Goal: Task Accomplishment & Management: Use online tool/utility

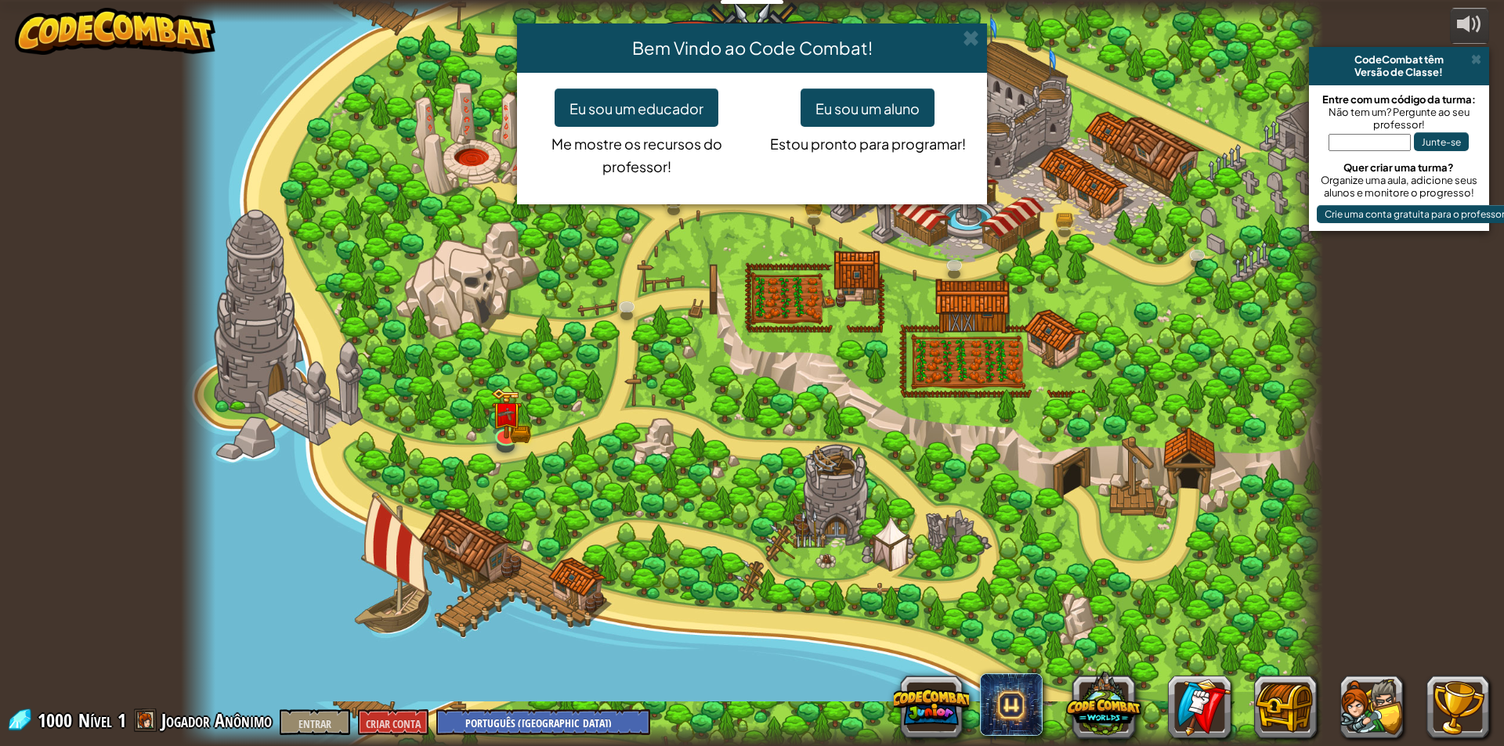
select select "pt-BR"
click at [898, 114] on font "Eu sou um aluno" at bounding box center [867, 108] width 104 height 18
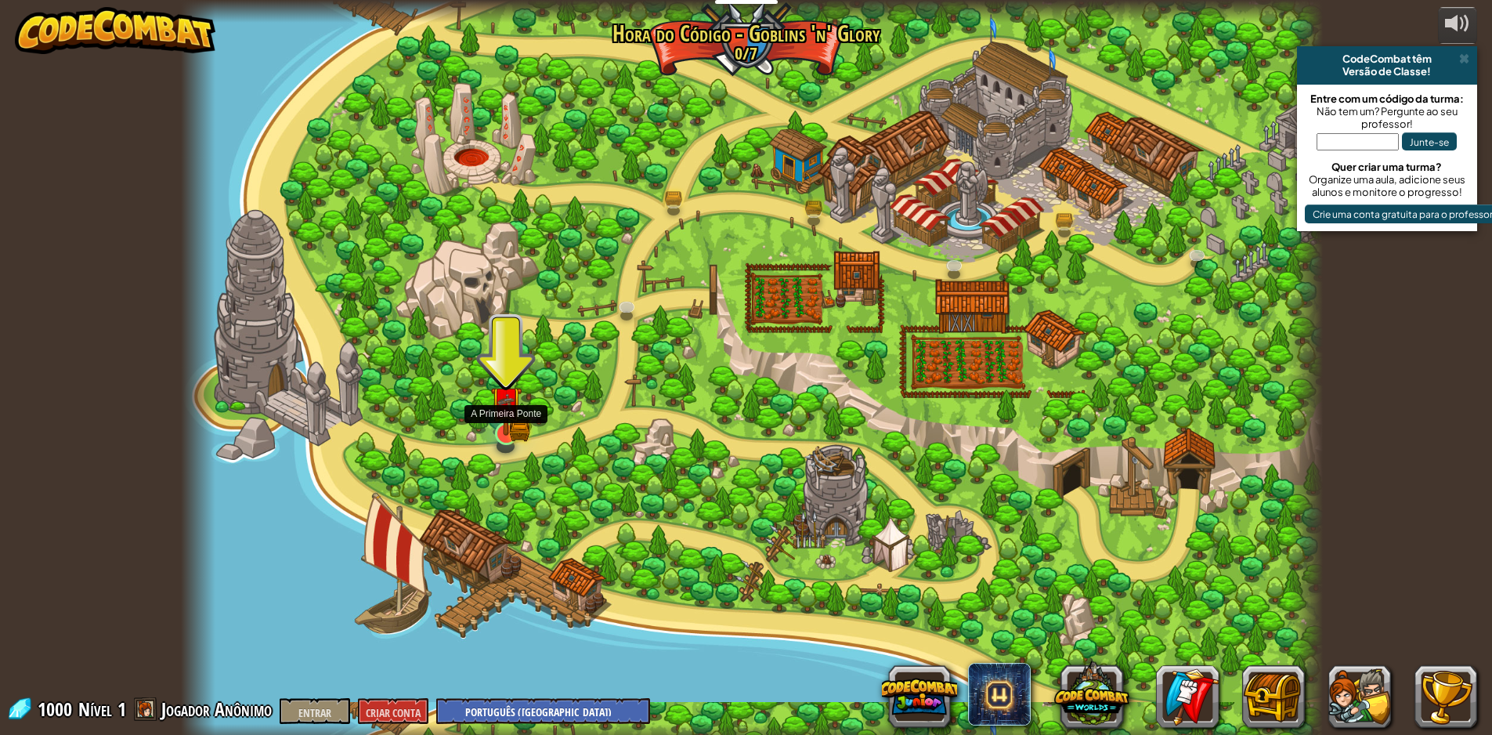
click at [504, 430] on img at bounding box center [505, 401] width 31 height 67
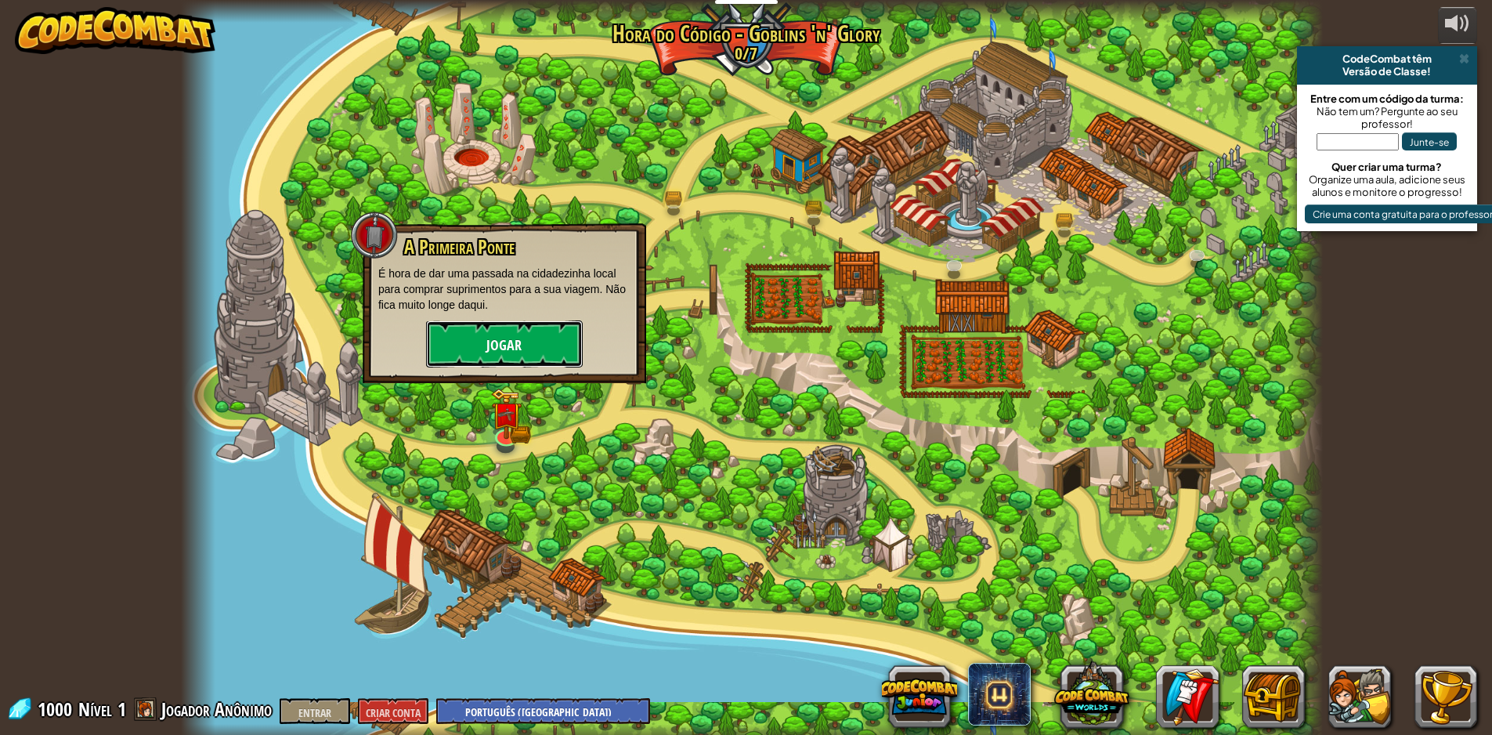
click at [539, 346] on button "Jogar" at bounding box center [504, 343] width 157 height 47
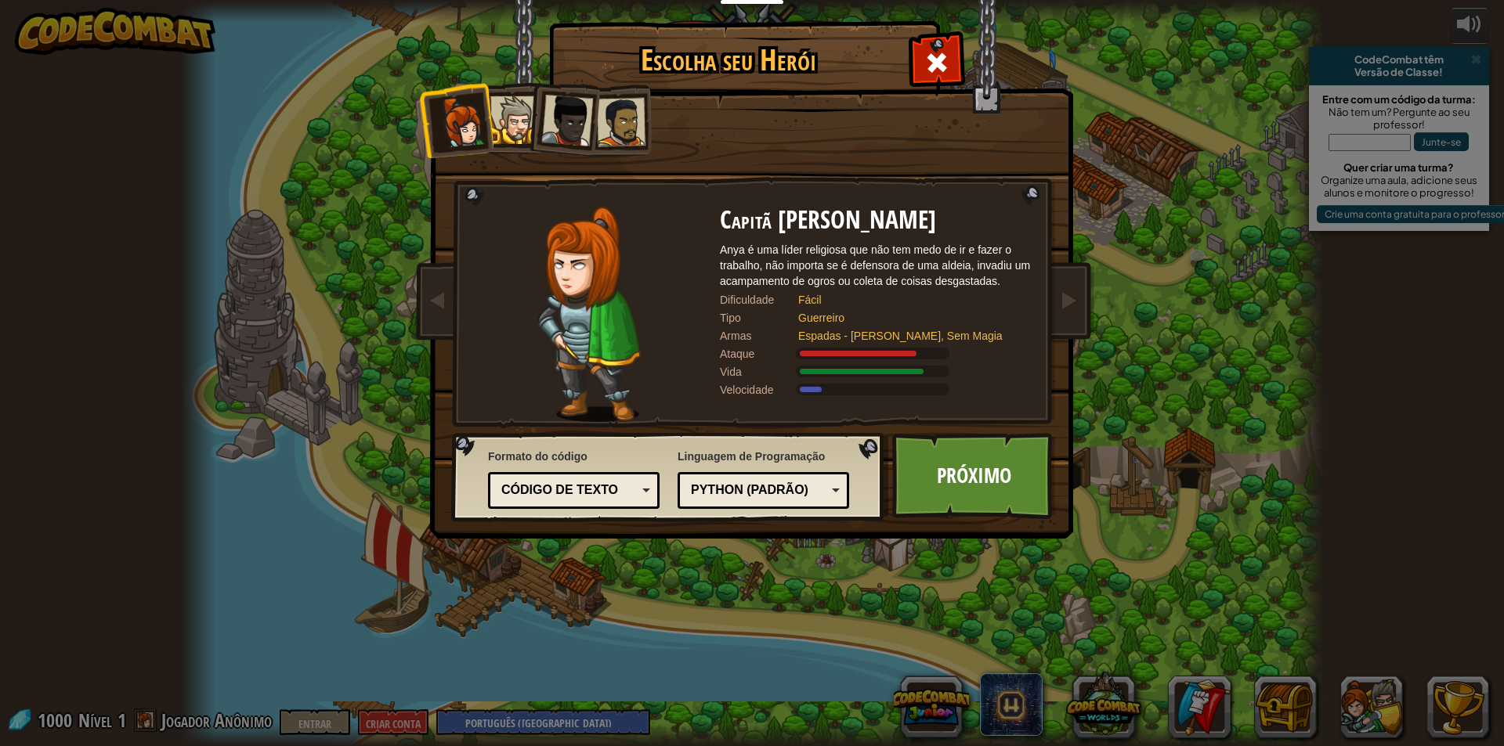
click at [630, 486] on div "Código de texto" at bounding box center [568, 491] width 135 height 18
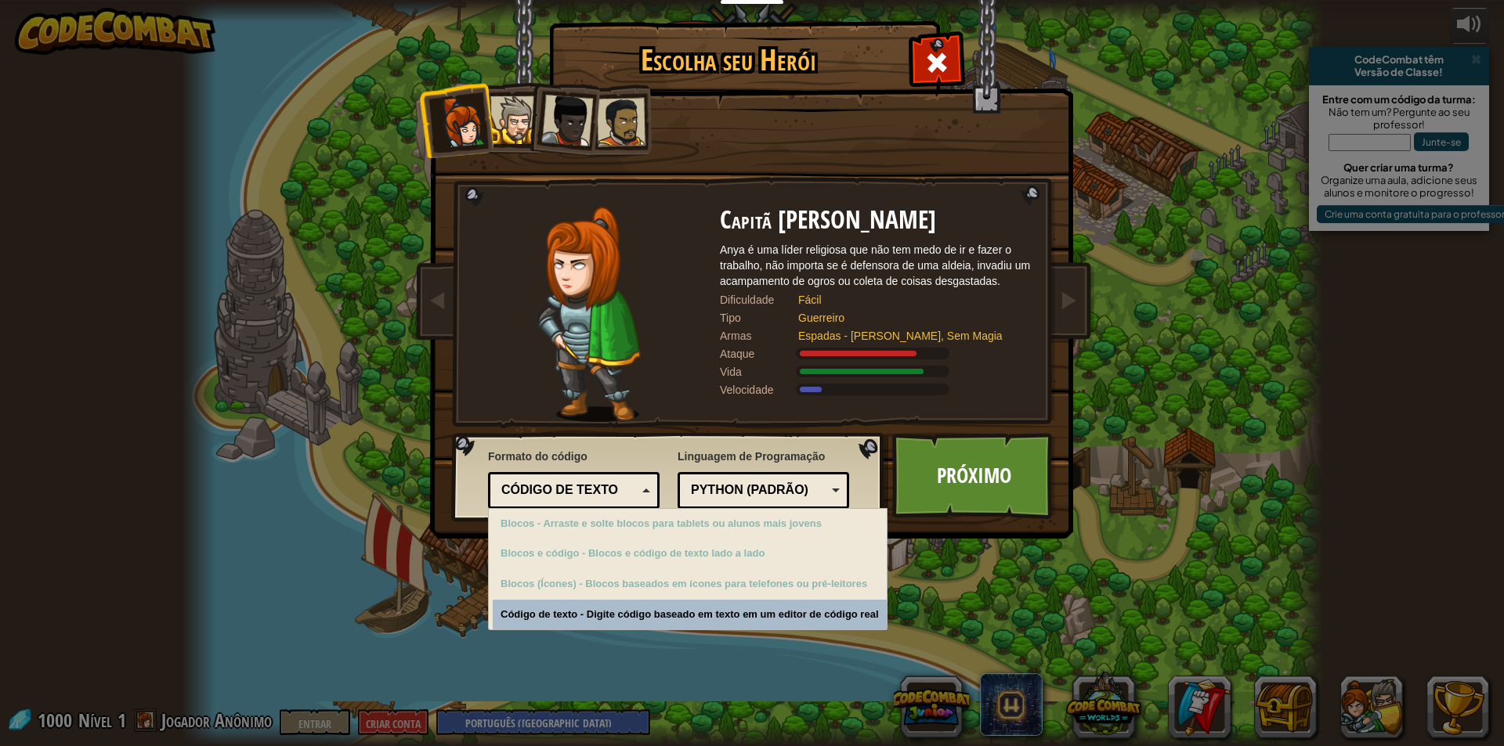
drag, startPoint x: 641, startPoint y: 482, endPoint x: 689, endPoint y: 482, distance: 47.8
click at [645, 482] on div "Código de texto" at bounding box center [573, 491] width 151 height 24
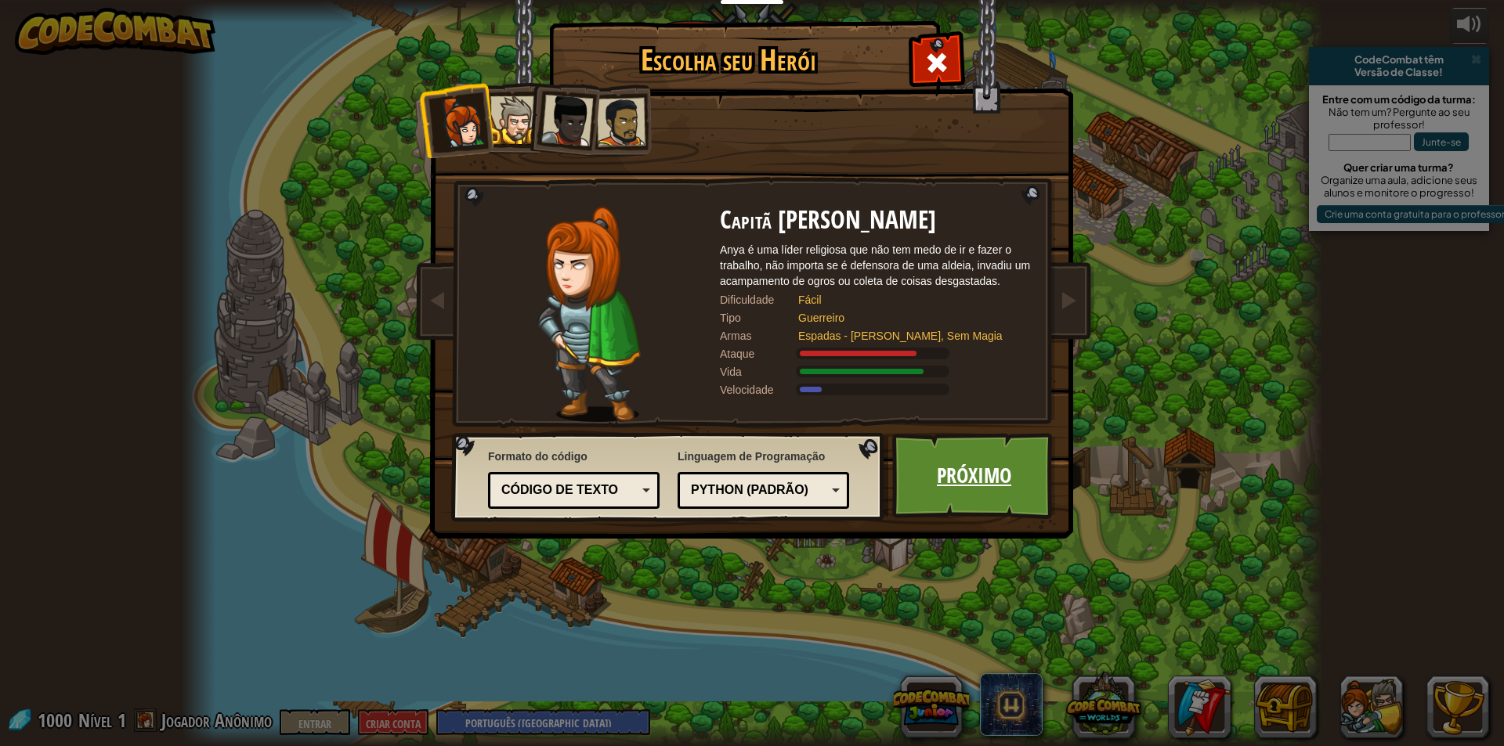
click at [949, 482] on font "Próximo" at bounding box center [974, 475] width 74 height 28
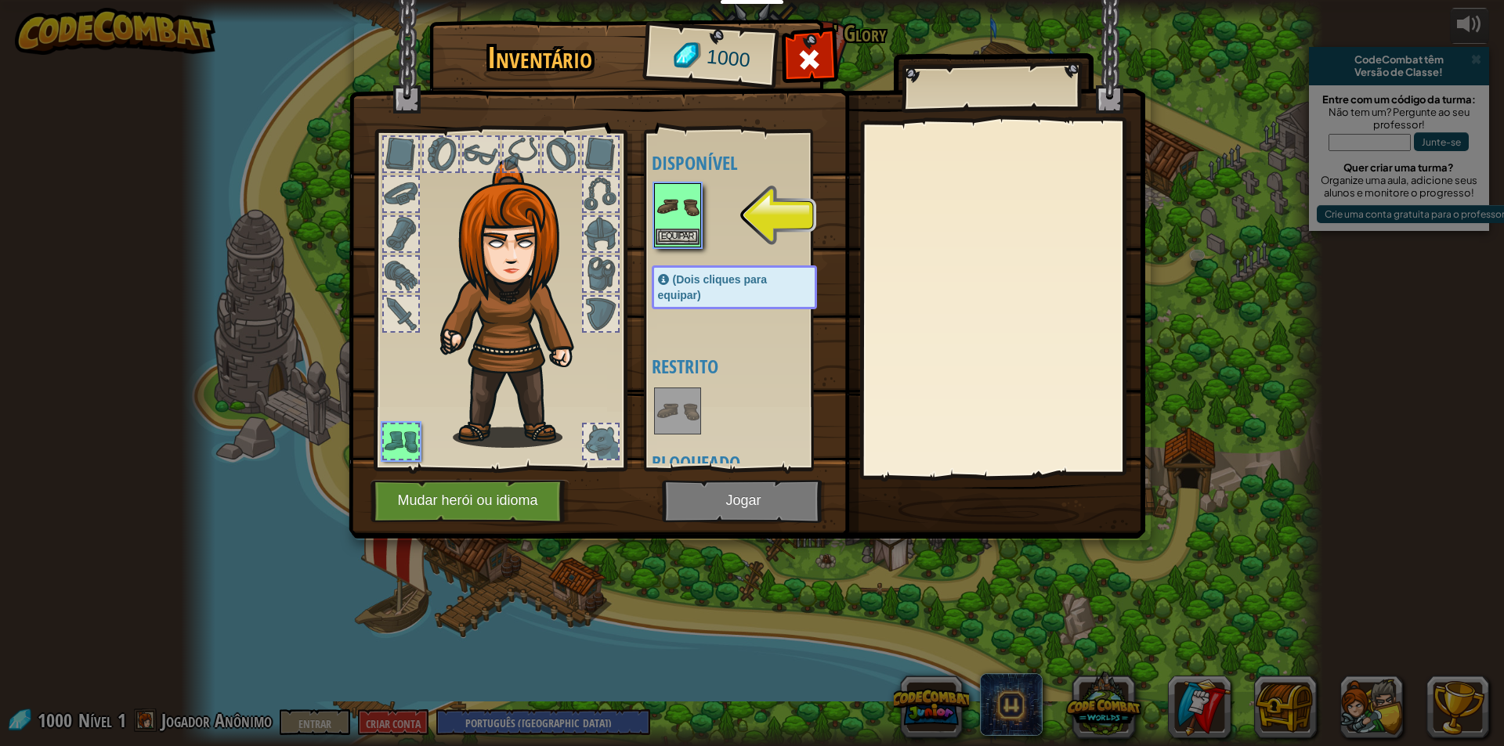
click at [670, 191] on img at bounding box center [678, 207] width 44 height 44
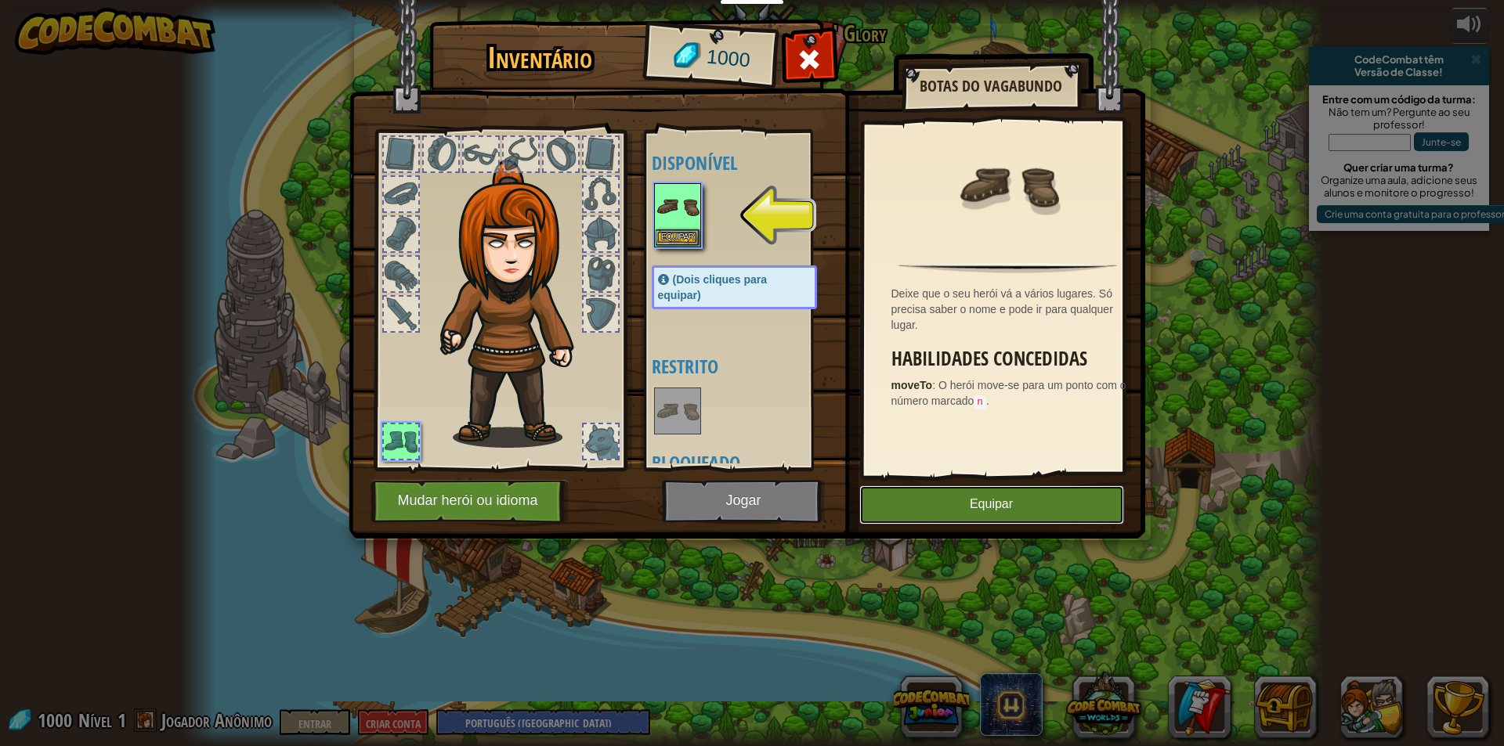
click at [974, 518] on button "Equipar" at bounding box center [991, 505] width 265 height 39
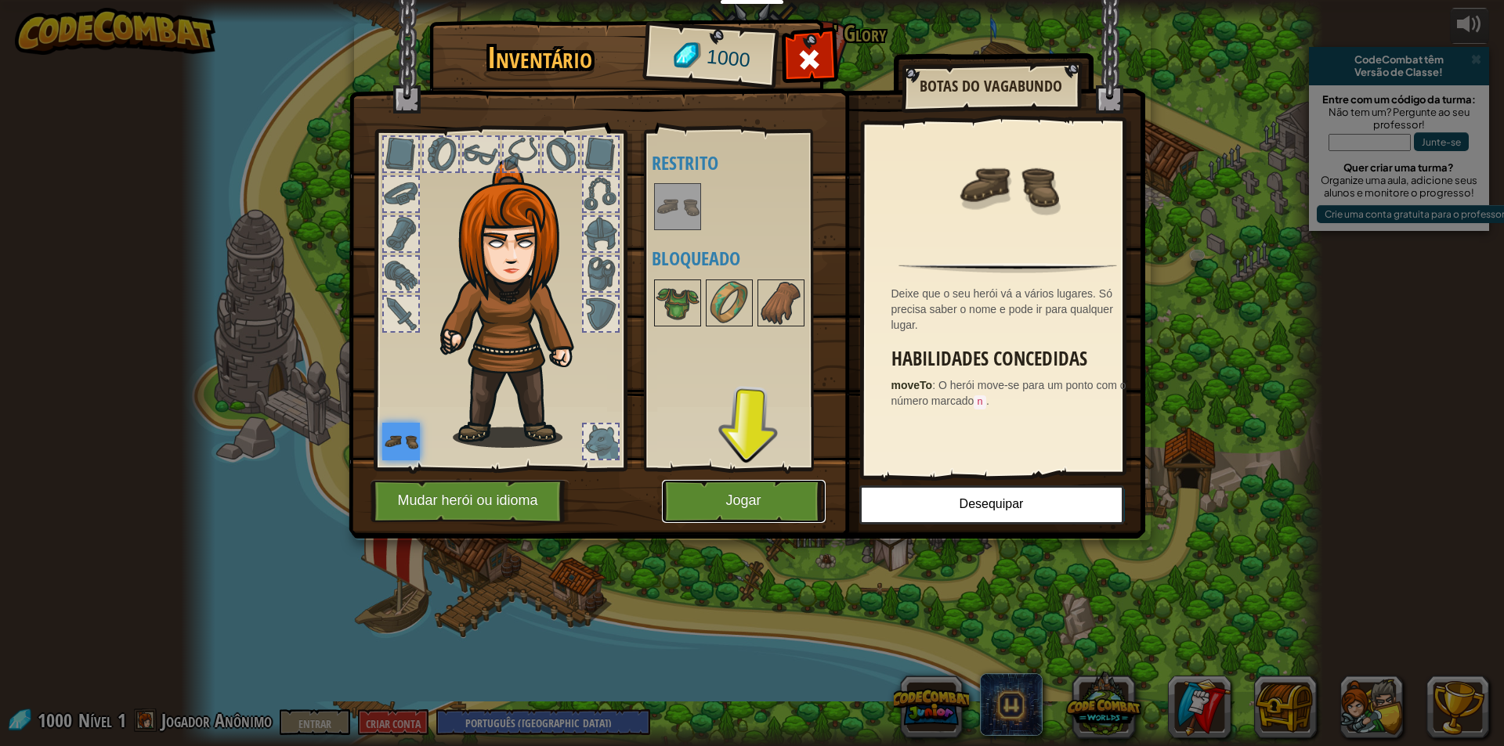
click at [774, 495] on button "Jogar" at bounding box center [744, 501] width 164 height 43
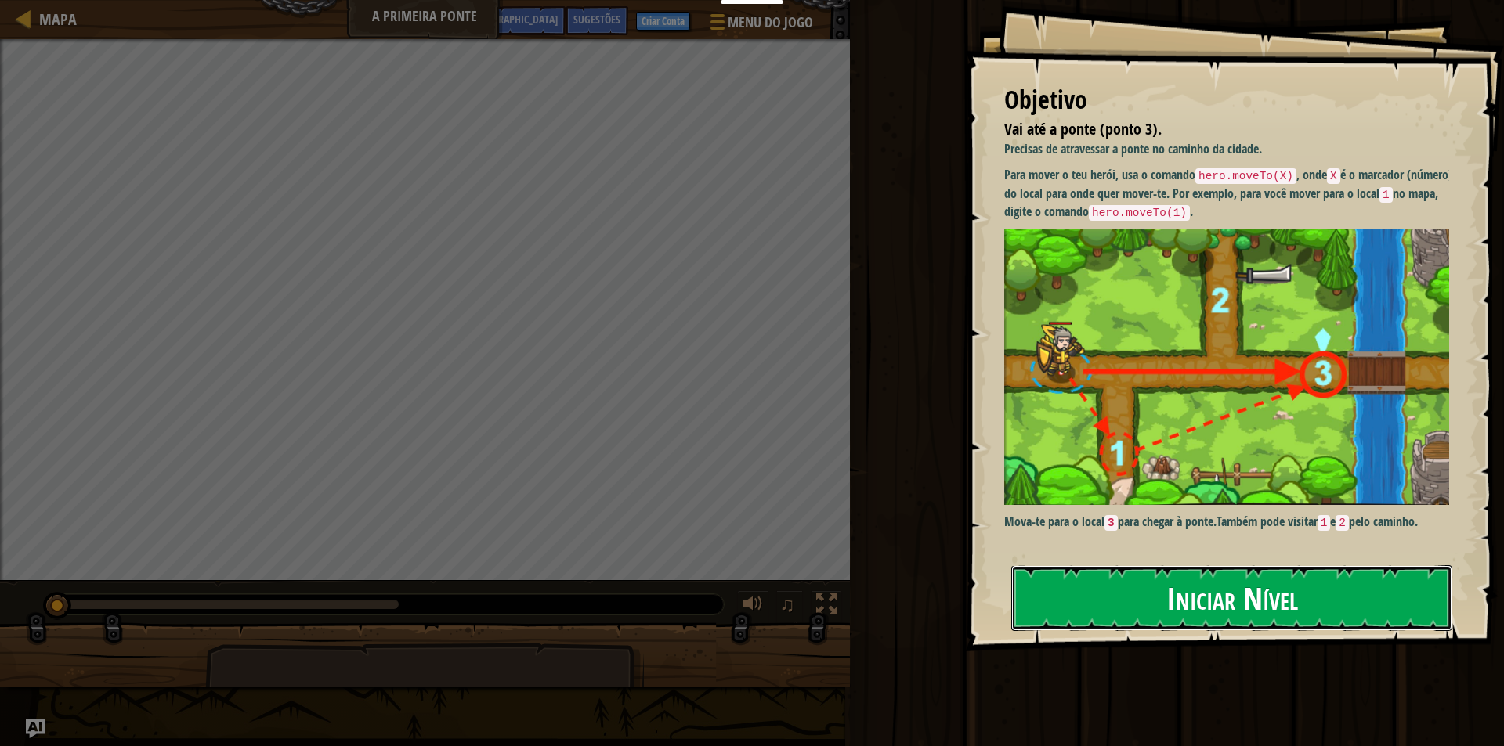
click at [1137, 569] on button "Iniciar Nível" at bounding box center [1231, 598] width 441 height 66
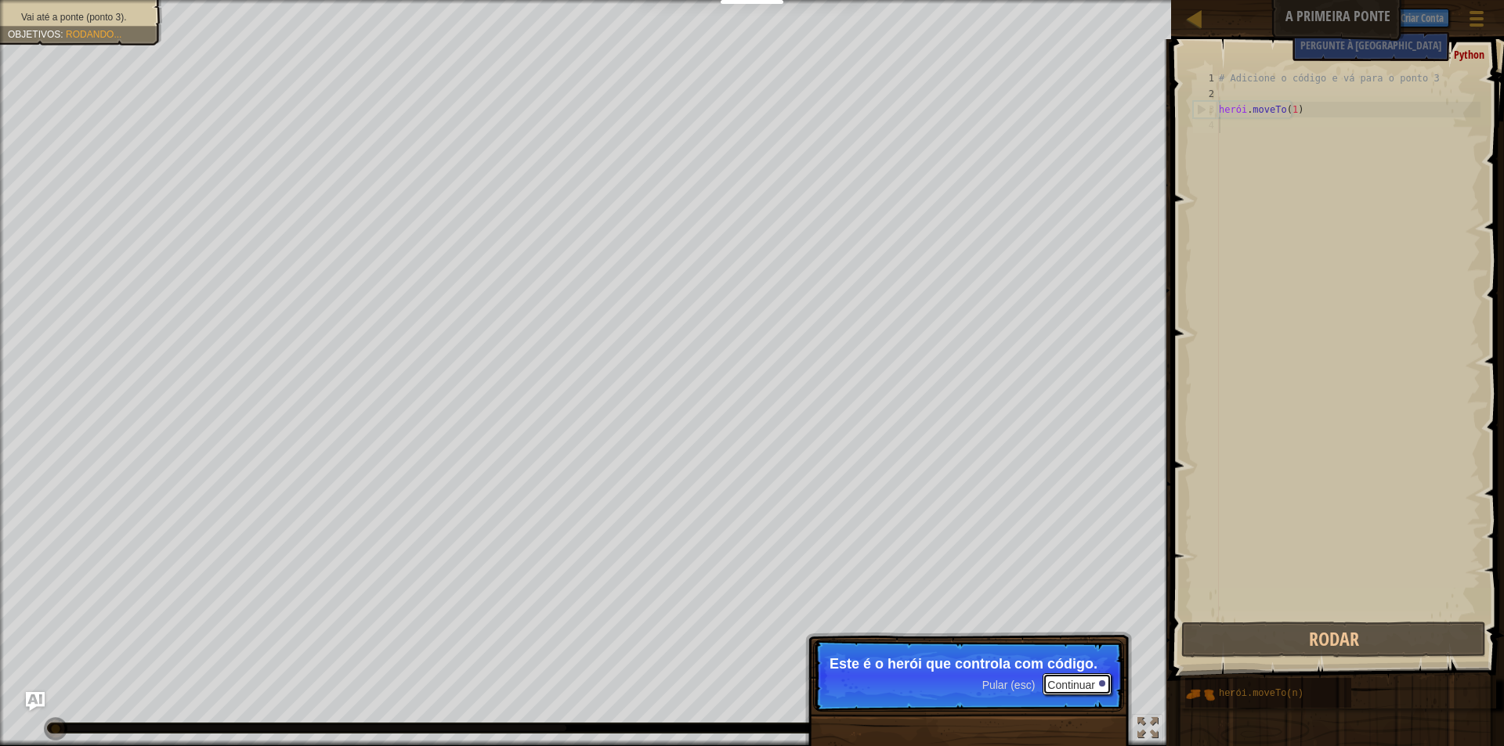
click at [1089, 684] on font "Continuar" at bounding box center [1071, 685] width 48 height 13
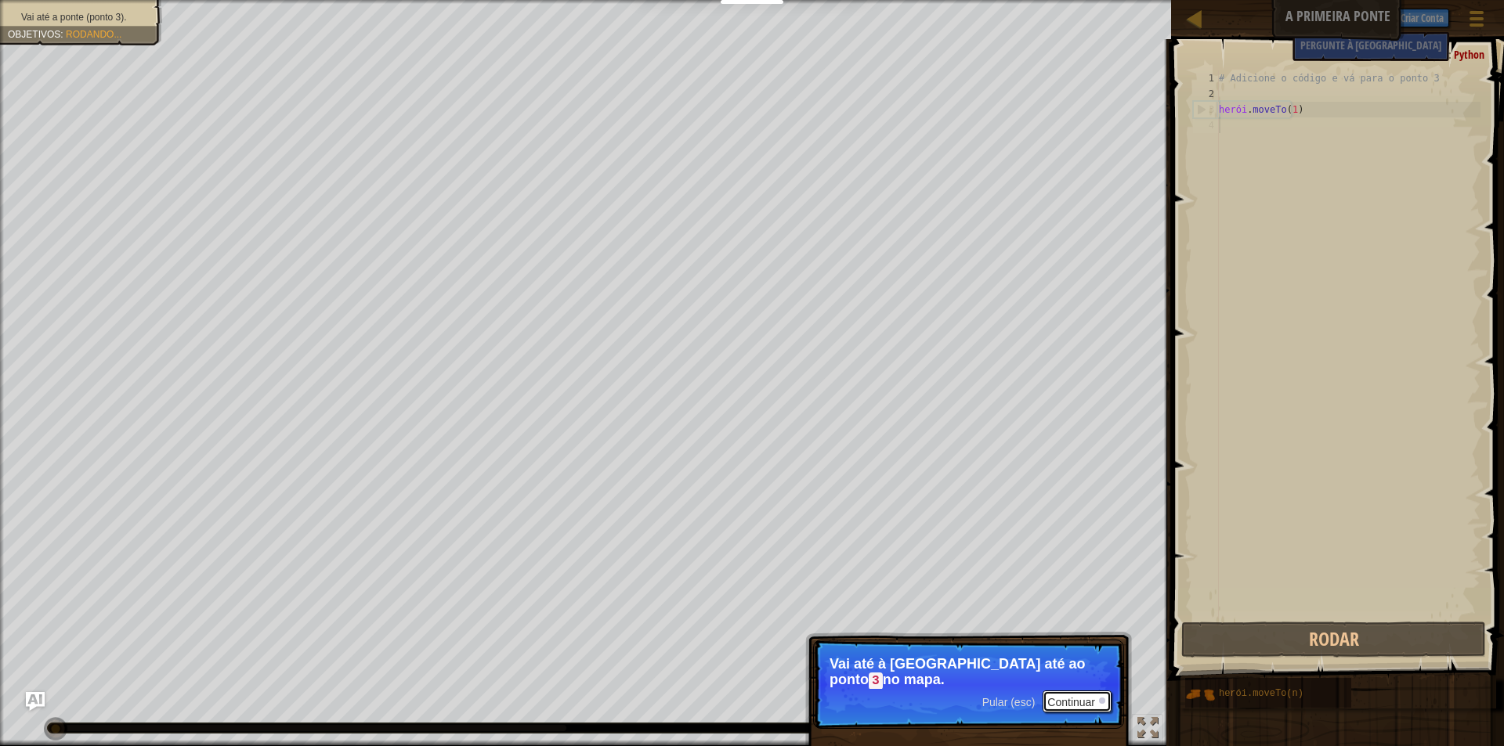
click at [1096, 703] on button "Continuar" at bounding box center [1076, 702] width 69 height 22
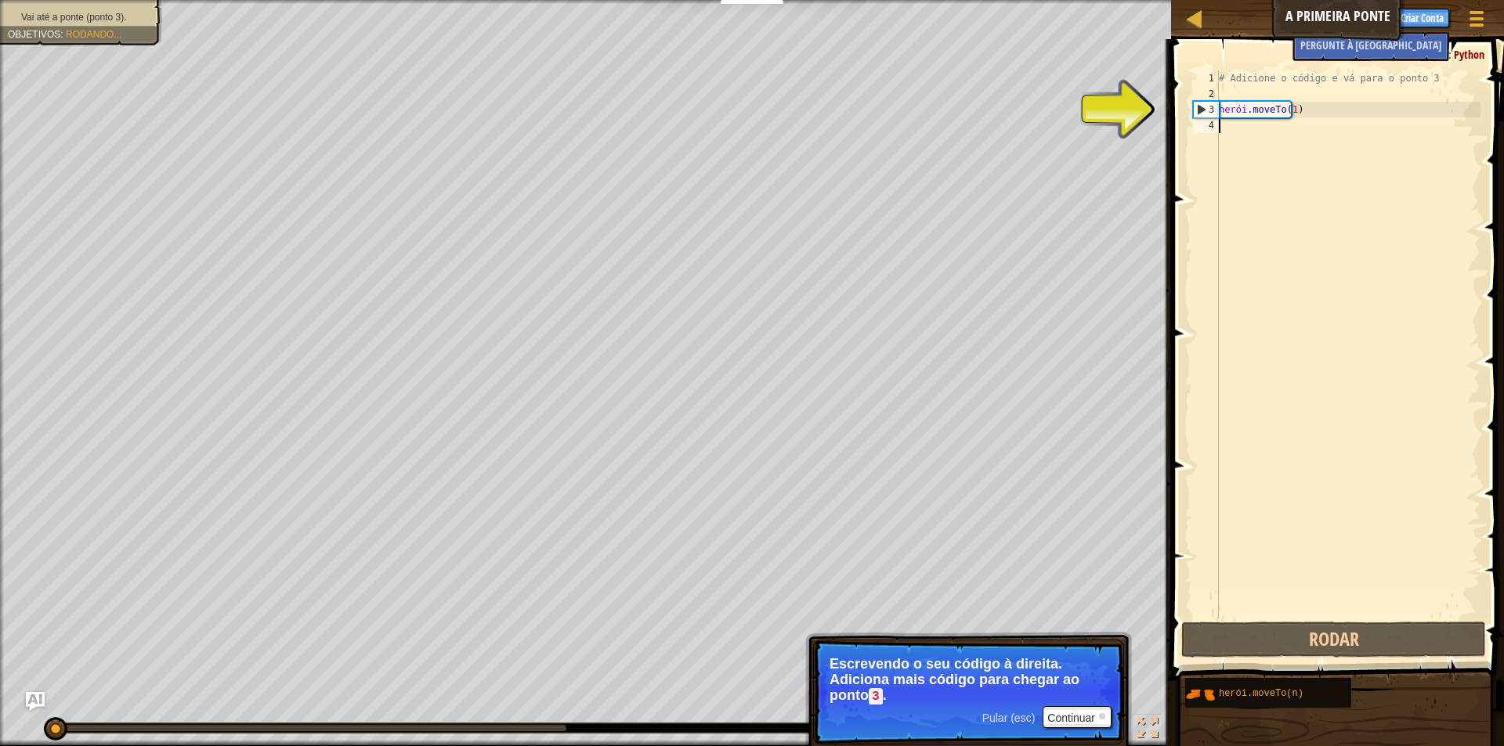
click at [1227, 132] on div "# Adicione o código e vá para o ponto 3 herói . moveTo ( 1 )" at bounding box center [1348, 360] width 265 height 580
drag, startPoint x: 1232, startPoint y: 107, endPoint x: 1258, endPoint y: 109, distance: 26.0
click at [1233, 107] on div "# Adicione o código e vá para o ponto 3 herói . moveTo ( 1 )" at bounding box center [1348, 360] width 265 height 580
type textarea "hero.moveTo(1)"
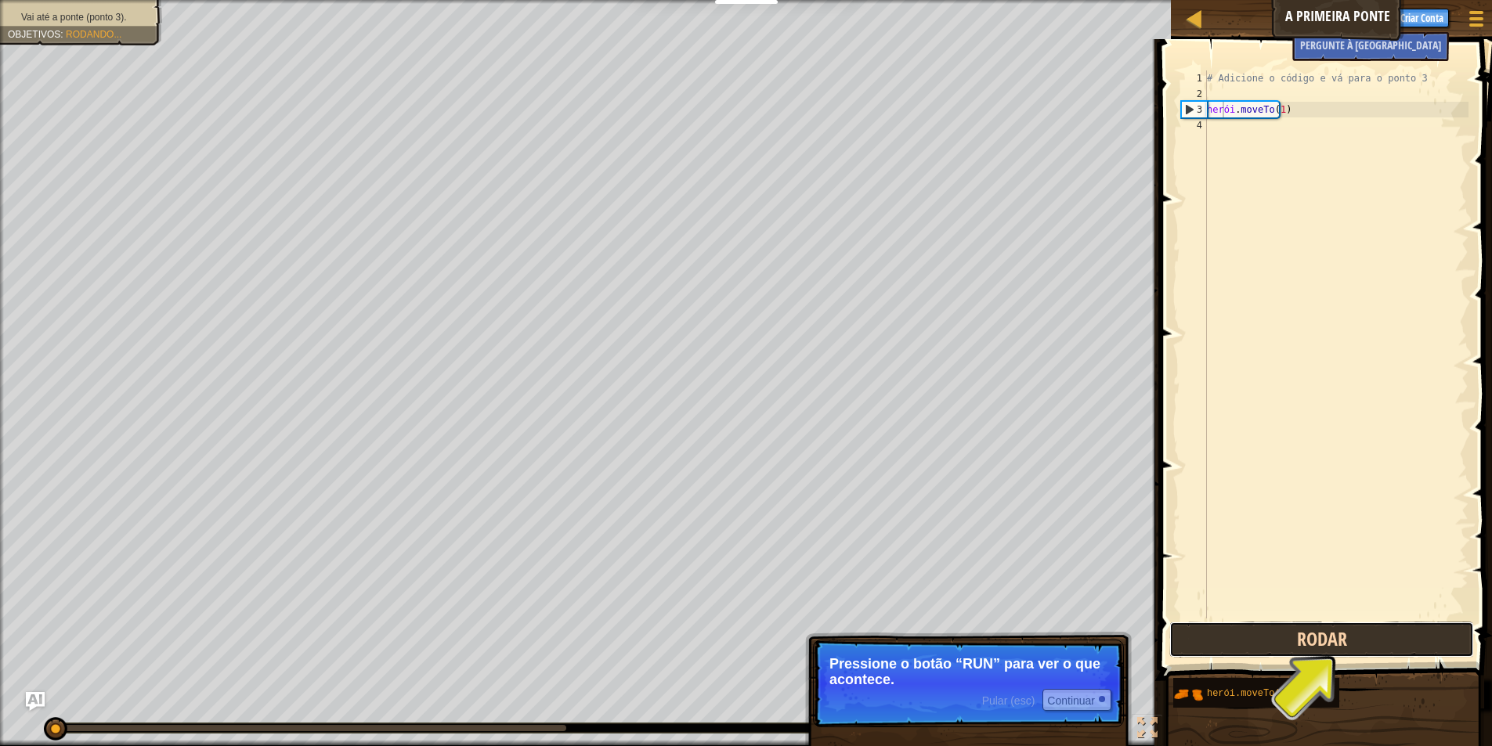
click at [1352, 625] on button "Rodar" at bounding box center [1321, 640] width 305 height 36
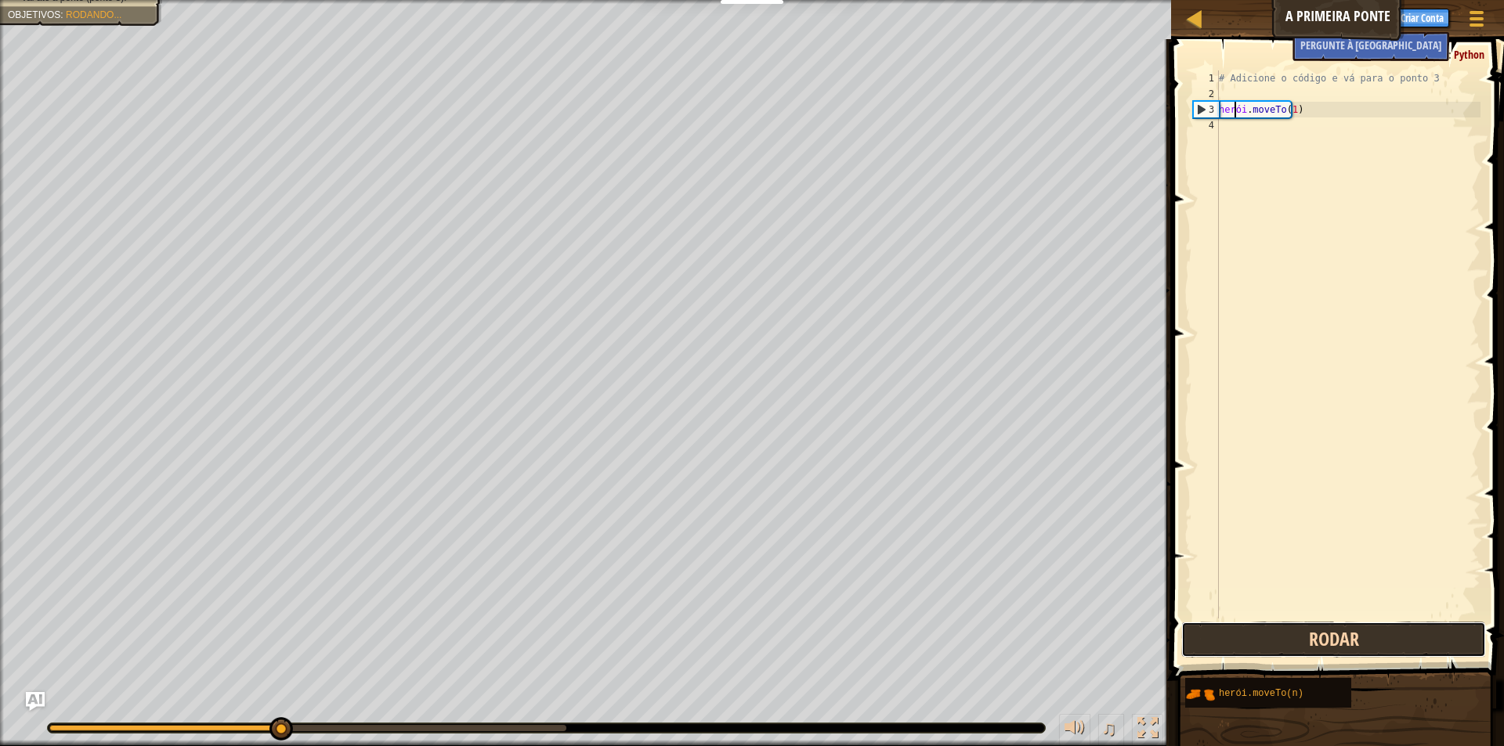
click at [1317, 638] on button "Rodar" at bounding box center [1333, 640] width 305 height 36
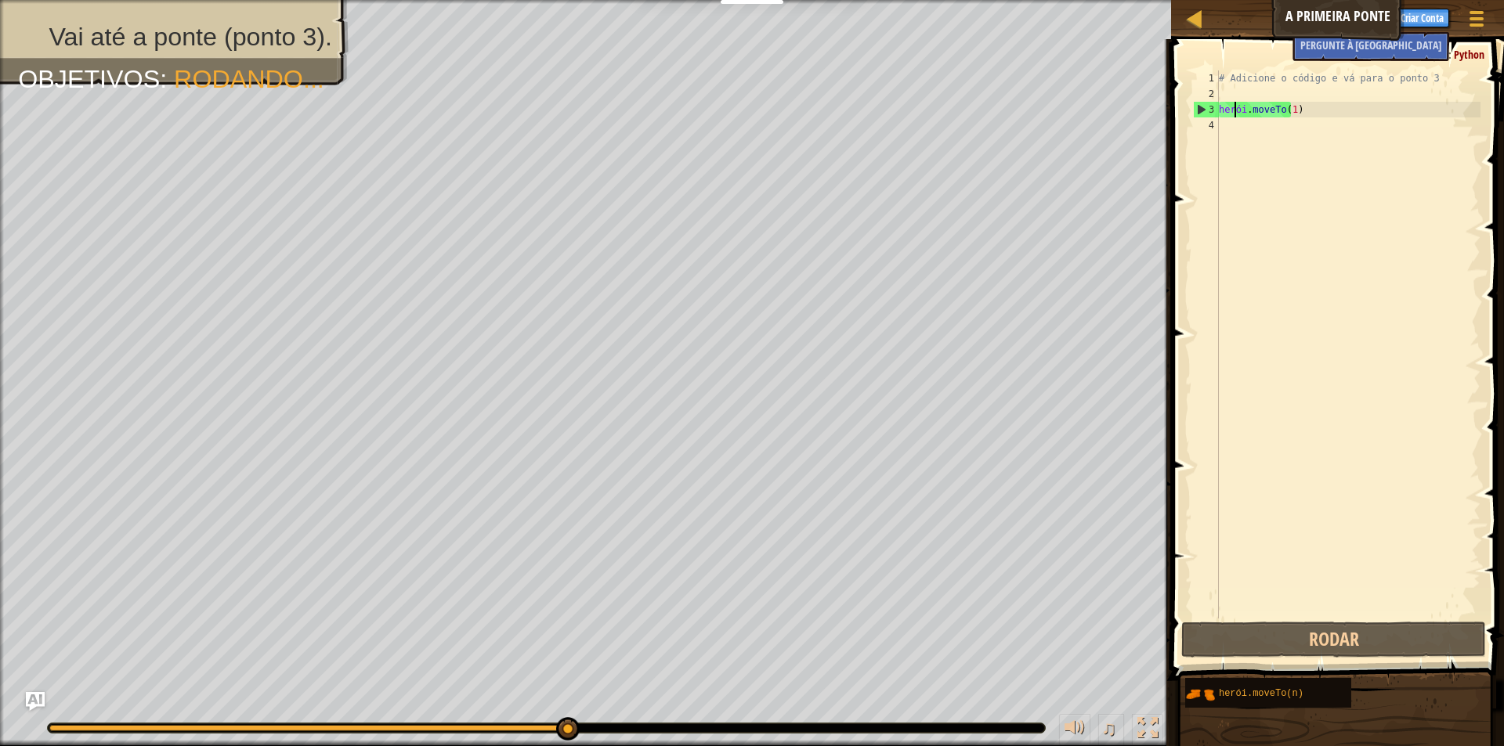
click at [1248, 271] on div "# Adicione o código e vá para o ponto 3 herói . moveTo ( 1 )" at bounding box center [1348, 360] width 265 height 580
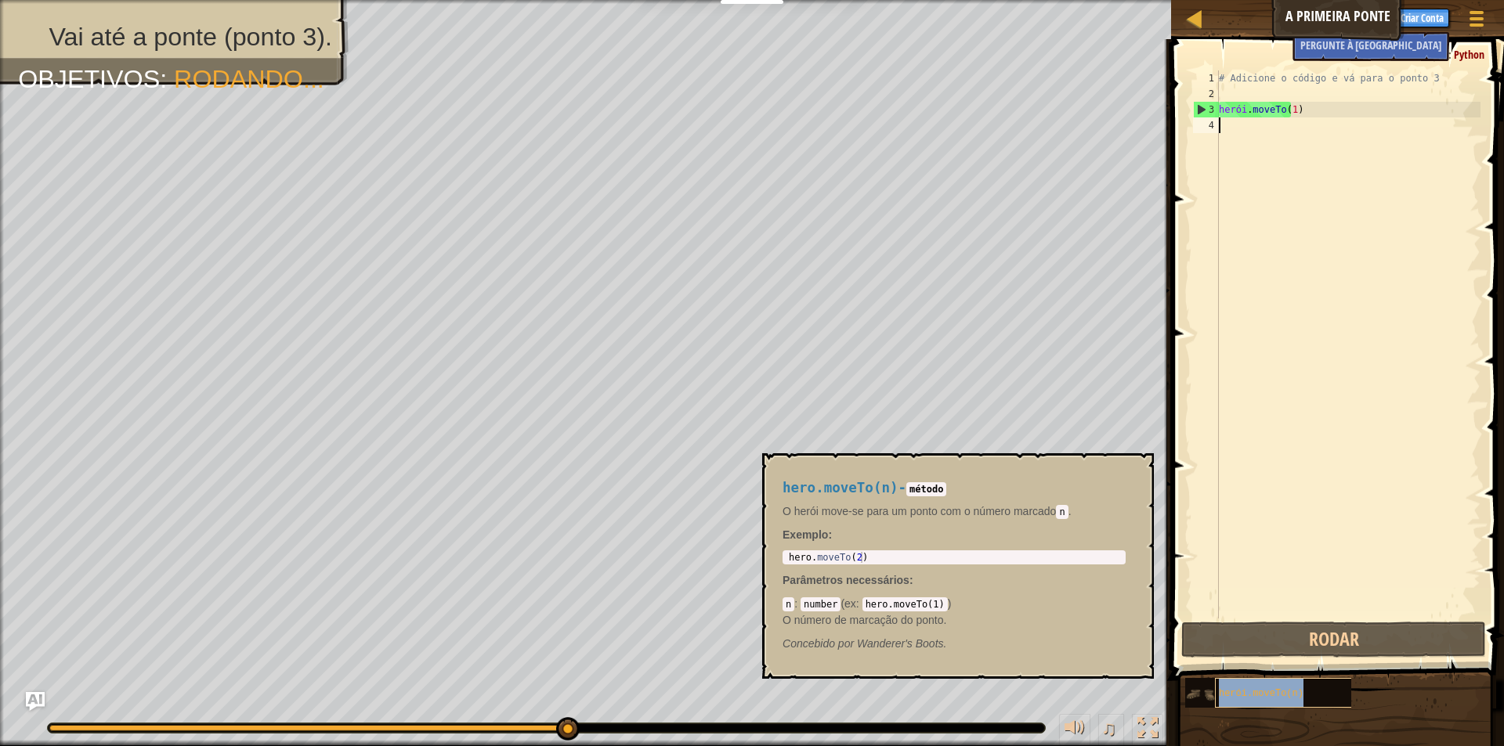
click at [1299, 691] on div "herói.moveTo(n)" at bounding box center [1290, 693] width 150 height 30
drag, startPoint x: 930, startPoint y: 551, endPoint x: 775, endPoint y: 587, distance: 159.8
click at [775, 587] on div "herói.moveTo(n) - método O herói move-se para um ponto com o número marcado n .…" at bounding box center [953, 566] width 365 height 201
type textarea "hero.moveTo(2)"
click at [923, 554] on div "herói . moveTo ( 2 )" at bounding box center [954, 568] width 337 height 33
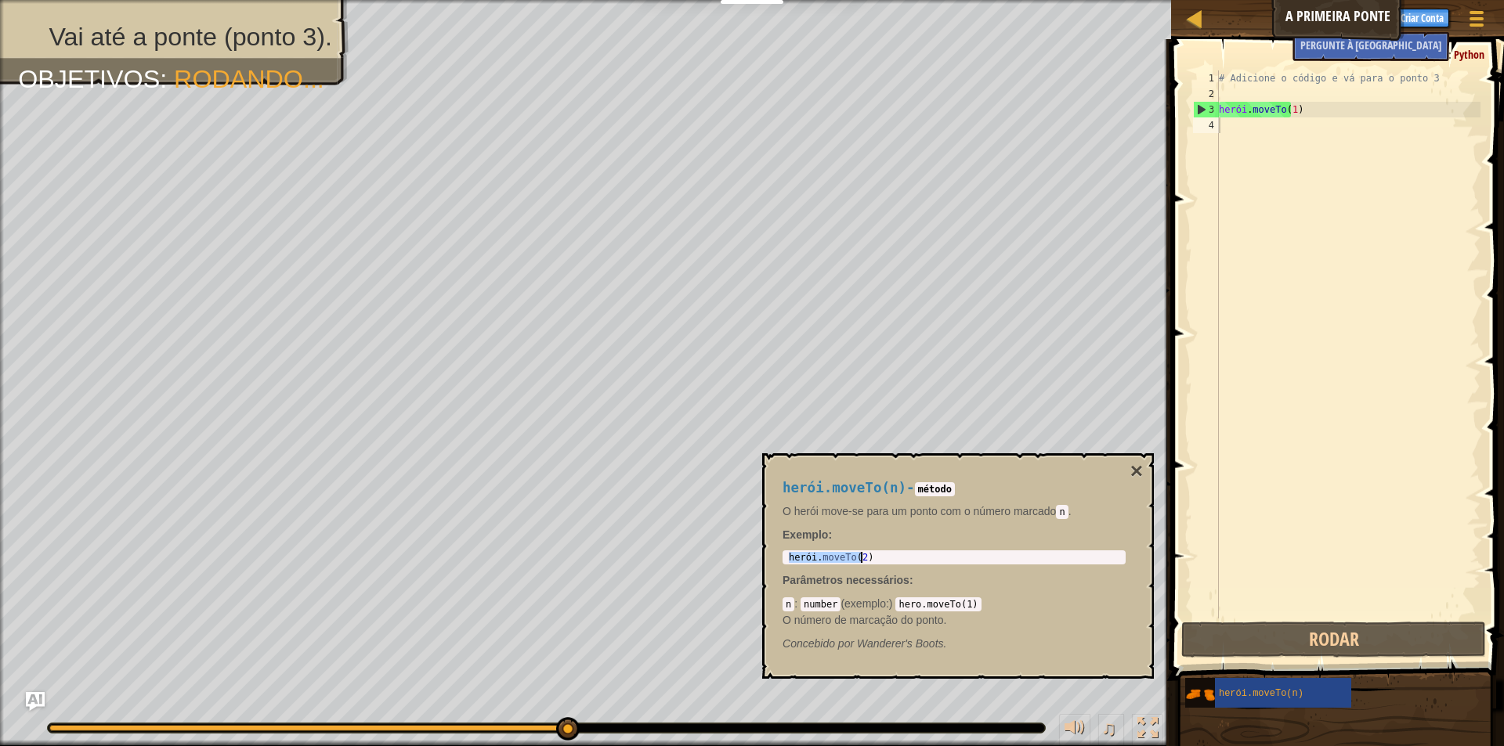
click at [923, 554] on div "herói . moveTo ( 2 )" at bounding box center [954, 557] width 337 height 11
click at [881, 555] on div "herói . moveTo ( 2 )" at bounding box center [954, 568] width 337 height 33
drag, startPoint x: 883, startPoint y: 557, endPoint x: 1190, endPoint y: 496, distance: 312.3
click at [891, 556] on div "herói . moveTo ( 2 )" at bounding box center [954, 568] width 337 height 33
click at [1310, 121] on div "# Adicione o código e vá para o ponto 3 herói . moveTo ( 1 )" at bounding box center [1348, 360] width 265 height 580
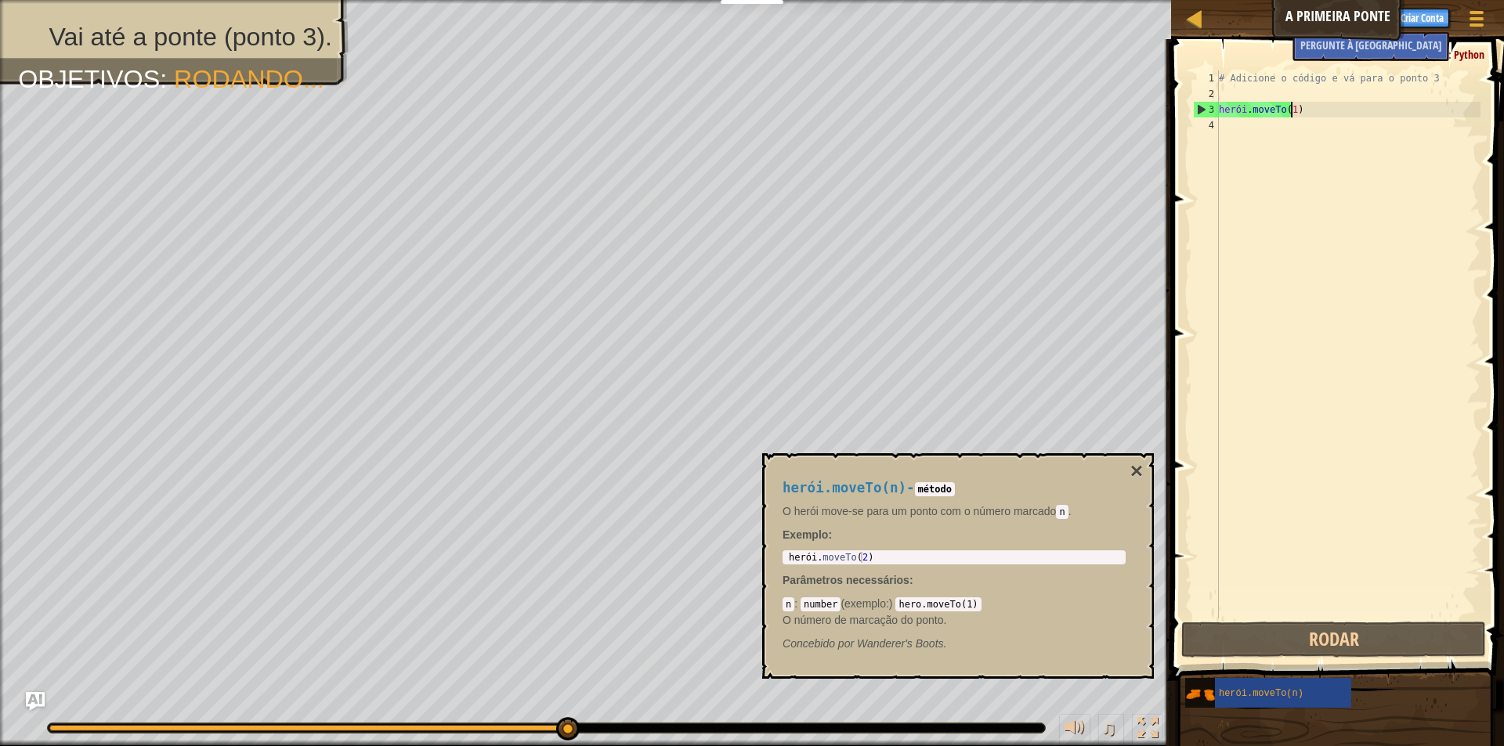
click at [1310, 113] on div "# Adicione o código e vá para o ponto 3 herói . moveTo ( 1 )" at bounding box center [1348, 360] width 265 height 580
type textarea "hero.moveTo(1)"
click at [1248, 138] on div "# Adicione o código e vá para o ponto 3 herói . moveTo ( 1 )" at bounding box center [1348, 360] width 265 height 580
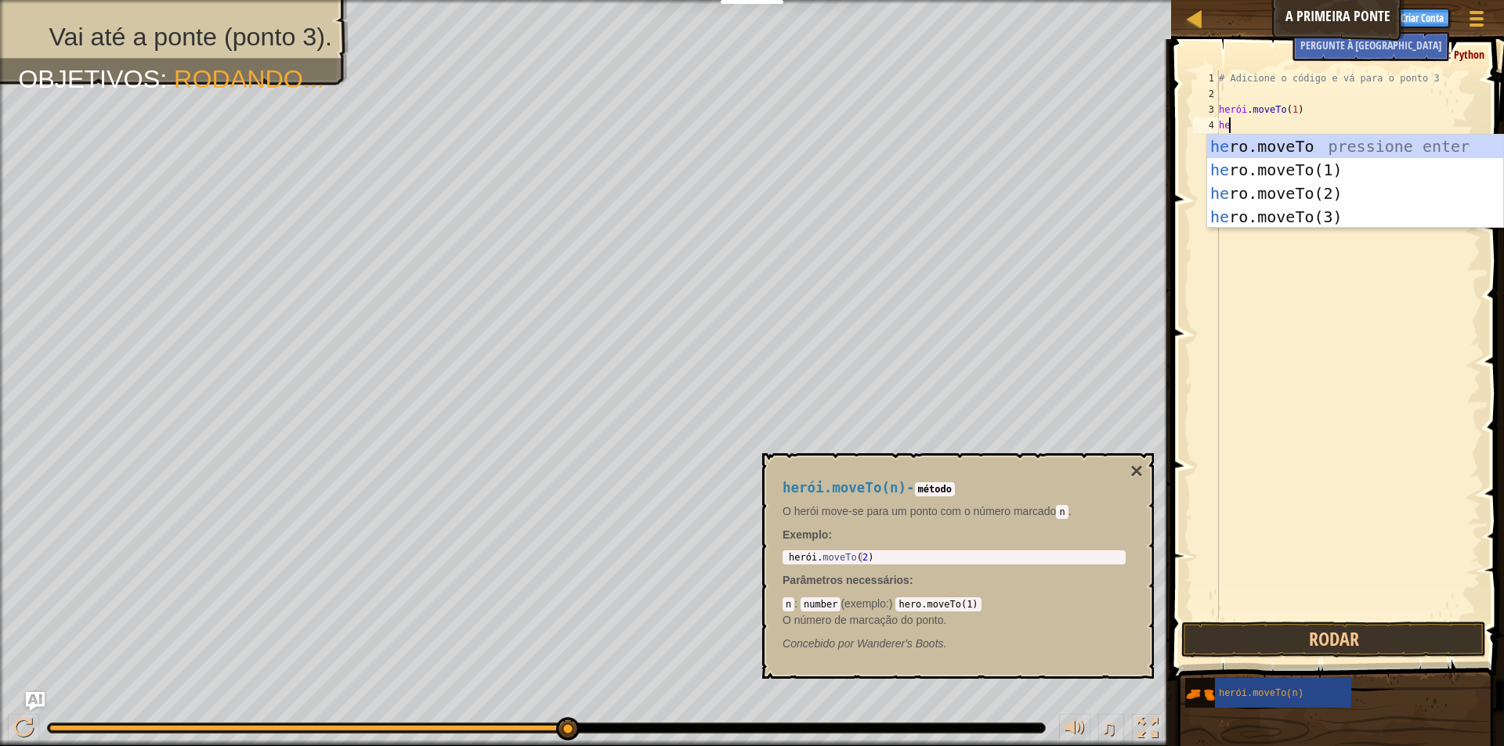
scroll to position [7, 1]
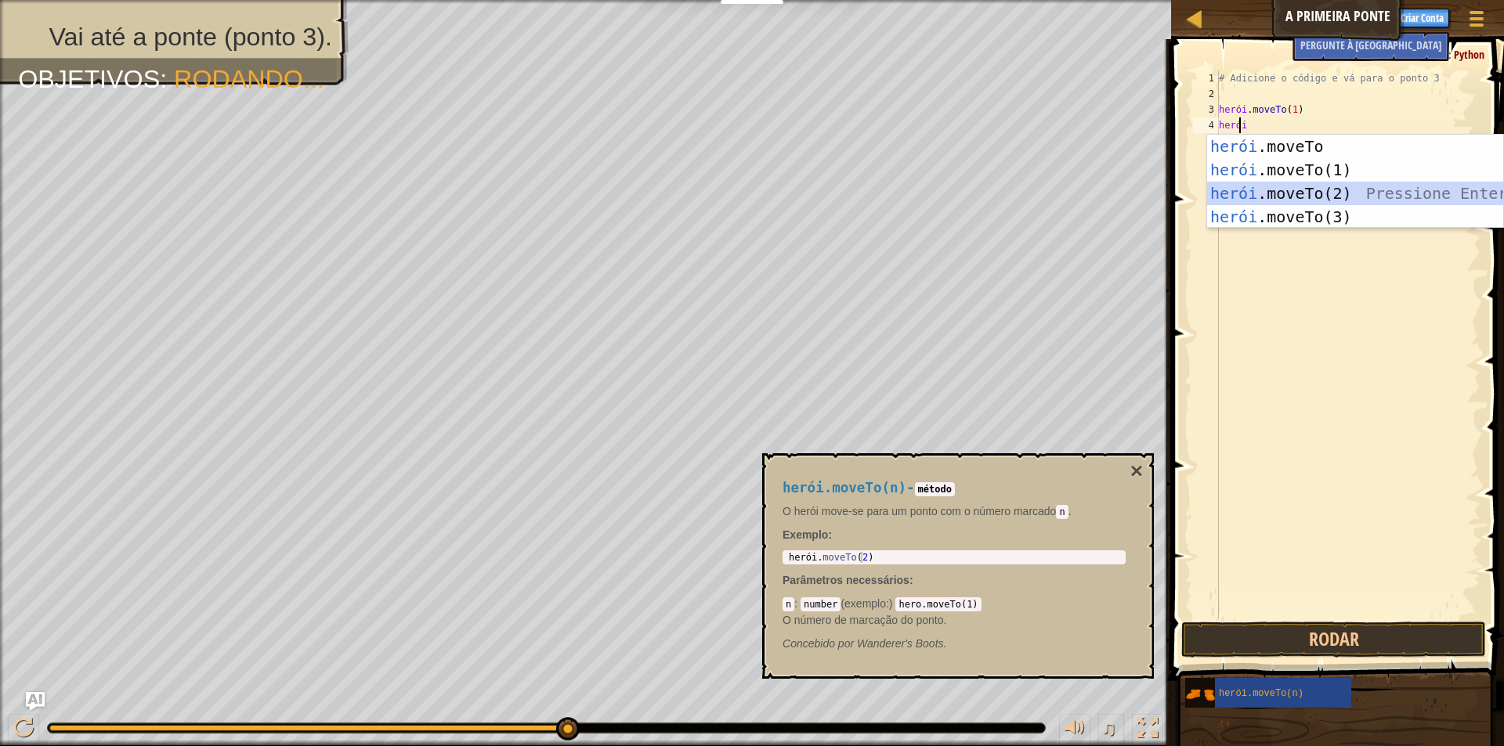
click at [1295, 189] on div "herói .moveTo pressione enter herói .moveTo(1) Pressione Enter herói .moveTo(2)…" at bounding box center [1355, 205] width 296 height 141
type textarea "hero.moveTo(2)"
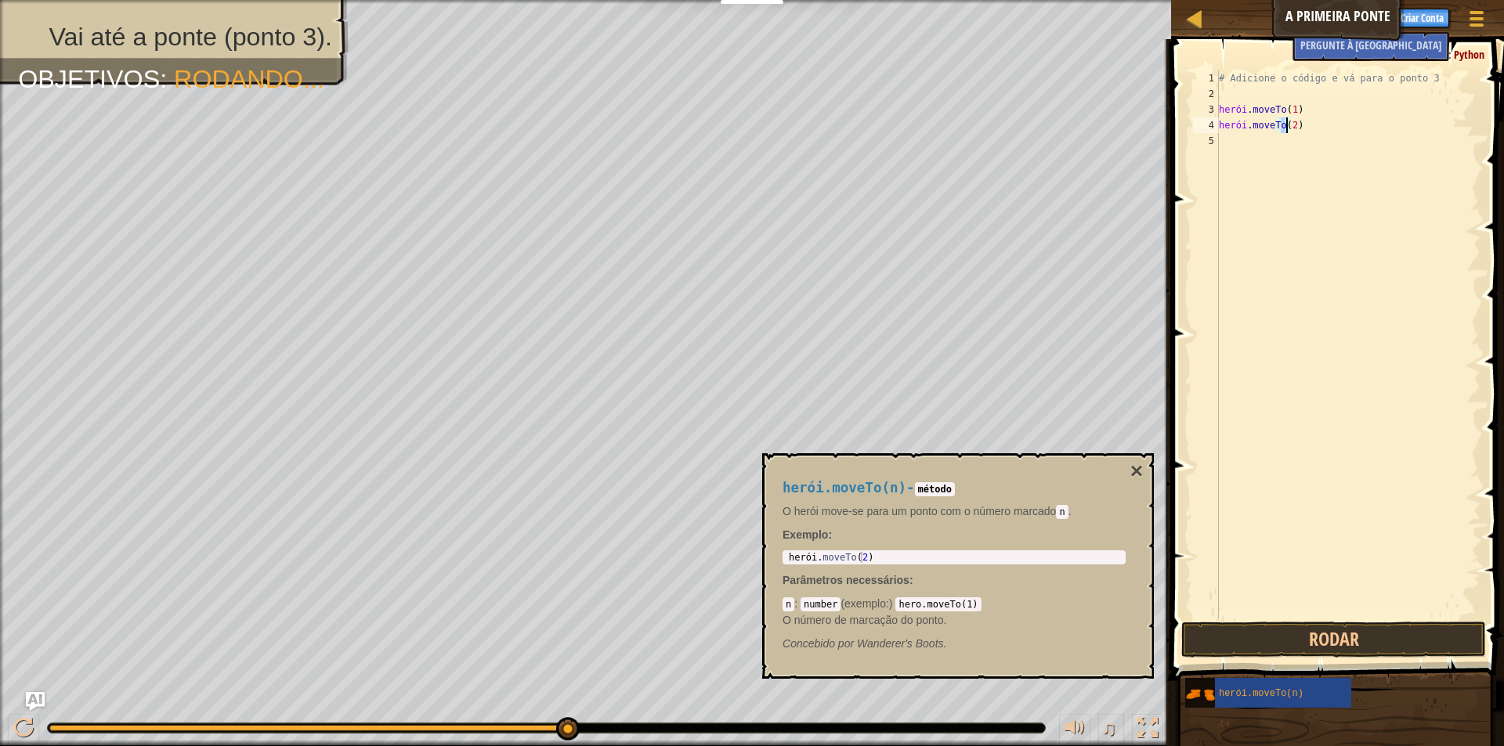
click at [1269, 171] on div "# Adicione o código e vá para o ponto 3 herói . moveTo ( 1 ) herói . moveTo ( 2…" at bounding box center [1348, 360] width 265 height 580
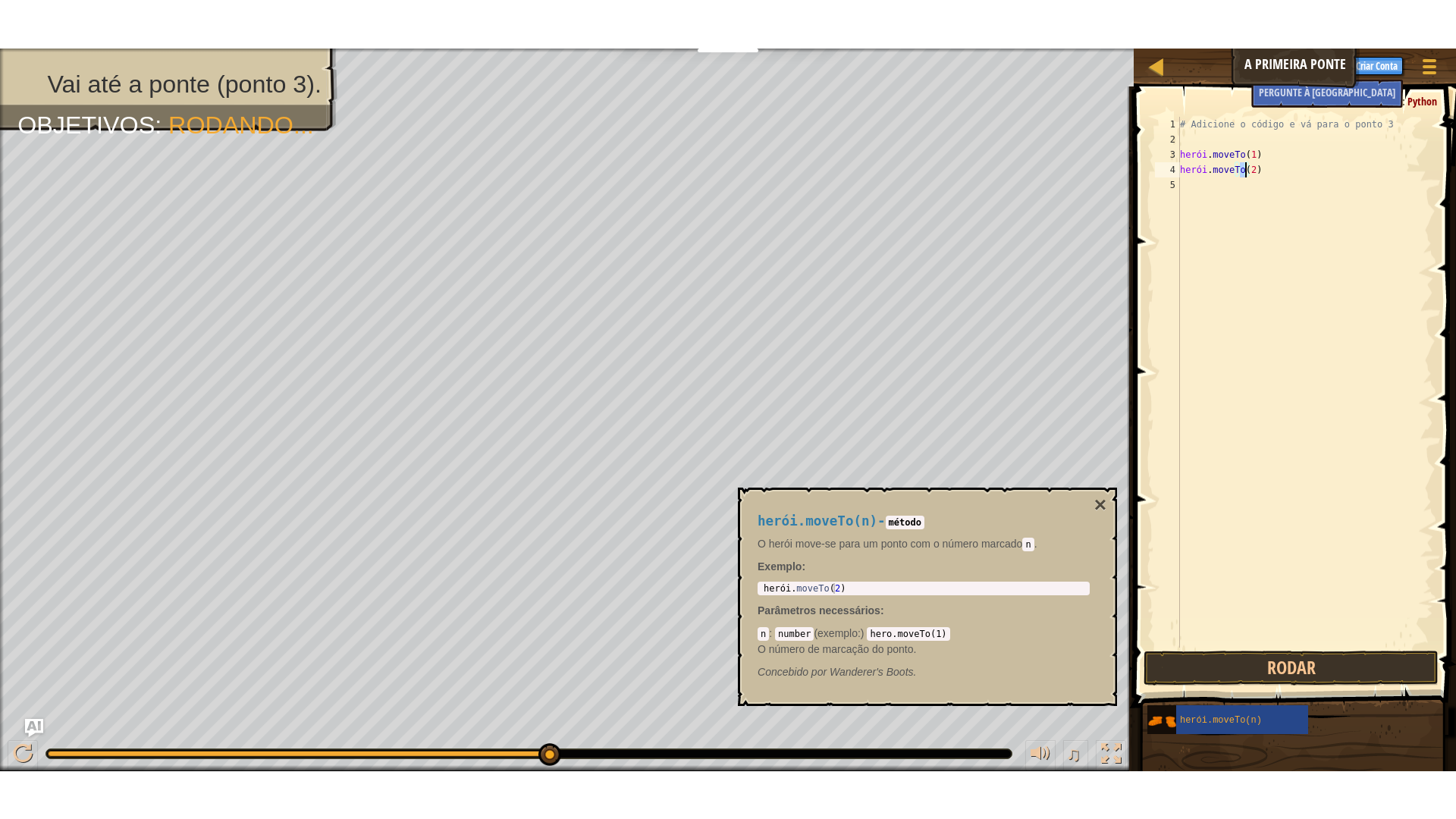
scroll to position [7, 0]
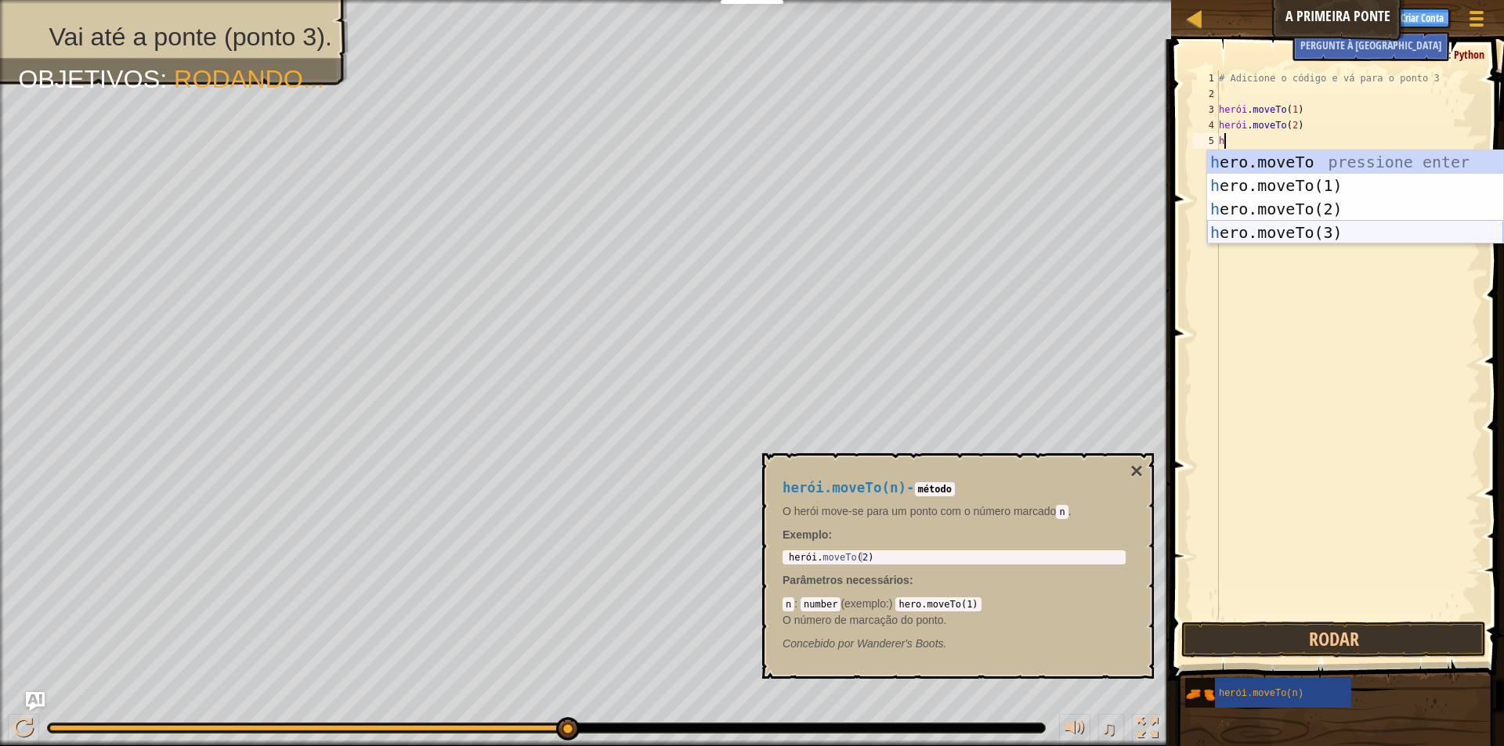
click at [1313, 233] on div "h ero.moveTo pressione enter h ero.moveTo(1) Pressione Enter h ero.moveTo(2) Pr…" at bounding box center [1355, 220] width 296 height 141
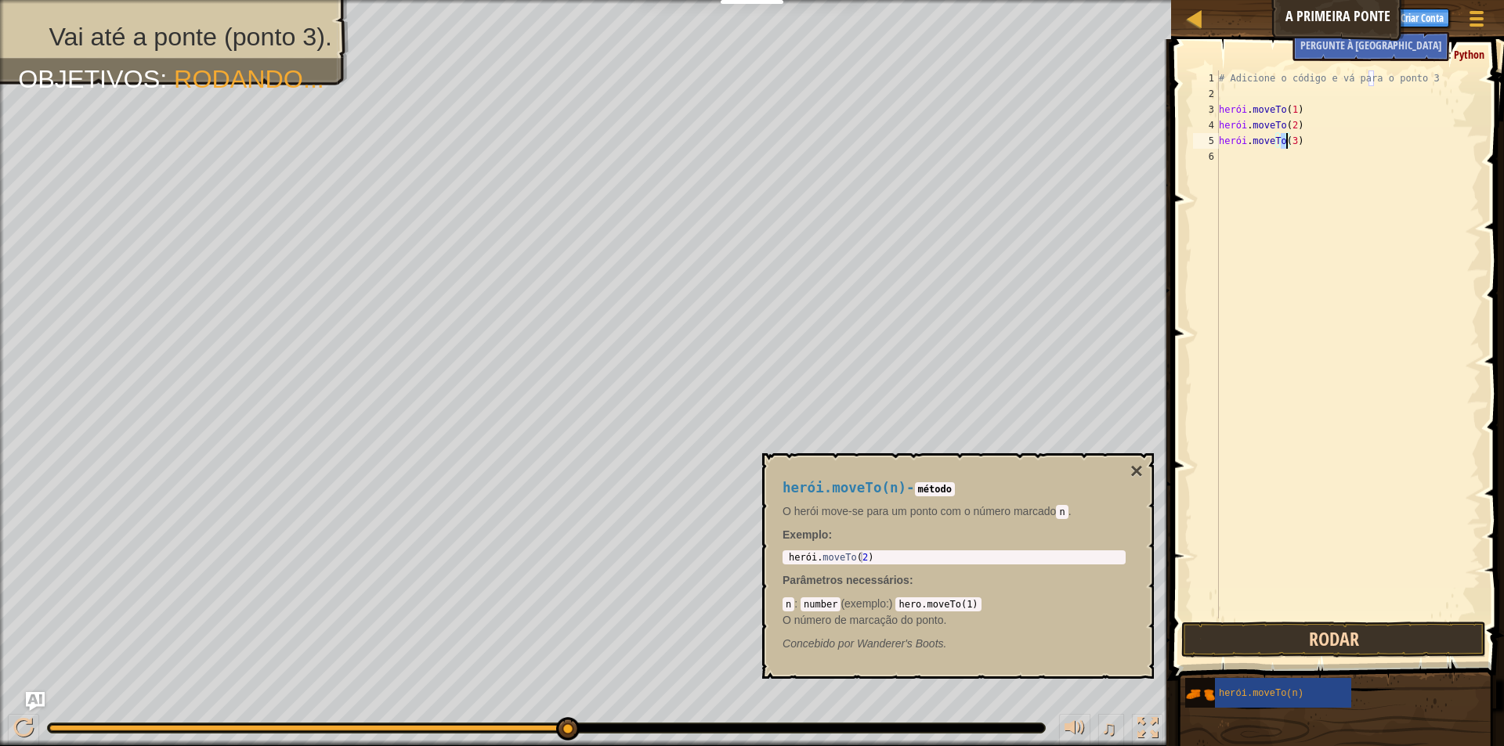
type textarea "hero.moveTo(3)"
click at [1288, 643] on button "Rodar" at bounding box center [1333, 640] width 305 height 36
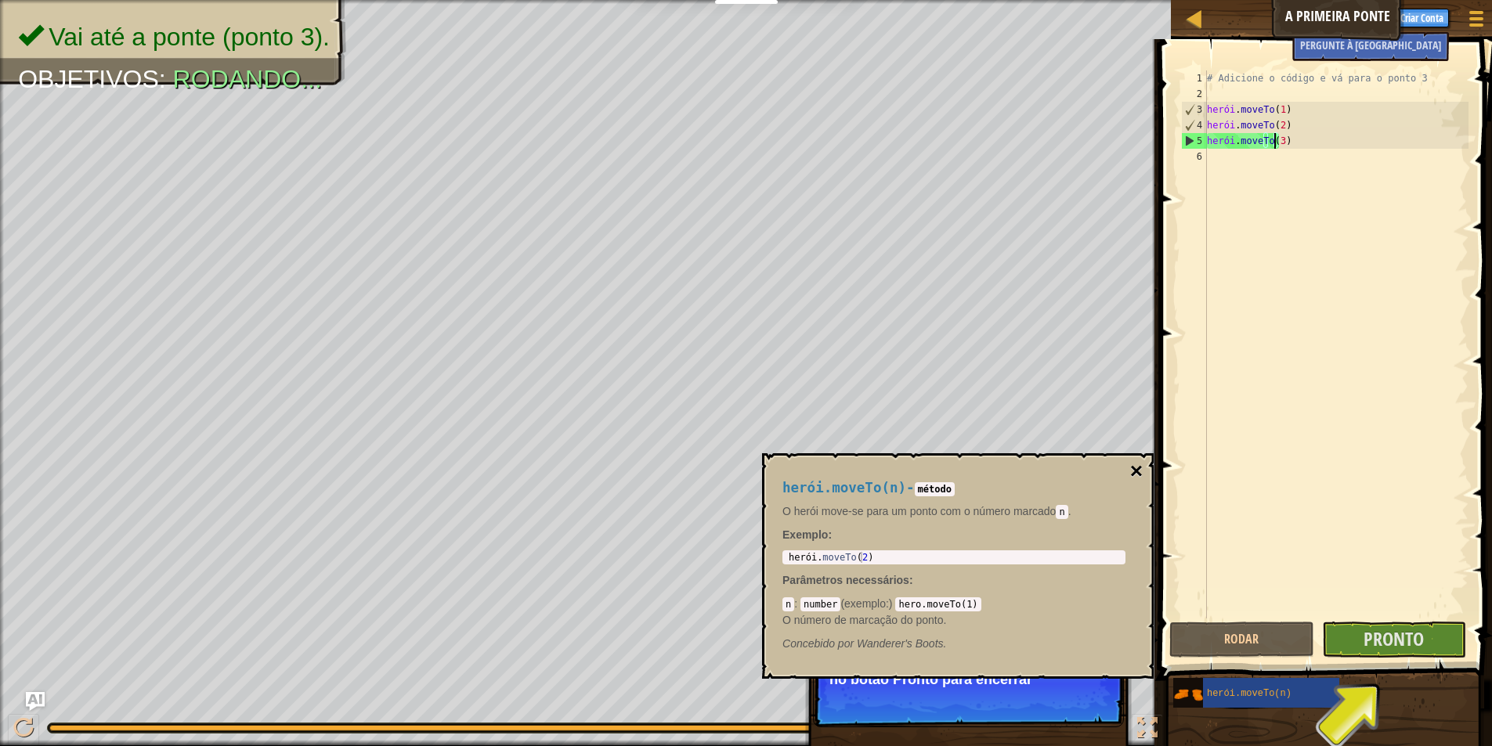
click at [1133, 461] on font "×" at bounding box center [1136, 471] width 13 height 24
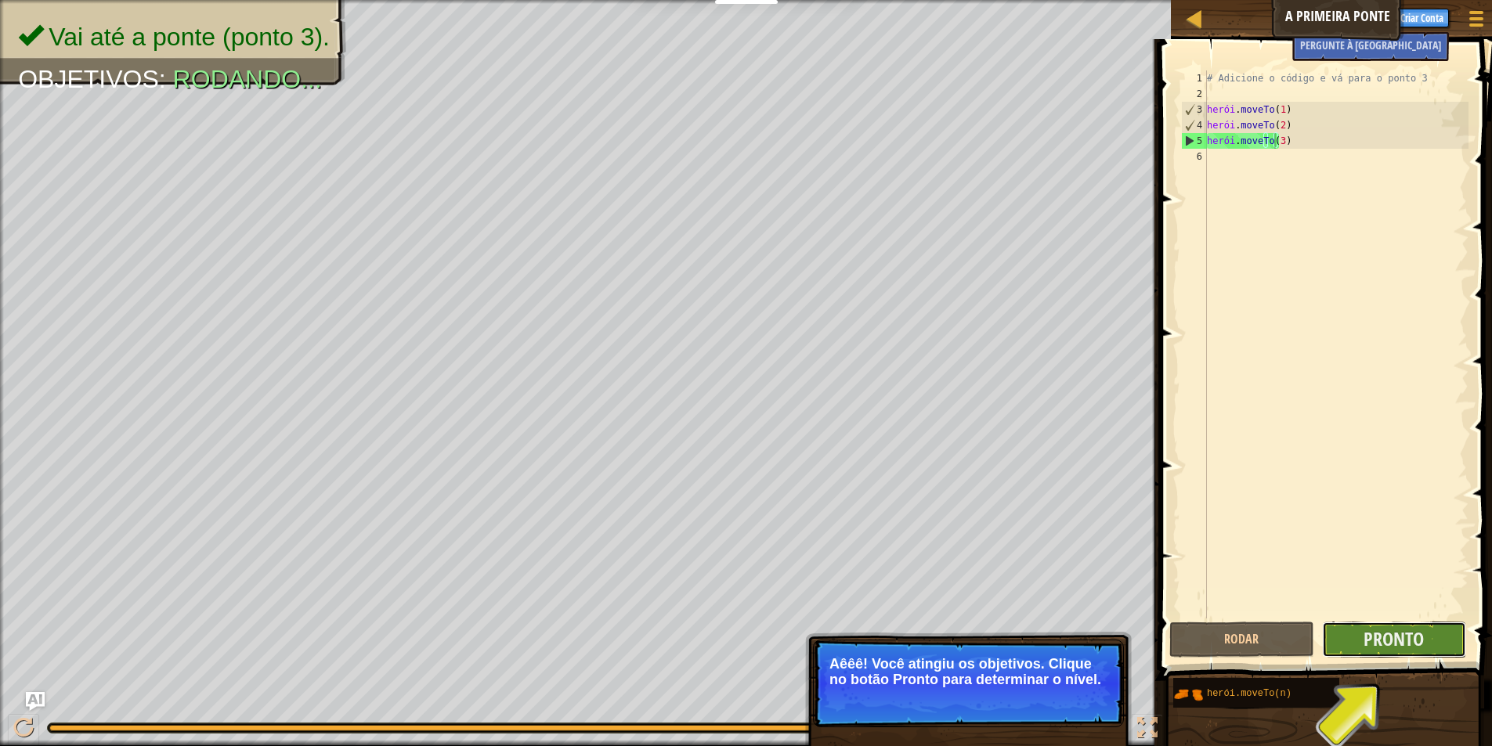
click at [1368, 623] on button "Pronto" at bounding box center [1394, 640] width 144 height 36
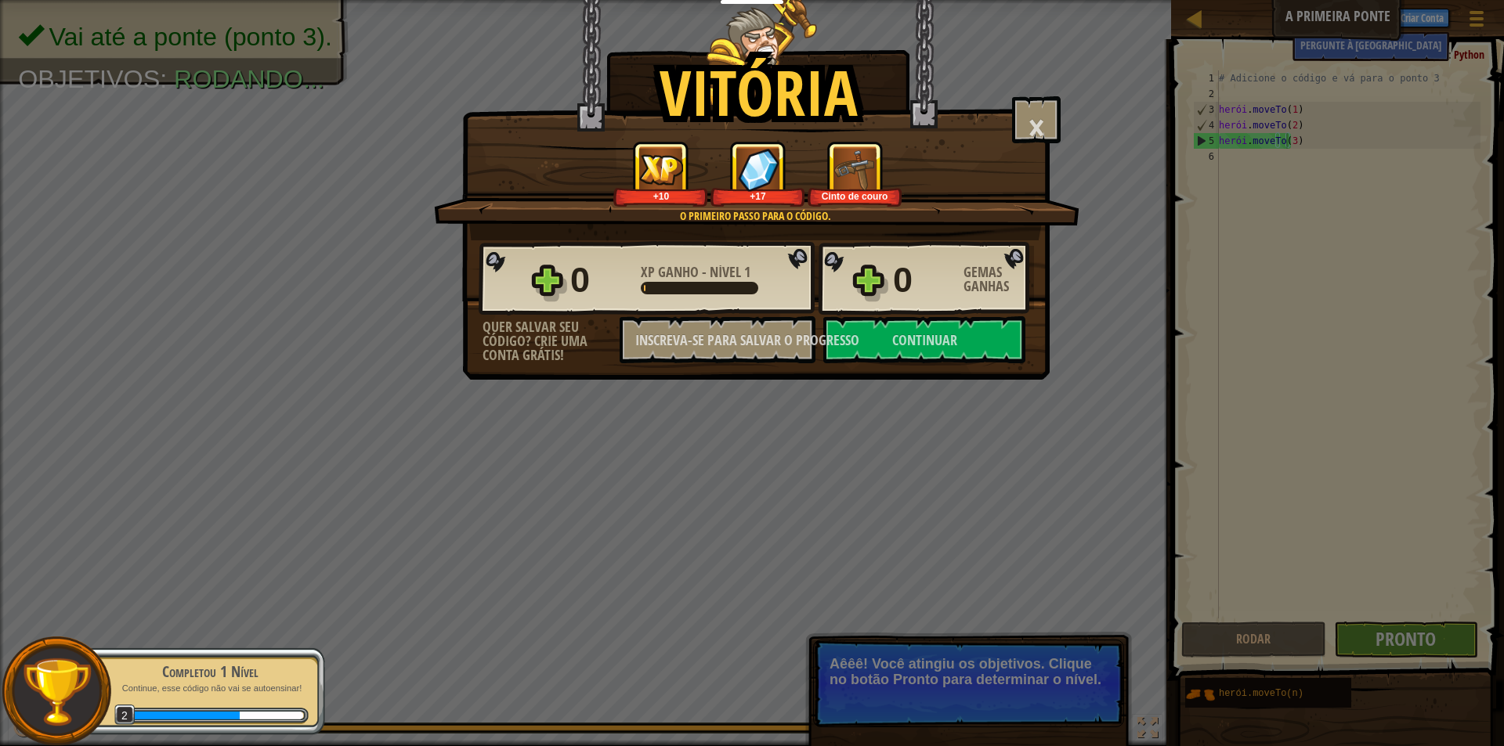
click at [972, 368] on div "Vitória × Essas pessoas estão descuidadas e esquecem que a Grande Floresta pode…" at bounding box center [755, 190] width 587 height 380
drag, startPoint x: 972, startPoint y: 368, endPoint x: 952, endPoint y: 337, distance: 37.4
click at [970, 366] on div "Vitória × Essas pessoas estão descuidadas e esquecem que a Grande Floresta pode…" at bounding box center [755, 190] width 587 height 380
click at [952, 336] on font "Continuar" at bounding box center [924, 341] width 65 height 20
select select "pt-BR"
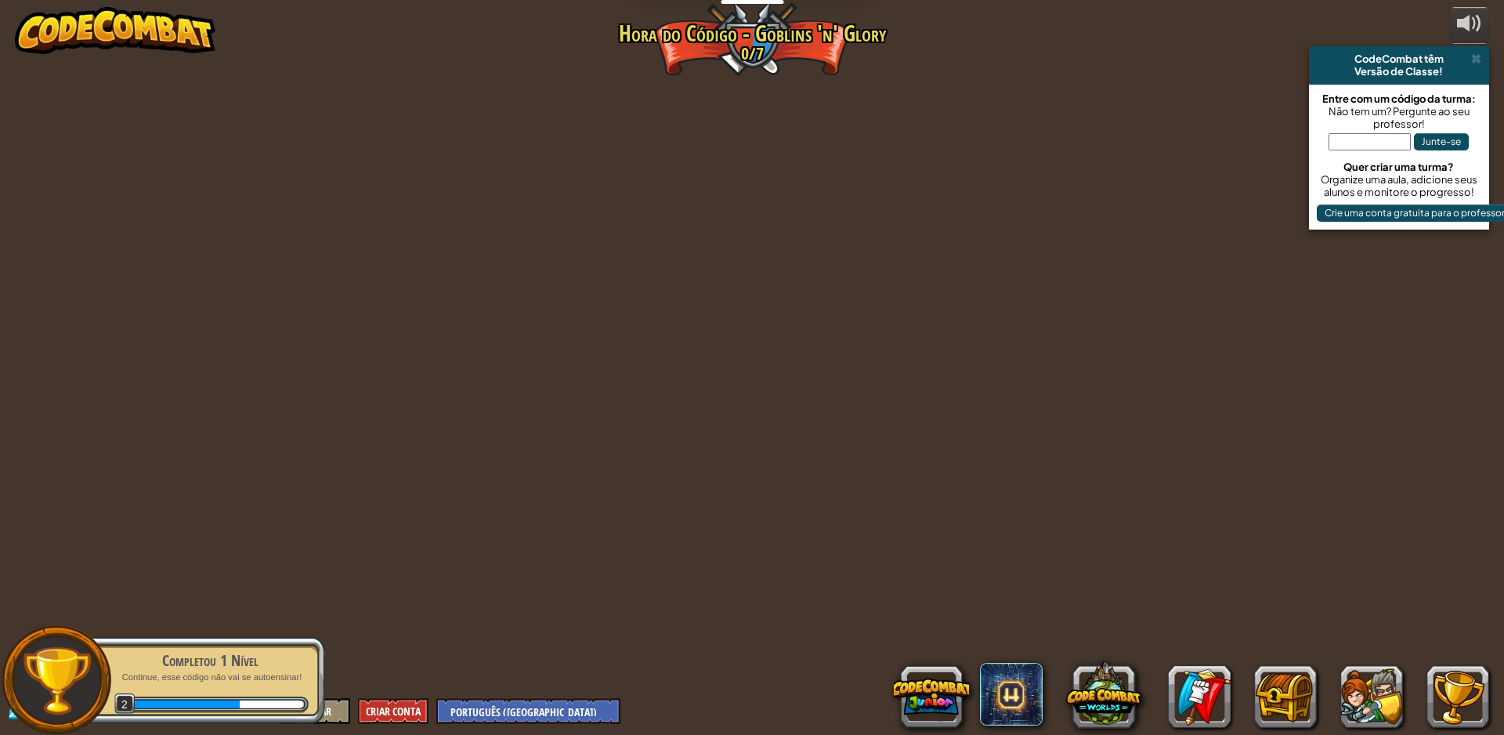
select select "pt-BR"
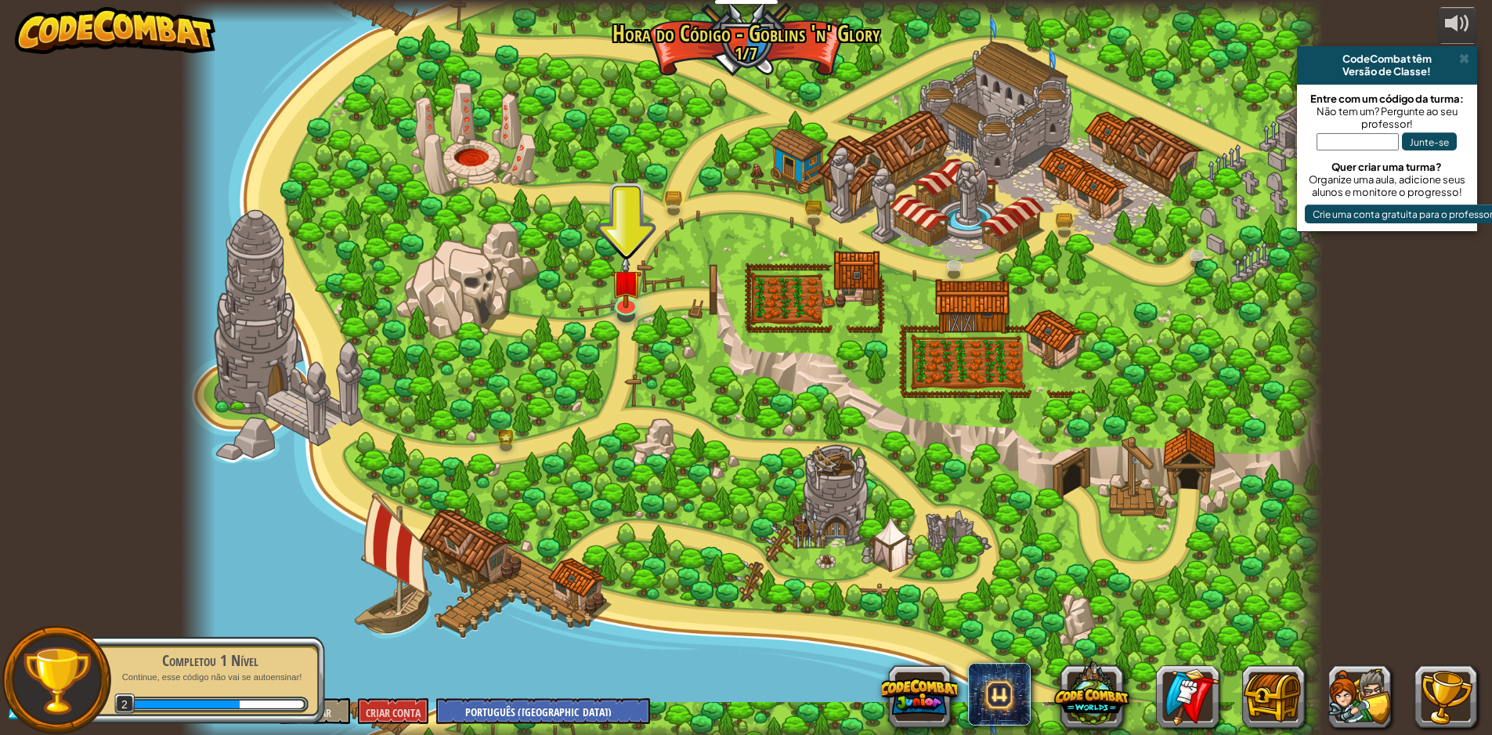
click at [608, 309] on div at bounding box center [752, 373] width 1142 height 746
click at [608, 378] on div at bounding box center [752, 373] width 1142 height 746
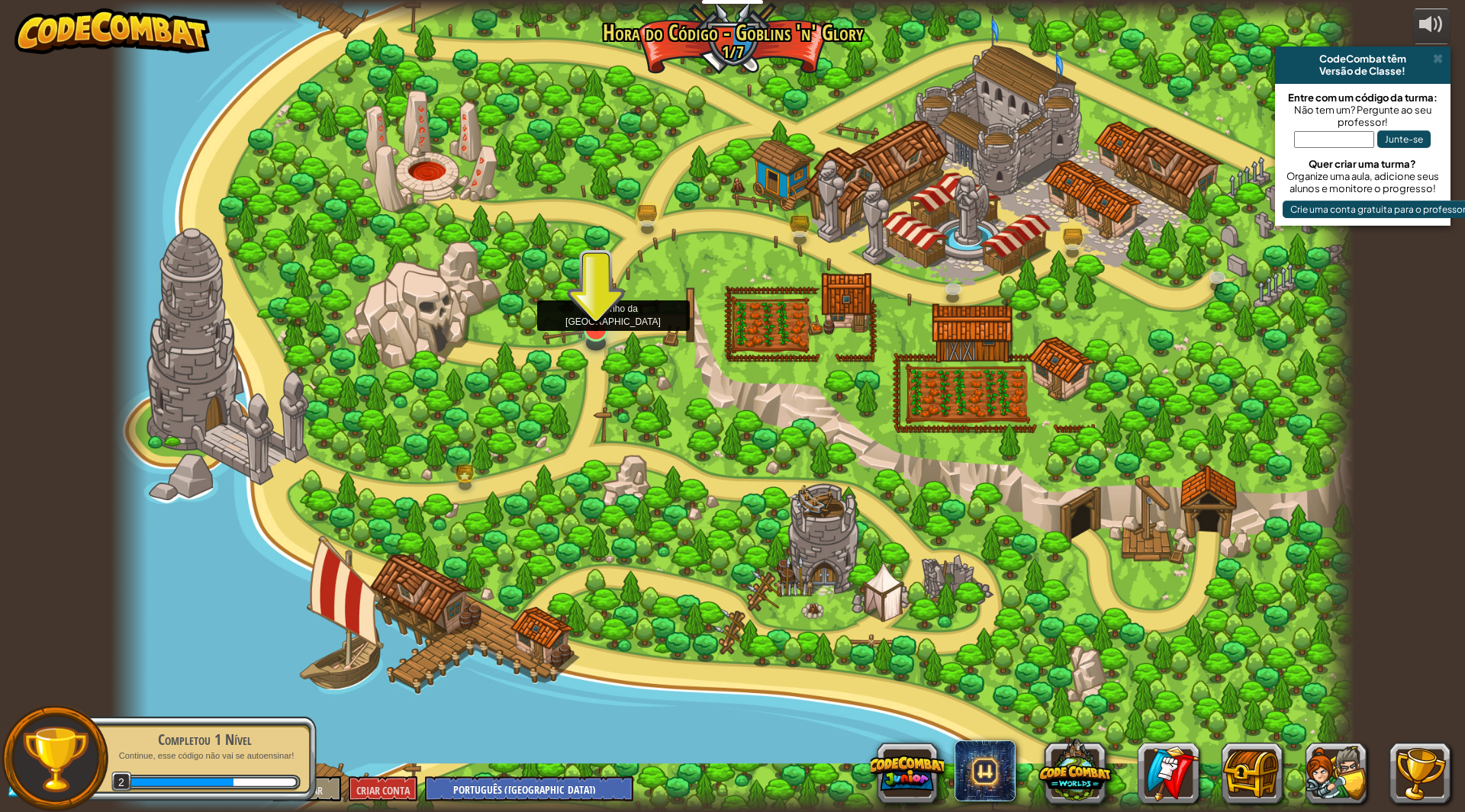
click at [599, 325] on img at bounding box center [595, 291] width 34 height 79
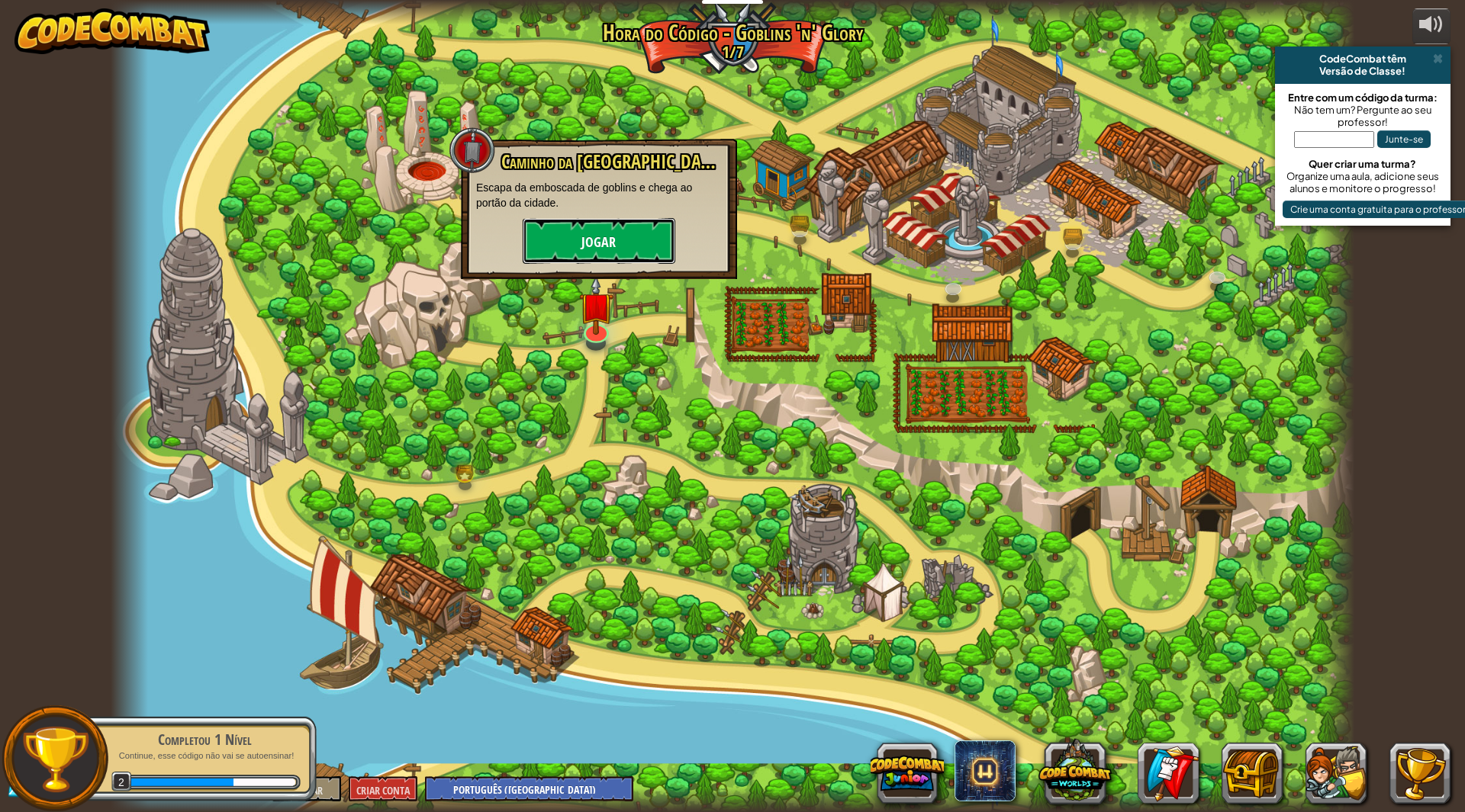
click at [603, 238] on font "Jogar" at bounding box center [598, 243] width 34 height 19
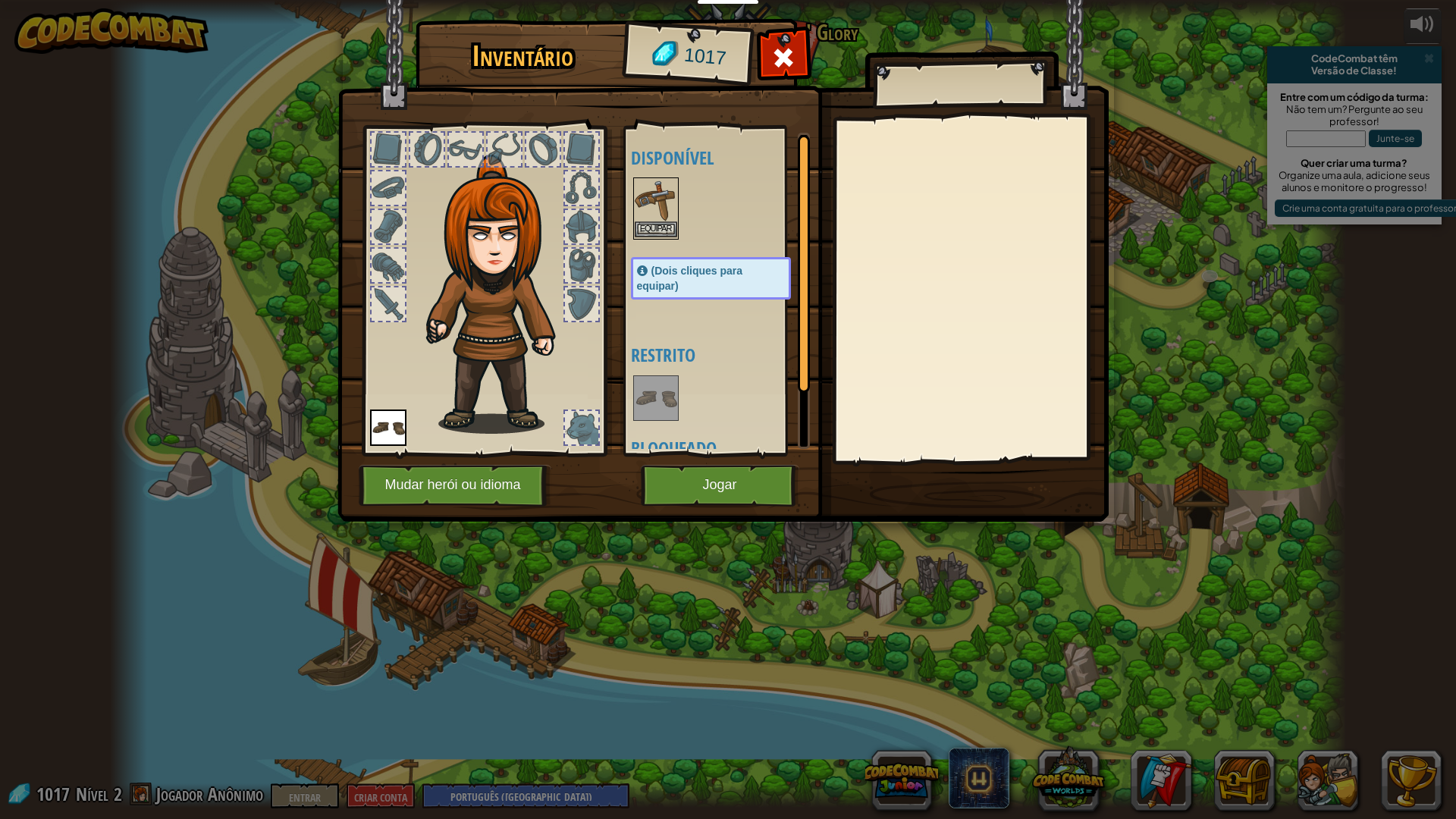
click at [658, 201] on img at bounding box center [656, 200] width 43 height 43
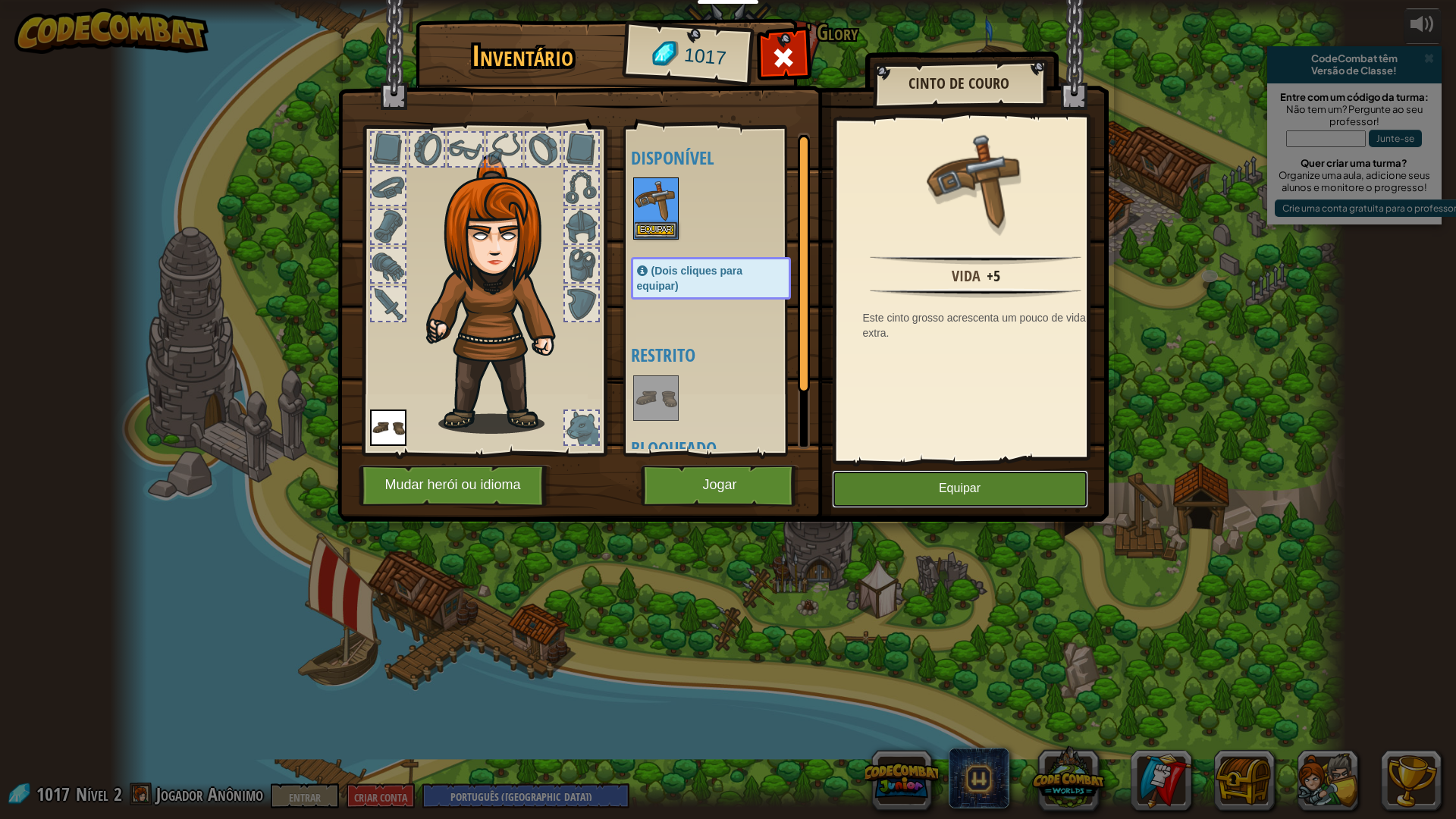
drag, startPoint x: 946, startPoint y: 488, endPoint x: 765, endPoint y: 485, distance: 181.0
click at [945, 488] on font "Equipar" at bounding box center [959, 488] width 42 height 13
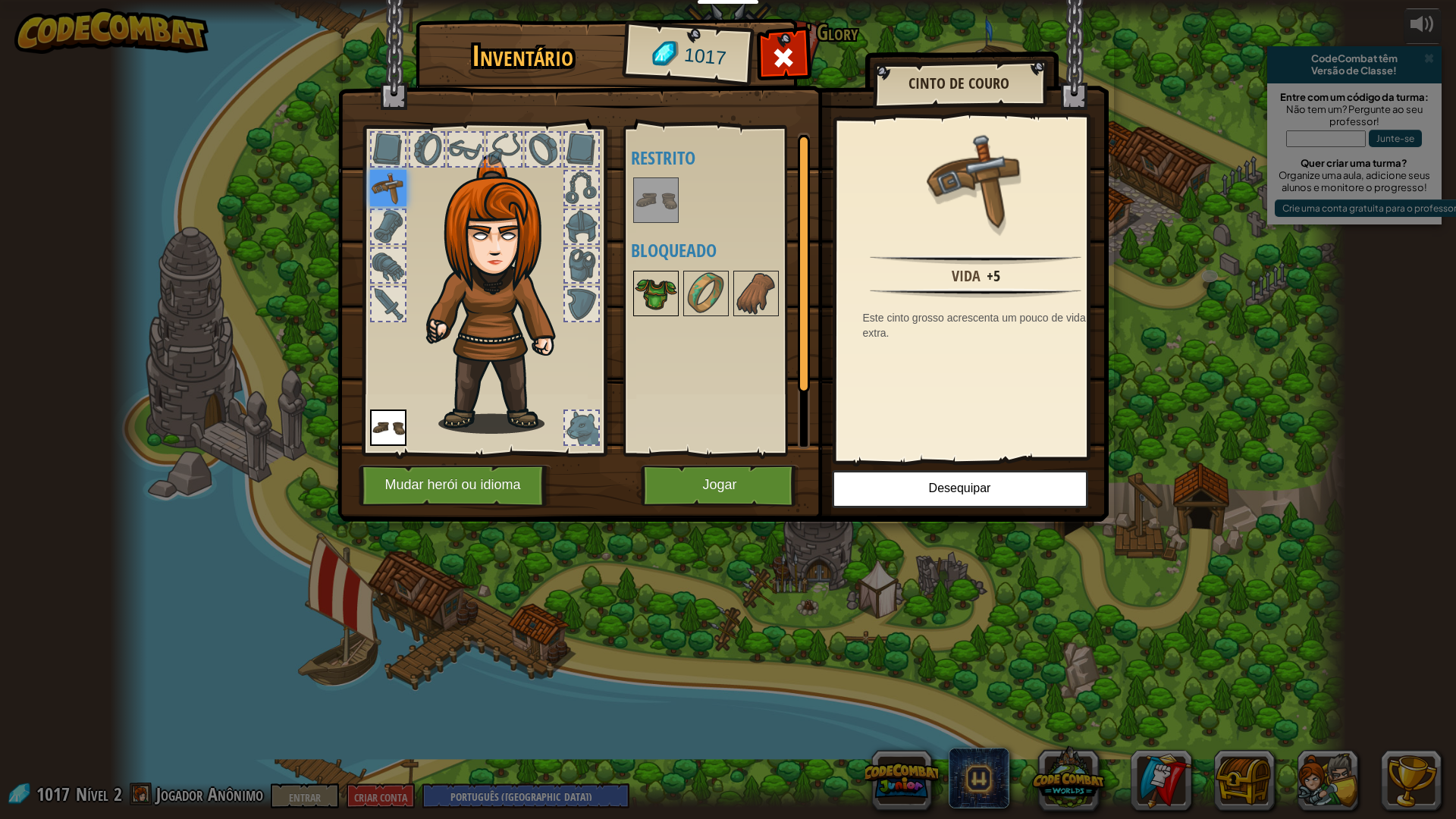
click at [662, 292] on img at bounding box center [656, 293] width 43 height 43
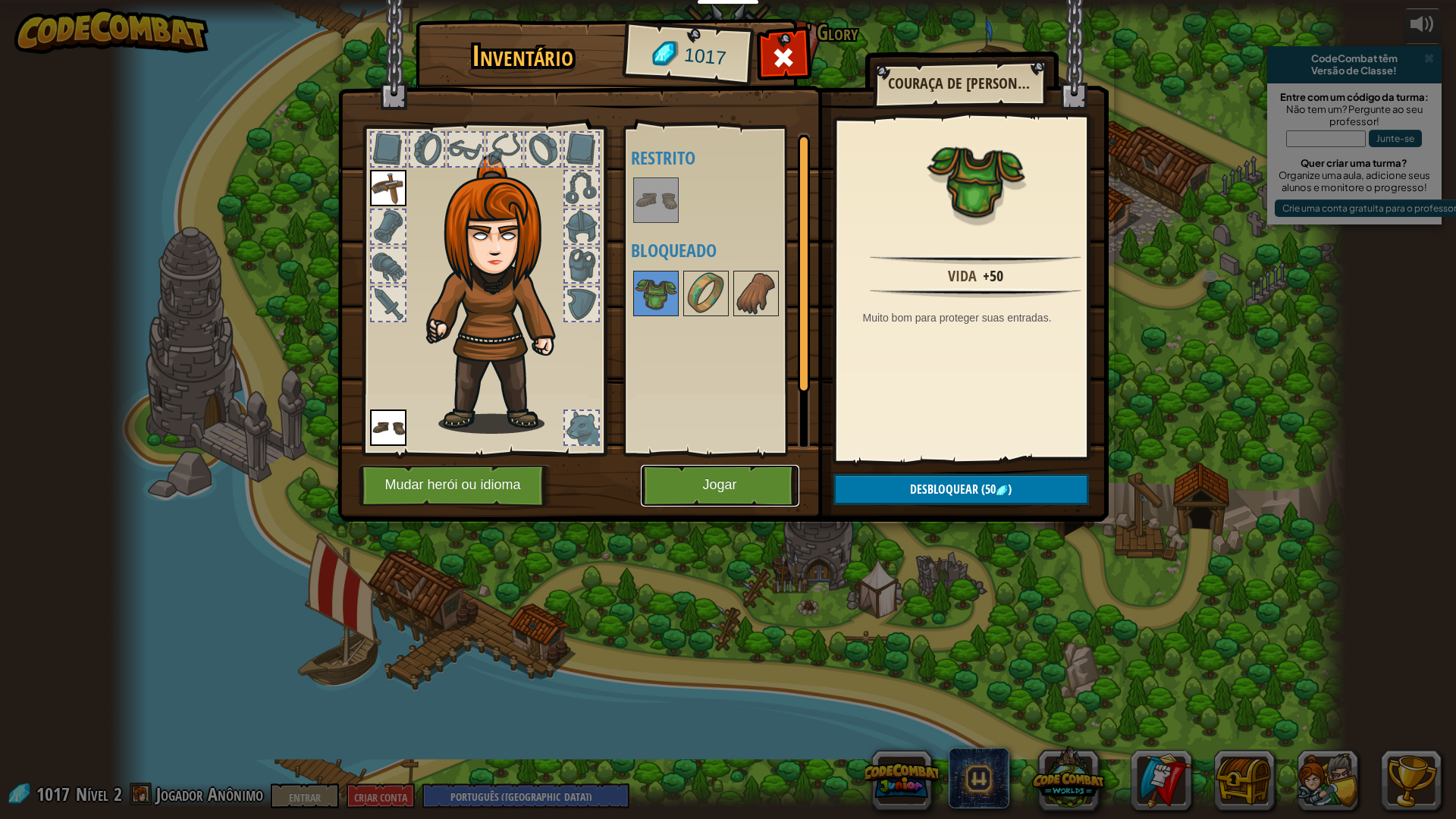
click at [699, 470] on button "Jogar" at bounding box center [720, 485] width 159 height 42
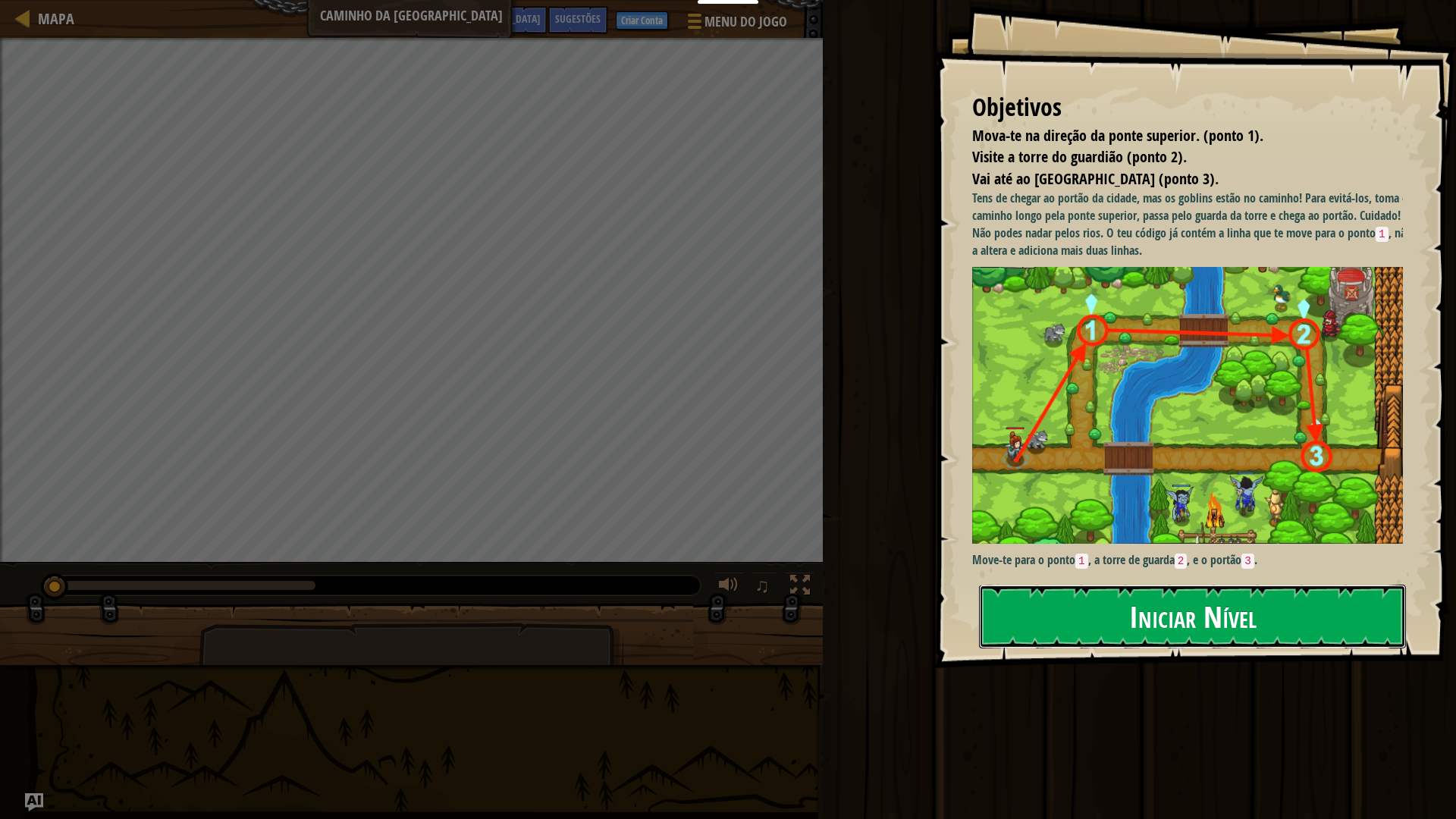
click at [1079, 639] on button "Iniciar Nível" at bounding box center [1192, 617] width 427 height 64
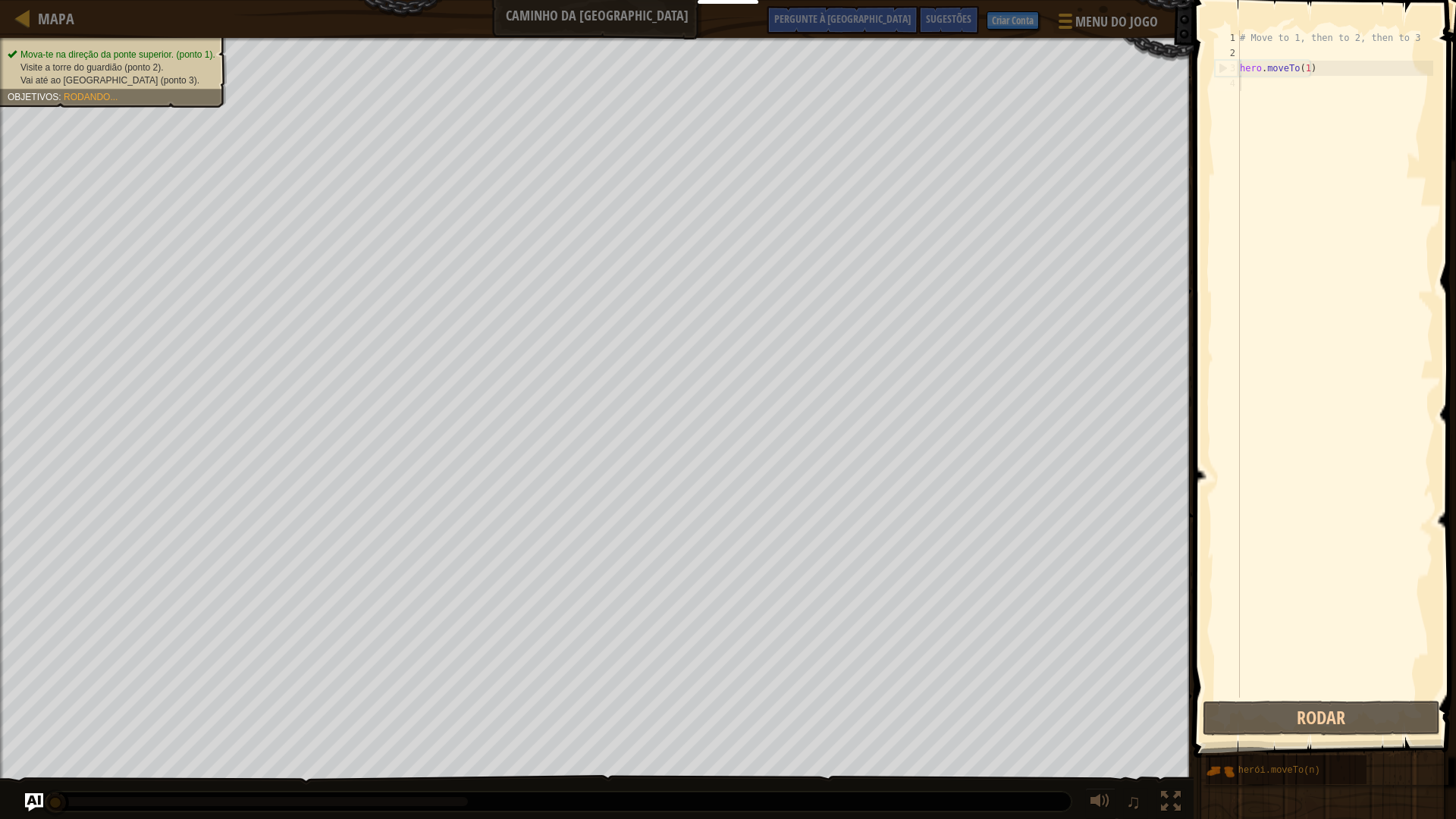
click at [1244, 89] on div "# Move to 1, then to 2, then to 3 hero . moveTo ( 1 )" at bounding box center [1334, 379] width 197 height 698
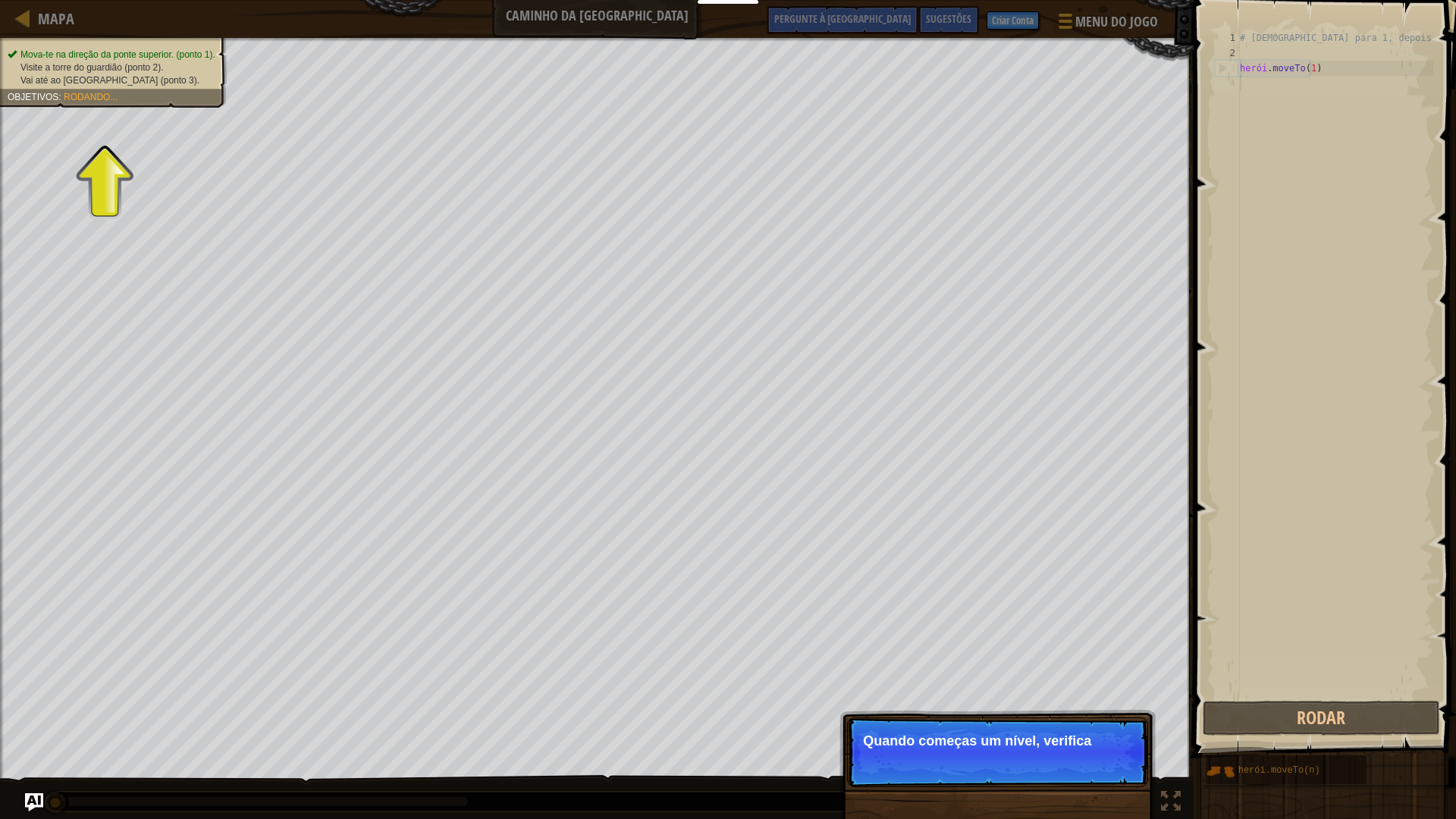
click at [1254, 432] on div "# Mova para 1, depois para 2, depois para 3 herói . moveTo ( 1 )" at bounding box center [1334, 379] width 197 height 698
click at [1203, 493] on span at bounding box center [1326, 357] width 275 height 803
click at [1196, 493] on span at bounding box center [1326, 357] width 275 height 803
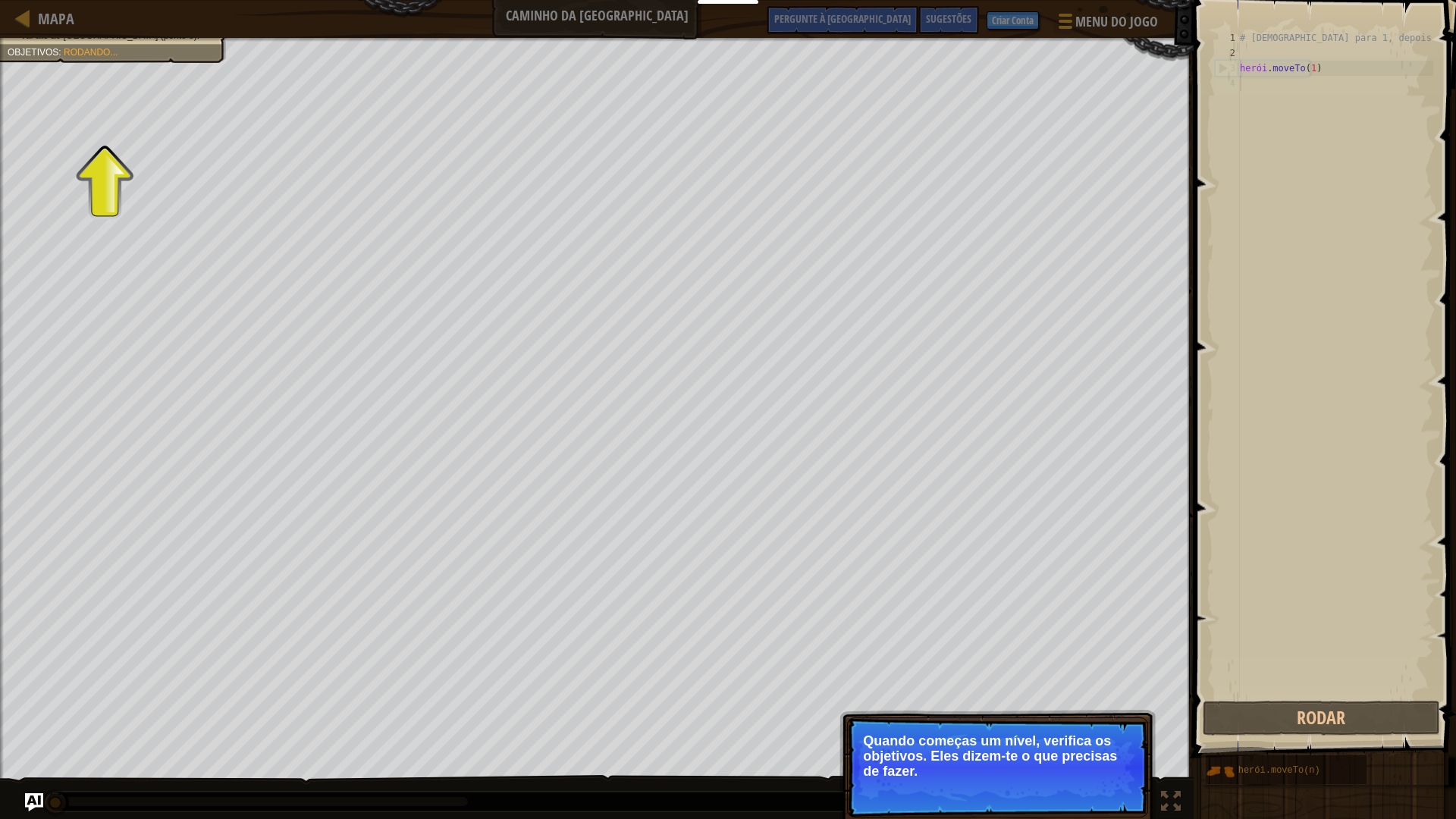
click at [1335, 128] on div "# Mova para 1, depois para 2, depois para 3 herói . moveTo ( 1 )" at bounding box center [1334, 379] width 197 height 698
click at [1334, 127] on div "# Mova para 1, depois para 2, depois para 3 herói . moveTo ( 1 )" at bounding box center [1334, 379] width 197 height 698
click at [1323, 136] on div "# Mova para 1, depois para 2, depois para 3 herói . moveTo ( 1 )" at bounding box center [1334, 379] width 197 height 698
click at [1240, 79] on div "# Mova para 1, depois para 2, depois para 3 herói . moveTo ( 1 )" at bounding box center [1334, 379] width 197 height 698
click at [1241, 83] on div "# Mova para 1, depois para 2, depois para 3 herói . moveTo ( 1 )" at bounding box center [1334, 379] width 197 height 698
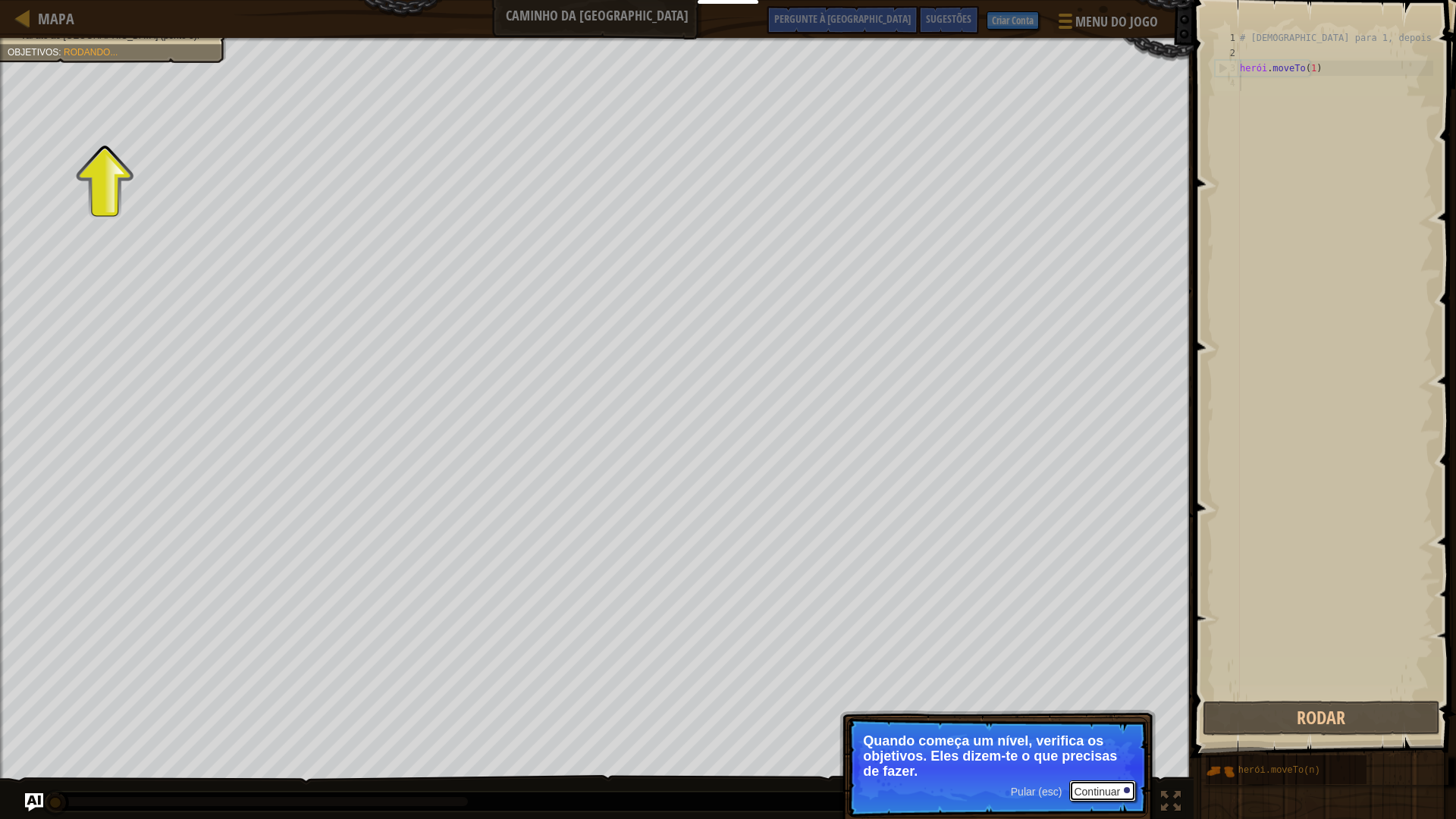
click at [1100, 722] on button "Continuar" at bounding box center [1102, 791] width 67 height 21
click at [1100, 722] on div "Pular (esc) Continuar Quando começa um nível, verifica os objetivos. Eles dizem…" at bounding box center [997, 830] width 317 height 225
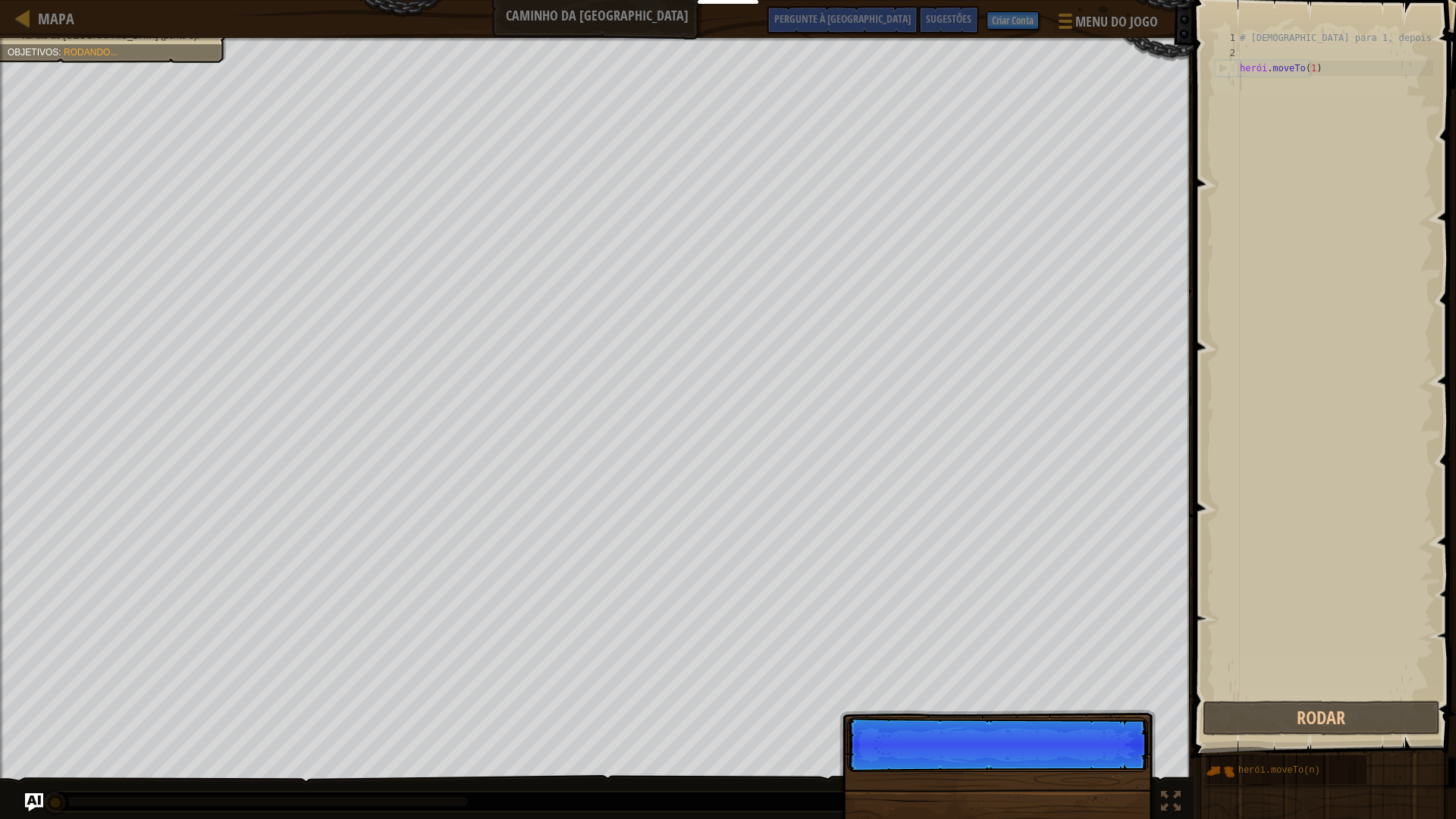
scroll to position [7, 0]
click at [1100, 722] on p "Pular (esc) Continuar" at bounding box center [997, 744] width 301 height 54
click at [1100, 722] on p "Pular (esc) Continuar Precisamos ev" at bounding box center [997, 752] width 301 height 70
click at [1100, 722] on p "Pular (esc) Continuar Precisamos evitar" at bounding box center [997, 752] width 301 height 70
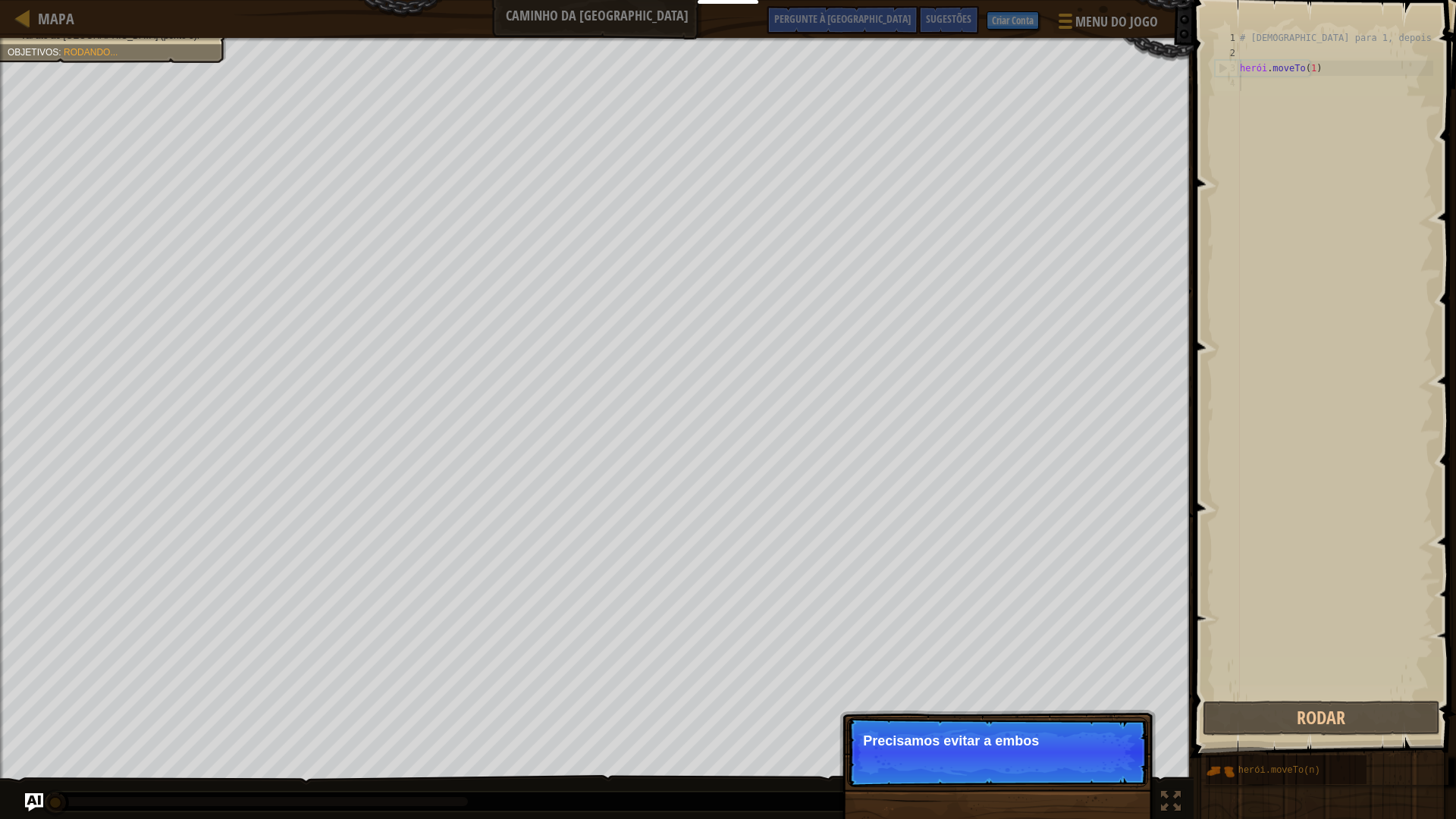
click at [1100, 722] on p "Pular (esc) Continuar Precisamos evitar a embos" at bounding box center [997, 752] width 301 height 70
click at [1100, 722] on p "Pular (esc) Continuar Precisamos evitar a emboscada do" at bounding box center [997, 752] width 301 height 70
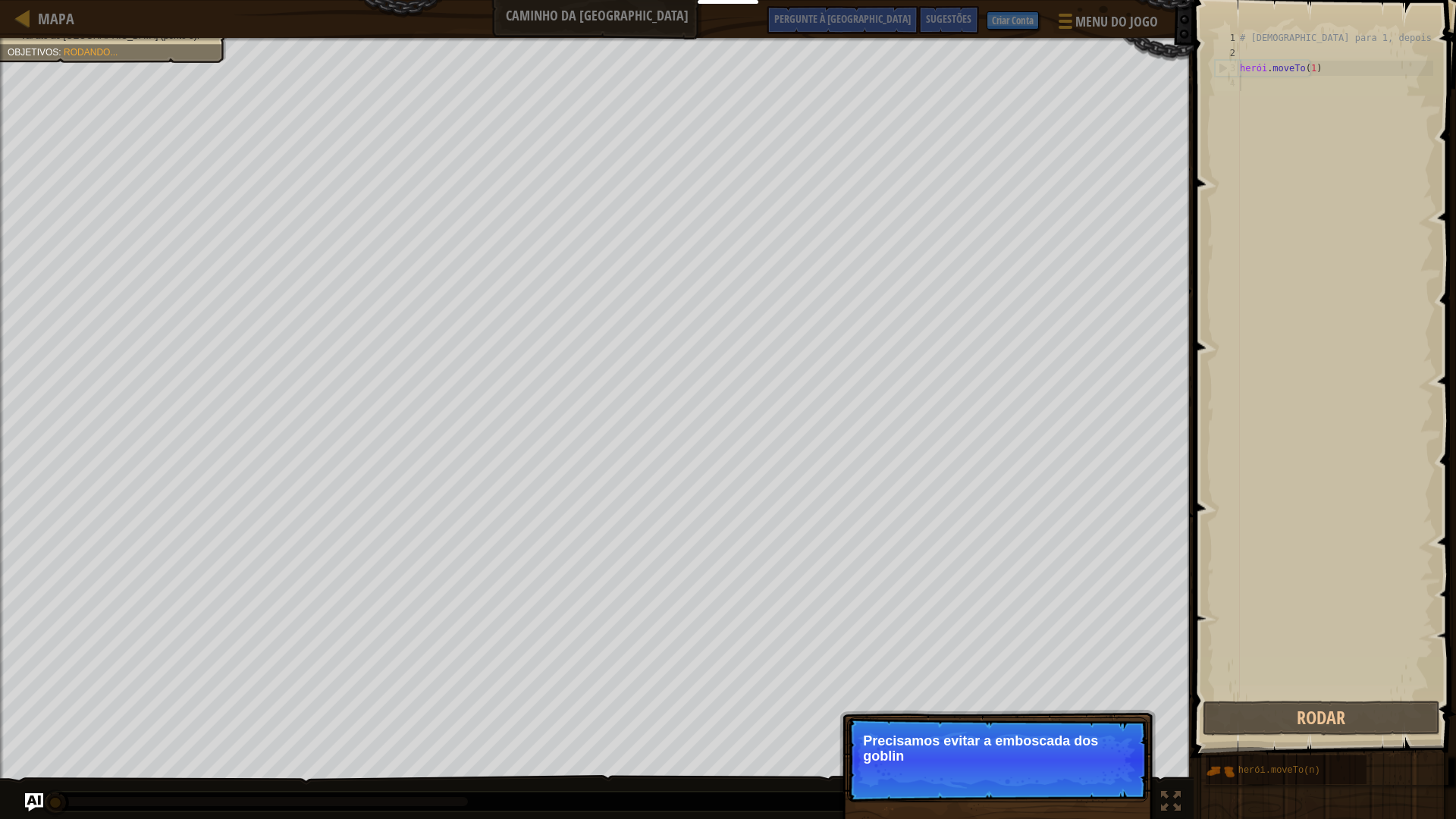
click at [1100, 722] on p "Pular (esc) Continuar Precisamos evitar a emboscada dos goblin" at bounding box center [997, 760] width 301 height 85
click at [1100, 722] on p "Pular (esc) Continuar Precisamos evitar a emboscada dos goblins." at bounding box center [997, 760] width 301 height 85
click at [1100, 722] on button "Continuar" at bounding box center [1102, 775] width 67 height 21
click at [1251, 56] on div "# Mova para 1, depois para 2, depois para 3 herói . moveTo ( 1 )" at bounding box center [1334, 379] width 197 height 698
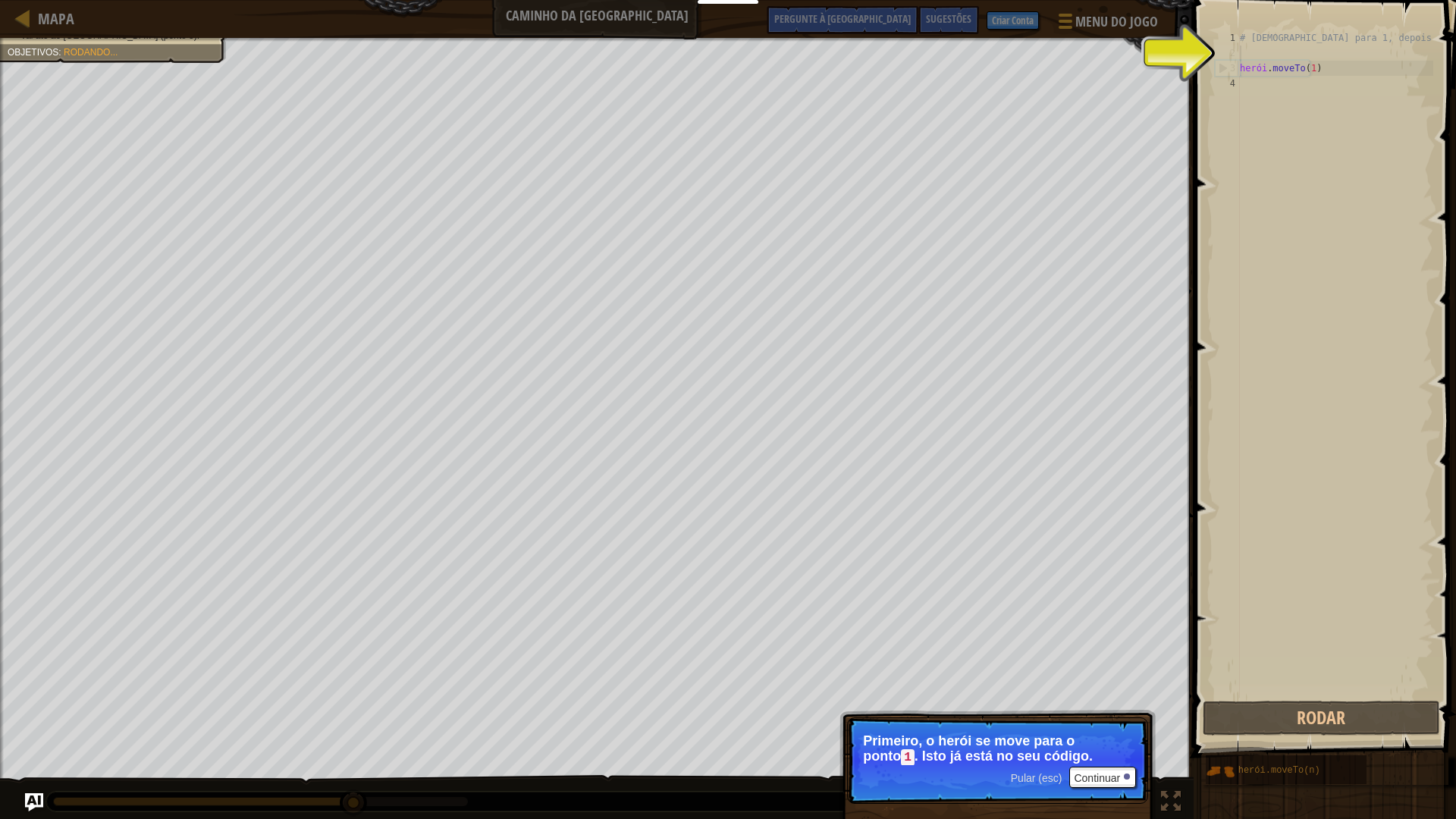
click at [1244, 50] on div "# Mova para 1, depois para 2, depois para 3 herói . moveTo ( 1 )" at bounding box center [1334, 379] width 197 height 698
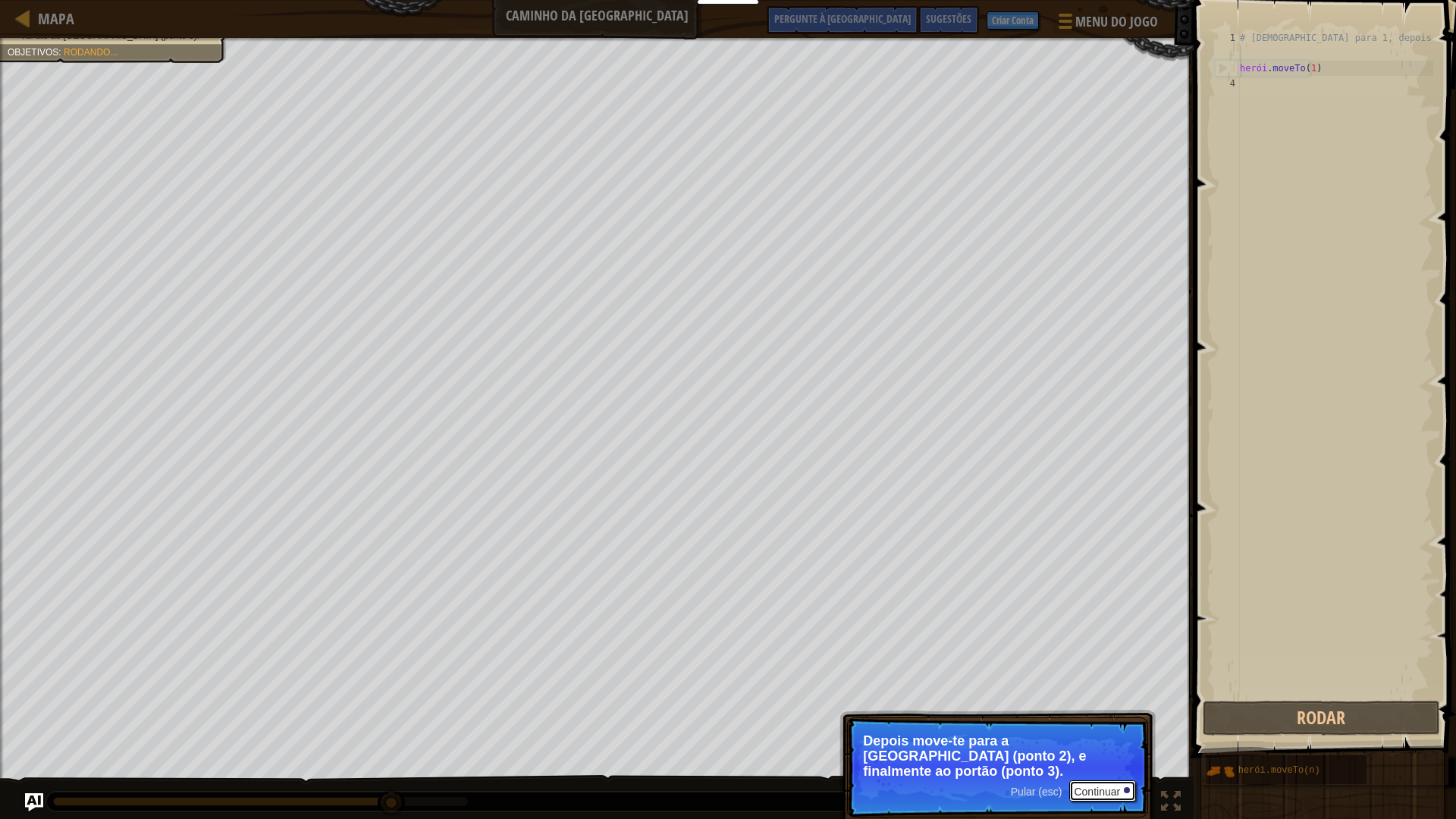
click at [1098, 722] on button "Continuar" at bounding box center [1102, 791] width 67 height 21
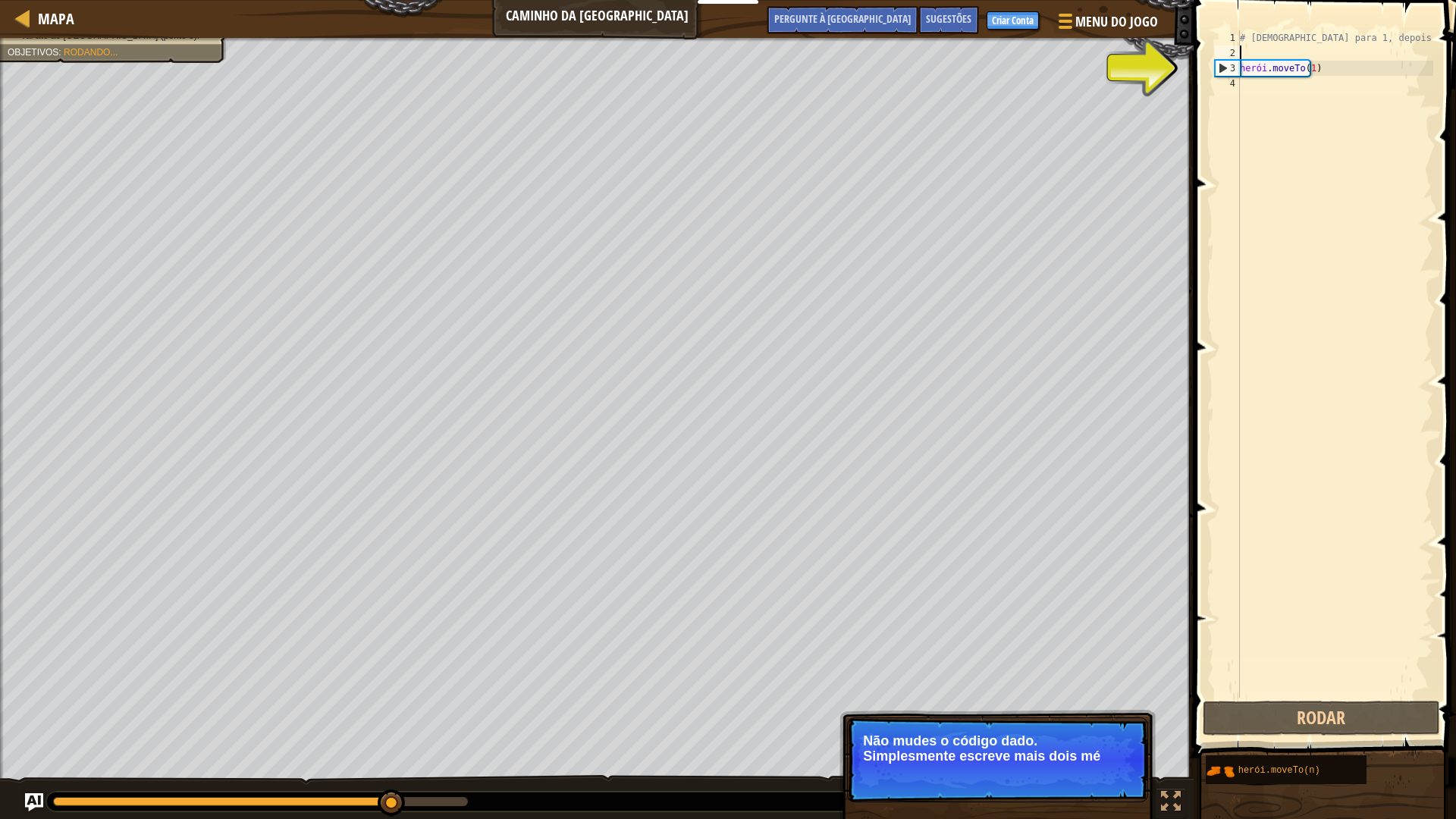
click at [1260, 51] on div "# Mova para 1, depois para 2, depois para 3 herói . moveTo ( 1 )" at bounding box center [1334, 379] width 197 height 698
drag, startPoint x: 1258, startPoint y: 44, endPoint x: 1253, endPoint y: 58, distance: 14.9
click at [1256, 53] on div "# Mova para 1, depois para 2, depois para 3 herói . moveTo ( 1 )" at bounding box center [1334, 379] width 197 height 698
type textarea "# Move to 1, then to 2, then to 3"
click at [1251, 85] on div "# Mova para 1, depois para 2, depois para 3 herói . moveTo ( 1 )" at bounding box center [1334, 379] width 197 height 698
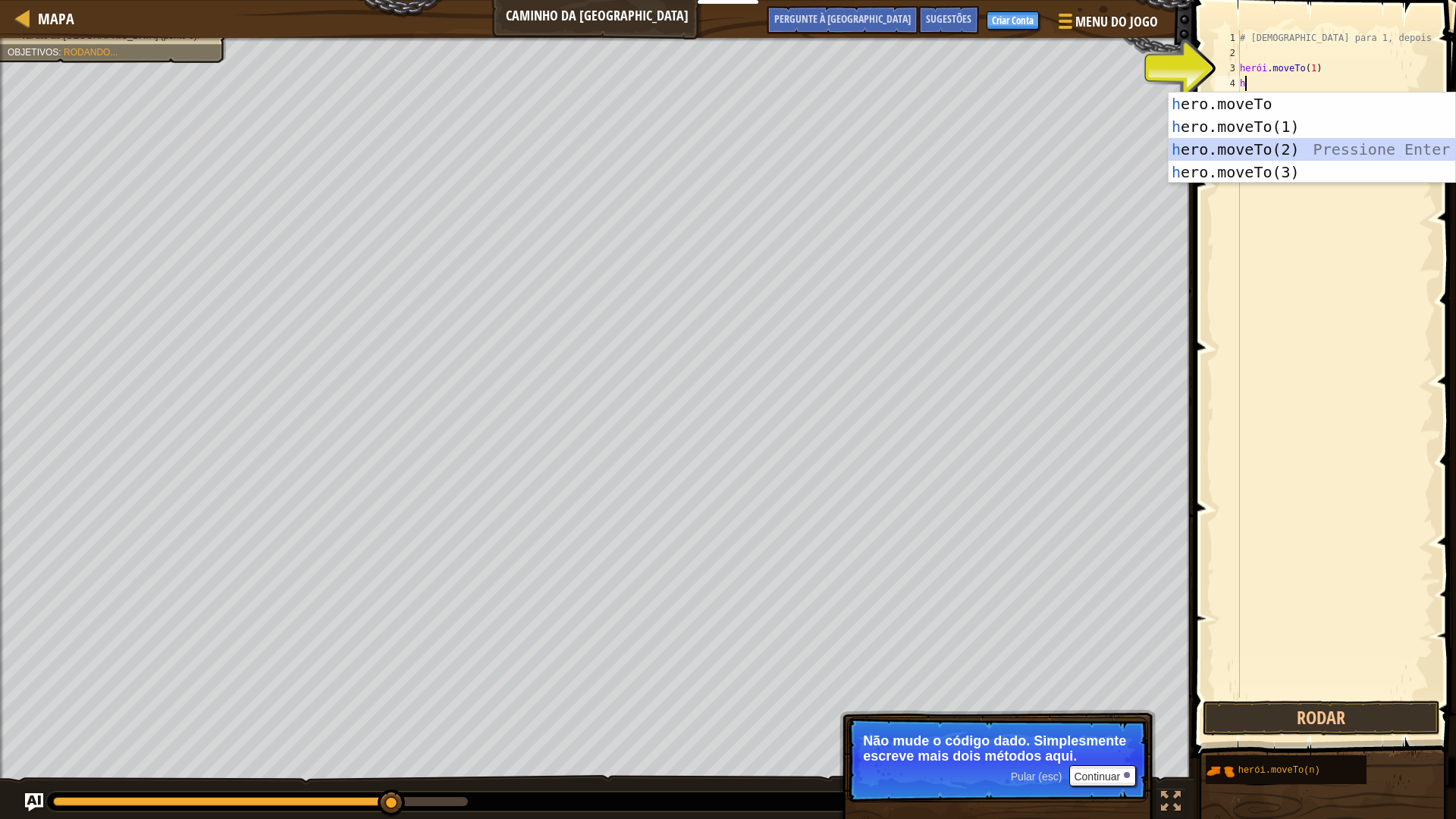
click at [1275, 143] on div "h ero.moveTo pressione enter h ero.moveTo(1) Pressione Enter h ero.moveTo(2) Pr…" at bounding box center [1312, 161] width 287 height 136
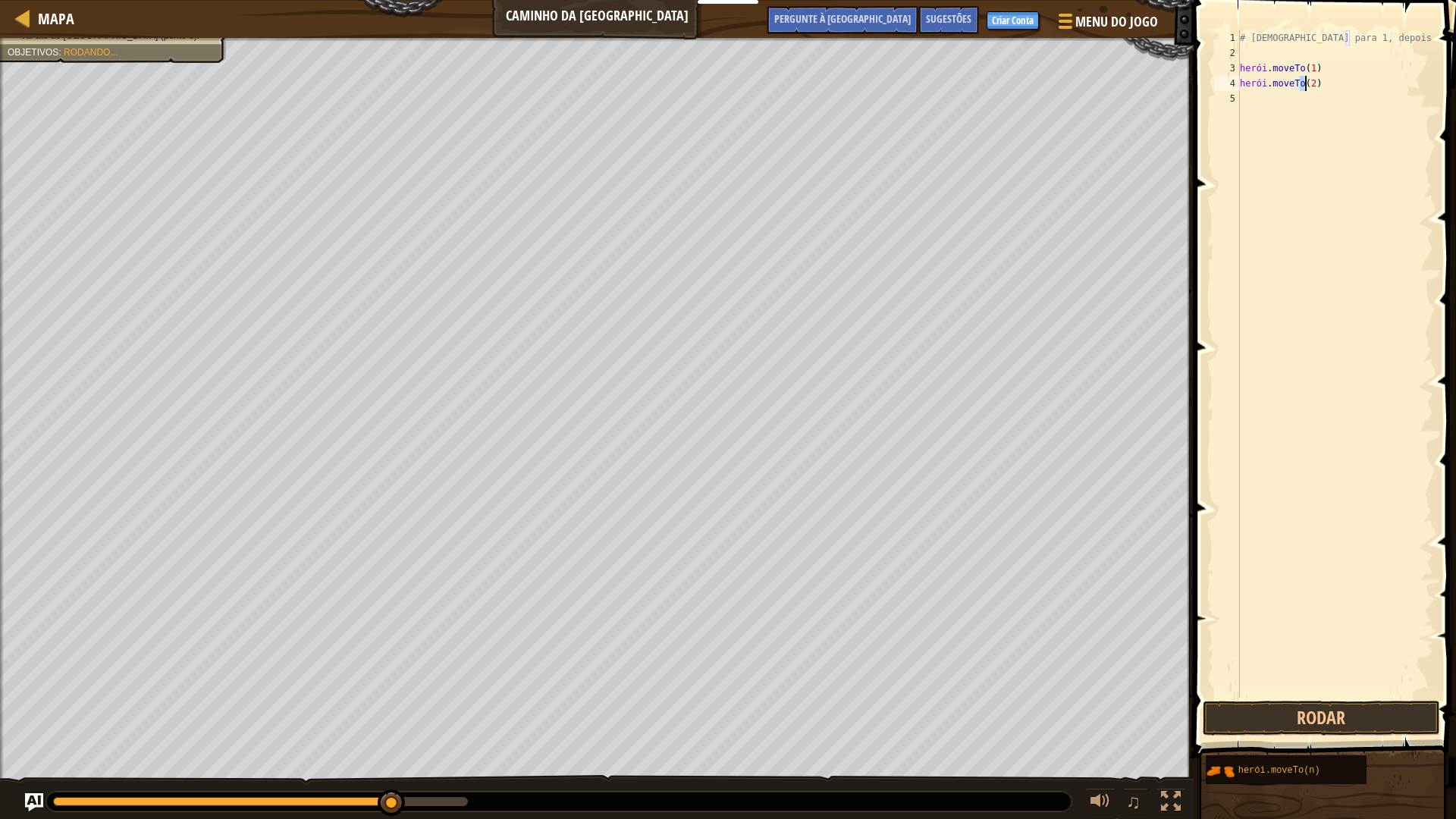
click at [1240, 104] on div "# Mova para 1, depois para 2, depois para 3 herói . moveTo ( 1 ) herói . moveTo…" at bounding box center [1334, 379] width 197 height 698
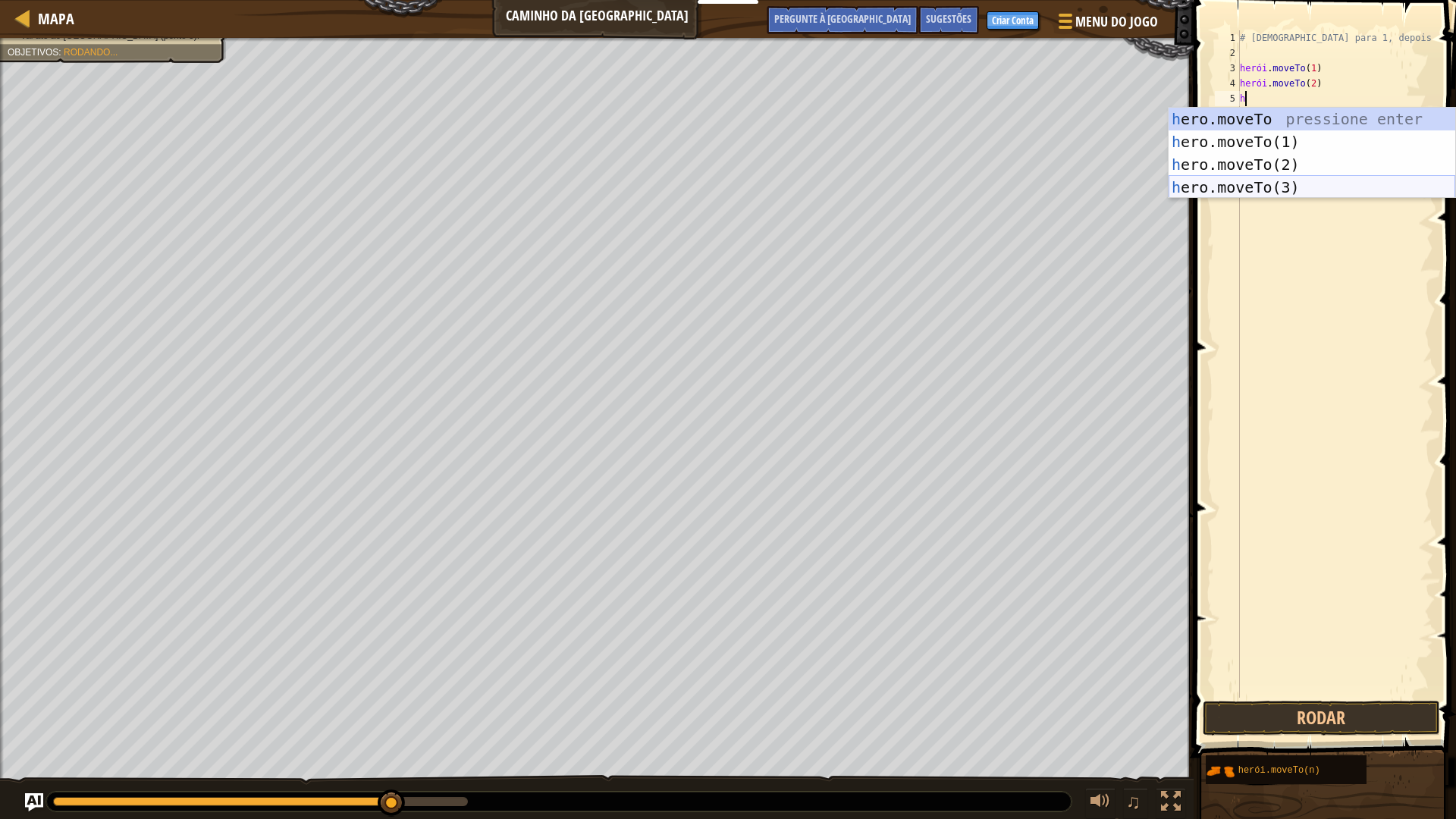
click at [1257, 187] on div "h ero.moveTo pressione enter h ero.moveTo(1) Pressione Enter h ero.moveTo(2) Pr…" at bounding box center [1312, 175] width 287 height 136
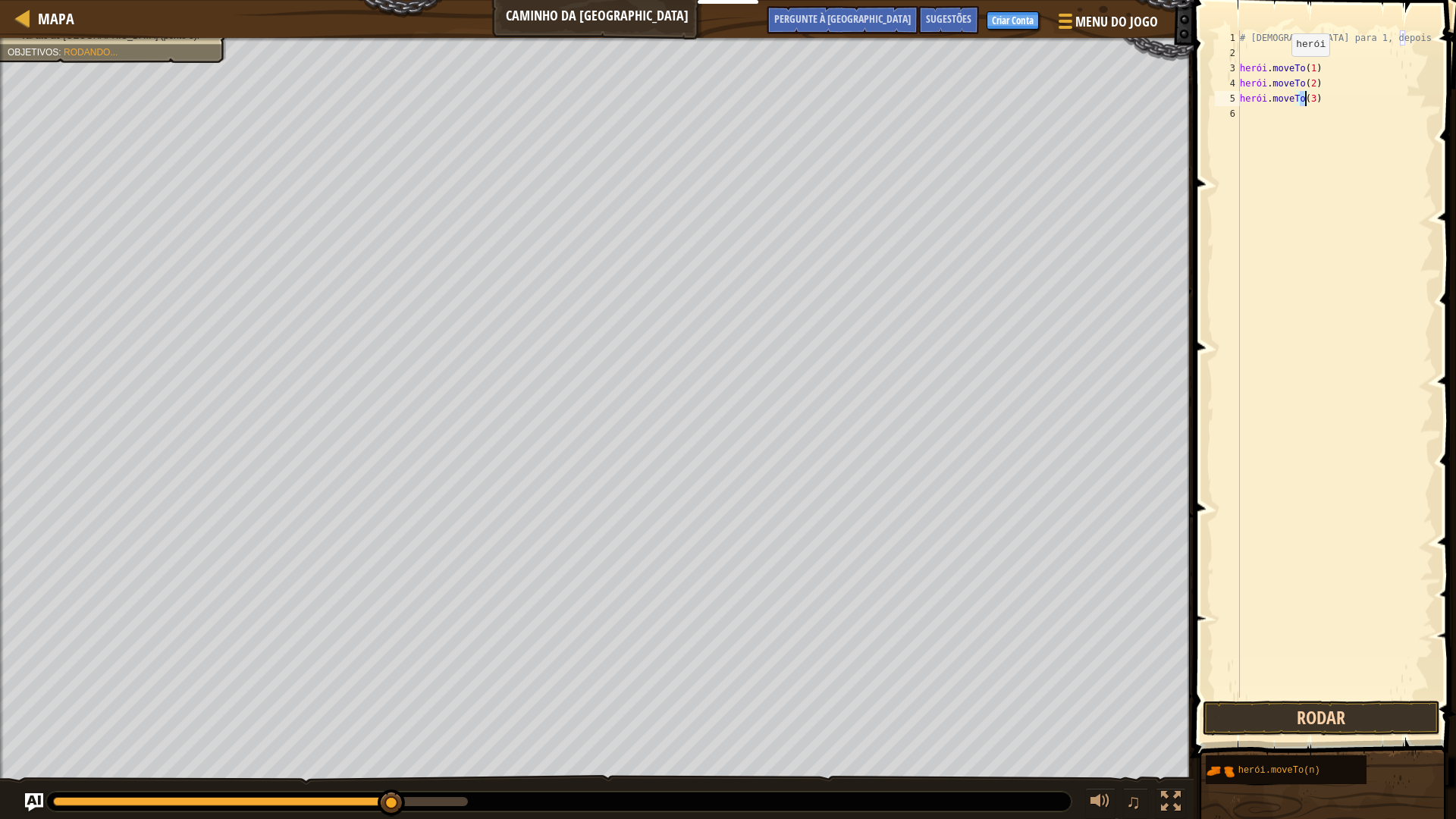
type textarea "hero.moveTo(3)"
click at [1261, 717] on button "Rodar" at bounding box center [1320, 718] width 236 height 35
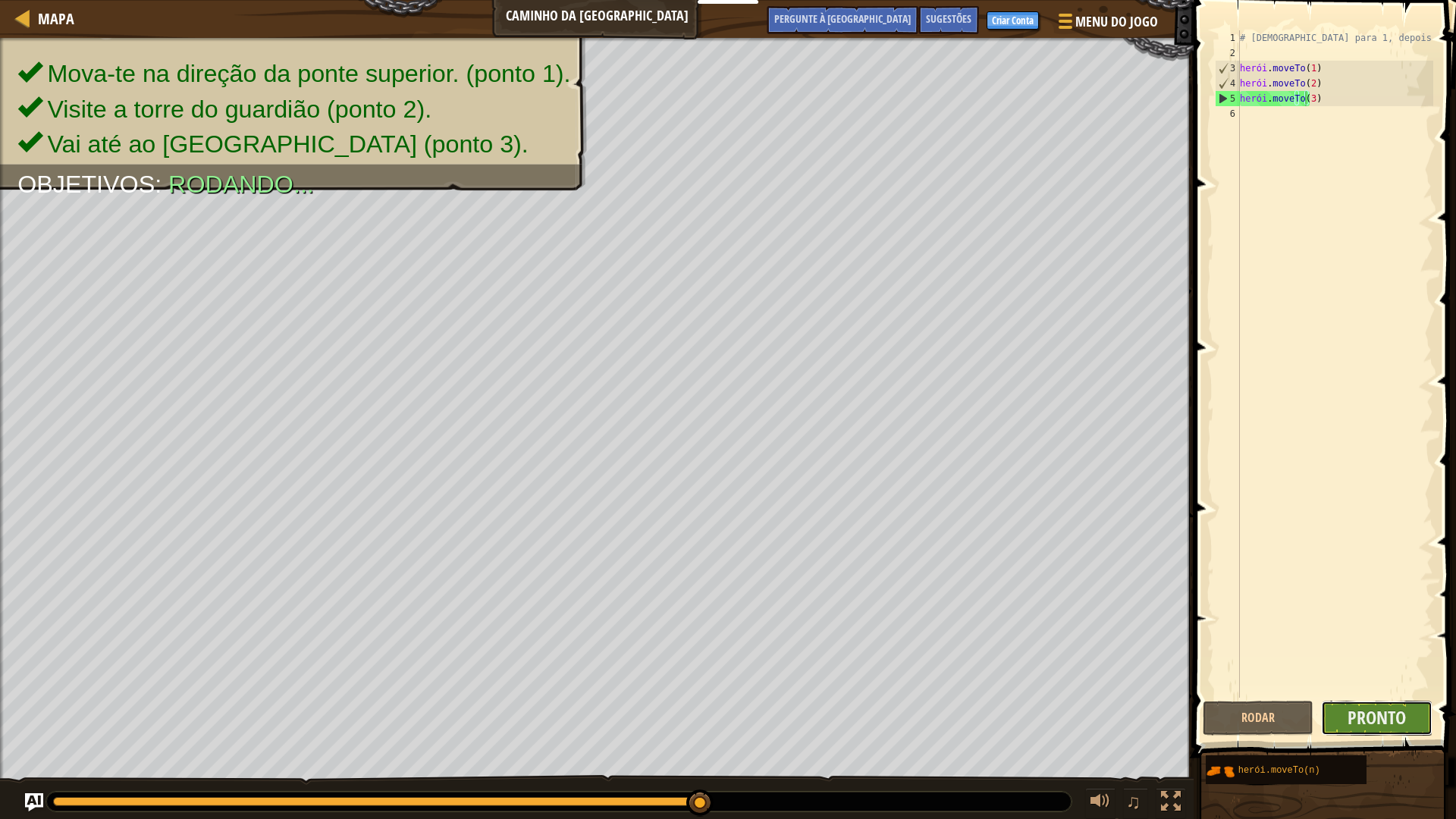
click at [1374, 701] on button "Pronto" at bounding box center [1376, 718] width 110 height 35
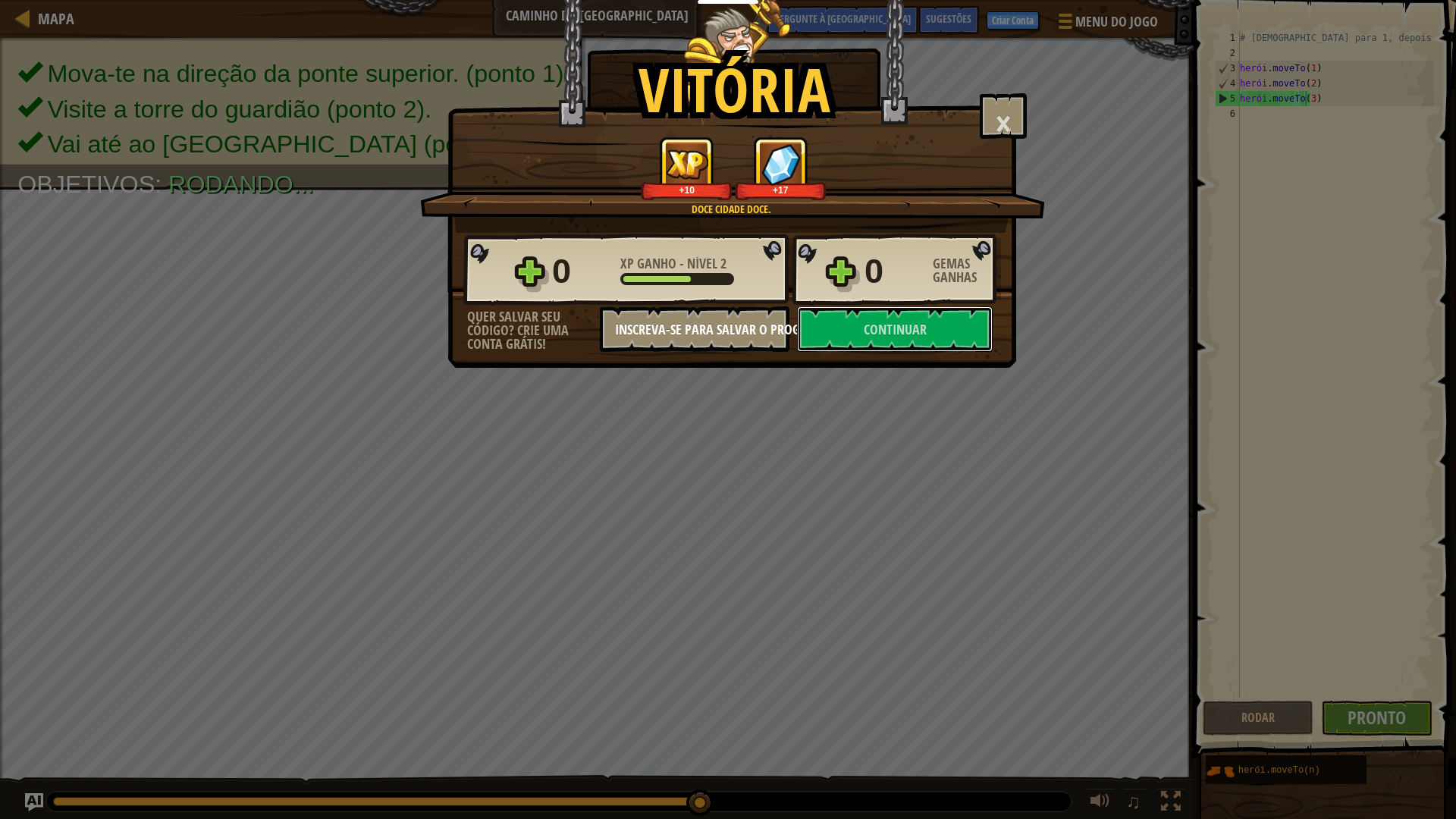
click at [813, 334] on button "Continuar" at bounding box center [895, 328] width 196 height 46
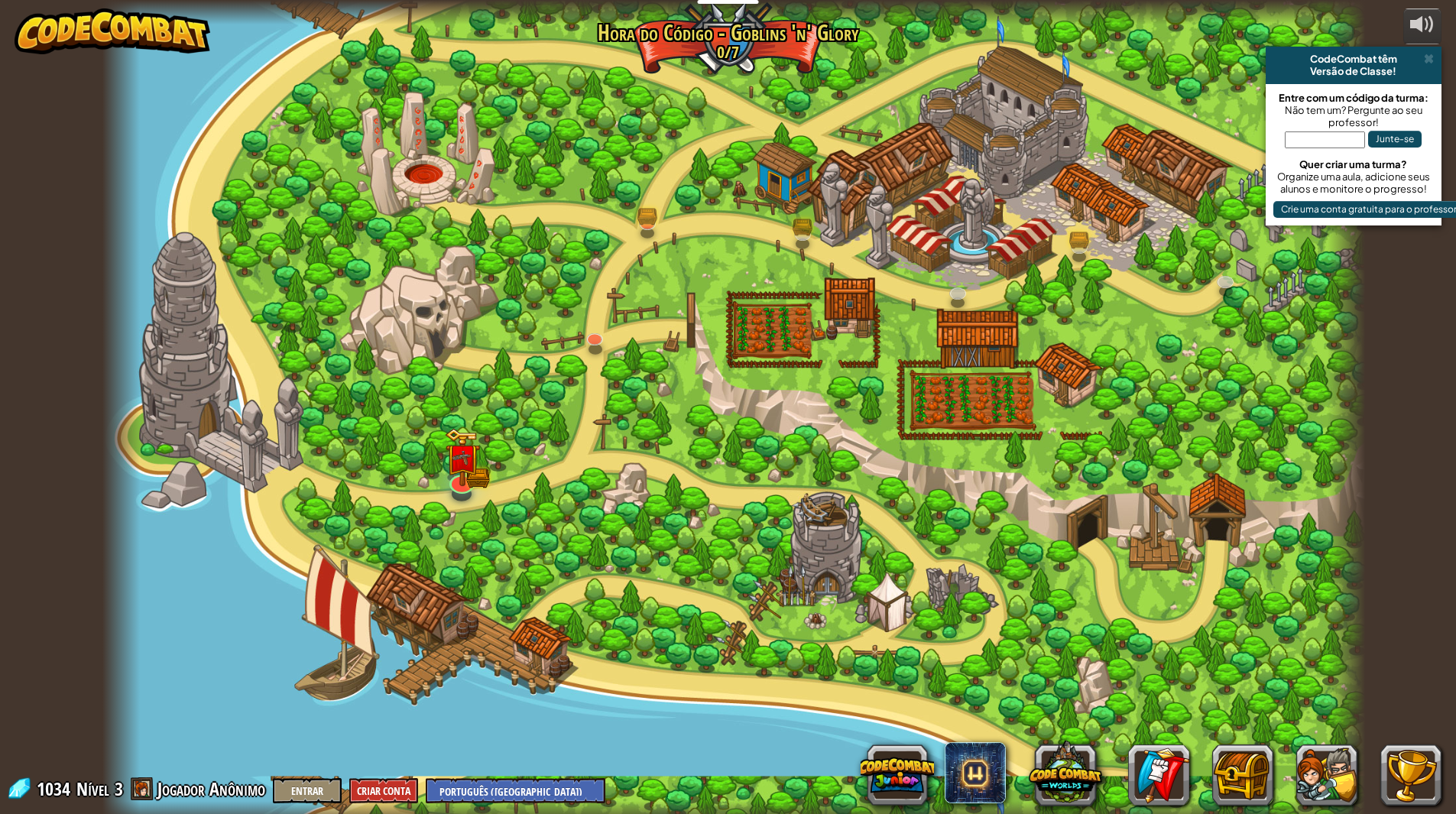
select select "pt-BR"
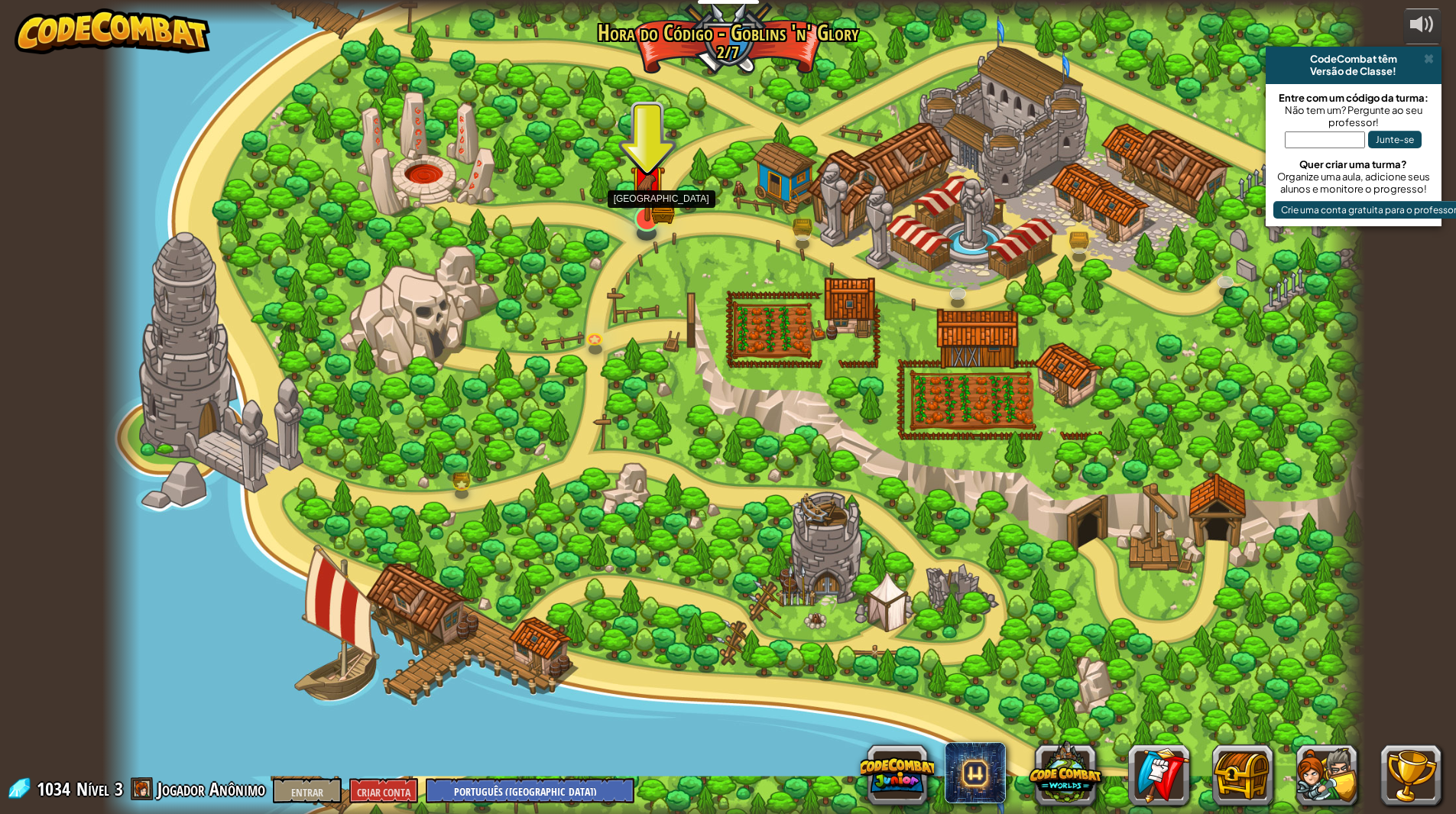
click at [646, 194] on img at bounding box center [646, 183] width 20 height 20
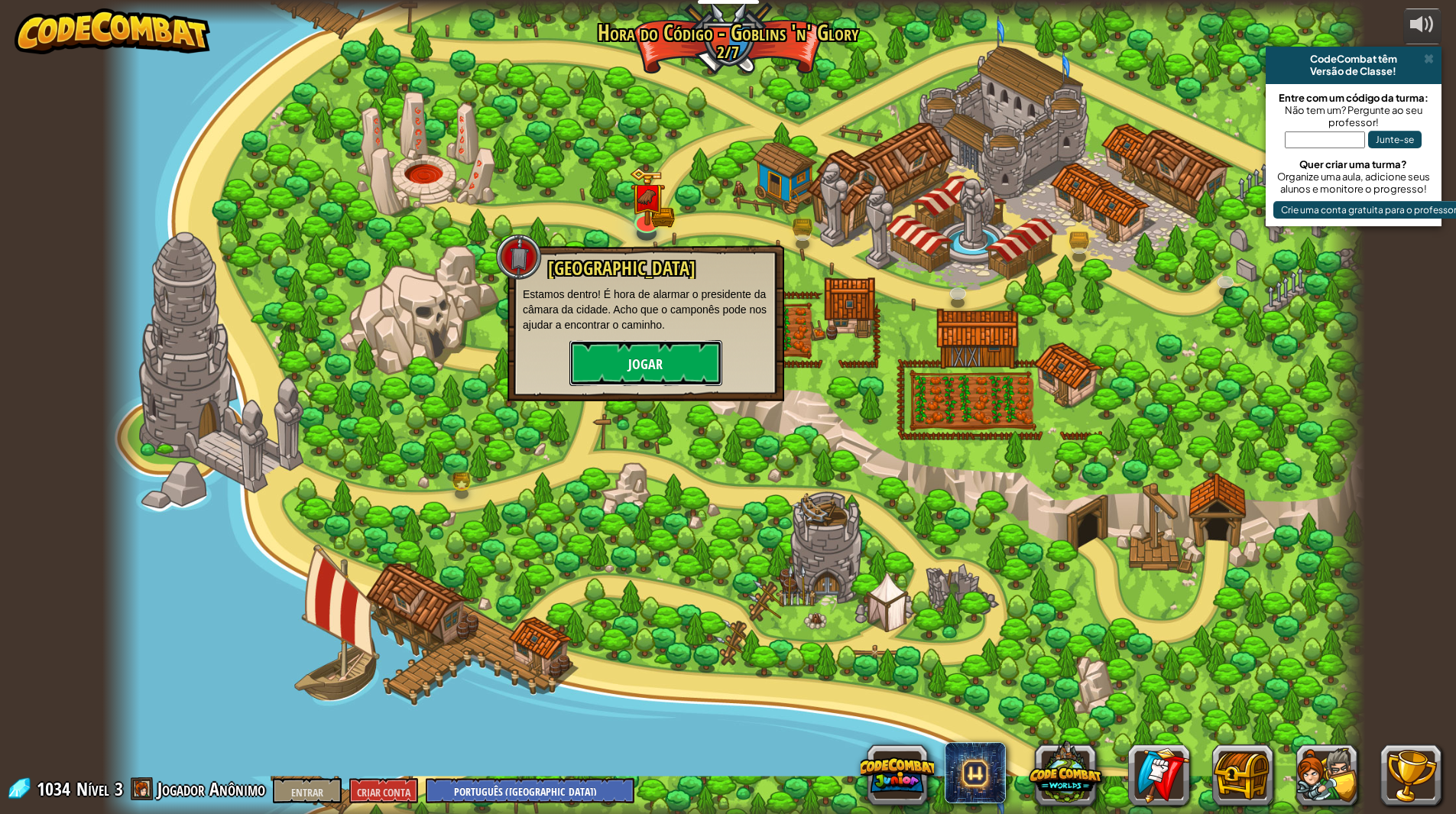
click at [654, 366] on font "Jogar" at bounding box center [645, 365] width 34 height 20
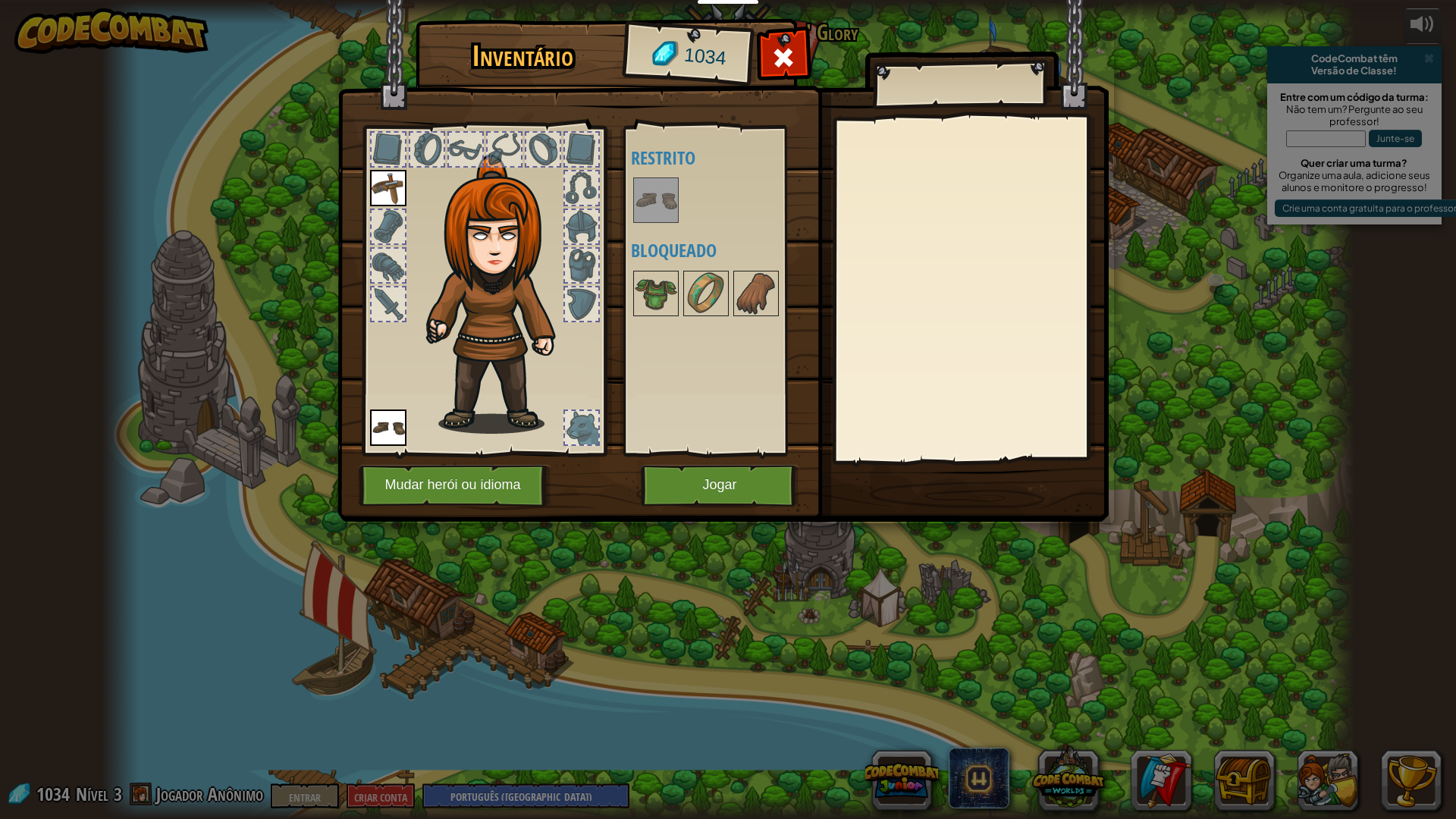
click at [661, 208] on img at bounding box center [656, 200] width 43 height 43
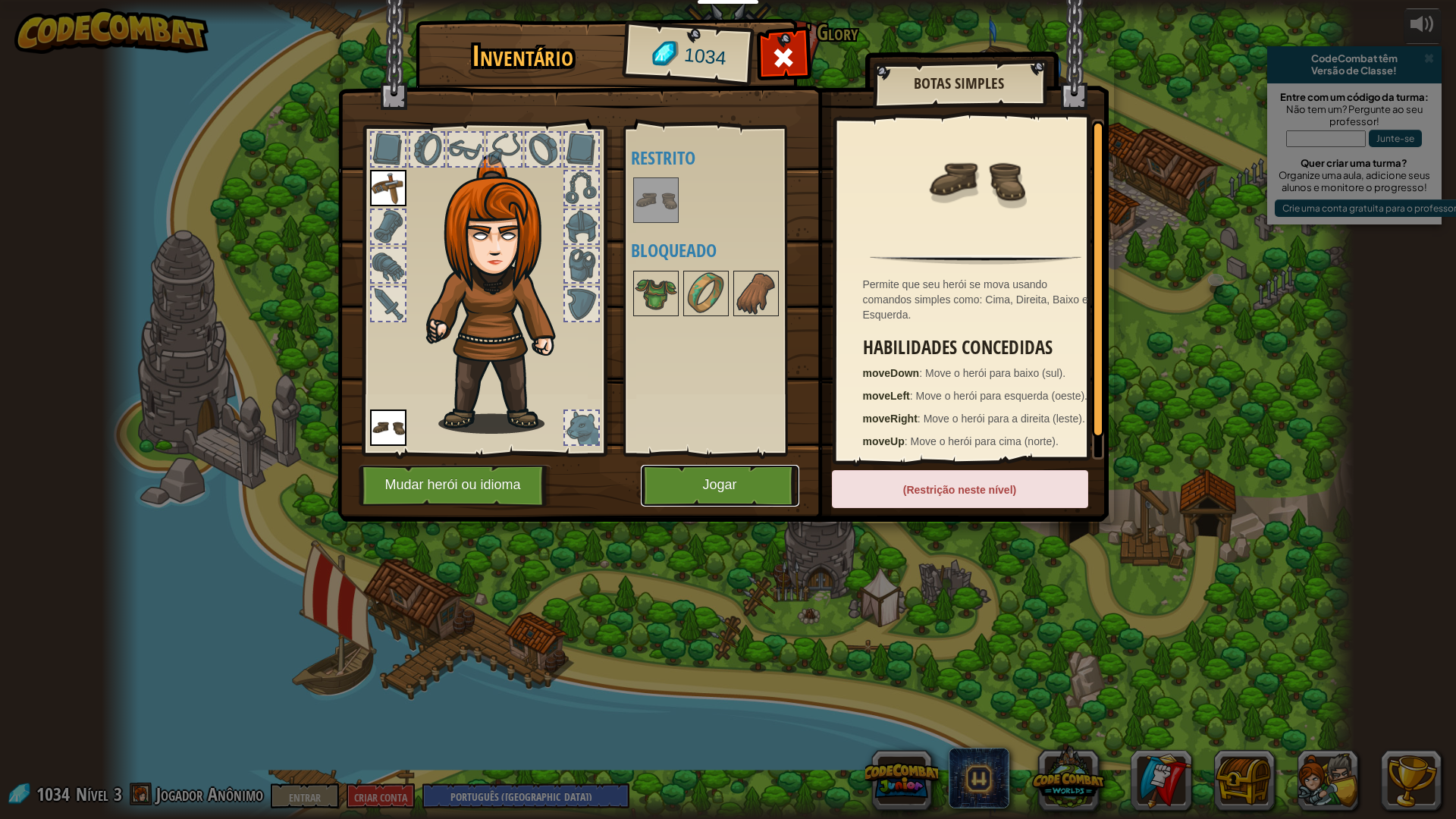
click at [756, 488] on button "Jogar" at bounding box center [720, 485] width 159 height 42
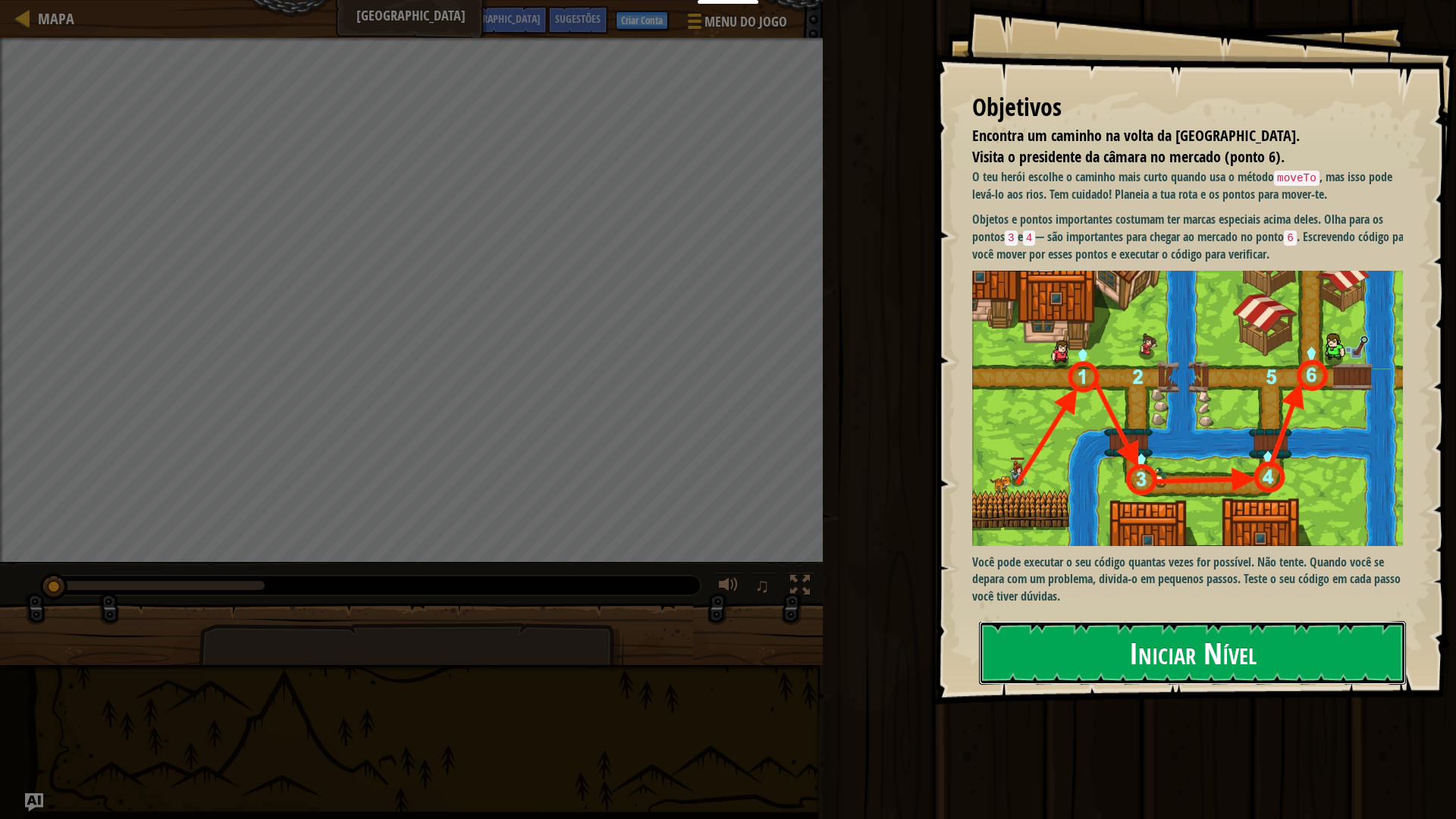
click at [1125, 650] on button "Iniciar Nível" at bounding box center [1192, 652] width 427 height 64
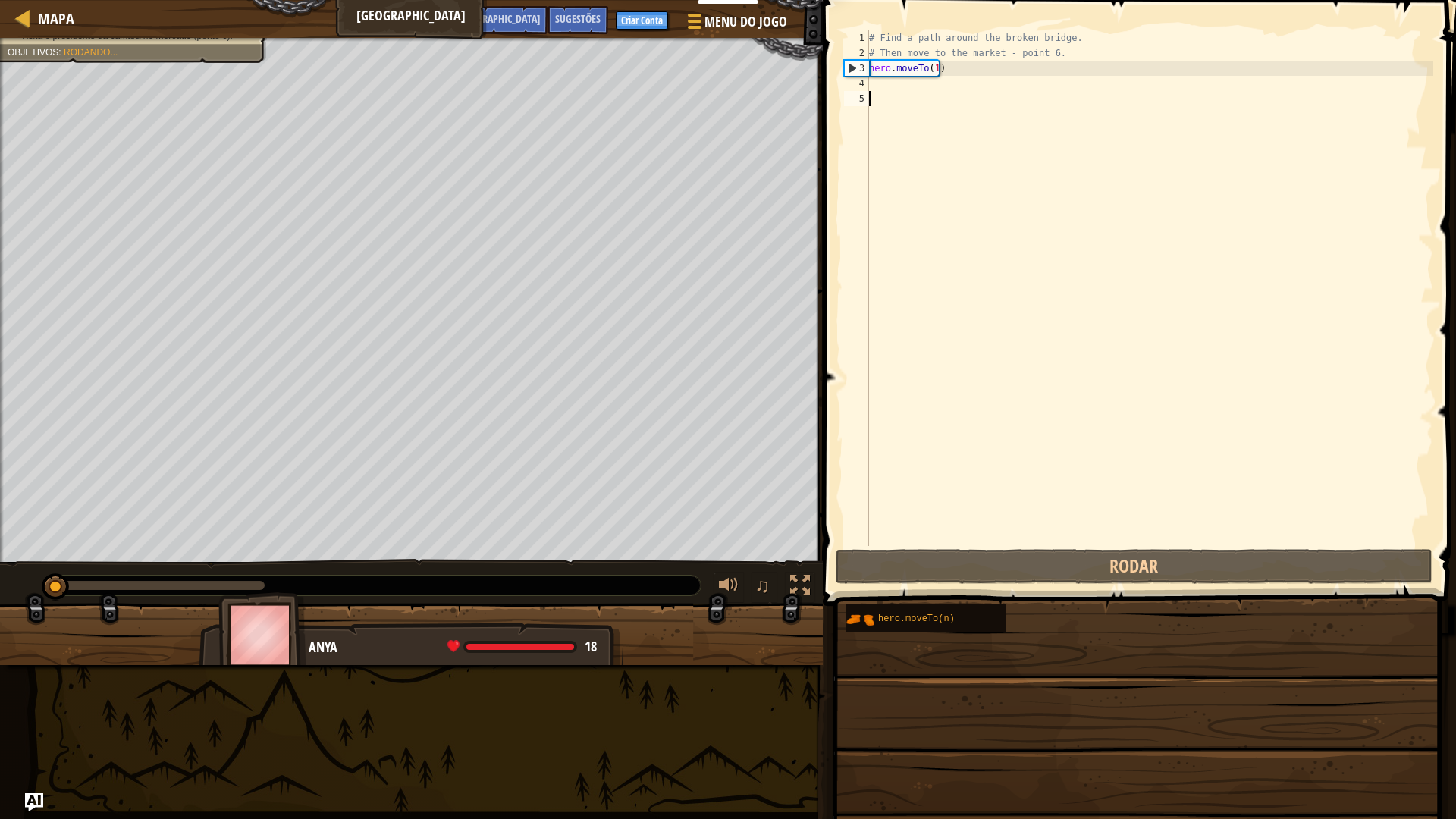
click at [1124, 649] on div "Educadores Criar conta gratuita Soluções Escolares e Distritais Prévia do Kit d…" at bounding box center [728, 410] width 1456 height 819
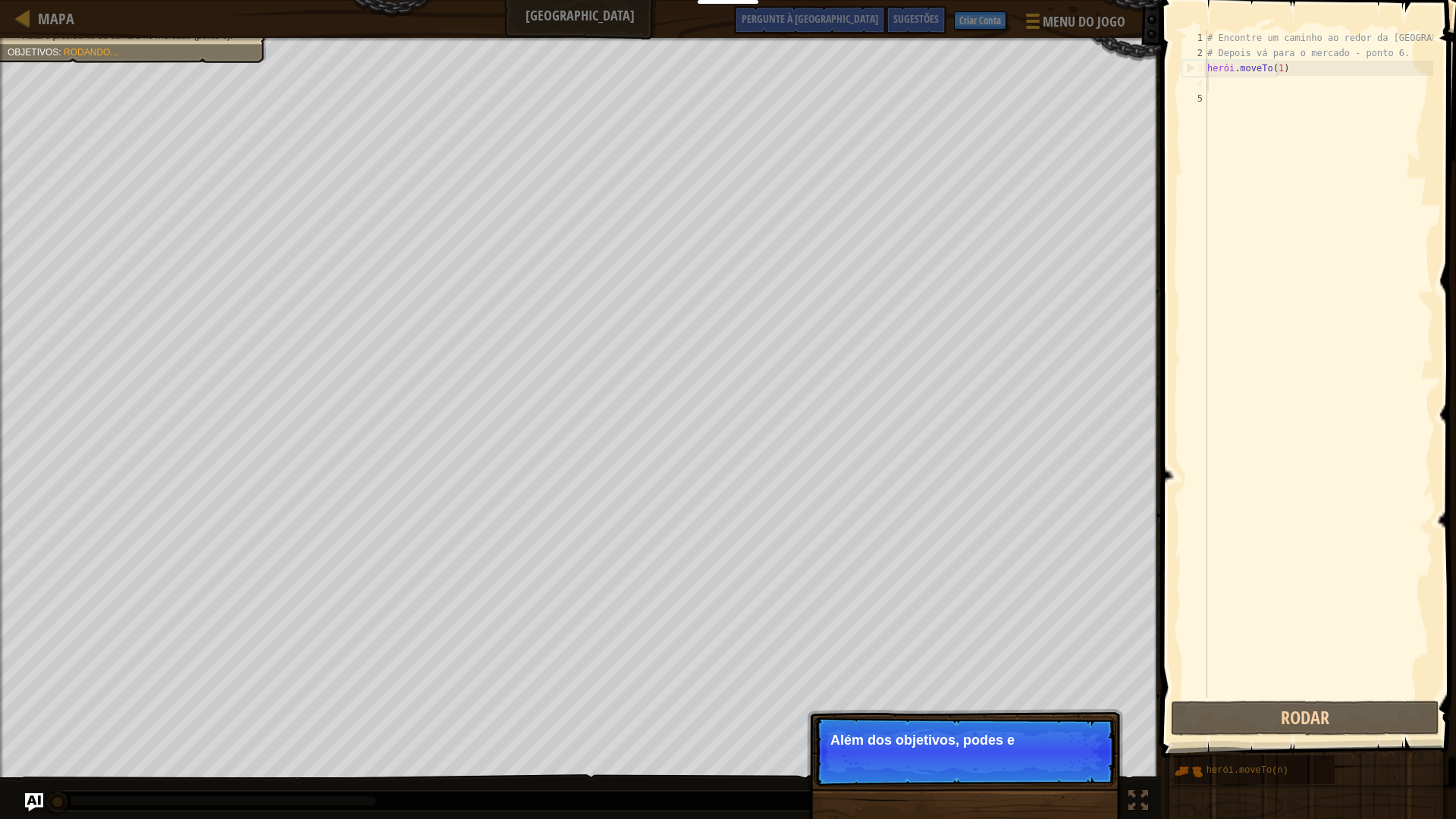
click at [1244, 76] on div "# Encontre um caminho ao redor da [GEOGRAPHIC_DATA]. # Depois vá para o mercado…" at bounding box center [1319, 379] width 229 height 698
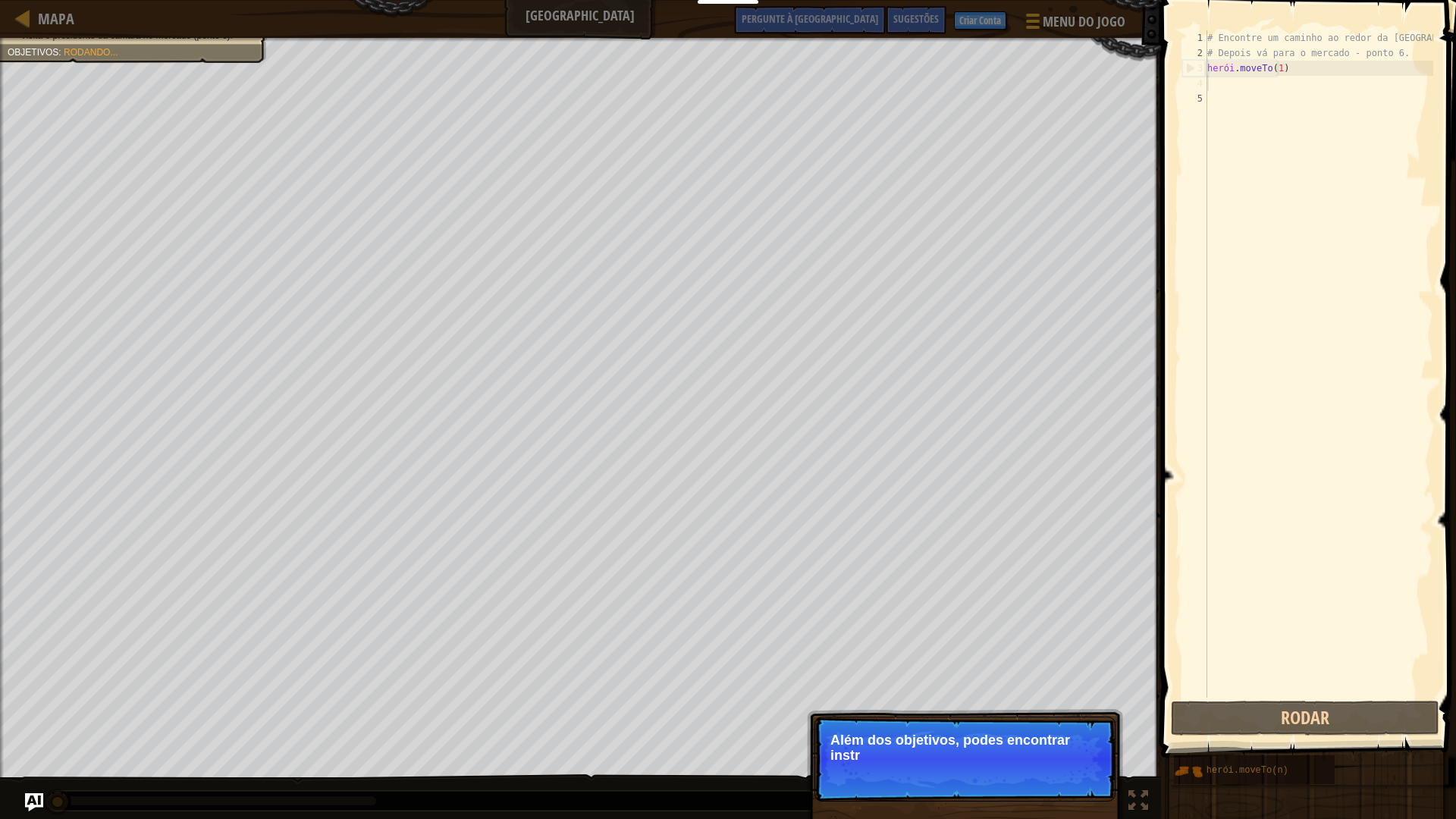
drag, startPoint x: 1241, startPoint y: 85, endPoint x: 1200, endPoint y: 89, distance: 41.2
click at [1224, 88] on div "# Encontre um caminho ao redor da [GEOGRAPHIC_DATA]. # Depois vá para o mercado…" at bounding box center [1319, 379] width 229 height 698
click at [1200, 89] on div "4" at bounding box center [1195, 83] width 25 height 15
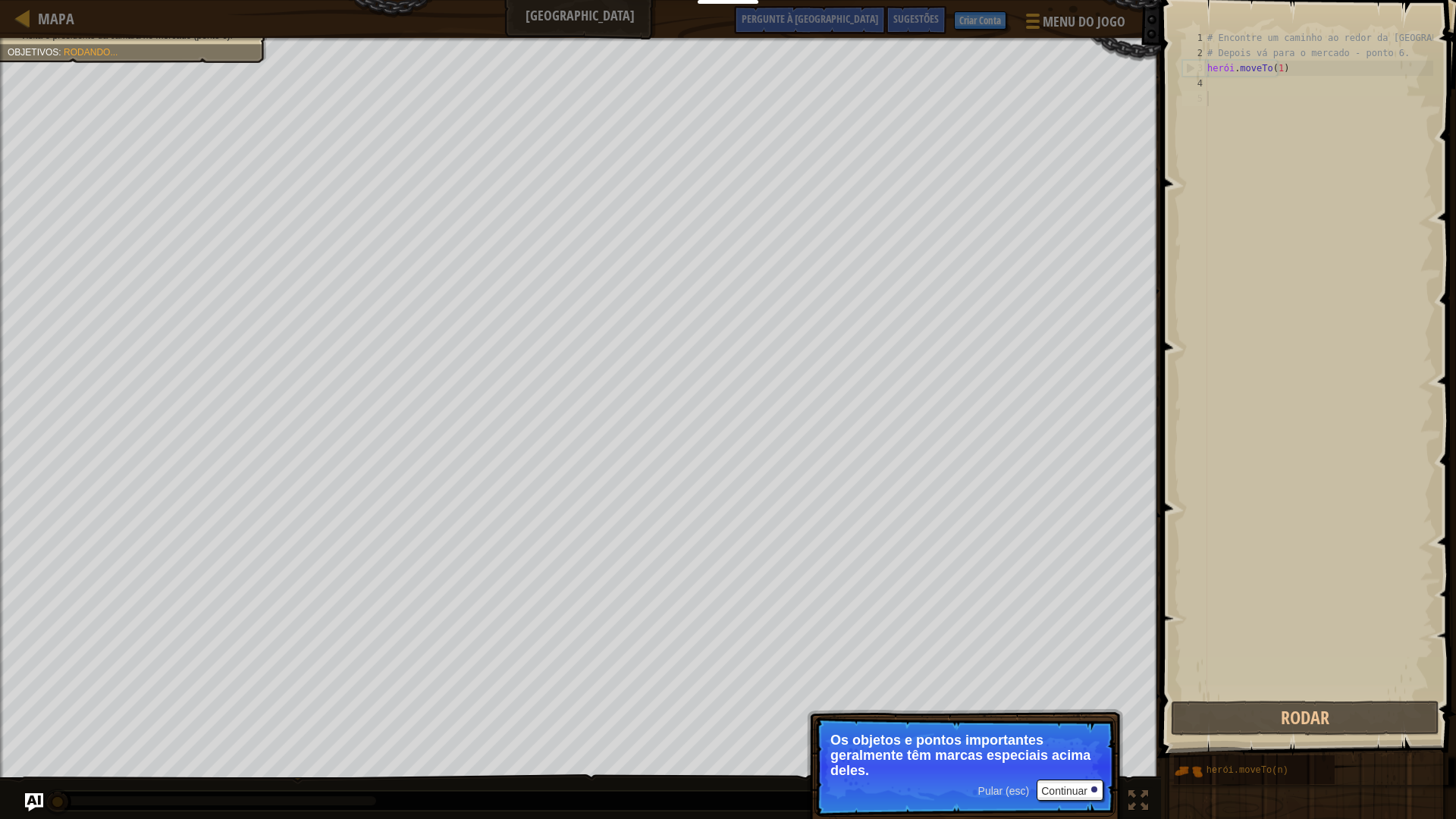
click at [1015, 722] on font "Pular (esc)" at bounding box center [1003, 791] width 51 height 13
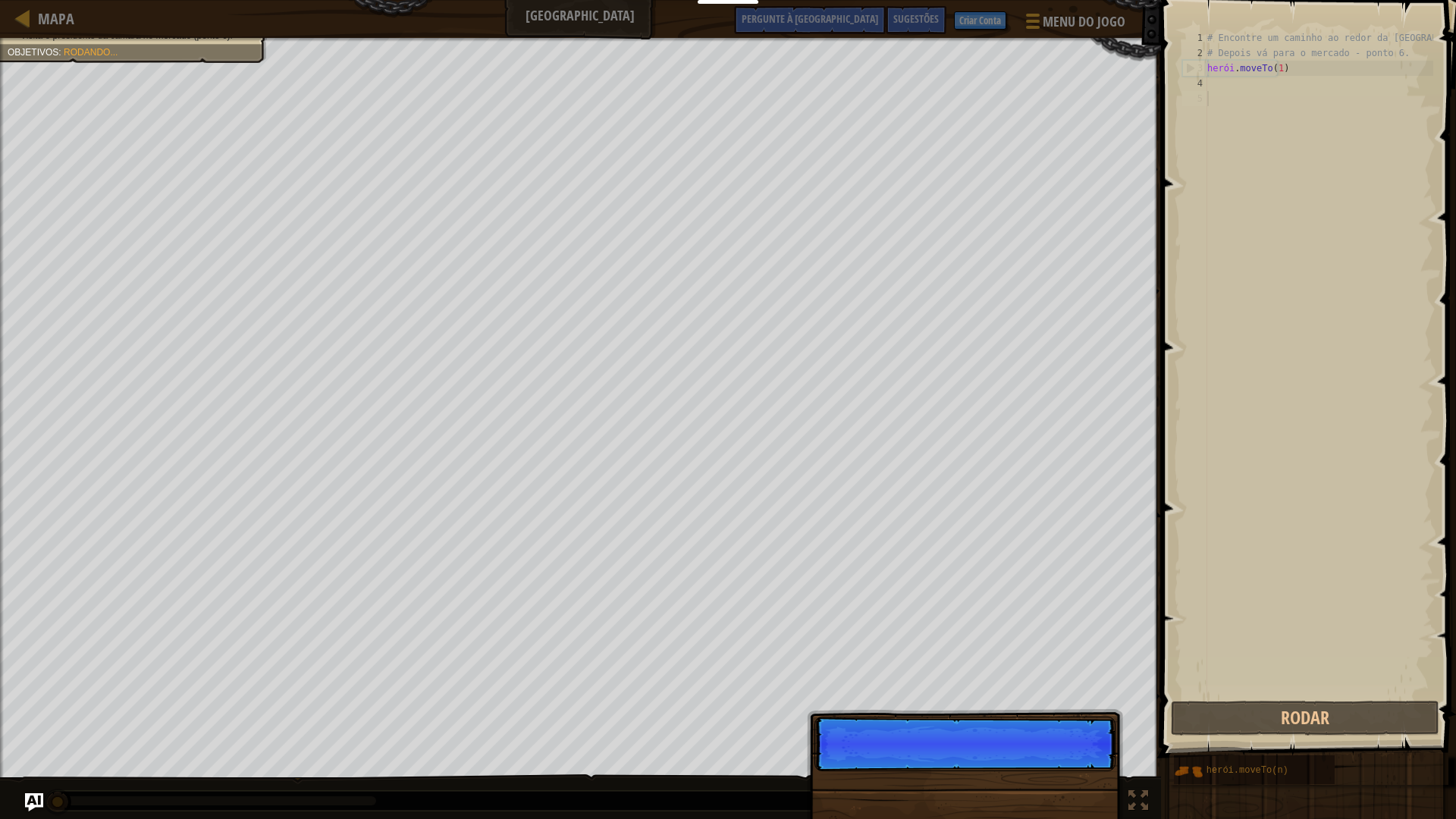
scroll to position [7, 0]
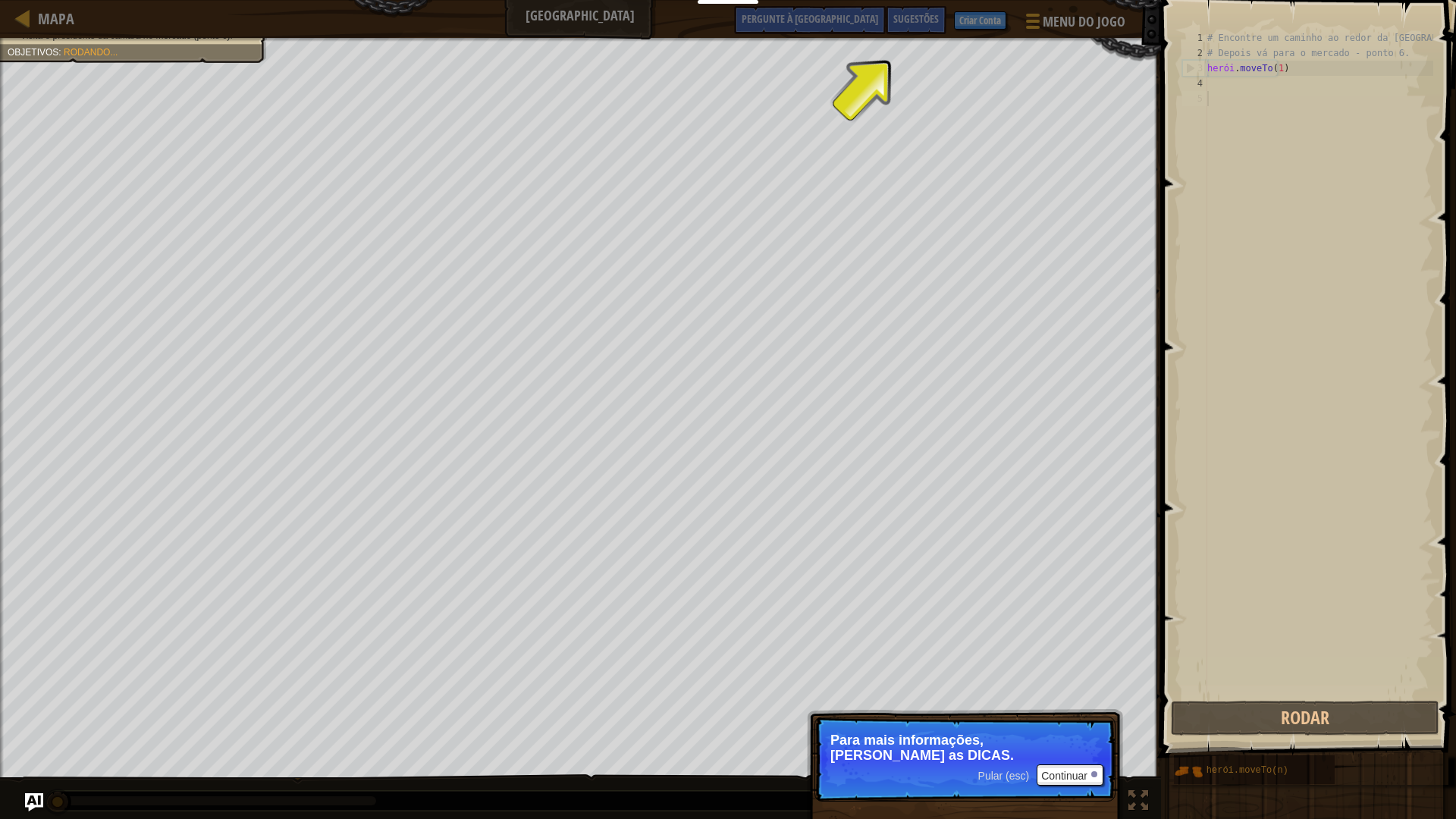
click at [988, 722] on font "Pular (esc)" at bounding box center [1003, 775] width 51 height 13
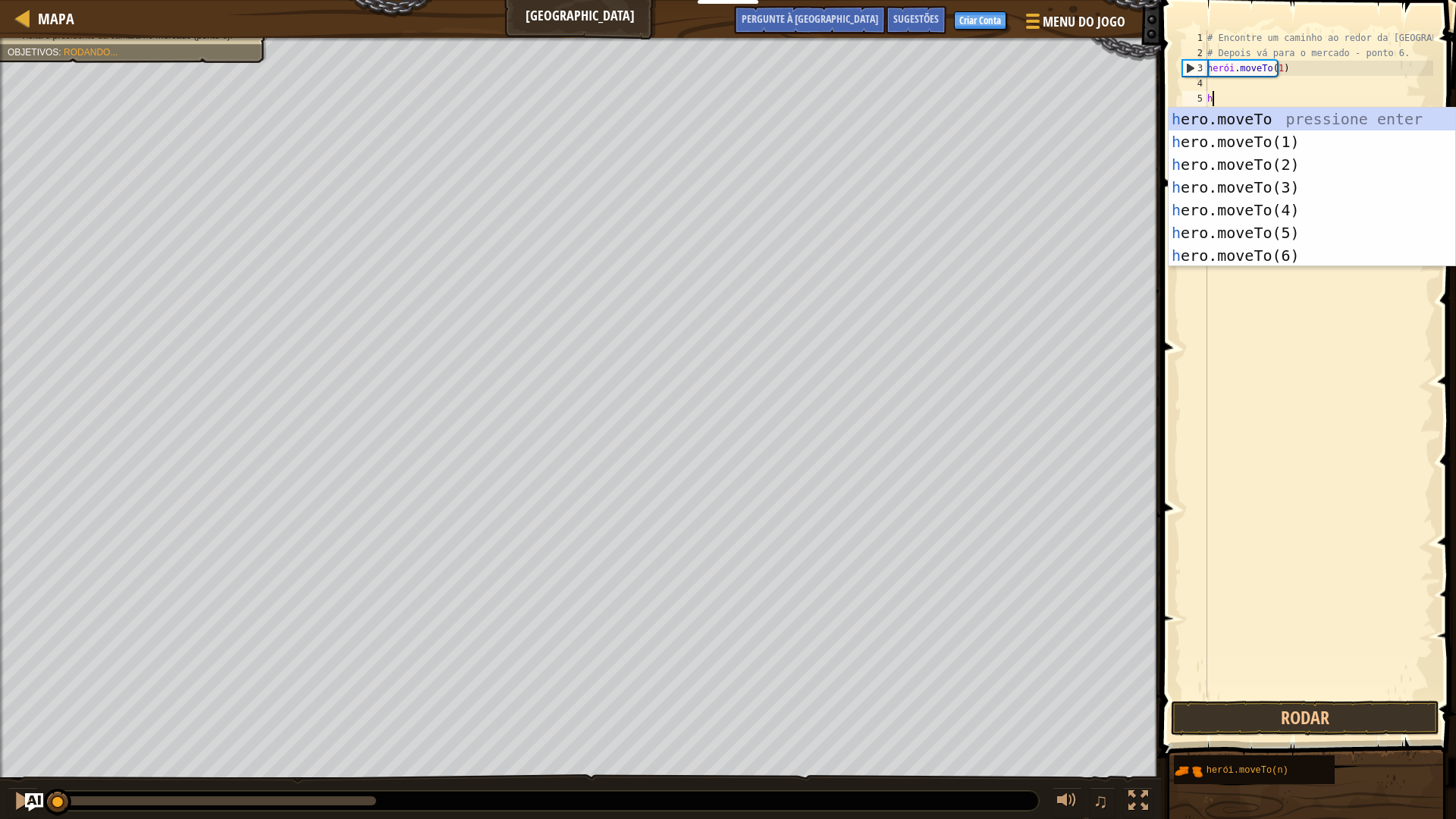
drag, startPoint x: 1242, startPoint y: 92, endPoint x: 1224, endPoint y: 86, distance: 19.0
click at [1240, 90] on div "# Encontre um caminho ao redor da [GEOGRAPHIC_DATA]. # Depois vá para o mercado…" at bounding box center [1319, 379] width 229 height 698
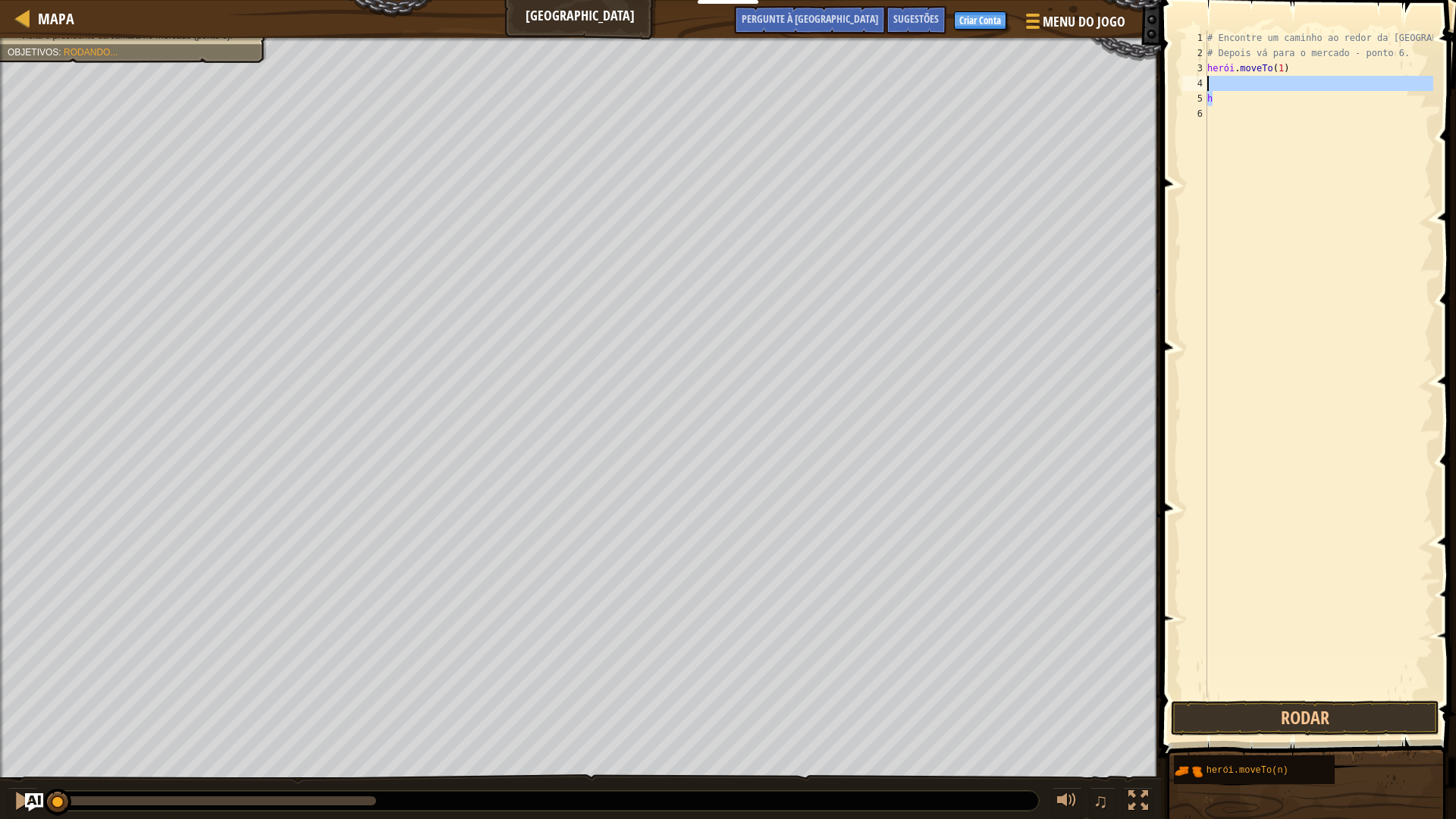
type textarea "h"
click at [1215, 84] on div "# Encontre um caminho ao redor da [GEOGRAPHIC_DATA]. # Depois vá para o mercado…" at bounding box center [1319, 363] width 229 height 667
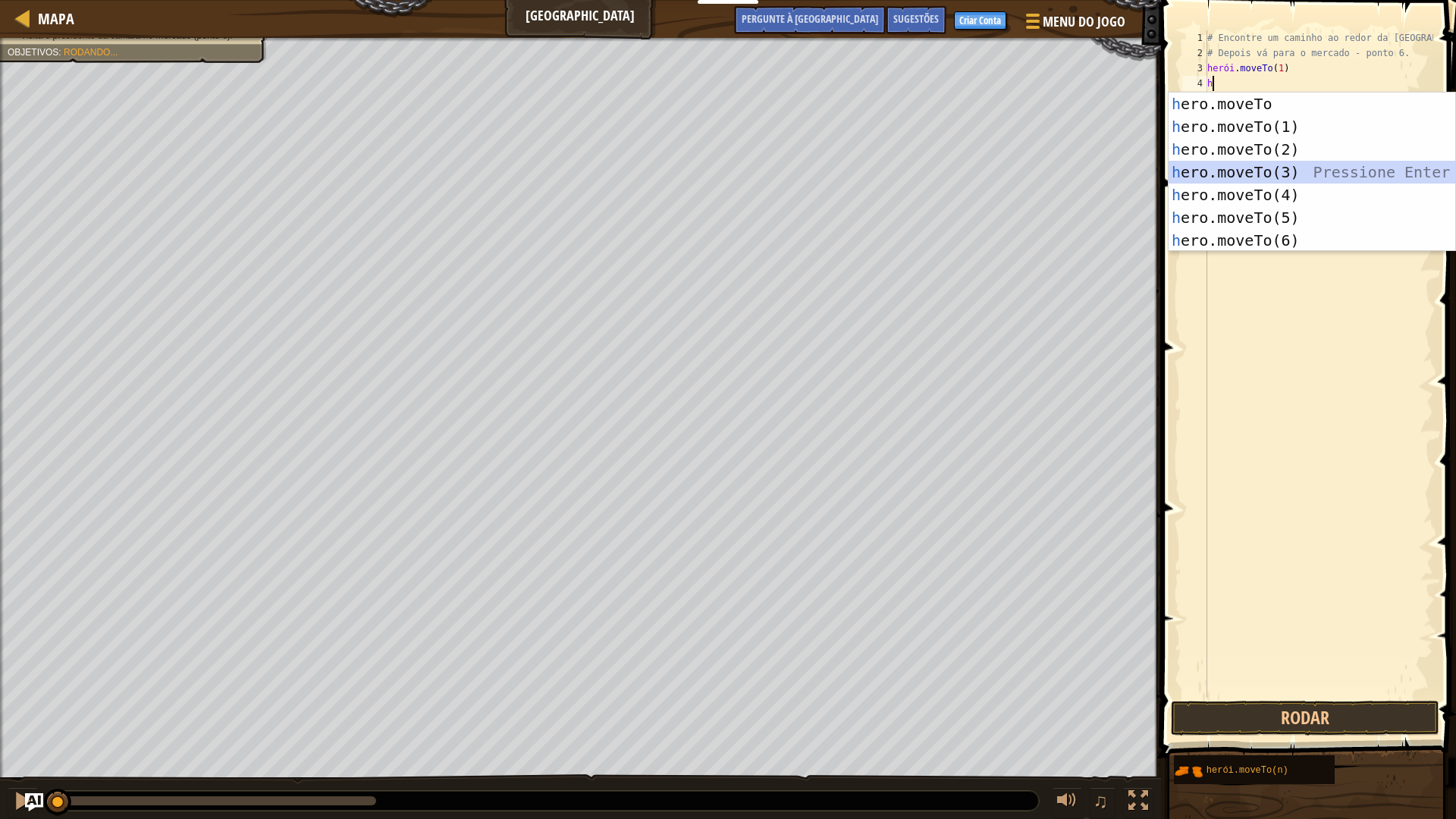
drag, startPoint x: 1257, startPoint y: 164, endPoint x: 1213, endPoint y: 91, distance: 85.2
click at [1255, 164] on div "h ero.moveTo pressione enter h ero.moveTo(1) Pressione Enter h ero.moveTo(2) Pr…" at bounding box center [1312, 195] width 287 height 204
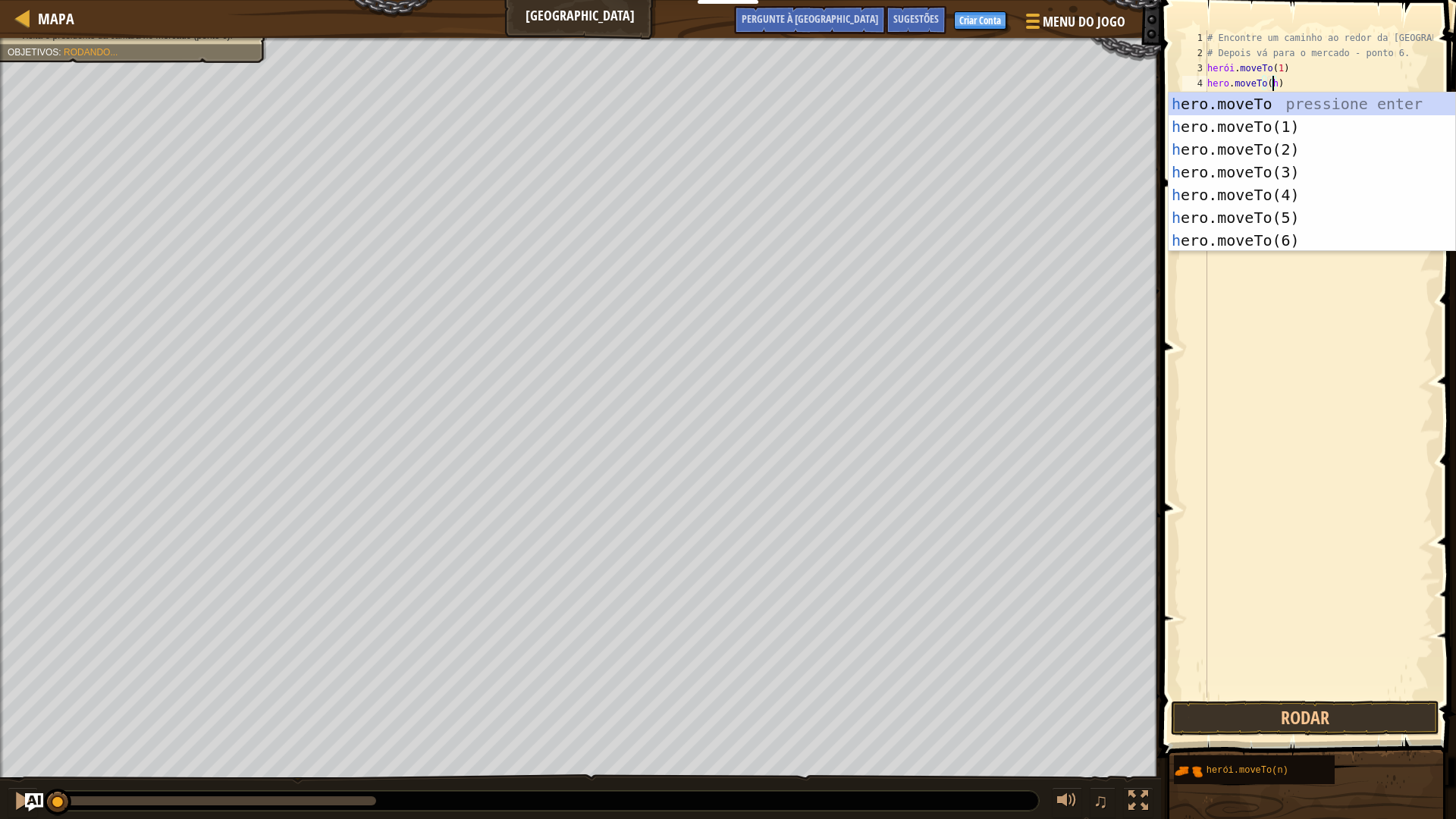
scroll to position [7, 5]
click at [1346, 75] on div "# Encontre um caminho ao redor da [GEOGRAPHIC_DATA]. # Depois vá para o mercado…" at bounding box center [1319, 379] width 229 height 698
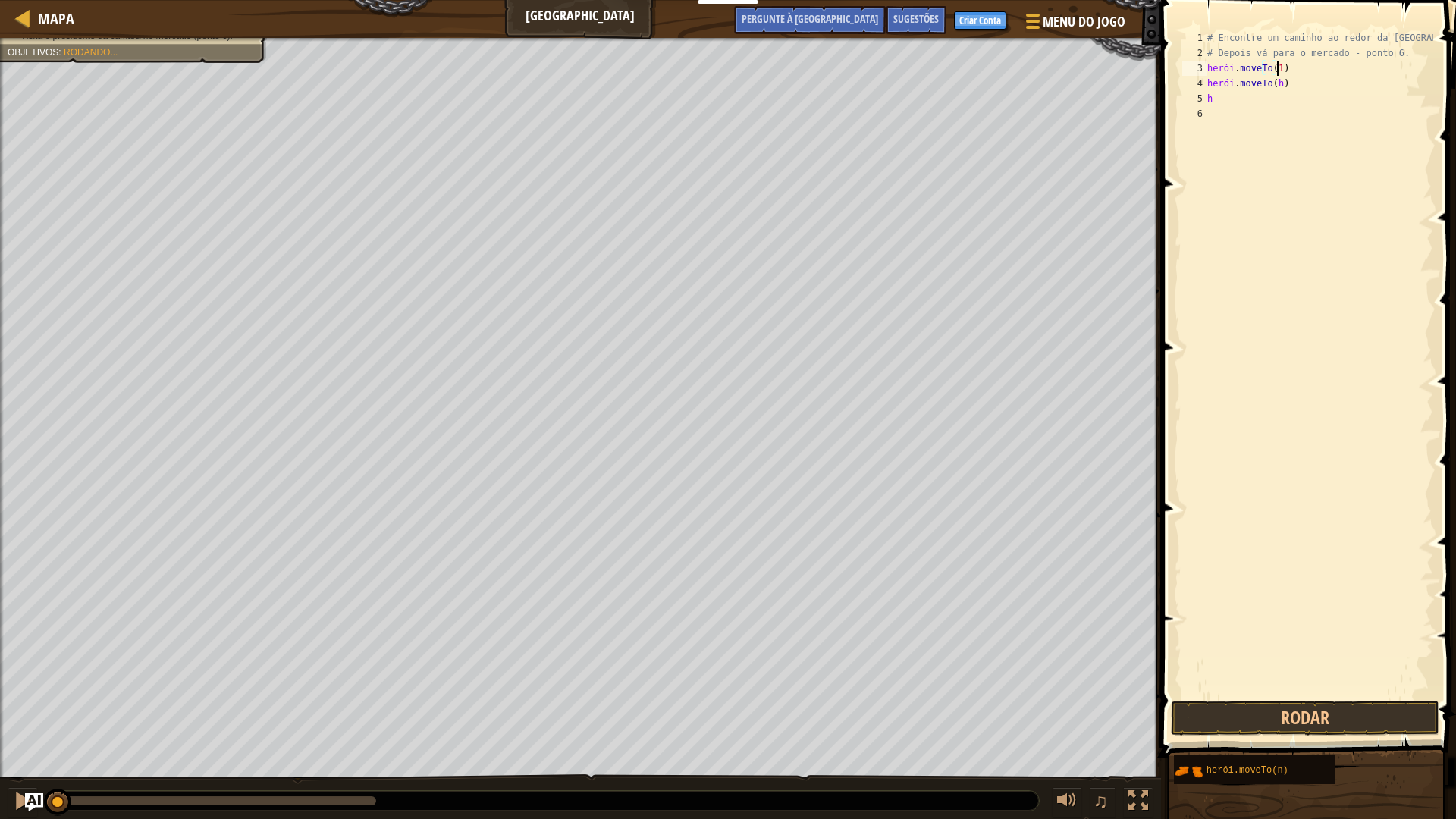
click at [1298, 82] on div "# Encontre um caminho ao redor da [GEOGRAPHIC_DATA]. # Depois vá para o mercado…" at bounding box center [1319, 379] width 229 height 698
drag, startPoint x: 1264, startPoint y: 93, endPoint x: 1226, endPoint y: 102, distance: 39.1
click at [1259, 96] on div "# Encontre um caminho ao redor da [GEOGRAPHIC_DATA]. # Depois vá para o mercado…" at bounding box center [1319, 379] width 229 height 698
type textarea "h"
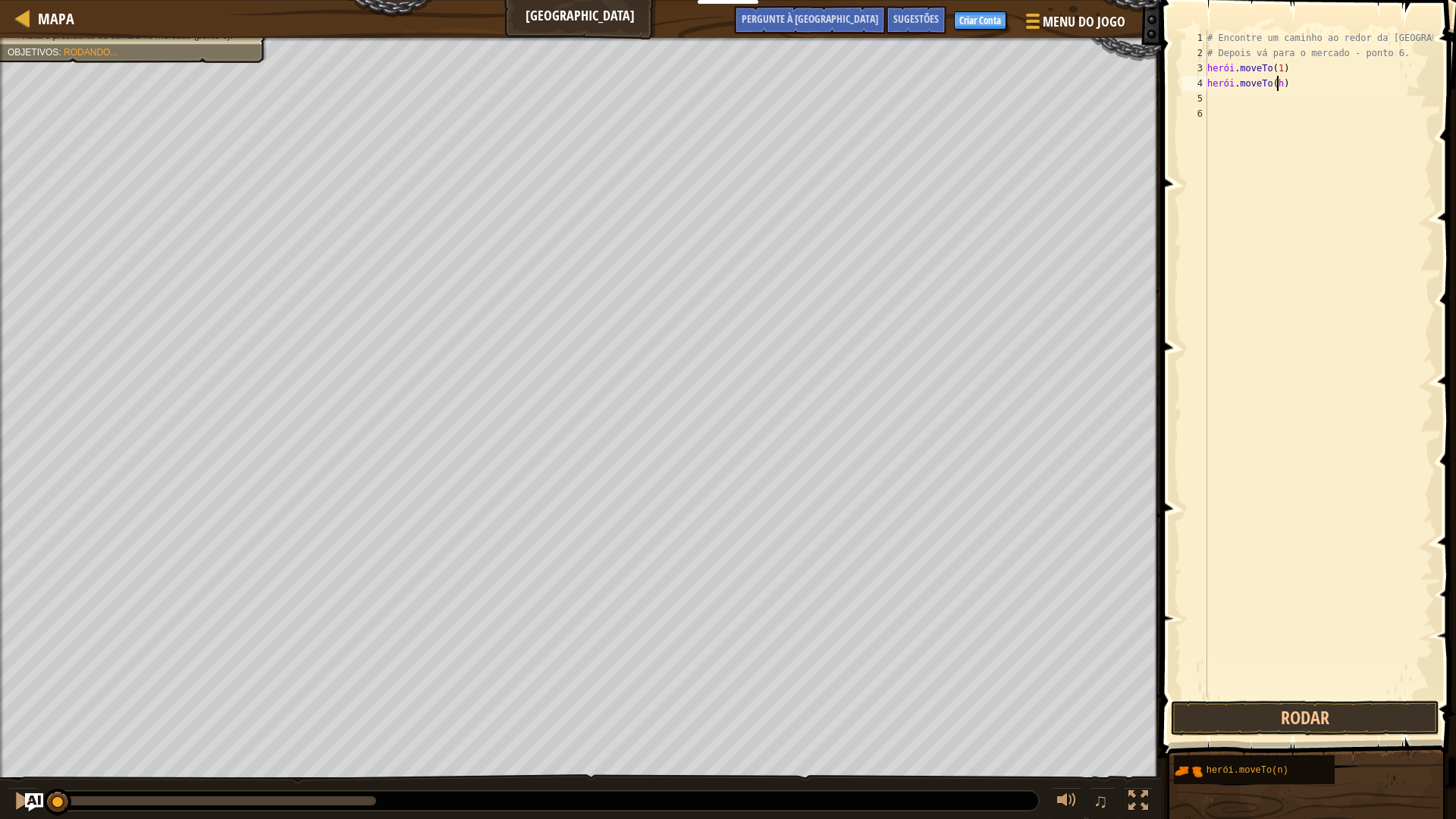
click at [1300, 83] on div "# Encontre um caminho ao redor da [GEOGRAPHIC_DATA]. # Depois vá para o mercado…" at bounding box center [1319, 379] width 229 height 698
drag, startPoint x: 1296, startPoint y: 87, endPoint x: 1312, endPoint y: 82, distance: 16.8
click at [1299, 86] on div "# Encontre um caminho ao redor da [GEOGRAPHIC_DATA]. # Depois vá para o mercado…" at bounding box center [1319, 379] width 229 height 698
type textarea "h"
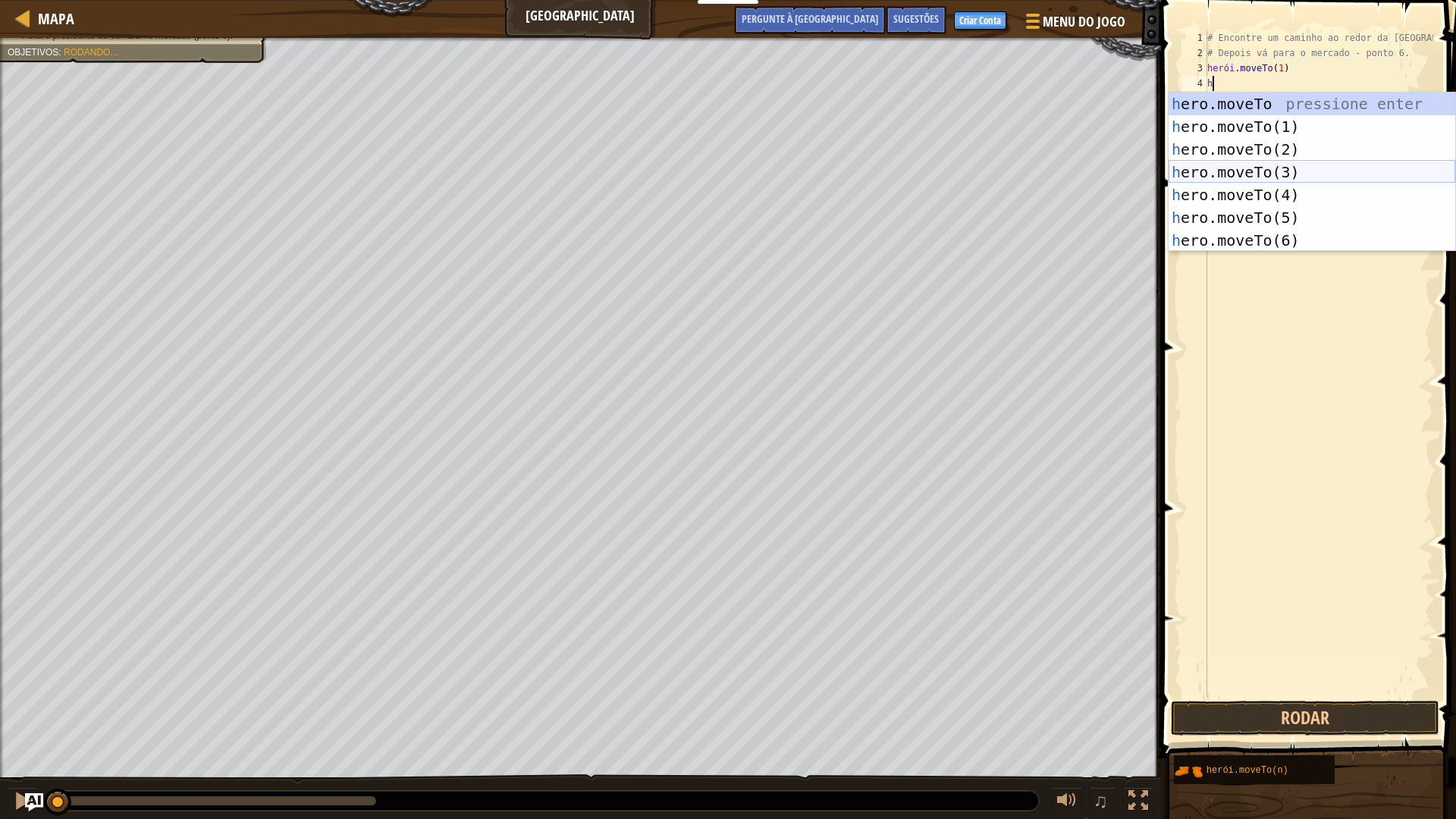
click at [1259, 165] on div "h ero.moveTo pressione enter h ero.moveTo(1) Pressione Enter h ero.moveTo(2) Pr…" at bounding box center [1312, 195] width 287 height 204
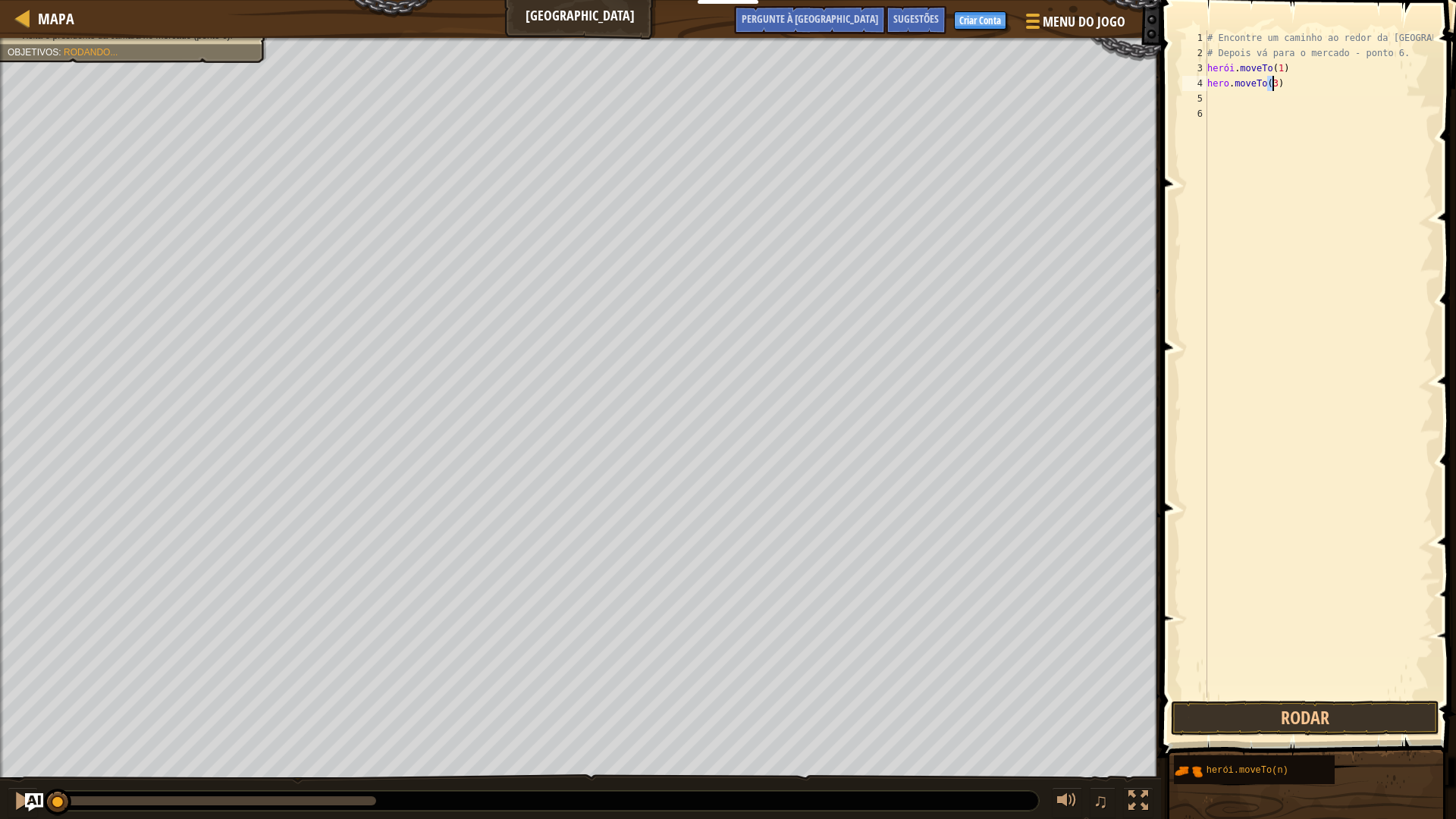
type textarea "hero.moveTo(3)"
click at [1236, 93] on div "# Encontre um caminho ao redor da [GEOGRAPHIC_DATA]. # Depois vá para o mercado…" at bounding box center [1319, 379] width 229 height 698
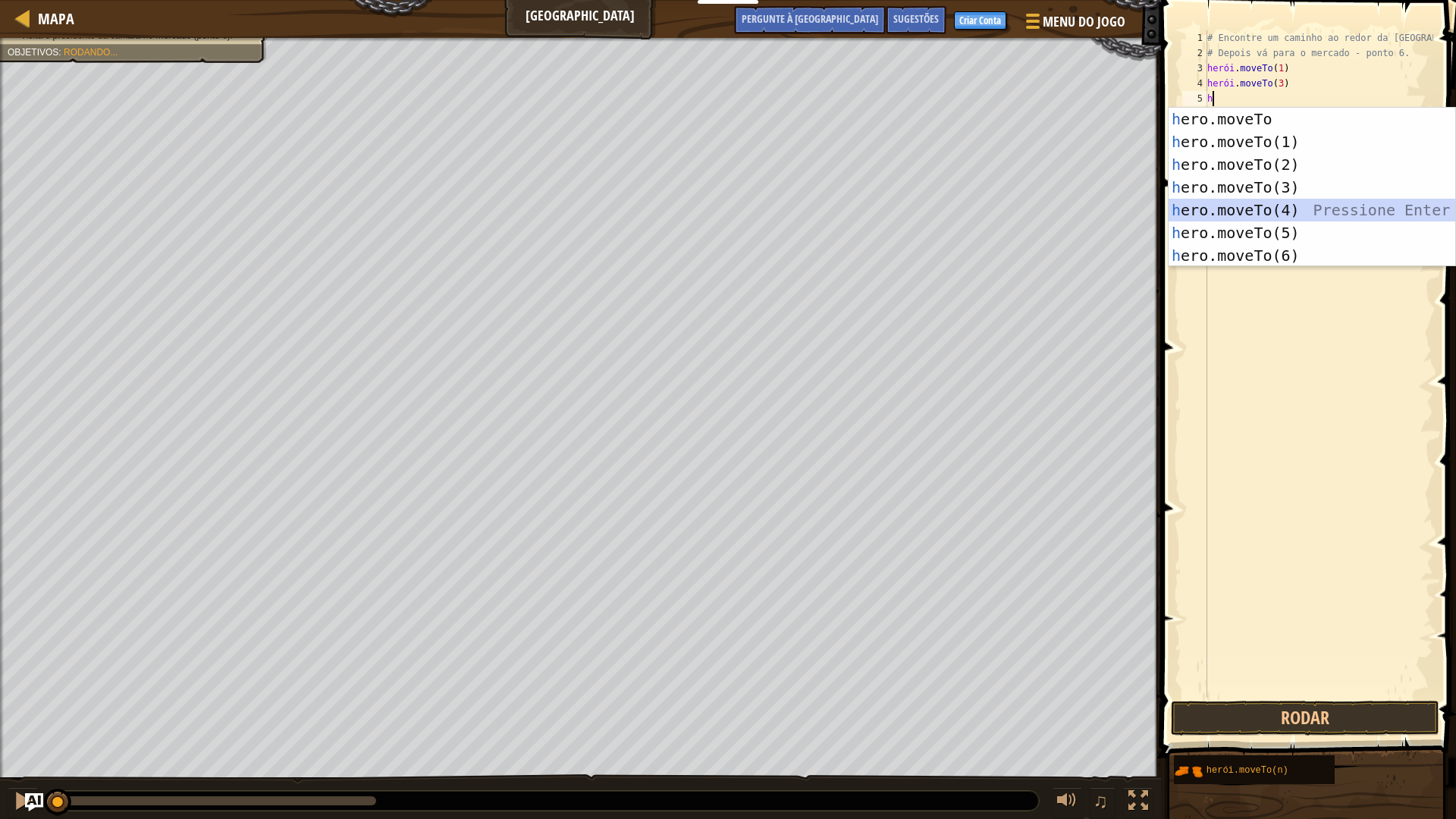
click at [1278, 204] on div "h ero.moveTo pressione enter h ero.moveTo(1) Pressione Enter h ero.moveTo(2) Pr…" at bounding box center [1312, 209] width 287 height 204
type textarea "hero.moveTo(4)"
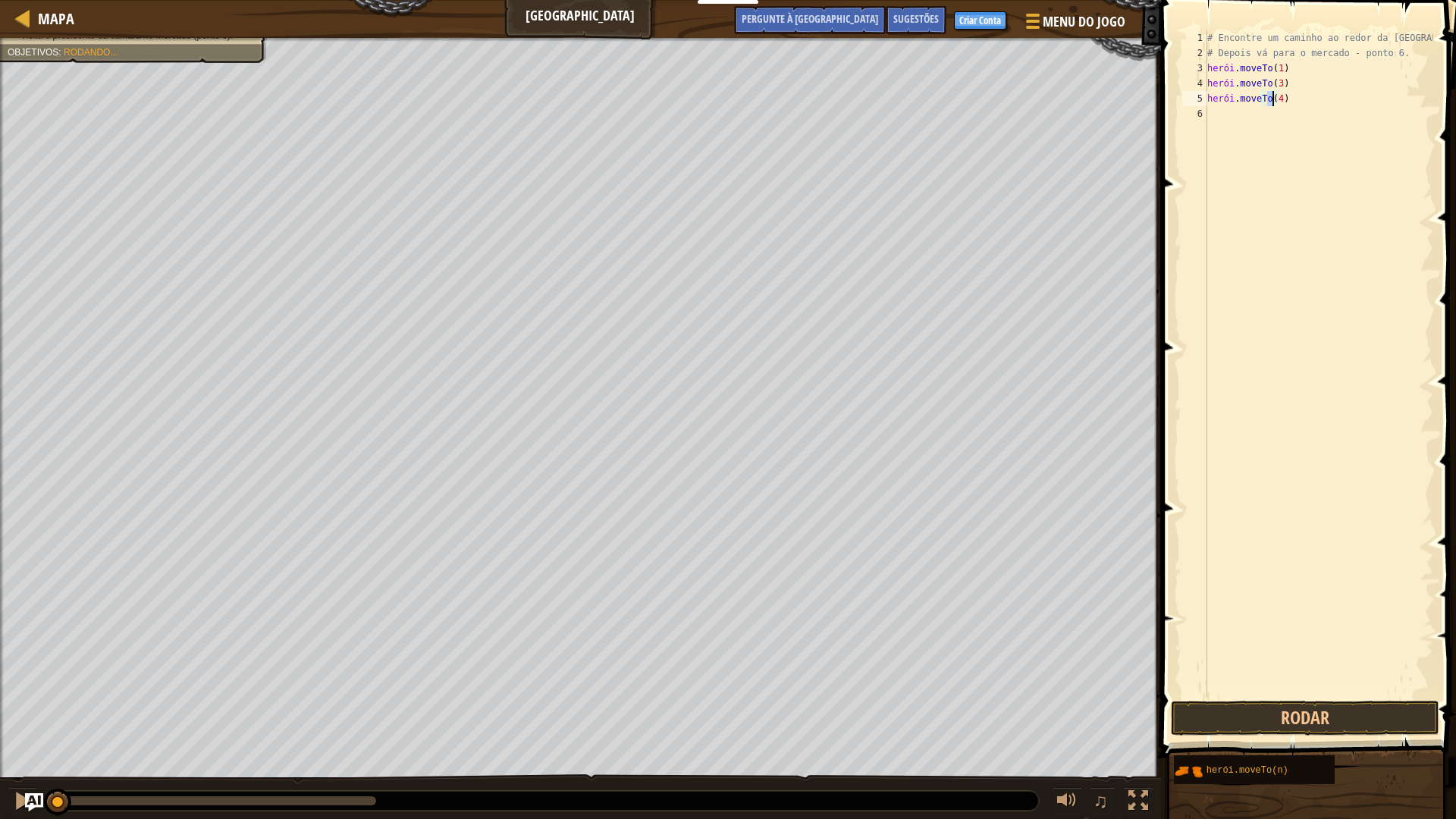
click at [1226, 117] on div "# Encontre um caminho ao redor da [GEOGRAPHIC_DATA]. # Depois vá para o mercado…" at bounding box center [1319, 379] width 229 height 698
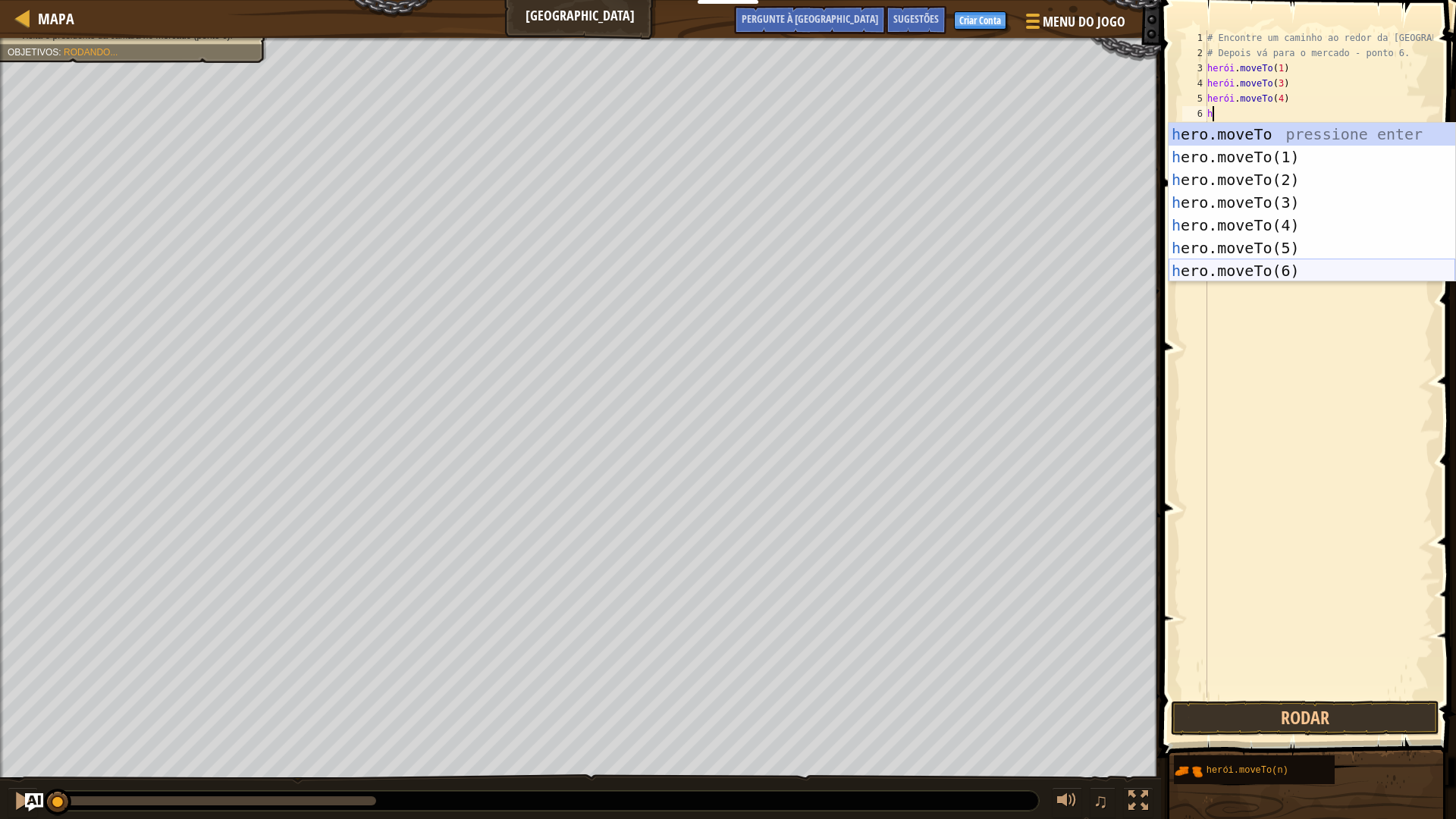
click at [1229, 263] on div "h ero.moveTo pressione enter h ero.moveTo(1) Pressione Enter h ero.moveTo(2) Pr…" at bounding box center [1312, 225] width 287 height 204
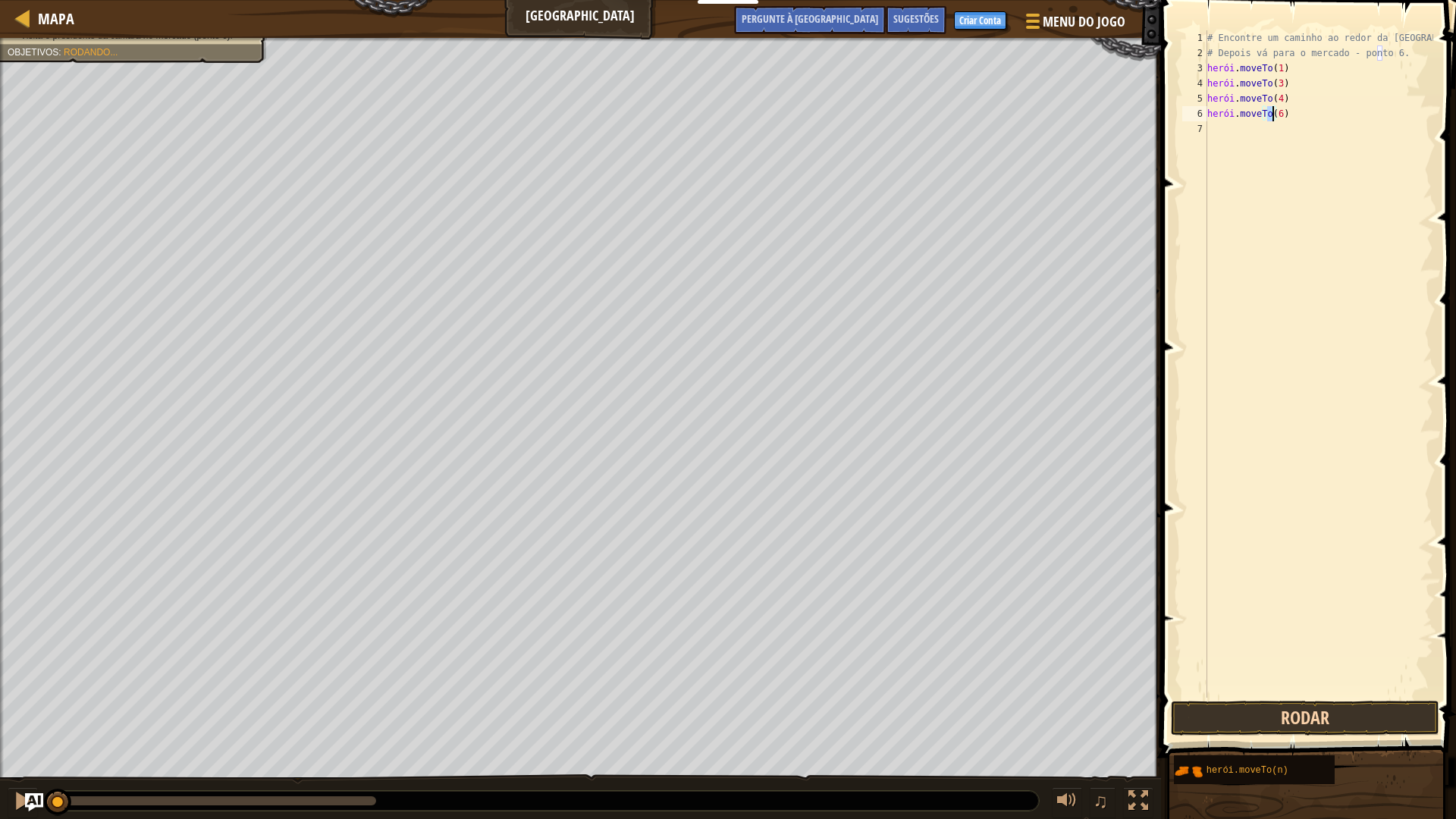
type textarea "hero.moveTo(6)"
click at [1251, 722] on button "Rodar" at bounding box center [1304, 718] width 268 height 35
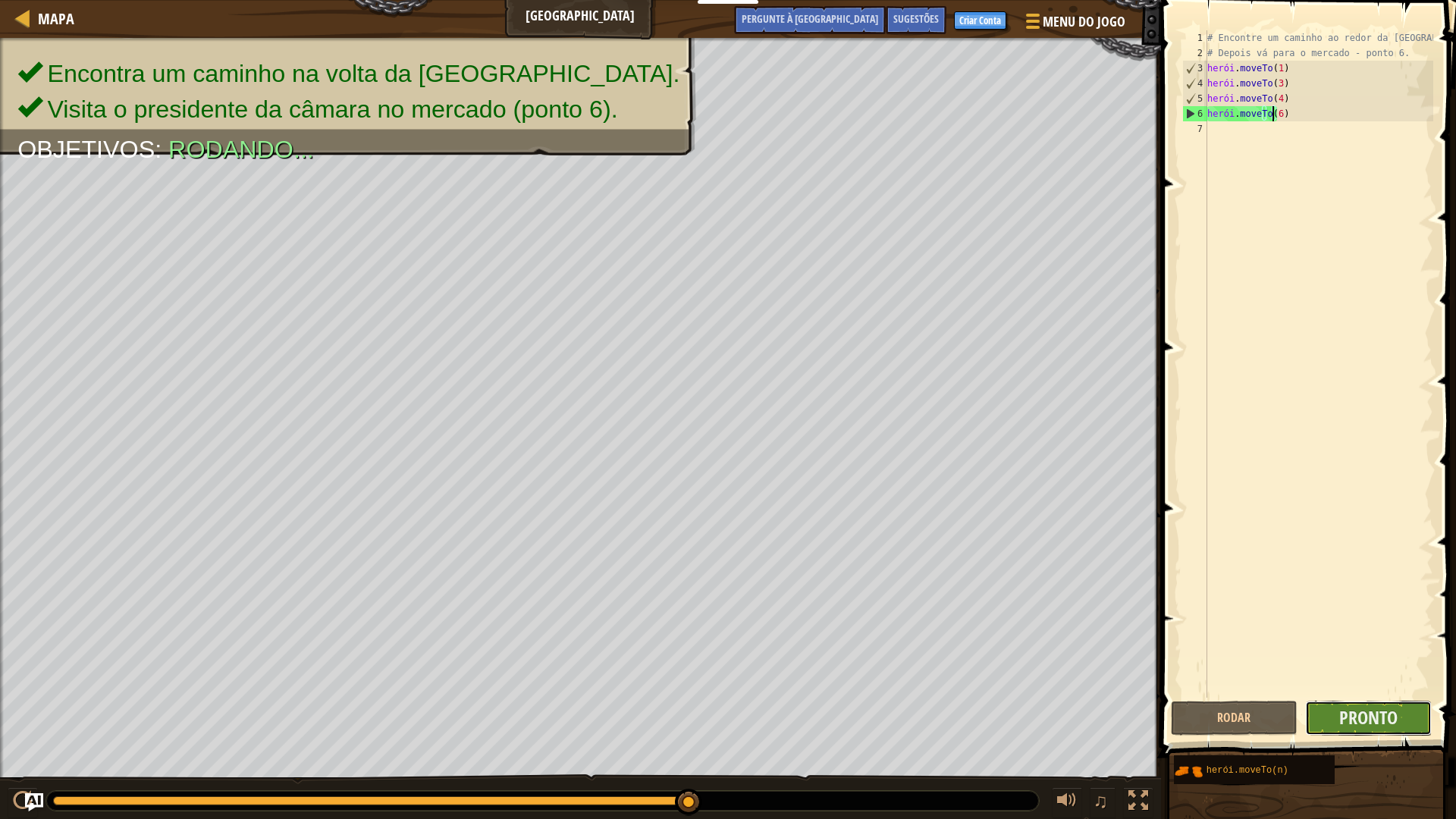
click at [1338, 701] on button "Pronto" at bounding box center [1368, 718] width 127 height 35
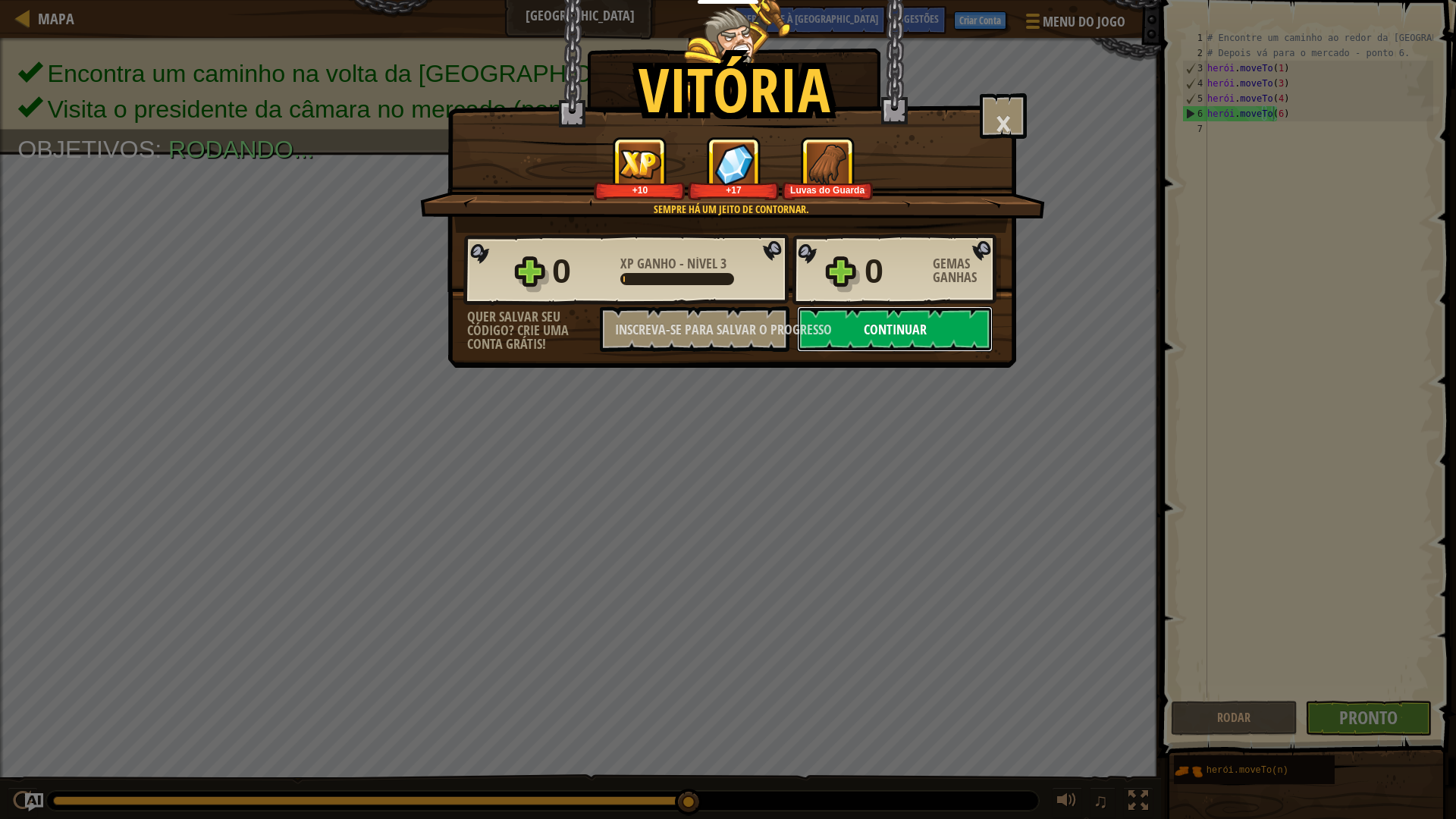
click at [931, 310] on button "Continuar" at bounding box center [895, 328] width 196 height 46
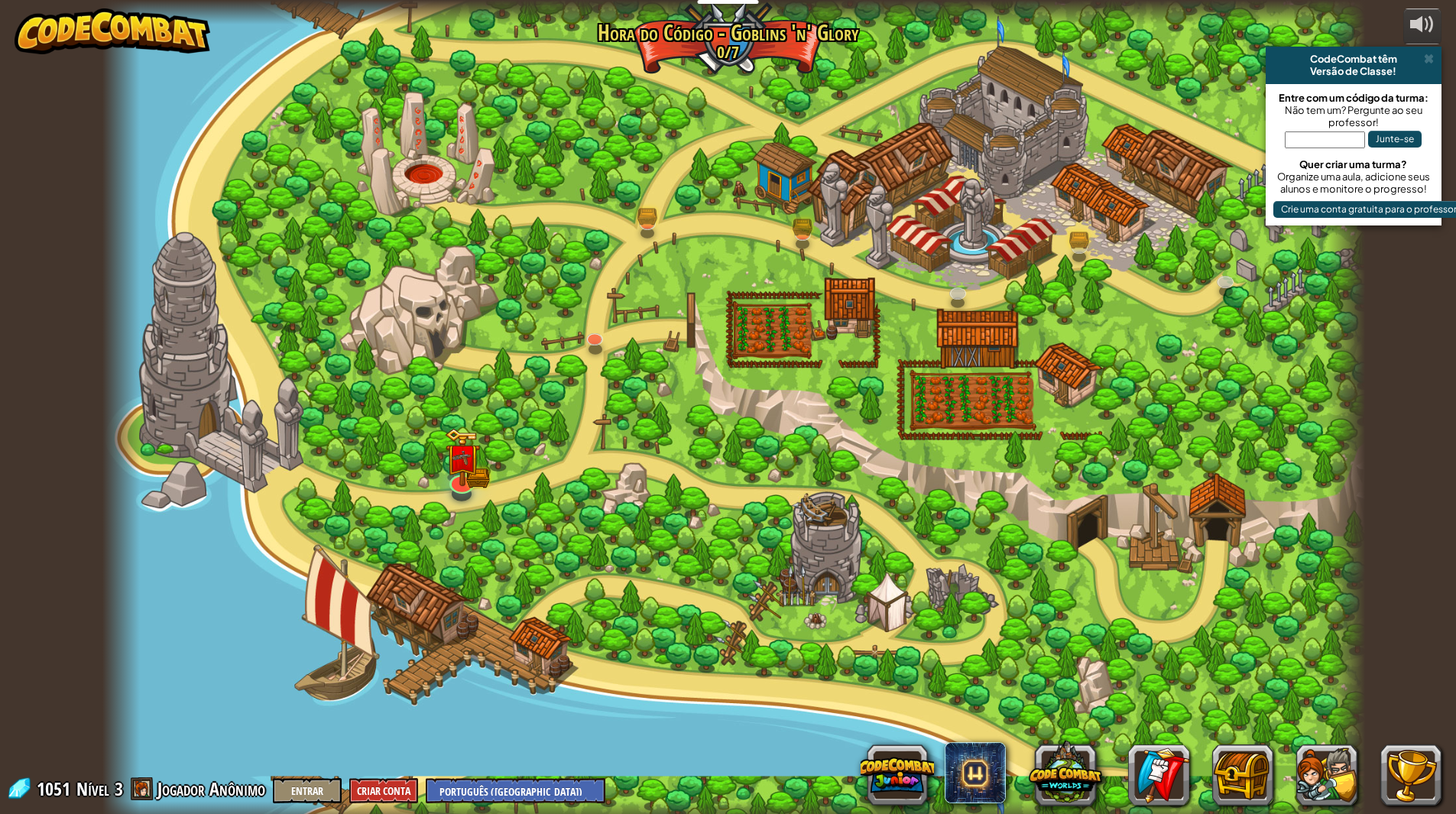
select select "pt-BR"
click at [787, 227] on img at bounding box center [802, 193] width 35 height 77
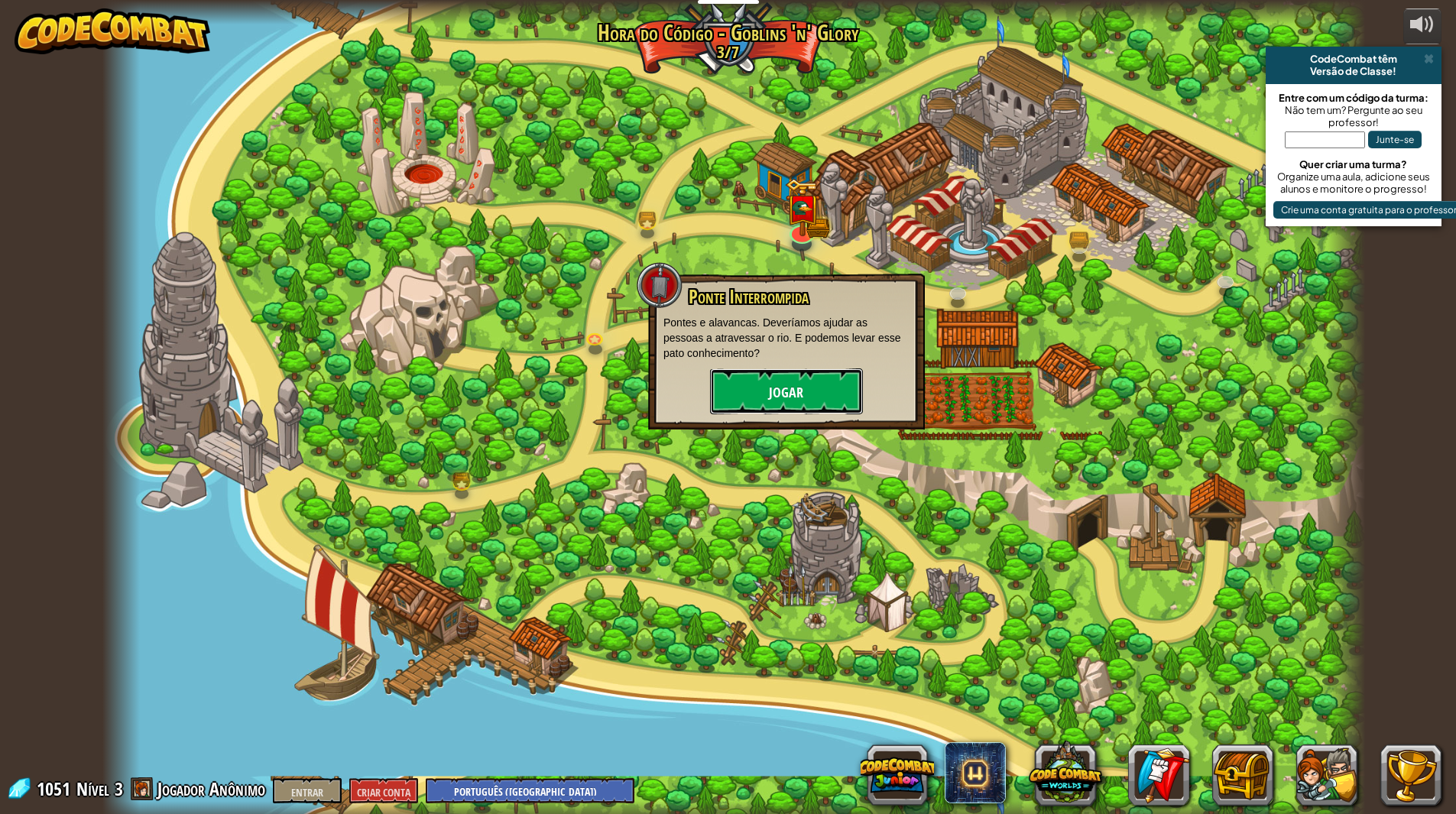
click at [803, 387] on button "Jogar" at bounding box center [787, 391] width 153 height 46
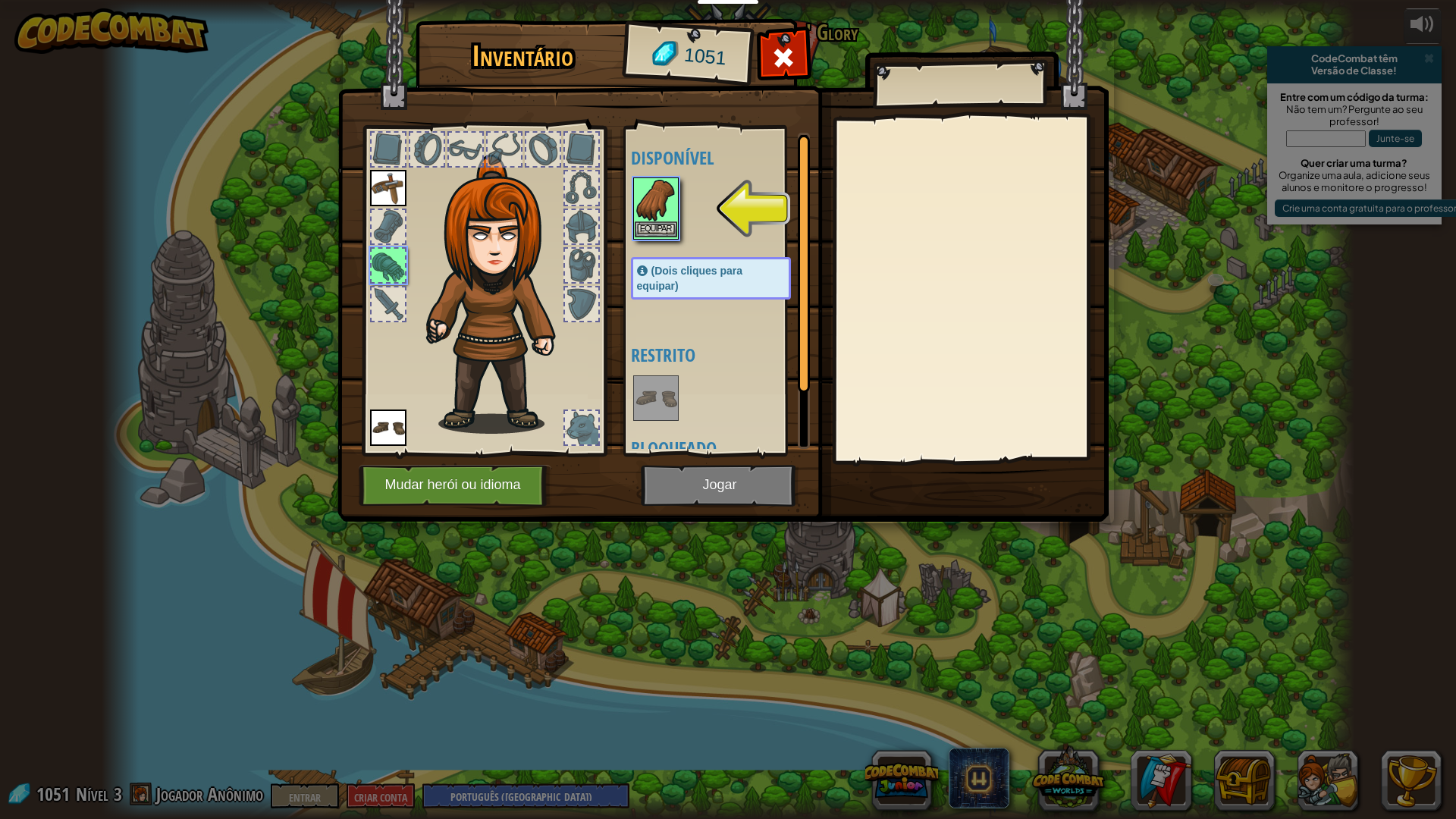
click at [652, 215] on img at bounding box center [656, 200] width 43 height 43
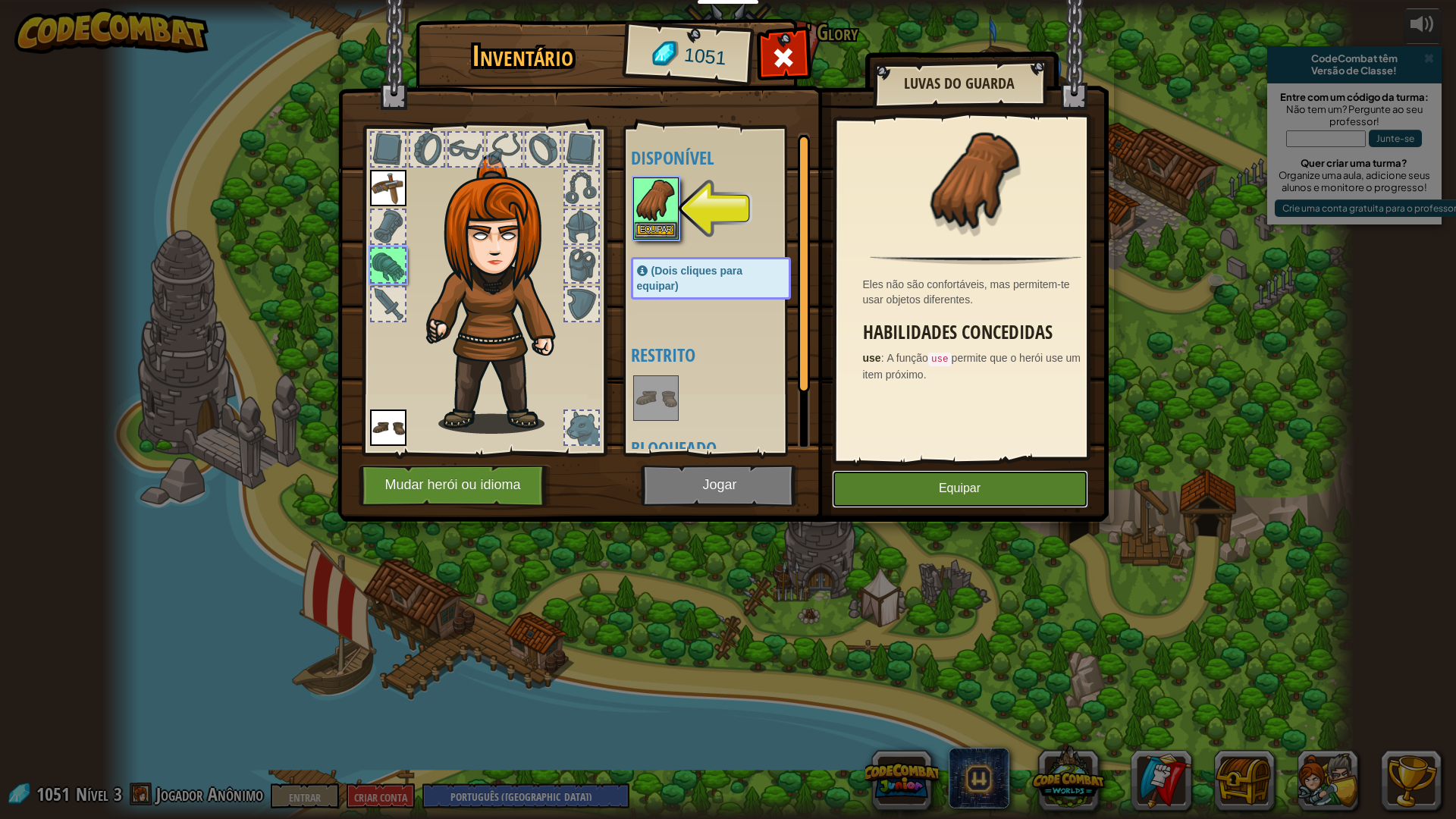
click at [957, 484] on font "Equipar" at bounding box center [959, 488] width 42 height 13
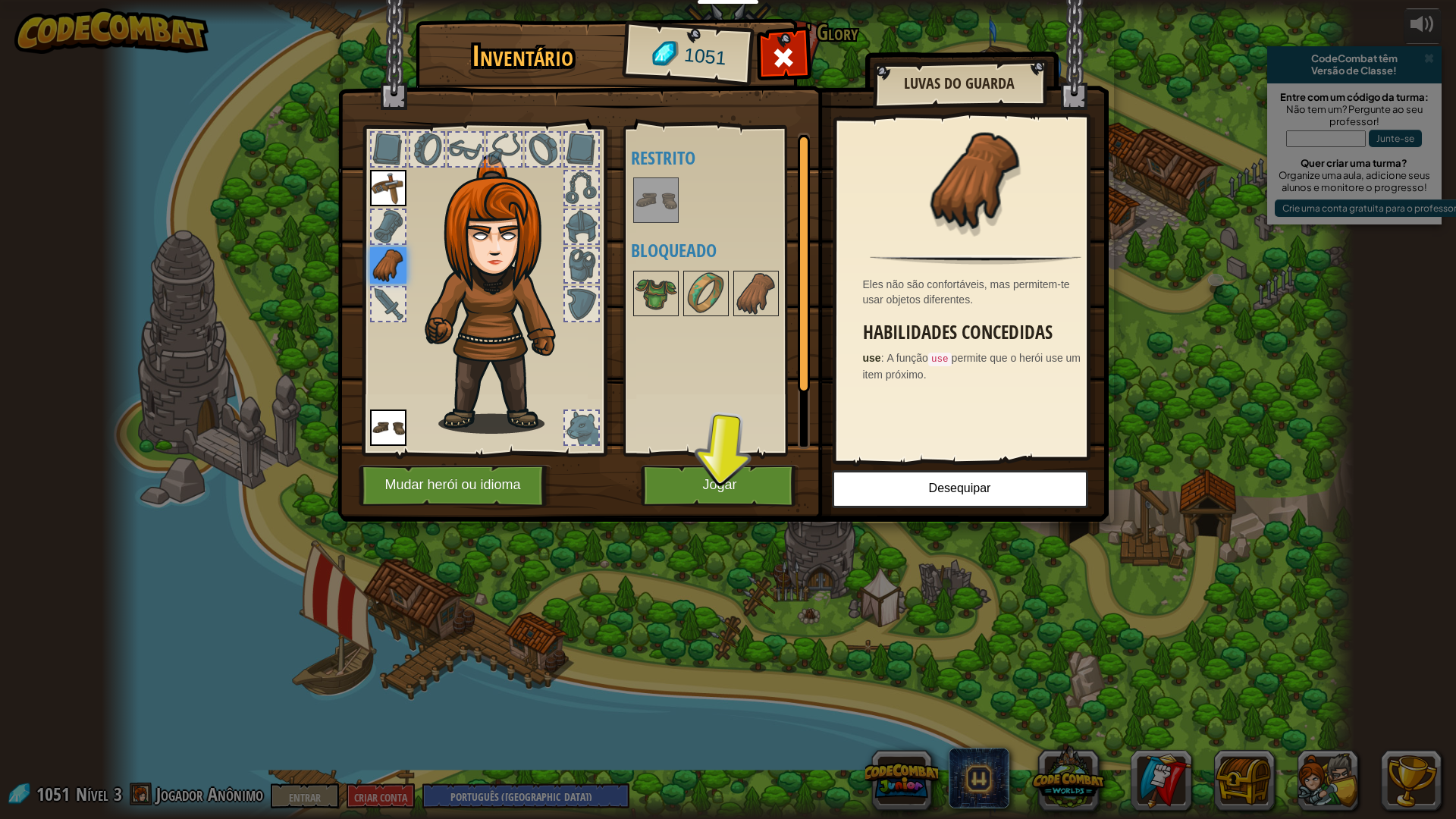
click at [754, 355] on div "Disponível Equipar Equipar (Dois cliques para equipar) Restrito Bloqueado" at bounding box center [726, 290] width 191 height 317
click at [747, 466] on button "Jogar" at bounding box center [720, 485] width 159 height 42
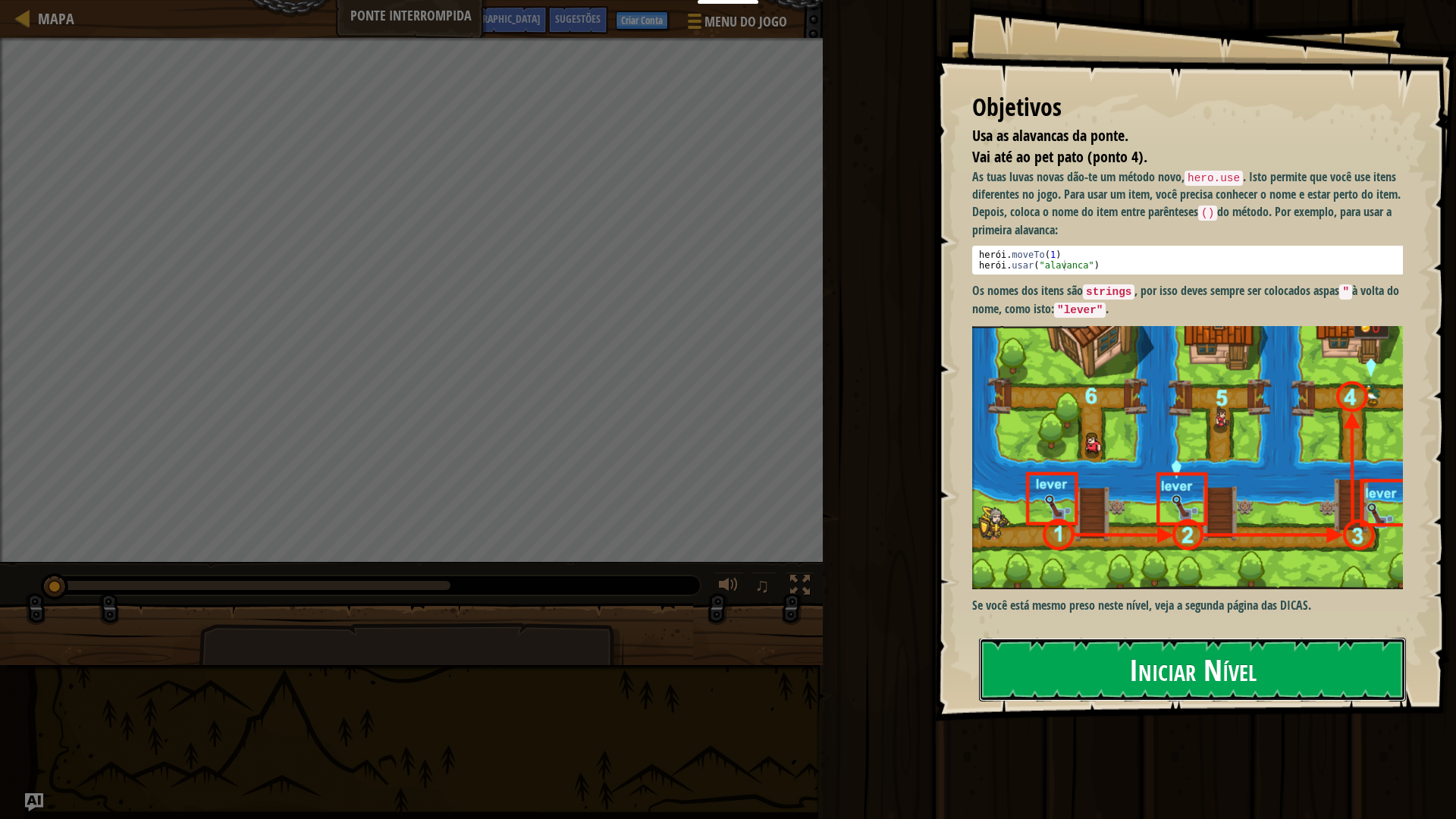
click at [1240, 665] on font "Iniciar Nível" at bounding box center [1193, 669] width 128 height 41
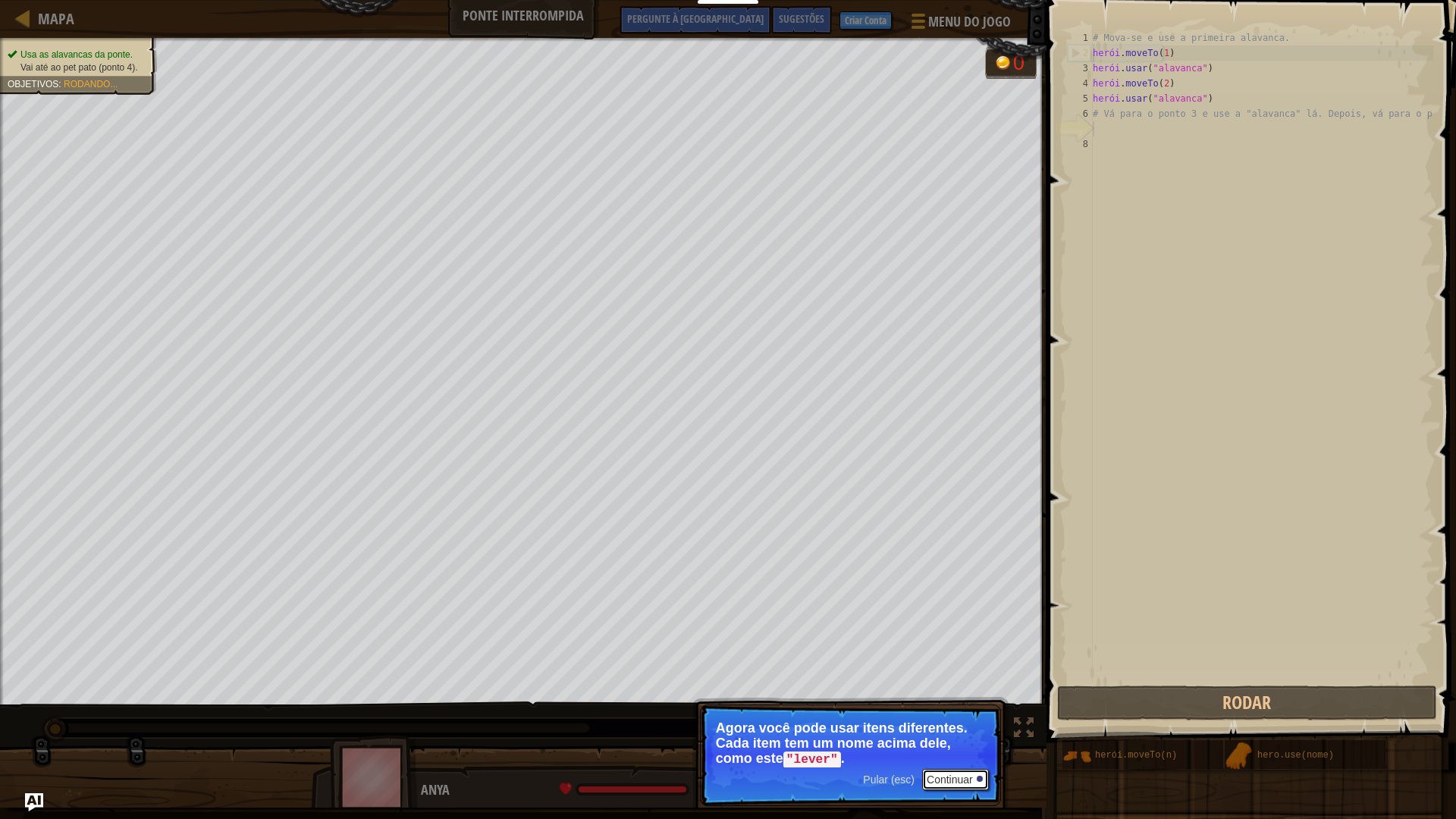
click at [975, 722] on button "Continuar" at bounding box center [955, 779] width 67 height 21
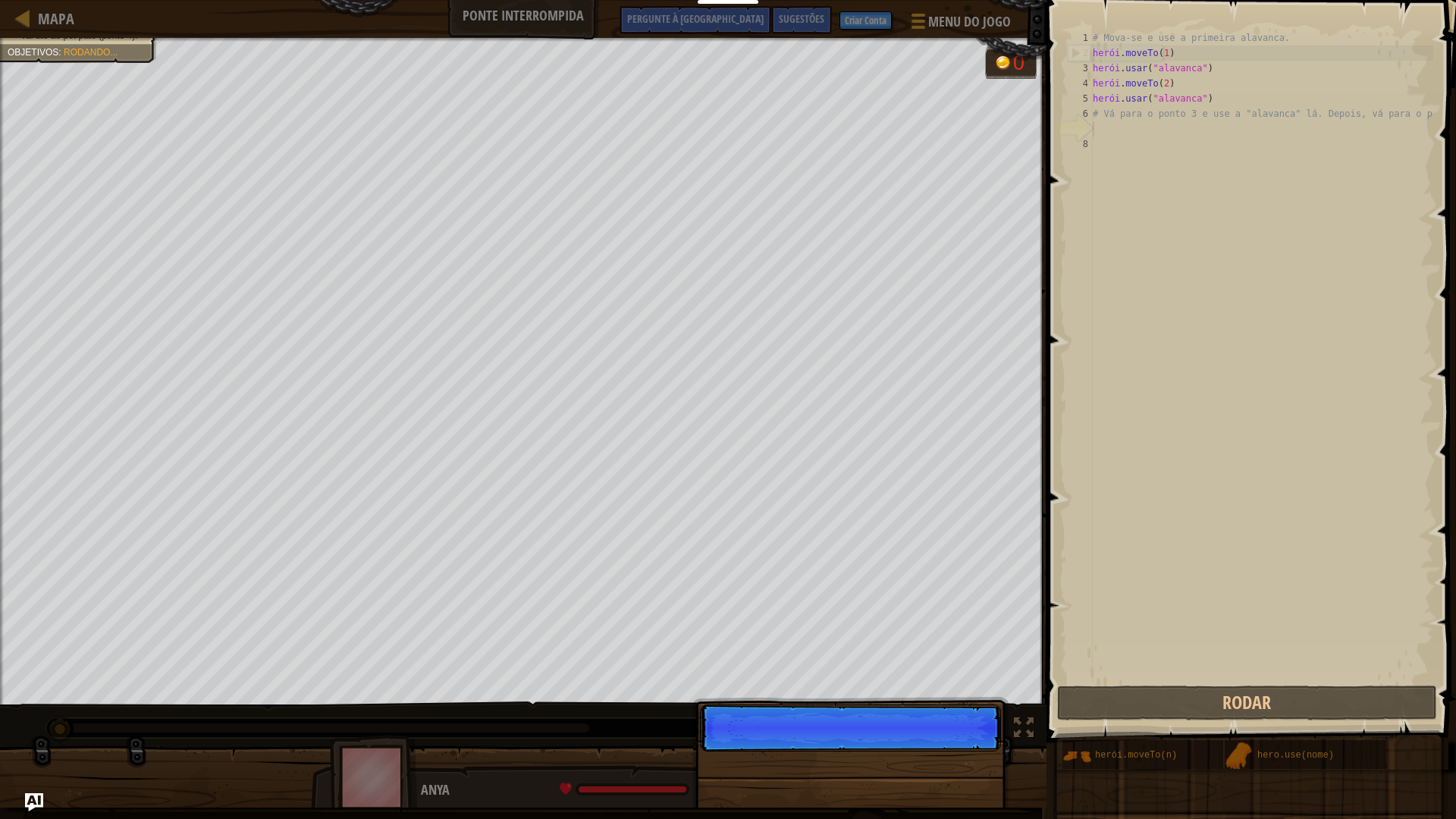
scroll to position [7, 0]
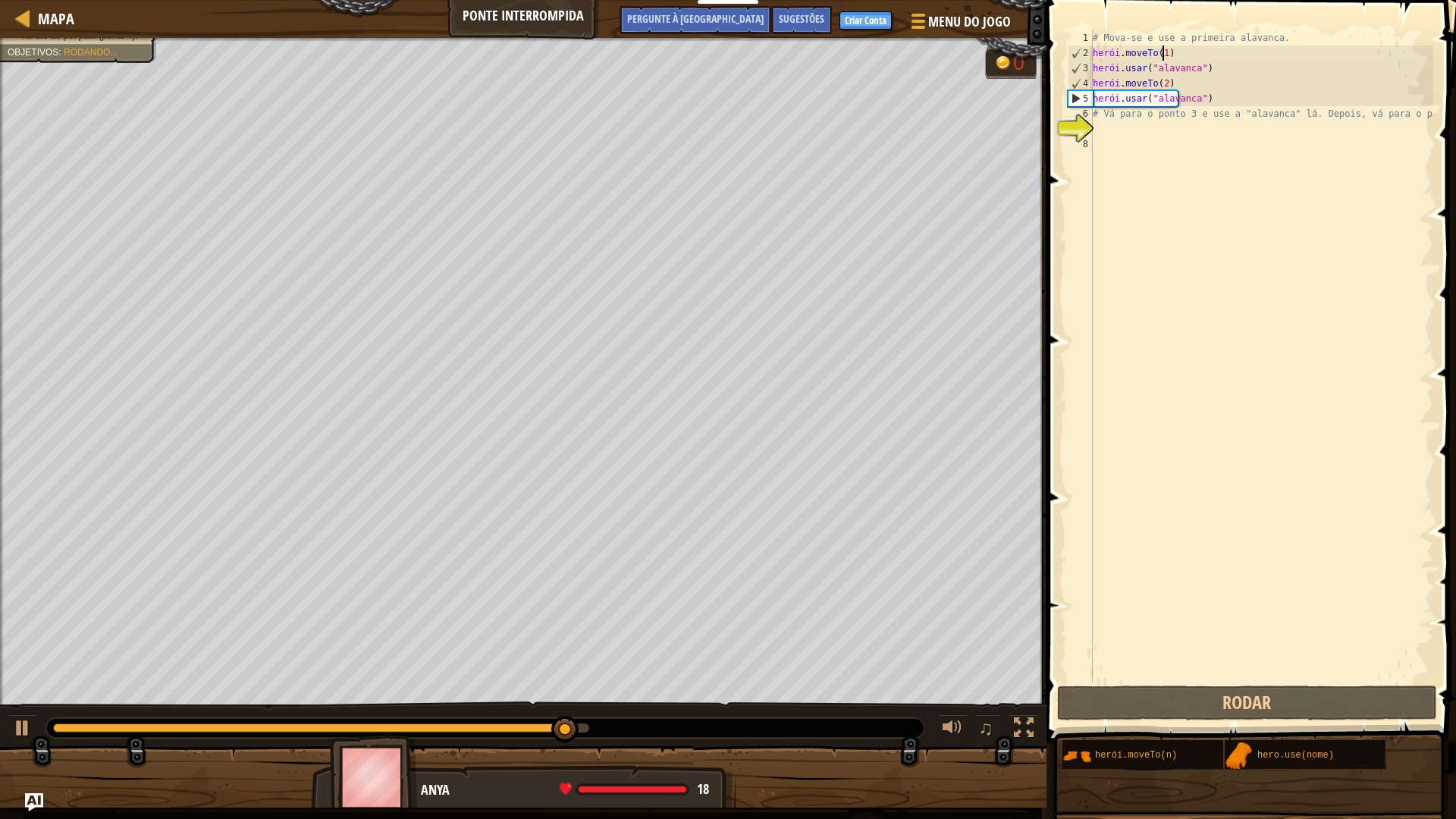
click at [1206, 50] on div "# Mova-se e use a primeira alavanca. herói . moveTo ( 1 ) herói . usar ( "alava…" at bounding box center [1261, 371] width 344 height 682
type textarea "hero.moveTo(1)"
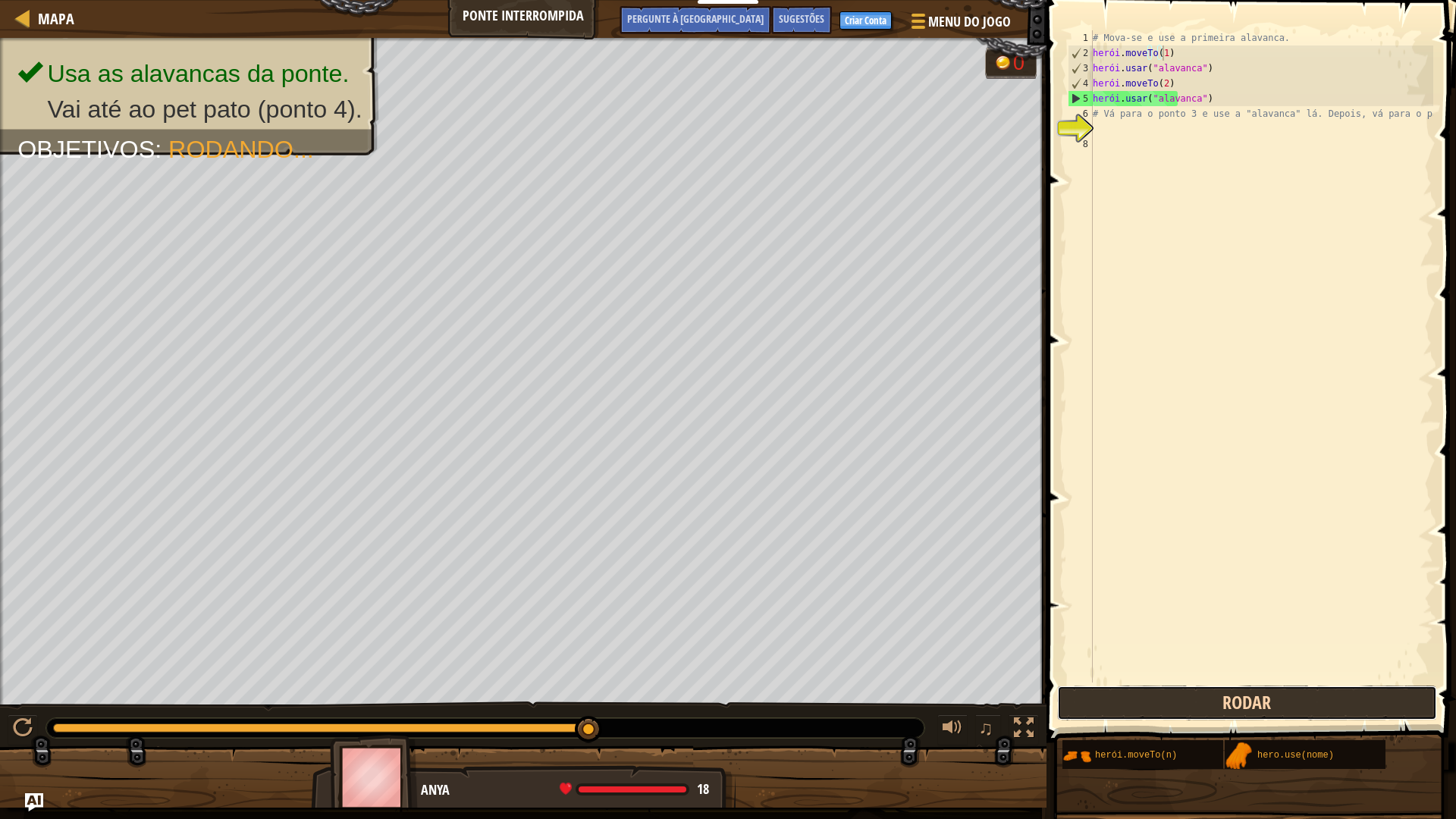
click at [1216, 704] on button "Rodar" at bounding box center [1247, 703] width 379 height 35
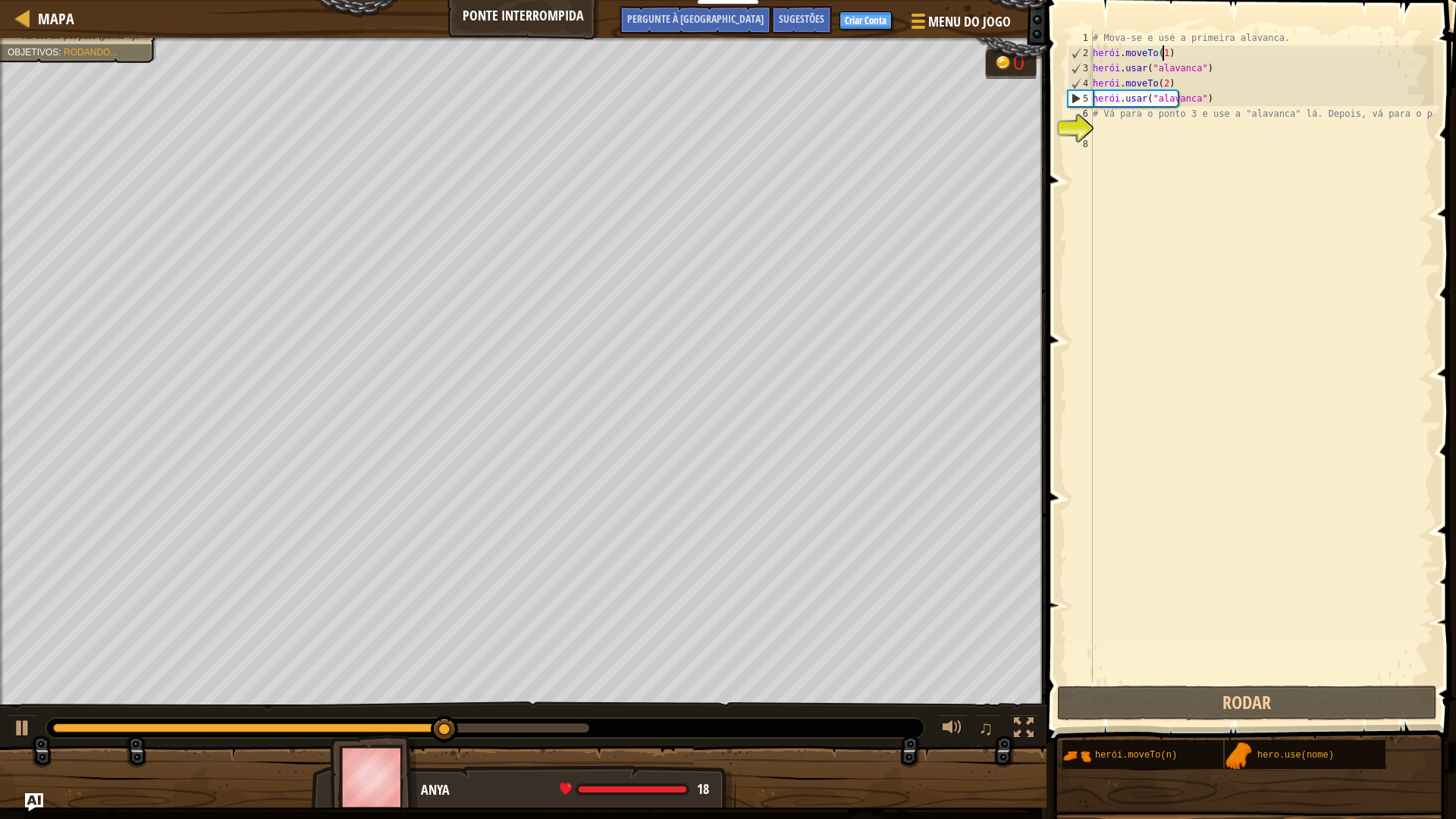
drag, startPoint x: 1149, startPoint y: 168, endPoint x: 1150, endPoint y: 158, distance: 10.0
click at [1150, 167] on div "# Mova-se e use a primeira alavanca. herói . moveTo ( 1 ) herói . usar ( "alava…" at bounding box center [1261, 371] width 344 height 682
click at [1121, 125] on div "# Mova-se e use a primeira alavanca. herói . moveTo ( 1 ) herói . usar ( "alava…" at bounding box center [1261, 371] width 344 height 682
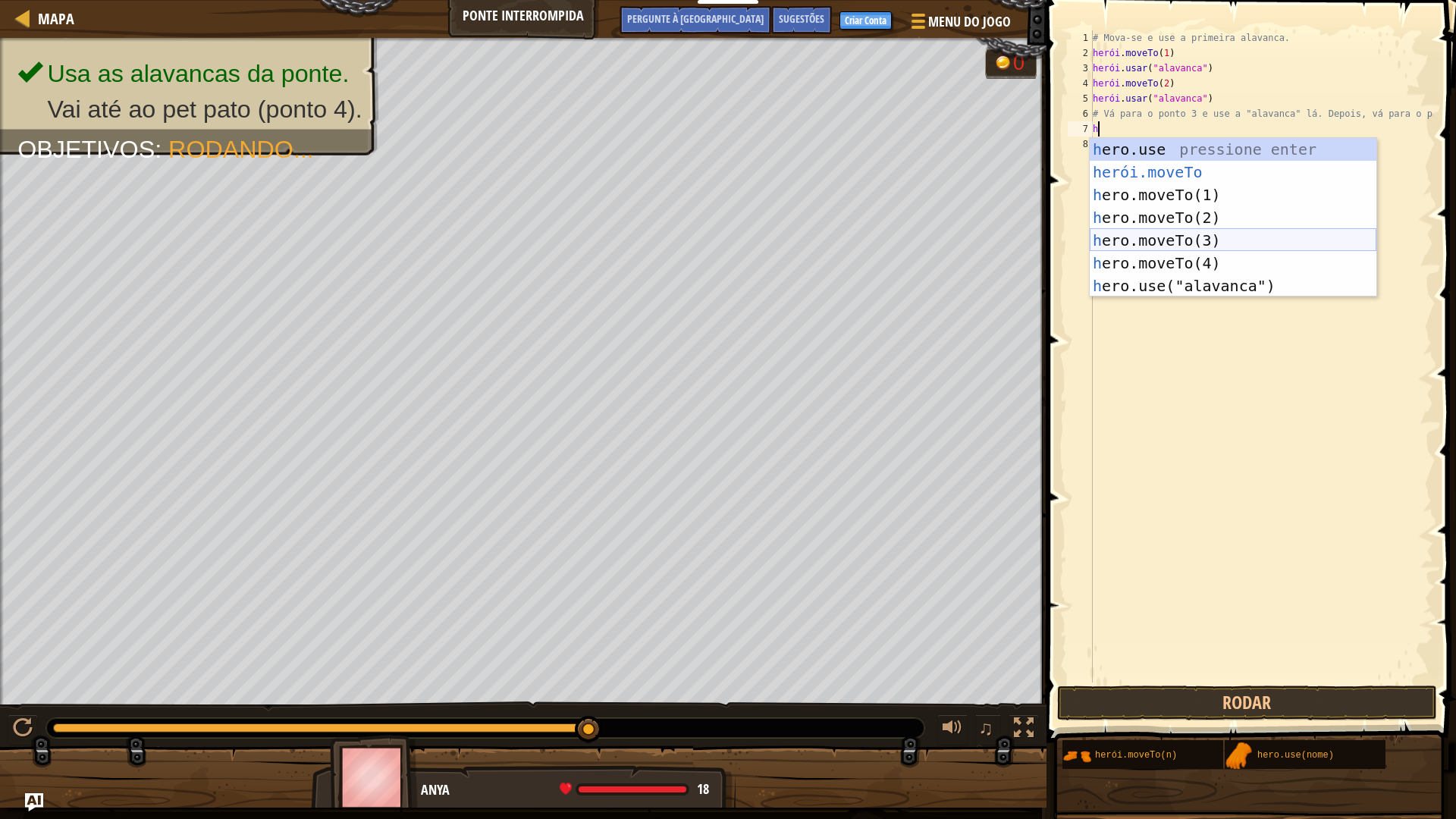
click at [1189, 232] on div "h ero.use pressione enter herói.moveTo ​ Pressione Enter h ero.moveTo(1) Pressi…" at bounding box center [1233, 240] width 287 height 204
type textarea "hero.moveTo(3)"
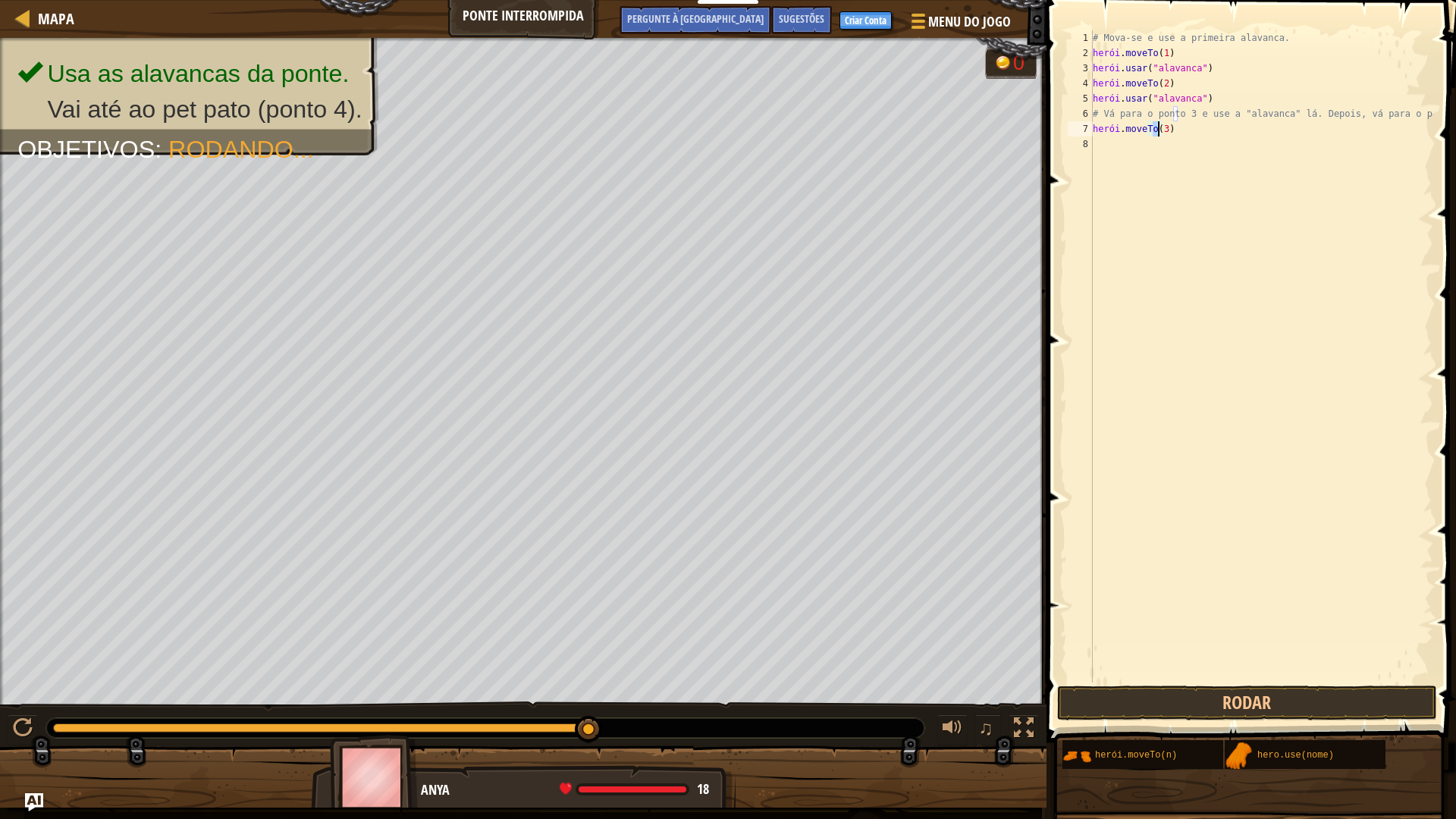
click at [1110, 142] on div "# Mova-se e use a primeira alavanca. herói . moveTo ( 1 ) herói . usar ( "alava…" at bounding box center [1261, 371] width 344 height 682
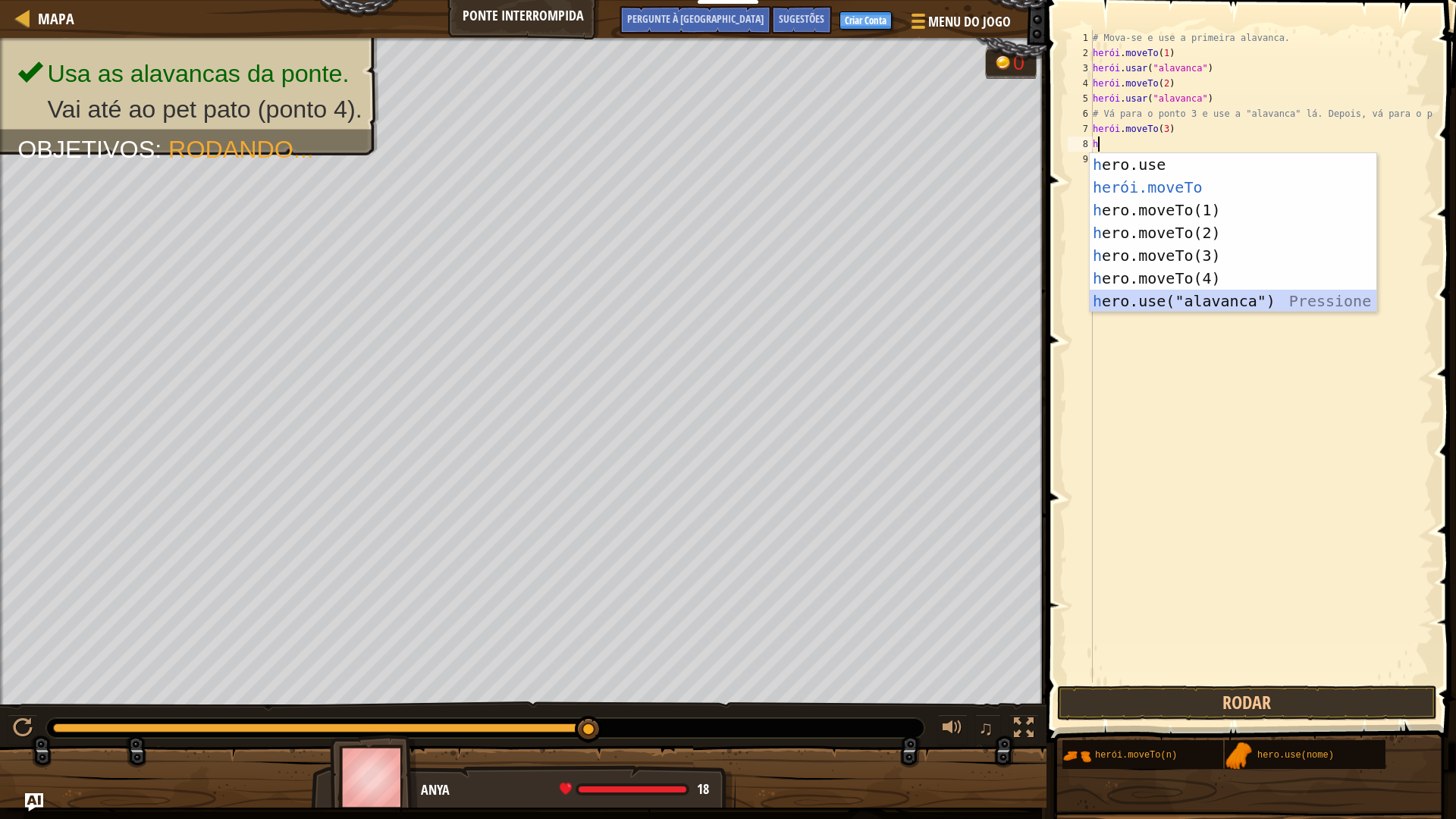
click at [1235, 300] on div "h ero.use pressione enter herói.moveTo ​ Pressione Enter h ero.moveTo(1) Pressi…" at bounding box center [1233, 255] width 287 height 204
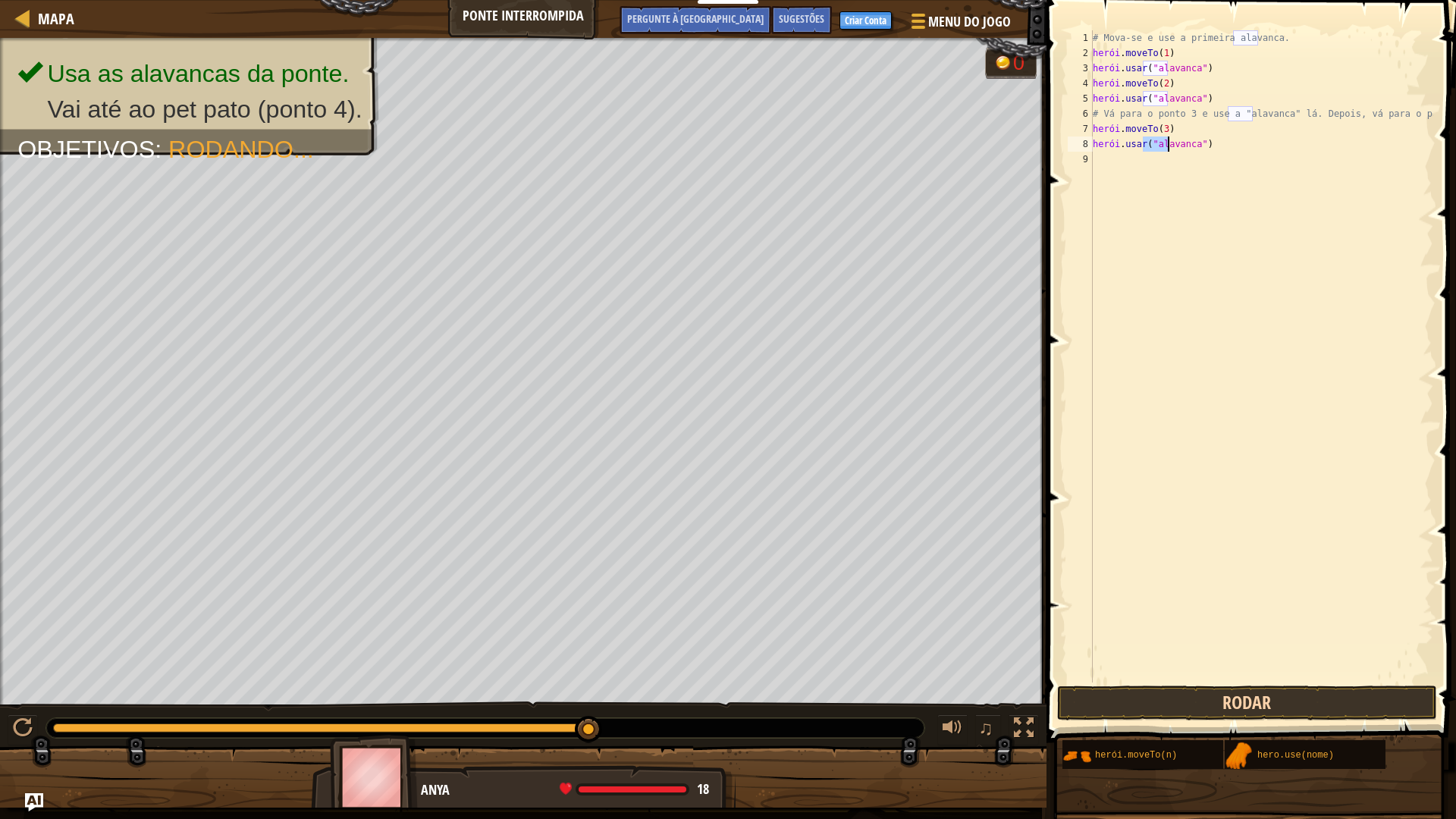
type textarea "hero.use("lever")"
click at [1261, 697] on button "Rodar" at bounding box center [1247, 703] width 379 height 35
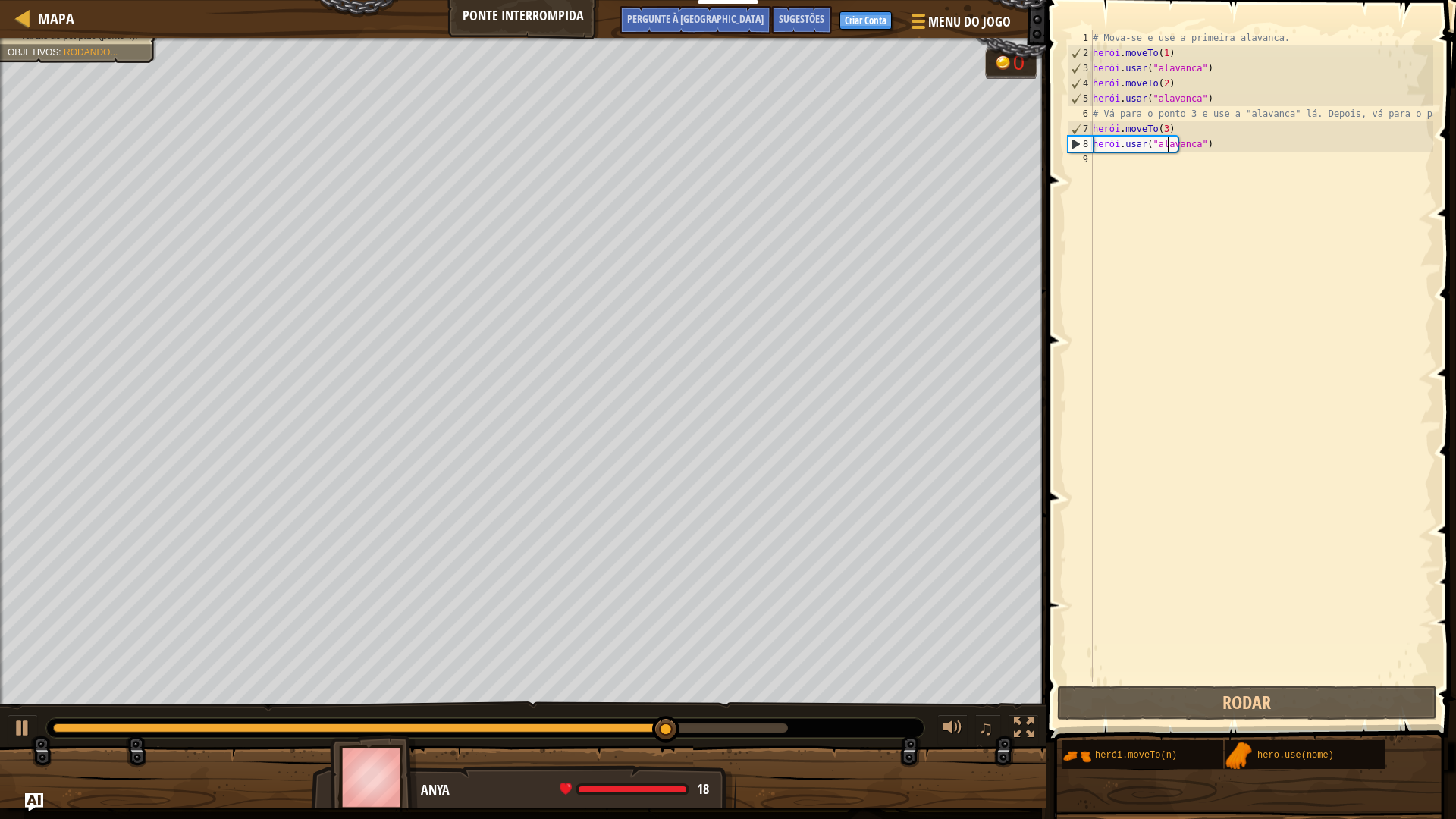
click at [1116, 156] on div "# Mova-se e use a primeira alavanca. herói . moveTo ( 1 ) herói . usar ( "alava…" at bounding box center [1261, 371] width 344 height 682
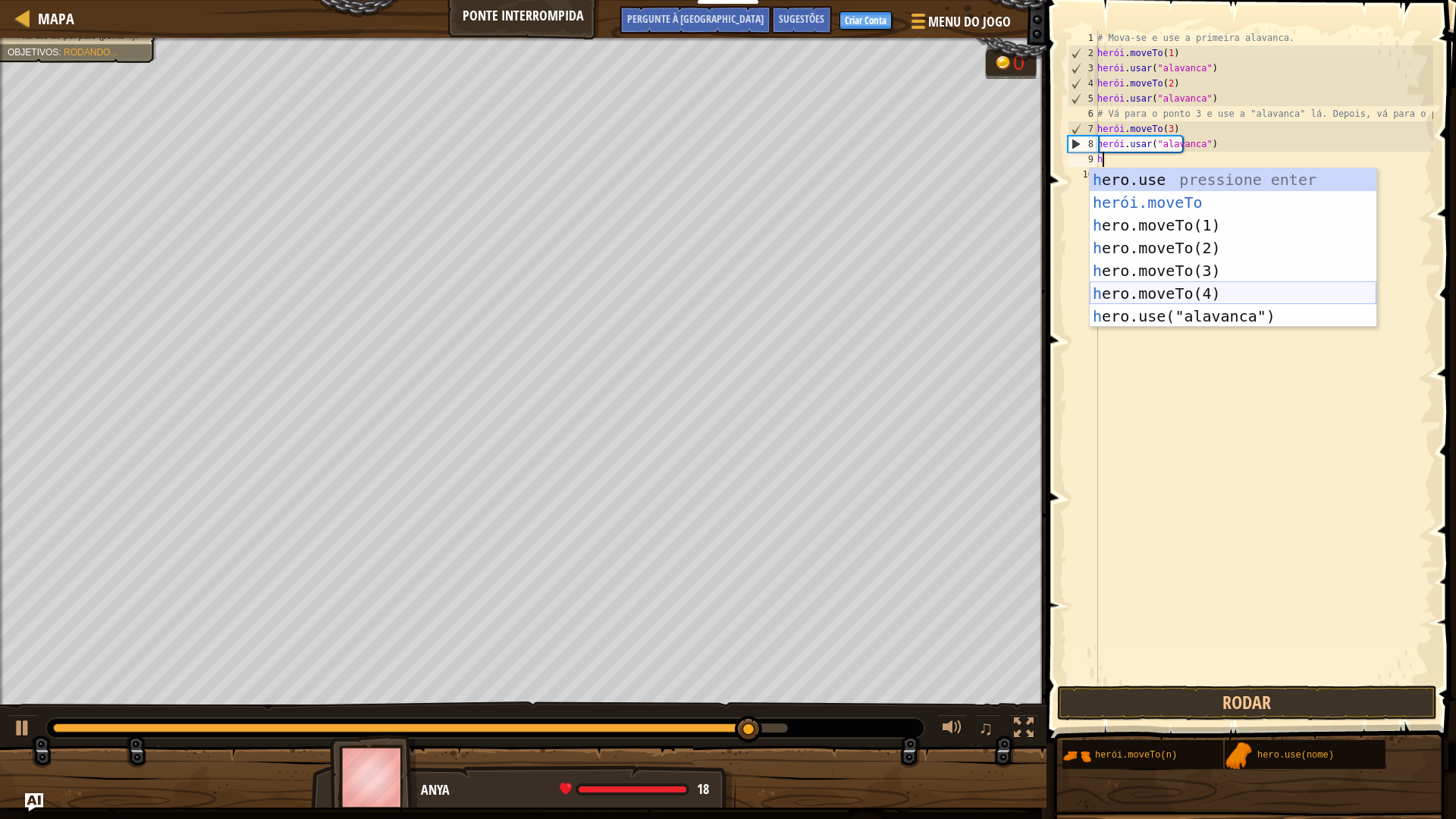
click at [1282, 292] on div "h ero.use pressione enter herói.moveTo ​ Pressione Enter h ero.moveTo(1) Pressi…" at bounding box center [1233, 270] width 287 height 204
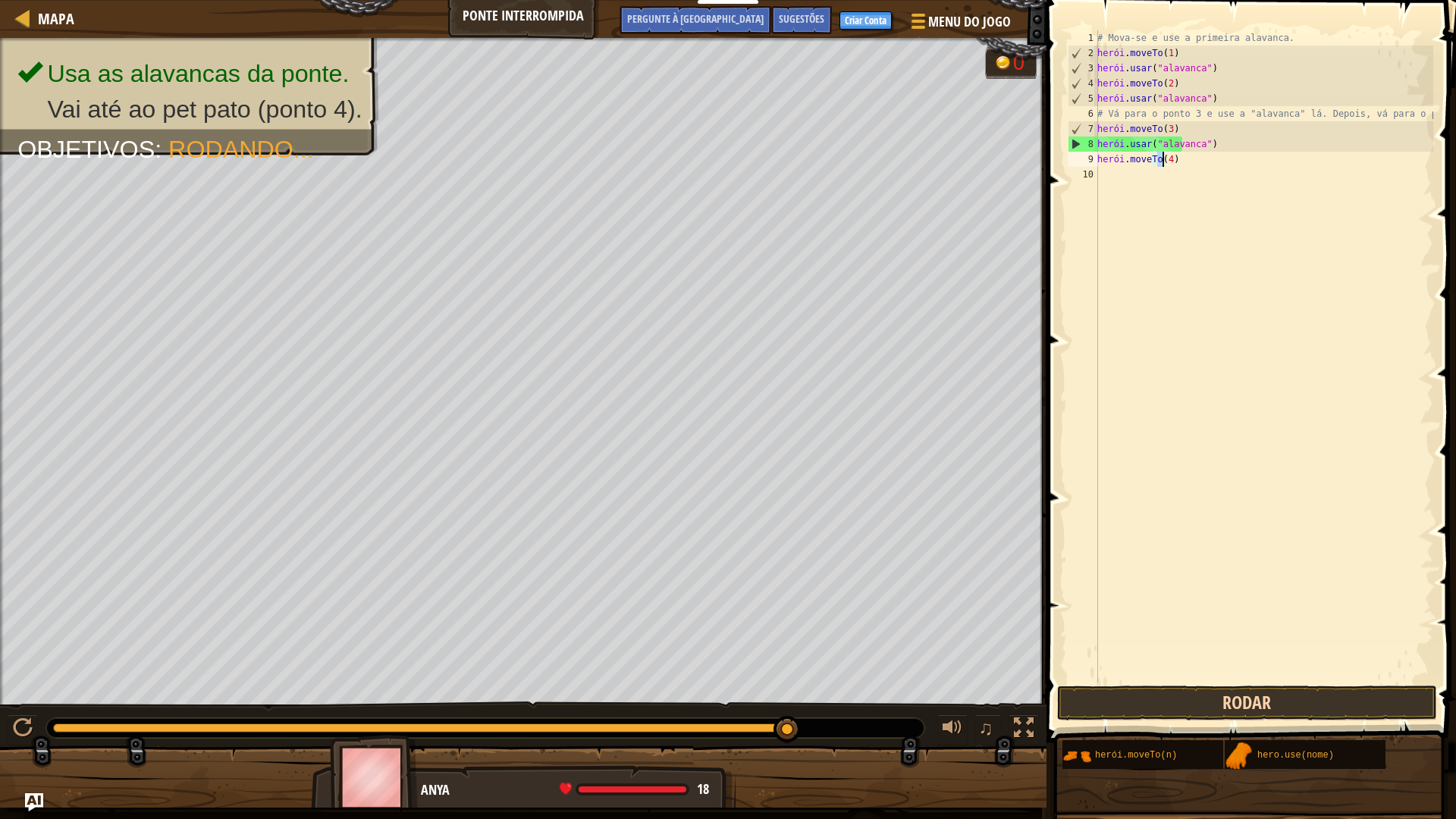
type textarea "hero.moveTo(4)"
click at [1167, 691] on button "Rodar" at bounding box center [1247, 703] width 379 height 35
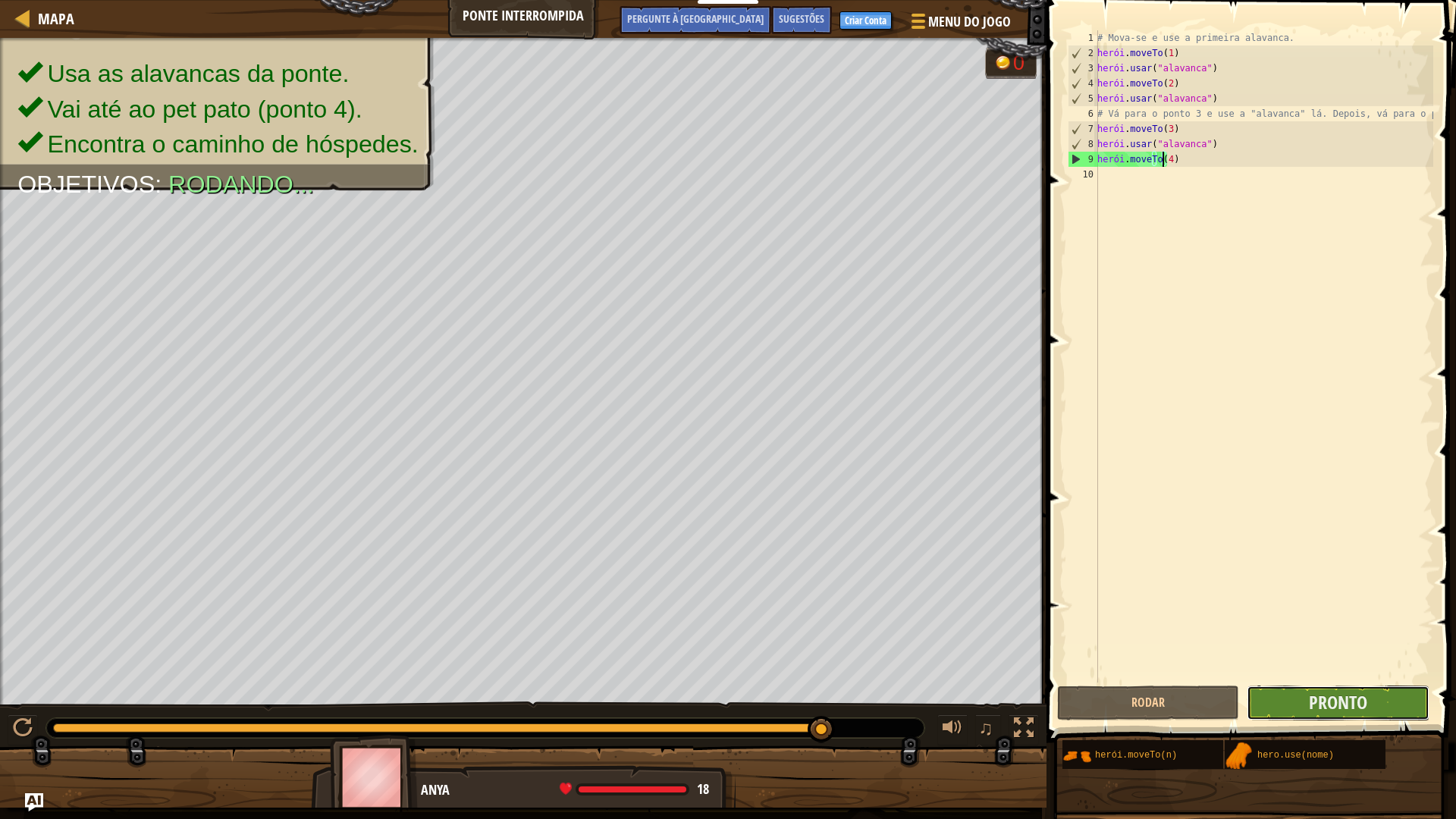
click at [1387, 702] on button "Pronto" at bounding box center [1338, 703] width 182 height 35
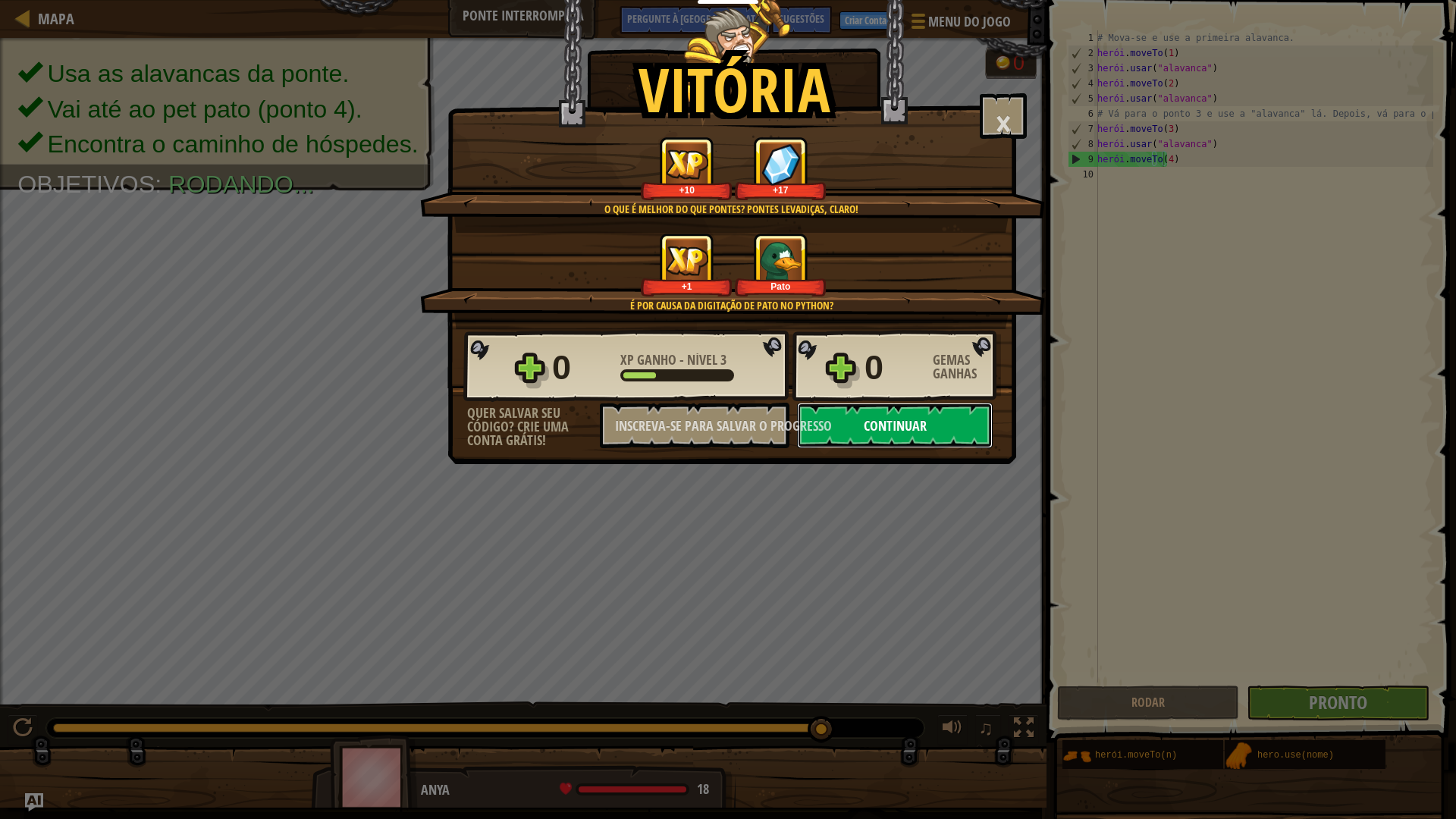
click at [965, 432] on button "Continuar" at bounding box center [895, 425] width 196 height 46
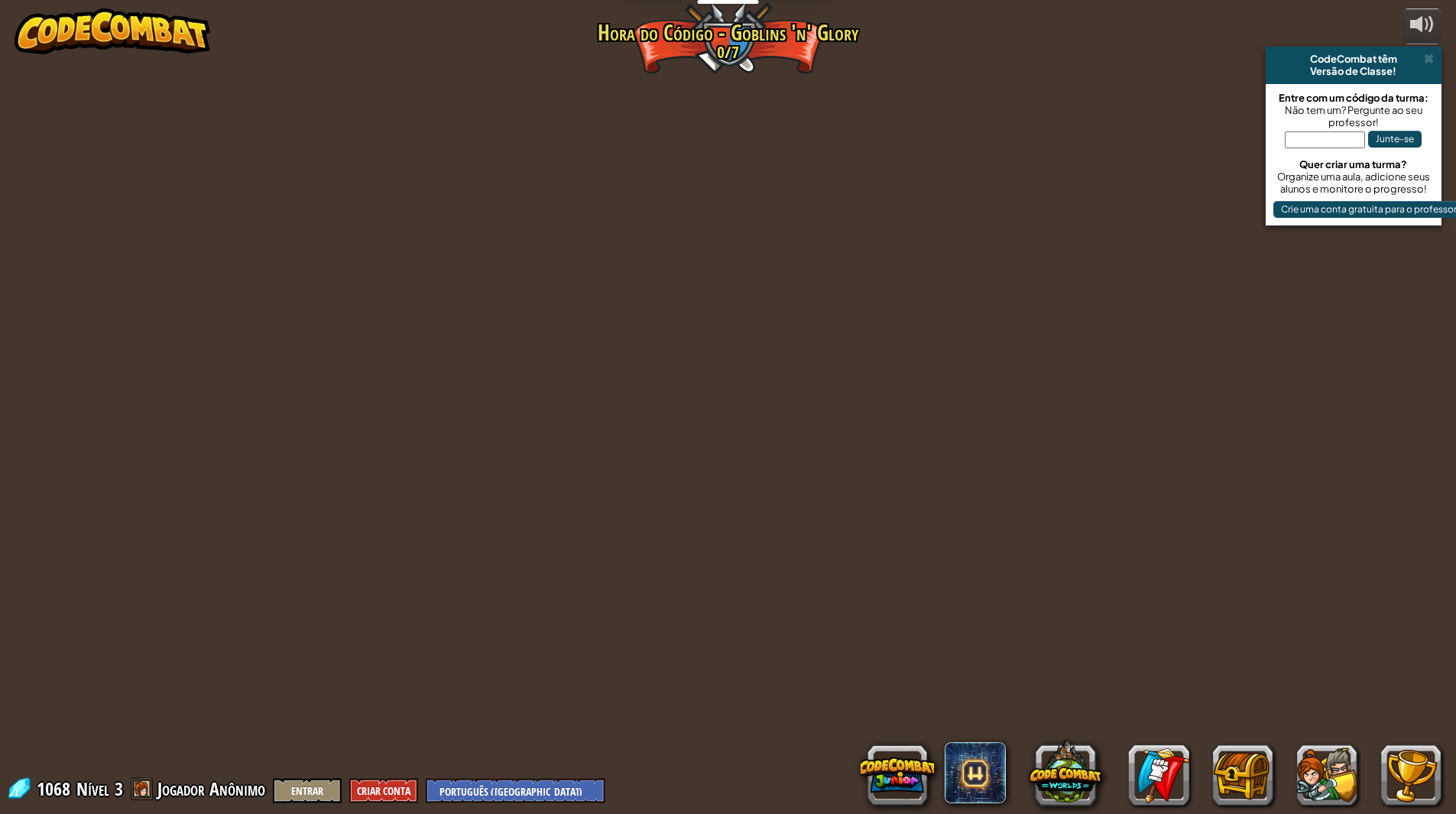
select select "pt-BR"
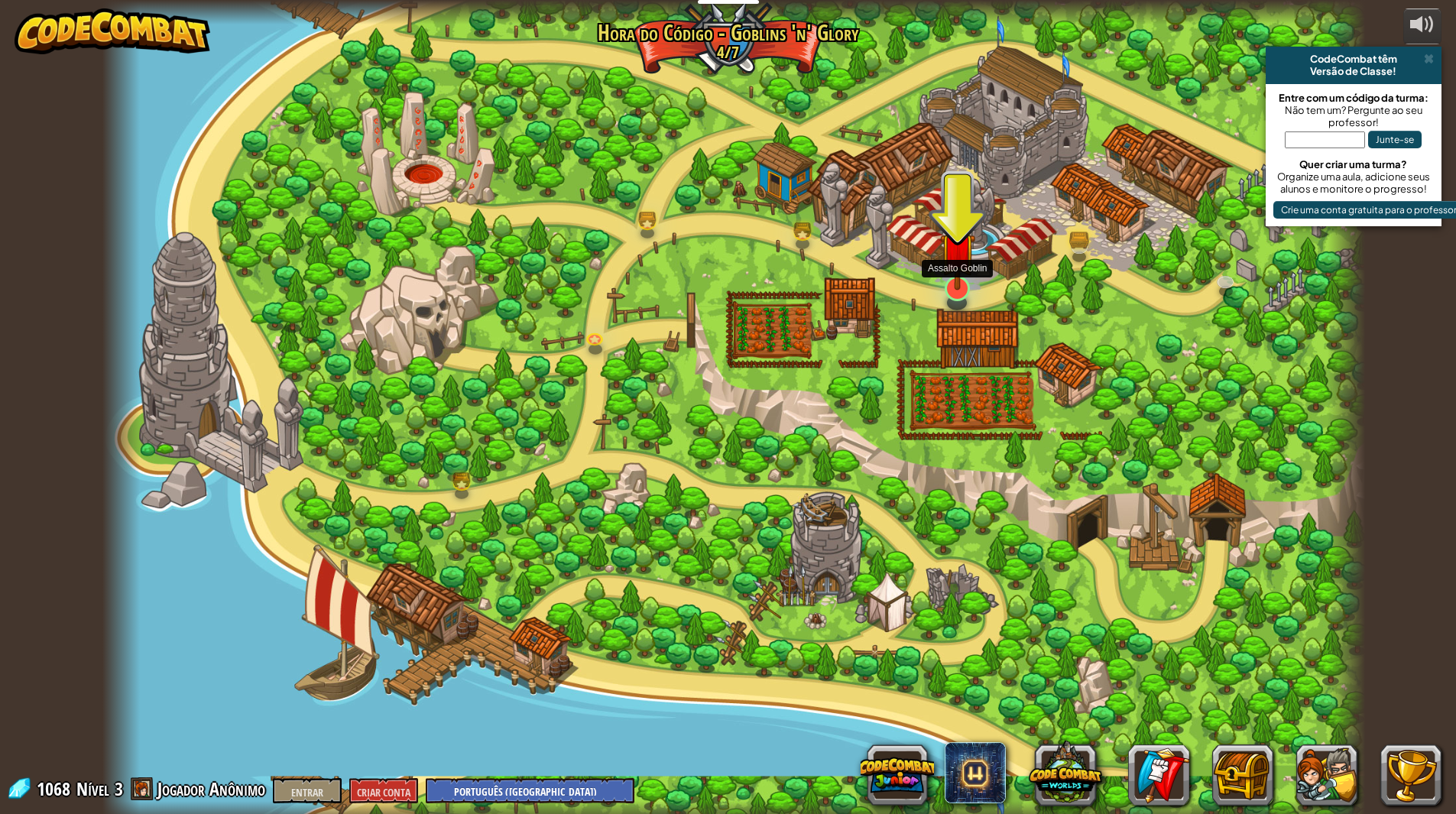
click at [950, 286] on img at bounding box center [957, 250] width 35 height 80
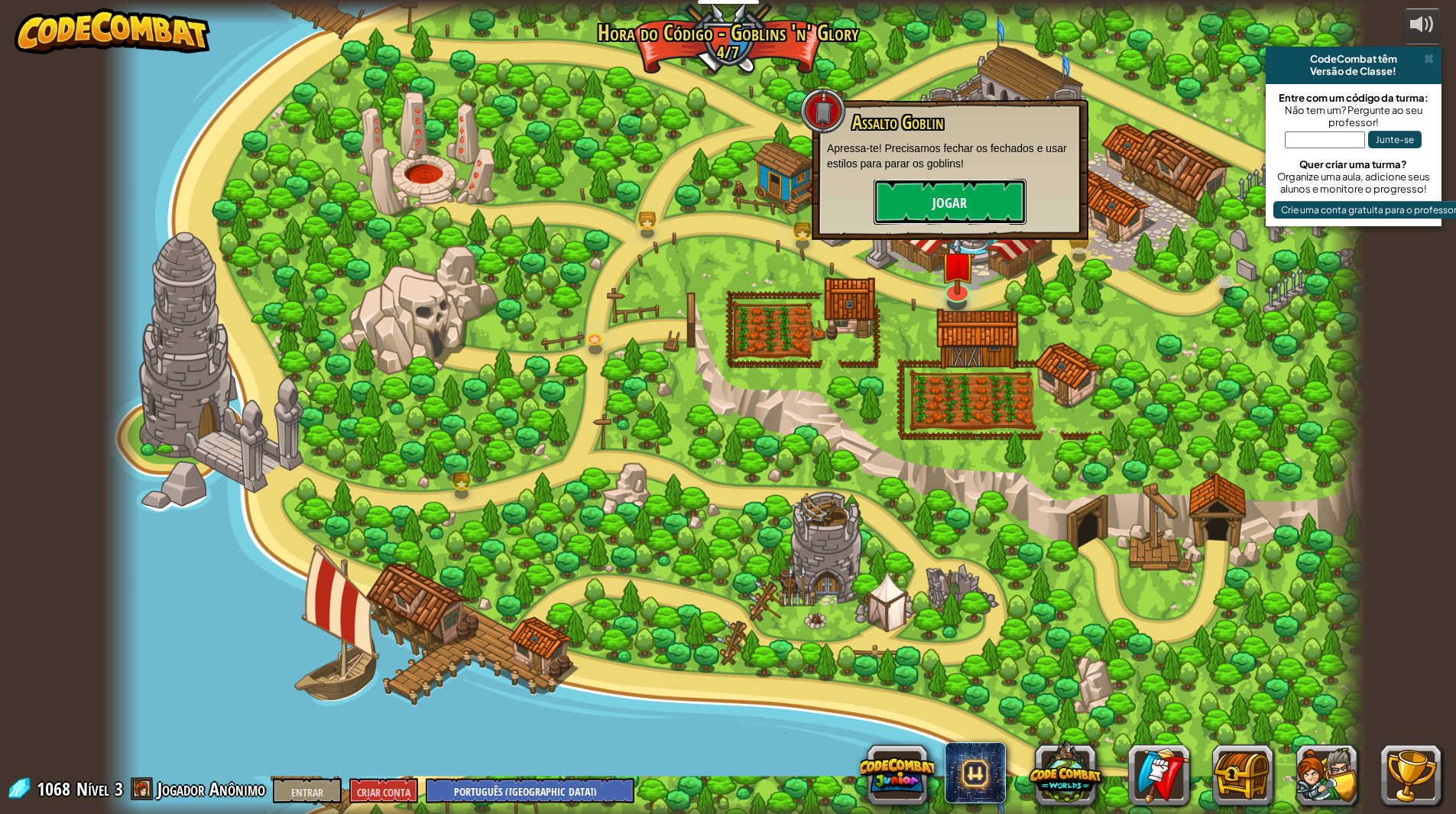
click at [937, 197] on font "Jogar" at bounding box center [950, 204] width 34 height 20
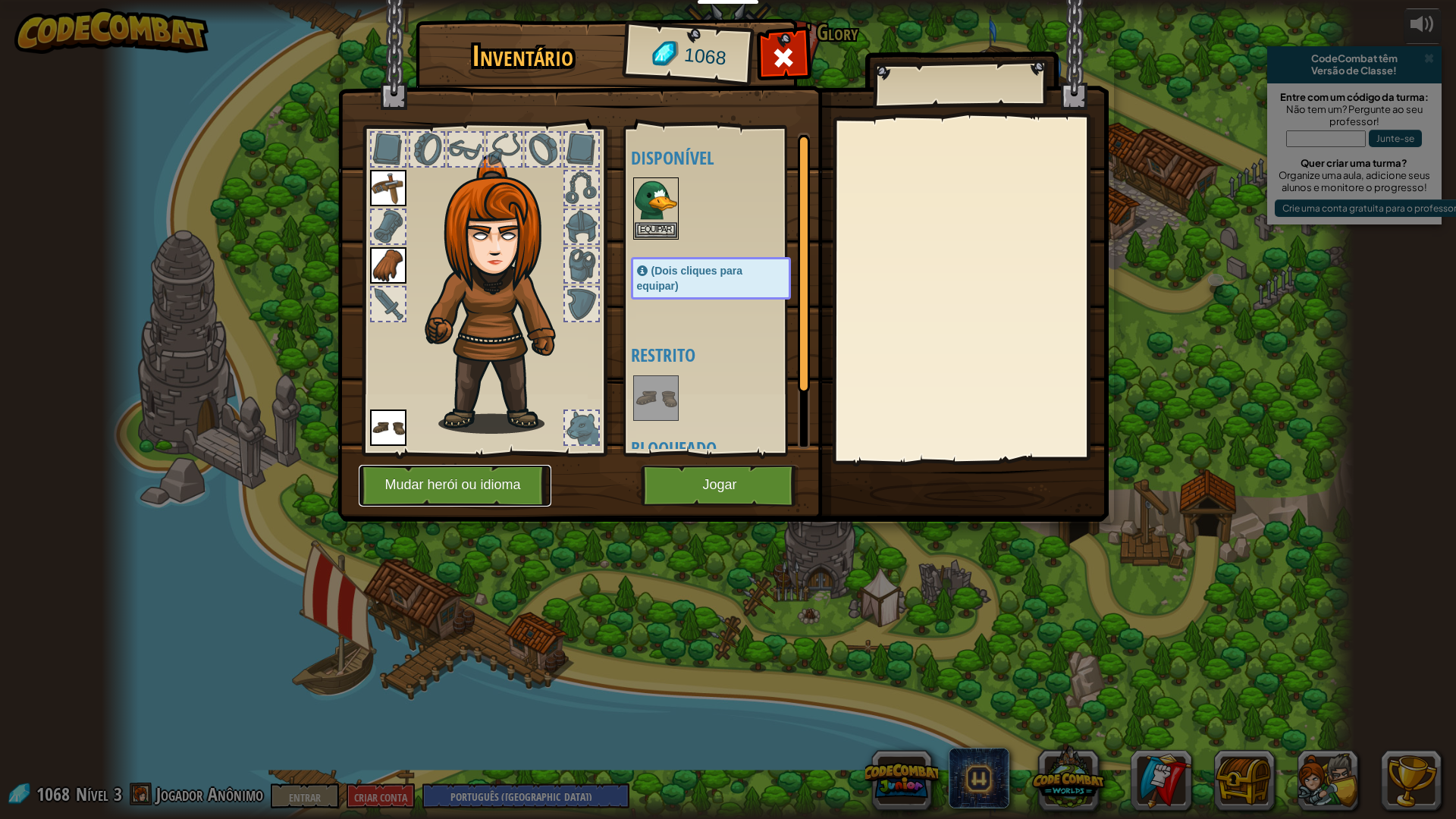
click at [465, 491] on font "Mudar herói ou idioma" at bounding box center [452, 485] width 136 height 15
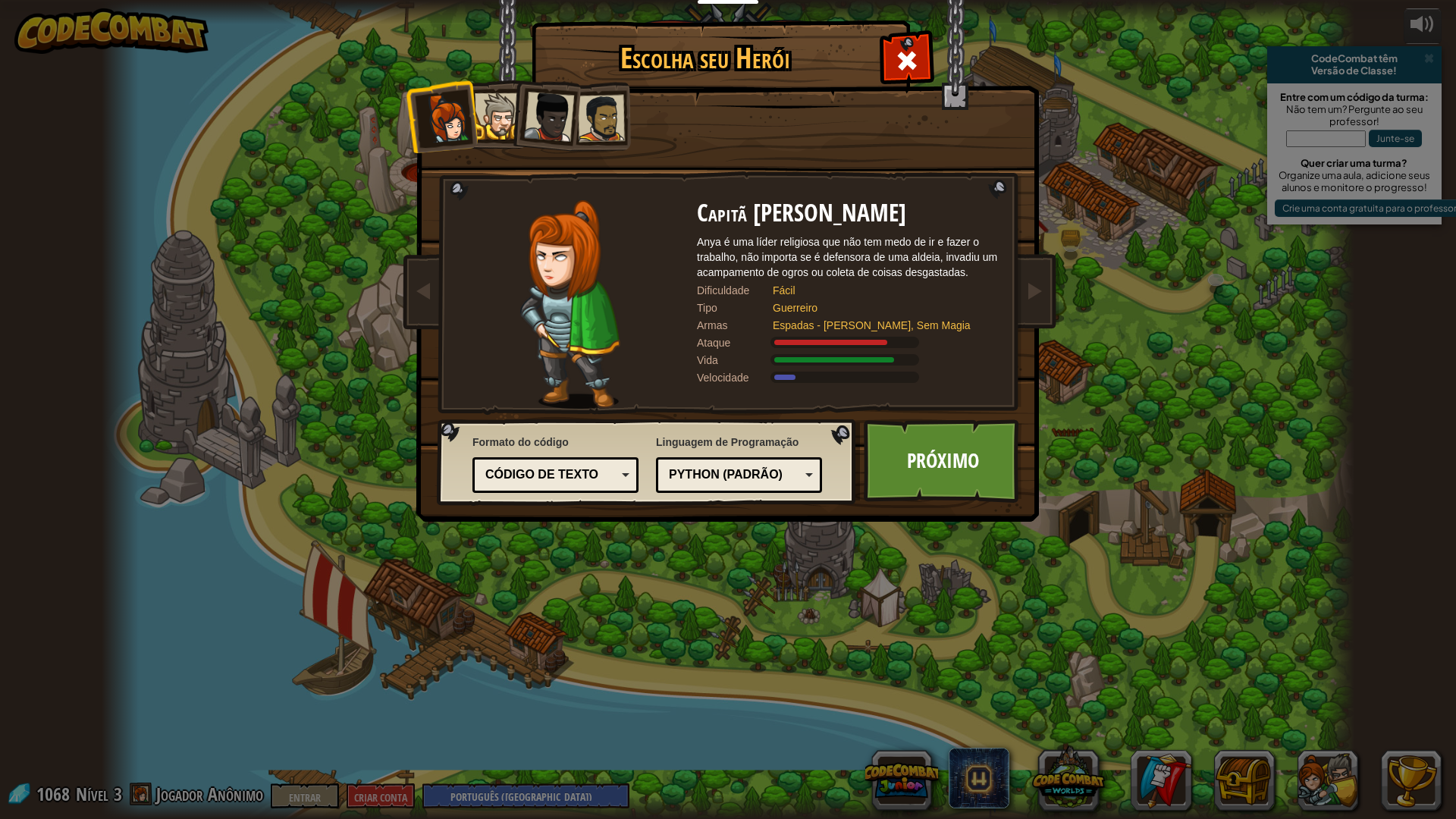
click at [496, 122] on div at bounding box center [498, 116] width 46 height 46
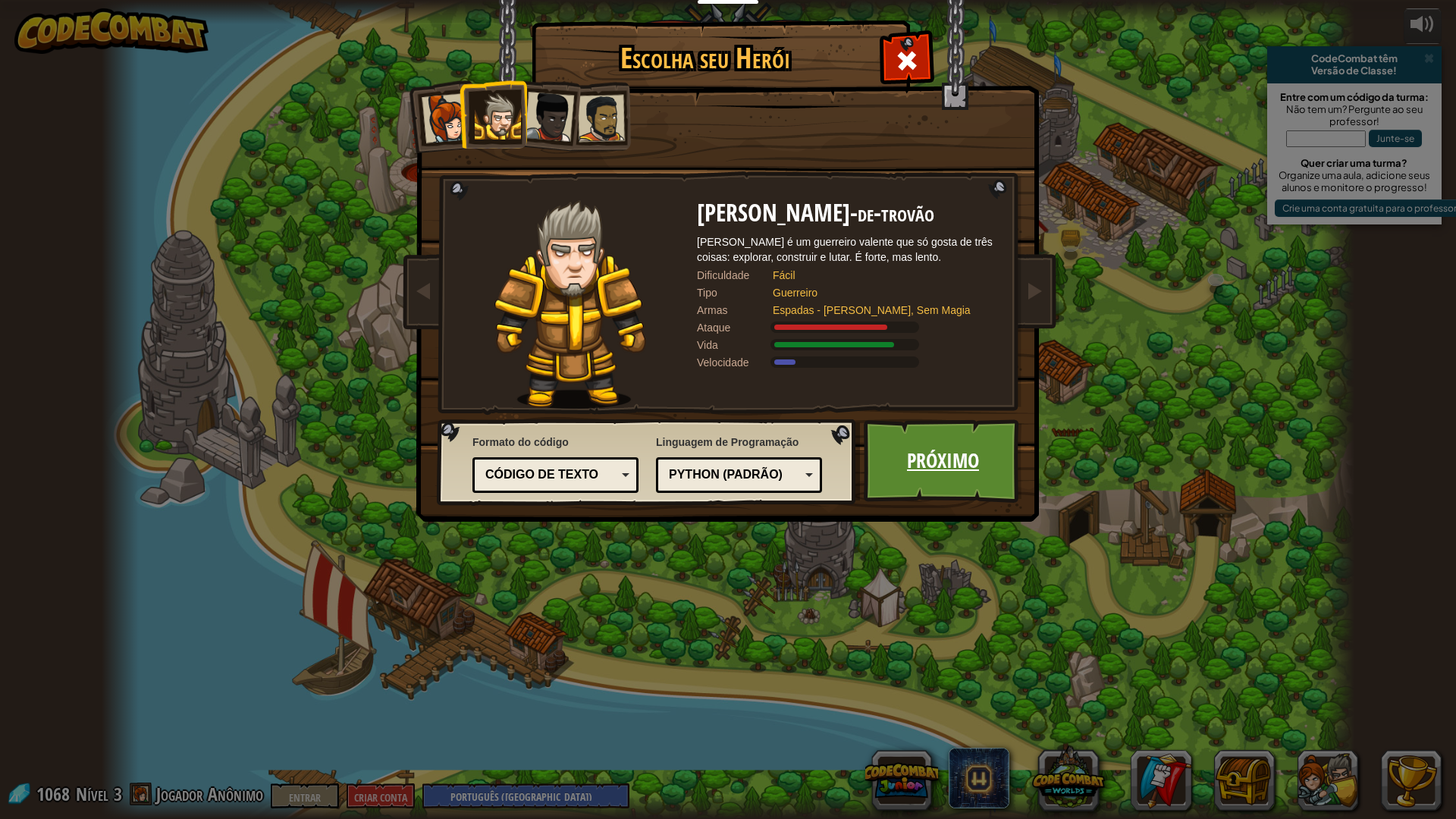
click at [940, 483] on link "Próximo" at bounding box center [943, 461] width 159 height 83
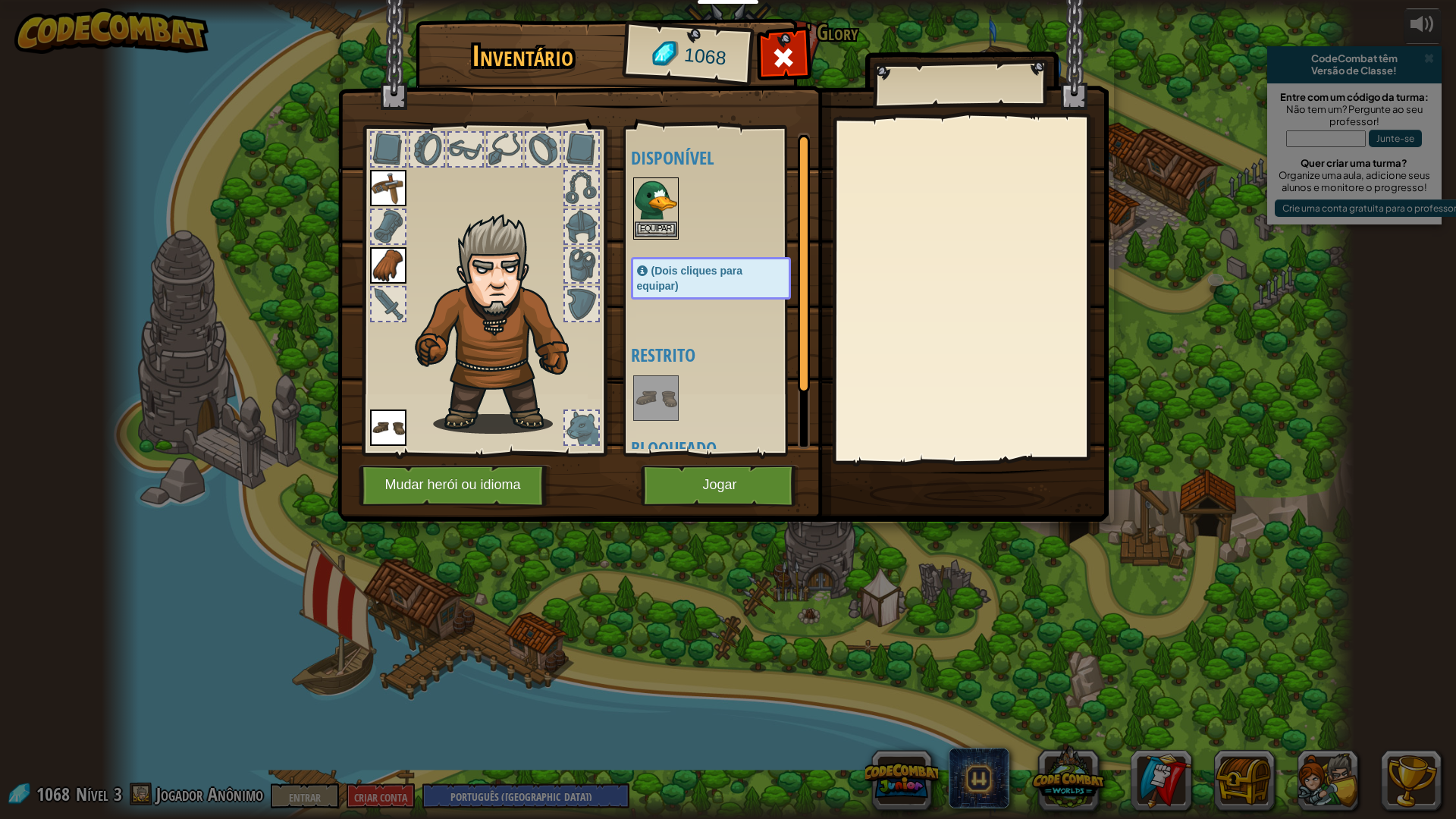
click at [655, 199] on img at bounding box center [656, 200] width 43 height 43
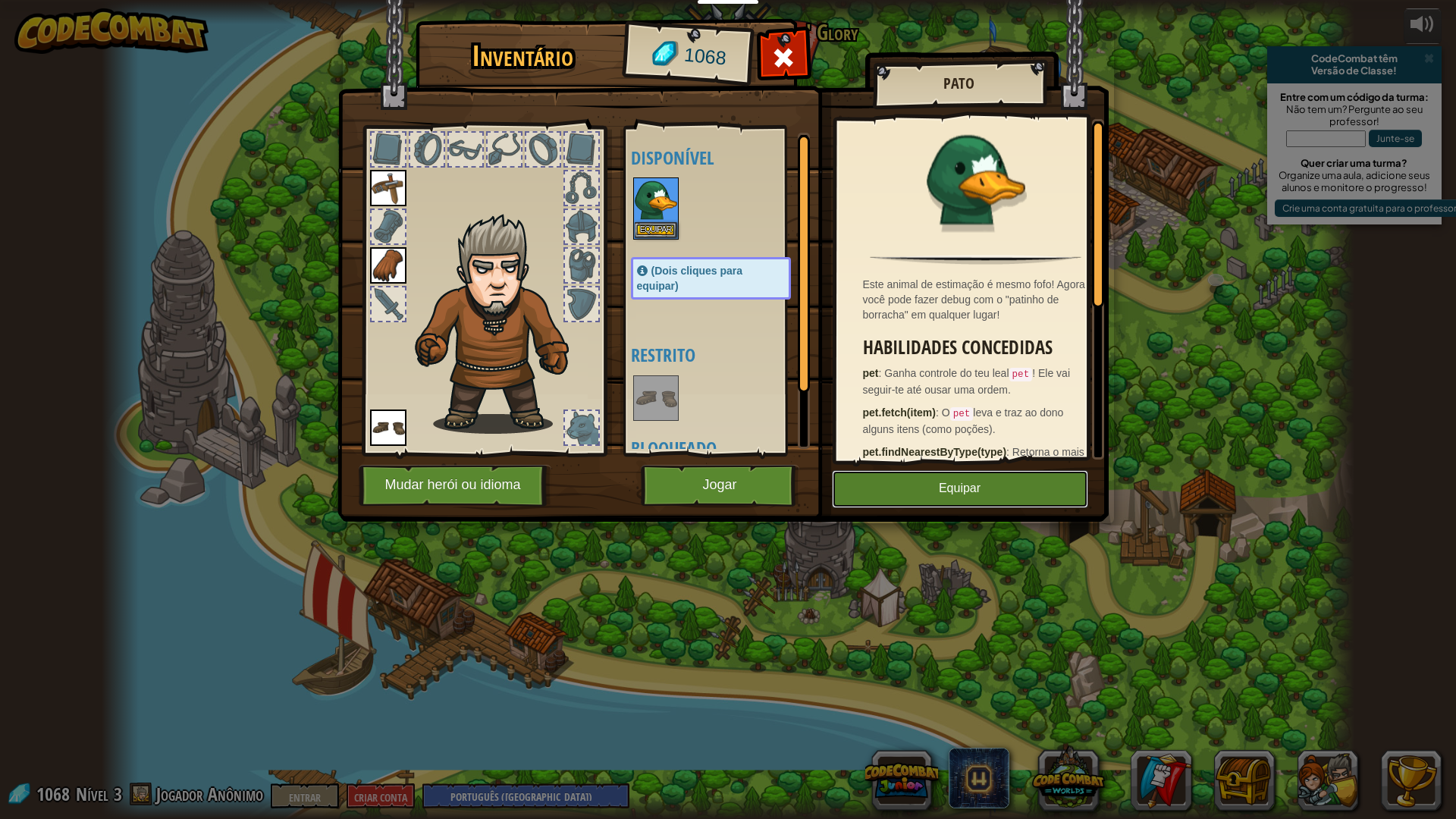
drag, startPoint x: 919, startPoint y: 505, endPoint x: 908, endPoint y: 502, distance: 11.4
click at [919, 504] on button "Equipar" at bounding box center [959, 489] width 257 height 38
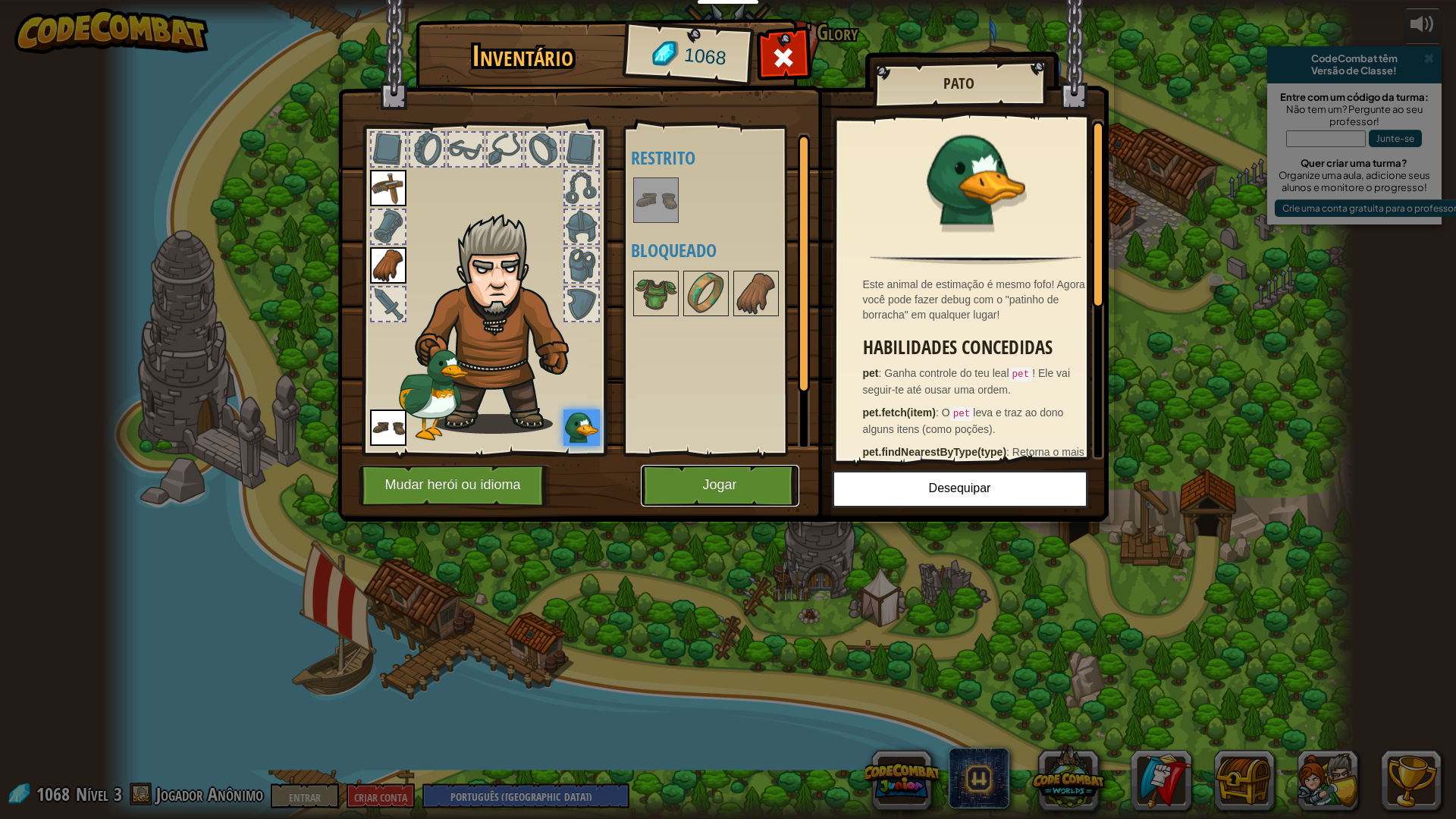
click at [744, 484] on button "Jogar" at bounding box center [720, 485] width 159 height 42
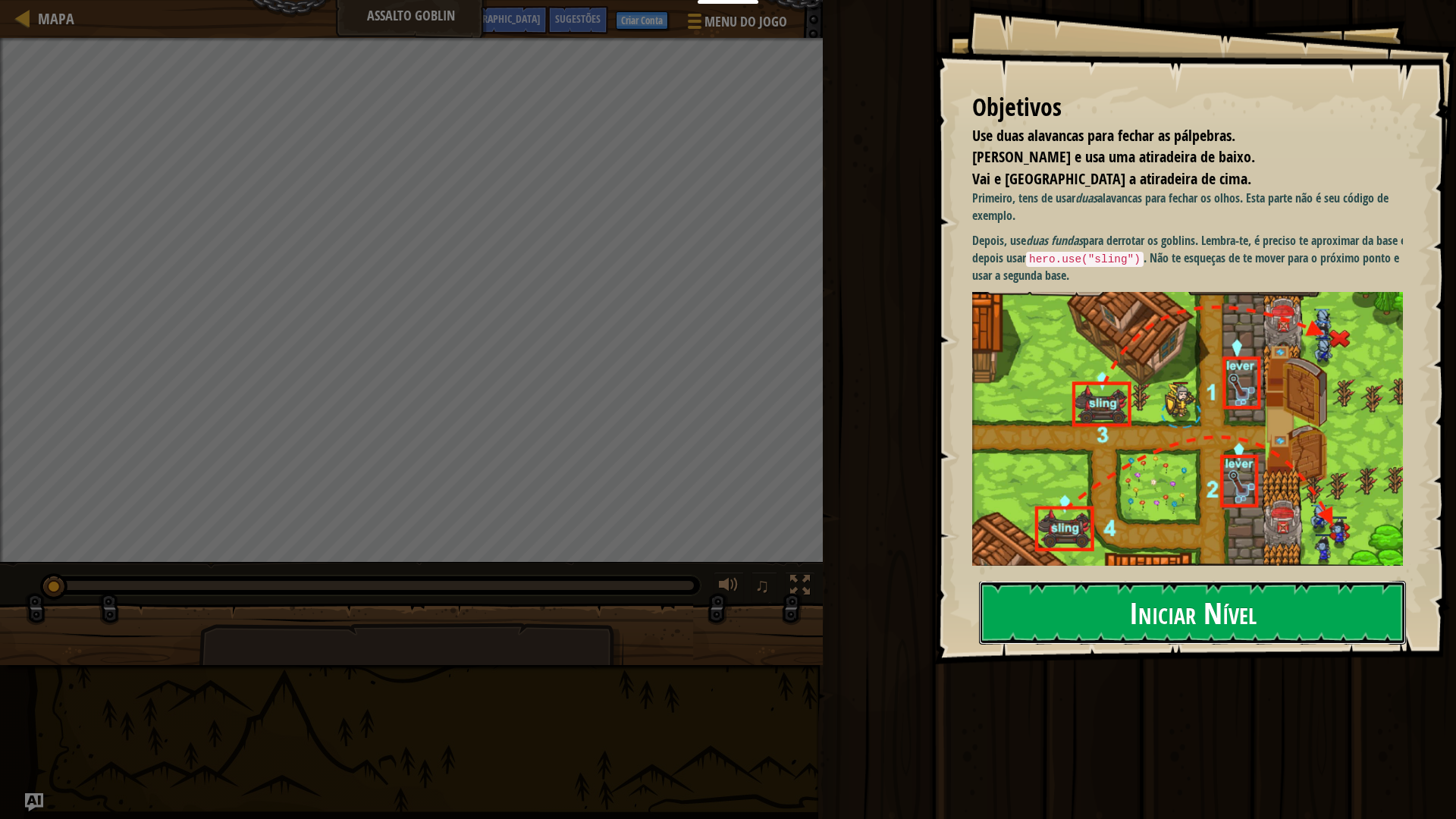
click at [1195, 611] on font "Iniciar Nível" at bounding box center [1193, 612] width 128 height 41
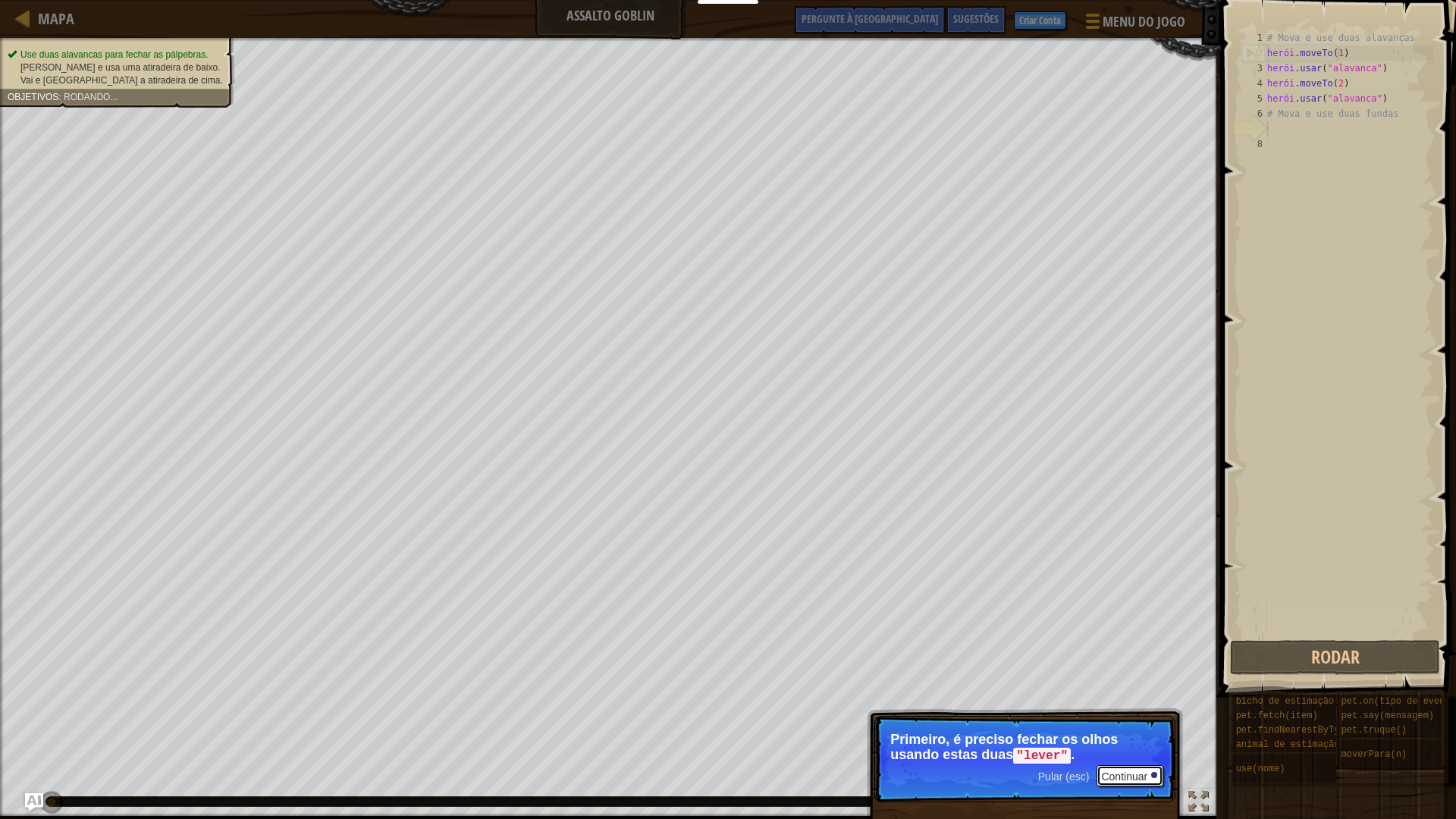
click at [1135, 722] on font "Continuar" at bounding box center [1124, 776] width 46 height 13
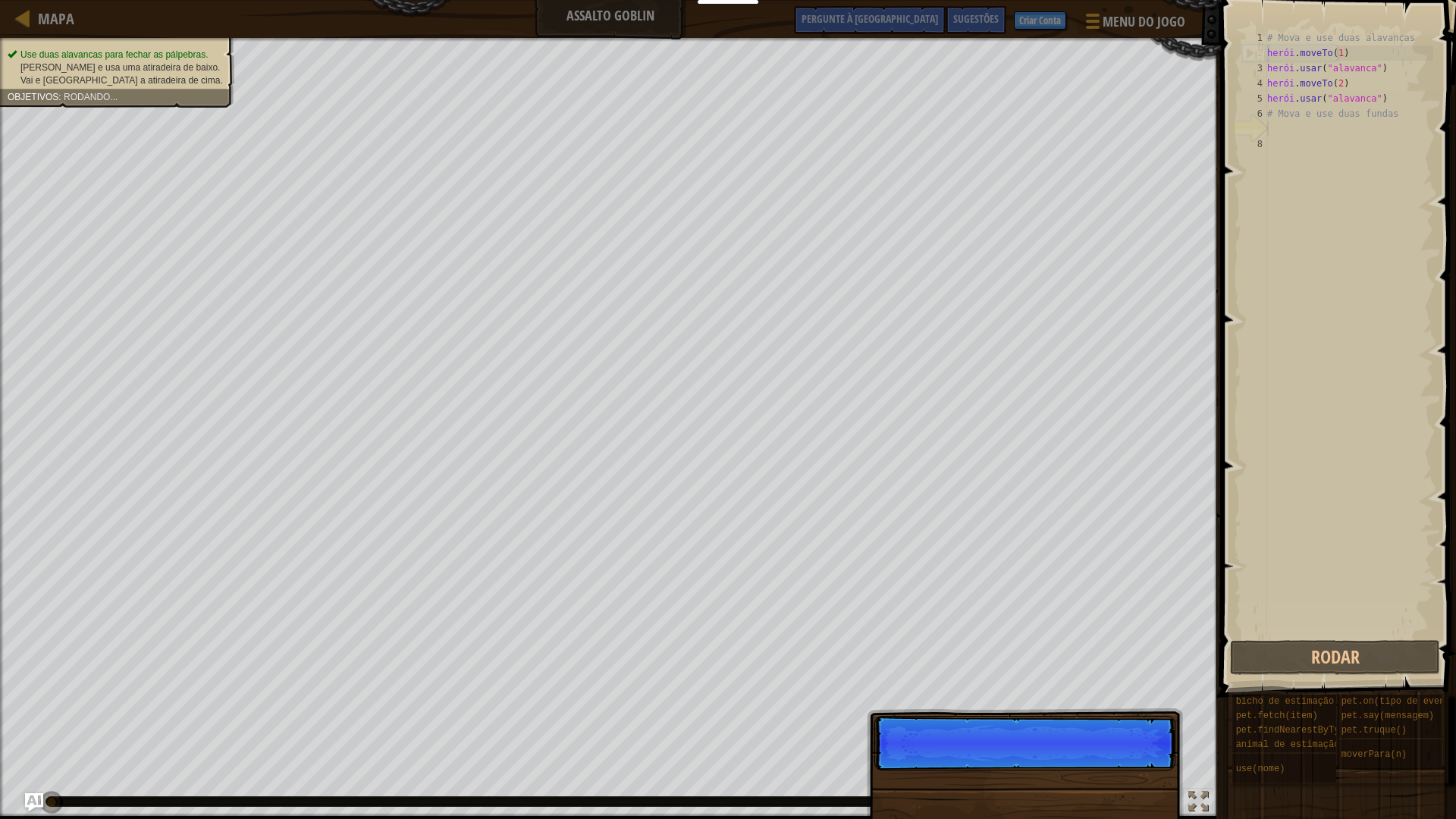
scroll to position [7, 0]
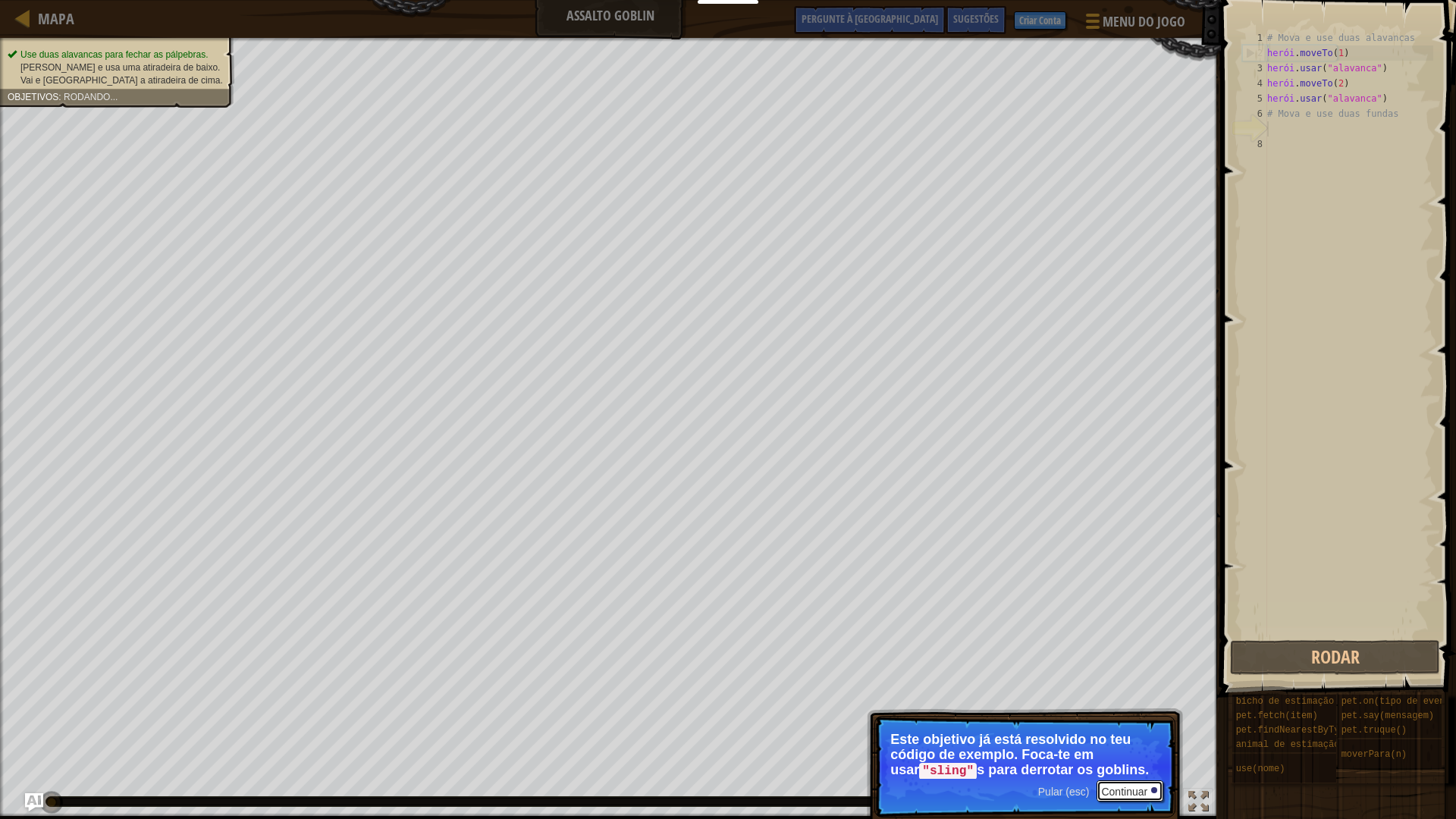
click at [1142, 722] on button "Continuar" at bounding box center [1130, 791] width 67 height 21
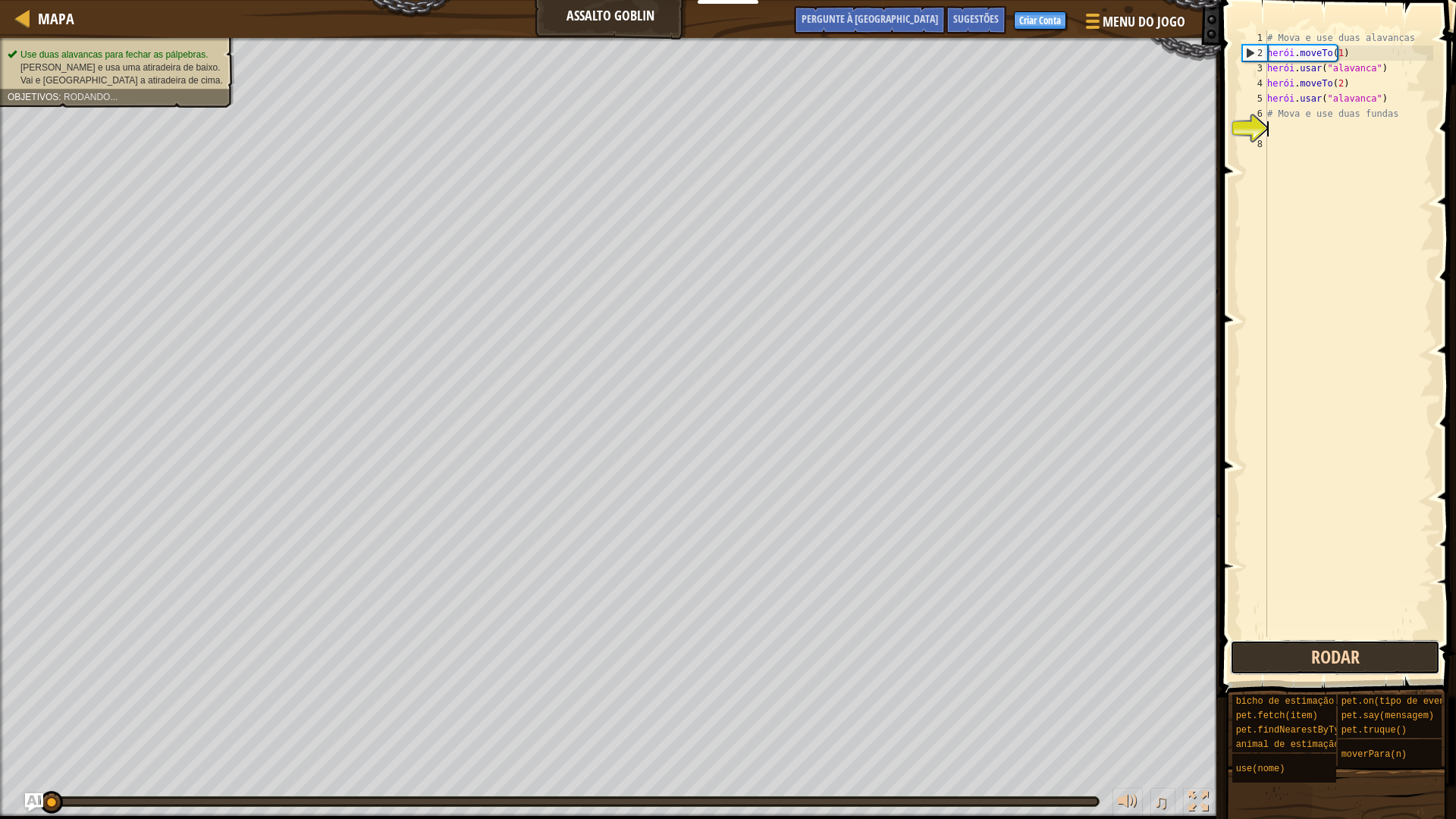
click at [1370, 649] on button "Rodar" at bounding box center [1334, 657] width 210 height 35
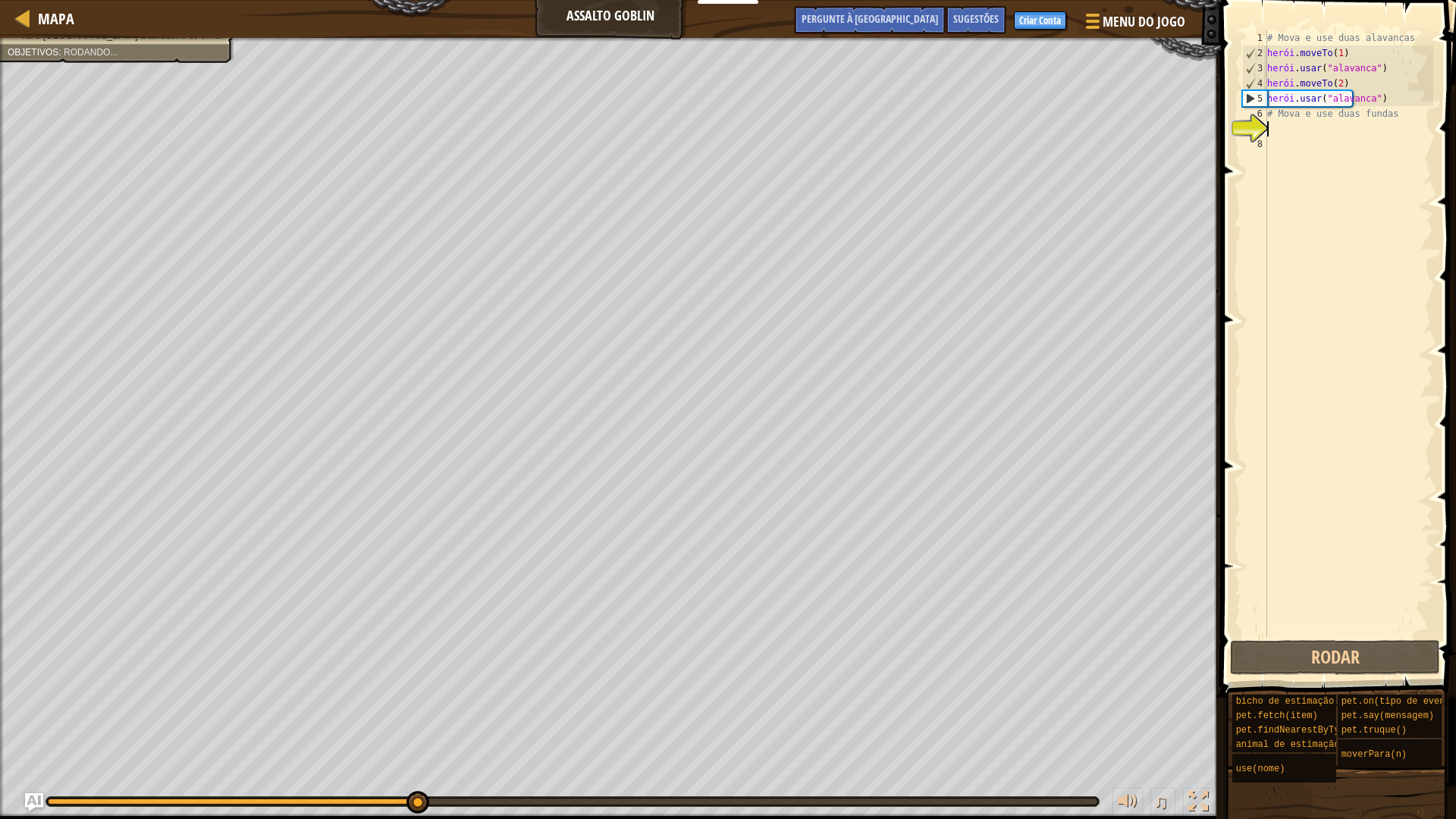
type textarea "h"
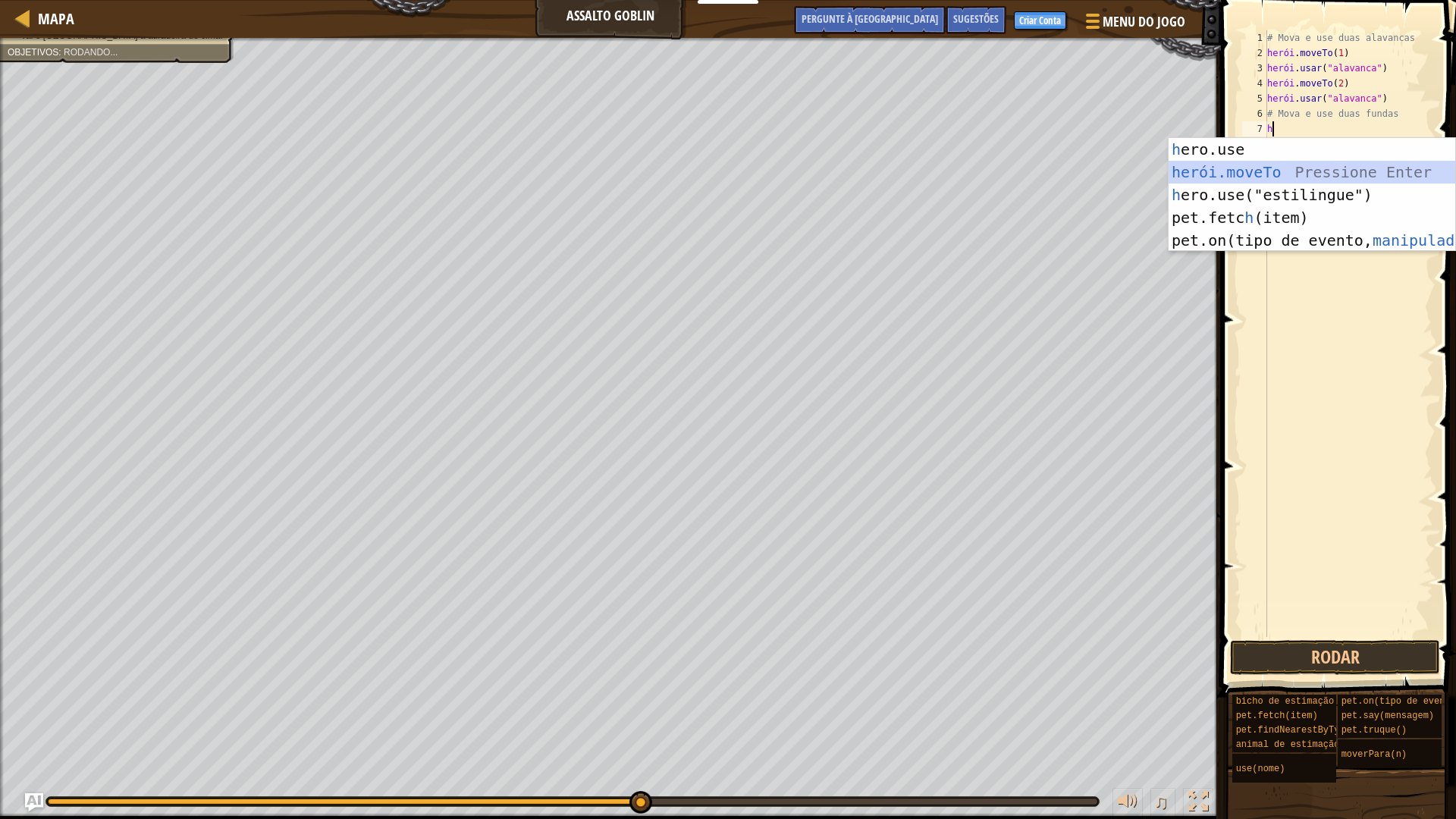
click at [1269, 168] on div "h ero.use pressione enter herói.moveTo ​ Pressione Enter h ero.use("estilingue"…" at bounding box center [1312, 218] width 287 height 159
type textarea "hero.moveTo(2)"
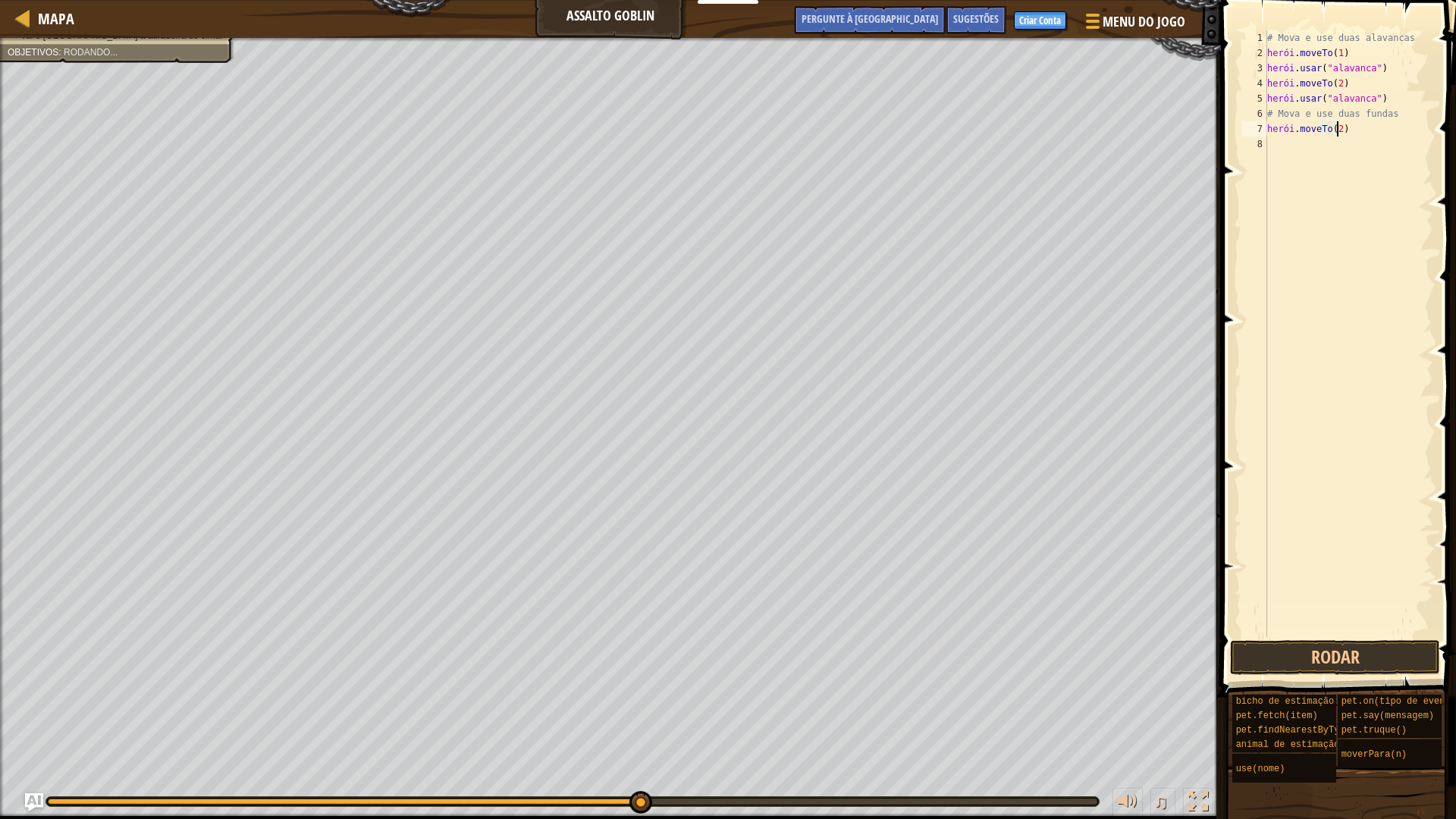
click at [1357, 129] on div "# Mova e use duas alavancas herói . moveTo ( 1 ) herói . usar ( "alavanca" ) he…" at bounding box center [1349, 349] width 169 height 637
click at [1359, 131] on div "# Mova e use duas alavancas herói . moveTo ( 1 ) herói . usar ( "alavanca" ) he…" at bounding box center [1349, 349] width 169 height 637
click at [1358, 130] on div "# Mova e use duas alavancas herói . moveTo ( 1 ) herói . usar ( "alavanca" ) he…" at bounding box center [1349, 349] width 169 height 637
type textarea "0"
click at [1195, 122] on div "Mapa Assalto Goblin Menu do Jogo Pronto Criar Conta Sugestões Pergunte à [GEOGR…" at bounding box center [728, 410] width 1456 height 819
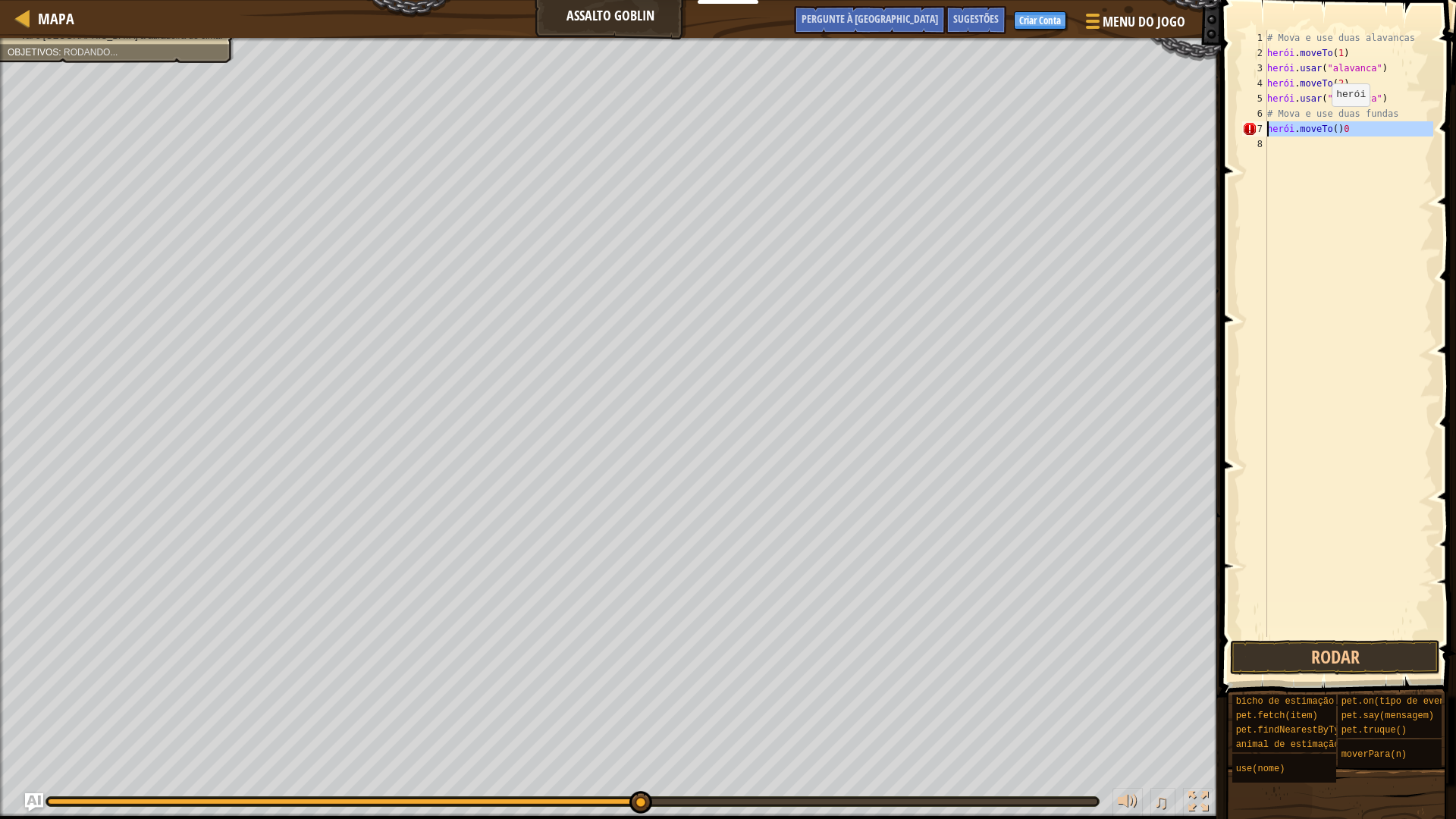
type textarea "hero.moveTo()0"
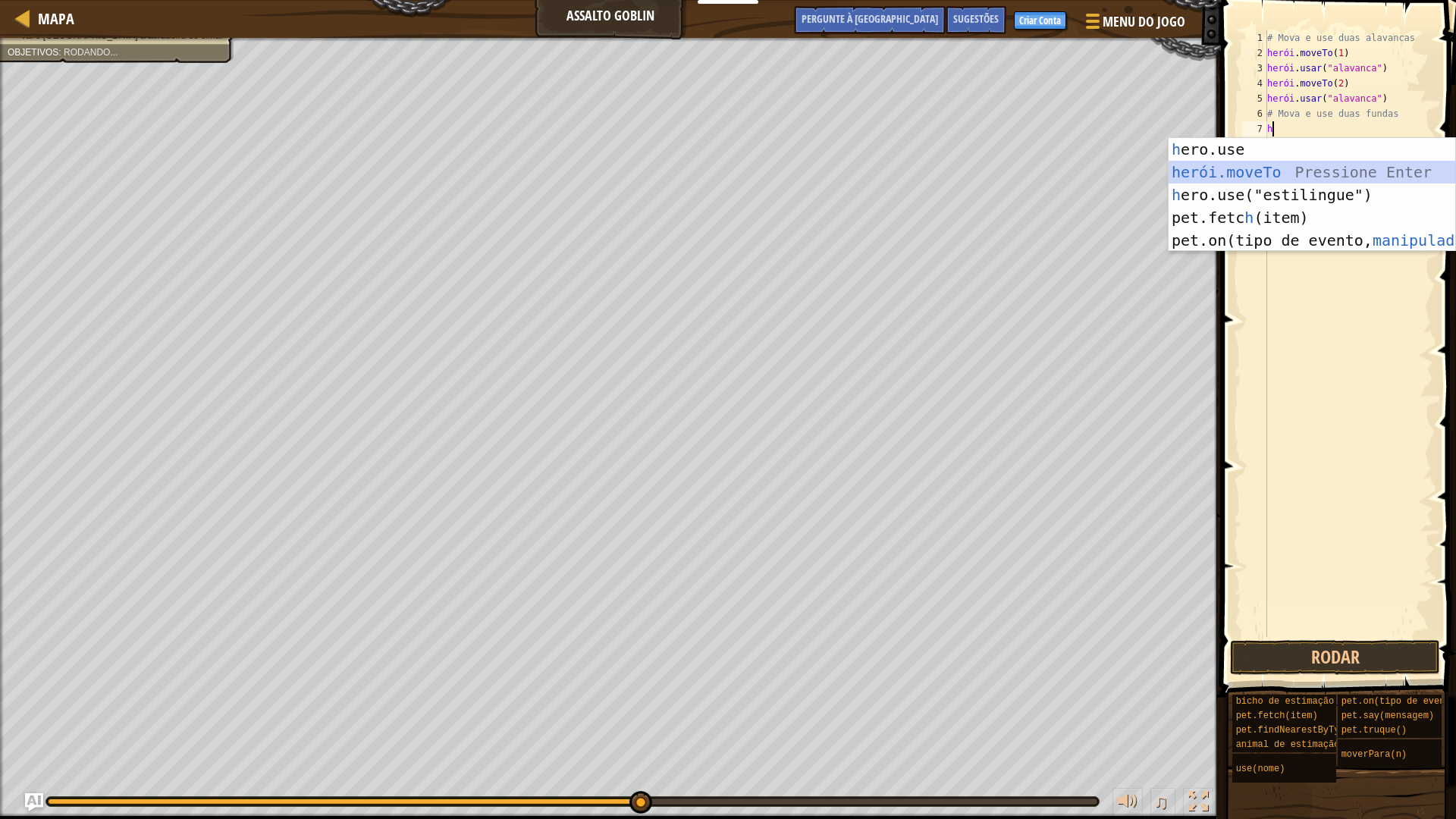
click at [1262, 167] on div "h ero.use pressione enter herói.moveTo ​ Pressione Enter h ero.use("estilingue"…" at bounding box center [1312, 218] width 287 height 159
type textarea "hero.moveTo(2)"
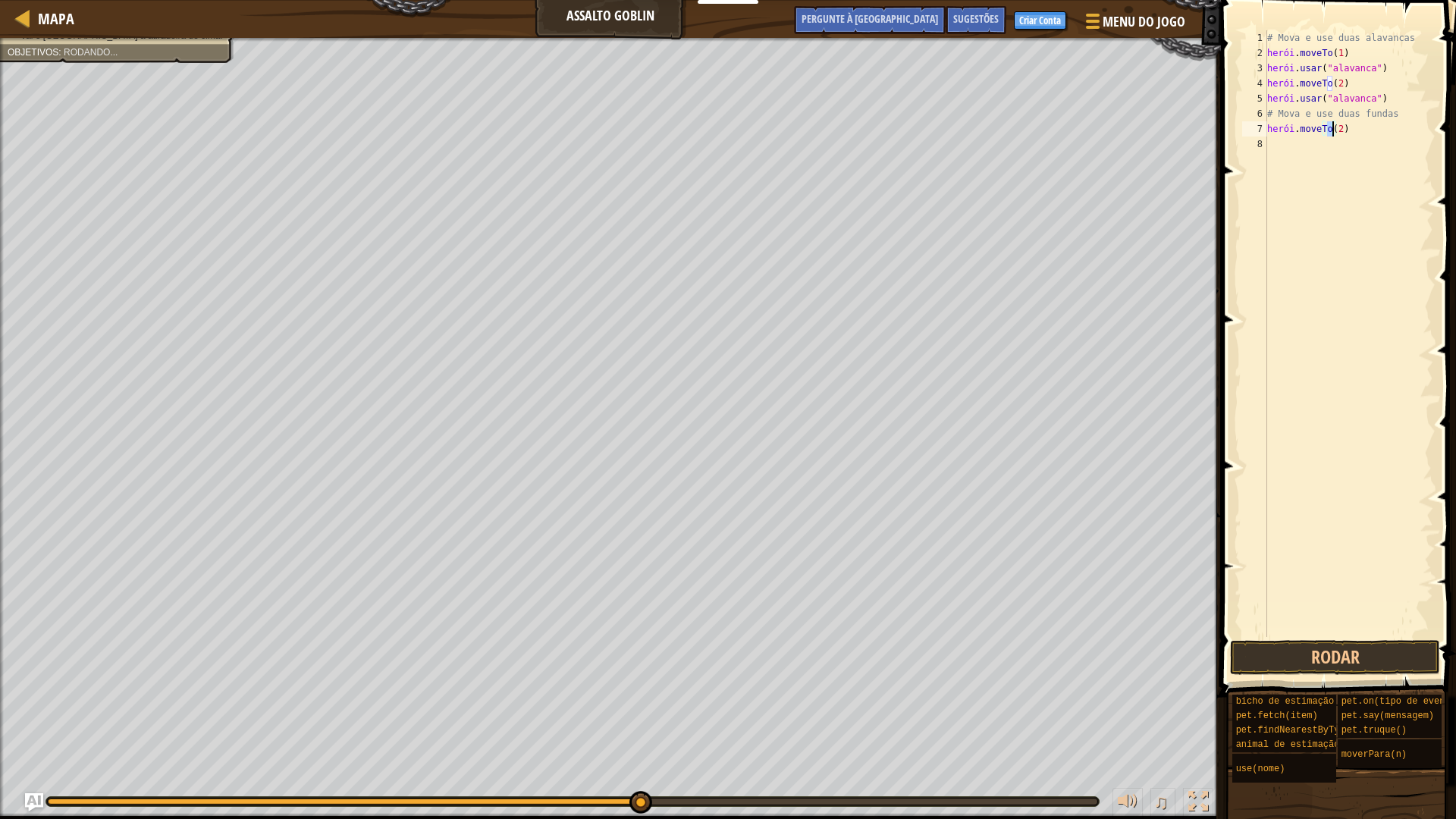
click at [1282, 149] on div "# Mova e use duas alavancas herói . moveTo ( 1 ) herói . usar ( "alavanca" ) he…" at bounding box center [1349, 349] width 169 height 637
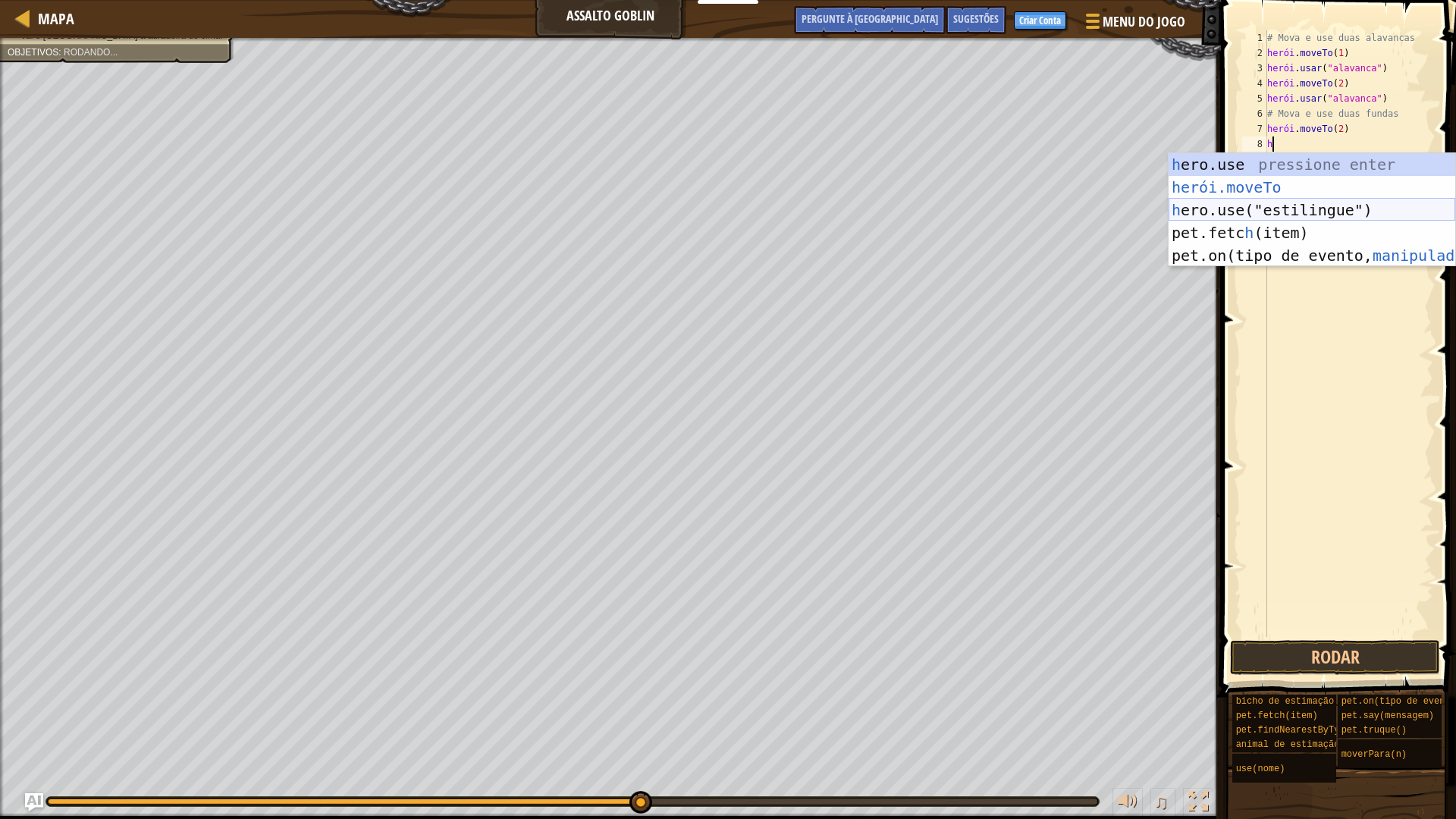
click at [1299, 201] on div "h ero.use pressione enter herói.moveTo ​ Pressione Enter h ero.use("estilingue"…" at bounding box center [1312, 232] width 287 height 159
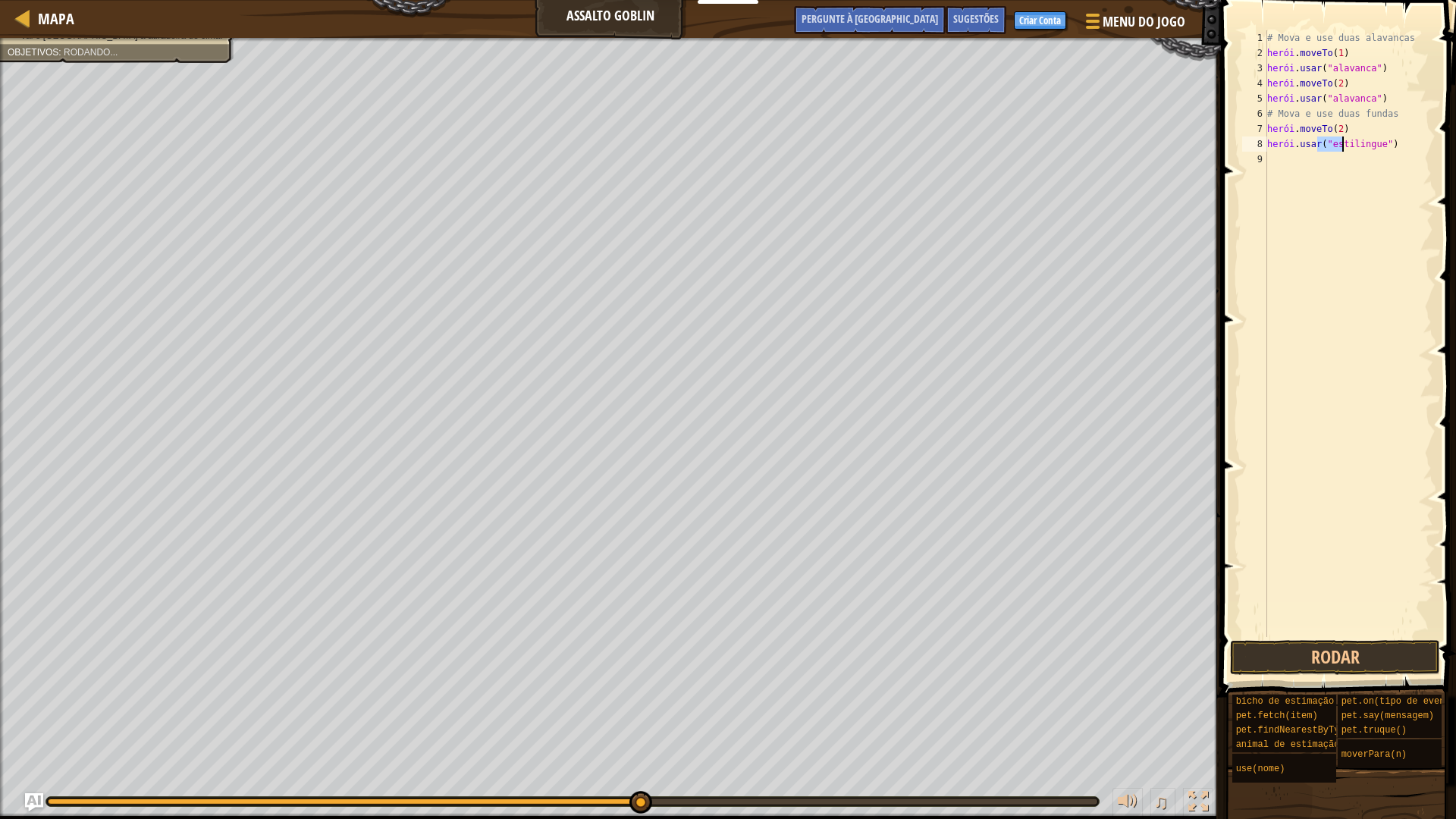
click at [1356, 130] on div "# Mova e use duas alavancas herói . moveTo ( 1 ) herói . usar ( "alavanca" ) he…" at bounding box center [1349, 349] width 169 height 637
click at [1358, 125] on div "# Mova e use duas alavancas herói . moveTo ( 1 ) herói . usar ( "alavanca" ) he…" at bounding box center [1349, 349] width 169 height 637
click at [1362, 126] on div "# Mova e use duas alavancas herói . moveTo ( 1 ) herói . usar ( "alavanca" ) he…" at bounding box center [1349, 349] width 169 height 637
drag, startPoint x: 1362, startPoint y: 126, endPoint x: 1377, endPoint y: 124, distance: 15.1
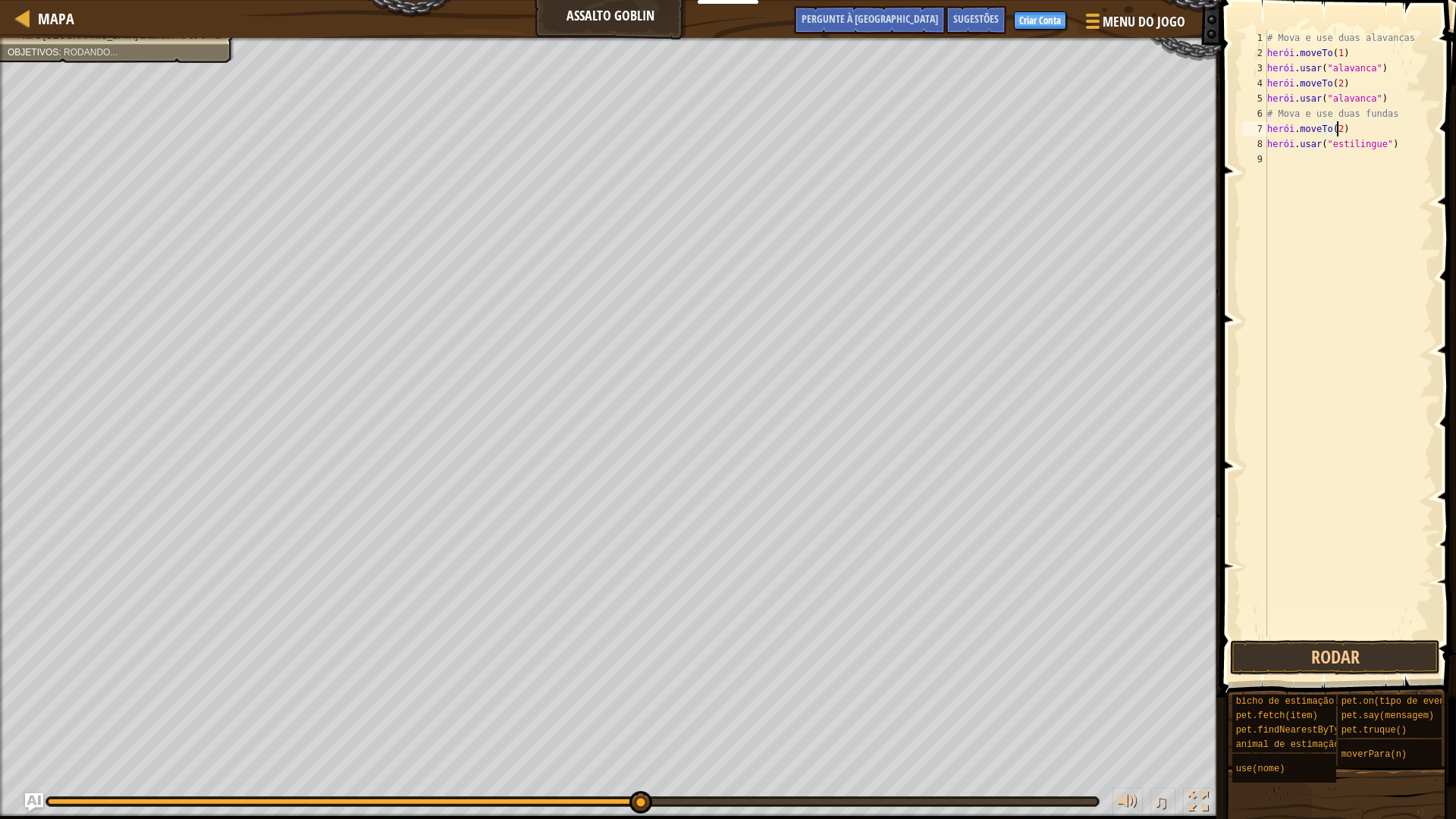
click at [1370, 124] on div "# Mova e use duas alavancas herói . moveTo ( 1 ) herói . usar ( "alavanca" ) he…" at bounding box center [1349, 349] width 169 height 637
click at [1377, 124] on div "# Mova e use duas alavancas herói . moveTo ( 1 ) herói . usar ( "alavanca" ) he…" at bounding box center [1349, 349] width 169 height 637
type textarea "hero.moveTo(2)"
click at [1328, 159] on div "# Mova e use duas alavancas herói . moveTo ( 1 ) herói . usar ( "alavanca" ) he…" at bounding box center [1349, 349] width 169 height 637
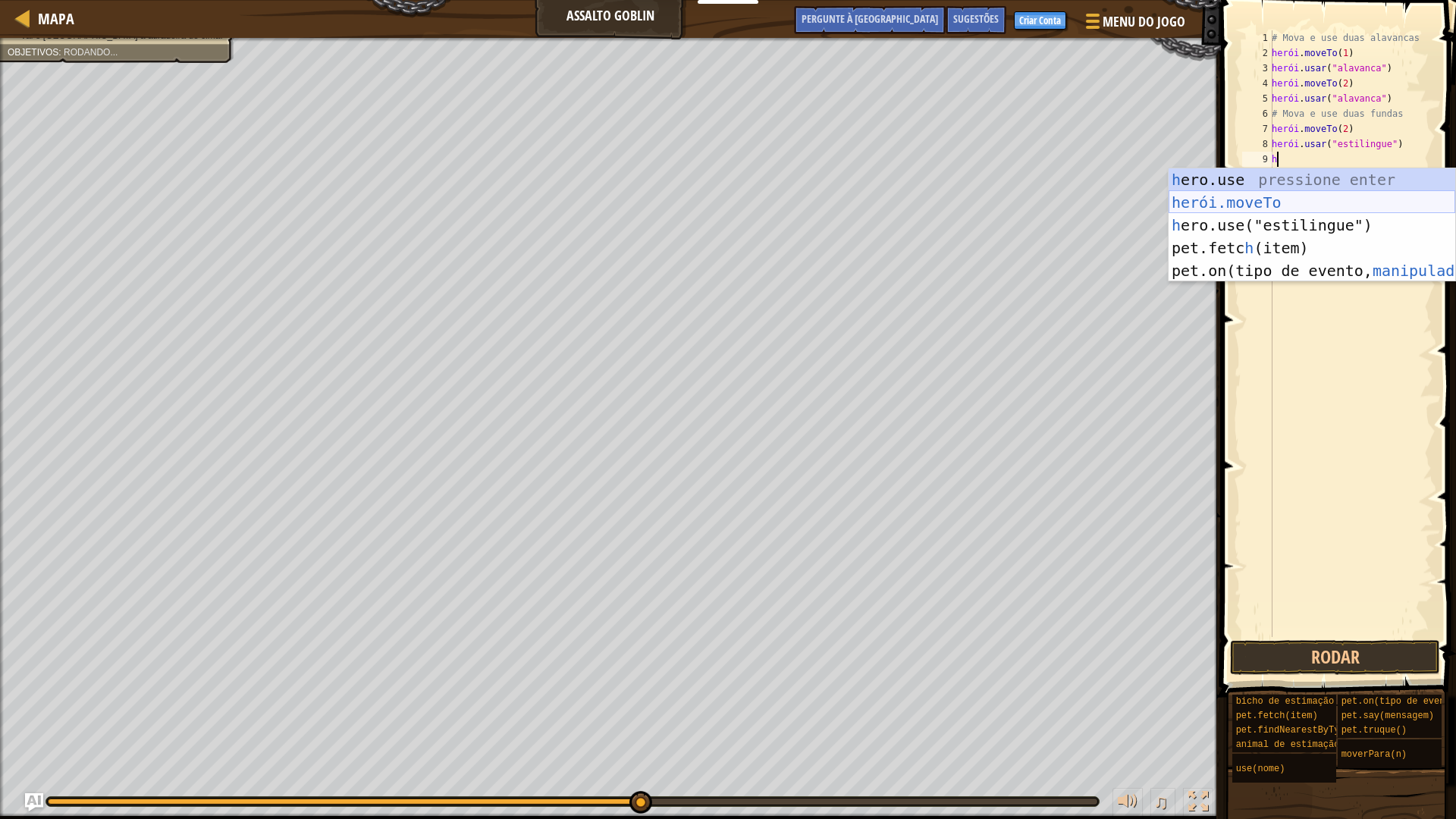
click at [1254, 199] on div "h ero.use pressione enter herói.moveTo ​ Pressione Enter h ero.use("estilingue"…" at bounding box center [1312, 248] width 287 height 159
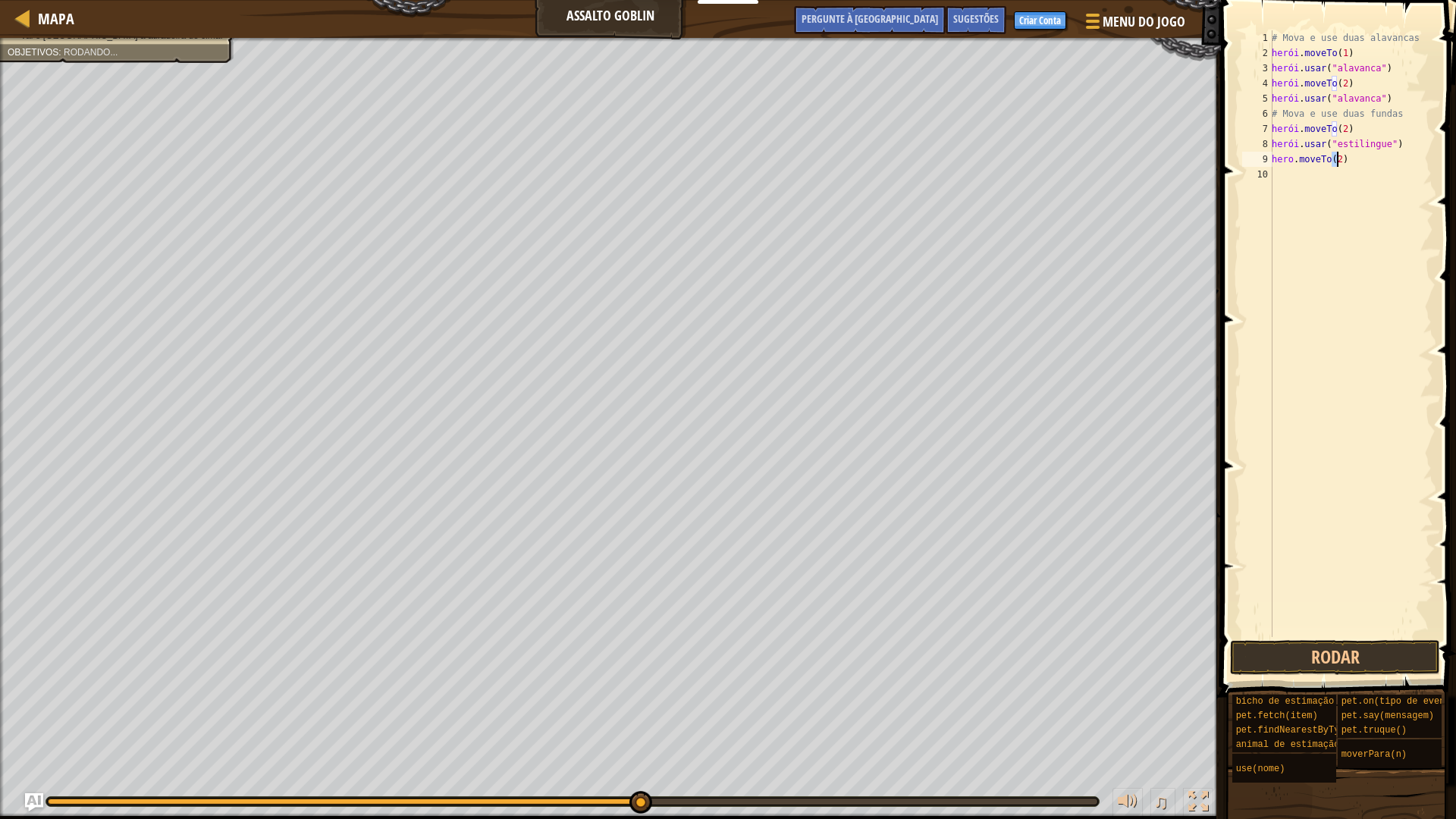
type textarea "hero.moveTo(2)"
click at [1301, 175] on div "# Mova e use duas alavancas herói . moveTo ( 1 ) herói . usar ( "alavanca" ) he…" at bounding box center [1350, 349] width 165 height 637
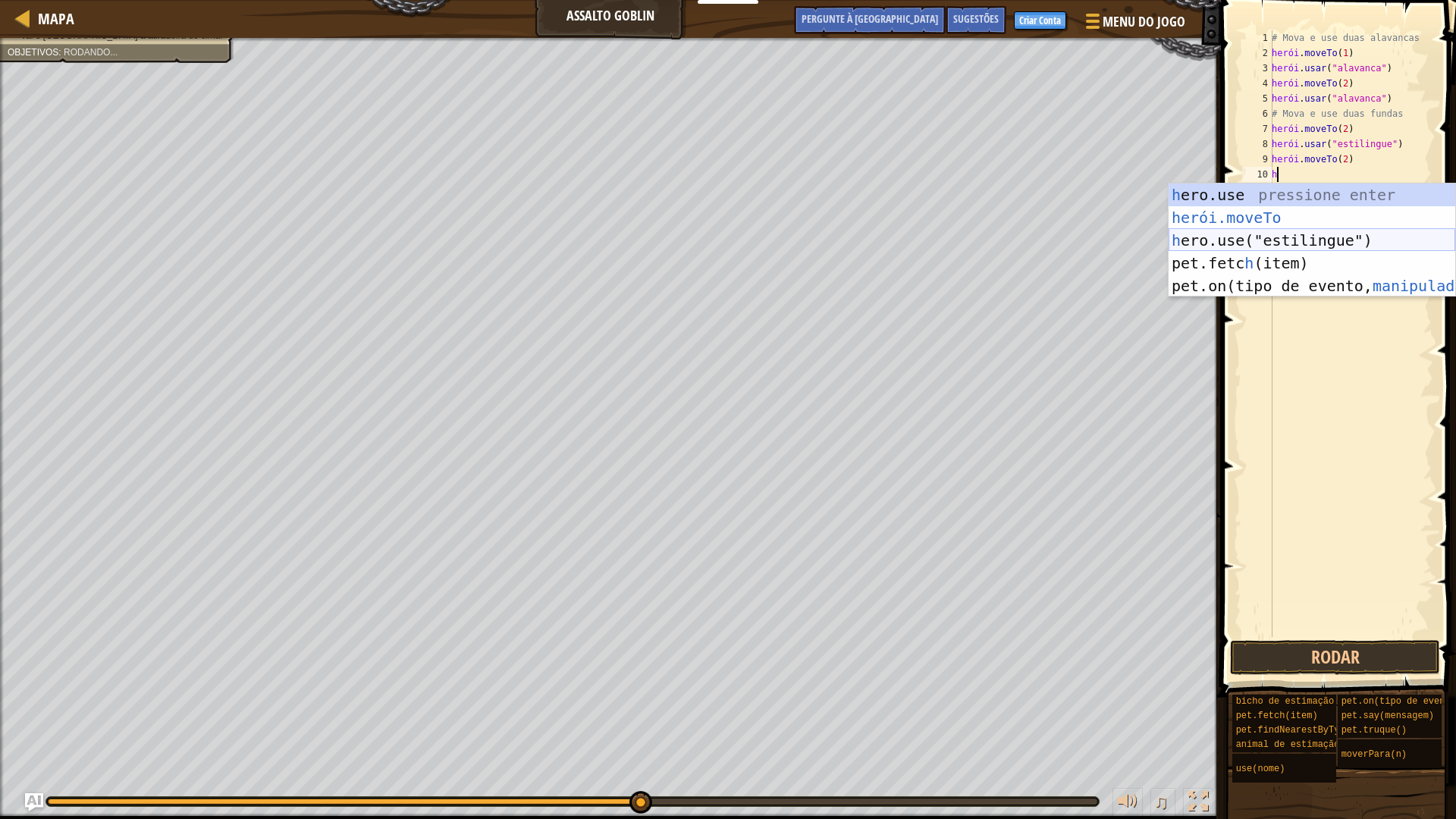
click at [1304, 241] on div "h ero.use pressione enter herói.moveTo ​ Pressione Enter h ero.use("estilingue"…" at bounding box center [1312, 263] width 287 height 159
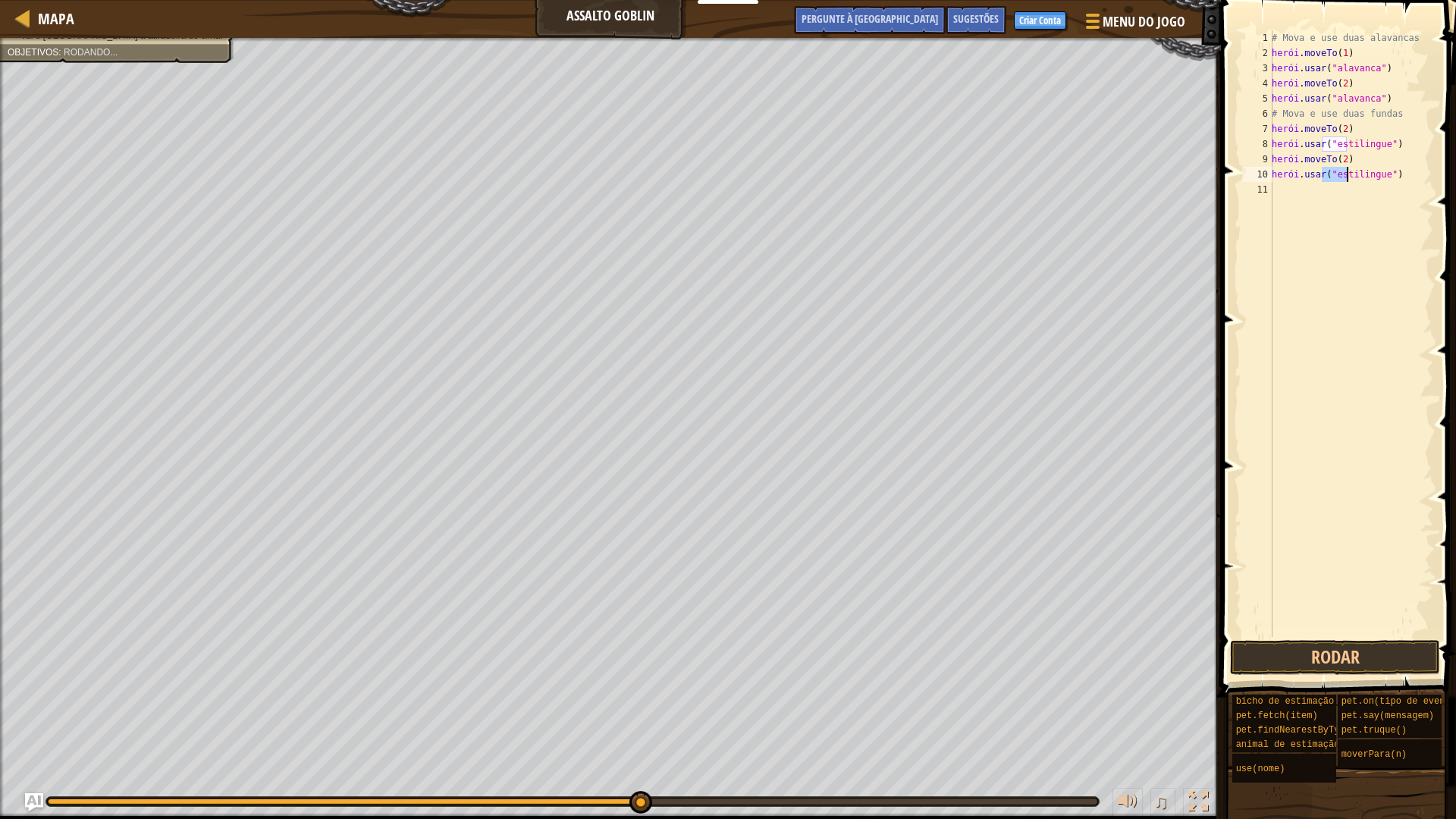
click at [1363, 163] on div "# Mova e use duas alavancas herói . moveTo ( 1 ) herói . usar ( "alavanca" ) he…" at bounding box center [1350, 349] width 165 height 637
type textarea "hero.use("sling")"
click at [1349, 651] on button "Rodar" at bounding box center [1334, 657] width 210 height 35
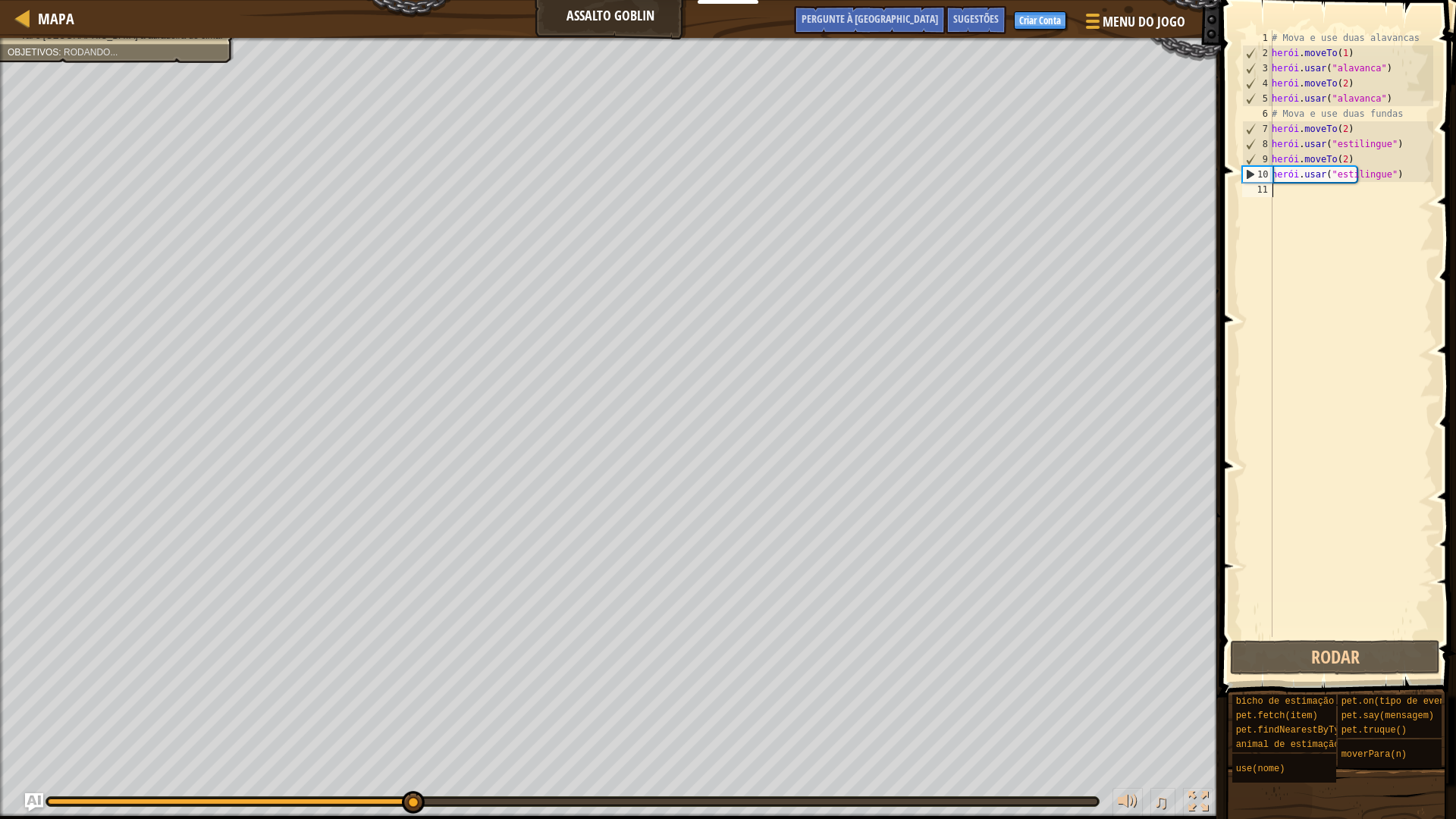
click at [1334, 408] on div "# Mova e use duas alavancas herói . moveTo ( 1 ) herói . usar ( "alavanca" ) he…" at bounding box center [1350, 349] width 165 height 637
drag, startPoint x: 1359, startPoint y: 121, endPoint x: 1362, endPoint y: 130, distance: 9.5
click at [1361, 126] on div "# Mova e use duas alavancas herói . moveTo ( 1 ) herói . usar ( "alavanca" ) he…" at bounding box center [1350, 349] width 165 height 637
click at [1362, 131] on div "# Mova e use duas alavancas herói . moveTo ( 1 ) herói . usar ( "alavanca" ) he…" at bounding box center [1350, 333] width 165 height 607
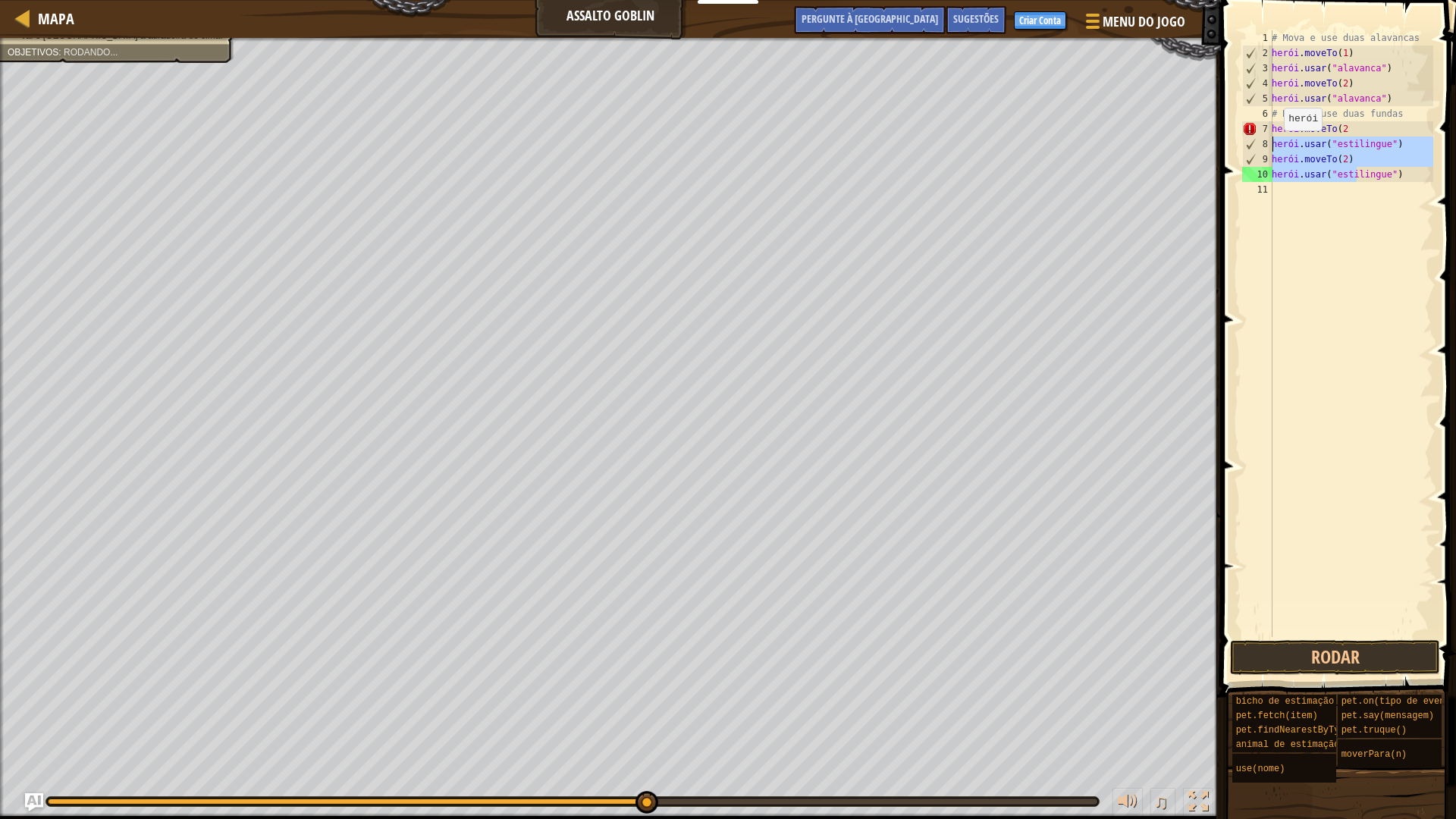
drag, startPoint x: 1431, startPoint y: 176, endPoint x: 1265, endPoint y: 143, distance: 169.2
click at [1265, 143] on div "hero.moveTo(2 1 2 3 4 5 6 7 8 9 10 11 # Mova e use duas alavancas herói . moveT…" at bounding box center [1336, 333] width 195 height 607
type textarea "hero.use("sling") hero.moveTo(2)"
click at [1360, 127] on div "# Mova e use duas alavancas herói . moveTo ( 1 ) herói . usar ( "alavanca" ) he…" at bounding box center [1349, 349] width 169 height 637
click at [1357, 136] on div "# Mova e use duas alavancas herói . moveTo ( 1 ) herói . usar ( "alavanca" ) he…" at bounding box center [1349, 349] width 169 height 637
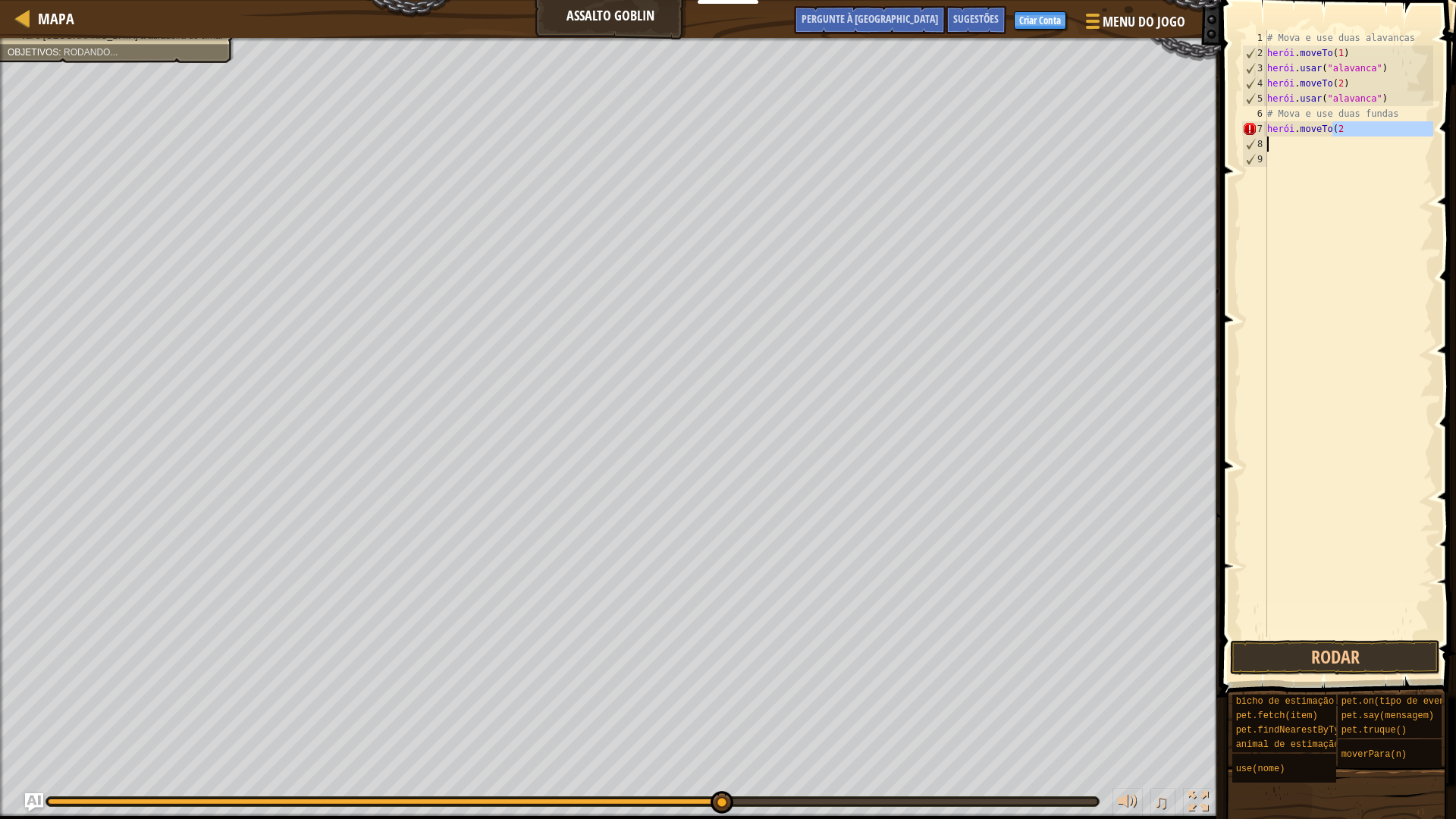
type textarea "hero.moveTo(2"
type textarea "h"
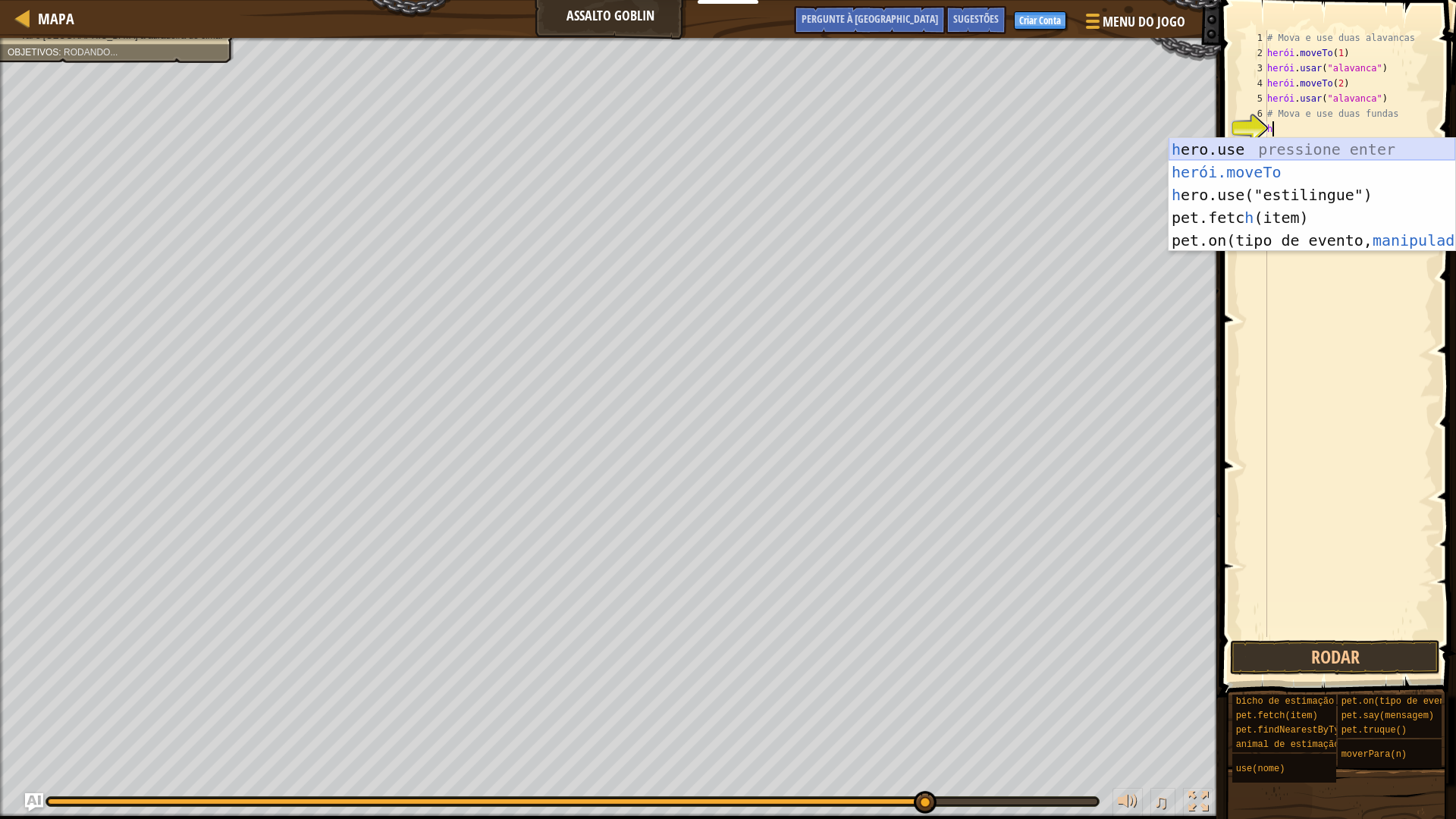
click at [1314, 140] on div "h ero.use pressione enter herói.moveTo ​ Pressione Enter h ero.use("estilingue"…" at bounding box center [1312, 218] width 287 height 159
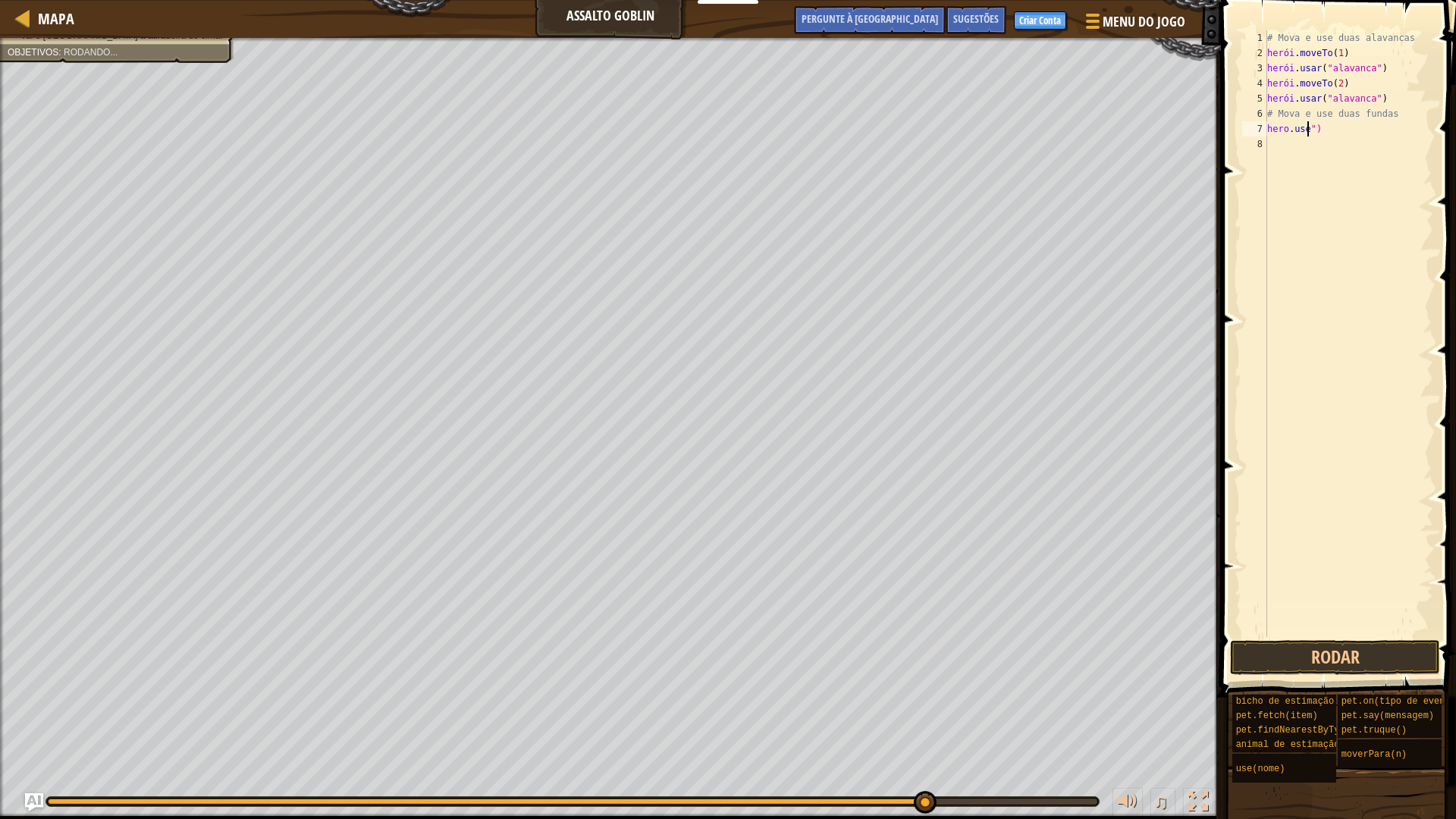
type textarea "")"
click at [1285, 137] on div "# Mova e use duas alavancas herói . moveTo ( 1 ) herói . usar ( "alavanca" ) he…" at bounding box center [1349, 349] width 169 height 637
click at [1285, 130] on div "# Mova e use duas alavancas herói . moveTo ( 1 ) herói . usar ( "alavanca" ) he…" at bounding box center [1349, 349] width 169 height 637
type textarea """
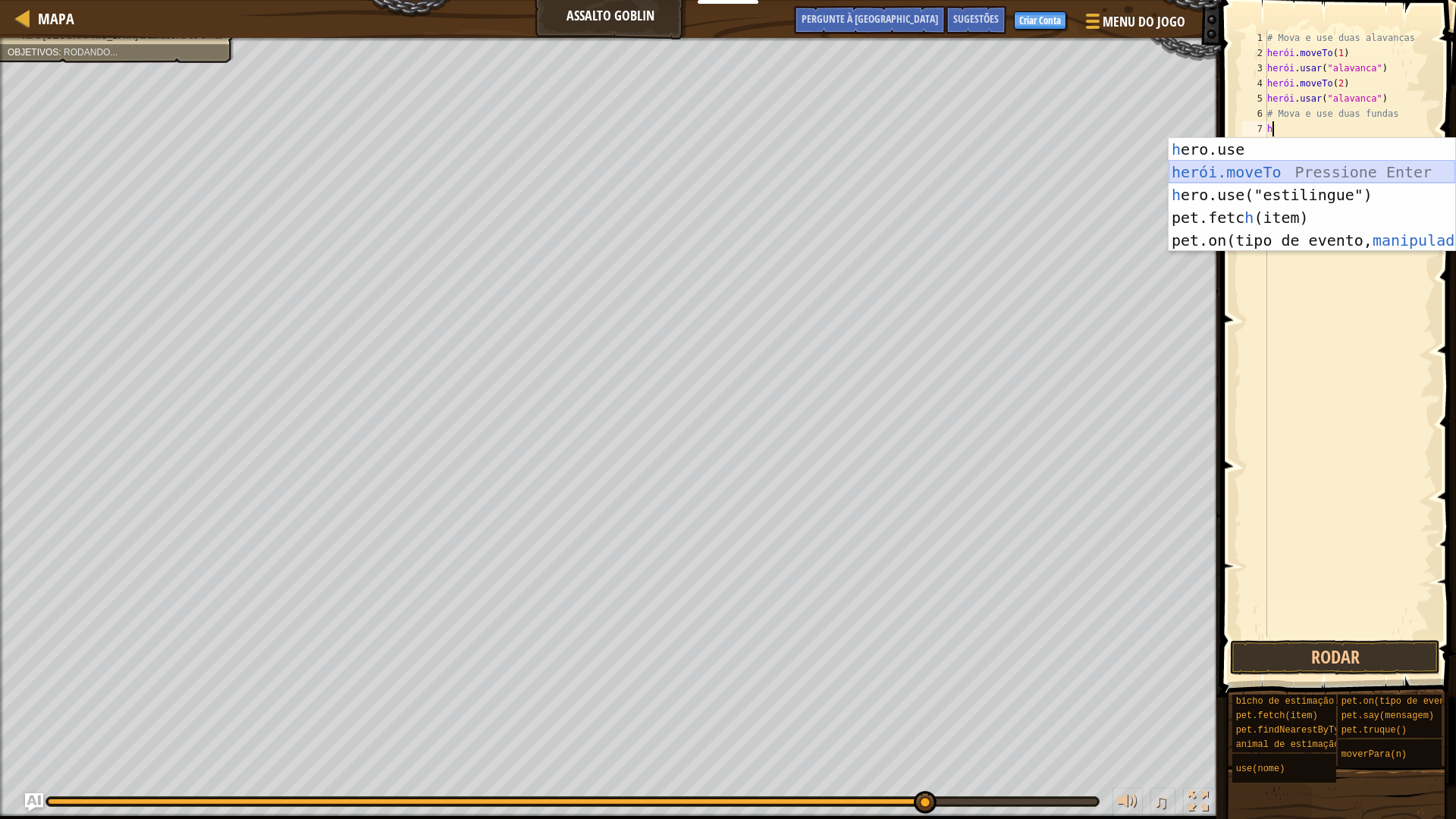
click at [1206, 176] on div "h ero.use pressione enter herói.moveTo ​ Pressione Enter h ero.use("estilingue"…" at bounding box center [1312, 218] width 287 height 159
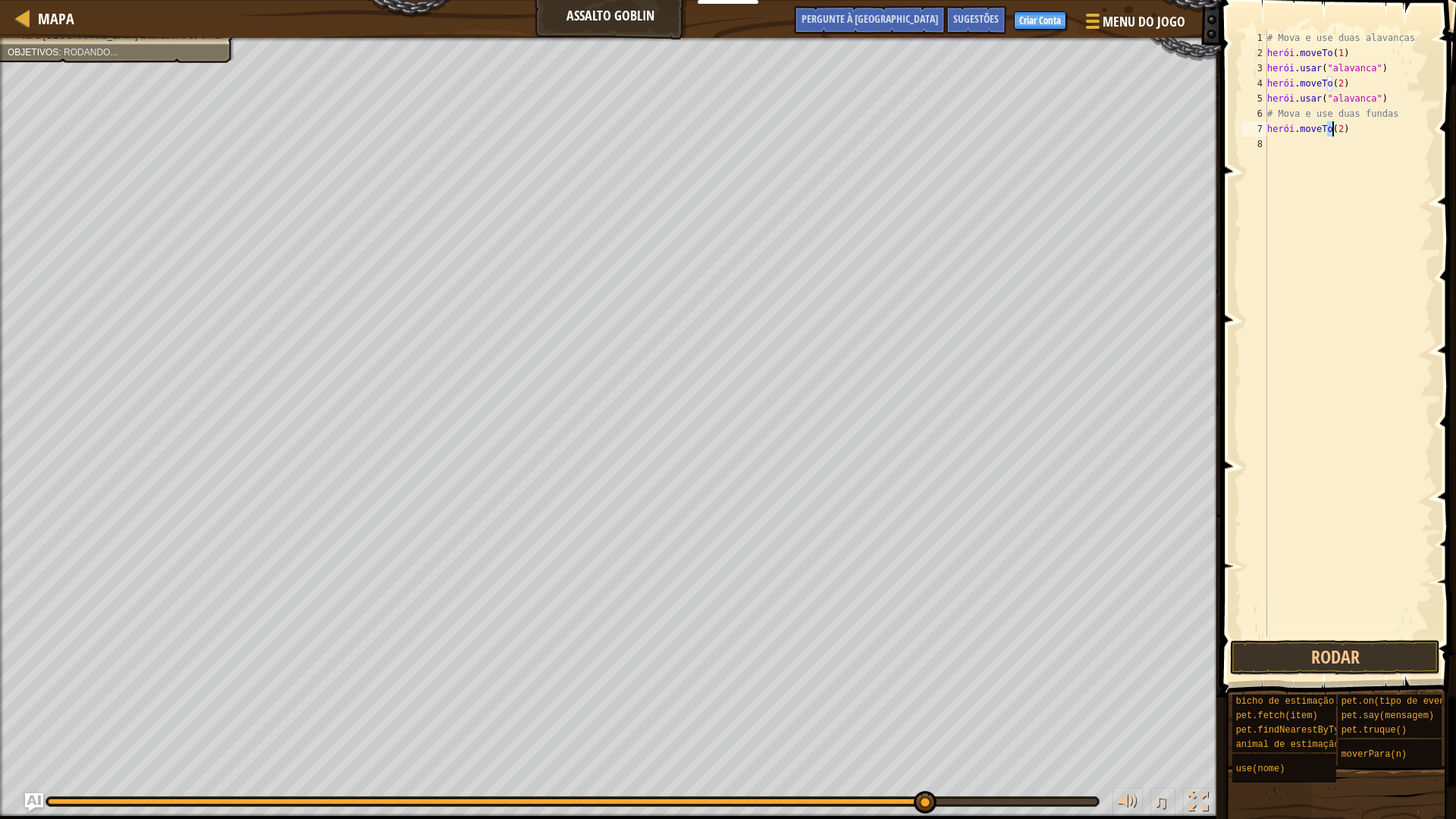
type textarea "hero.moveTo(3)"
click at [1299, 145] on div "# Mova e use duas alavancas herói . moveTo ( 1 ) herói . usar ( "alavanca" ) he…" at bounding box center [1349, 349] width 169 height 637
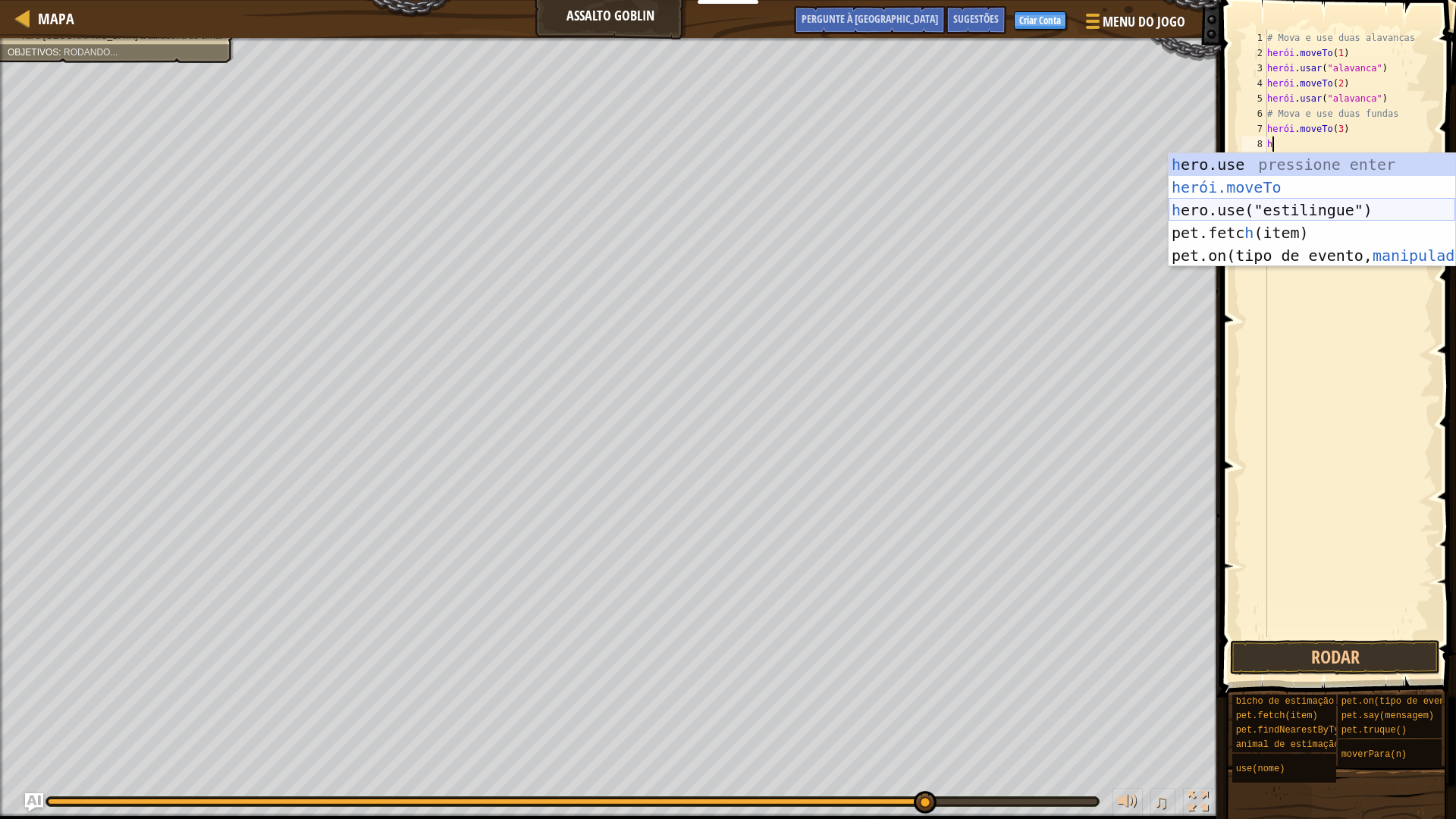
click at [1293, 210] on div "h ero.use pressione enter herói.moveTo ​ Pressione Enter h ero.use("estilingue"…" at bounding box center [1312, 232] width 287 height 159
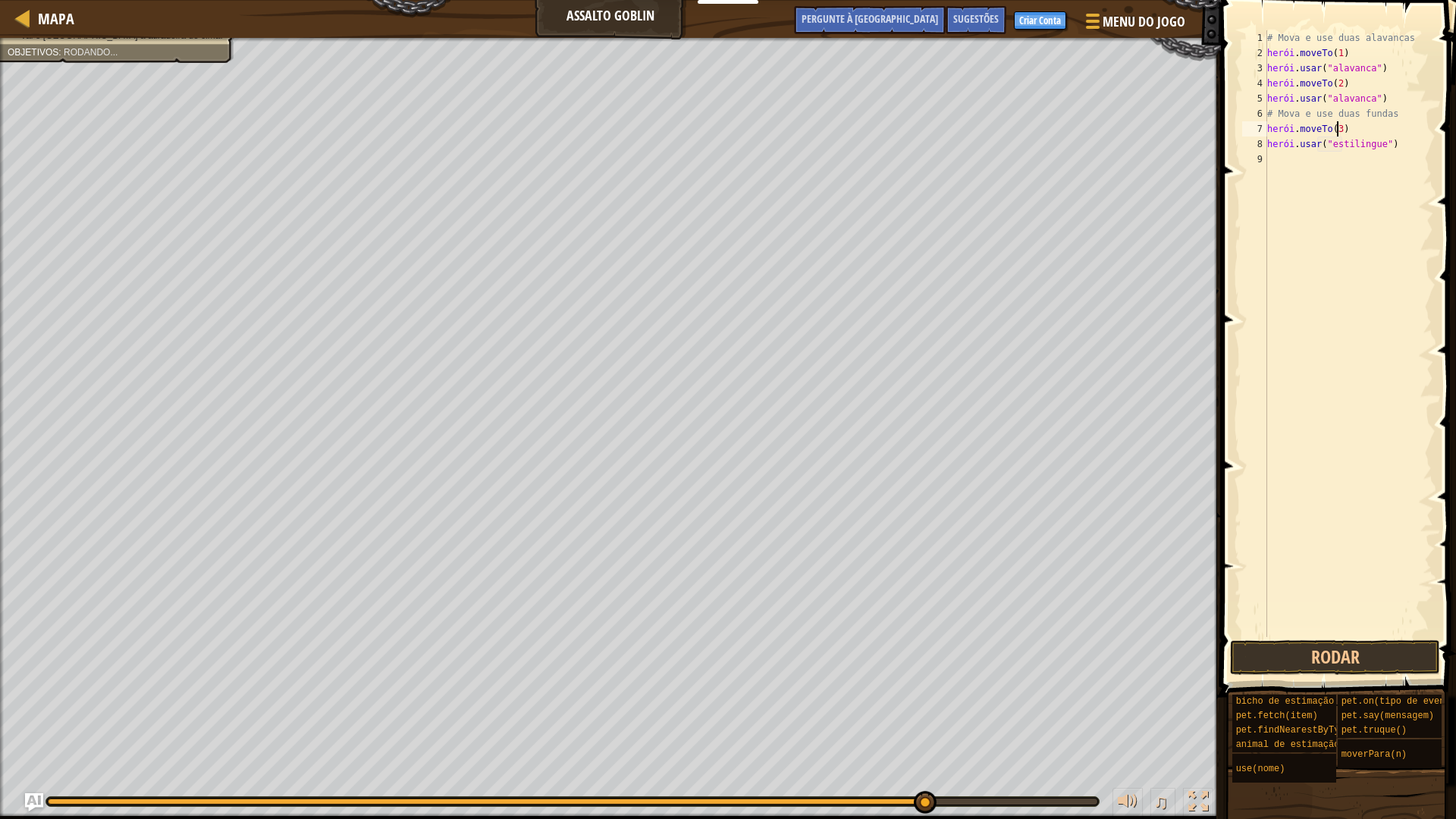
click at [1357, 133] on div "# Mova e use duas alavancas herói . moveTo ( 1 ) herói . usar ( "alavanca" ) he…" at bounding box center [1349, 349] width 169 height 637
click at [1359, 132] on div "# Mova e use duas alavancas herói . moveTo ( 1 ) herói . usar ( "alavanca" ) he…" at bounding box center [1349, 349] width 169 height 637
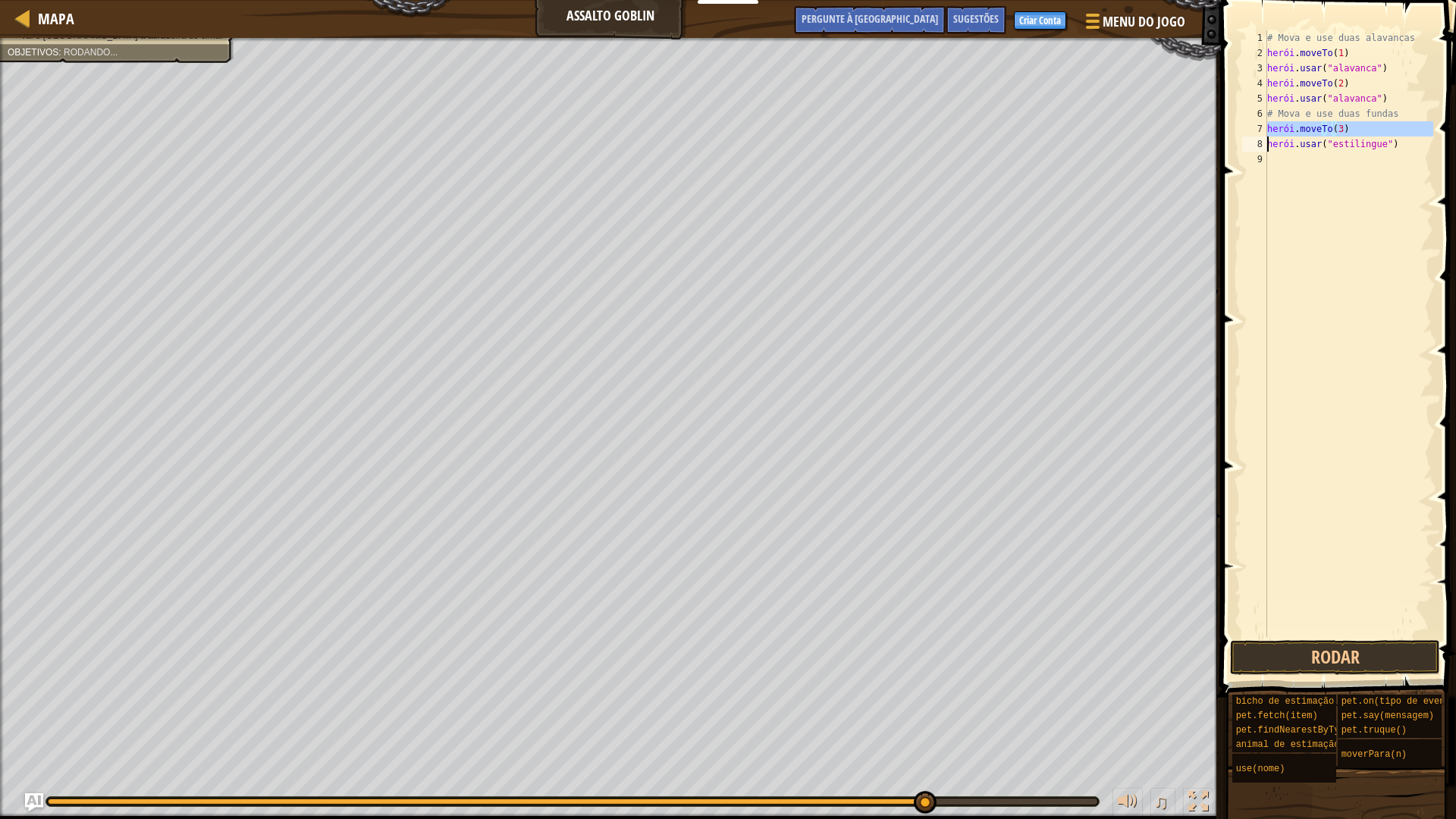
click at [1359, 132] on div "# Mova e use duas alavancas herói . moveTo ( 1 ) herói . usar ( "alavanca" ) he…" at bounding box center [1349, 349] width 169 height 637
type textarea "hero.moveTo(3) hero.use("sling")"
click at [1358, 173] on div "# Mova e use duas alavancas herói . moveTo ( 1 ) herói . usar ( "alavanca" ) he…" at bounding box center [1349, 349] width 169 height 637
type textarea "h"
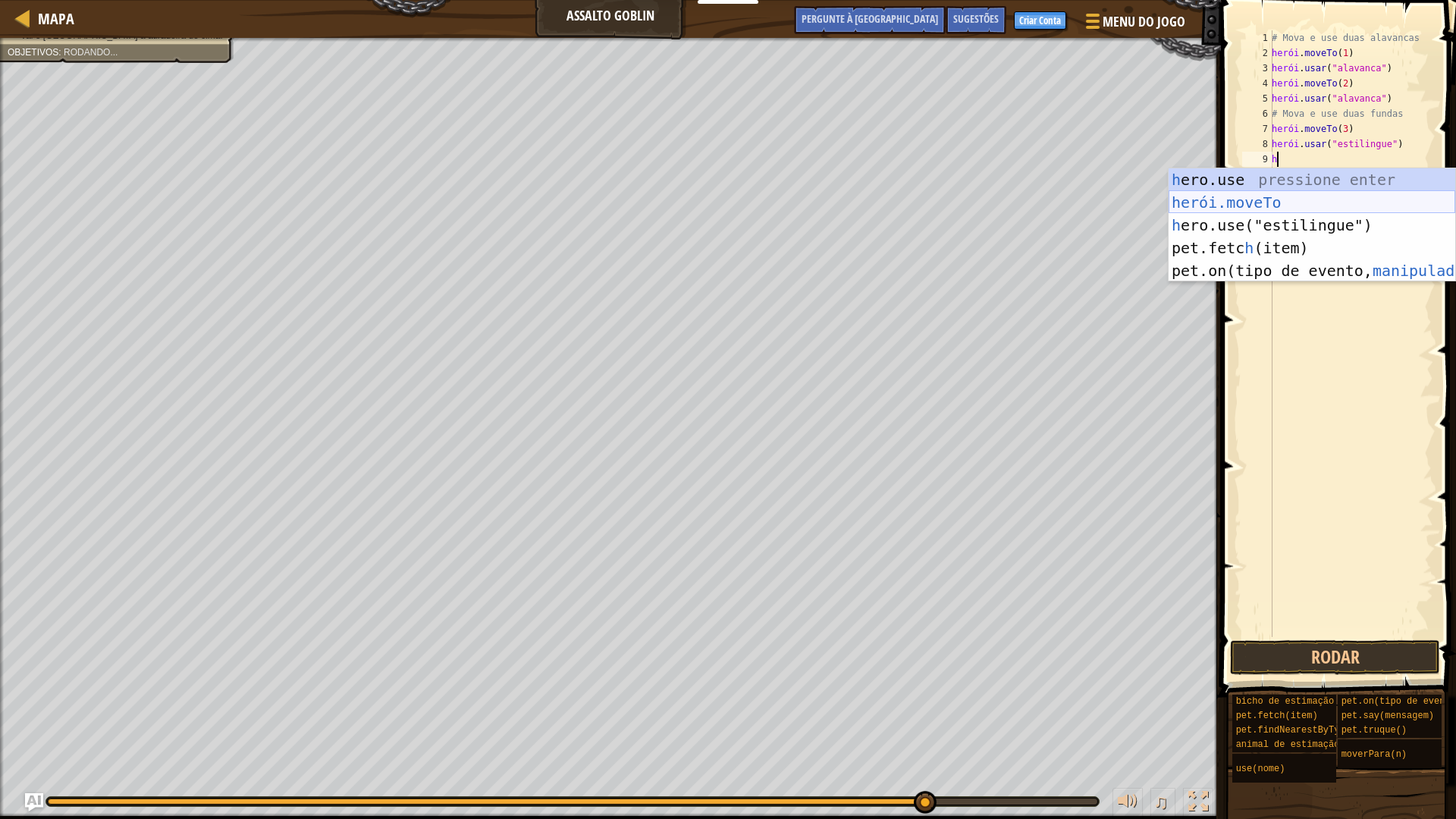
click at [1276, 202] on div "h ero.use pressione enter herói.moveTo ​ Pressione Enter h ero.use("estilingue"…" at bounding box center [1312, 248] width 287 height 159
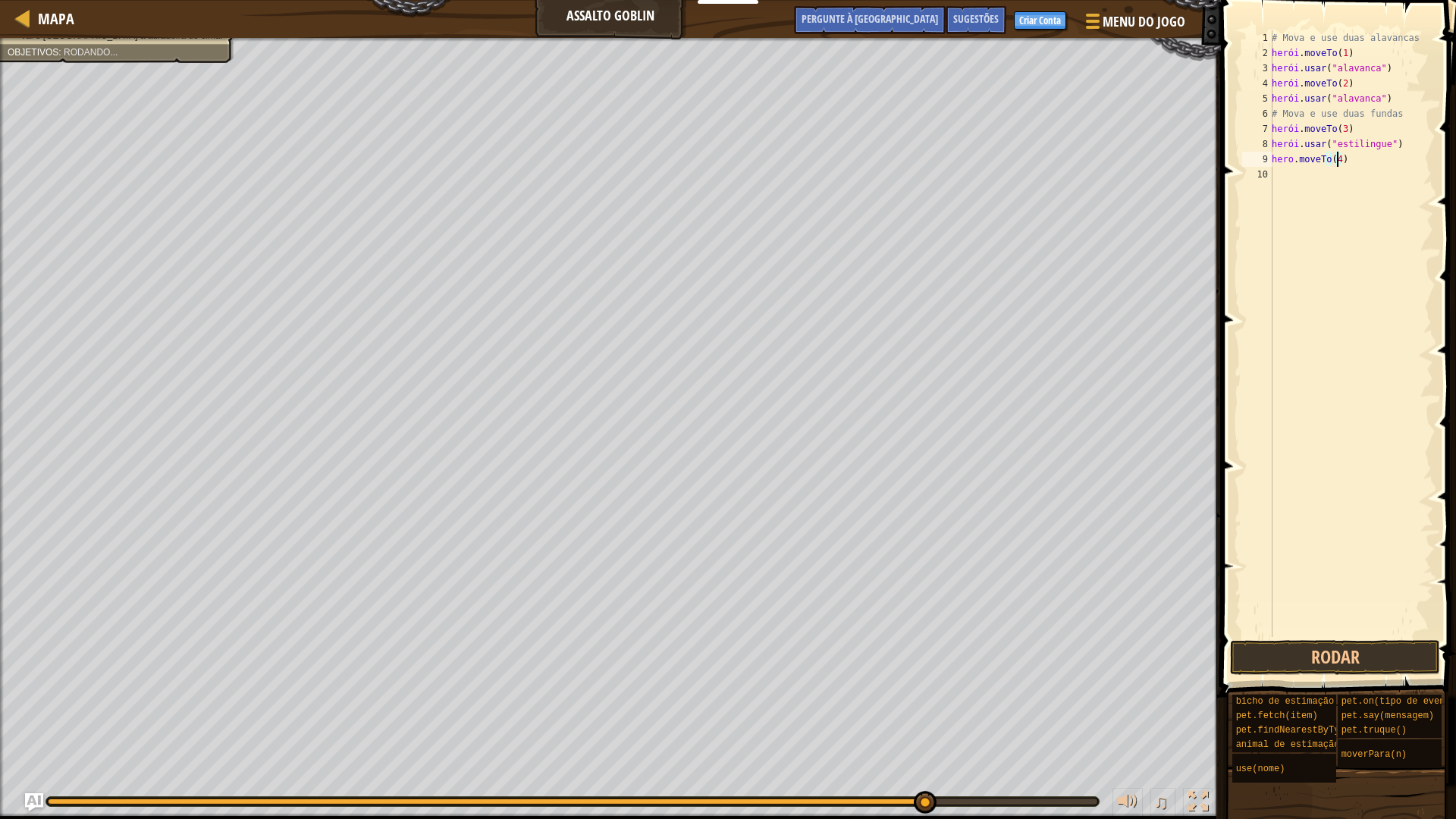
type textarea "hero.moveTo(4)"
click at [1301, 176] on div "# Mova e use duas alavancas herói . moveTo ( 1 ) herói . usar ( "alavanca" ) he…" at bounding box center [1350, 349] width 165 height 637
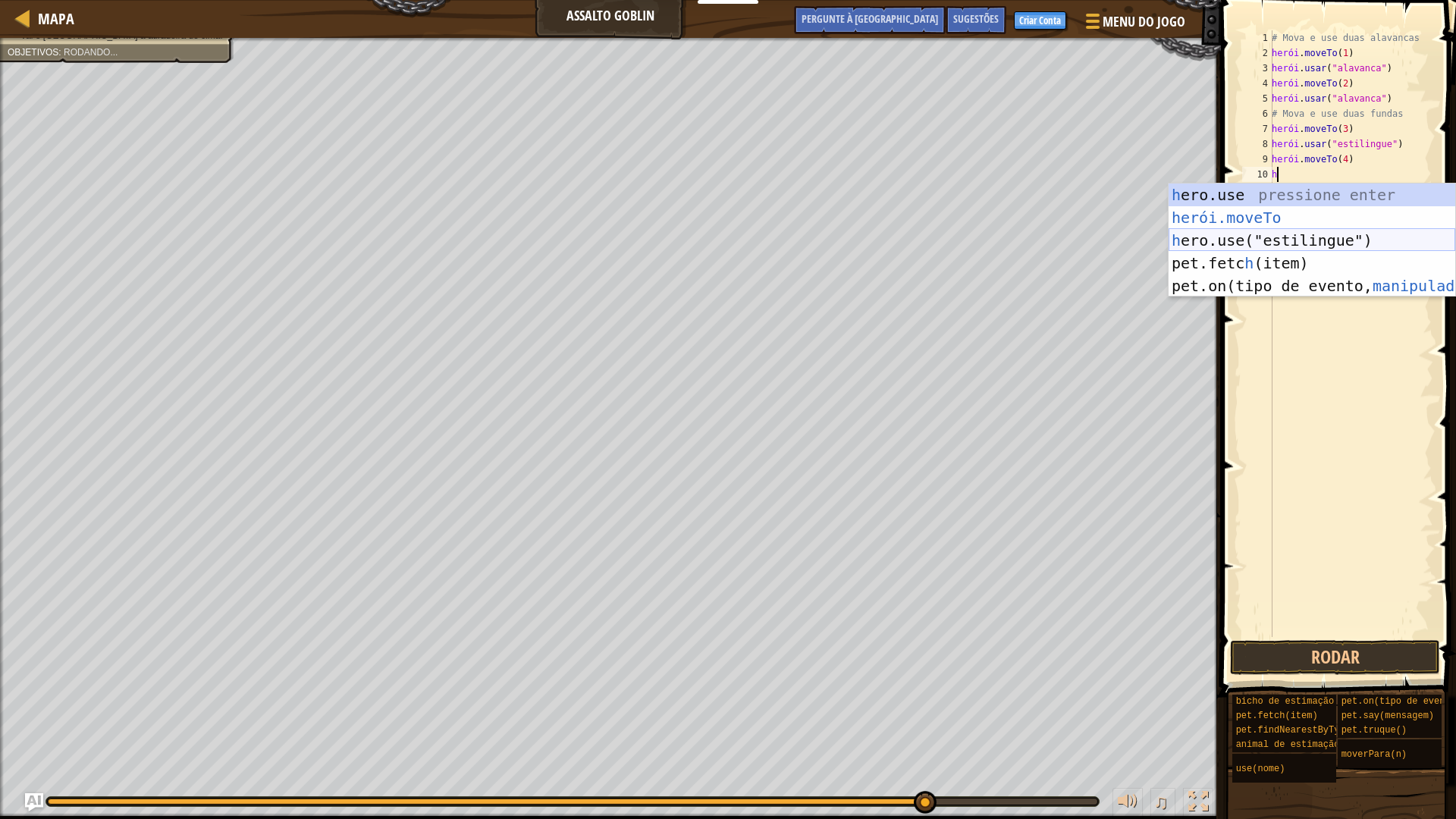
click at [1321, 239] on div "h ero.use pressione enter herói.moveTo ​ Pressione Enter h ero.use("estilingue"…" at bounding box center [1312, 263] width 287 height 159
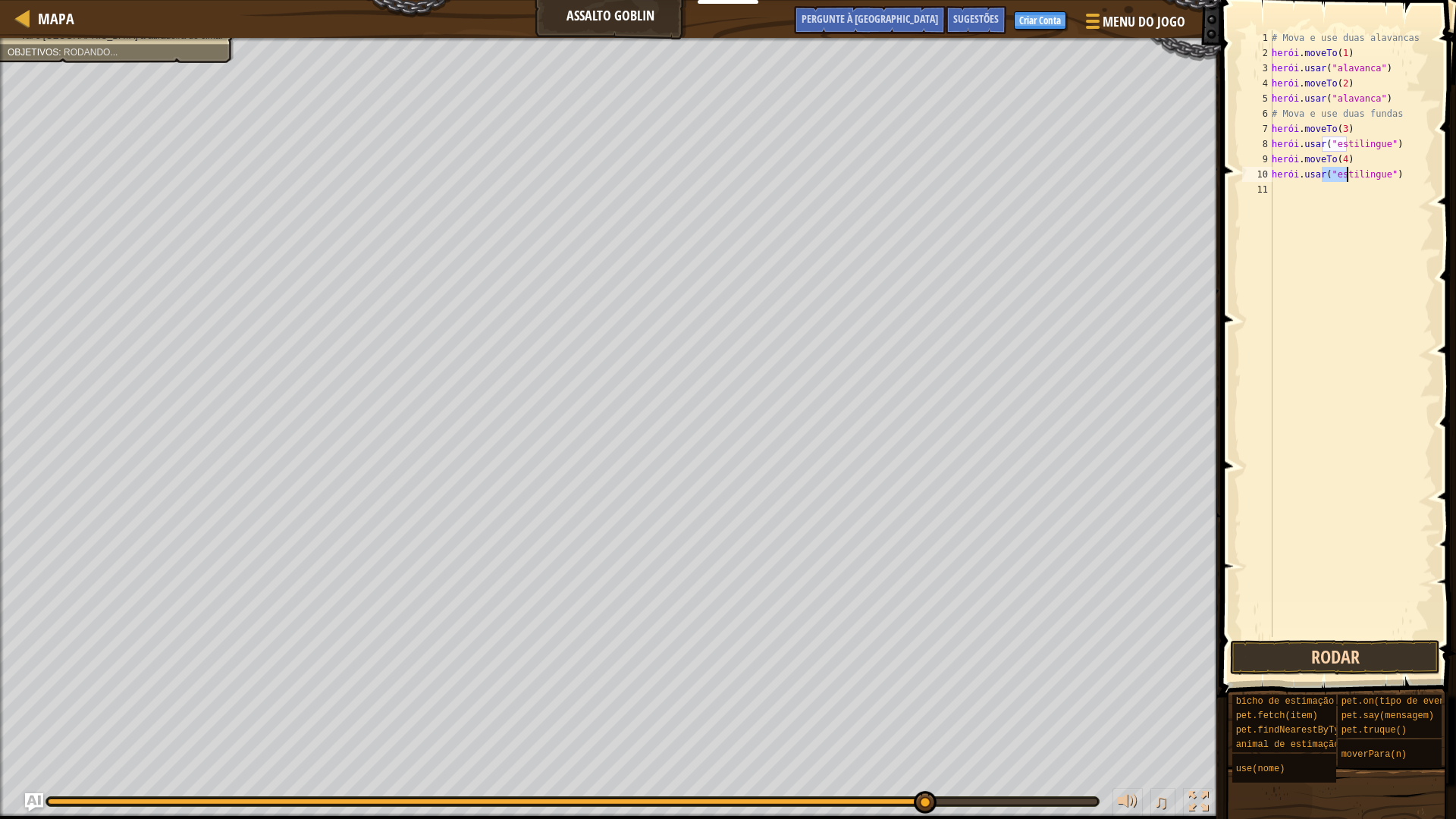
type textarea "hero.use("sling")"
click at [1338, 652] on button "Rodar" at bounding box center [1334, 657] width 210 height 35
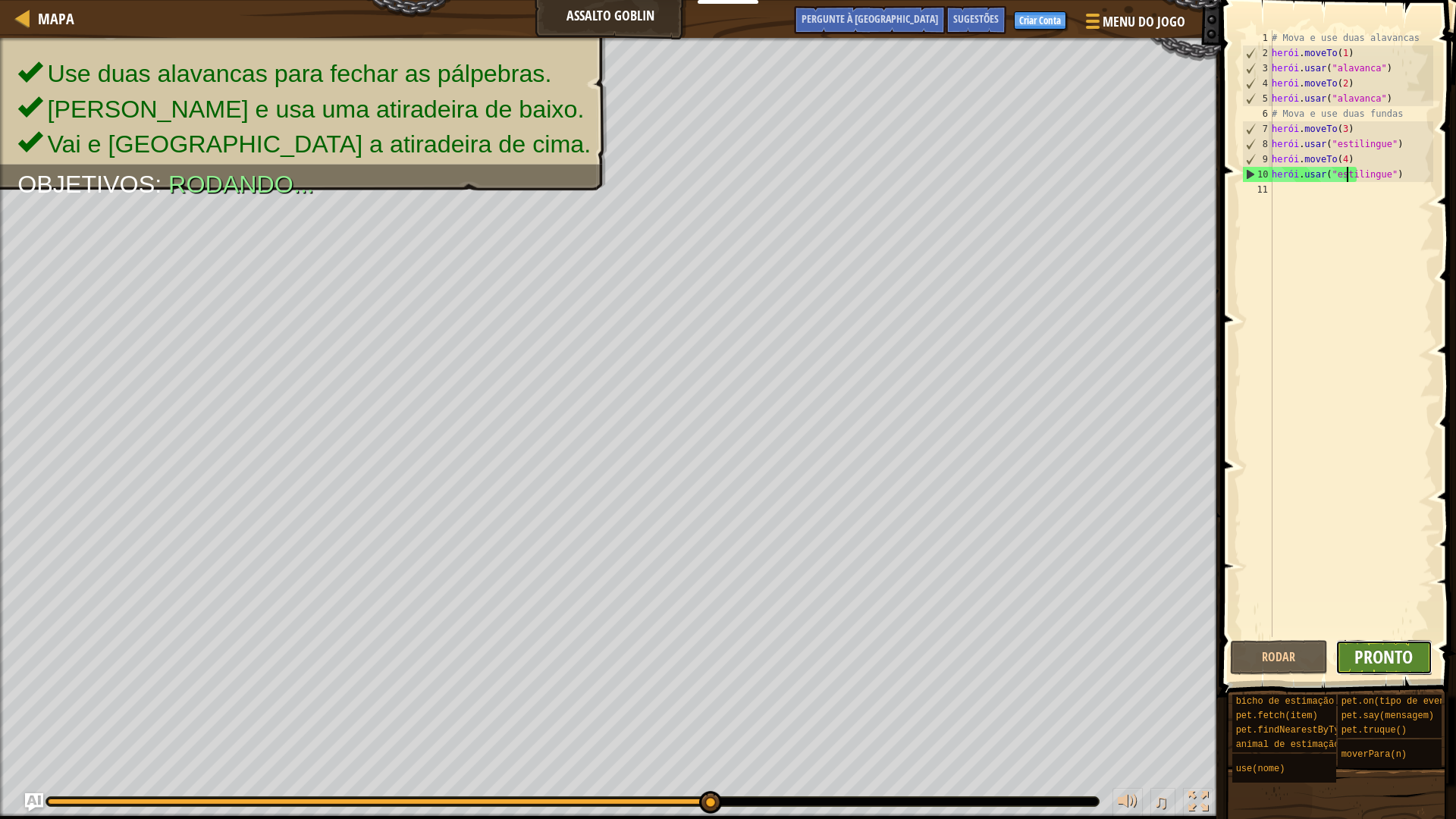
click at [1410, 658] on font "Pronto" at bounding box center [1383, 656] width 58 height 24
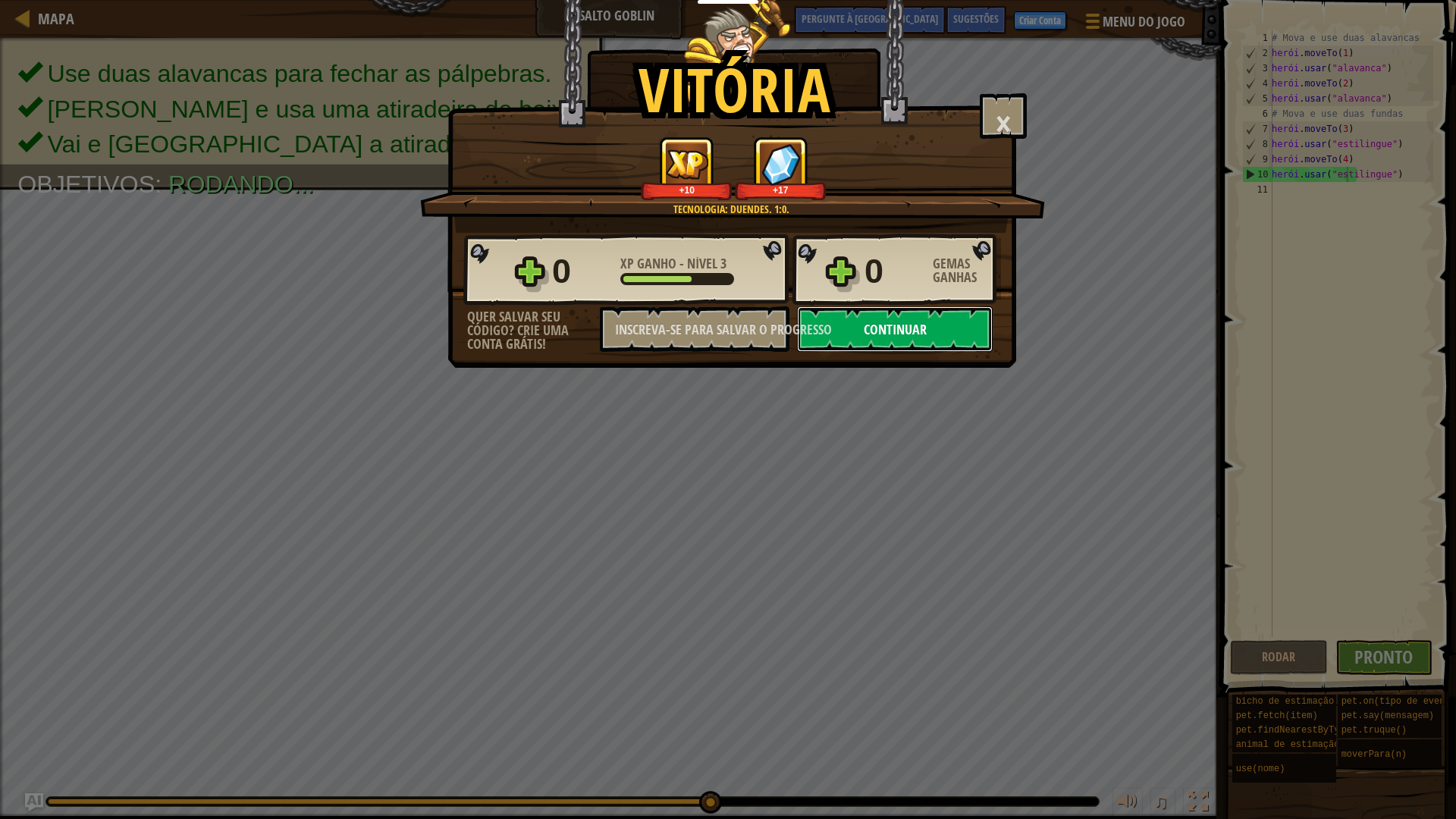
click at [945, 334] on button "Continuar" at bounding box center [895, 328] width 196 height 46
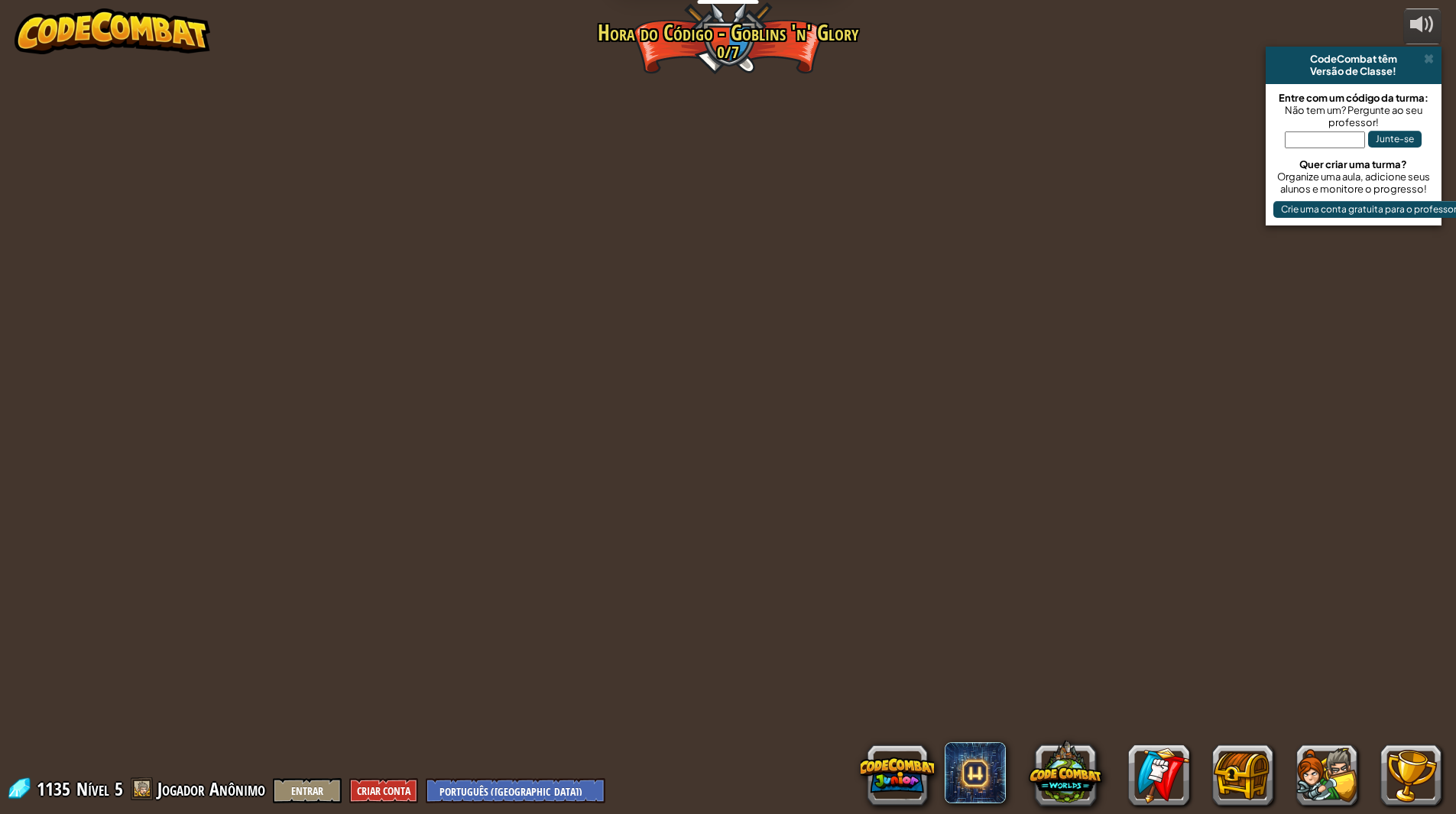
select select "pt-BR"
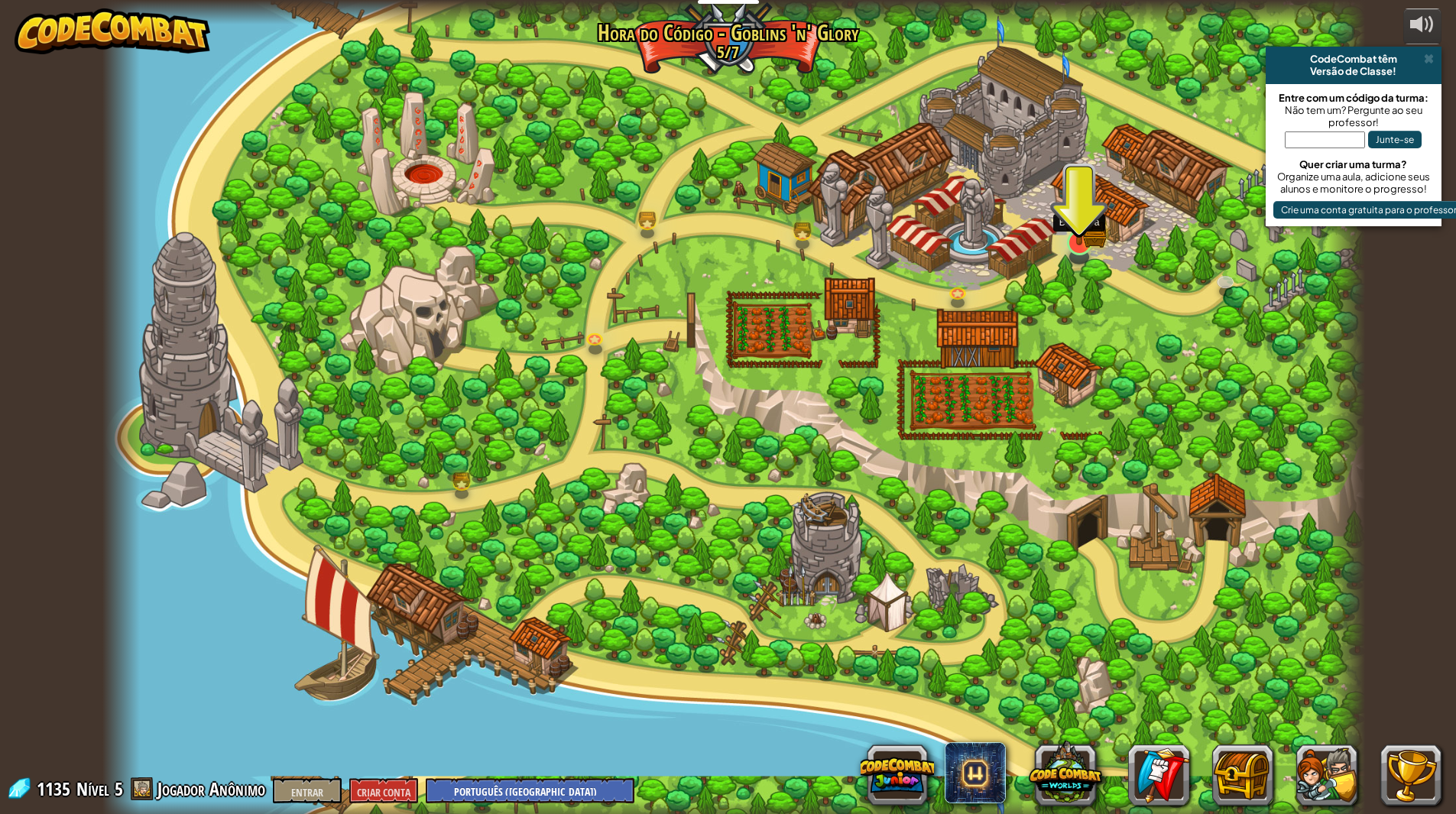
click at [1079, 218] on img at bounding box center [1079, 207] width 20 height 20
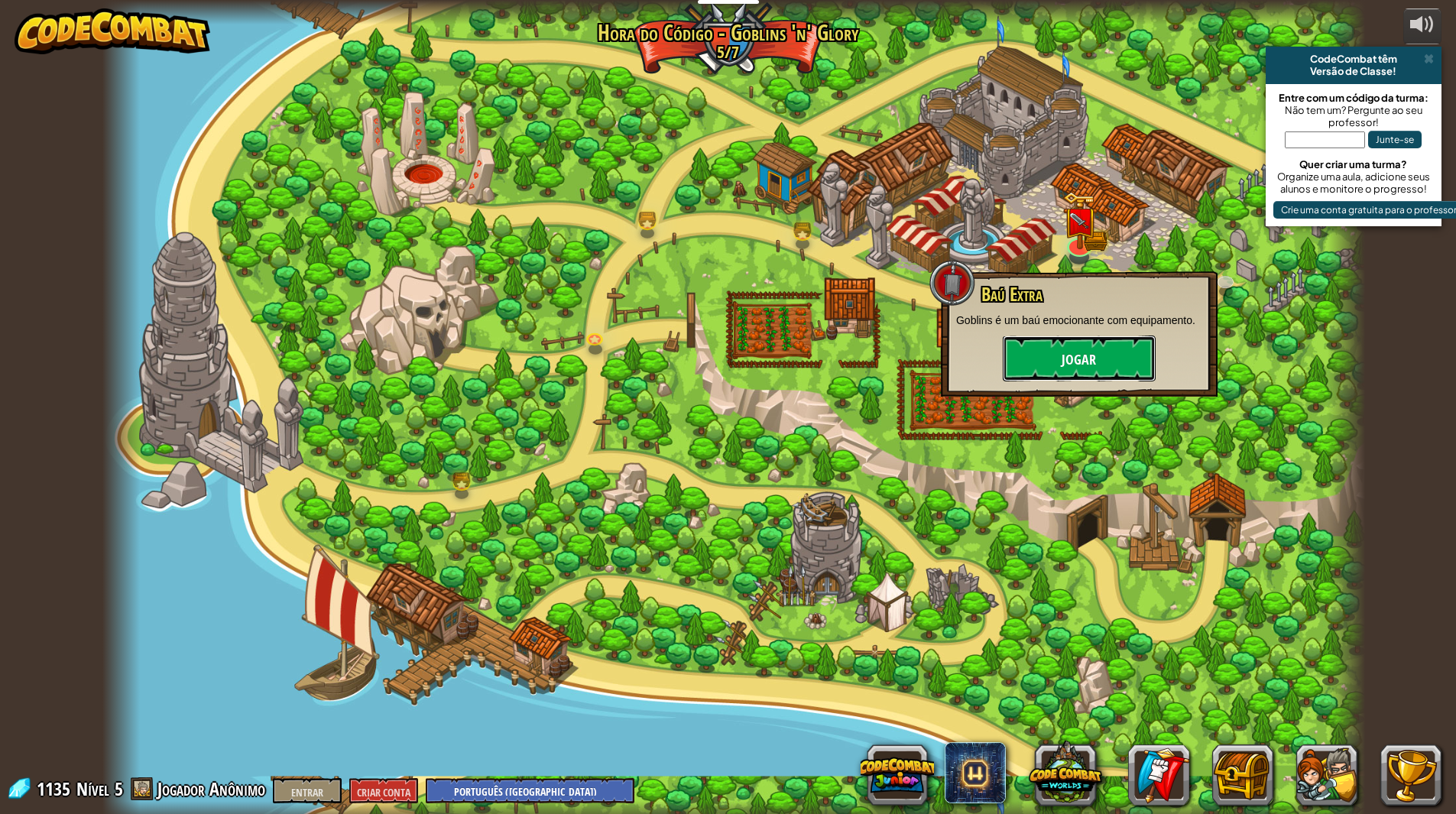
click at [1072, 356] on font "Jogar" at bounding box center [1078, 361] width 34 height 20
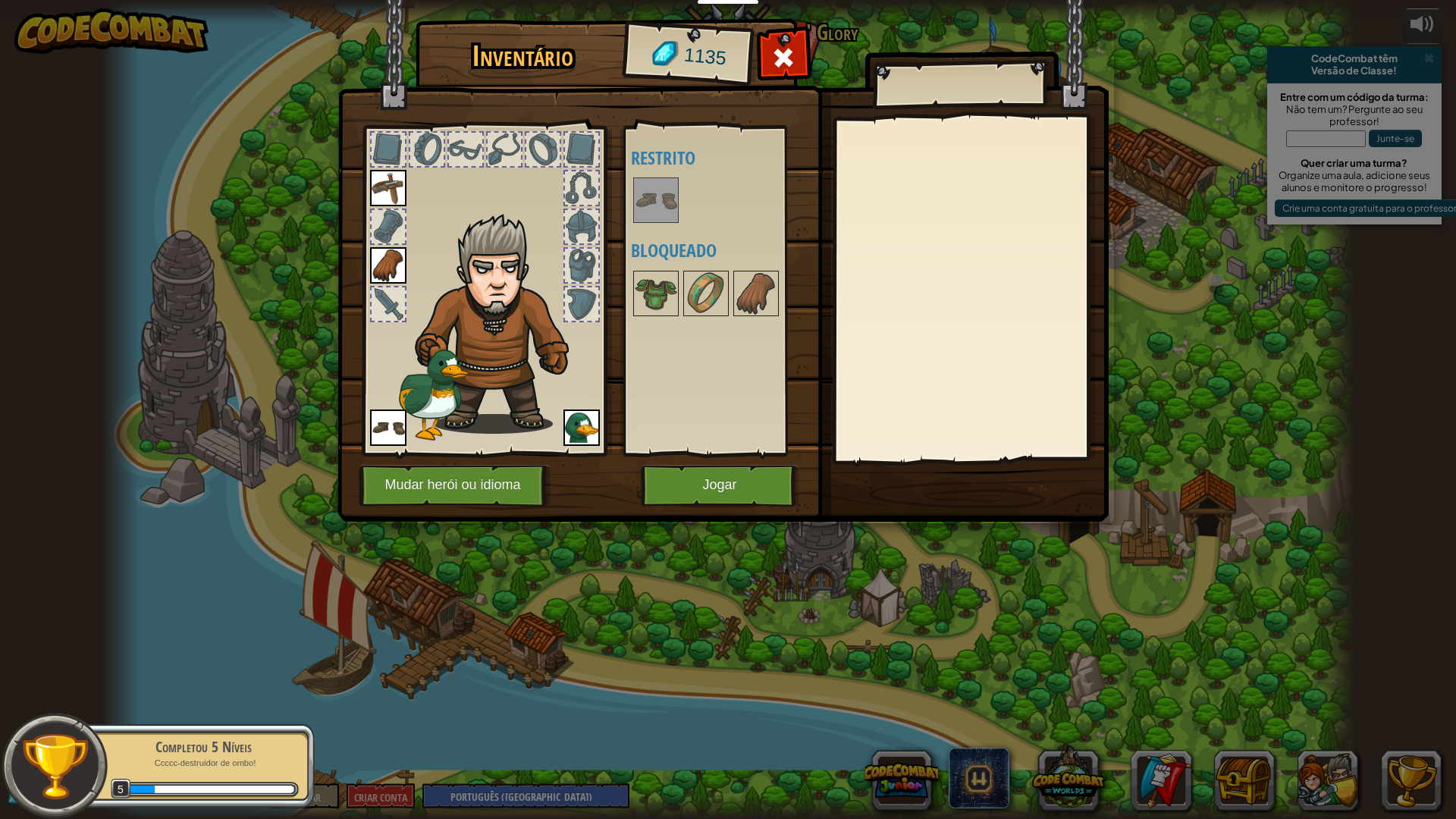
click at [635, 196] on img at bounding box center [656, 200] width 43 height 43
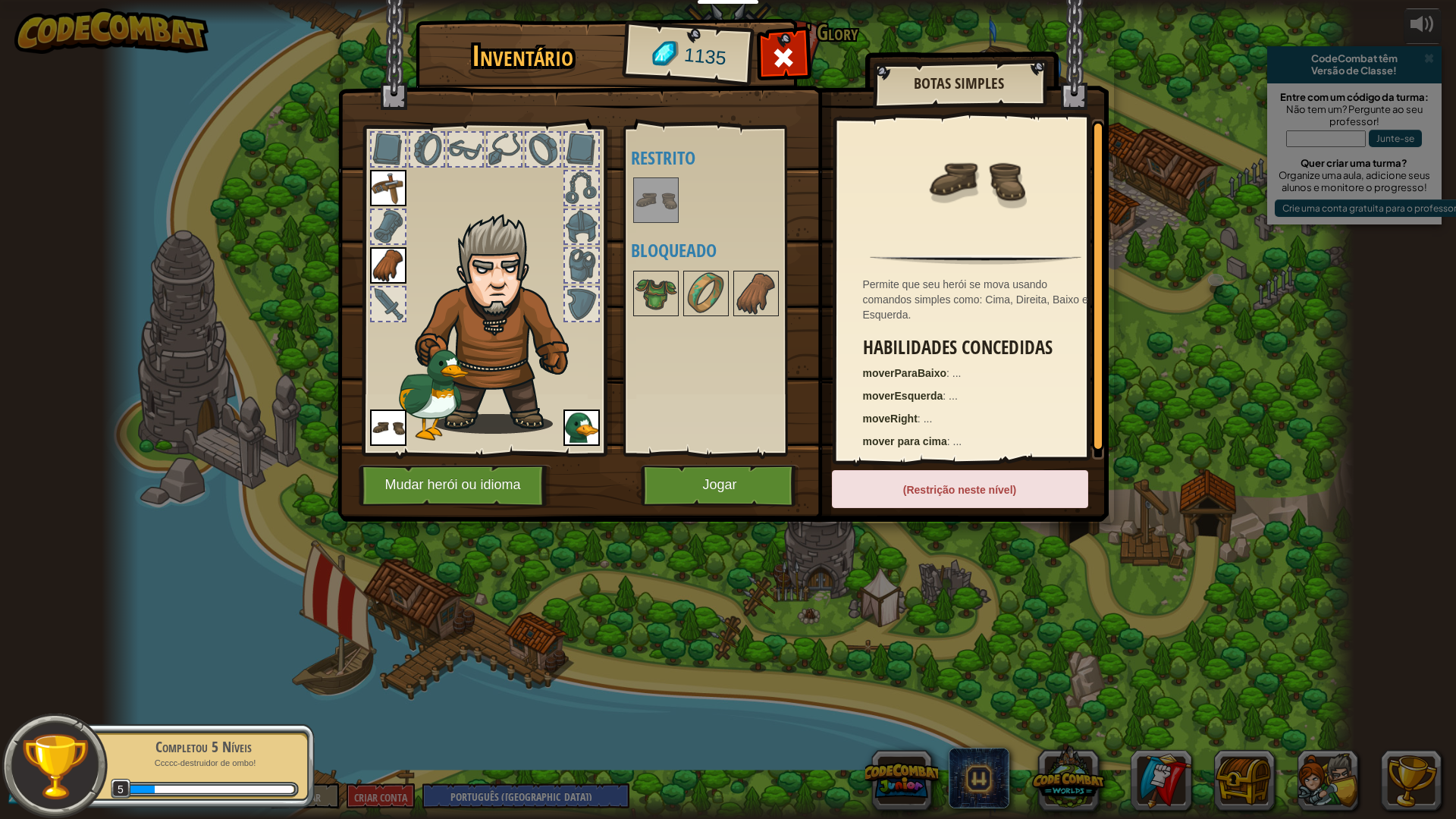
click at [386, 219] on div at bounding box center [388, 227] width 33 height 33
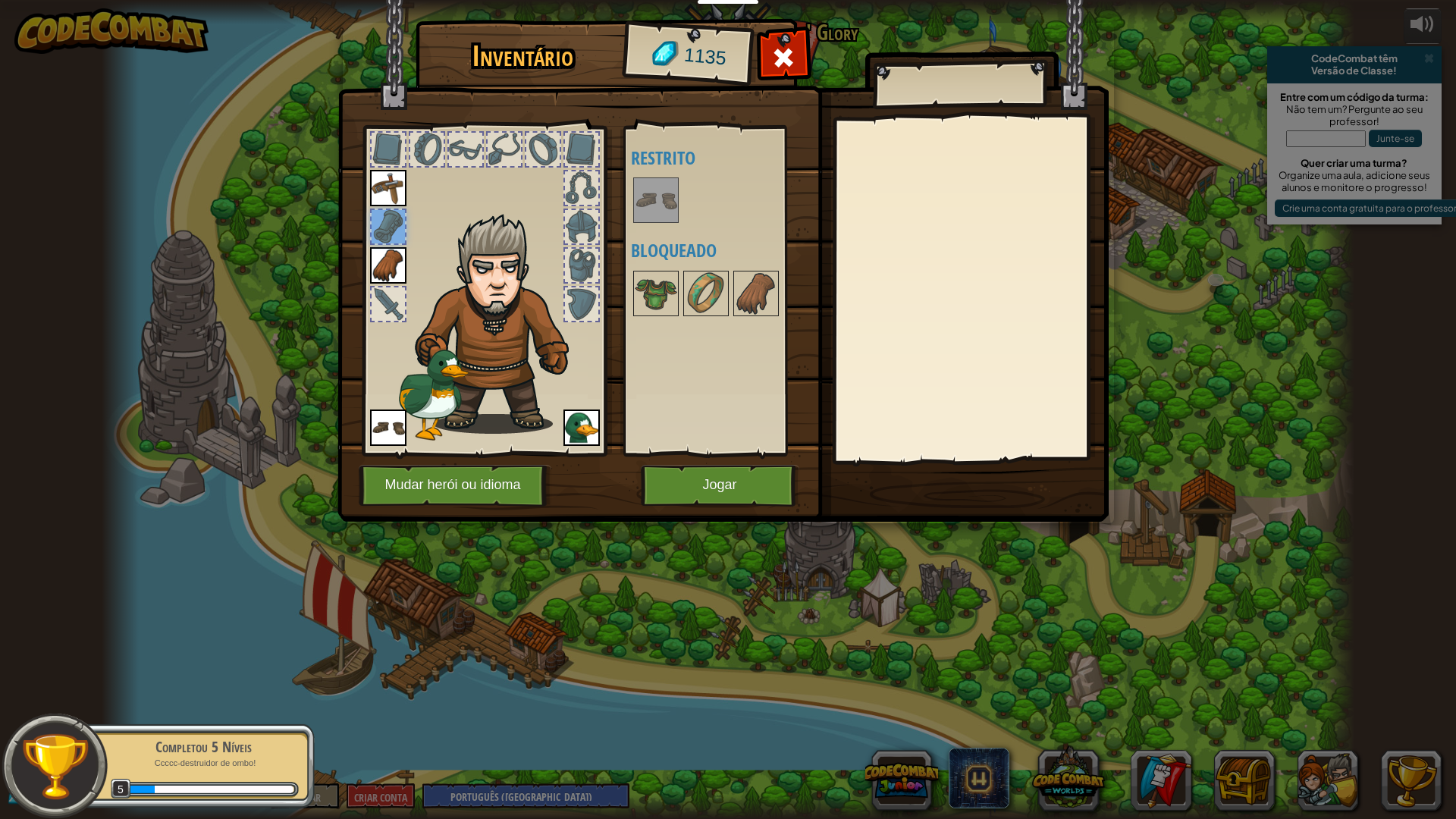
drag, startPoint x: 396, startPoint y: 285, endPoint x: 374, endPoint y: 310, distance: 33.3
click at [390, 297] on div at bounding box center [483, 287] width 250 height 341
click at [700, 488] on button "Jogar" at bounding box center [720, 485] width 159 height 42
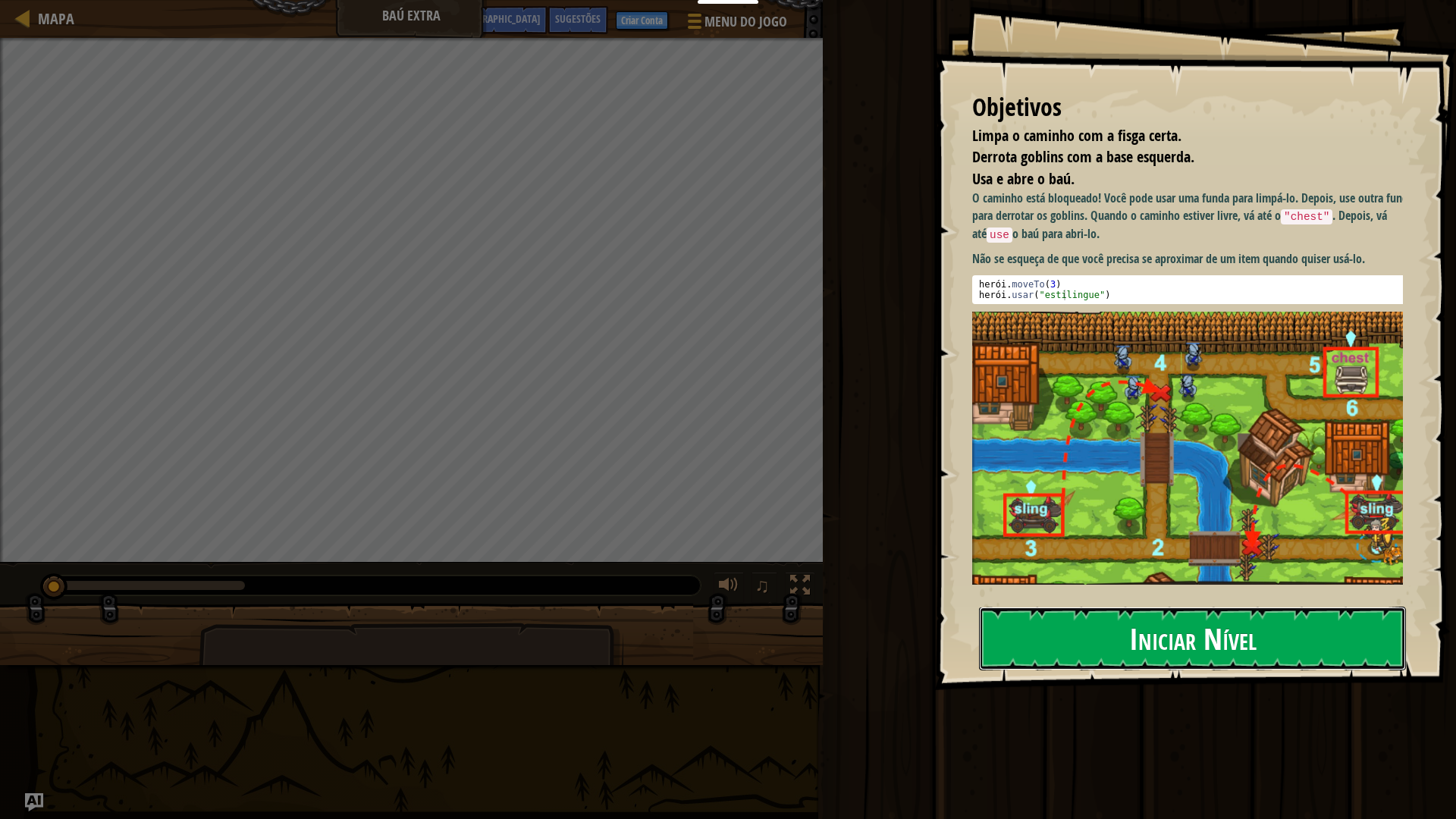
click at [1211, 650] on font "Iniciar Nível" at bounding box center [1193, 638] width 128 height 41
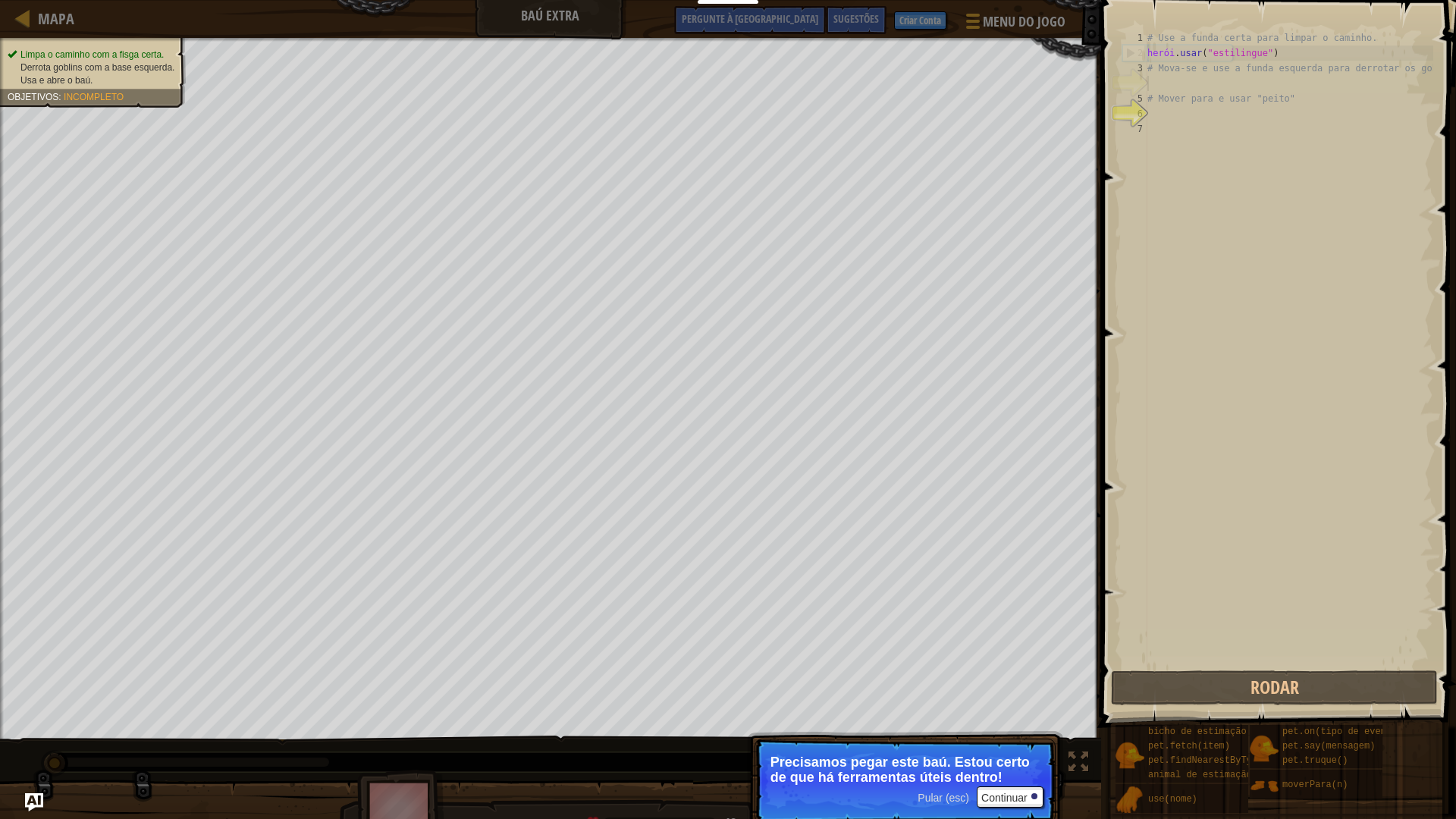
click at [921, 722] on font "Pular (esc)" at bounding box center [943, 798] width 51 height 13
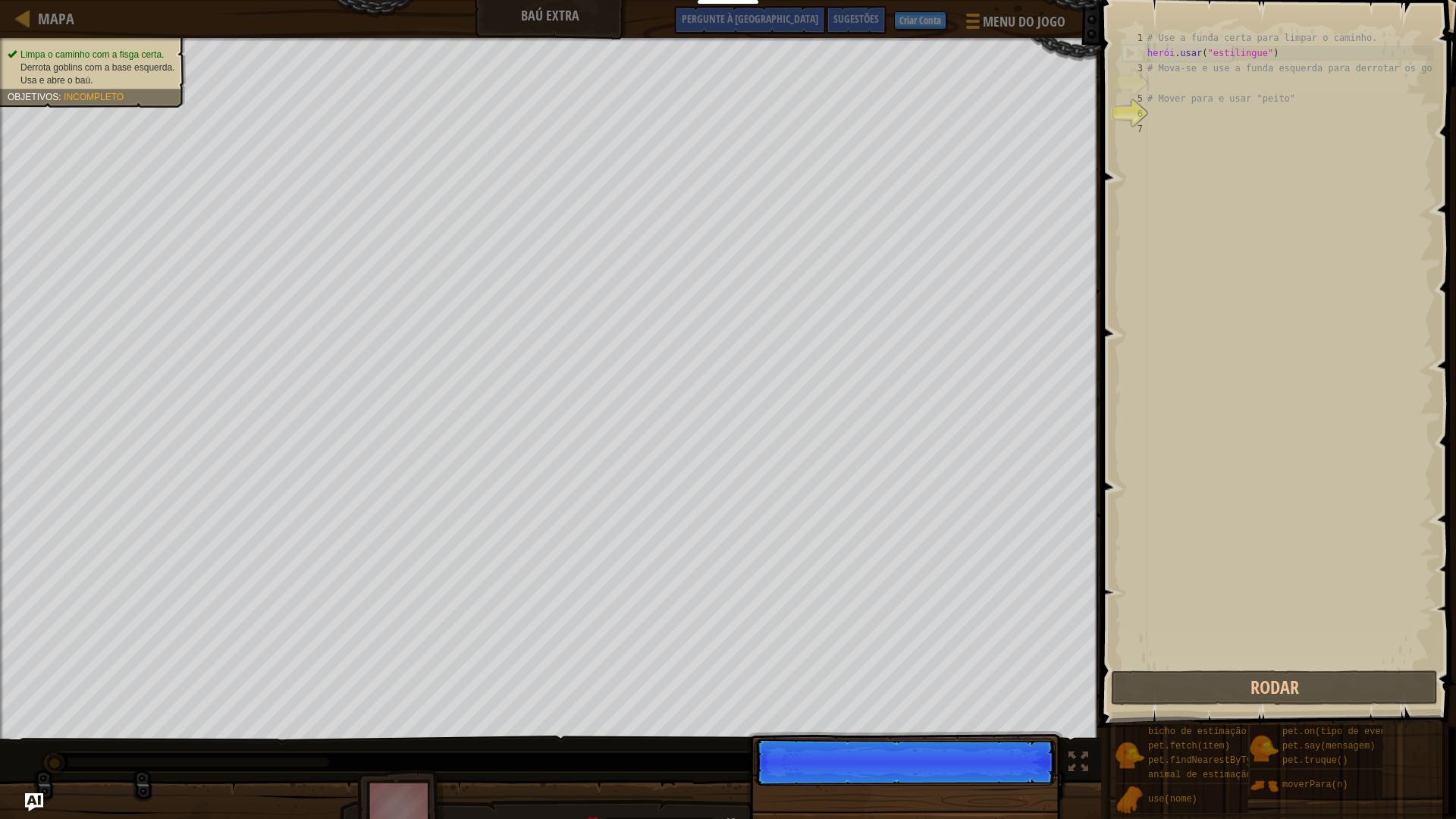
scroll to position [7, 0]
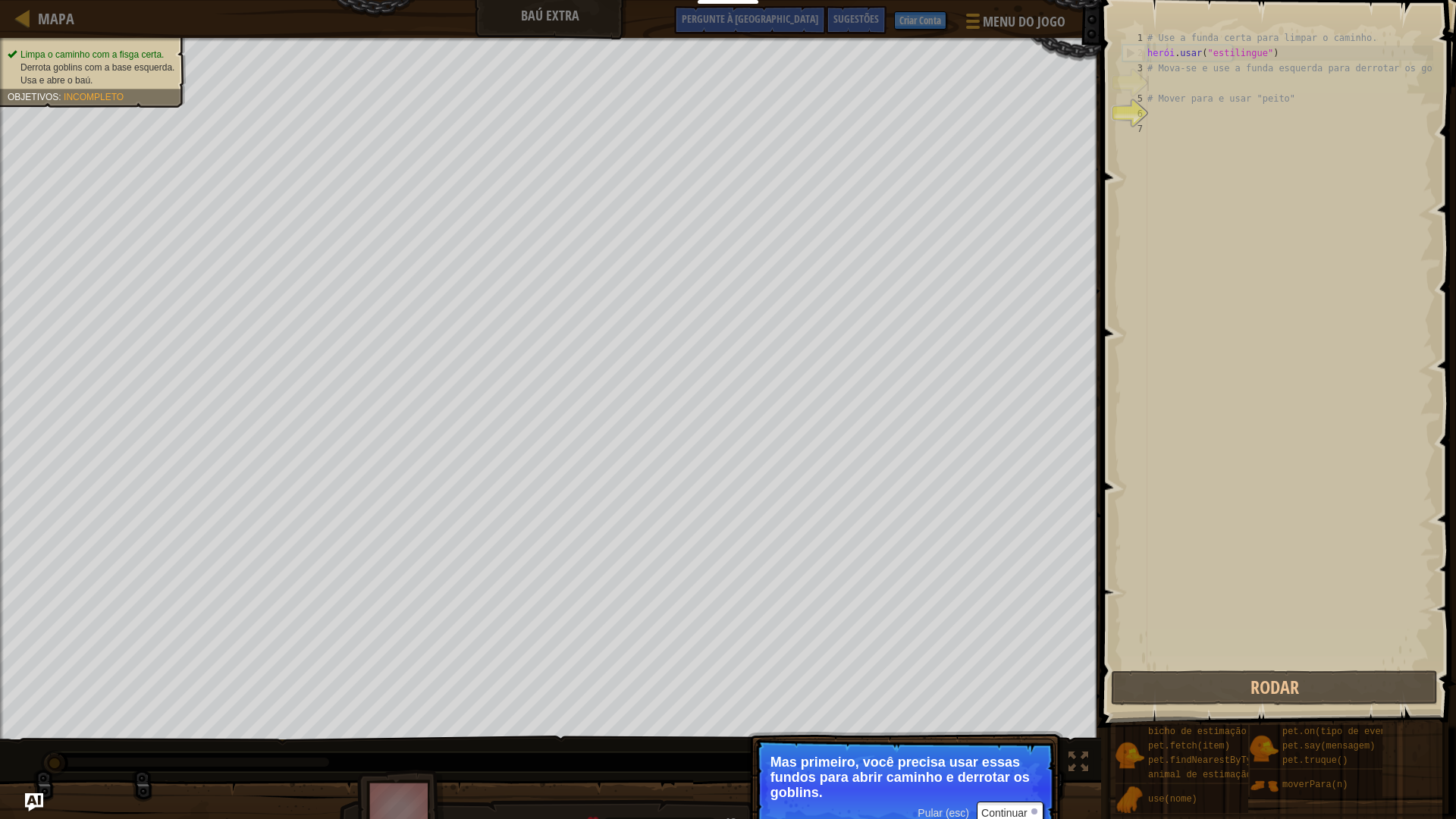
click at [948, 722] on p "Mas primeiro, você precisa usar essas fundos para abrir caminho e derrotar os g…" at bounding box center [905, 776] width 269 height 46
click at [946, 722] on font "Pular (esc)" at bounding box center [943, 812] width 51 height 13
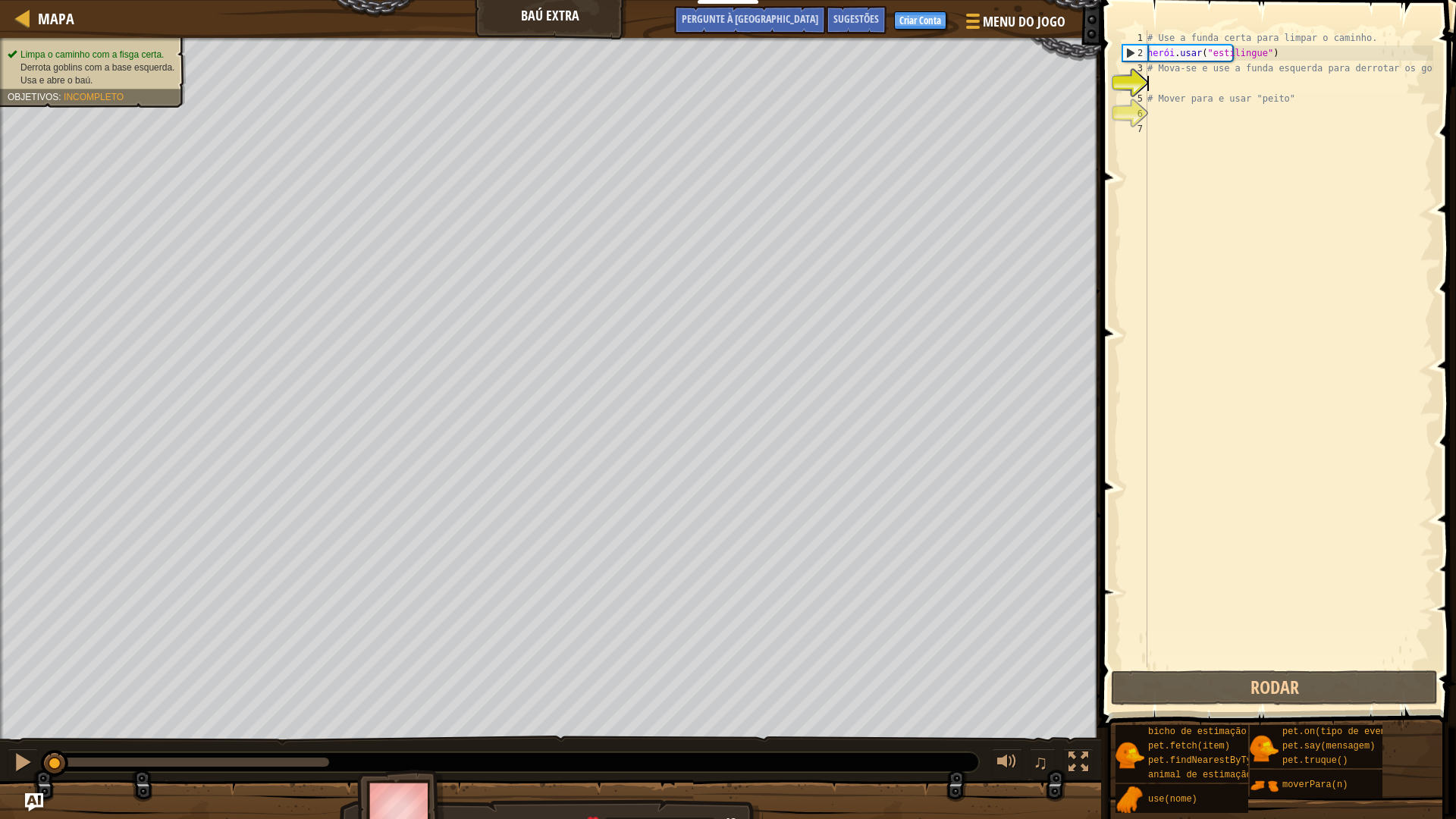
click at [1188, 78] on div "# Use a funda certa para limpar o caminho. herói . usar ( "estilingue" ) # Mova…" at bounding box center [1289, 363] width 288 height 667
drag, startPoint x: 1145, startPoint y: 90, endPoint x: 1153, endPoint y: 82, distance: 11.3
click at [1148, 86] on div "1 2 3 4 5 6 7 # Use a funda certa para limpar o caminho. herói . usar ( "estili…" at bounding box center [1276, 349] width 314 height 637
type textarea "# Move to and use "chest""
click at [1153, 82] on div "# Use a funda certa para limpar o caminho. herói . usar ( "estilingue" ) # Mova…" at bounding box center [1289, 349] width 288 height 637
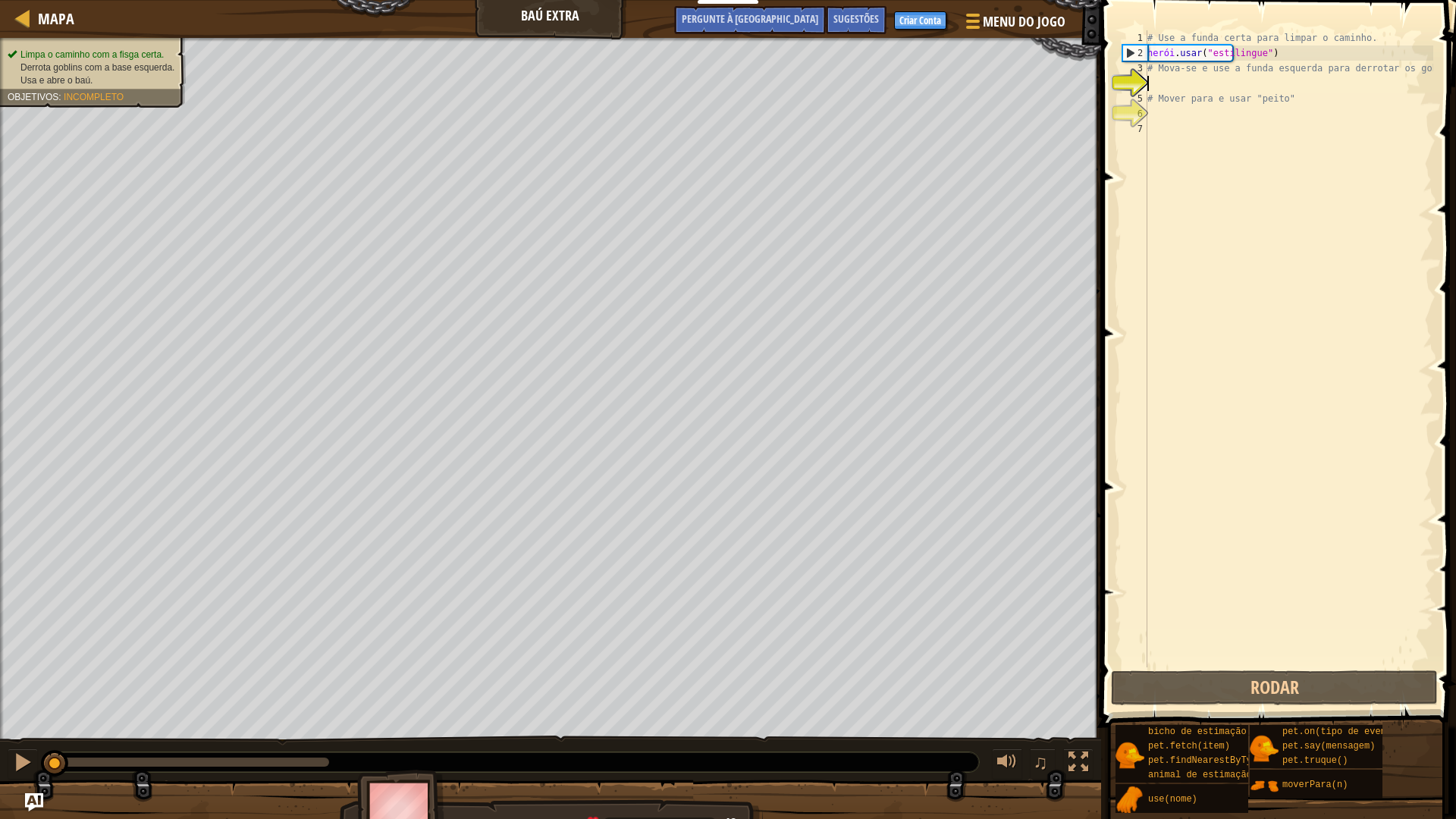
click at [1158, 82] on div "# Use a funda certa para limpar o caminho. herói . usar ( "estilingue" ) # Mova…" at bounding box center [1289, 363] width 288 height 667
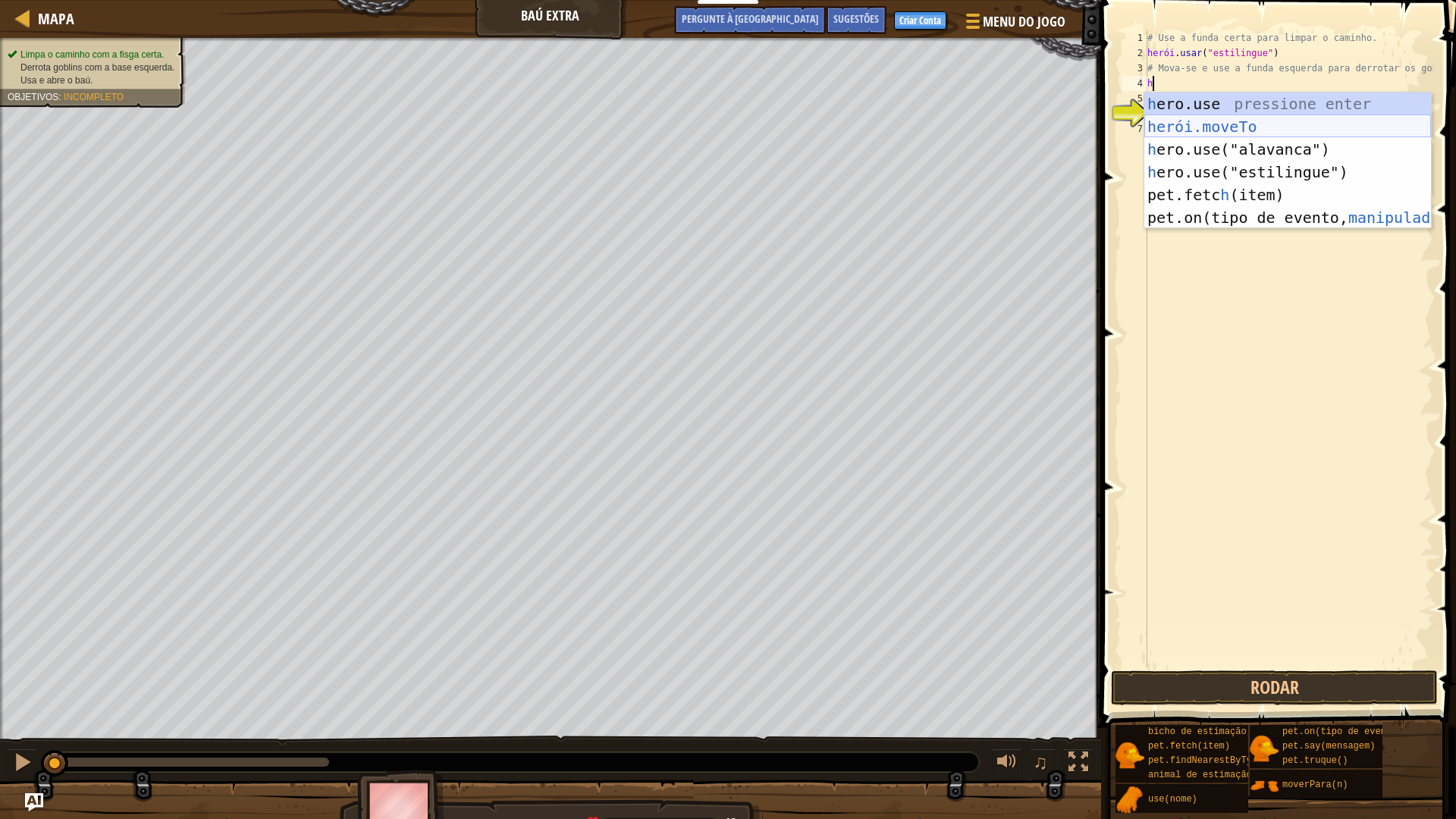
click at [1186, 121] on div "h ero.use pressione enter herói.moveTo ​ Pressione Enter h ero.use("alavanca") …" at bounding box center [1288, 184] width 287 height 182
type textarea "hero.moveTo(2)"
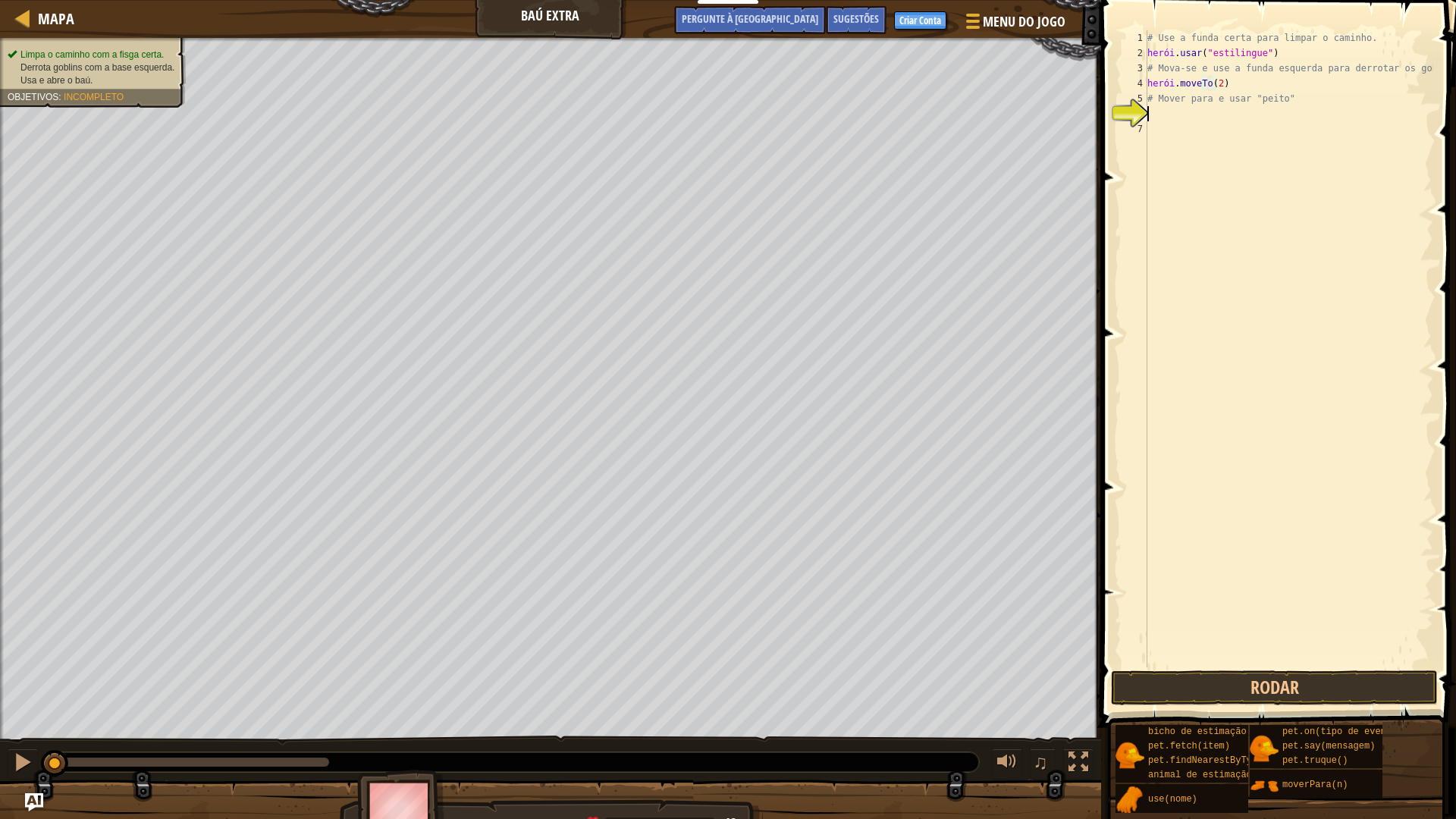
click at [1166, 113] on div "# Use a funda certa para limpar o caminho. herói . usar ( "estilingue" ) # Mova…" at bounding box center [1289, 363] width 288 height 667
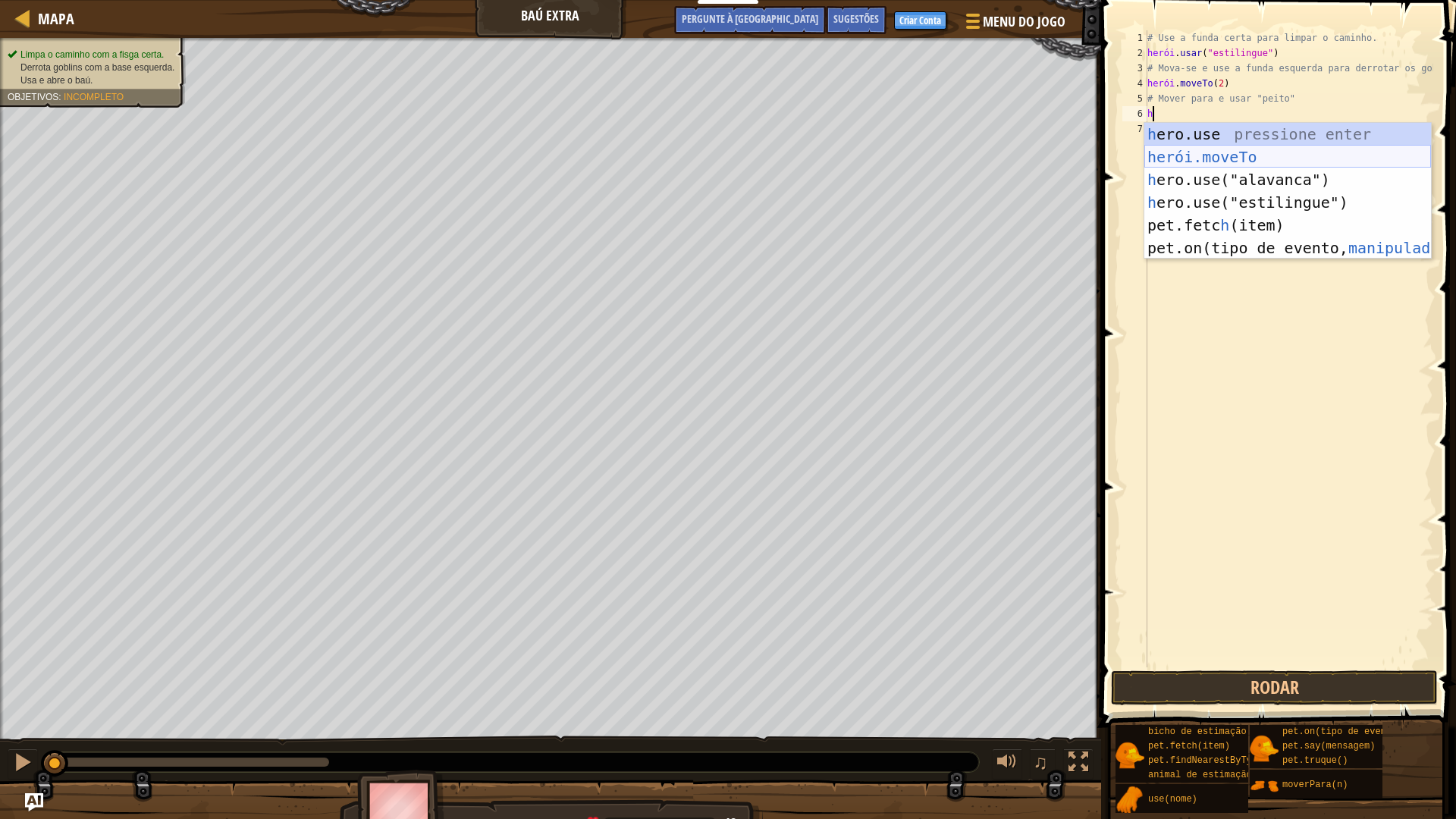
click at [1195, 152] on div "h ero.use pressione enter herói.moveTo ​ Pressione Enter h ero.use("alavanca") …" at bounding box center [1288, 214] width 287 height 182
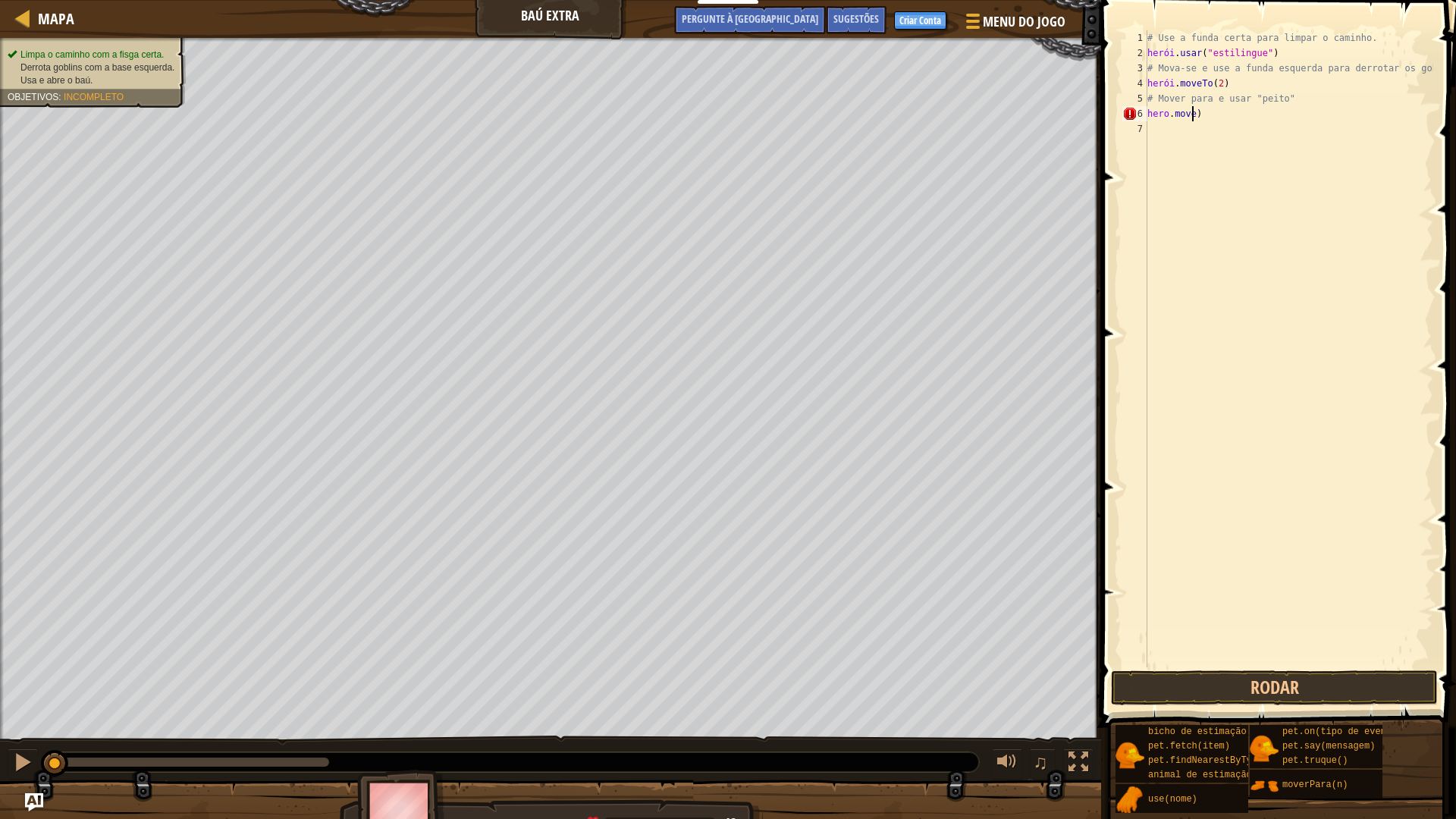
click at [1222, 117] on div "# Use a funda certa para limpar o caminho. herói . usar ( "estilingue" ) # Mova…" at bounding box center [1289, 363] width 288 height 667
type textarea "h"
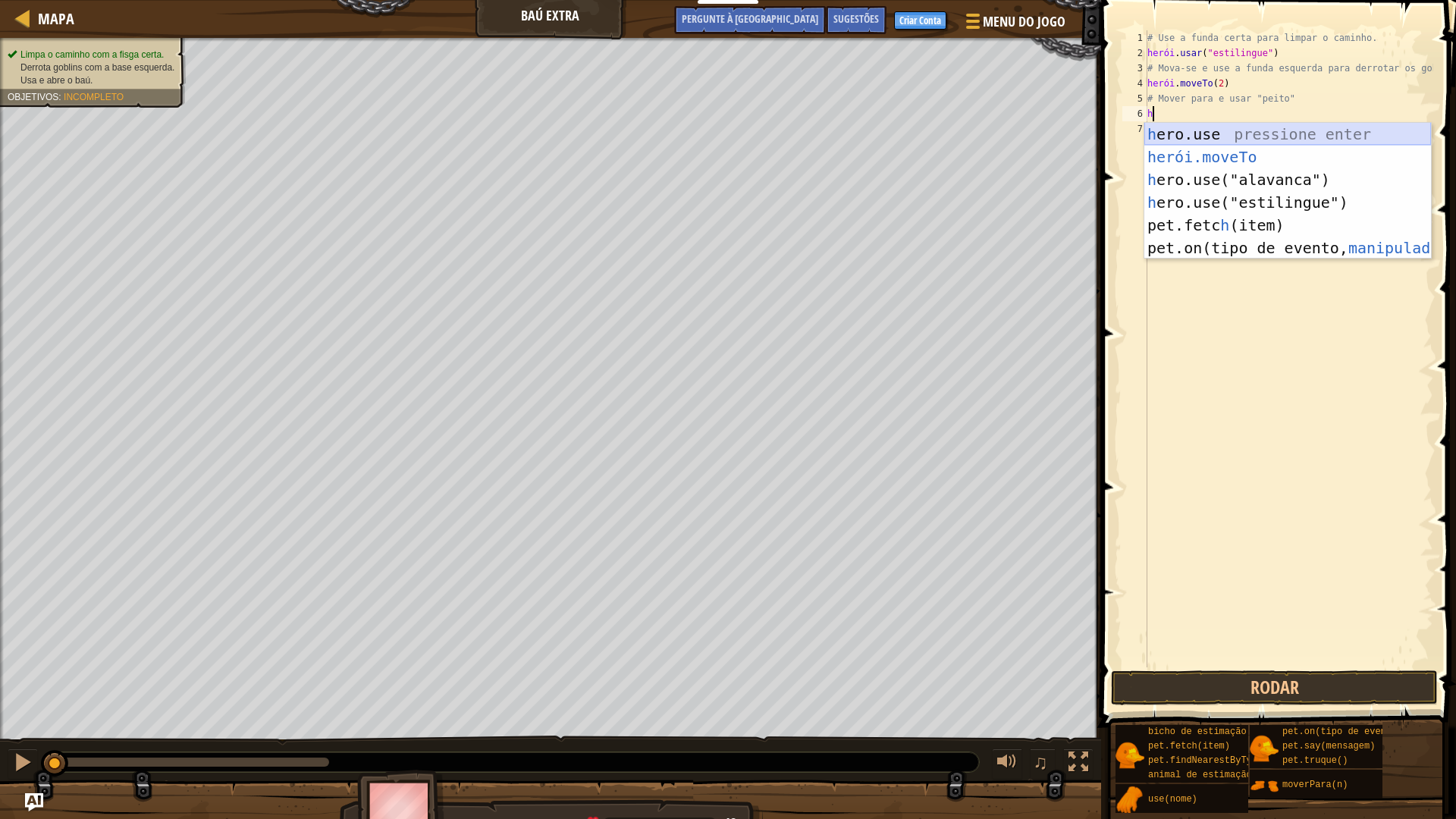
click at [1187, 15] on body "Educadores Criar conta gratuita Soluções Escolares e Distritais Prévia do Kit d…" at bounding box center [728, 8] width 1456 height 15
click at [1187, 125] on div "h ero.use pressione enter herói.moveTo ​ Pressione Enter h ero.use("alavanca") …" at bounding box center [1288, 214] width 287 height 182
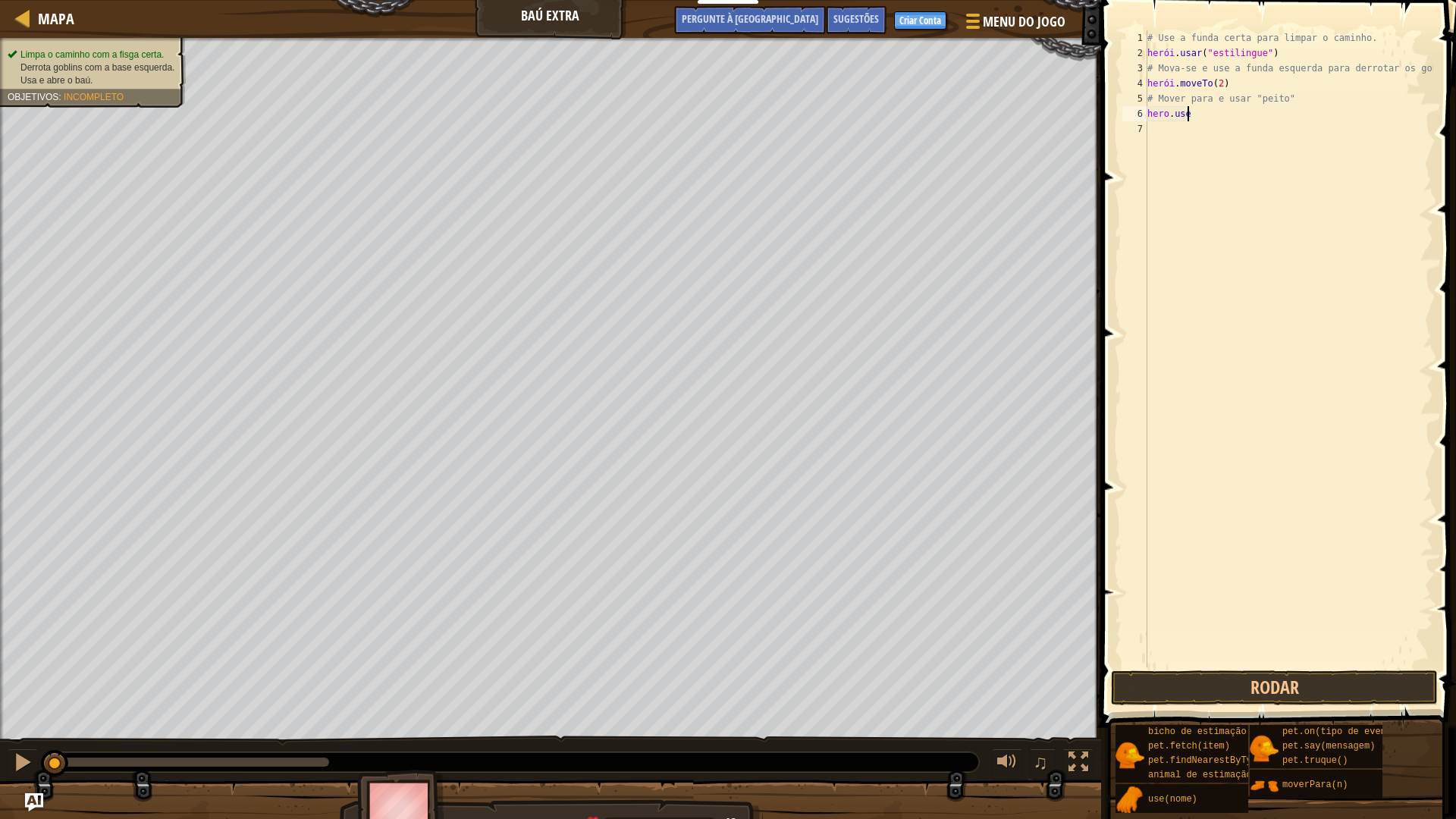
drag, startPoint x: 1278, startPoint y: 109, endPoint x: 1207, endPoint y: 111, distance: 71.0
click at [1207, 111] on div "# Use a funda certa para limpar o caminho. herói . usar ( "estilingue" ) # Mova…" at bounding box center [1289, 363] width 288 height 667
type textarea "h"
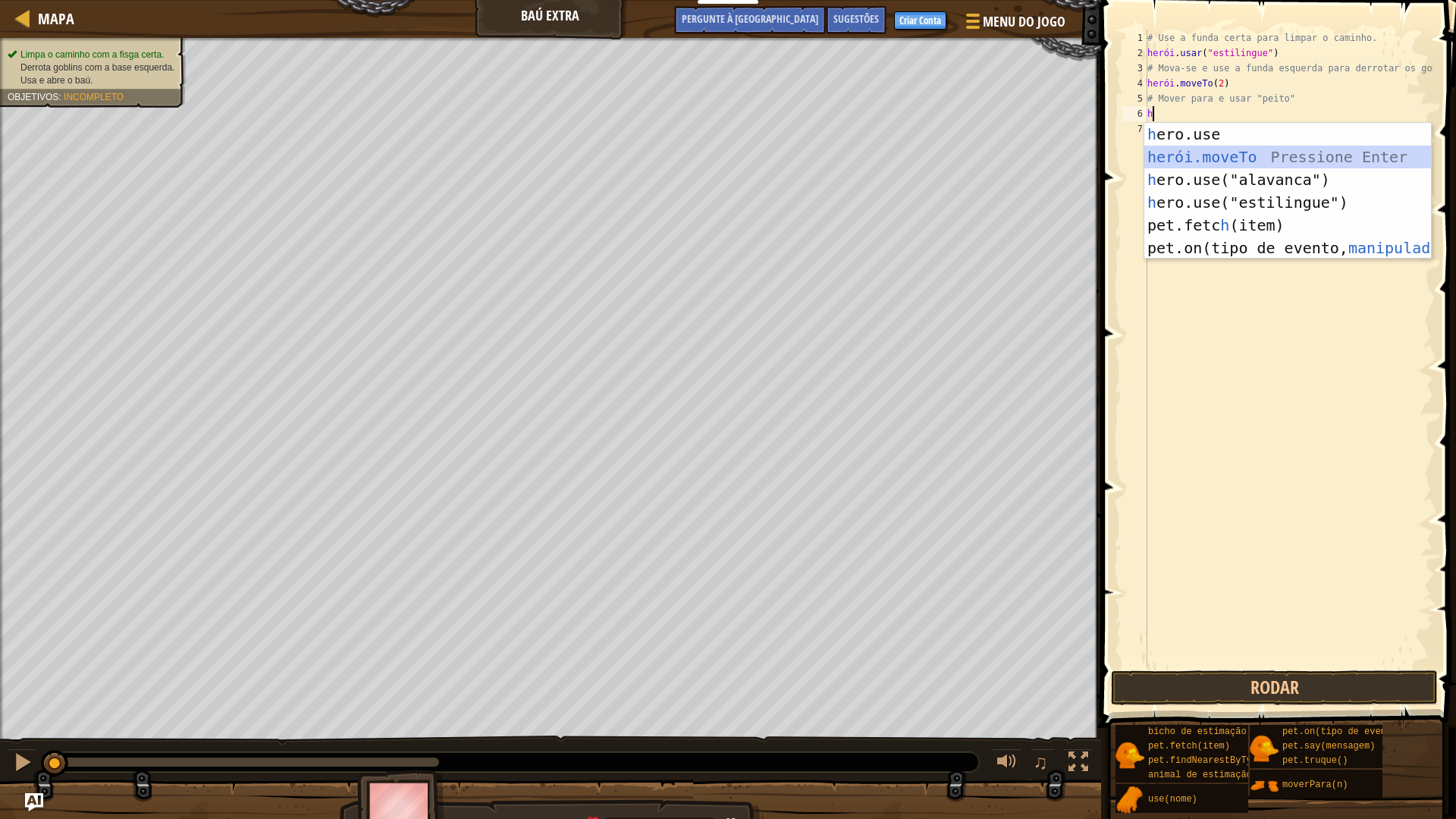
click at [1211, 154] on div "h ero.use pressione enter herói.moveTo ​ Pressione Enter h ero.use("alavanca") …" at bounding box center [1288, 214] width 287 height 182
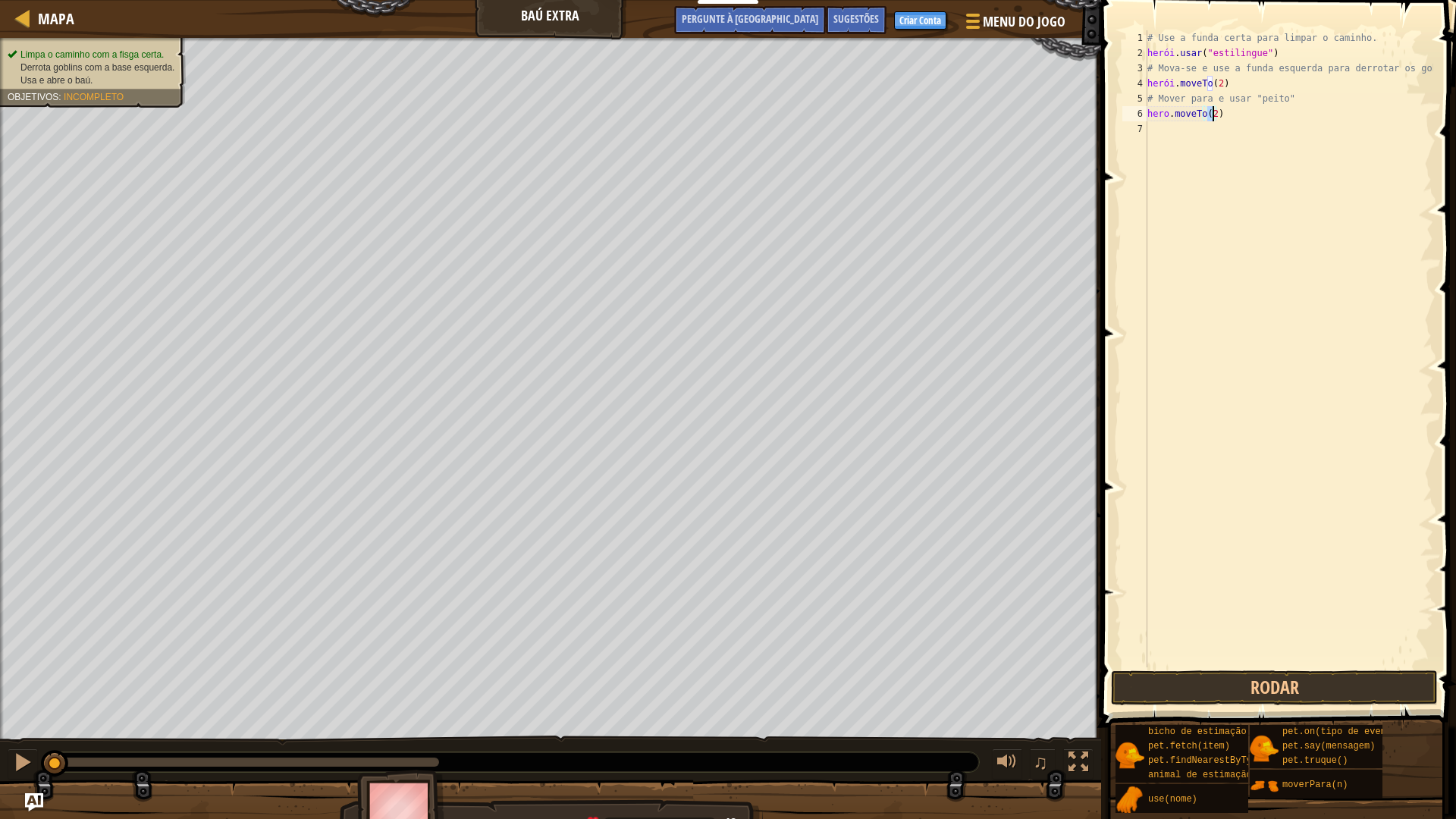
type textarea "hero.moveTo(3)"
click at [1150, 152] on div "# Use a funda certa para limpar o caminho. herói . usar ( "estilingue" ) # Mova…" at bounding box center [1289, 363] width 288 height 667
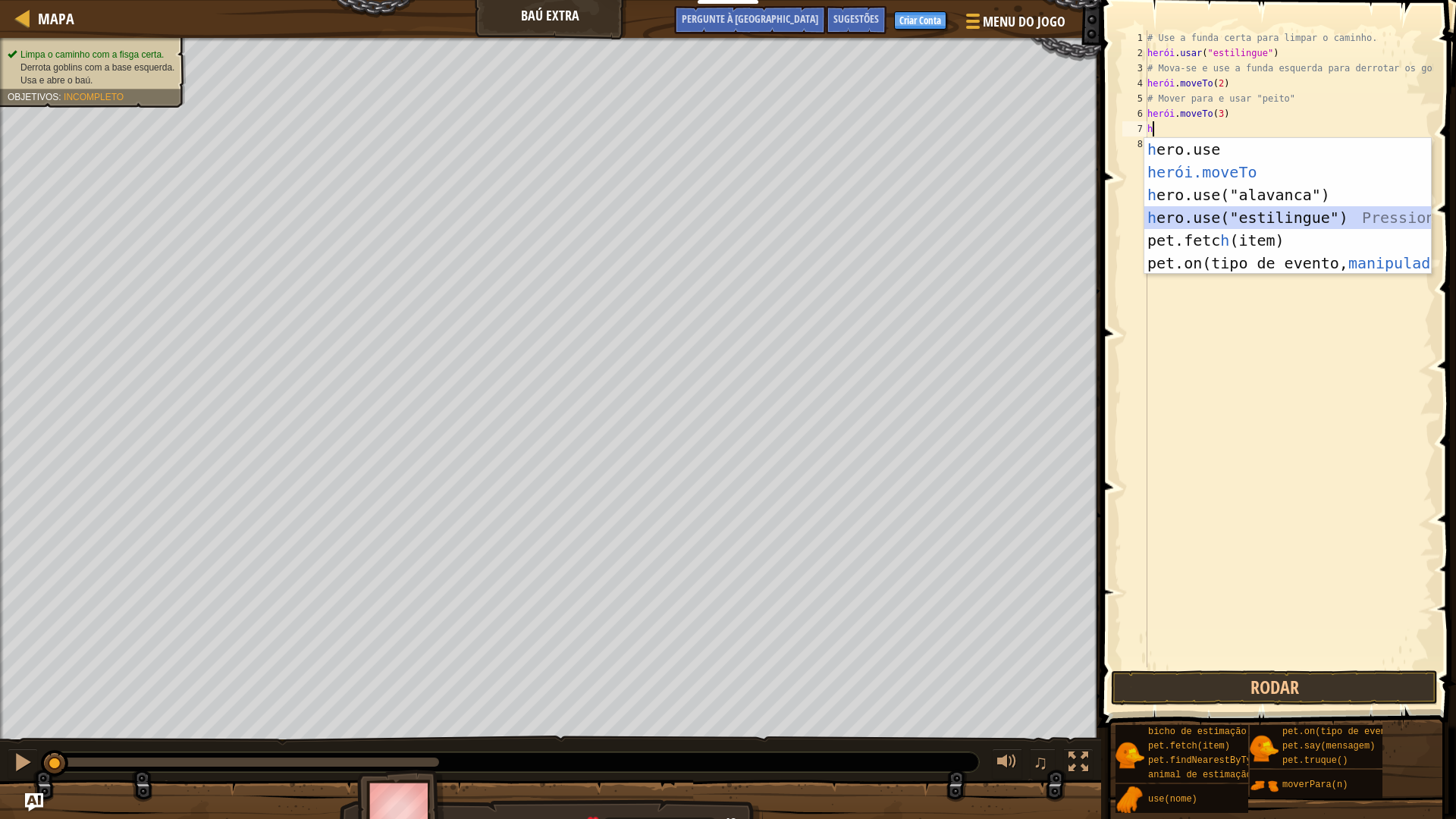
click at [1223, 218] on div "h ero.use pressione enter herói.moveTo ​ Pressione Enter h ero.use("alavanca") …" at bounding box center [1288, 229] width 287 height 182
type textarea "hero.use("sling")"
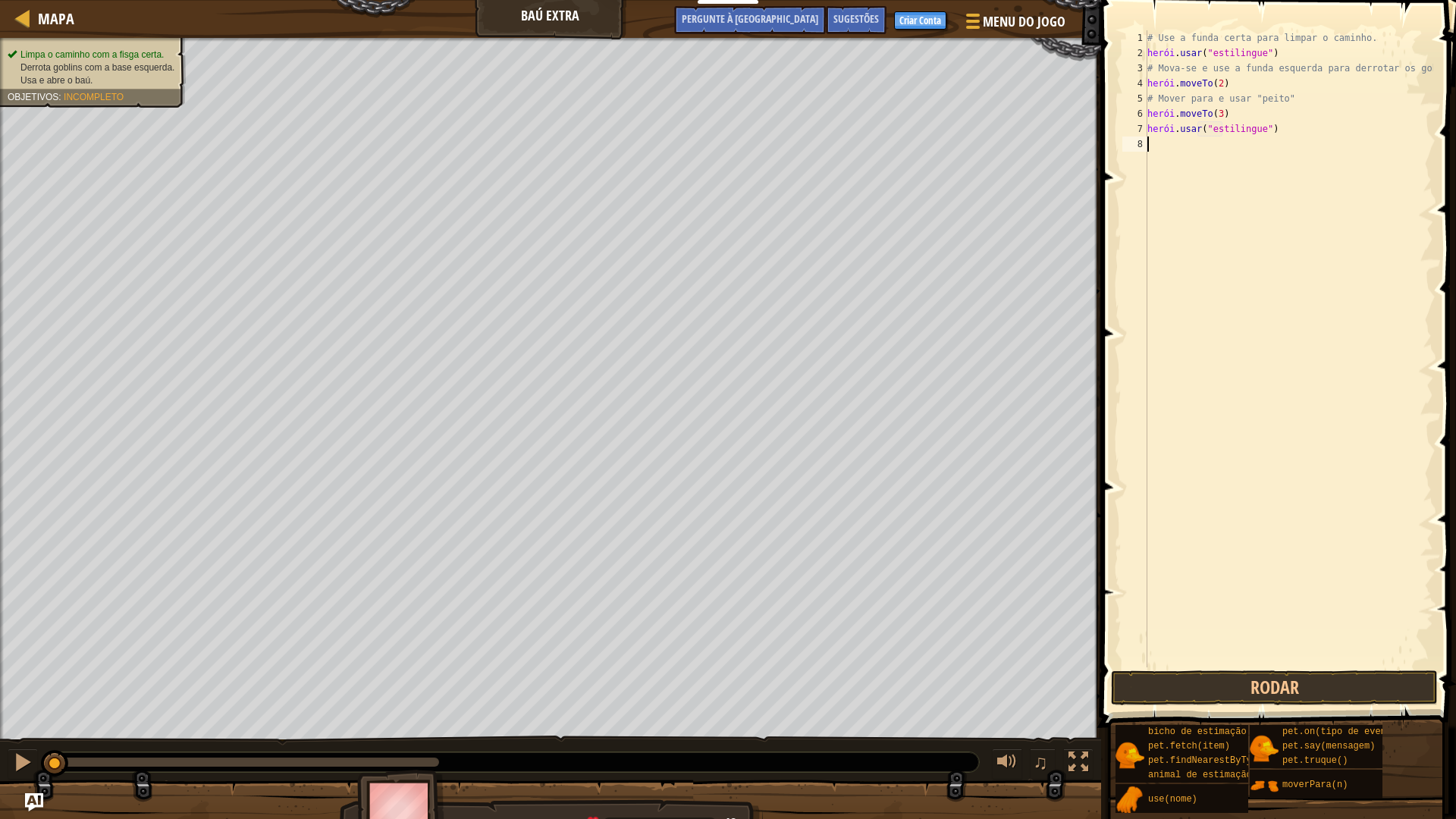
click at [1179, 147] on div "# Use a funda certa para limpar o caminho. herói . usar ( "estilingue" ) # Mova…" at bounding box center [1289, 363] width 288 height 667
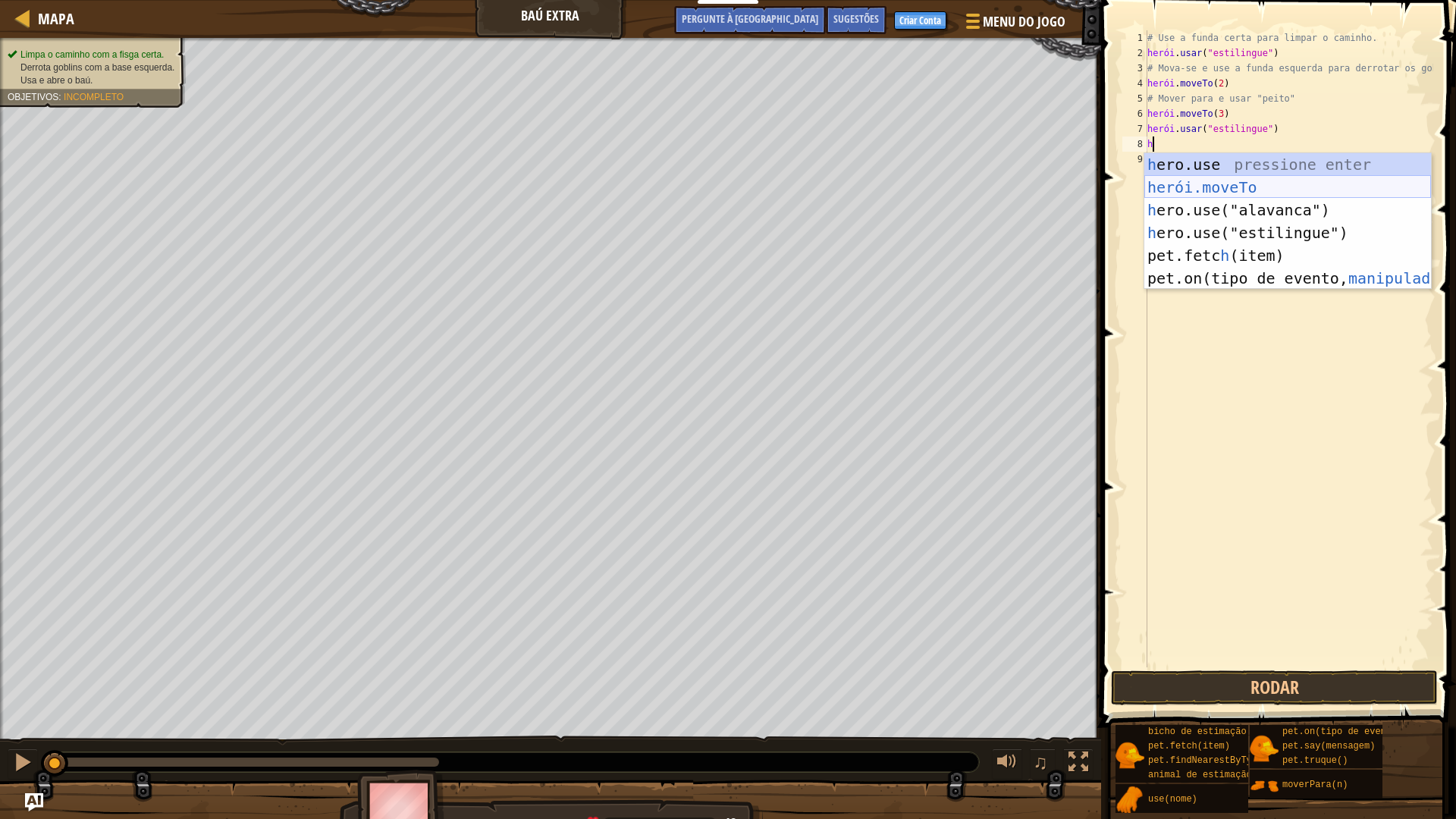
click at [1227, 181] on div "h ero.use pressione enter herói.moveTo ​ Pressione Enter h ero.use("alavanca") …" at bounding box center [1288, 244] width 287 height 182
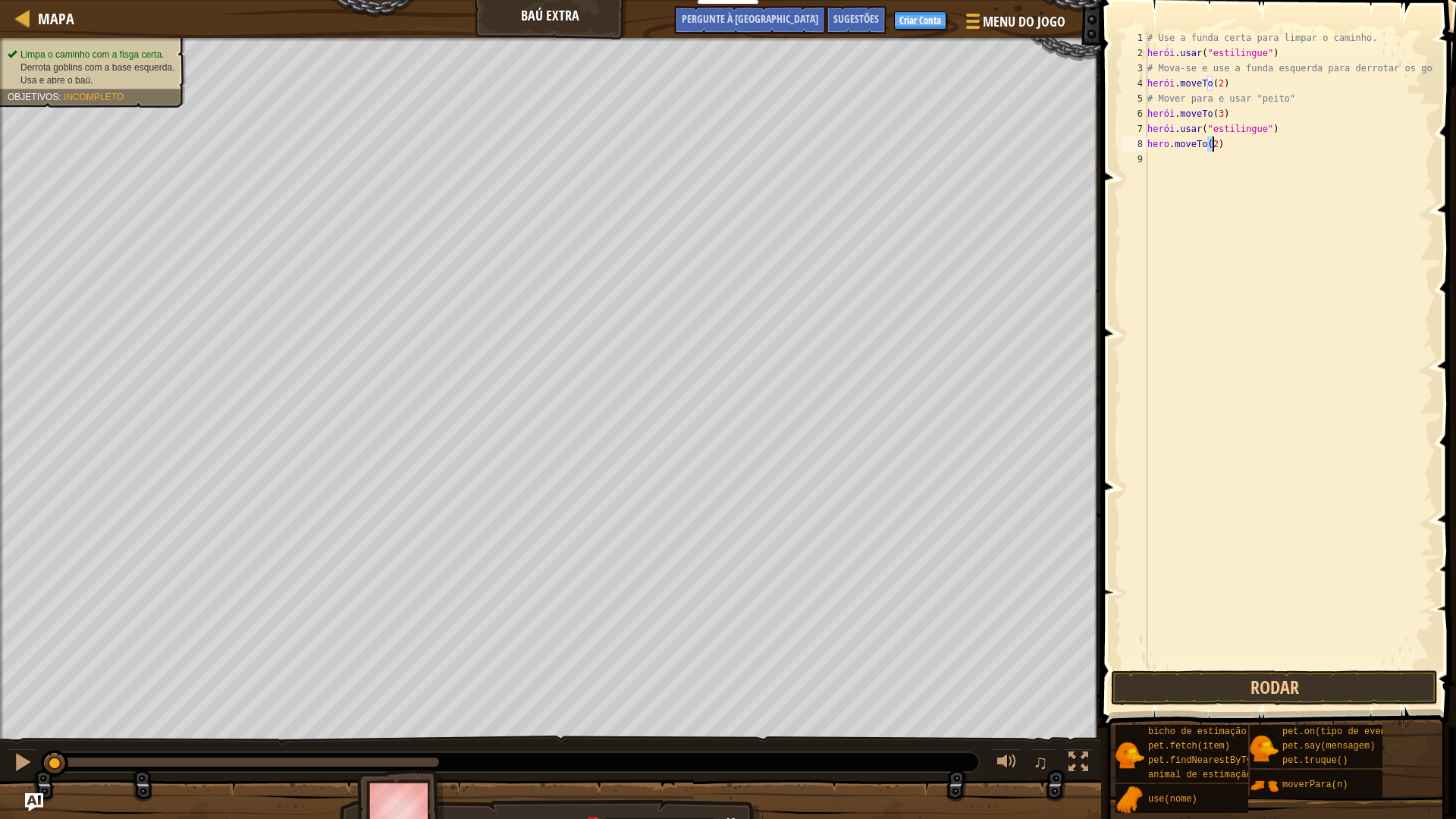
type textarea "hero.moveTo(4)"
click at [1157, 168] on div "# Use a funda certa para limpar o caminho. herói . usar ( "estilingue" ) # Mova…" at bounding box center [1289, 363] width 288 height 667
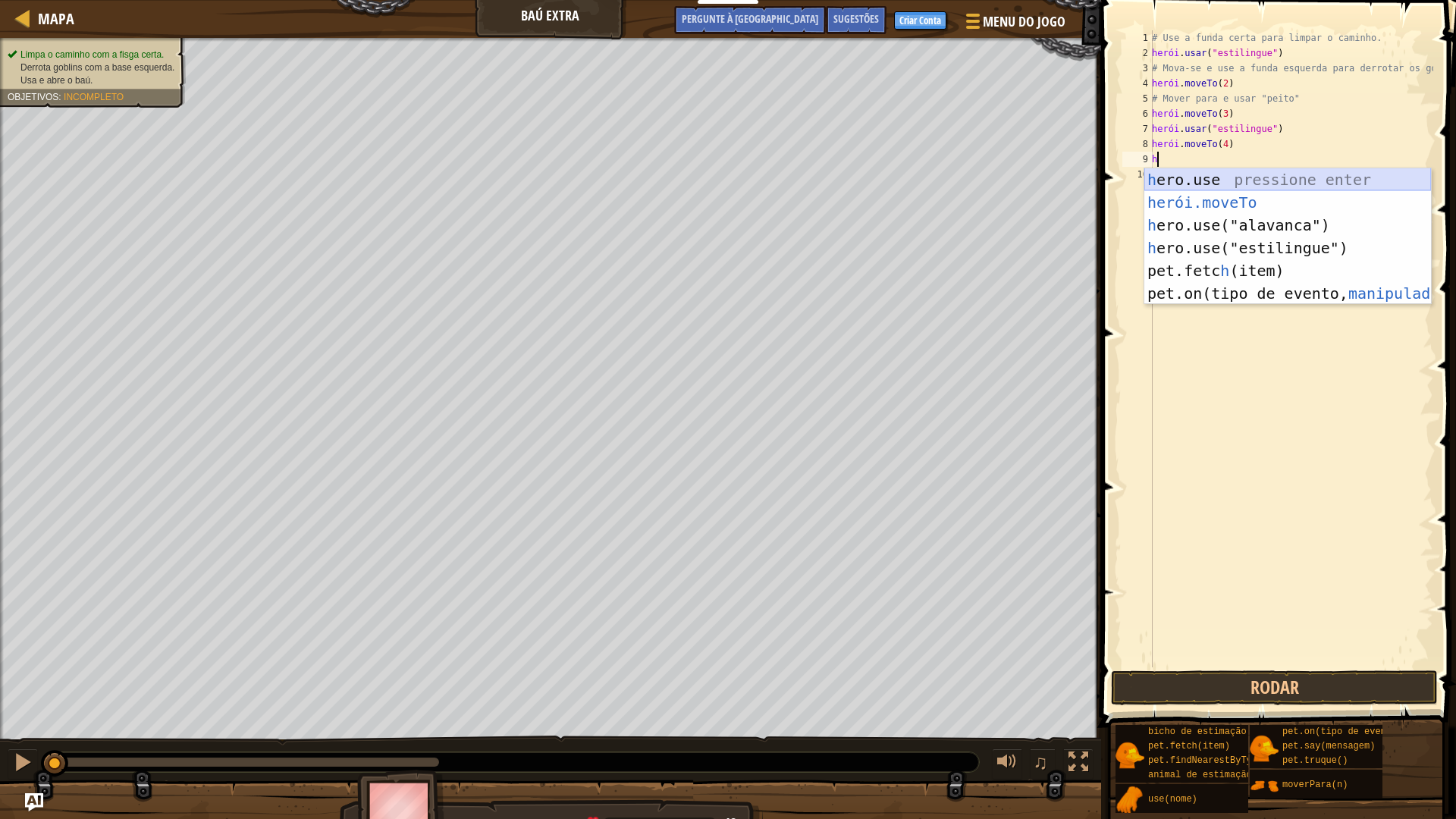
click at [1205, 168] on div "h ero.use pressione enter herói.moveTo ​ Pressione Enter h ero.use("alavanca") …" at bounding box center [1288, 259] width 287 height 182
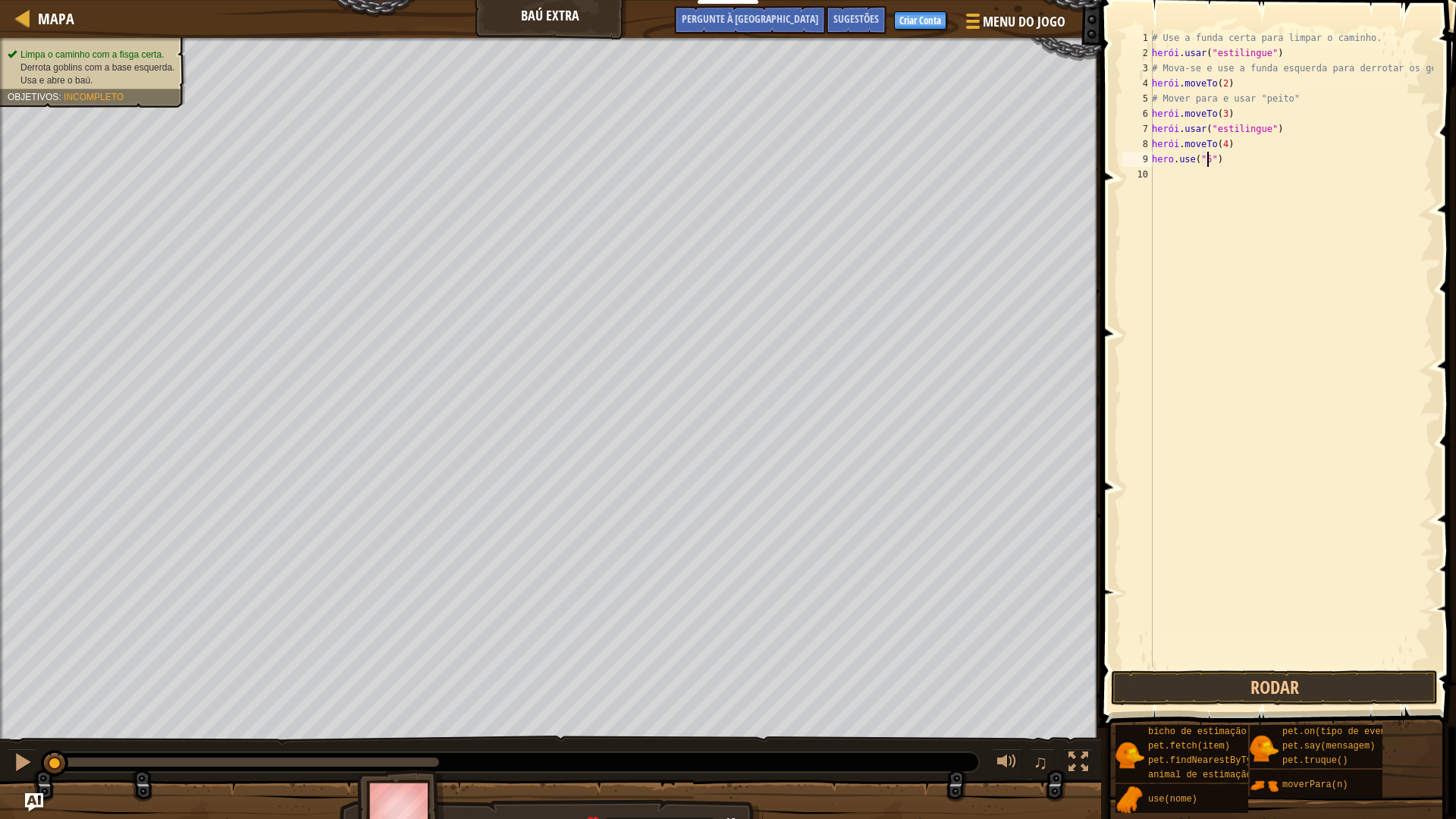
scroll to position [7, 5]
click at [1248, 181] on div "# Use a funda certa para limpar o caminho. herói . usar ( "estilingue" ) # Mova…" at bounding box center [1291, 363] width 285 height 667
type textarea "h"
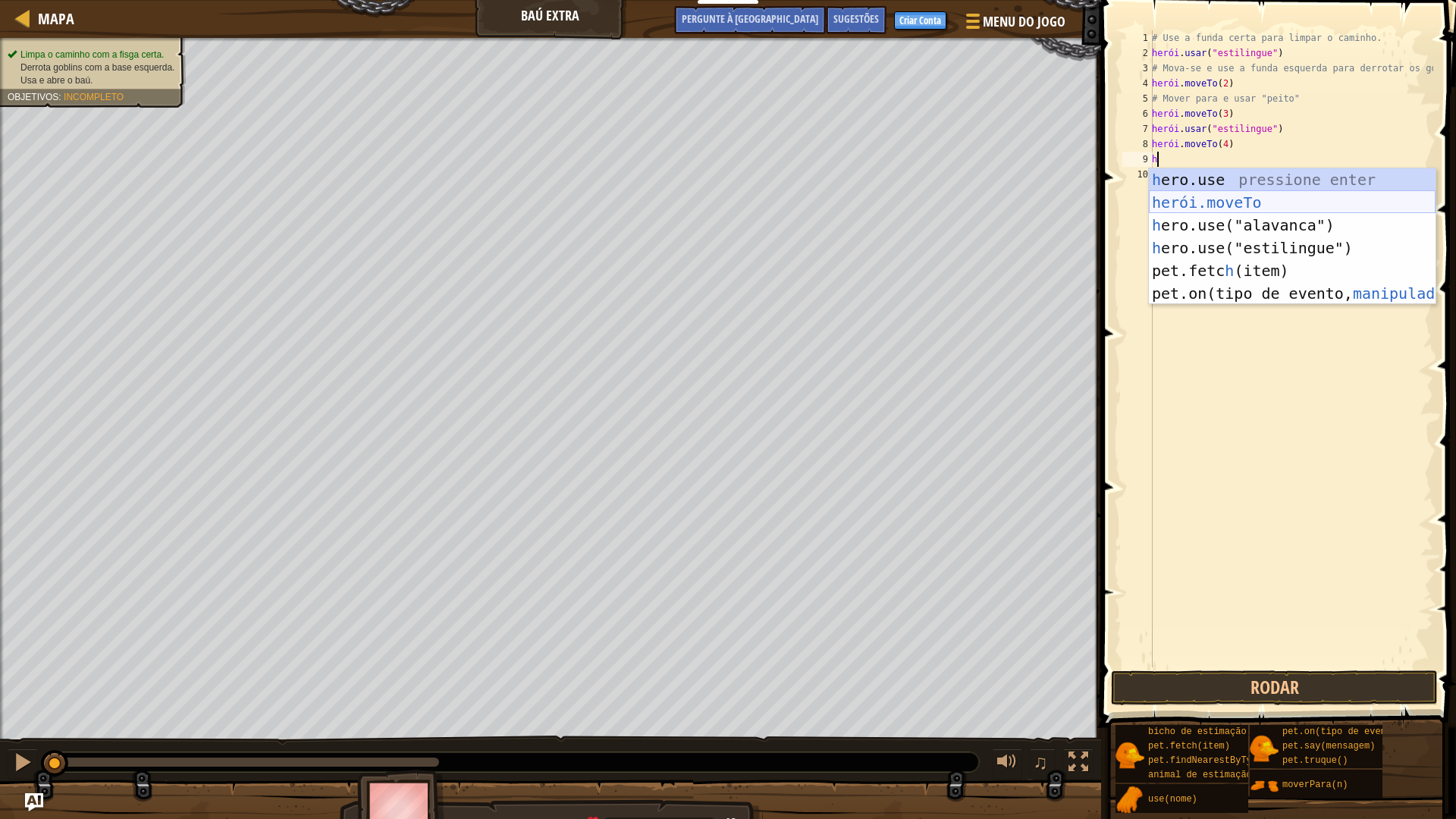
click at [1217, 192] on div "h ero.use pressione enter herói.moveTo ​ Pressione Enter h ero.use("alavanca") …" at bounding box center [1292, 259] width 287 height 182
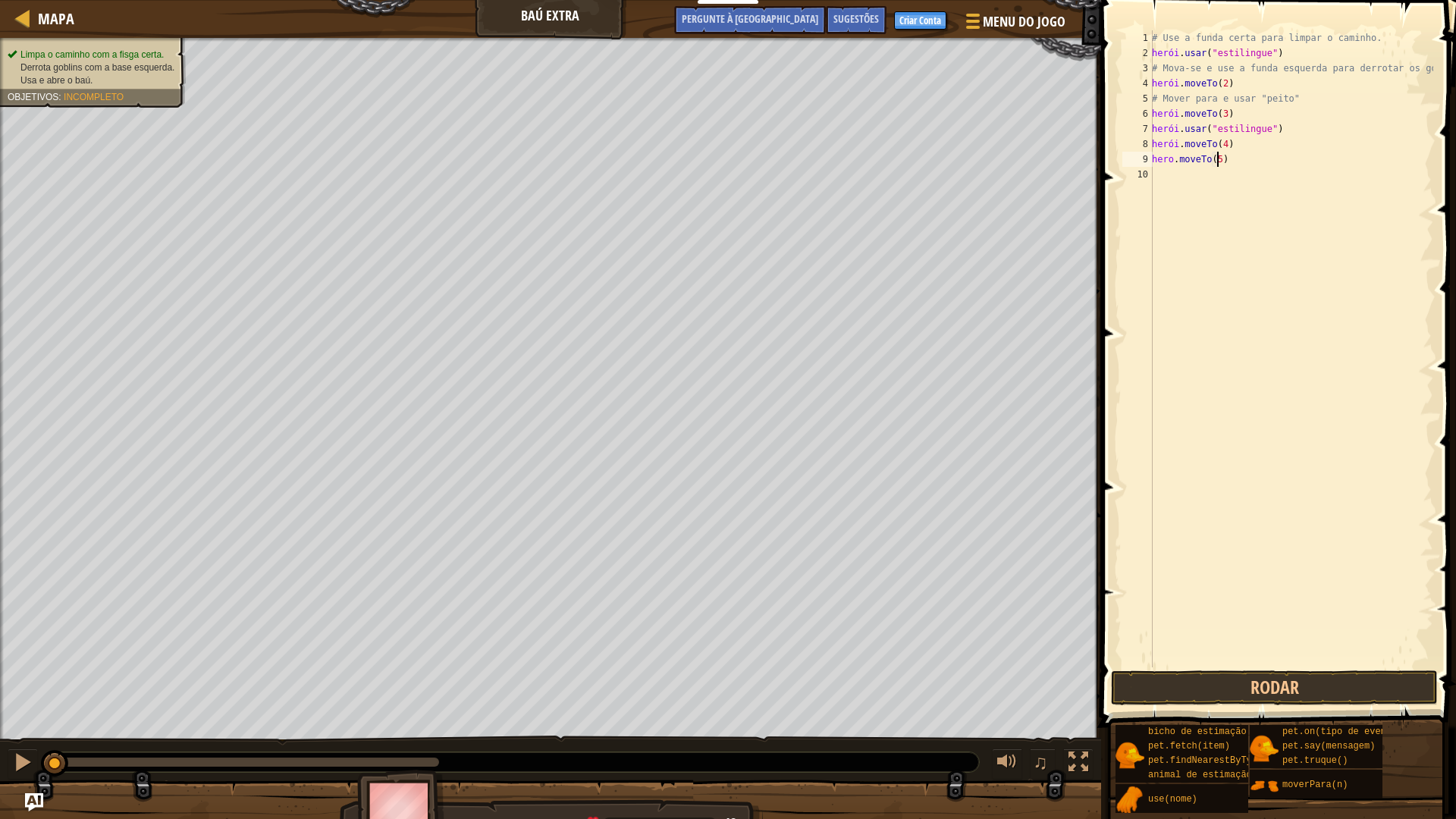
type textarea "hero.moveTo(5)"
click at [1174, 176] on div "# Use a funda certa para limpar o caminho. herói . usar ( "estilingue" ) # Mova…" at bounding box center [1291, 363] width 285 height 667
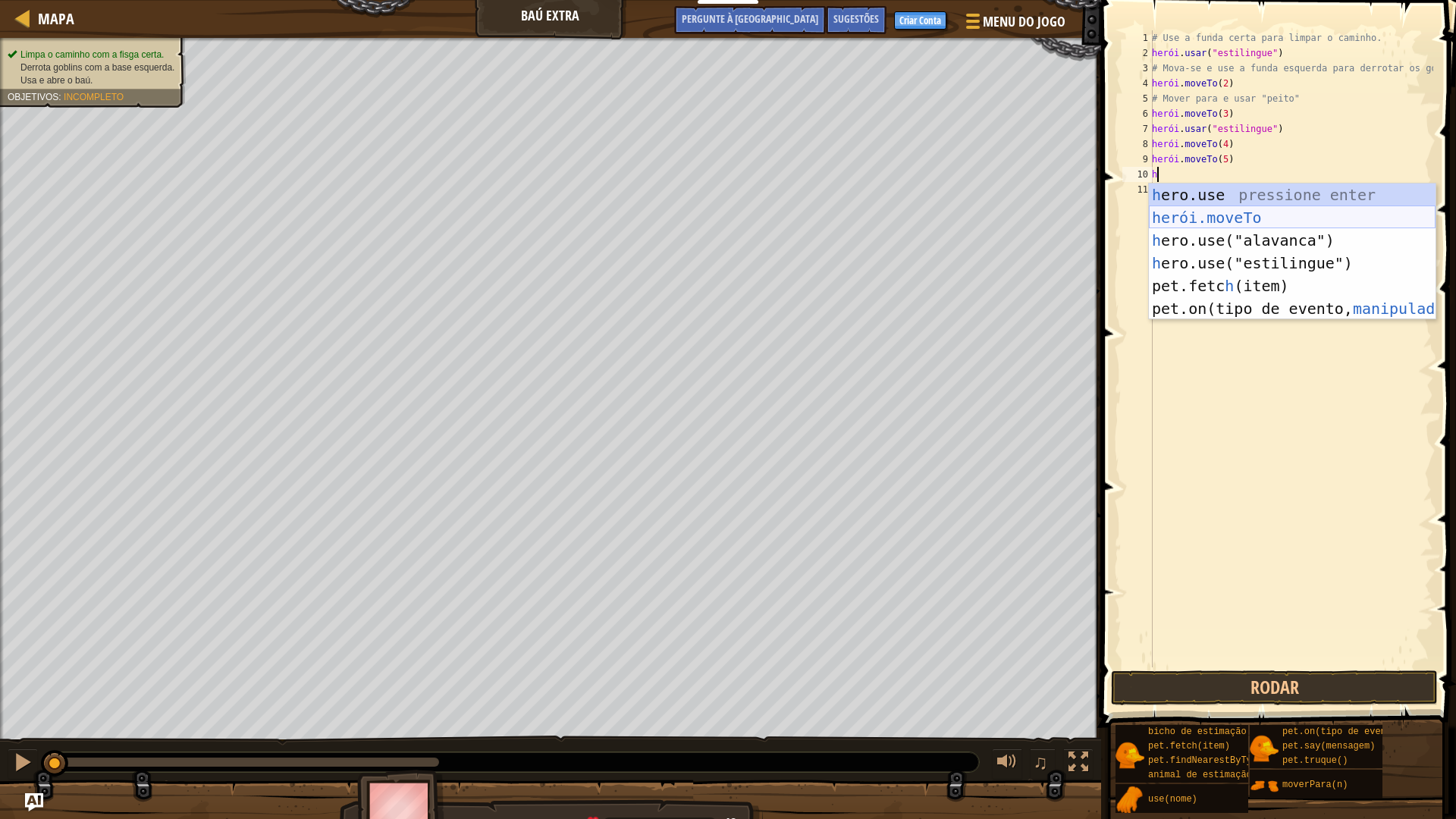
click at [1235, 209] on div "h ero.use pressione enter herói.moveTo ​ Pressione Enter h ero.use("alavanca") …" at bounding box center [1292, 275] width 287 height 182
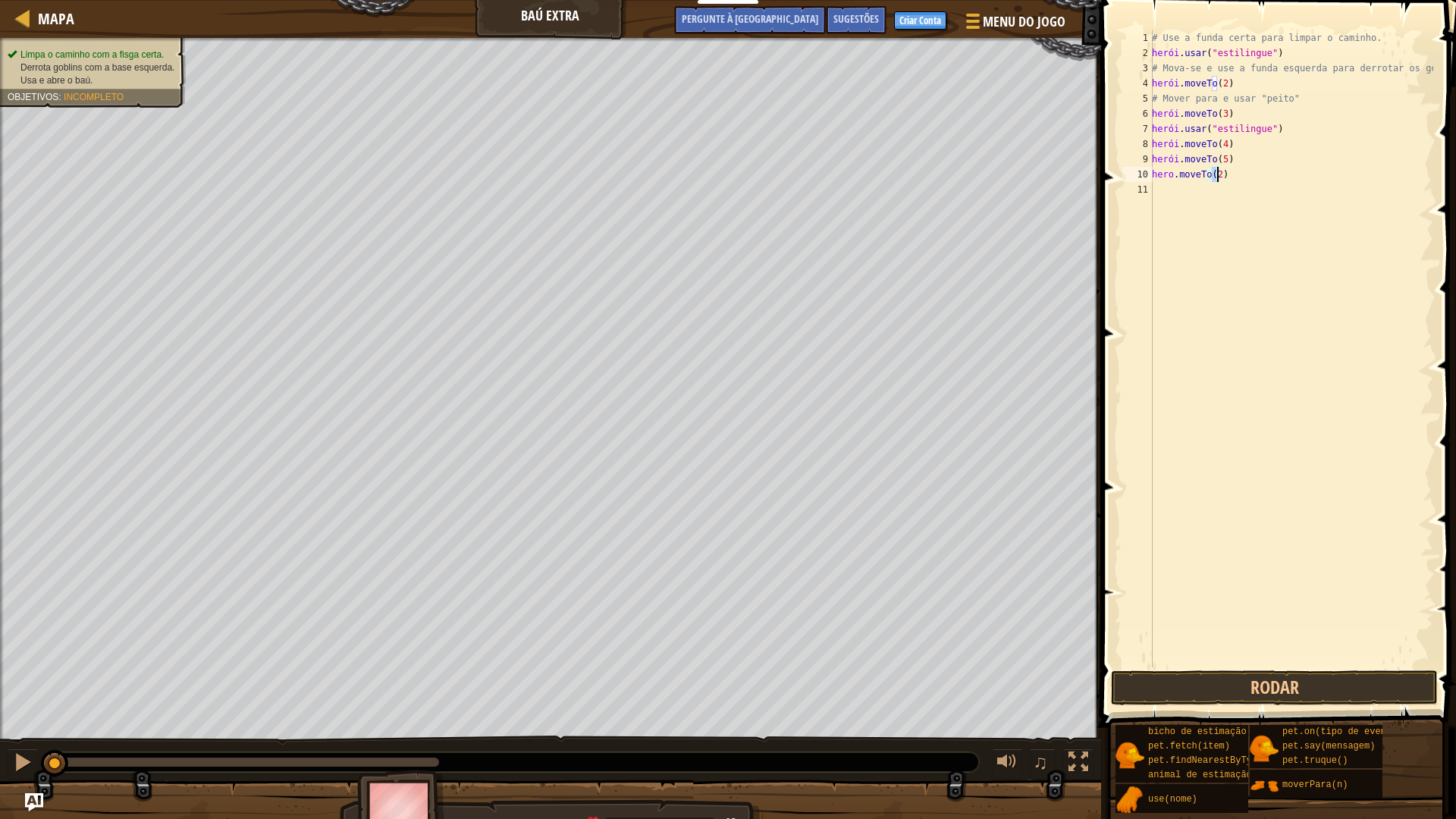
type textarea "hero.moveTo(6)"
click at [1170, 173] on div "# Use a funda certa para limpar o caminho. herói . usar ( "estilingue" ) # Mova…" at bounding box center [1291, 363] width 285 height 667
click at [1167, 183] on div "# Use a funda certa para limpar o caminho. herói . usar ( "estilingue" ) # Mova…" at bounding box center [1291, 363] width 285 height 667
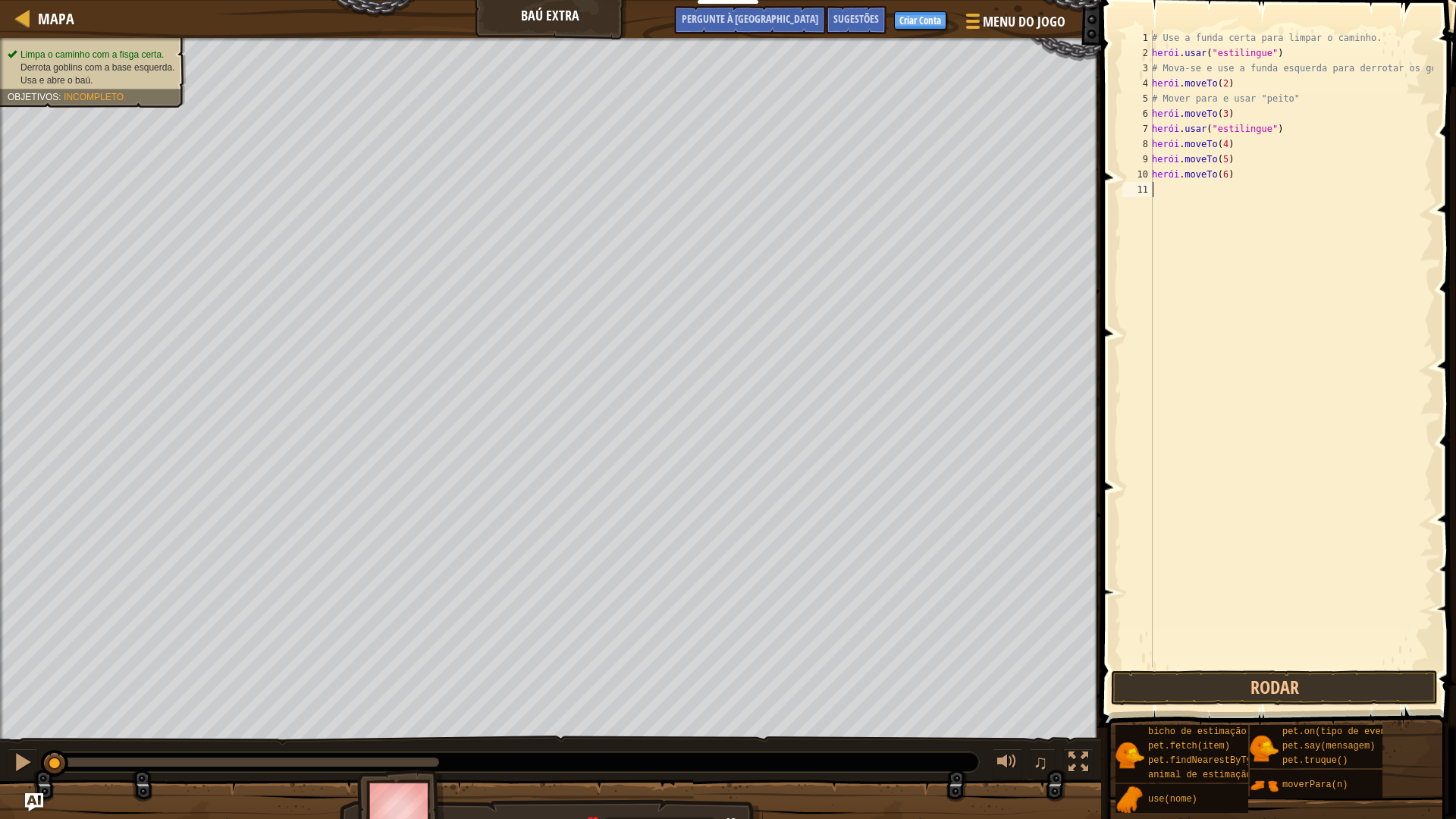
click at [1174, 191] on div "# Use a funda certa para limpar o caminho. herói . usar ( "estilingue" ) # Mova…" at bounding box center [1291, 363] width 285 height 667
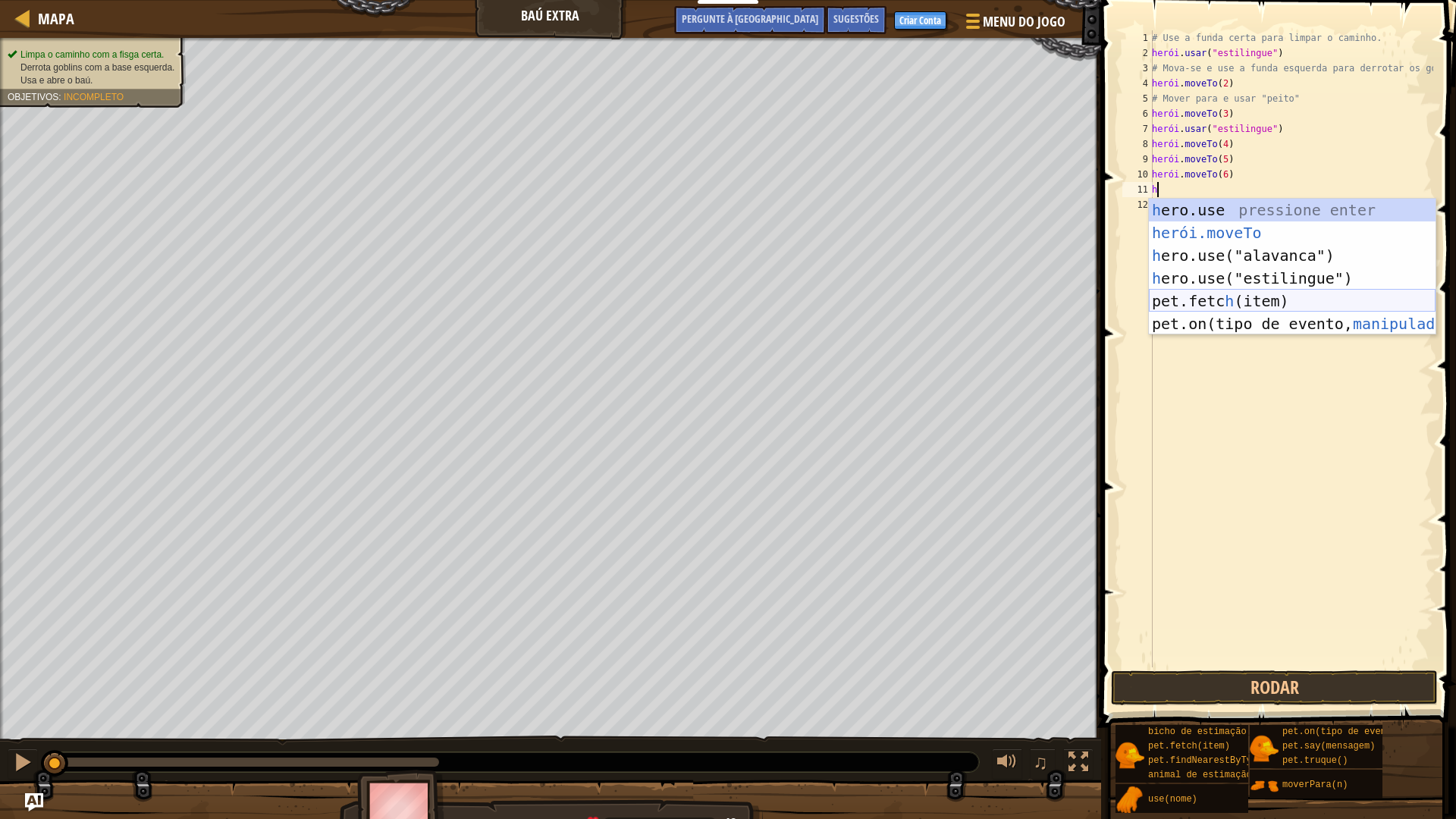
click at [1227, 305] on div "h ero.use pressione enter herói.moveTo ​ Pressione Enter h ero.use("alavanca") …" at bounding box center [1292, 289] width 287 height 182
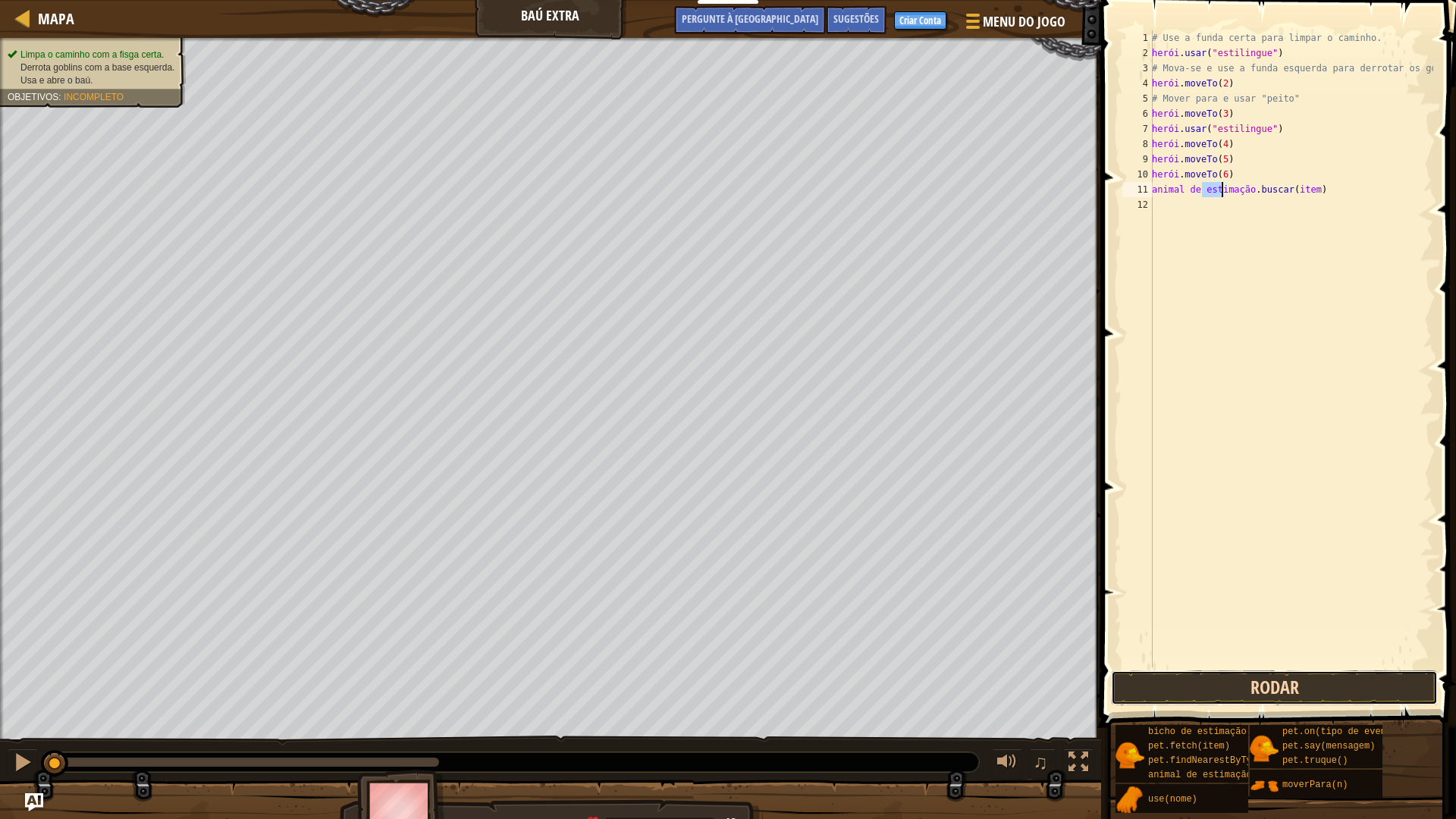
click at [1224, 684] on button "Rodar" at bounding box center [1274, 687] width 327 height 35
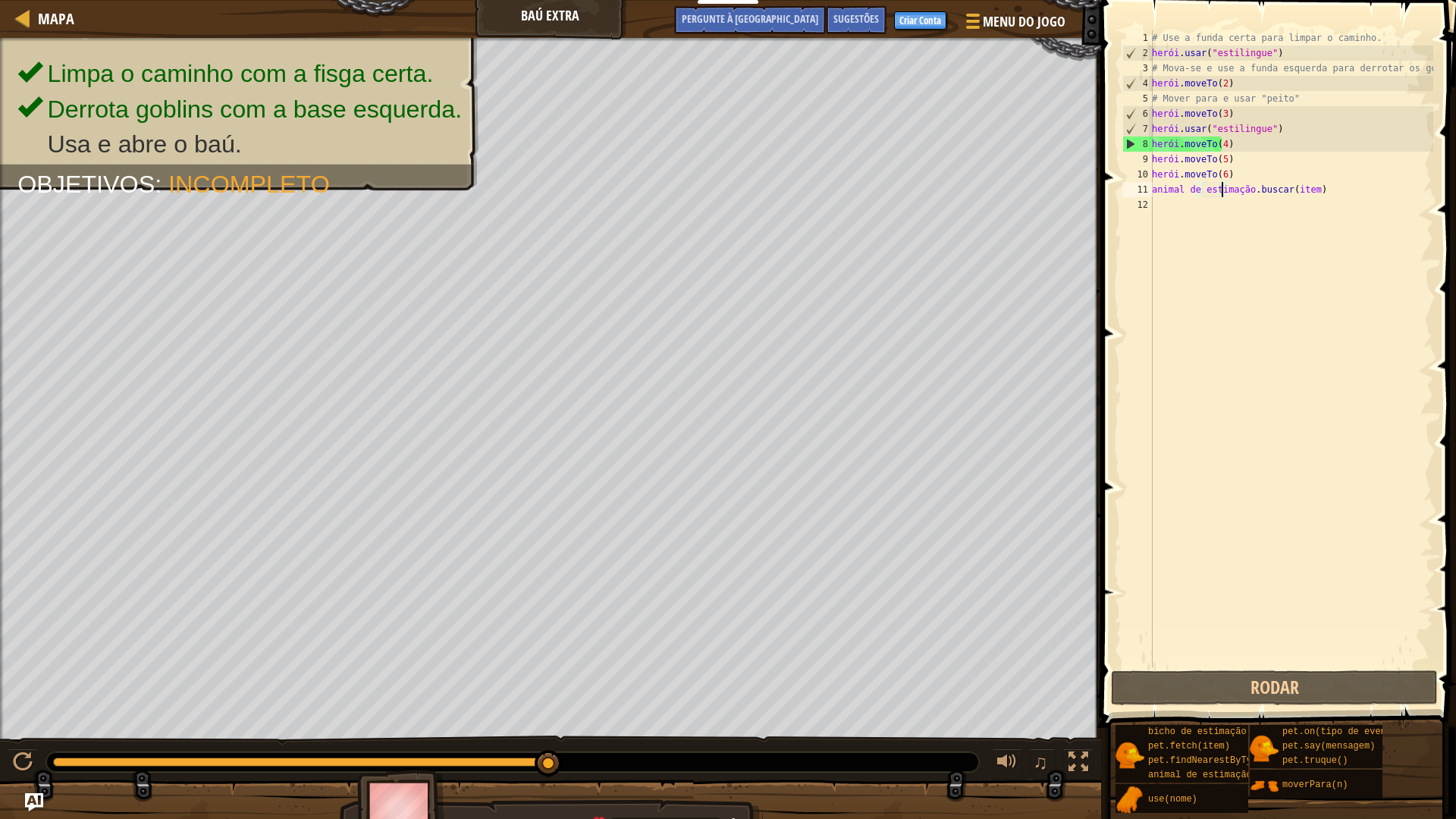
click at [1260, 142] on div "# Use a funda certa para limpar o caminho. herói . usar ( "estilingue" ) # Mova…" at bounding box center [1291, 363] width 285 height 667
drag, startPoint x: 1158, startPoint y: 139, endPoint x: 1271, endPoint y: 131, distance: 113.3
click at [1202, 139] on div "# Use a funda certa para limpar o caminho. herói . usar ( "estilingue" ) # Mova…" at bounding box center [1291, 363] width 285 height 667
click at [1154, 138] on div "# Use a funda certa para limpar o caminho. herói . usar ( "estilingue" ) # Mova…" at bounding box center [1291, 349] width 285 height 637
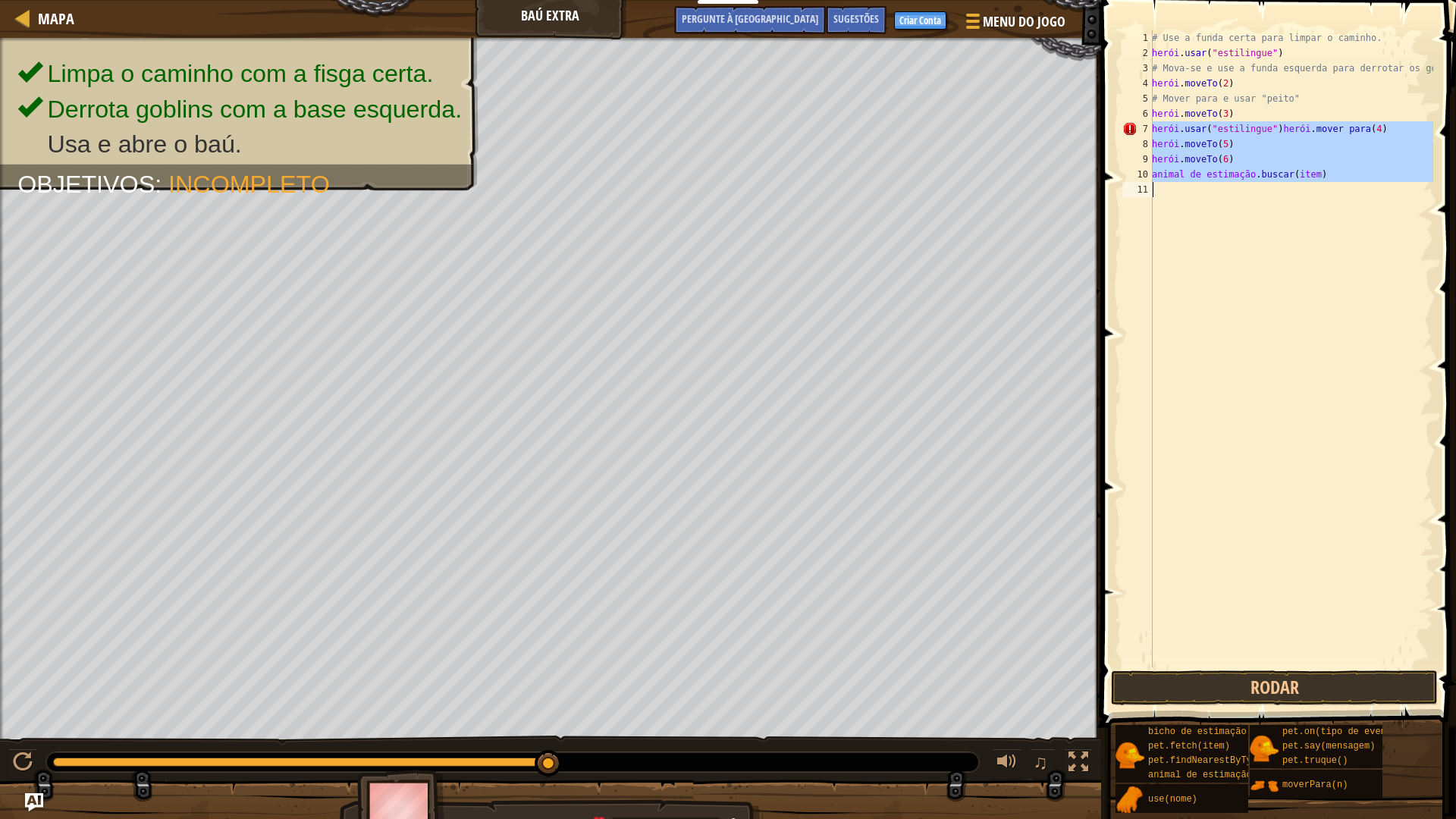
drag, startPoint x: 1154, startPoint y: 128, endPoint x: 1426, endPoint y: 205, distance: 282.7
click at [1426, 205] on div "# Use a funda certa para limpar o caminho. herói . usar ( "estilingue" ) # Mova…" at bounding box center [1291, 363] width 285 height 667
type textarea "pet.fetch(item)"
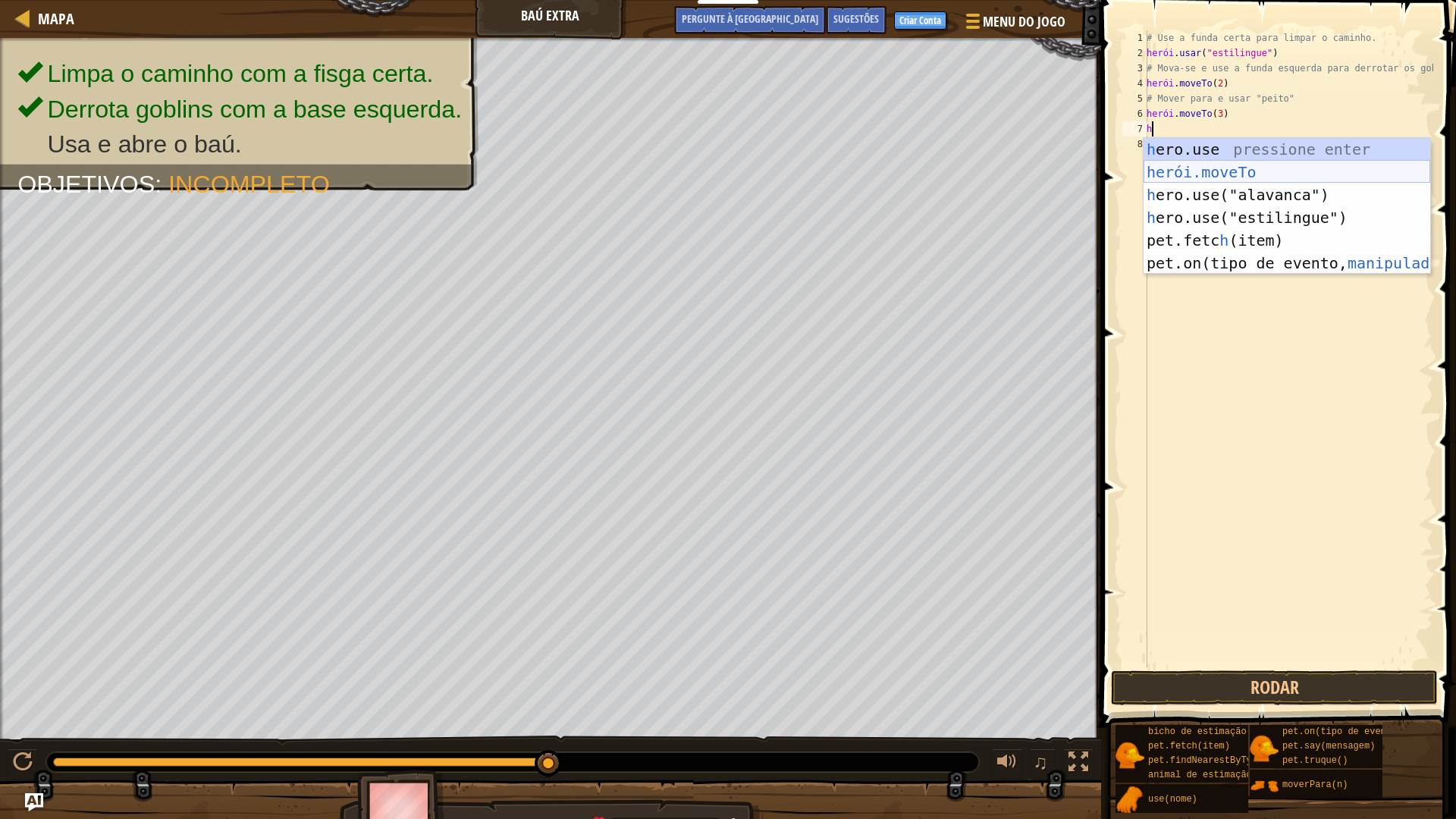
click at [1250, 169] on div "h ero.use pressione enter herói.moveTo ​ Pressione Enter h ero.use("alavanca") …" at bounding box center [1287, 229] width 287 height 182
type textarea "hero.moveTo(2)"
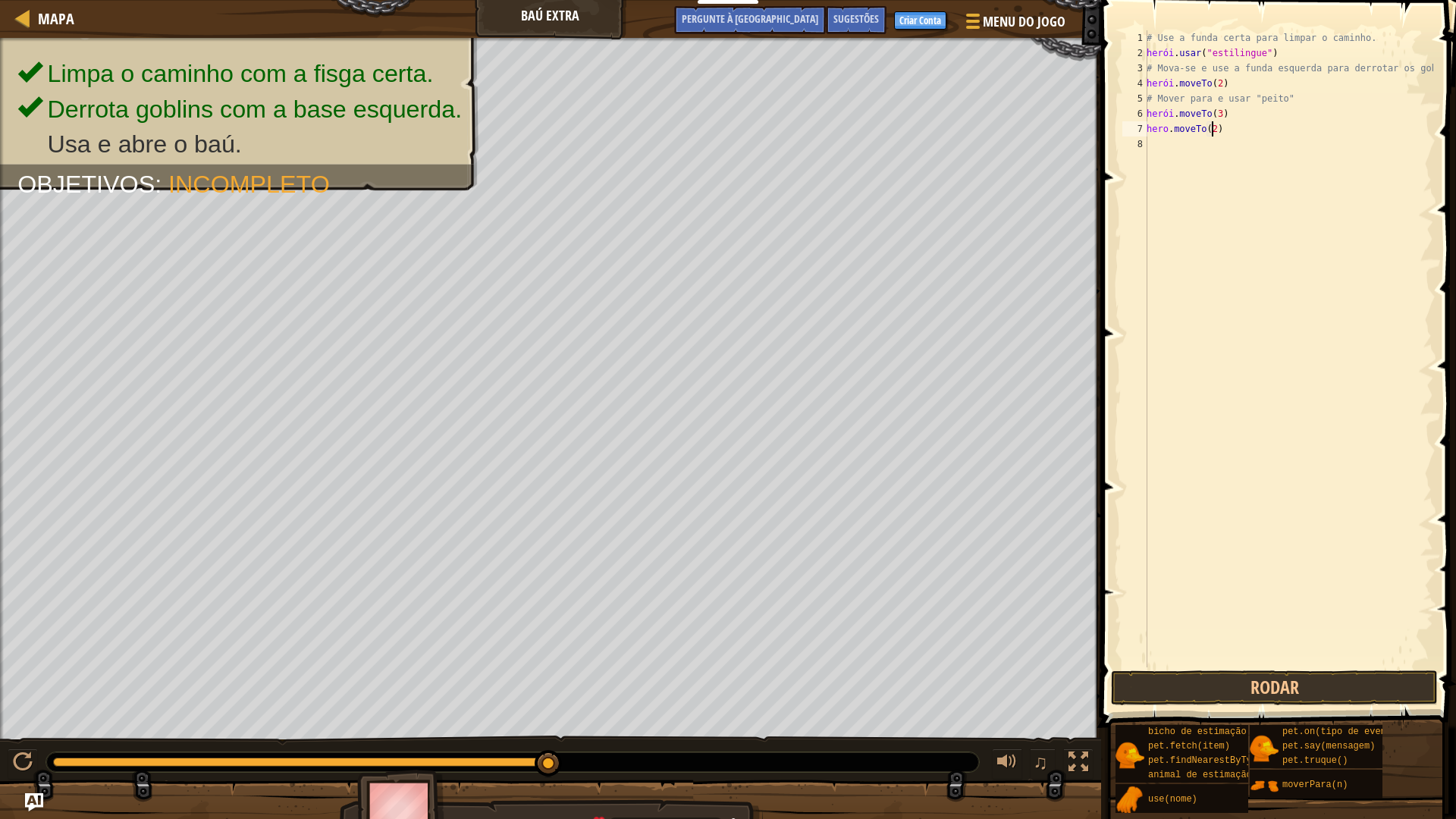
scroll to position [7, 5]
click at [1165, 156] on div "# Use a funda certa para limpar o caminho. herói . usar ( "estilingue" ) # Mova…" at bounding box center [1288, 363] width 289 height 667
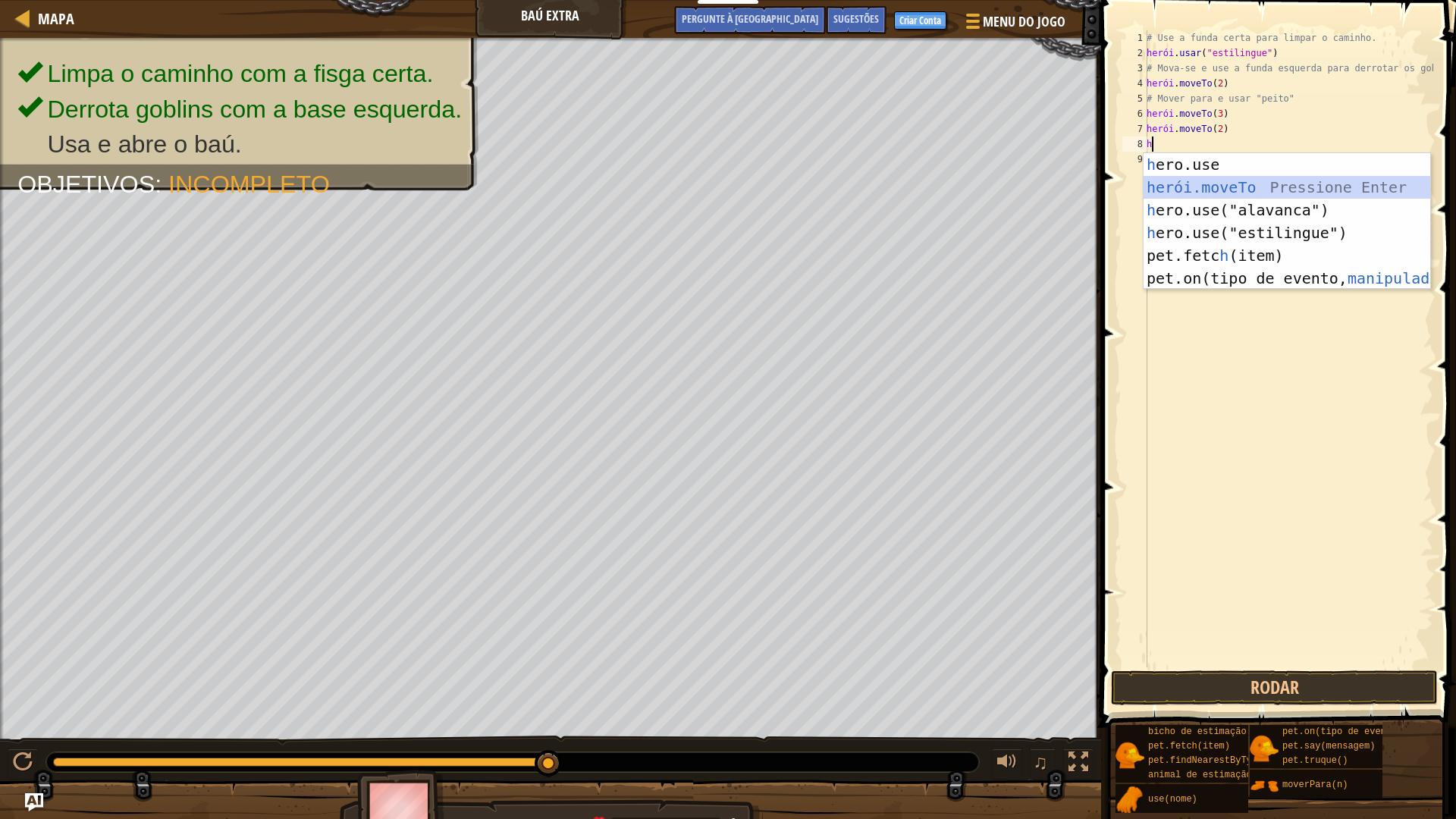
click at [1206, 190] on div "h ero.use pressione enter herói.moveTo ​ Pressione Enter h ero.use("alavanca") …" at bounding box center [1287, 244] width 287 height 182
type textarea "hero.moveTo(4)"
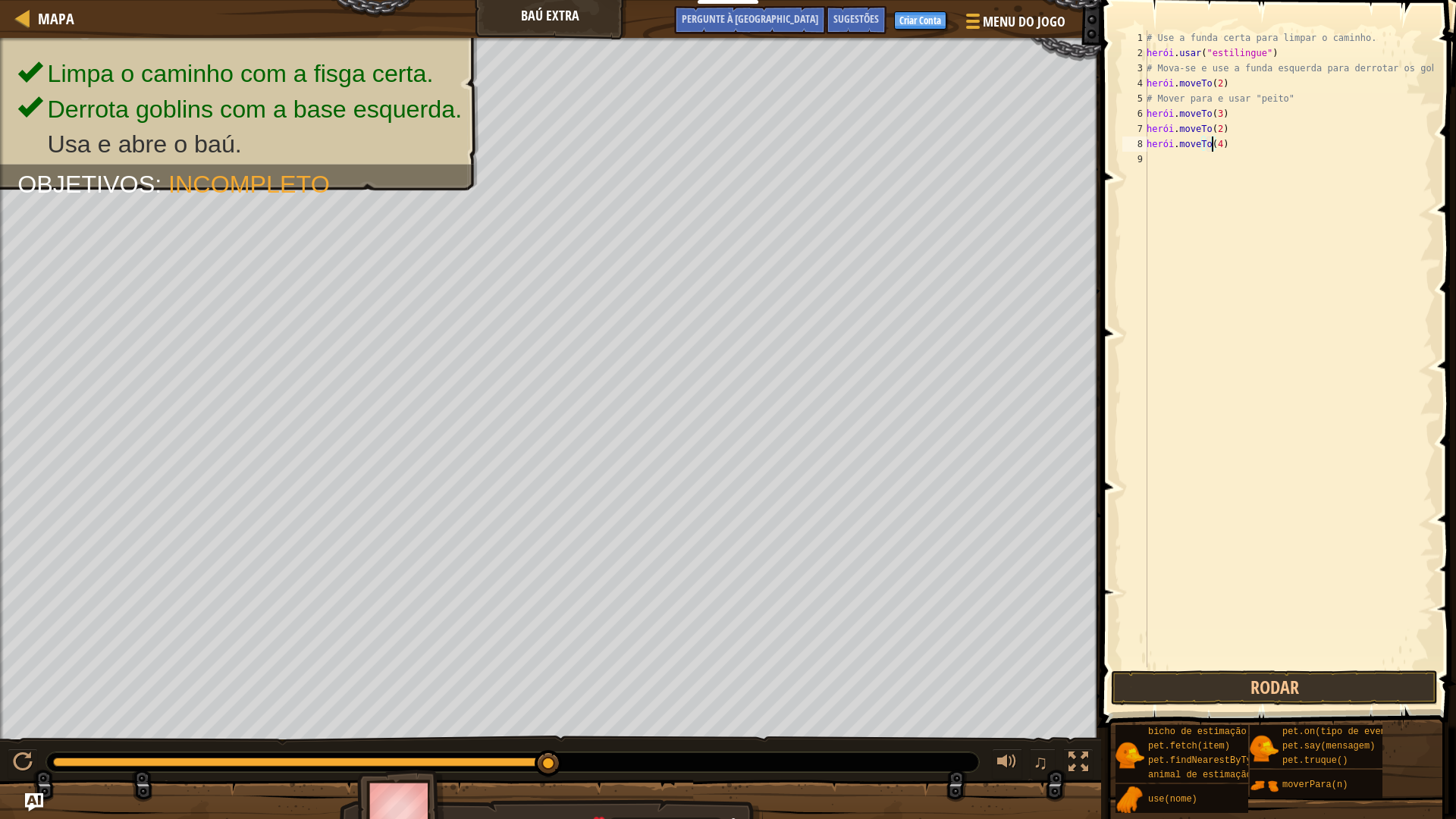
click at [1179, 167] on div "# Use a funda certa para limpar o caminho. herói . usar ( "estilingue" ) # Mova…" at bounding box center [1288, 363] width 289 height 667
drag, startPoint x: 1146, startPoint y: 128, endPoint x: 1288, endPoint y: 160, distance: 145.6
click at [1288, 160] on div "1 2 3 4 5 6 7 8 9 # Use a funda certa para limpar o caminho. herói . usar ( "es…" at bounding box center [1276, 349] width 314 height 637
type textarea "hero.moveTo(4)"
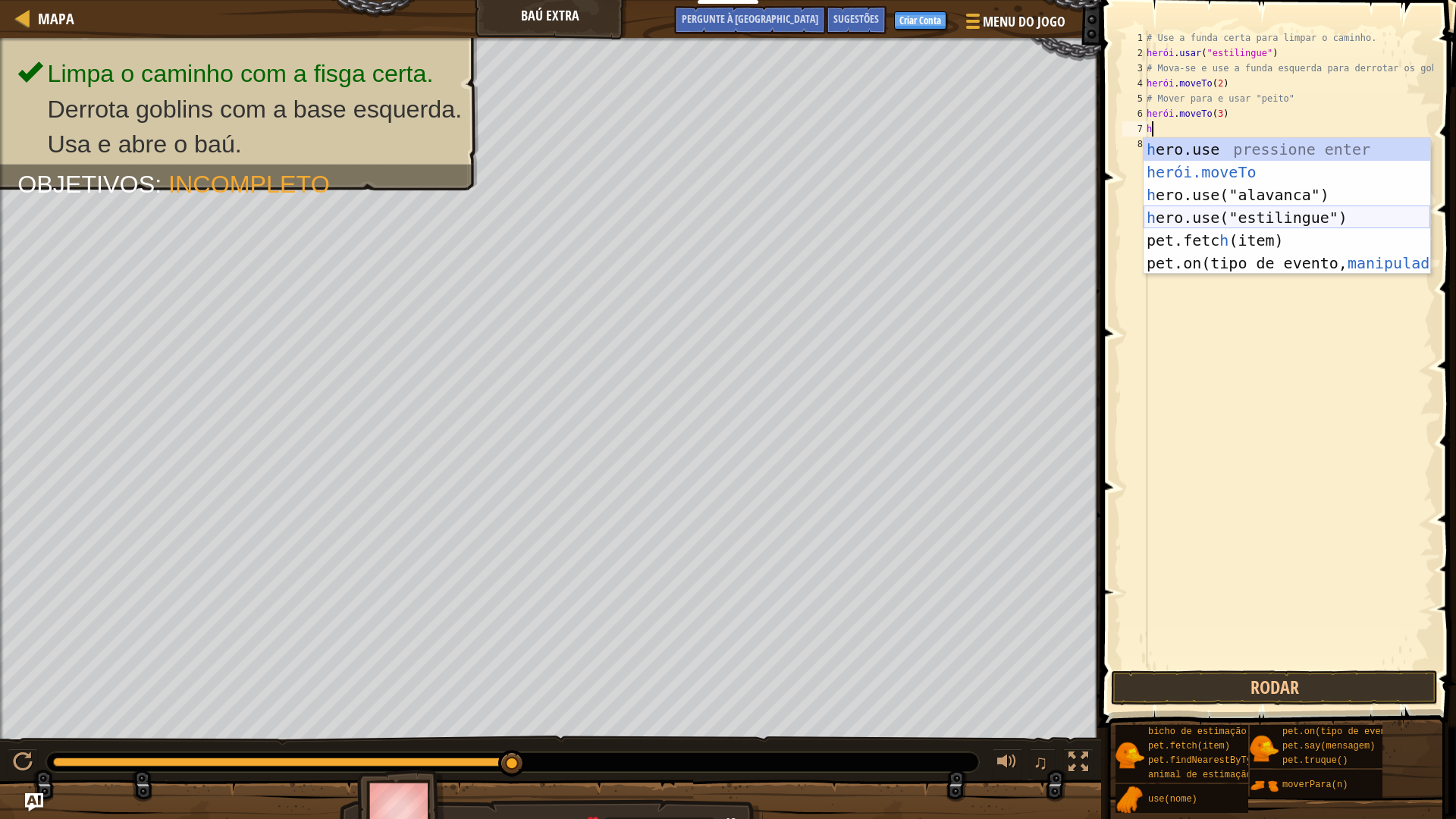
click at [1289, 220] on div "h ero.use pressione enter herói.moveTo ​ Pressione Enter h ero.use("alavanca") …" at bounding box center [1287, 229] width 287 height 182
type textarea "hero.use("sling")"
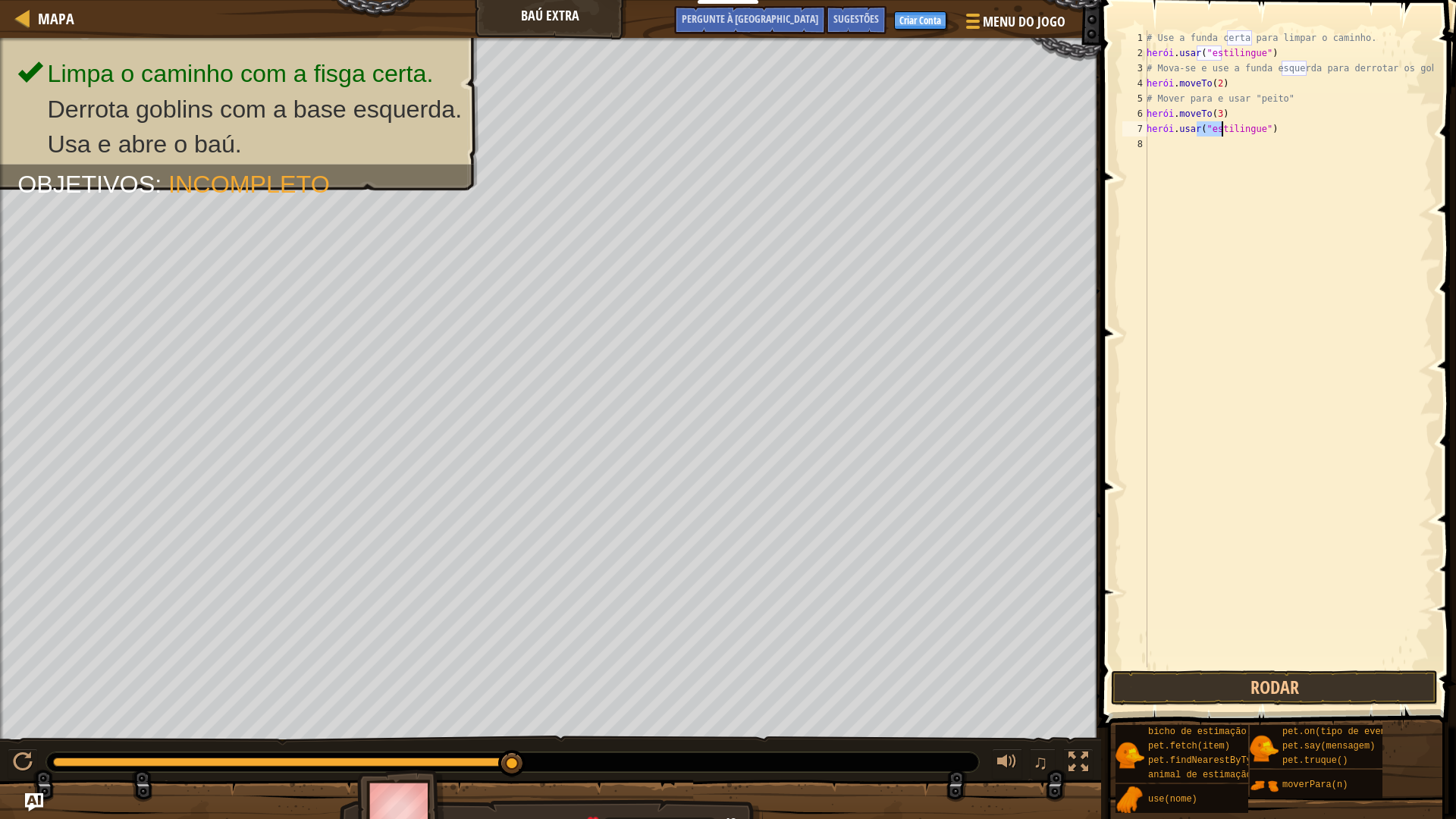
drag, startPoint x: 1168, startPoint y: 155, endPoint x: 1181, endPoint y: 145, distance: 16.4
click at [1171, 154] on div "# Use a funda certa para limpar o caminho. herói . usar ( "estilingue" ) # Mova…" at bounding box center [1288, 363] width 289 height 667
type textarea "hero.use("sling")"
click at [1174, 150] on div "# Use a funda certa para limpar o caminho. herói . usar ( "estilingue" ) # Mova…" at bounding box center [1288, 363] width 289 height 667
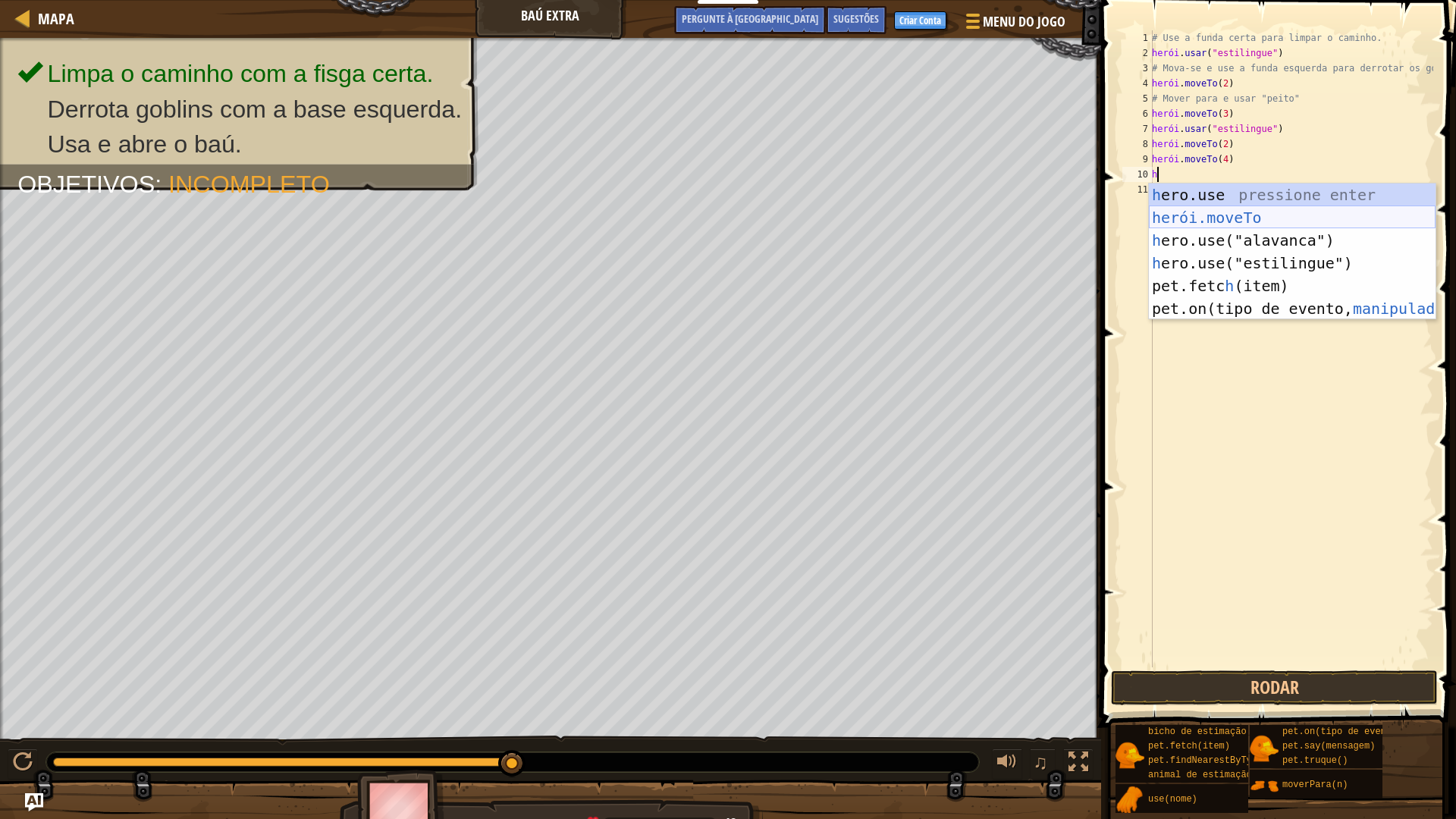
click at [1223, 15] on body "Educadores Criar conta gratuita Soluções Escolares e Distritais Prévia do Kit d…" at bounding box center [728, 8] width 1456 height 15
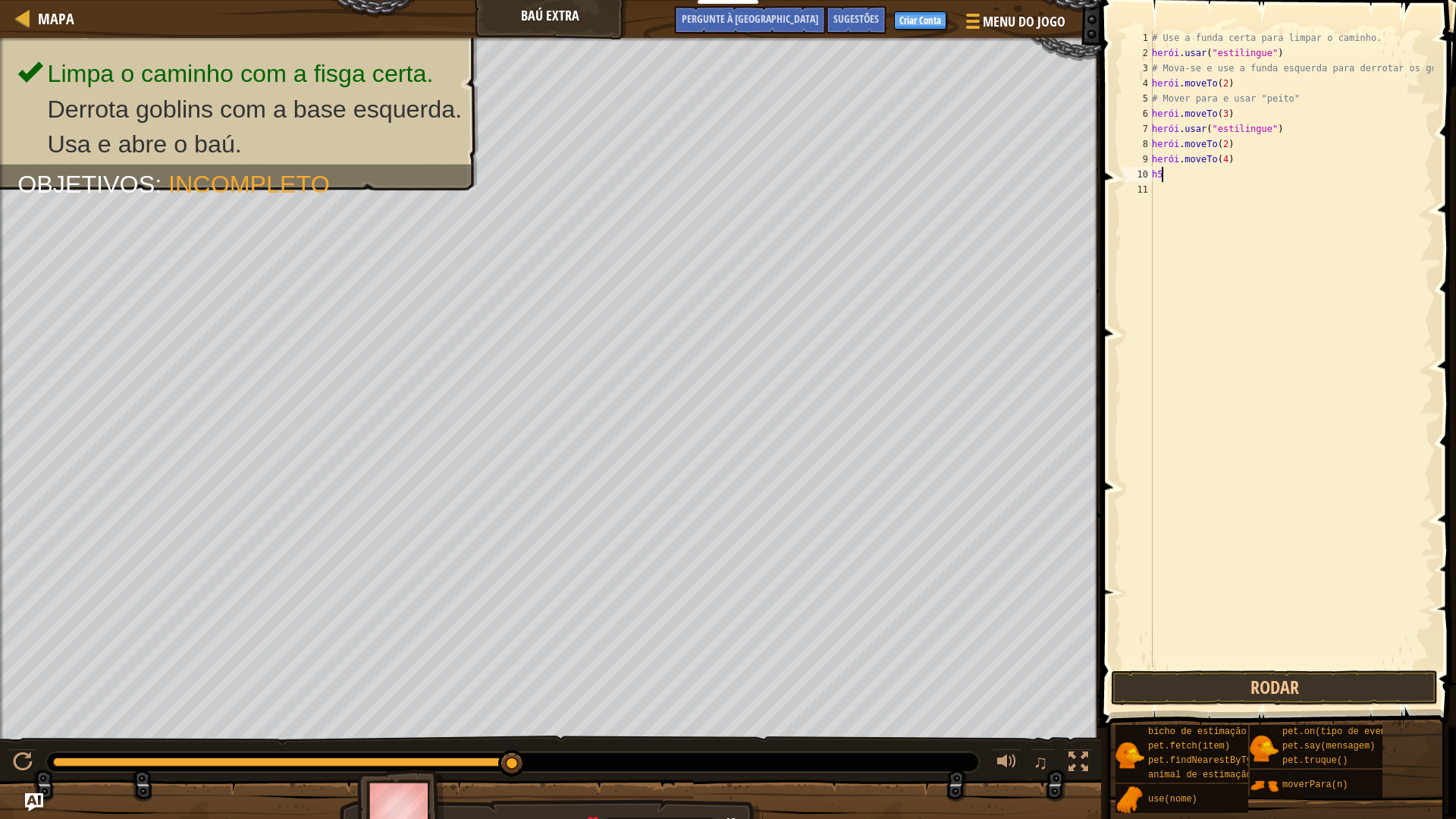
type textarea "h"
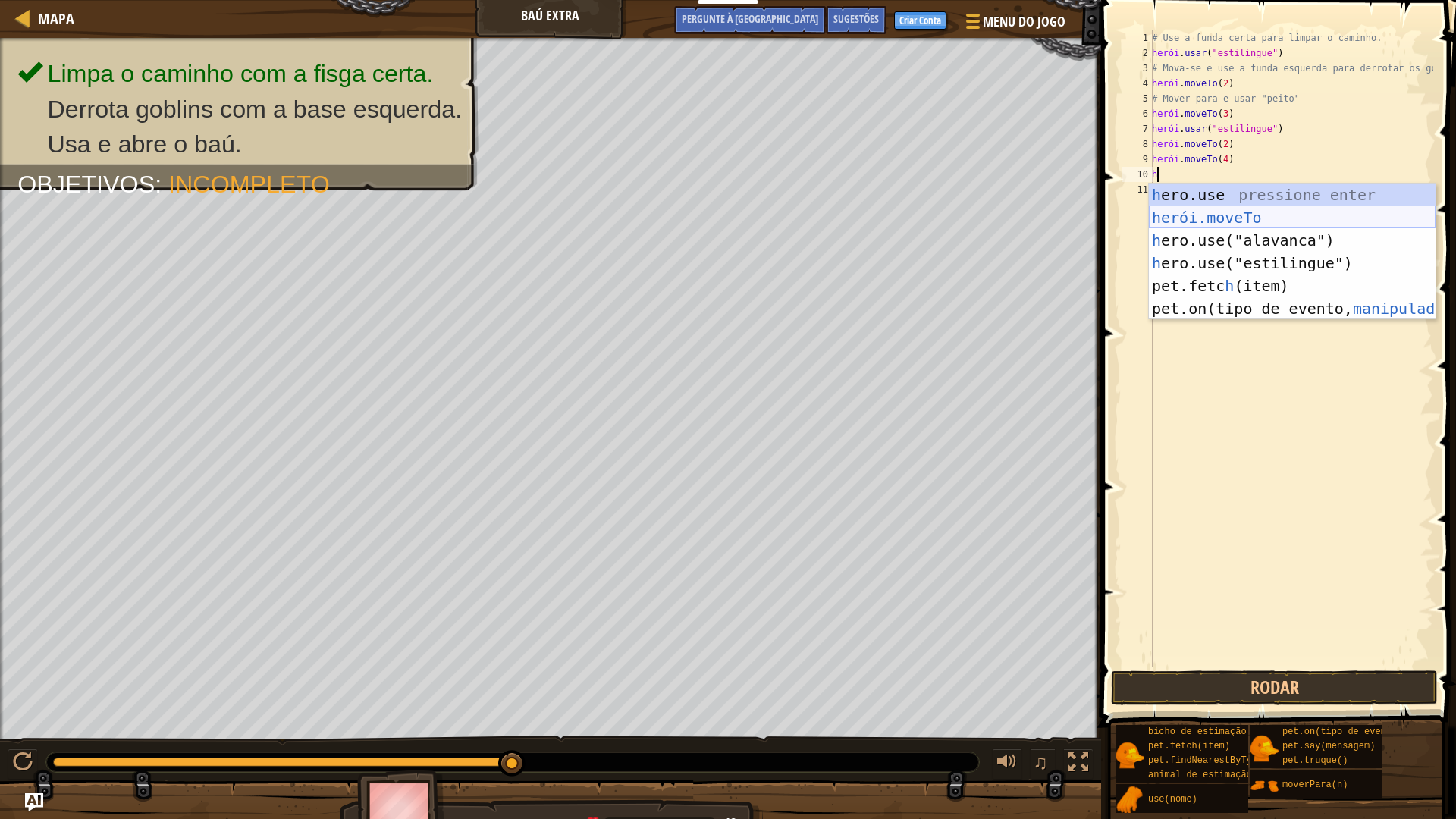
click at [1232, 219] on div "h ero.use pressione enter herói.moveTo ​ Pressione Enter h ero.use("alavanca") …" at bounding box center [1292, 275] width 287 height 182
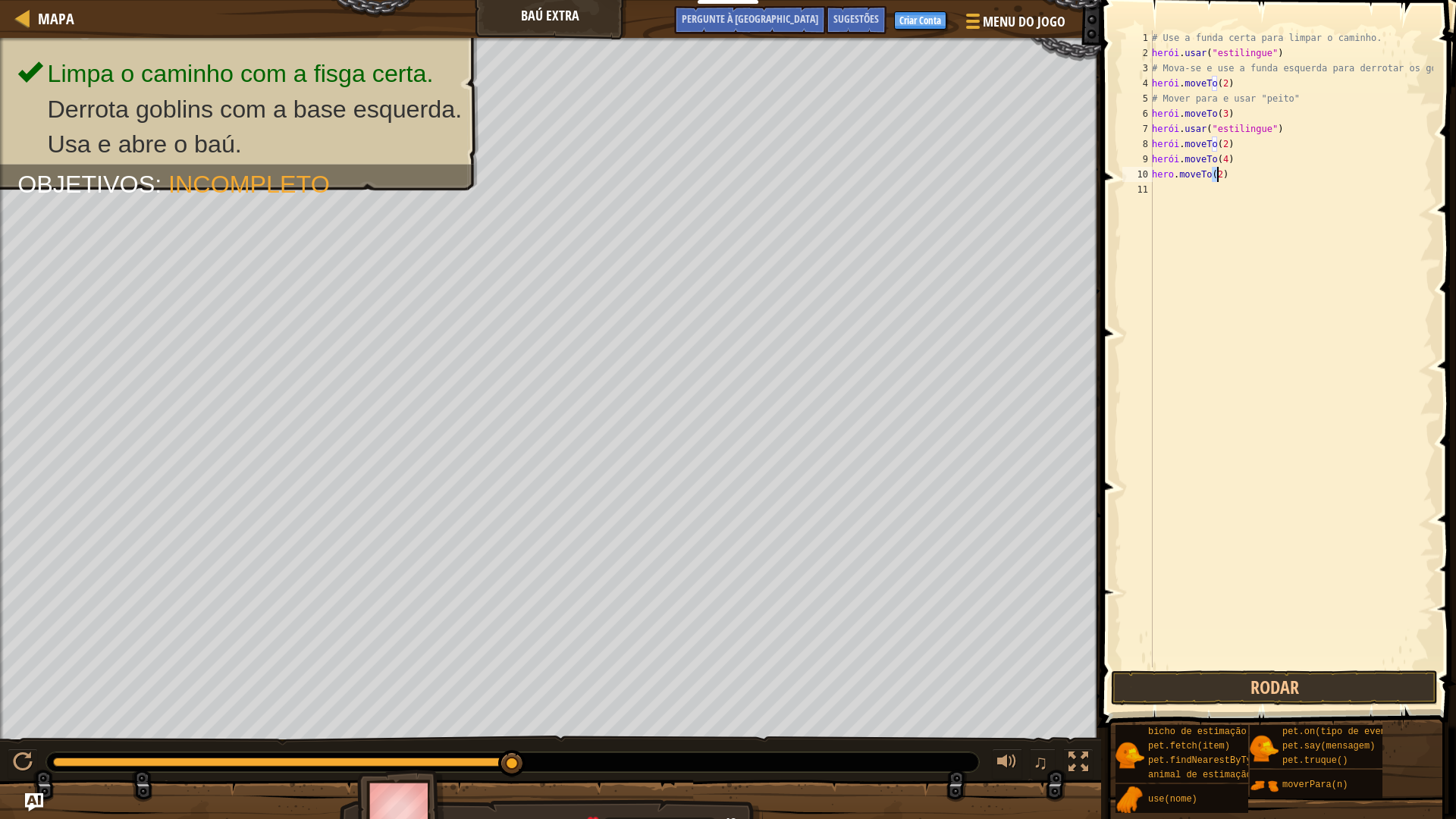
type textarea "hero.moveTo(5)"
click at [1179, 202] on div "# Use a funda certa para limpar o caminho. herói . usar ( "estilingue" ) # Mova…" at bounding box center [1291, 363] width 285 height 667
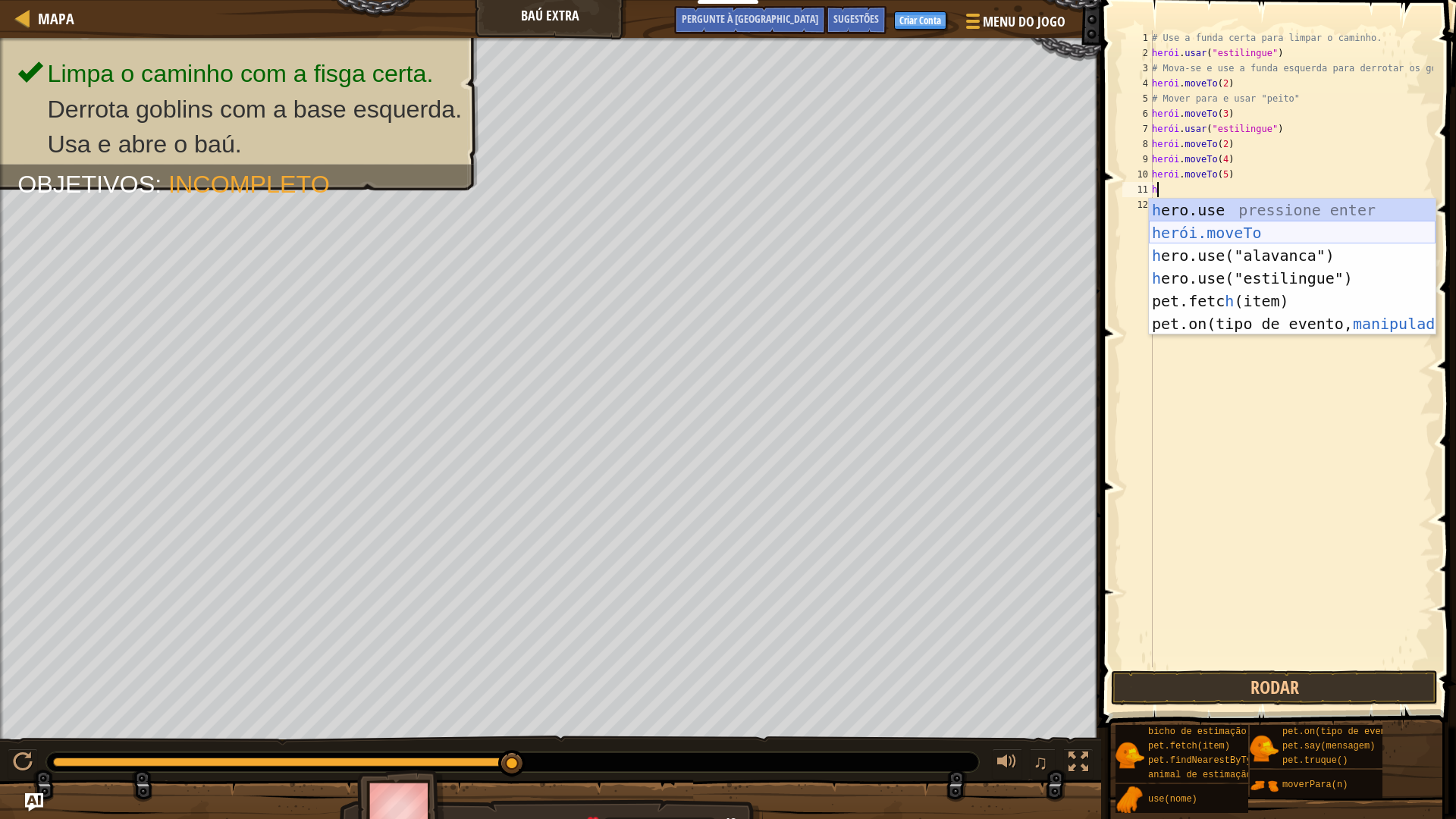
click at [1222, 232] on div "h ero.use pressione enter herói.moveTo ​ Pressione Enter h ero.use("alavanca") …" at bounding box center [1292, 289] width 287 height 182
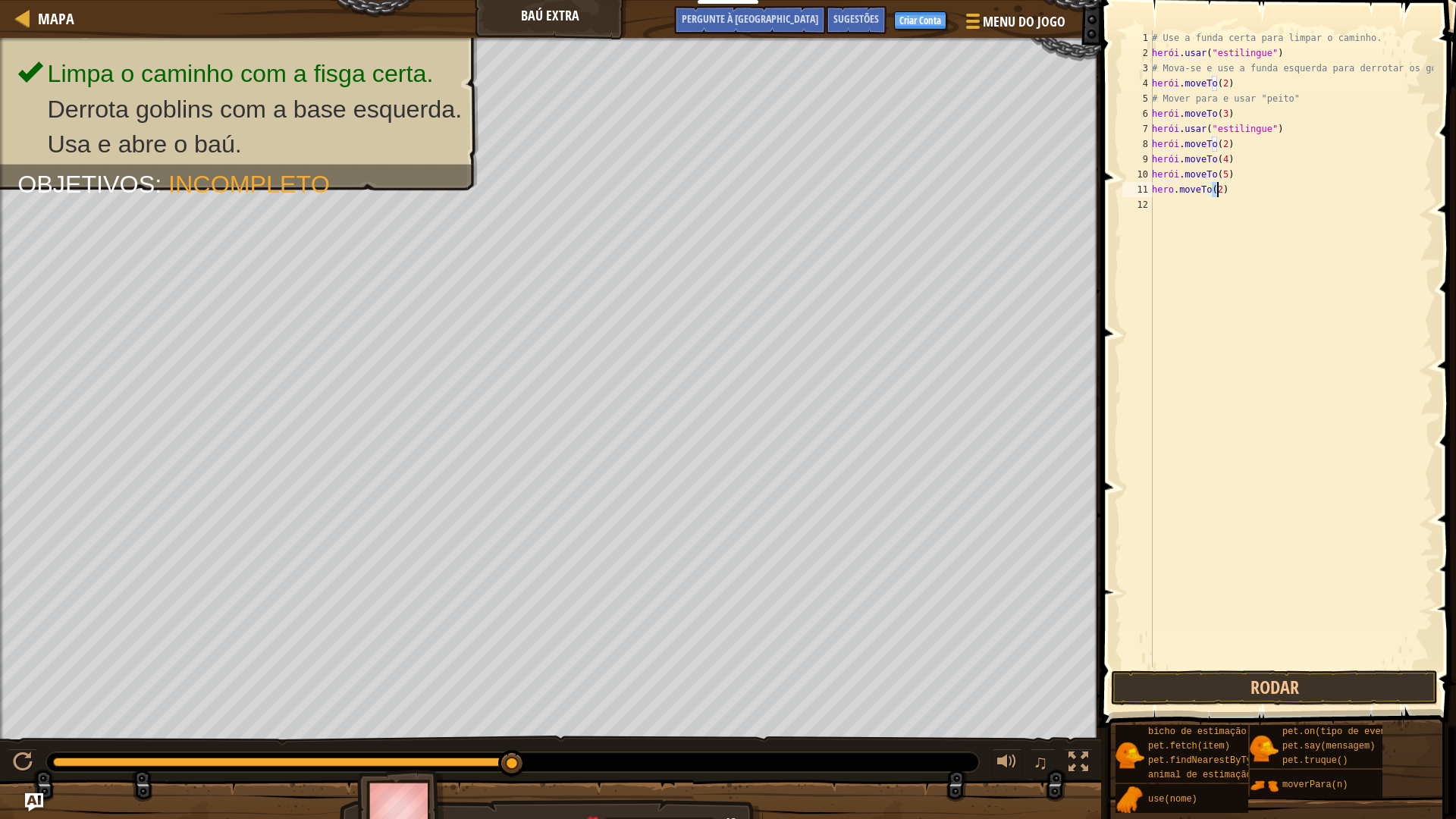
type textarea "hero.moveTo(6)"
click at [1165, 215] on div "# Use a funda certa para limpar o caminho. herói . usar ( "estilingue" ) # Mova…" at bounding box center [1291, 363] width 285 height 667
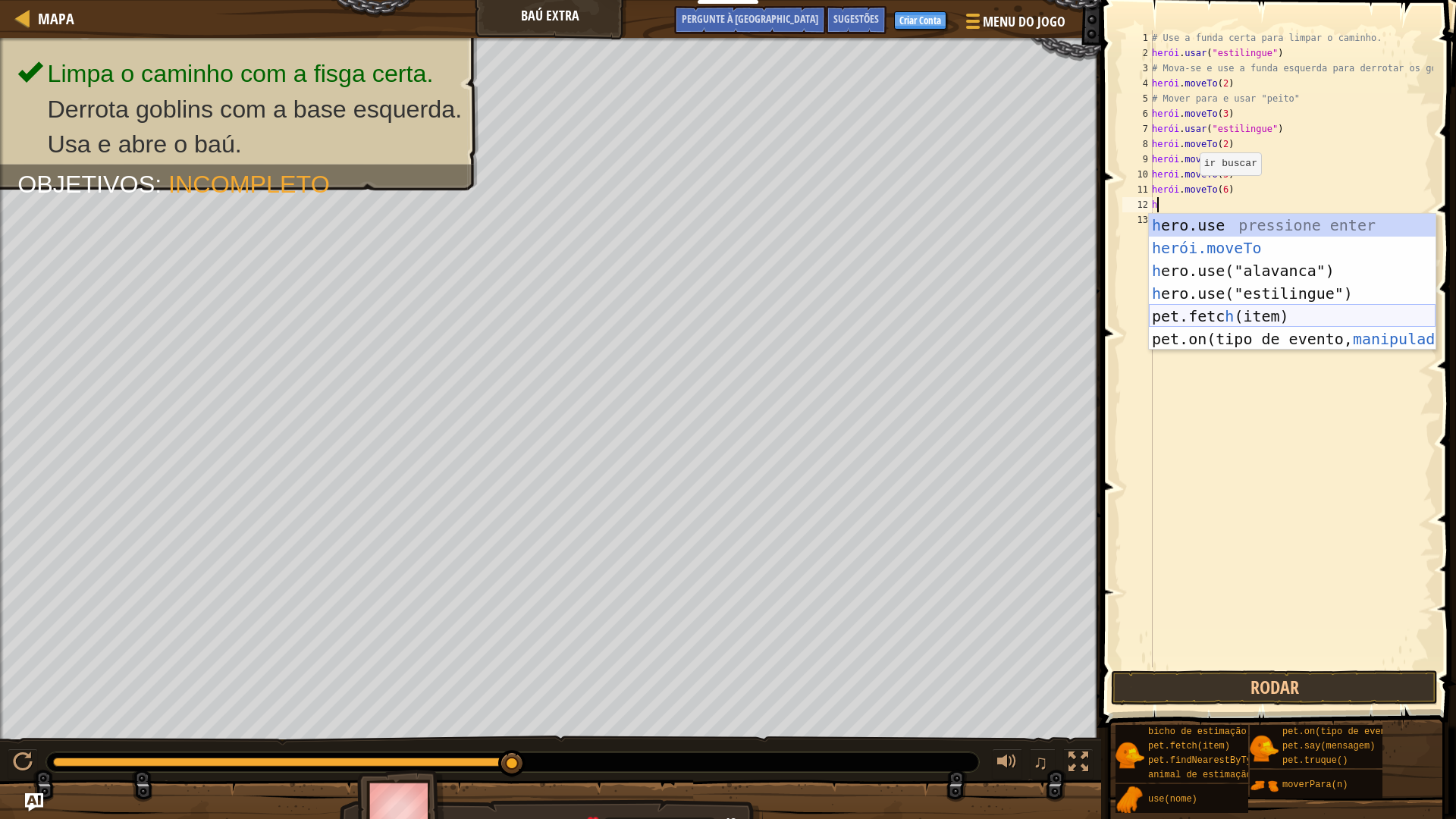
click at [1292, 313] on div "h ero.use pressione enter herói.moveTo ​ Pressione Enter h ero.use("alavanca") …" at bounding box center [1292, 305] width 287 height 182
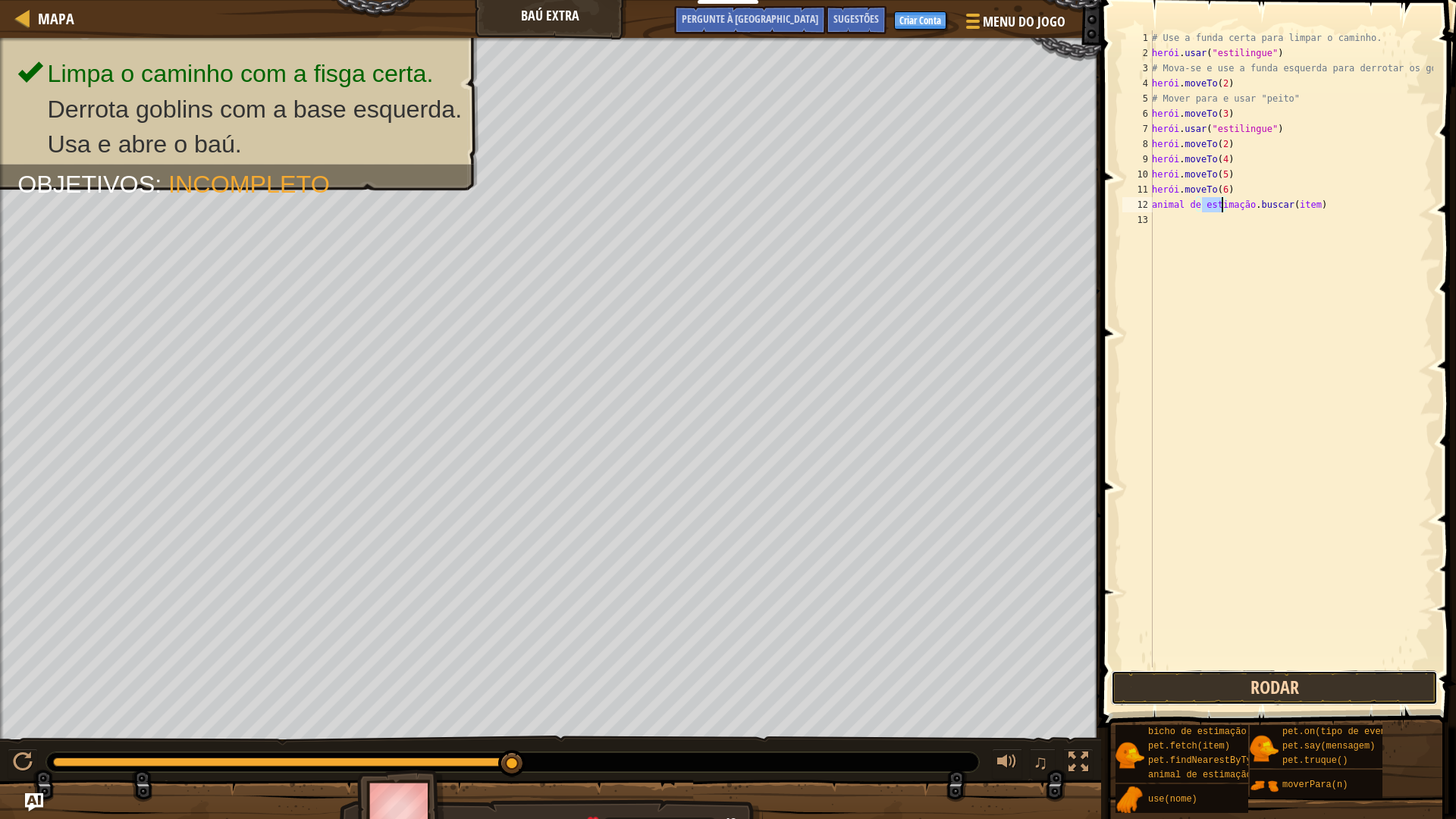
click at [1407, 686] on button "Rodar" at bounding box center [1274, 687] width 327 height 35
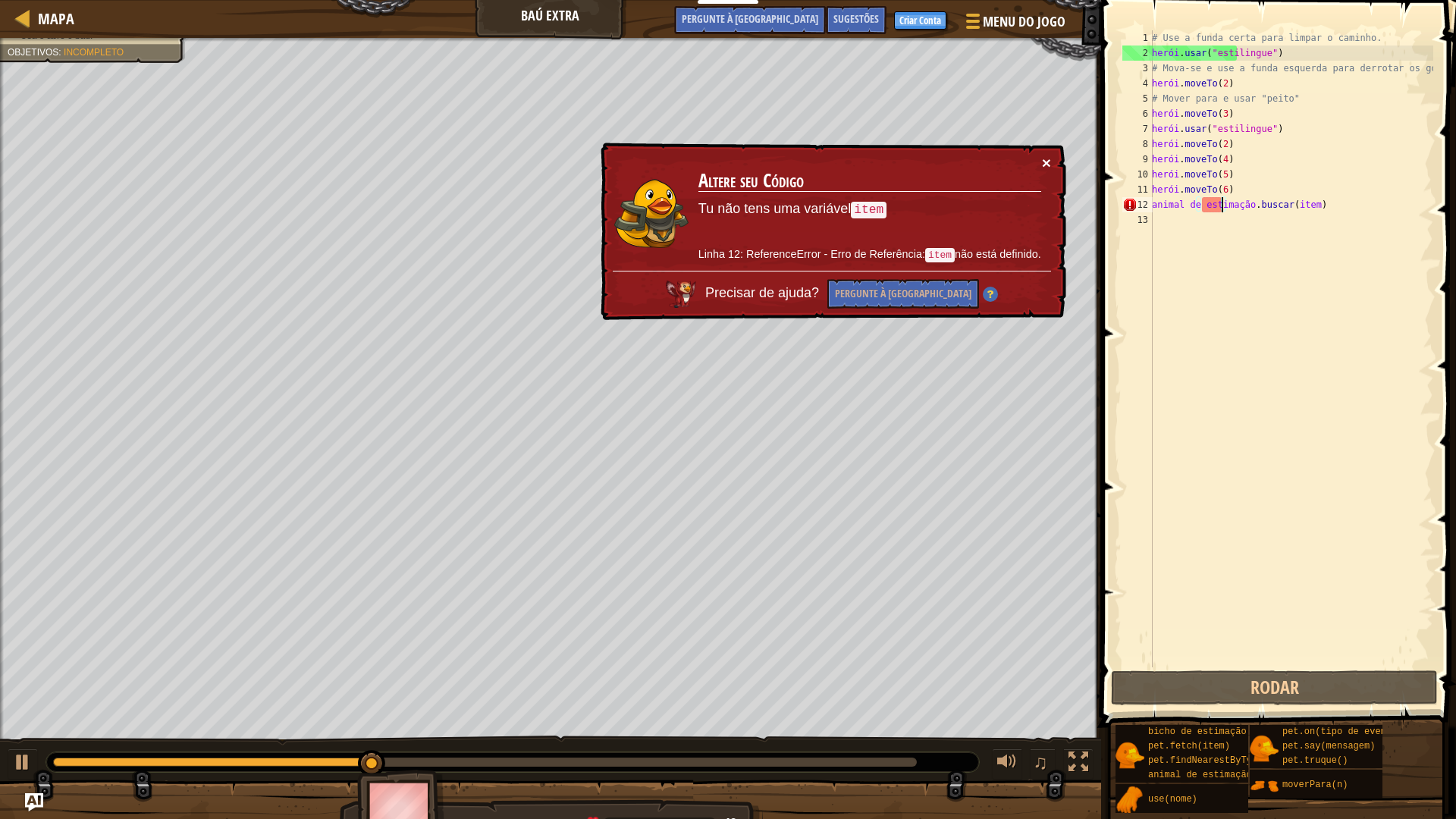
click at [1046, 163] on font "×" at bounding box center [1046, 163] width 9 height 17
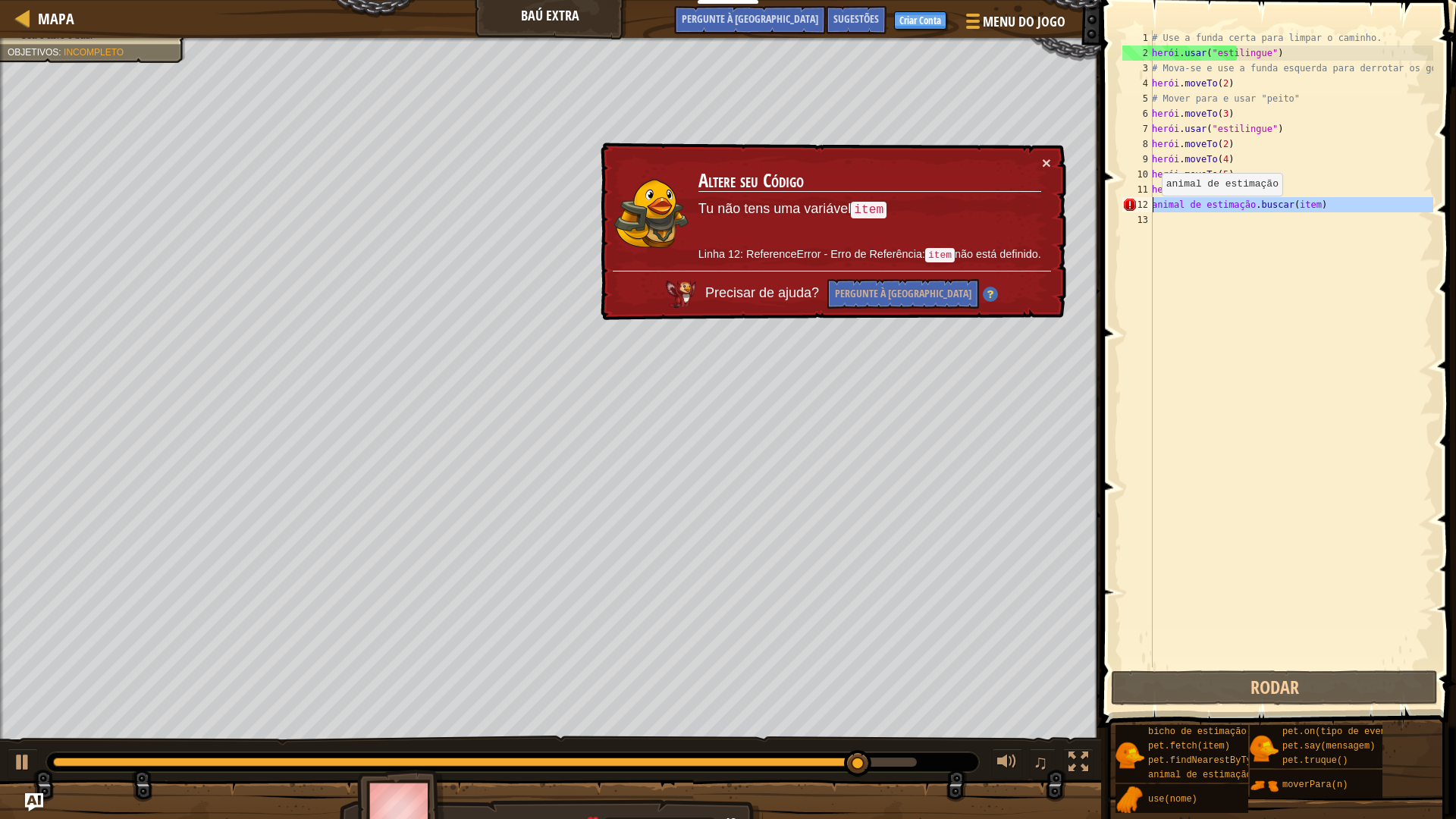
drag, startPoint x: 1352, startPoint y: 214, endPoint x: 1153, endPoint y: 211, distance: 199.0
click at [1153, 211] on div "# Use a funda certa para limpar o caminho. herói . usar ( "estilingue" ) # Mova…" at bounding box center [1291, 363] width 285 height 667
type textarea "pet.fetch(item)"
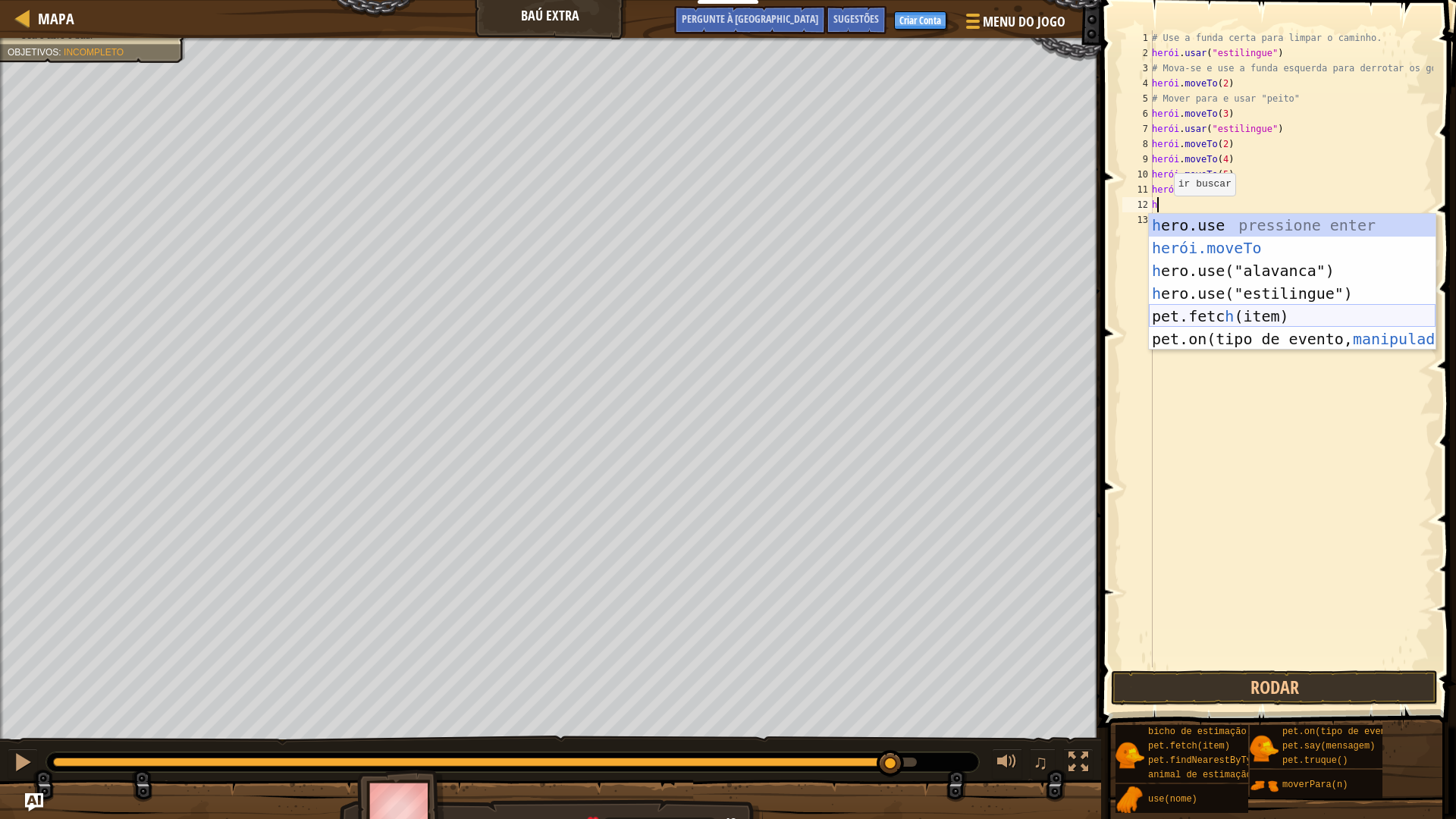
click at [1196, 306] on div "h ero.use pressione enter herói.moveTo ​ Pressione Enter h ero.use("alavanca") …" at bounding box center [1292, 305] width 287 height 182
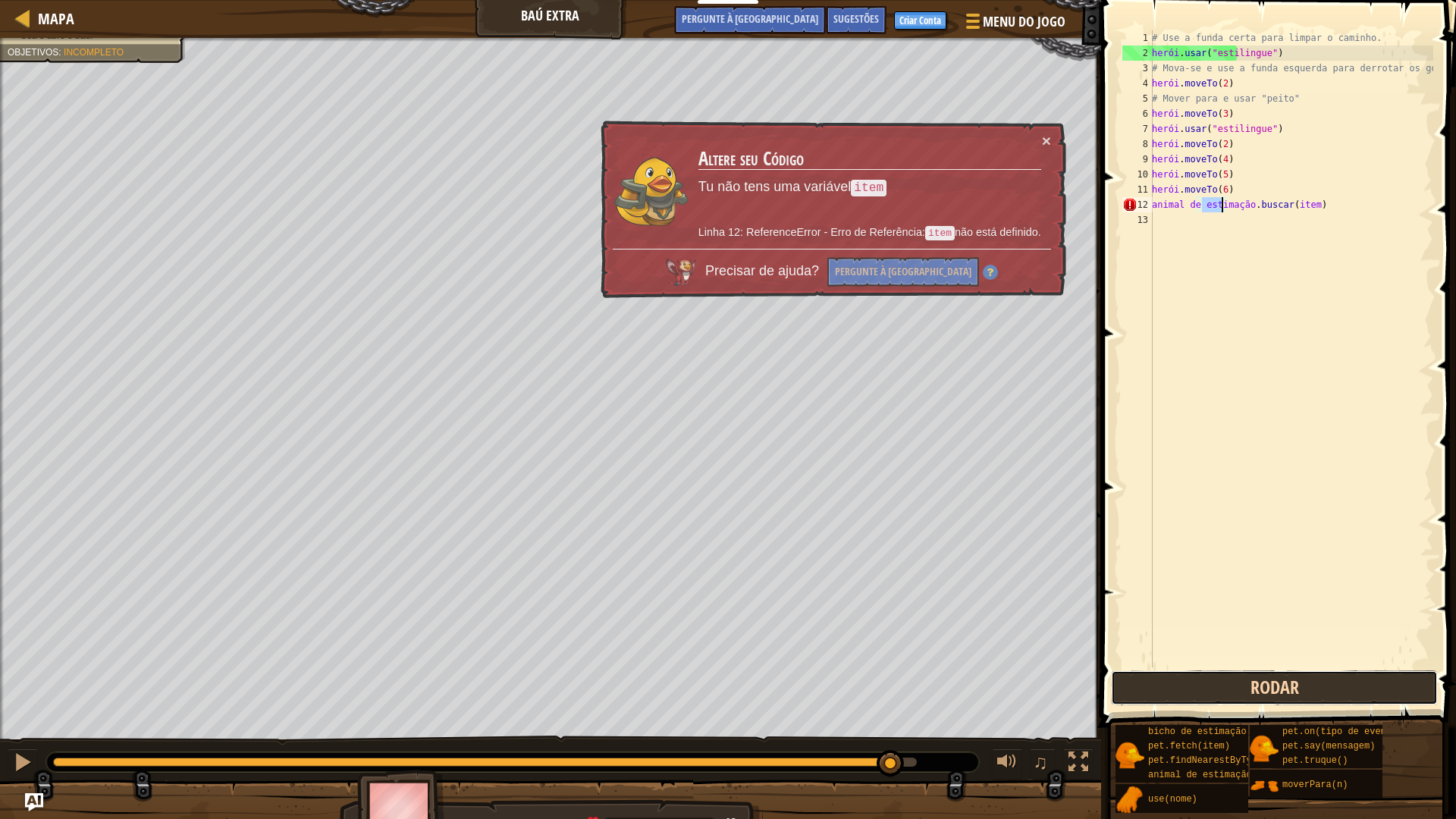
click at [1173, 689] on button "Rodar" at bounding box center [1274, 687] width 327 height 35
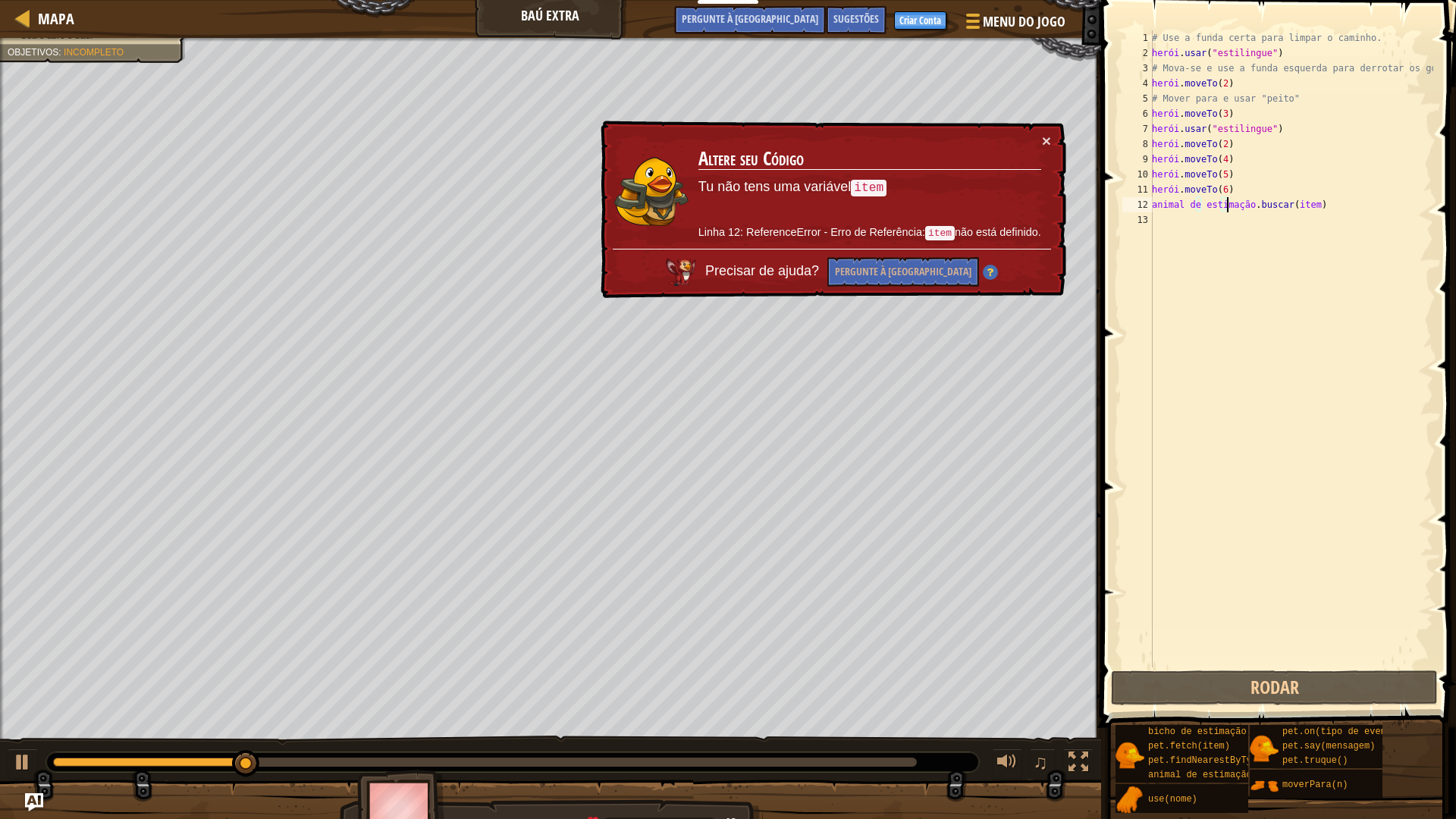
drag, startPoint x: 1358, startPoint y: 203, endPoint x: 1319, endPoint y: 199, distance: 39.2
click at [1319, 199] on div "# Use a funda certa para limpar o caminho. herói . usar ( "estilingue" ) # Mova…" at bounding box center [1291, 363] width 285 height 667
drag, startPoint x: 1338, startPoint y: 199, endPoint x: 1268, endPoint y: 213, distance: 71.4
click at [1261, 217] on div "# Use a funda certa para limpar o caminho. herói . usar ( "estilingue" ) # Mova…" at bounding box center [1291, 363] width 285 height 667
type textarea "pet.fetch(item)"
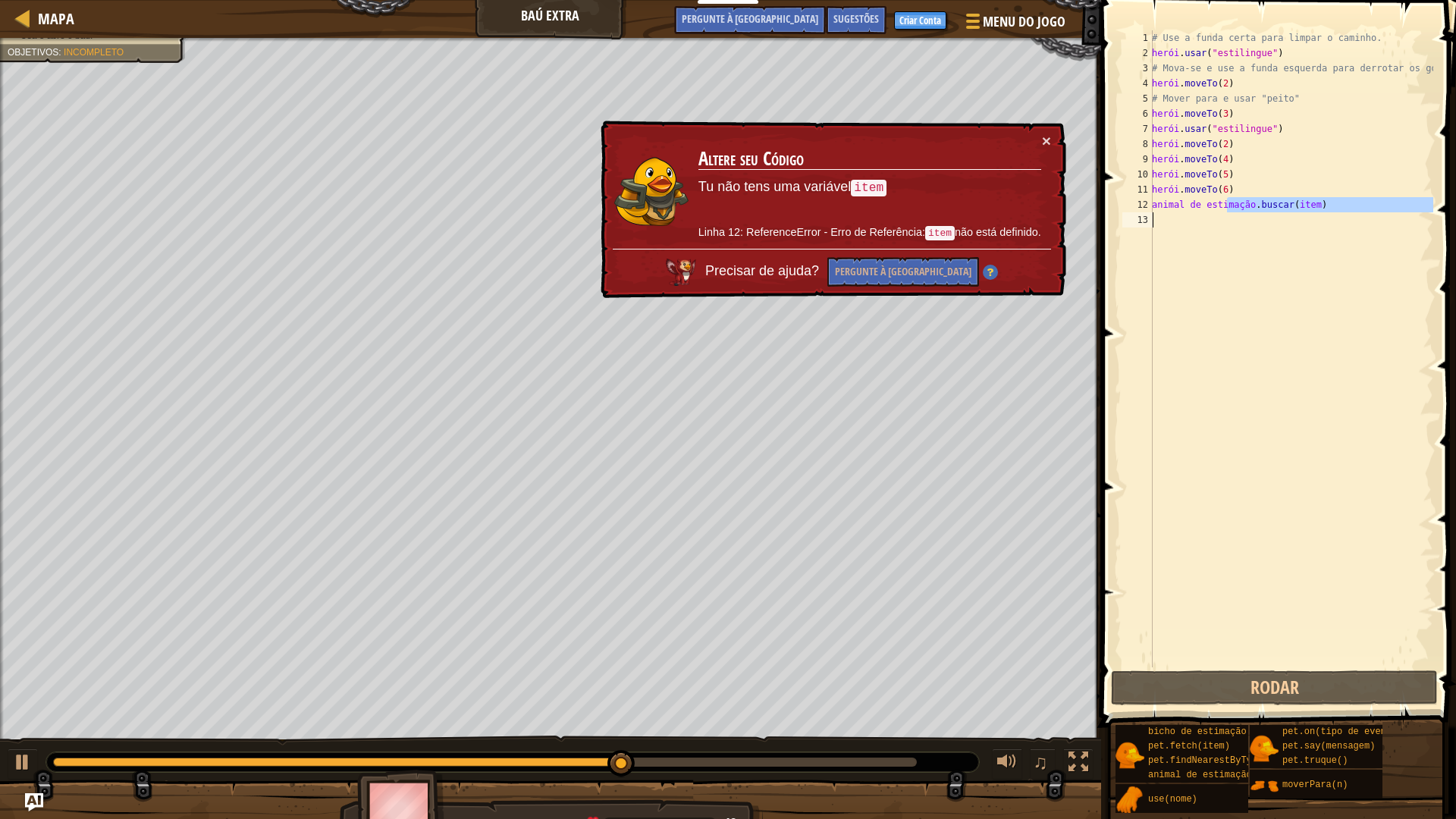
click at [1338, 223] on div "# Use a funda certa para limpar o caminho. herói . usar ( "estilingue" ) # Mova…" at bounding box center [1291, 349] width 285 height 637
click at [1333, 220] on div "# Use a funda certa para limpar o caminho. herói . usar ( "estilingue" ) # Mova…" at bounding box center [1291, 363] width 285 height 667
drag, startPoint x: 1332, startPoint y: 215, endPoint x: 1331, endPoint y: 193, distance: 22.0
click at [1331, 207] on div "# Use a funda certa para limpar o caminho. herói . usar ( "estilingue" ) # Mova…" at bounding box center [1291, 363] width 285 height 667
type textarea "pet.fetch(item)"
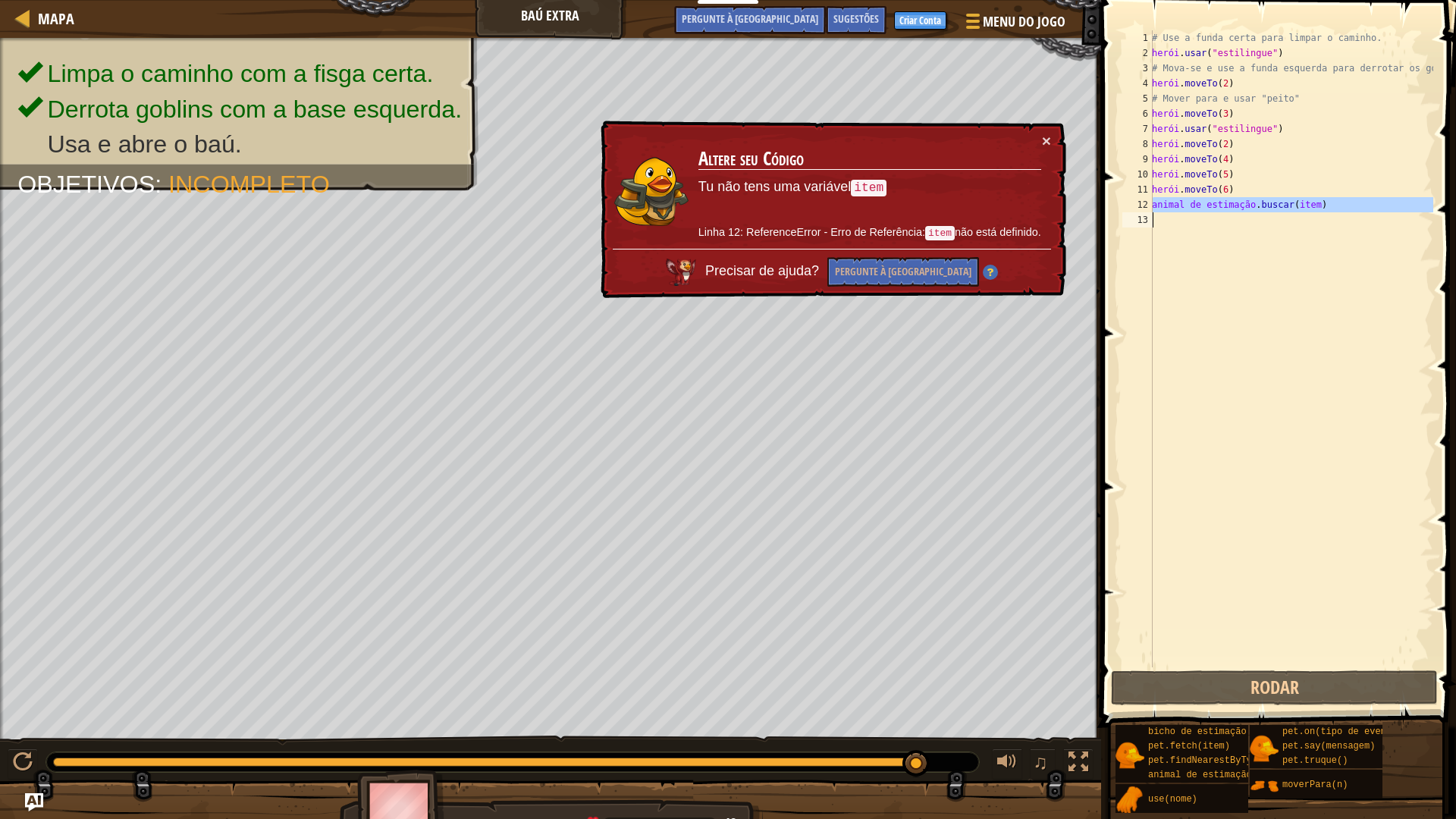
drag, startPoint x: 1153, startPoint y: 204, endPoint x: 1279, endPoint y: 229, distance: 128.5
click at [1279, 229] on div "# Use a funda certa para limpar o caminho. herói . usar ( "estilingue" ) # Mova…" at bounding box center [1291, 363] width 285 height 667
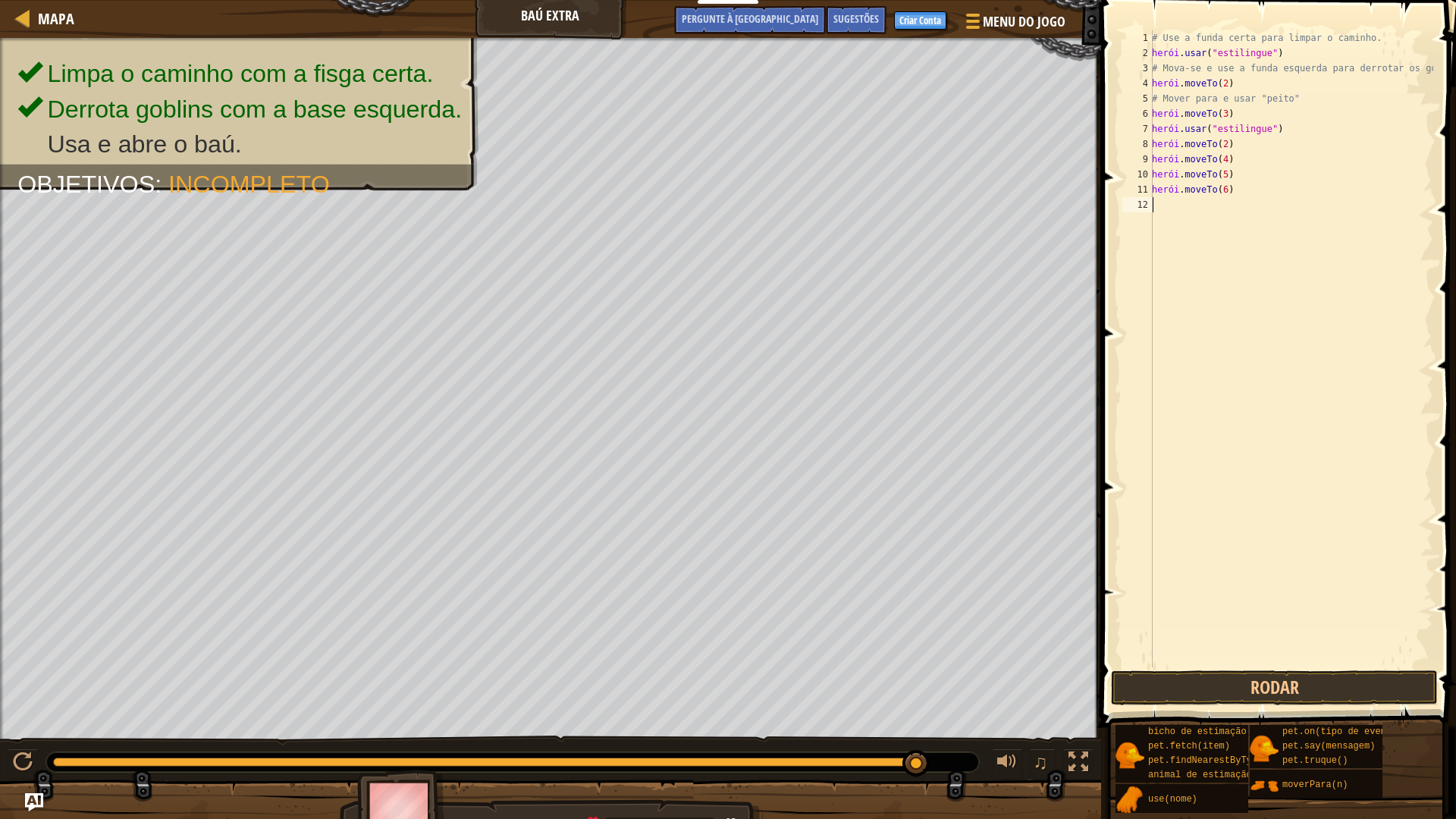
click at [1311, 104] on div "# Use a funda certa para limpar o caminho. herói . usar ( "estilingue" ) # Mova…" at bounding box center [1291, 363] width 285 height 667
drag, startPoint x: 1297, startPoint y: 106, endPoint x: 1152, endPoint y: 100, distance: 145.1
click at [1152, 100] on div "# Move to and use "chest" 1 2 3 4 5 6 7 8 9 10 11 12 # Use a funda certa para l…" at bounding box center [1276, 349] width 314 height 637
click at [1311, 103] on div "# Use a funda certa para limpar o caminho. herói . usar ( "estilingue" ) # Mova…" at bounding box center [1291, 349] width 285 height 637
click at [1306, 113] on div "# Use a funda certa para limpar o caminho. herói . usar ( "estilingue" ) # Mova…" at bounding box center [1291, 363] width 285 height 667
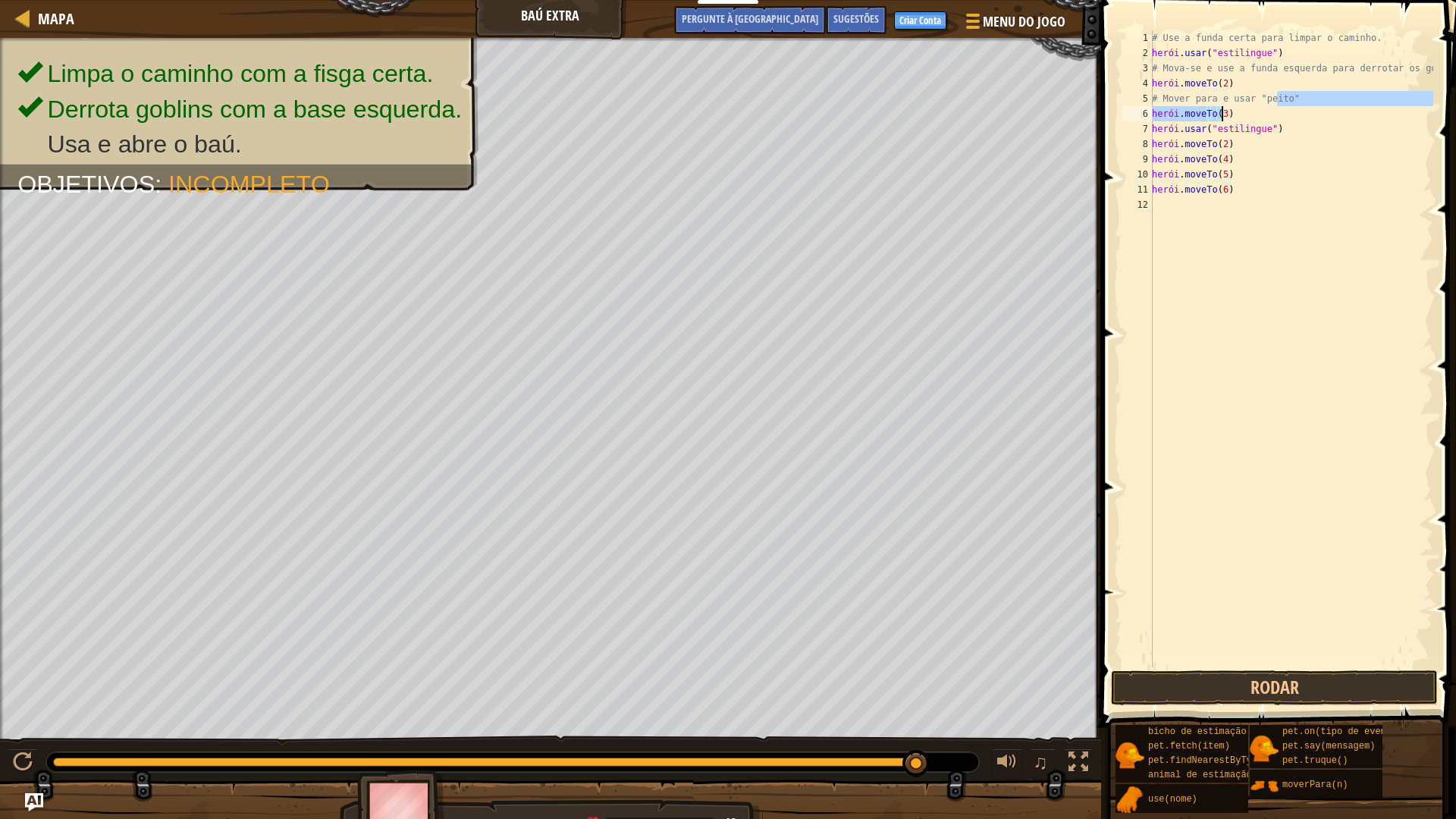
click at [1308, 104] on div "# Use a funda certa para limpar o caminho. herói . usar ( "estilingue" ) # Mova…" at bounding box center [1291, 349] width 285 height 637
click at [1258, 96] on div "# Use a funda certa para limpar o caminho. herói . usar ( "estilingue" ) # Mova…" at bounding box center [1291, 363] width 285 height 667
click at [1328, 104] on div "# Use a funda certa para limpar o caminho. herói . usar ( "estilingue" ) # Mova…" at bounding box center [1291, 349] width 285 height 637
drag, startPoint x: 1310, startPoint y: 103, endPoint x: 1293, endPoint y: 100, distance: 17.3
click at [1304, 102] on div "# Use a funda certa para limpar o caminho. herói . usar ( "estilingue" ) # Mova…" at bounding box center [1291, 363] width 285 height 667
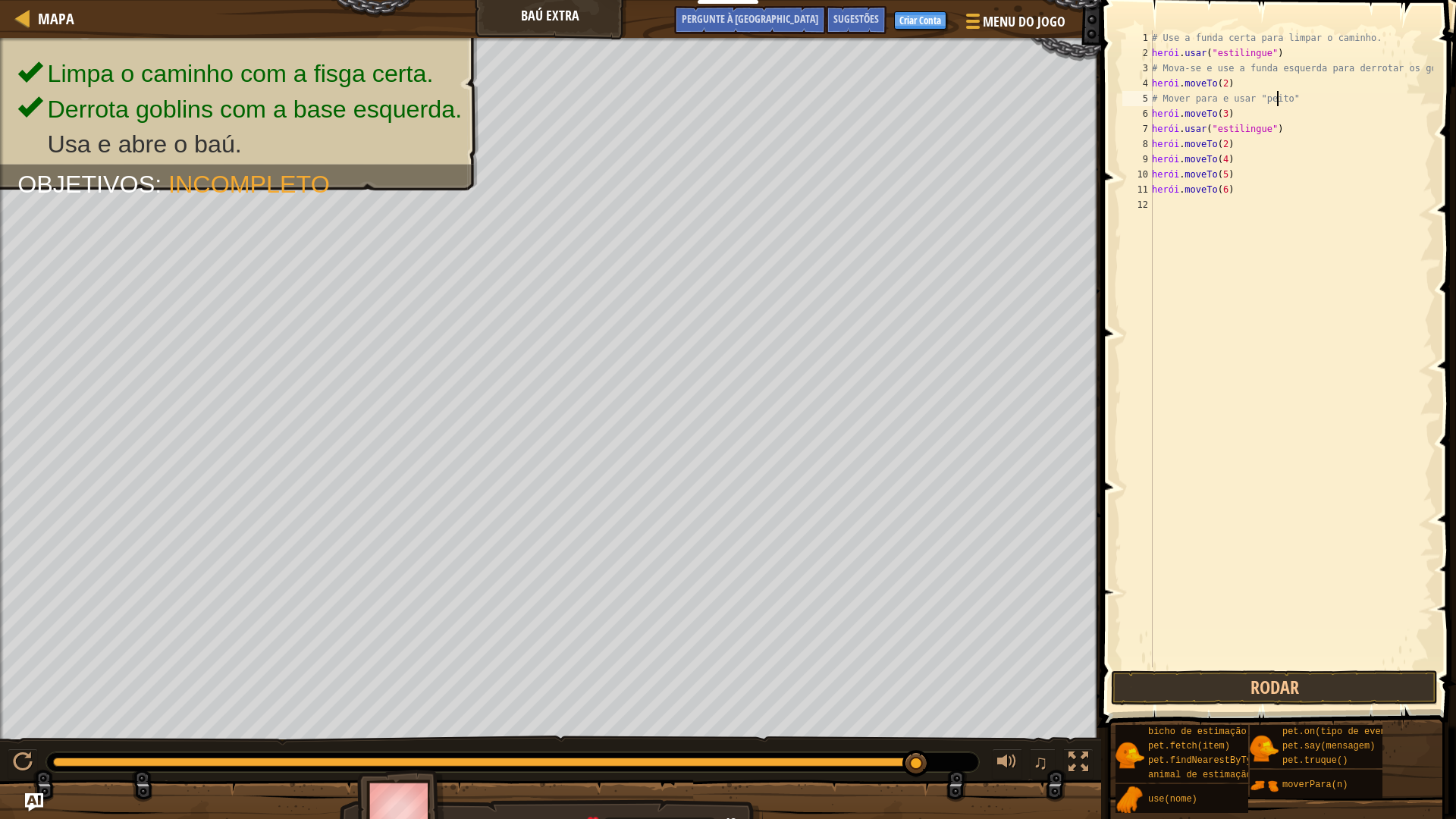
click at [1291, 100] on div "# Use a funda certa para limpar o caminho. herói . usar ( "estilingue" ) # Mova…" at bounding box center [1291, 363] width 285 height 667
click at [1289, 100] on div "# Use a funda certa para limpar o caminho. herói . usar ( "estilingue" ) # Mova…" at bounding box center [1291, 363] width 285 height 667
click at [1289, 100] on div "# Use a funda certa para limpar o caminho. herói . usar ( "estilingue" ) # Mova…" at bounding box center [1291, 349] width 285 height 637
click at [1289, 100] on div "# Use a funda certa para limpar o caminho. herói . usar ( "estilingue" ) # Mova…" at bounding box center [1291, 363] width 285 height 667
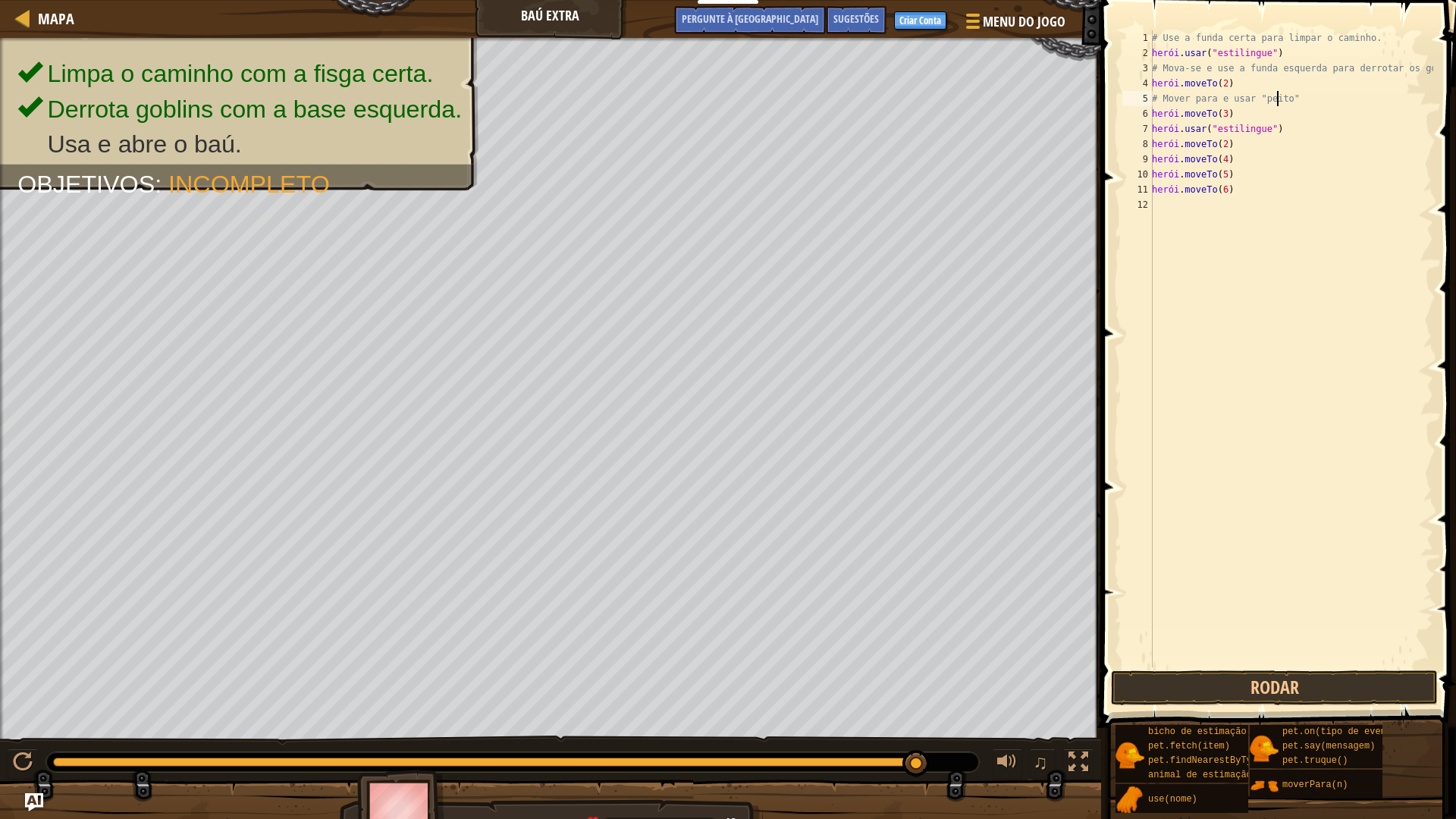
click at [1289, 100] on div "# Use a funda certa para limpar o caminho. herói . usar ( "estilingue" ) # Mova…" at bounding box center [1291, 363] width 285 height 667
type textarea ""# Move to and use "chest"
drag, startPoint x: 1160, startPoint y: 96, endPoint x: 1302, endPoint y: 96, distance: 142.0
click at [1302, 96] on div "# Use a funda certa para limpar o caminho. herói . usar ( "estilingue" ) # Mova…" at bounding box center [1291, 363] width 285 height 667
click at [1296, 98] on div "# Use a funda certa para limpar o caminho. herói . usar ( "estilingue" ) # Mova…" at bounding box center [1291, 349] width 285 height 637
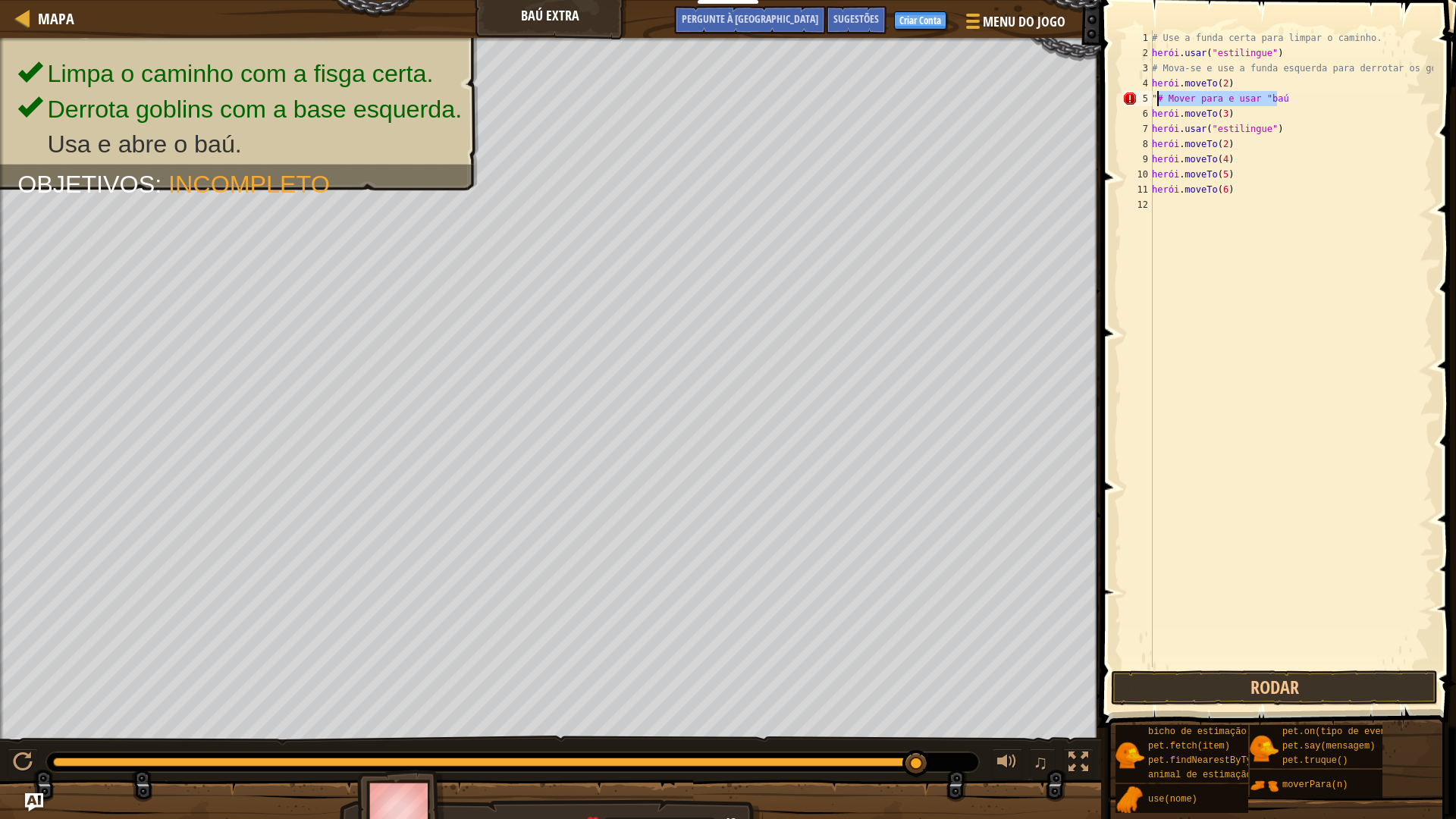
drag, startPoint x: 1294, startPoint y: 96, endPoint x: 1156, endPoint y: 95, distance: 138.0
click at [1156, 95] on div "# Use a funda certa para limpar o caminho. herói . usar ( "estilingue" ) # Mova…" at bounding box center [1291, 363] width 285 height 667
click at [1186, 214] on div "# Use a funda certa para limpar o caminho. herói . usar ( "estilingue" ) # Mova…" at bounding box center [1291, 363] width 285 height 667
paste textarea "# Move to and use "chest"
drag, startPoint x: 1303, startPoint y: 201, endPoint x: 1159, endPoint y: 208, distance: 144.2
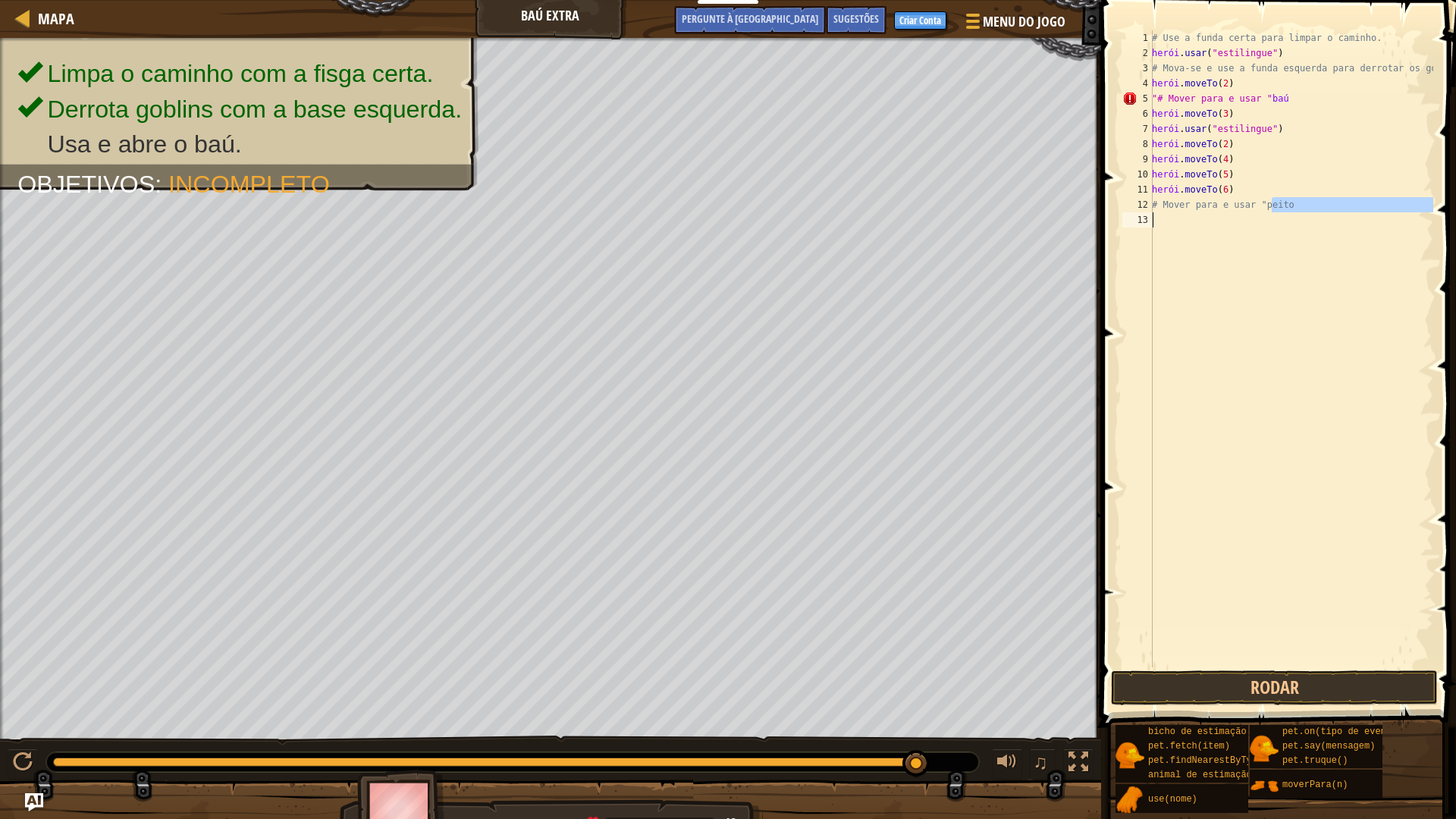
click at [1158, 208] on div "# Use a funda certa para limpar o caminho. herói . usar ( "estilingue" ) # Mova…" at bounding box center [1291, 363] width 285 height 667
type textarea "#"
click at [1303, 104] on div "# Use a funda certa para limpar o caminho. herói . usar ( "estilingue" ) # Mova…" at bounding box center [1291, 363] width 285 height 667
click at [1309, 93] on div "# Use a funda certa para limpar o caminho. herói . usar ( "estilingue" ) # Mova…" at bounding box center [1291, 363] width 285 height 667
drag, startPoint x: 1297, startPoint y: 101, endPoint x: 1289, endPoint y: 103, distance: 8.2
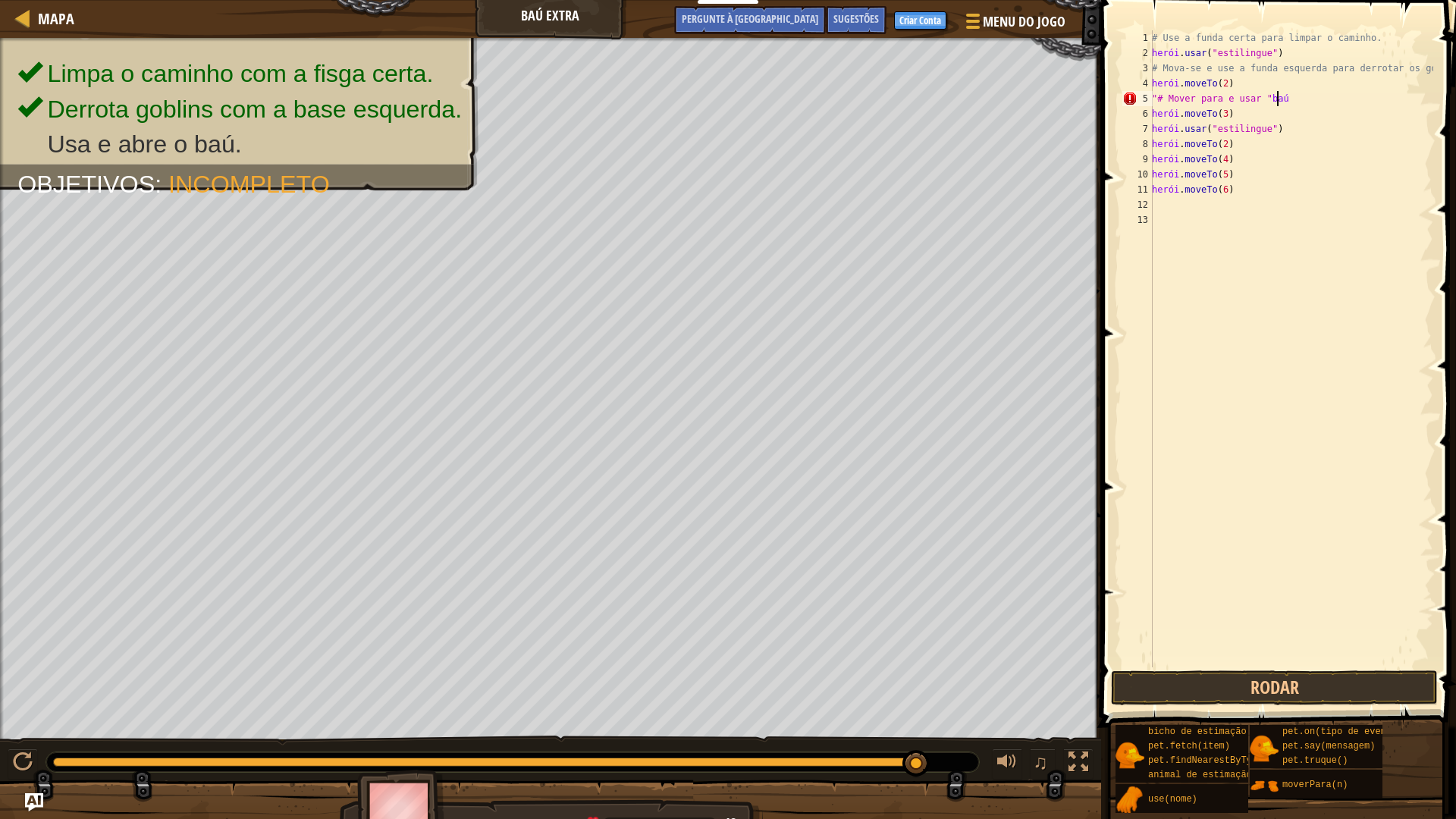
click at [1292, 103] on div "# Use a funda certa para limpar o caminho. herói . usar ( "estilingue" ) # Mova…" at bounding box center [1291, 363] width 285 height 667
type textarea """
click at [1244, 83] on div "# Use a funda certa para limpar o caminho. herói . usar ( "estilingue" ) # Mova…" at bounding box center [1291, 363] width 285 height 667
click at [1226, 78] on div "# Use a funda certa para limpar o caminho. herói . usar ( "estilingue" ) # Mova…" at bounding box center [1291, 363] width 285 height 667
click at [1226, 79] on div "# Use a funda certa para limpar o caminho. herói . usar ( "estilingue" ) # Mova…" at bounding box center [1291, 363] width 285 height 667
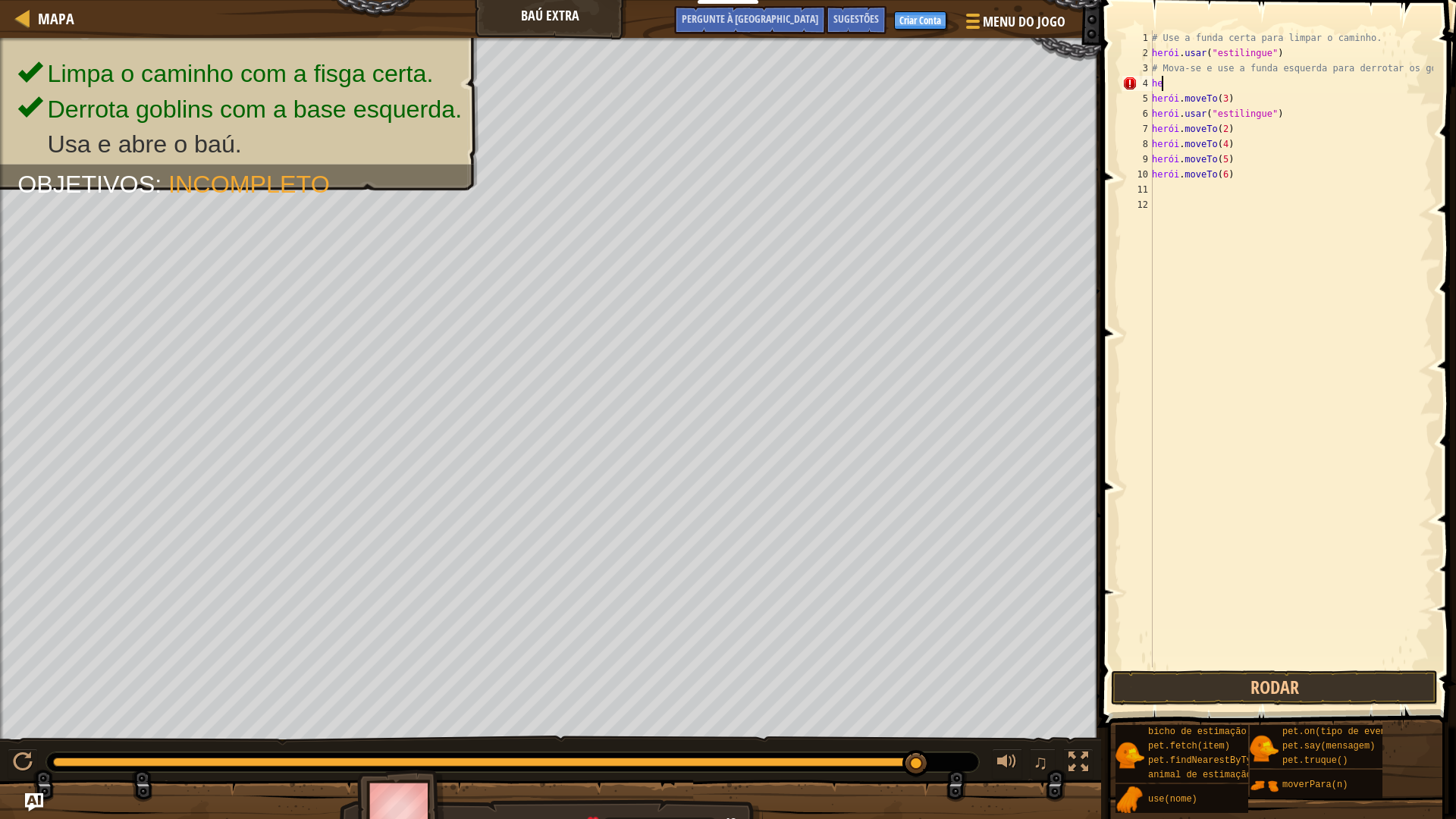
type textarea "h"
type textarea "# Move to and use the left sling to defeat goblins"
click at [1212, 175] on div "# Use a funda certa para limpar o caminho. herói . usar ( "estilingue" ) # Mova…" at bounding box center [1291, 363] width 285 height 667
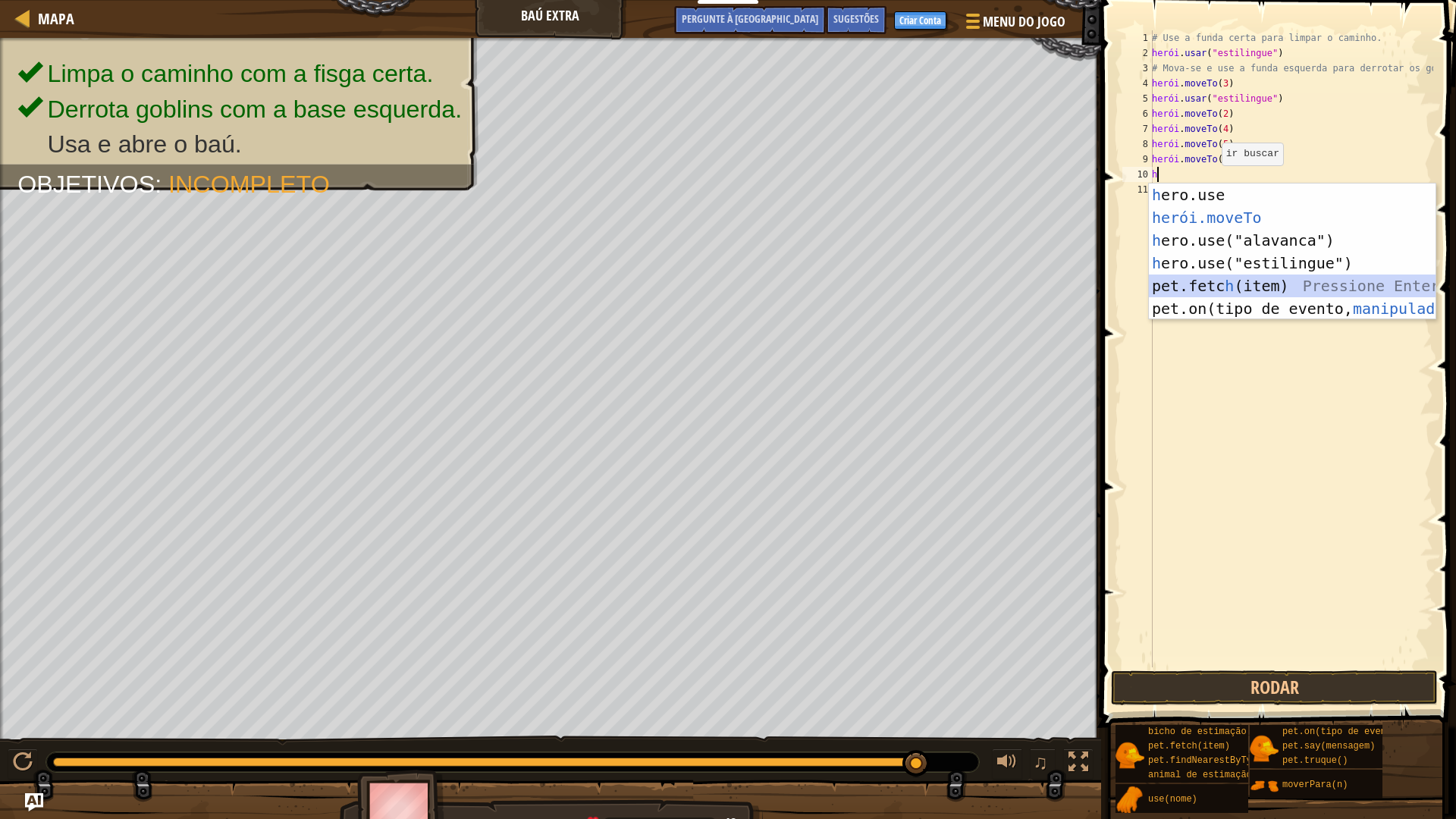
click at [1276, 282] on div "h ero.use pressione enter herói.moveTo ​ Pressione Enter h ero.use("alavanca") …" at bounding box center [1292, 275] width 287 height 182
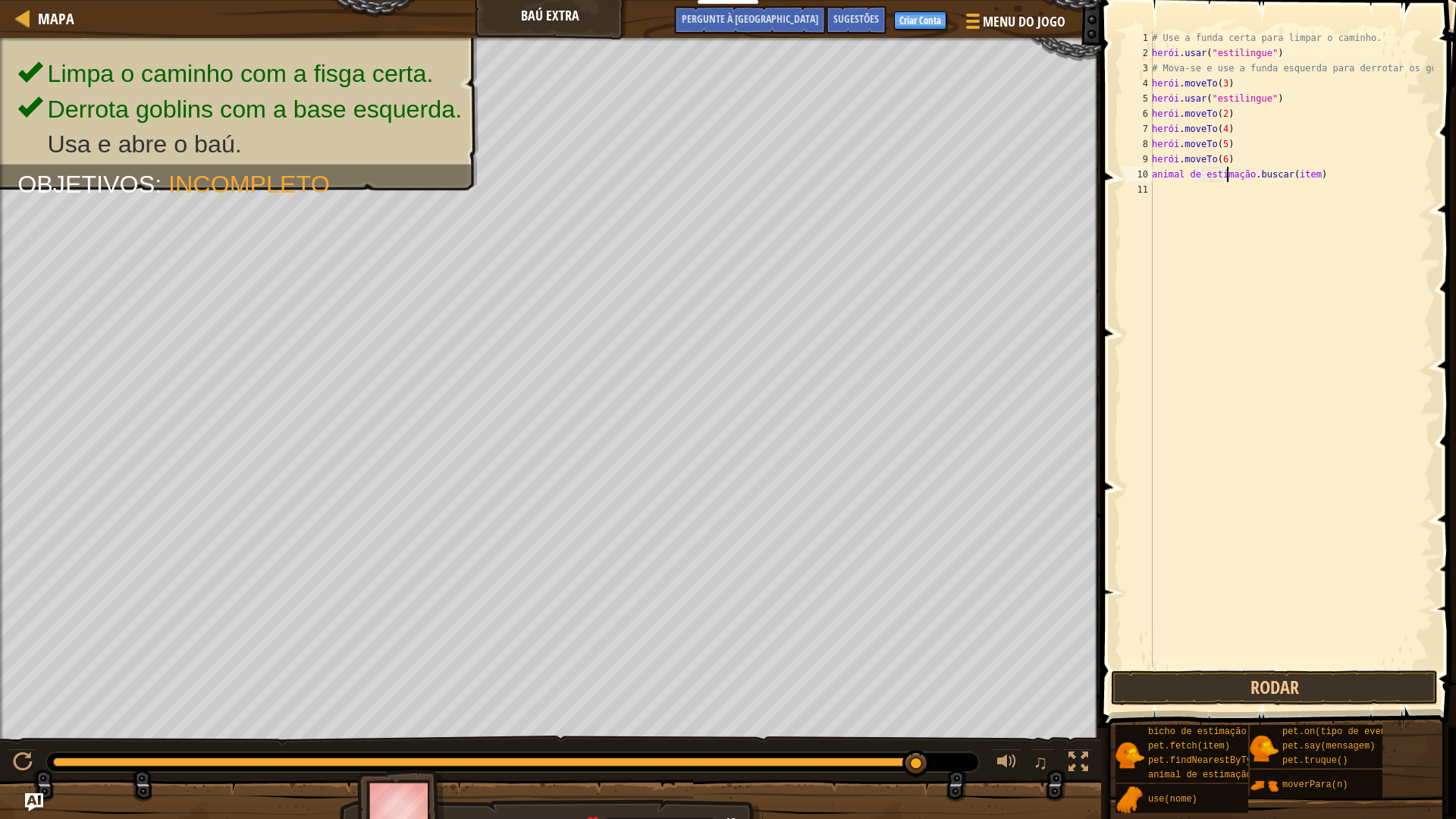
click at [1331, 171] on div "# Use a funda certa para limpar o caminho. herói . usar ( "estilingue" ) # Mova…" at bounding box center [1291, 363] width 285 height 667
click at [1327, 176] on div "# Use a funda certa para limpar o caminho. herói . usar ( "estilingue" ) # Mova…" at bounding box center [1291, 363] width 285 height 667
drag, startPoint x: 1327, startPoint y: 176, endPoint x: 1352, endPoint y: 173, distance: 25.2
click at [1330, 176] on div "# Use a funda certa para limpar o caminho. herói . usar ( "estilingue" ) # Mova…" at bounding box center [1291, 363] width 285 height 667
drag, startPoint x: 1358, startPoint y: 173, endPoint x: 1379, endPoint y: 190, distance: 27.0
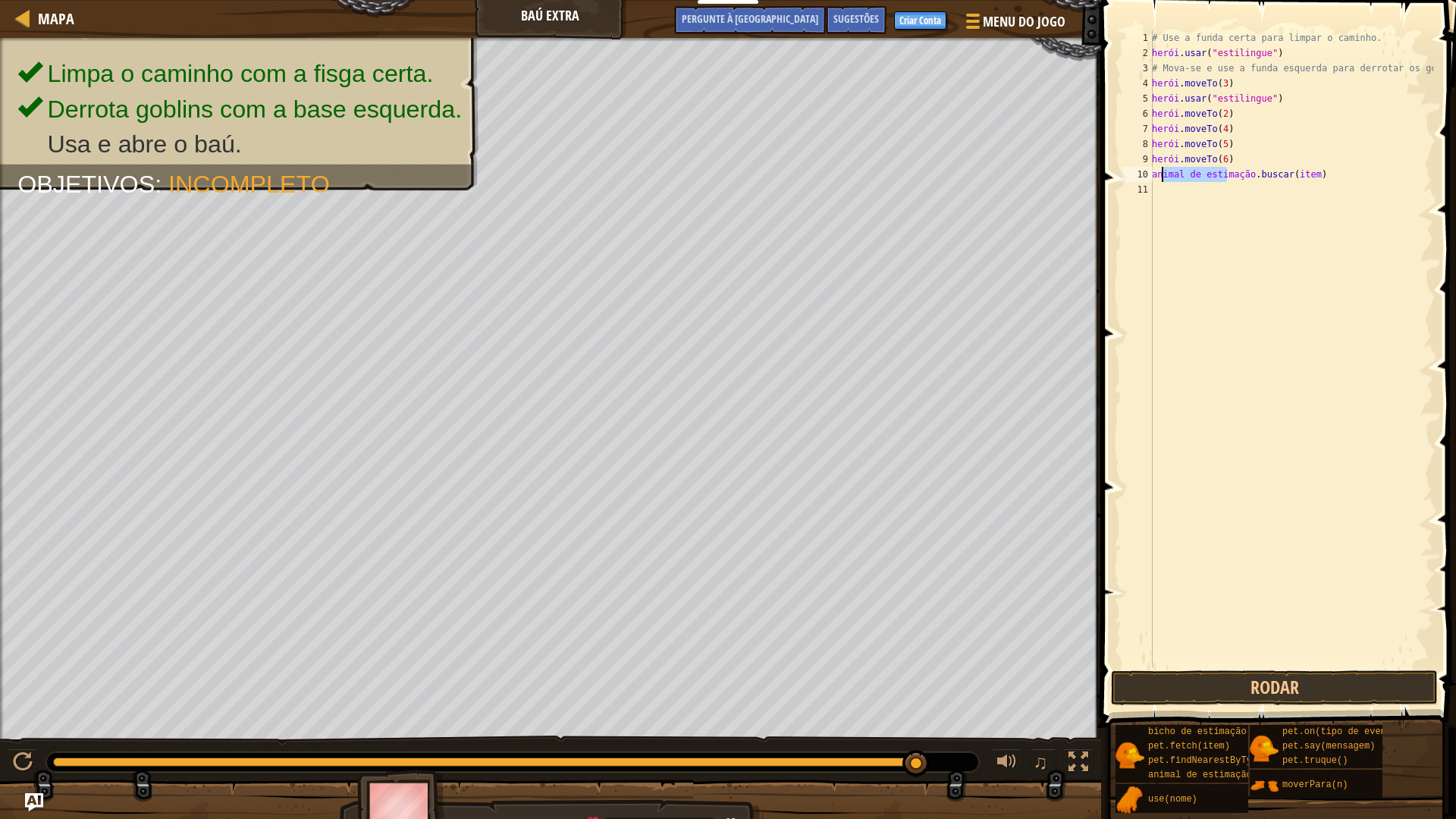
click at [1369, 193] on div "# Use a funda certa para limpar o caminho. herói . usar ( "estilingue" ) # Mova…" at bounding box center [1291, 363] width 285 height 667
type textarea "pet.fetch(item)"
click at [1380, 189] on div "# Use a funda certa para limpar o caminho. herói . usar ( "estilingue" ) # Mova…" at bounding box center [1291, 349] width 285 height 637
click at [1358, 173] on div "# Use a funda certa para limpar o caminho. herói . usar ( "estilingue" ) # Mova…" at bounding box center [1291, 363] width 285 height 667
type textarea "pet.fetch(item)"
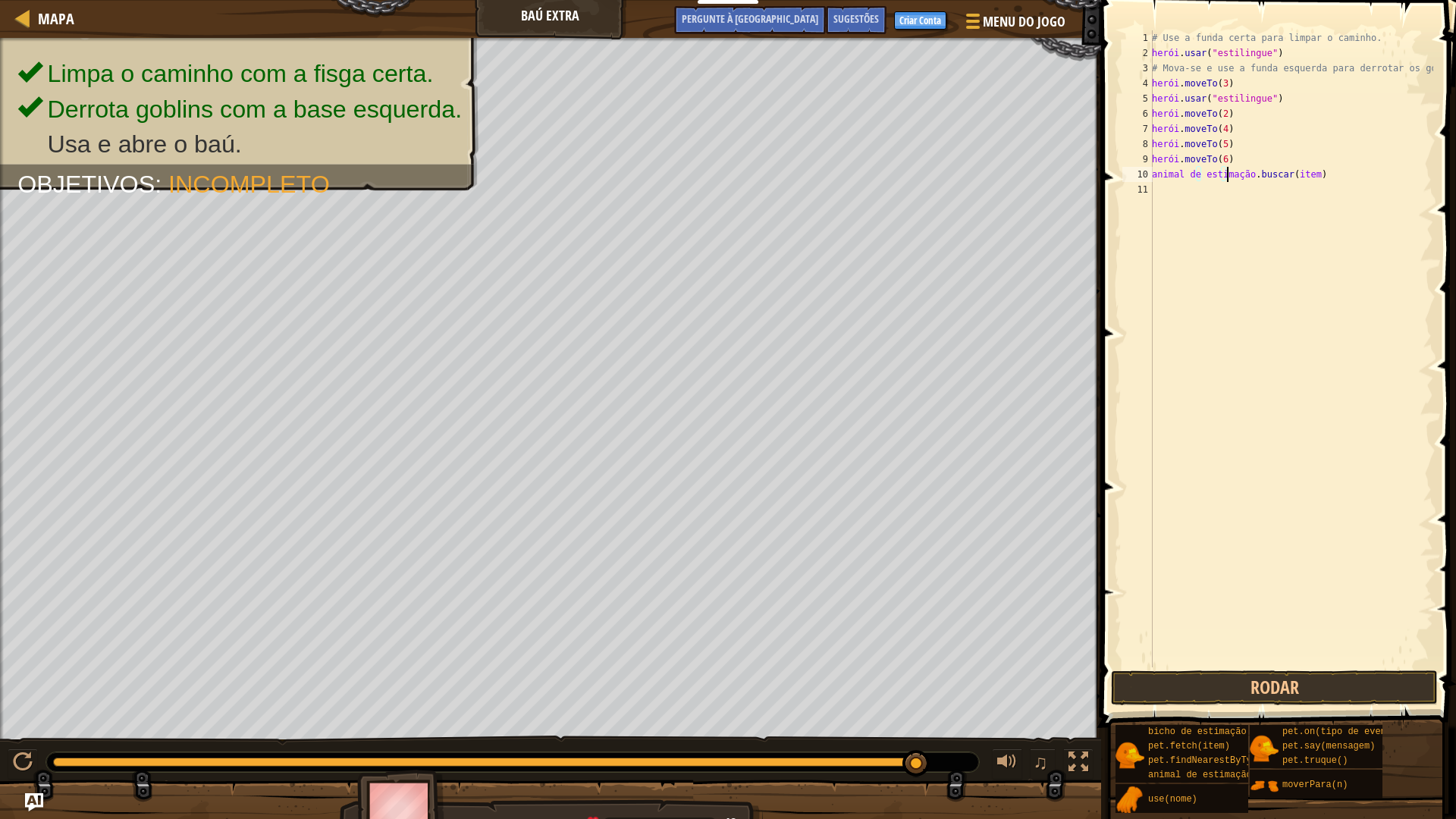
click at [1358, 173] on div "# Use a funda certa para limpar o caminho. herói . usar ( "estilingue" ) # Mova…" at bounding box center [1291, 363] width 285 height 667
click at [1358, 173] on div "# Use a funda certa para limpar o caminho. herói . usar ( "estilingue" ) # Mova…" at bounding box center [1291, 349] width 285 height 637
click at [1358, 173] on div "# Use a funda certa para limpar o caminho. herói . usar ( "estilingue" ) # Mova…" at bounding box center [1291, 363] width 285 height 667
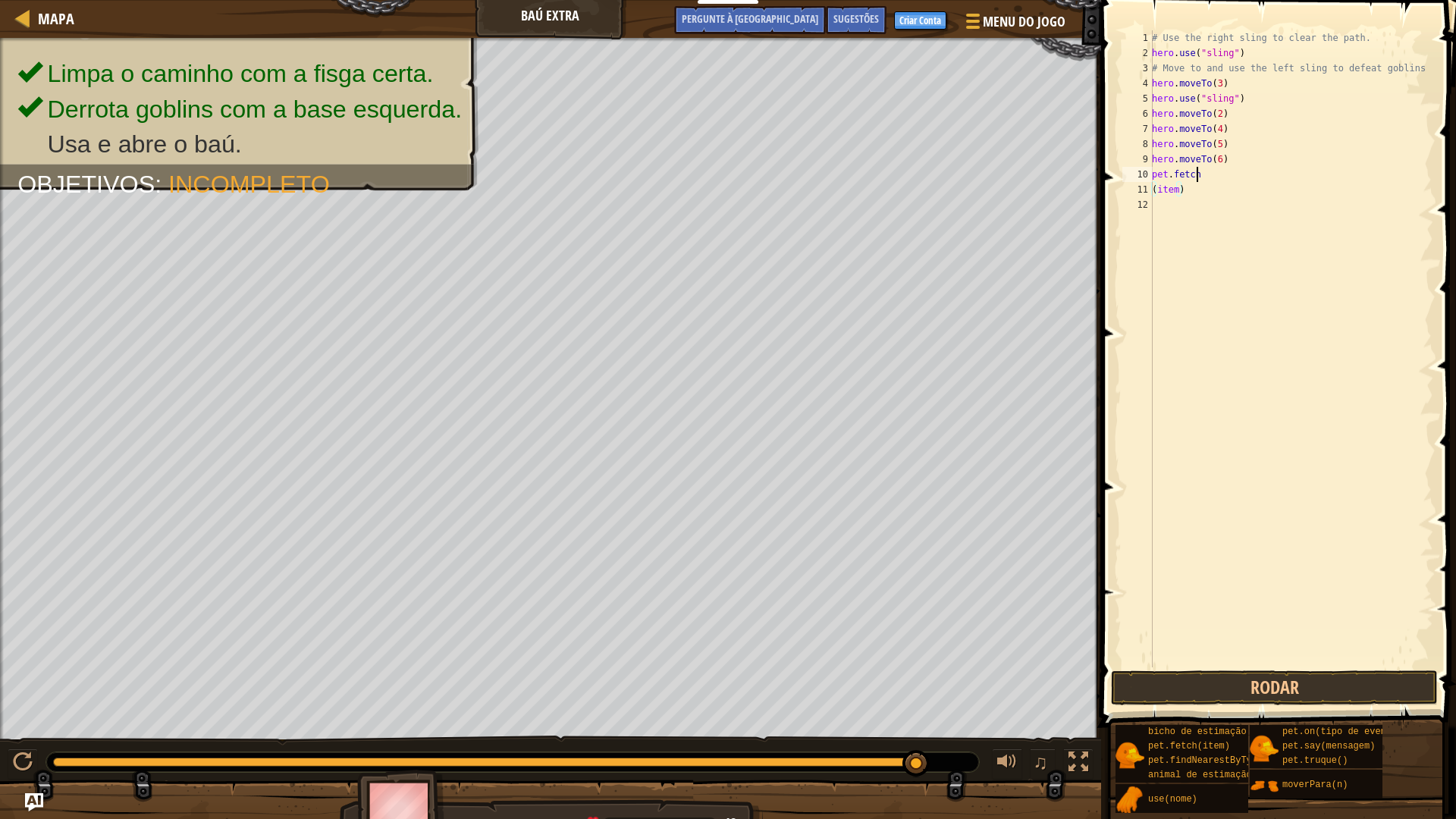
click at [1357, 176] on div "# Use the right sling to clear the path. hero . use ( "sling" ) # Move to and u…" at bounding box center [1291, 363] width 285 height 667
click at [1320, 178] on div "# Use a funda certa para limpar o caminho. herói . usar ( "estilingue" ) # Mova…" at bounding box center [1291, 363] width 285 height 667
click at [1226, 194] on div "# Use a funda certa para limpar o caminho. herói . usar ( "estilingue" ) # Mova…" at bounding box center [1291, 363] width 285 height 667
type textarea "(item)"
click at [1230, 191] on div "# Use a funda certa para limpar o caminho. herói . usar ( "estilingue" ) # Mova…" at bounding box center [1291, 363] width 285 height 667
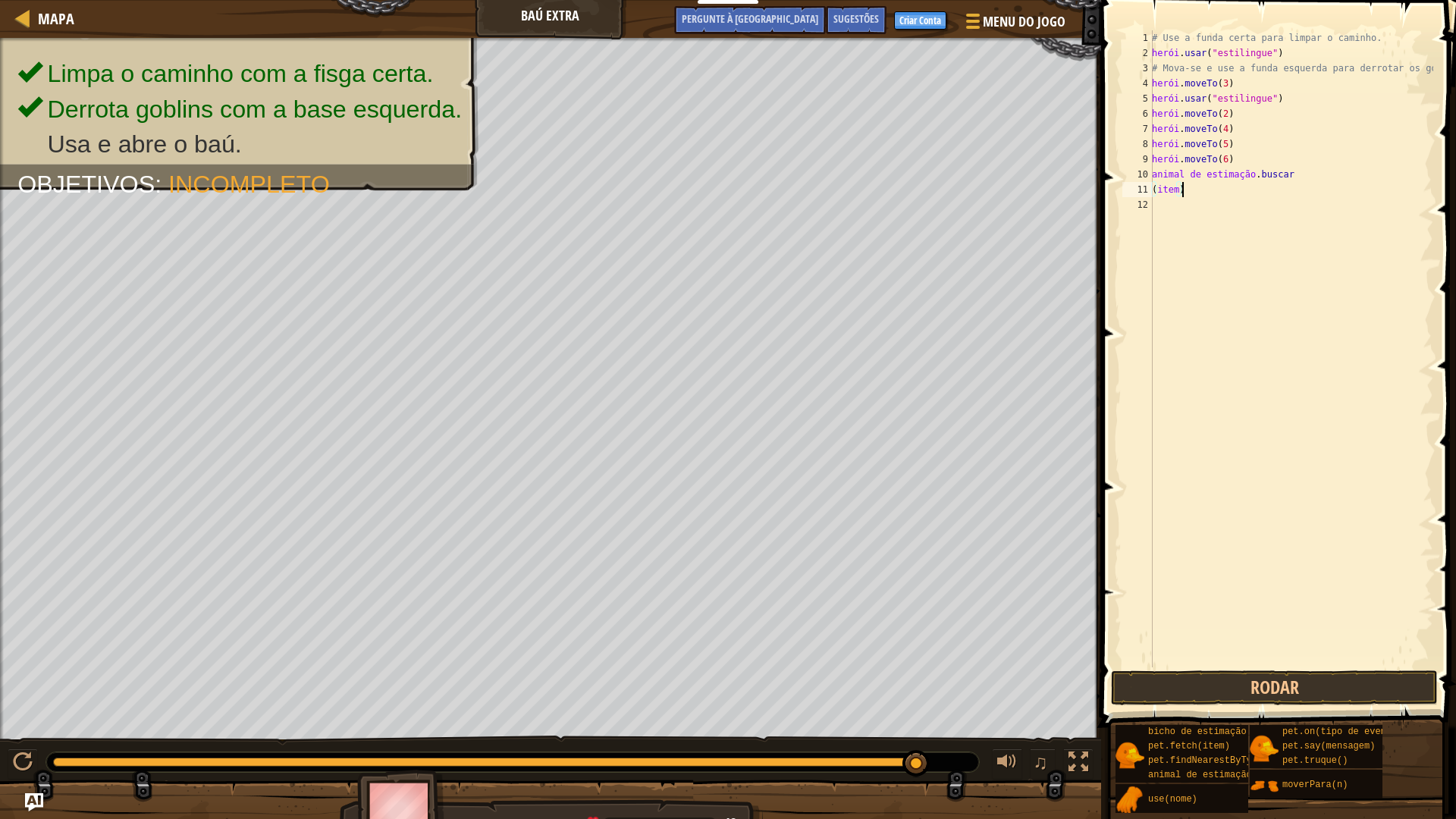
click at [1230, 191] on div "# Use a funda certa para limpar o caminho. herói . usar ( "estilingue" ) # Mova…" at bounding box center [1291, 363] width 285 height 667
type textarea "p"
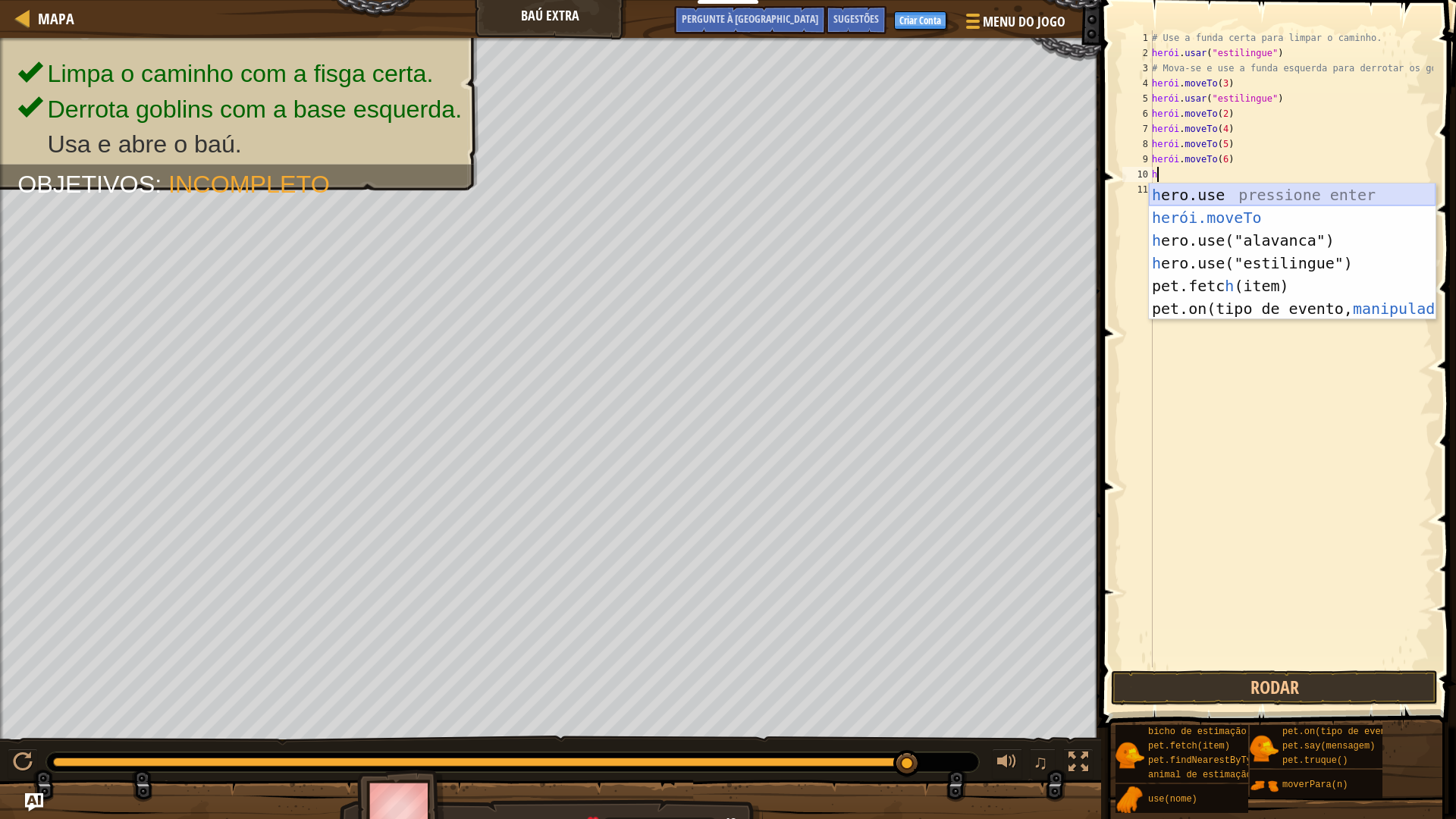
click at [1226, 195] on div "h ero.use pressione enter herói.moveTo ​ Pressione Enter h ero.use("alavanca") …" at bounding box center [1292, 275] width 287 height 182
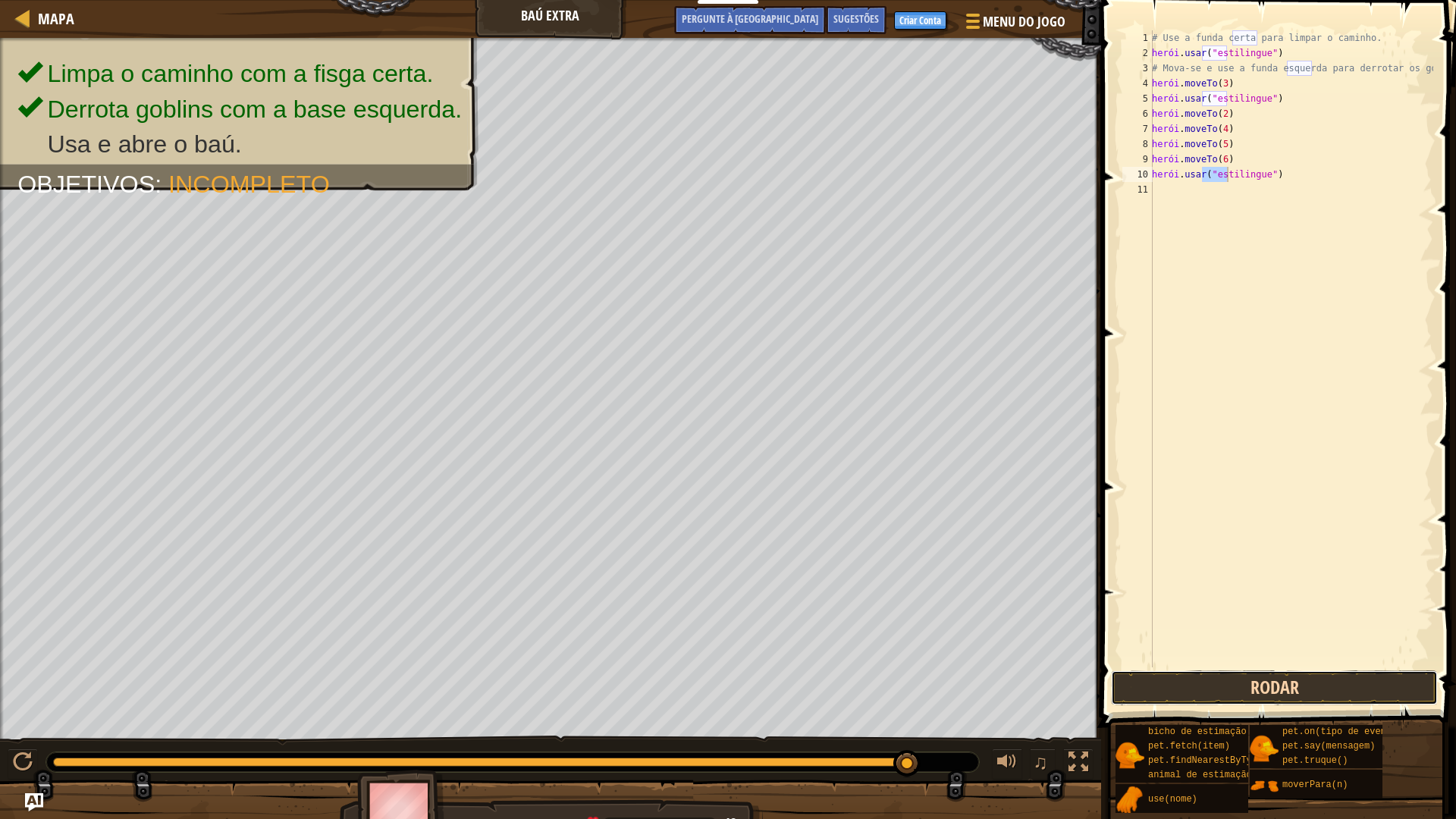
click at [1225, 685] on button "Rodar" at bounding box center [1274, 687] width 327 height 35
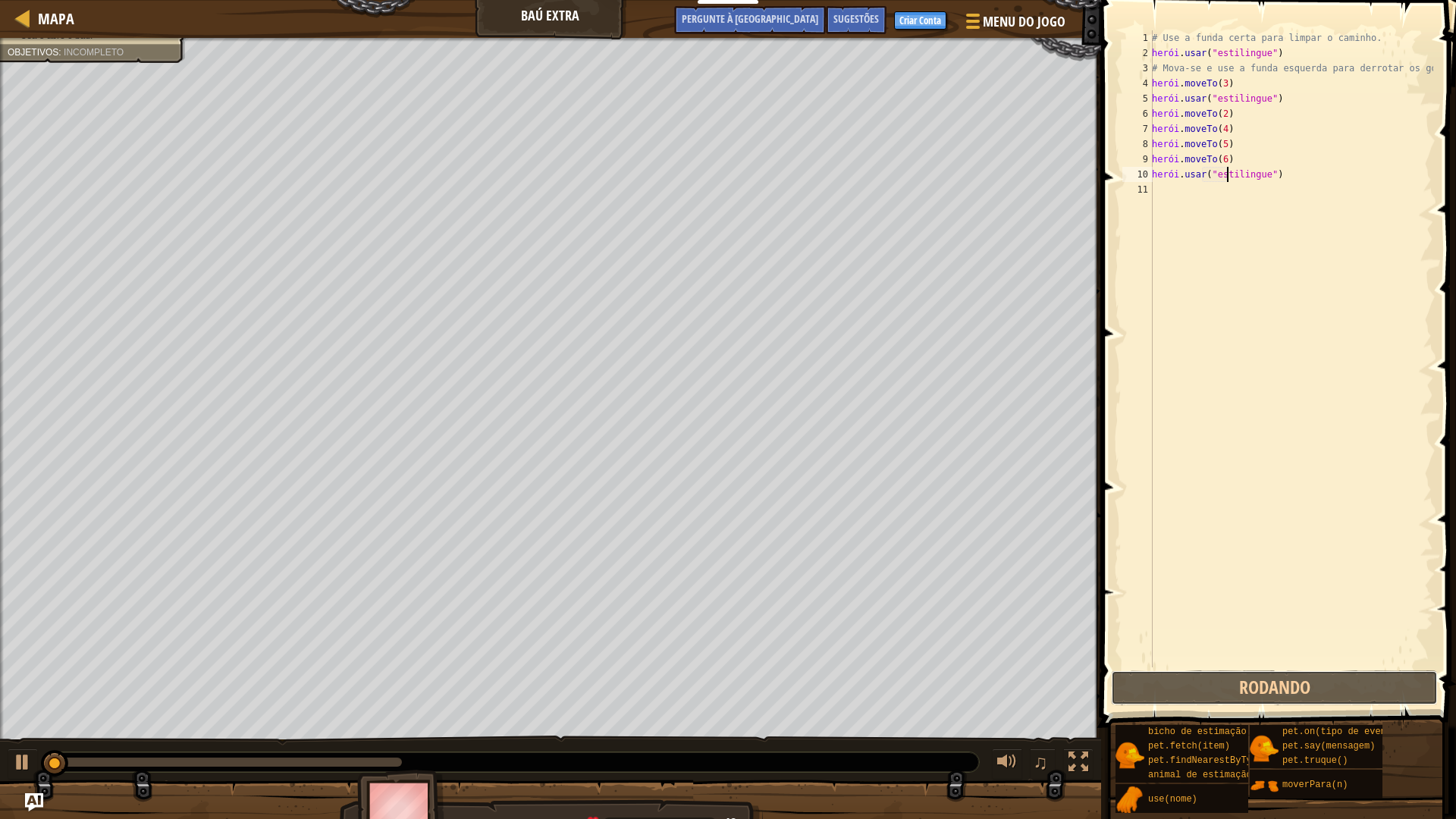
click at [1229, 711] on div "Sugestões hero.use("sling") 1 2 3 4 5 6 7 8 9 10 11 # Use a funda certa para li…" at bounding box center [1276, 406] width 359 height 811
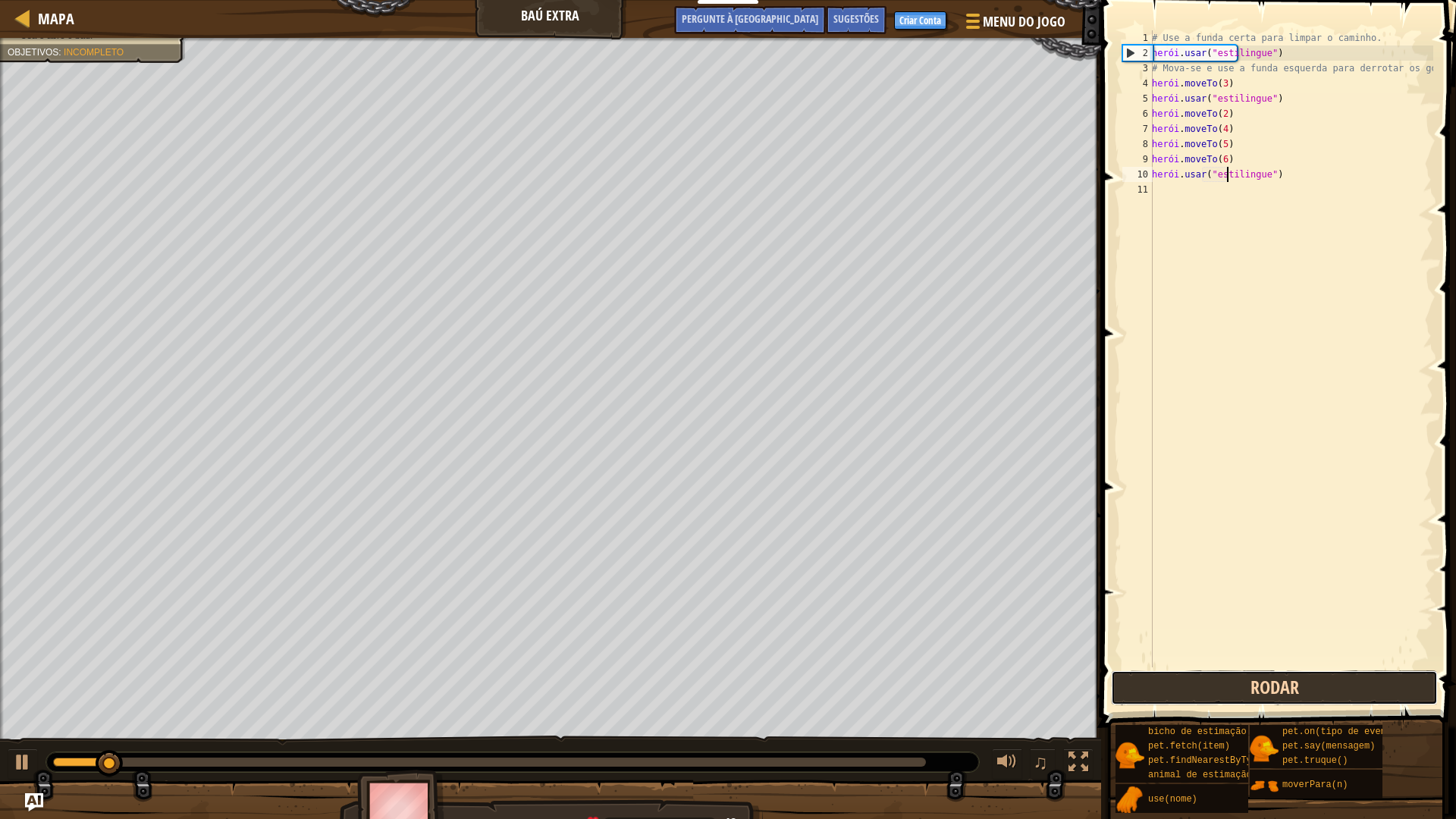
click at [1215, 691] on button "Rodar" at bounding box center [1274, 687] width 327 height 35
click at [1216, 692] on button "Rodando" at bounding box center [1274, 687] width 327 height 35
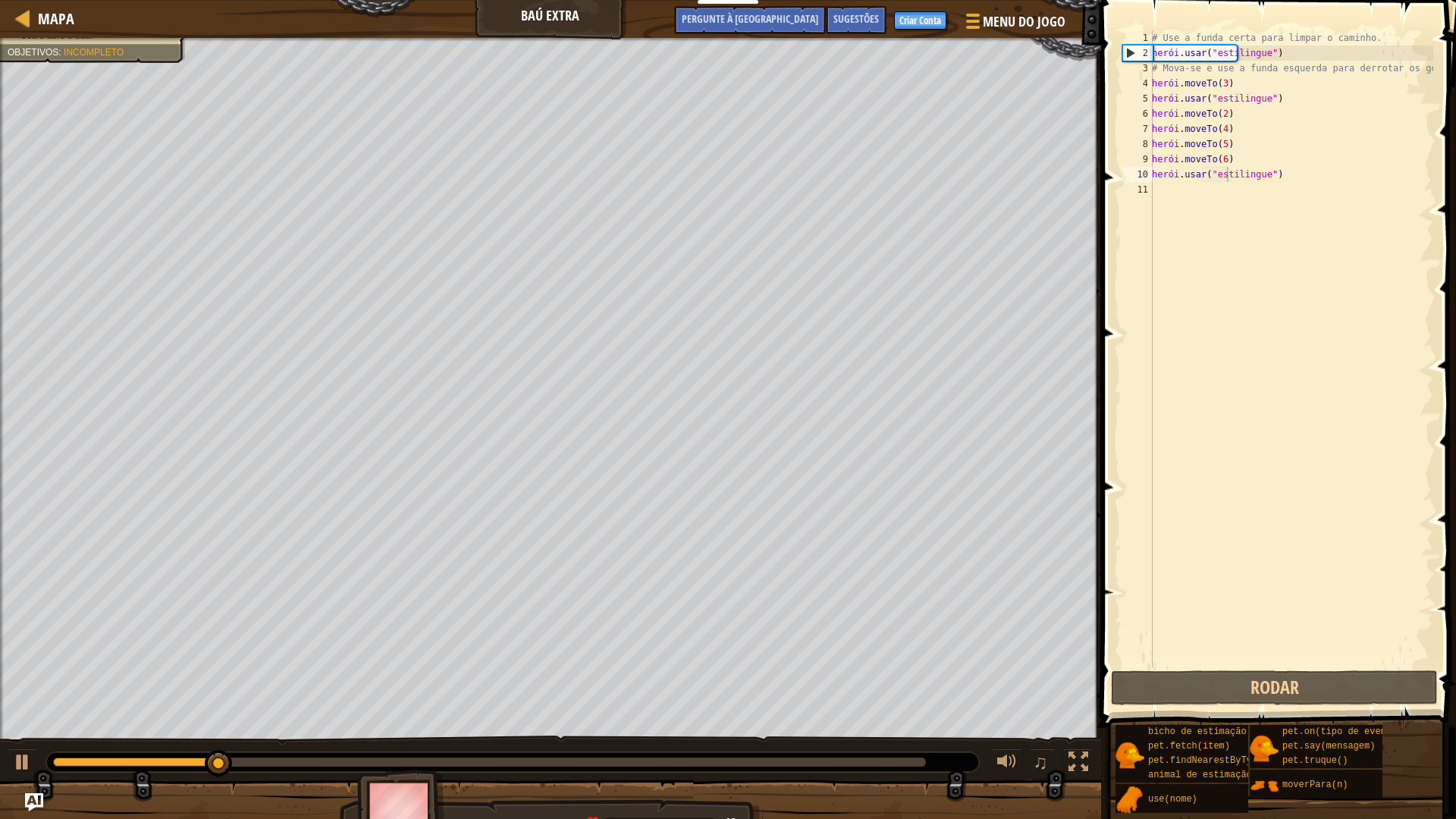
drag, startPoint x: 595, startPoint y: 759, endPoint x: 652, endPoint y: 763, distance: 57.1
click at [652, 722] on div at bounding box center [512, 762] width 932 height 19
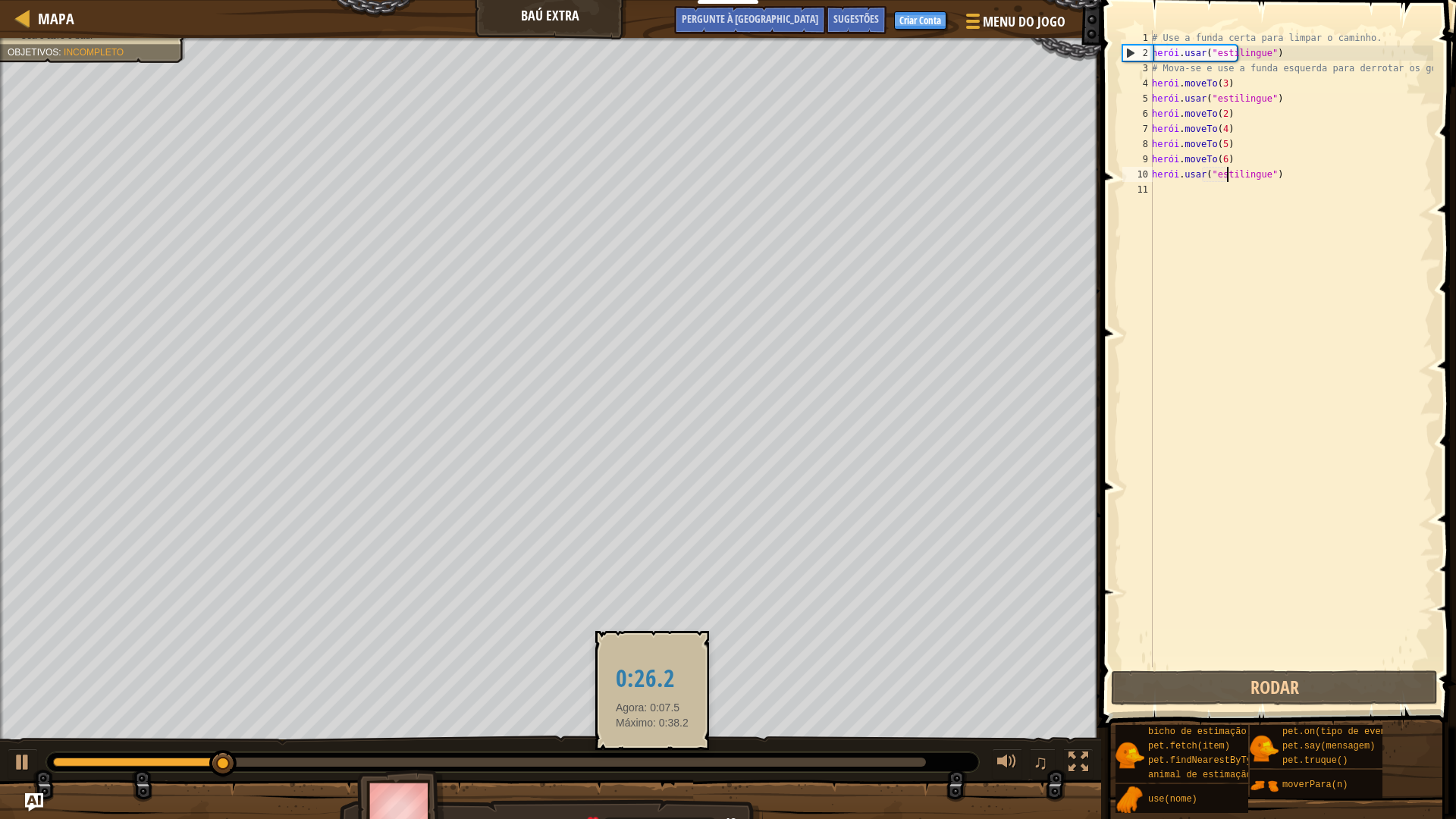
click at [652, 722] on div at bounding box center [490, 761] width 873 height 9
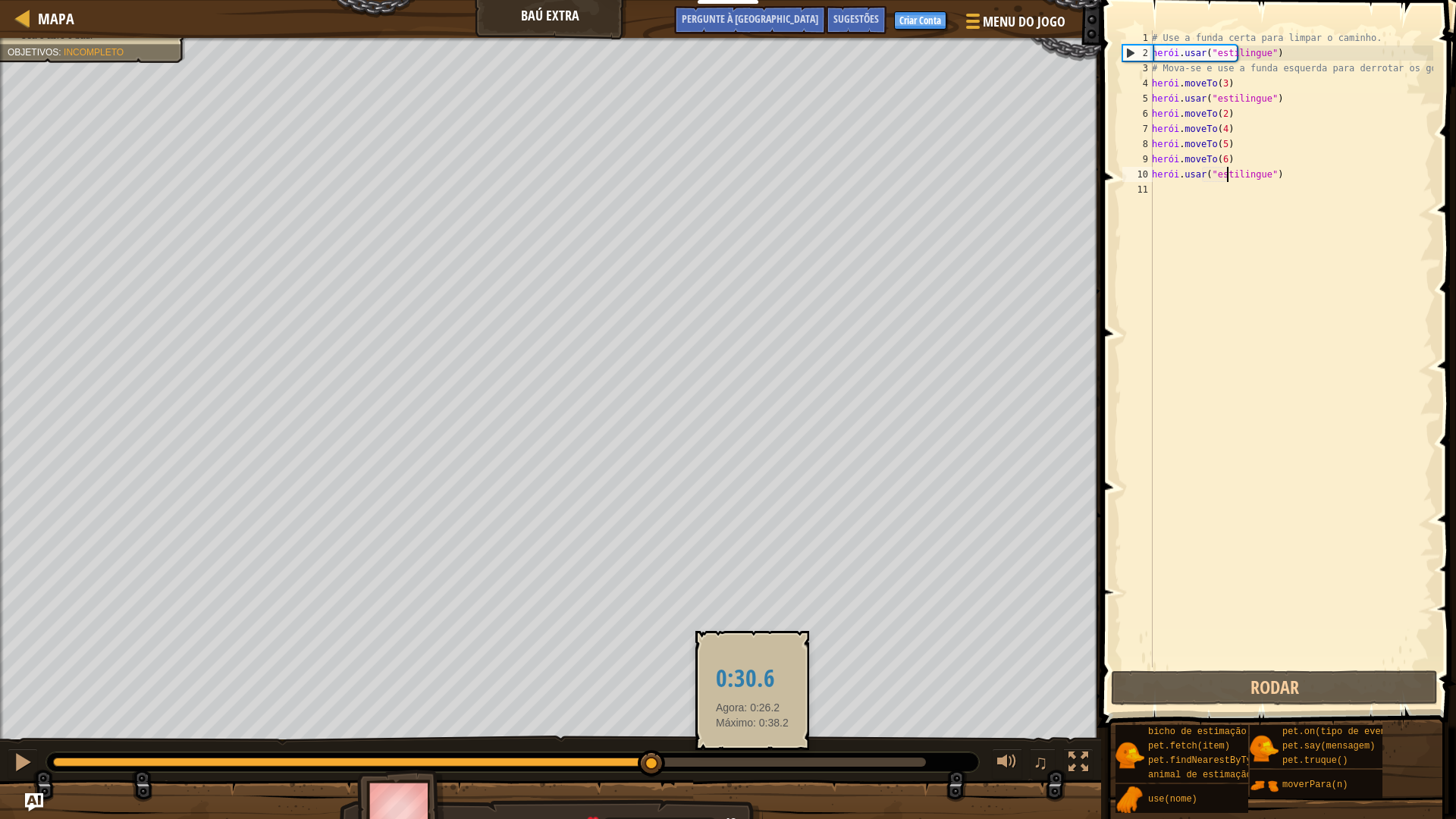
click at [753, 722] on div at bounding box center [490, 761] width 873 height 9
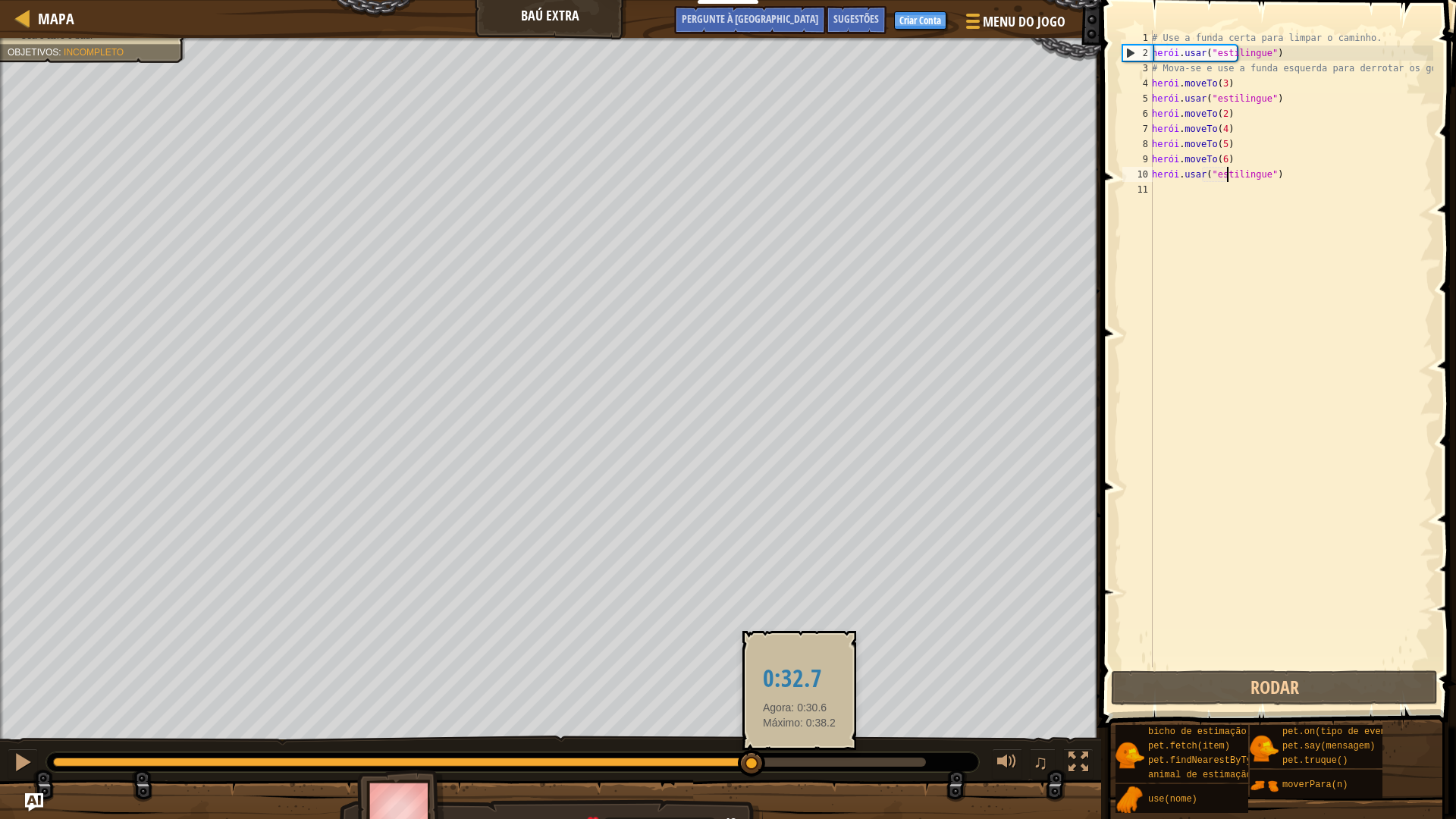
click at [814, 722] on div at bounding box center [490, 761] width 873 height 9
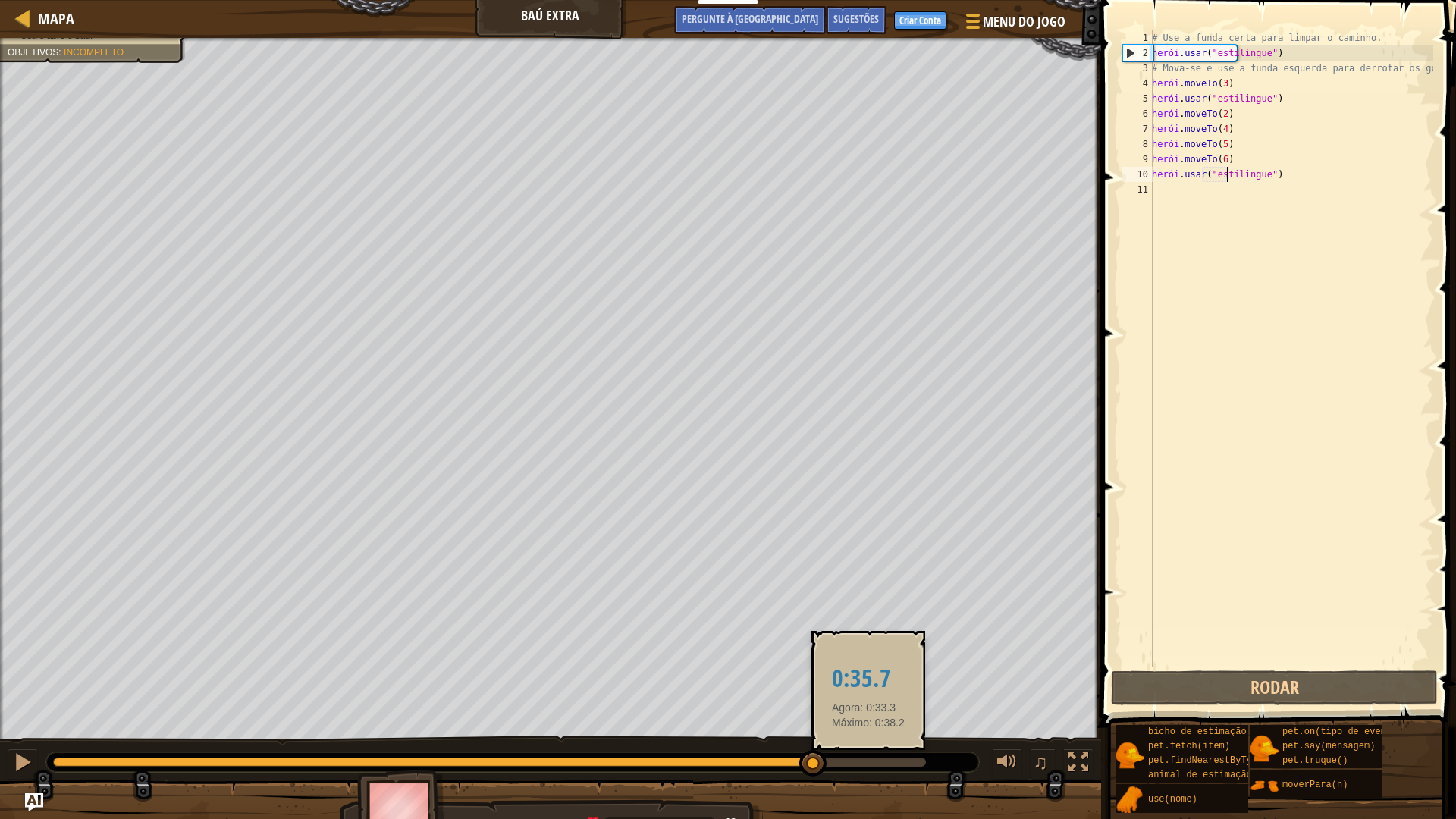
click at [869, 722] on div at bounding box center [490, 761] width 873 height 9
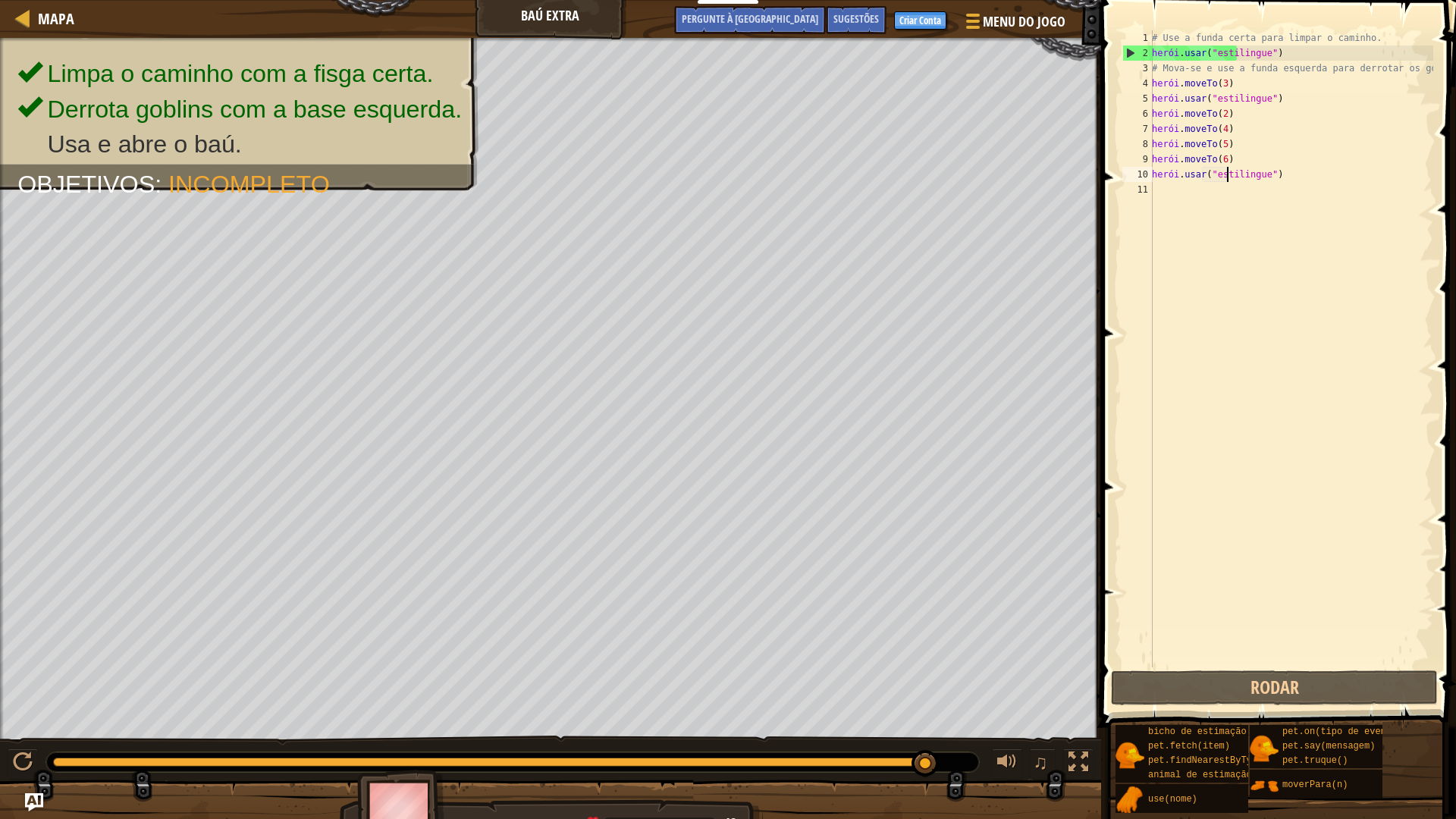
click at [1279, 170] on div "# Use a funda certa para limpar o caminho. herói . usar ( "estilingue" ) # Mova…" at bounding box center [1291, 363] width 285 height 667
click at [1268, 173] on div "# Use a funda certa para limpar o caminho. herói . usar ( "estilingue" ) # Mova…" at bounding box center [1291, 363] width 285 height 667
click at [1272, 174] on div "# Use a funda certa para limpar o caminho. herói . usar ( "estilingue" ) # Mova…" at bounding box center [1291, 363] width 285 height 667
click at [1274, 174] on div "# Use a funda certa para limpar o caminho. herói . usar ( "estilingue" ) # Mova…" at bounding box center [1291, 363] width 285 height 667
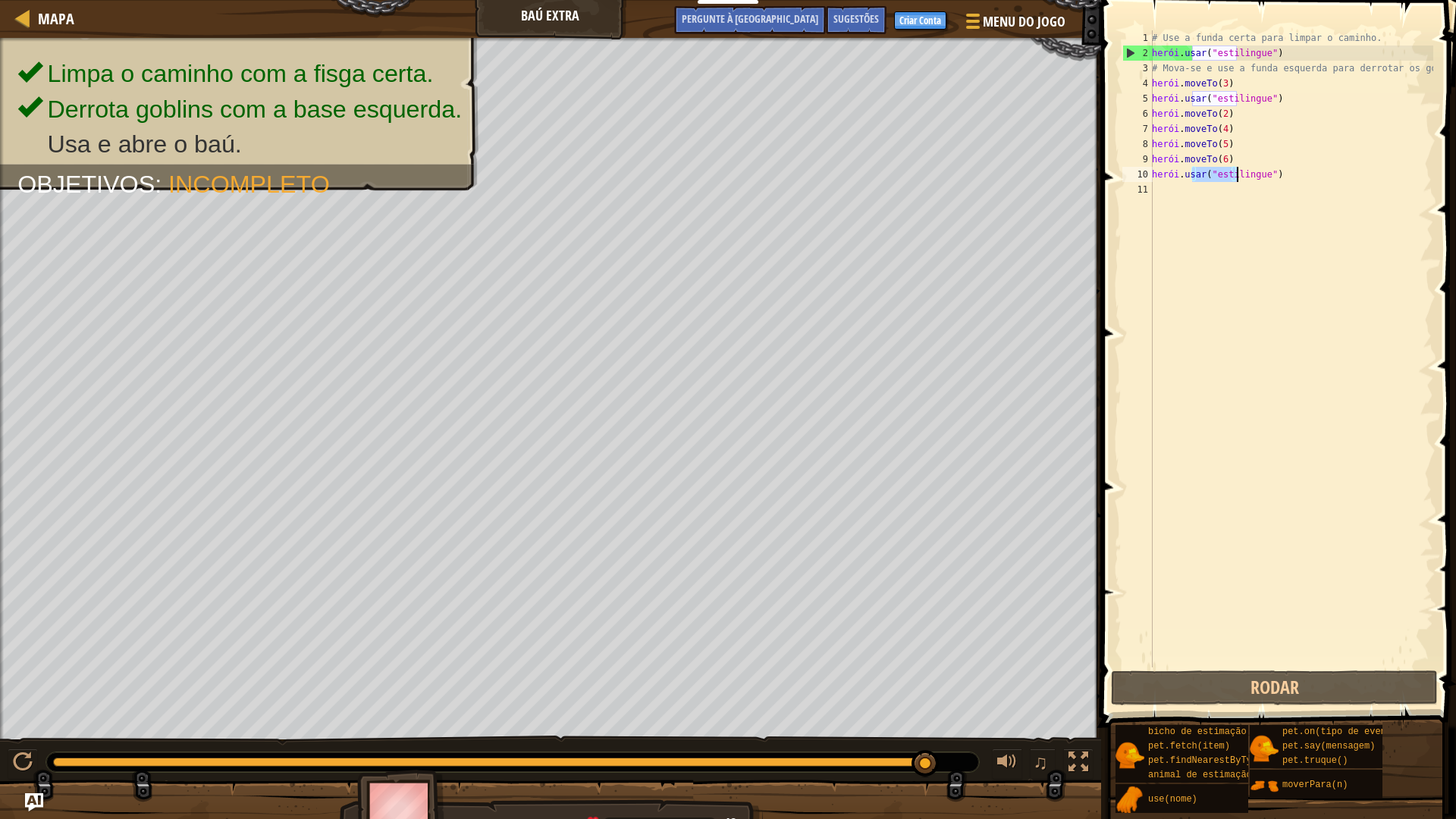
click at [1274, 174] on div "# Use a funda certa para limpar o caminho. herói . usar ( "estilingue" ) # Mova…" at bounding box center [1291, 363] width 285 height 667
type textarea "hero.use("sling")"
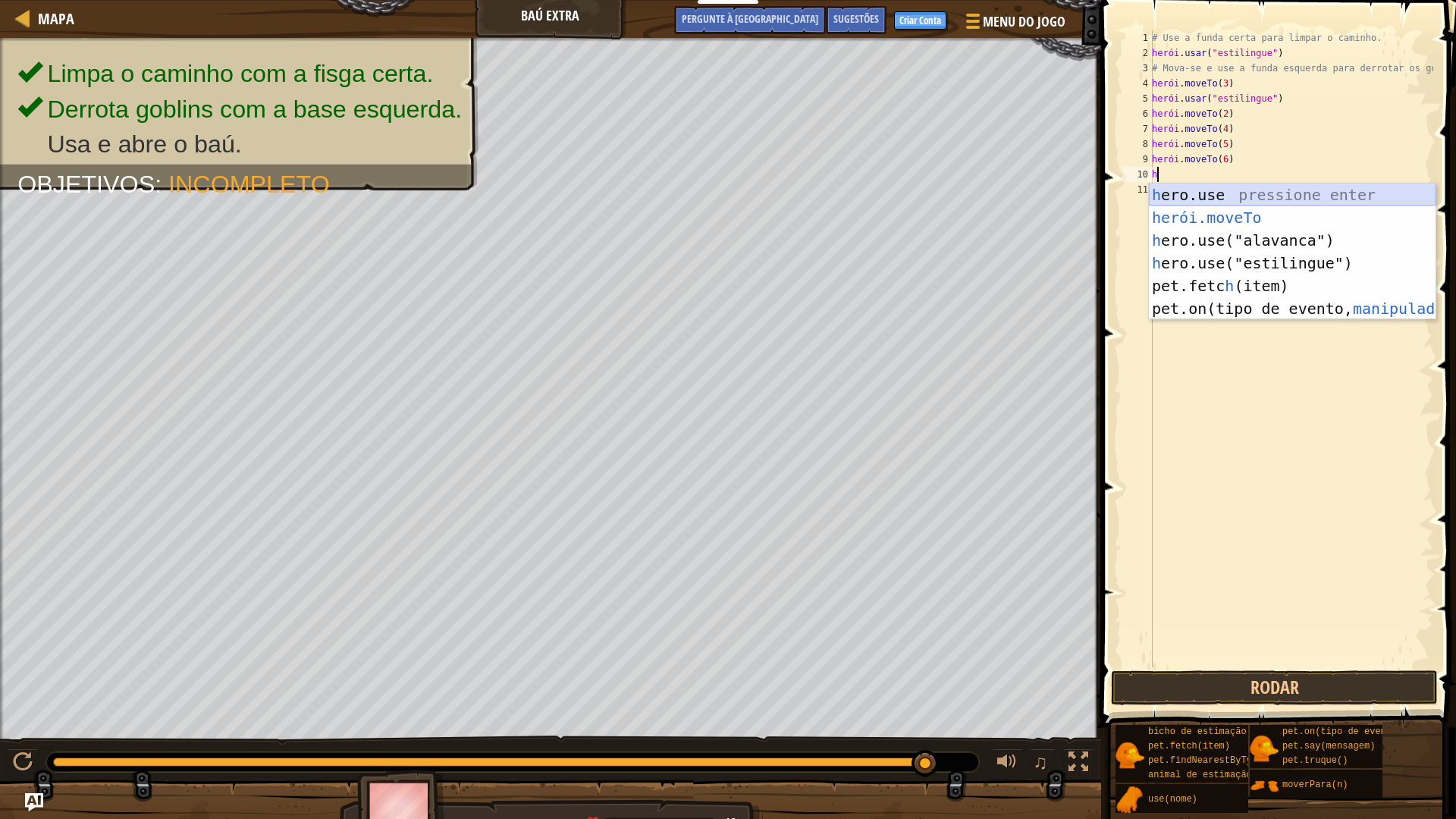
click at [1257, 190] on div "h ero.use pressione enter herói.moveTo ​ Pressione Enter h ero.use("alavanca") …" at bounding box center [1292, 275] width 287 height 182
type textarea "hero.use("sling")"
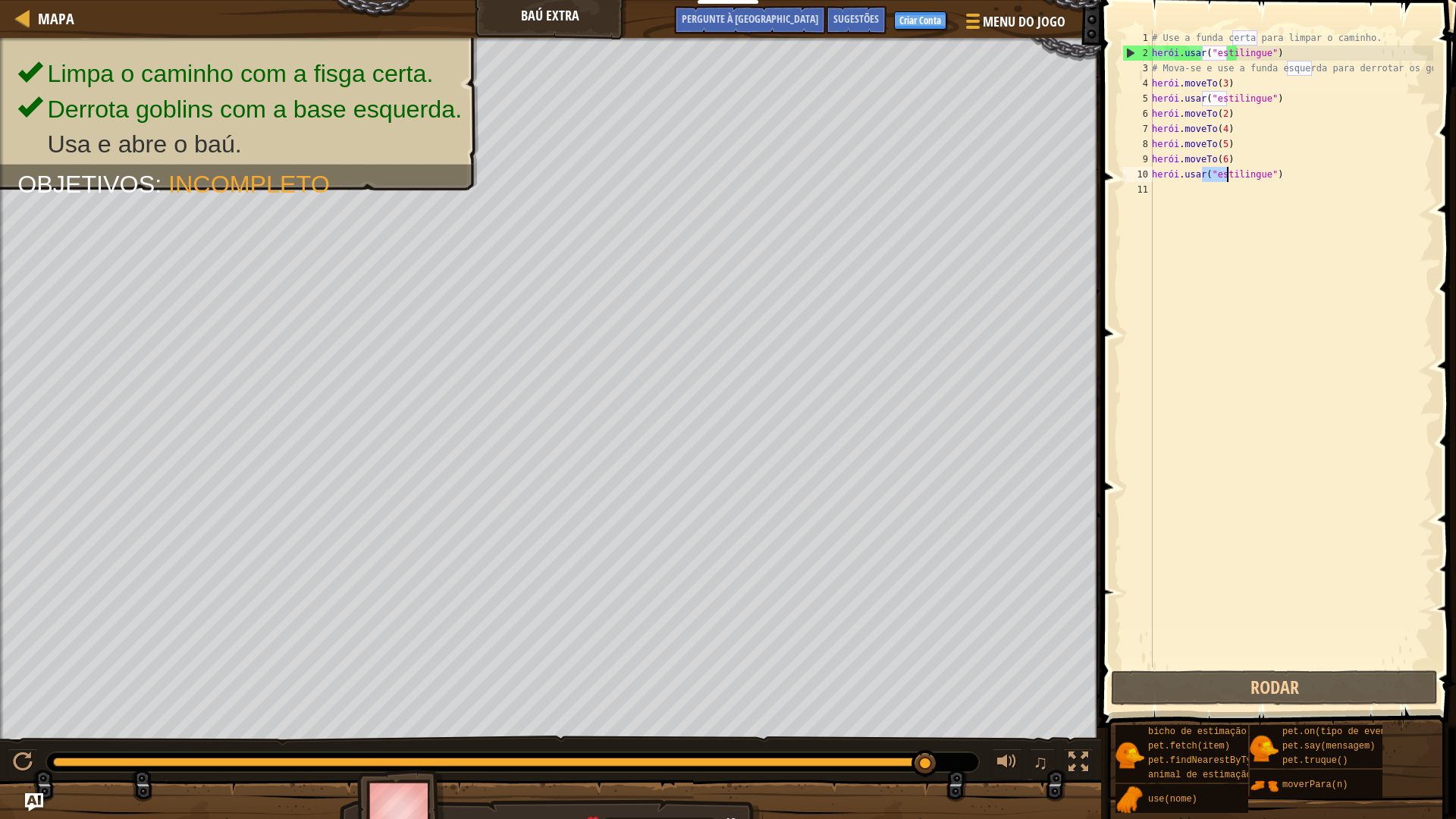
click at [1277, 174] on div "# Use a funda certa para limpar o caminho. herói . usar ( "estilingue" ) # Mova…" at bounding box center [1291, 363] width 285 height 667
click at [1278, 177] on div "# Use a funda certa para limpar o caminho. herói . usar ( "estilingue" ) # Mova…" at bounding box center [1291, 363] width 285 height 667
click at [1278, 178] on div "# Use a funda certa para limpar o caminho. herói . usar ( "estilingue" ) # Mova…" at bounding box center [1291, 363] width 285 height 667
type textarea "hero.use("sling")"
click at [1284, 187] on div "# Use a funda certa para limpar o caminho. herói . usar ( "estilingue" ) # Mova…" at bounding box center [1291, 363] width 285 height 667
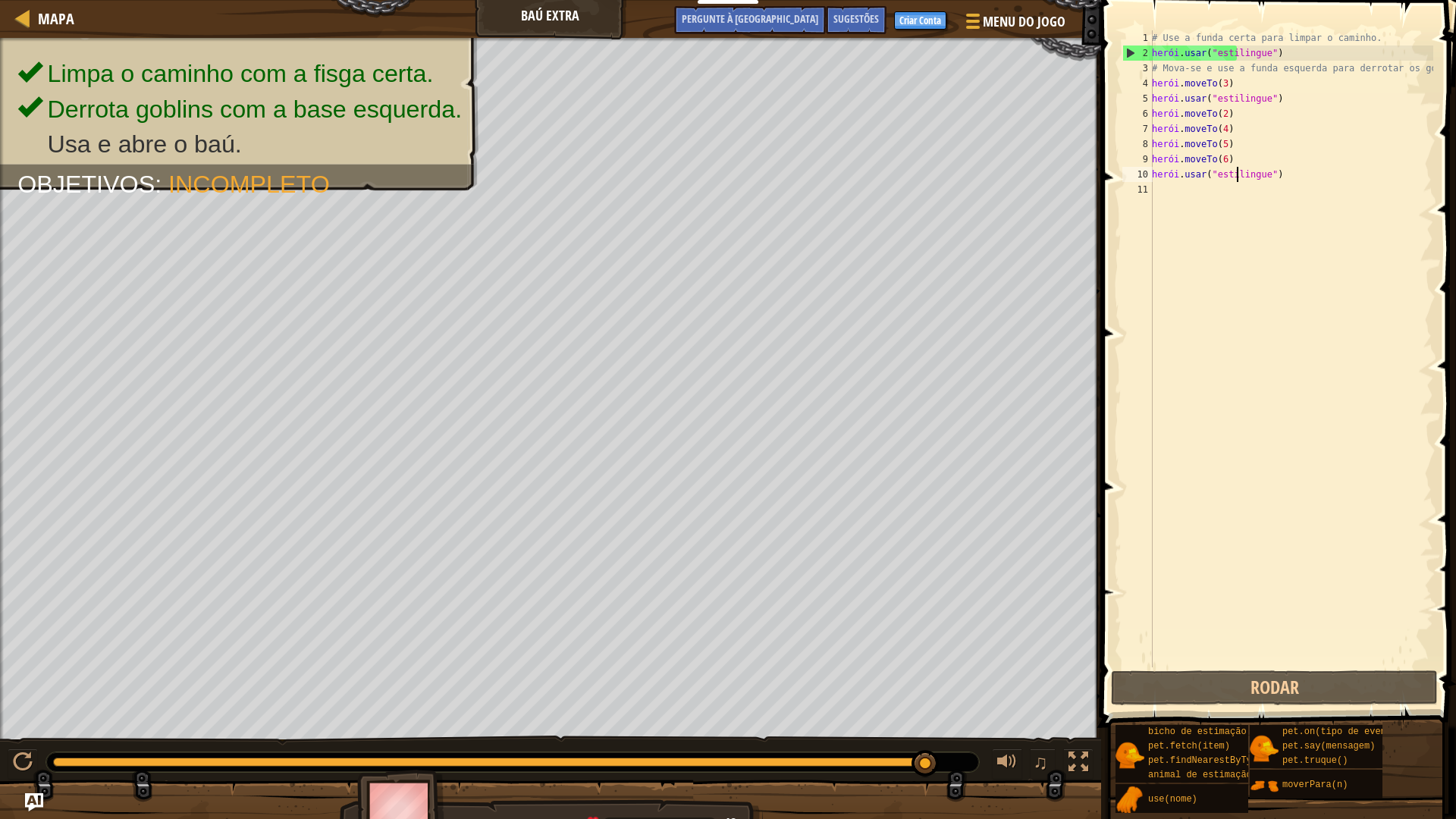
click at [1281, 173] on div "# Use a funda certa para limpar o caminho. herói . usar ( "estilingue" ) # Mova…" at bounding box center [1291, 363] width 285 height 667
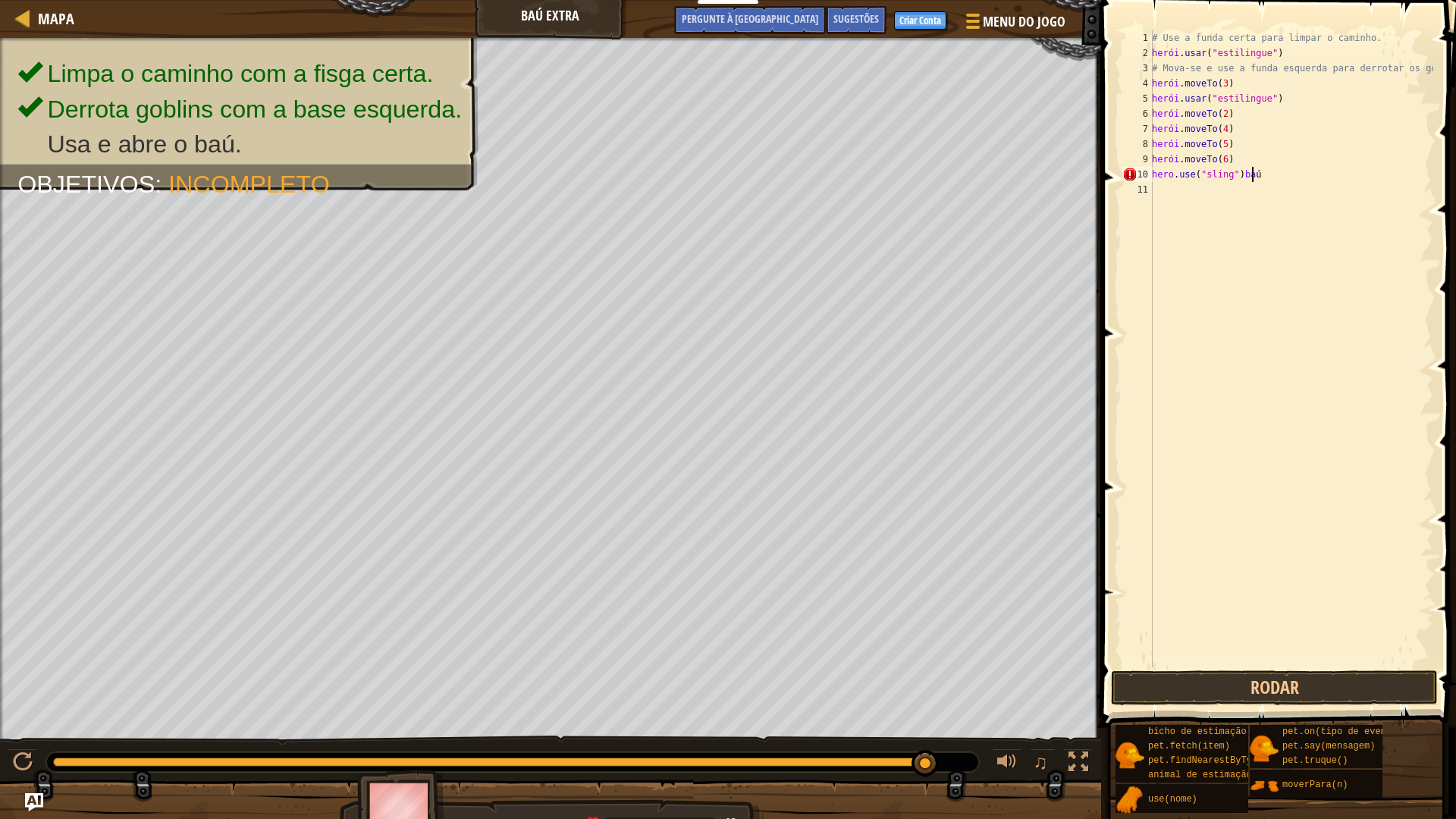
scroll to position [7, 8]
click at [1320, 172] on div "# Use a funda certa para limpar o caminho. herói . usar ( "estilingue" ) # Mova…" at bounding box center [1291, 363] width 285 height 667
click at [1321, 176] on div "# Use a funda certa para limpar o caminho. herói . usar ( "estilingue" ) # Mova…" at bounding box center [1291, 363] width 285 height 667
click at [1297, 174] on div "# Use a funda certa para limpar o caminho. herói . usar ( "estilingue" ) # Mova…" at bounding box center [1291, 363] width 285 height 667
click at [1292, 173] on div "# Use a funda certa para limpar o caminho. herói . usar ( "estilingue" ) # Mova…" at bounding box center [1291, 363] width 285 height 667
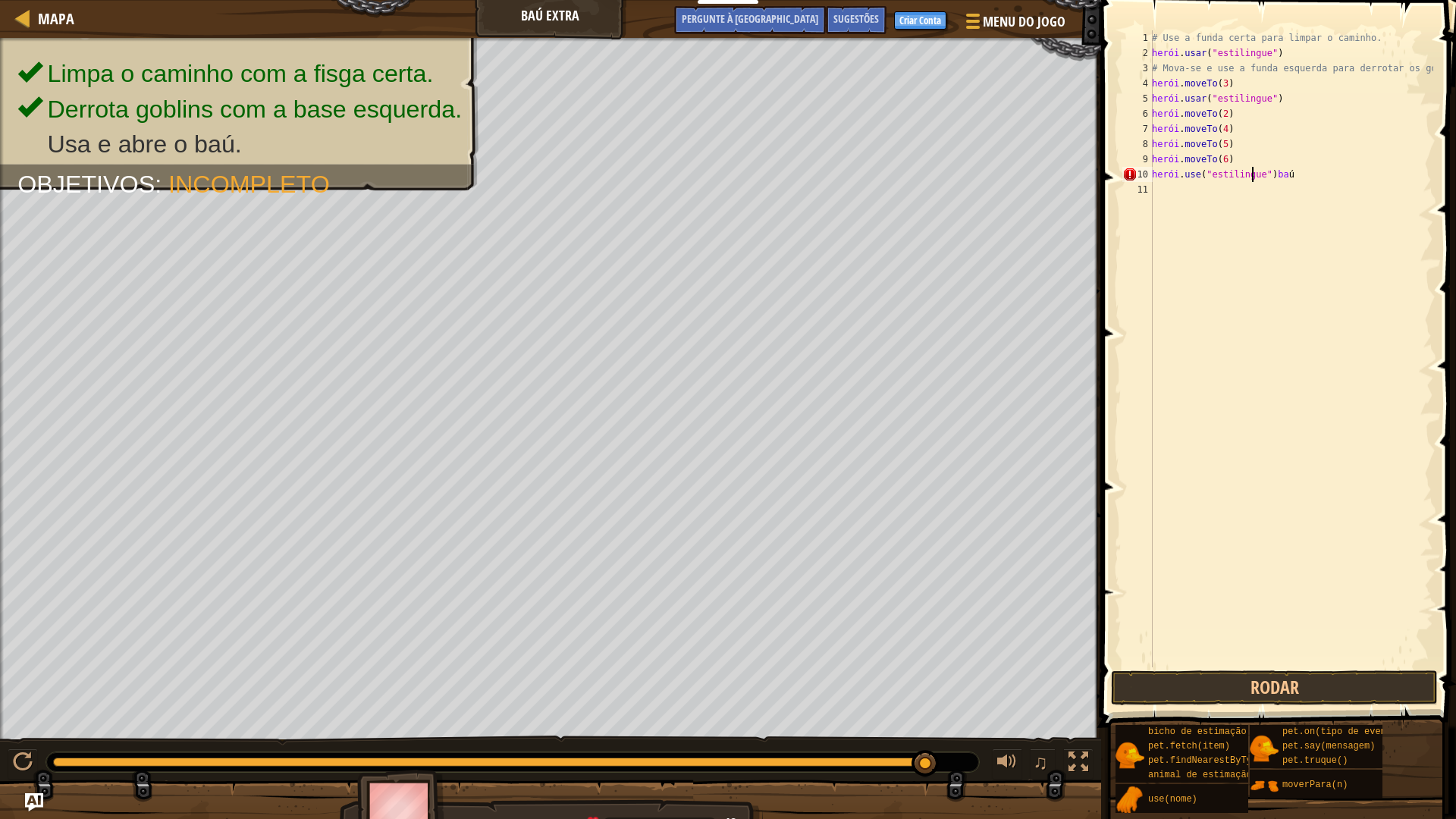
click at [1292, 173] on div "# Use a funda certa para limpar o caminho. herói . usar ( "estilingue" ) # Mova…" at bounding box center [1291, 363] width 285 height 667
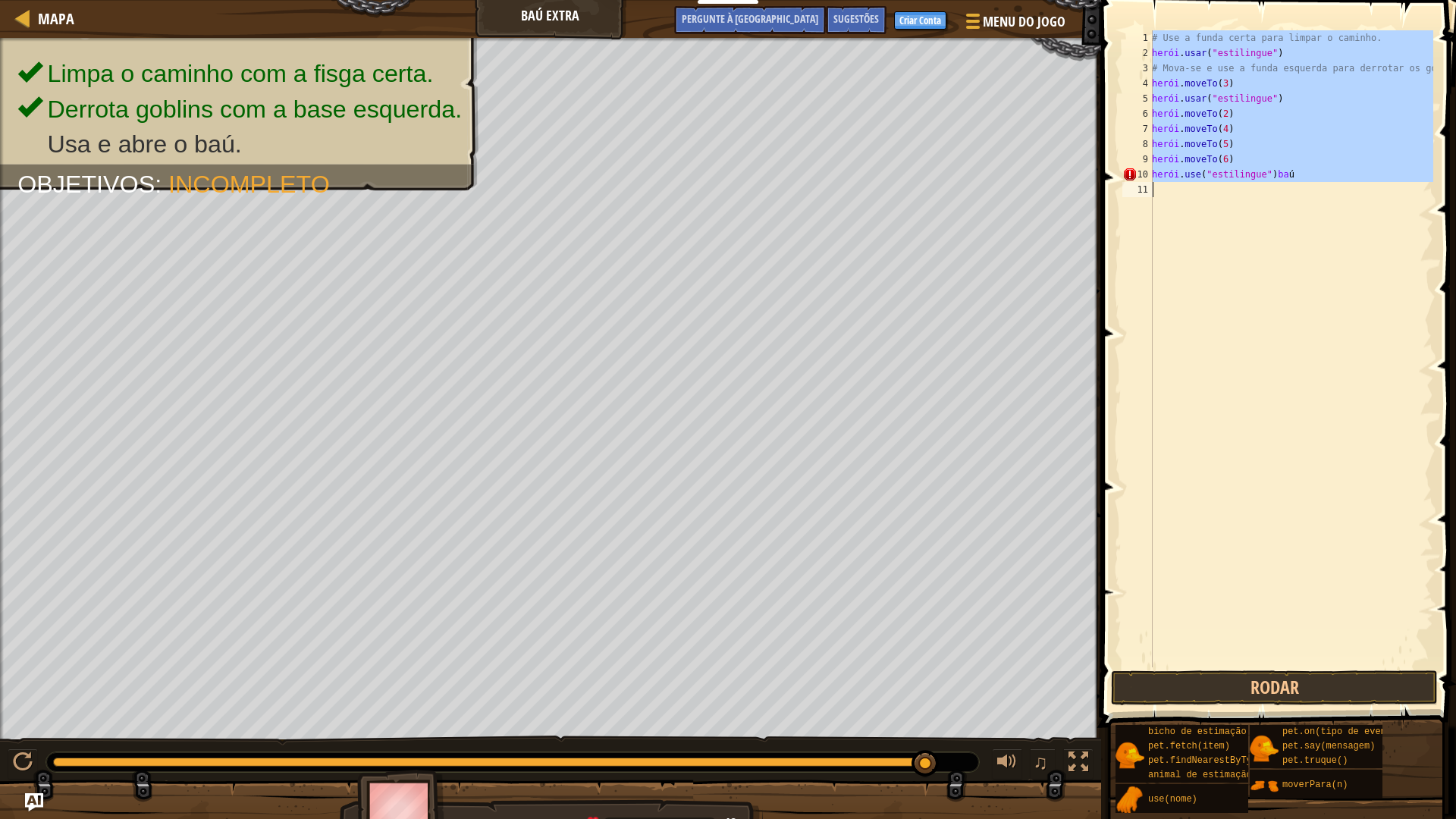
click at [1292, 173] on div "# Use a funda certa para limpar o caminho. herói . usar ( "estilingue" ) # Mova…" at bounding box center [1291, 363] width 285 height 667
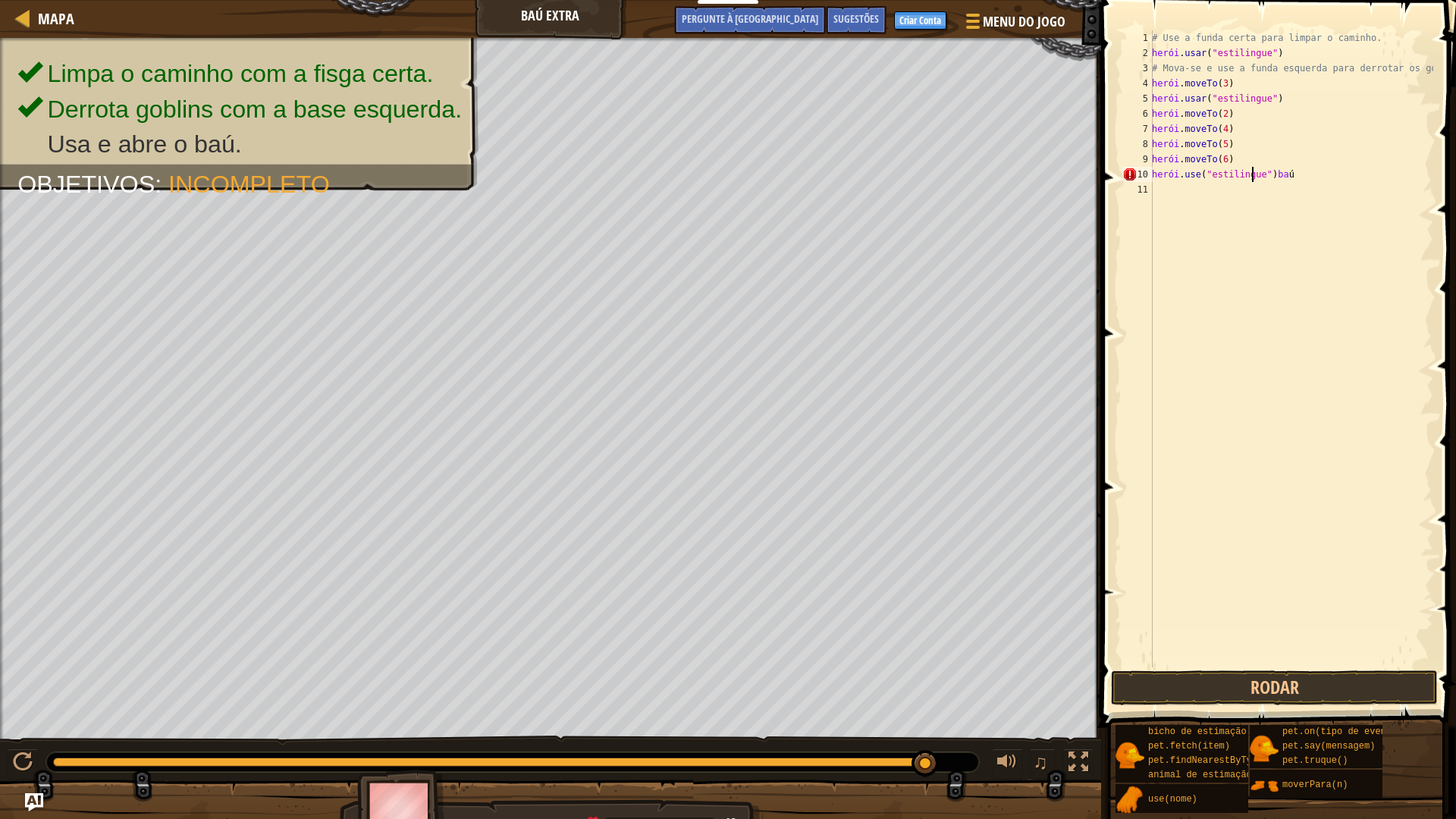
click at [1313, 173] on div "# Use a funda certa para limpar o caminho. herói . usar ( "estilingue" ) # Mova…" at bounding box center [1291, 363] width 285 height 667
click at [1310, 173] on div "# Use a funda certa para limpar o caminho. herói . usar ( "estilingue" ) # Mova…" at bounding box center [1291, 363] width 285 height 667
click at [1310, 173] on div "# Use a funda certa para limpar o caminho. herói . usar ( "estilingue" ) # Mova…" at bounding box center [1291, 349] width 285 height 637
click at [1342, 179] on div "# Use a funda certa para limpar o caminho. herói . usar ( "estilingue" ) # Mova…" at bounding box center [1291, 363] width 285 height 667
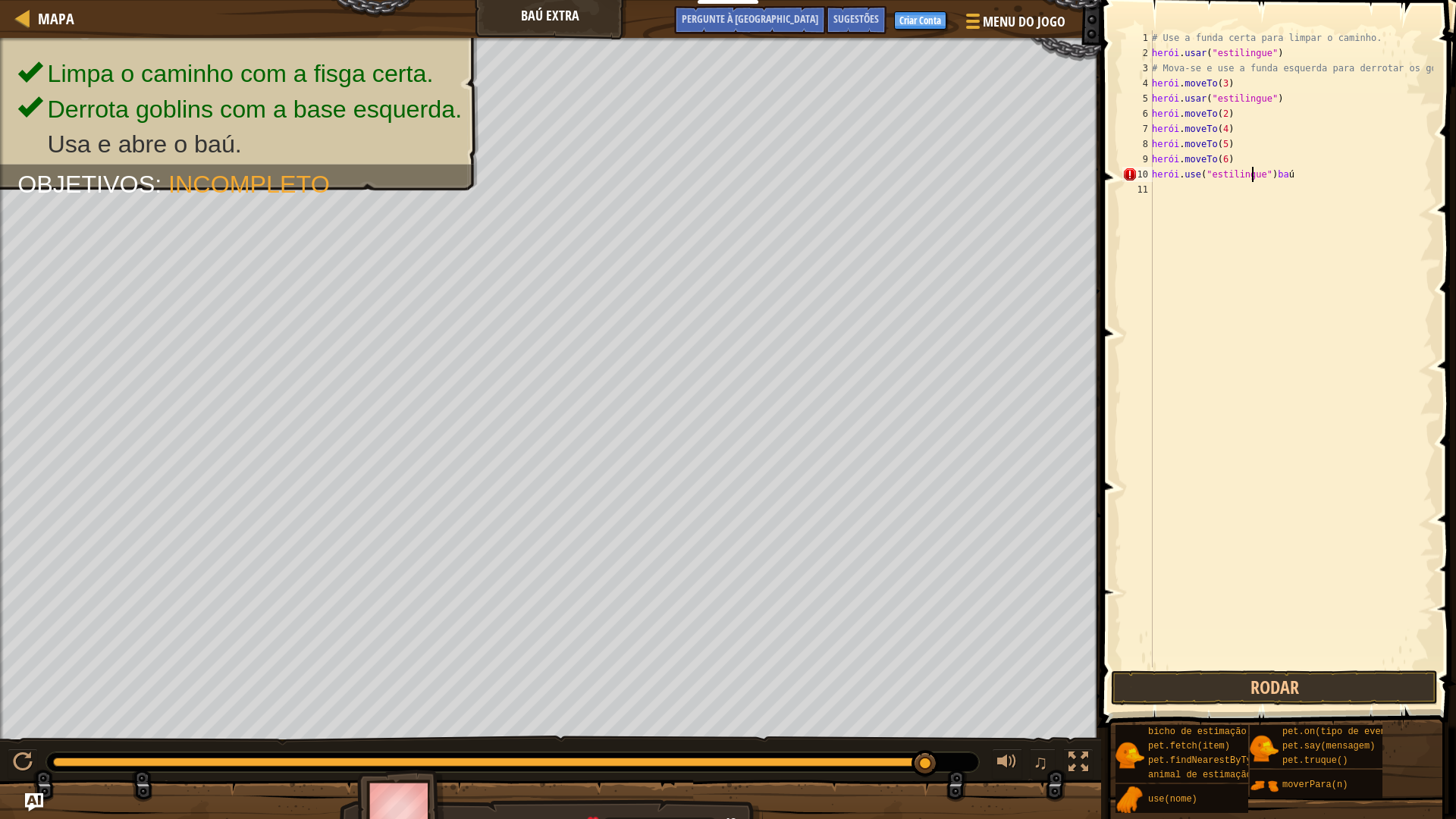
click at [1341, 176] on div "# Use a funda certa para limpar o caminho. herói . usar ( "estilingue" ) # Mova…" at bounding box center [1291, 363] width 285 height 667
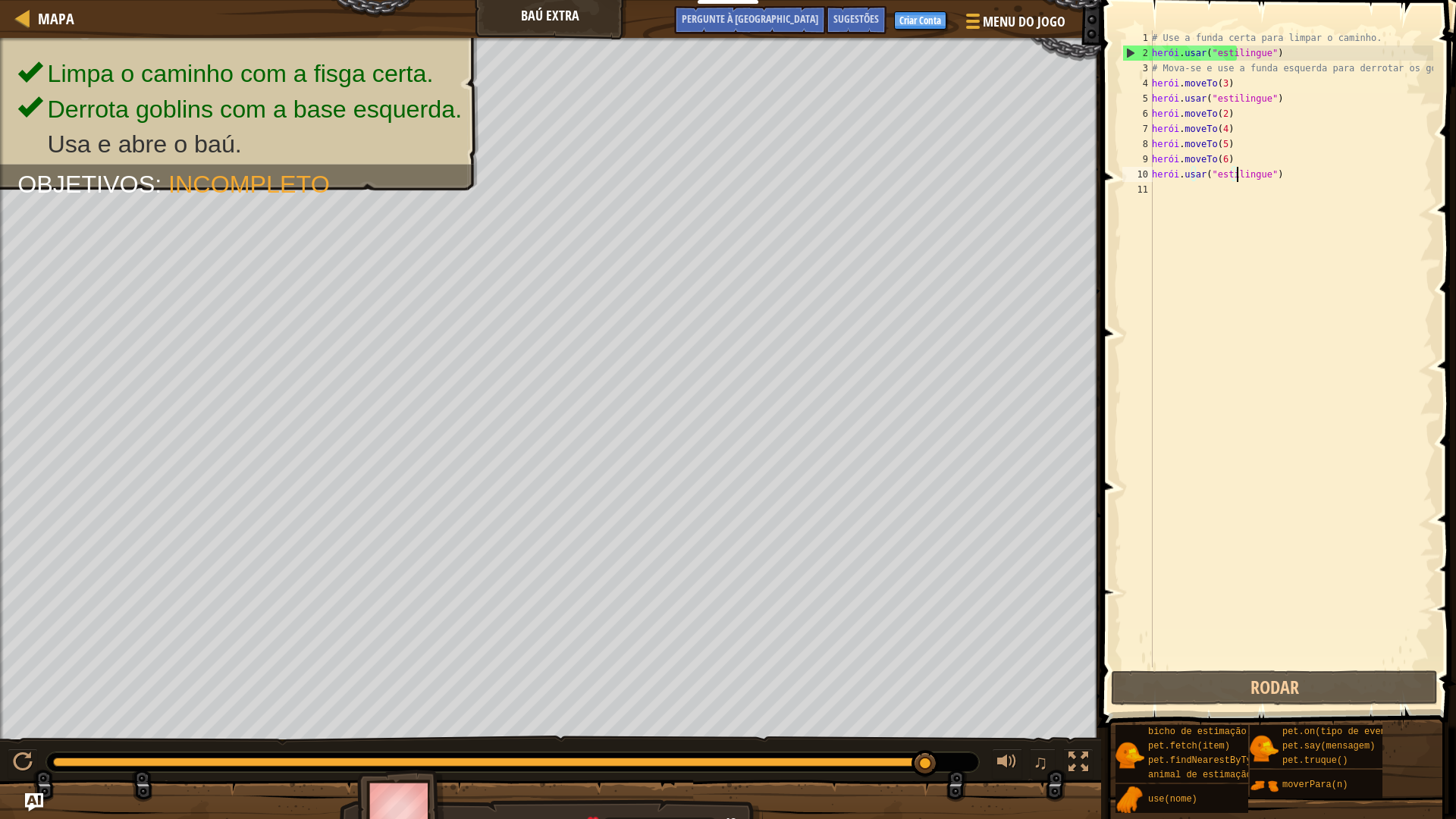
click at [1290, 176] on div "# Use a funda certa para limpar o caminho. herói . usar ( "estilingue" ) # Mova…" at bounding box center [1291, 363] width 285 height 667
click at [1289, 174] on div "# Use a funda certa para limpar o caminho. herói . usar ( "estilingue" ) # Mova…" at bounding box center [1291, 363] width 285 height 667
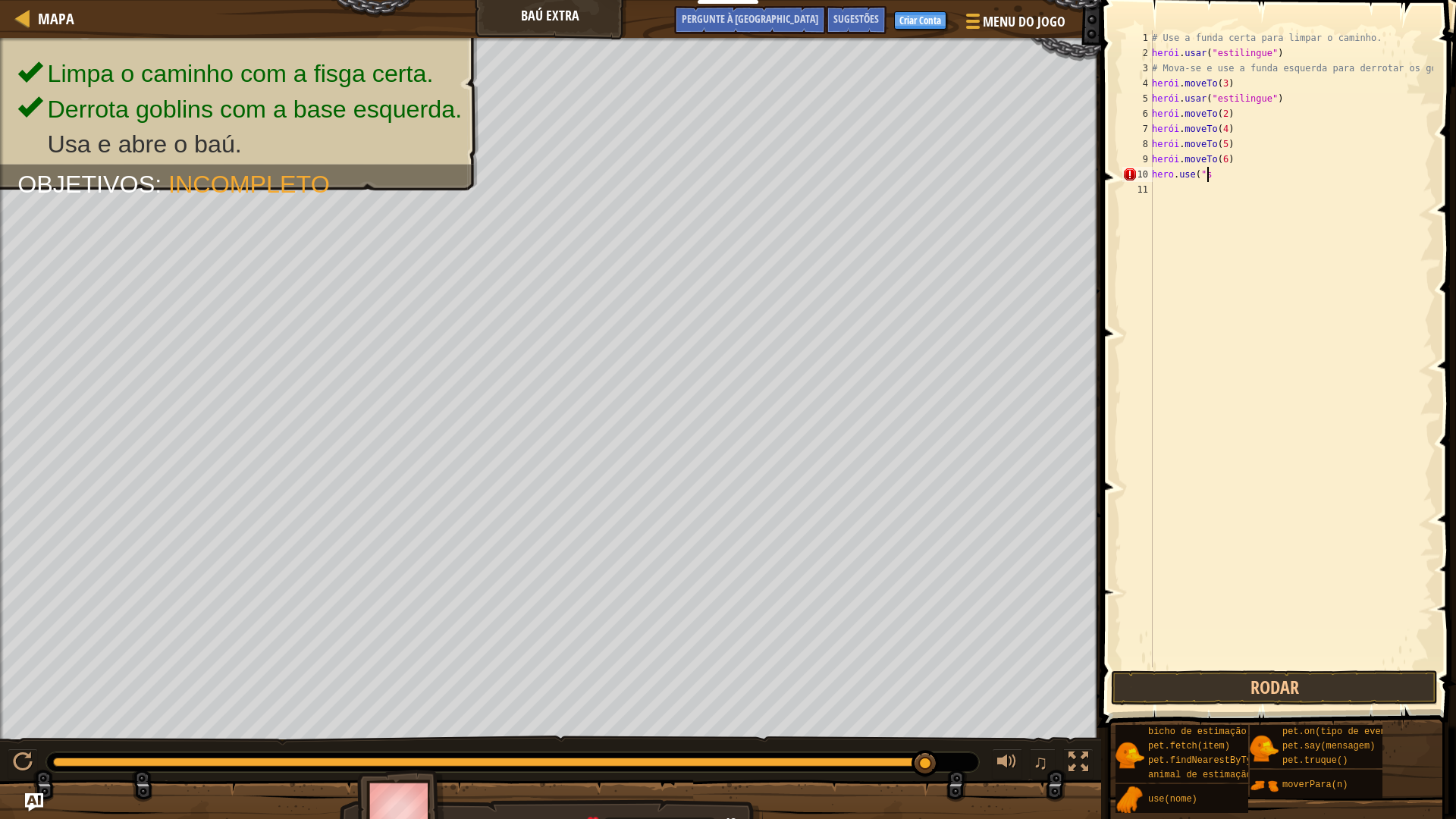
scroll to position [7, 4]
click at [1253, 180] on div "# Use a funda certa para limpar o caminho. herói . usar ( "estilingue" ) # Mova…" at bounding box center [1291, 363] width 285 height 667
click at [1302, 678] on button "Rodar" at bounding box center [1274, 687] width 327 height 35
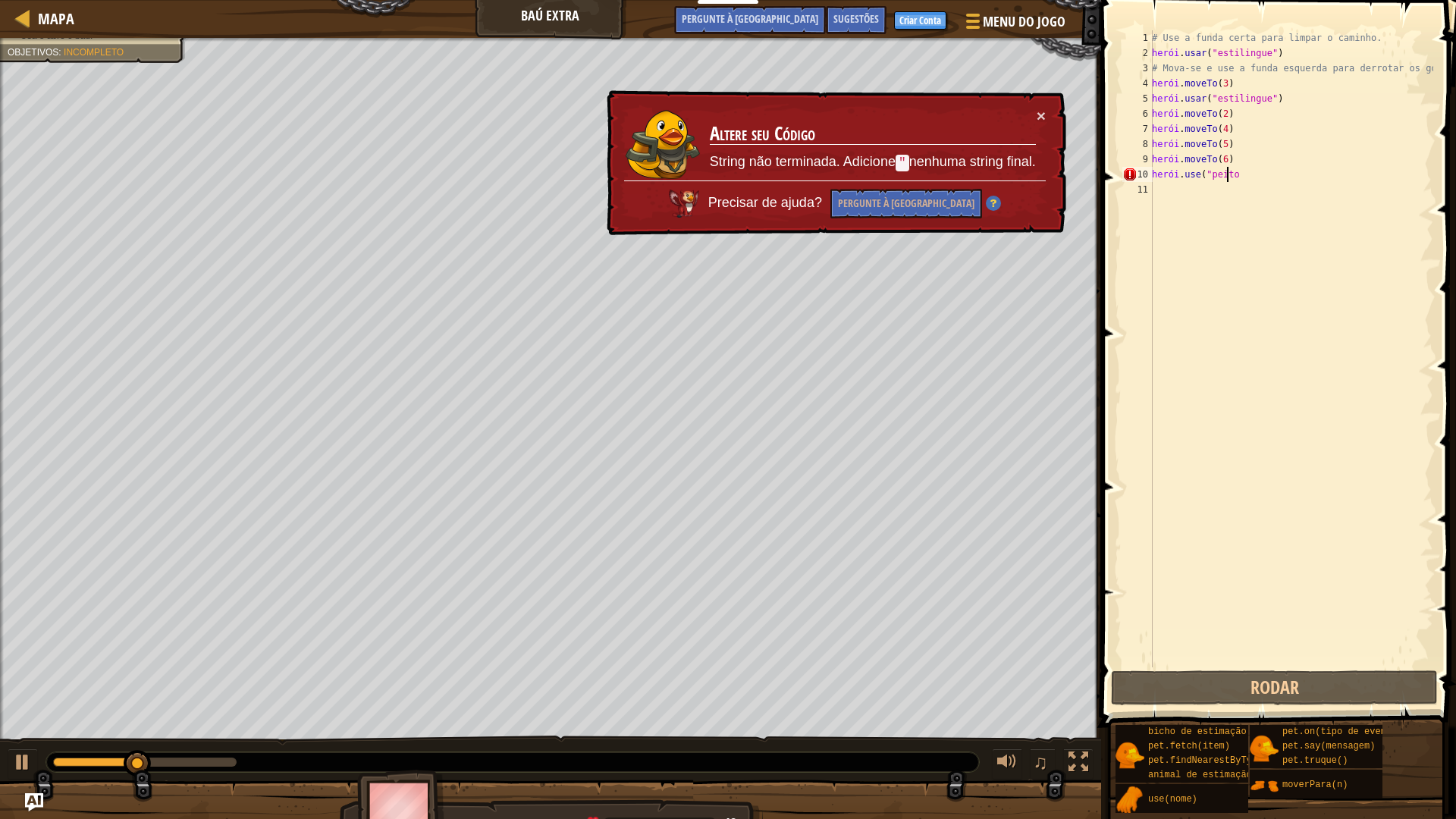
click at [1261, 167] on div "# Use a funda certa para limpar o caminho. herói . usar ( "estilingue" ) # Mova…" at bounding box center [1291, 363] width 285 height 667
click at [1264, 169] on div "# Use a funda certa para limpar o caminho. herói . usar ( "estilingue" ) # Mova…" at bounding box center [1291, 363] width 285 height 667
type textarea "hero.use("chest"
click at [1264, 173] on div "# Use a funda certa para limpar o caminho. herói . usar ( "estilingue" ) # Mova…" at bounding box center [1291, 363] width 285 height 667
click at [1264, 175] on div "# Use a funda certa para limpar o caminho. herói . usar ( "estilingue" ) # Mova…" at bounding box center [1291, 363] width 285 height 667
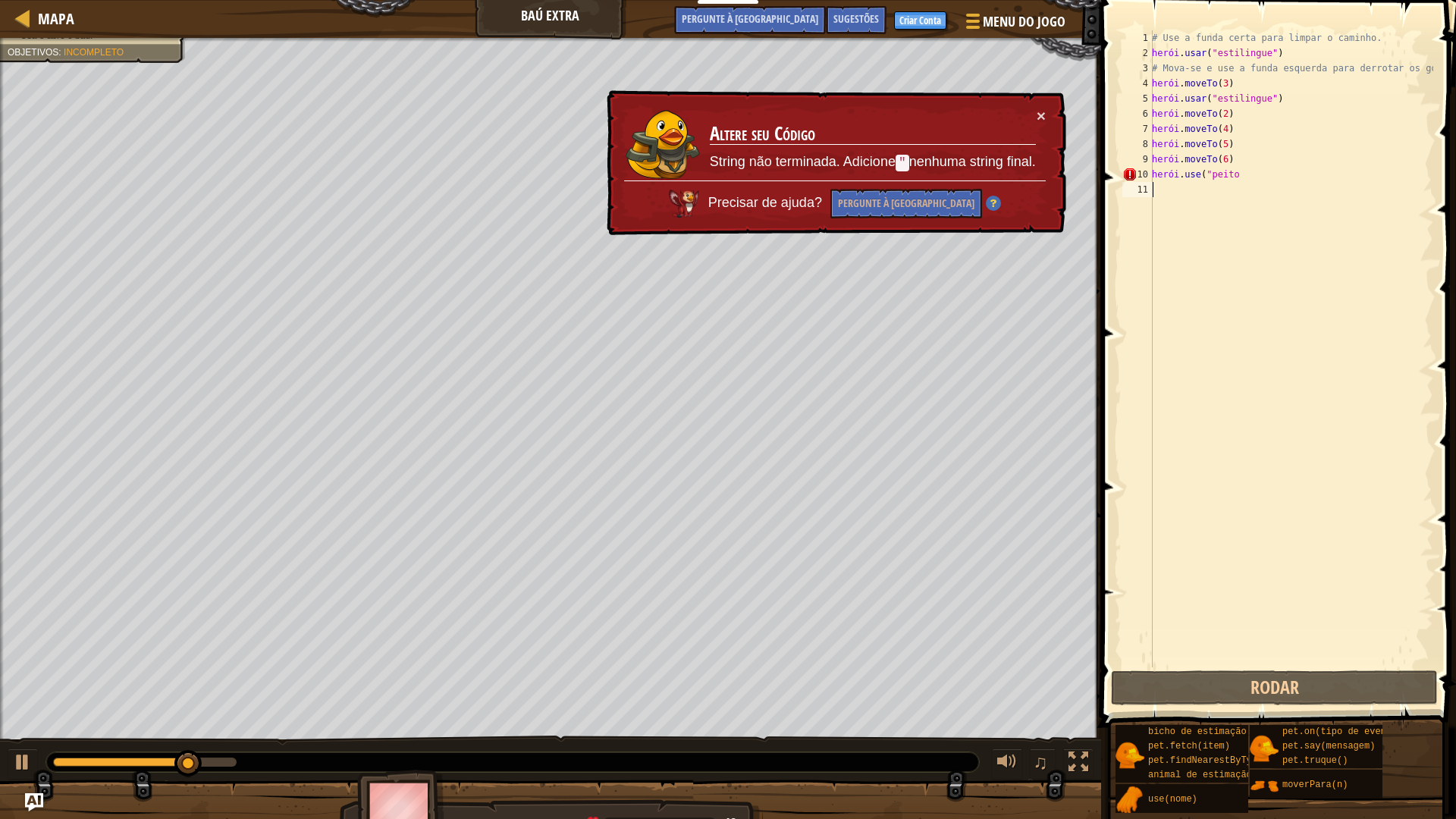
scroll to position [7, 0]
click at [1264, 178] on div "# Use a funda certa para limpar o caminho. herói . usar ( "estilingue" ) # Mova…" at bounding box center [1291, 363] width 285 height 667
type textarea "hero.use("chest"
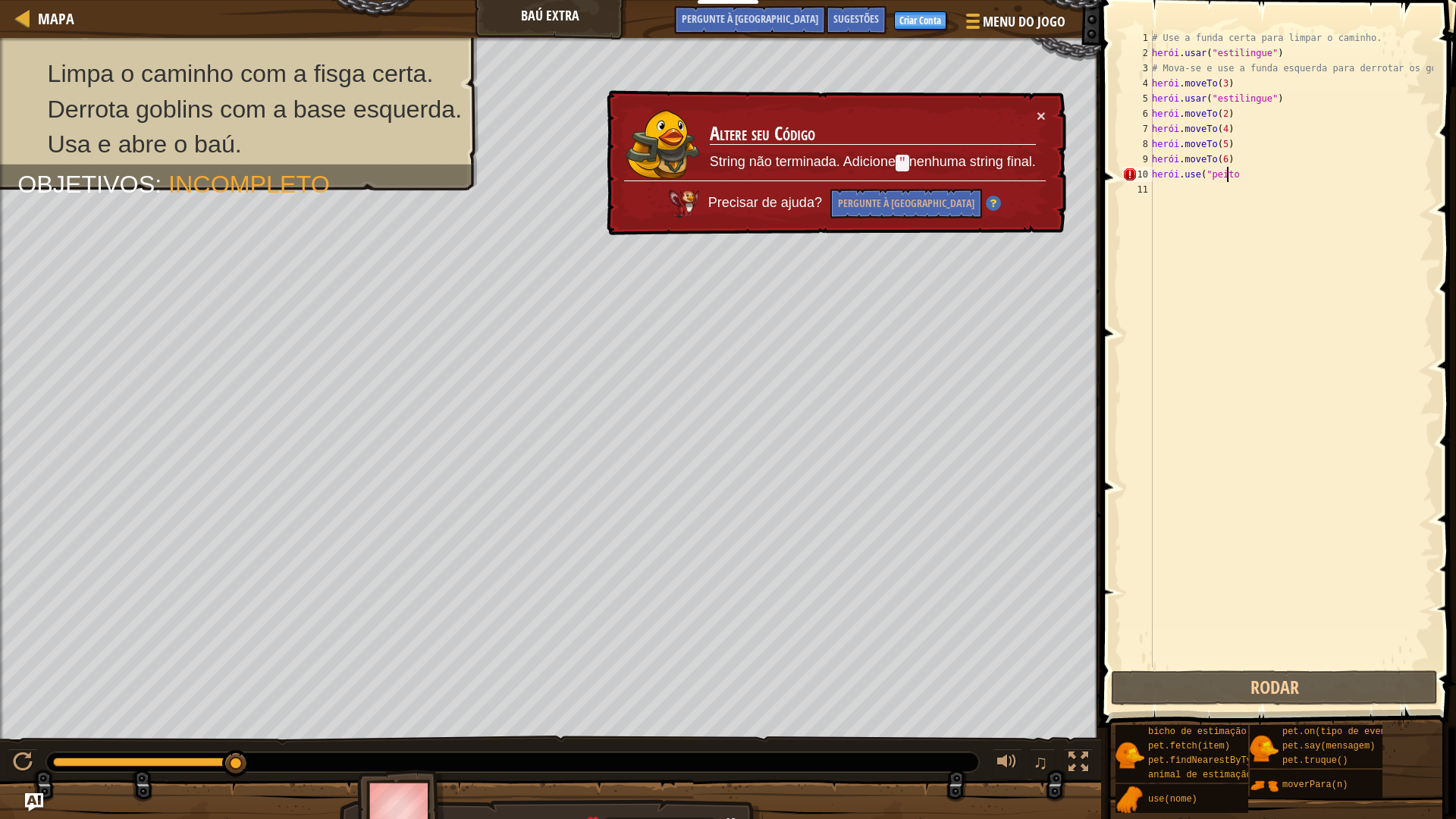
drag, startPoint x: 1262, startPoint y: 180, endPoint x: 1282, endPoint y: 172, distance: 21.5
click at [1282, 172] on div "# Use a funda certa para limpar o caminho. herói . usar ( "estilingue" ) # Mova…" at bounding box center [1291, 363] width 285 height 667
type textarea "hero.use("chest"
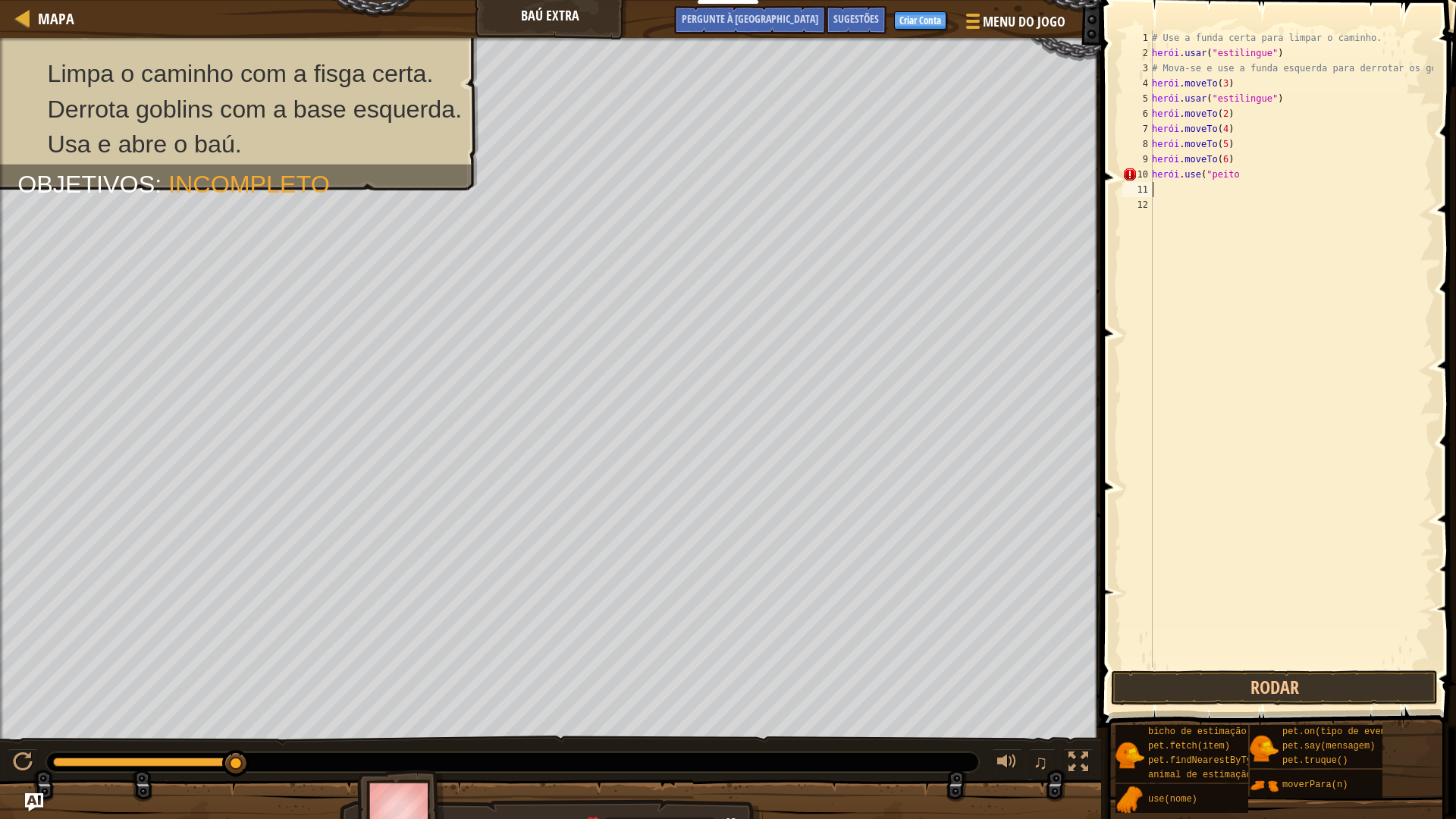
drag, startPoint x: 1292, startPoint y: 193, endPoint x: 1286, endPoint y: 181, distance: 13.4
click at [1289, 186] on div "# Use a funda certa para limpar o caminho. herói . usar ( "estilingue" ) # Mova…" at bounding box center [1291, 363] width 285 height 667
click at [1286, 181] on div "# Use a funda certa para limpar o caminho. herói . usar ( "estilingue" ) # Mova…" at bounding box center [1291, 363] width 285 height 667
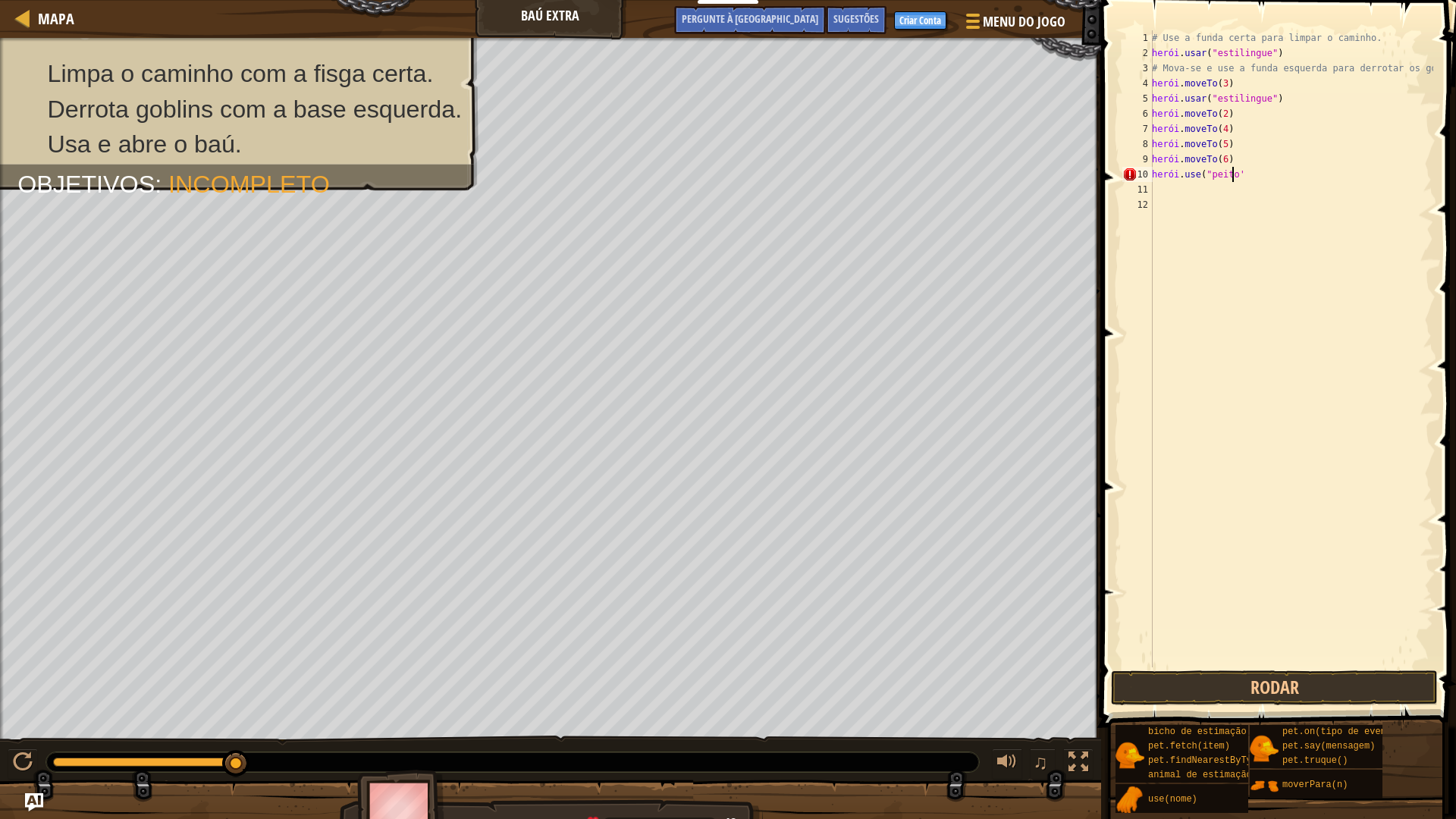
click at [1268, 174] on div "# Use a funda certa para limpar o caminho. herói . usar ( "estilingue" ) # Mova…" at bounding box center [1291, 363] width 285 height 667
click at [1269, 173] on div "# Use a funda certa para limpar o caminho. herói . usar ( "estilingue" ) # Mova…" at bounding box center [1291, 363] width 285 height 667
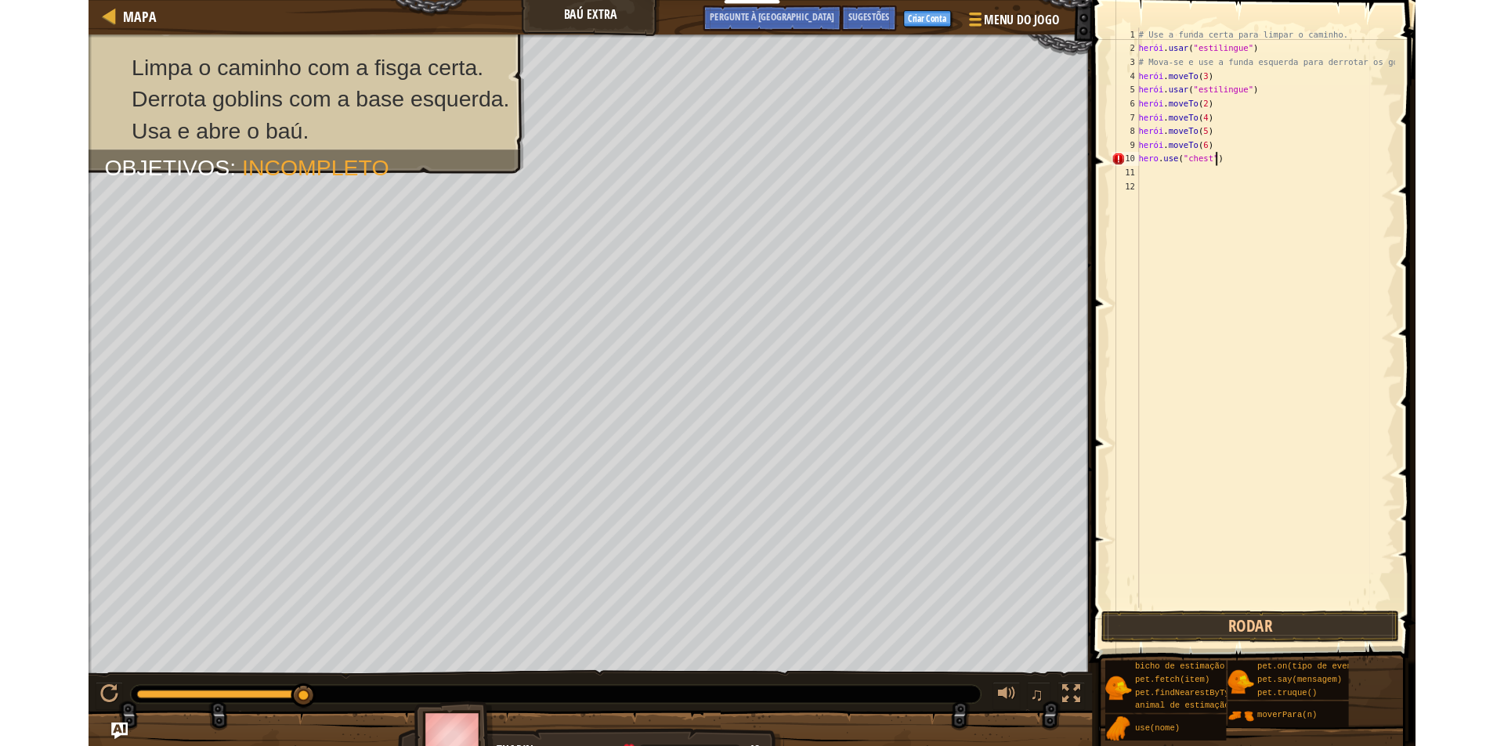
scroll to position [7, 6]
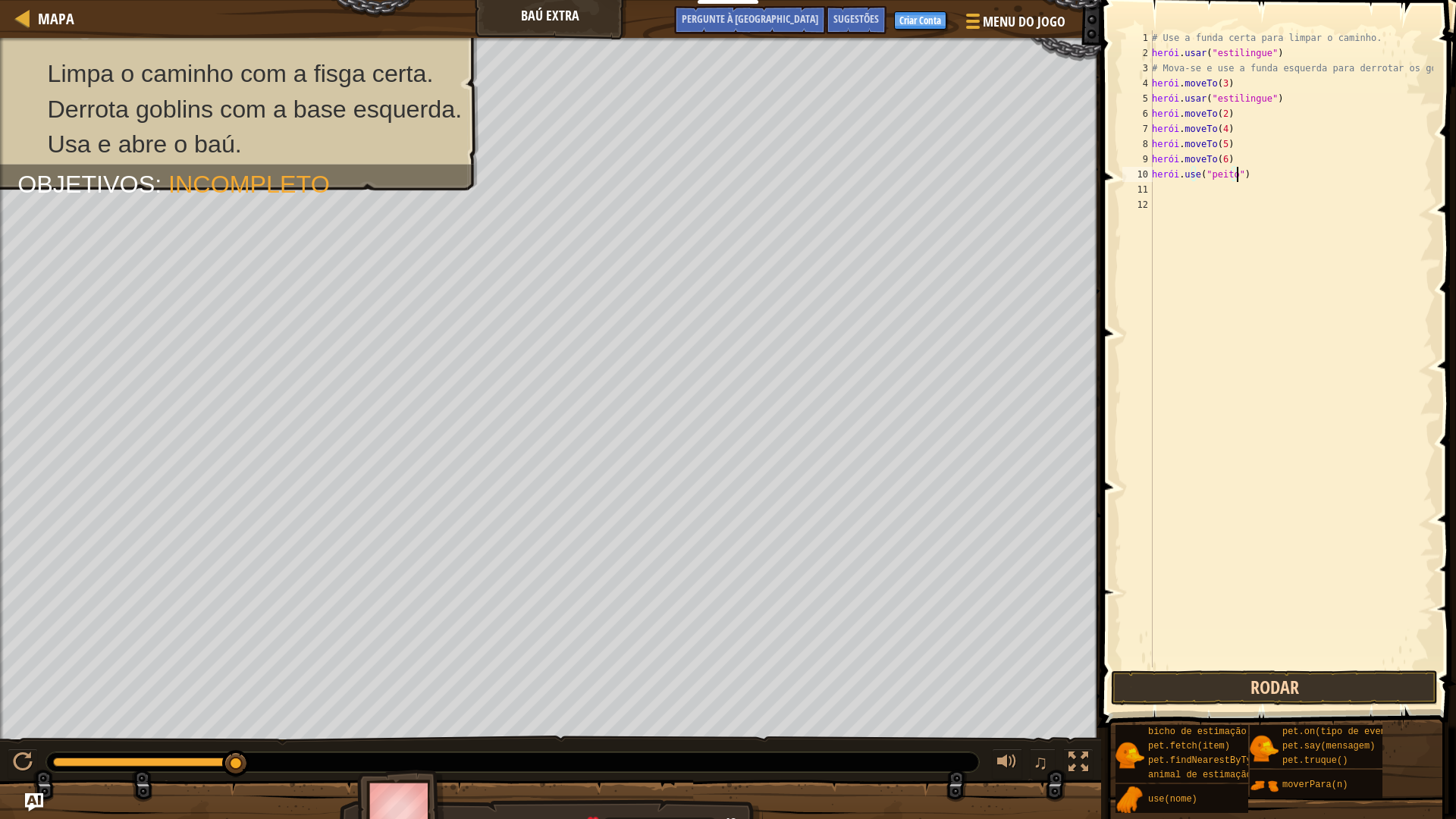
type textarea "hero.use("chest")"
click at [1267, 683] on button "Rodar" at bounding box center [1274, 687] width 327 height 35
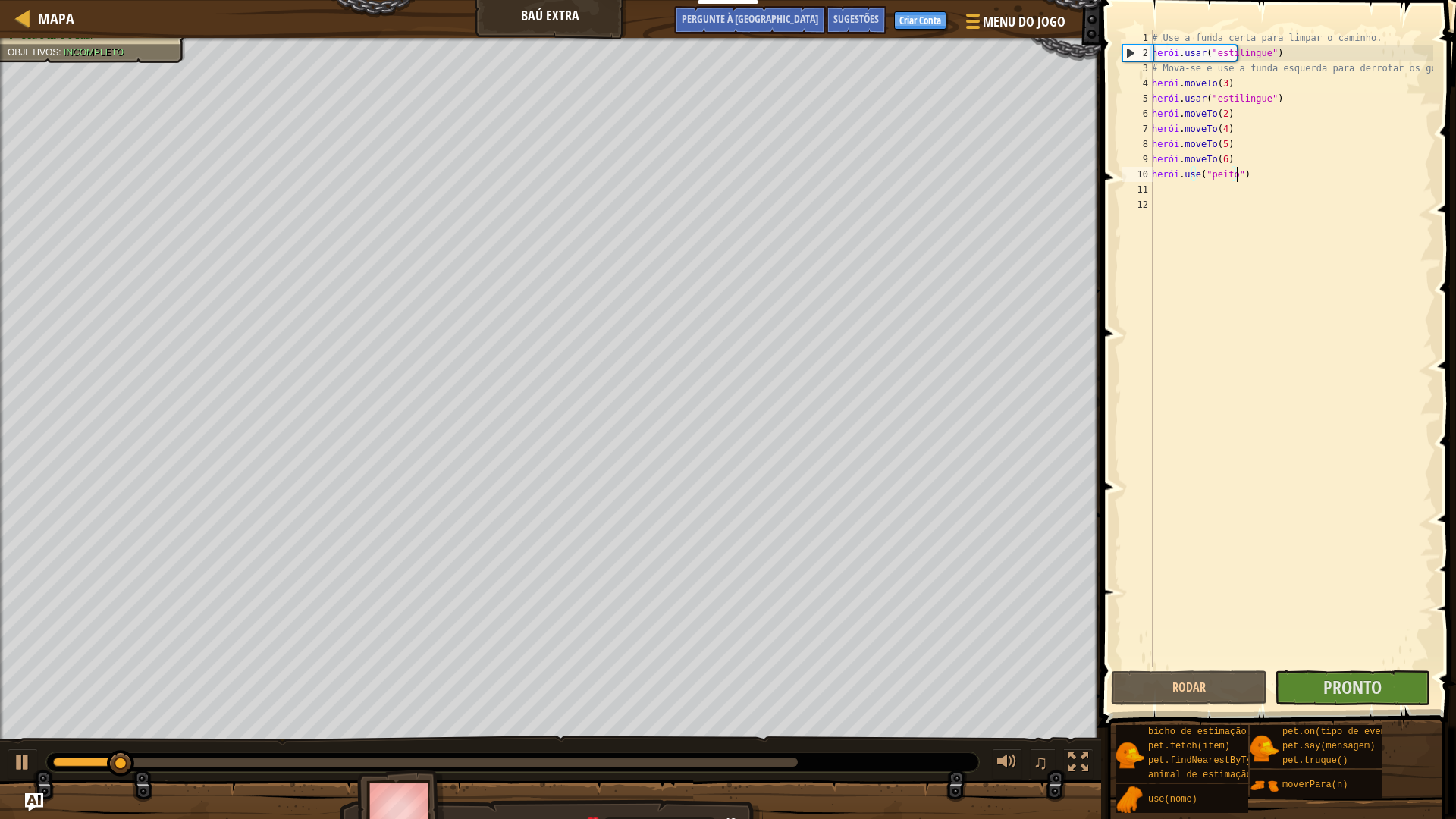
click at [782, 722] on div at bounding box center [512, 762] width 932 height 19
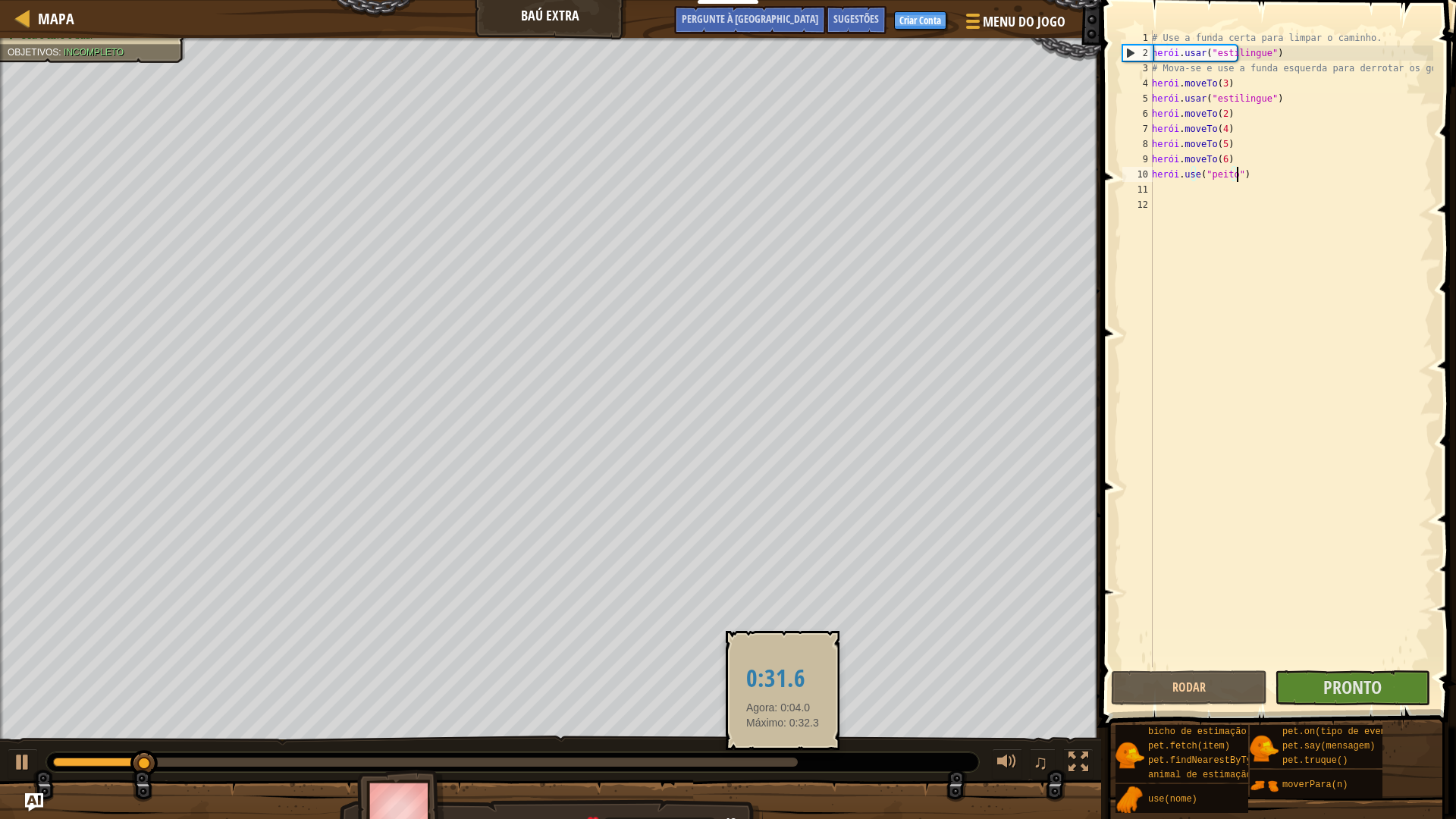
click at [782, 722] on div at bounding box center [425, 761] width 744 height 9
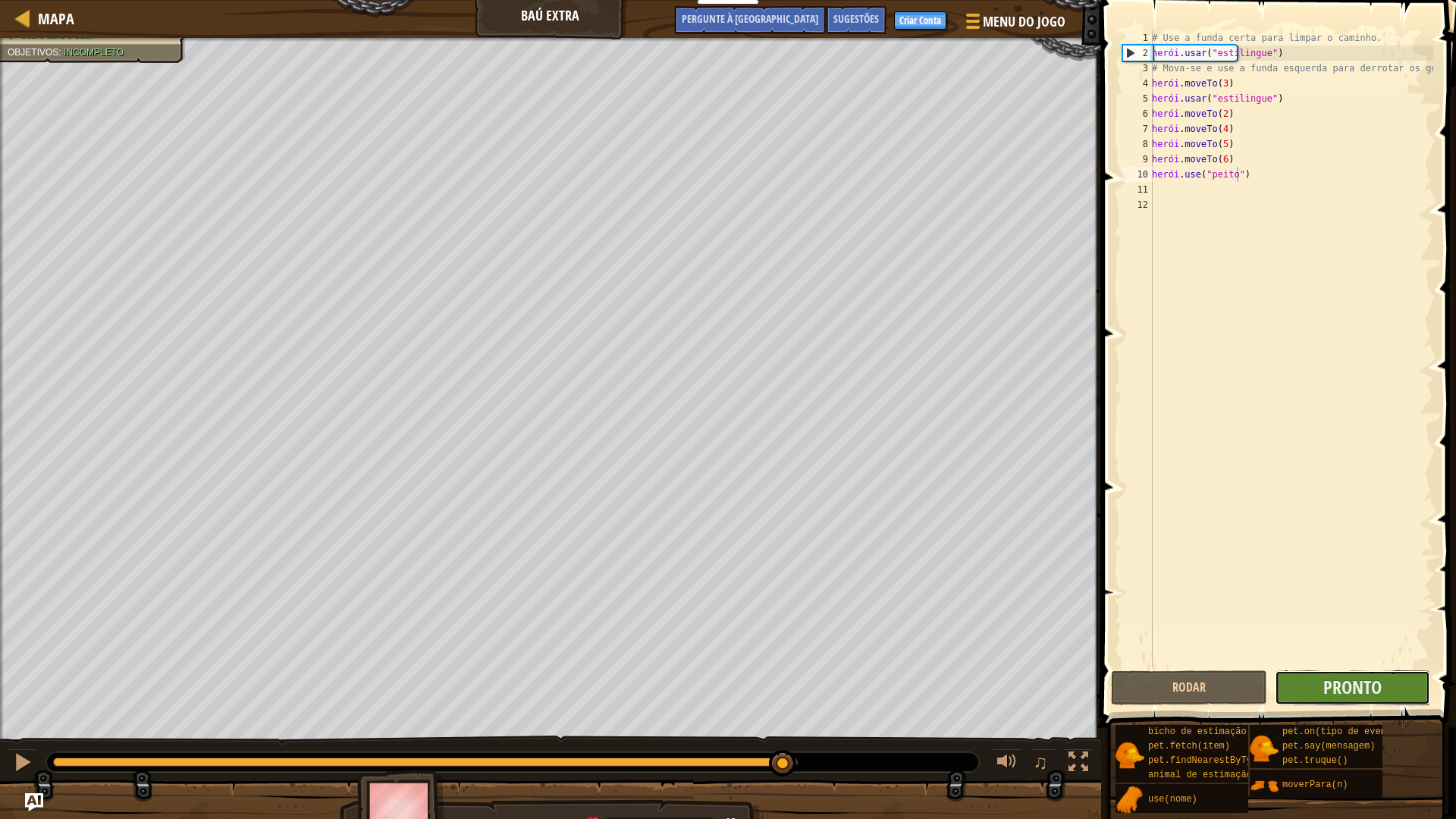
click at [1331, 674] on button "Pronto" at bounding box center [1352, 687] width 156 height 35
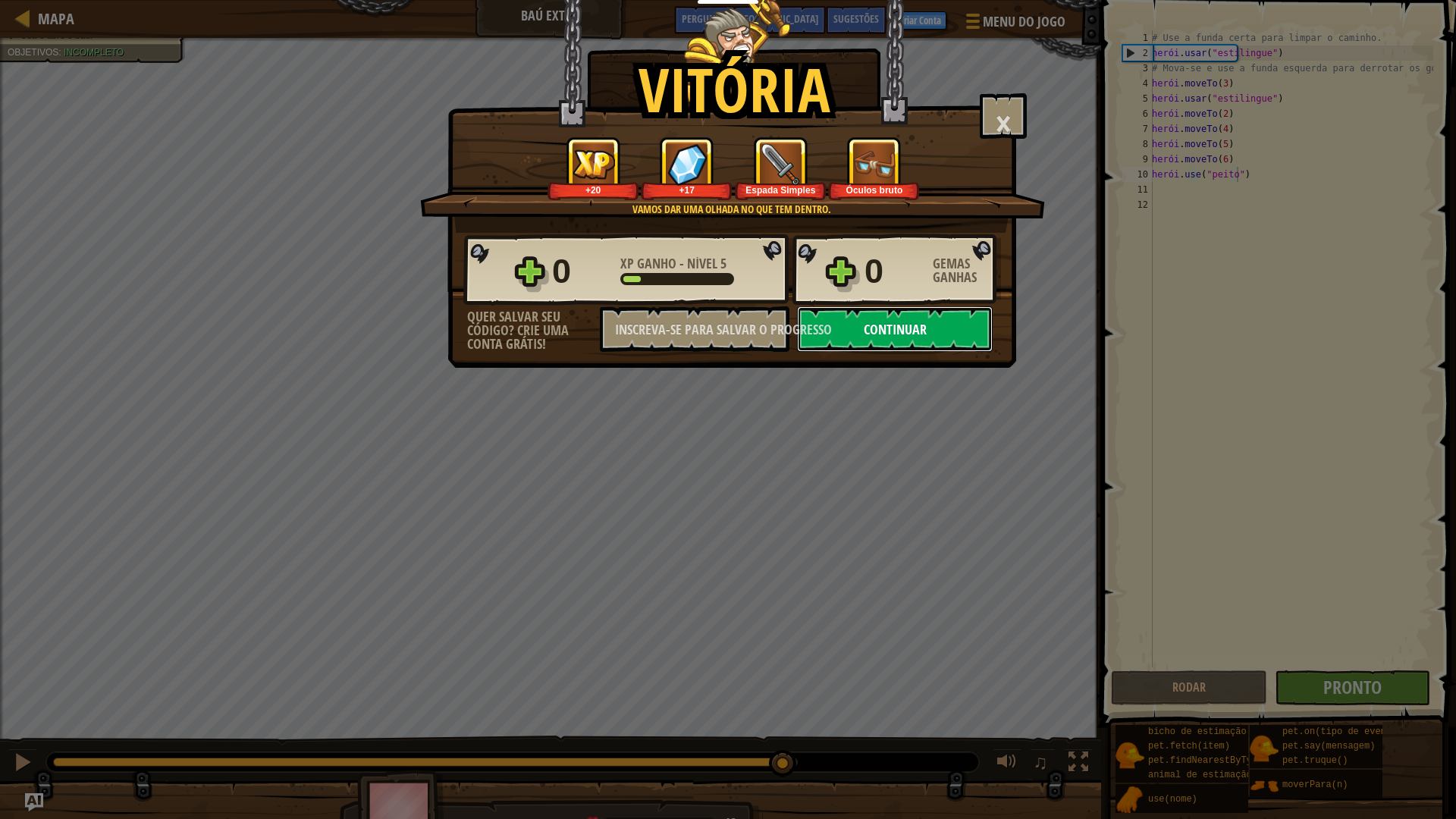
click at [895, 349] on button "Continuar" at bounding box center [895, 328] width 196 height 46
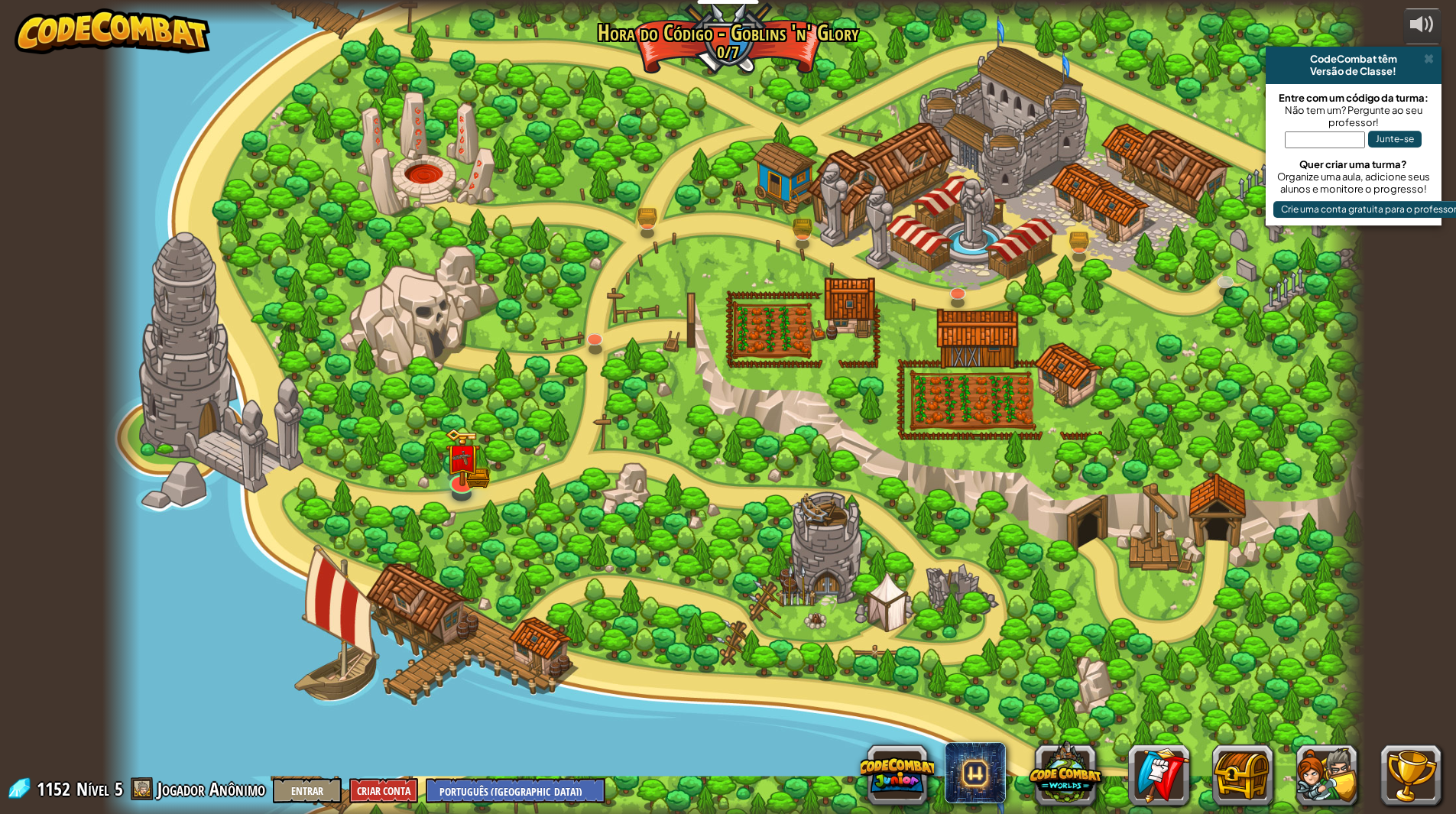
select select "pt-BR"
click at [1225, 277] on img at bounding box center [1226, 232] width 35 height 93
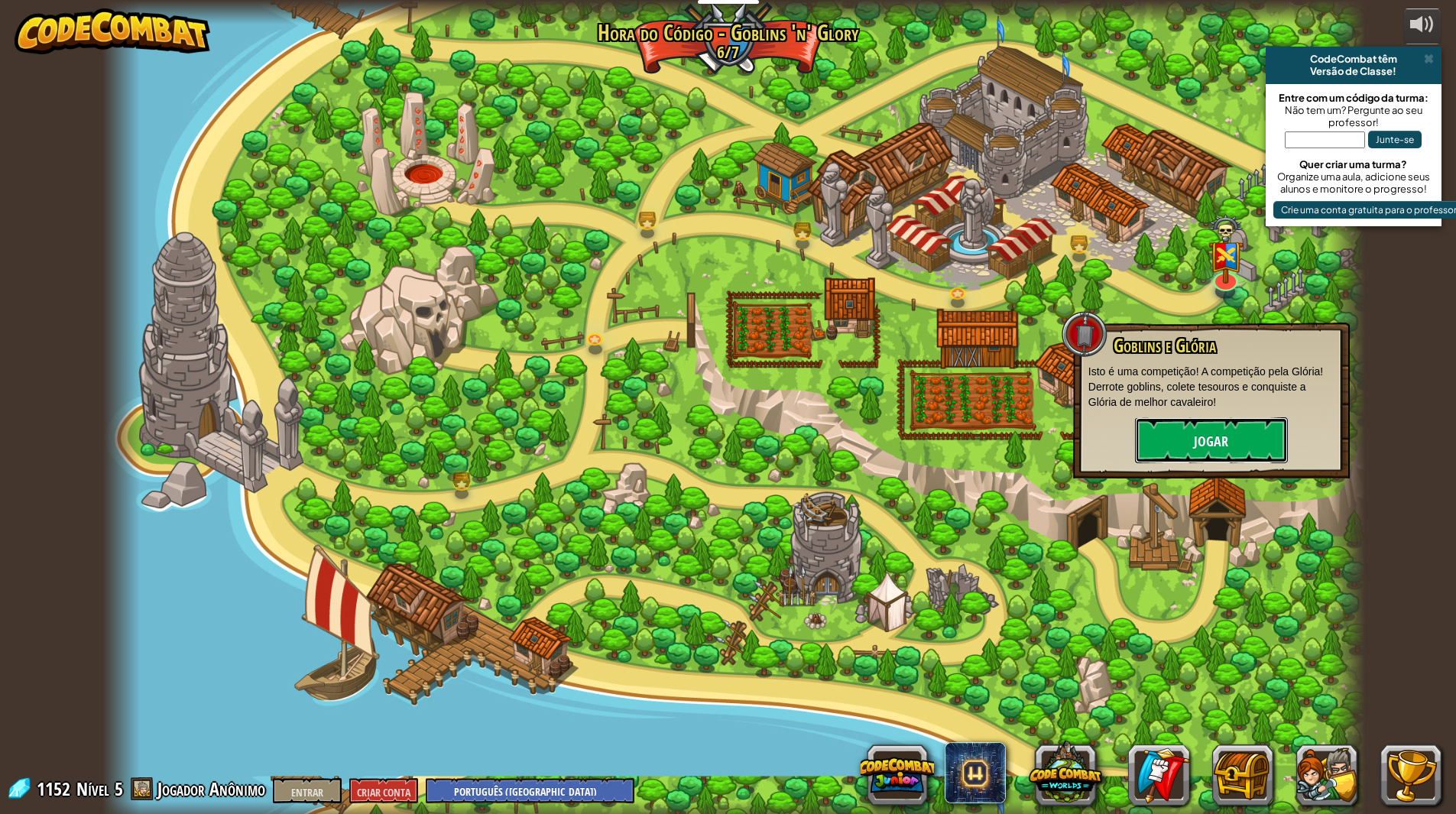
click at [1233, 438] on button "Jogar" at bounding box center [1211, 440] width 153 height 46
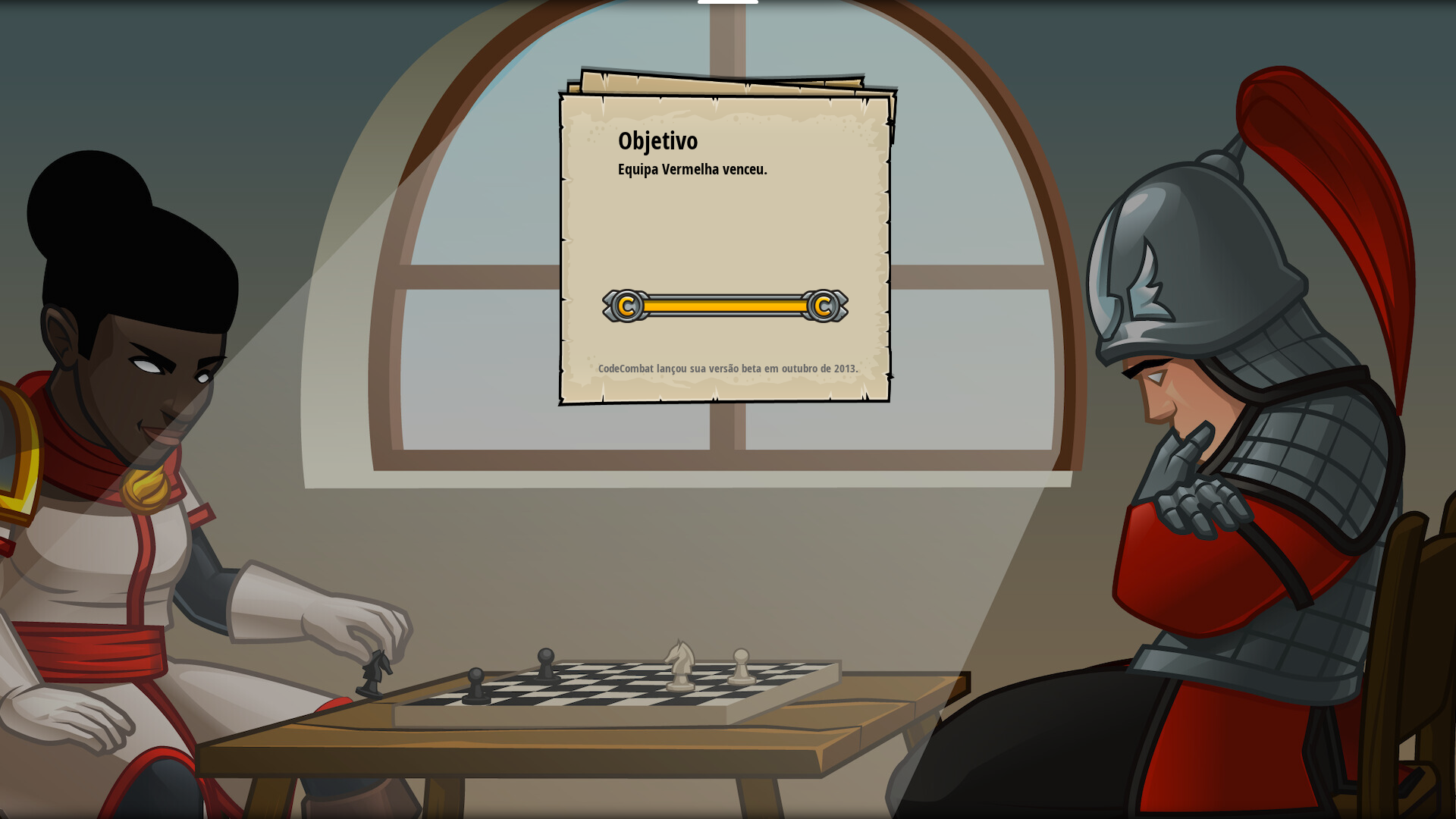
drag, startPoint x: 743, startPoint y: 360, endPoint x: 618, endPoint y: 500, distance: 187.7
click at [726, 464] on div "Objetivo Equipa Vermelha venceu. Iniciar Nível Erro ao carregar do servidor Voc…" at bounding box center [728, 410] width 1456 height 819
click at [753, 306] on div at bounding box center [725, 305] width 247 height 34
click at [754, 306] on div at bounding box center [725, 305] width 247 height 34
drag, startPoint x: 803, startPoint y: 320, endPoint x: 768, endPoint y: 313, distance: 35.7
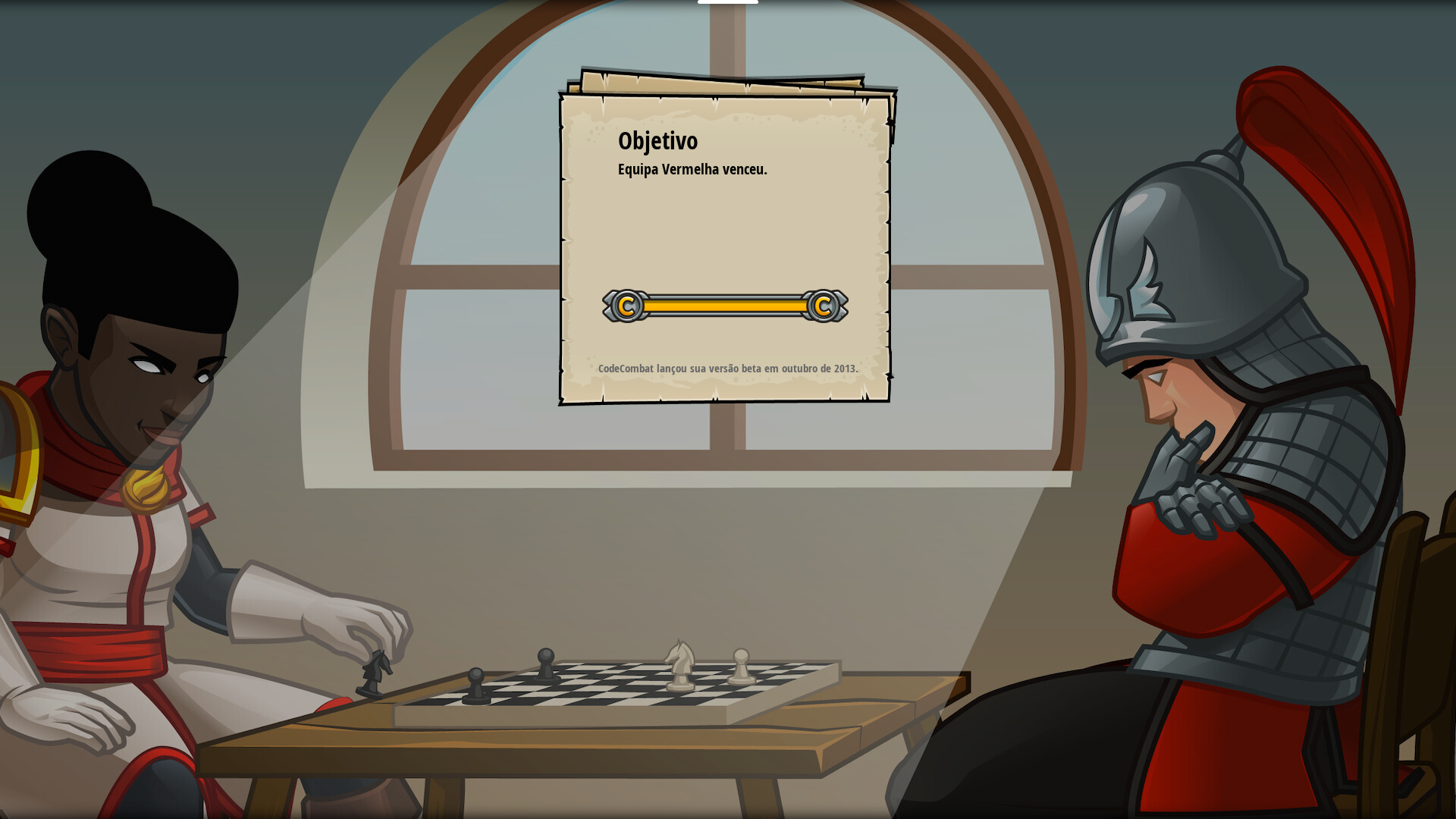
click at [782, 316] on div at bounding box center [725, 305] width 247 height 34
click at [768, 313] on div at bounding box center [725, 305] width 247 height 34
click at [764, 311] on div at bounding box center [725, 305] width 247 height 34
drag, startPoint x: 694, startPoint y: 418, endPoint x: 809, endPoint y: 358, distance: 129.7
click at [797, 362] on div "Objetivo Equipa Vermelha venceu. Iniciar Nível Erro ao carregar do servidor Voc…" at bounding box center [728, 410] width 1456 height 819
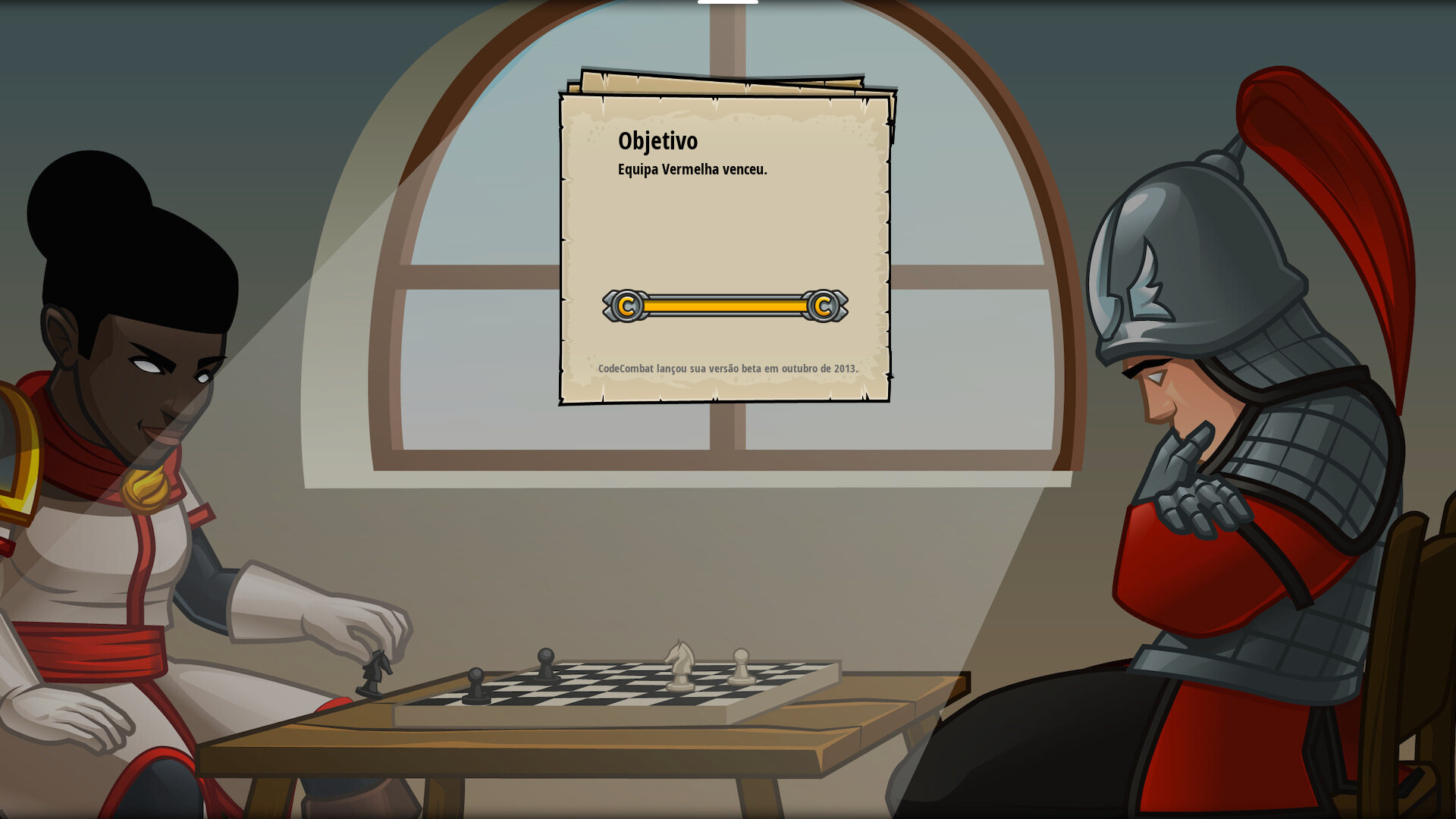
click at [834, 348] on div "Objetivo Equipa Vermelha venceu. Iniciar Nível Erro ao carregar do servidor Voc…" at bounding box center [728, 235] width 341 height 341
click at [789, 274] on div "Iniciar Nível" at bounding box center [725, 304] width 247 height 61
drag, startPoint x: 763, startPoint y: 278, endPoint x: 778, endPoint y: 306, distance: 31.8
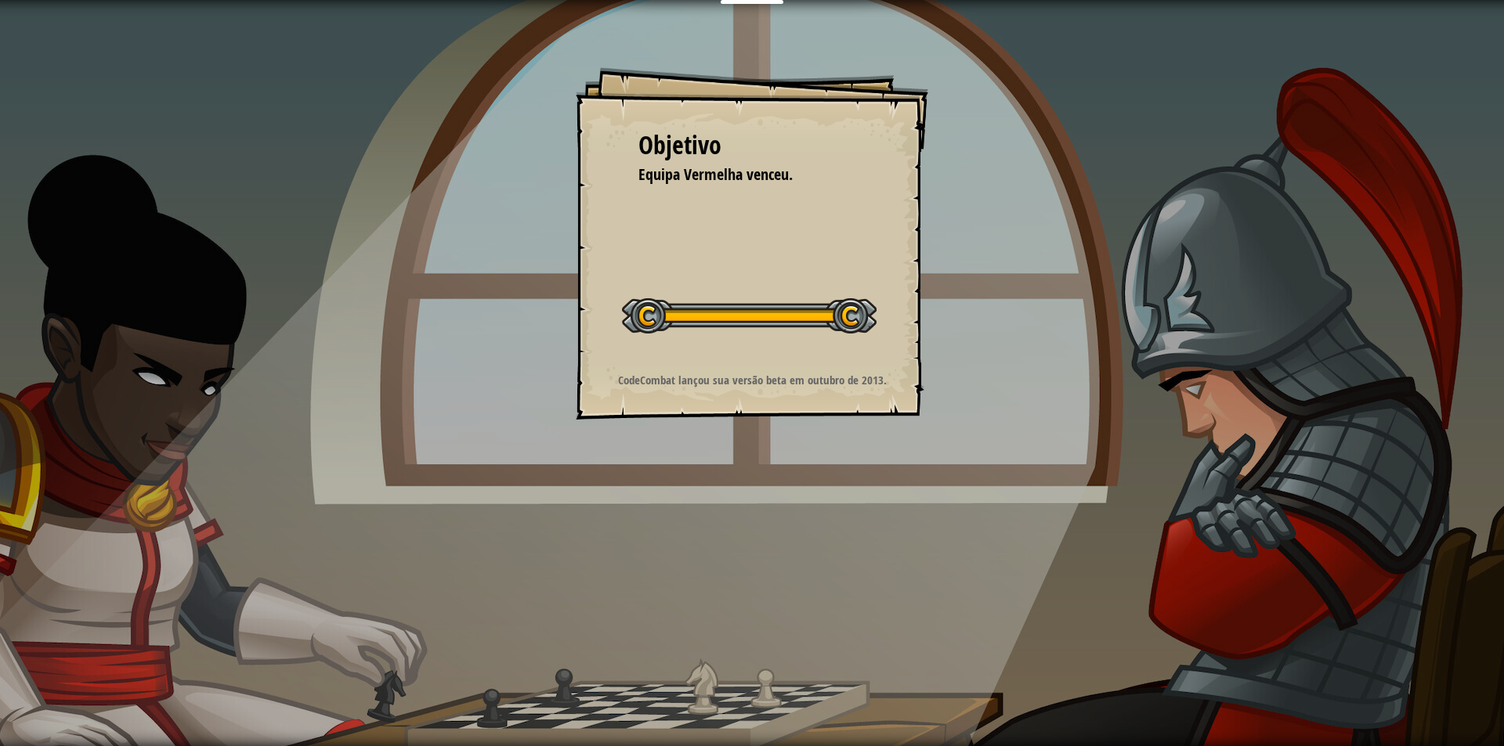
drag, startPoint x: 865, startPoint y: 419, endPoint x: 752, endPoint y: 432, distance: 114.3
click at [860, 424] on div "Objetivo Equipa Vermelha venceu. Iniciar Nível Erro ao carregar do servidor Voc…" at bounding box center [752, 373] width 1504 height 746
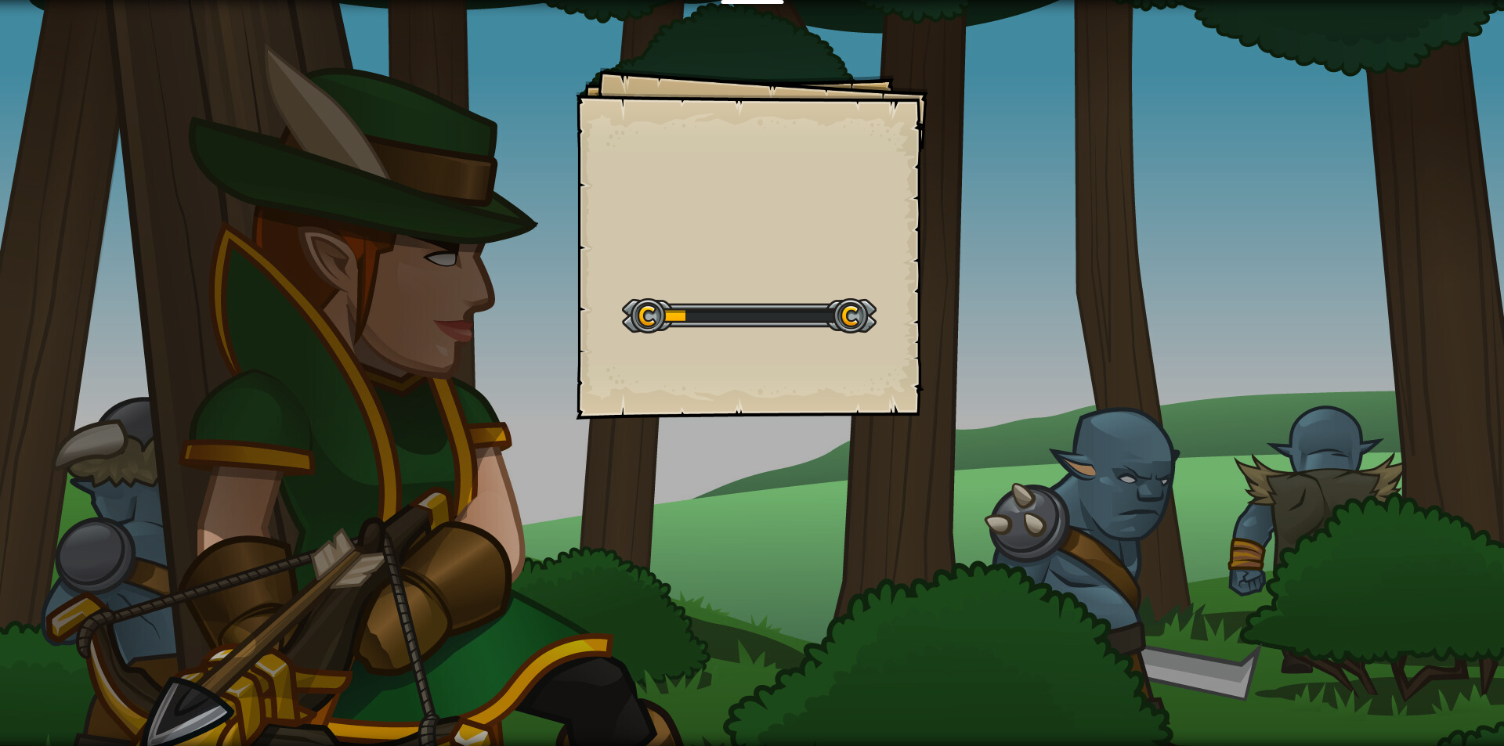
drag, startPoint x: 1213, startPoint y: 380, endPoint x: 1234, endPoint y: 426, distance: 50.5
click at [1213, 380] on div "Goals Start Level Erro ao carregar do servidor Você precisa de uma assinatura p…" at bounding box center [752, 373] width 1504 height 746
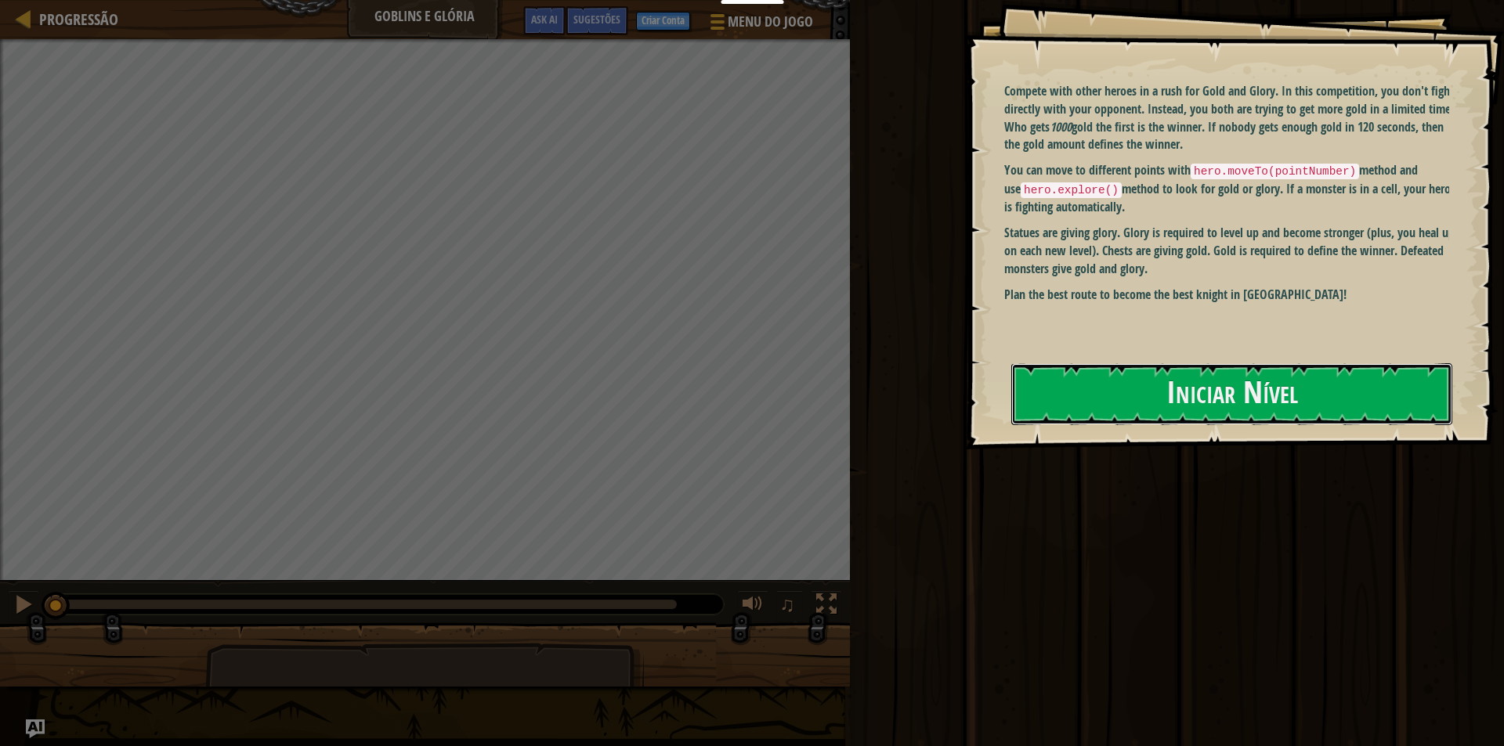
drag, startPoint x: 1054, startPoint y: 406, endPoint x: 1040, endPoint y: 407, distance: 14.1
click at [1053, 406] on button "Iniciar Nível" at bounding box center [1231, 394] width 441 height 62
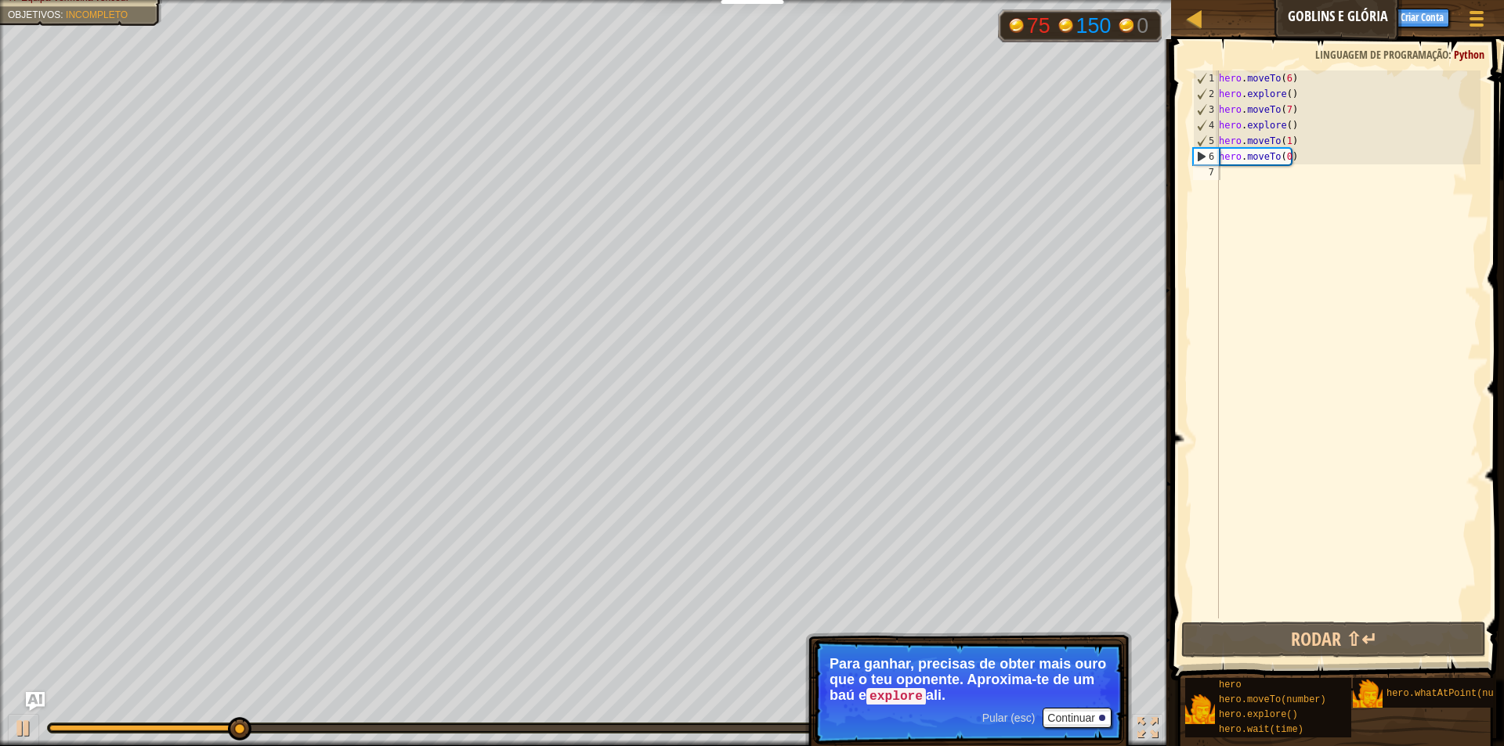
drag, startPoint x: 1503, startPoint y: 193, endPoint x: 1499, endPoint y: 175, distance: 17.7
click at [1503, 178] on span at bounding box center [1338, 338] width 345 height 688
click at [1163, 146] on div "Progressão Goblins e Glória Menu do Jogo Pronto Criar Conta Sugestões Ask AI 1 …" at bounding box center [752, 373] width 1504 height 746
click at [759, 1] on div "Educadores Create Free Account School & District Solutions Teacher Toolkit Prev…" at bounding box center [752, 373] width 1504 height 746
click at [1086, 717] on button "Continuar" at bounding box center [1076, 718] width 69 height 20
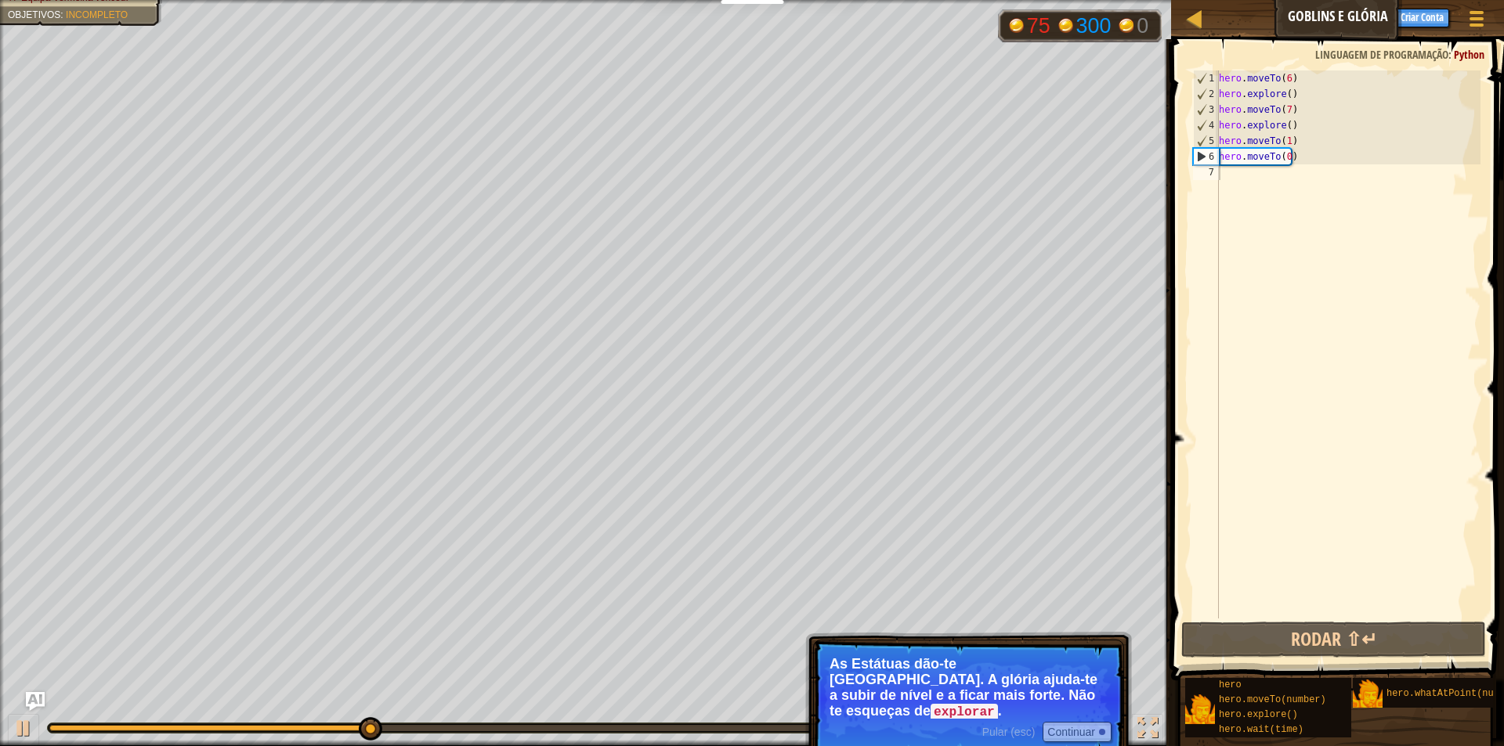
click at [998, 704] on code "explorar" at bounding box center [963, 712] width 67 height 17
click at [1078, 722] on button "Continuar" at bounding box center [1076, 732] width 69 height 20
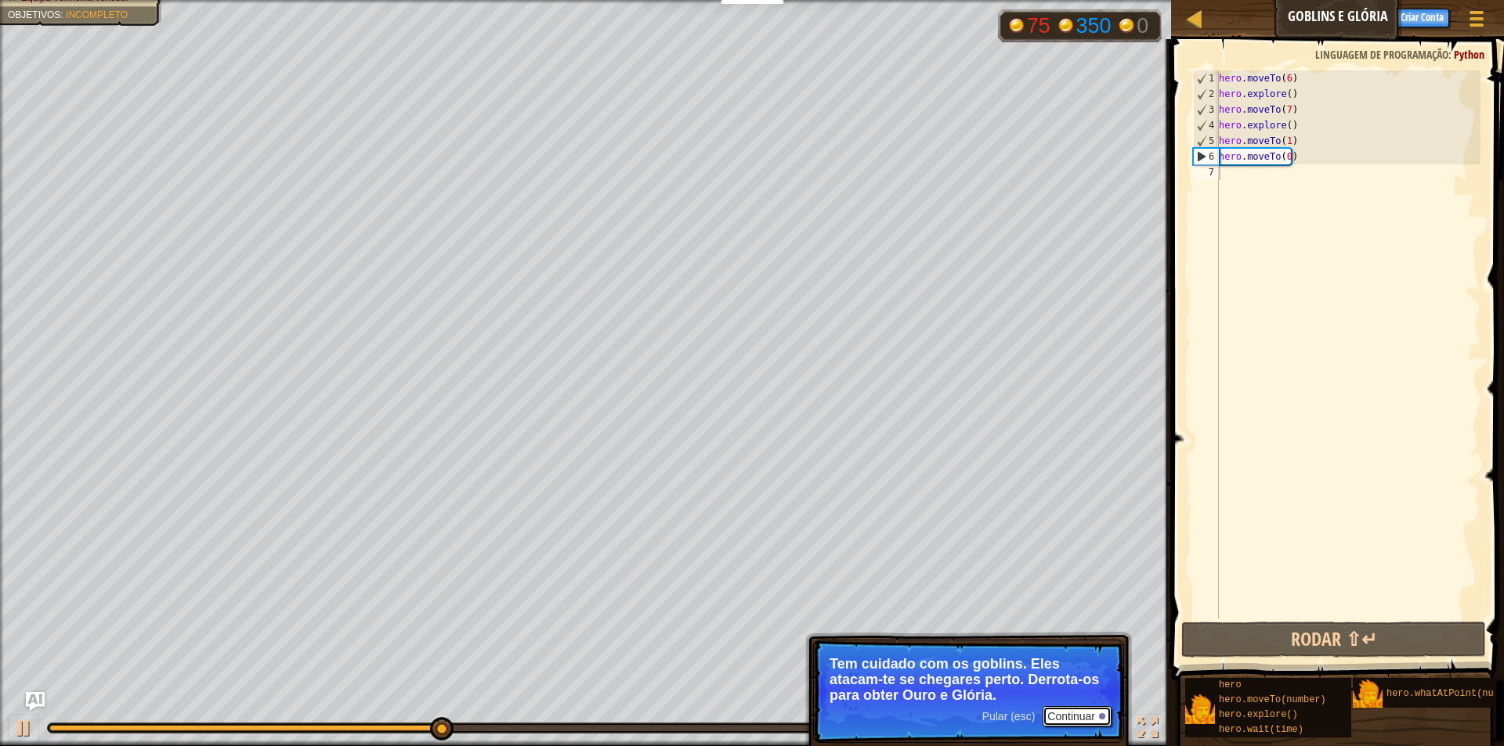
click at [1079, 719] on button "Continuar" at bounding box center [1076, 716] width 69 height 20
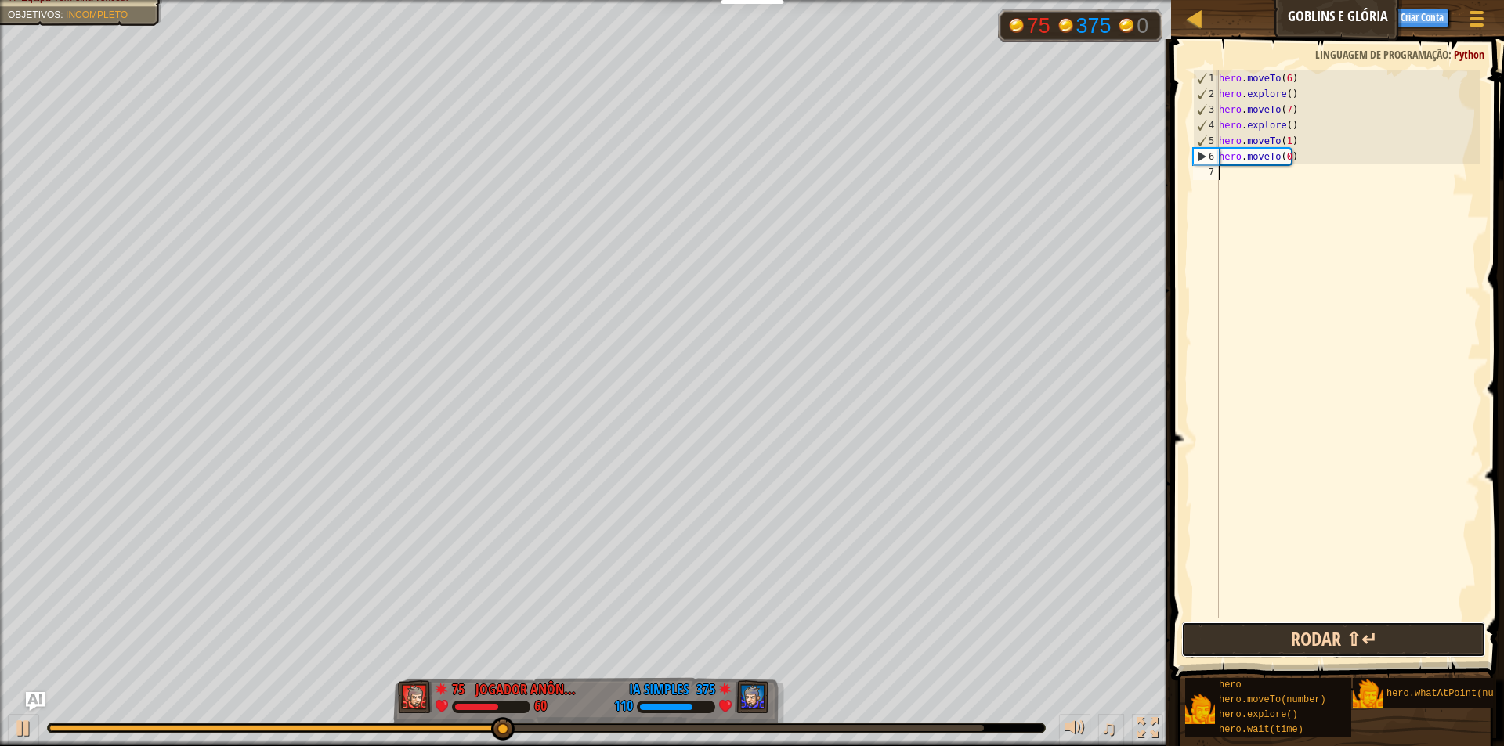
click at [1317, 636] on button "Rodar ⇧↵" at bounding box center [1333, 640] width 305 height 36
click at [1205, 17] on link "Progressão" at bounding box center [1206, 19] width 8 height 21
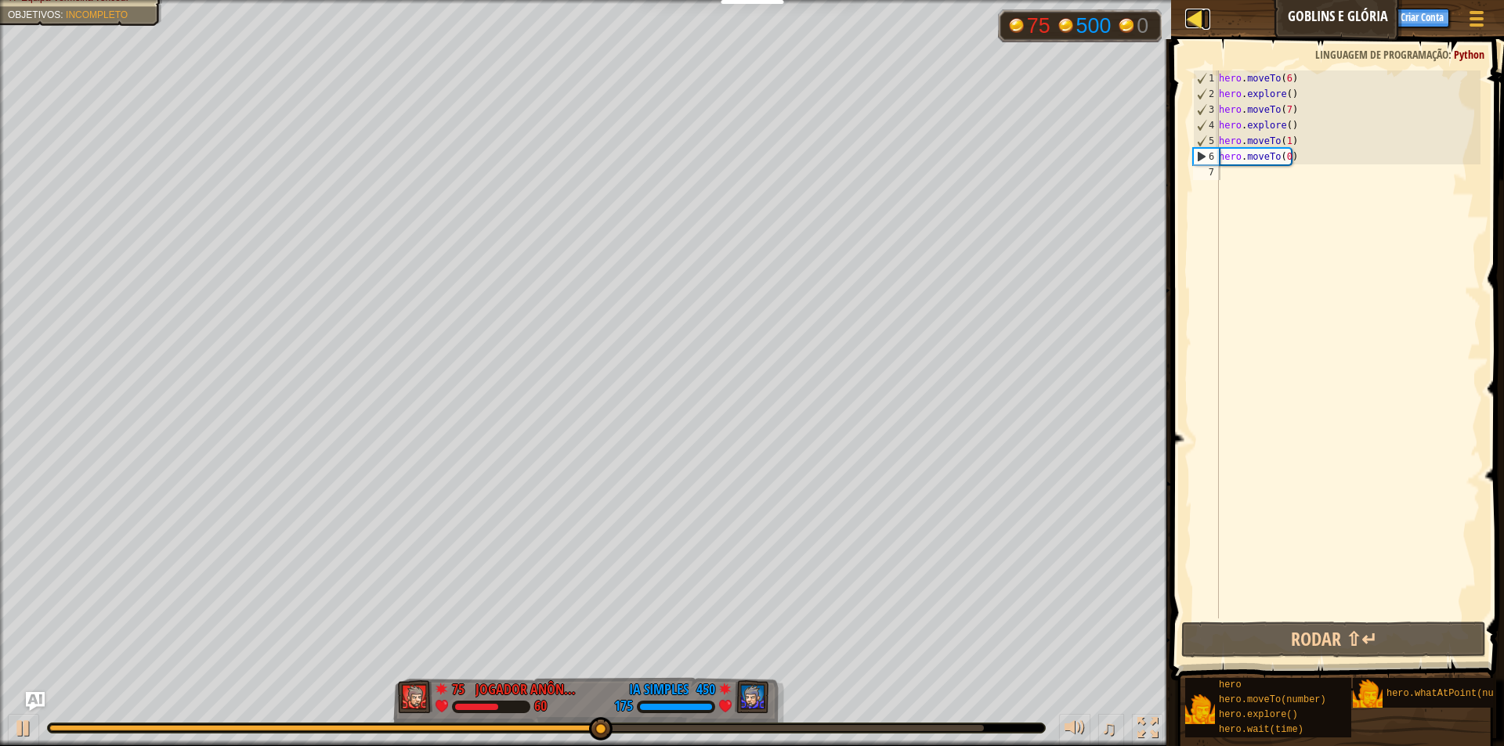
click at [1198, 17] on div at bounding box center [1195, 19] width 20 height 20
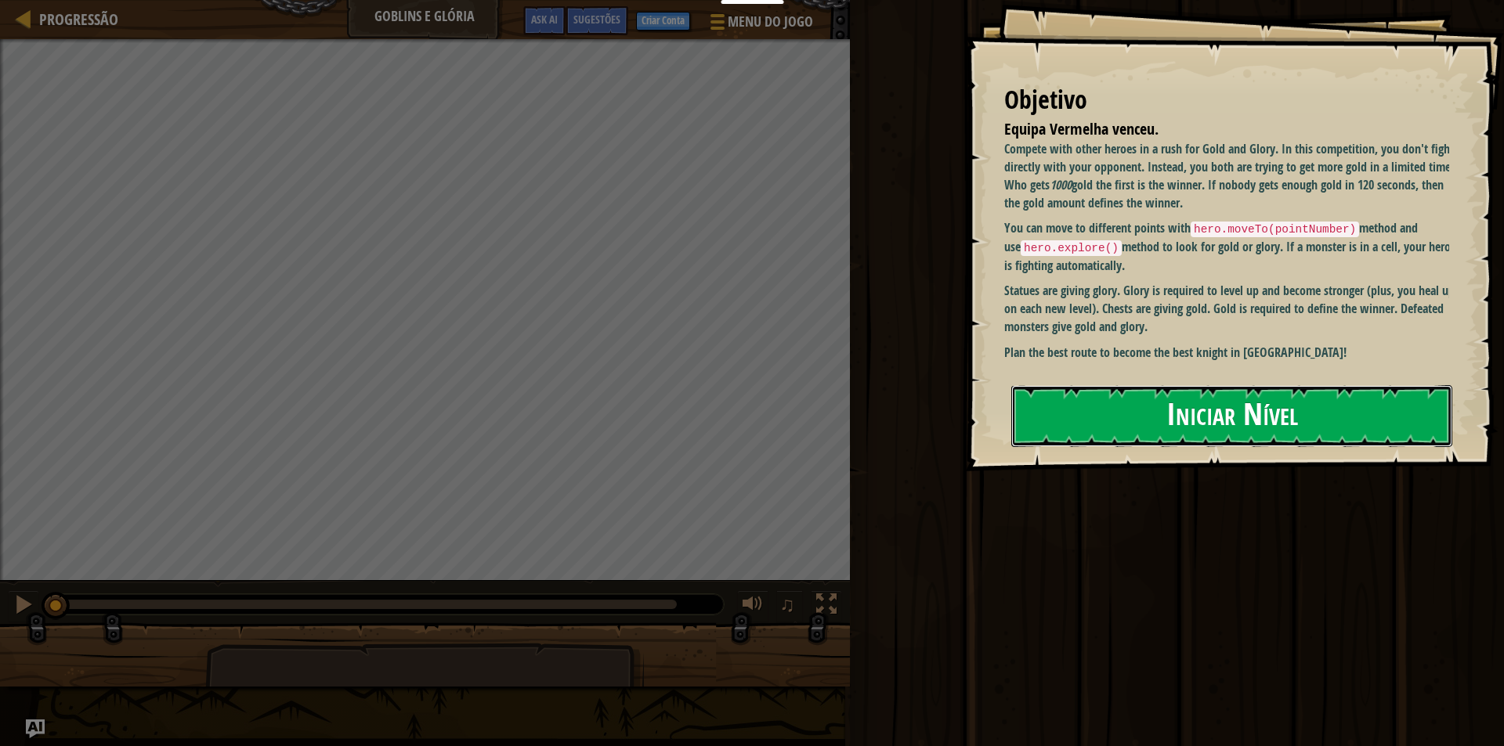
click at [1216, 387] on button "Iniciar Nível" at bounding box center [1231, 416] width 441 height 62
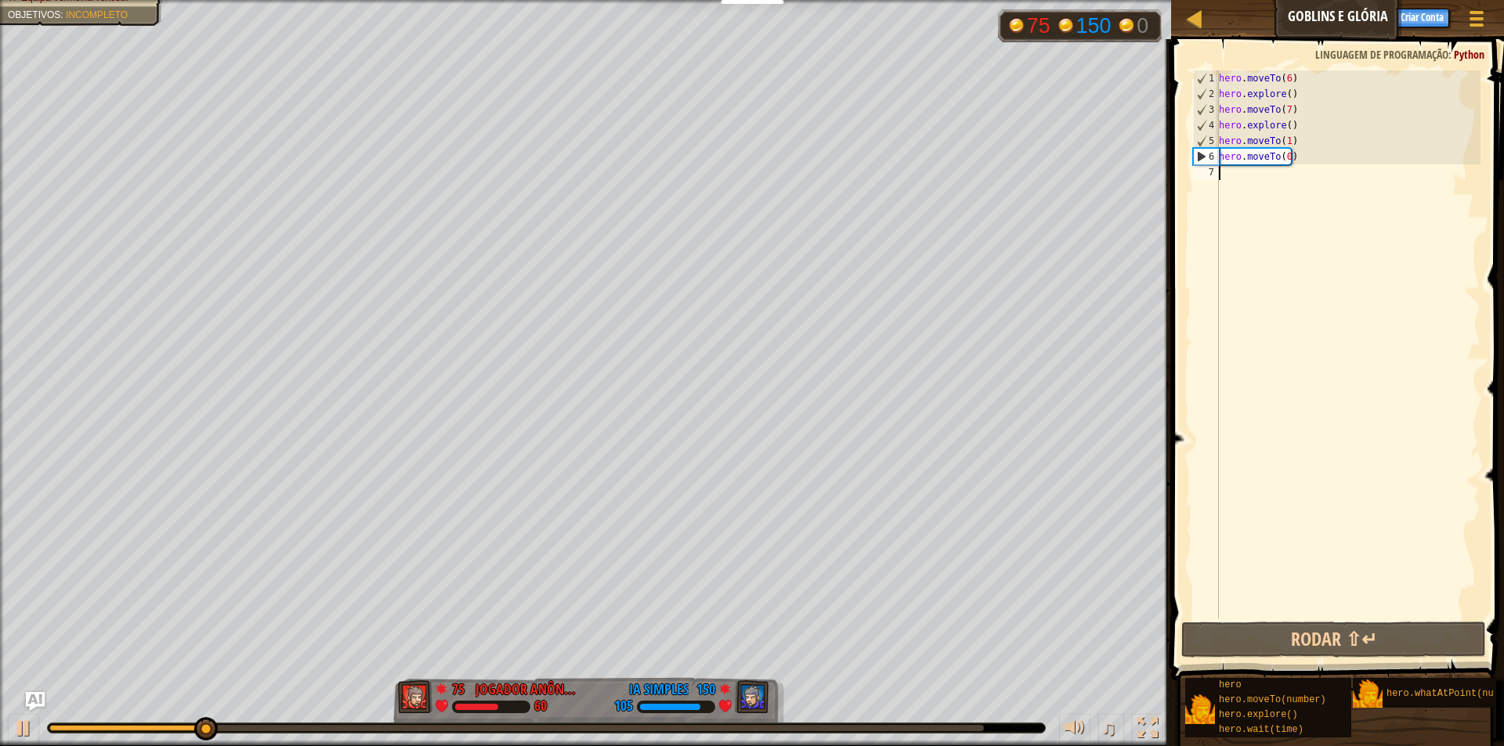
click at [1246, 182] on div "hero . moveTo ( 6 ) hero . explore ( ) hero . moveTo ( 7 ) hero . explore ( ) h…" at bounding box center [1348, 360] width 265 height 580
type textarea "h"
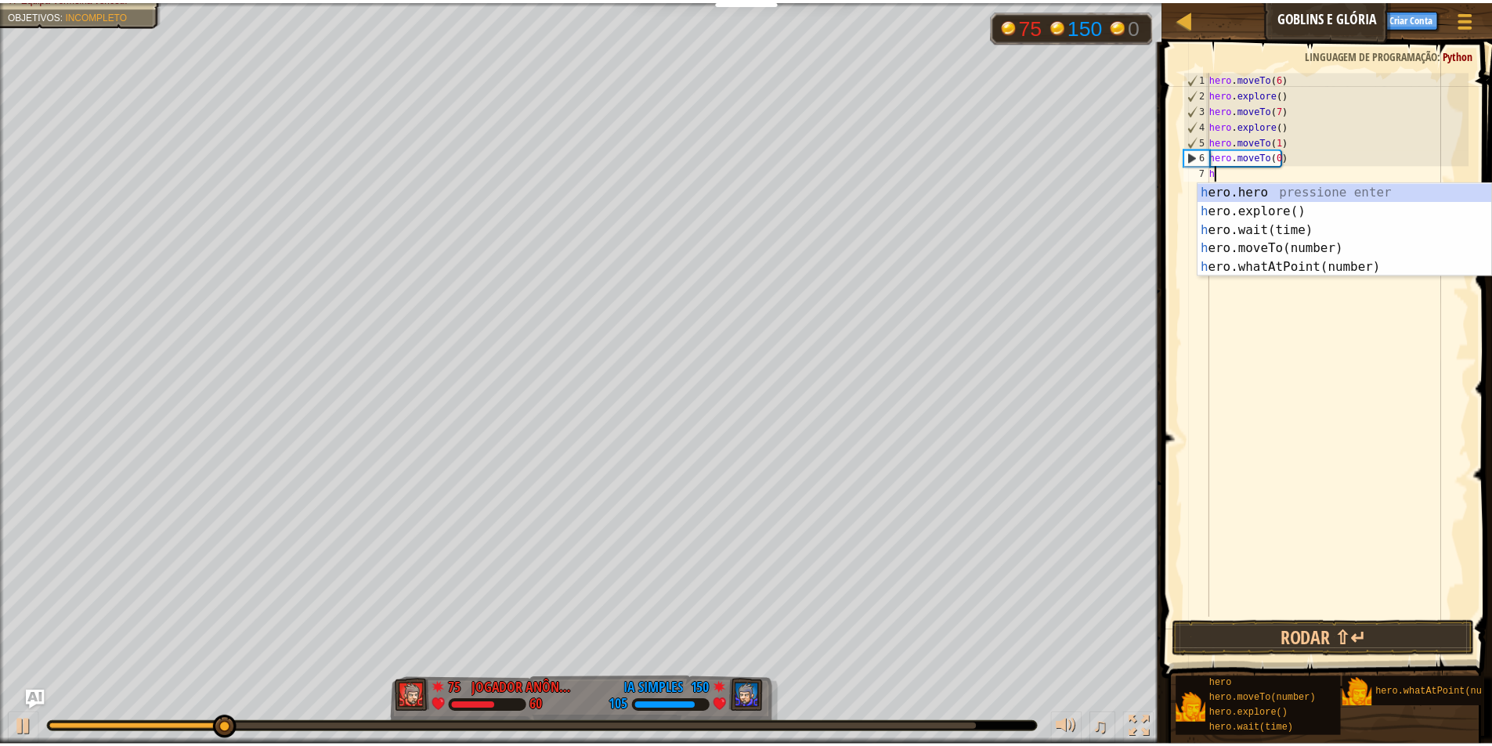
scroll to position [7, 0]
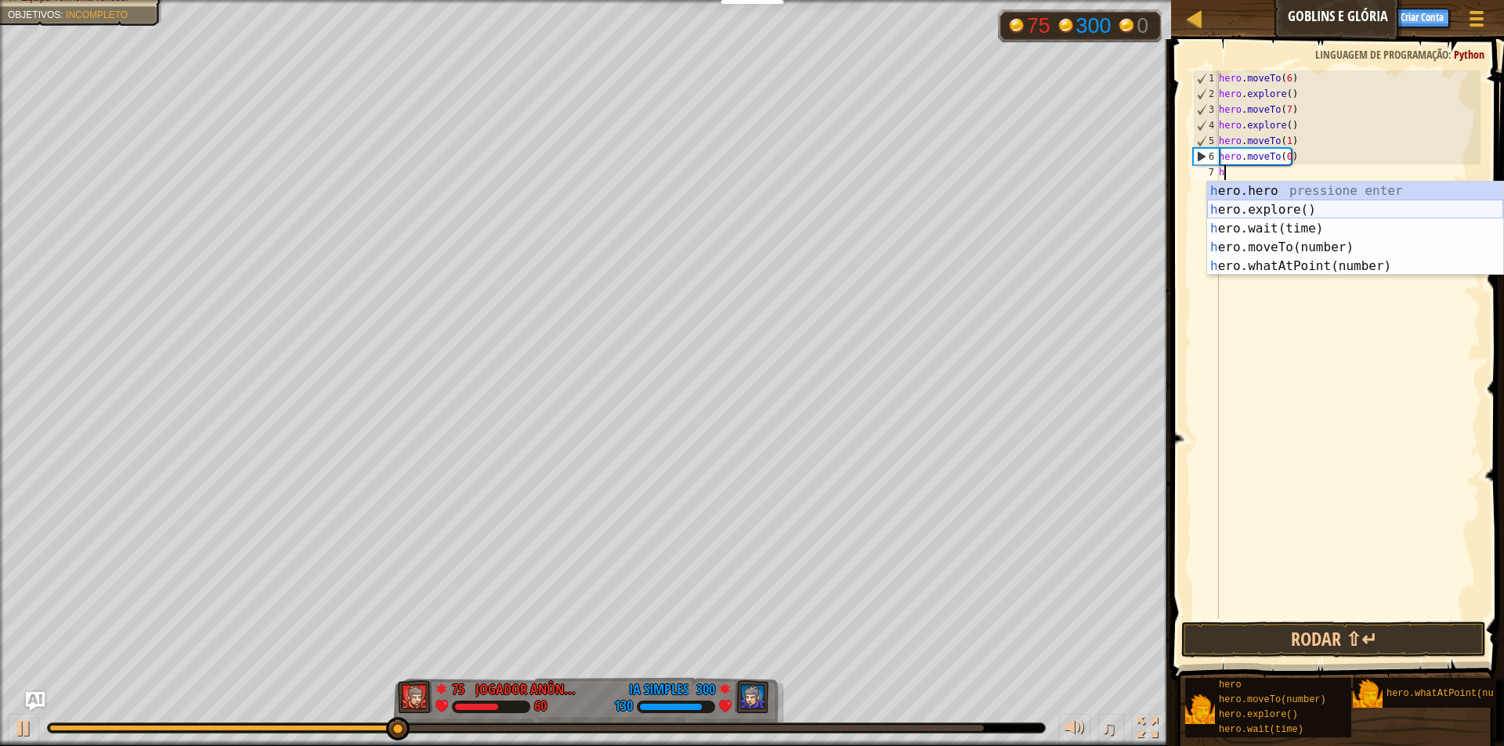
click at [1238, 203] on div "h ero.hero pressione enter h ero.explore() pressione enter h ero.wait(time) pre…" at bounding box center [1355, 248] width 296 height 132
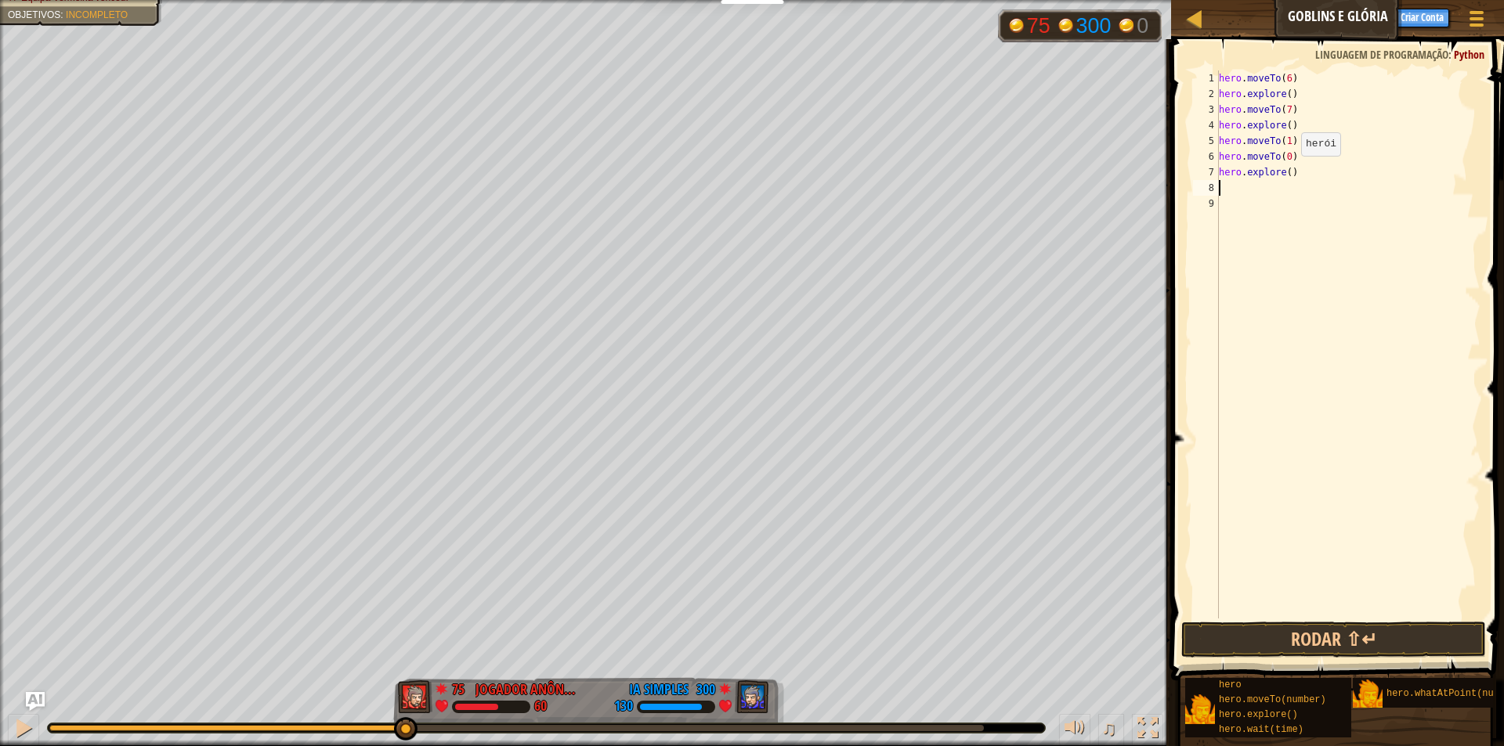
click at [1288, 172] on div "hero . moveTo ( 6 ) hero . explore ( ) hero . moveTo ( 7 ) hero . explore ( ) h…" at bounding box center [1348, 360] width 265 height 580
type textarea "hero.explore()"
drag, startPoint x: 26, startPoint y: 16, endPoint x: 67, endPoint y: 12, distance: 41.7
click at [32, 14] on span "Equipa Vermelha venceu." at bounding box center [74, 17] width 107 height 11
click at [1196, 9] on div at bounding box center [1195, 19] width 20 height 20
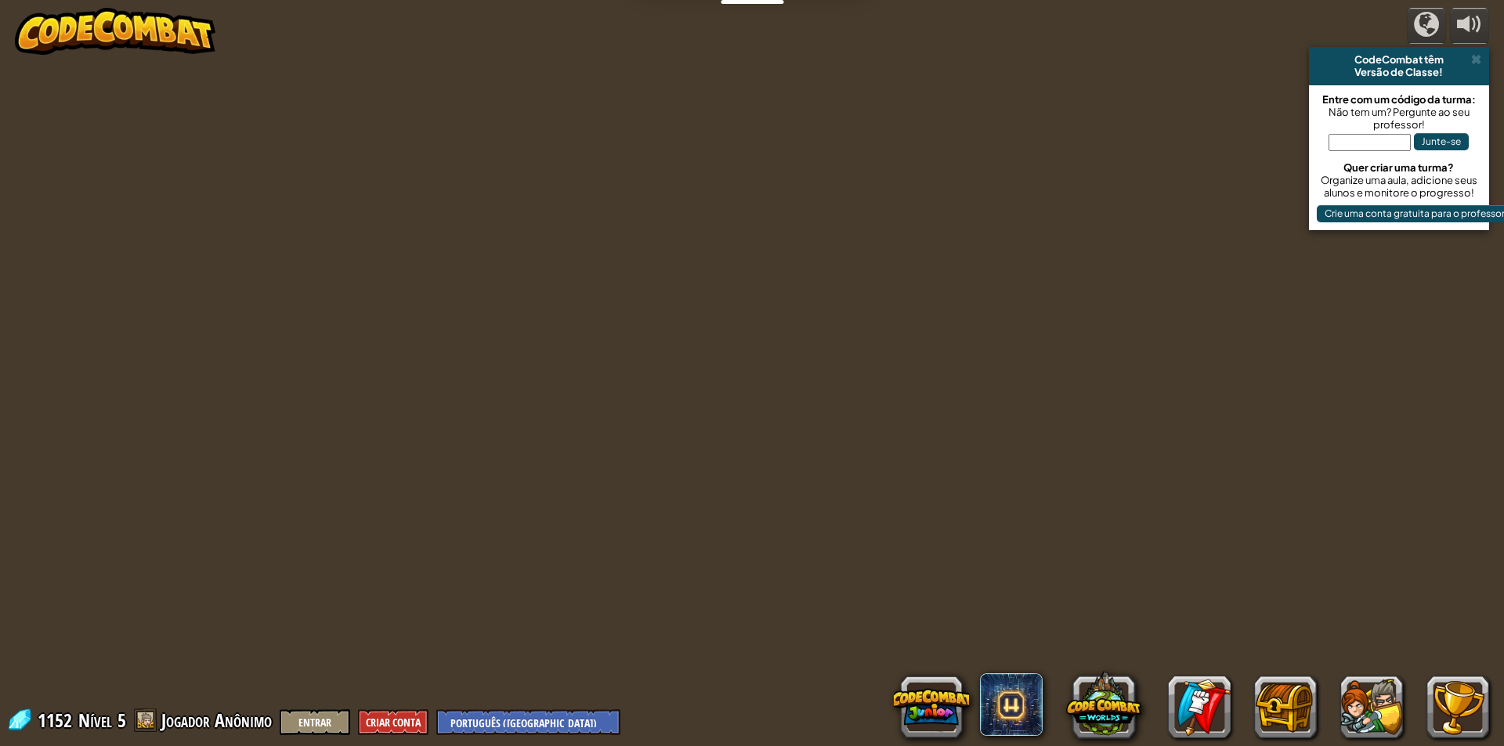
select select "pt-BR"
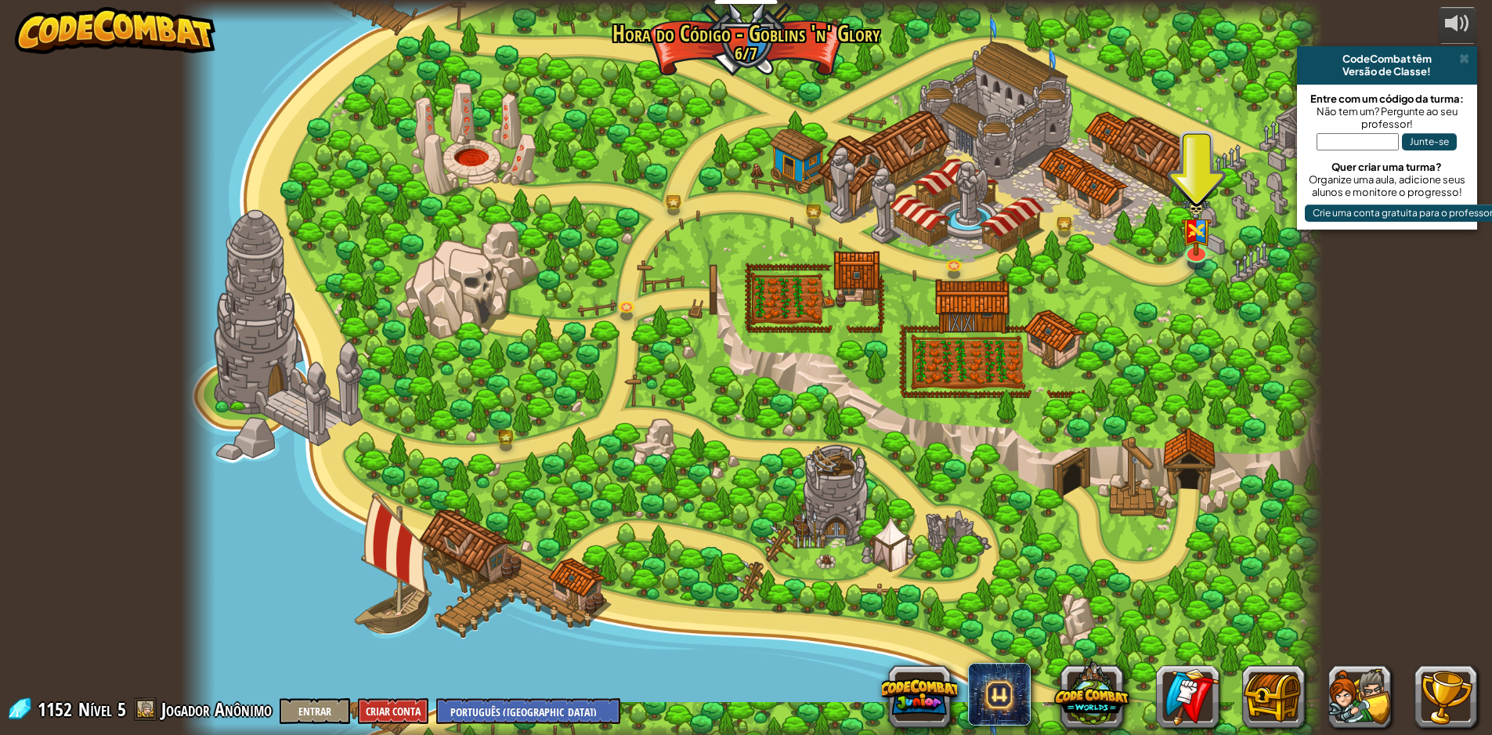
drag, startPoint x: 1223, startPoint y: 357, endPoint x: 1103, endPoint y: 316, distance: 126.8
click at [1102, 320] on div at bounding box center [752, 373] width 1142 height 746
click at [1187, 240] on img at bounding box center [1196, 211] width 31 height 81
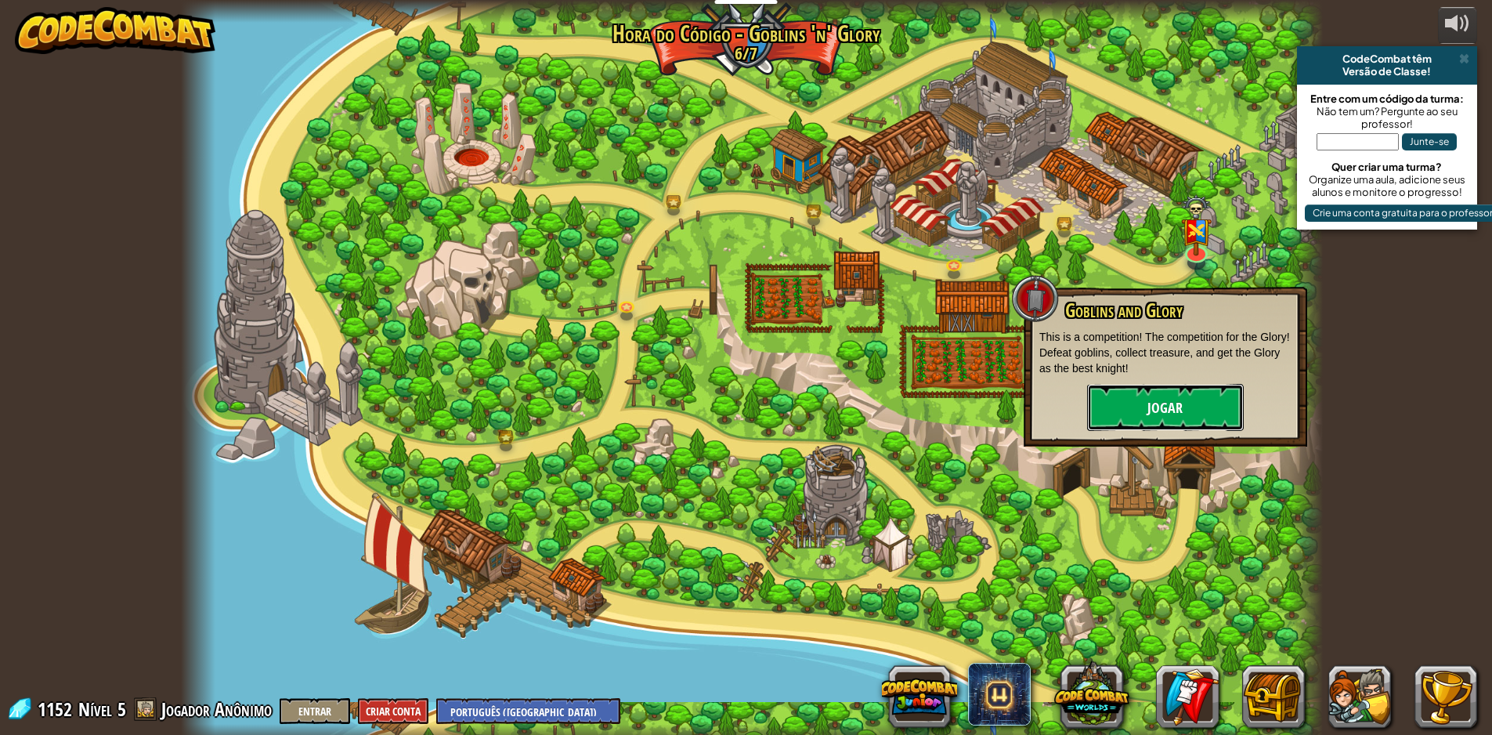
click at [1180, 408] on button "Jogar" at bounding box center [1165, 407] width 157 height 47
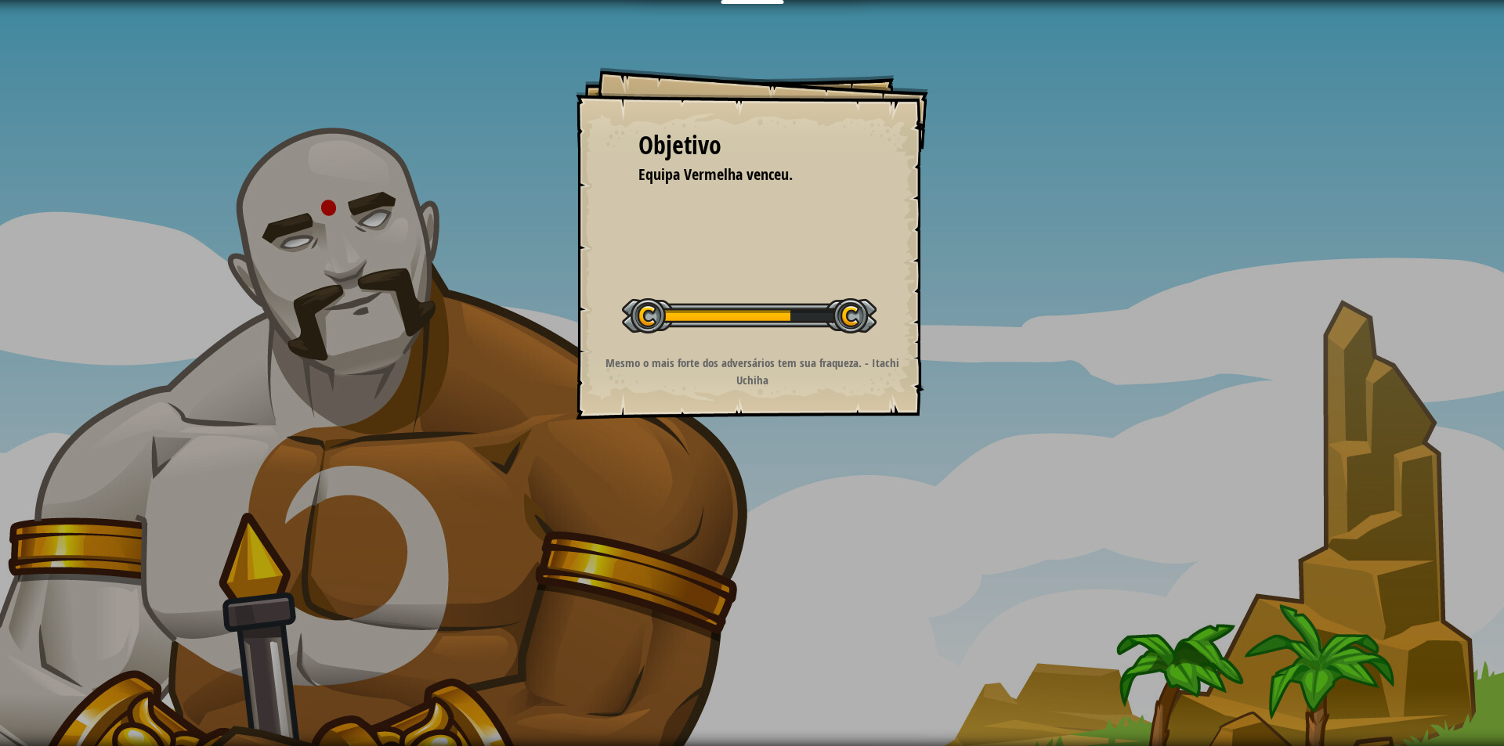
click at [638, 353] on div "Objetivo Equipa Vermelha venceu. Iniciar Nível Erro ao carregar do servidor Voc…" at bounding box center [752, 243] width 352 height 352
drag, startPoint x: 692, startPoint y: 482, endPoint x: 669, endPoint y: 462, distance: 31.1
click at [683, 474] on div "Objetivo Equipa Vermelha venceu. Iniciar Nível Erro ao carregar do servidor Voc…" at bounding box center [752, 373] width 1504 height 746
click at [655, 455] on div "Objetivo Equipa Vermelha venceu. Iniciar Nível Erro ao carregar do servidor Voc…" at bounding box center [752, 373] width 1504 height 746
click at [640, 455] on div "Objetivo Equipa Vermelha venceu. Iniciar Nível Erro ao carregar do servidor Voc…" at bounding box center [752, 373] width 1504 height 746
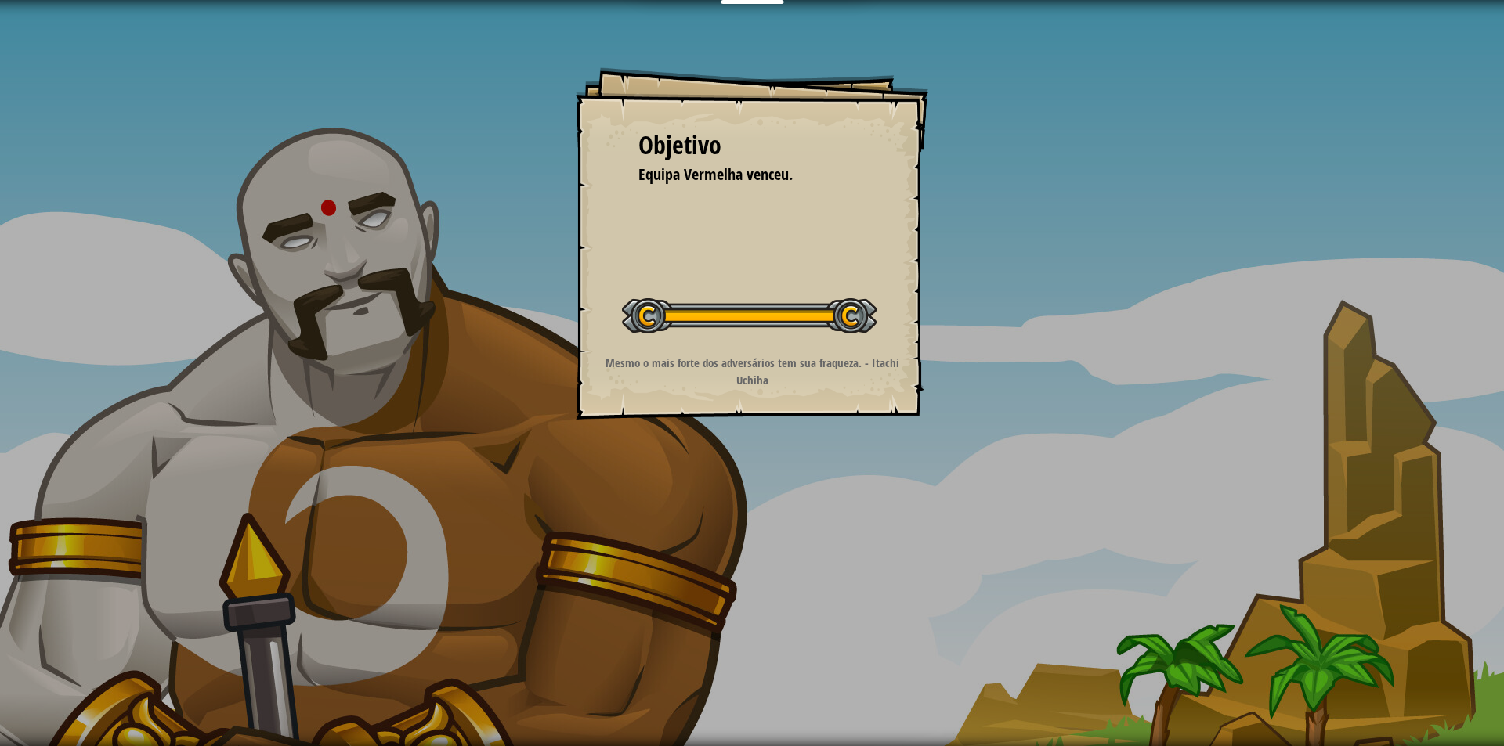
click at [638, 453] on div "Objetivo Equipa Vermelha venceu. Iniciar Nível Erro ao carregar do servidor Voc…" at bounding box center [752, 373] width 1504 height 746
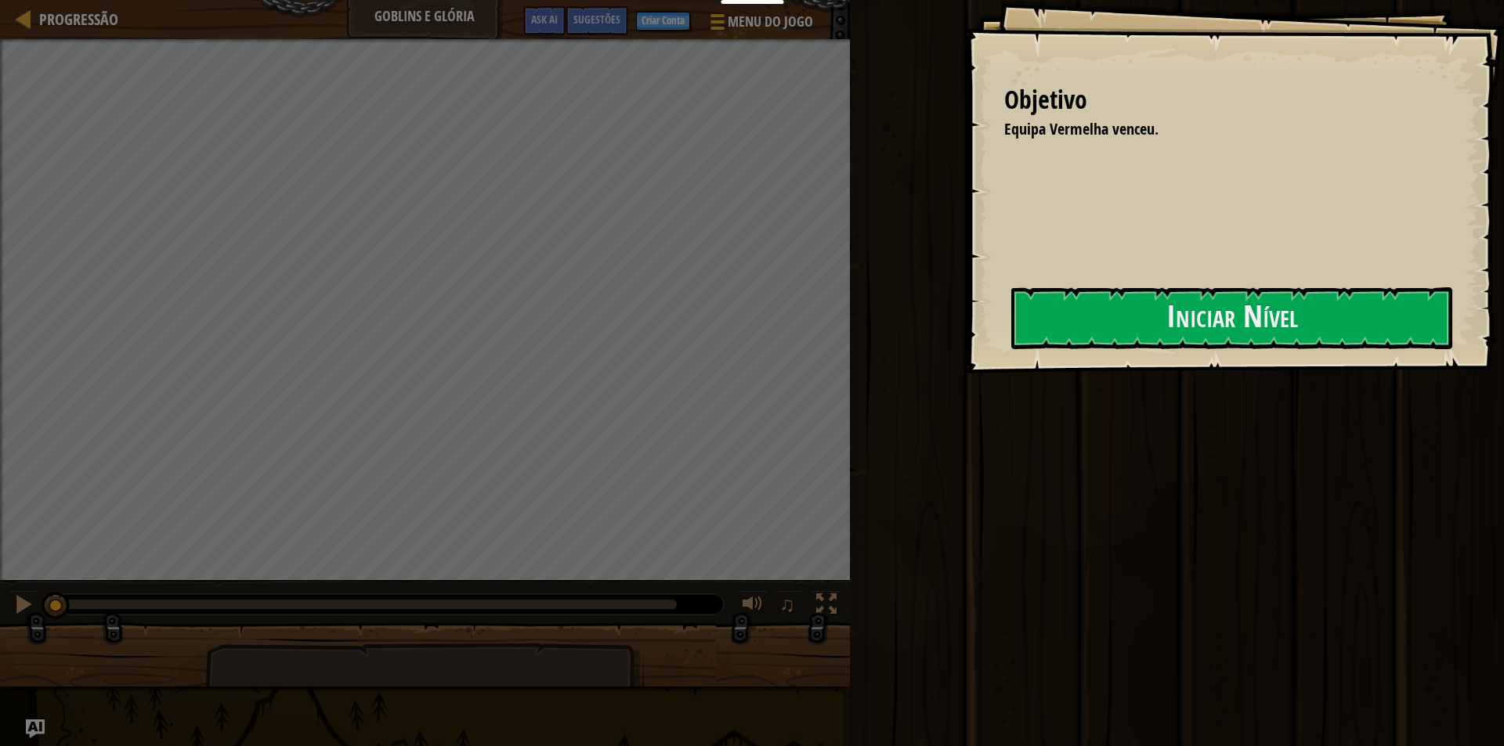
click at [824, 363] on div "Educadores Create Free Account School & District Solutions Teacher Toolkit Prev…" at bounding box center [752, 373] width 1504 height 746
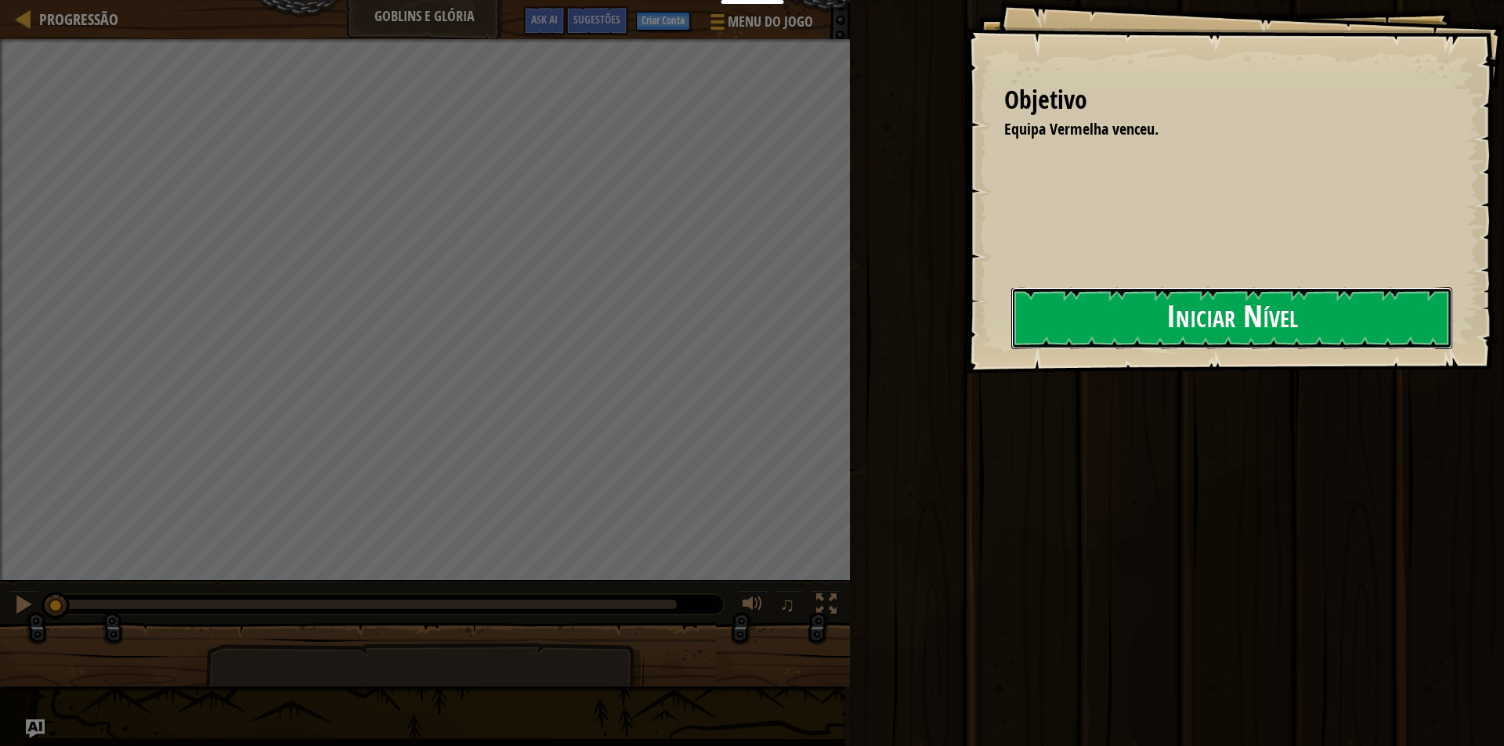
click at [1119, 335] on button "Iniciar Nível" at bounding box center [1231, 318] width 441 height 62
drag, startPoint x: 1140, startPoint y: 331, endPoint x: 1129, endPoint y: 331, distance: 11.8
click at [1137, 331] on button "Iniciar Nível" at bounding box center [1231, 318] width 441 height 62
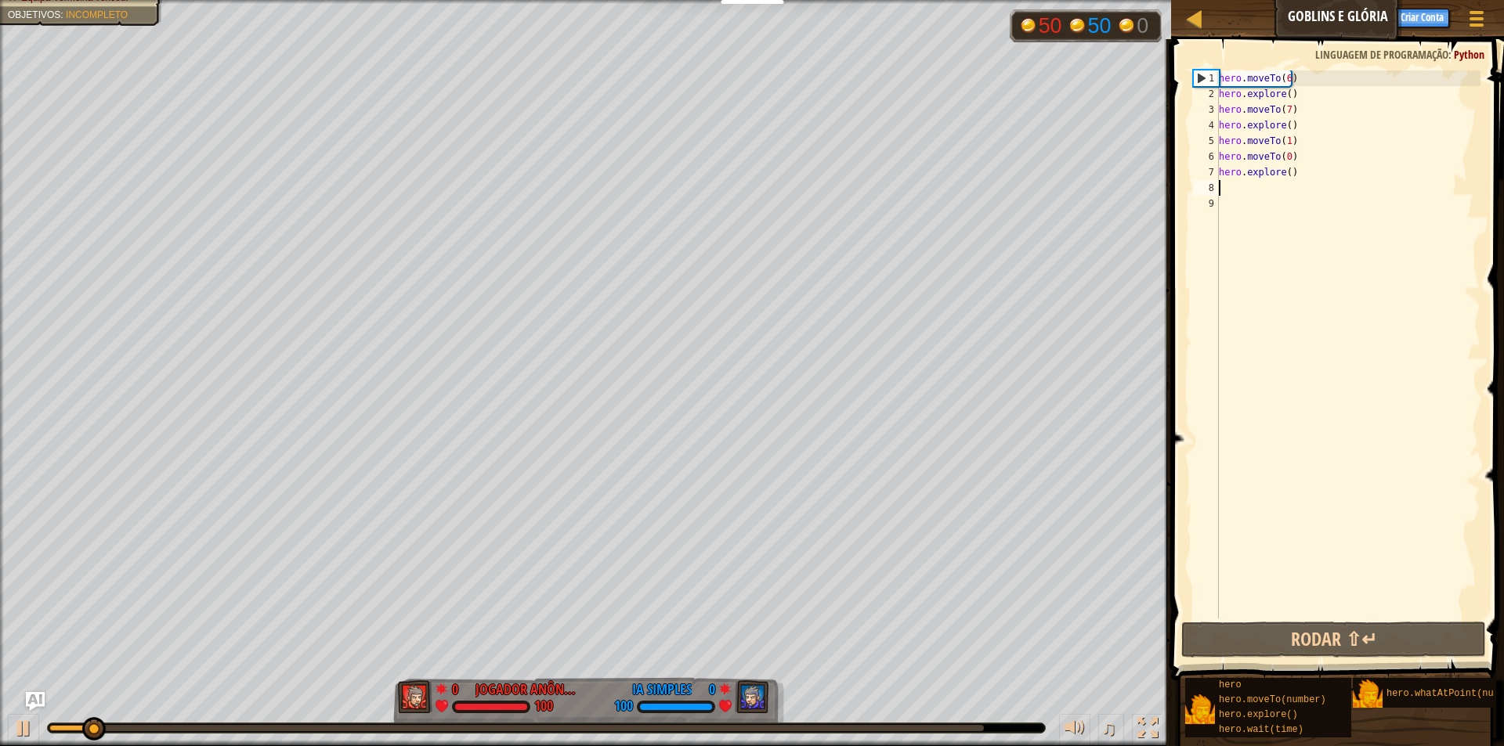
drag, startPoint x: 1292, startPoint y: 193, endPoint x: 1281, endPoint y: 184, distance: 13.9
click at [1291, 193] on div "hero . moveTo ( 6 ) hero . explore ( ) hero . moveTo ( 7 ) hero . explore ( ) h…" at bounding box center [1348, 360] width 265 height 580
click at [1470, 13] on span at bounding box center [1476, 11] width 15 height 3
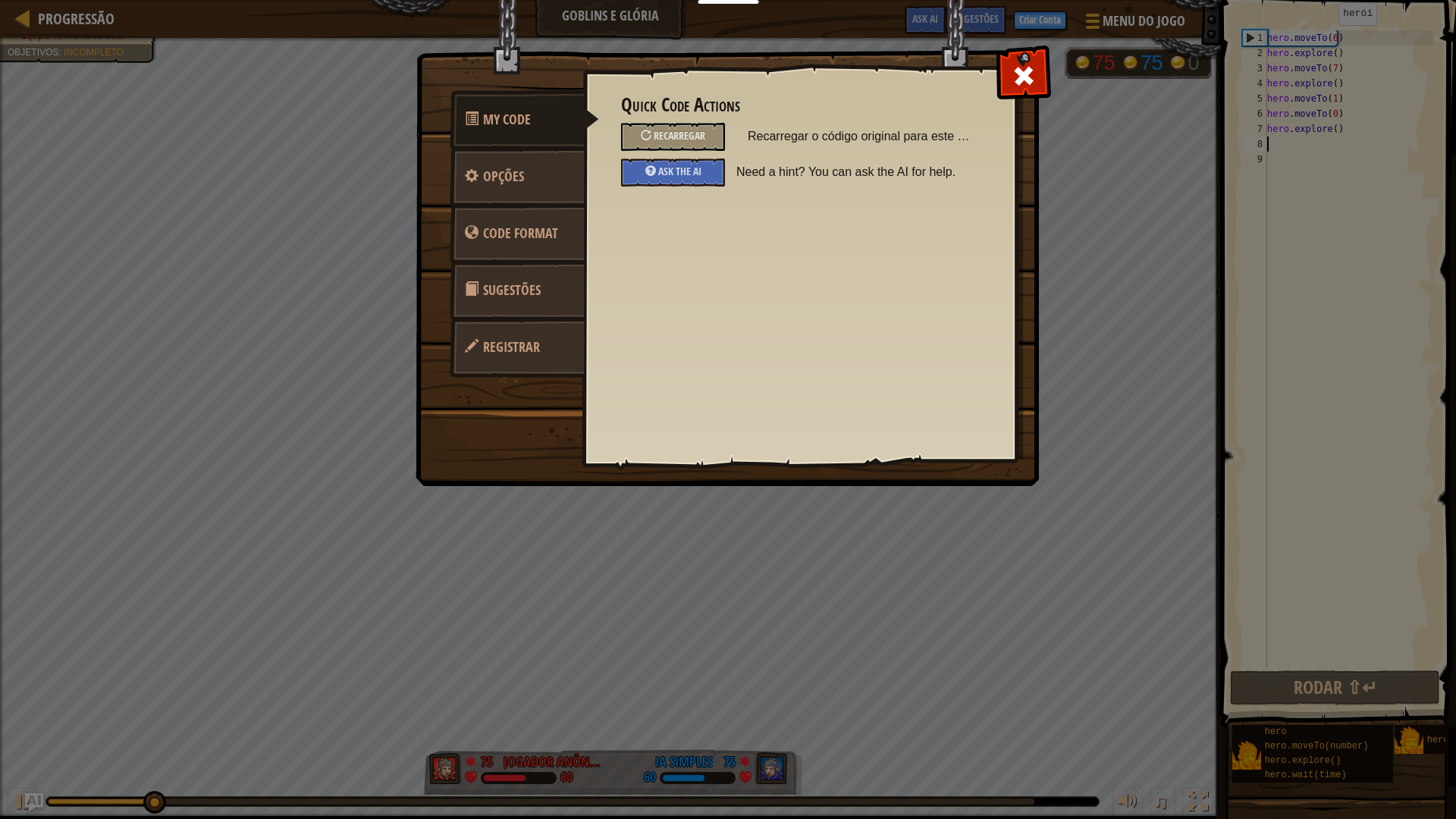
click at [526, 295] on span "Sugestões" at bounding box center [512, 290] width 58 height 19
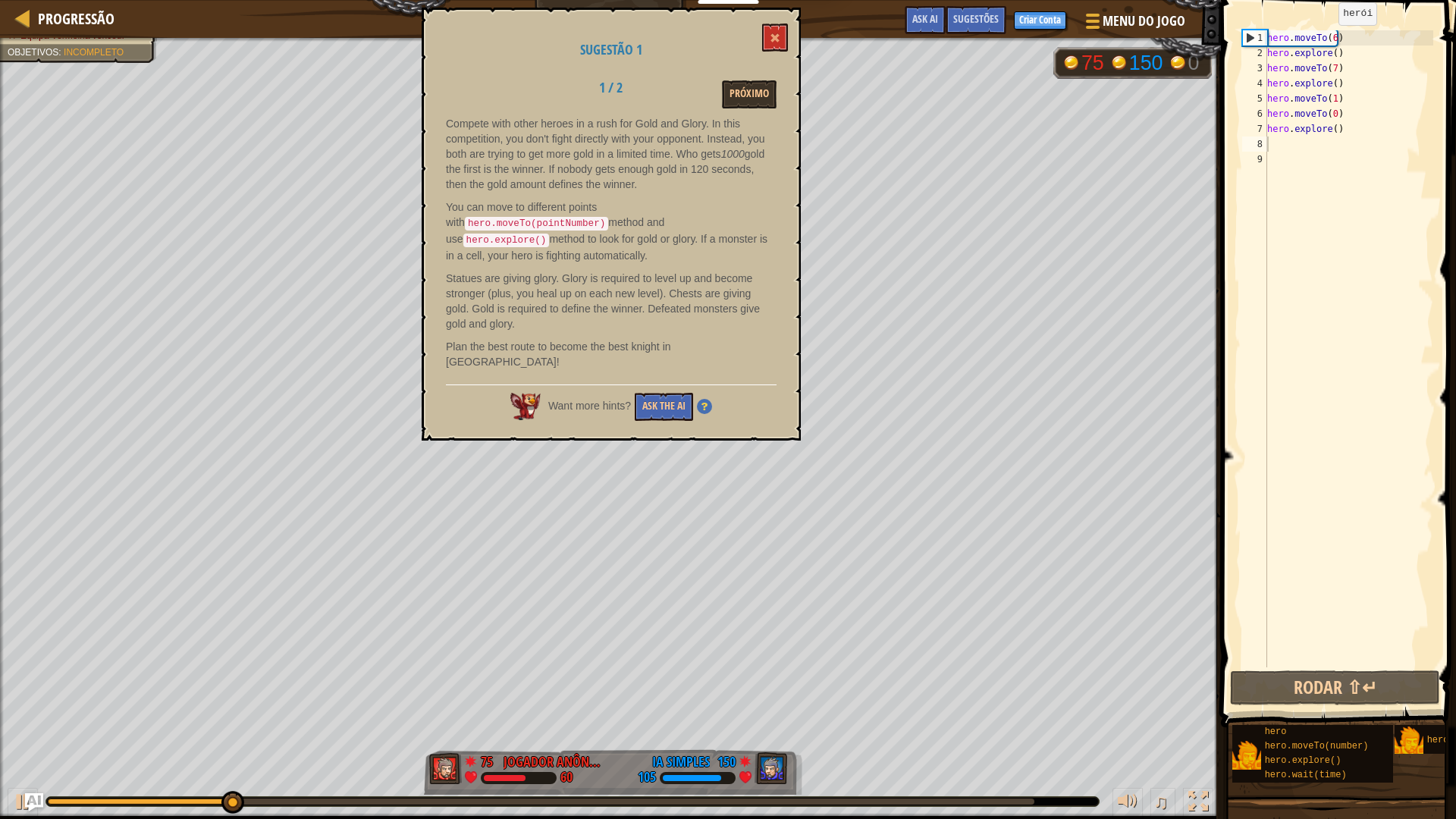
drag, startPoint x: 441, startPoint y: 123, endPoint x: 656, endPoint y: 294, distance: 274.7
click at [677, 303] on div "Sugestão 1 1 / 2 Próximo Compete with other heroes in a rush for Gold and Glory…" at bounding box center [611, 224] width 379 height 433
drag, startPoint x: 444, startPoint y: 121, endPoint x: 586, endPoint y: 280, distance: 213.2
drag, startPoint x: 449, startPoint y: 121, endPoint x: 715, endPoint y: 331, distance: 338.9
click at [728, 336] on div "Compete with other heroes in a rush for Gold and Glory. In this competition, yo…" at bounding box center [611, 246] width 330 height 260
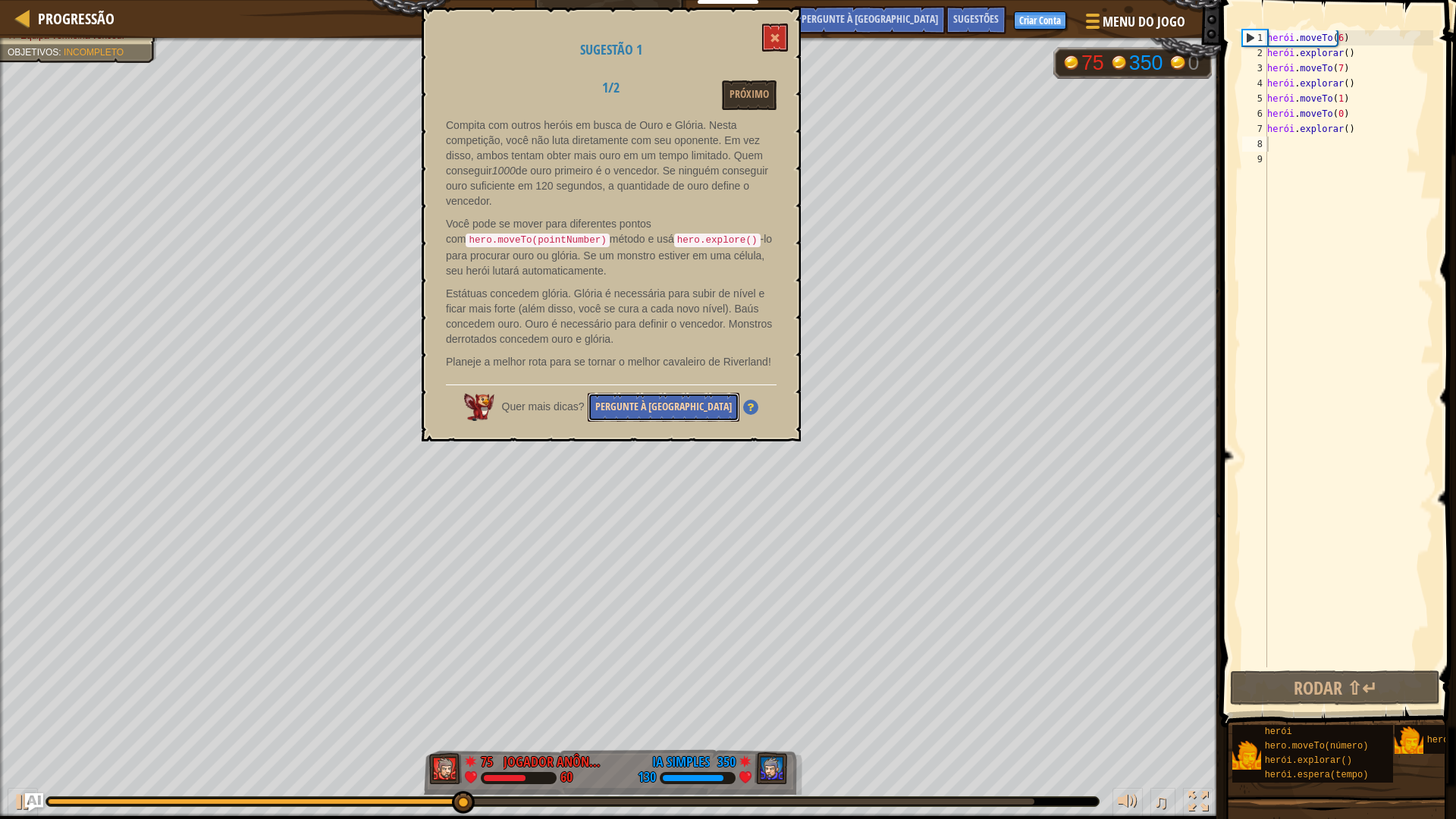
drag, startPoint x: 683, startPoint y: 403, endPoint x: 680, endPoint y: 393, distance: 10.4
click at [682, 401] on font "Pergunte à [GEOGRAPHIC_DATA]" at bounding box center [663, 406] width 136 height 15
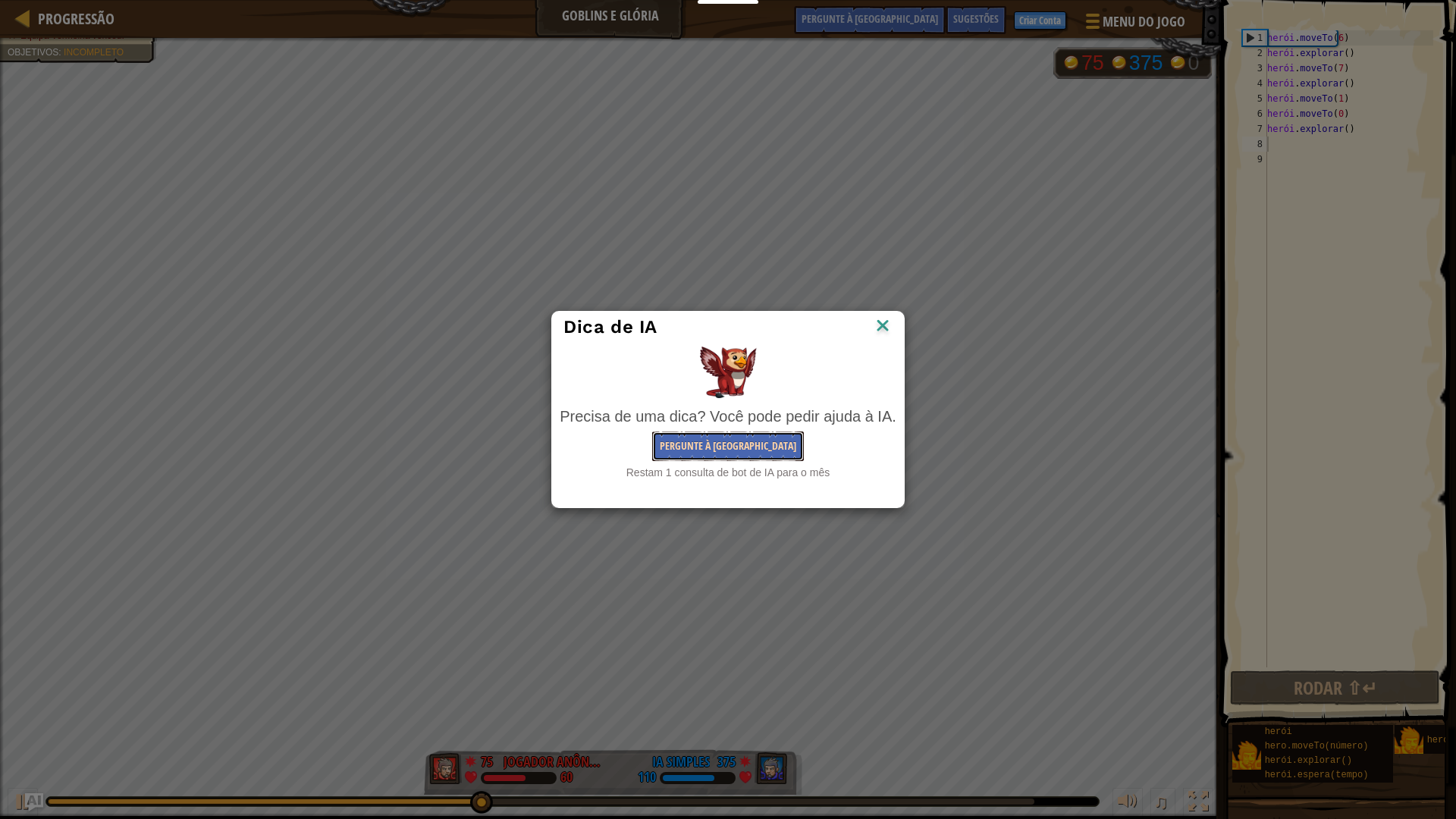
click at [710, 459] on button "Pergunte à [GEOGRAPHIC_DATA]" at bounding box center [728, 446] width 152 height 30
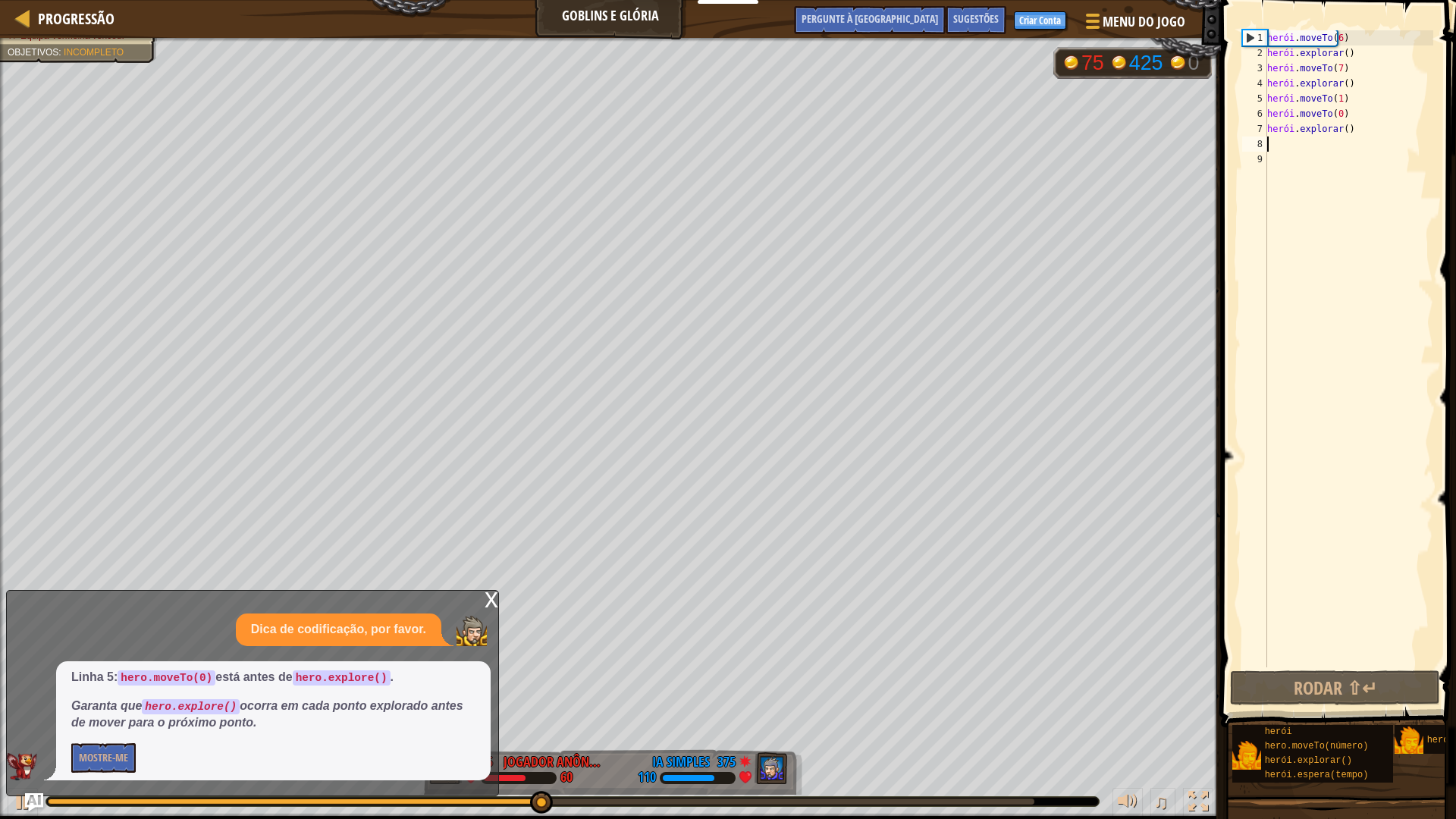
click at [100, 722] on div "Linha 5: hero.moveTo(0) está antes de hero.explore() . Garanta que hero.explore…" at bounding box center [273, 720] width 435 height 119
click at [101, 722] on div "Linha 5: hero.moveTo(0) está antes de hero.explore() . Garanta que hero.explore…" at bounding box center [273, 720] width 435 height 119
click at [100, 722] on div "Linha 5: hero.moveTo(0) está antes de hero.explore() . Garanta que hero.explore…" at bounding box center [273, 720] width 435 height 119
click at [1289, 141] on div "herói . moveTo ( 6 ) herói . explorar ( ) herói . moveTo ( 7 ) herói . explorar…" at bounding box center [1349, 363] width 169 height 667
type textarea "h"
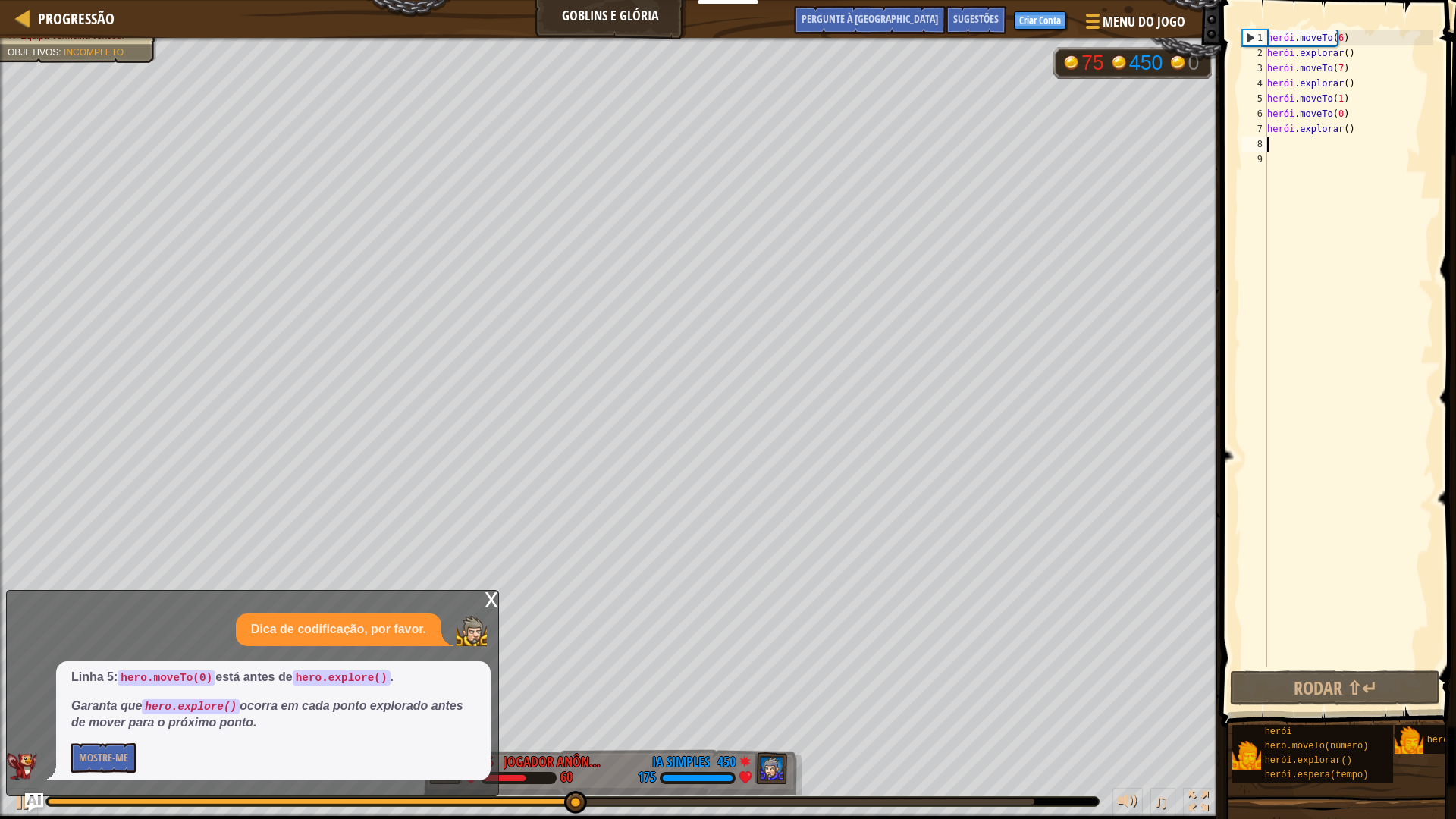
scroll to position [7, 0]
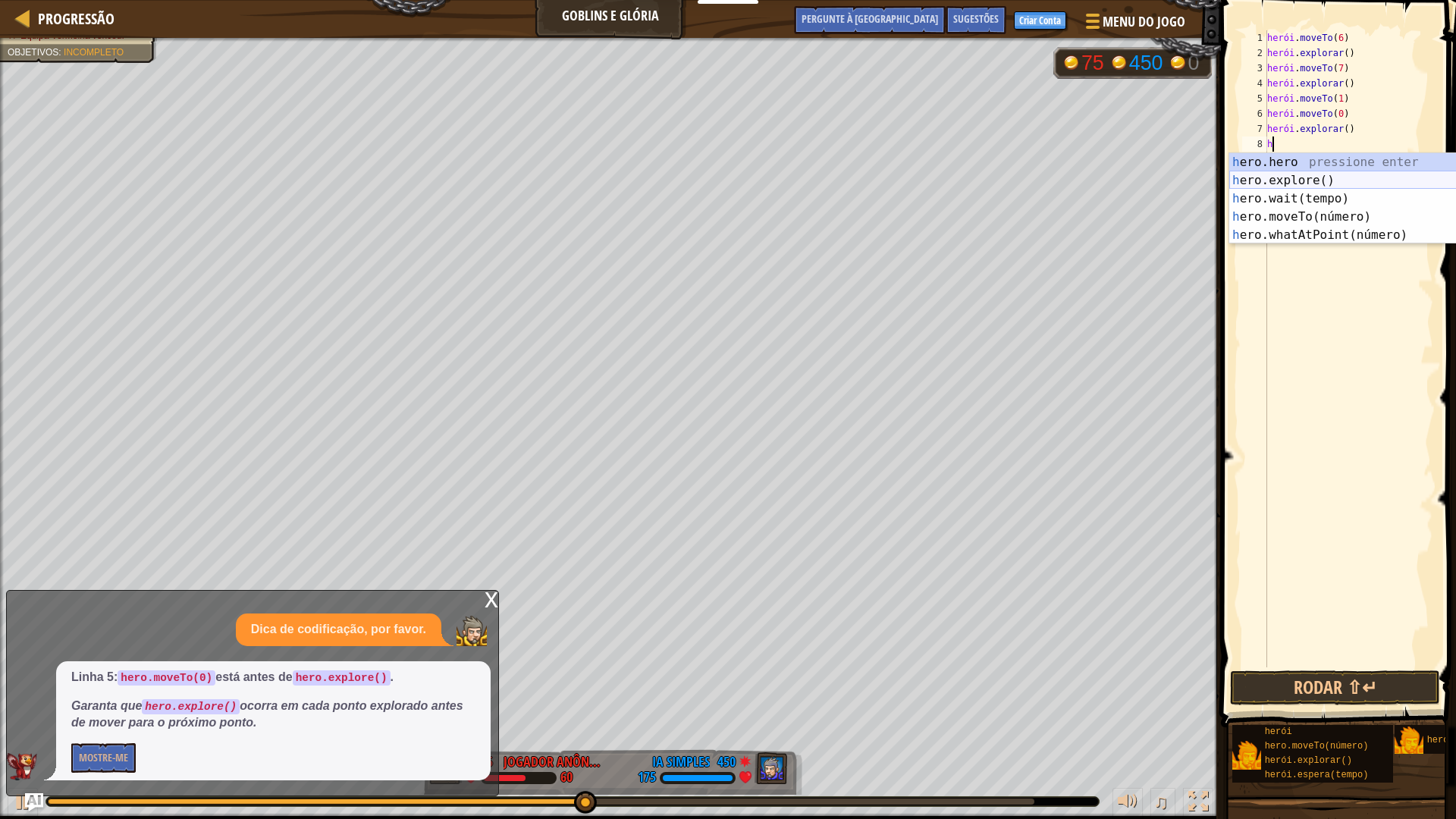
click at [1313, 173] on div "h ero.hero pressione enter h ero.explore() Pressione Enter h ero.wait(tempo) Pr…" at bounding box center [1373, 217] width 287 height 128
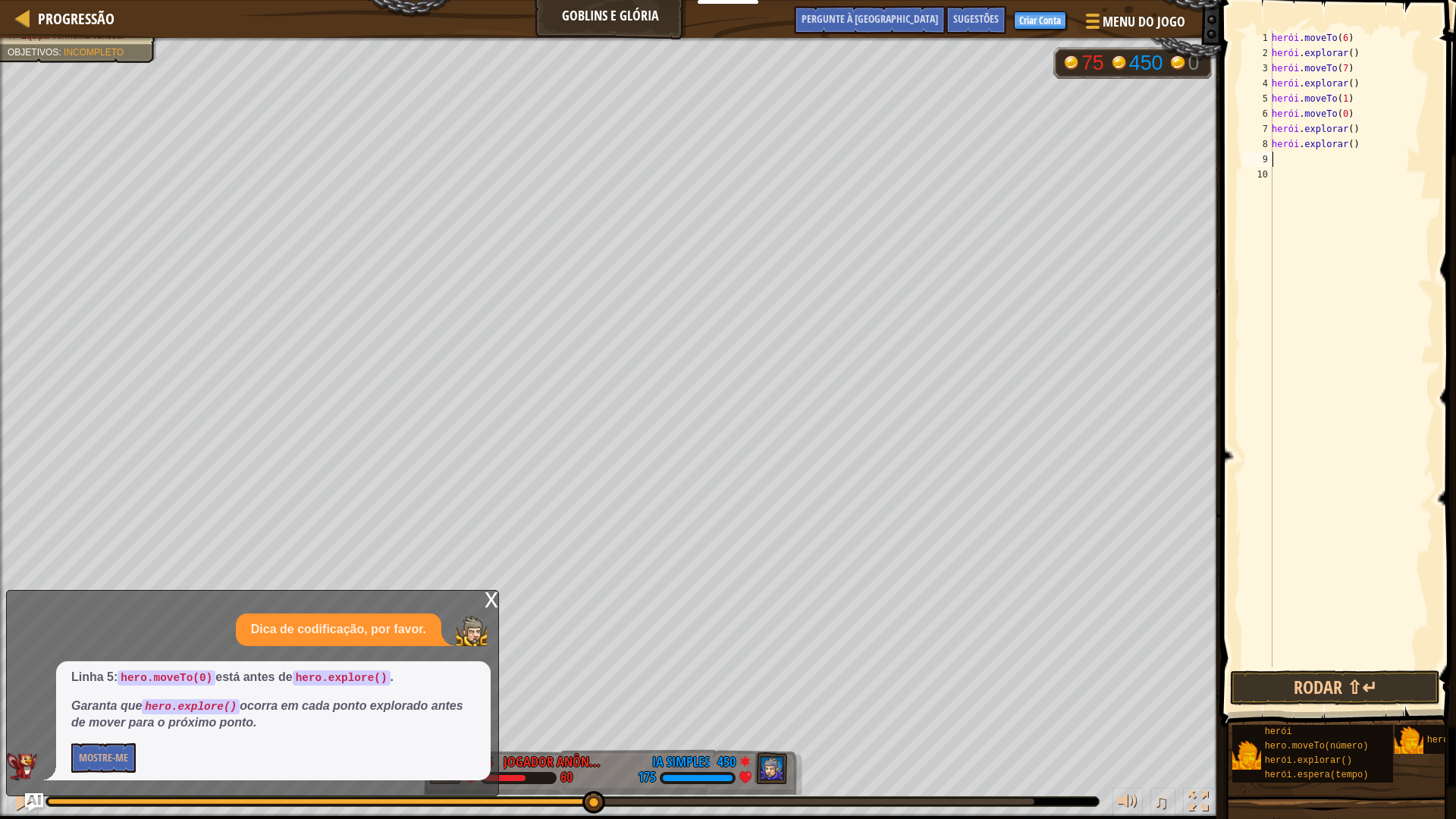
type textarea "9"
click at [1323, 154] on div "herói . moveTo ( 6 ) herói . explorar ( ) herói . moveTo ( 7 ) herói . explorar…" at bounding box center [1350, 363] width 165 height 667
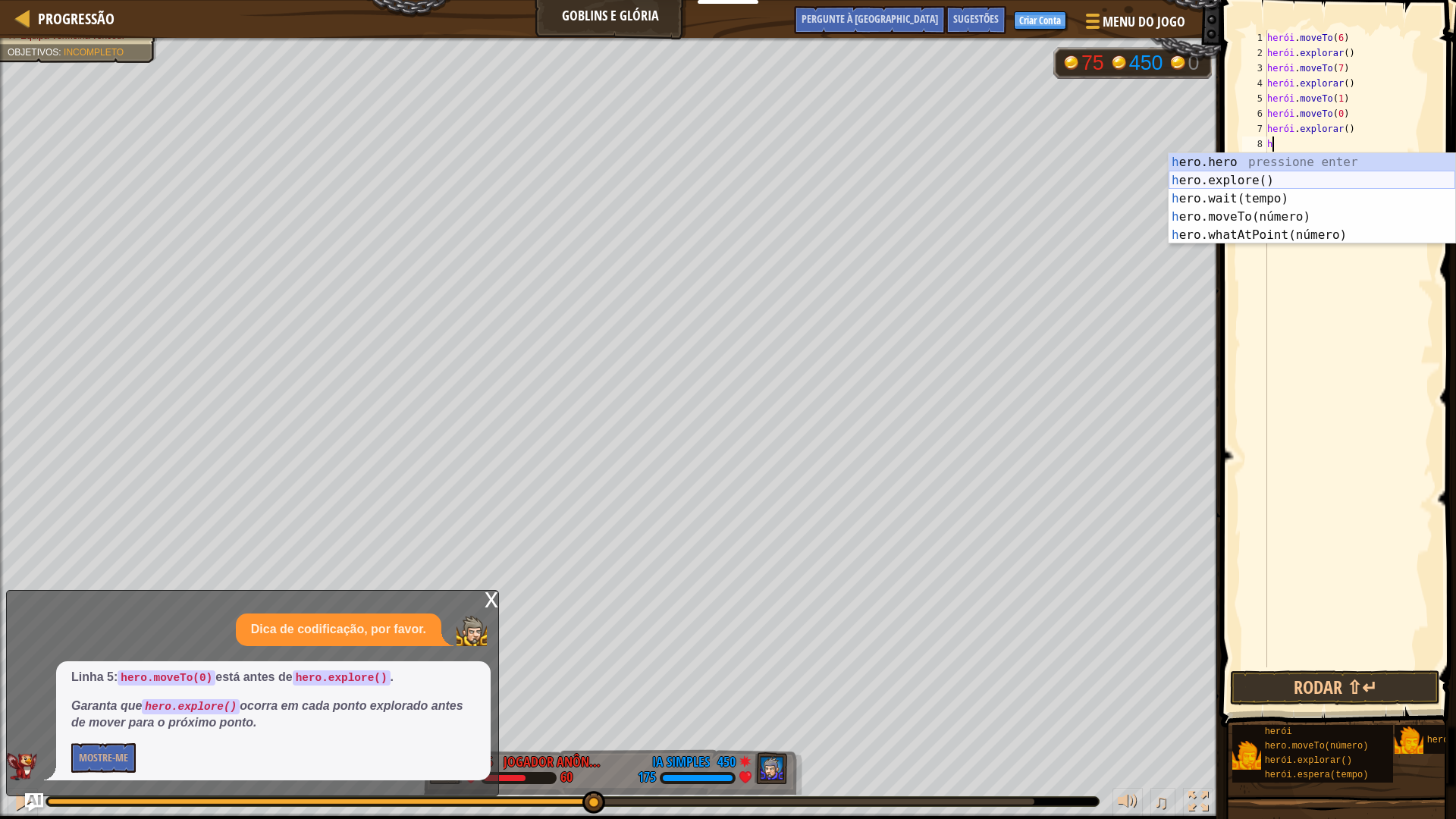
click at [1320, 0] on body "Educadores Criar conta gratuita Soluções Escolares e Distritais Prévia do Kit d…" at bounding box center [728, 0] width 1456 height 0
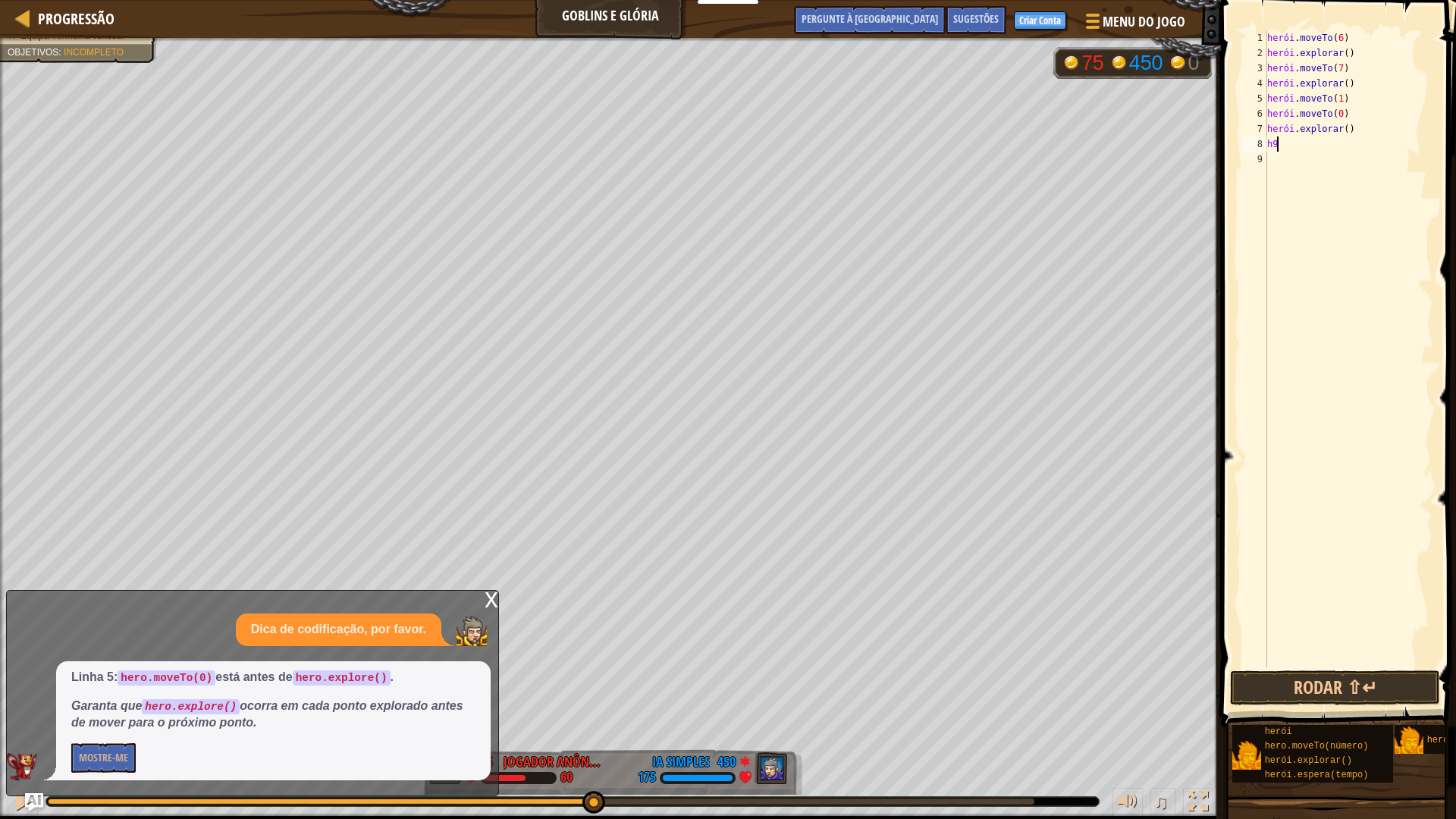
type textarea "h"
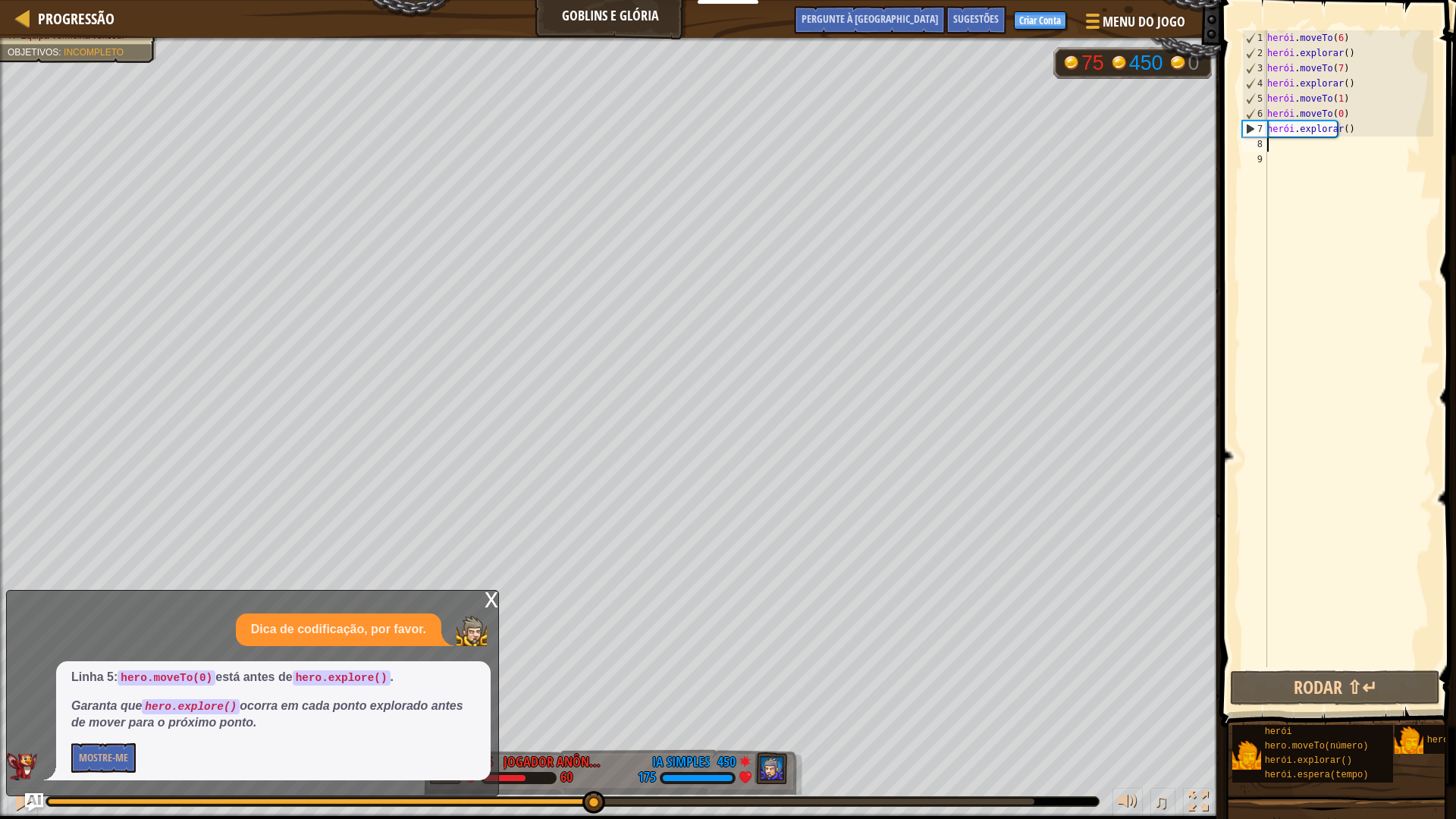
type textarea "h"
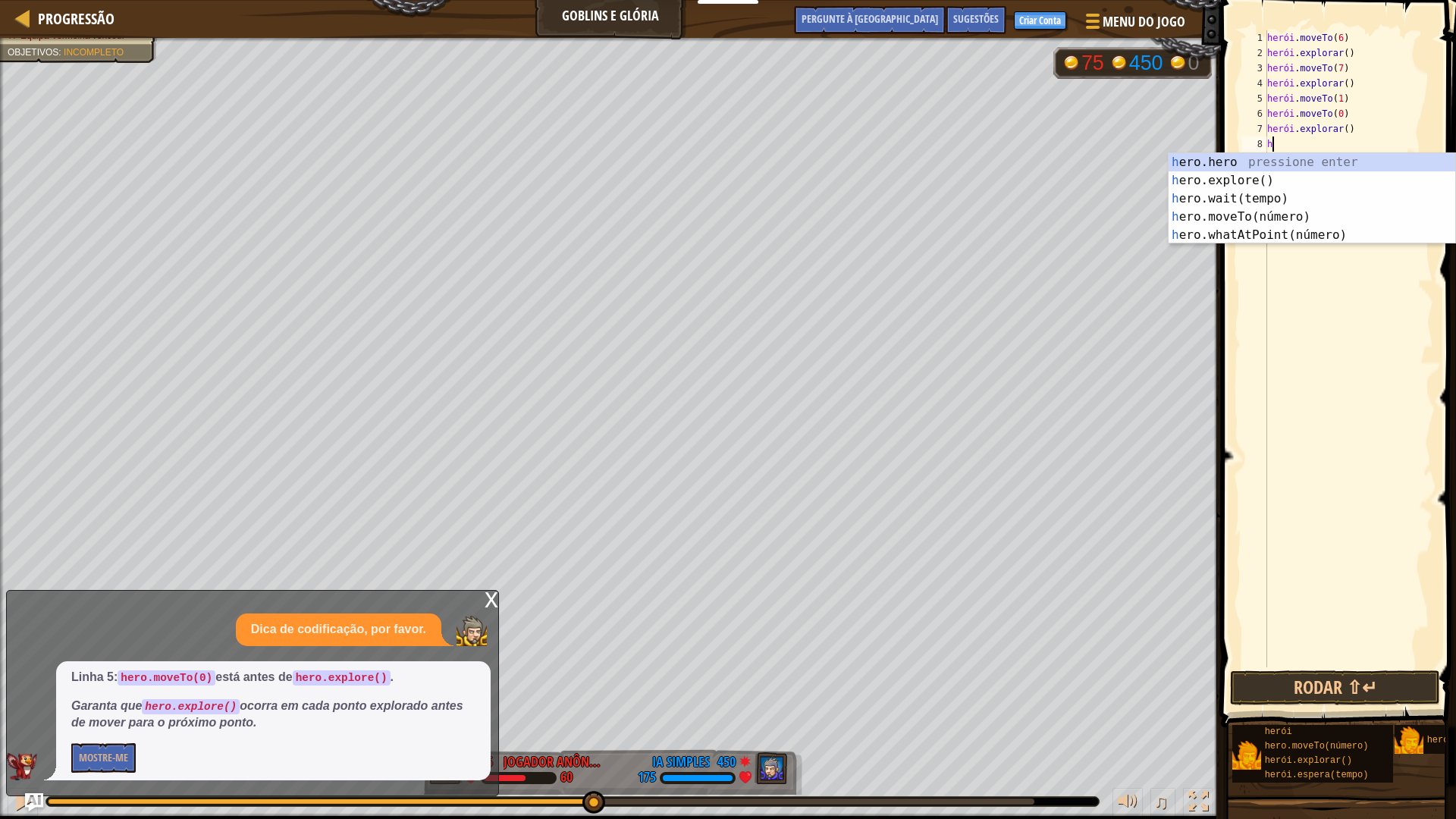
click at [1301, 180] on div "h ero.hero pressione enter h ero.explore() Pressione Enter h ero.wait(tempo) Pr…" at bounding box center [1312, 217] width 287 height 128
type textarea "9"
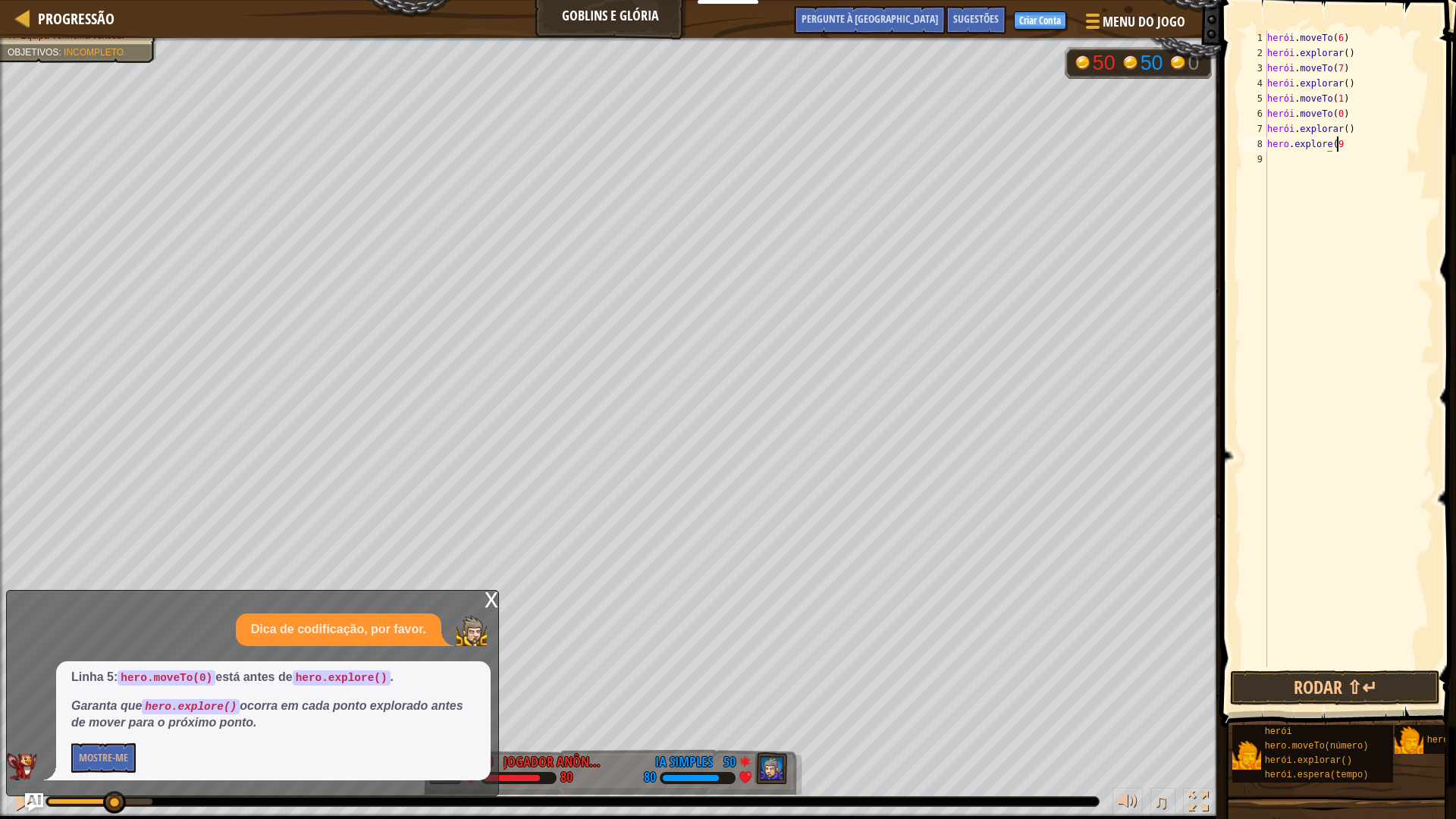
scroll to position [7, 5]
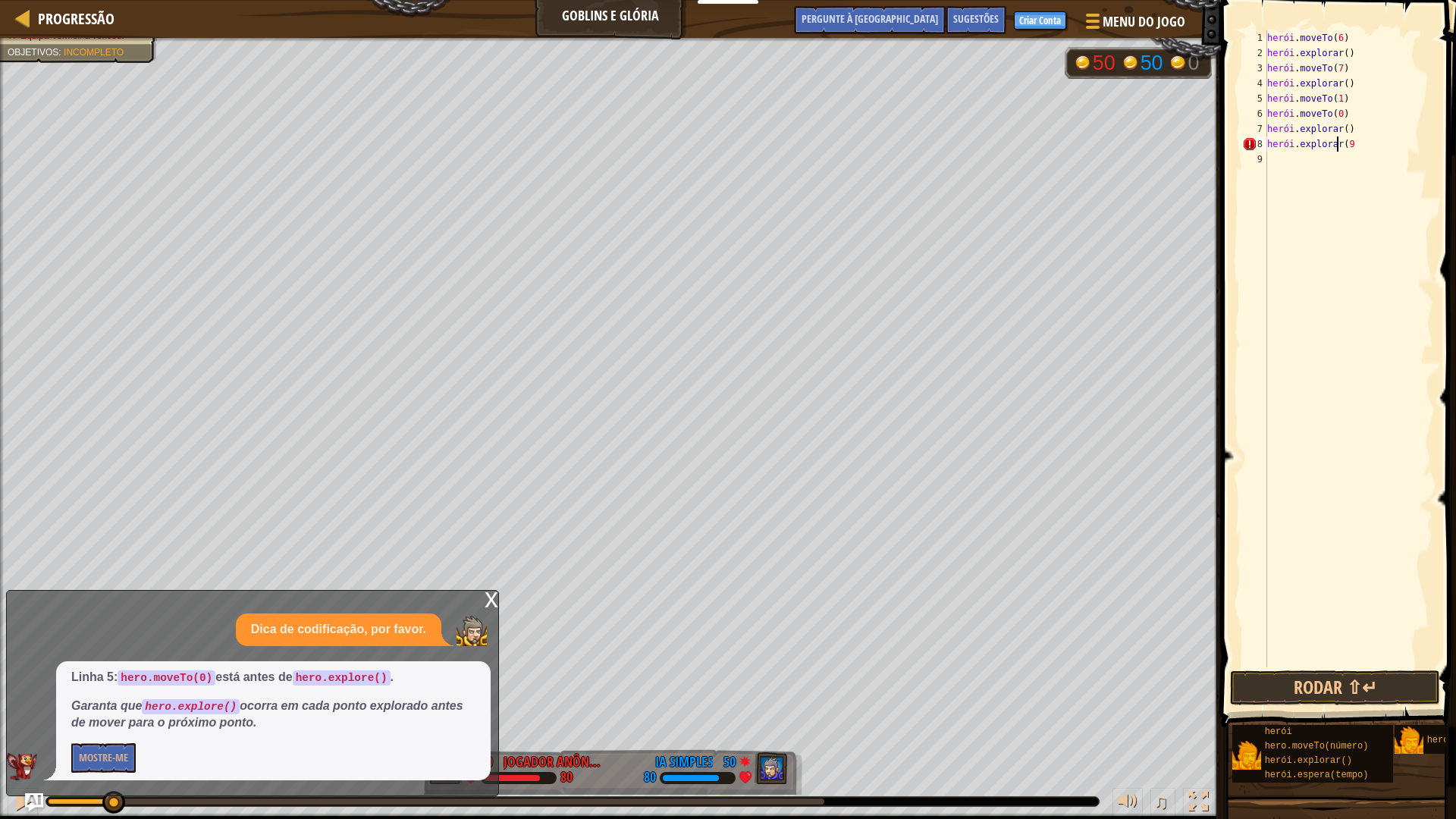
type textarea "hero.explore(9)"
click at [1314, 161] on div "herói . moveTo ( 6 ) herói . explorar ( ) herói . moveTo ( 7 ) herói . explorar…" at bounding box center [1349, 363] width 169 height 667
click at [1271, 691] on button "Rodar ⇧↵" at bounding box center [1334, 687] width 210 height 35
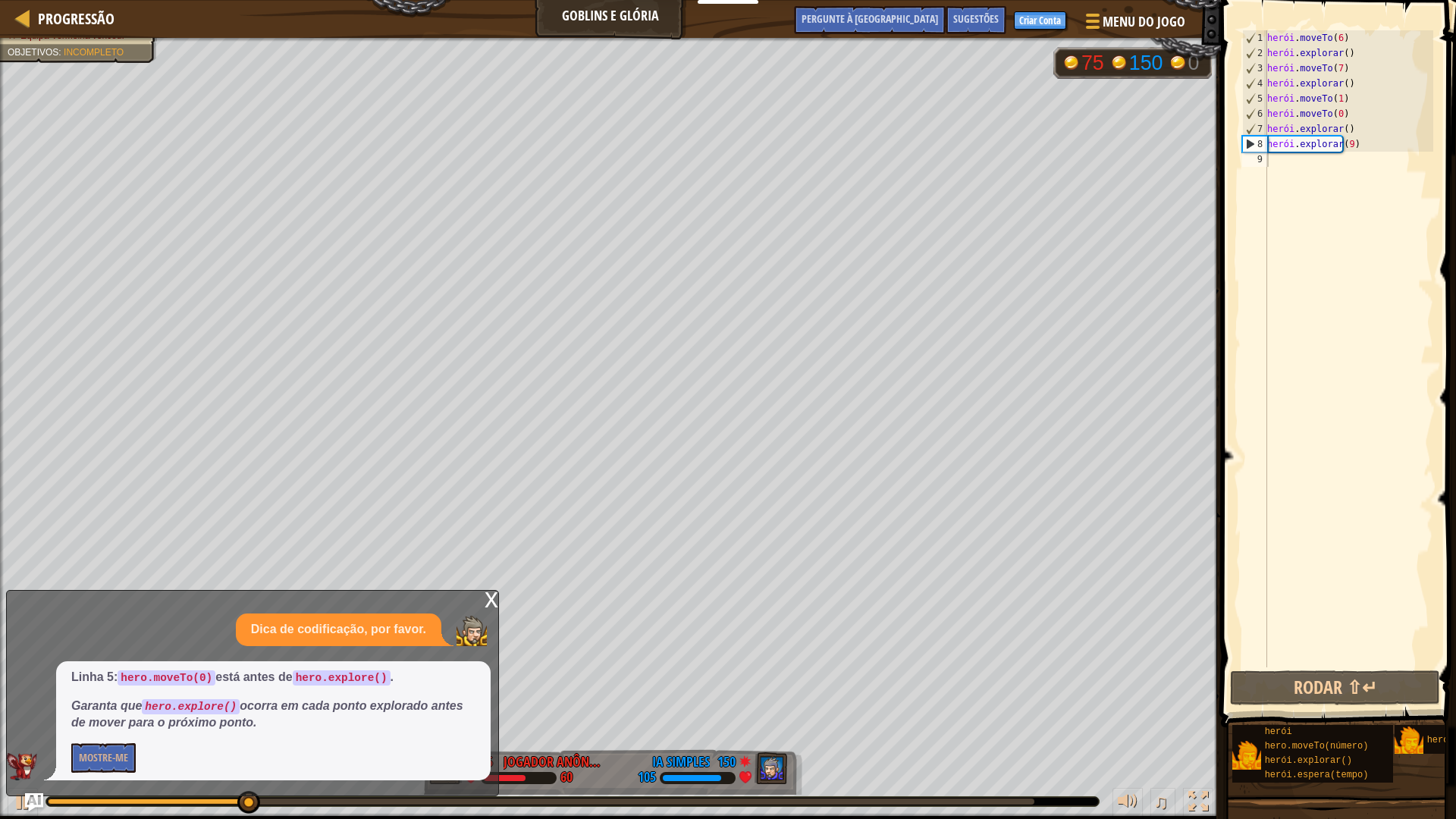
drag, startPoint x: 381, startPoint y: 617, endPoint x: 393, endPoint y: 608, distance: 15.0
click at [386, 614] on div "Dica de codificação, por favor." at bounding box center [339, 630] width 205 height 33
click at [475, 601] on div "x Dica de codificação, por favor. Linha 5: hero.moveTo(0) está antes de hero.ex…" at bounding box center [252, 692] width 493 height 206
click at [480, 600] on div "x Dica de codificação, por favor. Linha 5: hero.moveTo(0) está antes de hero.ex…" at bounding box center [252, 692] width 493 height 206
click at [488, 606] on font "x" at bounding box center [491, 598] width 14 height 31
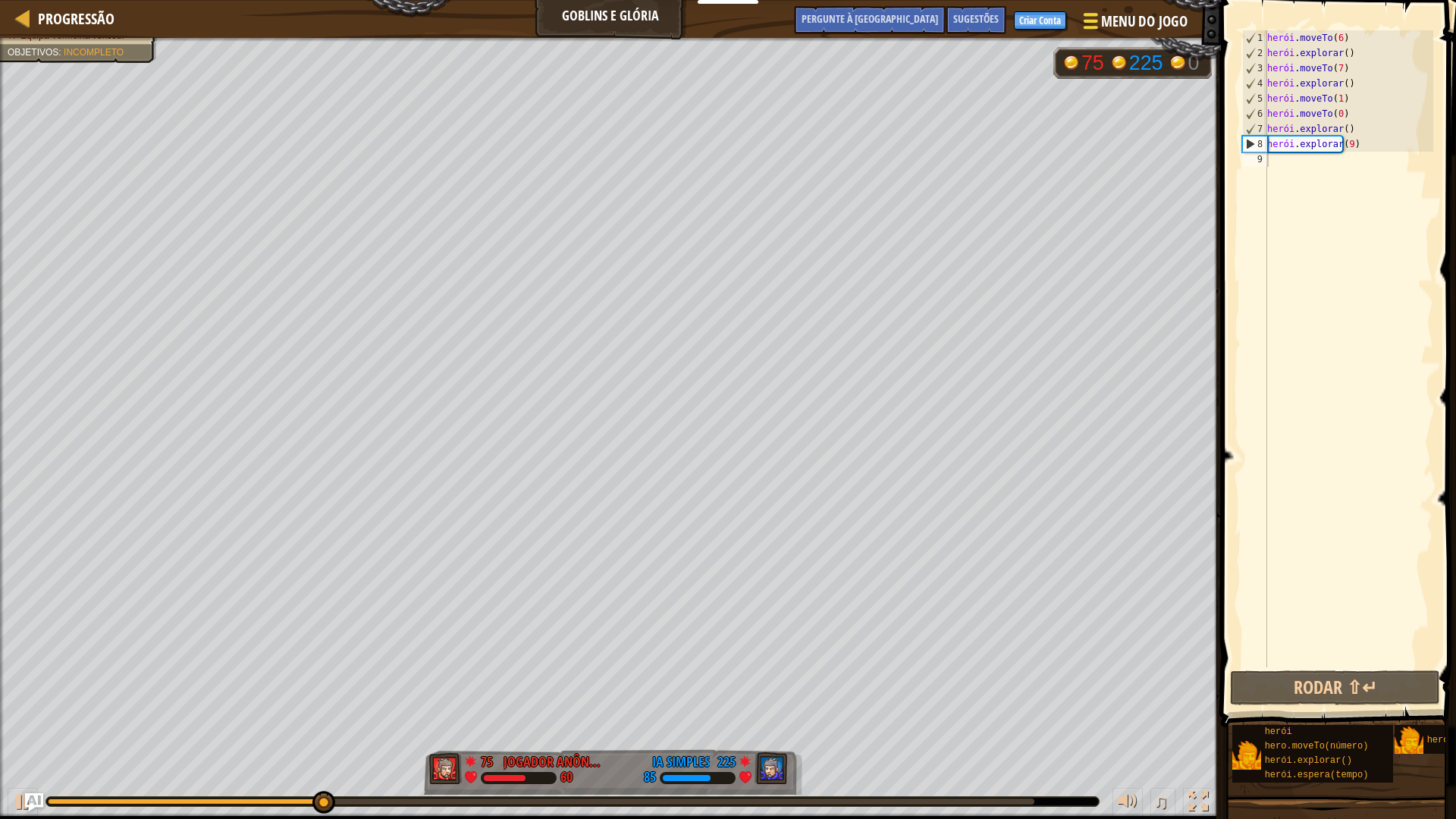
click at [1093, 16] on div at bounding box center [1090, 20] width 20 height 22
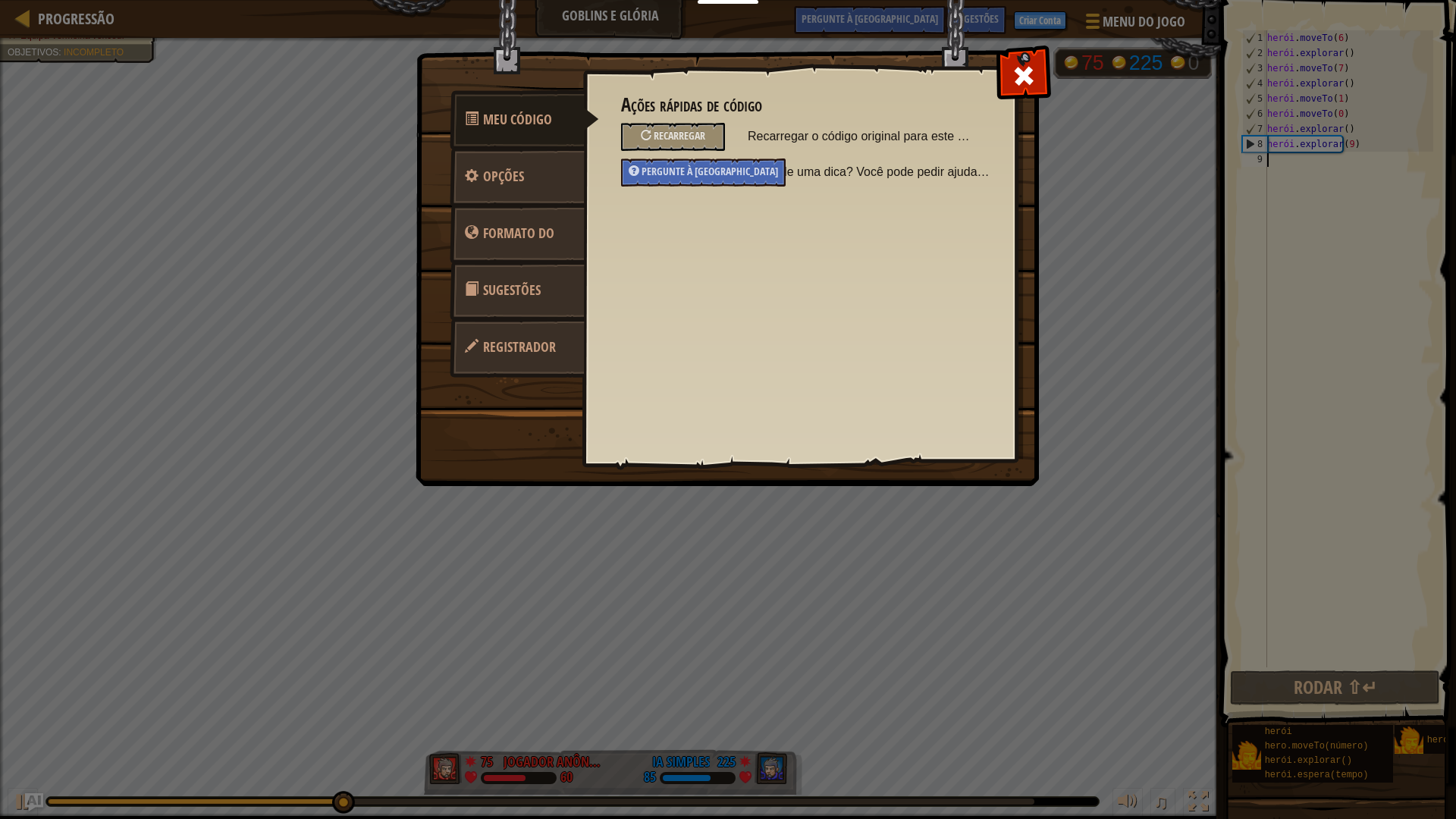
click at [481, 349] on link "Registrador" at bounding box center [516, 347] width 135 height 59
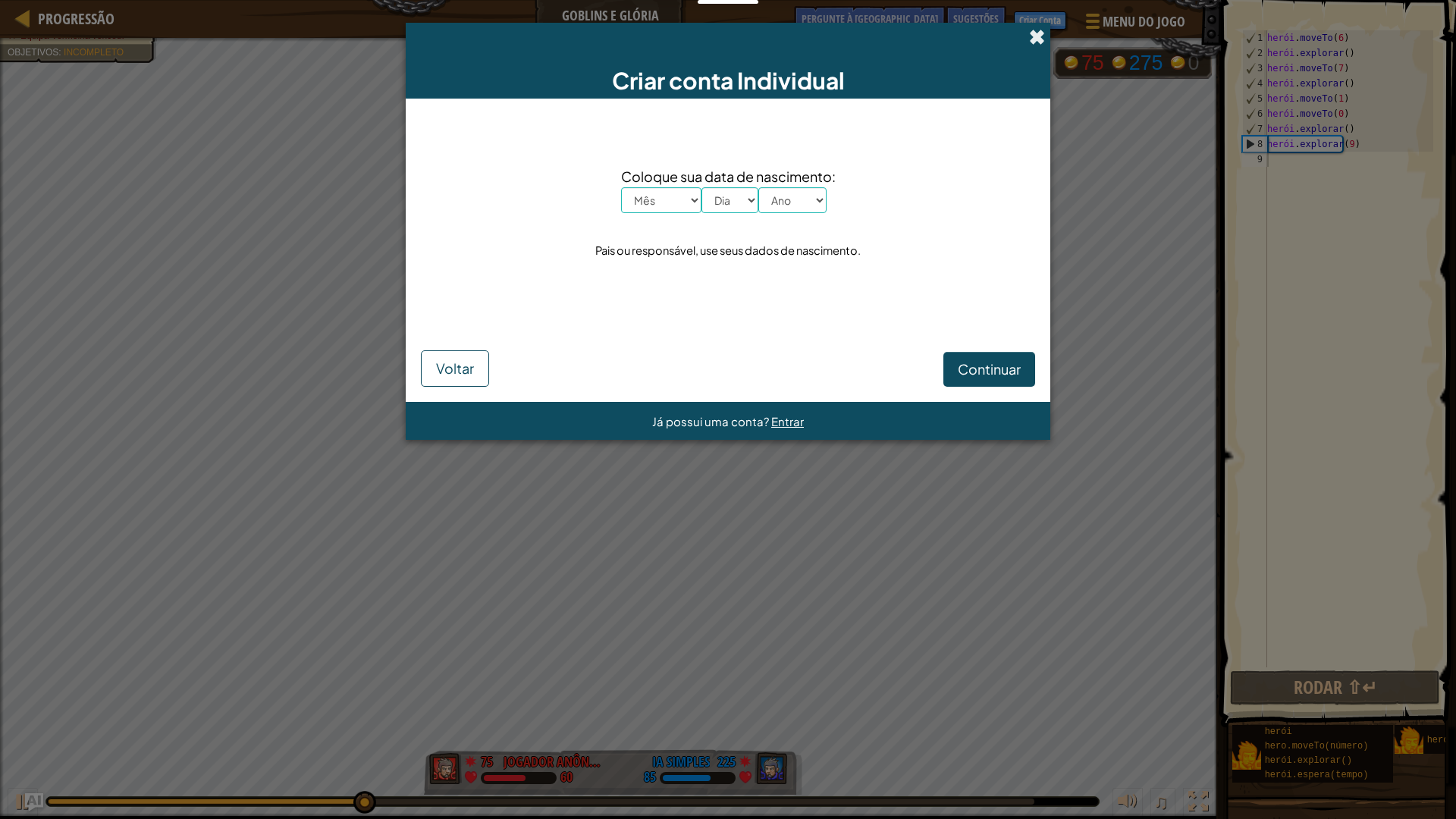
click at [1034, 36] on span at bounding box center [1037, 37] width 15 height 15
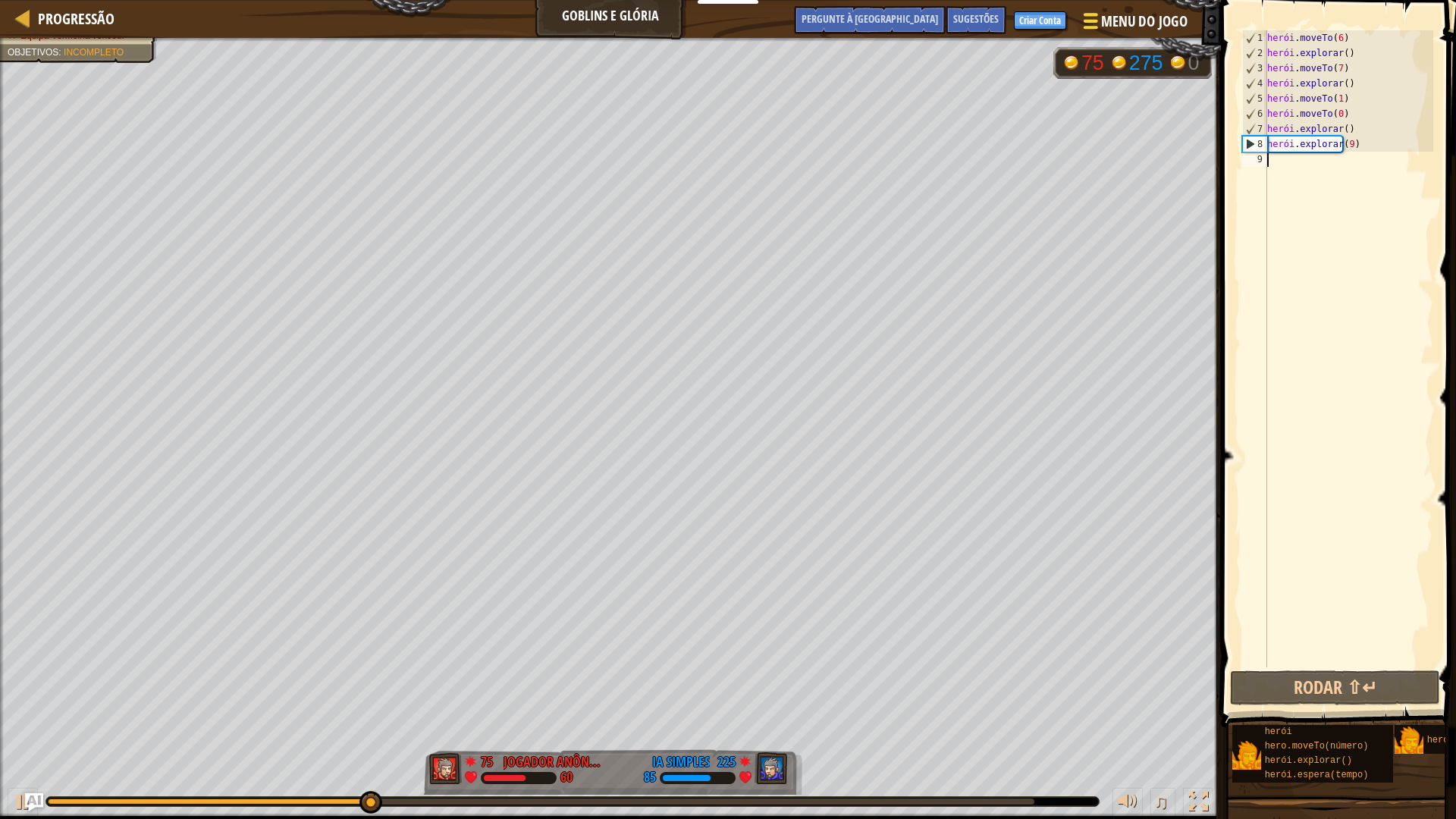
click at [1104, 29] on font "Menu do Jogo" at bounding box center [1143, 21] width 86 height 19
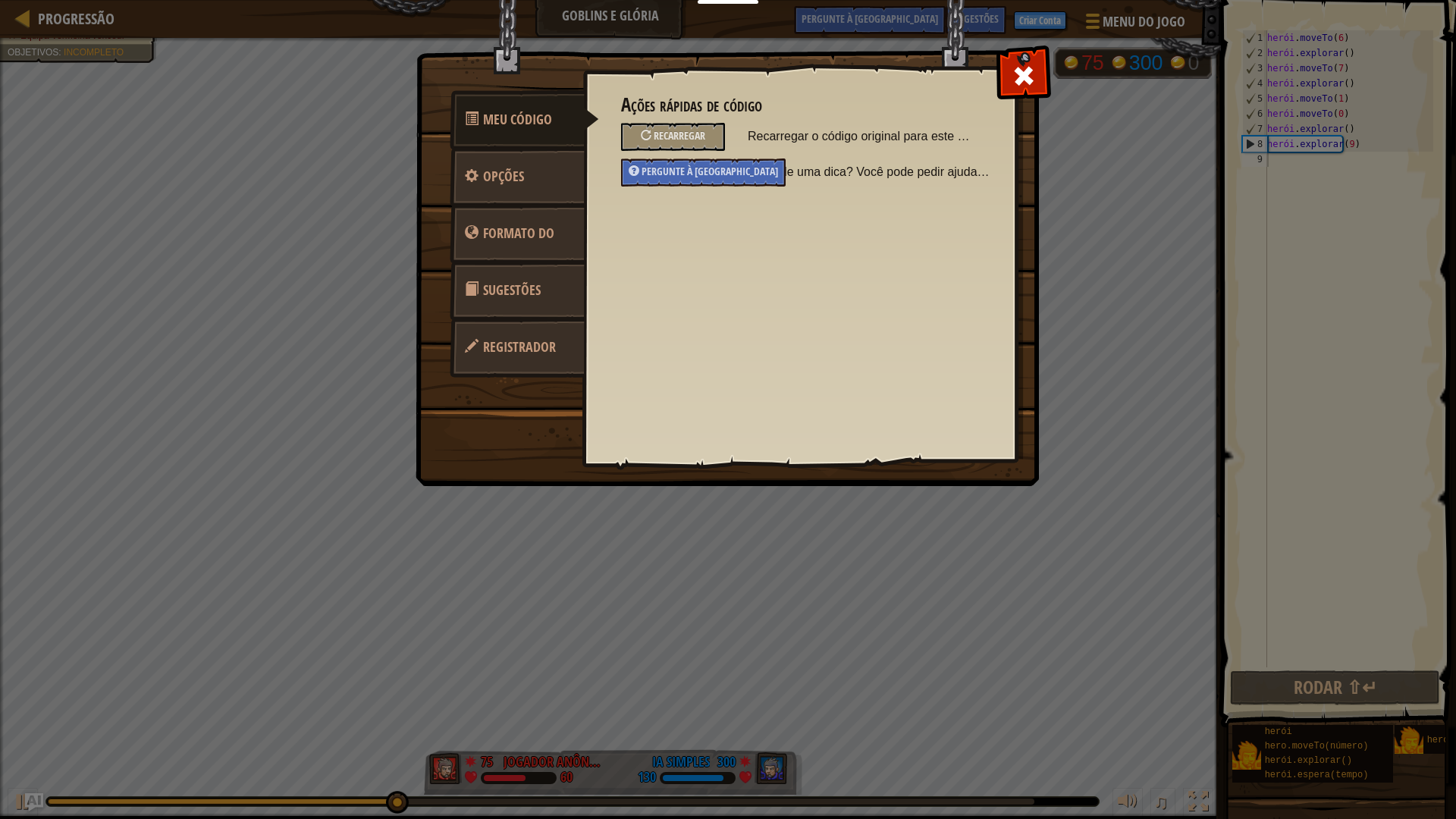
click at [511, 296] on font "Sugestões" at bounding box center [512, 290] width 58 height 19
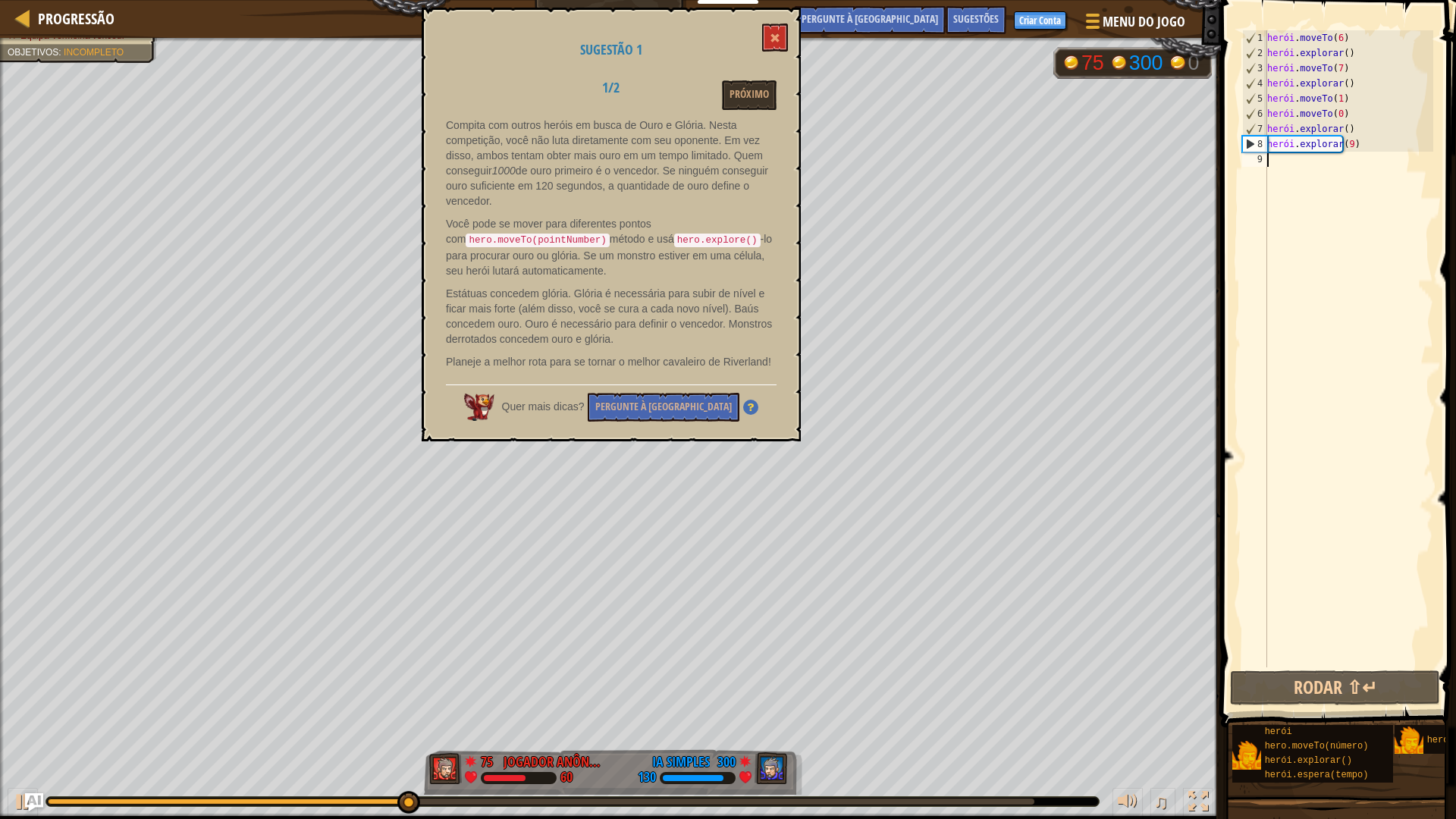
click at [1406, 144] on div "1 2 3 4 5 6 7 8 9 herói . moveTo ( 6 ) herói . explorar ( ) herói . moveTo ( 7 …" at bounding box center [1336, 393] width 240 height 772
drag, startPoint x: 1330, startPoint y: 150, endPoint x: 1363, endPoint y: 141, distance: 34.2
click at [1331, 150] on div "herói . moveTo ( 6 ) herói . explorar ( ) herói . moveTo ( 7 ) herói . explorar…" at bounding box center [1349, 363] width 169 height 667
drag, startPoint x: 1363, startPoint y: 141, endPoint x: 1373, endPoint y: 136, distance: 11.2
click at [1373, 136] on div "herói . moveTo ( 6 ) herói . explorar ( ) herói . moveTo ( 7 ) herói . explorar…" at bounding box center [1349, 363] width 169 height 667
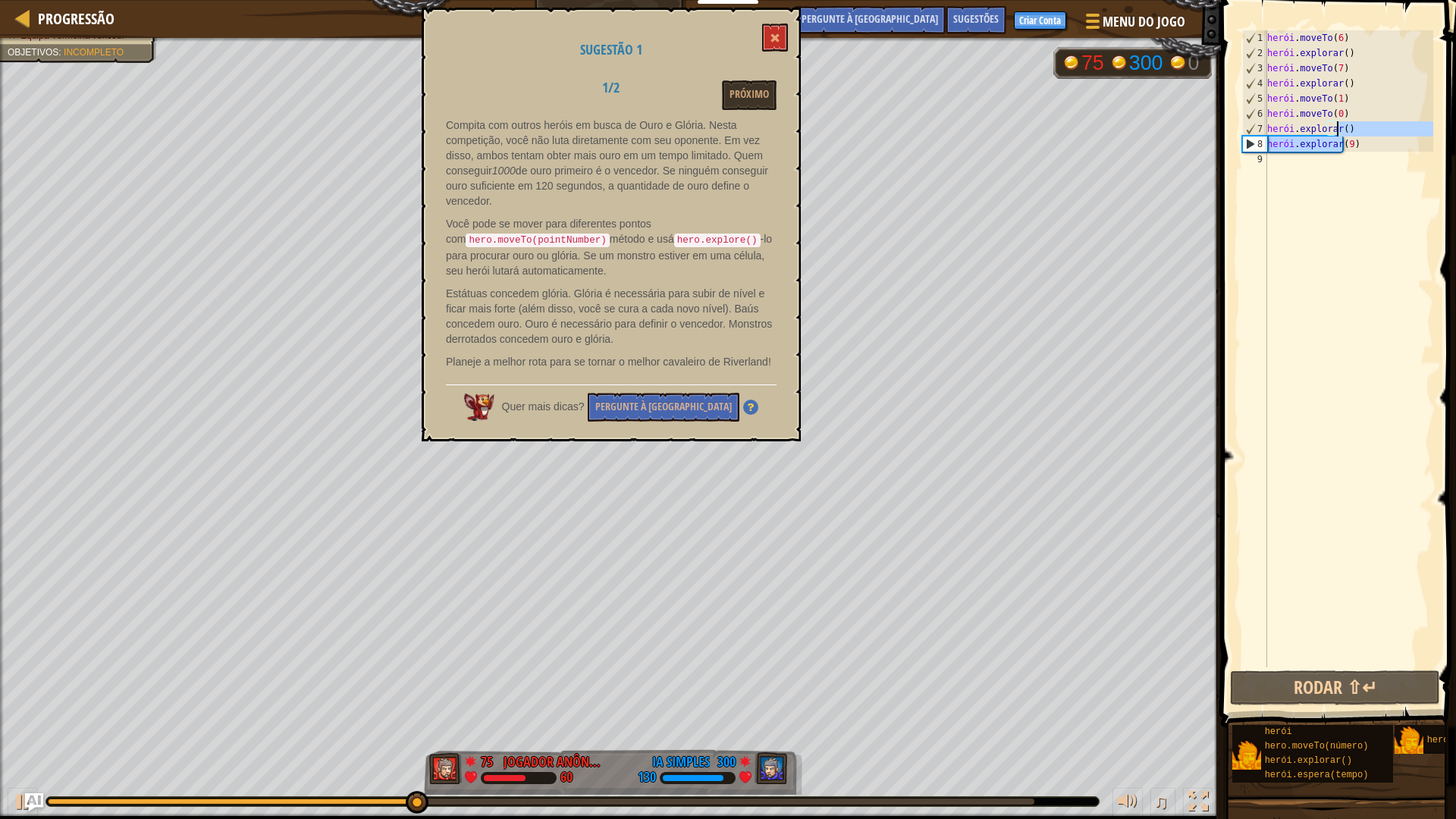
click at [1373, 145] on div "herói . moveTo ( 6 ) herói . explorar ( ) herói . moveTo ( 7 ) herói . explorar…" at bounding box center [1349, 349] width 169 height 637
click at [1373, 145] on div "herói . moveTo ( 6 ) herói . explorar ( ) herói . moveTo ( 7 ) herói . explorar…" at bounding box center [1349, 363] width 169 height 667
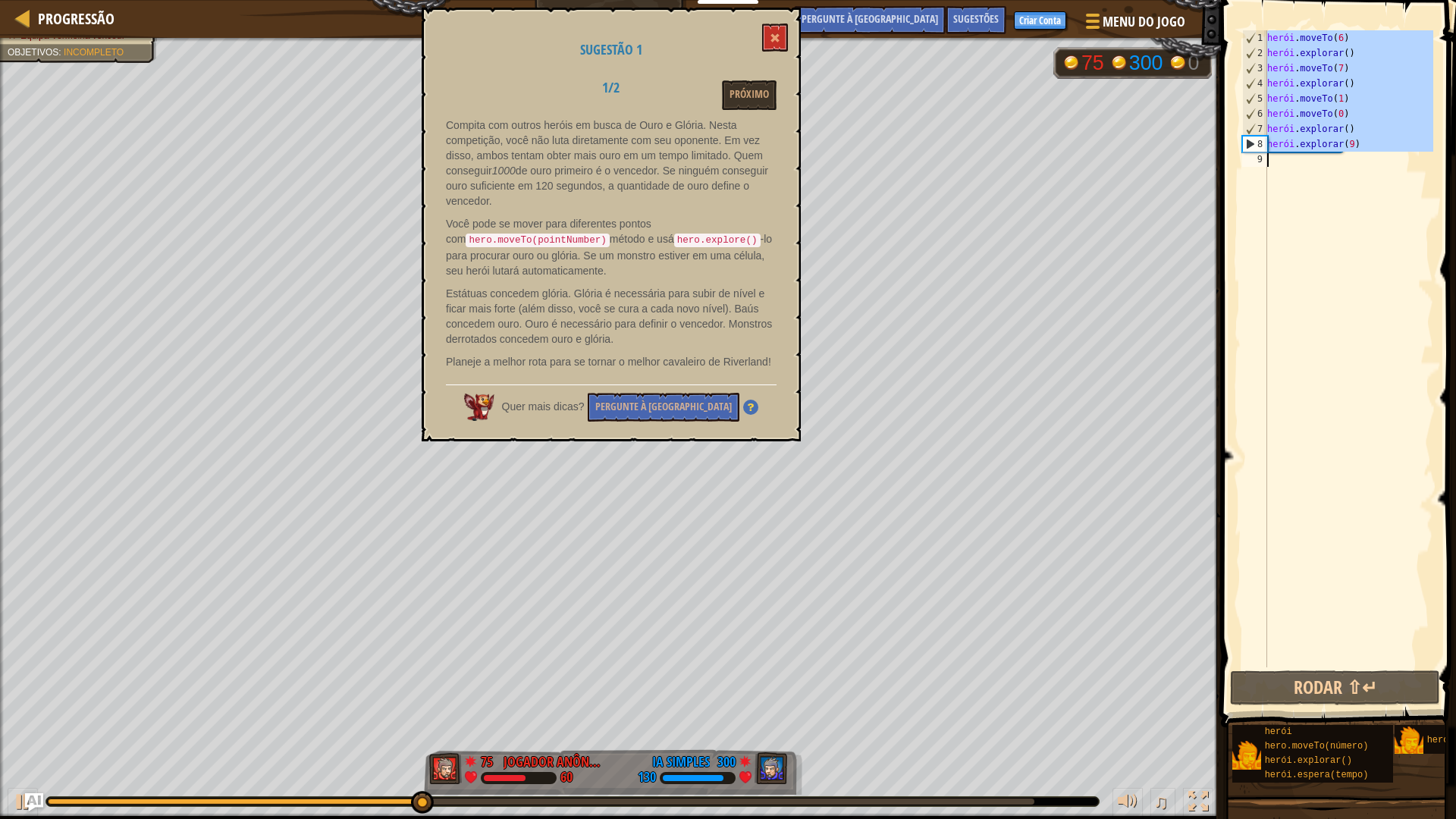
click at [1373, 145] on div "herói . moveTo ( 6 ) herói . explorar ( ) herói . moveTo ( 7 ) herói . explorar…" at bounding box center [1349, 363] width 169 height 667
type textarea "hero.explore(9)"
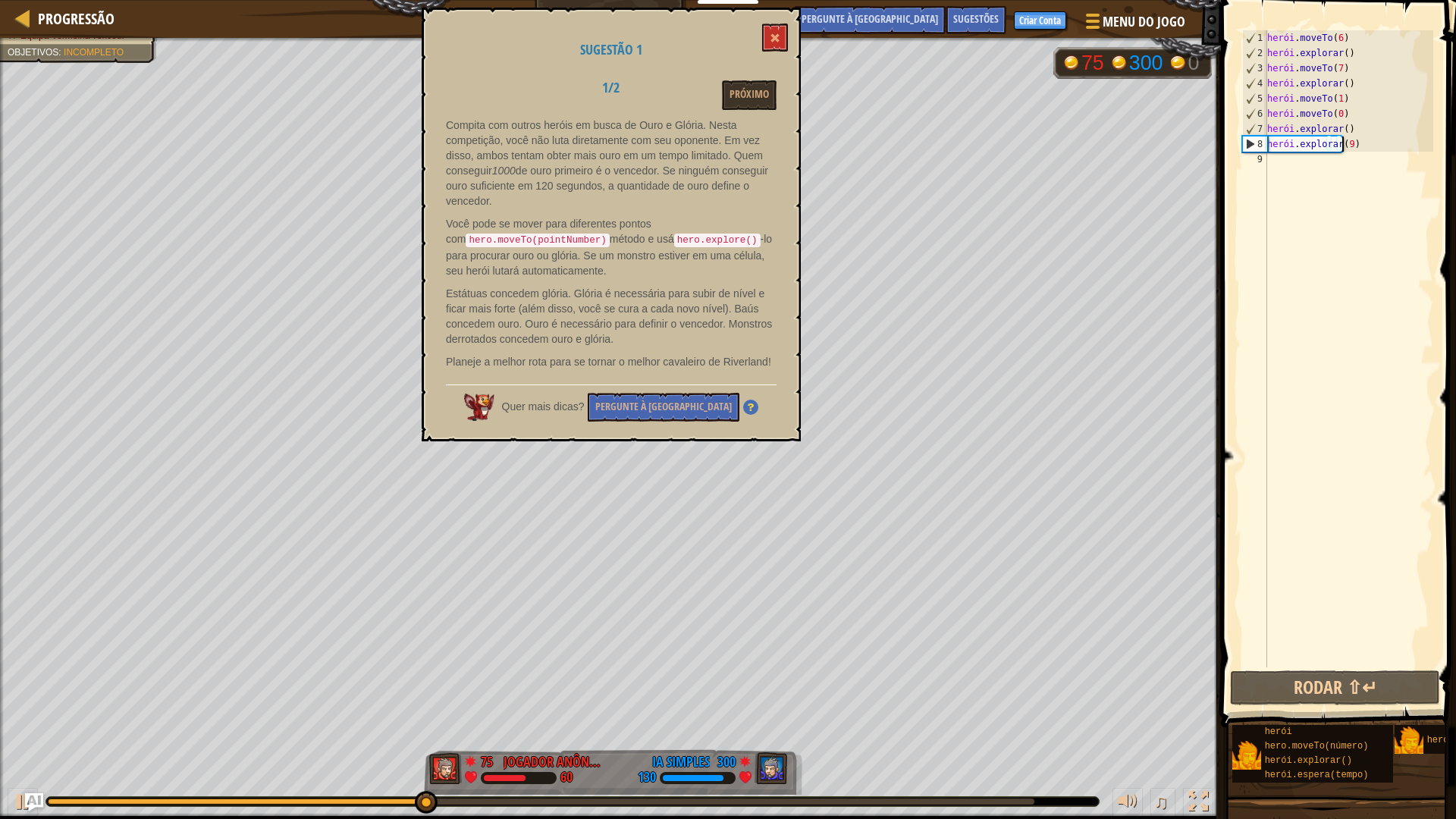
drag, startPoint x: 1373, startPoint y: 145, endPoint x: 1365, endPoint y: 152, distance: 10.6
click at [1373, 146] on div "herói . moveTo ( 6 ) herói . explorar ( ) herói . moveTo ( 7 ) herói . explorar…" at bounding box center [1349, 363] width 169 height 667
click at [1365, 152] on div "herói . moveTo ( 6 ) herói . explorar ( ) herói . moveTo ( 7 ) herói . explorar…" at bounding box center [1349, 363] width 169 height 667
click at [1386, 135] on div "herói . moveTo ( 6 ) herói . explorar ( ) herói . moveTo ( 7 ) herói . explorar…" at bounding box center [1349, 363] width 169 height 667
click at [1383, 135] on div "herói . moveTo ( 6 ) herói . explorar ( ) herói . moveTo ( 7 ) herói . explorar…" at bounding box center [1349, 363] width 169 height 667
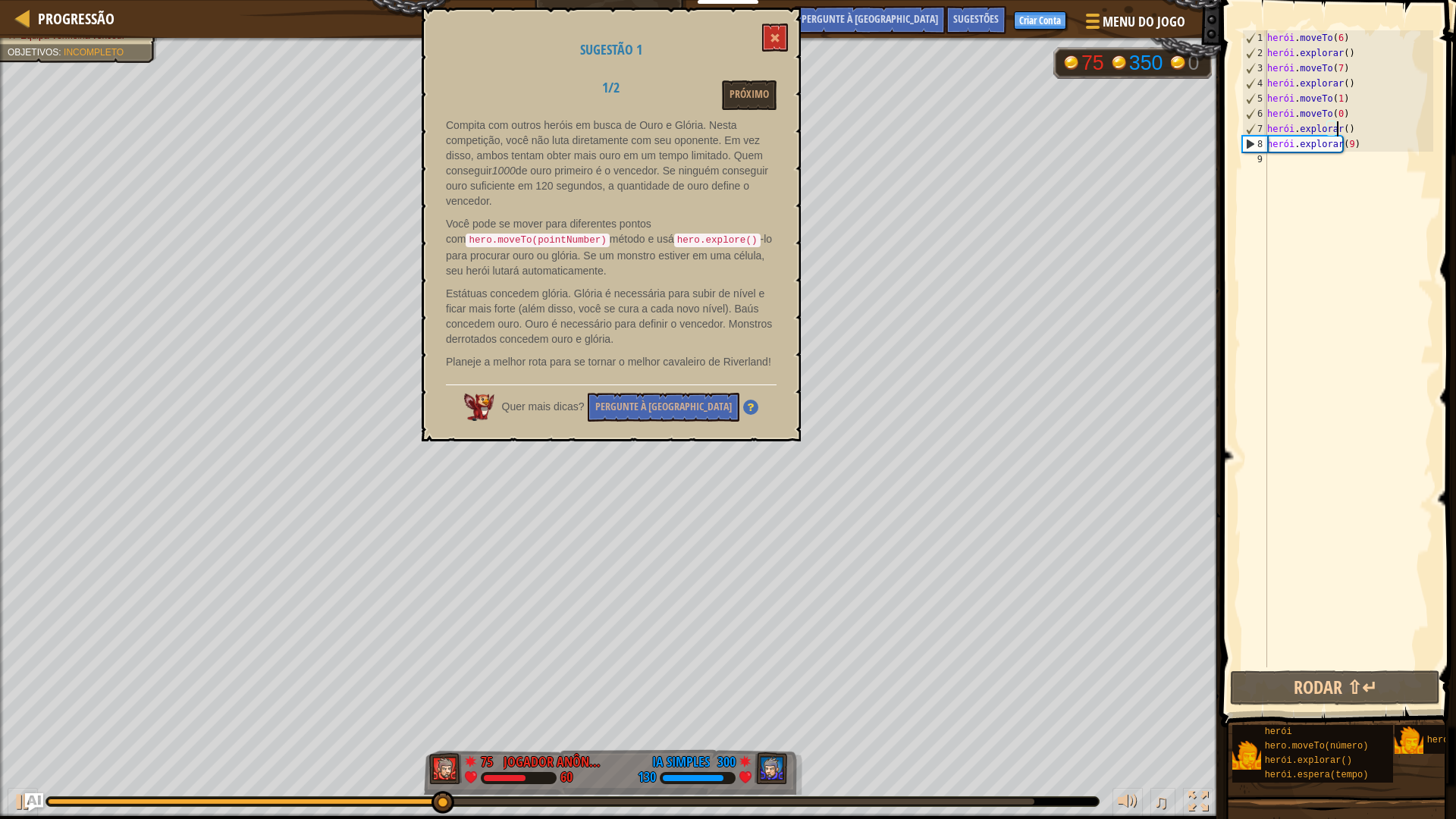
drag, startPoint x: 1368, startPoint y: 128, endPoint x: 1394, endPoint y: 130, distance: 26.1
click at [1380, 128] on div "herói . moveTo ( 6 ) herói . explorar ( ) herói . moveTo ( 7 ) herói . explorar…" at bounding box center [1349, 363] width 169 height 667
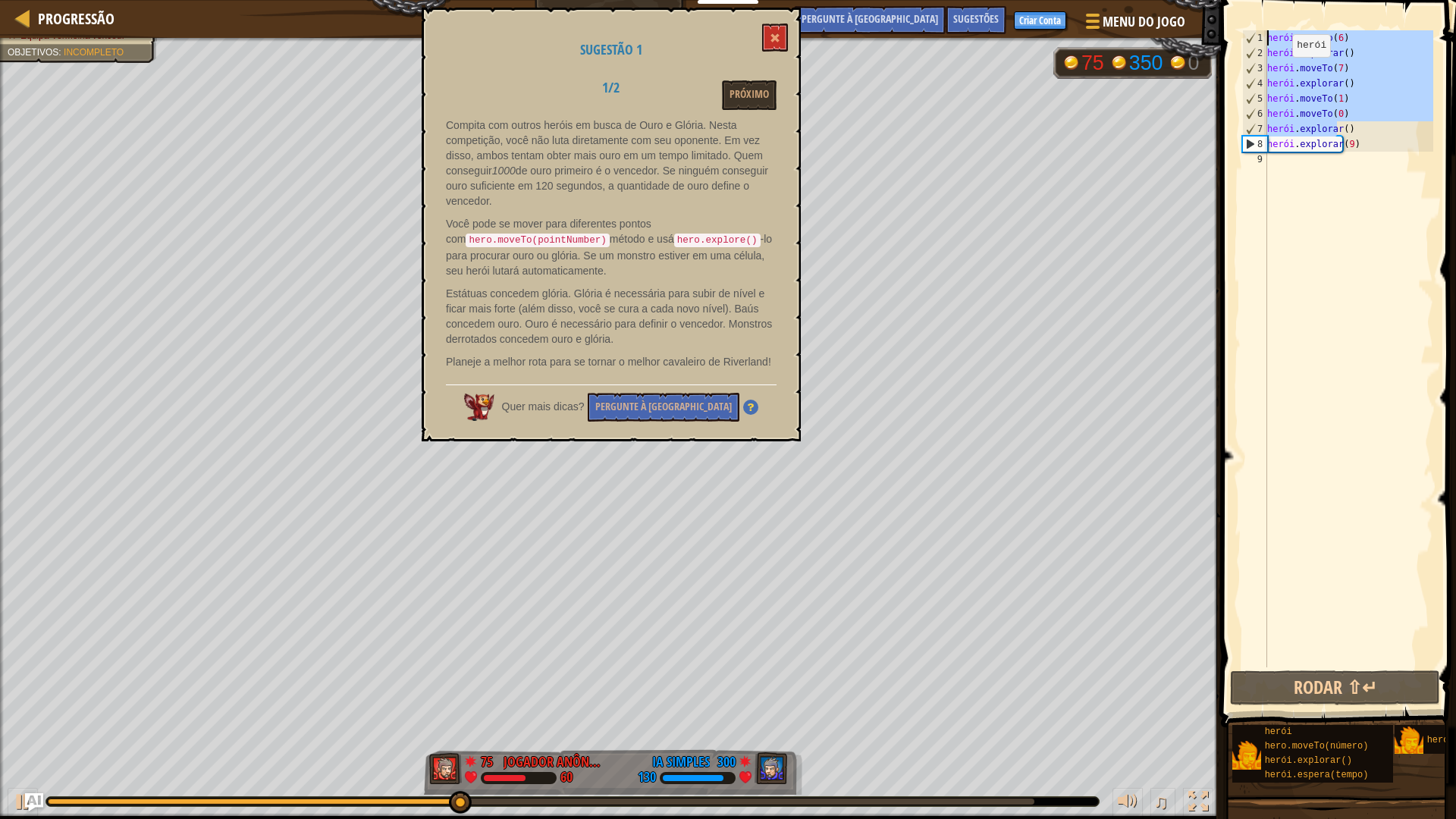
drag, startPoint x: 1399, startPoint y: 134, endPoint x: 1247, endPoint y: 35, distance: 181.4
click at [1247, 35] on div "hero.explore() 1 2 3 4 5 6 7 8 9 herói . moveTo ( 6 ) herói . explorar ( ) heró…" at bounding box center [1336, 349] width 195 height 637
type textarea "hero.moveTo(6) hero.explore()"
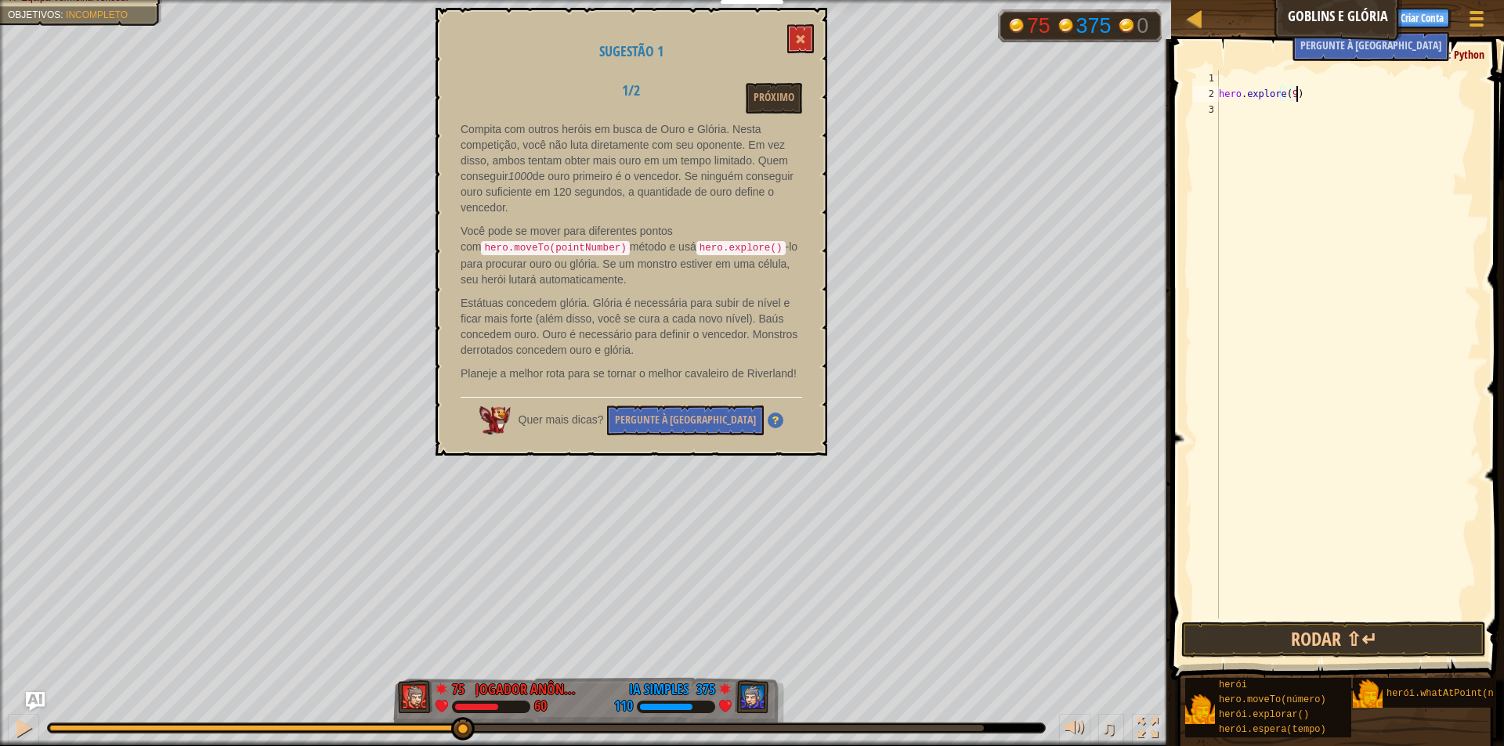
click at [1335, 91] on div "hero . explore ( 9 )" at bounding box center [1348, 360] width 265 height 580
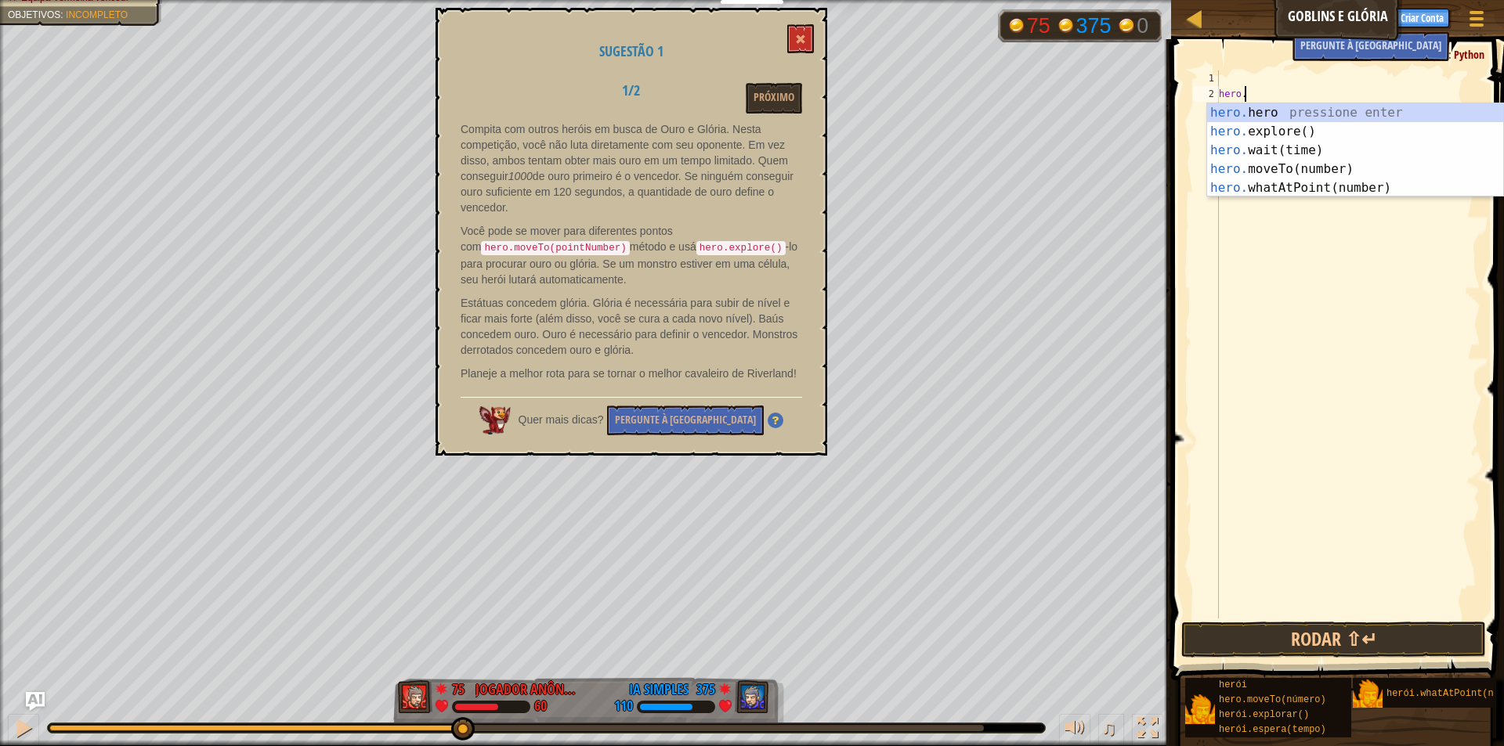
type textarea "h"
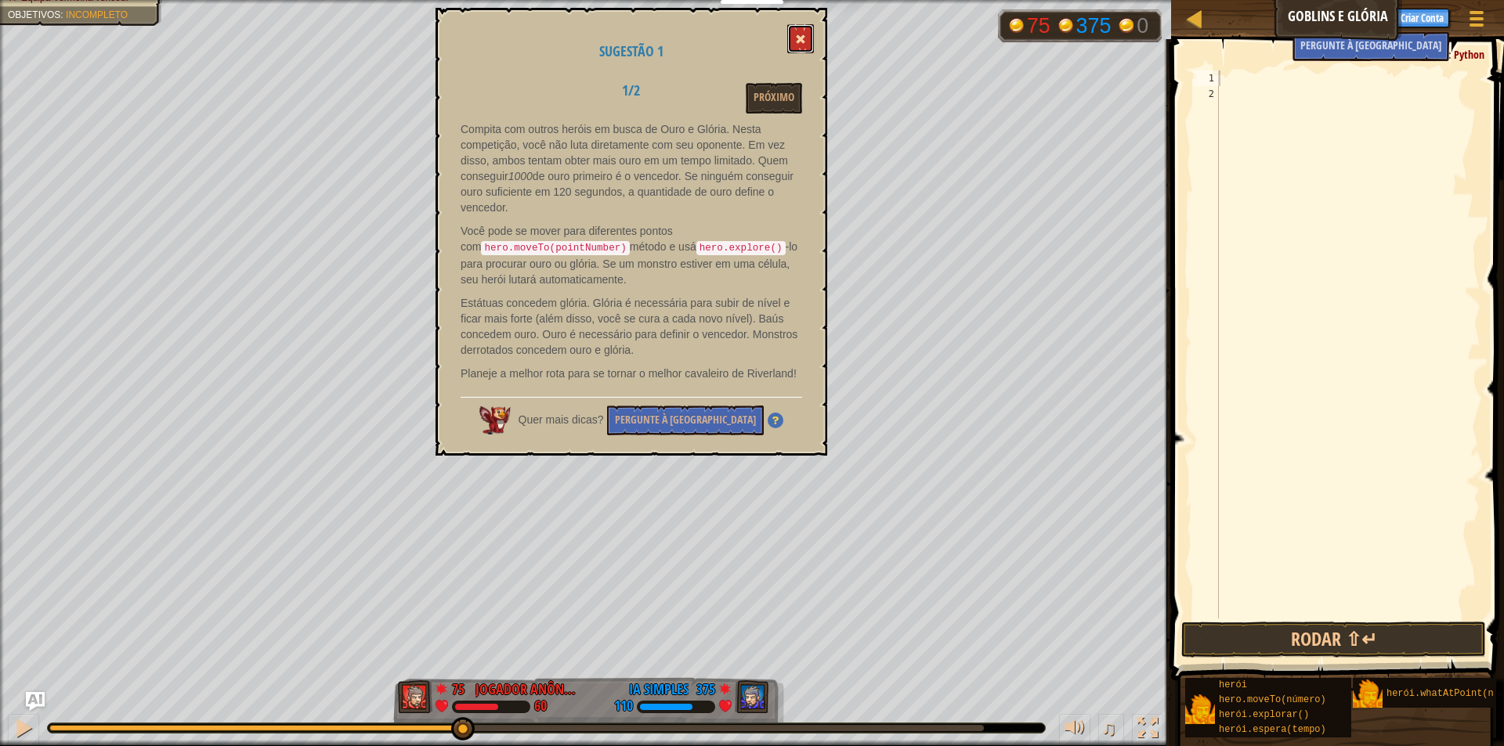
click at [810, 34] on button at bounding box center [800, 38] width 27 height 29
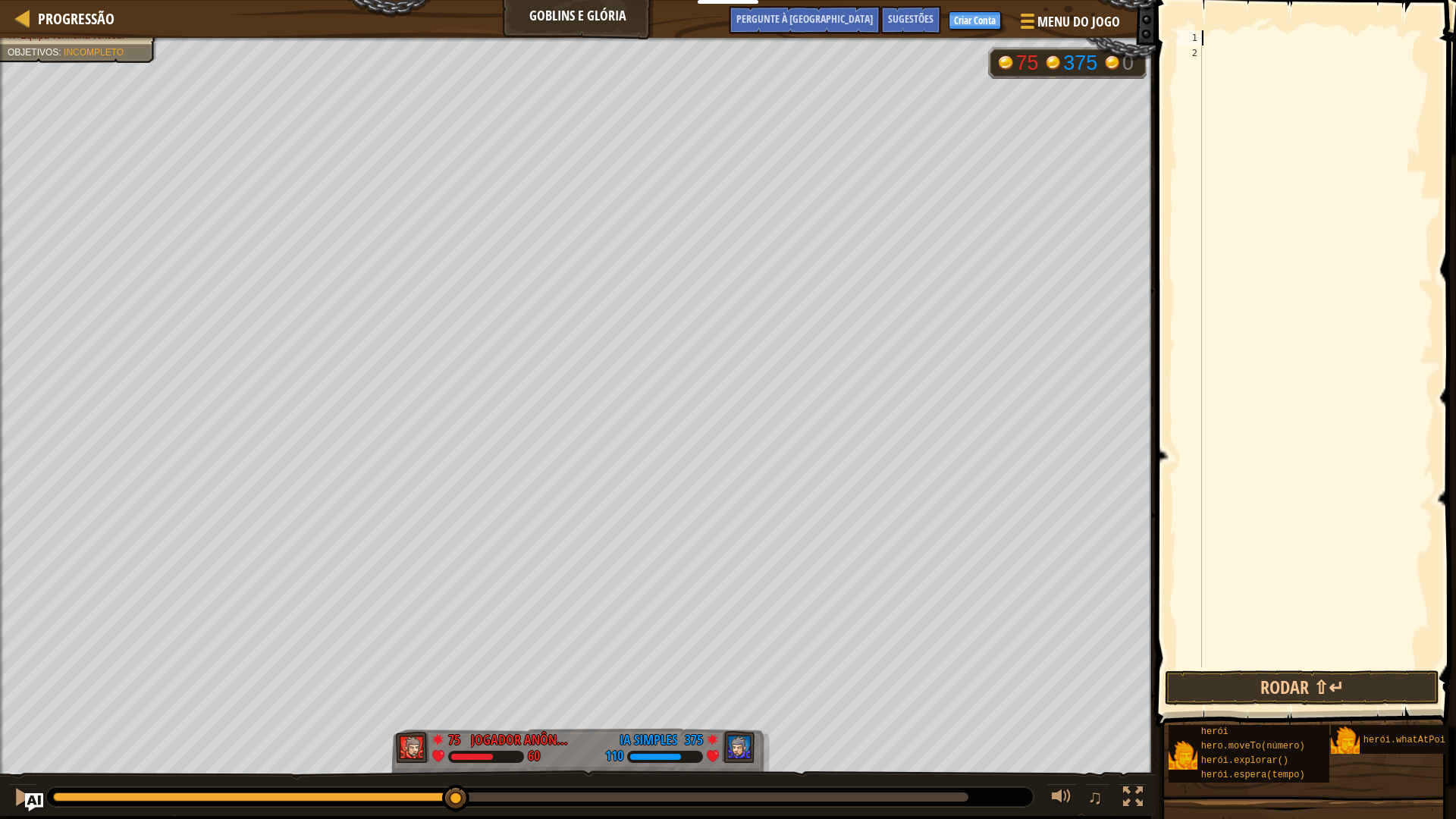
click at [1258, 44] on div at bounding box center [1316, 363] width 234 height 667
type textarea "h"
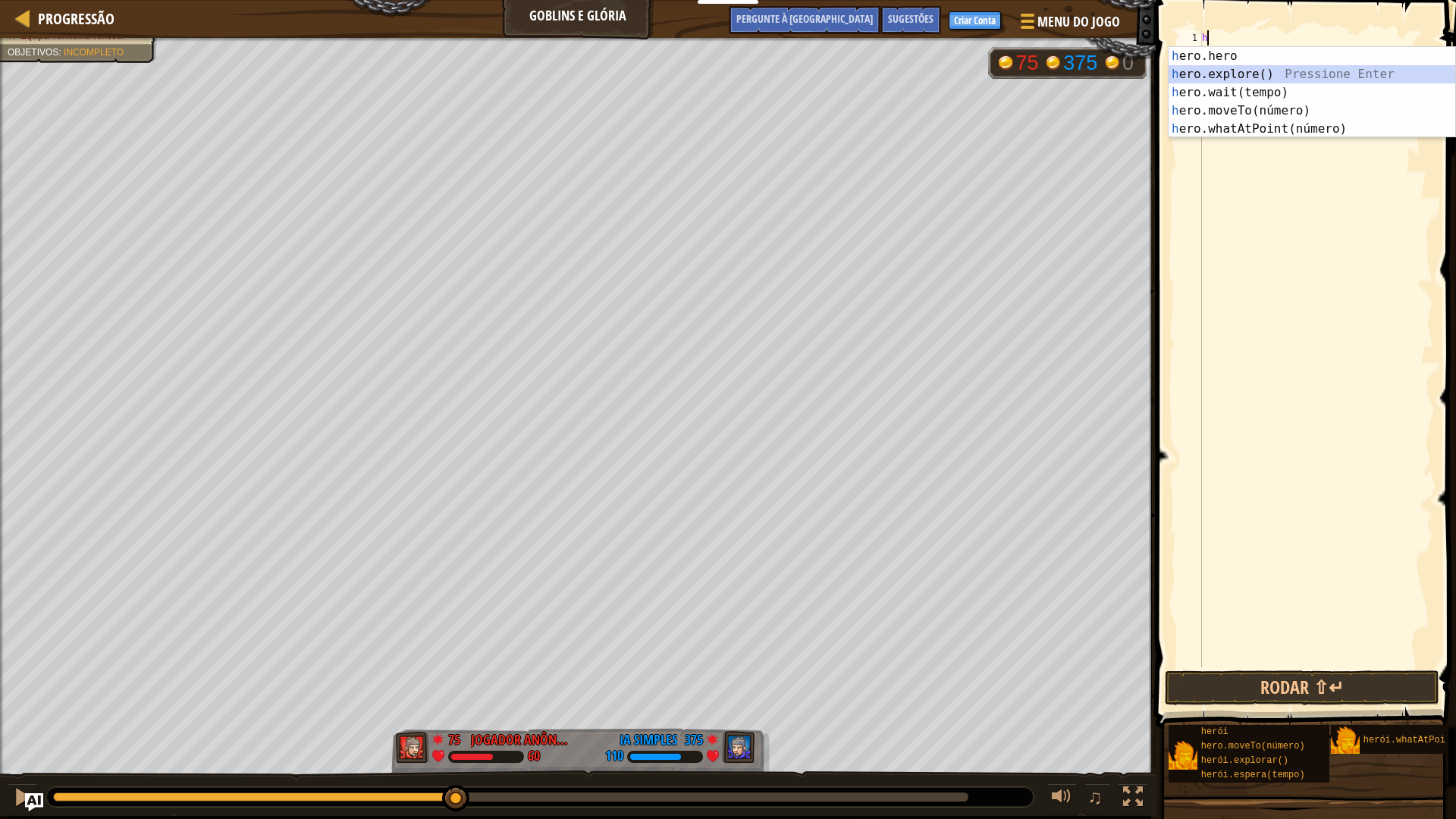
click at [1233, 70] on div "h ero.hero pressione enter h ero.explore() Pressione Enter h ero.wait(tempo) Pr…" at bounding box center [1312, 111] width 287 height 128
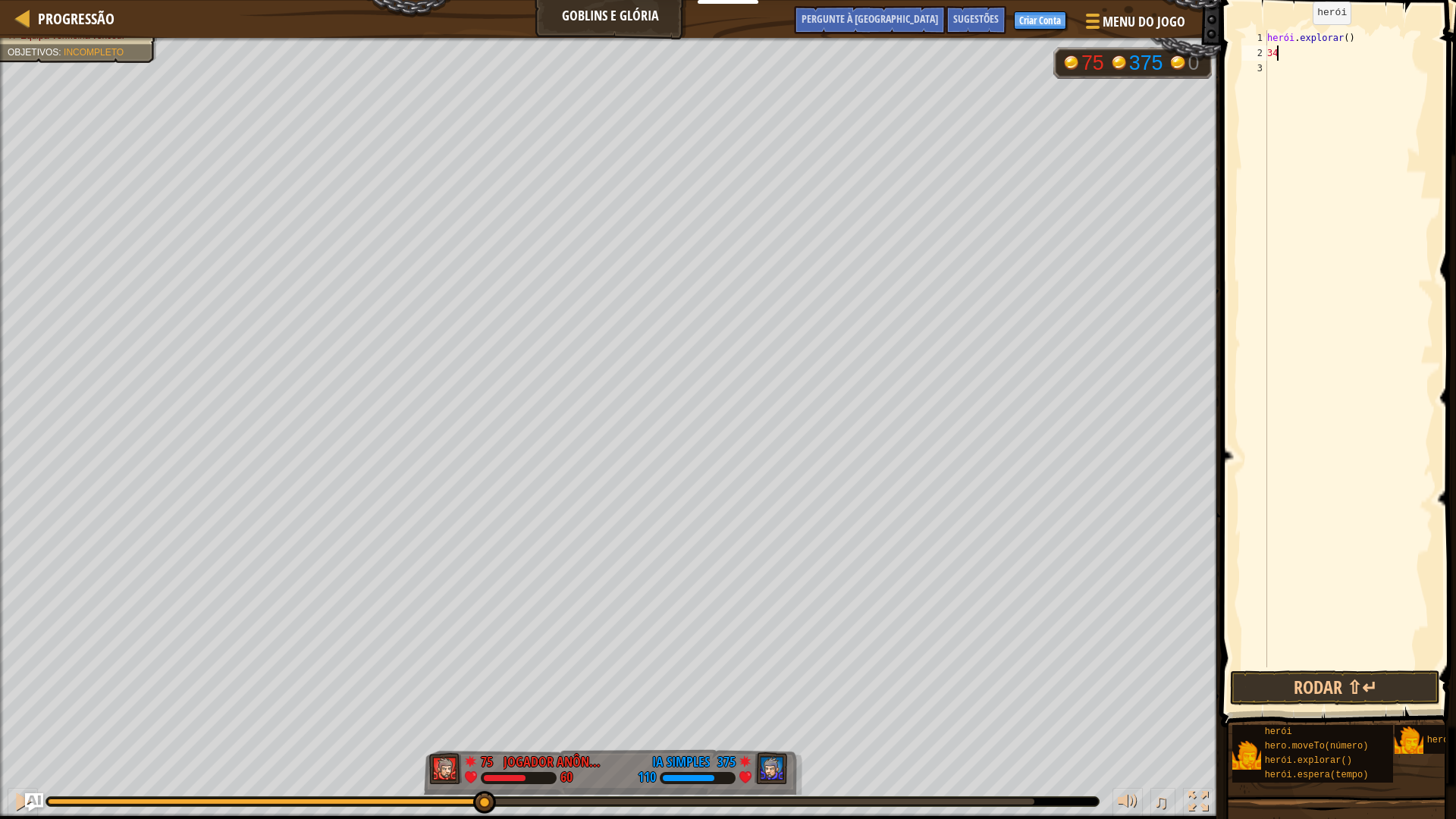
type textarea "3"
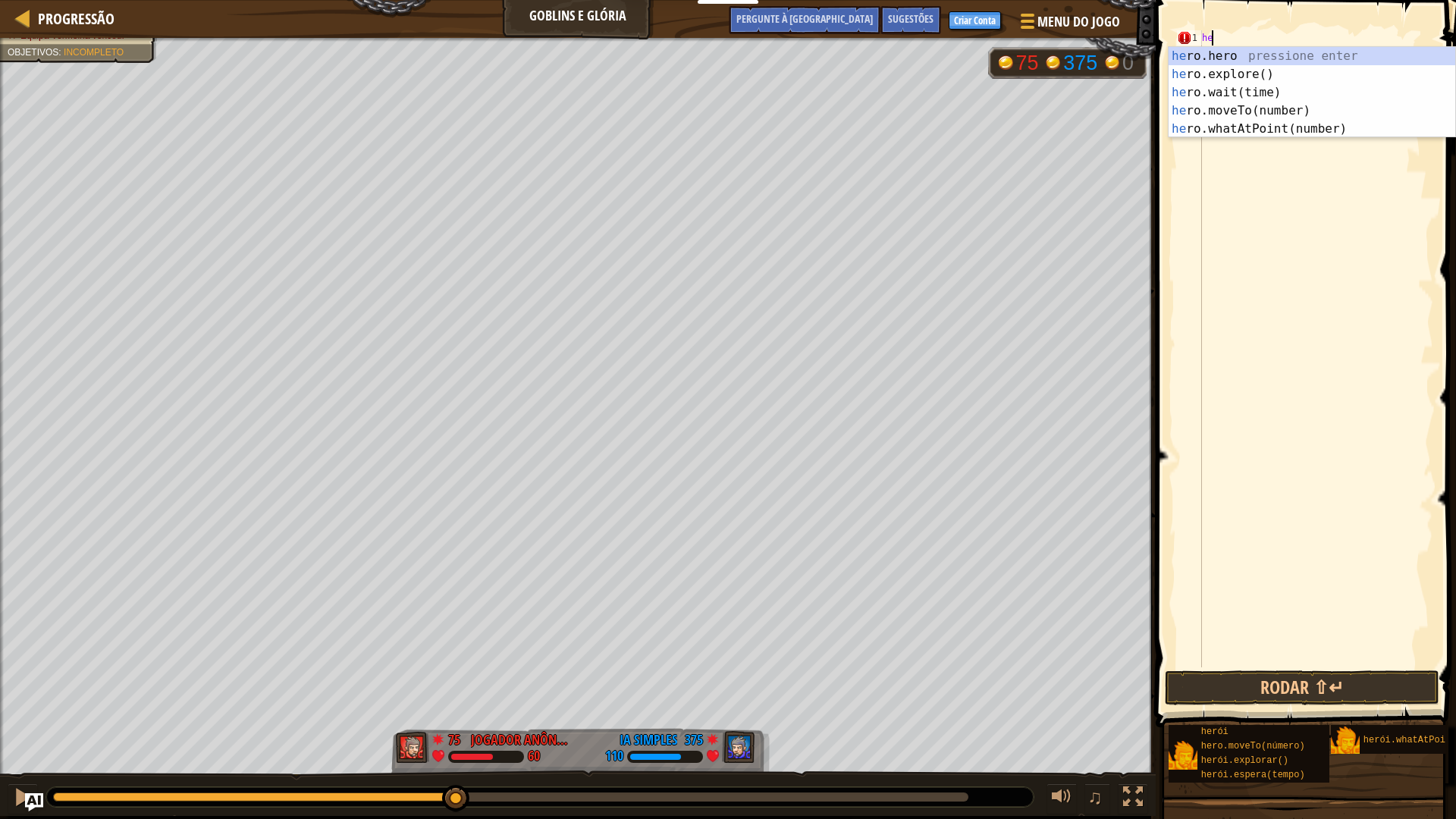
type textarea "h"
click at [1278, 72] on div "h ero.hero pressione enter h ero.explore() Pressione Enter h ero.wait(tempo) Pr…" at bounding box center [1312, 111] width 287 height 128
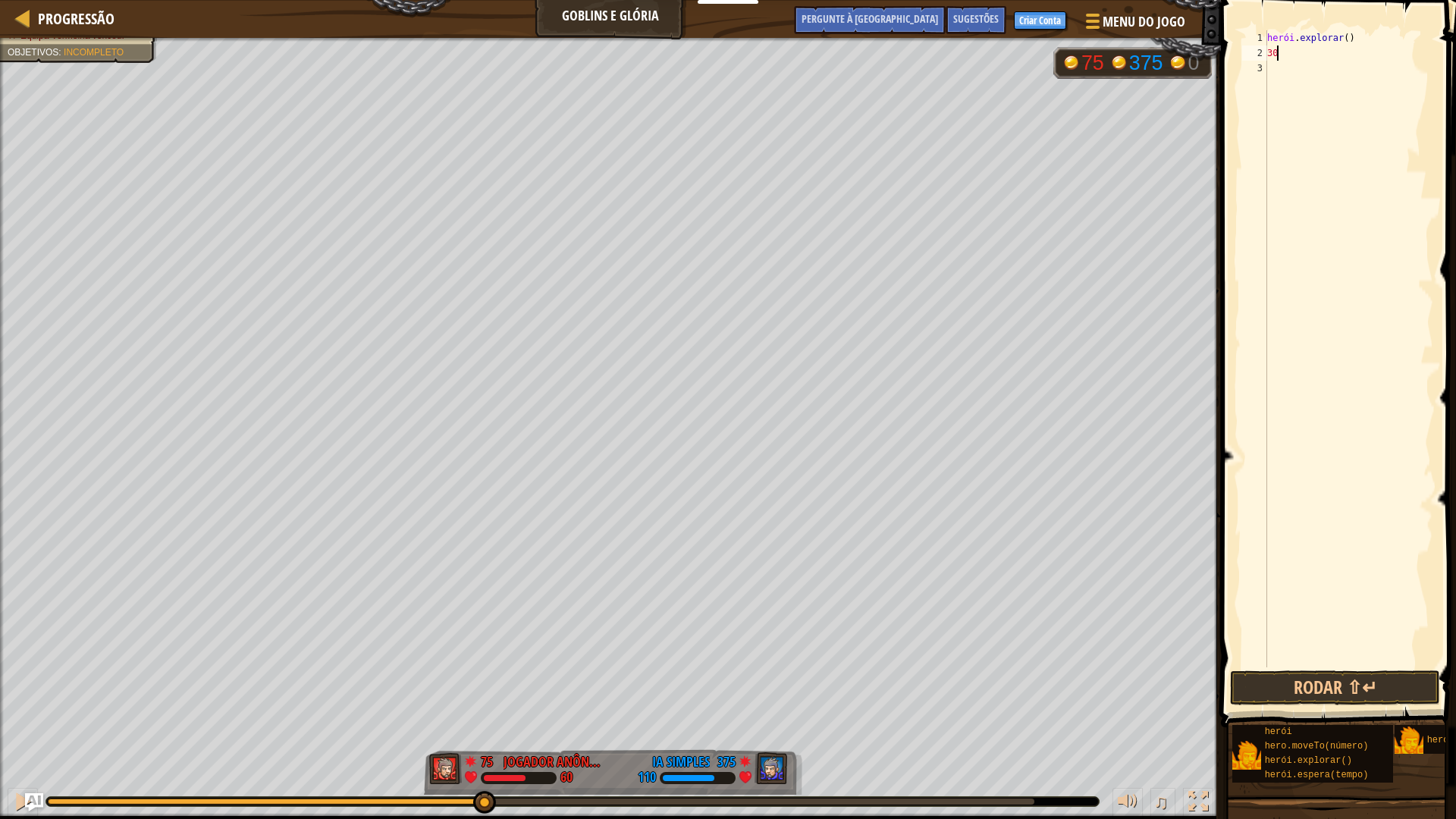
type textarea "3"
type textarea "hero.explore(30)"
click at [1328, 61] on div "herói . explorar ( 30 )" at bounding box center [1349, 363] width 169 height 667
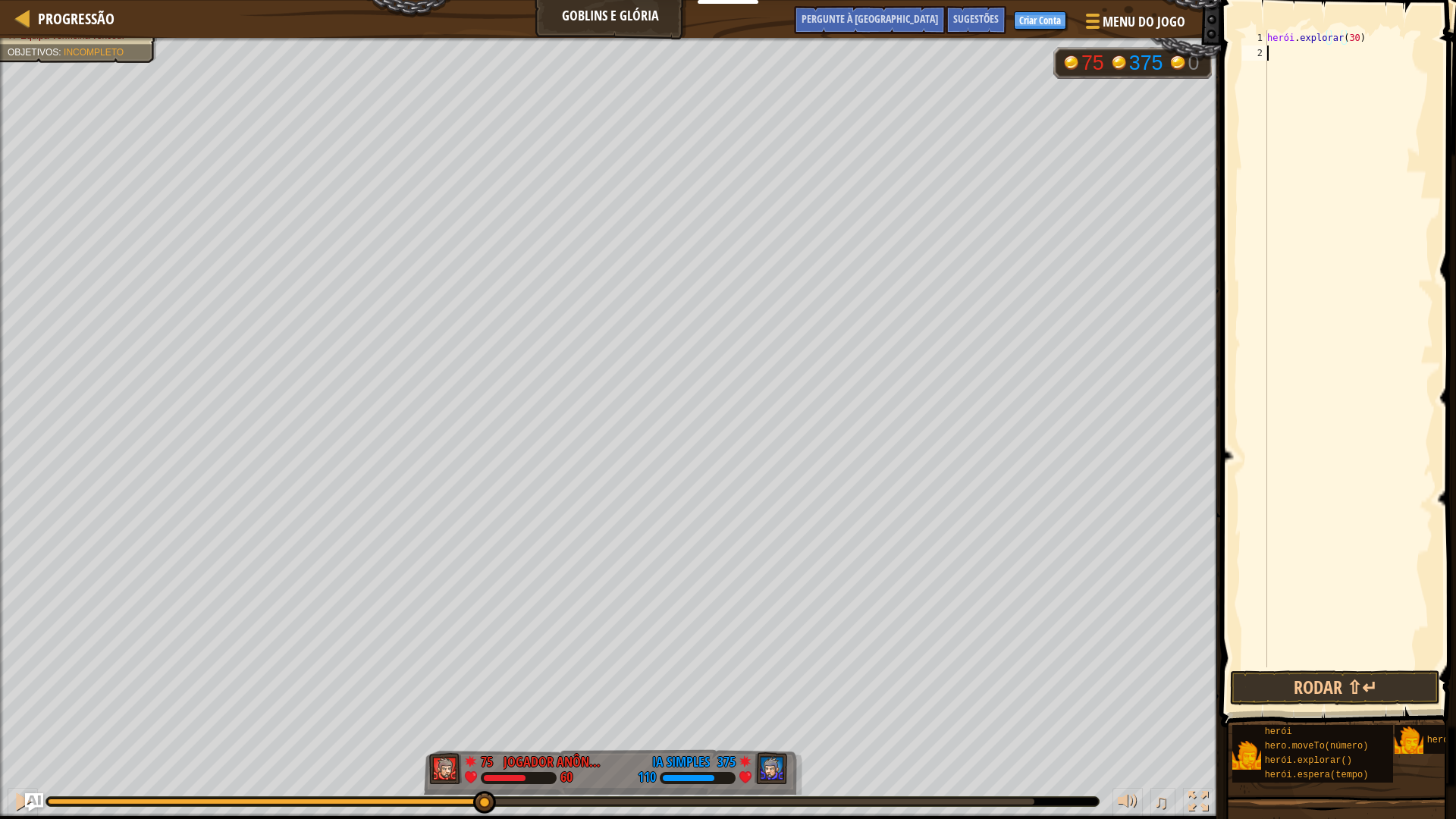
scroll to position [7, 0]
click at [1291, 677] on button "Rodar ⇧↵" at bounding box center [1334, 687] width 210 height 35
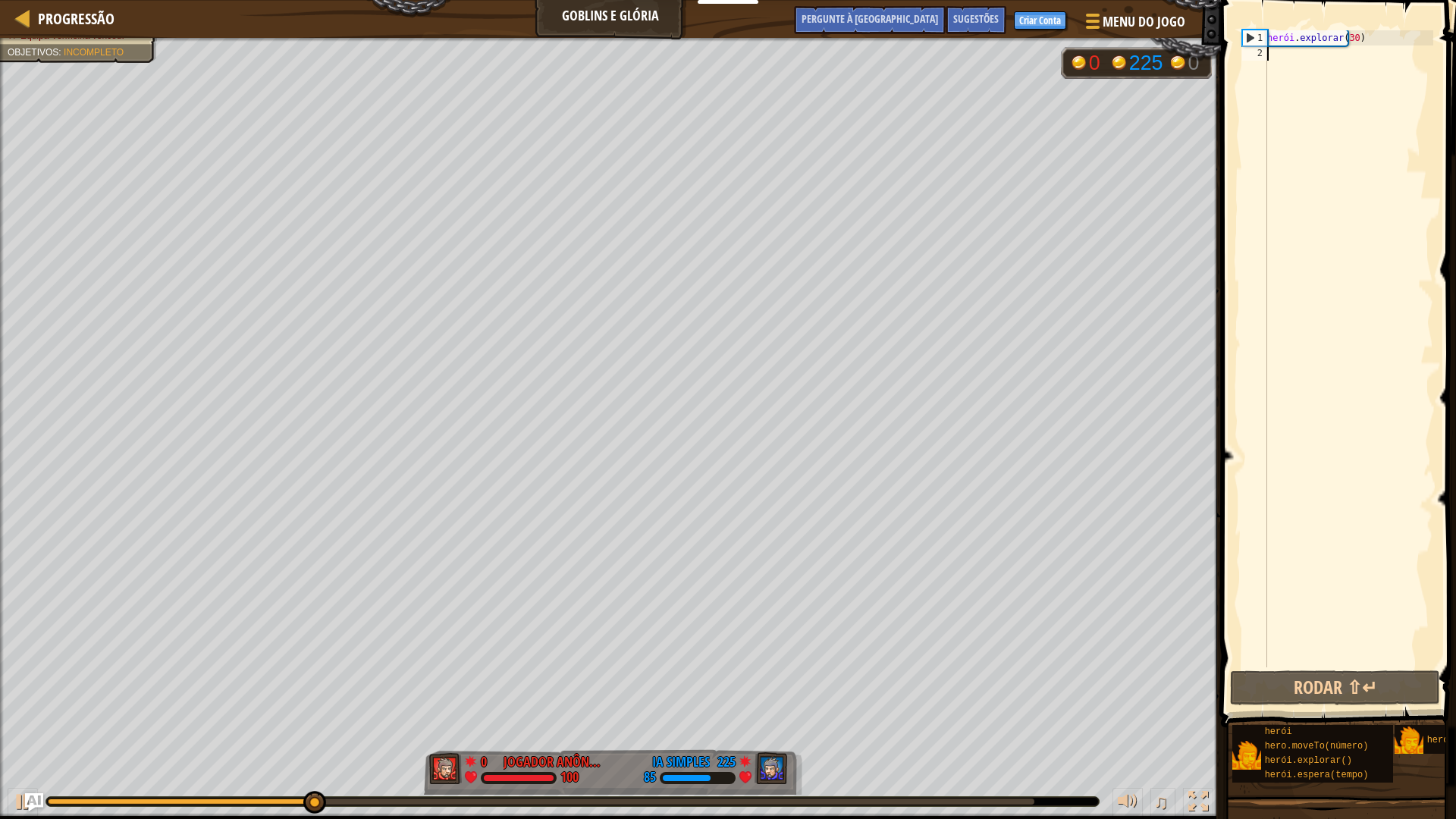
click at [1366, 37] on div "herói . explorar ( 30 )" at bounding box center [1349, 363] width 169 height 667
drag, startPoint x: 1366, startPoint y: 37, endPoint x: 1380, endPoint y: 37, distance: 14.0
click at [1374, 36] on div "herói . explorar ( 30 )" at bounding box center [1349, 363] width 169 height 667
click at [1380, 37] on div "herói . explorar ( 30 )" at bounding box center [1349, 363] width 169 height 667
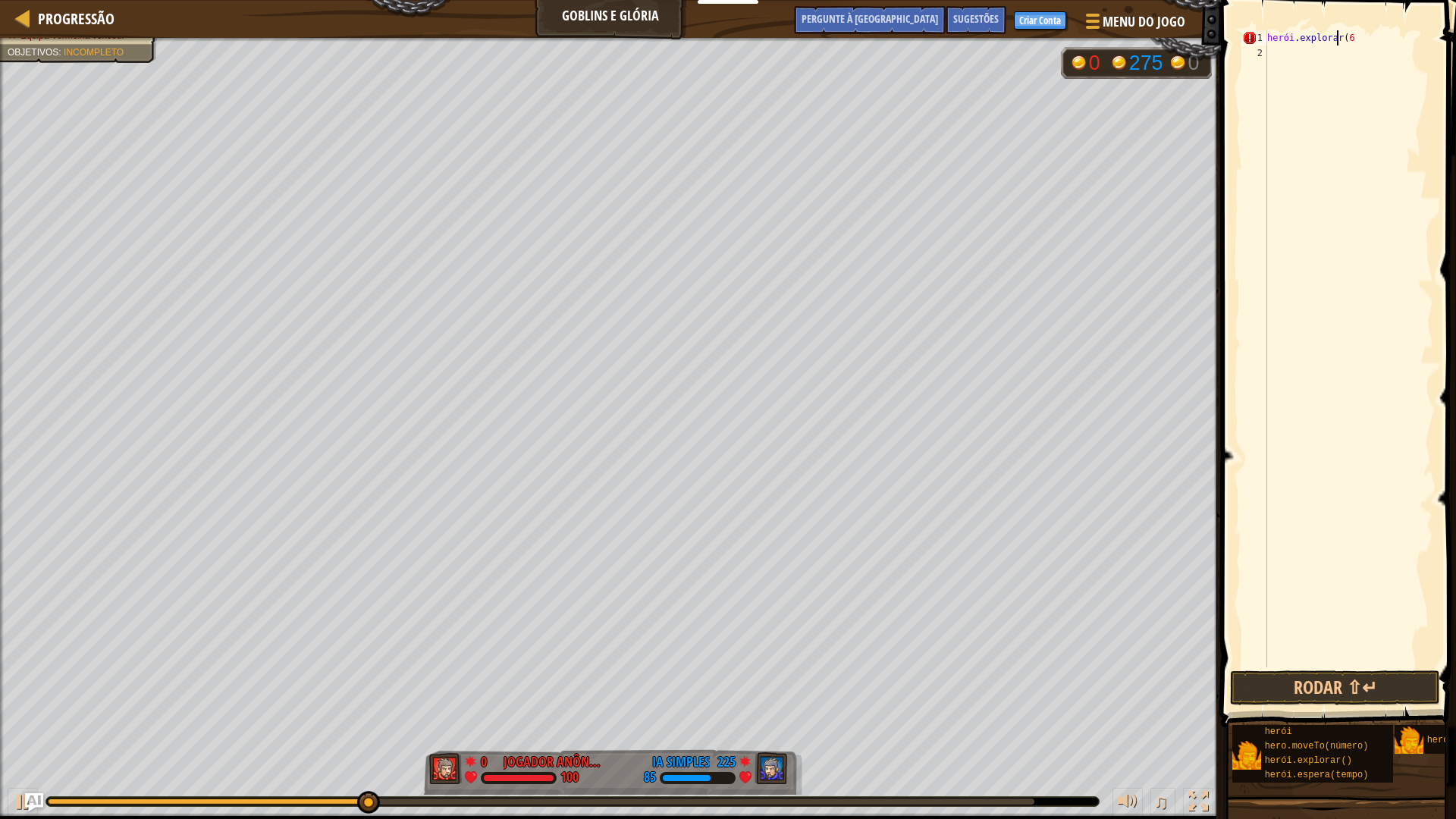
type textarea "hero.explore(6)"
click at [1307, 683] on button "Rodar ⇧↵" at bounding box center [1334, 687] width 210 height 35
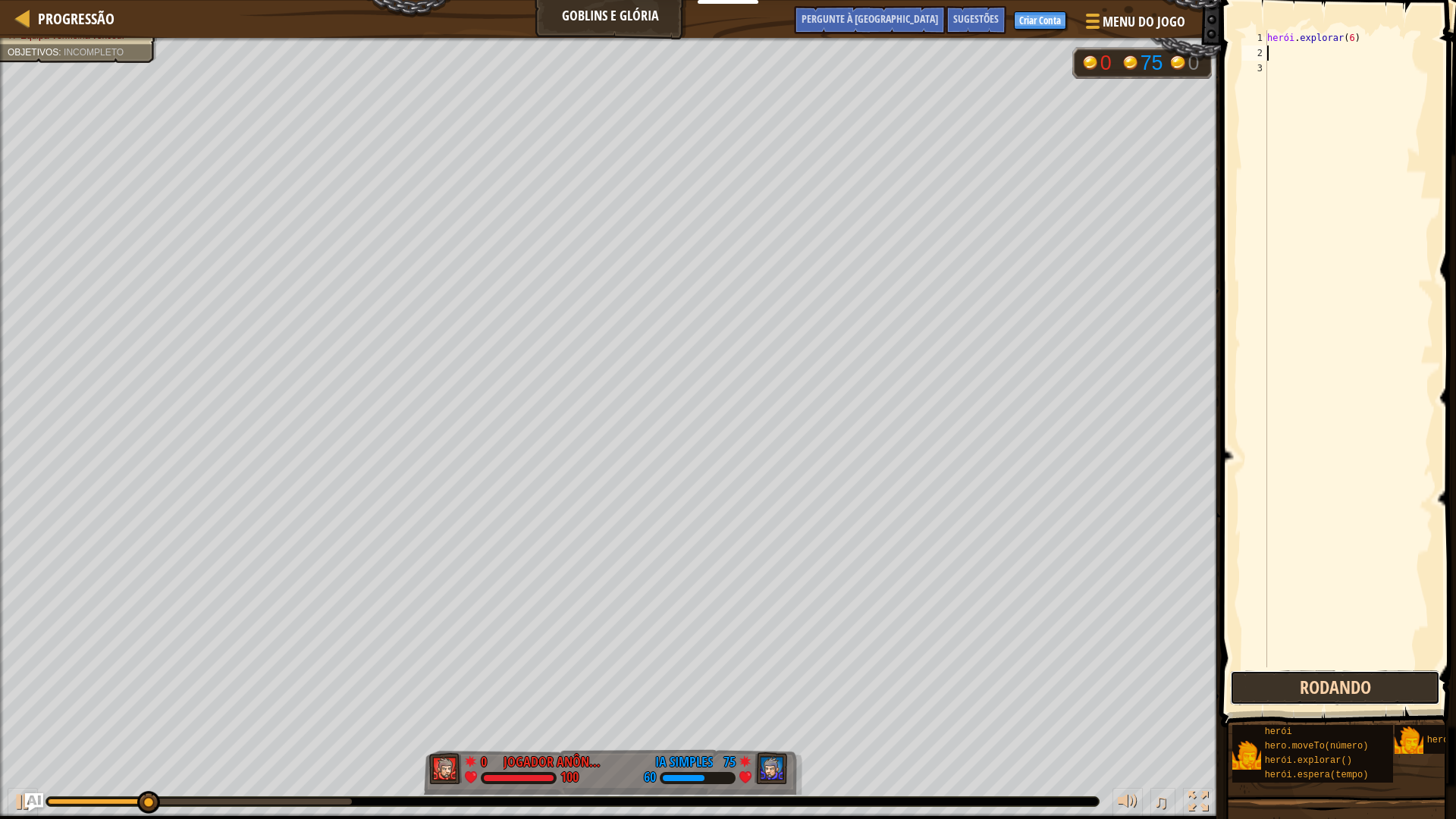
click at [1299, 681] on button "Rodando" at bounding box center [1334, 687] width 210 height 35
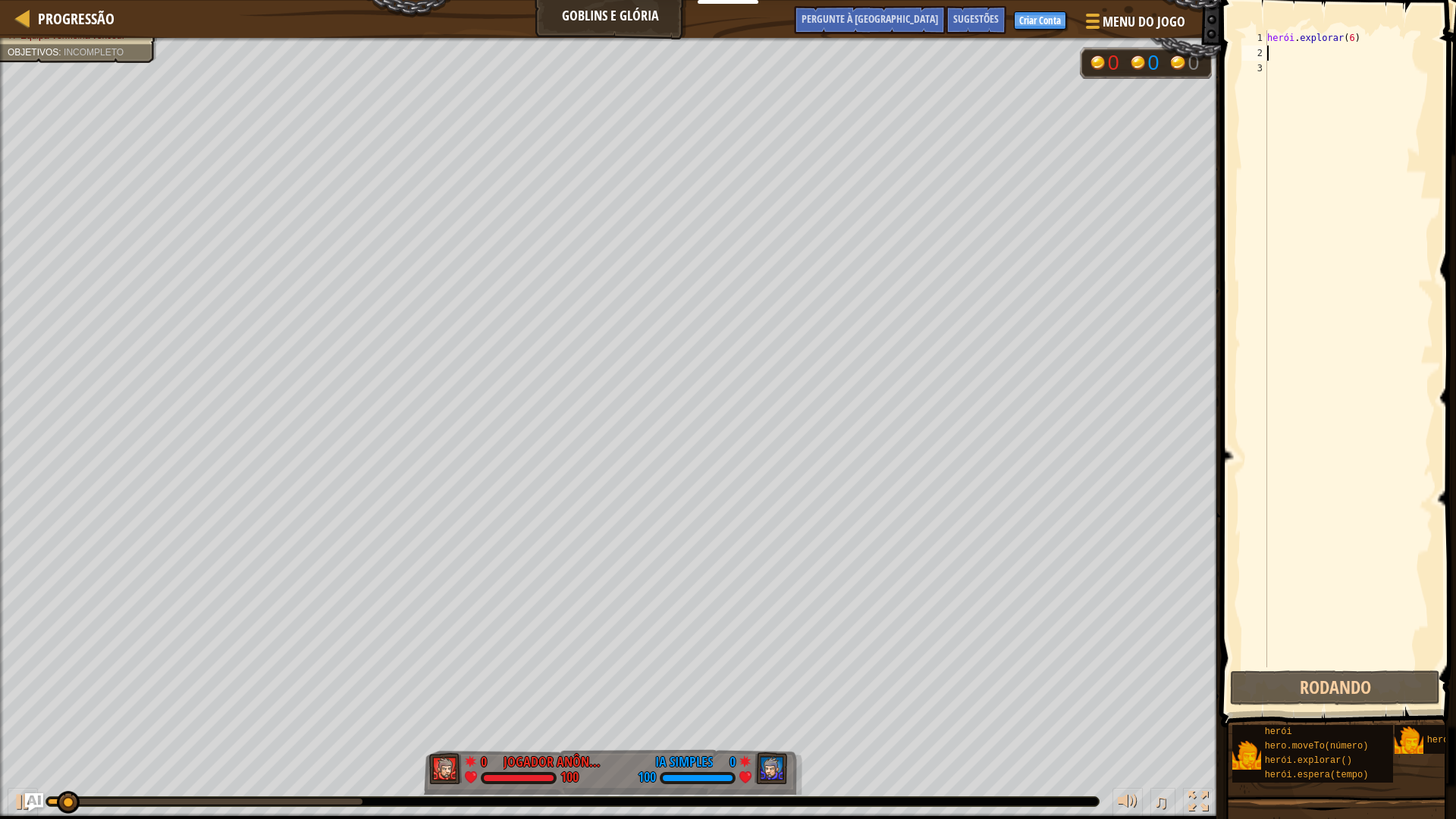
click at [1345, 57] on div "herói . explorar ( 6 )" at bounding box center [1349, 363] width 169 height 667
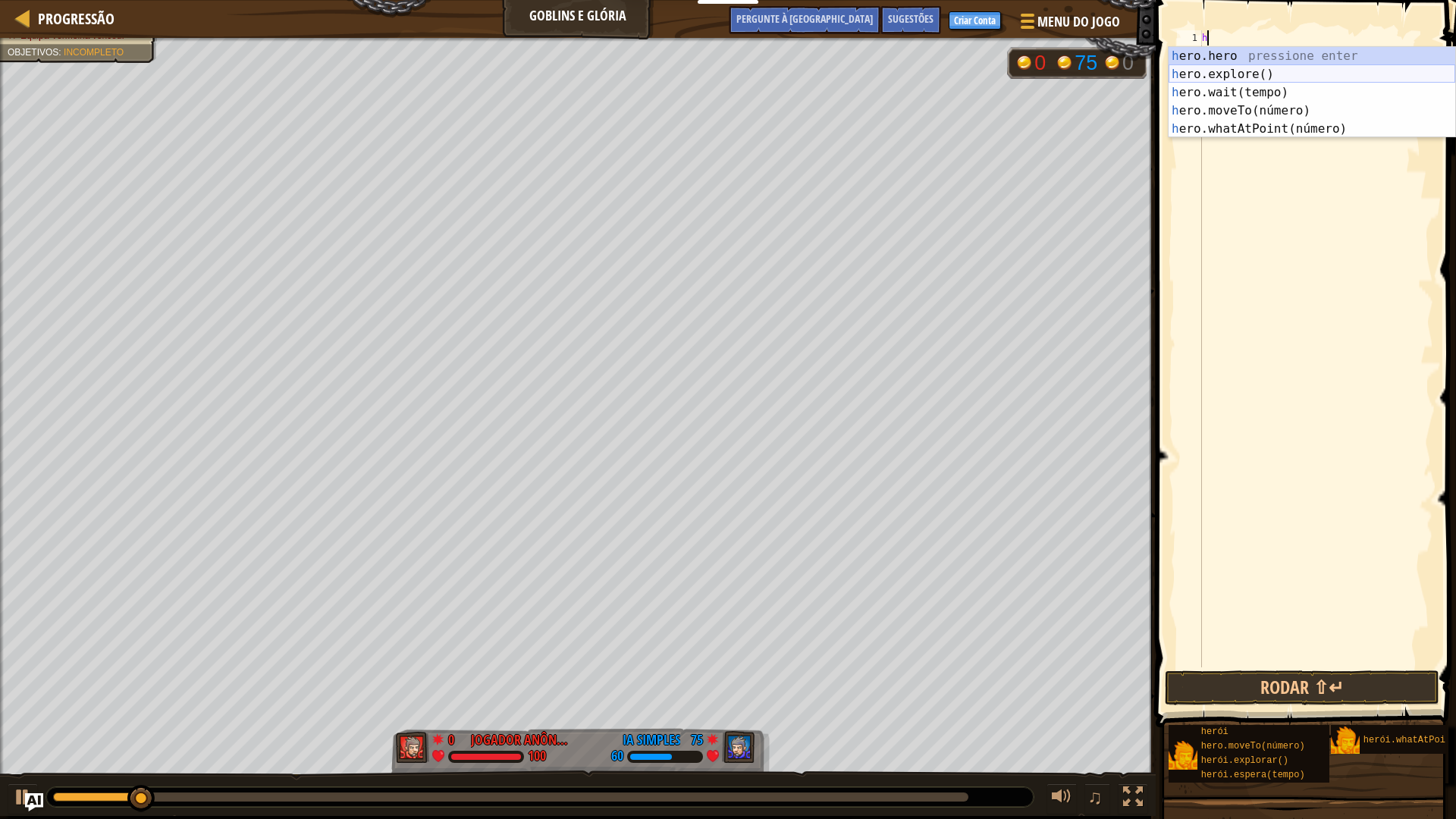
click at [1269, 0] on body "Educadores Criar conta gratuita Soluções Escolares e Distritais Prévia do Kit d…" at bounding box center [728, 0] width 1456 height 0
click at [1291, 110] on div "h ero.hero pressione enter h ero.explore() Pressione Enter h ero.wait(tempo) Pr…" at bounding box center [1312, 111] width 287 height 128
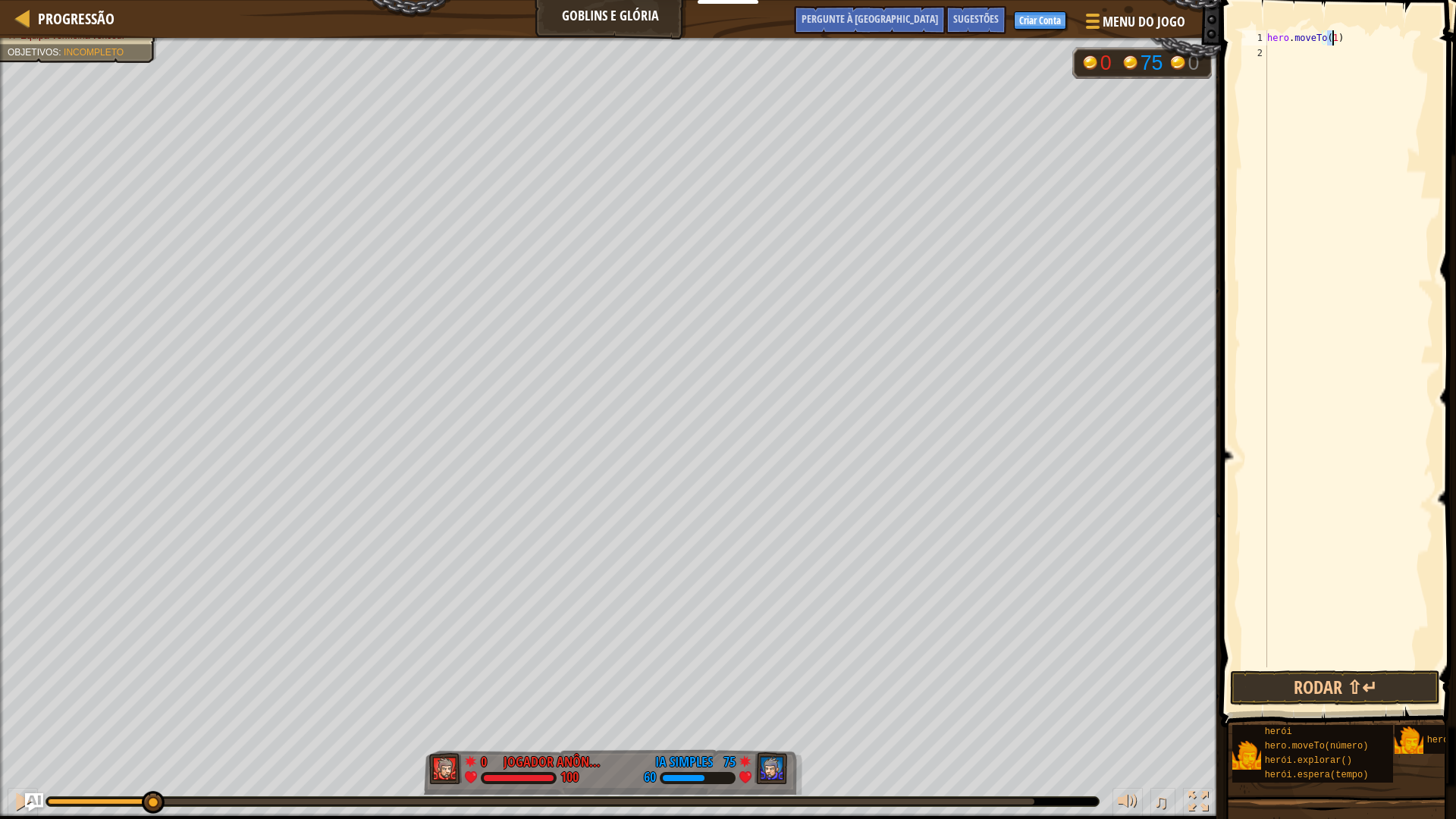
type textarea "hero.moveTo(6)"
click at [1299, 58] on div "herói . moveTo ( 6 )" at bounding box center [1349, 363] width 169 height 667
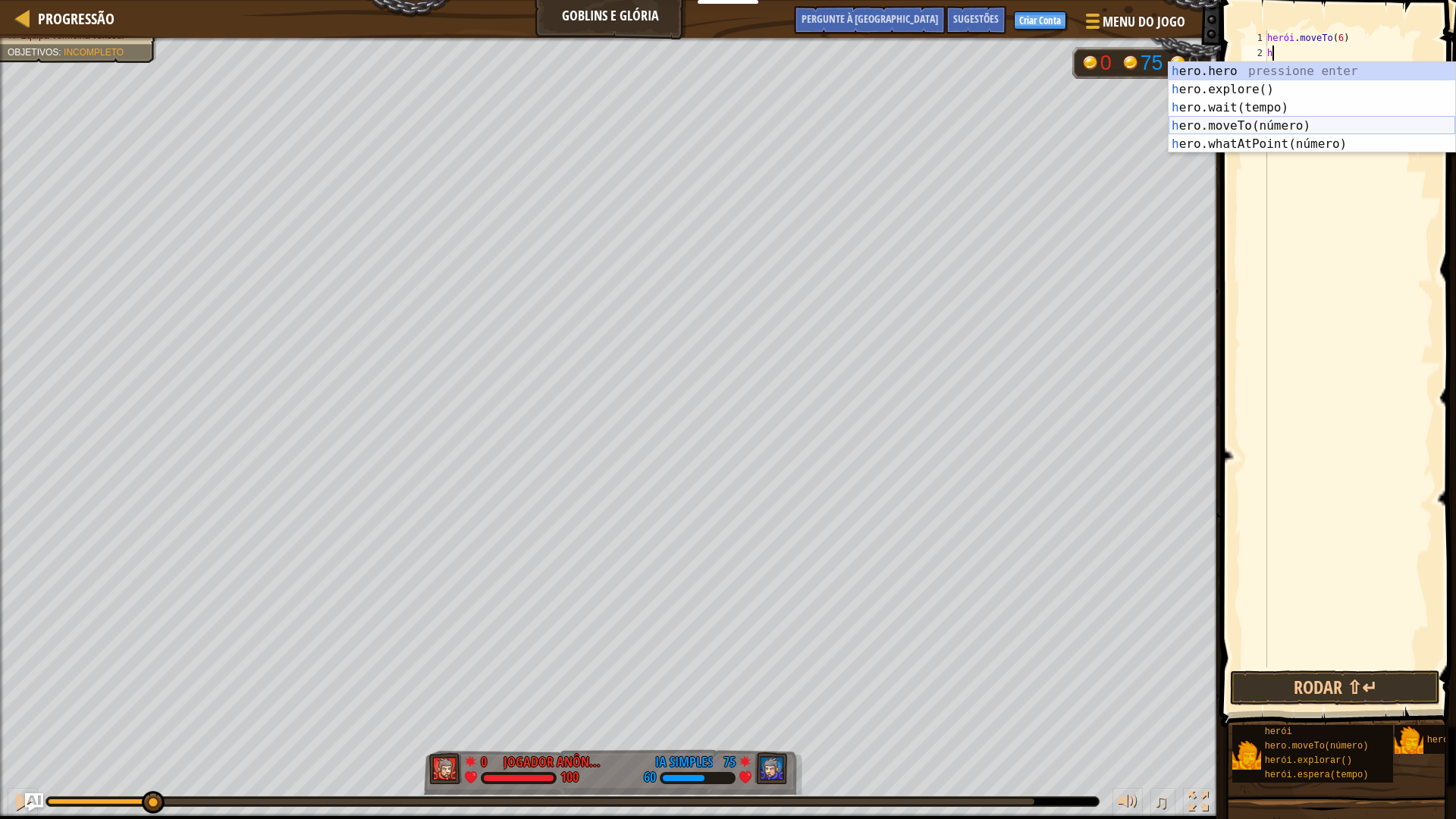
click at [1254, 126] on div "h ero.hero pressione enter h ero.explore() Pressione Enter h ero.wait(tempo) Pr…" at bounding box center [1312, 126] width 287 height 128
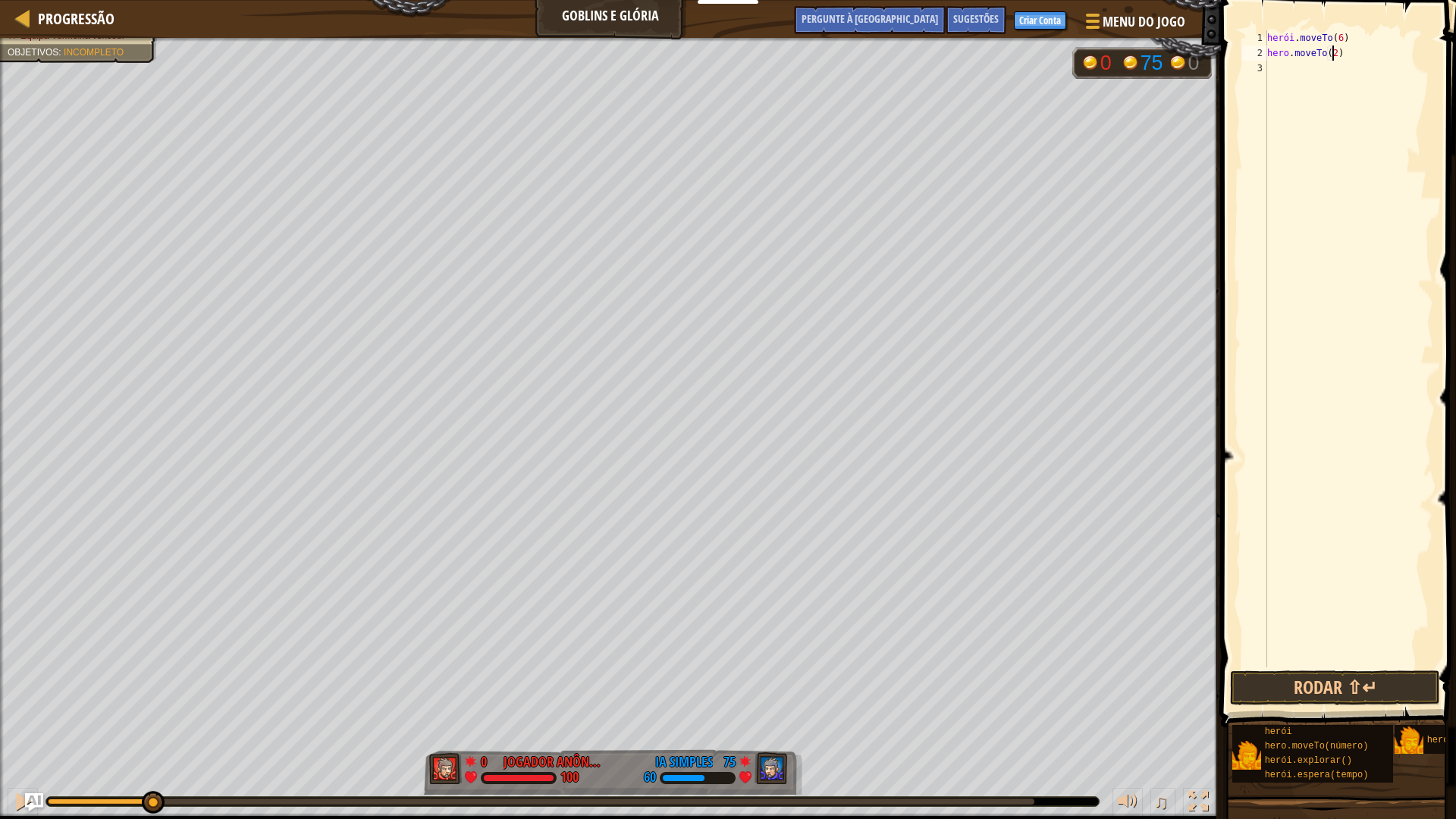
scroll to position [7, 5]
click at [1357, 54] on div "herói . moveTo ( 6 ) herói . moveTo ( 28 )" at bounding box center [1349, 363] width 169 height 667
type textarea "hero.moveTo(18)"
click at [1303, 62] on div "herói . moveTo ( 6 ) herói . moveTo ( 18 )" at bounding box center [1349, 363] width 169 height 667
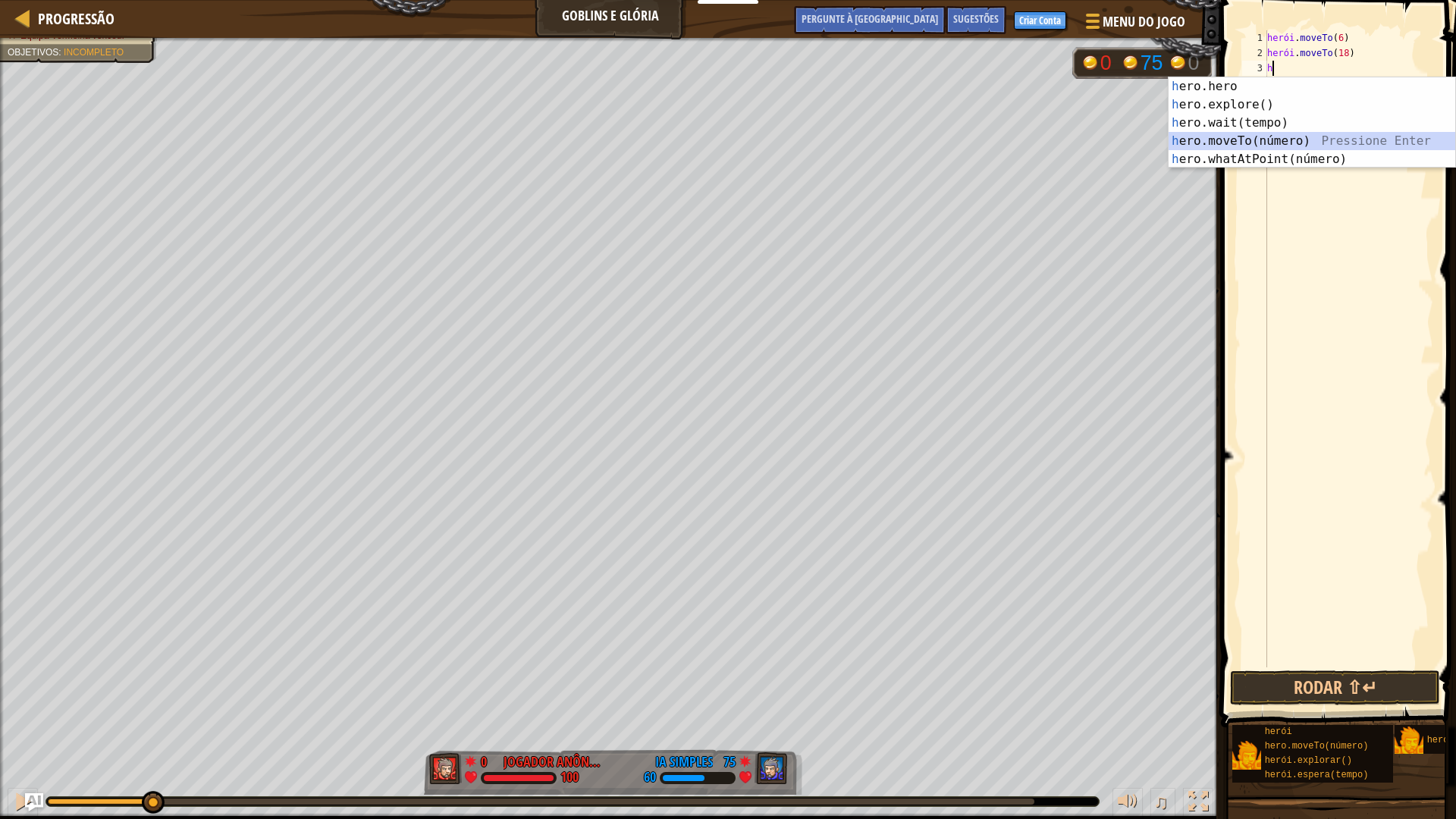
click at [1299, 138] on div "h ero.hero pressione enter h ero.explore() Pressione Enter h ero.wait(tempo) Pr…" at bounding box center [1312, 141] width 287 height 128
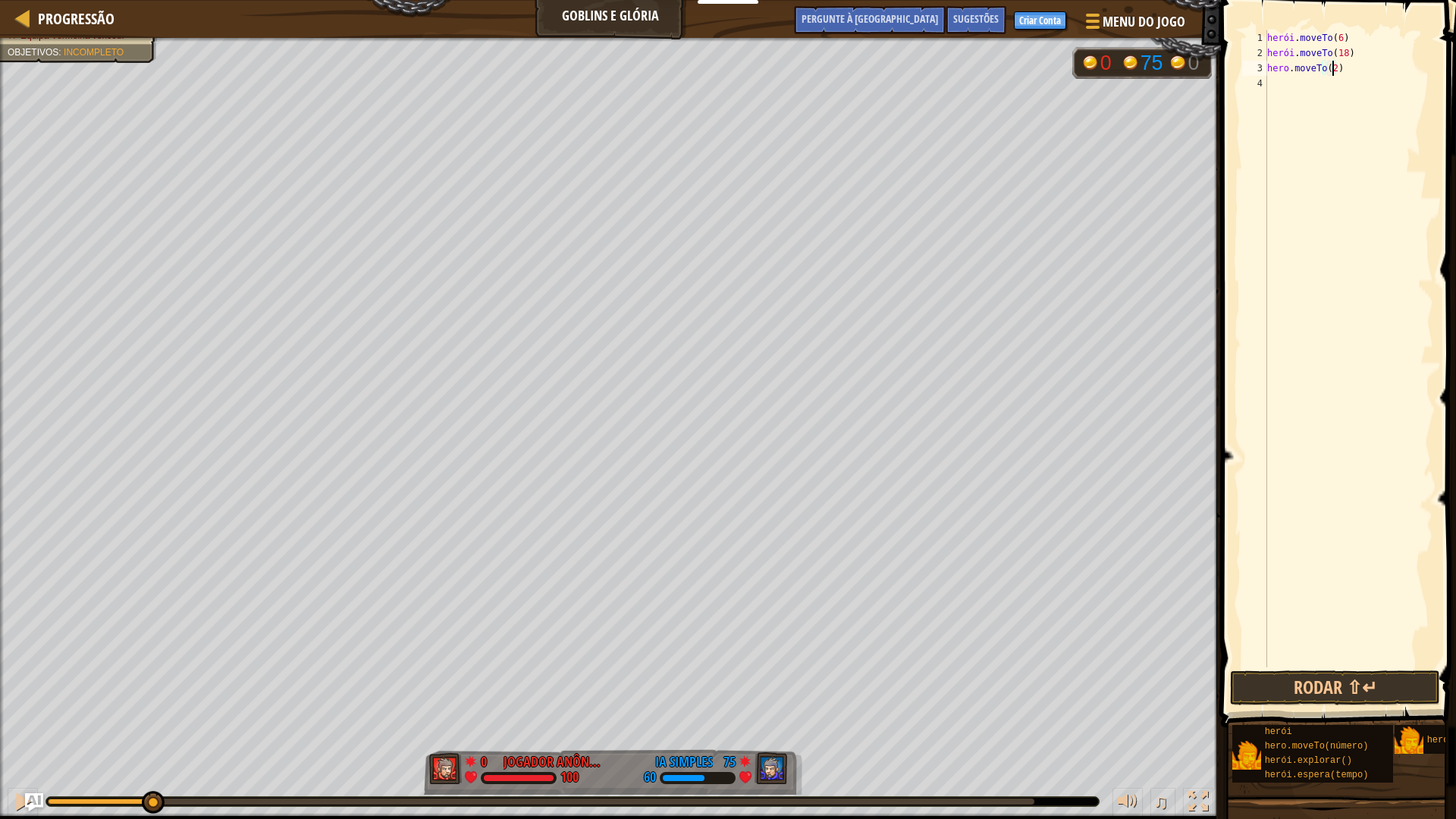
type textarea "hero.moveTo(25)"
click at [1302, 85] on div "herói . moveTo ( 6 ) herói . moveTo ( 18 ) herói . moveTo ( 25 )" at bounding box center [1349, 363] width 169 height 667
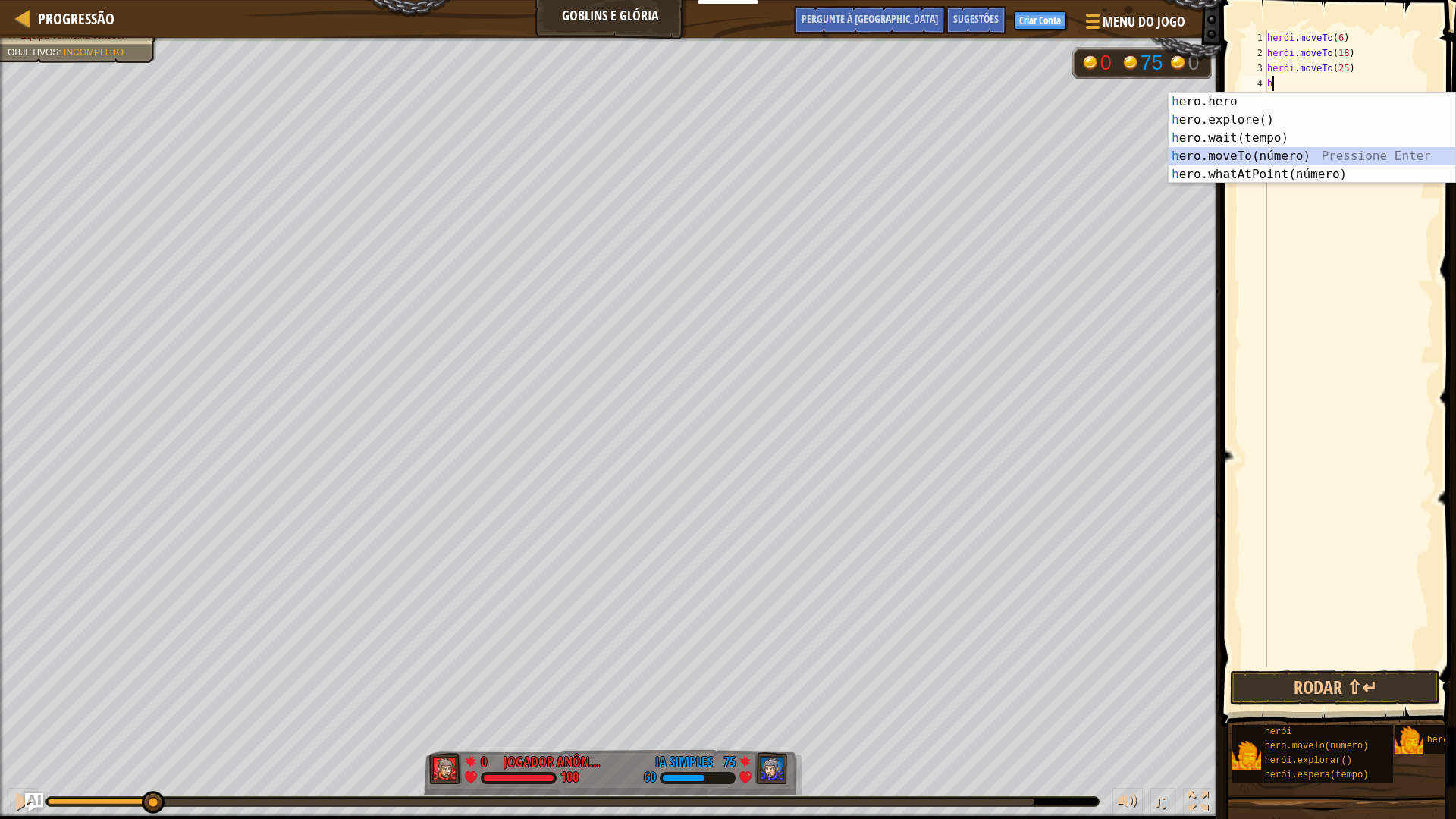
click at [1281, 150] on div "h ero.hero pressione enter h ero.explore() Pressione Enter h ero.wait(tempo) Pr…" at bounding box center [1312, 157] width 287 height 128
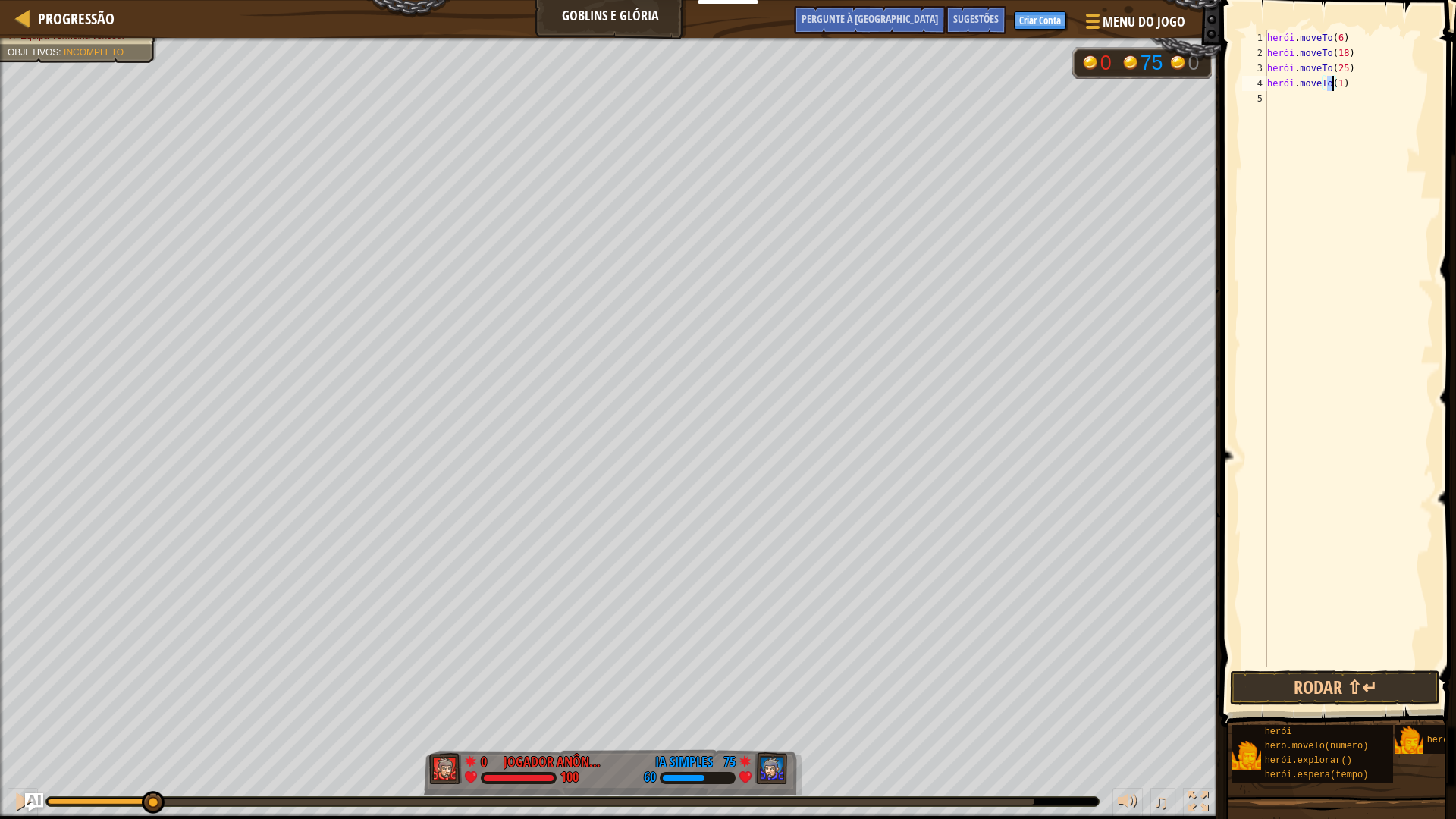
type textarea "hero.moveTo(7)"
click at [1298, 96] on div "herói . moveTo ( 6 ) herói . moveTo ( 18 ) herói . moveTo ( 25 ) herói . moveTo…" at bounding box center [1349, 363] width 169 height 667
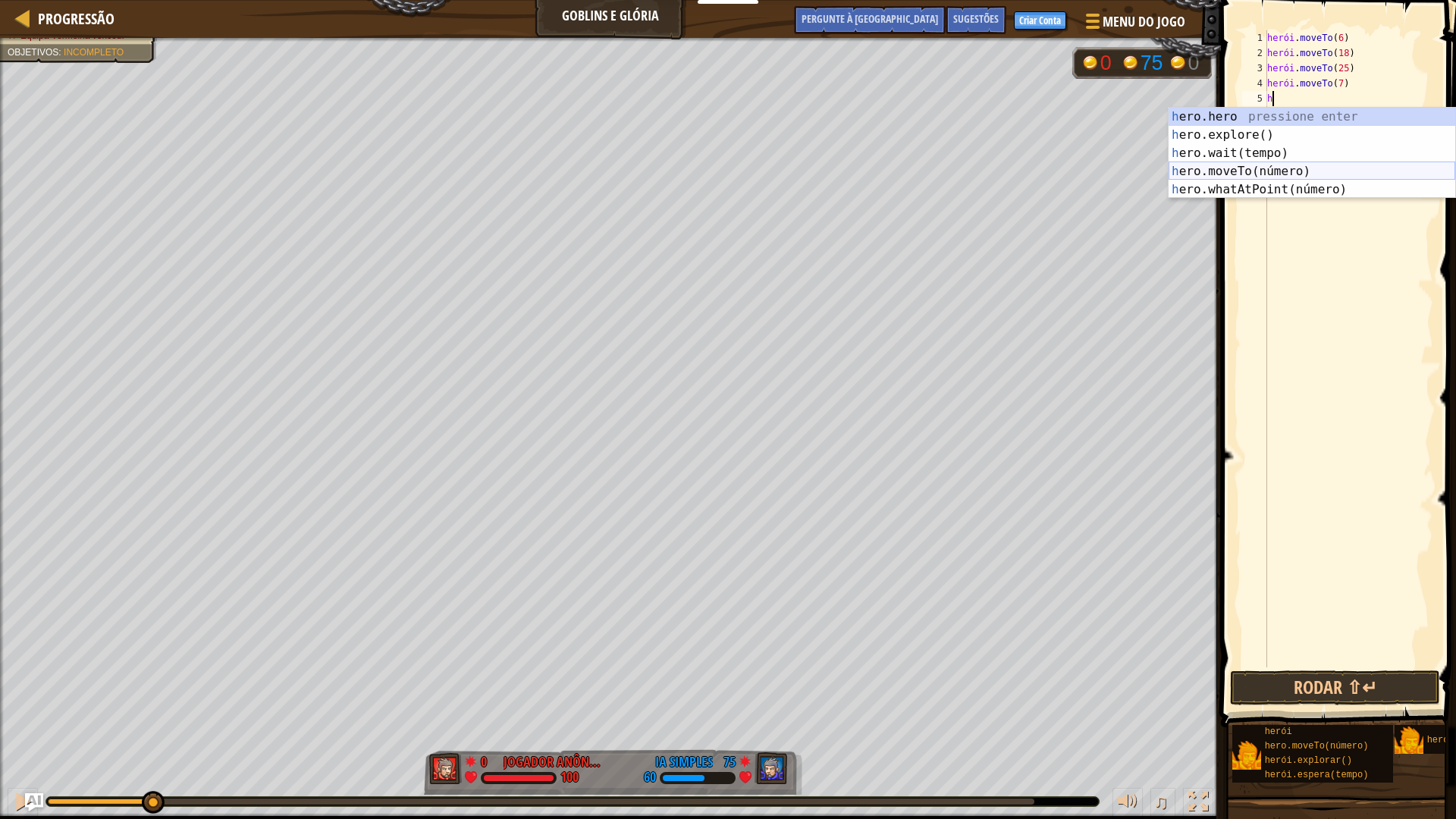
click at [1271, 169] on div "h ero.hero pressione enter h ero.explore() Pressione Enter h ero.wait(tempo) Pr…" at bounding box center [1312, 171] width 287 height 128
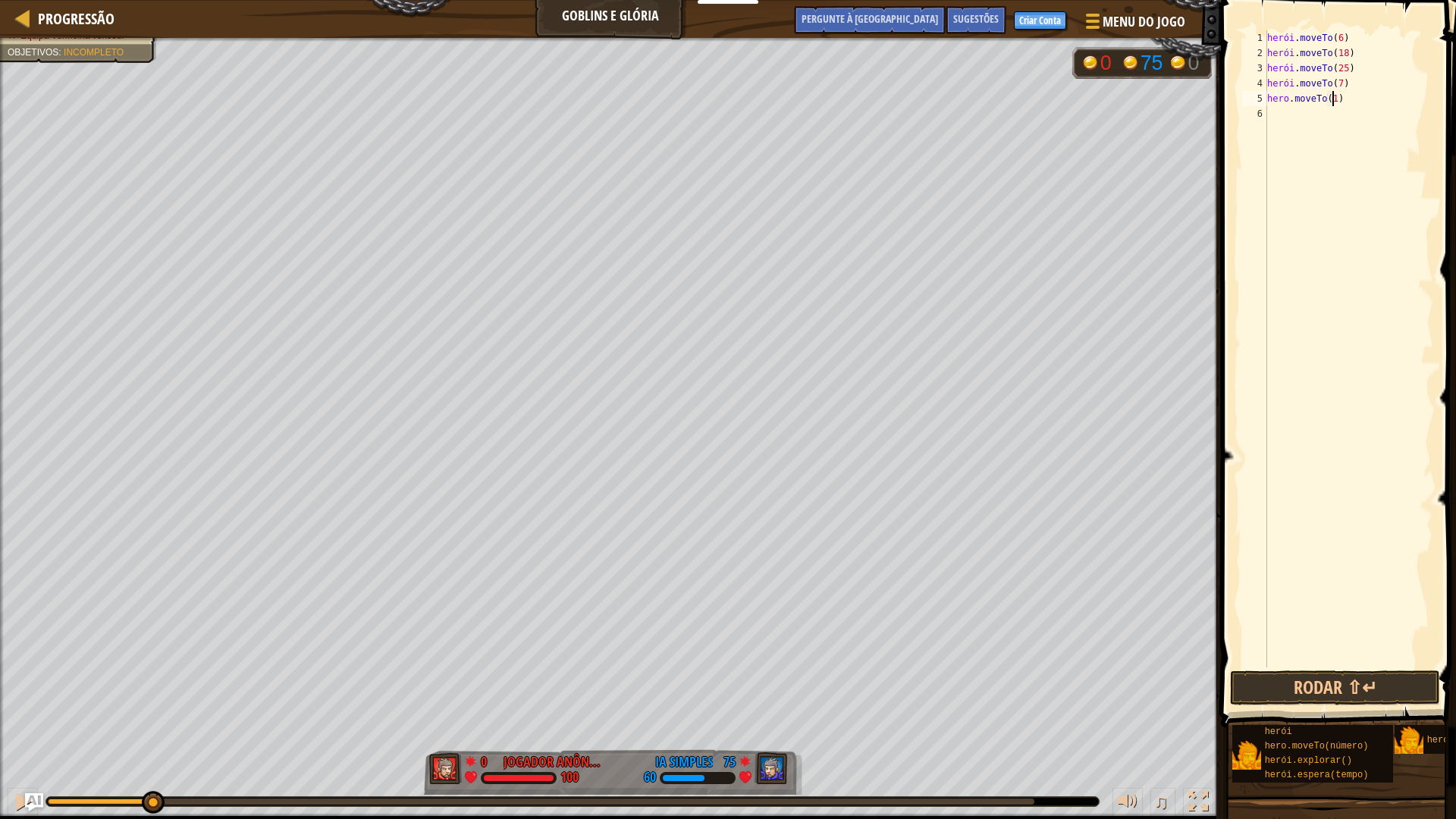
scroll to position [7, 5]
click at [1356, 698] on button "Rodar ⇧↵" at bounding box center [1334, 687] width 210 height 35
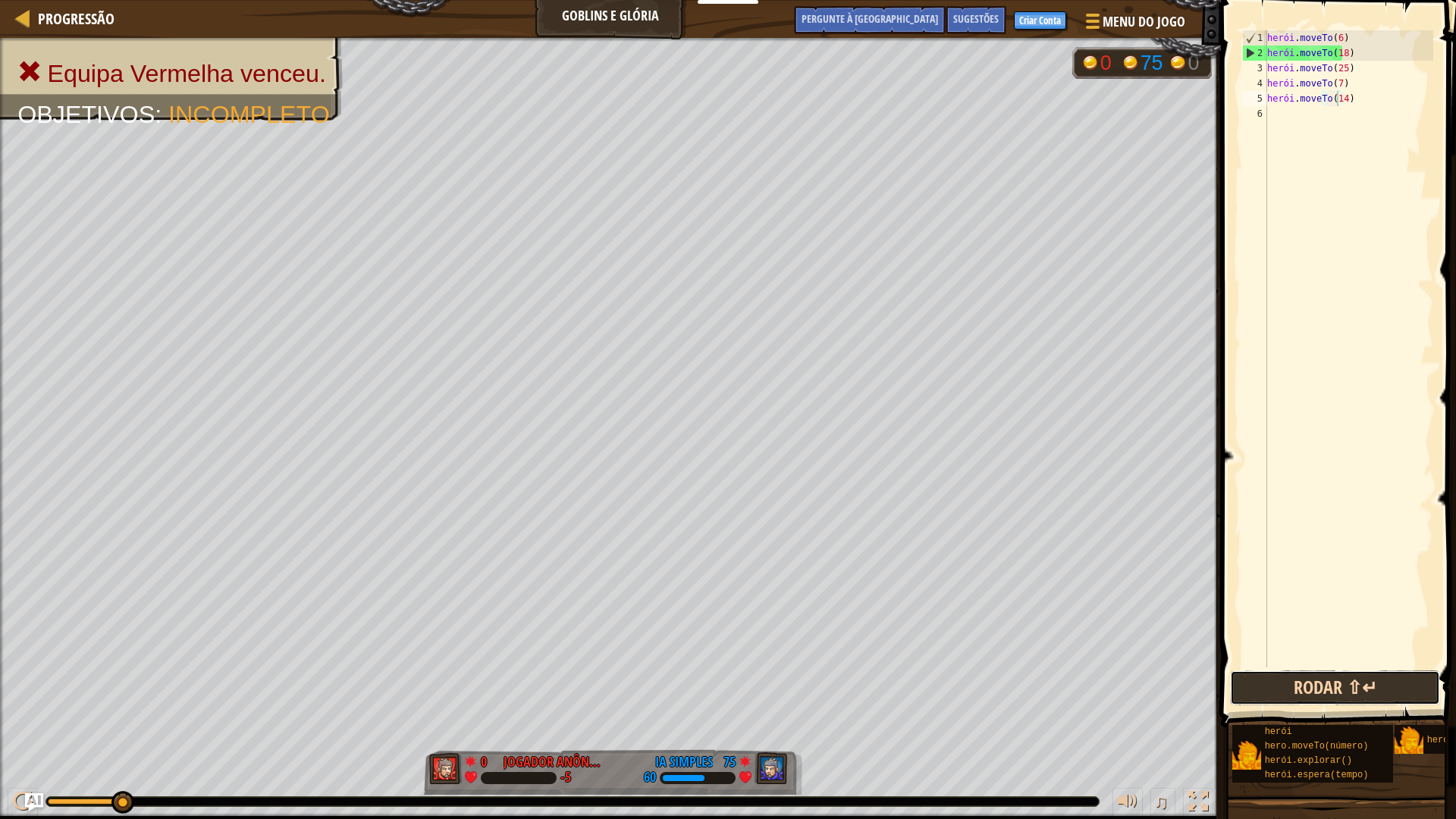
click at [1252, 695] on button "Rodar ⇧↵" at bounding box center [1334, 687] width 210 height 35
drag, startPoint x: 1327, startPoint y: 694, endPoint x: 1320, endPoint y: 687, distance: 9.9
click at [1320, 688] on button "Rodar ⇧↵" at bounding box center [1334, 687] width 210 height 35
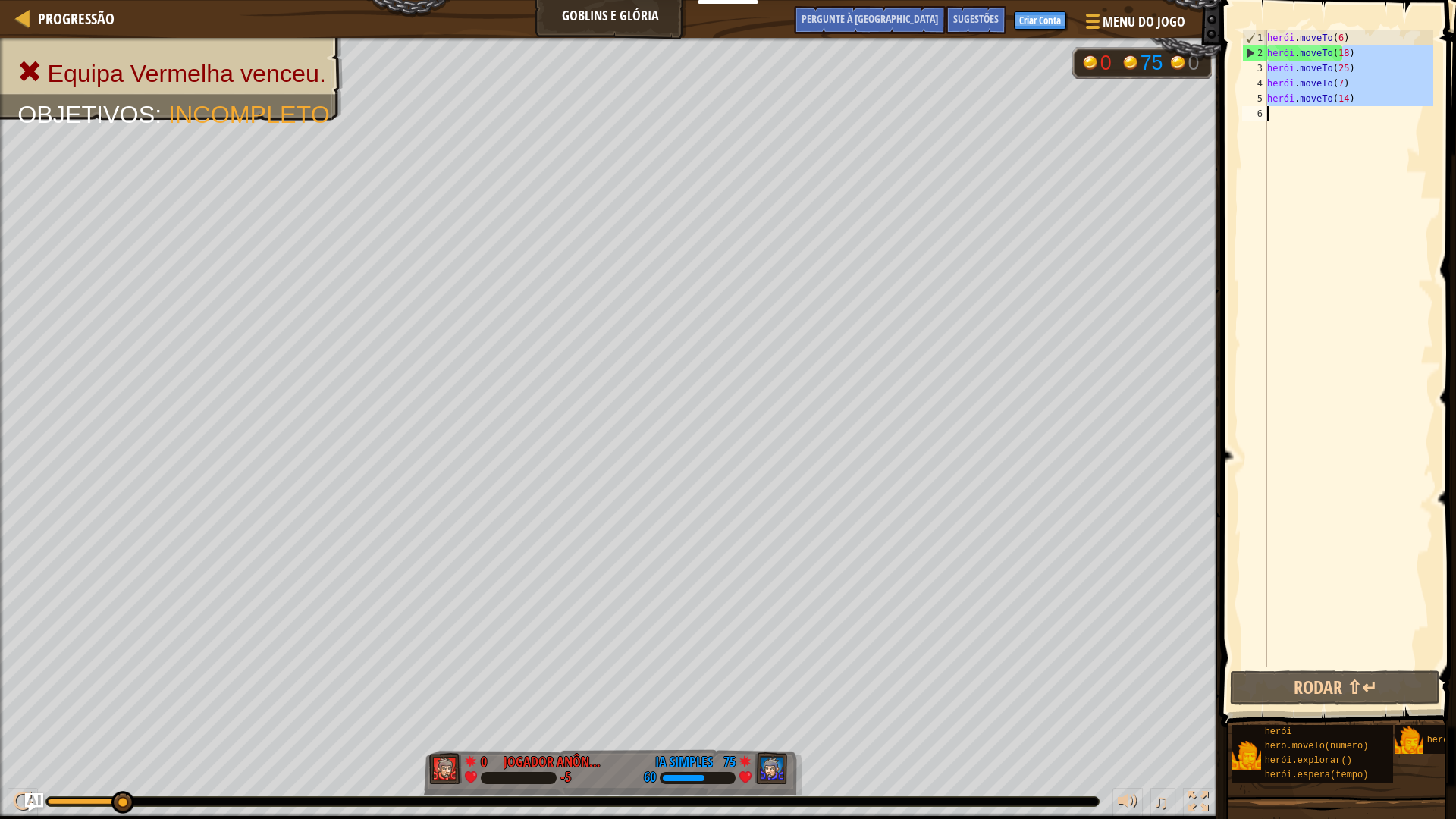
drag, startPoint x: 1404, startPoint y: 54, endPoint x: 1379, endPoint y: 109, distance: 60.4
click at [1379, 109] on div "herói . moveTo ( 6 ) herói . moveTo ( 18 ) herói . moveTo ( 25 ) herói . moveTo…" at bounding box center [1349, 363] width 169 height 667
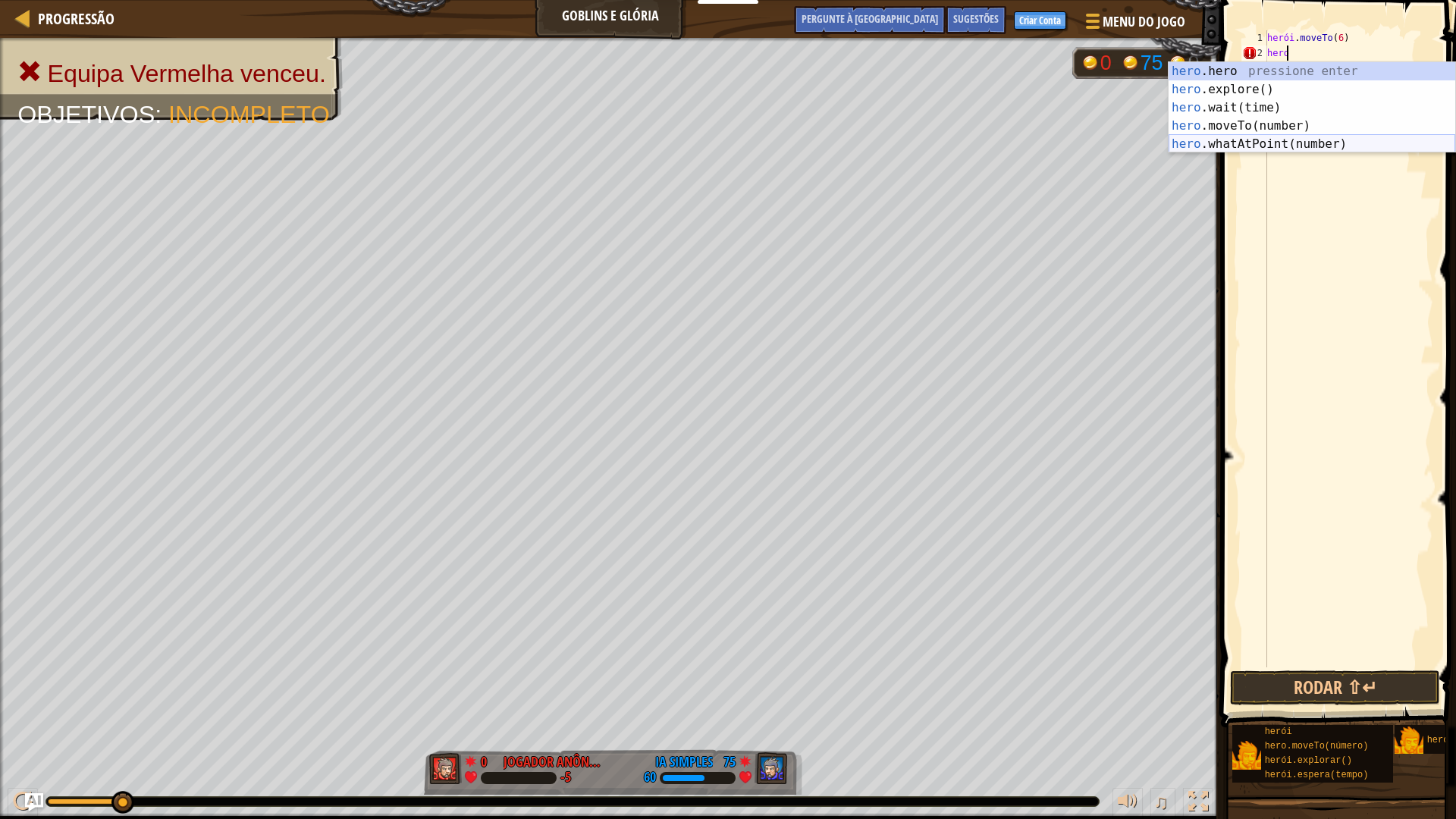
scroll to position [7, 1]
click at [1310, 49] on div "herói . moveTo ( 6 ) herói" at bounding box center [1349, 363] width 169 height 667
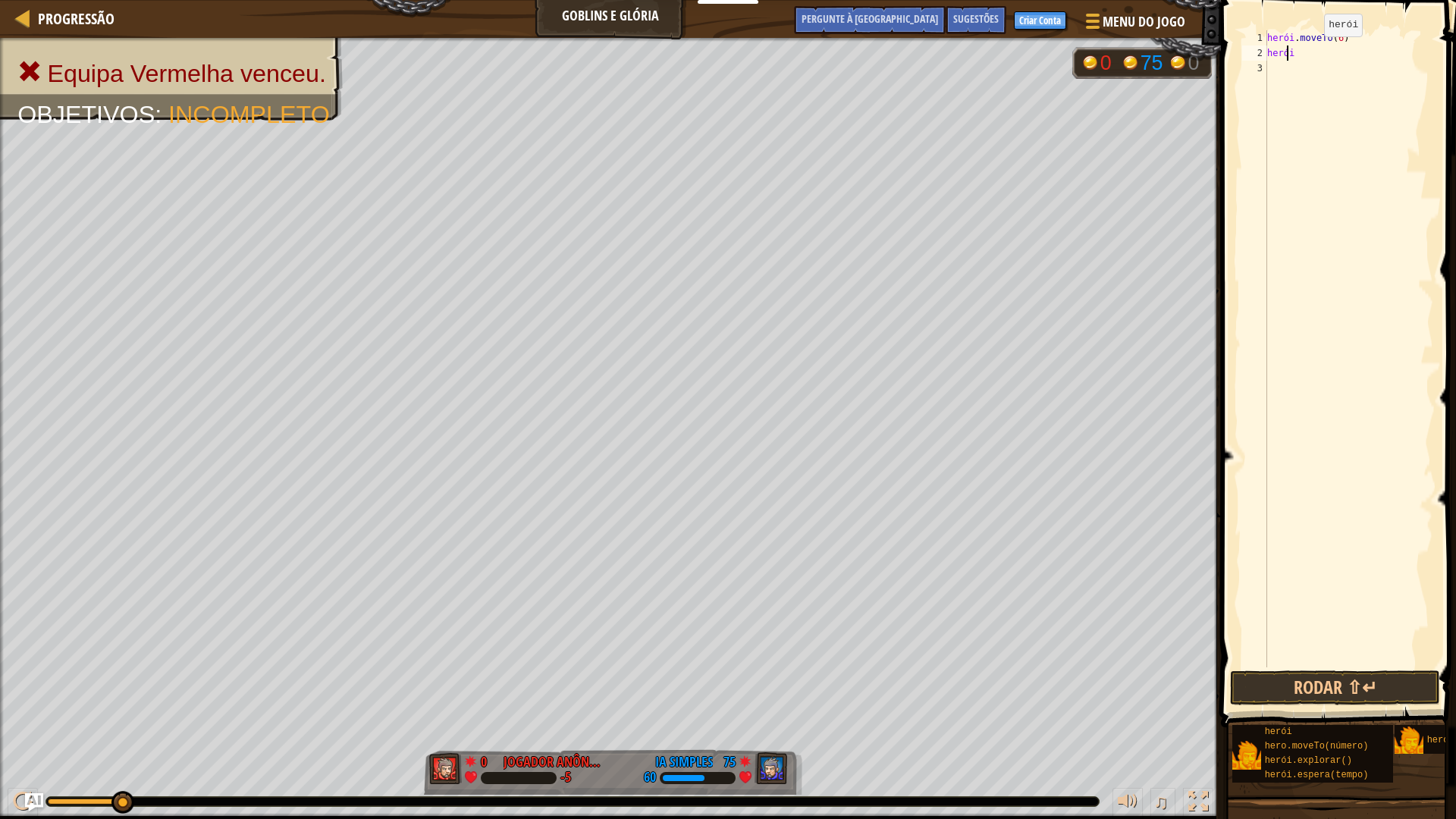
click at [1311, 51] on div "herói . moveTo ( 6 ) herói" at bounding box center [1349, 363] width 169 height 667
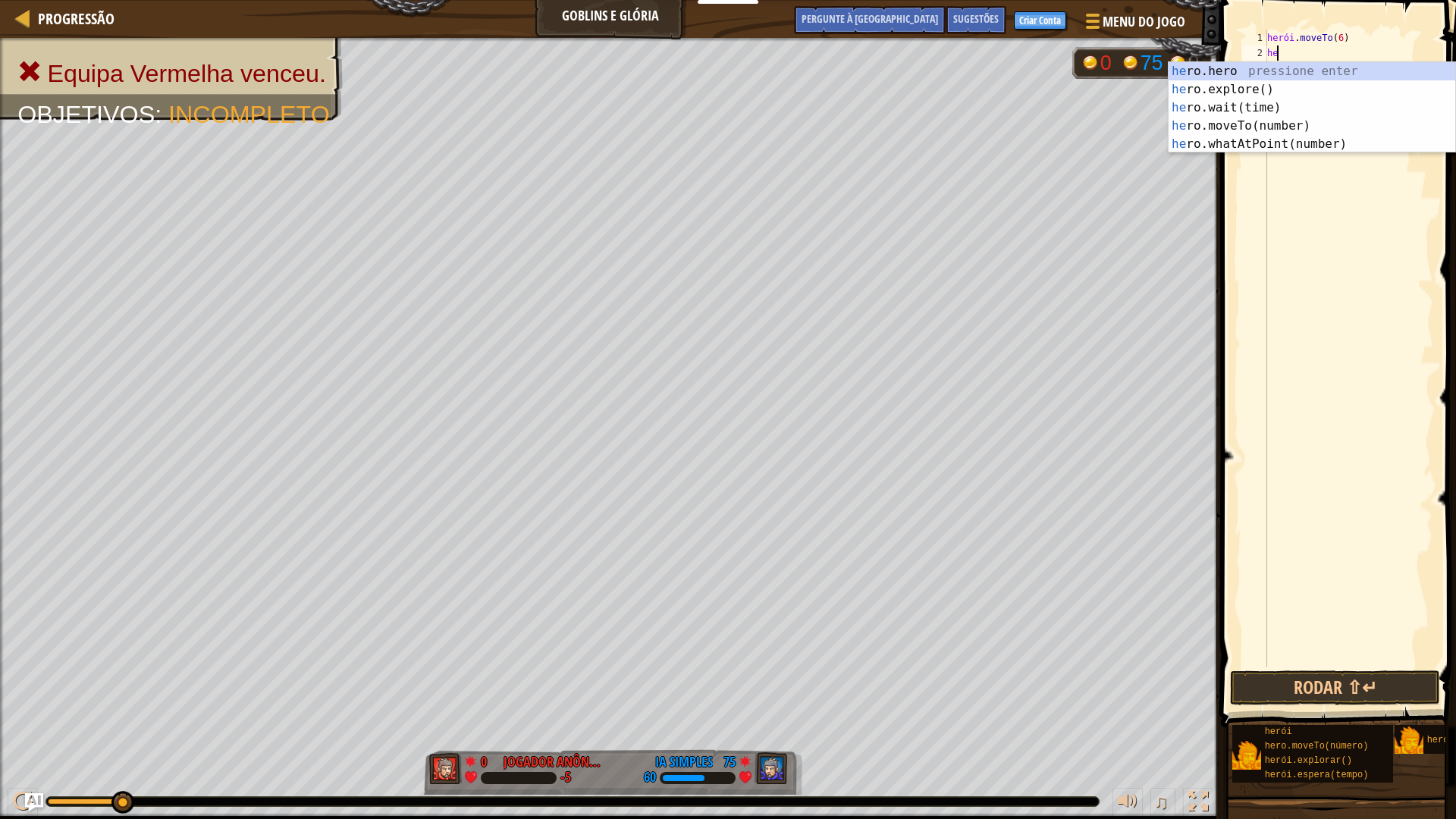
scroll to position [7, 0]
type textarea "h"
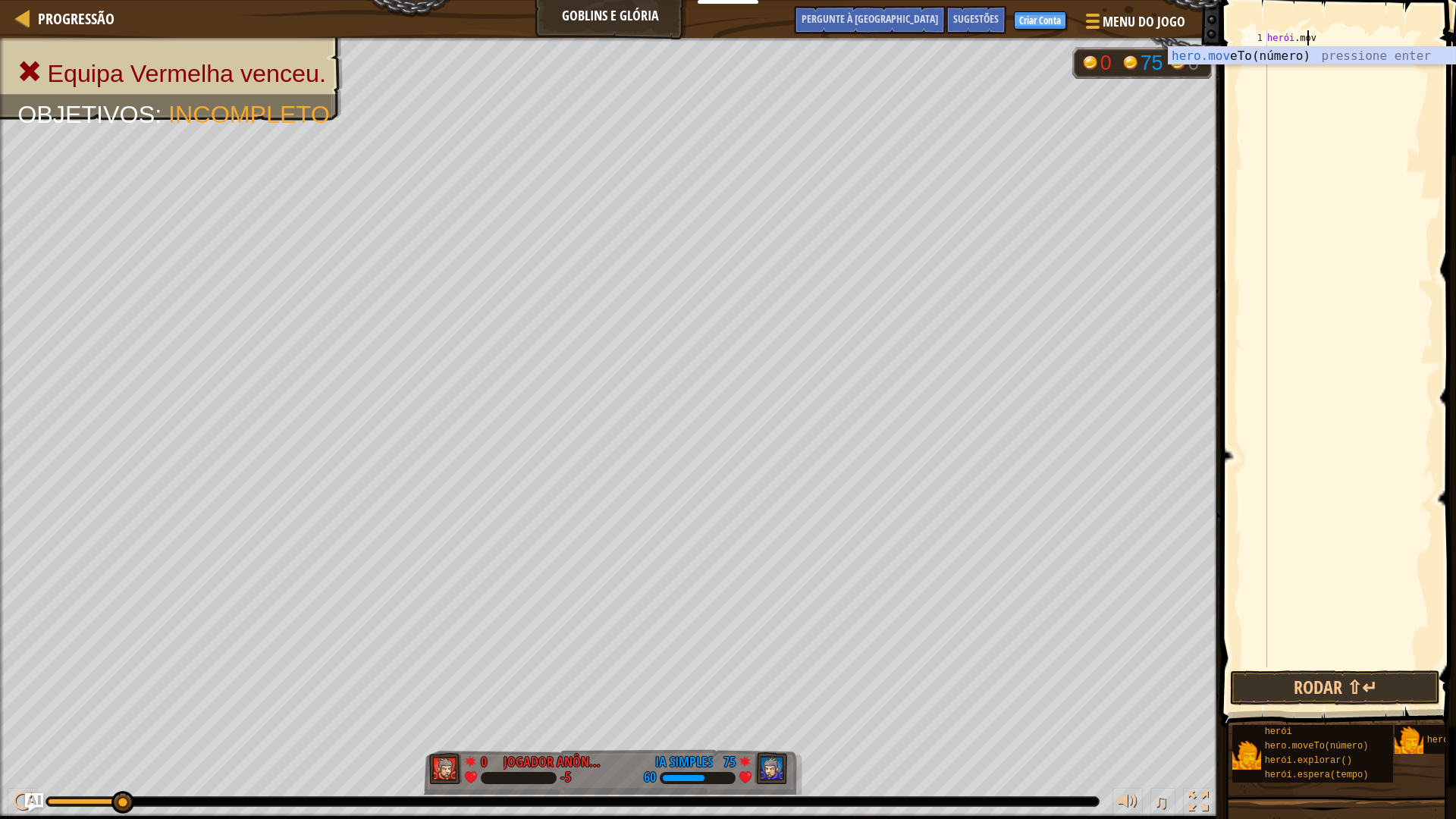
type textarea "h"
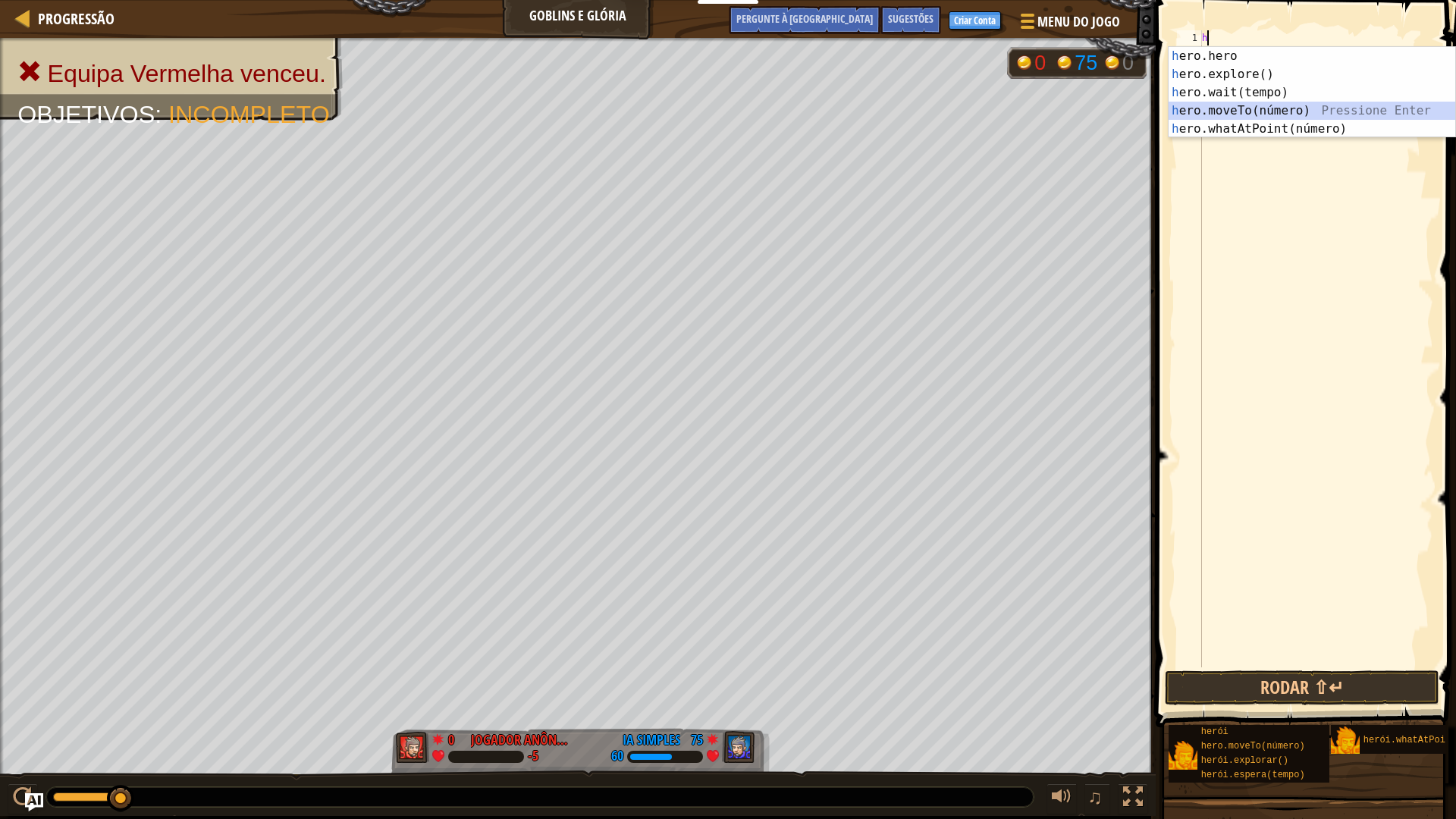
click at [1251, 104] on div "h ero.hero pressione enter h ero.explore() Pressione Enter h ero.wait(tempo) Pr…" at bounding box center [1312, 111] width 287 height 128
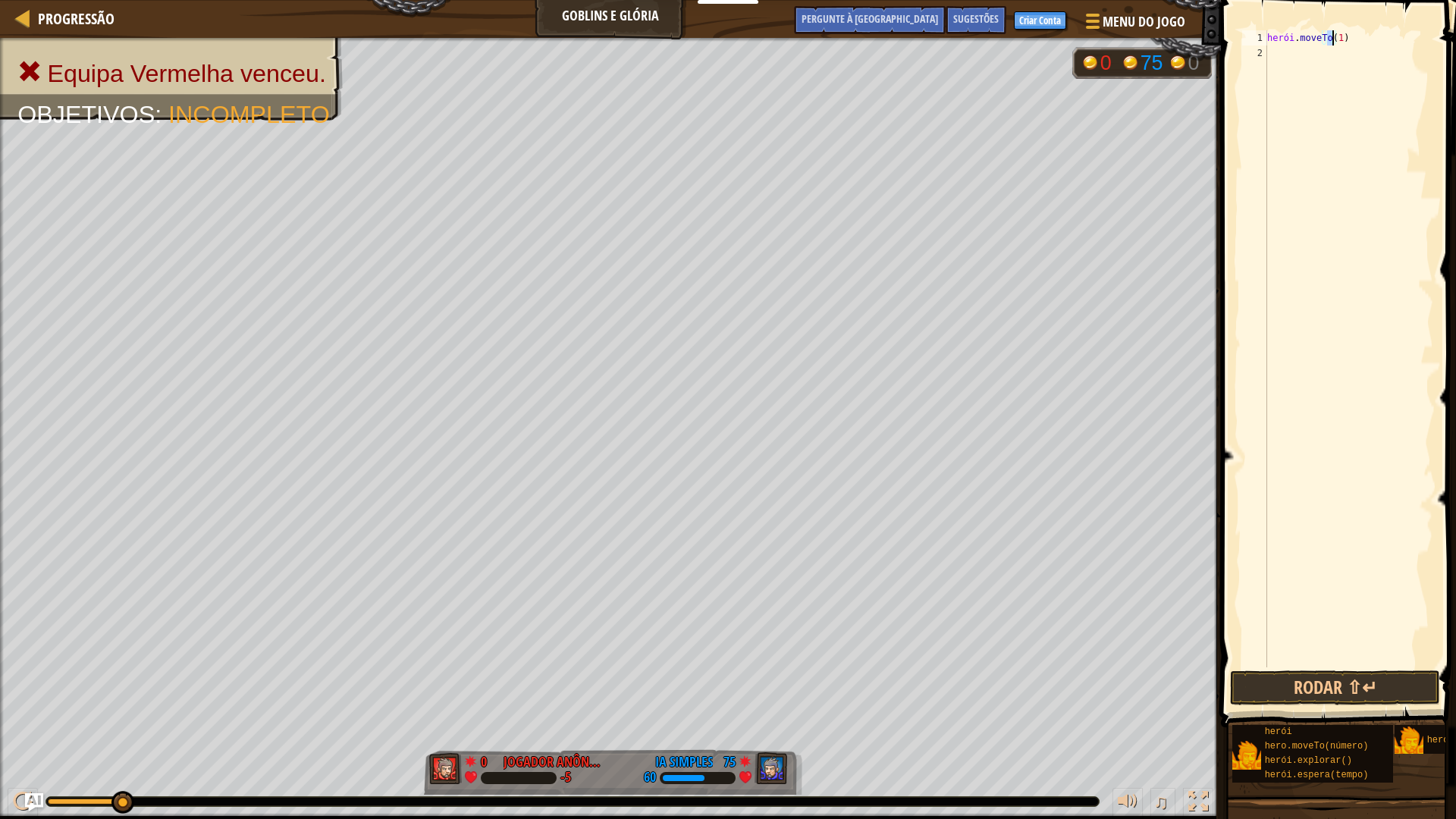
type textarea "hero.moveTo(6)"
click at [1273, 46] on div "herói . moveTo ( 6 )" at bounding box center [1349, 363] width 169 height 667
type textarea "h"
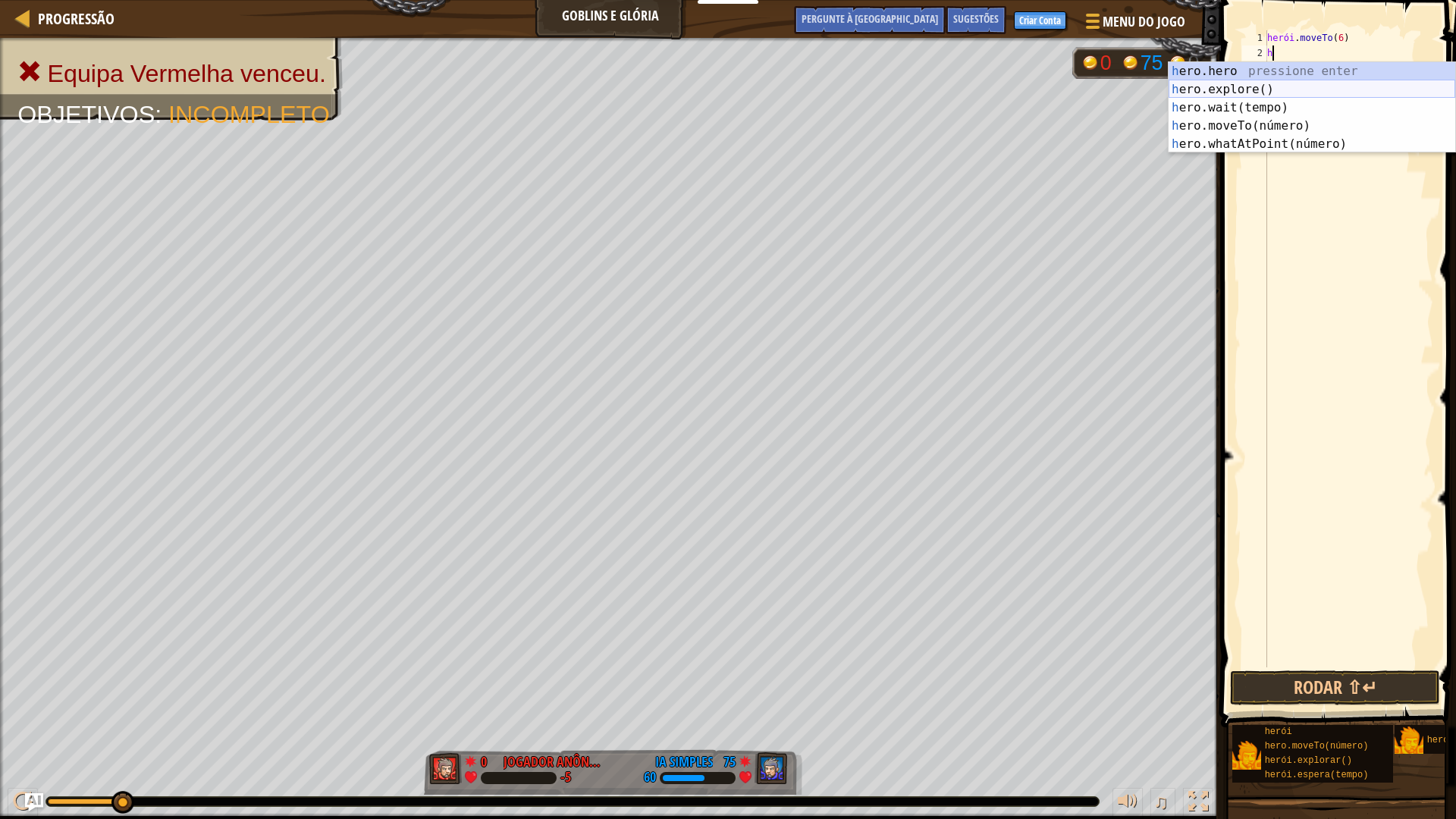
click at [1294, 89] on div "h ero.hero pressione enter h ero.explore() Pressione Enter h ero.wait(tempo) Pr…" at bounding box center [1312, 126] width 287 height 128
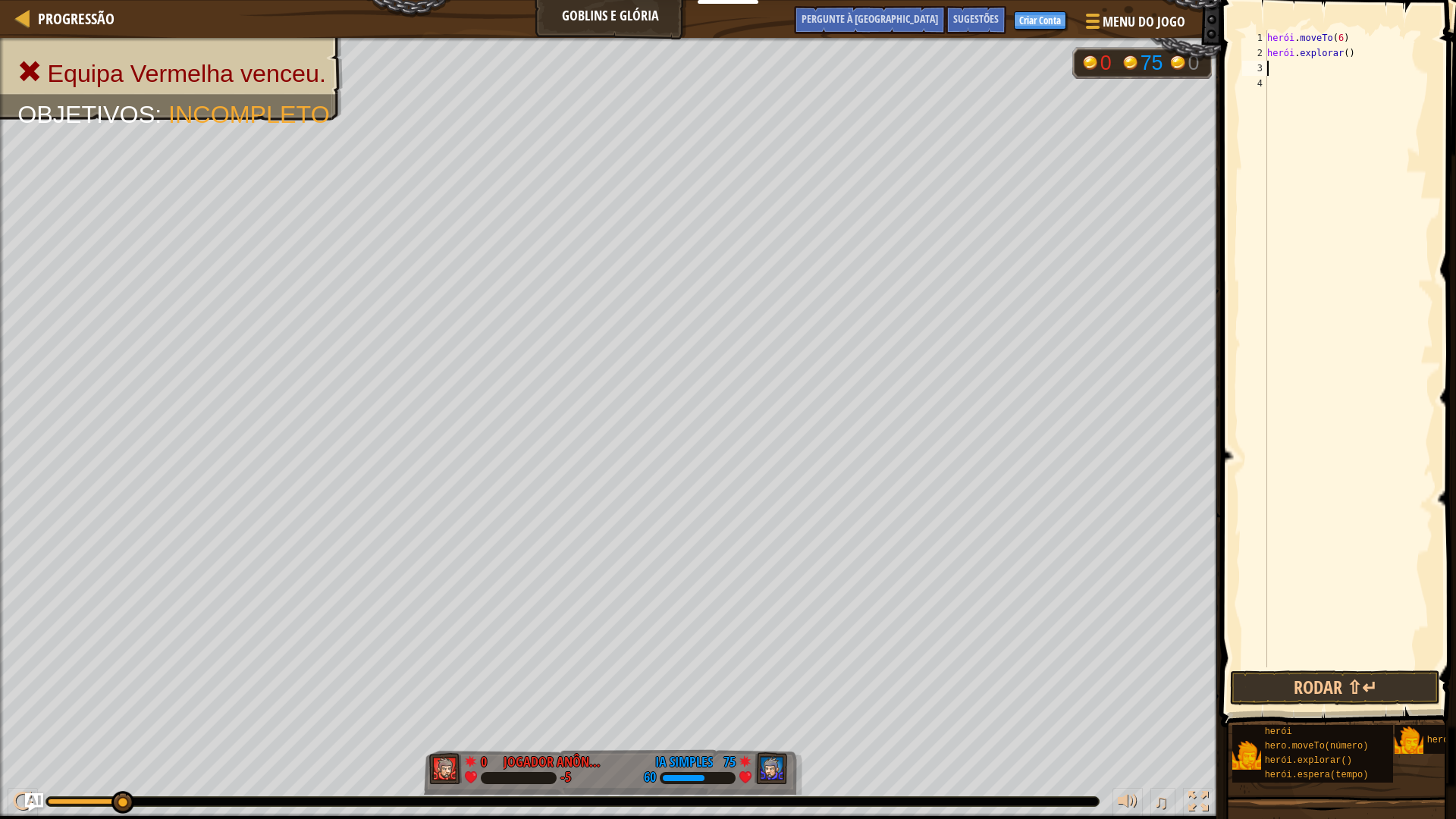
click at [1356, 58] on div "herói . moveTo ( 6 ) herói . explorar ( )" at bounding box center [1349, 363] width 169 height 667
type textarea "hero.explore()"
click at [1342, 75] on div "herói . moveTo ( 6 ) herói . explorar ( )" at bounding box center [1349, 363] width 169 height 667
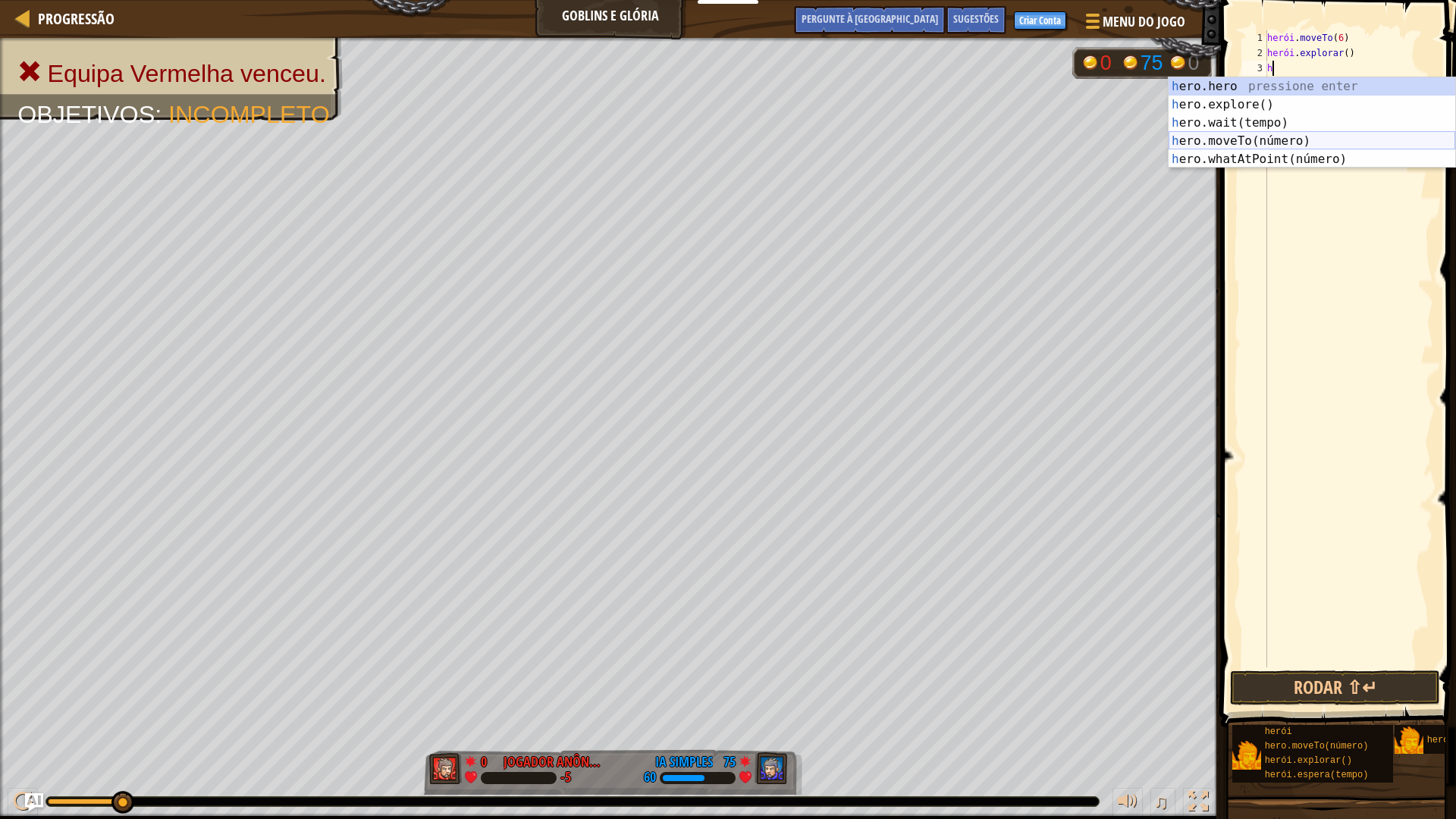
click at [1286, 138] on div "h ero.hero pressione enter h ero.explore() Pressione Enter h ero.wait(tempo) Pr…" at bounding box center [1312, 141] width 287 height 128
type textarea "hero.moveTo(7)"
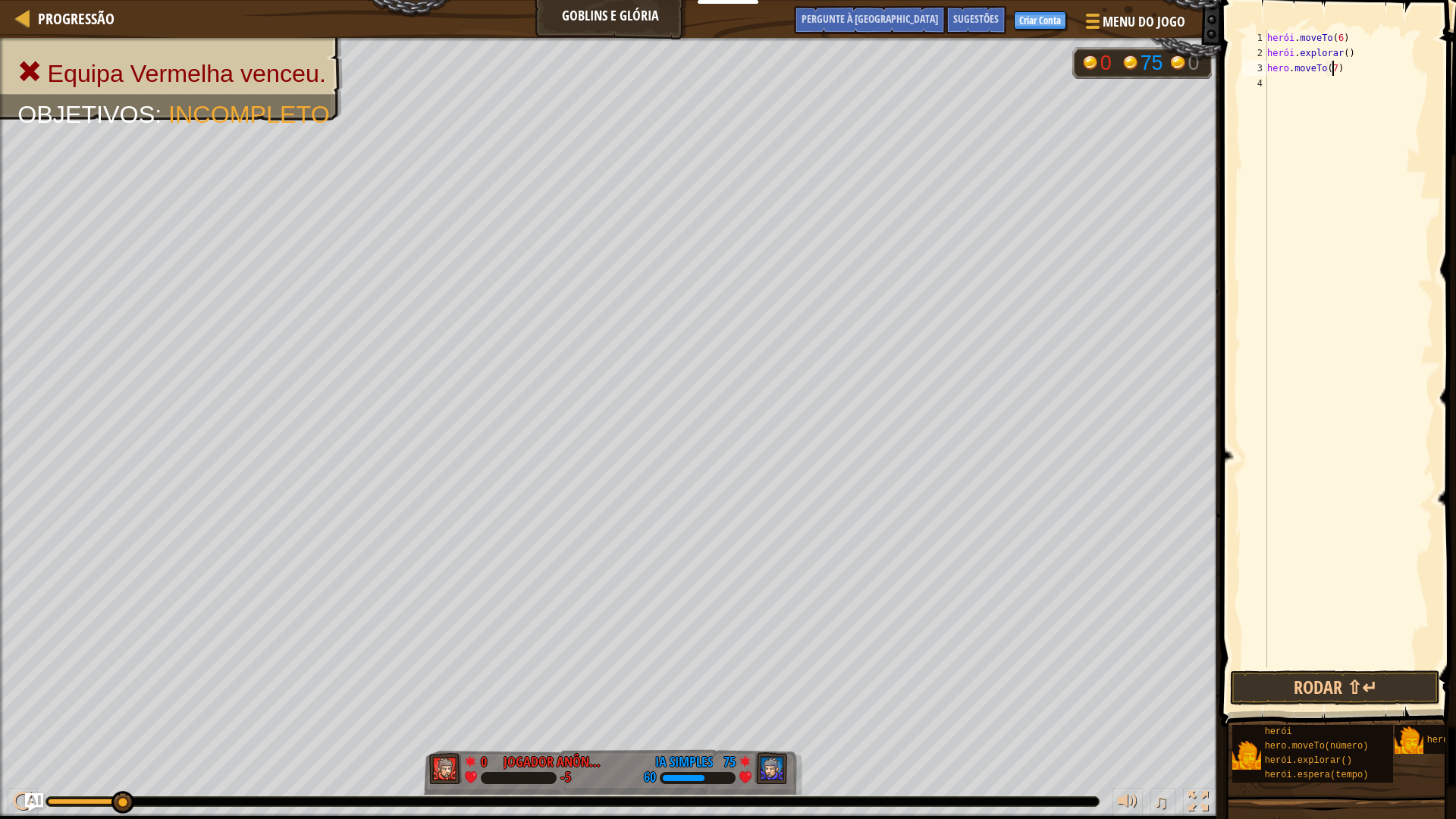
scroll to position [7, 5]
click at [1349, 86] on div "herói . moveTo ( 6 ) herói . explorar ( ) herói . moveTo ( 7 )" at bounding box center [1349, 363] width 169 height 667
type textarea "h"
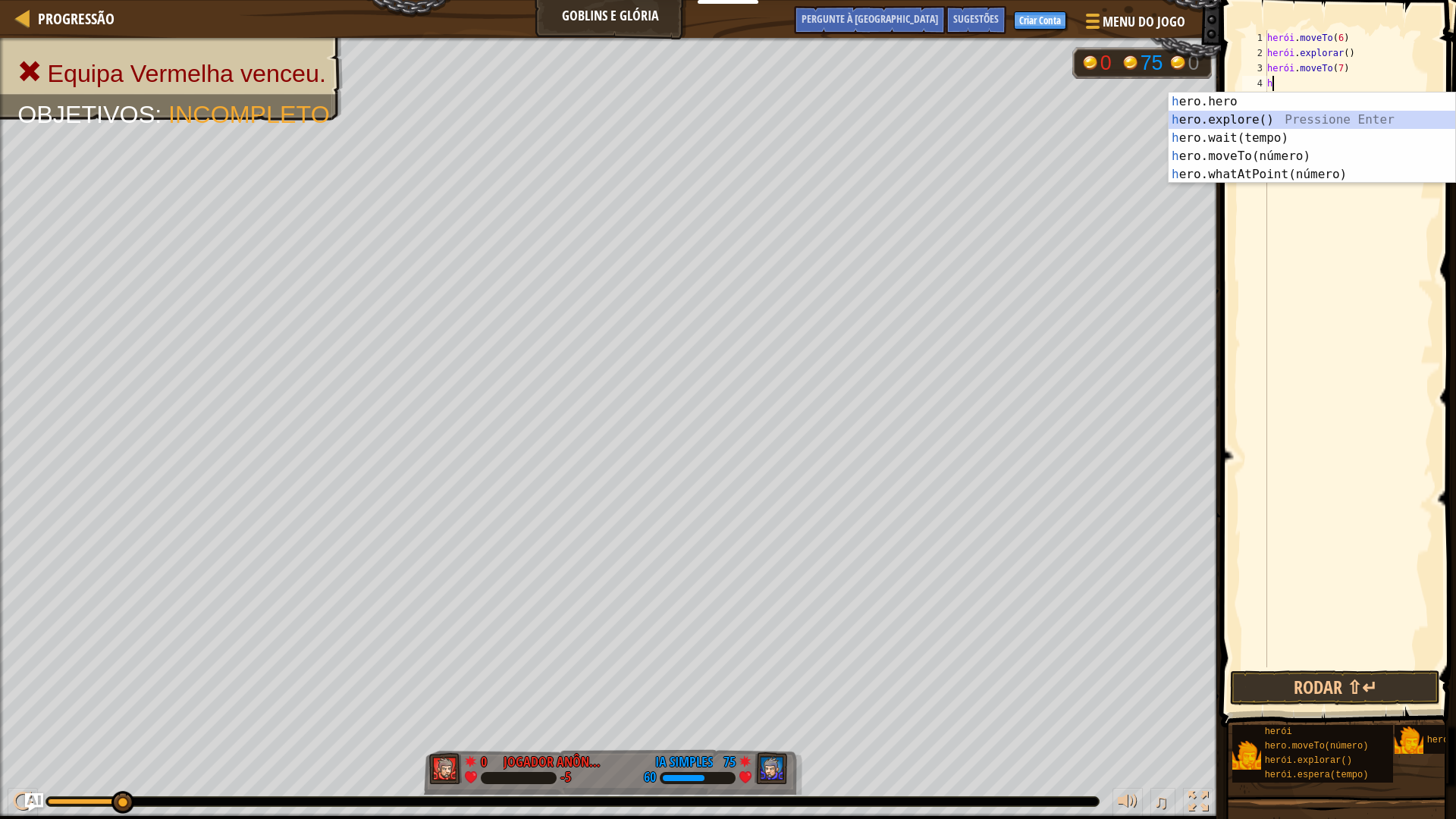
click at [1289, 113] on div "h ero.hero pressione enter h ero.explore() Pressione Enter h ero.wait(tempo) Pr…" at bounding box center [1312, 157] width 287 height 128
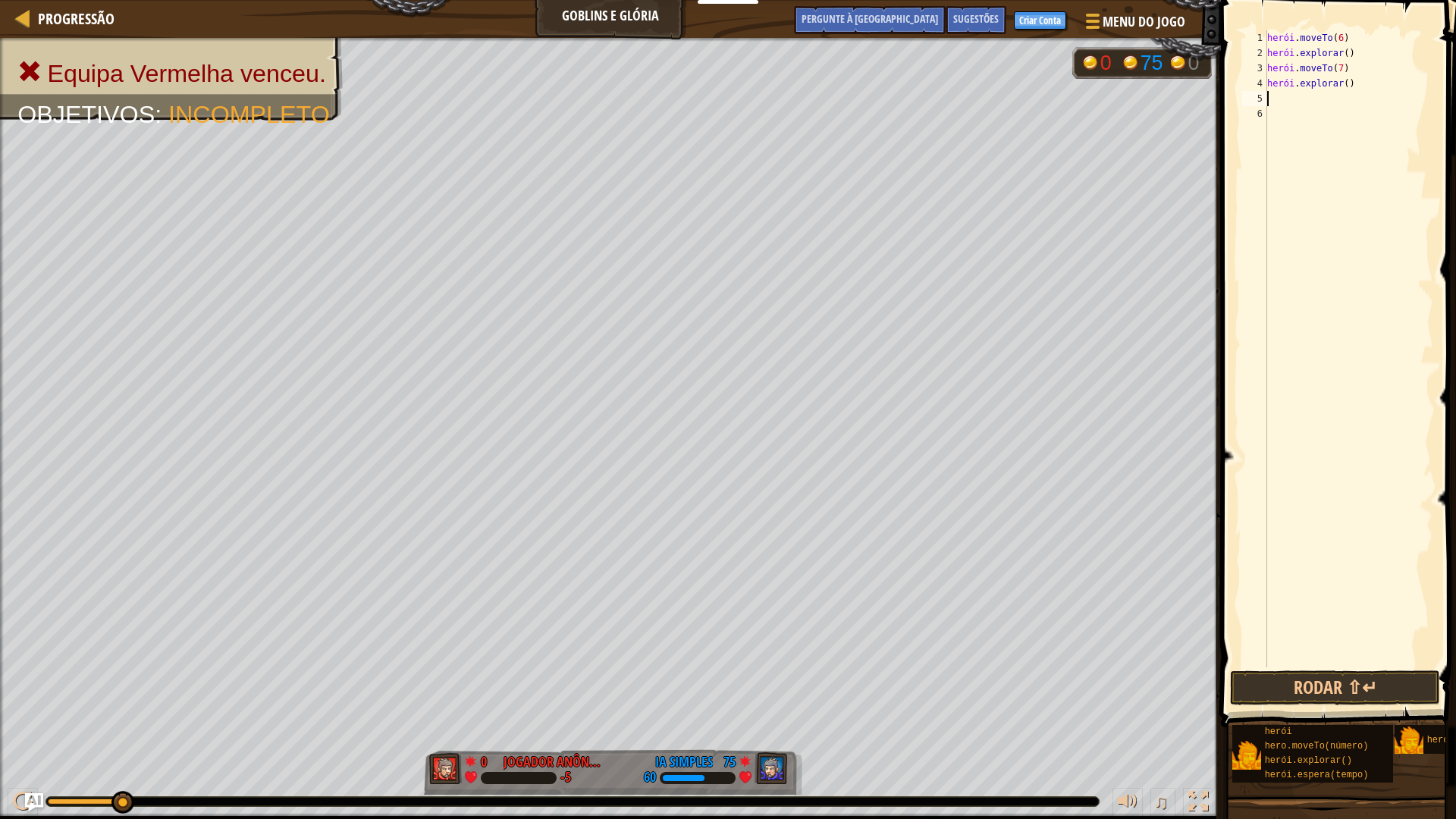
type textarea "h"
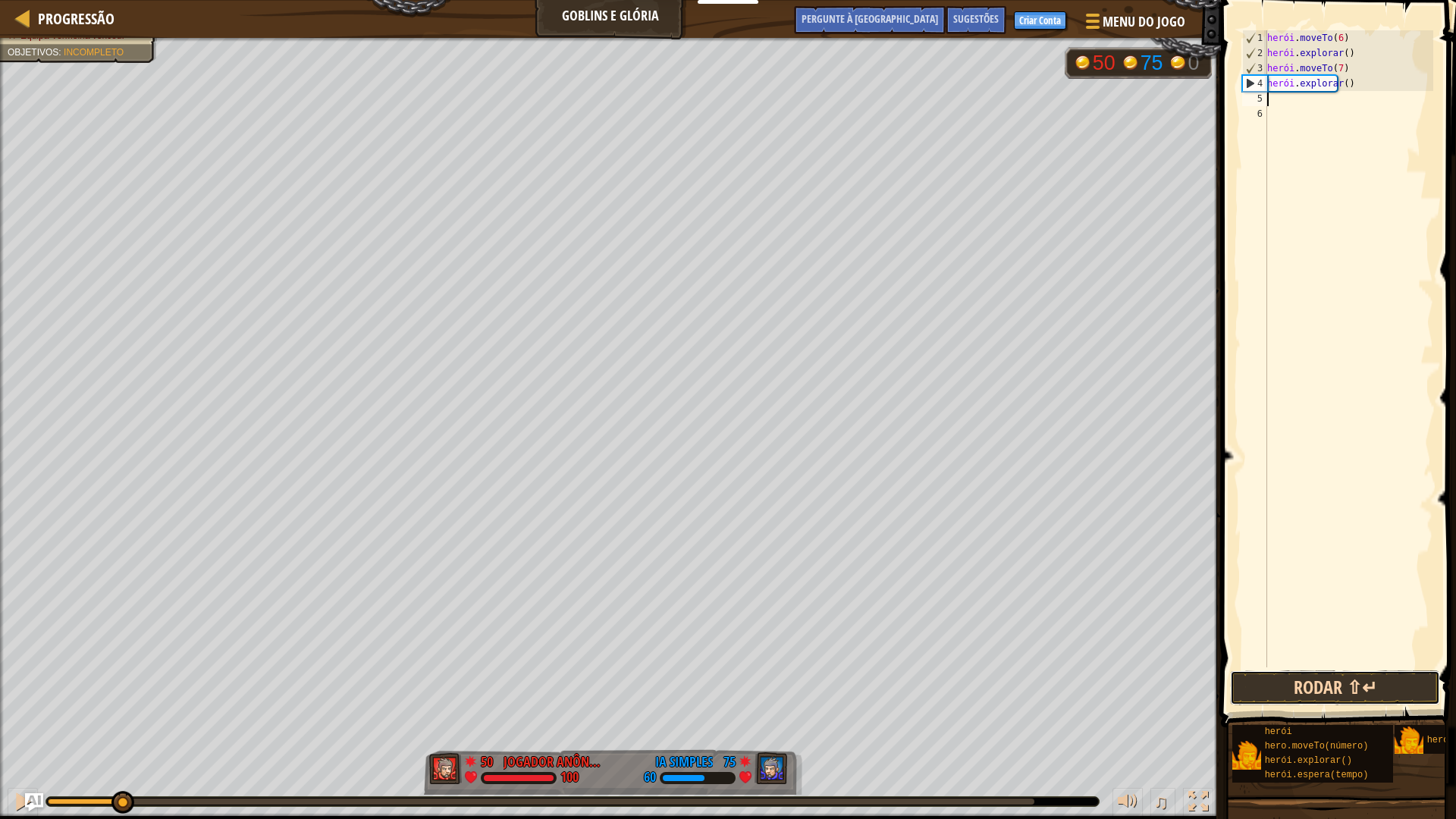
click at [1311, 692] on button "Rodar ⇧↵" at bounding box center [1334, 687] width 210 height 35
click at [1320, 116] on div "herói . moveTo ( 6 ) herói . explorar ( ) herói . moveTo ( 7 ) herói . explorar…" at bounding box center [1349, 363] width 169 height 667
click at [1305, 109] on div "herói . moveTo ( 6 ) herói . explorar ( ) herói . moveTo ( 7 ) herói . explorar…" at bounding box center [1349, 363] width 169 height 667
drag, startPoint x: 1303, startPoint y: 109, endPoint x: 1287, endPoint y: 96, distance: 20.6
click at [1298, 106] on div "herói . moveTo ( 6 ) herói . explorar ( ) herói . moveTo ( 7 ) herói . explorar…" at bounding box center [1349, 363] width 169 height 667
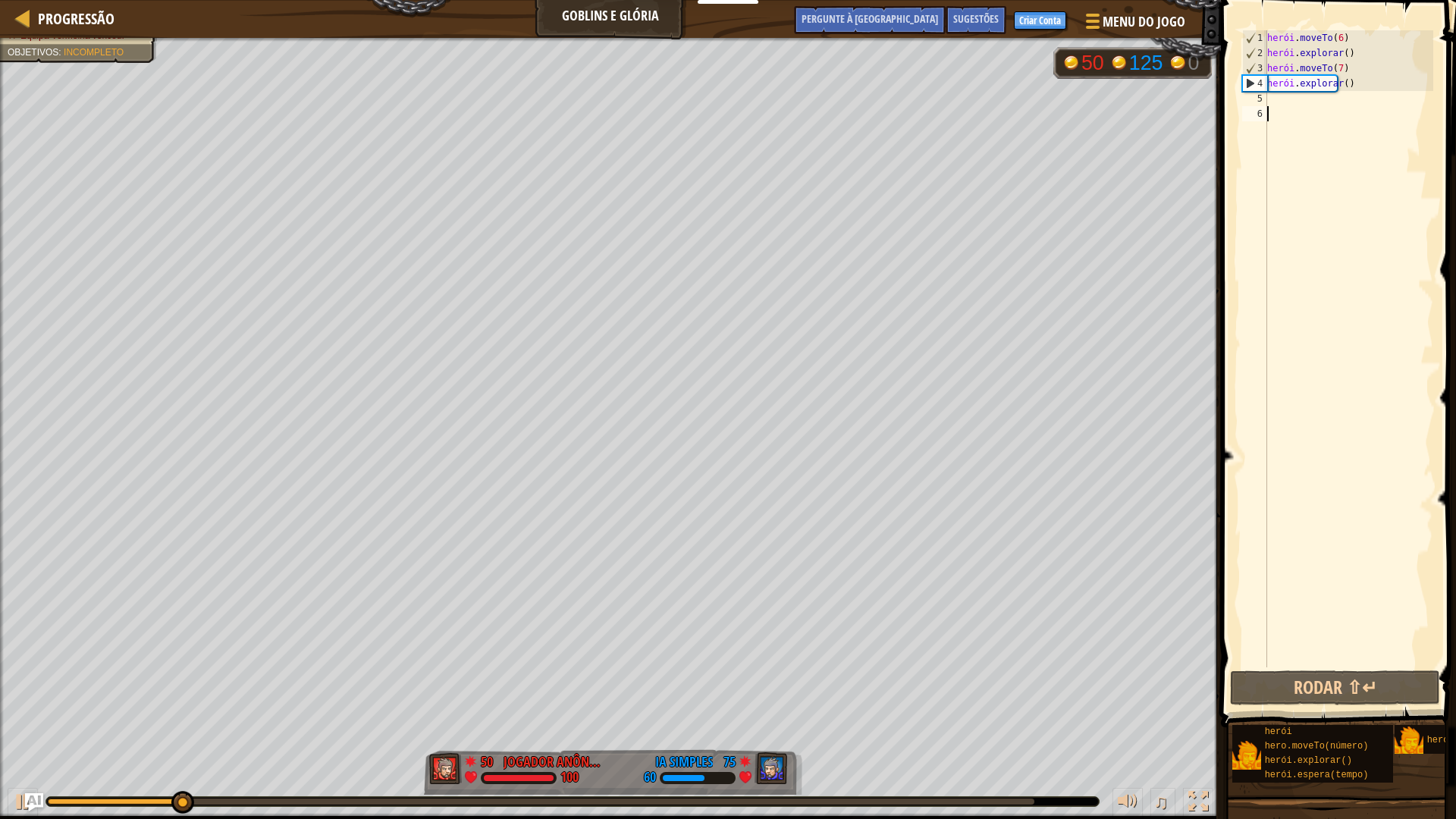
click at [1287, 96] on div "herói . moveTo ( 6 ) herói . explorar ( ) herói . moveTo ( 7 ) herói . explorar…" at bounding box center [1349, 363] width 169 height 667
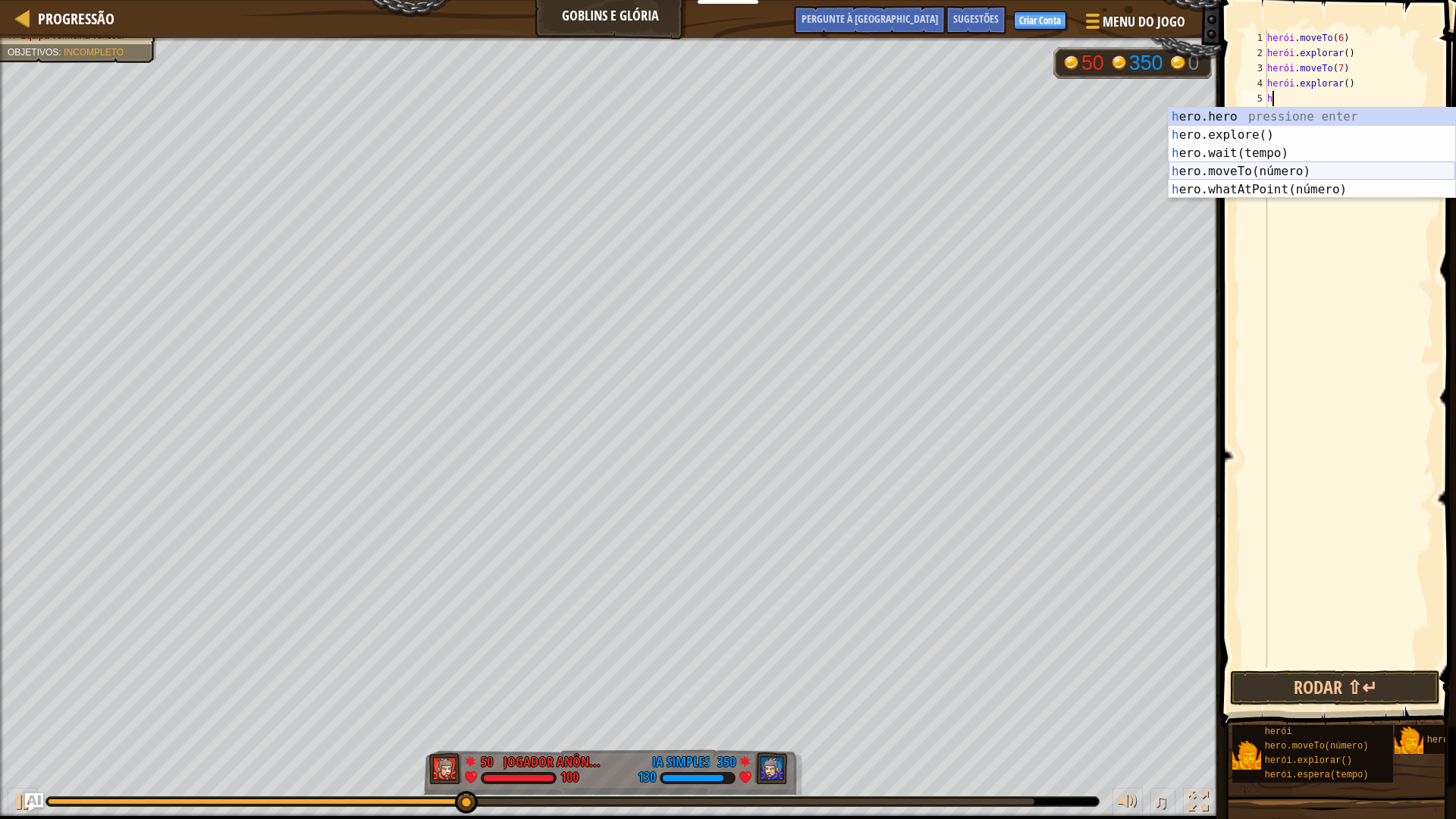
click at [1257, 163] on div "h ero.hero pressione enter h ero.explore() Pressione Enter h ero.wait(tempo) Pr…" at bounding box center [1312, 171] width 287 height 128
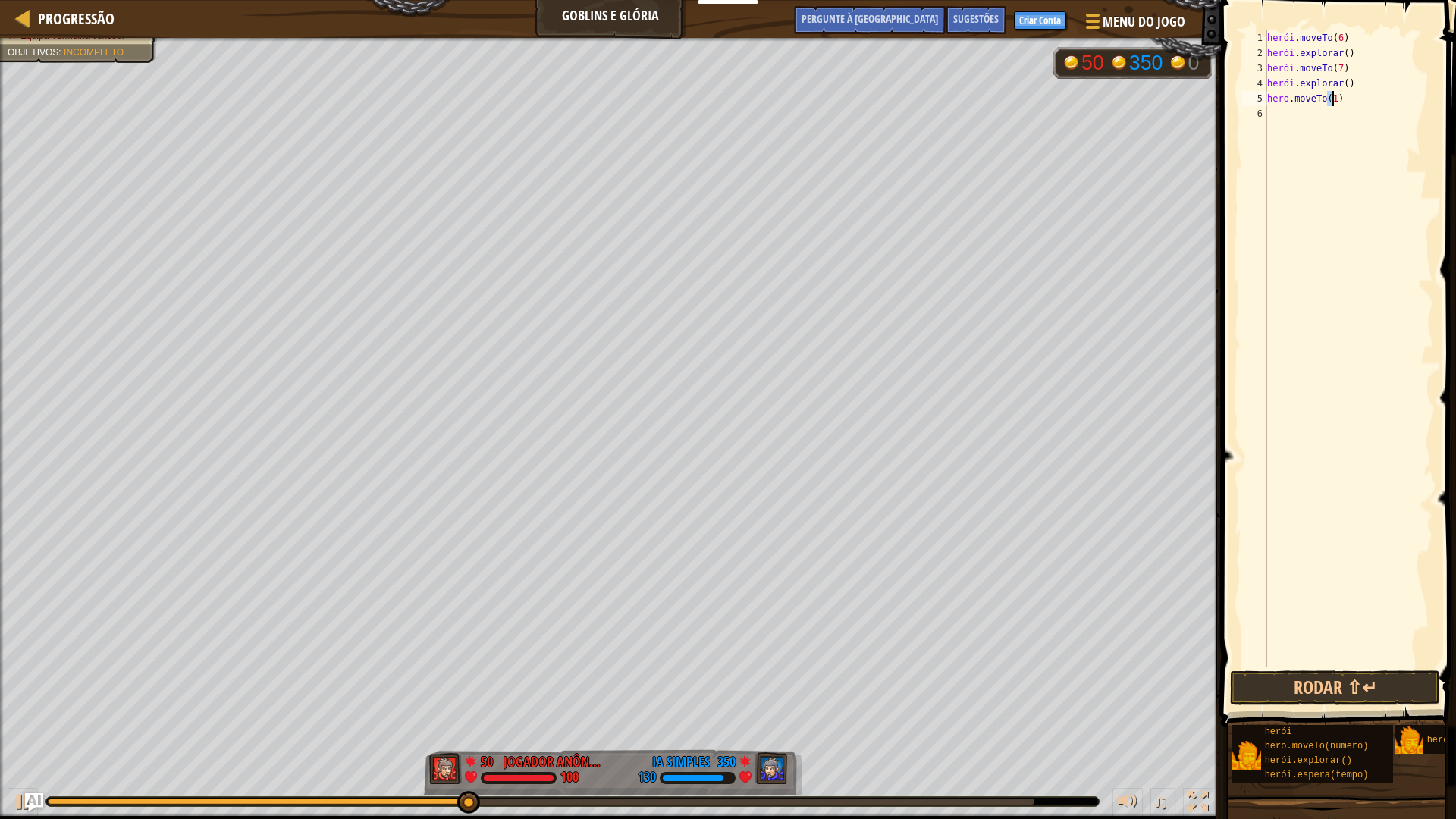
type textarea "hero.moveTo(1)"
click at [1319, 113] on div "herói . moveTo ( 6 ) herói . explorar ( ) herói . moveTo ( 7 ) herói . explorar…" at bounding box center [1349, 363] width 169 height 667
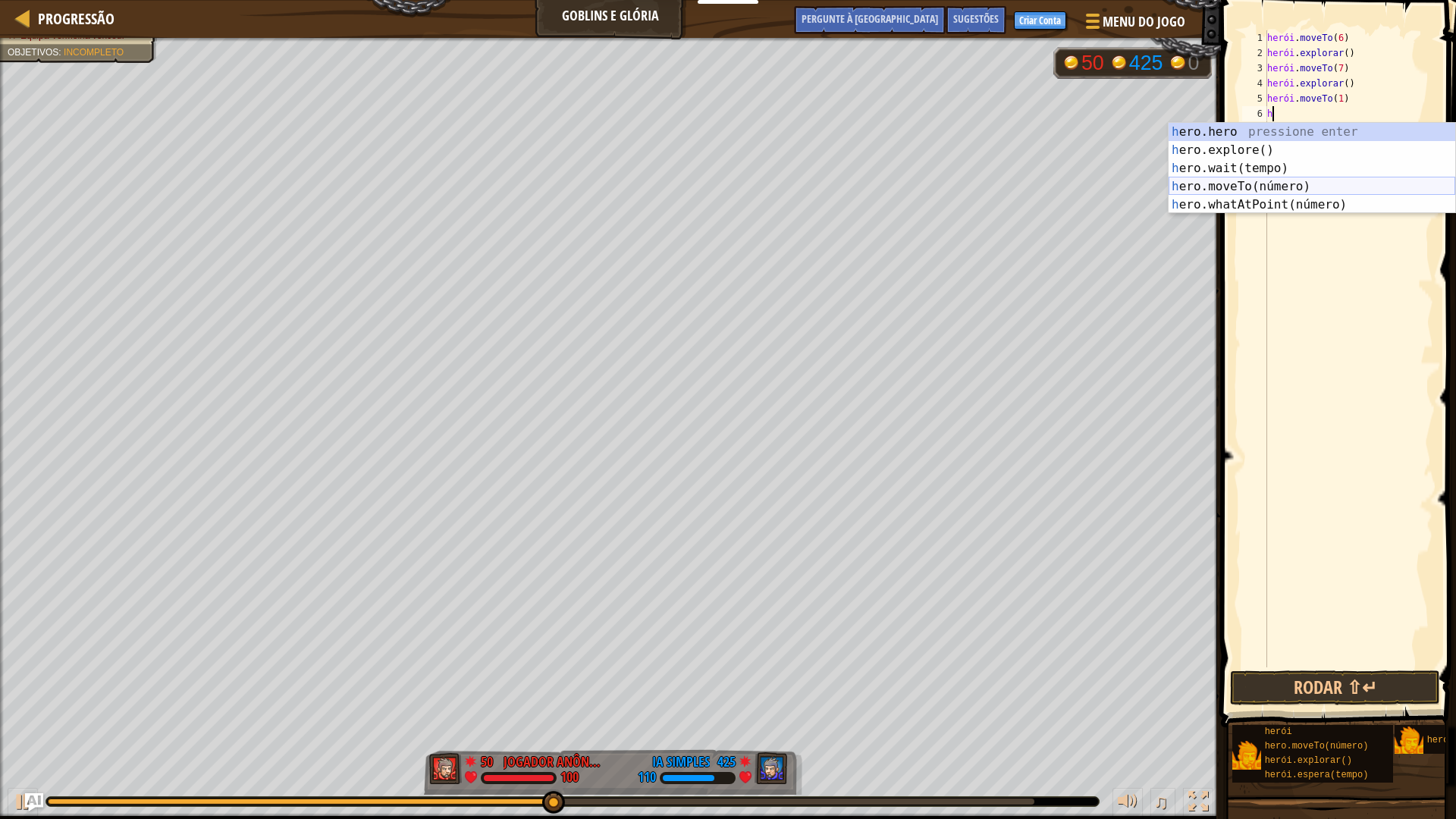
click at [1264, 0] on body "Educadores Criar conta gratuita Soluções Escolares e Distritais Prévia do Kit d…" at bounding box center [728, 0] width 1456 height 0
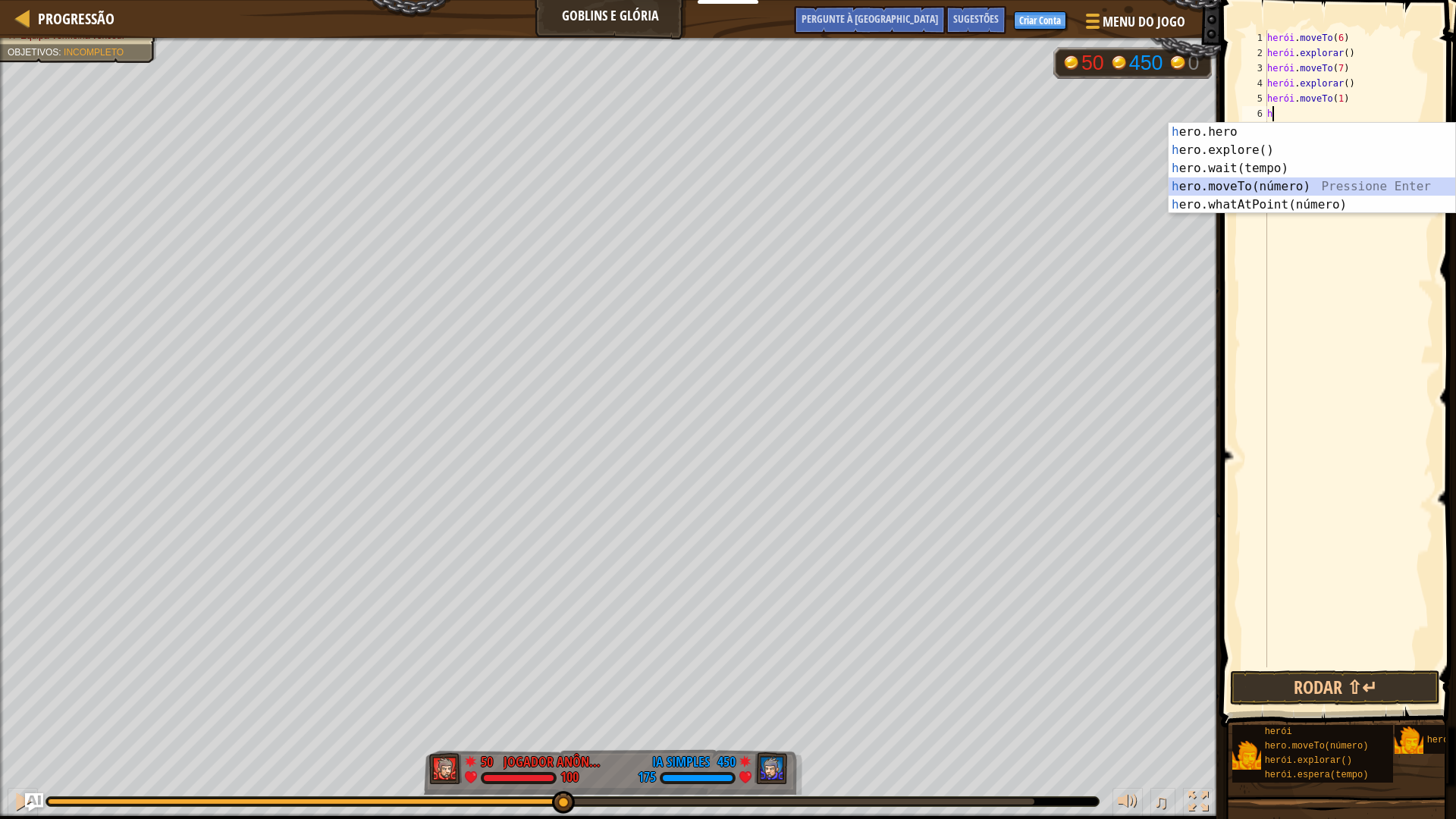
click at [1299, 180] on div "h ero.hero pressione enter h ero.explore() Pressione Enter h ero.wait(tempo) Pr…" at bounding box center [1312, 187] width 287 height 128
type textarea "hero.moveTo(2)"
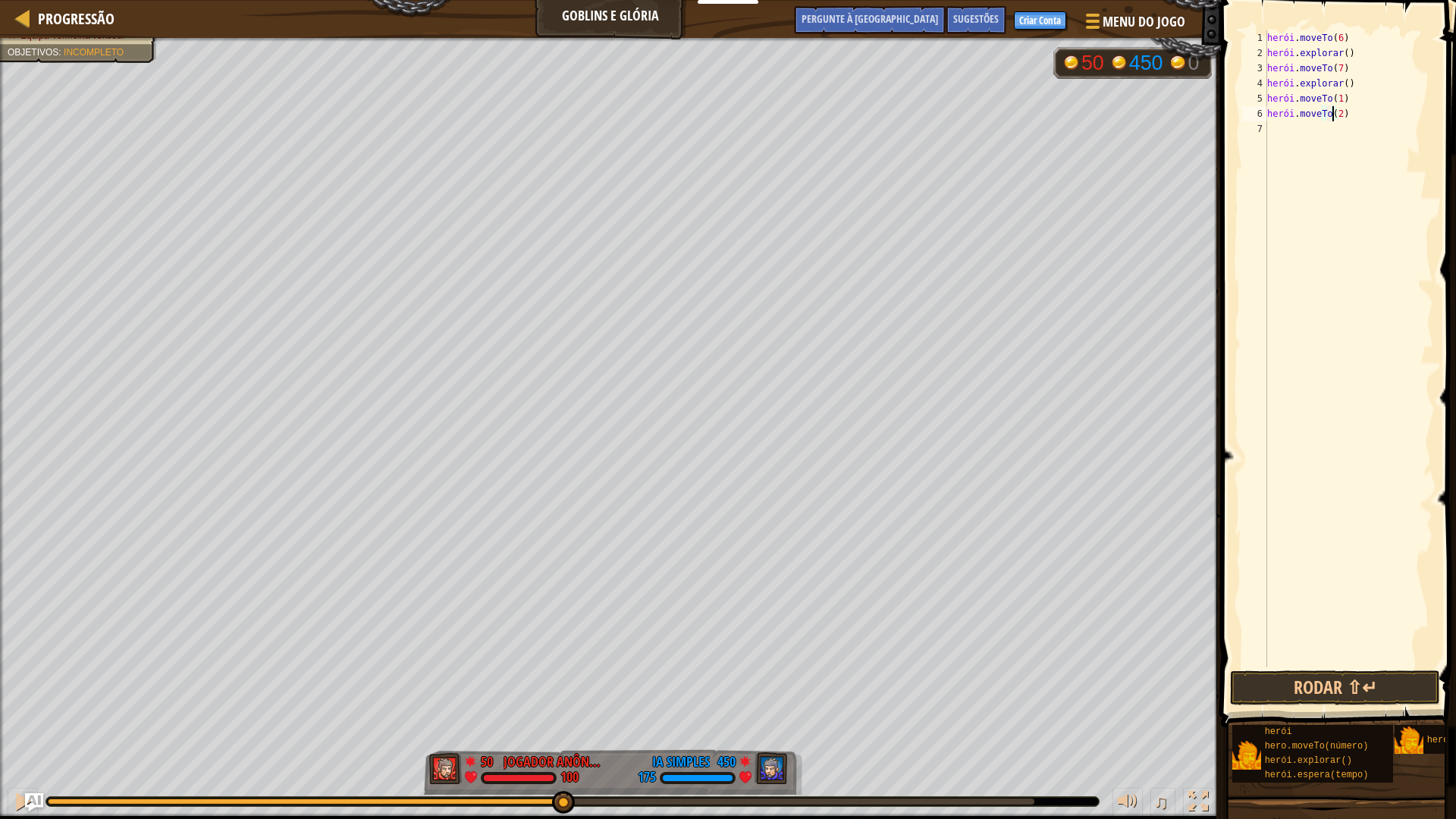
click at [1275, 129] on div "herói . moveTo ( 6 ) herói . explorar ( ) herói . moveTo ( 7 ) herói . explorar…" at bounding box center [1349, 363] width 169 height 667
type textarea "h"
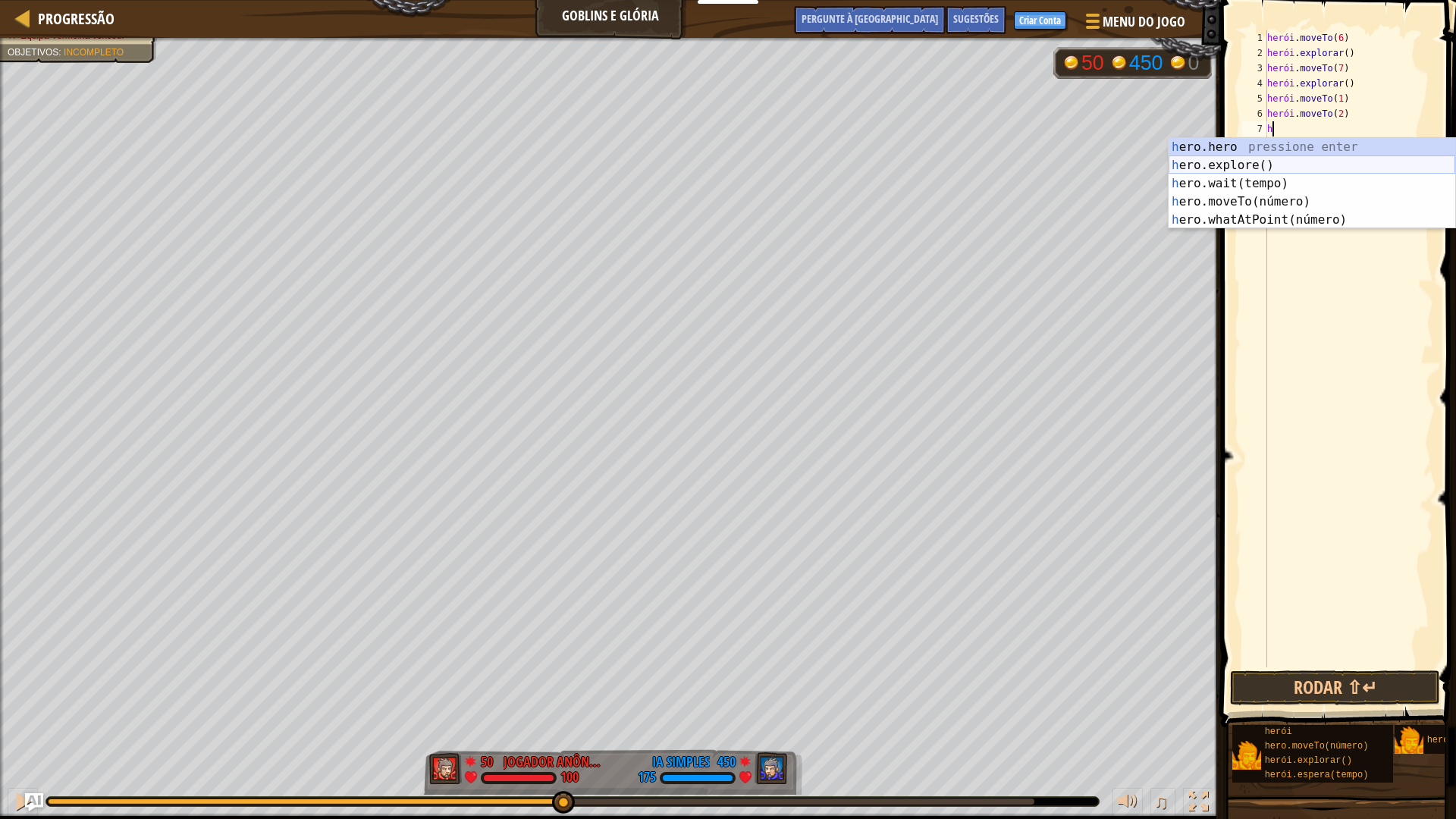
click at [1275, 162] on div "h ero.hero pressione enter h ero.explore() Pressione Enter h ero.wait(tempo) Pr…" at bounding box center [1312, 202] width 287 height 128
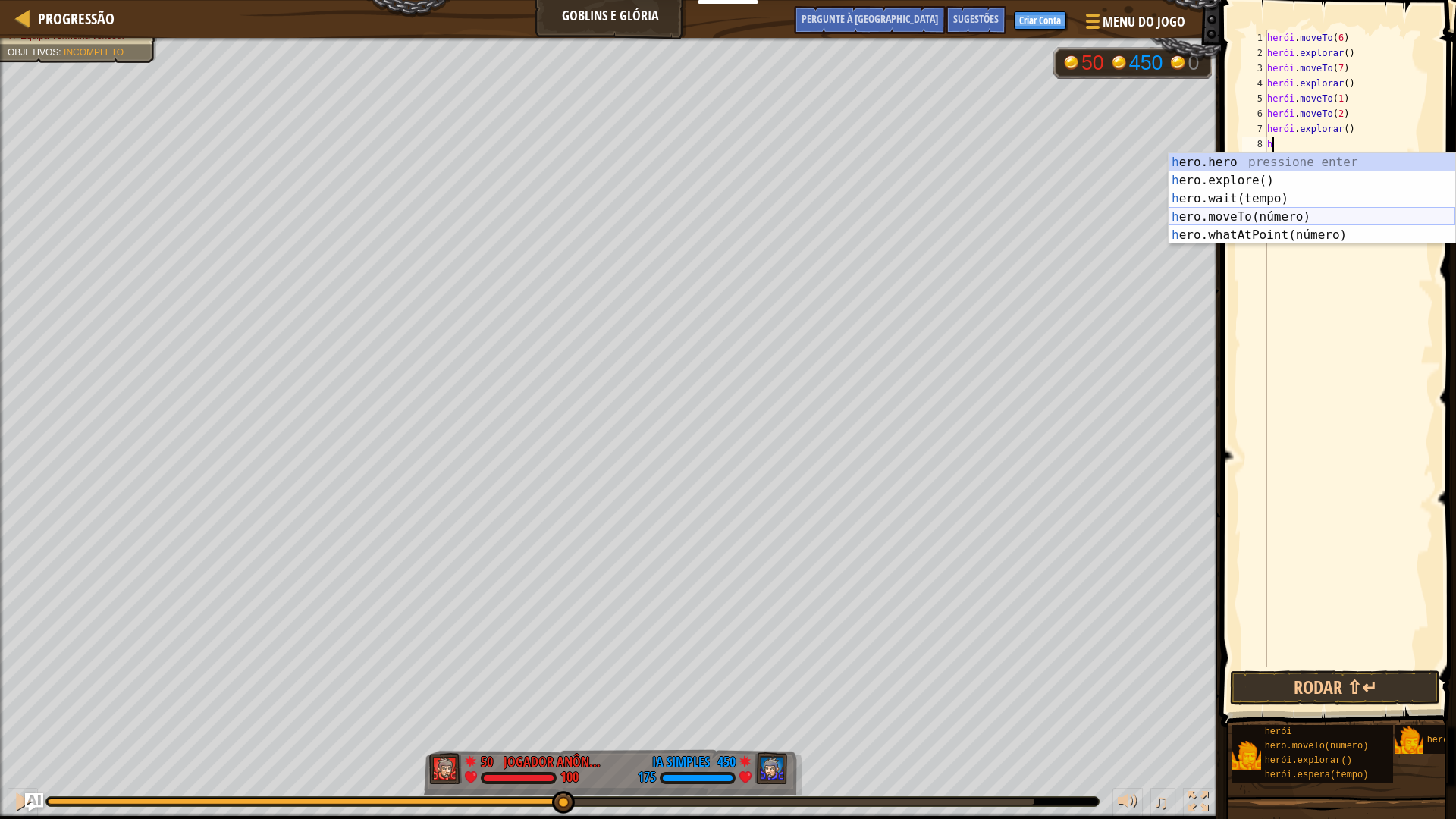
click at [1301, 217] on div "h ero.hero pressione enter h ero.explore() Pressione Enter h ero.wait(tempo) Pr…" at bounding box center [1312, 217] width 287 height 128
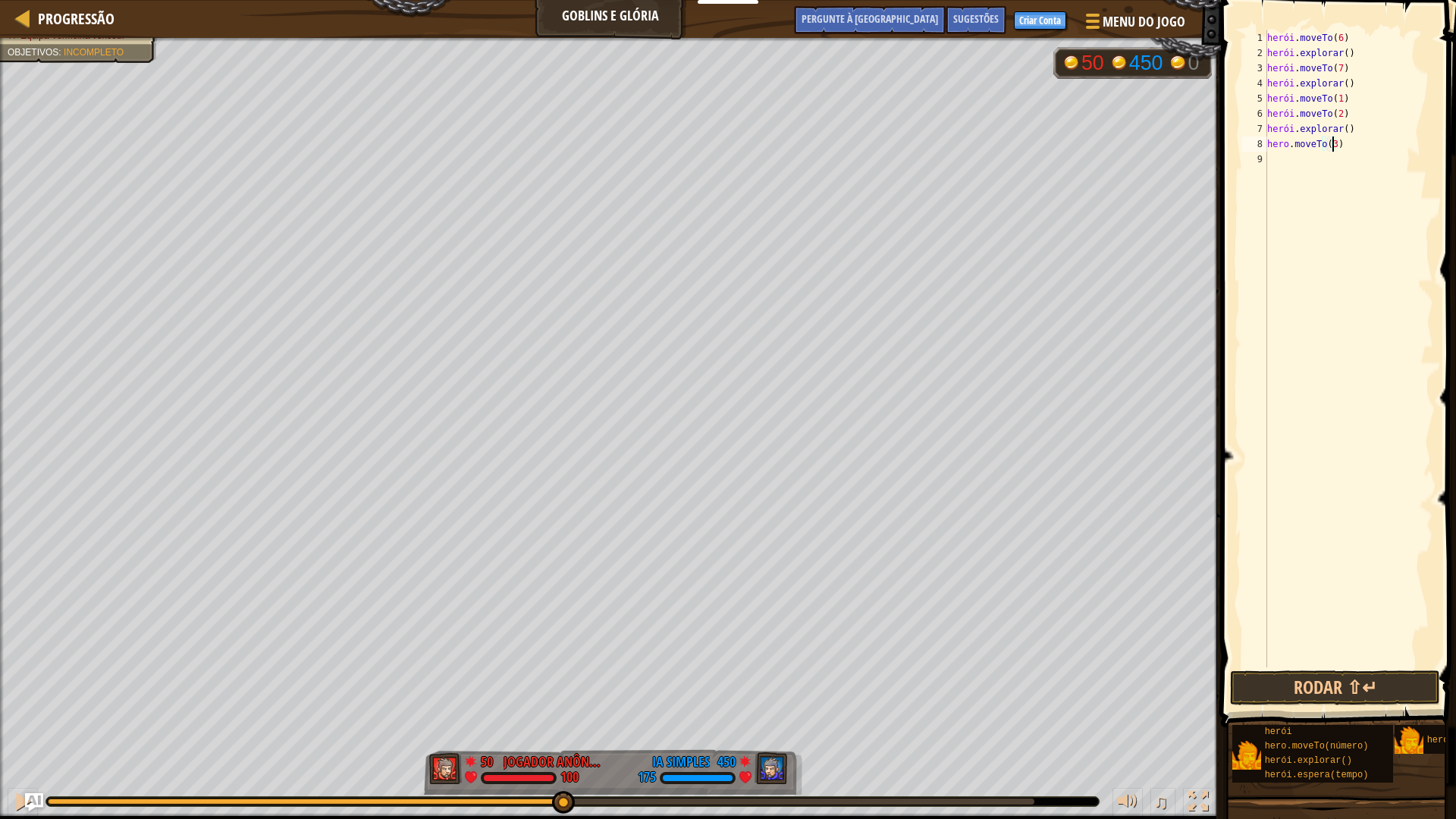
type textarea "hero.moveTo(3)"
click at [1312, 163] on div "herói . moveTo ( 6 ) herói . explorar ( ) herói . moveTo ( 7 ) herói . explorar…" at bounding box center [1349, 363] width 169 height 667
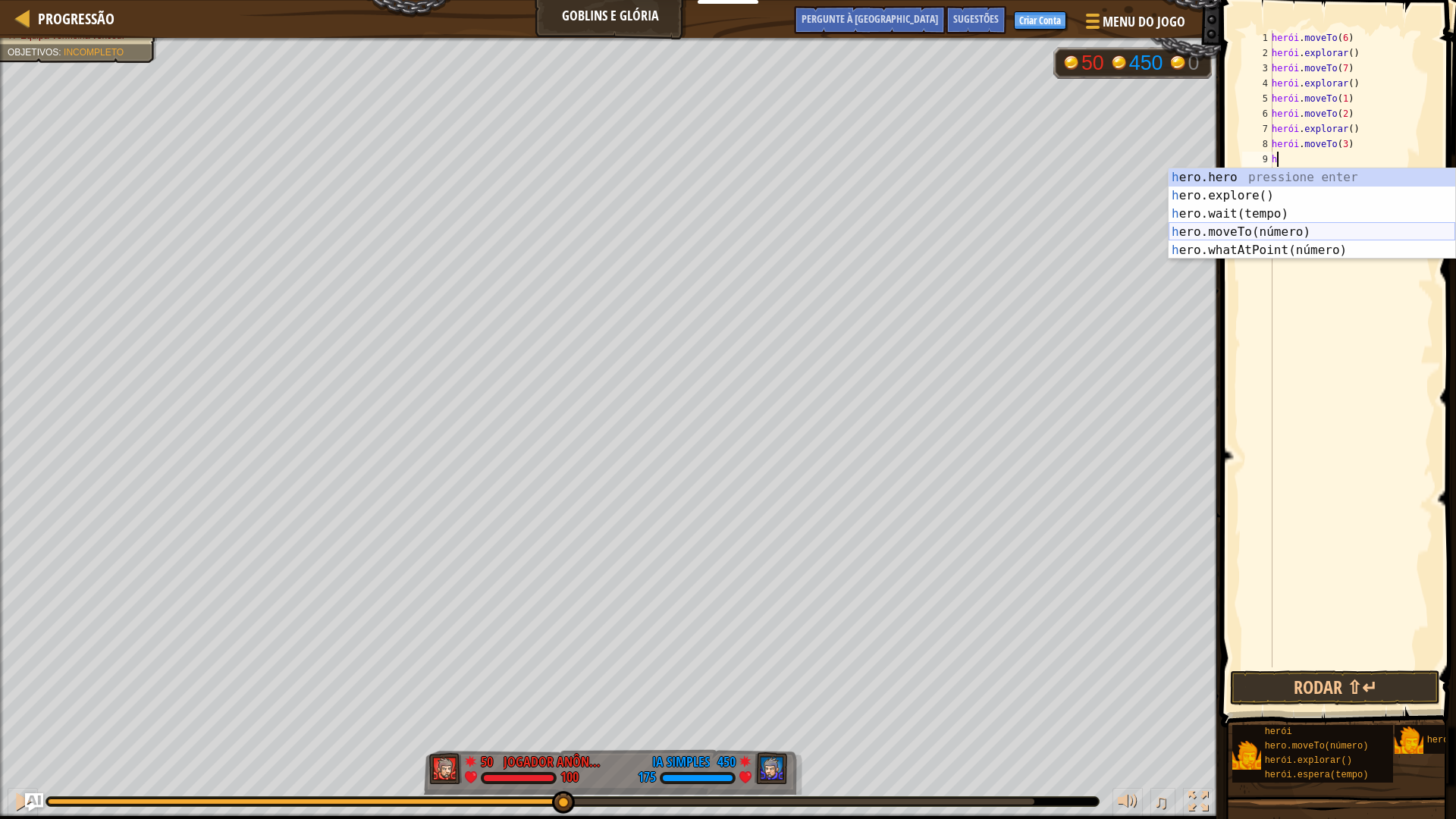
click at [1263, 226] on div "h ero.hero pressione enter h ero.explore() Pressione Enter h ero.wait(tempo) Pr…" at bounding box center [1312, 232] width 287 height 128
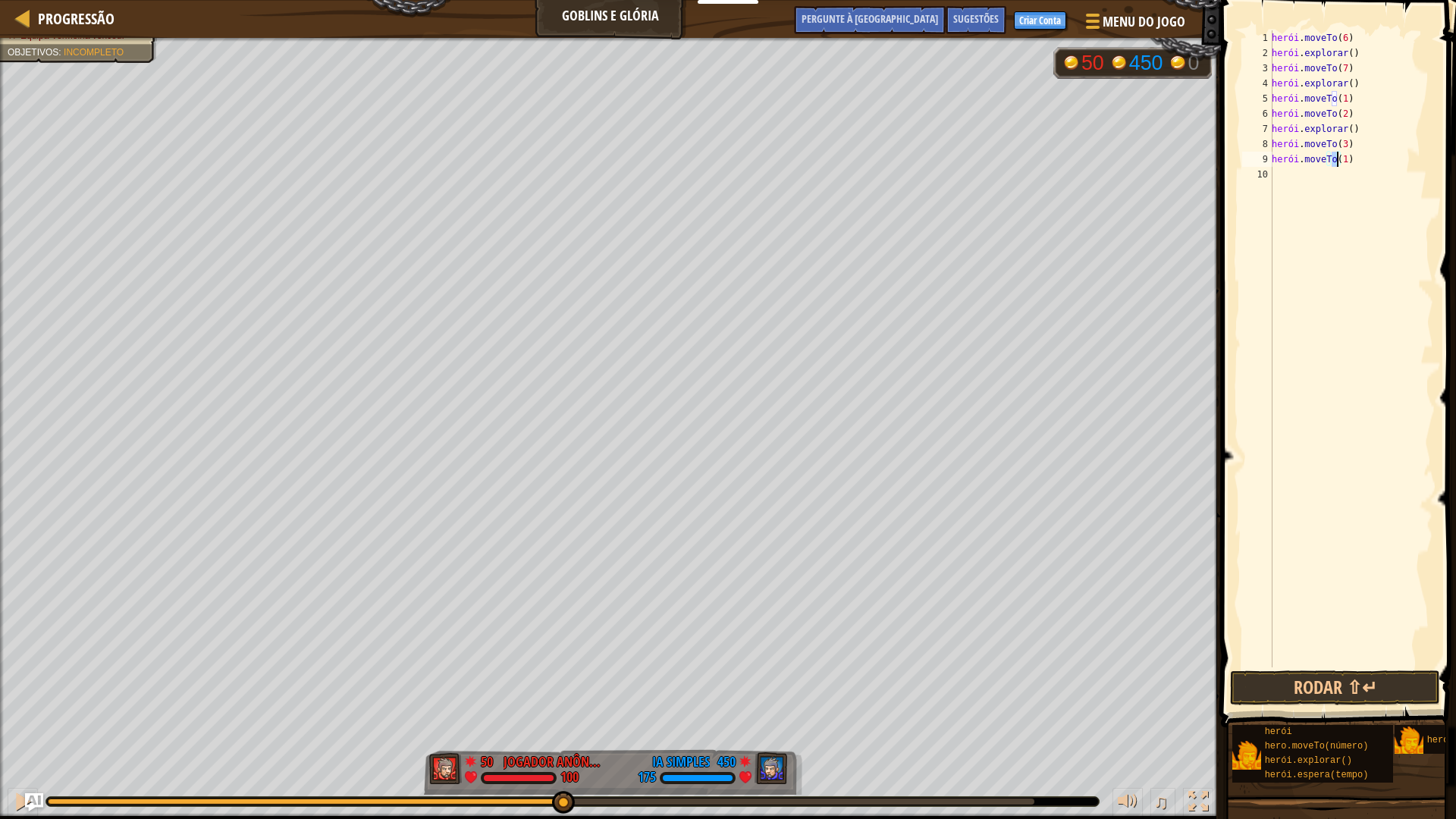
type textarea "hero.moveTo(4)"
click at [1287, 178] on div "herói . moveTo ( 6 ) herói . explorar ( ) herói . moveTo ( 7 ) herói . explorar…" at bounding box center [1350, 363] width 165 height 667
type textarea "h"
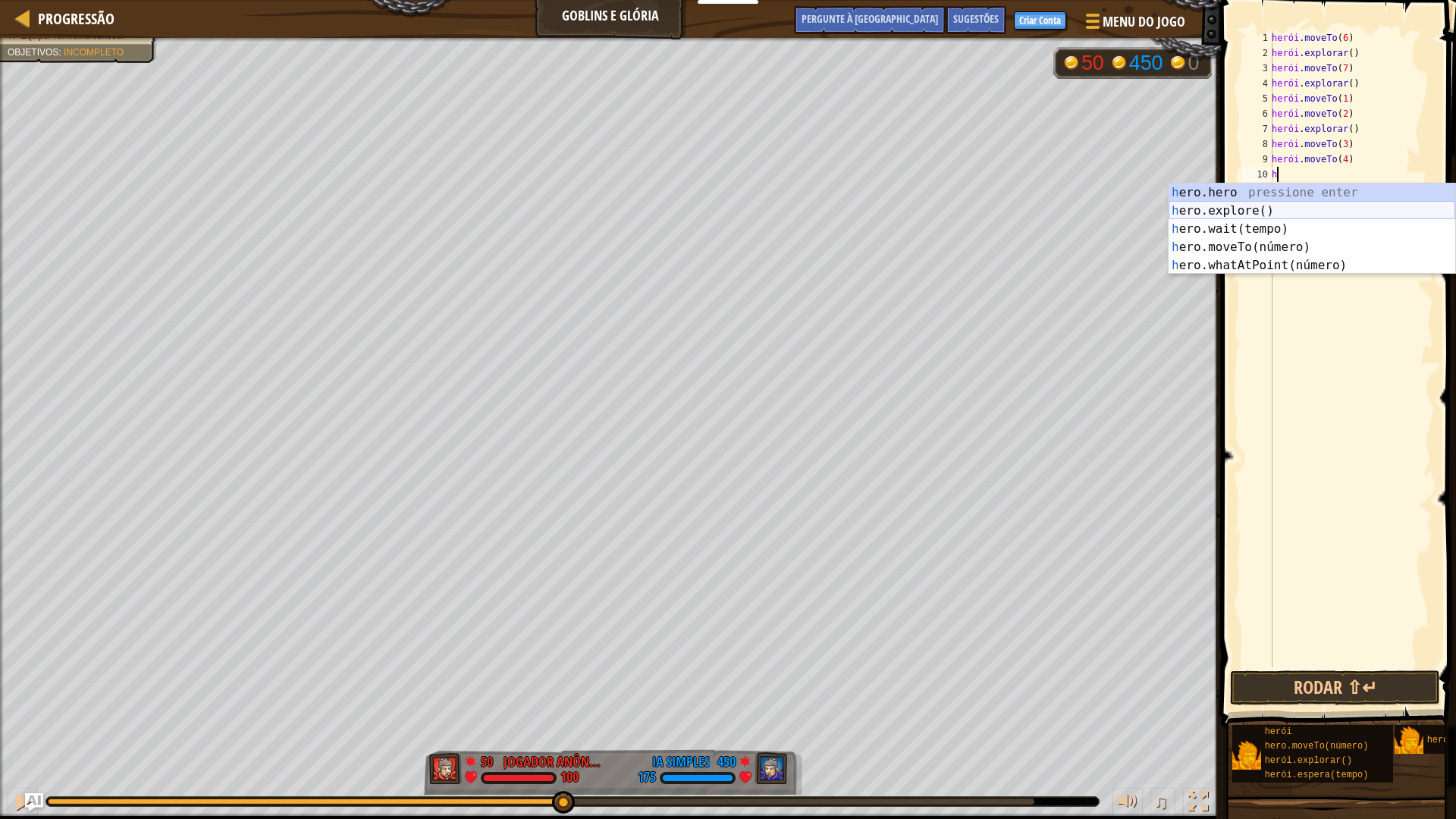
click at [1261, 206] on div "h ero.hero pressione enter h ero.explore() Pressione Enter h ero.wait(tempo) Pr…" at bounding box center [1312, 248] width 287 height 128
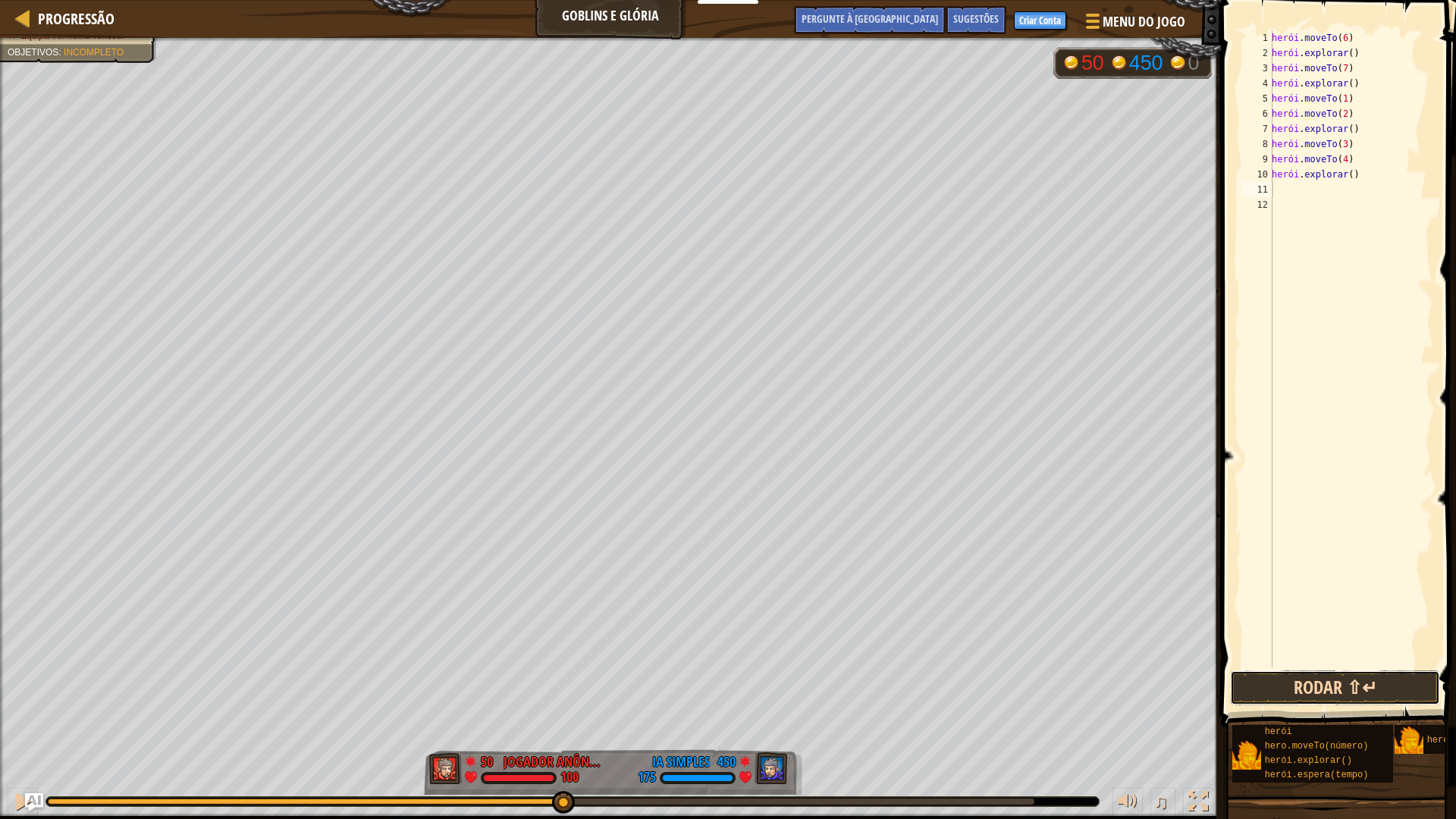
click at [1314, 678] on button "Rodar ⇧↵" at bounding box center [1334, 687] width 210 height 35
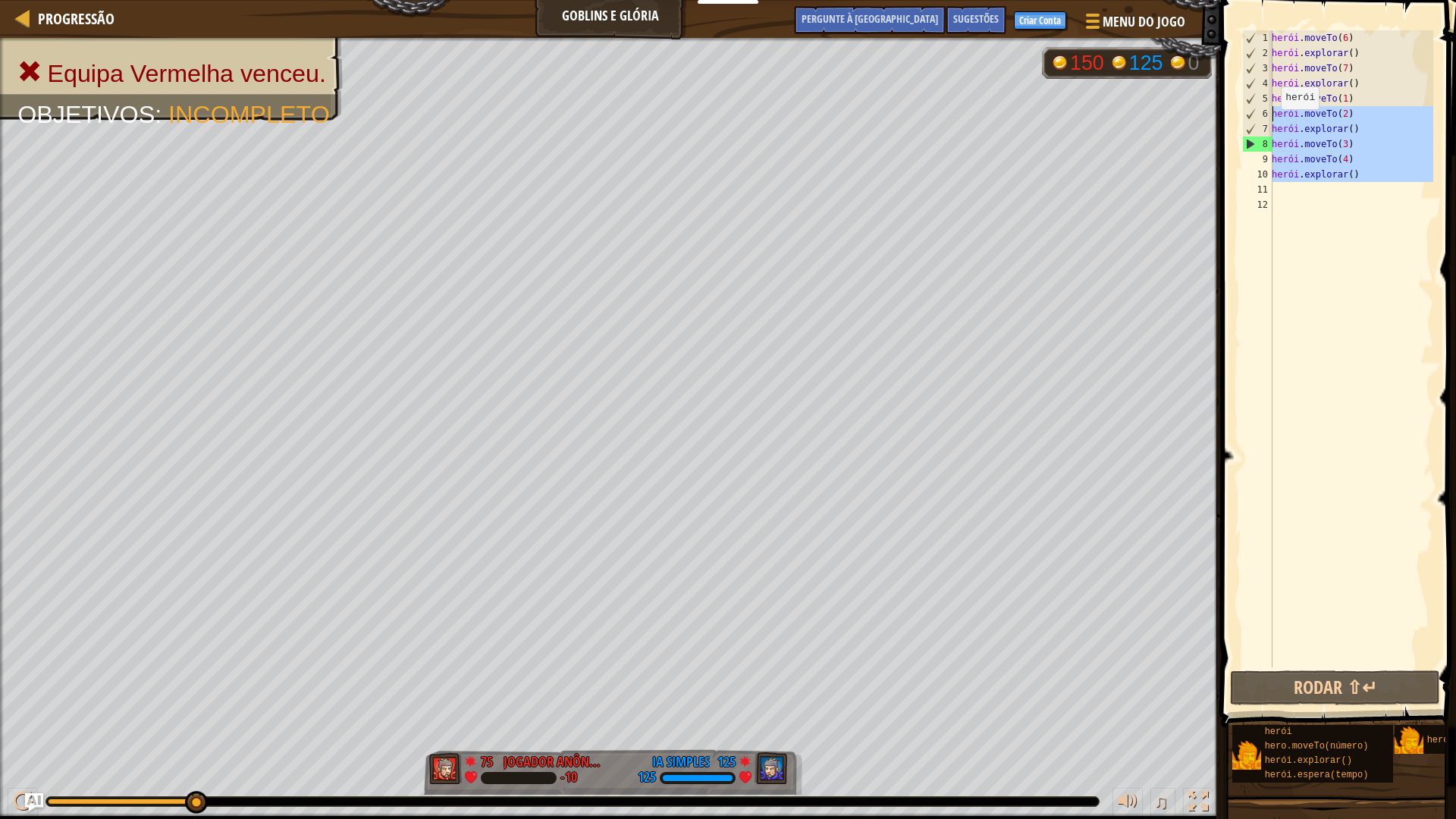
drag, startPoint x: 1345, startPoint y: 184, endPoint x: 1271, endPoint y: 120, distance: 97.8
click at [1271, 120] on div "1 2 3 4 5 6 7 8 9 10 11 12 herói . moveTo ( 6 ) herói . explorar ( ) herói . mo…" at bounding box center [1336, 349] width 195 height 637
type textarea "hero.moveTo(2) hero.explore()"
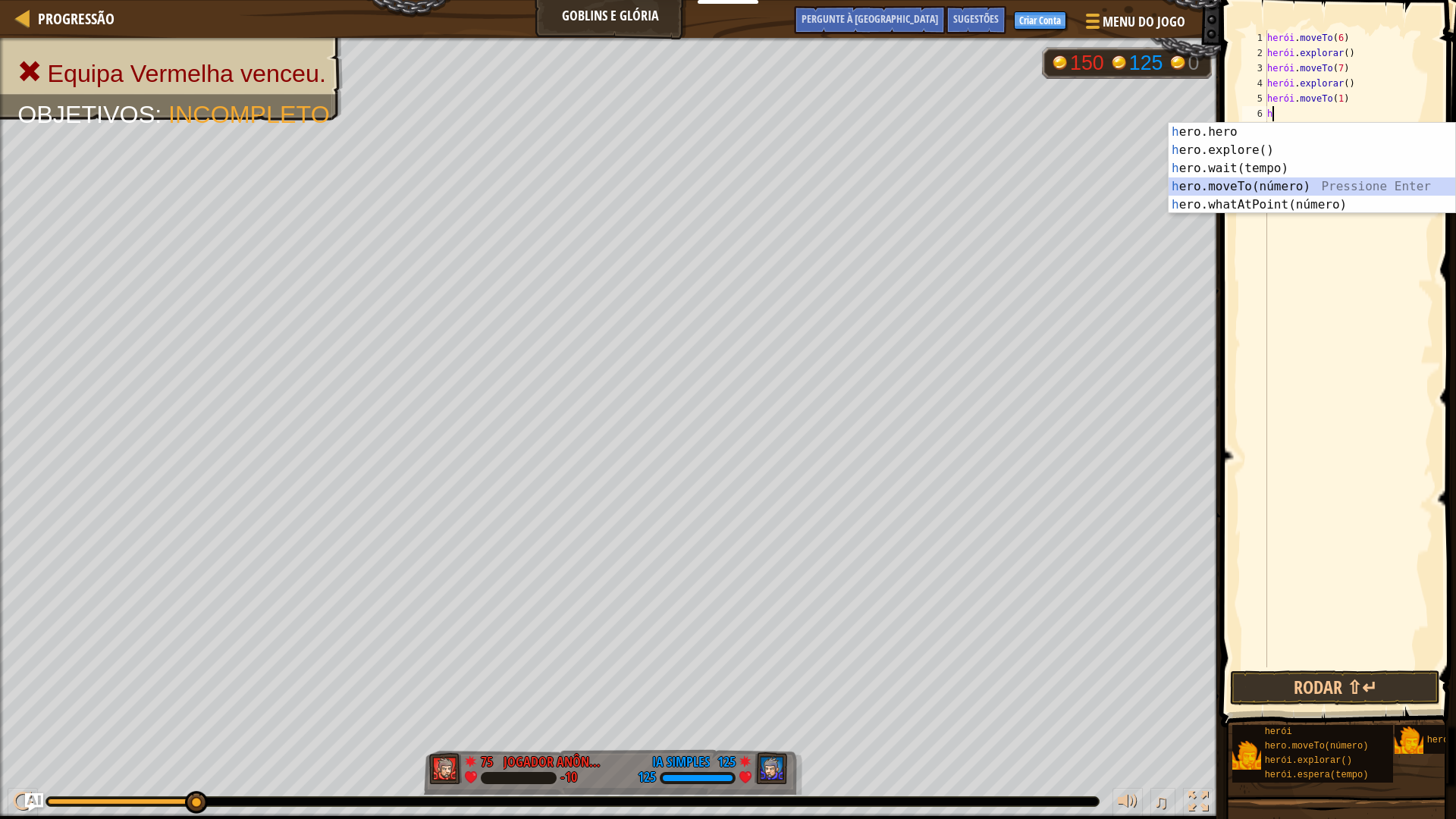
click at [1266, 183] on div "h ero.hero pressione enter h ero.explore() Pressione Enter h ero.wait(tempo) Pr…" at bounding box center [1312, 187] width 287 height 128
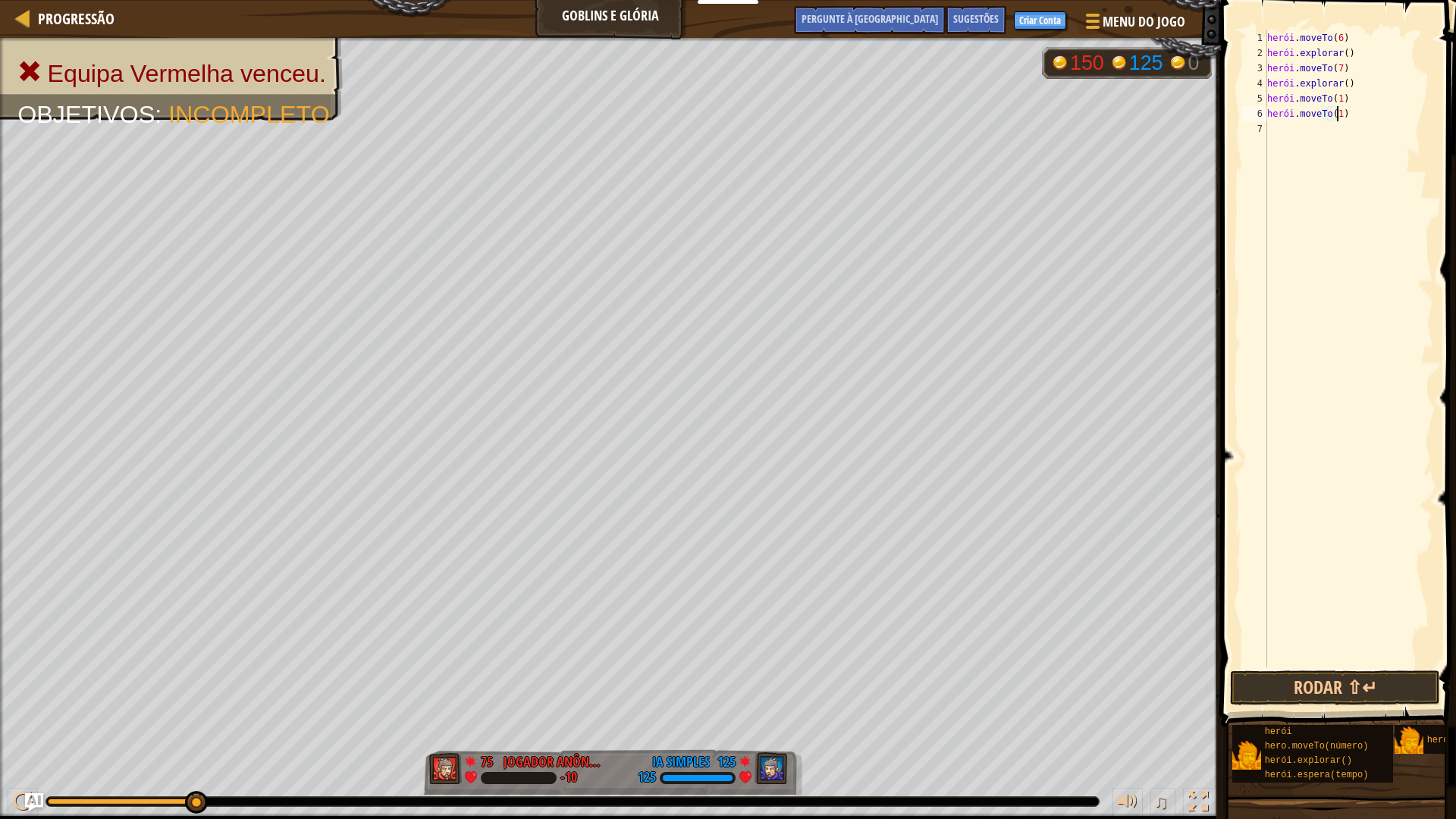
click at [1372, 110] on div "herói . moveTo ( 6 ) herói . explorar ( ) herói . moveTo ( 7 ) herói . explorar…" at bounding box center [1349, 363] width 169 height 667
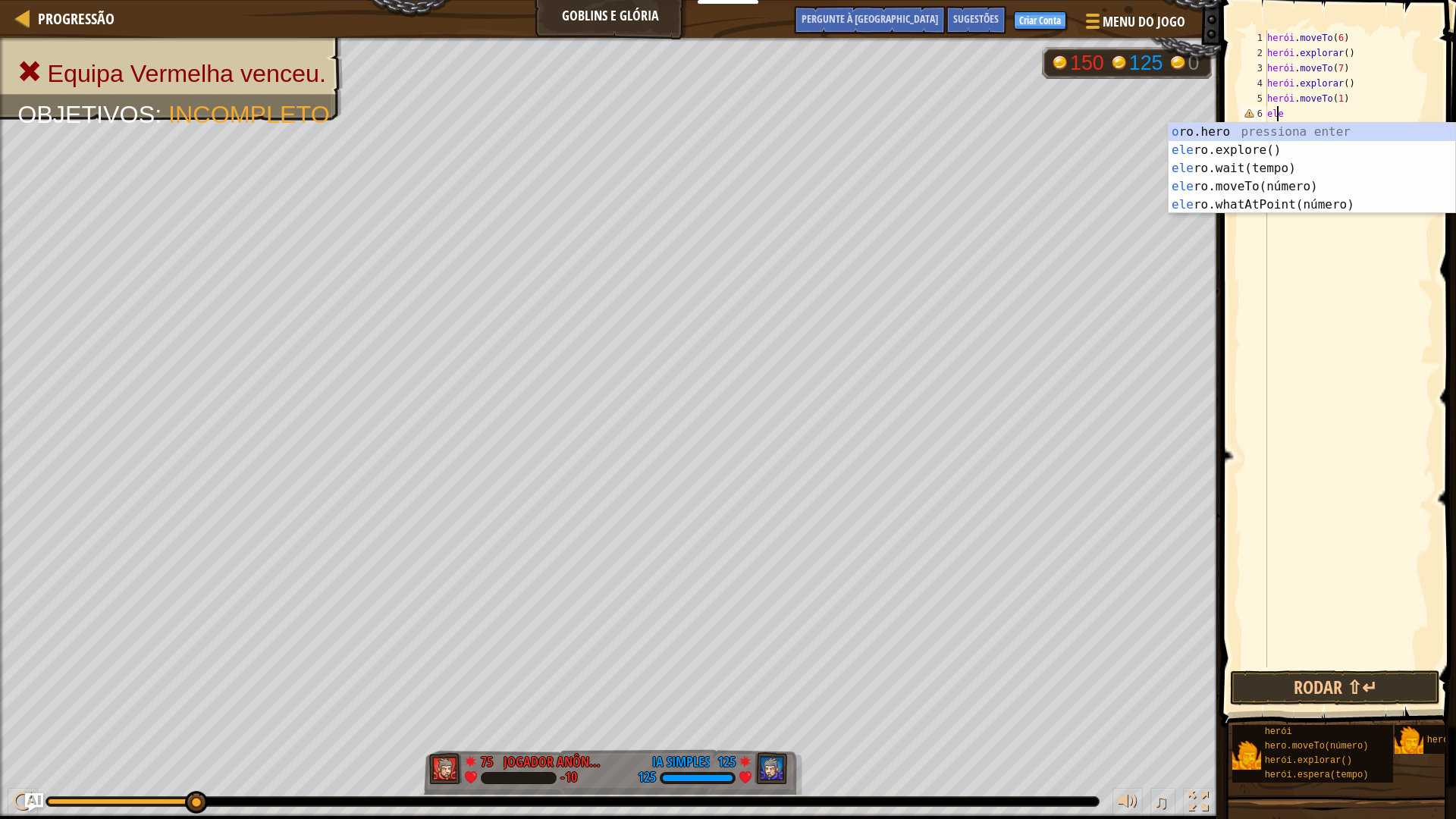
type textarea "h"
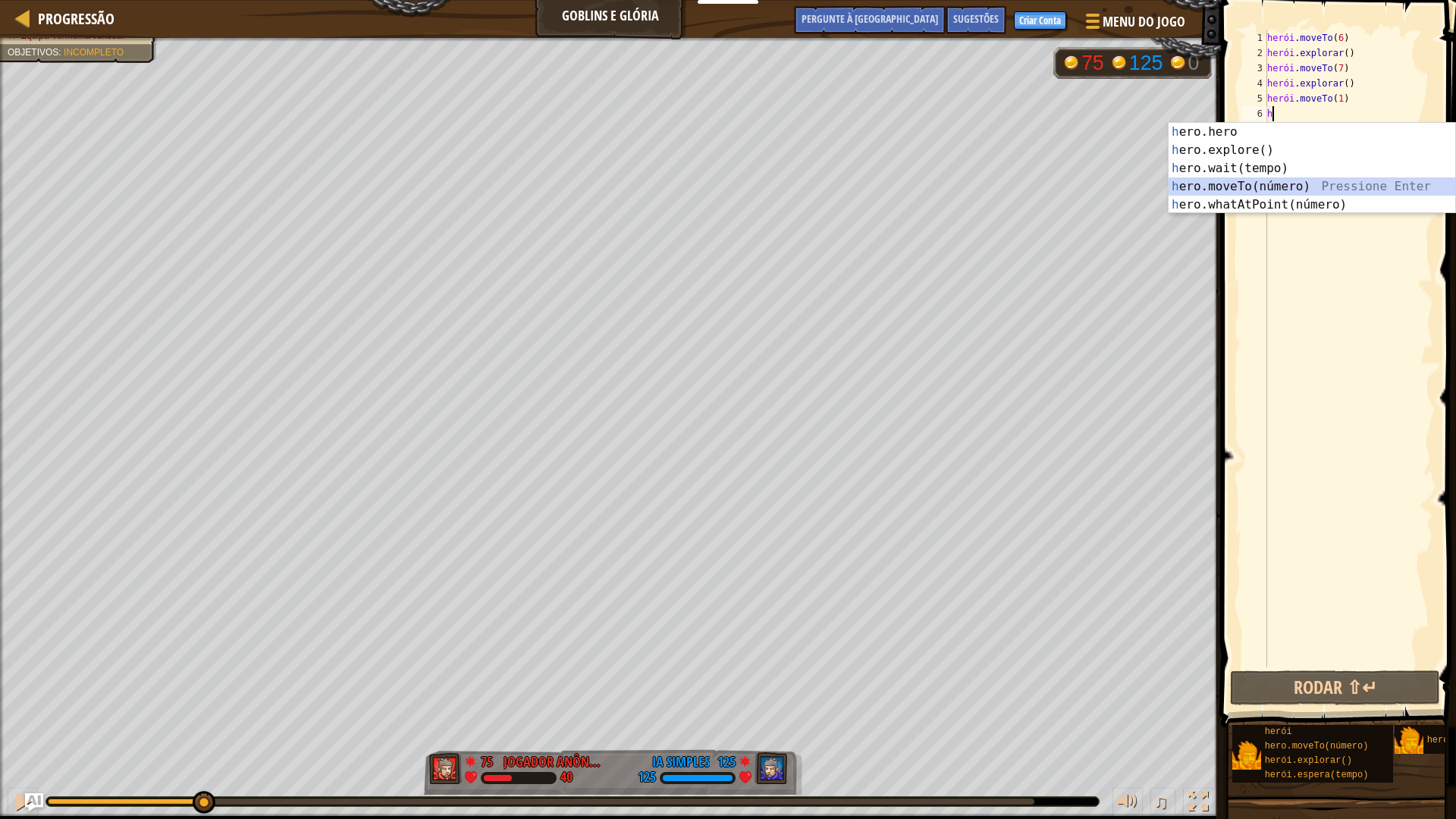
click at [1287, 181] on div "h ero.hero pressione enter h ero.explore() Pressione Enter h ero.wait(tempo) Pr…" at bounding box center [1312, 187] width 287 height 128
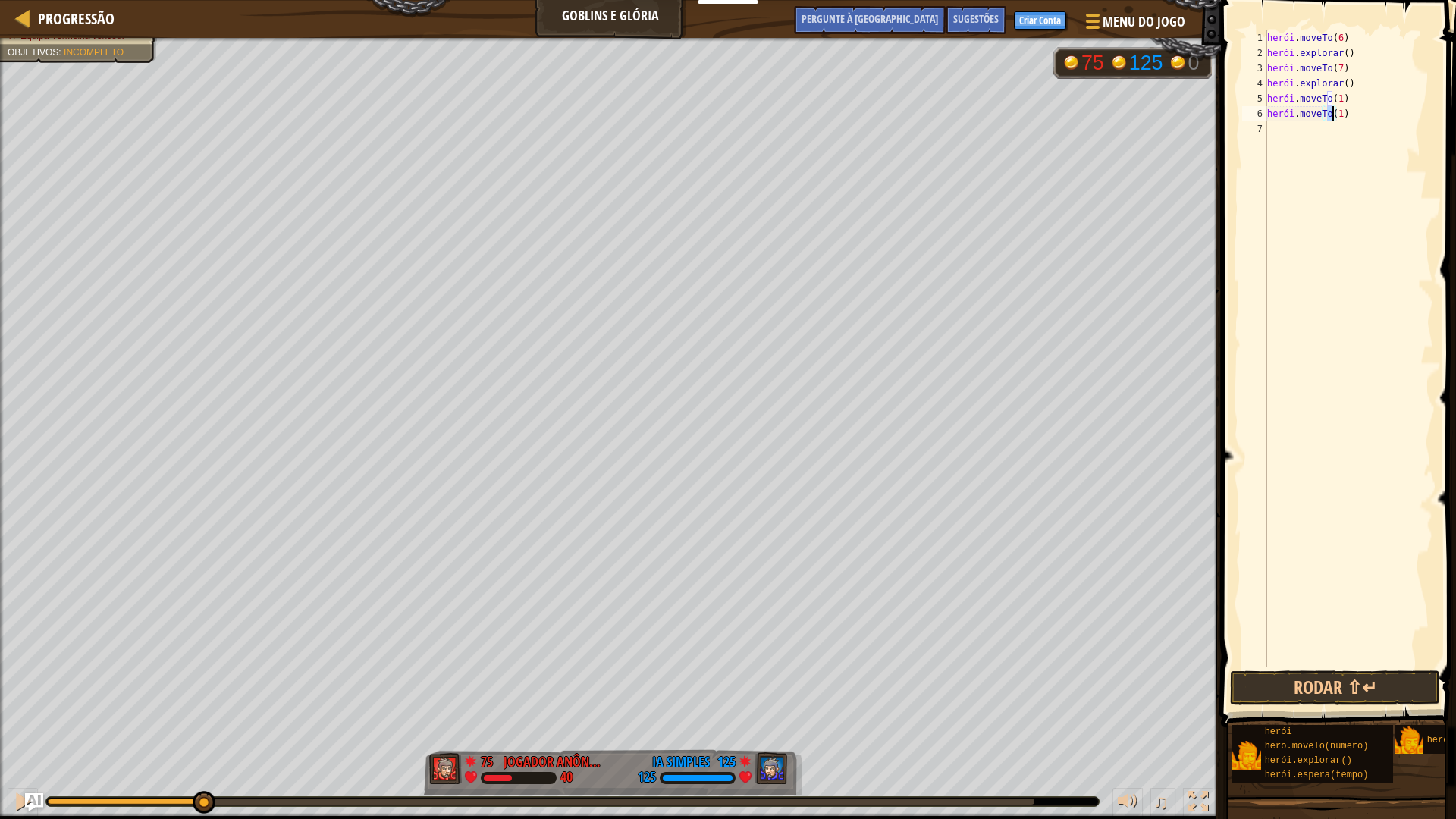
scroll to position [7, 5]
type textarea "hero.moveTo(0)"
click at [1252, 671] on button "Rodar ⇧↵" at bounding box center [1334, 687] width 210 height 35
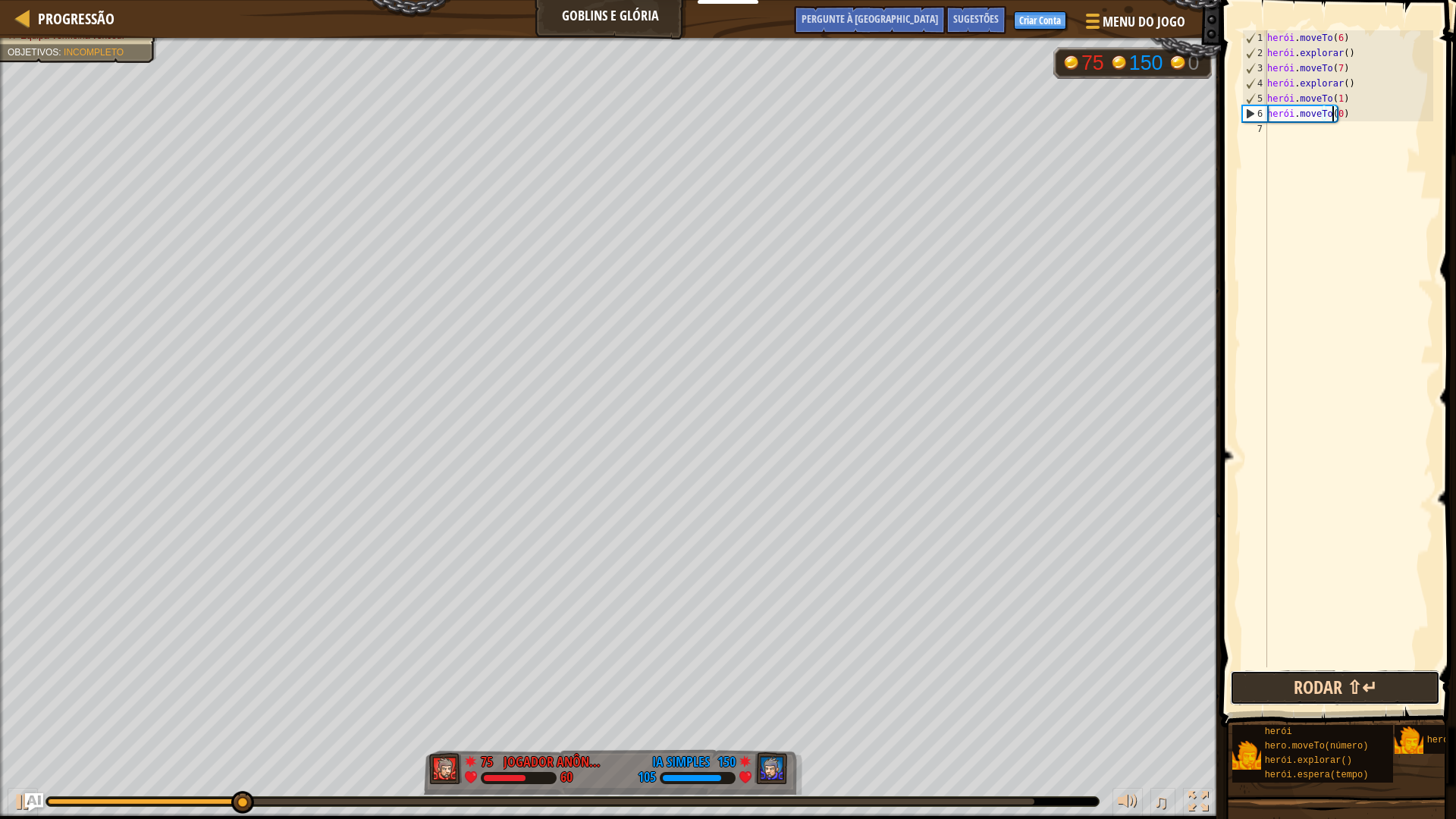
click at [1337, 690] on button "Rodar ⇧↵" at bounding box center [1334, 687] width 210 height 35
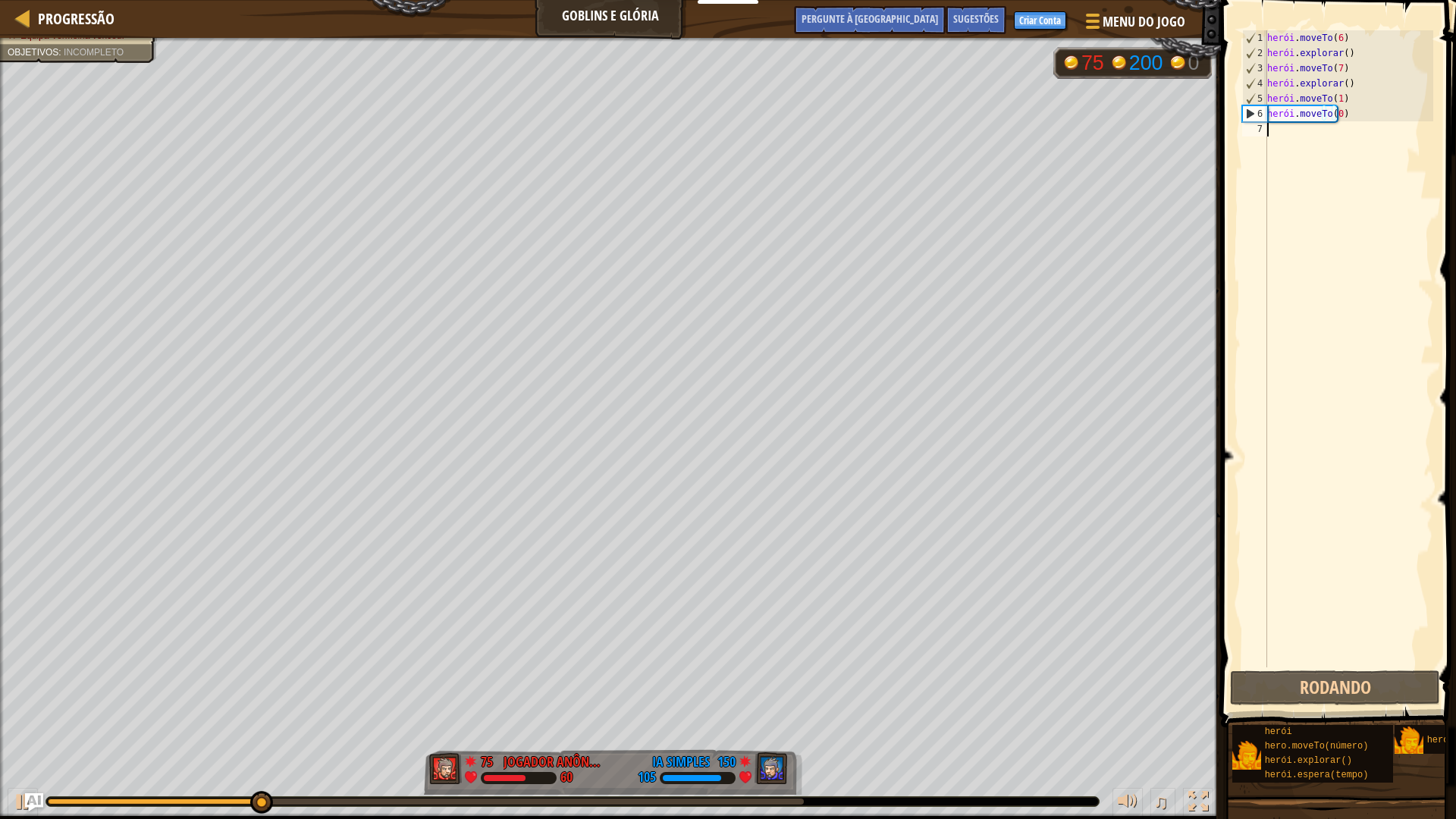
click at [1314, 135] on div "herói . moveTo ( 6 ) herói . explorar ( ) herói . moveTo ( 7 ) herói . explorar…" at bounding box center [1349, 363] width 169 height 667
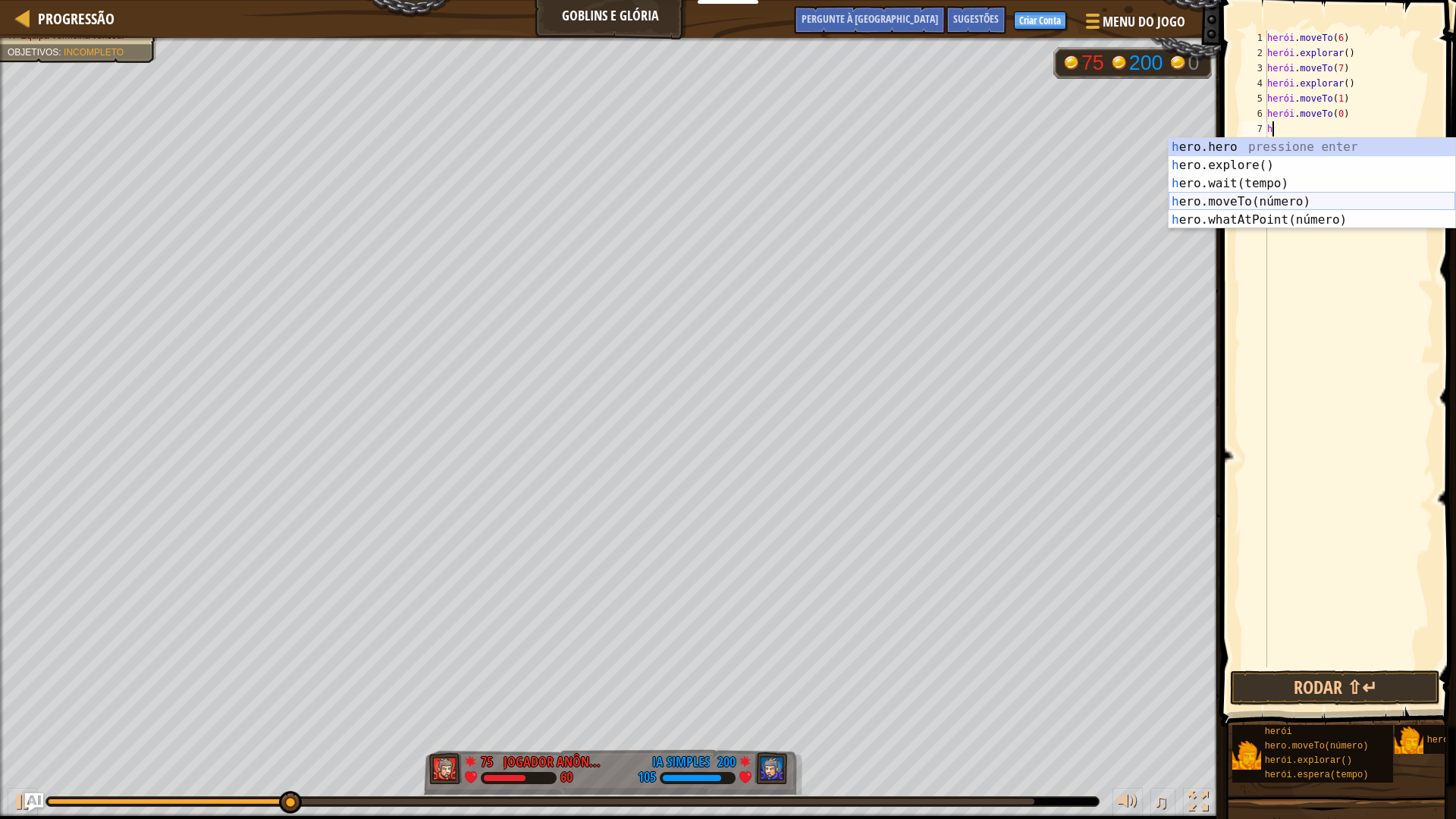
click at [1288, 197] on div "h ero.hero pressione enter h ero.explore() Pressione Enter h ero.wait(tempo) Pr…" at bounding box center [1312, 202] width 287 height 128
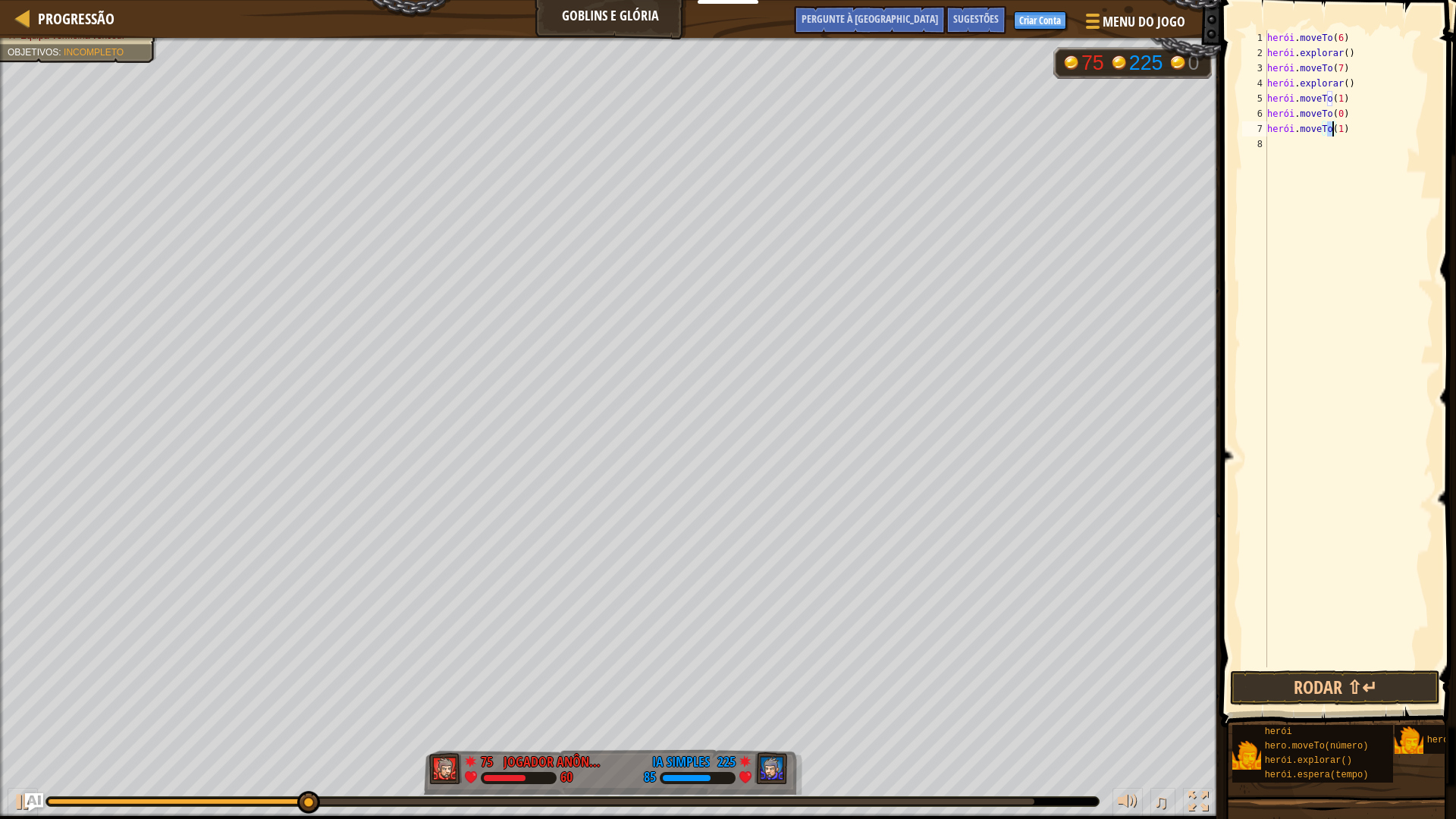
type textarea "hero.moveTo(2)"
drag, startPoint x: 1305, startPoint y: 156, endPoint x: 1298, endPoint y: 176, distance: 21.2
click at [1303, 169] on div "herói . moveTo ( 6 ) herói . explorar ( ) herói . moveTo ( 7 ) herói . explorar…" at bounding box center [1349, 363] width 169 height 667
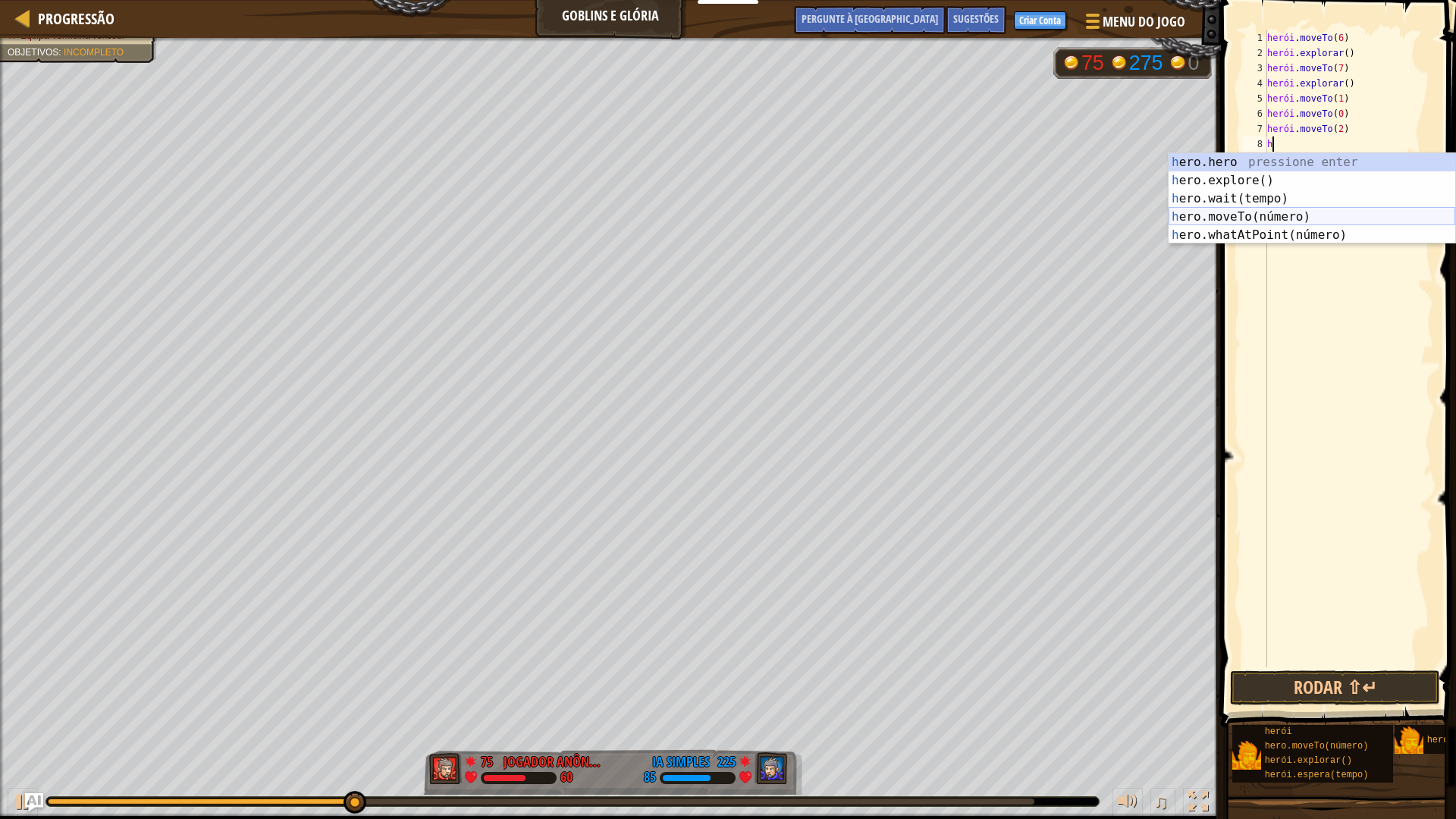
click at [1295, 218] on div "h ero.hero pressione enter h ero.explore() Pressione Enter h ero.wait(tempo) Pr…" at bounding box center [1312, 217] width 287 height 128
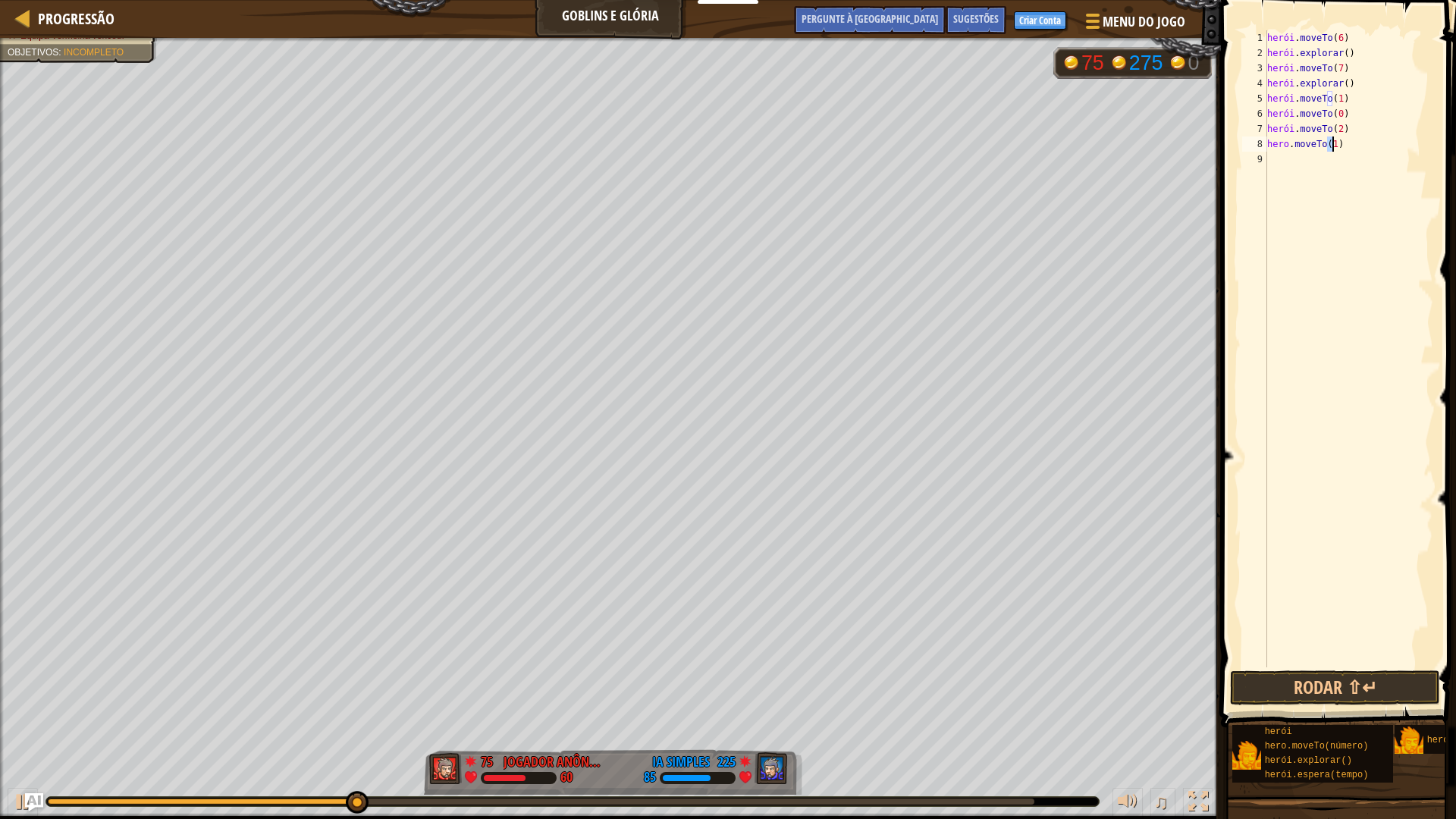
type textarea "hero.moveTo(0)"
click at [1279, 165] on div "herói . moveTo ( 6 ) herói . explorar ( ) herói . moveTo ( 7 ) herói . explorar…" at bounding box center [1349, 363] width 169 height 667
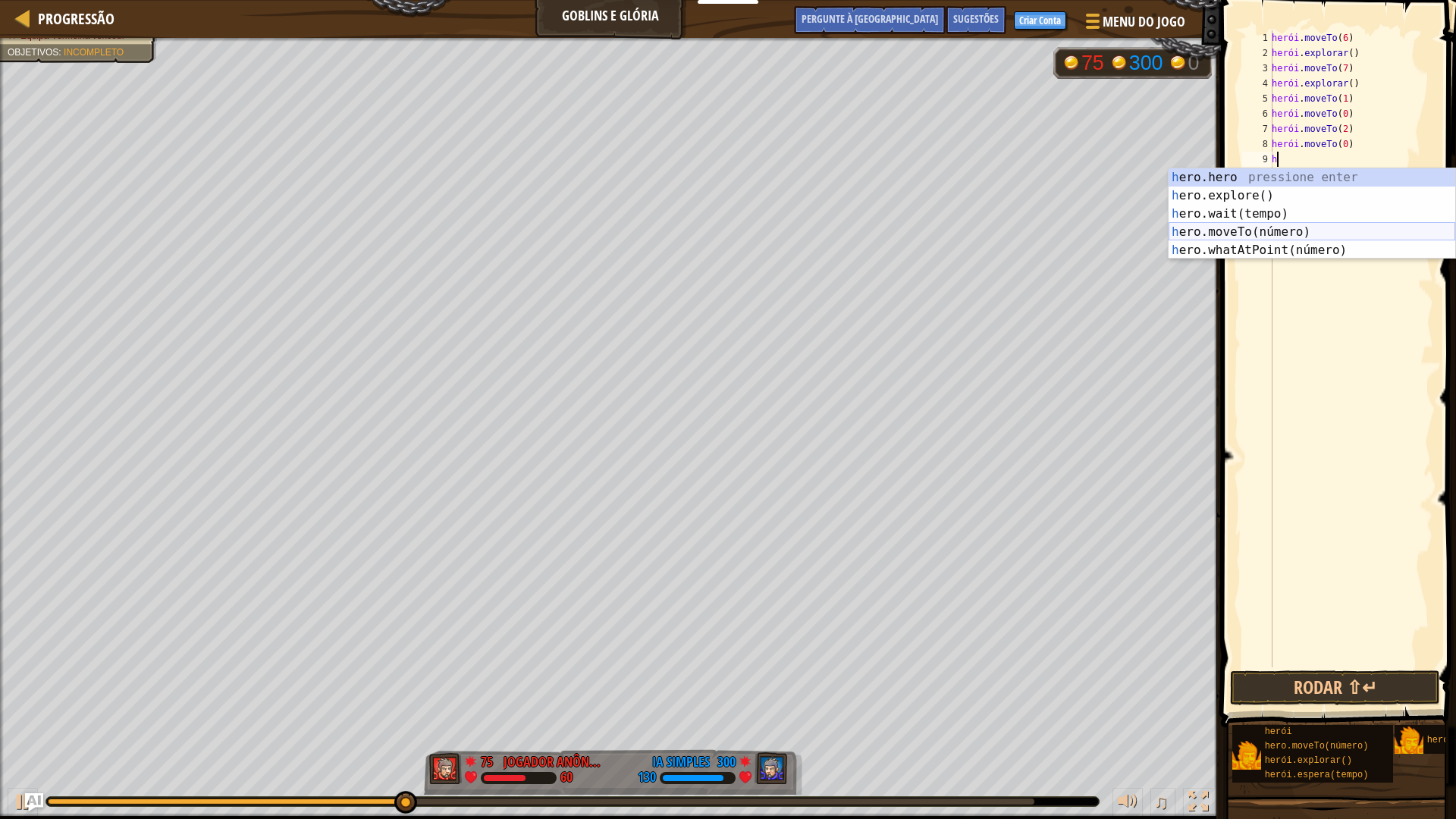
click at [1290, 226] on div "h ero.hero pressione enter h ero.explore() Pressione Enter h ero.wait(tempo) Pr…" at bounding box center [1312, 232] width 287 height 128
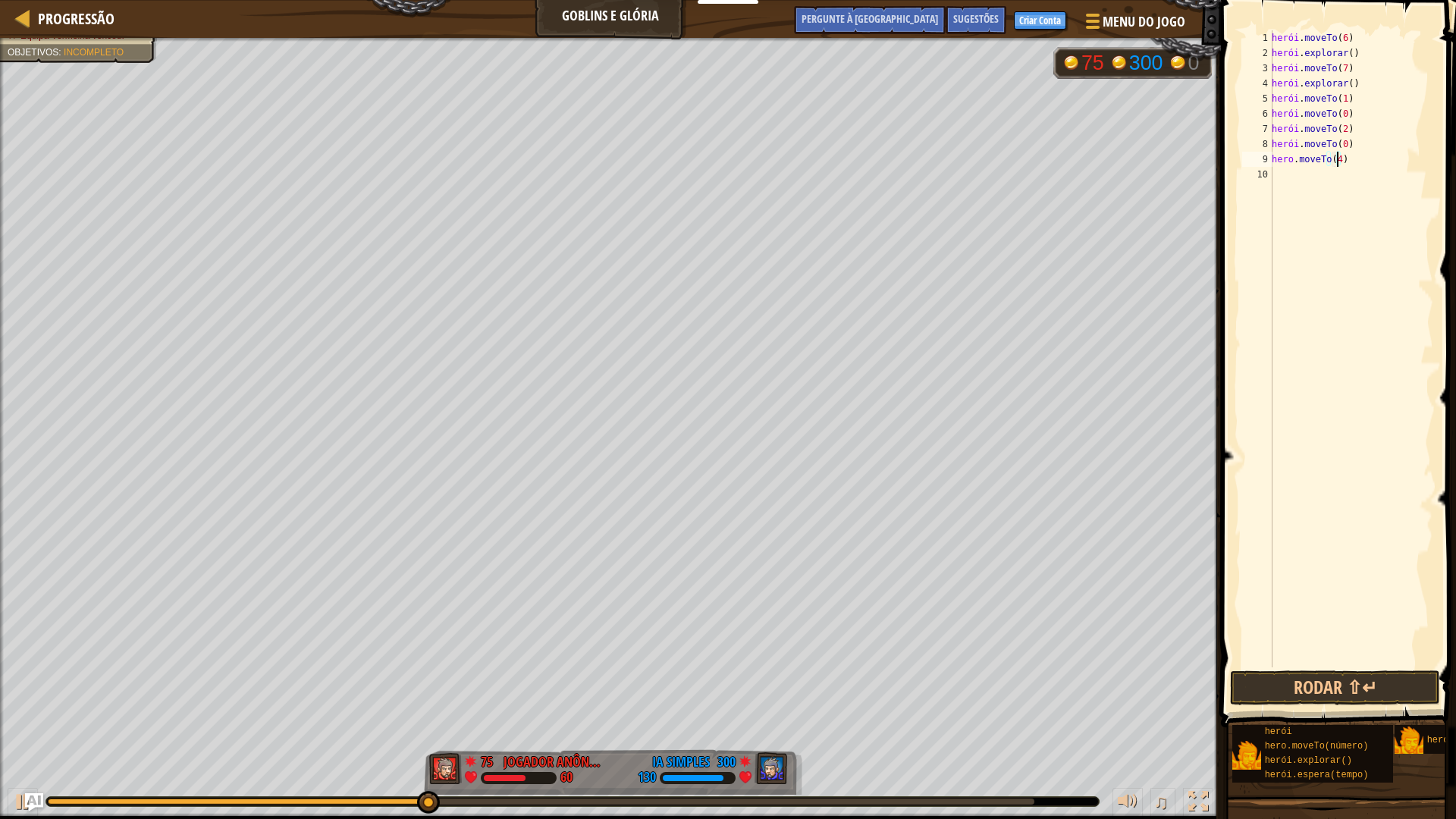
scroll to position [7, 5]
type textarea "hero.moveTo(4)"
click at [1308, 691] on button "Rodar ⇧↵" at bounding box center [1334, 687] width 210 height 35
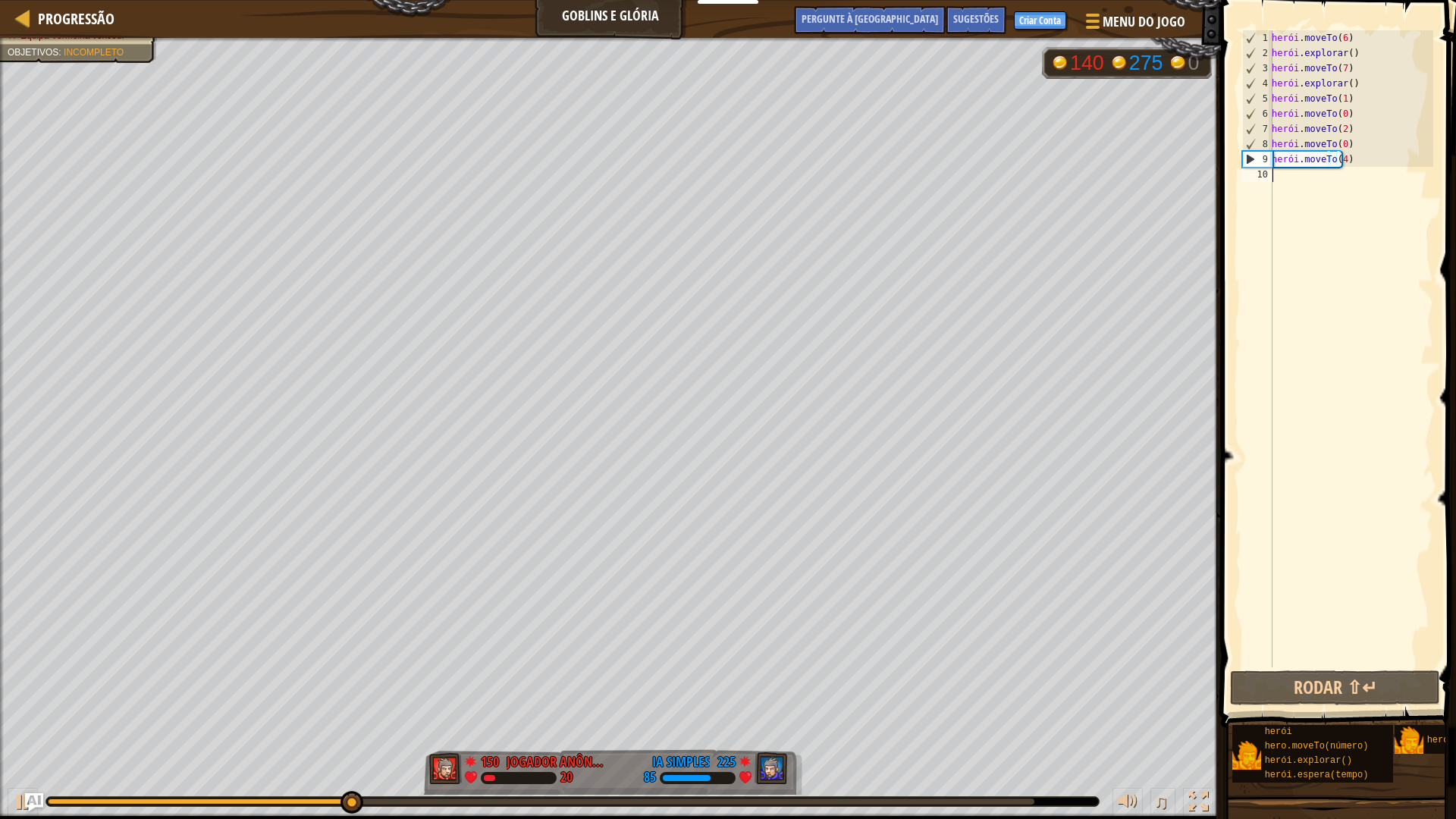
click at [1282, 191] on div "herói . moveTo ( 6 ) herói . explorar ( ) herói . moveTo ( 7 ) herói . explorar…" at bounding box center [1350, 363] width 165 height 667
drag, startPoint x: 1373, startPoint y: 156, endPoint x: 1356, endPoint y: 165, distance: 19.2
click at [1356, 165] on div "herói . moveTo ( 6 ) herói . explorar ( ) herói . moveTo ( 7 ) herói . explorar…" at bounding box center [1350, 363] width 165 height 667
type textarea "hero.moveTo(4)"
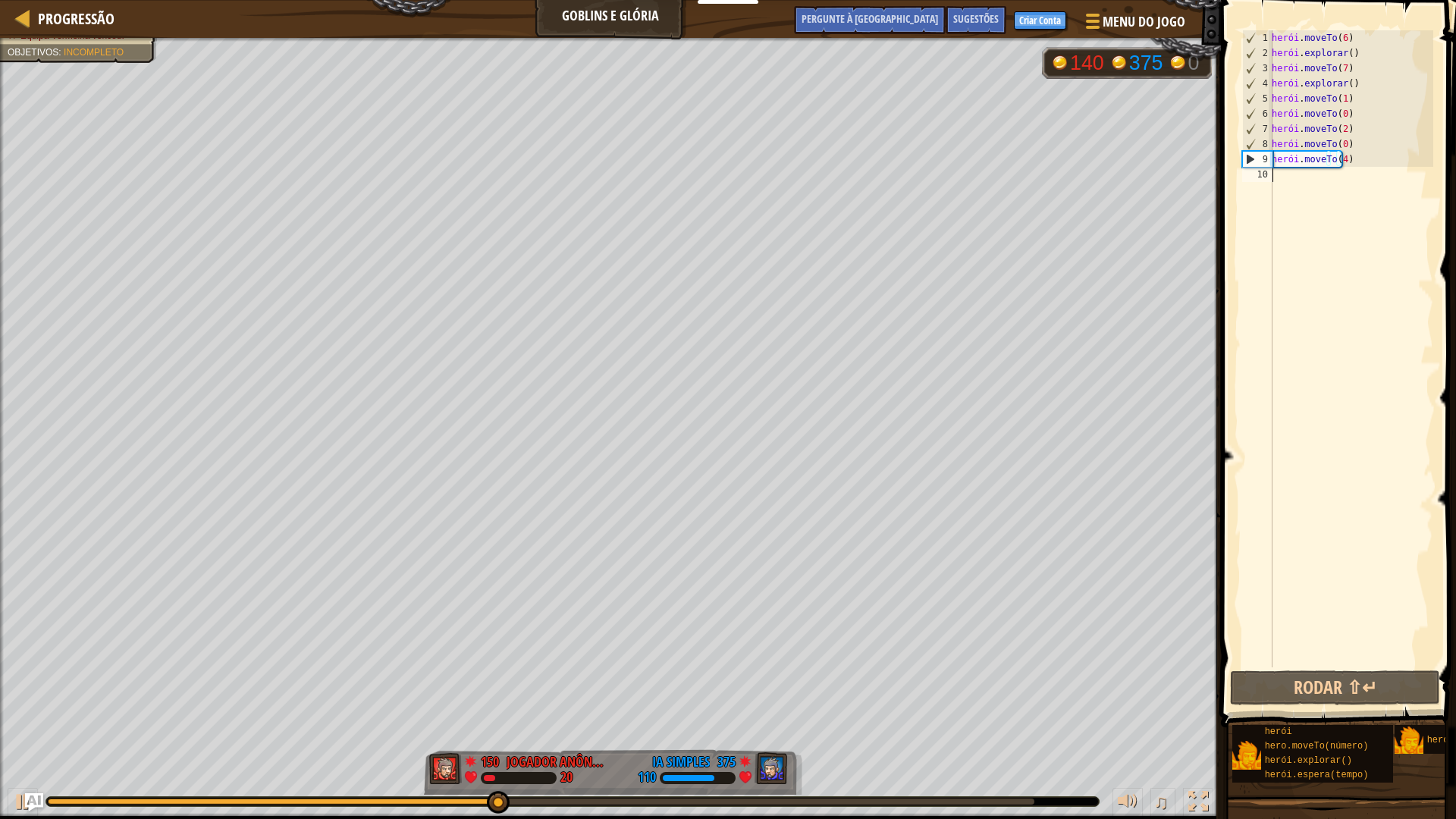
click at [1356, 171] on div "herói . moveTo ( 6 ) herói . explorar ( ) herói . moveTo ( 7 ) herói . explorar…" at bounding box center [1350, 363] width 165 height 667
type textarea "h"
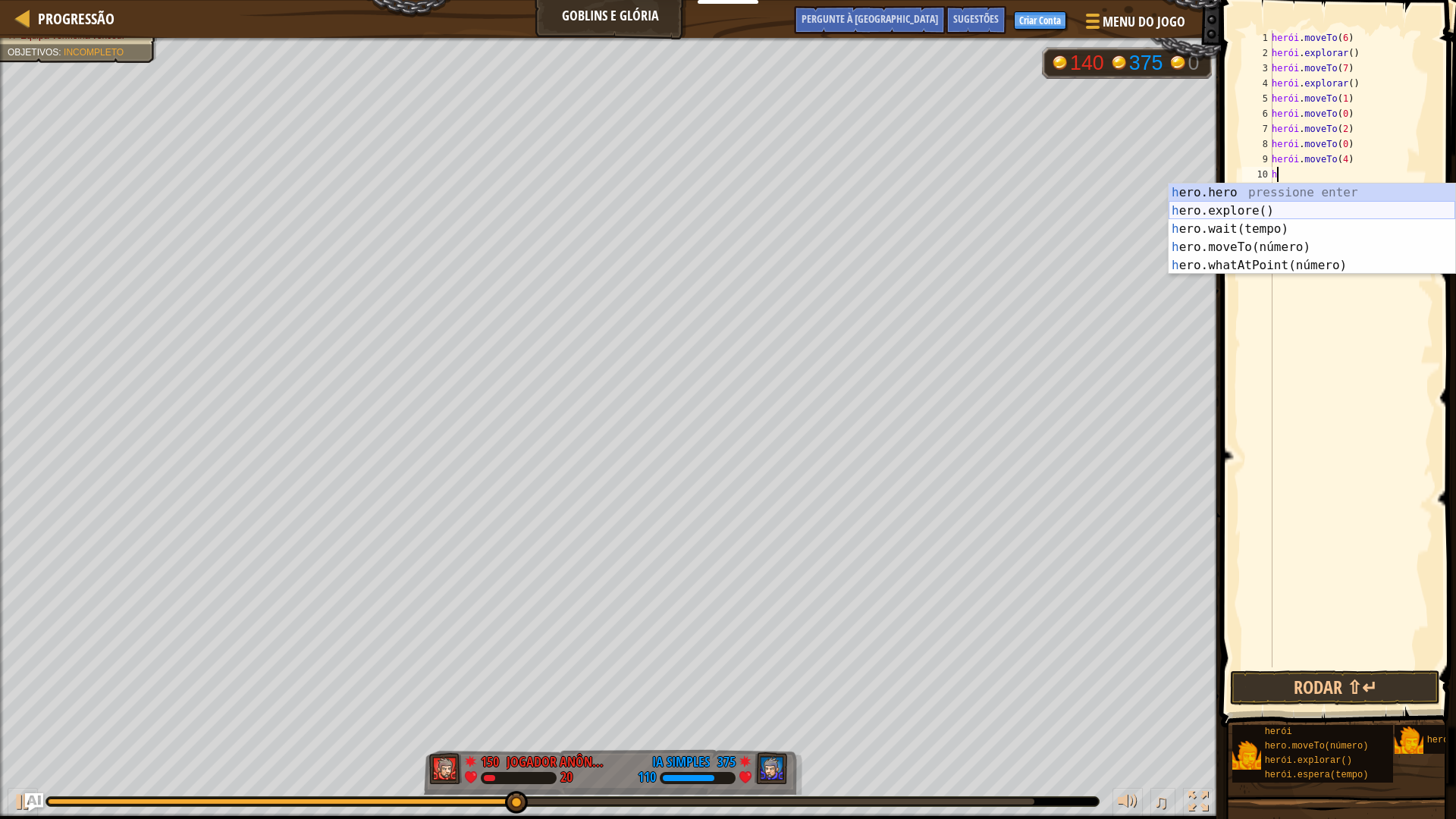
click at [1276, 211] on div "h ero.hero pressione enter h ero.explore() Pressione Enter h ero.wait(tempo) Pr…" at bounding box center [1312, 248] width 287 height 128
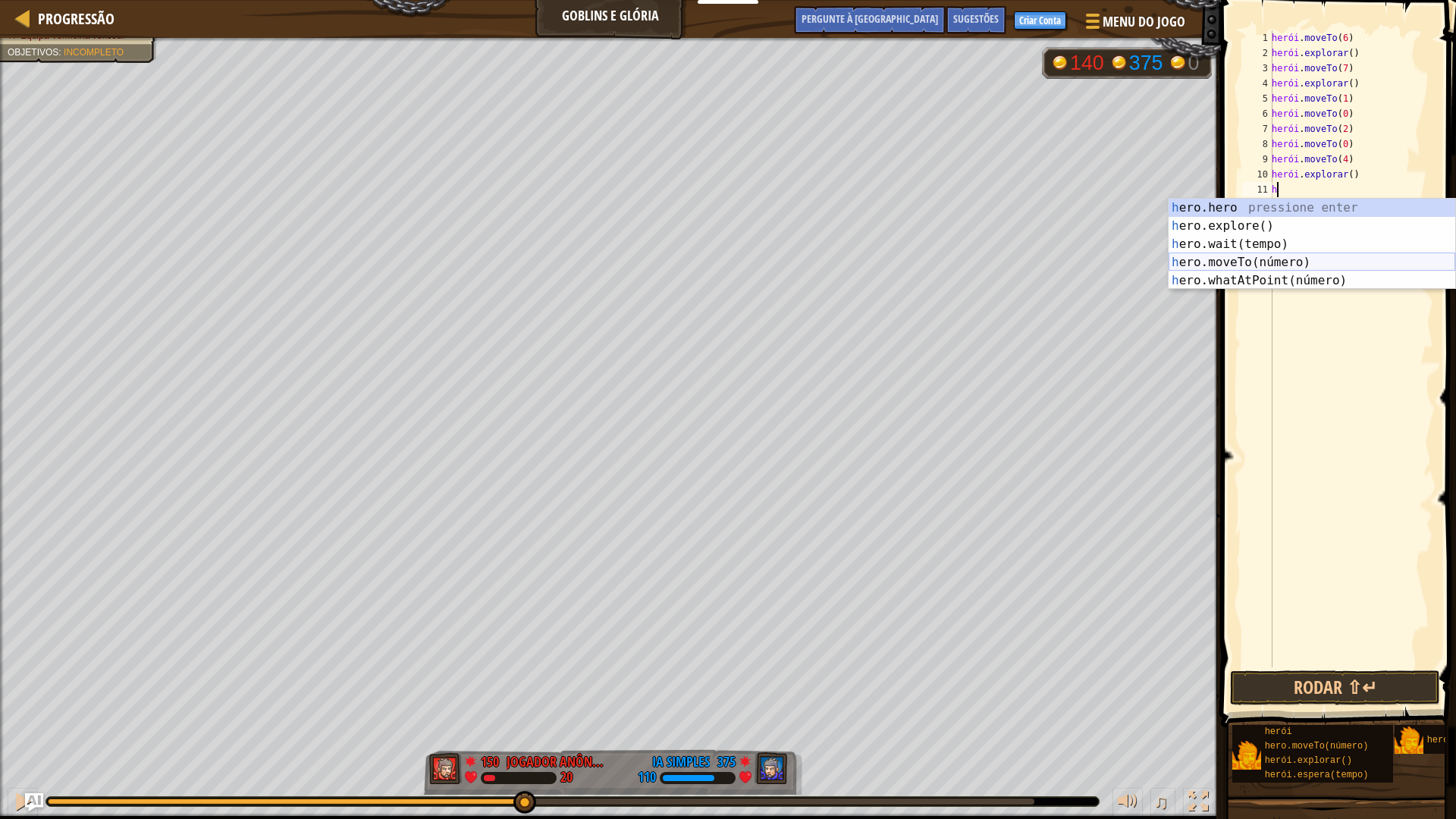
click at [1266, 258] on div "h ero.hero pressione enter h ero.explore() Pressione Enter h ero.wait(tempo) Pr…" at bounding box center [1312, 262] width 287 height 128
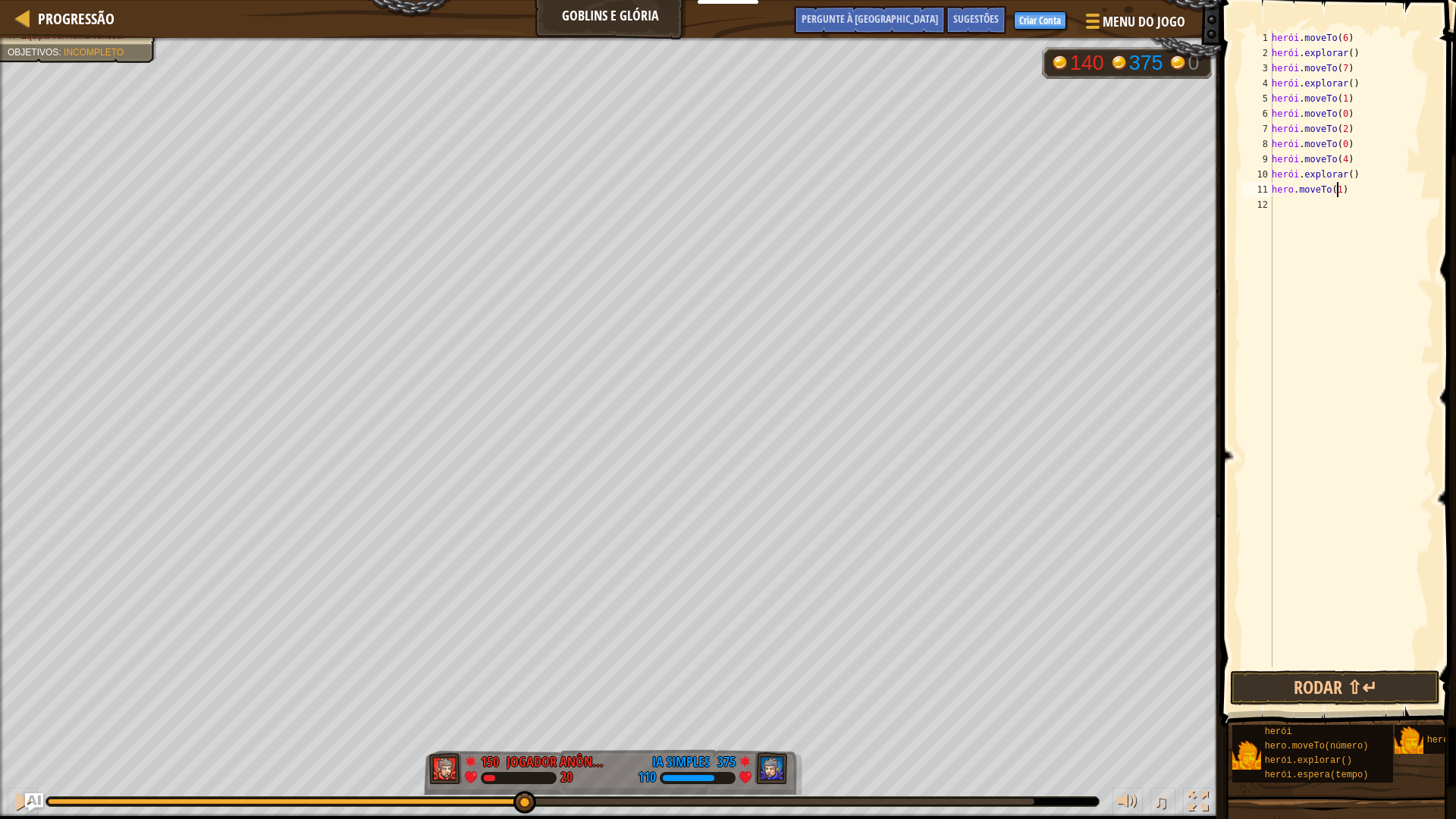
scroll to position [7, 5]
type textarea "hero.moveTo(12)"
click at [1298, 204] on div "herói . moveTo ( 6 ) herói . explorar ( ) herói . moveTo ( 7 ) herói . explorar…" at bounding box center [1350, 363] width 165 height 667
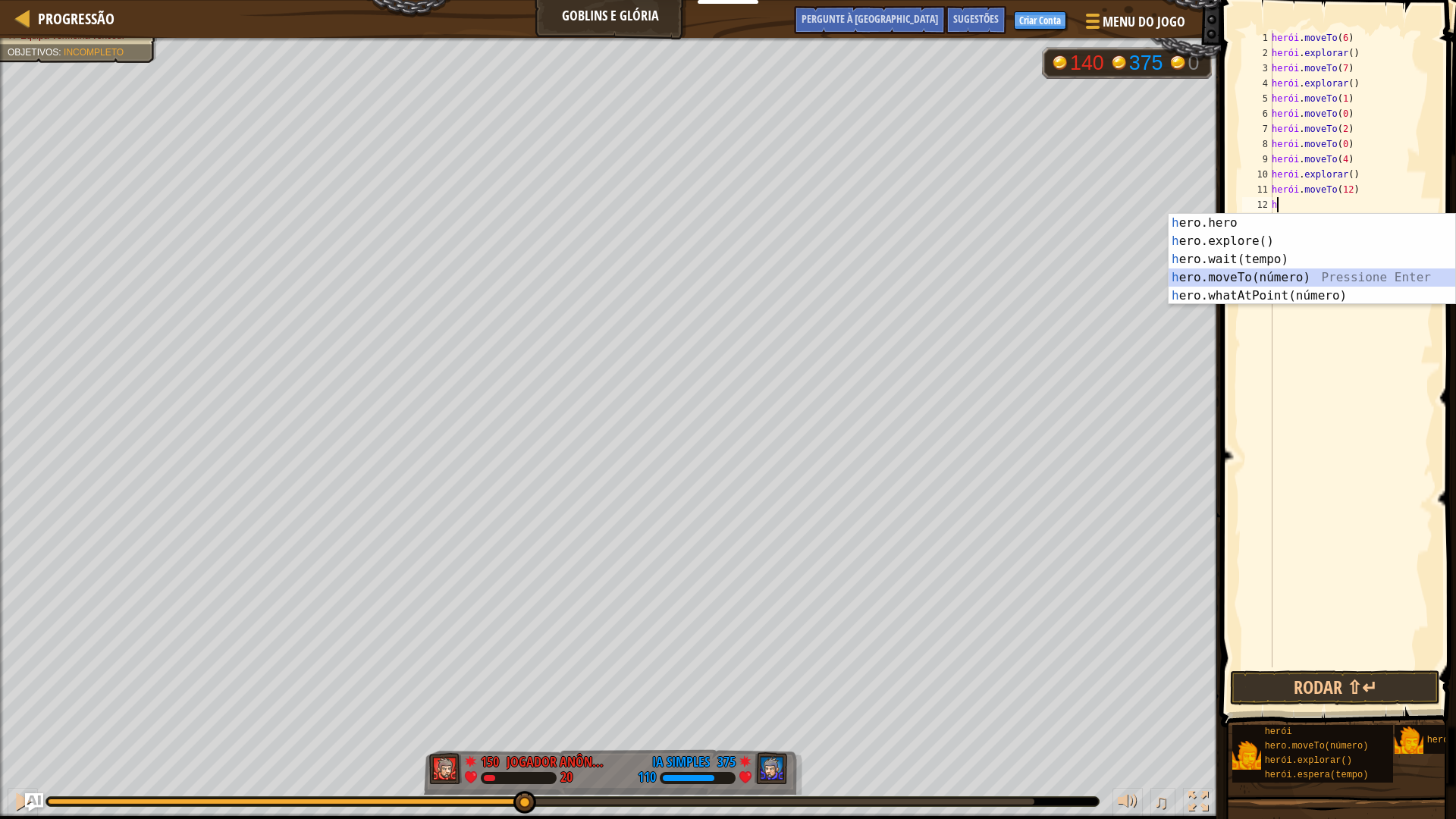
click at [1267, 273] on div "h ero.hero pressione enter h ero.explore() Pressione Enter h ero.wait(tempo) Pr…" at bounding box center [1312, 278] width 287 height 128
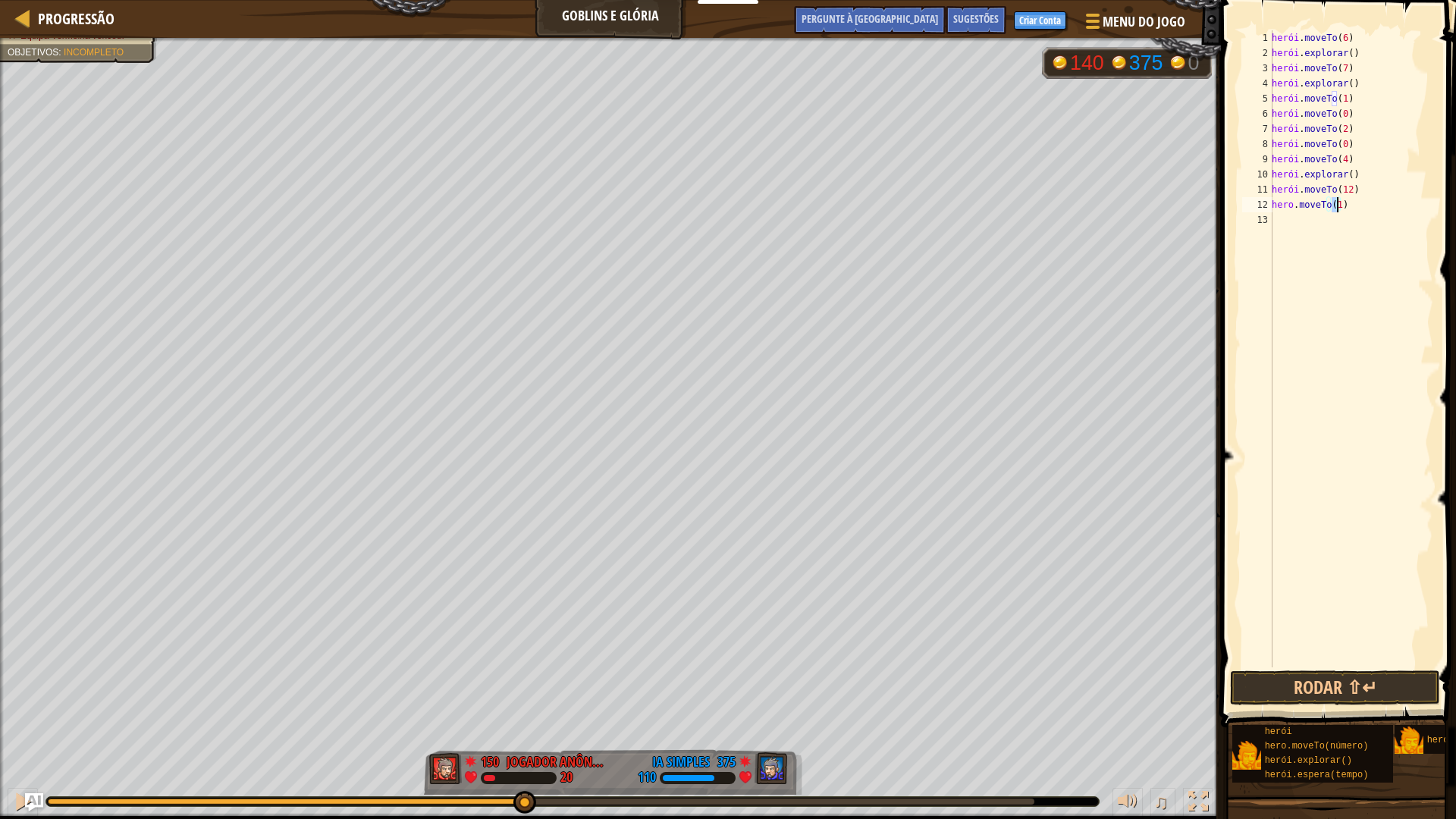
type textarea "hero.moveTo(0)"
click at [1304, 221] on div "herói . moveTo ( 6 ) herói . explorar ( ) herói . moveTo ( 7 ) herói . explorar…" at bounding box center [1350, 363] width 165 height 667
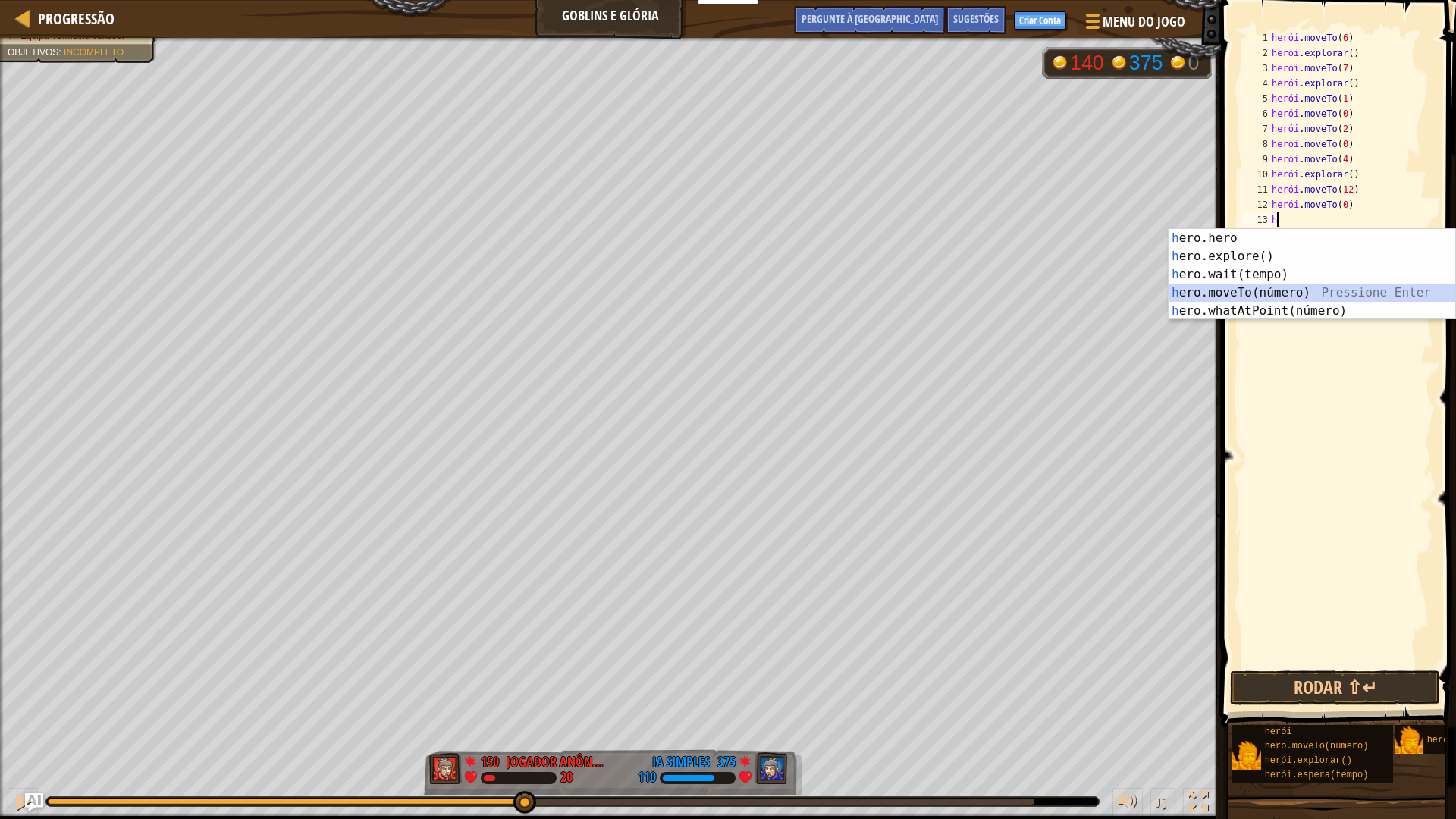
click at [1322, 291] on div "h ero.hero pressione enter h ero.explore() Pressione Enter h ero.wait(tempo) Pr…" at bounding box center [1312, 293] width 287 height 128
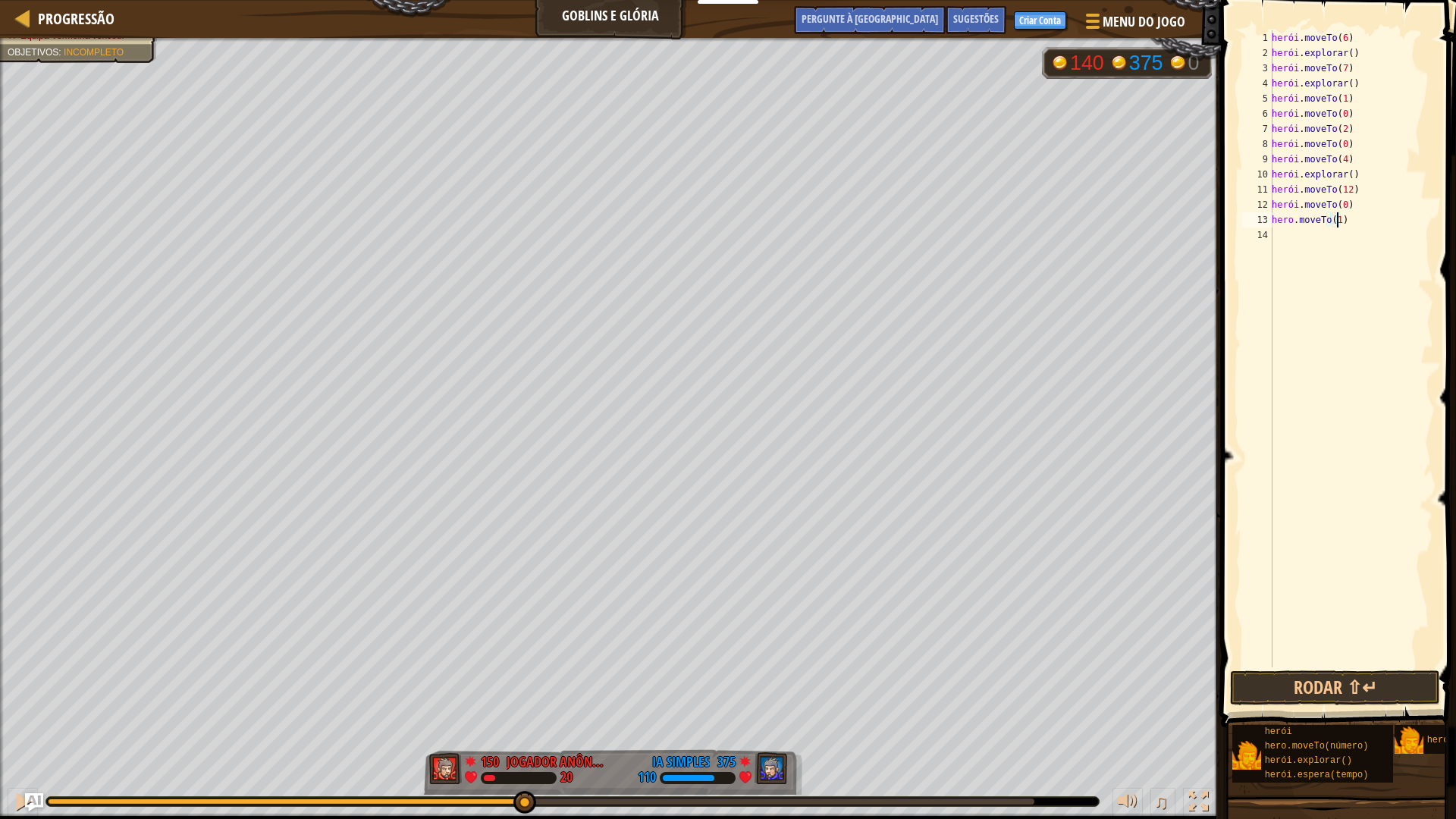
scroll to position [7, 5]
type textarea "hero.moveTo(18)"
click at [1334, 665] on div "herói . moveTo ( 6 ) herói . explorar ( ) herói . moveTo ( 7 ) herói . explorar…" at bounding box center [1350, 363] width 165 height 667
click at [1333, 680] on button "Rodar ⇧↵" at bounding box center [1334, 687] width 210 height 35
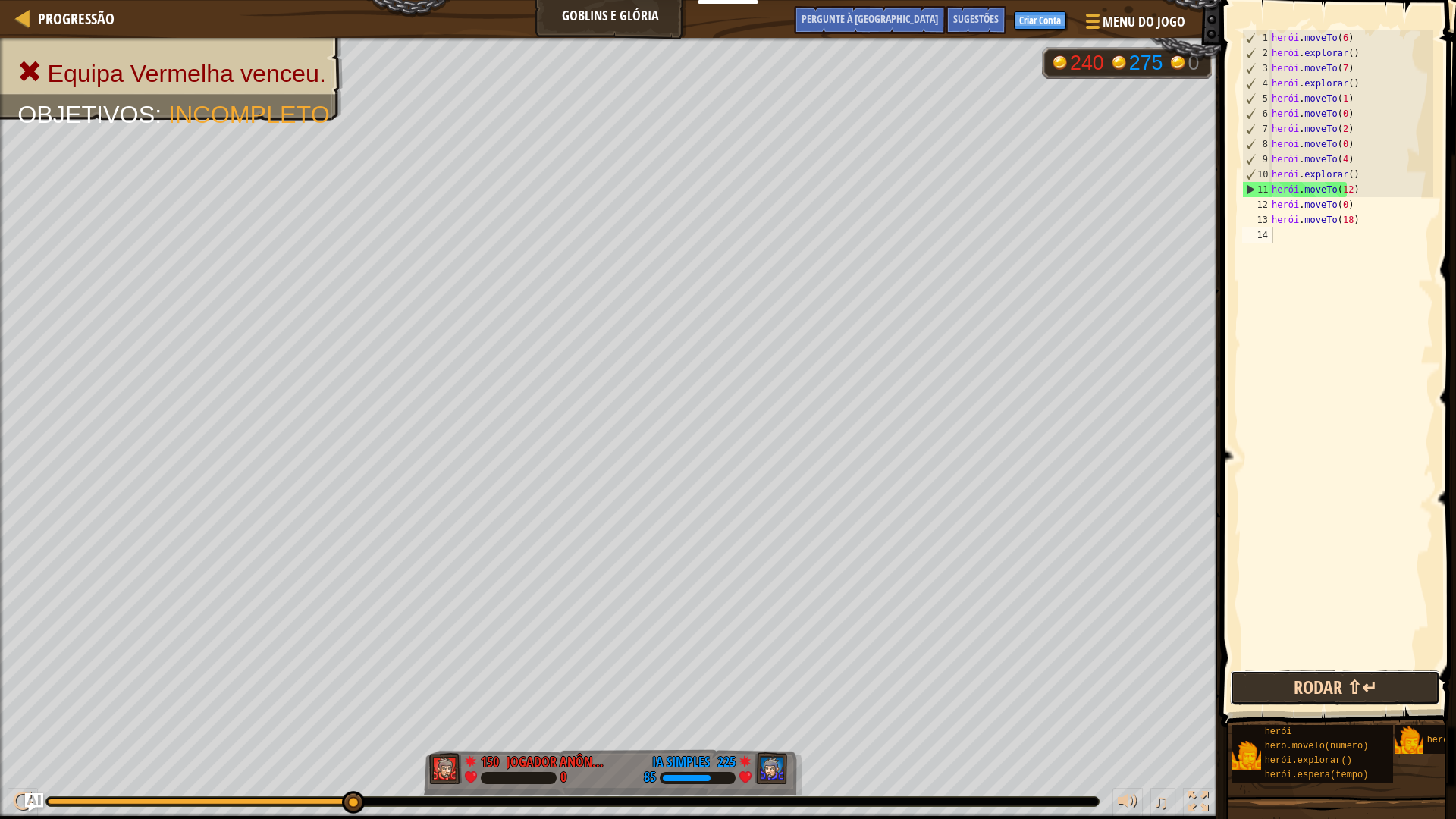
click at [1321, 685] on button "Rodar ⇧↵" at bounding box center [1334, 687] width 210 height 35
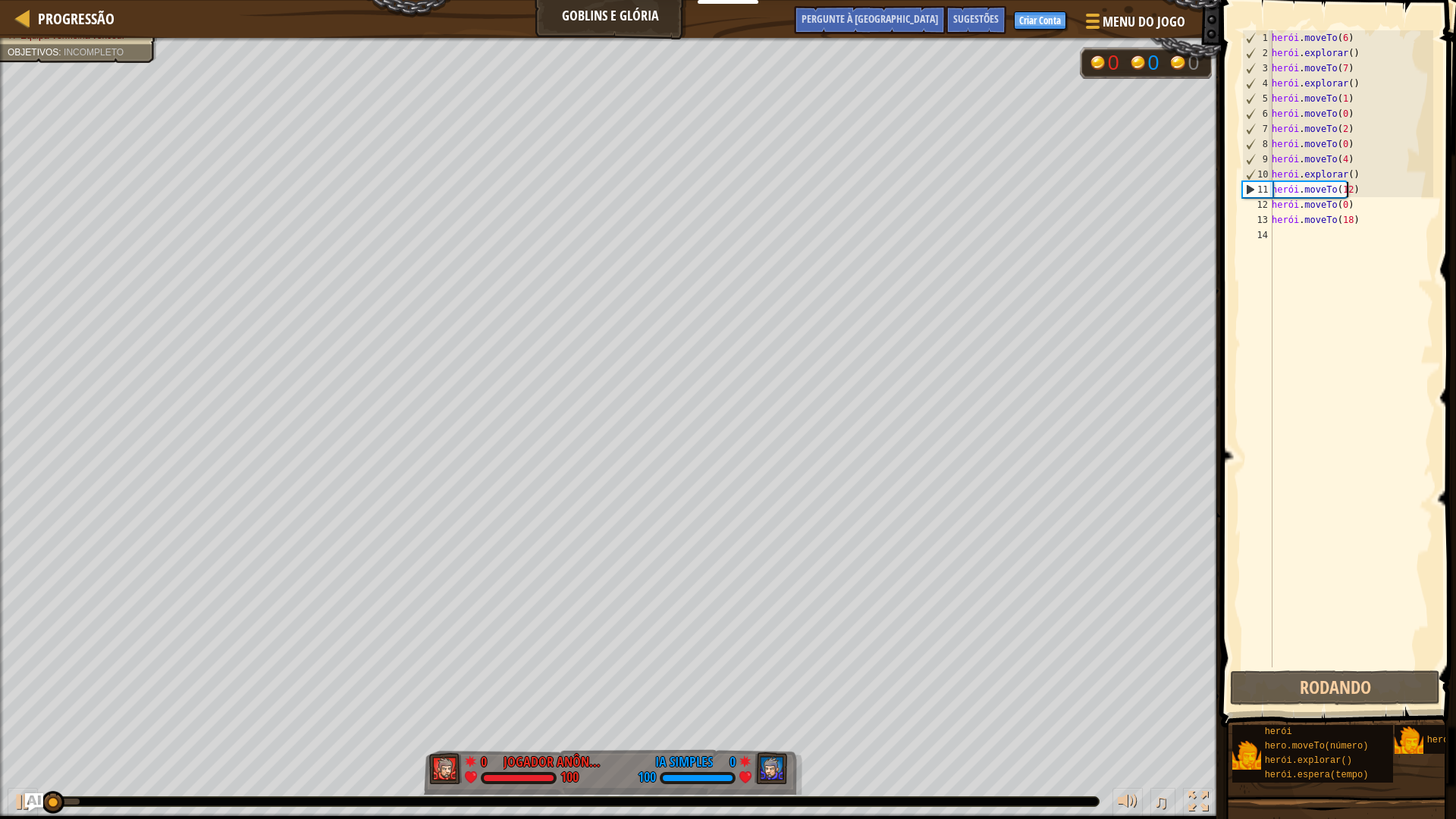
click at [1383, 190] on div "herói . moveTo ( 6 ) herói . explorar ( ) herói . moveTo ( 7 ) herói . explorar…" at bounding box center [1350, 363] width 165 height 667
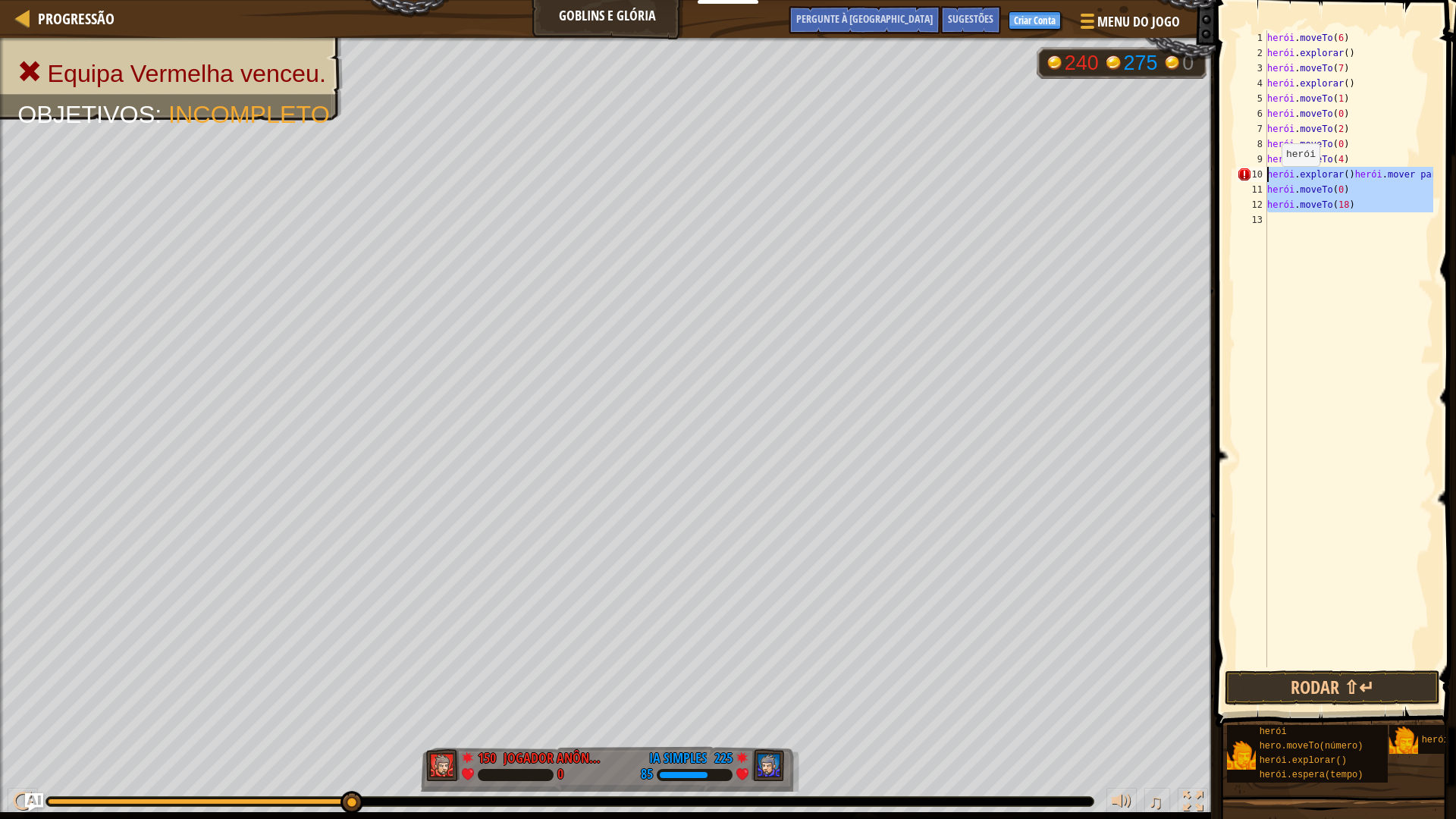
drag, startPoint x: 1363, startPoint y: 218, endPoint x: 1266, endPoint y: 181, distance: 103.8
click at [1266, 181] on div "hero.explore()hero.moveTo(12) 1 2 3 4 5 6 7 8 9 10 11 12 13 herói . moveTo ( 6 …" at bounding box center [1333, 349] width 199 height 637
type textarea "hero.explore()hero.moveTo(12) hero.moveTo(0)"
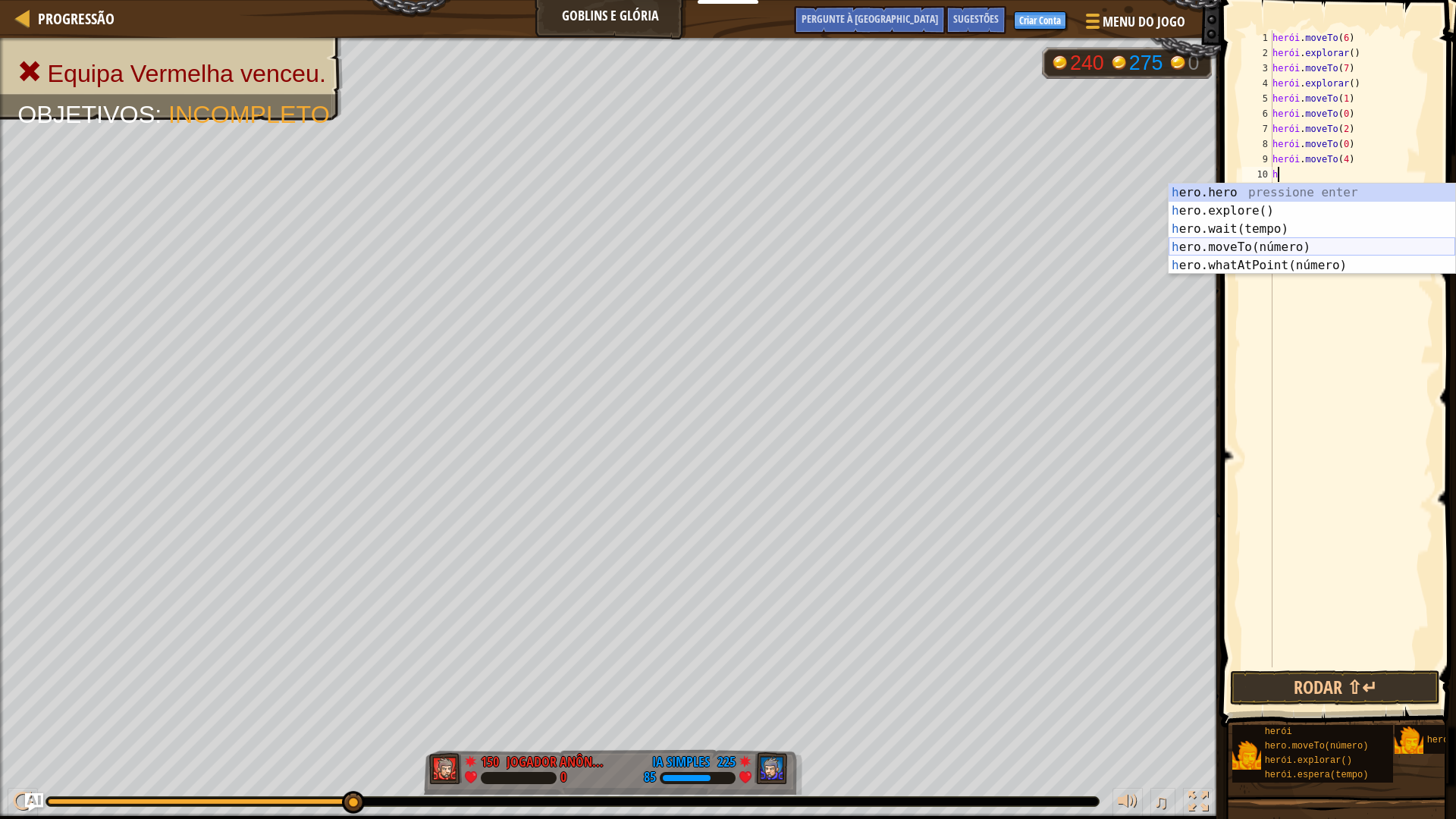
click at [1313, 243] on div "h ero.hero pressione enter h ero.explore() Pressione Enter h ero.wait(tempo) Pr…" at bounding box center [1312, 248] width 287 height 128
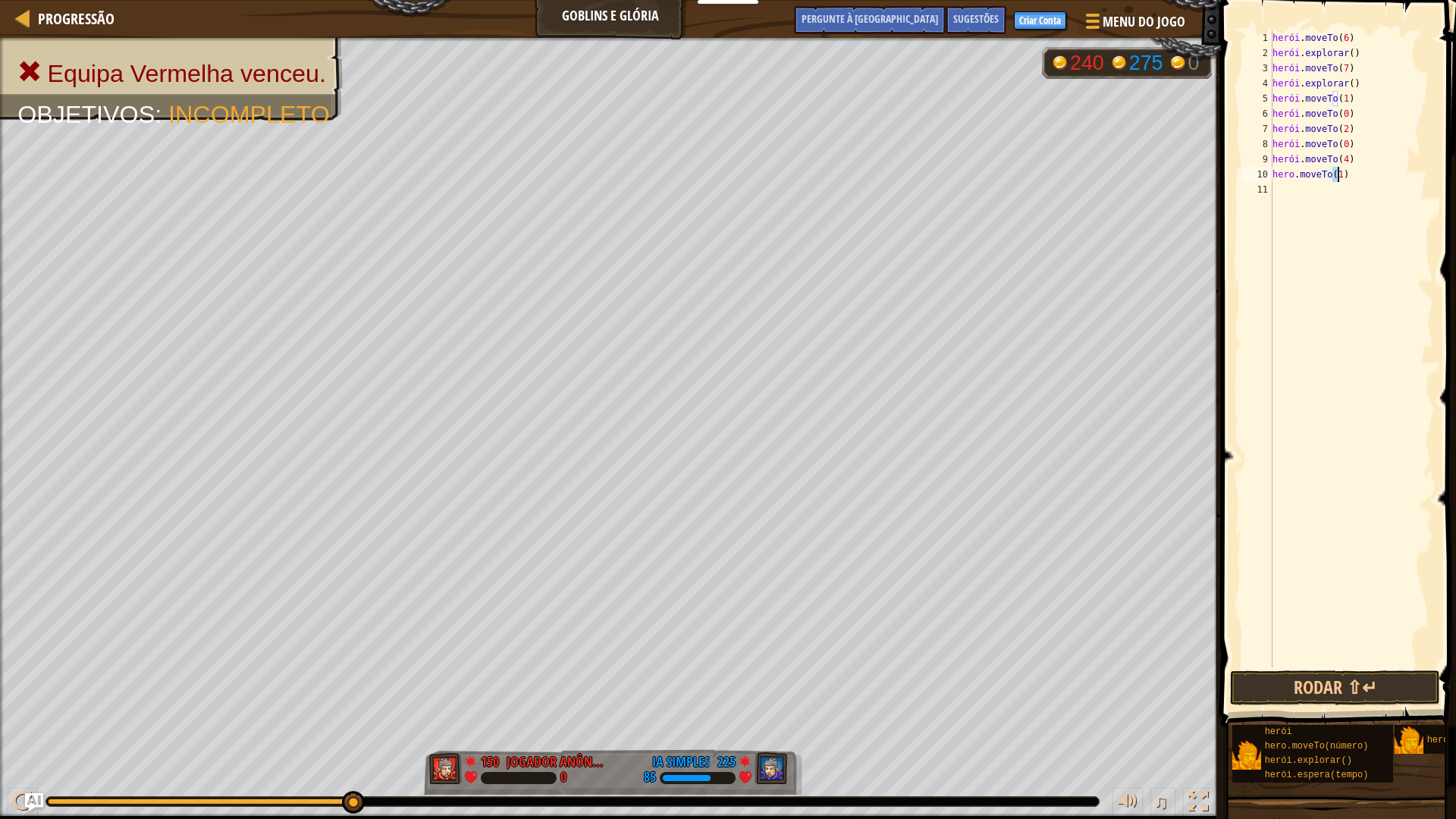
type textarea "hero.moveTo(0)"
click at [1333, 201] on div "herói . moveTo ( 6 ) herói . explorar ( ) herói . moveTo ( 7 ) herói . explorar…" at bounding box center [1350, 363] width 164 height 667
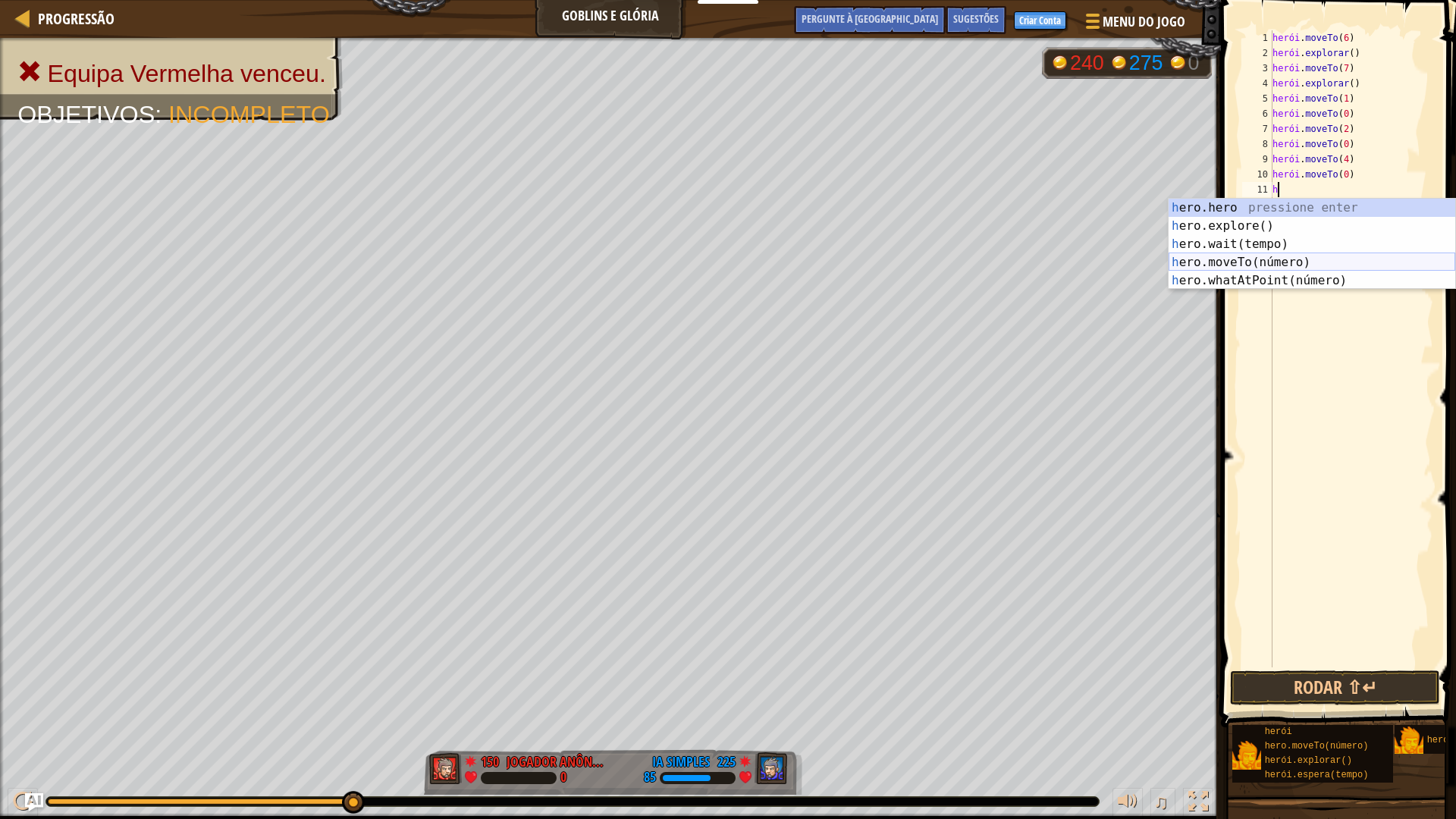
click at [1263, 263] on div "h ero.hero pressione enter h ero.explore() Pressione Enter h ero.wait(tempo) Pr…" at bounding box center [1312, 262] width 287 height 128
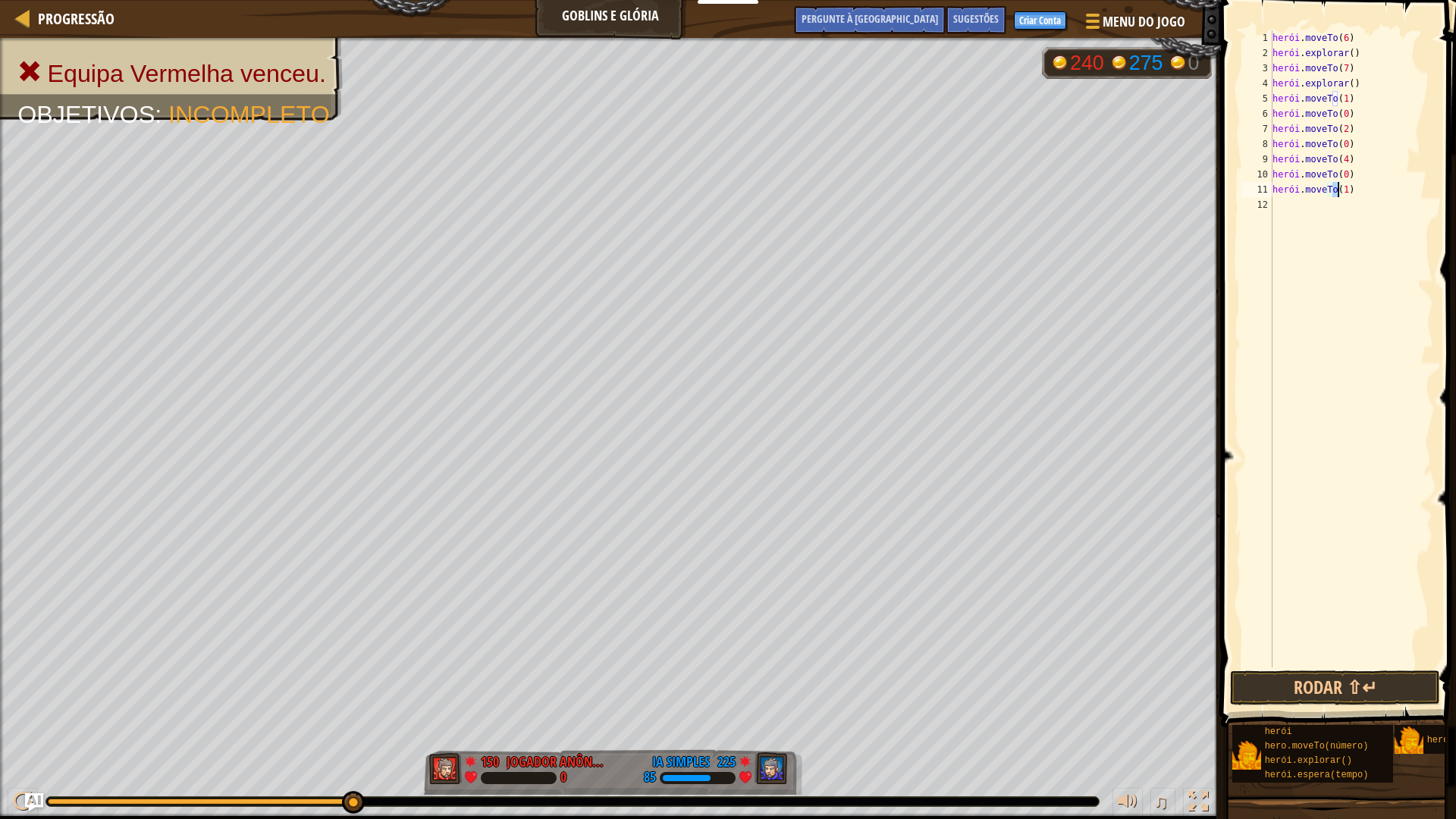
scroll to position [7, 5]
type textarea "hero.moveTo(12)"
click at [1313, 205] on div "herói . moveTo ( 6 ) herói . explorar ( ) herói . moveTo ( 7 ) herói . explorar…" at bounding box center [1350, 363] width 164 height 667
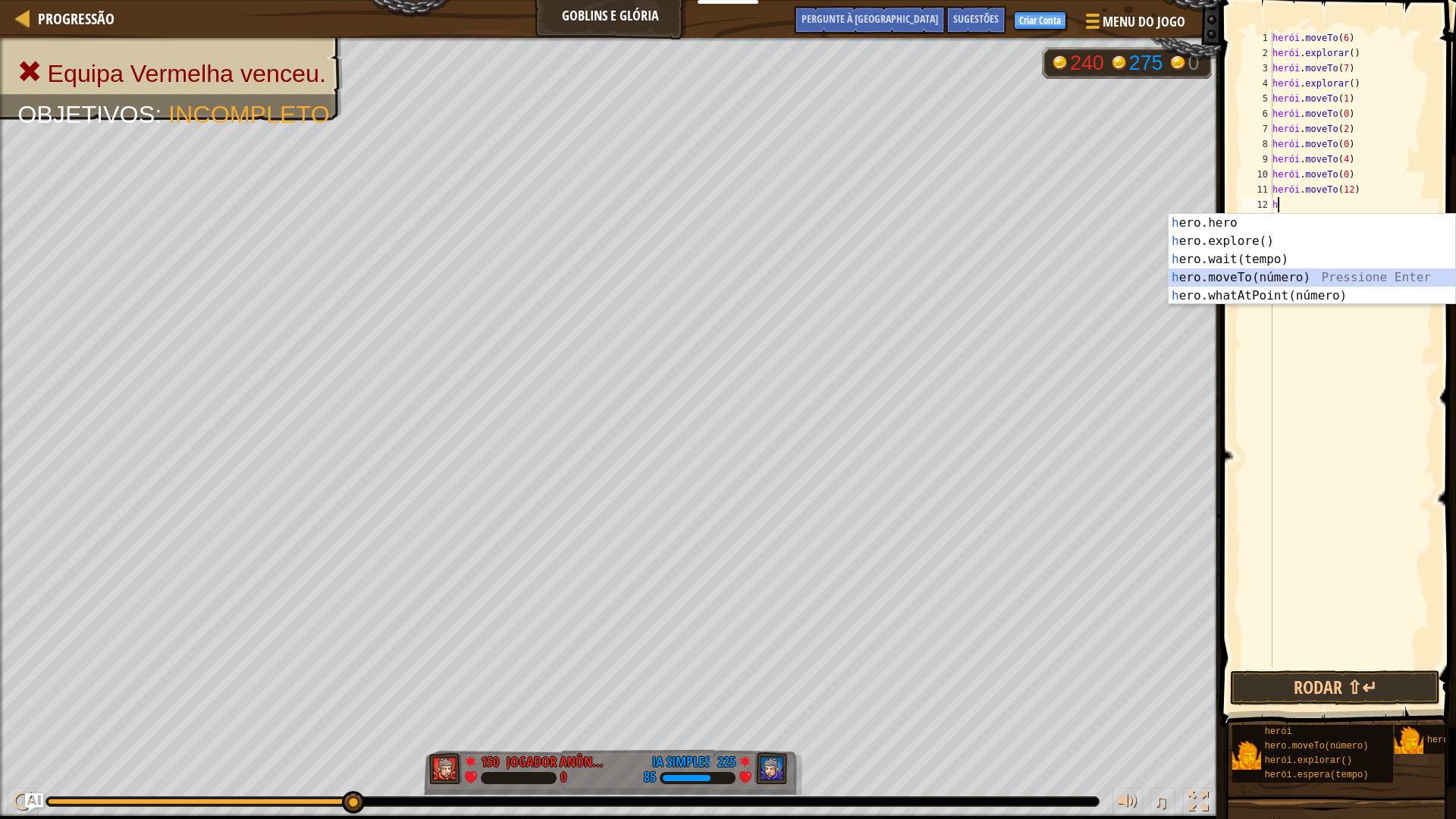
click at [1293, 274] on div "h ero.hero pressione enter h ero.explore() Pressione Enter h ero.wait(tempo) Pr…" at bounding box center [1312, 278] width 287 height 128
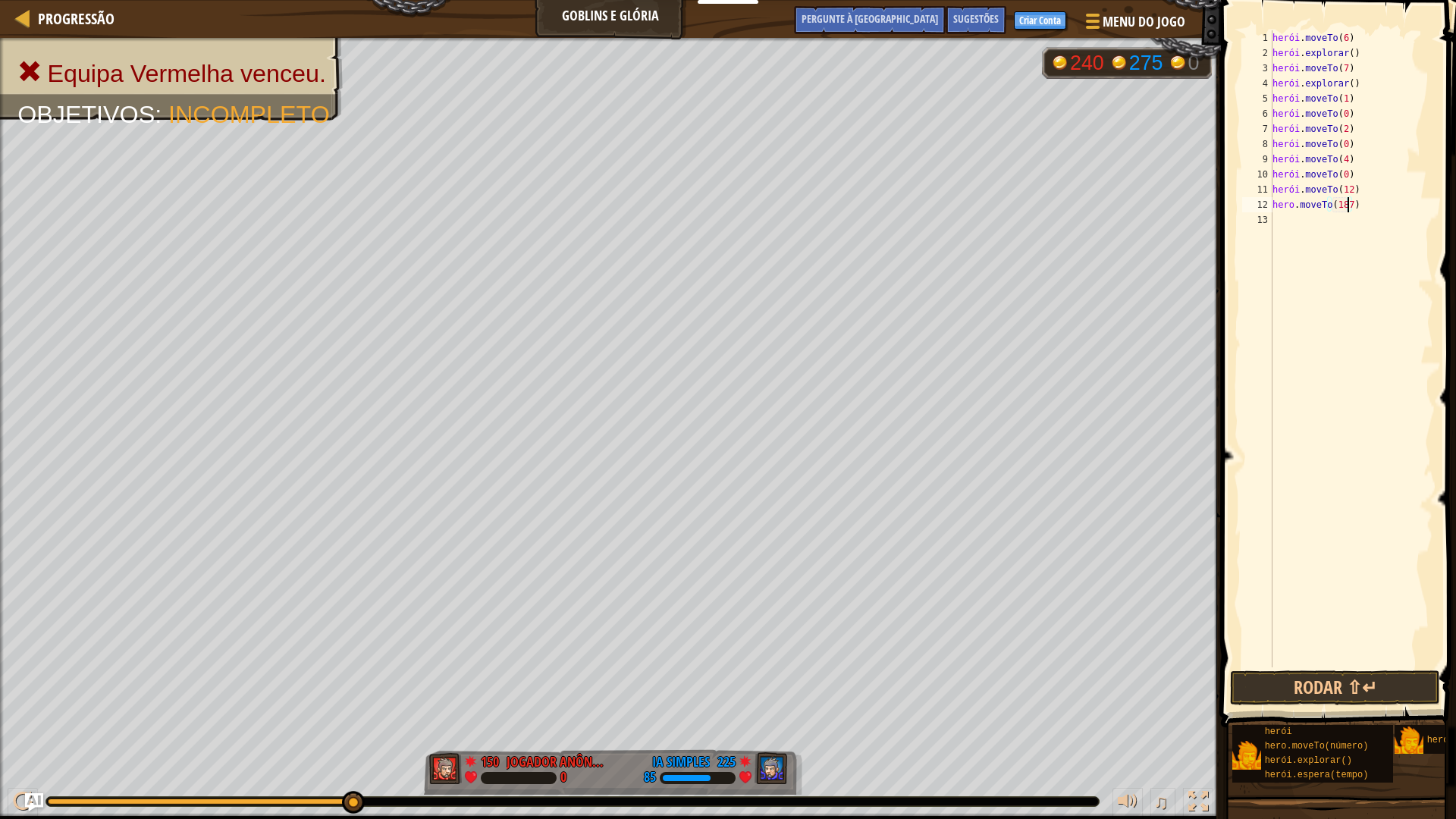
scroll to position [7, 6]
click at [1369, 201] on div "herói . moveTo ( 6 ) herói . explorar ( ) herói . moveTo ( 7 ) herói . explorar…" at bounding box center [1350, 363] width 164 height 667
click at [1372, 209] on div "herói . moveTo ( 6 ) herói . explorar ( ) herói . moveTo ( 7 ) herói . explorar…" at bounding box center [1350, 363] width 164 height 667
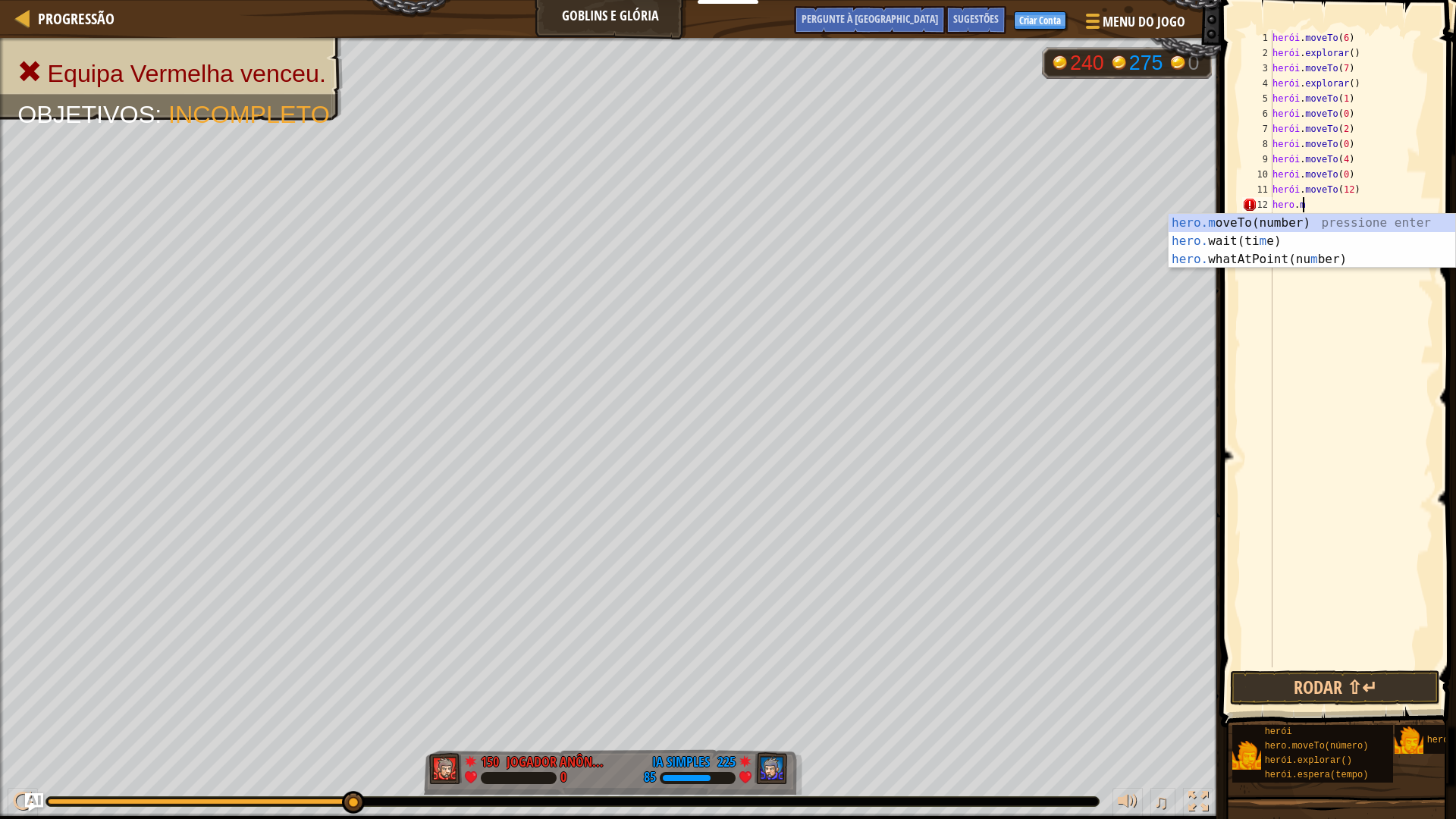
scroll to position [7, 2]
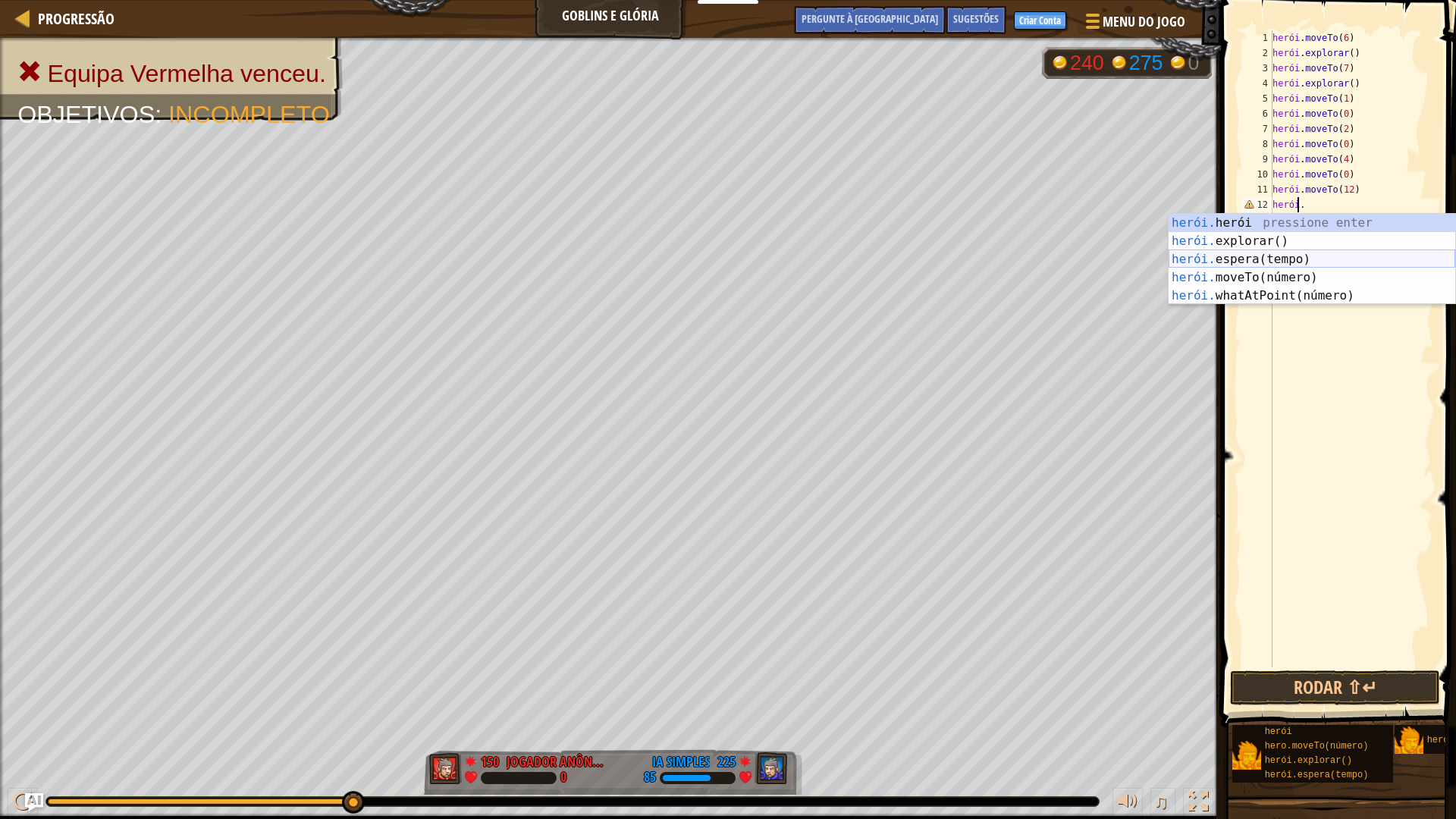
type textarea "hero"
click at [1283, 243] on div "herói .herói pressione enter herói .explore() Pressione Enter herói .wait(tempo…" at bounding box center [1312, 278] width 287 height 128
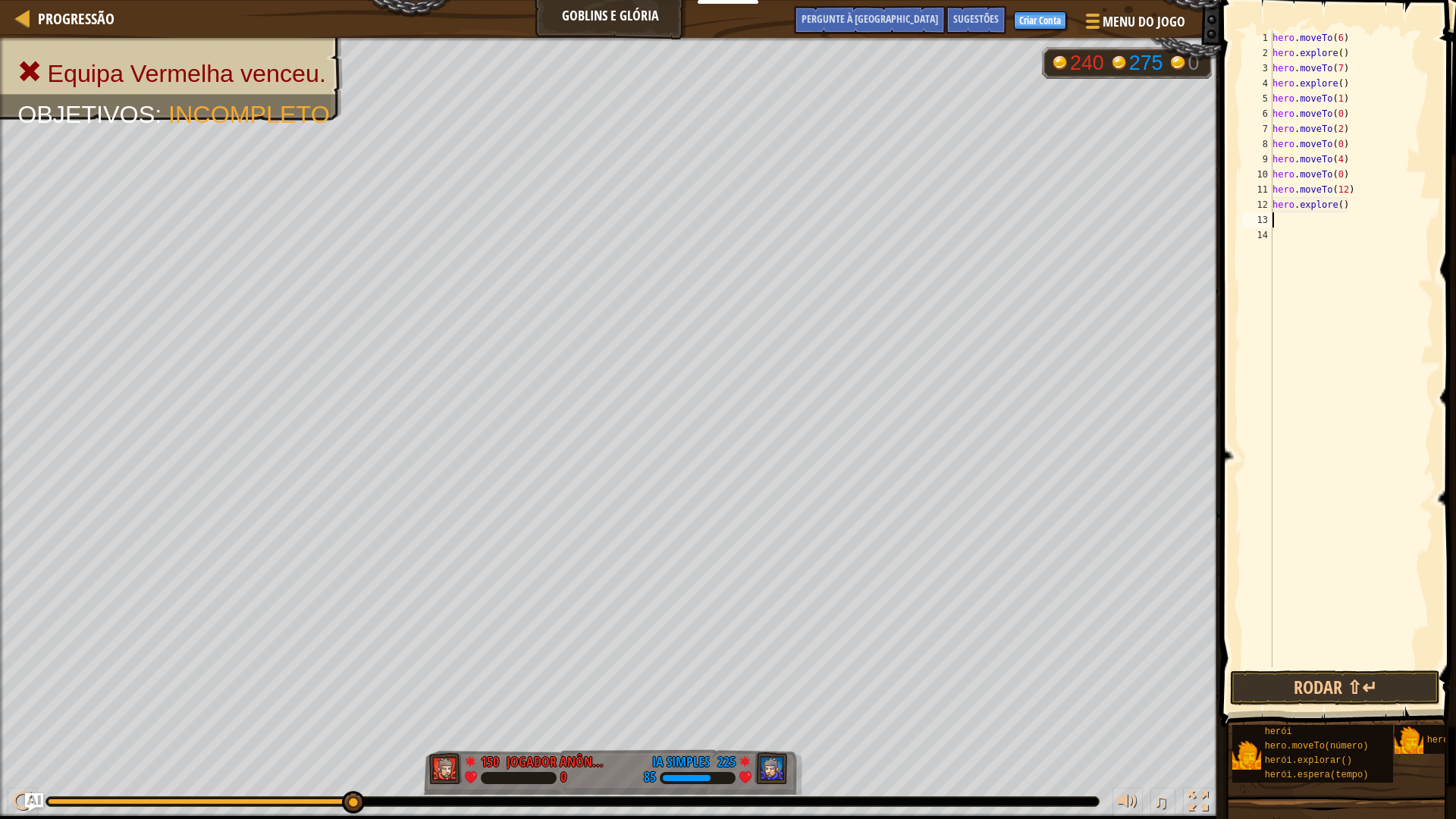
scroll to position [7, 0]
type textarea "1"
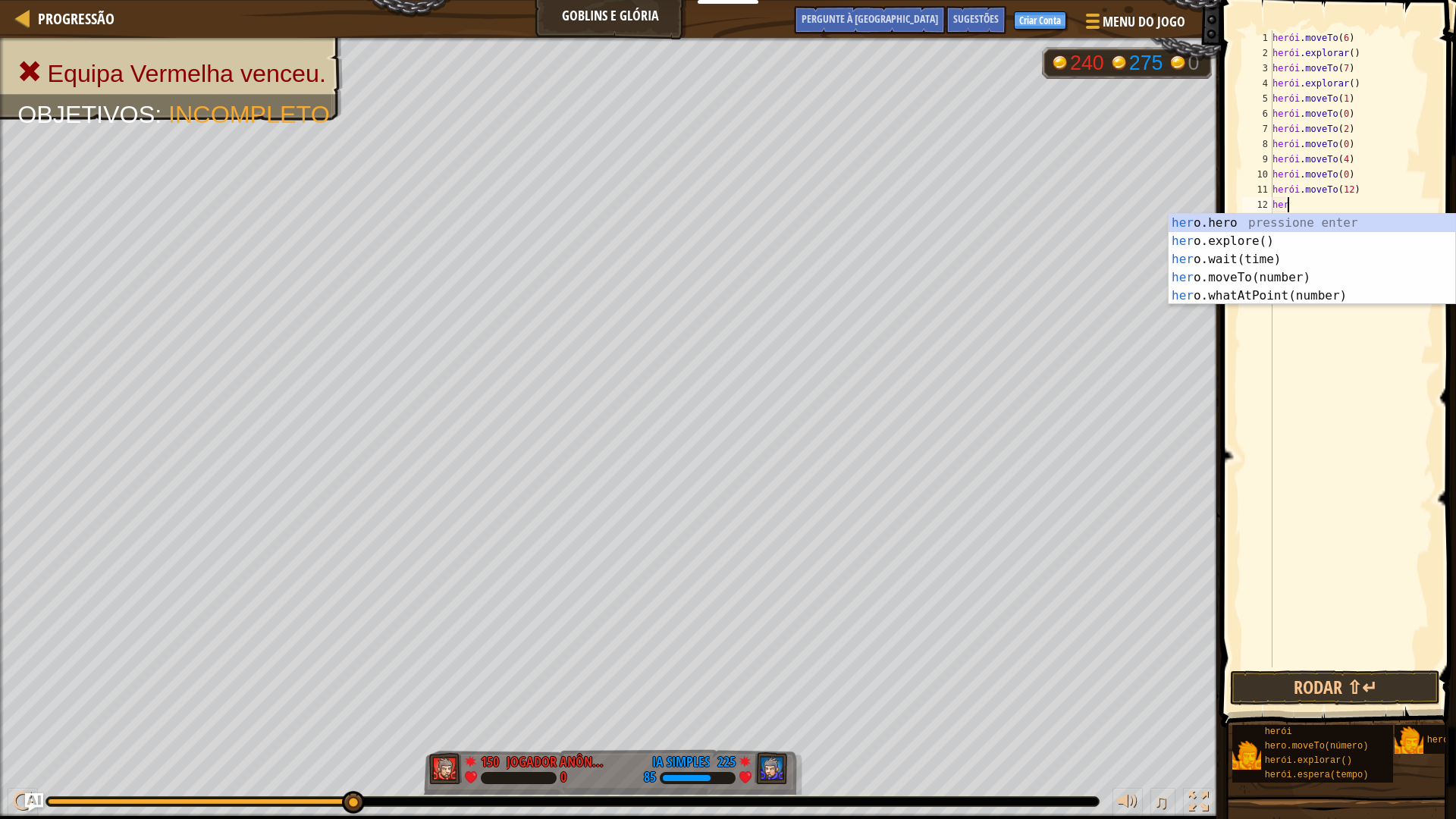
type textarea "h"
drag, startPoint x: 1296, startPoint y: 278, endPoint x: 1288, endPoint y: 274, distance: 8.9
click at [1289, 274] on div "h ero.hero pressione enter h ero.explore() Pressione Enter h ero.wait(tempo) Pr…" at bounding box center [1312, 278] width 287 height 128
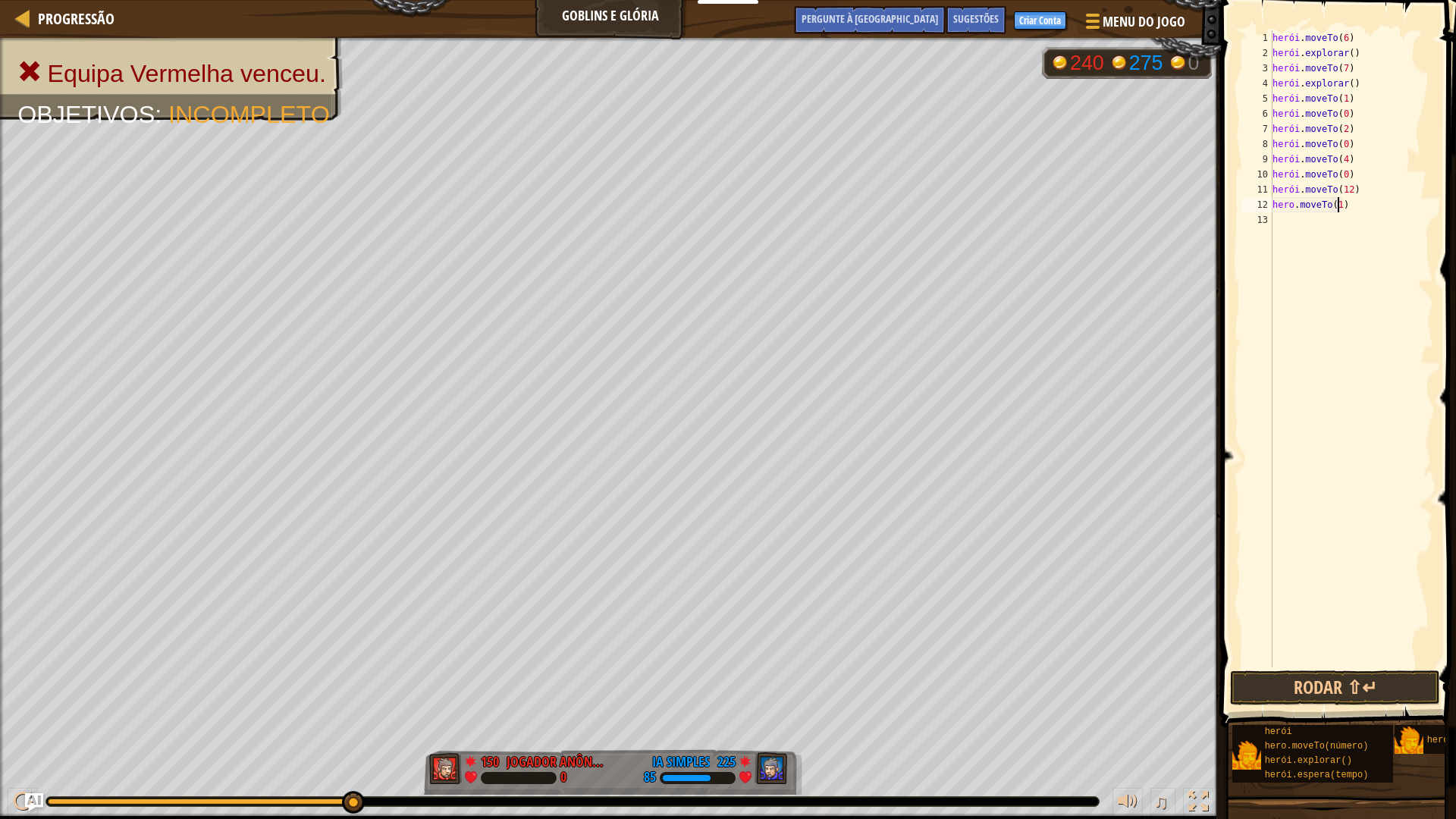
scroll to position [7, 5]
click at [1305, 677] on button "Rodar ⇧↵" at bounding box center [1334, 687] width 210 height 35
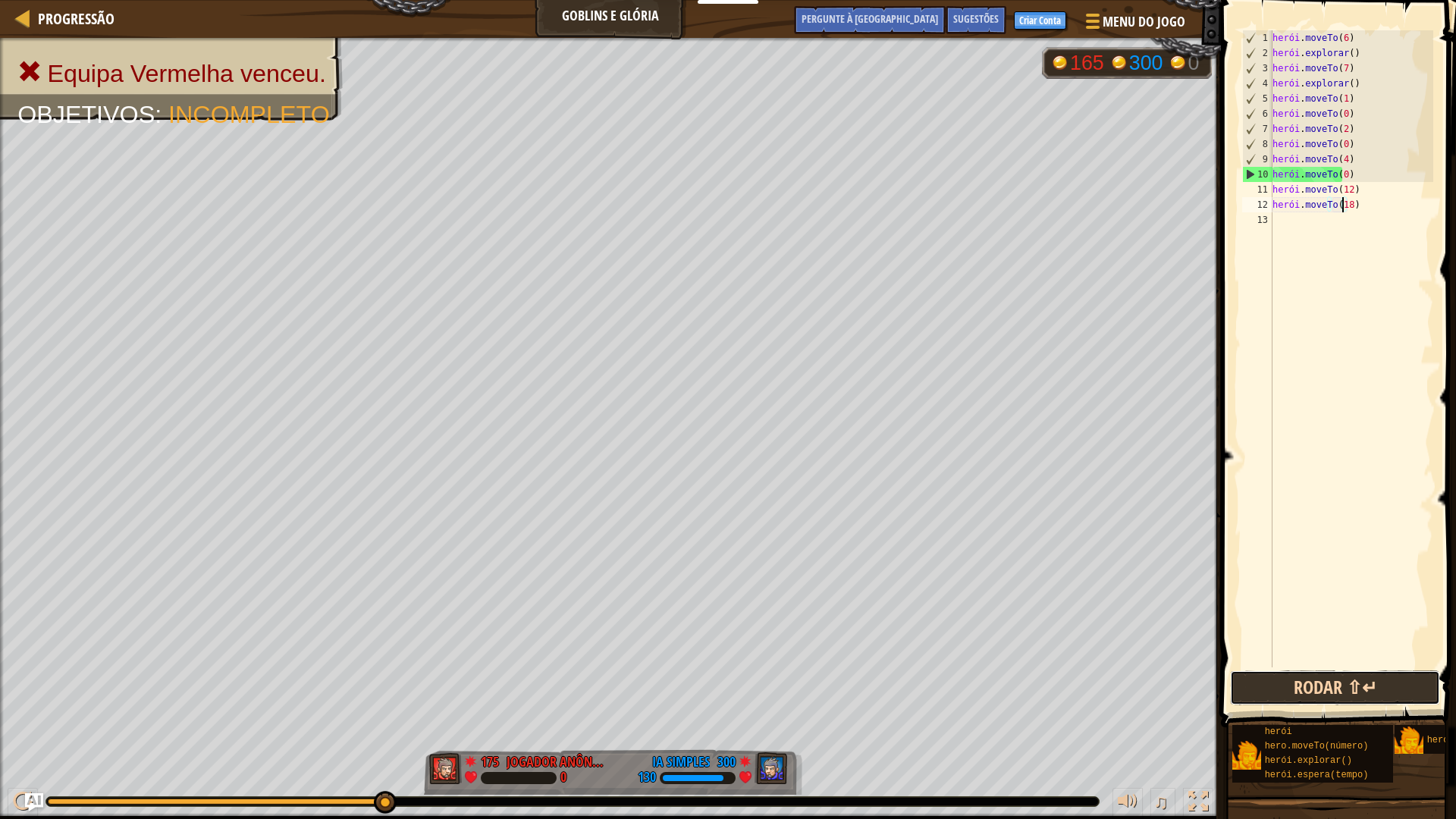
click at [1292, 694] on button "Rodar ⇧↵" at bounding box center [1334, 687] width 210 height 35
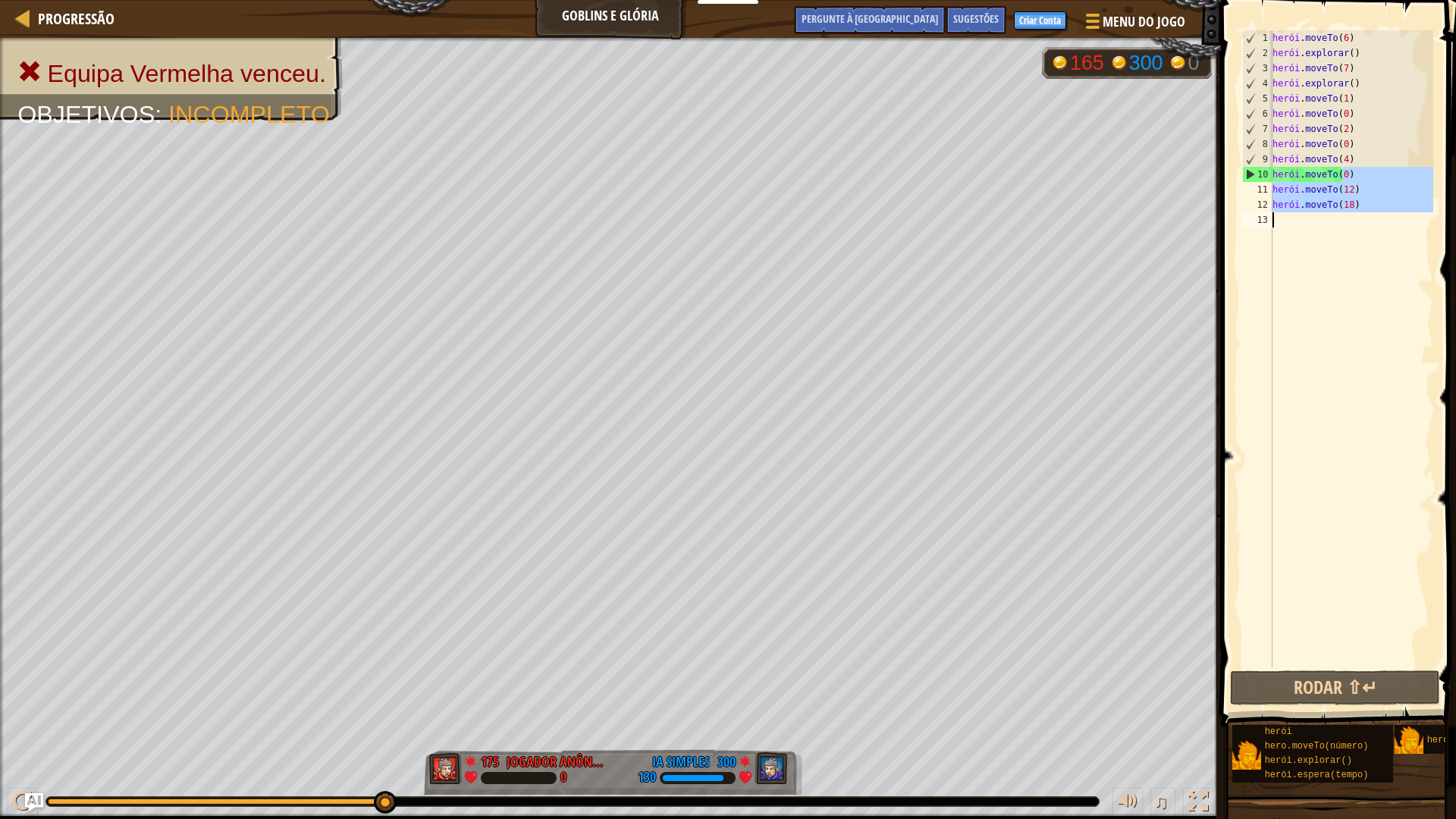
drag, startPoint x: 1380, startPoint y: 176, endPoint x: 1394, endPoint y: 213, distance: 39.6
click at [1394, 213] on div "herói . moveTo ( 6 ) herói . explorar ( ) herói . moveTo ( 7 ) herói . explorar…" at bounding box center [1350, 363] width 164 height 667
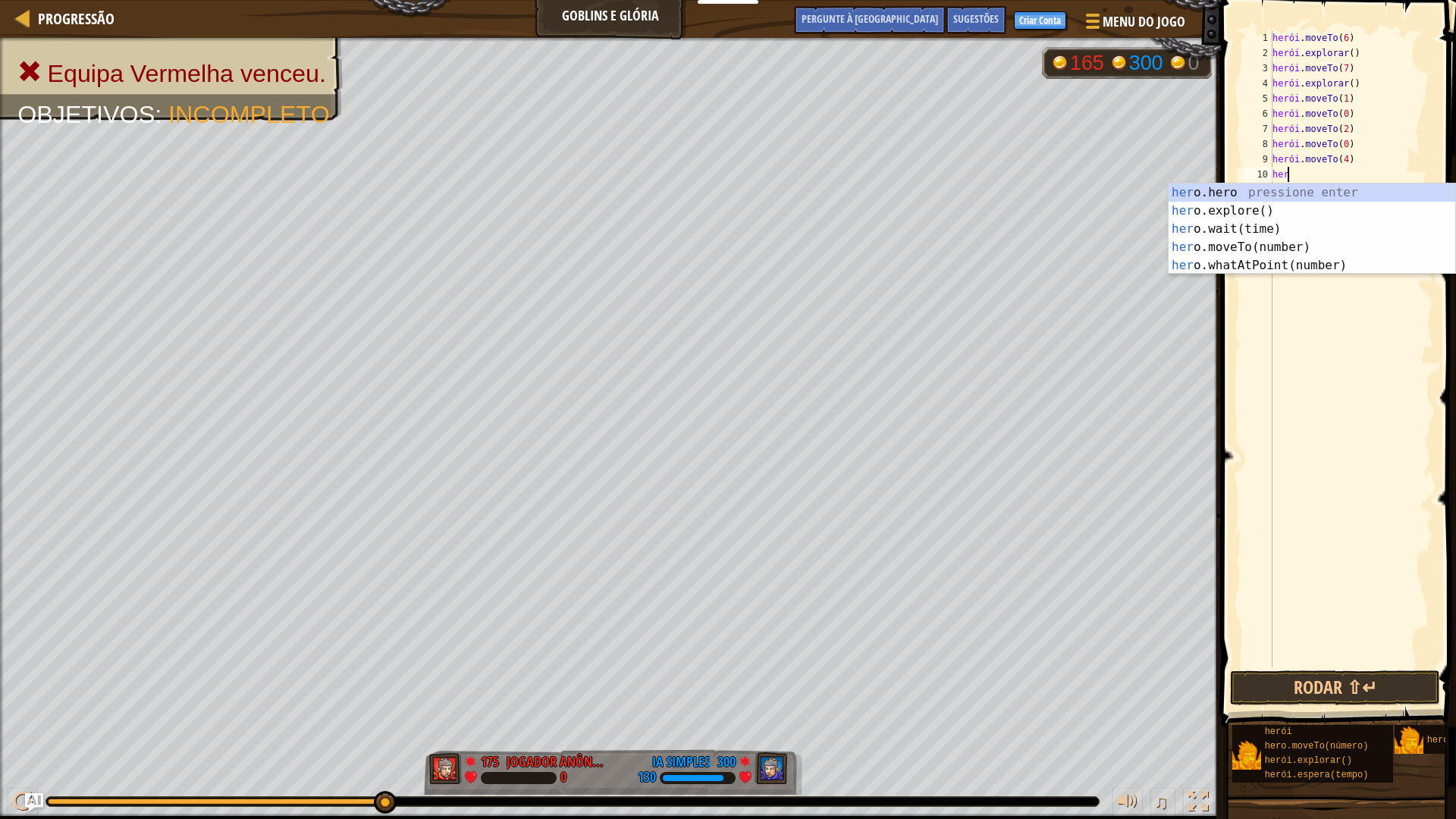
scroll to position [7, 0]
type textarea "h"
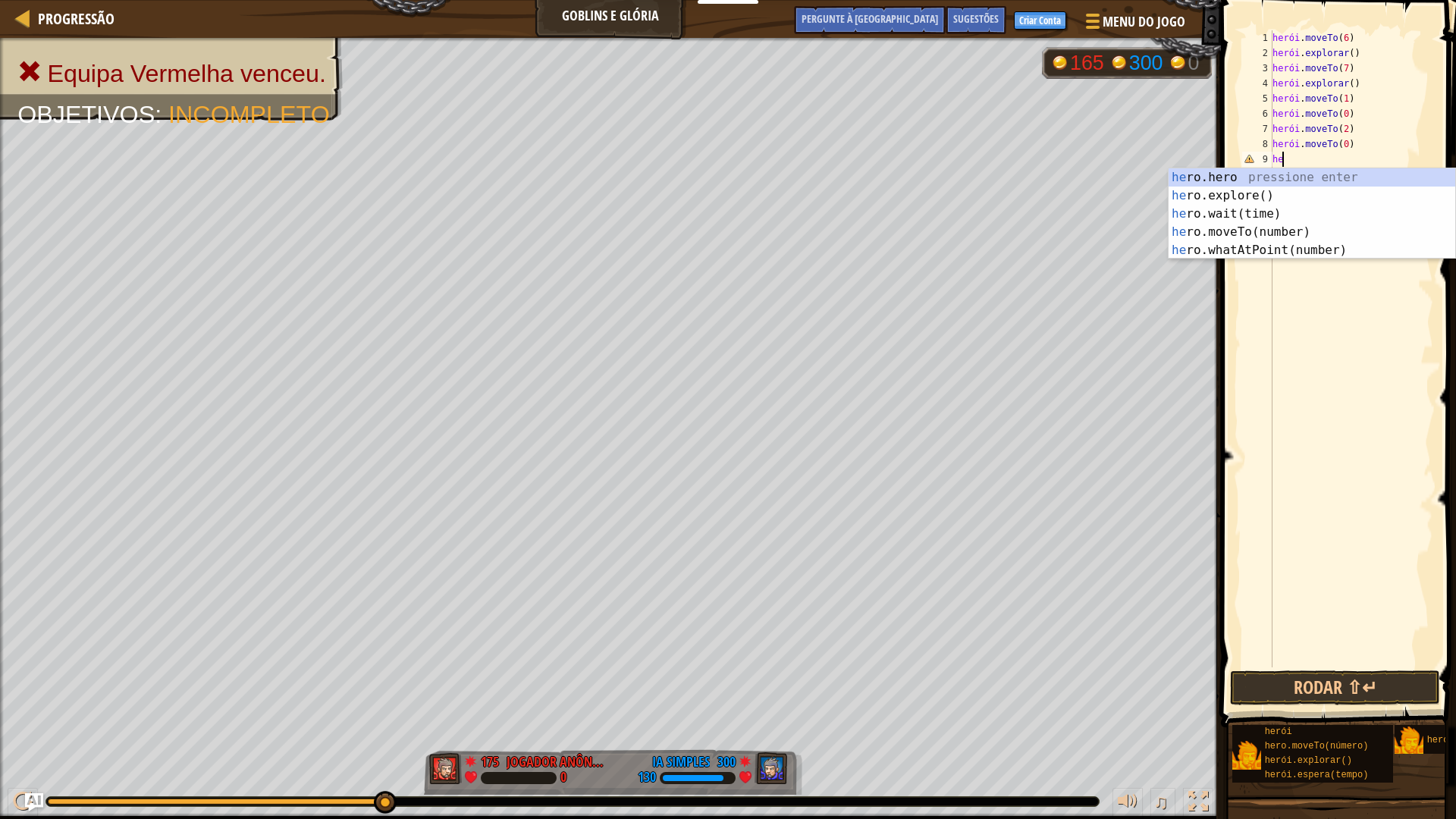
type textarea "h"
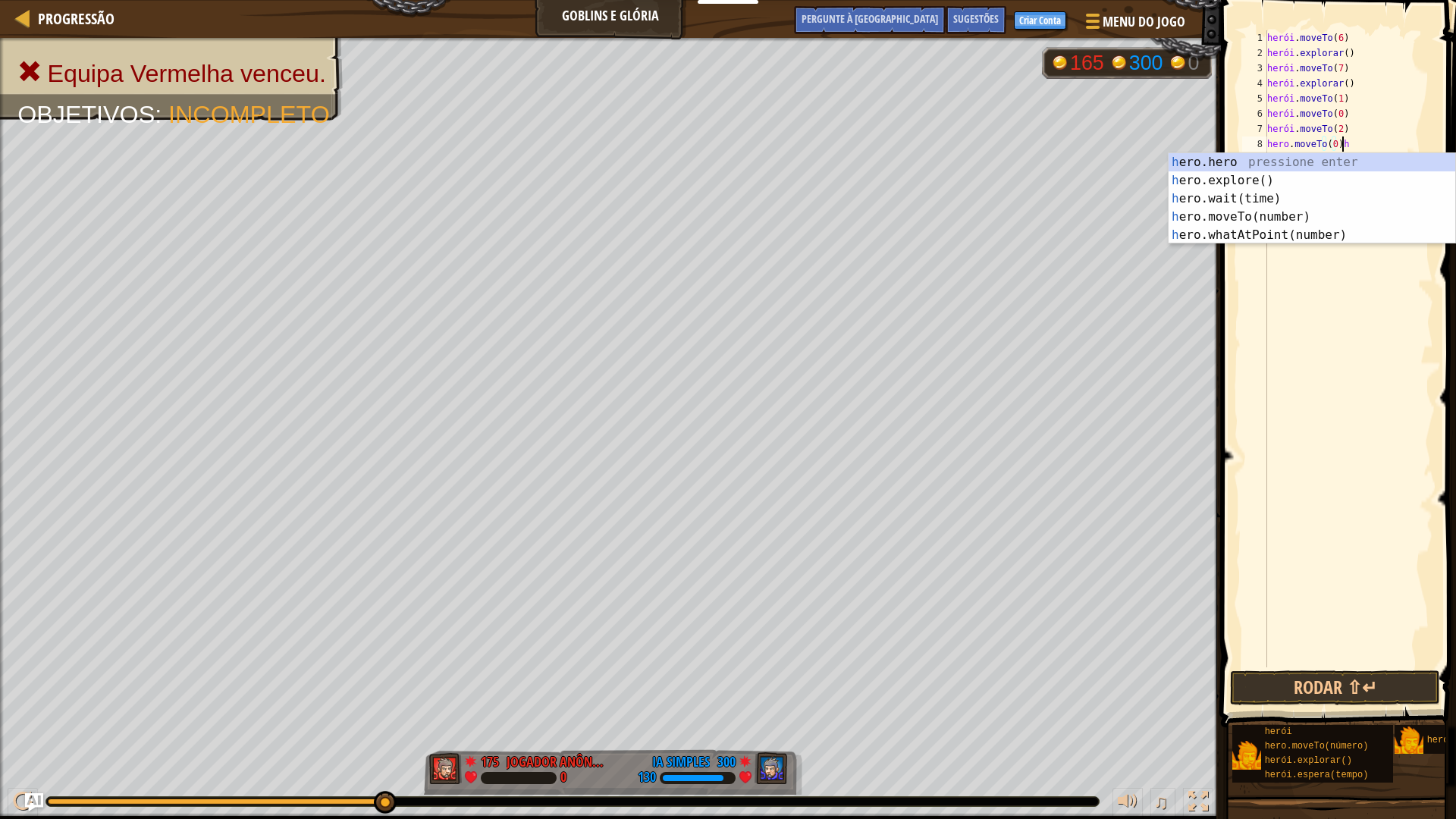
scroll to position [7, 5]
type textarea "hero.moveTo(0)"
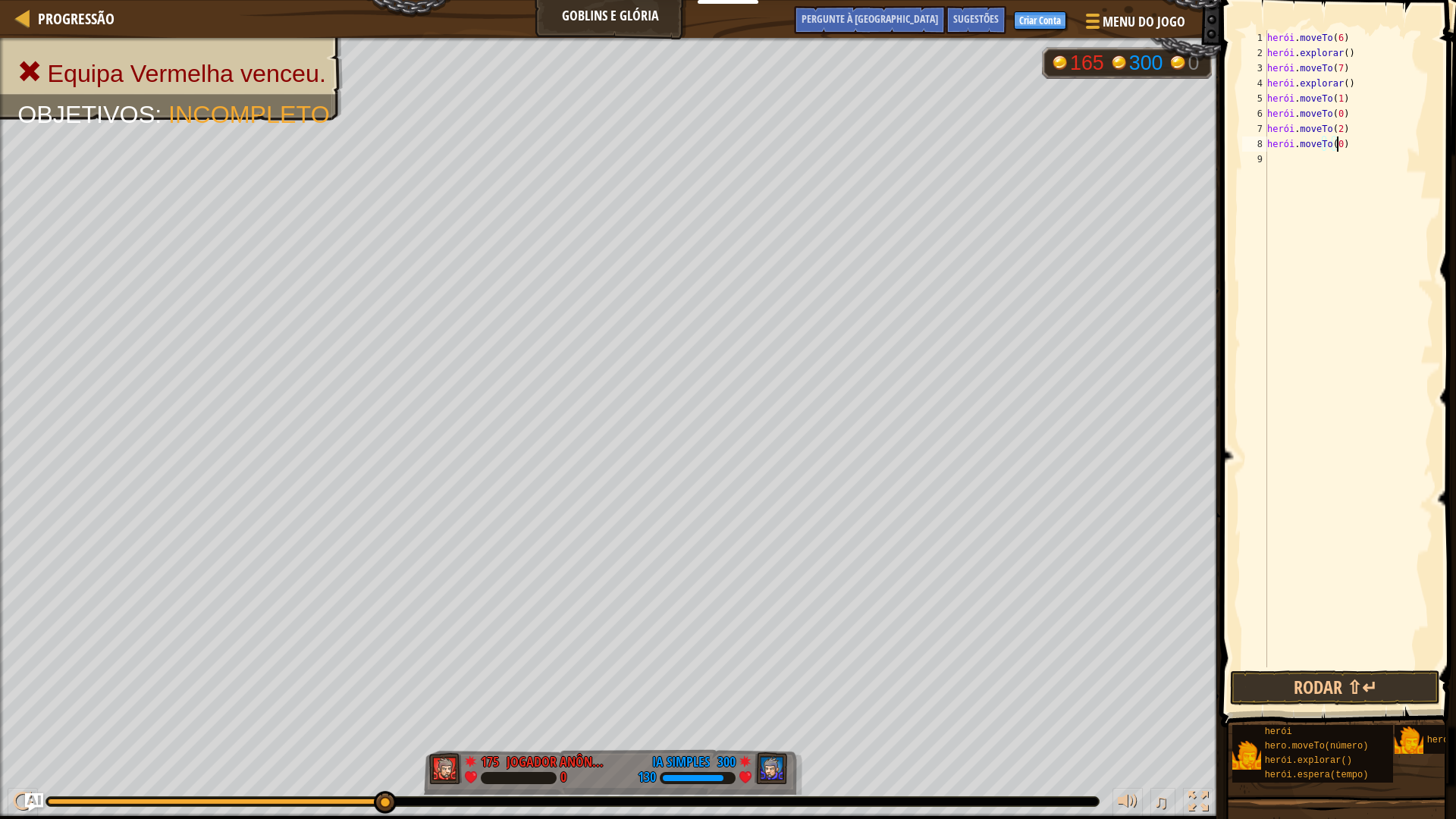
click at [1331, 155] on div "herói . moveTo ( 6 ) herói . explorar ( ) herói . moveTo ( 7 ) herói . explorar…" at bounding box center [1349, 363] width 169 height 667
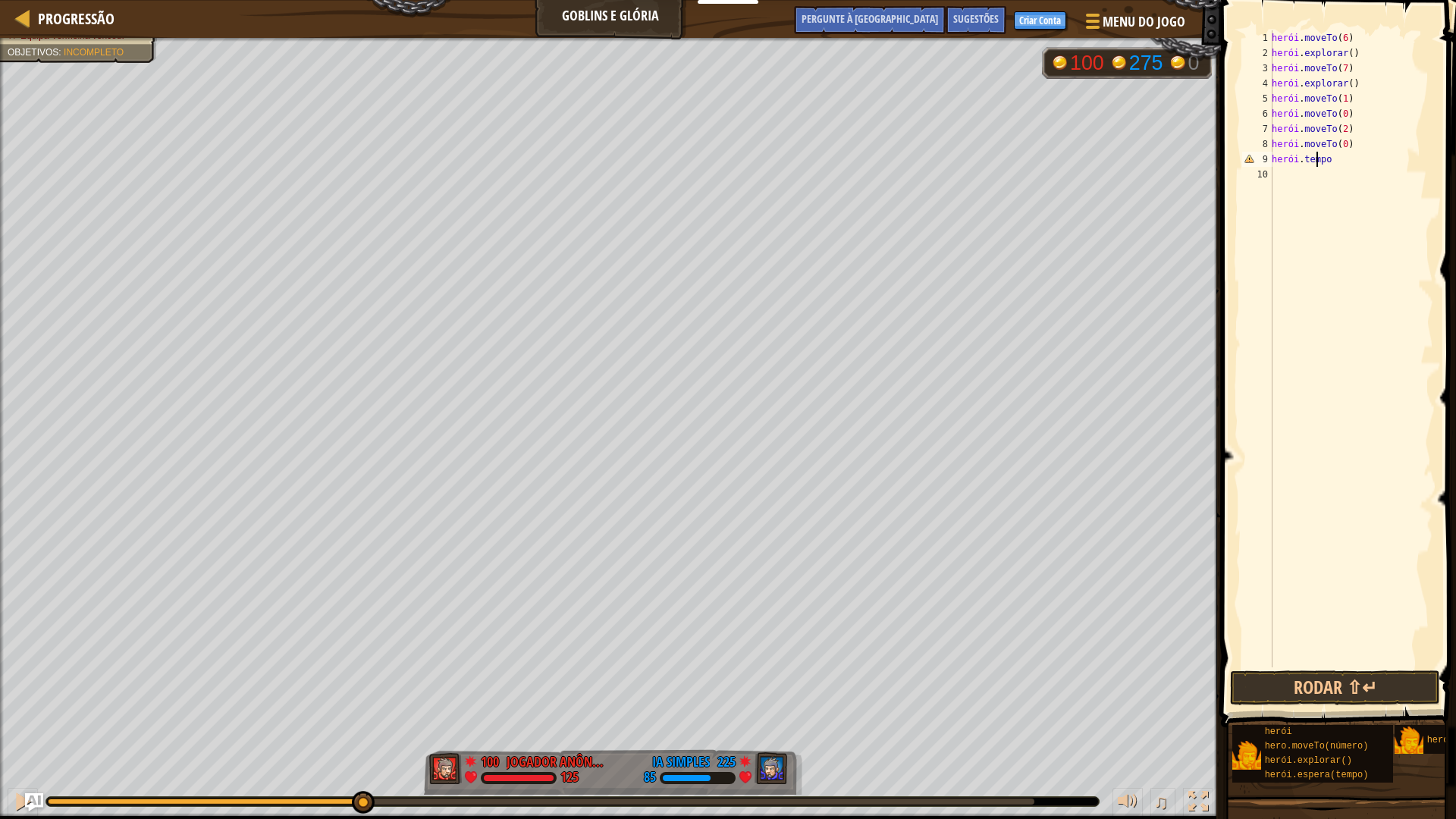
click at [1345, 159] on div "herói . moveTo ( 6 ) herói . explorar ( ) herói . moveTo ( 7 ) herói . explorar…" at bounding box center [1350, 363] width 165 height 667
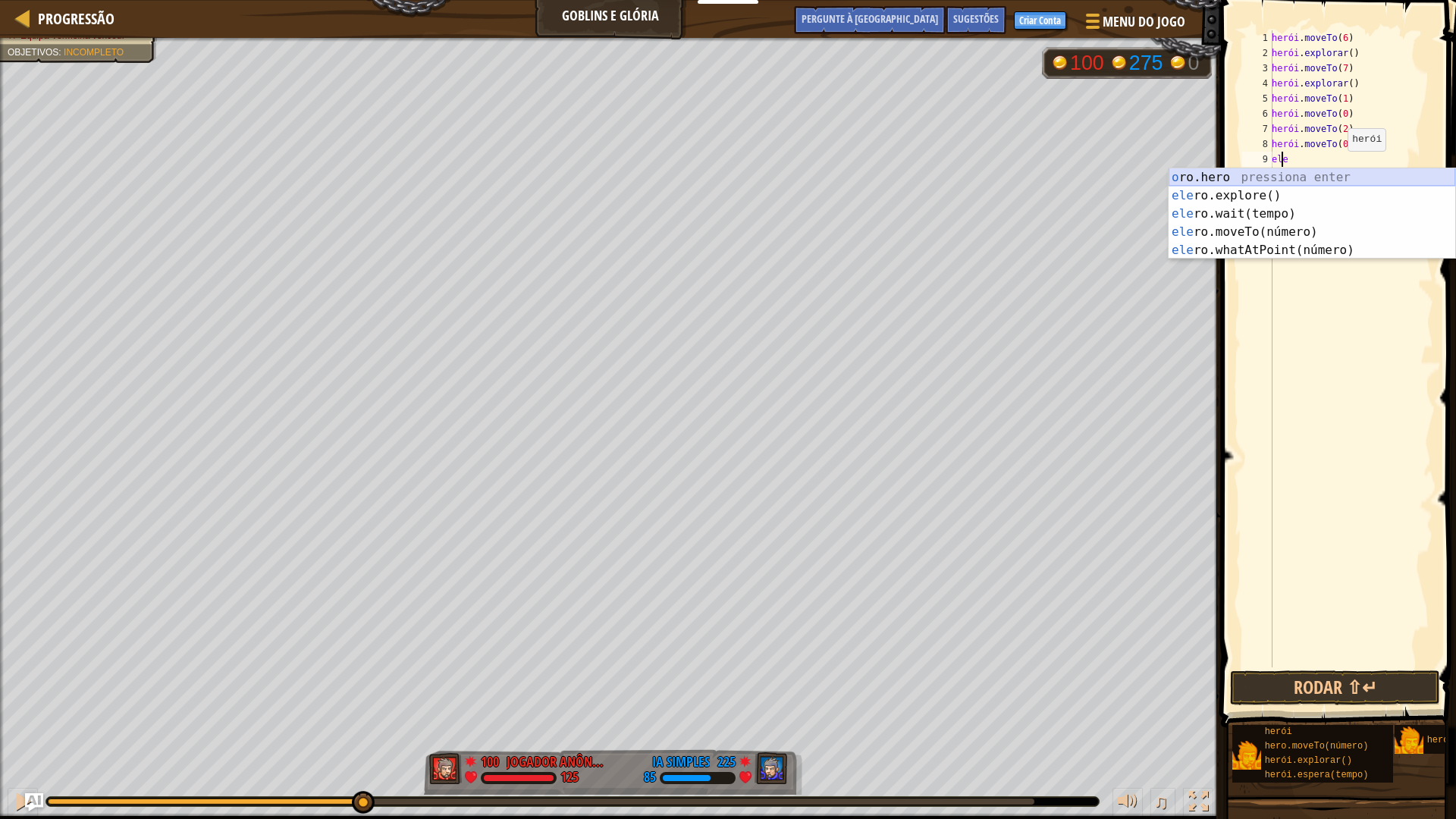
type textarea "h"
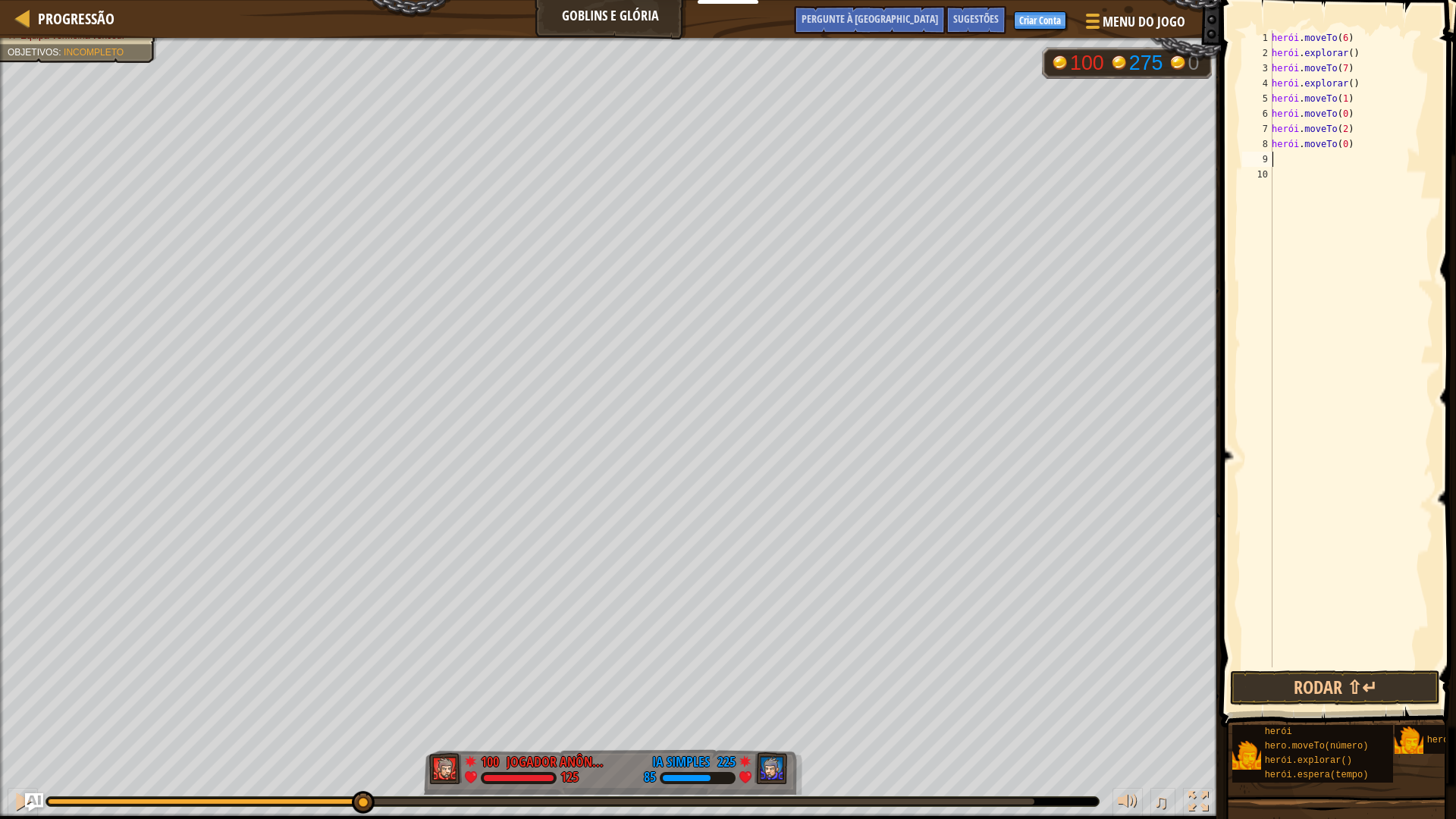
click at [1314, 159] on div "herói . moveTo ( 6 ) herói . explorar ( ) herói . moveTo ( 7 ) herói . explorar…" at bounding box center [1350, 363] width 165 height 667
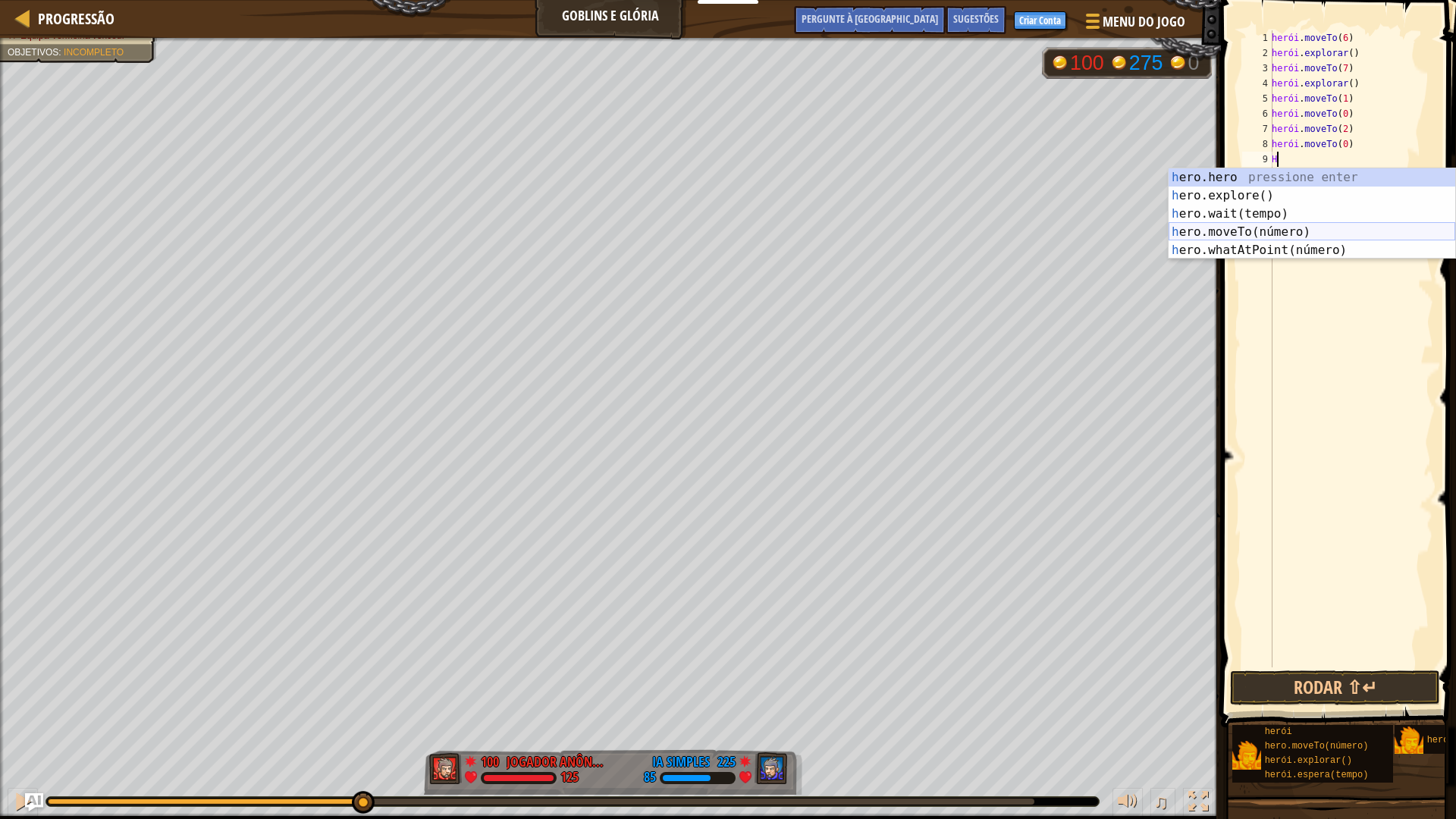
click at [1290, 228] on div "h ero.hero pressione enter h ero.explore() Pressione Enter h ero.wait(tempo) Pr…" at bounding box center [1312, 232] width 287 height 128
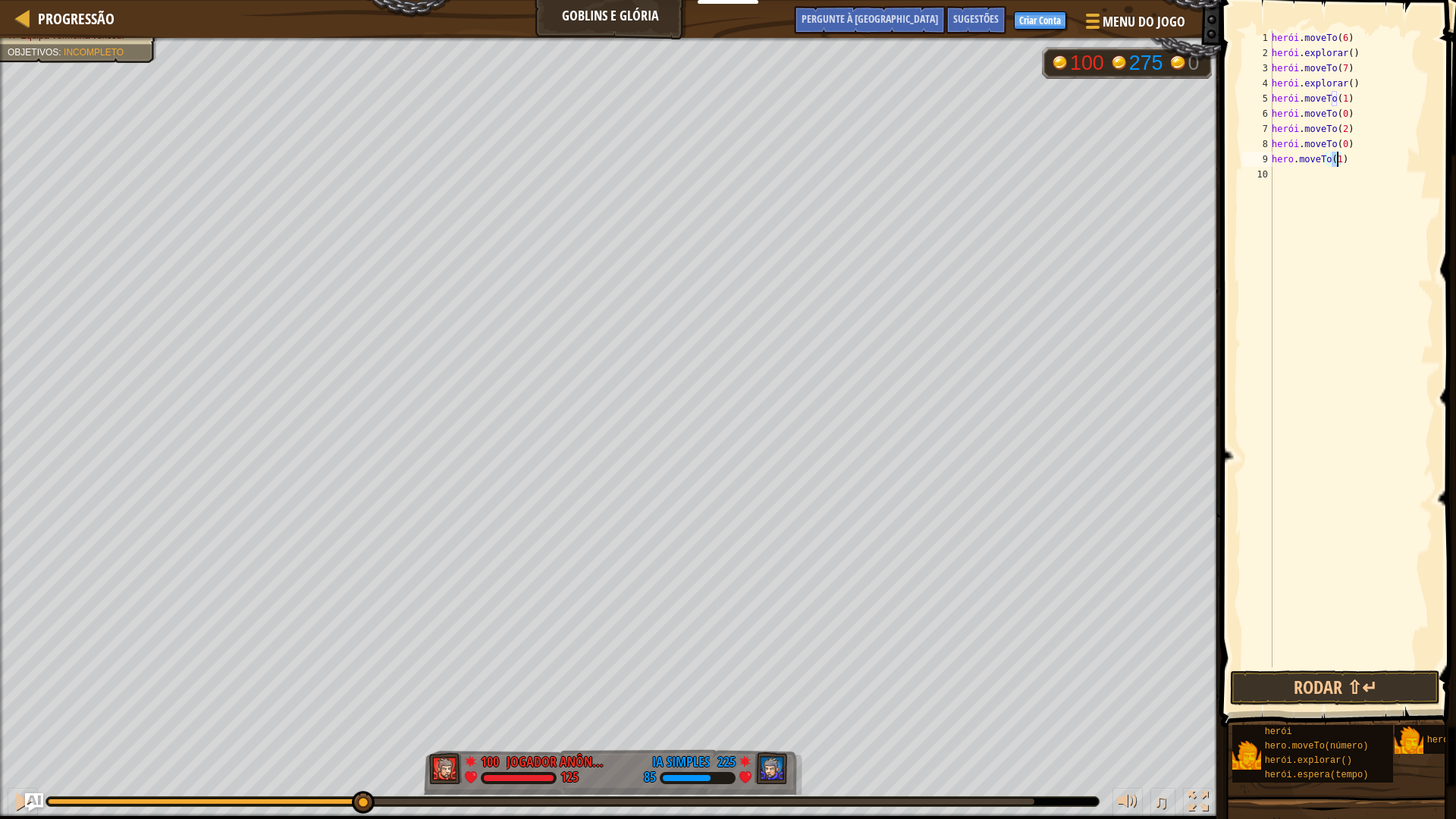
scroll to position [7, 5]
type textarea "hero.moveTo(12)"
click at [1334, 682] on button "Rodar ⇧↵" at bounding box center [1334, 687] width 210 height 35
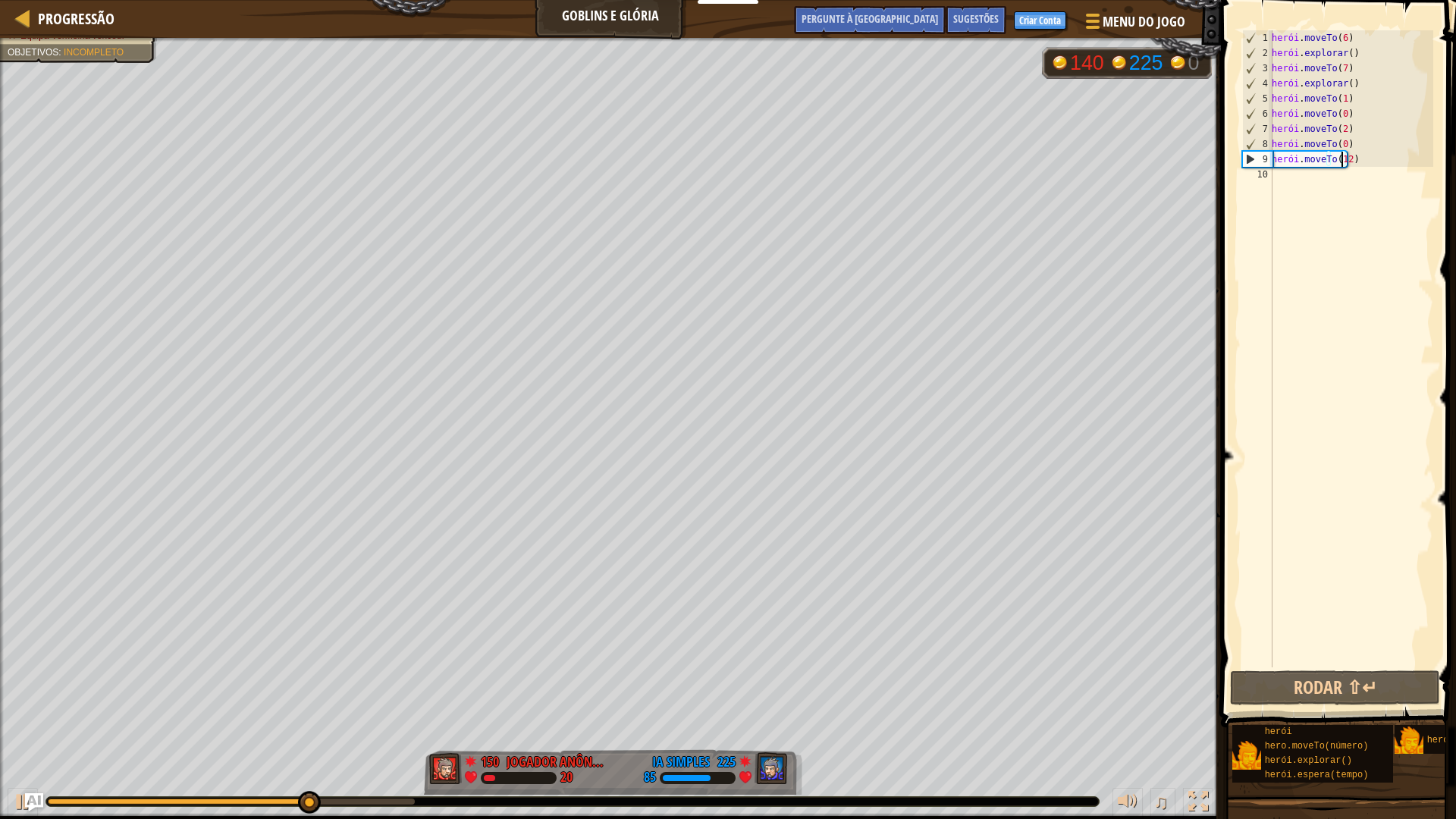
click at [1300, 180] on div "herói . moveTo ( 6 ) herói . explorar ( ) herói . moveTo ( 7 ) herói . explorar…" at bounding box center [1350, 363] width 165 height 667
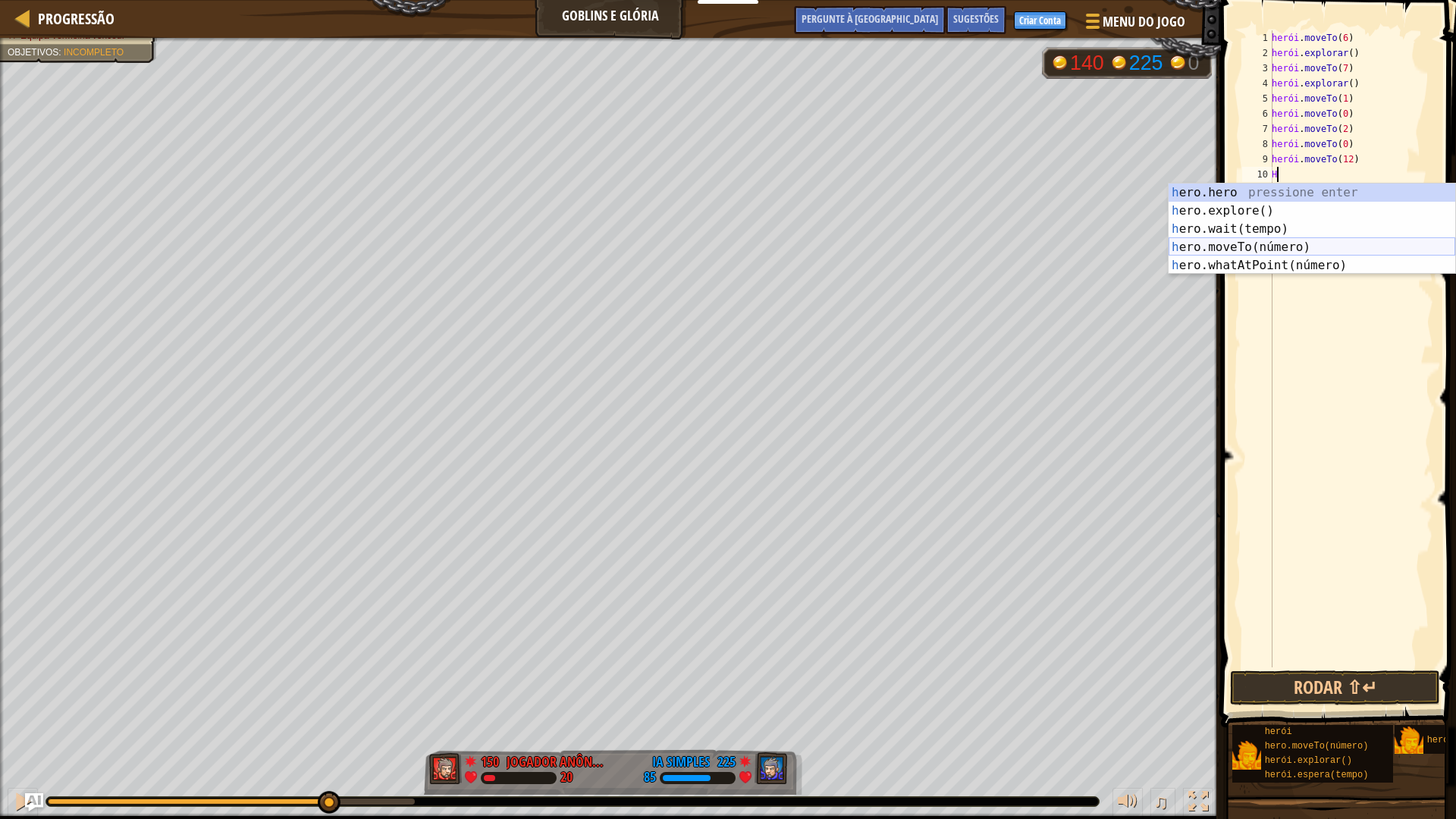
click at [1261, 244] on div "h ero.hero pressione enter h ero.explore() Pressione Enter h ero.wait(tempo) Pr…" at bounding box center [1312, 248] width 287 height 128
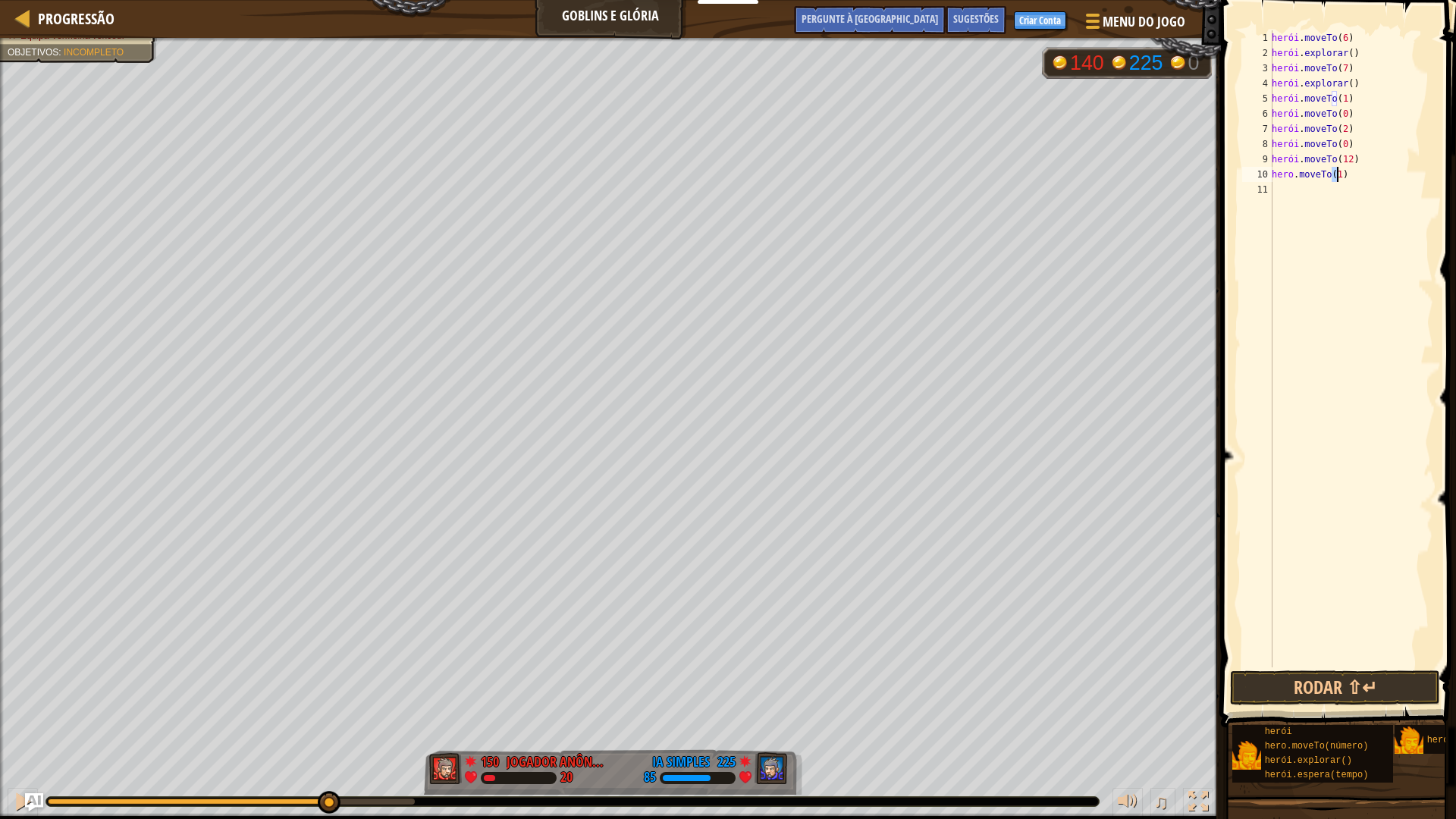
type textarea "hero.moveTo(0)"
click at [1342, 683] on button "Rodar ⇧↵" at bounding box center [1334, 687] width 210 height 35
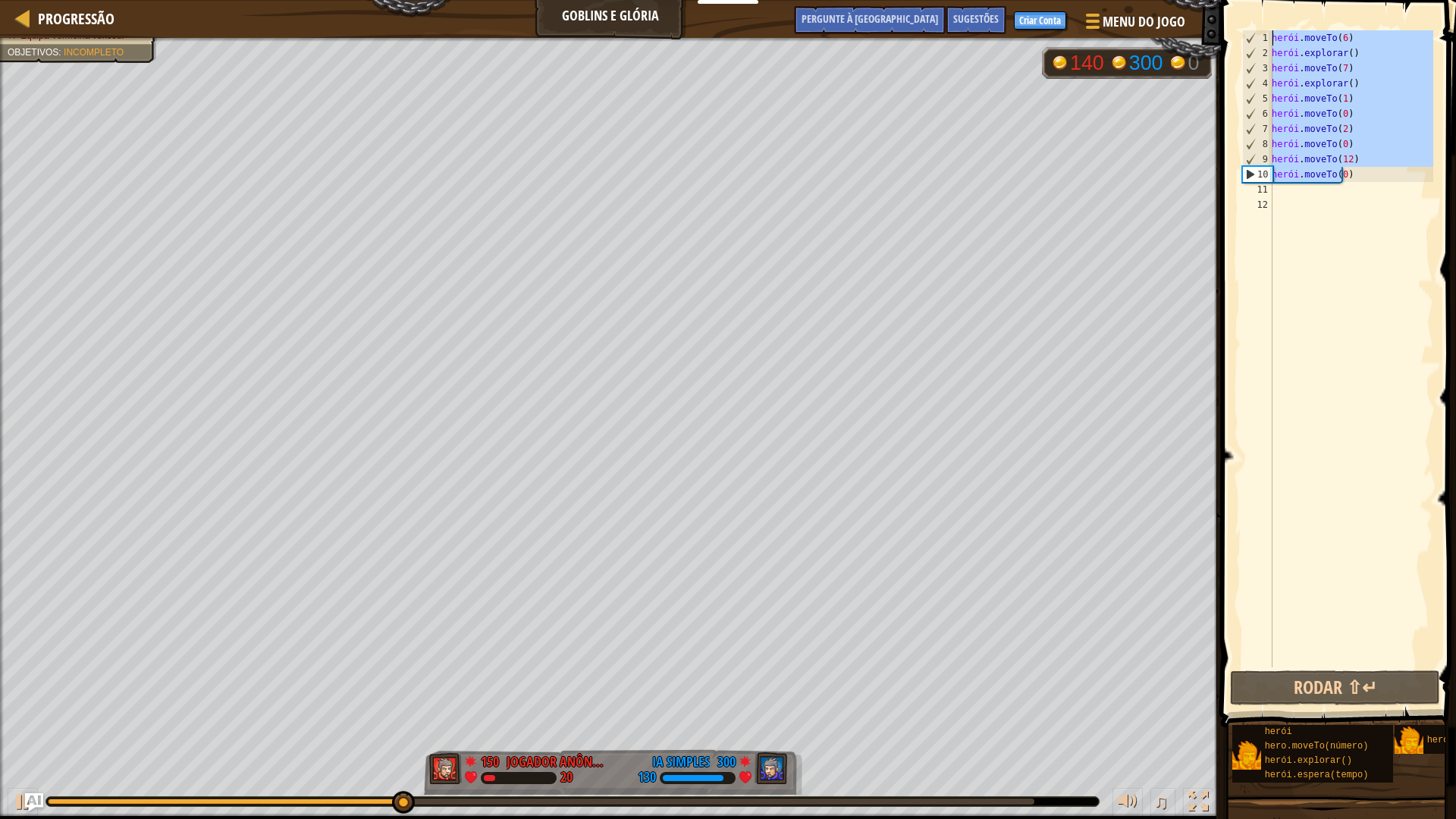
type textarea "hero.moveTo(6) hero.explore()"
drag, startPoint x: 1379, startPoint y: 178, endPoint x: 1253, endPoint y: 30, distance: 194.4
click at [1253, 30] on div "hero.moveTo(6) hero.explore() 1 2 3 4 5 6 7 8 9 10 11 12 herói . moveTo ( 6 ) h…" at bounding box center [1336, 349] width 195 height 637
click at [1340, 195] on div "herói . moveTo ( 6 ) herói . explorar ( ) herói . moveTo ( 7 ) herói . explorar…" at bounding box center [1350, 363] width 165 height 667
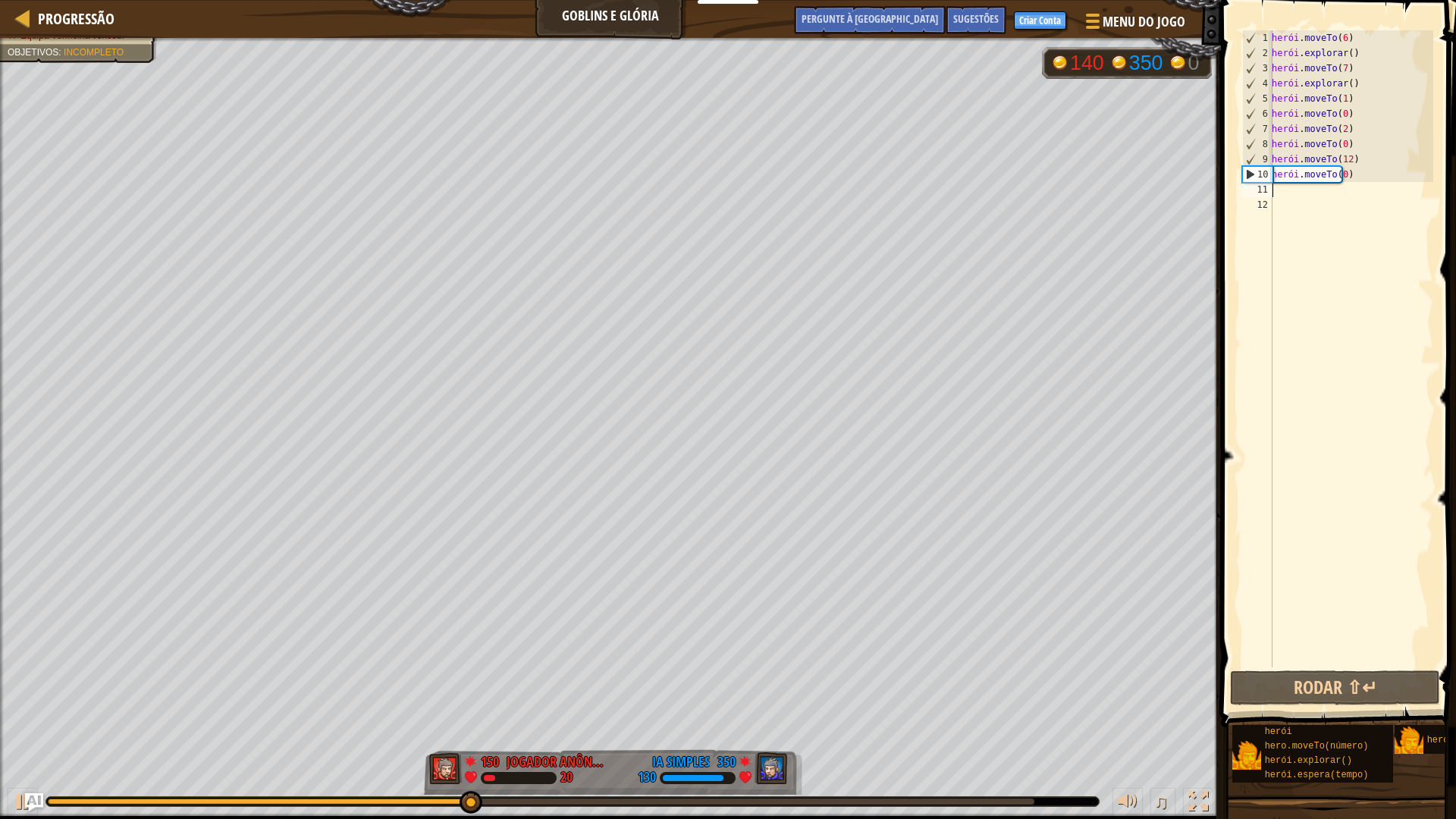
paste textarea "hero.moveTo(0)"
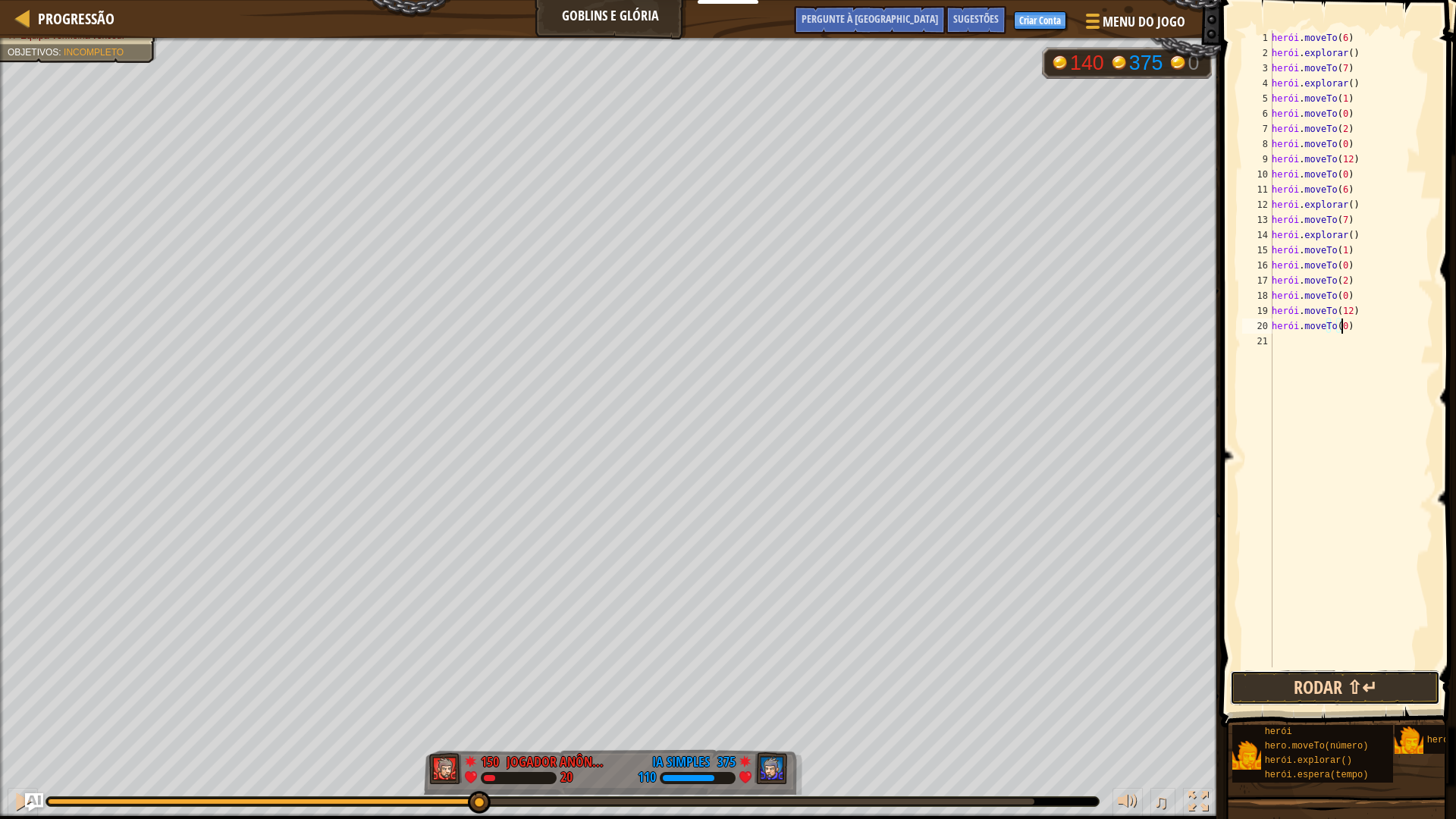
click at [1320, 676] on button "Rodar ⇧↵" at bounding box center [1334, 687] width 210 height 35
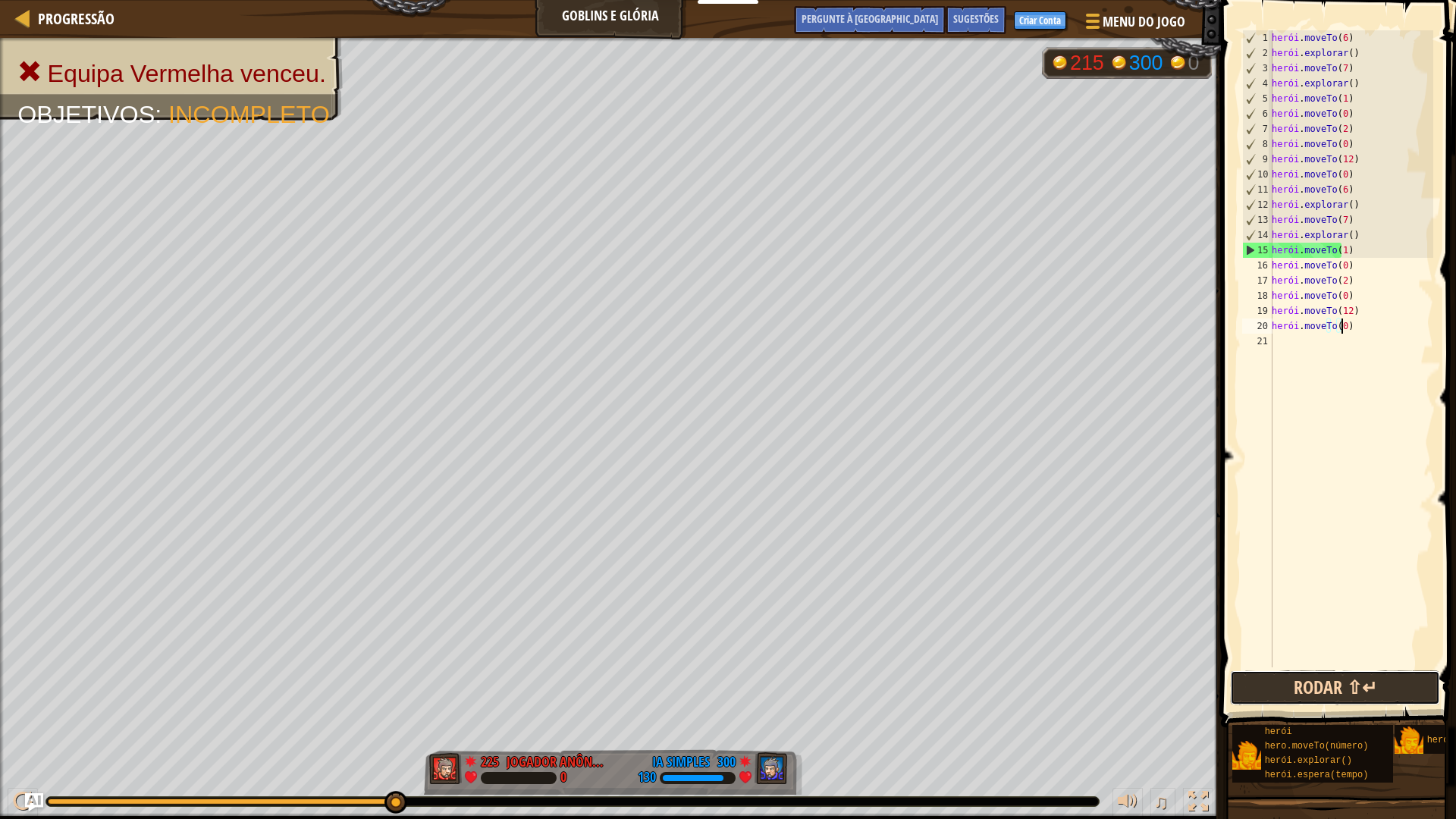
click at [1310, 682] on button "Rodar ⇧↵" at bounding box center [1334, 687] width 210 height 35
drag, startPoint x: 1395, startPoint y: 327, endPoint x: 1362, endPoint y: 328, distance: 33.0
click at [1342, 326] on div "herói . moveTo ( 6 ) herói . explorar ( ) herói . moveTo ( 7 ) herói . explorar…" at bounding box center [1350, 363] width 164 height 667
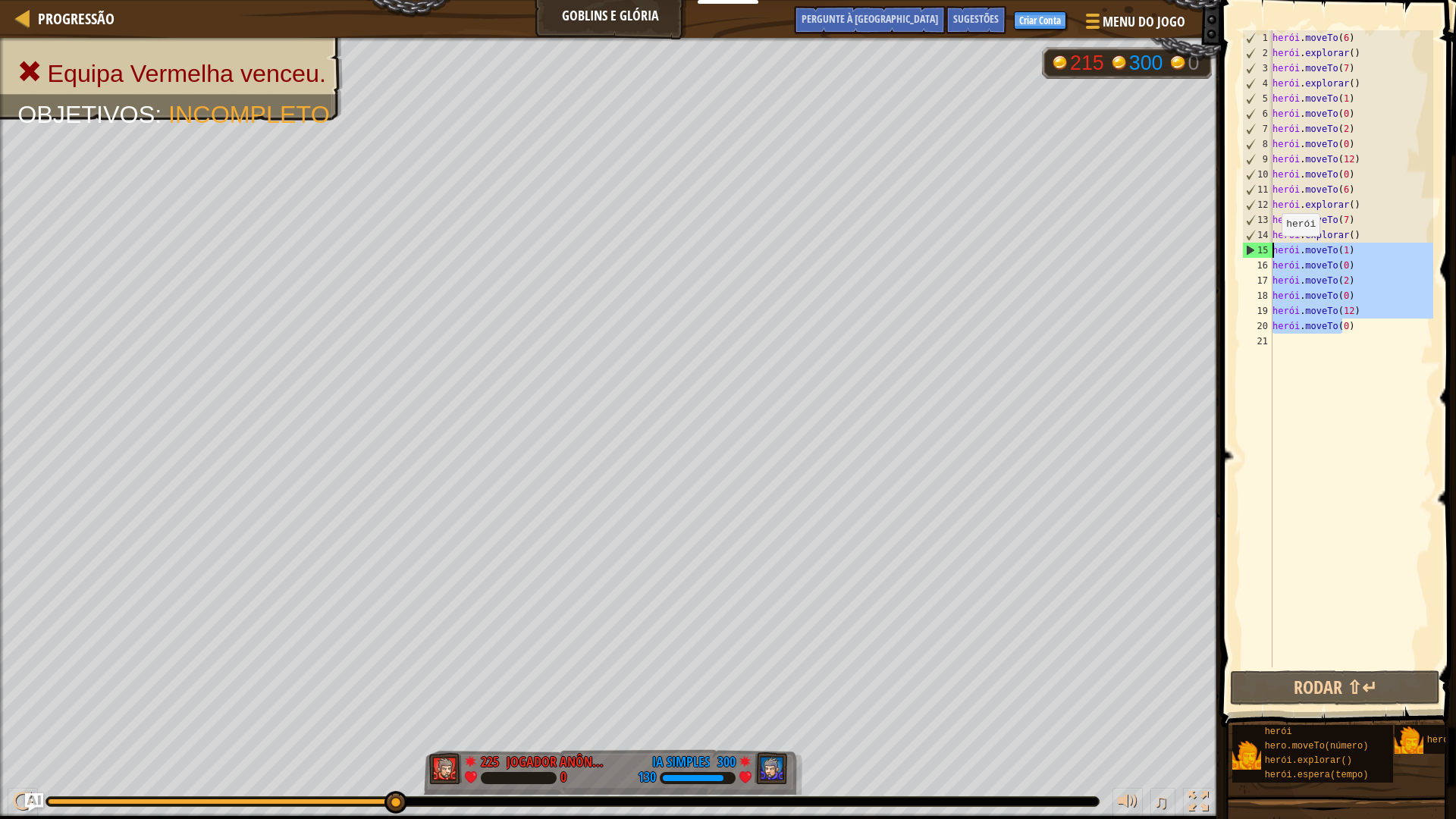
drag, startPoint x: 1369, startPoint y: 328, endPoint x: 1274, endPoint y: 251, distance: 122.3
click at [1274, 251] on div "herói . moveTo ( 6 ) herói . explorar ( ) herói . moveTo ( 7 ) herói . explorar…" at bounding box center [1350, 363] width 164 height 667
type textarea "hero.moveTo(1) hero.moveTo(0)"
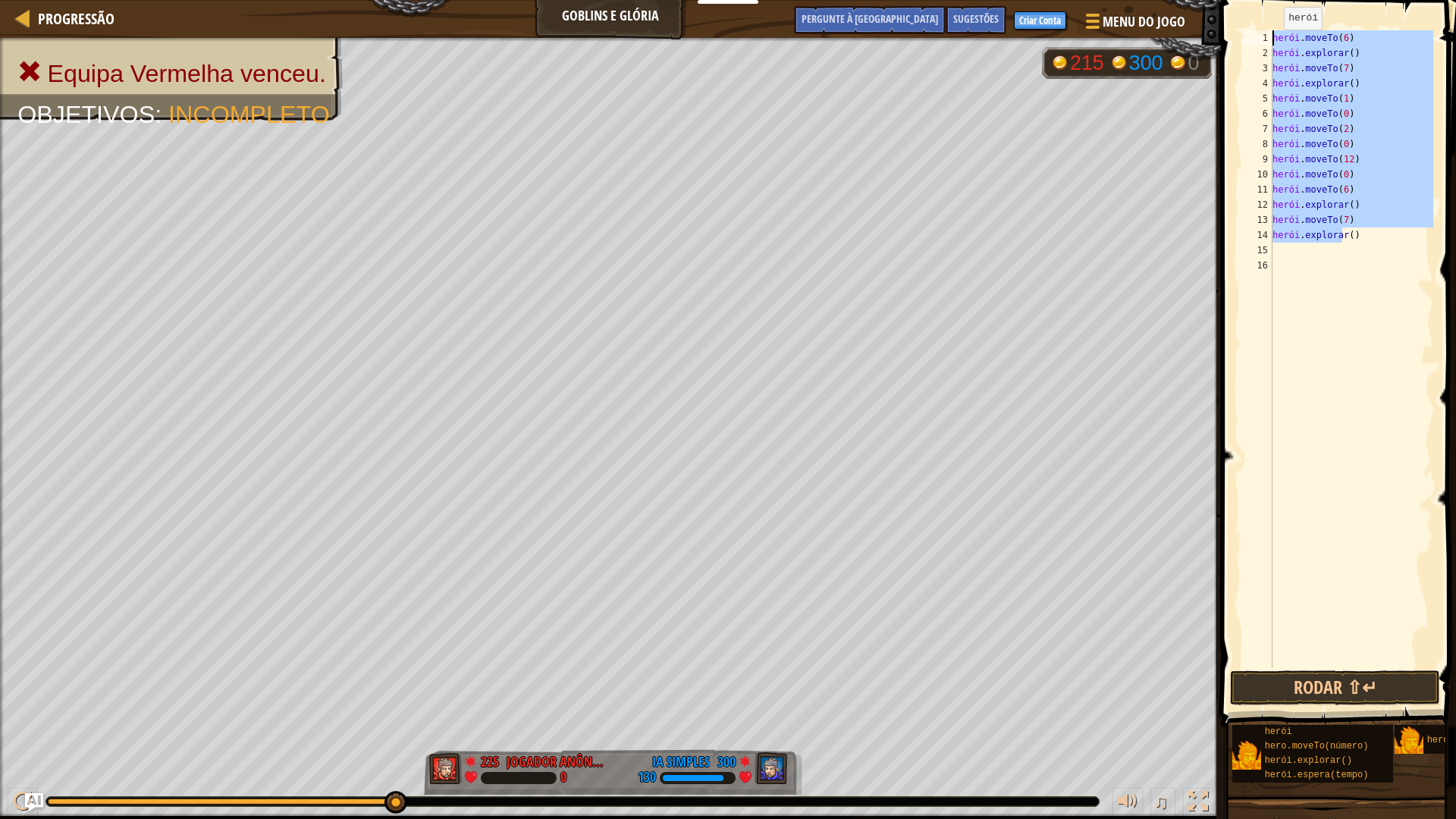
drag, startPoint x: 1383, startPoint y: 232, endPoint x: 1257, endPoint y: 61, distance: 212.4
click at [1264, 44] on div "1 2 3 4 5 6 7 8 9 10 11 12 13 14 15 16 herói . moveTo ( 6 ) herói . explorar ( …" at bounding box center [1336, 349] width 195 height 637
type textarea "hero.moveTo(6) hero.explore()"
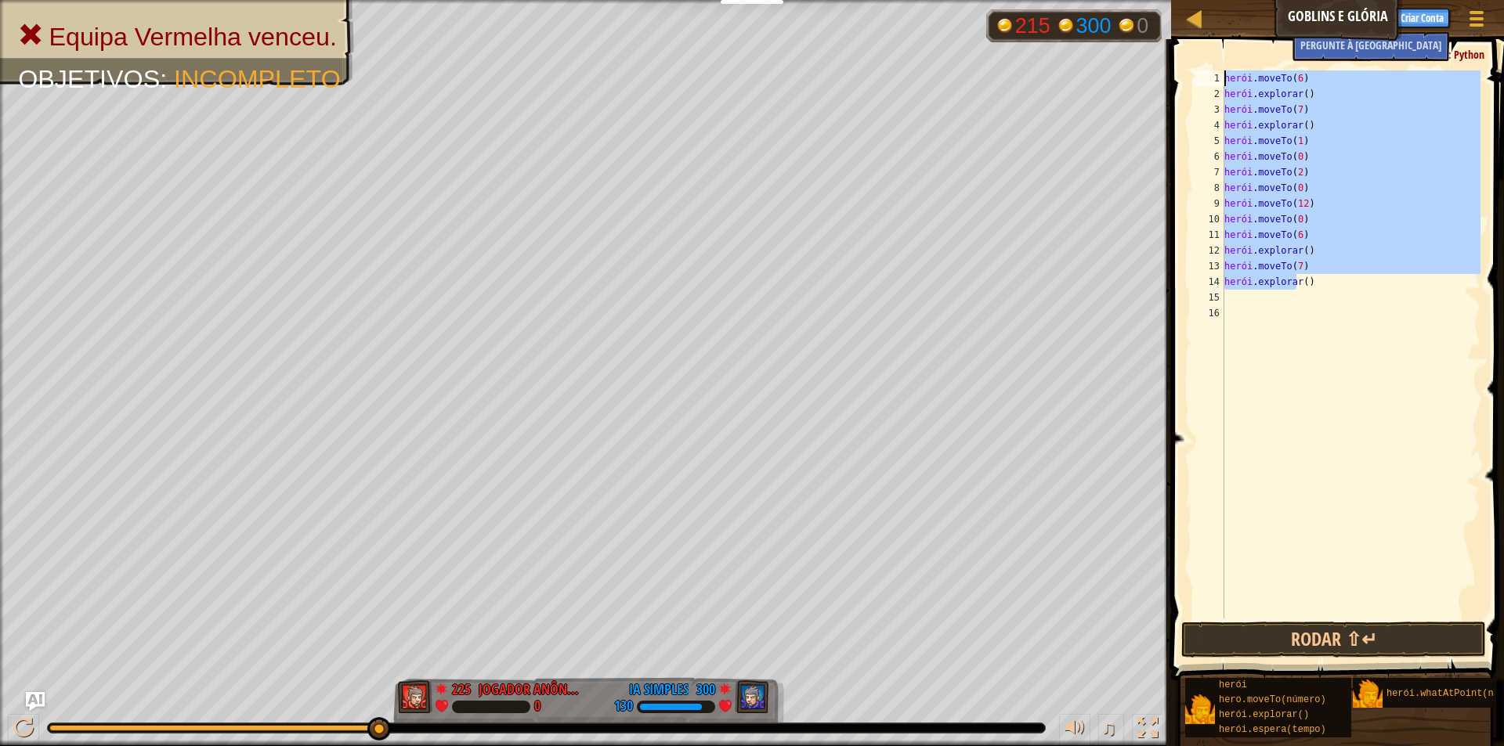
click at [1244, 298] on div "herói . moveTo ( 6 ) herói . explorar ( ) herói . moveTo ( 7 ) herói . explorar…" at bounding box center [1350, 360] width 259 height 580
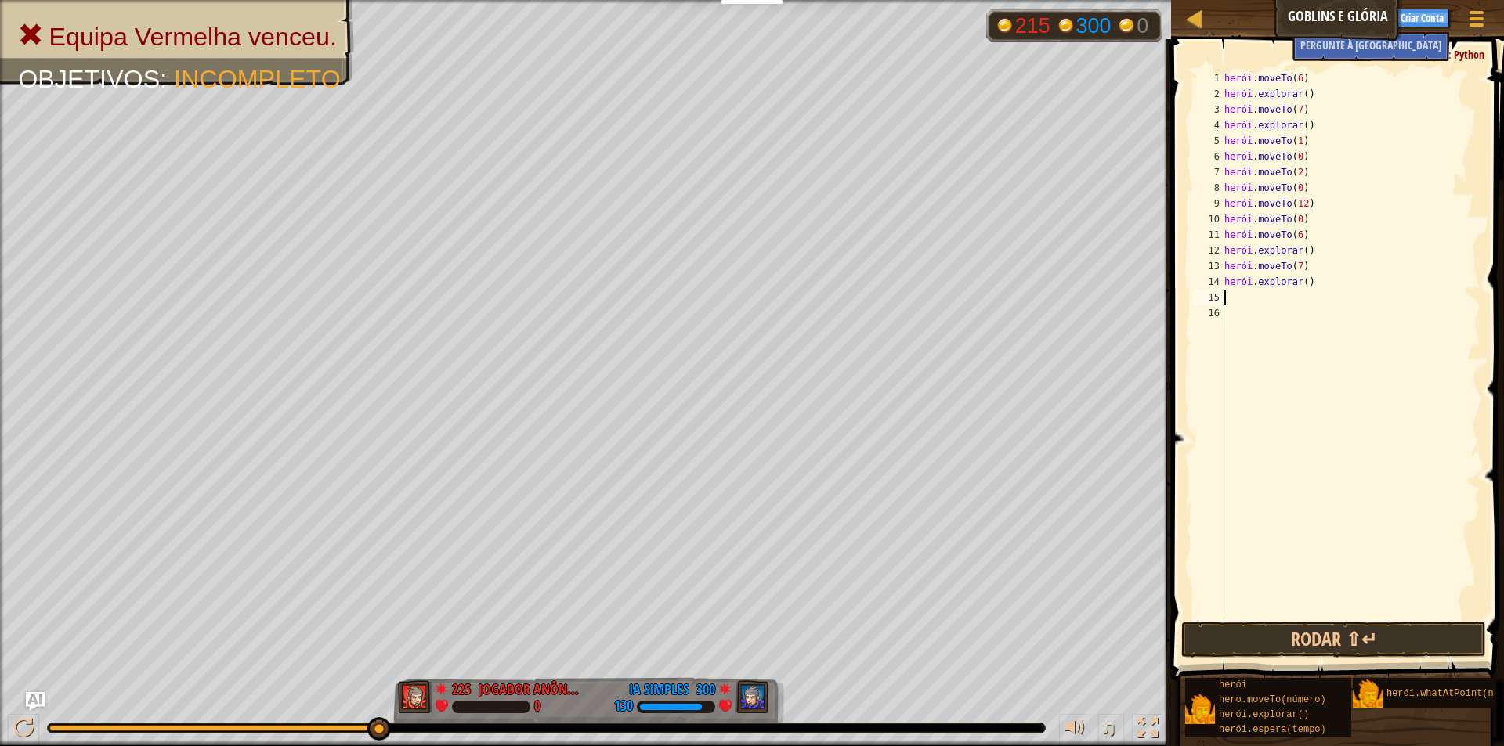
paste textarea "hero.explore()"
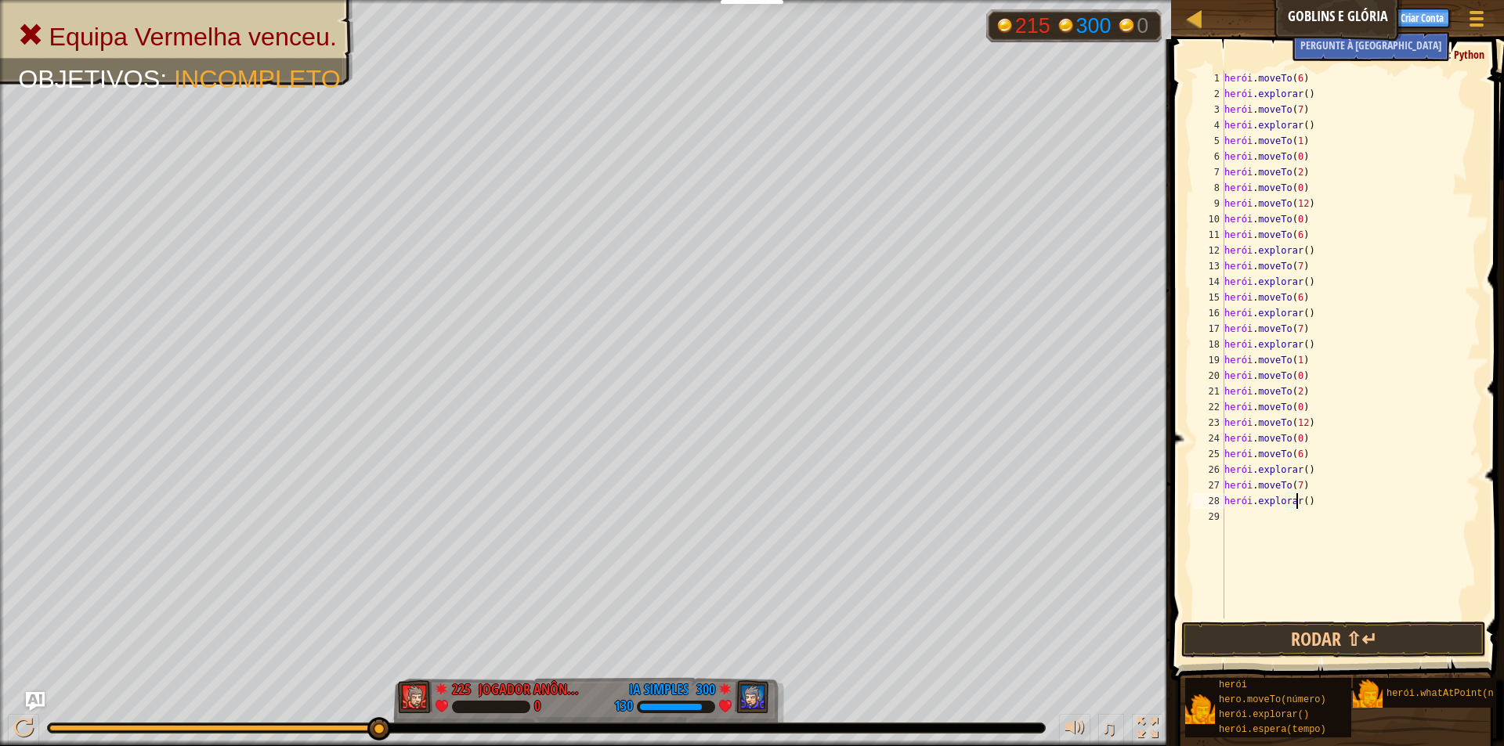
drag, startPoint x: 1308, startPoint y: 494, endPoint x: 1316, endPoint y: 498, distance: 8.8
click at [1312, 497] on div "herói . moveTo ( 6 ) herói . explorar ( ) herói . moveTo ( 7 ) herói . explorar…" at bounding box center [1350, 360] width 259 height 580
click at [1316, 498] on div "herói . moveTo ( 6 ) herói . explorar ( ) herói . moveTo ( 7 ) herói . explorar…" at bounding box center [1350, 360] width 259 height 580
click at [1319, 500] on div "herói . moveTo ( 6 ) herói . explorar ( ) herói . moveTo ( 7 ) herói . explorar…" at bounding box center [1350, 360] width 259 height 580
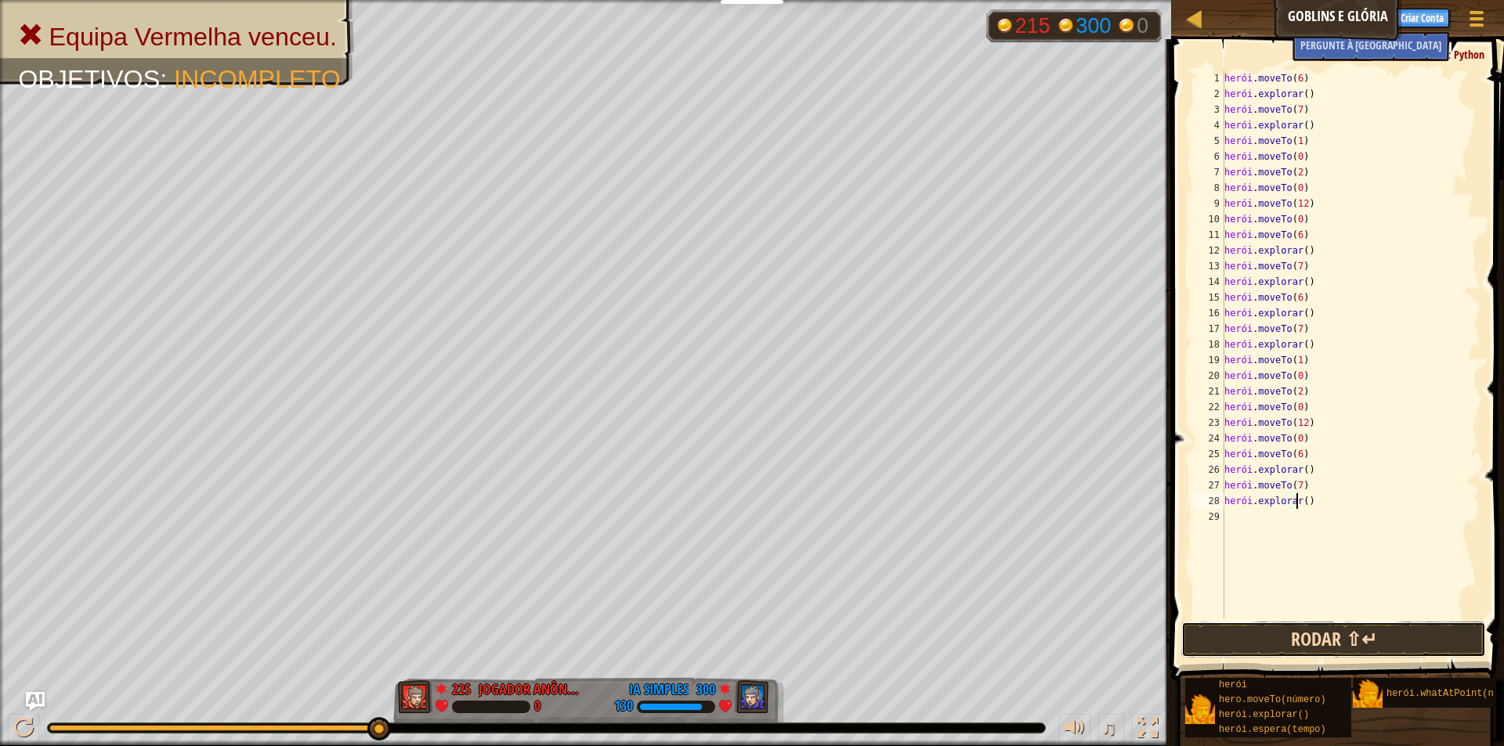
drag, startPoint x: 1332, startPoint y: 648, endPoint x: 1324, endPoint y: 642, distance: 9.6
click at [1328, 647] on button "Rodar ⇧↵" at bounding box center [1333, 640] width 305 height 36
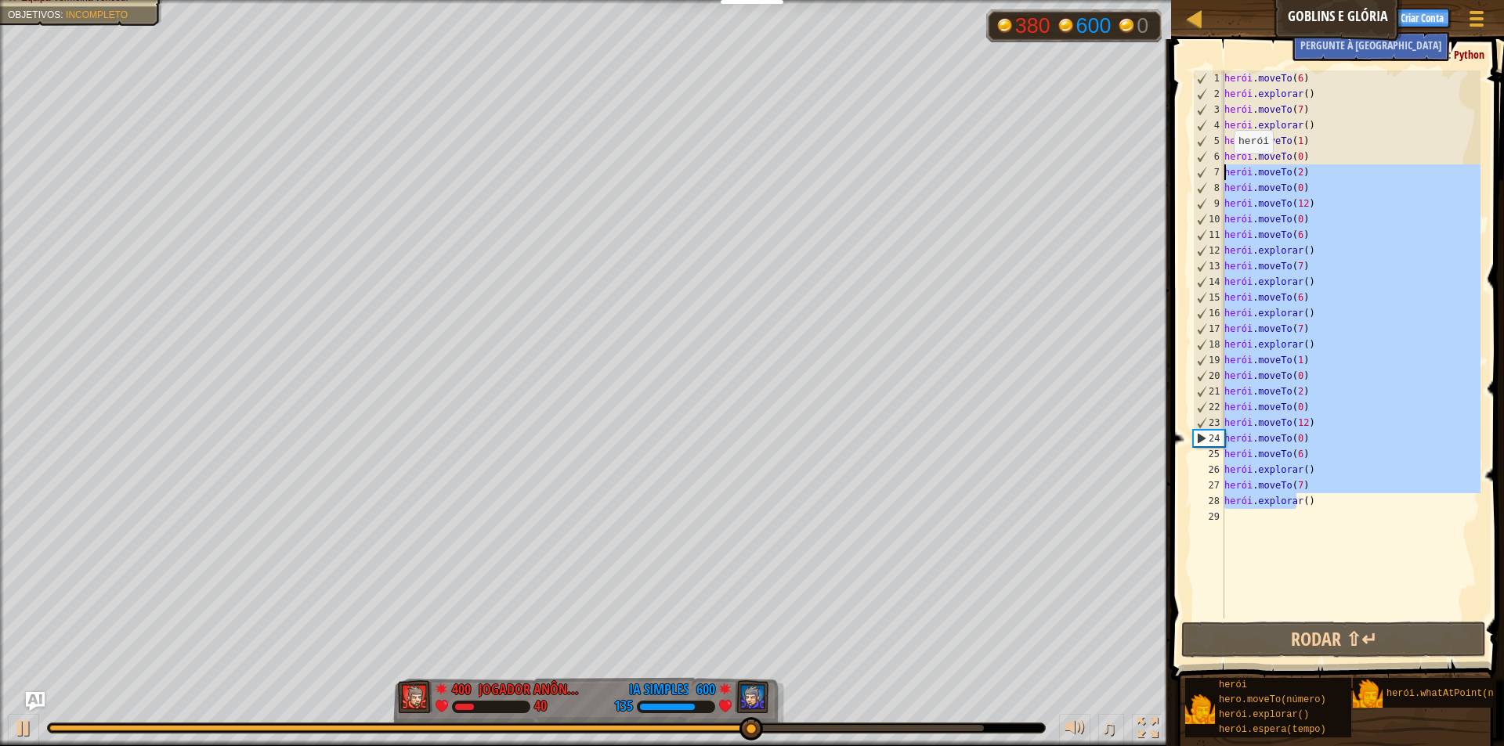
drag, startPoint x: 1363, startPoint y: 499, endPoint x: 1226, endPoint y: 169, distance: 357.1
click at [1226, 169] on div "herói . moveTo ( 6 ) herói . explorar ( ) herói . moveTo ( 7 ) herói . explorar…" at bounding box center [1350, 360] width 259 height 580
type textarea "hero.moveTo(2) hero.moveTo(0)"
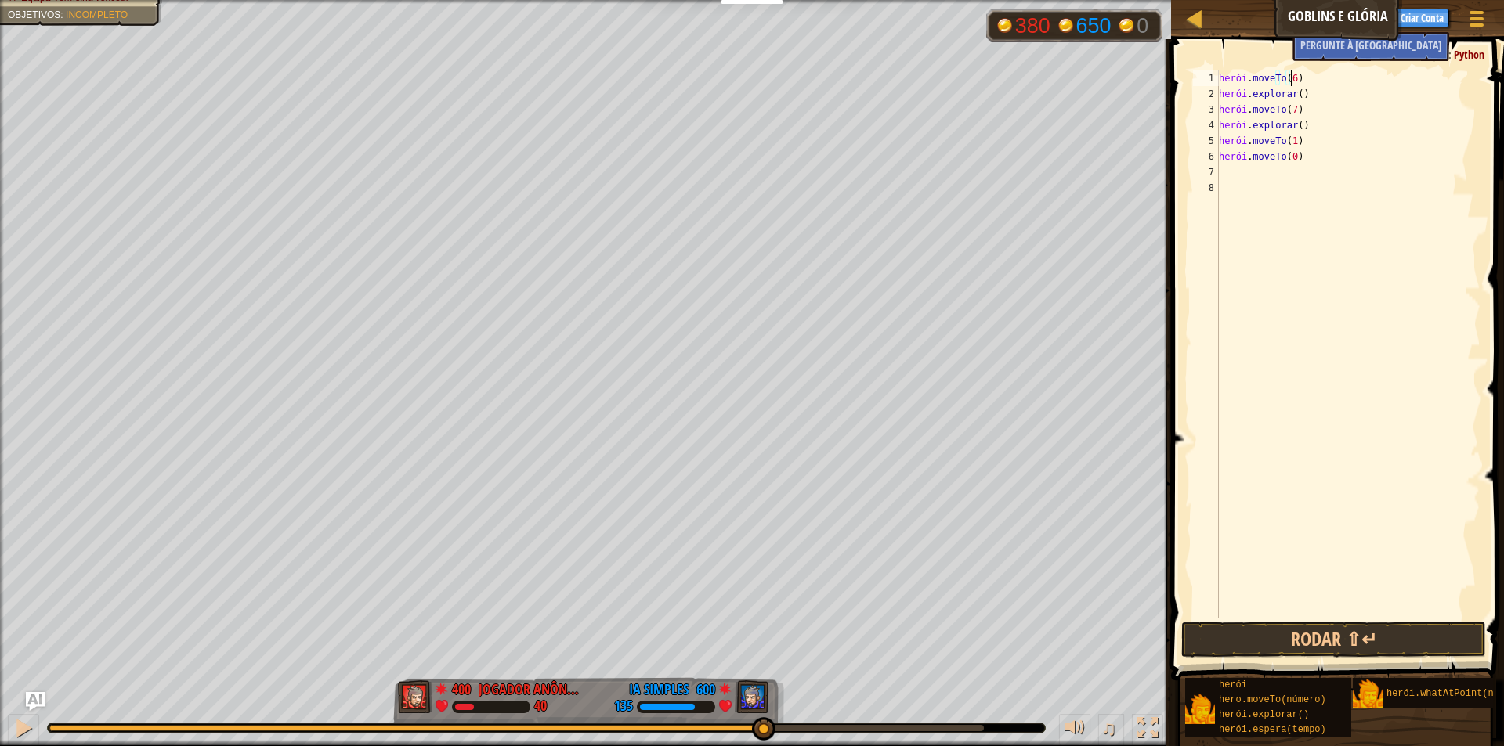
drag, startPoint x: 1334, startPoint y: 77, endPoint x: 1244, endPoint y: 84, distance: 90.3
click at [1319, 78] on div "herói . moveTo ( 6 ) herói . explorar ( ) herói . moveTo ( 7 ) herói . explorar…" at bounding box center [1348, 360] width 265 height 580
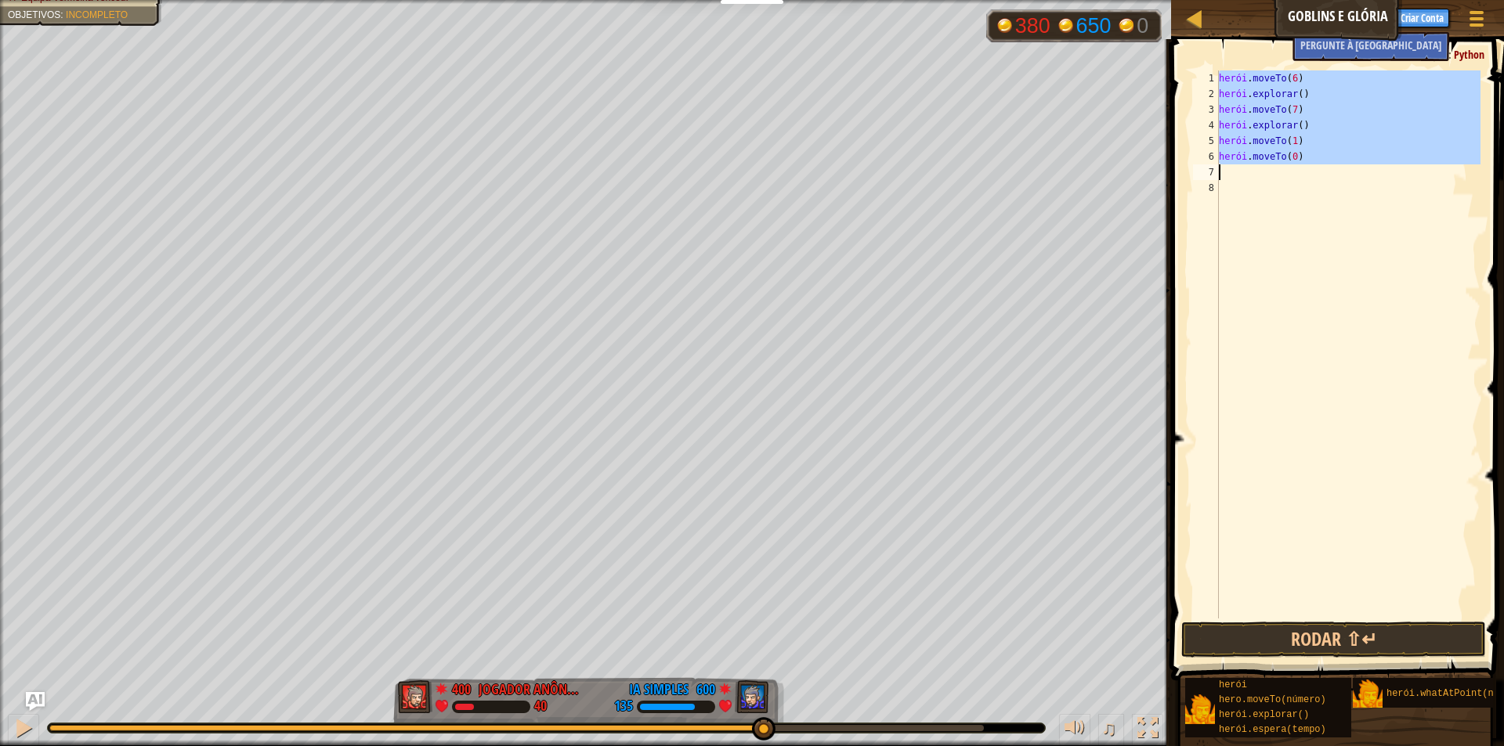
type textarea "hero.moveTo(0)"
drag, startPoint x: 1219, startPoint y: 74, endPoint x: 1304, endPoint y: 170, distance: 127.6
click at [1322, 164] on div "herói . moveTo ( 6 ) herói . explorar ( ) herói . moveTo ( 7 ) herói . explorar…" at bounding box center [1348, 360] width 265 height 580
click at [1302, 171] on div "herói . moveTo ( 6 ) herói . explorar ( ) herói . moveTo ( 7 ) herói . explorar…" at bounding box center [1348, 344] width 265 height 548
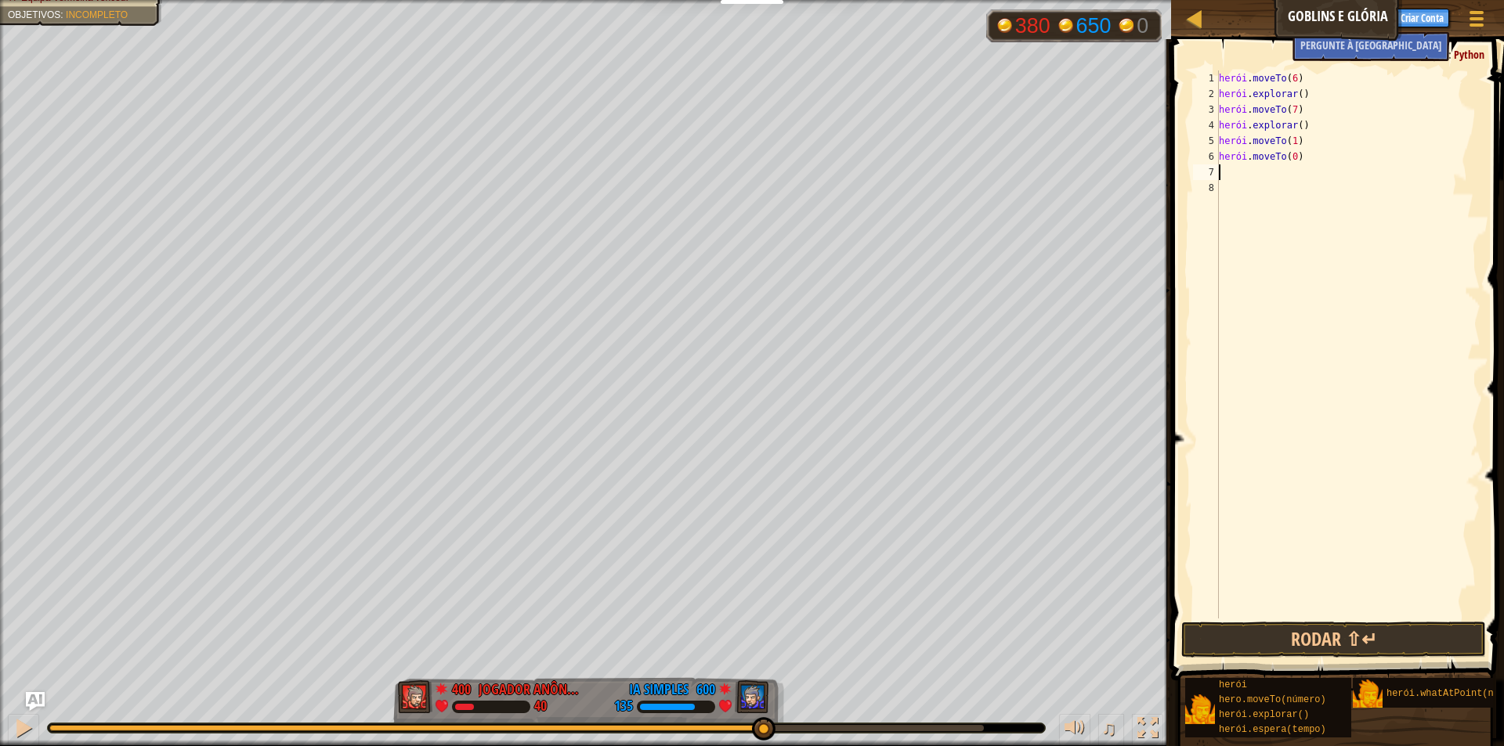
paste textarea "hero.moveTo(0)"
click at [1244, 276] on div "herói . moveTo ( 6 ) herói . explorar ( ) herói . moveTo ( 7 ) herói . explorar…" at bounding box center [1350, 360] width 260 height 580
click at [1244, 257] on div "herói . moveTo ( 6 ) herói . explorar ( ) herói . moveTo ( 7 ) herói . explorar…" at bounding box center [1350, 360] width 260 height 580
type textarea "hero.moveTo(0)"
click at [1245, 267] on div "herói . moveTo ( 6 ) herói . explorar ( ) herói . moveTo ( 7 ) herói . explorar…" at bounding box center [1350, 360] width 260 height 580
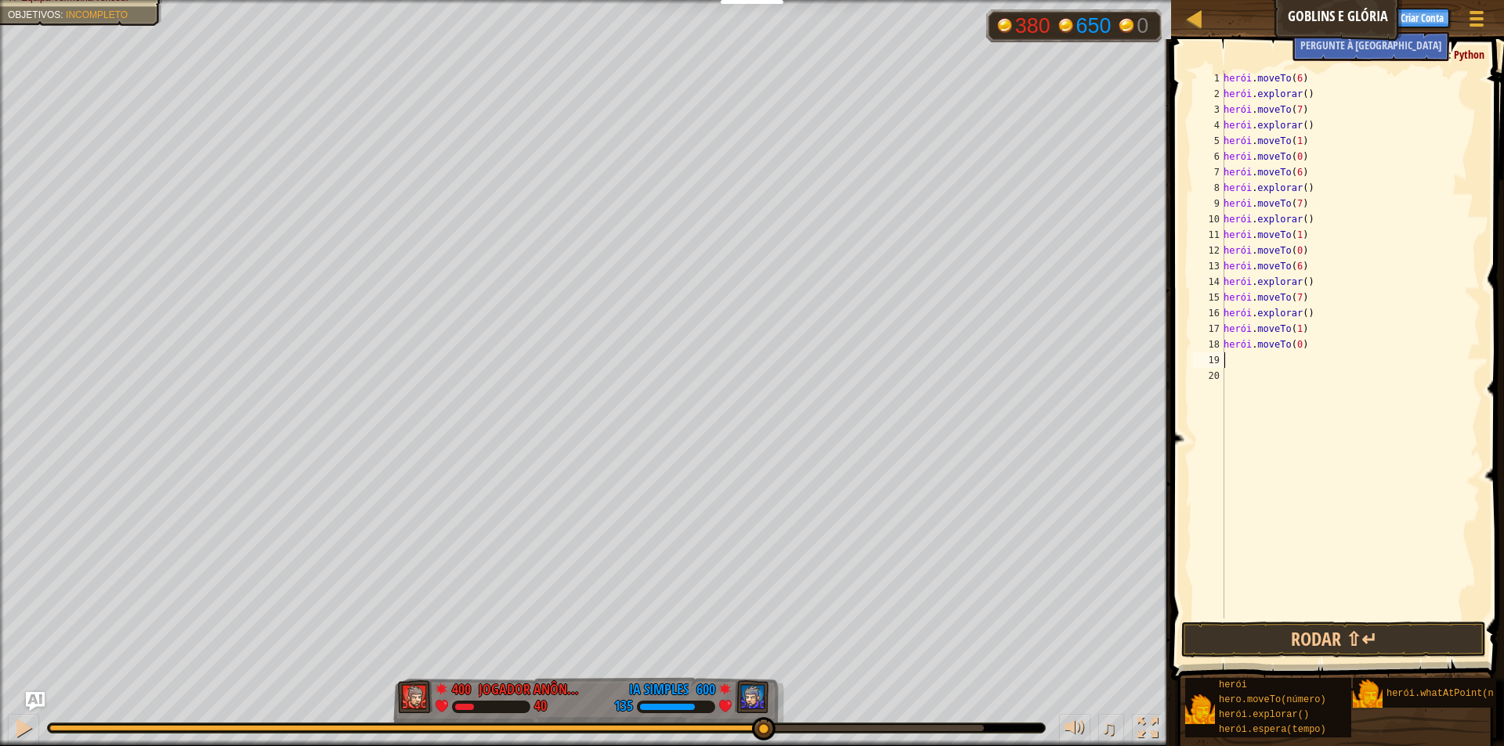
click at [1238, 359] on div "herói . moveTo ( 6 ) herói . explorar ( ) herói . moveTo ( 7 ) herói . explorar…" at bounding box center [1350, 360] width 260 height 580
click at [1246, 457] on div "herói . moveTo ( 6 ) herói . explorar ( ) herói . moveTo ( 7 ) herói . explorar…" at bounding box center [1350, 360] width 260 height 580
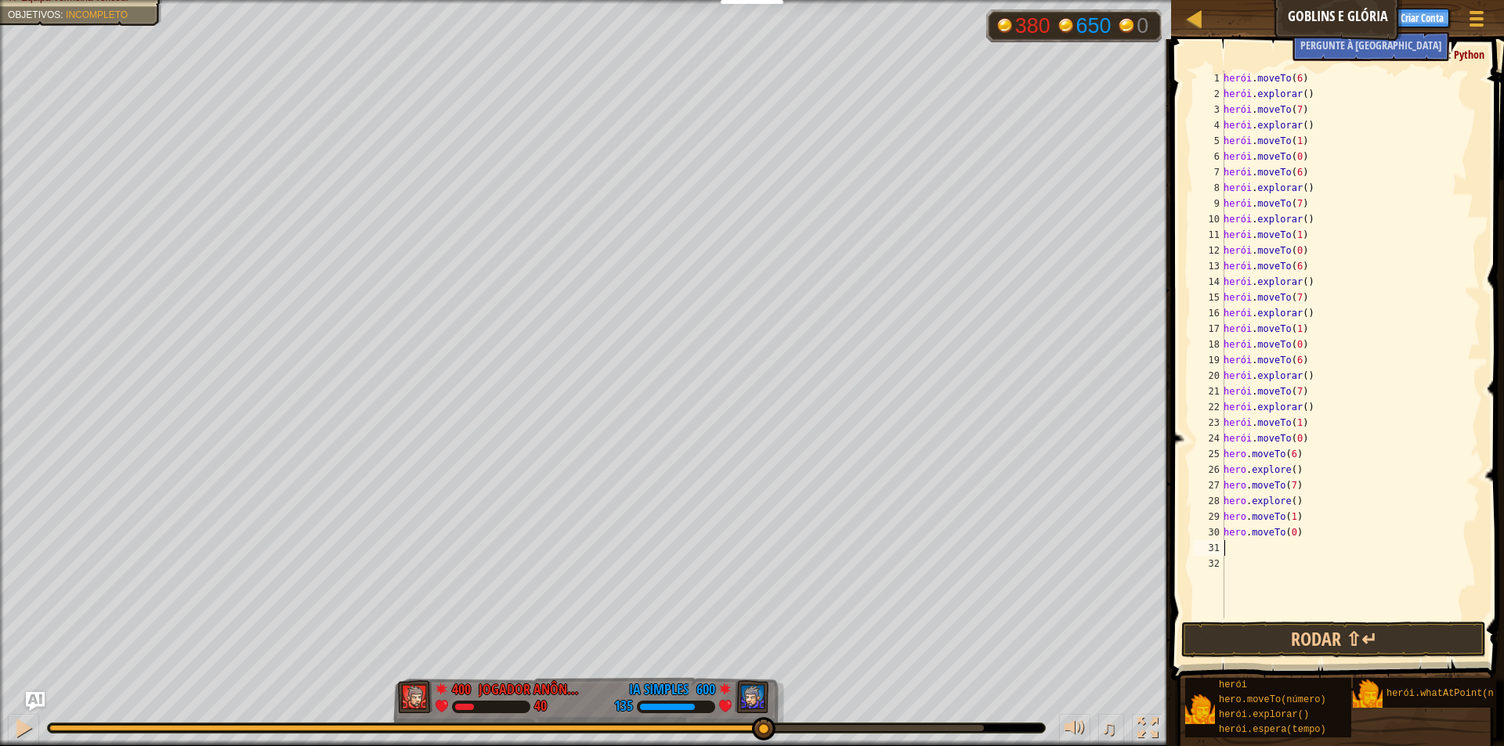
click at [1230, 552] on div "herói . moveTo ( 6 ) herói . explorar ( ) herói . moveTo ( 7 ) herói . explorar…" at bounding box center [1350, 360] width 260 height 580
click at [1290, 628] on button "Rodar ⇧↵" at bounding box center [1333, 640] width 305 height 36
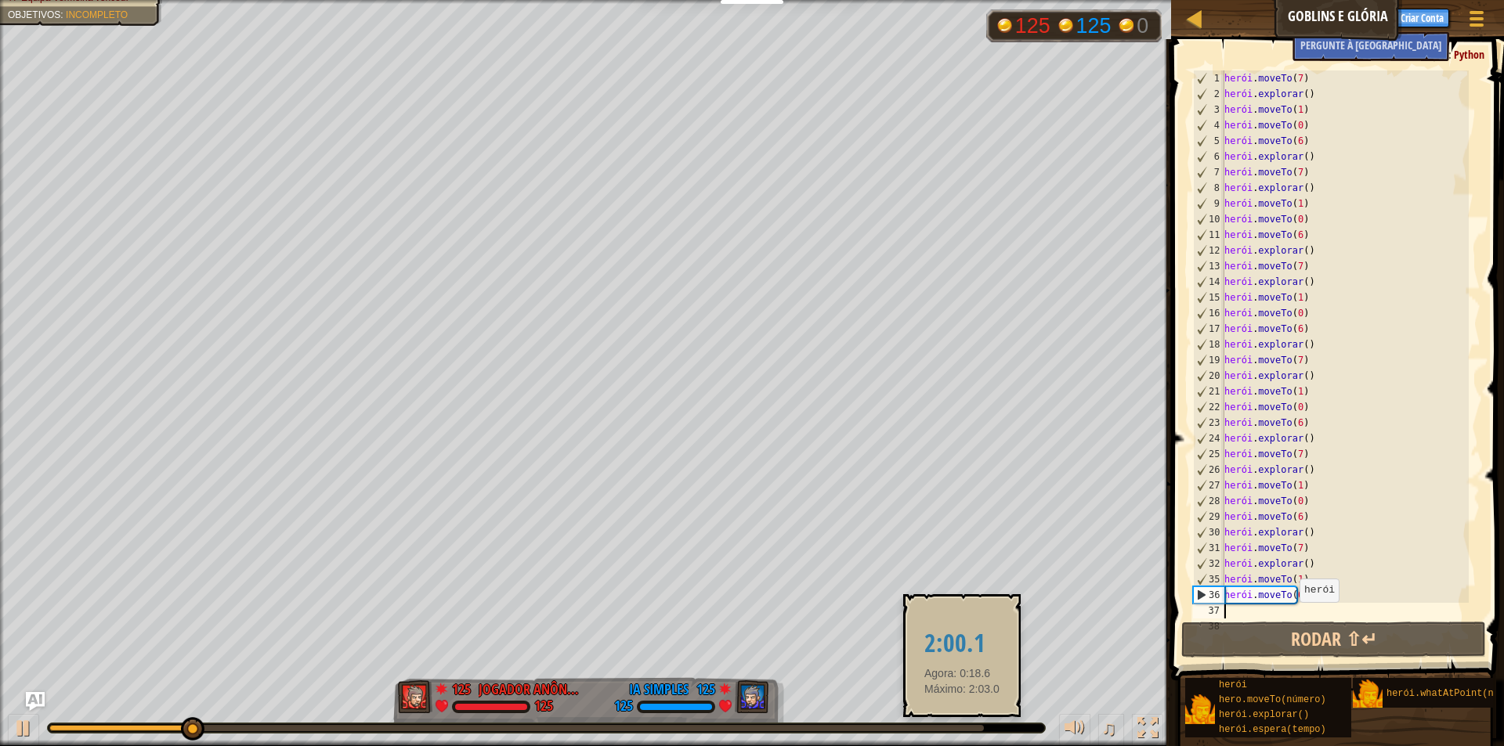
click at [962, 725] on div at bounding box center [516, 728] width 934 height 6
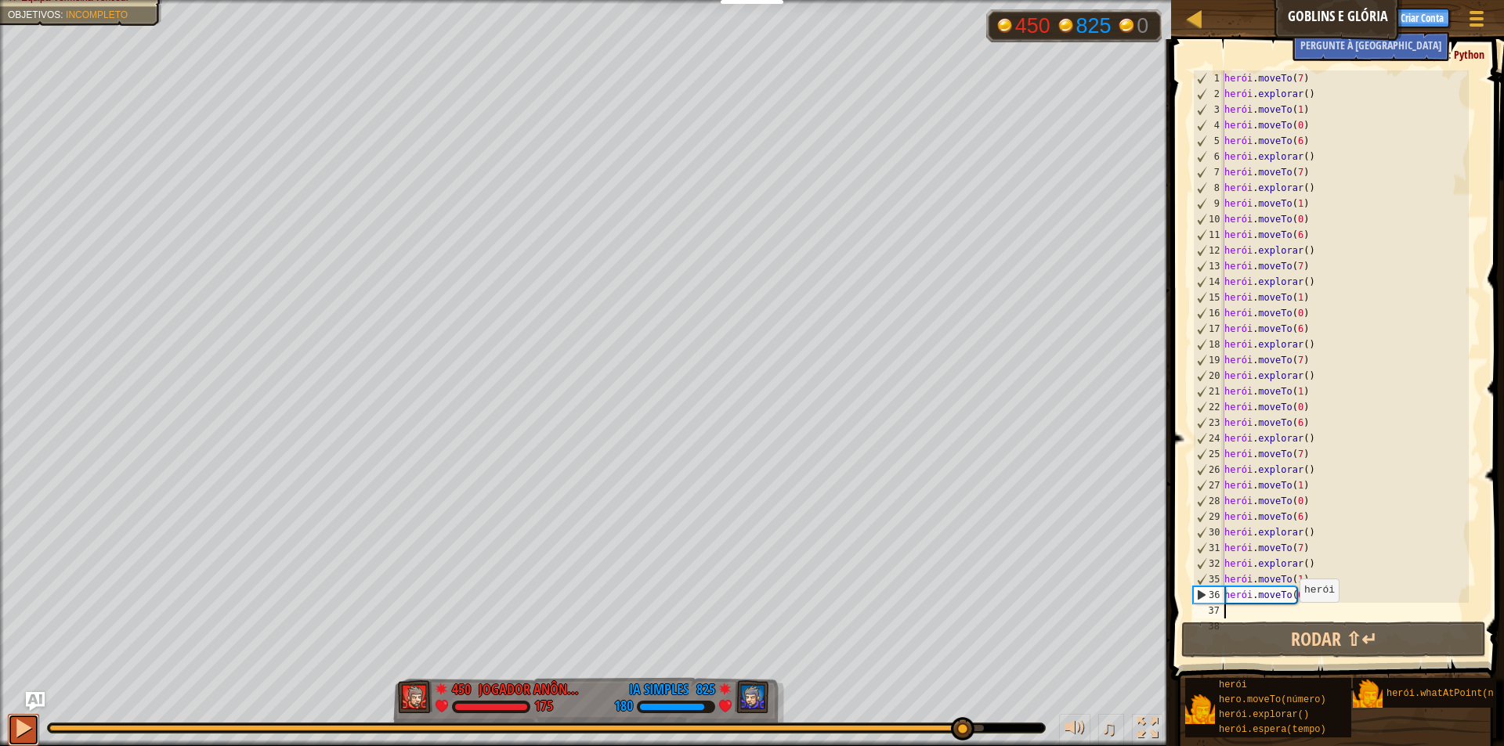
click at [16, 736] on button at bounding box center [23, 730] width 31 height 32
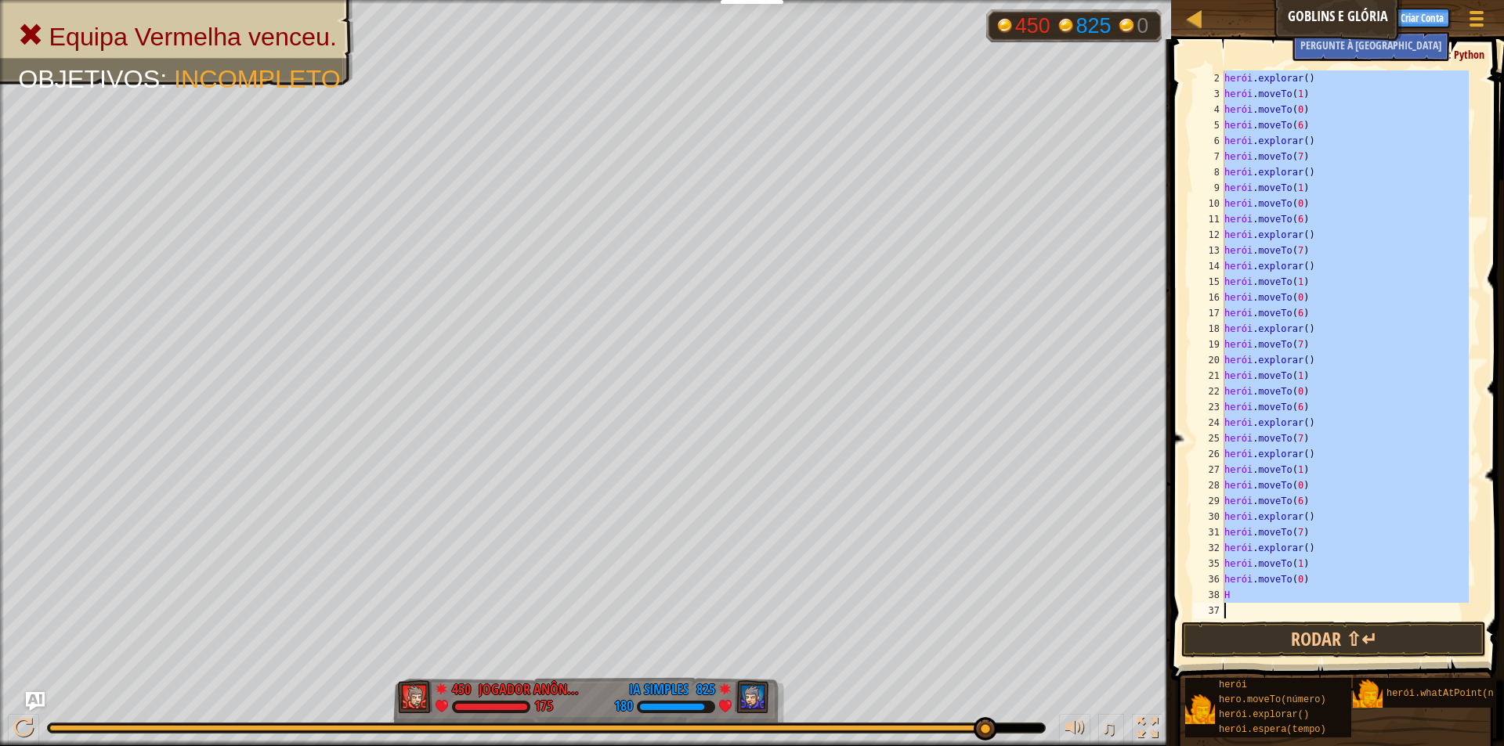
scroll to position [47, 0]
drag, startPoint x: 1279, startPoint y: 81, endPoint x: 1340, endPoint y: 704, distance: 626.4
click at [1350, 723] on div "Sugestões H 2 3 4 5 6 7 8 9 10 11 12 13 14 15 16 17 18 19 20 21 22 23 24 25 26 …" at bounding box center [1335, 388] width 338 height 699
type textarea "H"
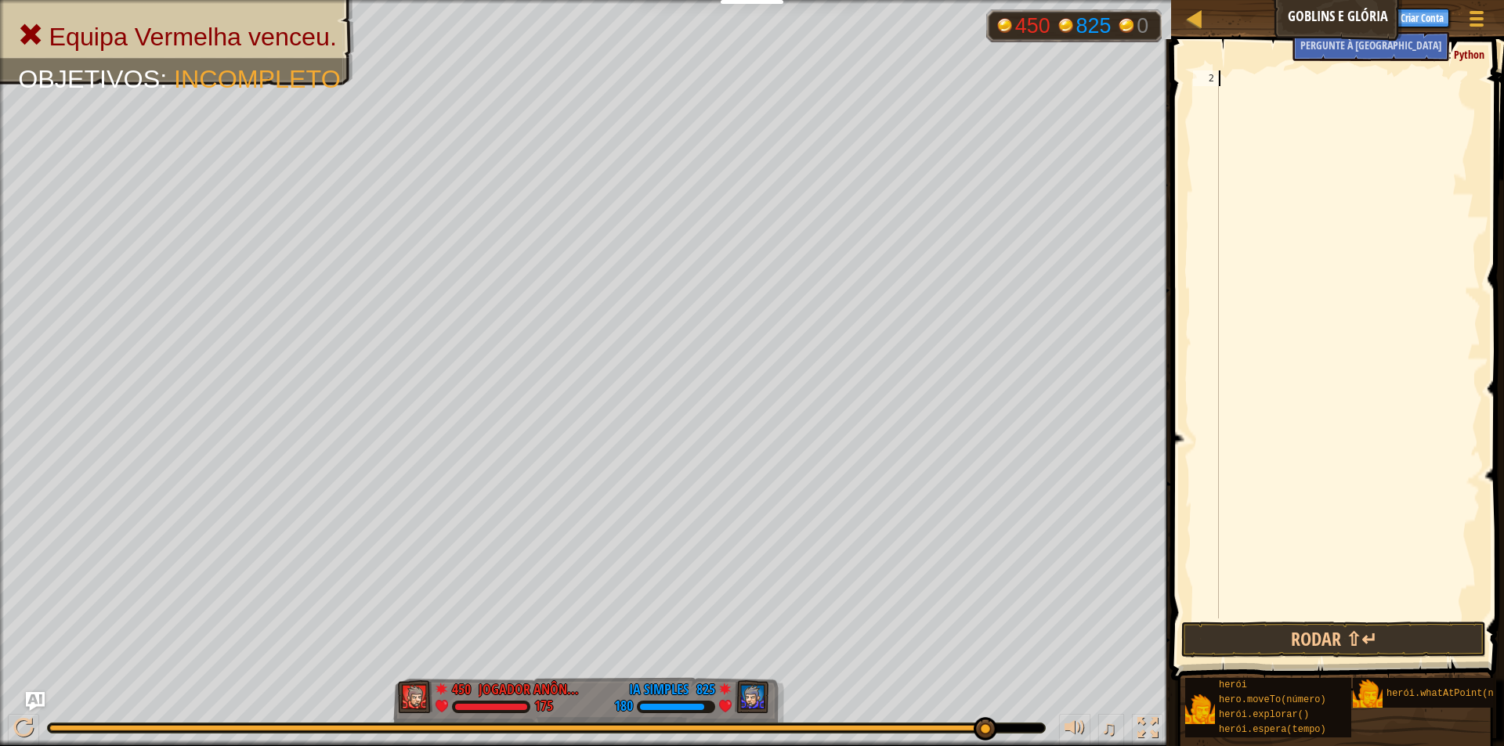
paste textarea "hero.moveXY(40, 24)"
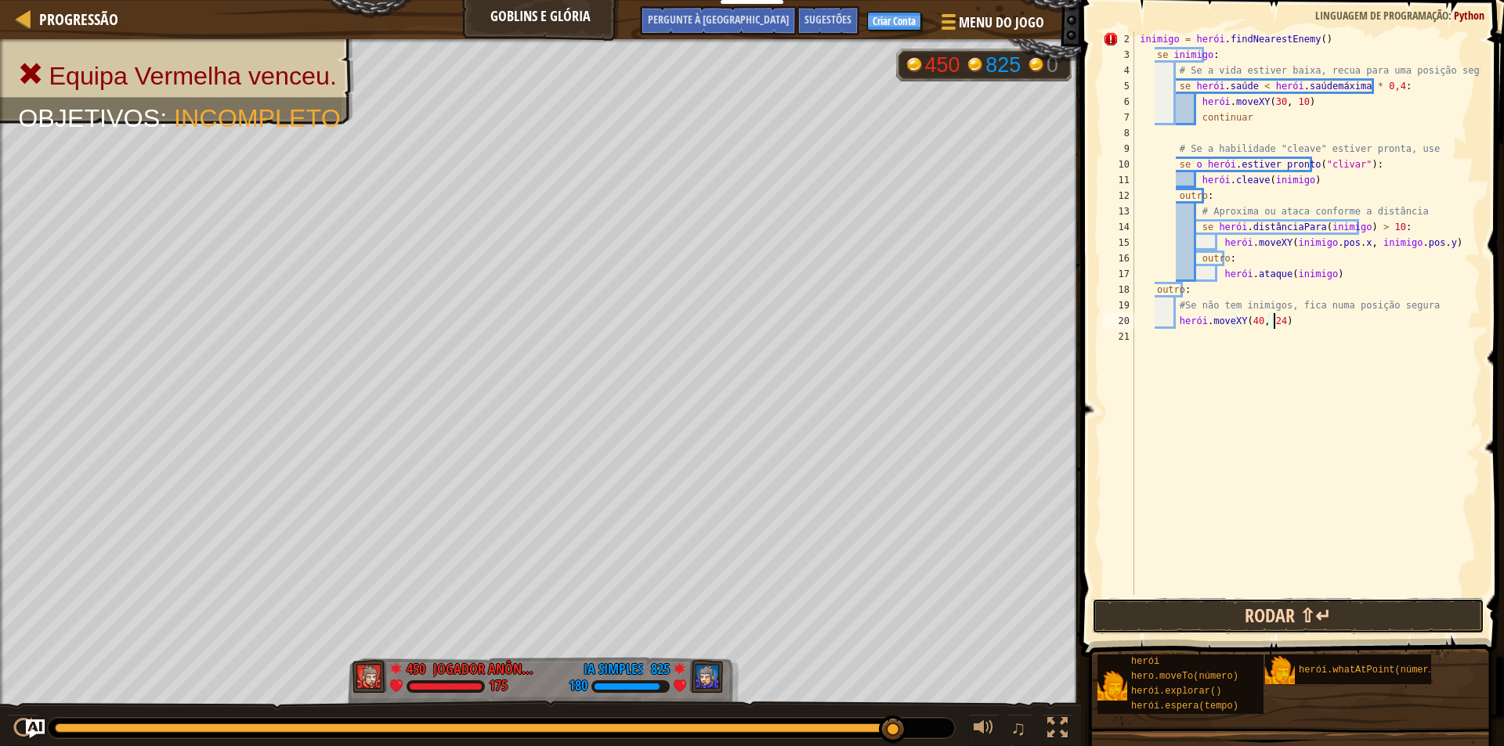
click at [1178, 612] on button "Rodar ⇧↵" at bounding box center [1288, 616] width 392 height 36
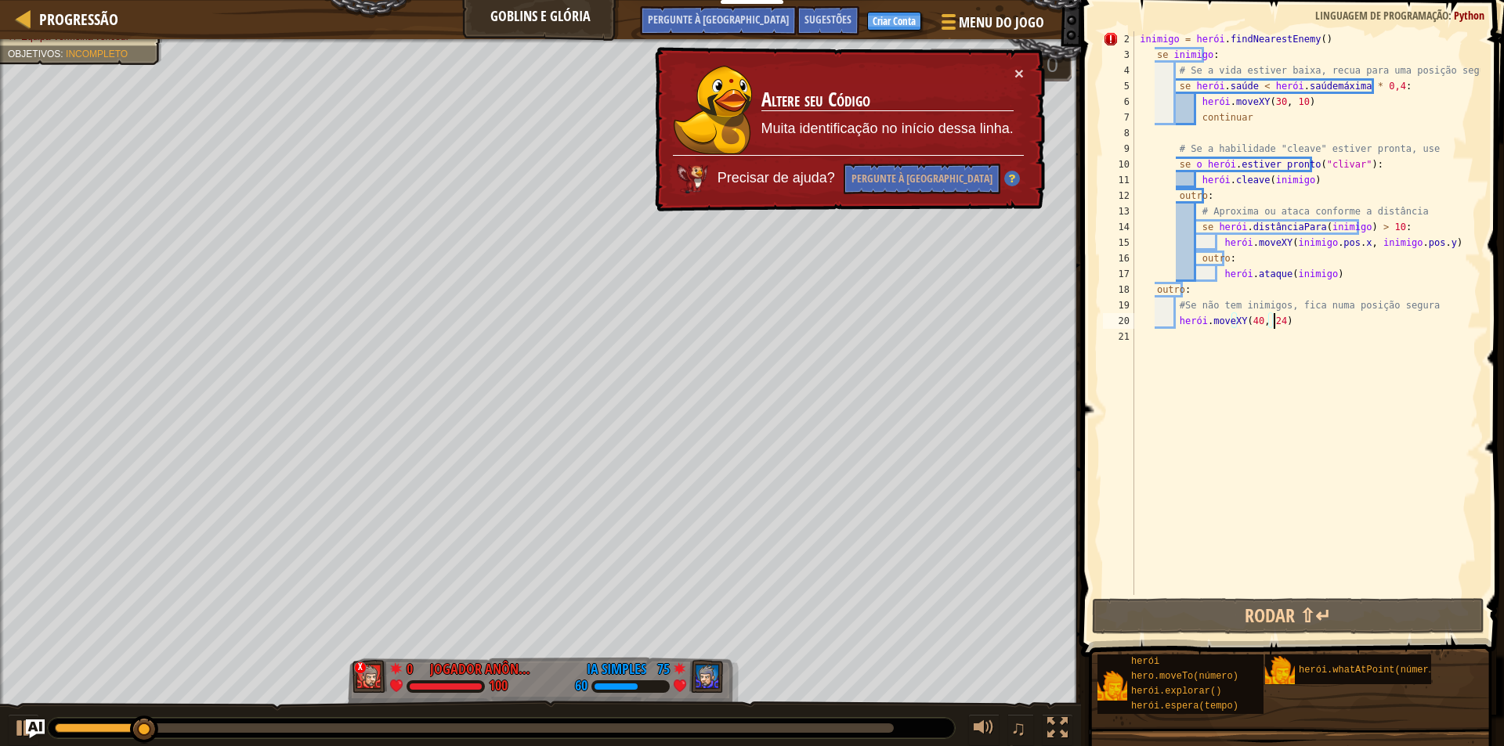
click at [1011, 72] on td "Altere seu Código Muita identificação no início dessa linha." at bounding box center [888, 110] width 254 height 90
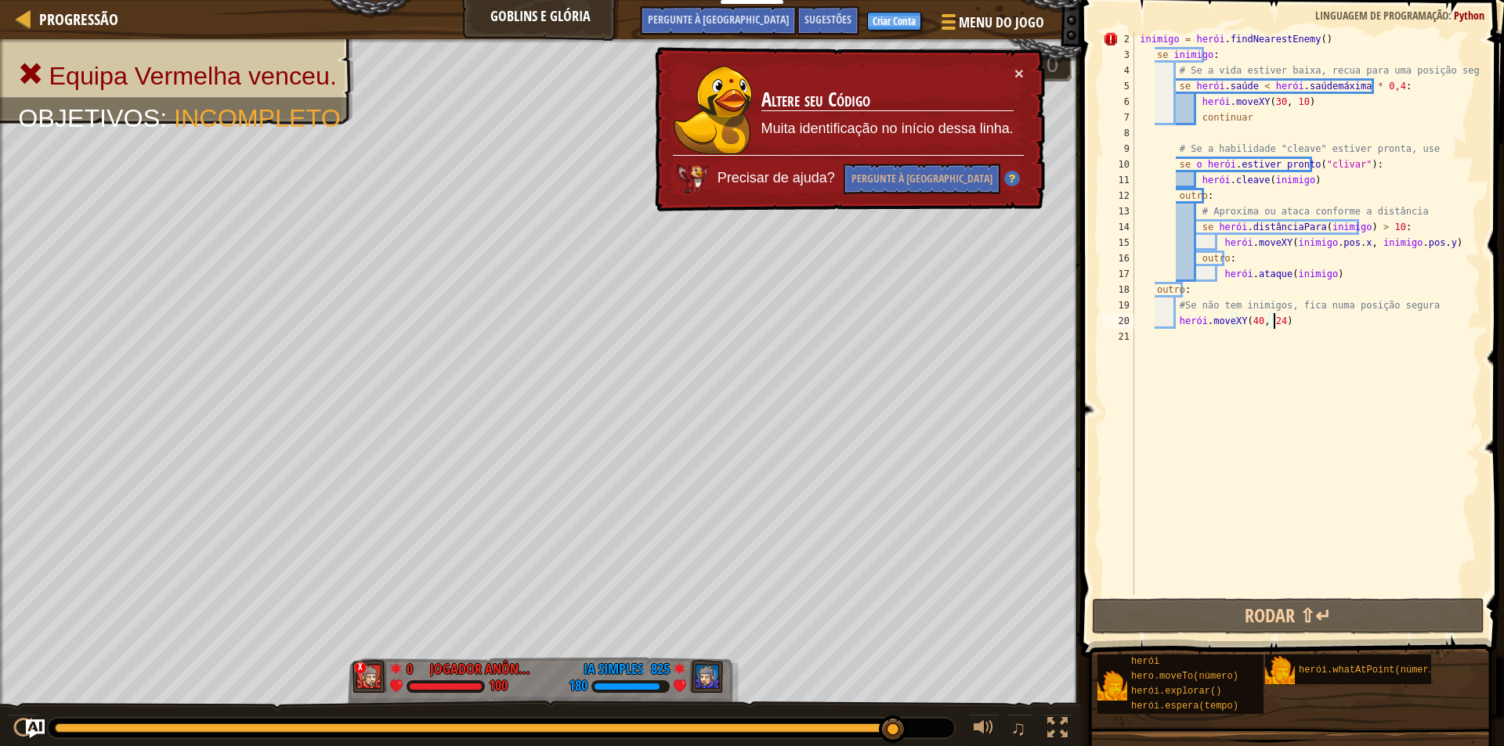
drag, startPoint x: 166, startPoint y: 727, endPoint x: 1013, endPoint y: 712, distance: 846.8
click at [1013, 712] on div "♫" at bounding box center [540, 724] width 1081 height 47
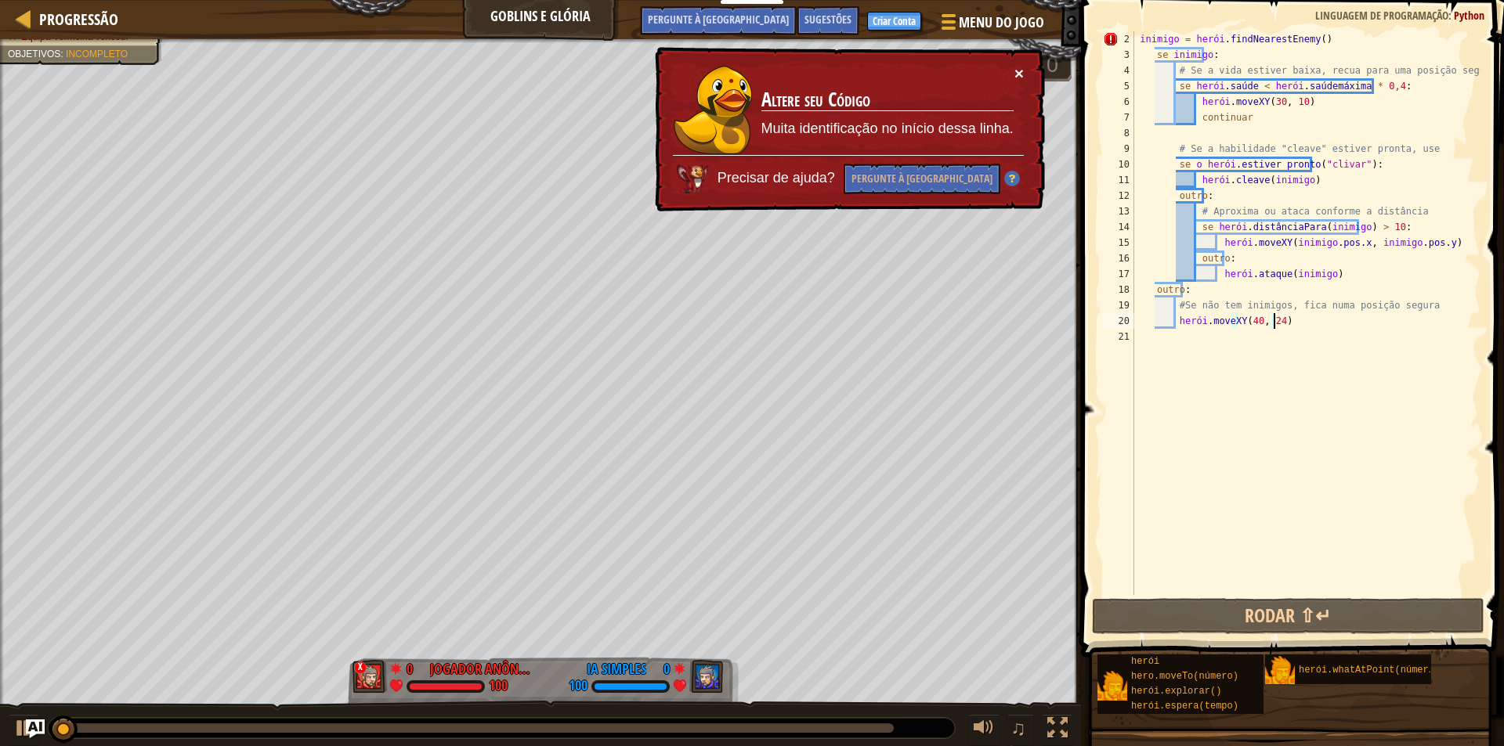
click at [1018, 68] on font "×" at bounding box center [1018, 73] width 9 height 18
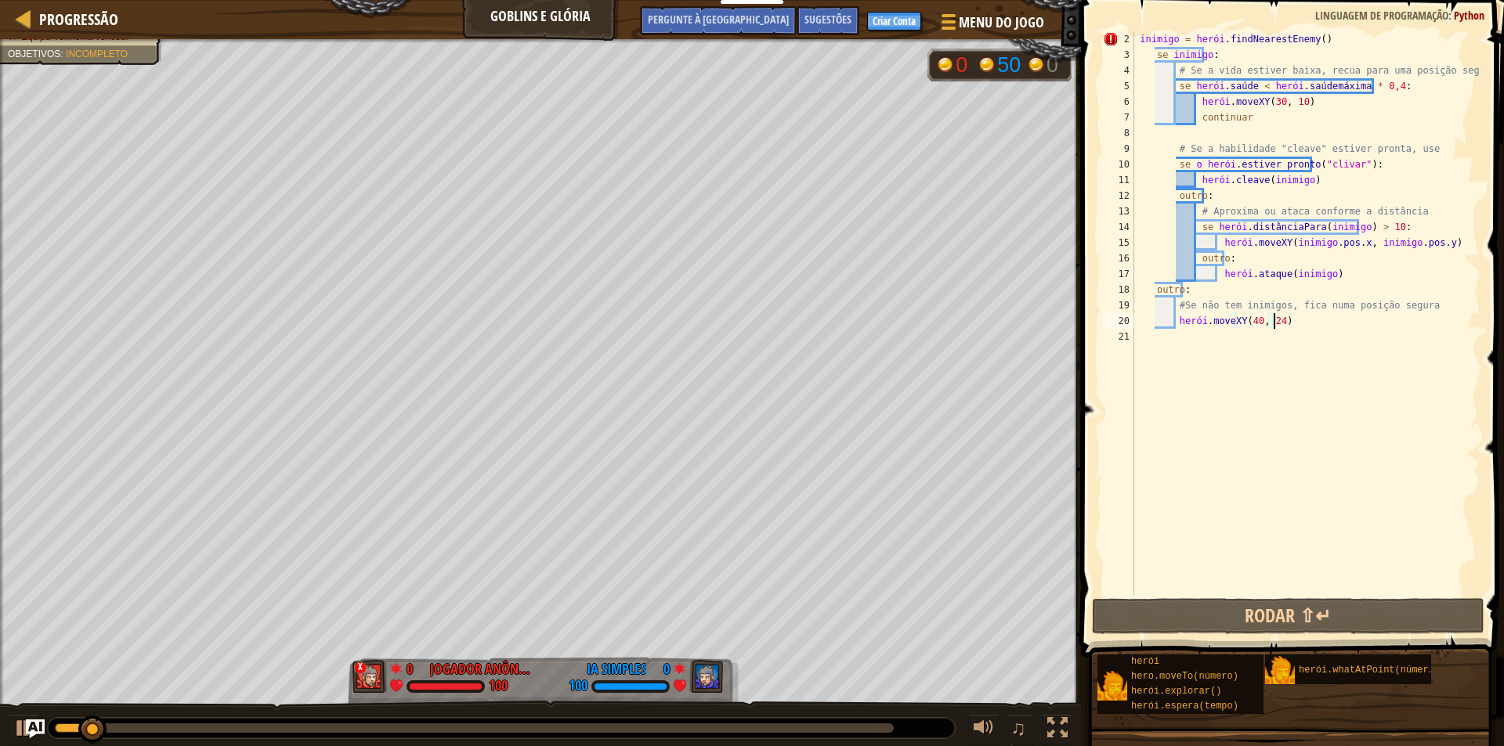
click at [887, 726] on div at bounding box center [474, 728] width 839 height 9
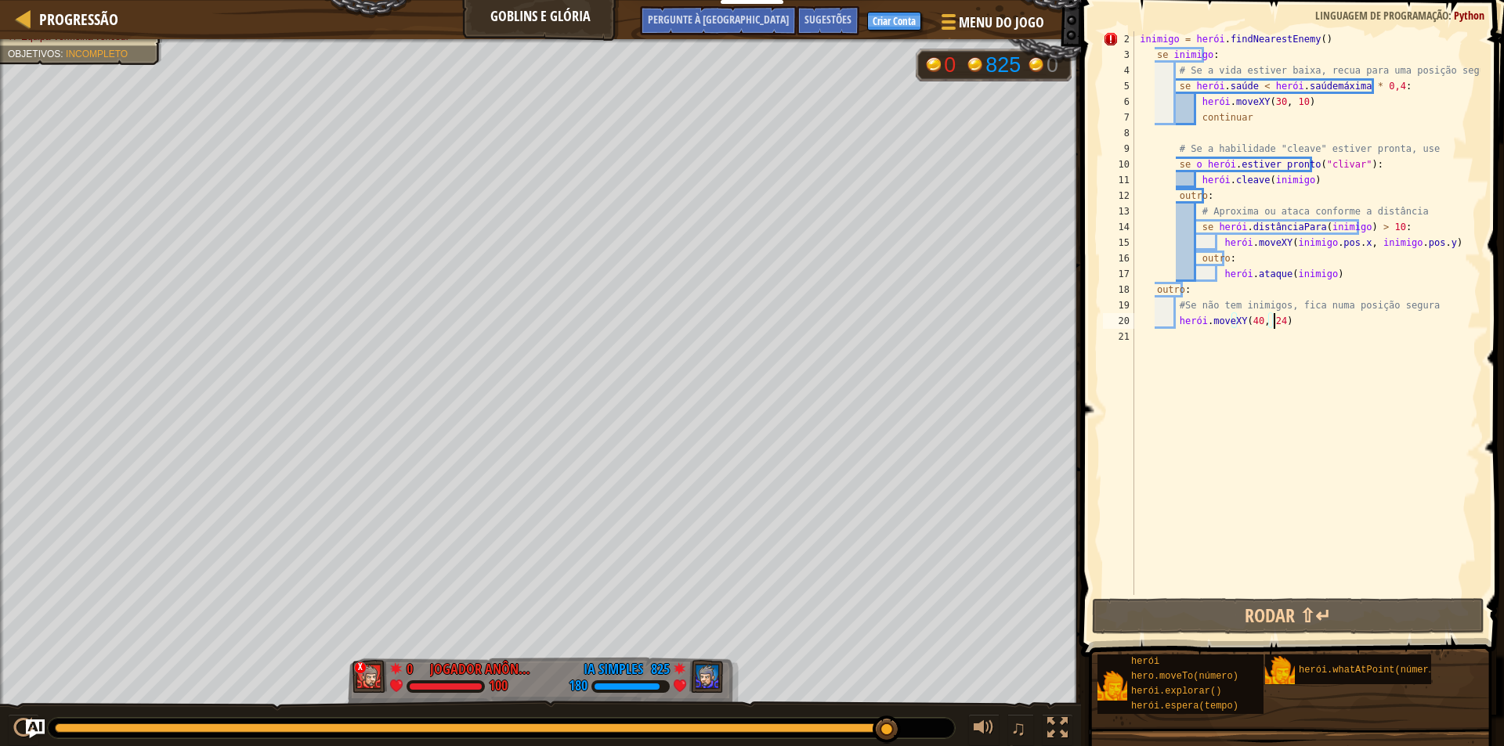
type textarea "hero.moveXY(40, 24)"
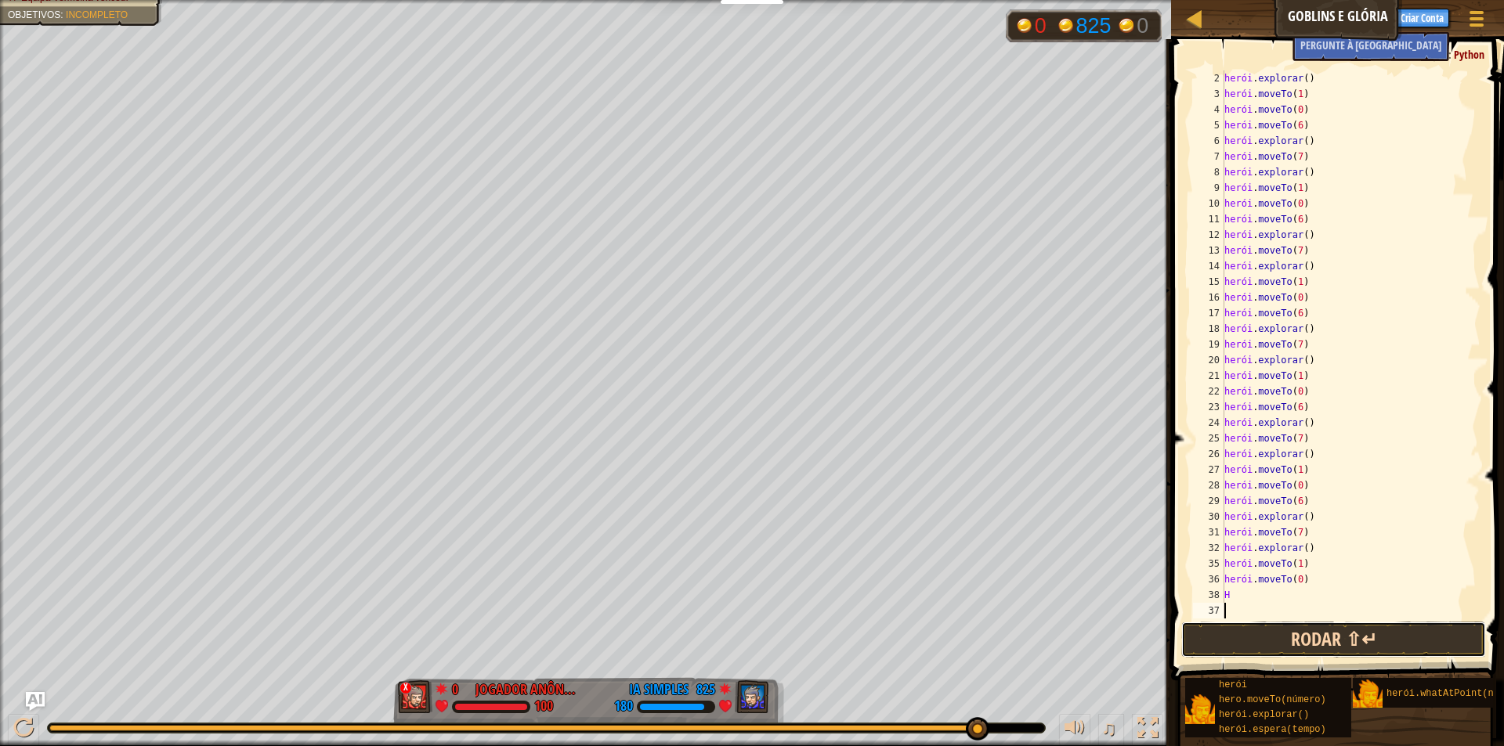
click at [1248, 651] on button "Rodar ⇧↵" at bounding box center [1333, 640] width 305 height 36
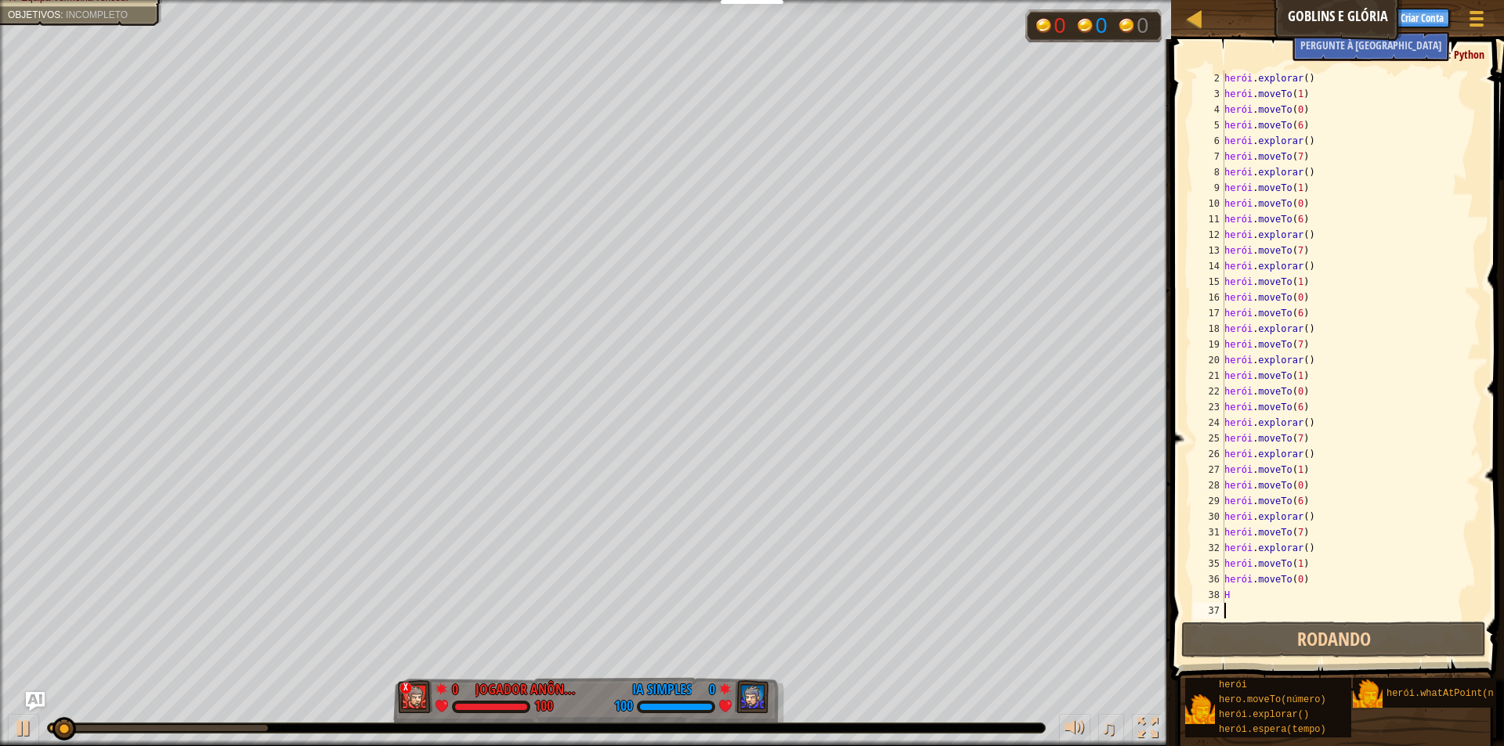
click at [995, 729] on div at bounding box center [546, 728] width 997 height 9
drag, startPoint x: 997, startPoint y: 725, endPoint x: 1006, endPoint y: 725, distance: 8.6
click at [1006, 725] on div at bounding box center [546, 728] width 997 height 9
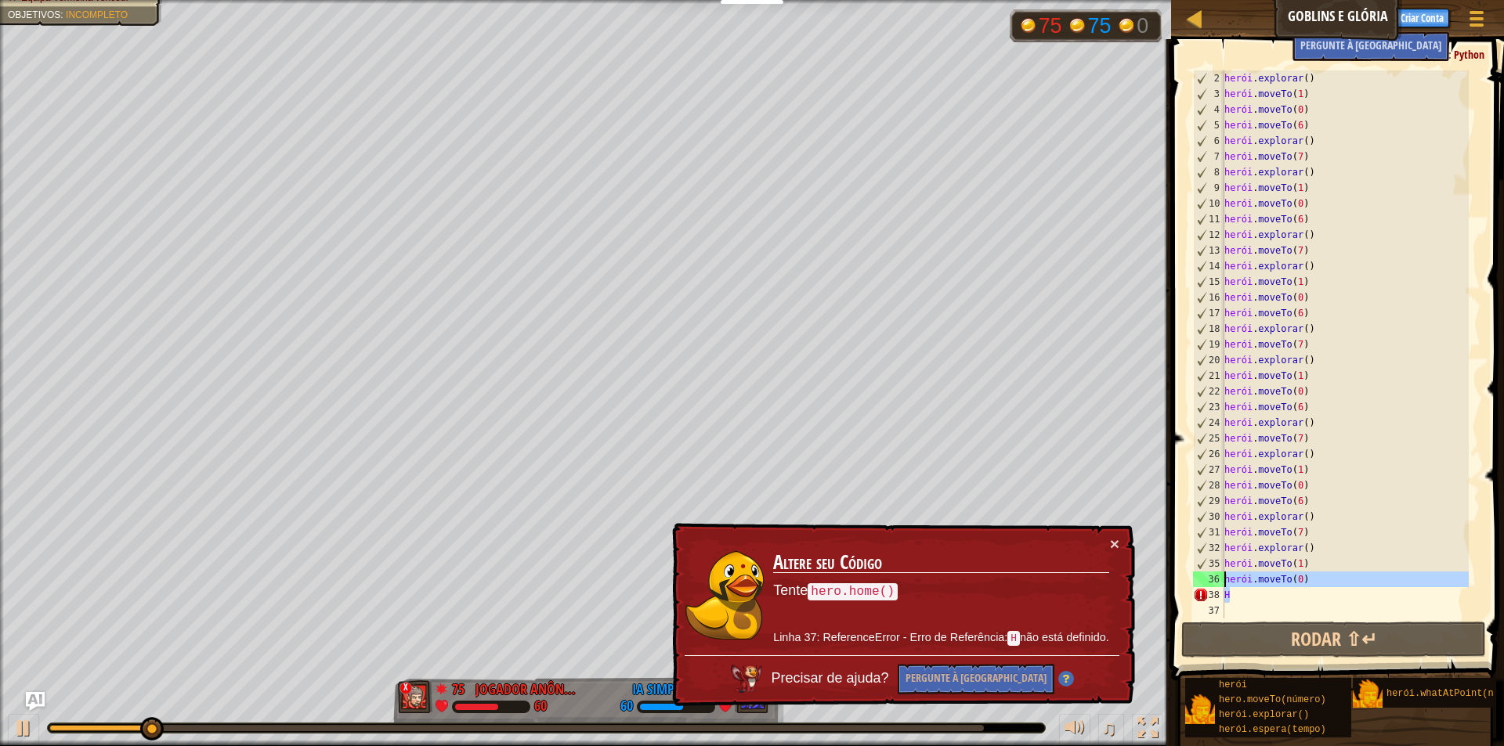
drag, startPoint x: 1272, startPoint y: 591, endPoint x: 1223, endPoint y: 586, distance: 48.8
click at [1223, 586] on div "2 3 4 5 6 7 8 9 10 11 12 13 14 15 16 17 18 19 20 21 22 23 24 25 26 27 28 29 30 …" at bounding box center [1335, 344] width 291 height 548
type textarea "hero.moveTo(0) H"
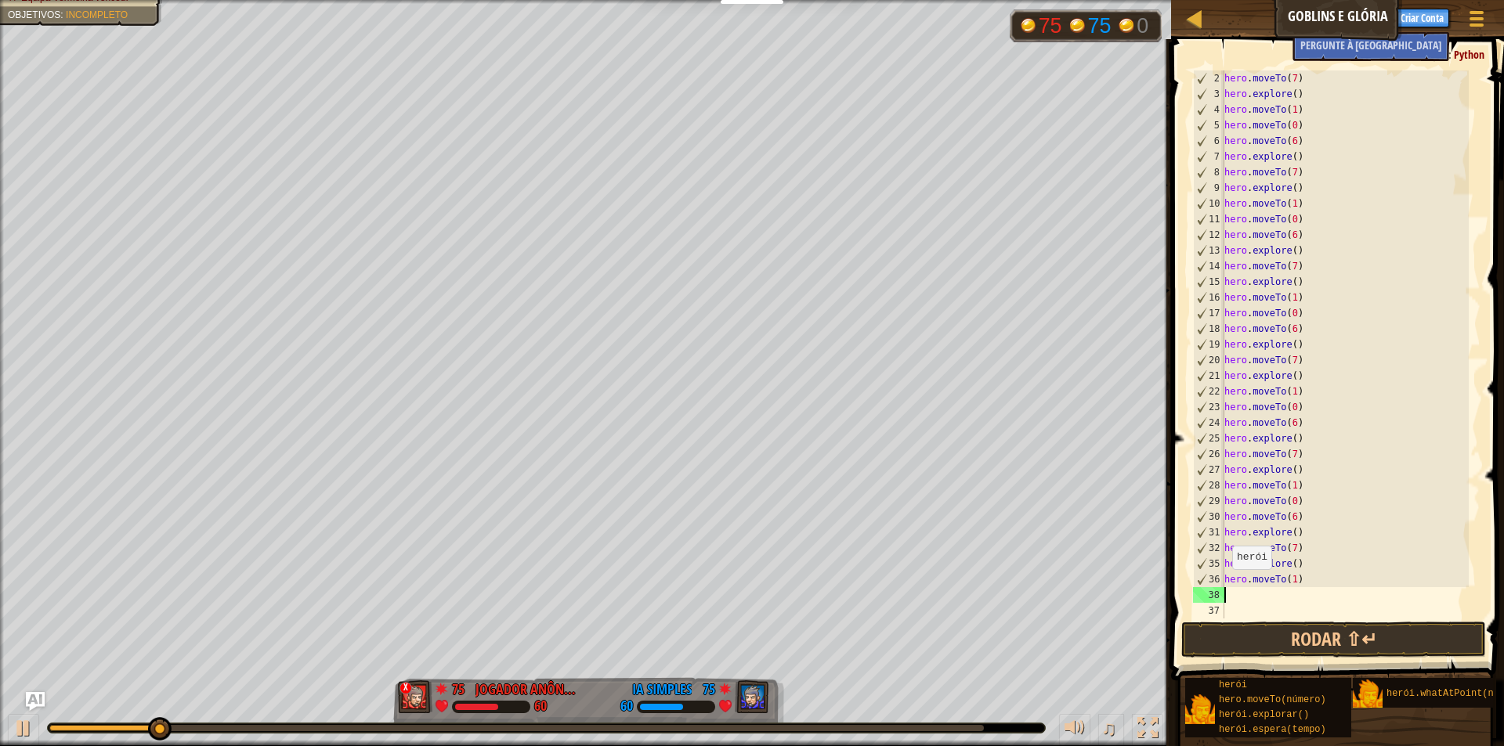
scroll to position [31, 0]
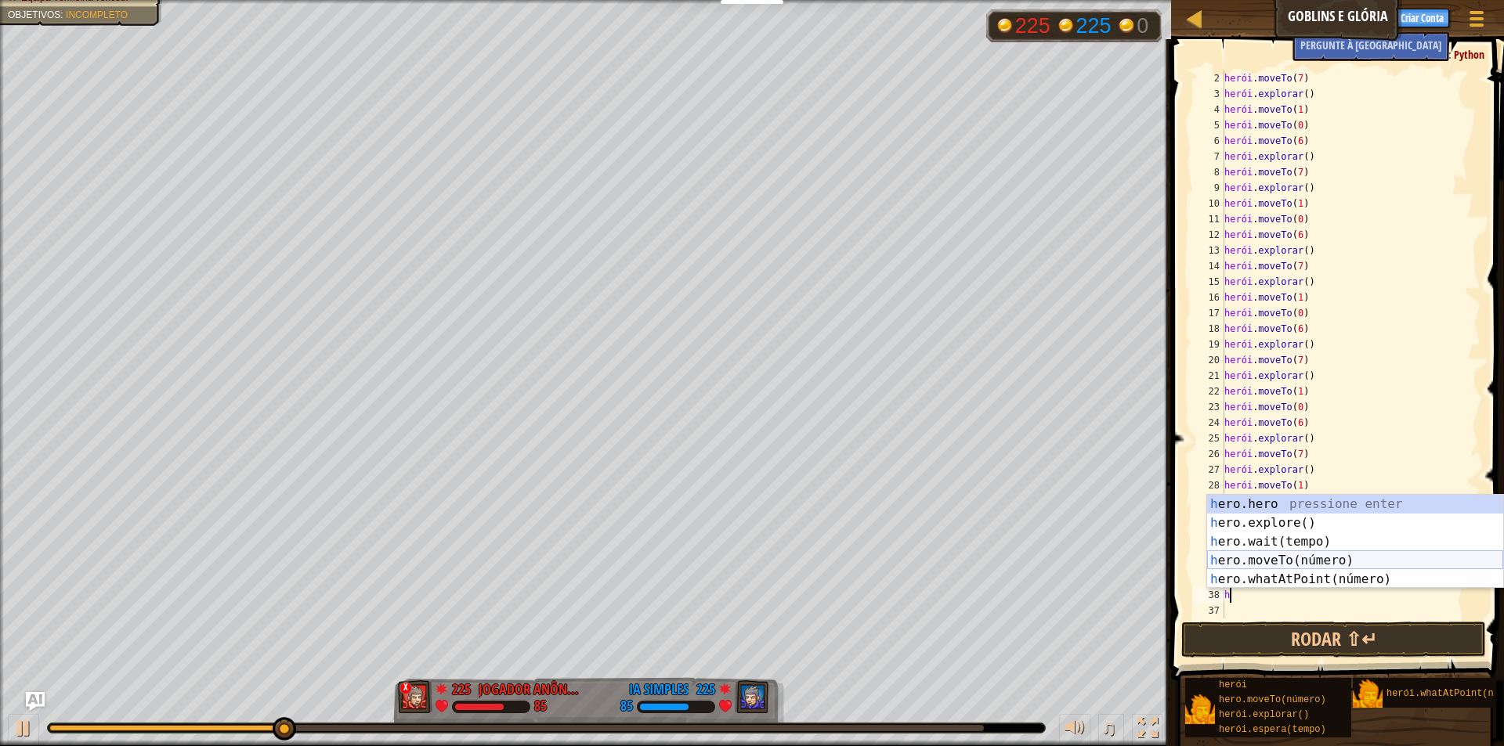
click at [1294, 560] on div "h ero.hero pressione enter h ero.explore() Pressione Enter h ero.wait(tempo) Pr…" at bounding box center [1355, 561] width 296 height 132
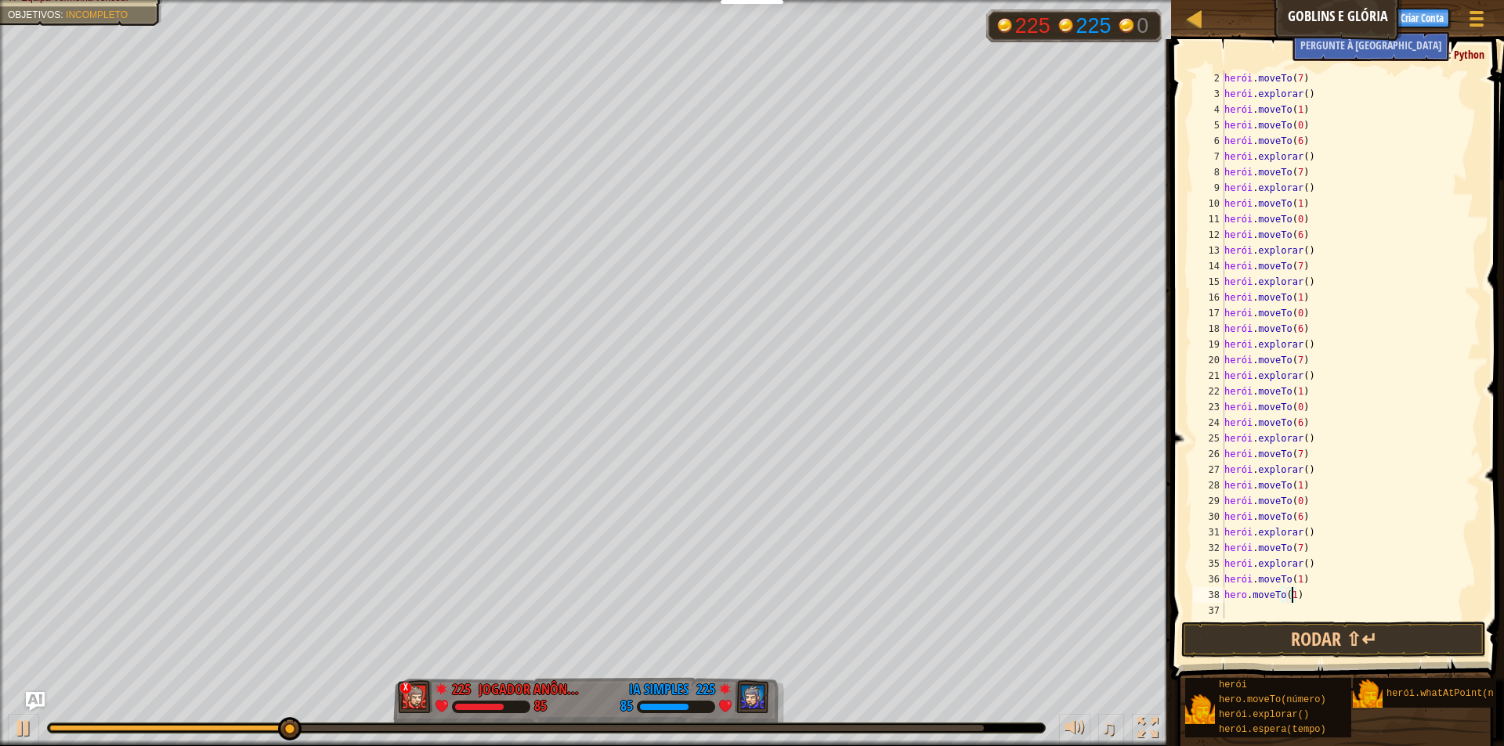
scroll to position [7, 5]
click at [1302, 630] on button "Rodar ⇧↵" at bounding box center [1333, 640] width 305 height 36
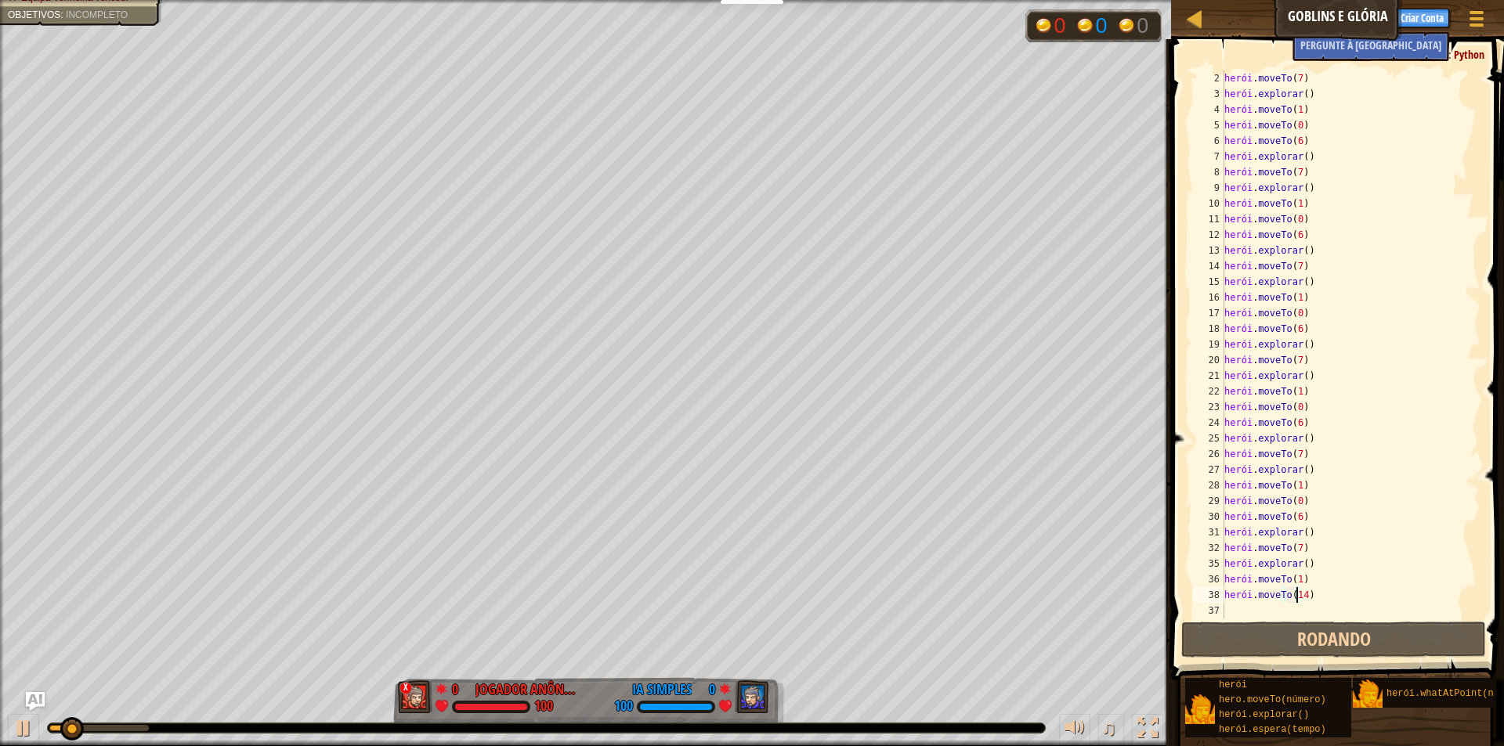
click at [990, 719] on div "♫" at bounding box center [585, 724] width 1171 height 47
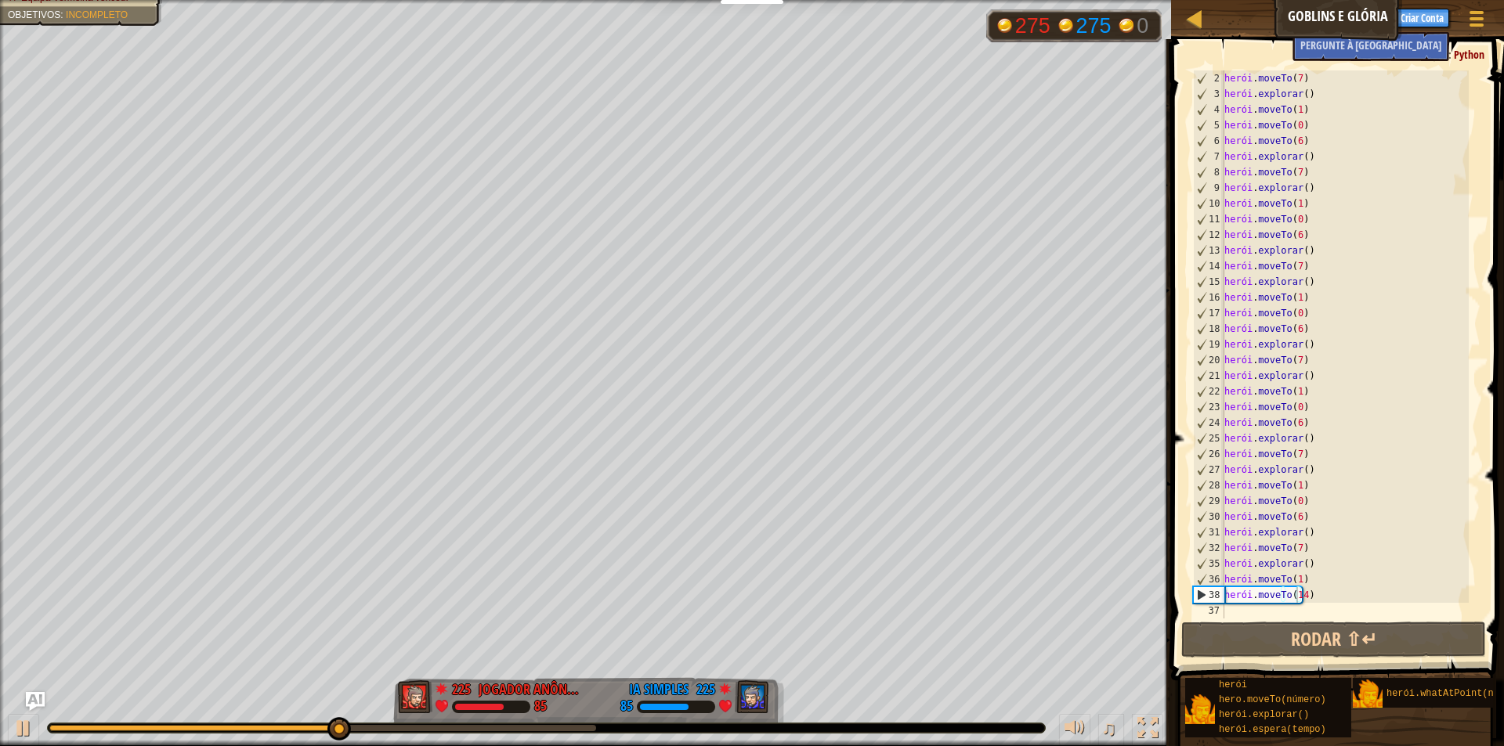
click at [941, 725] on div at bounding box center [546, 728] width 997 height 9
click at [557, 724] on div at bounding box center [546, 728] width 997 height 9
click at [571, 729] on div at bounding box center [322, 728] width 547 height 6
click at [1332, 602] on div "herói . moveTo ( 7 ) herói . explorar ( ) herói . moveTo ( 1 ) herói . moveTo (…" at bounding box center [1345, 360] width 248 height 580
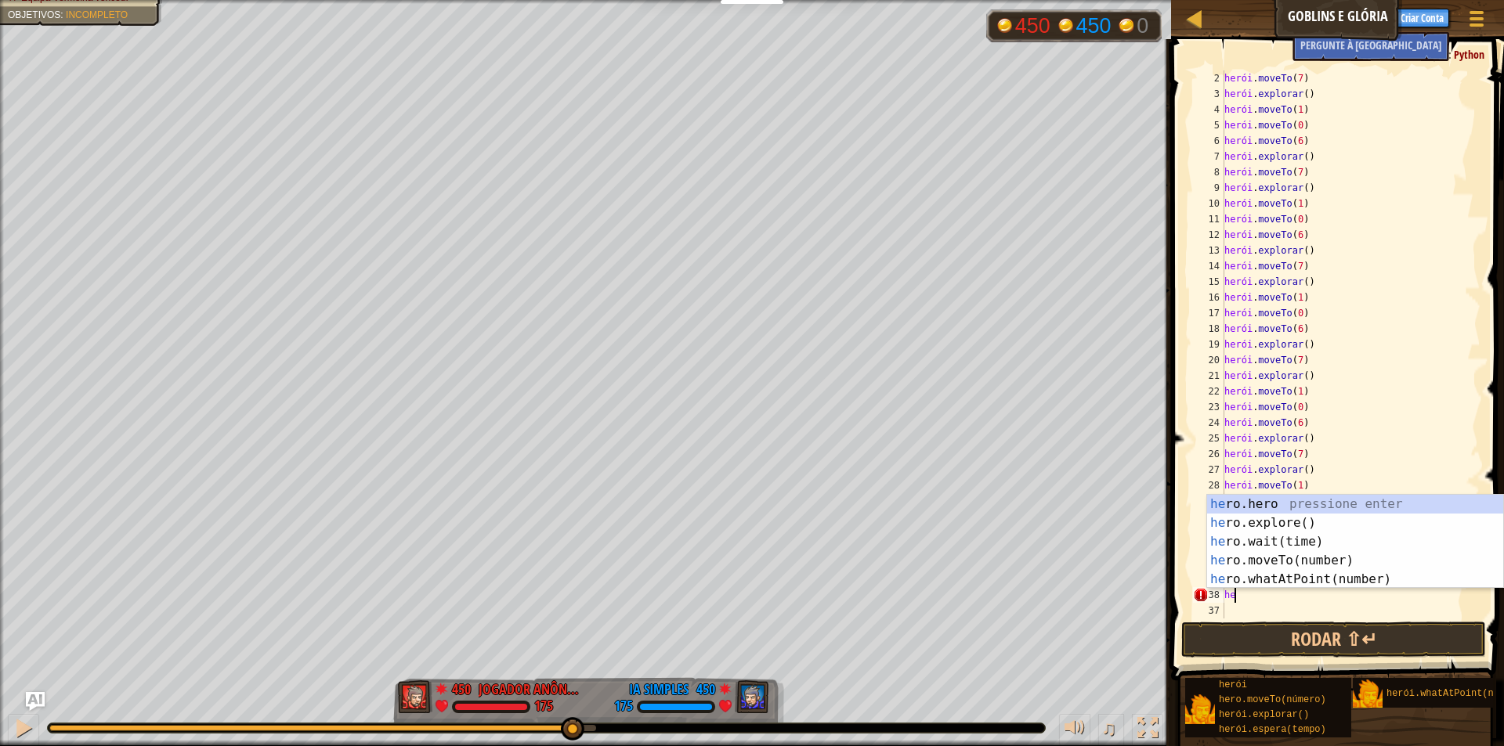
scroll to position [7, 0]
click at [1287, 555] on div "h ero.hero pressione enter h ero.explore() Pressione Enter h ero.wait(tempo) Pr…" at bounding box center [1355, 561] width 296 height 132
type textarea "hero.moveTo(8)"
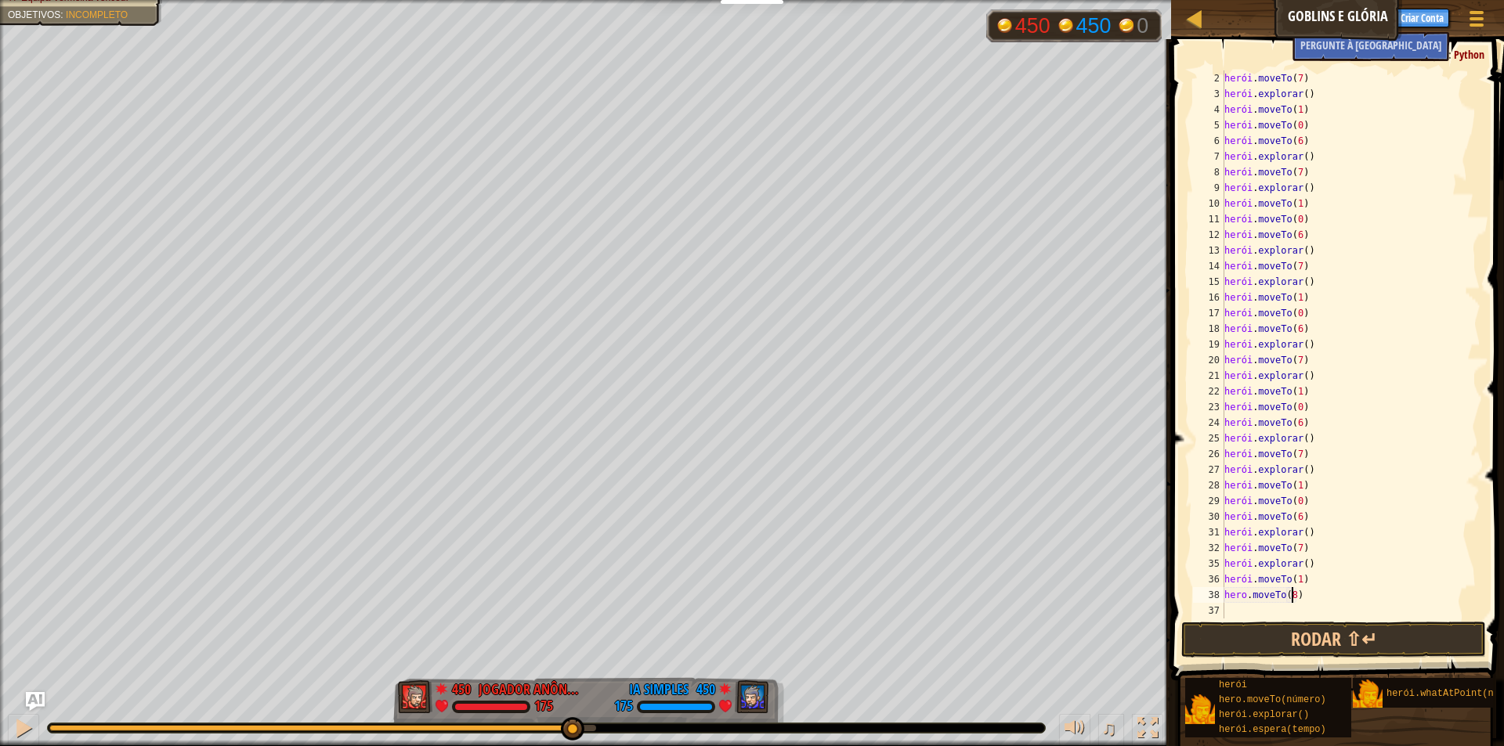
scroll to position [7, 5]
click at [1285, 609] on div "herói . moveTo ( 7 ) herói . explorar ( ) herói . moveTo ( 1 ) herói . moveTo (…" at bounding box center [1345, 360] width 248 height 580
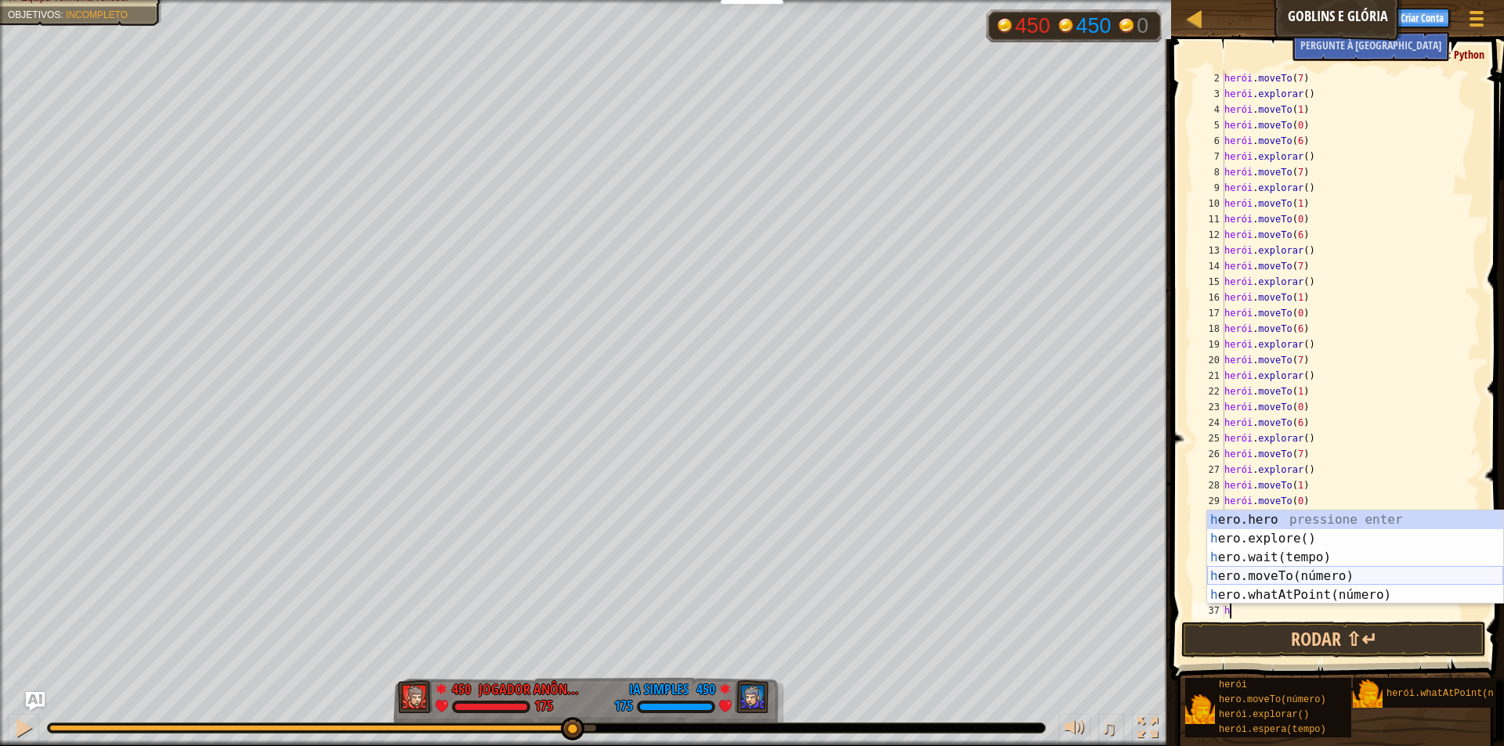
click at [1299, 0] on body "Educadores Criar conta gratuita Soluções Escolares e Distritais Prévia do Kit d…" at bounding box center [752, 0] width 1504 height 0
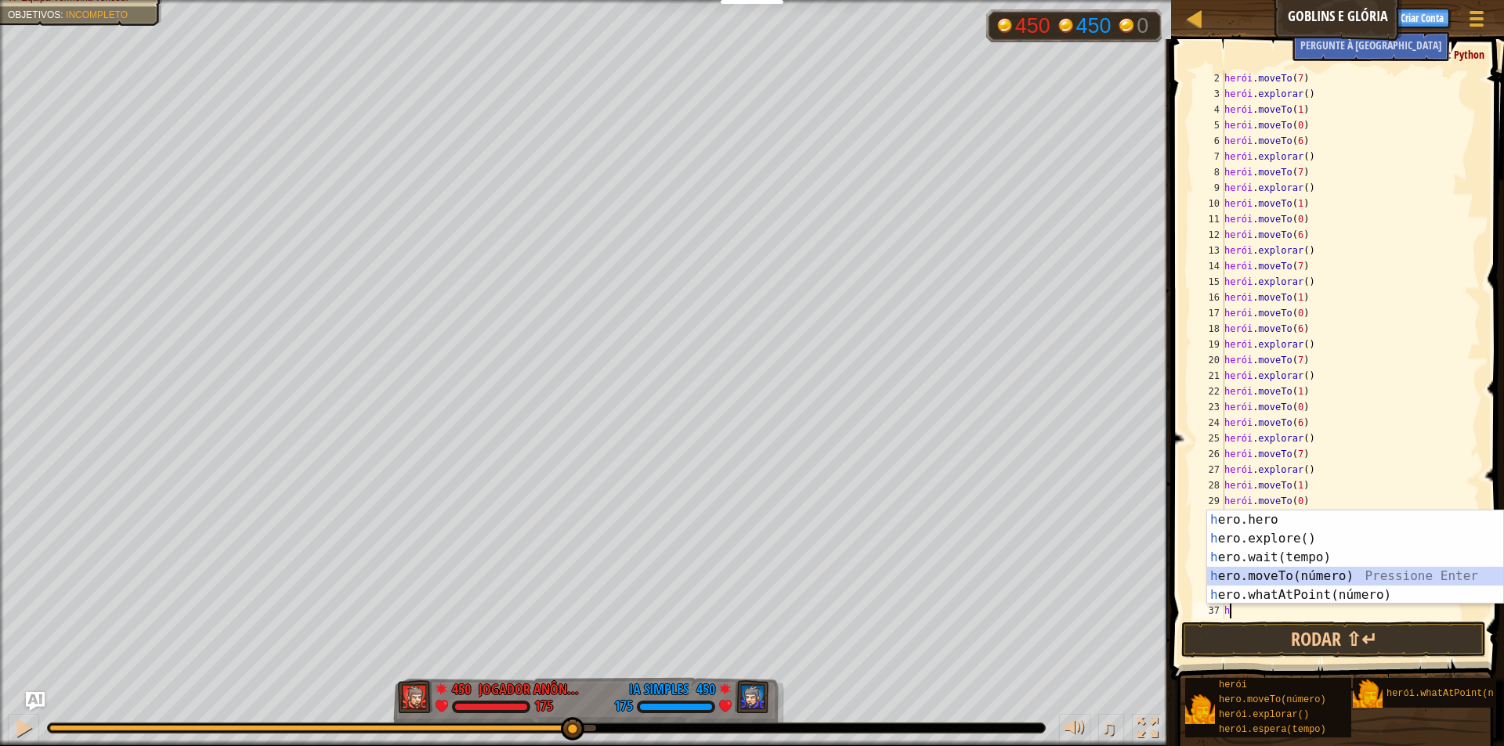
click at [1266, 572] on div "h ero.hero pressione enter h ero.explore() Pressione Enter h ero.wait(tempo) Pr…" at bounding box center [1355, 577] width 296 height 132
type textarea "hero.moveTo(7)"
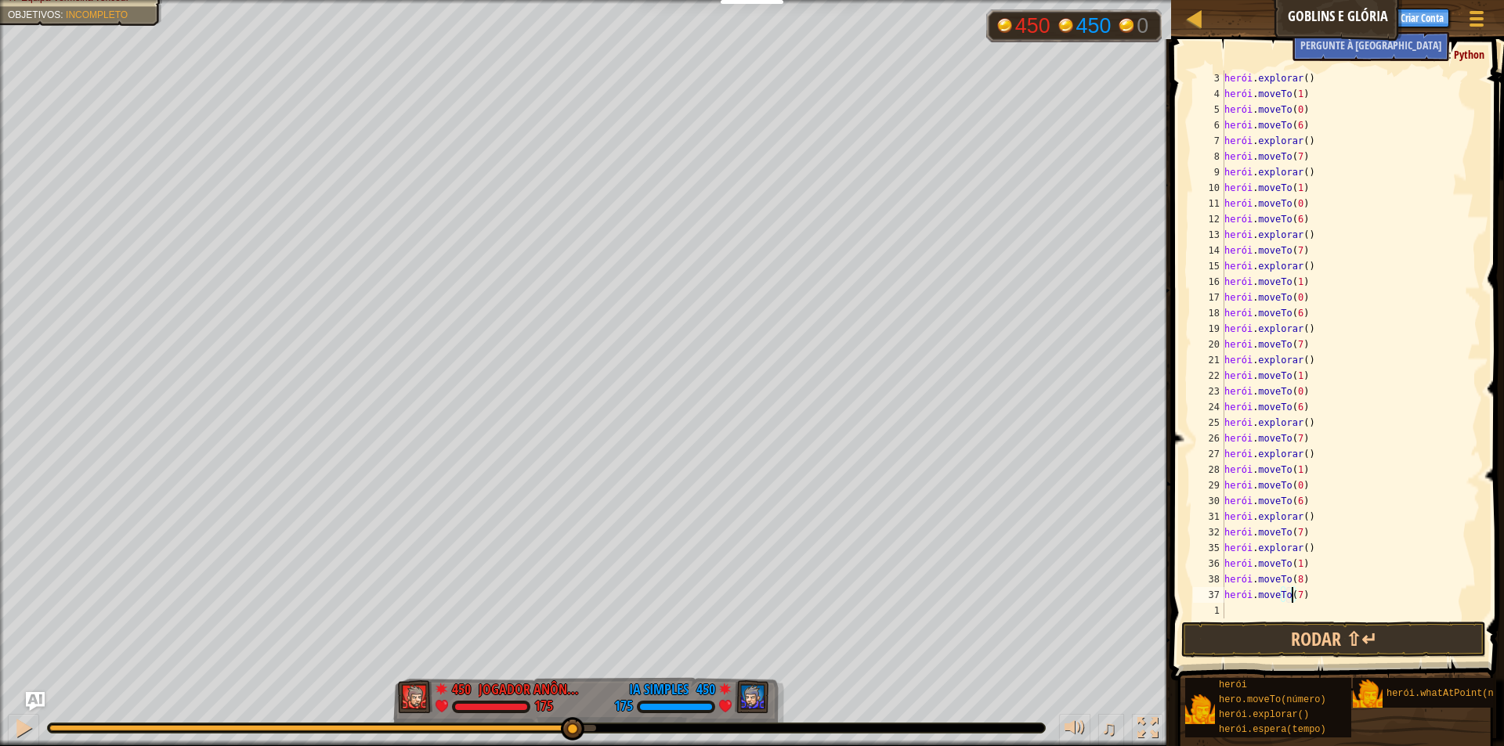
scroll to position [47, 0]
click at [1331, 600] on div "herói . explorar ( ) herói . moveTo ( 1 ) herói . moveTo ( 0 ) herói . moveTo (…" at bounding box center [1345, 360] width 248 height 580
click at [1279, 606] on div "herói . explorar ( ) herói . moveTo ( 1 ) herói . moveTo ( 0 ) herói . moveTo (…" at bounding box center [1345, 360] width 248 height 580
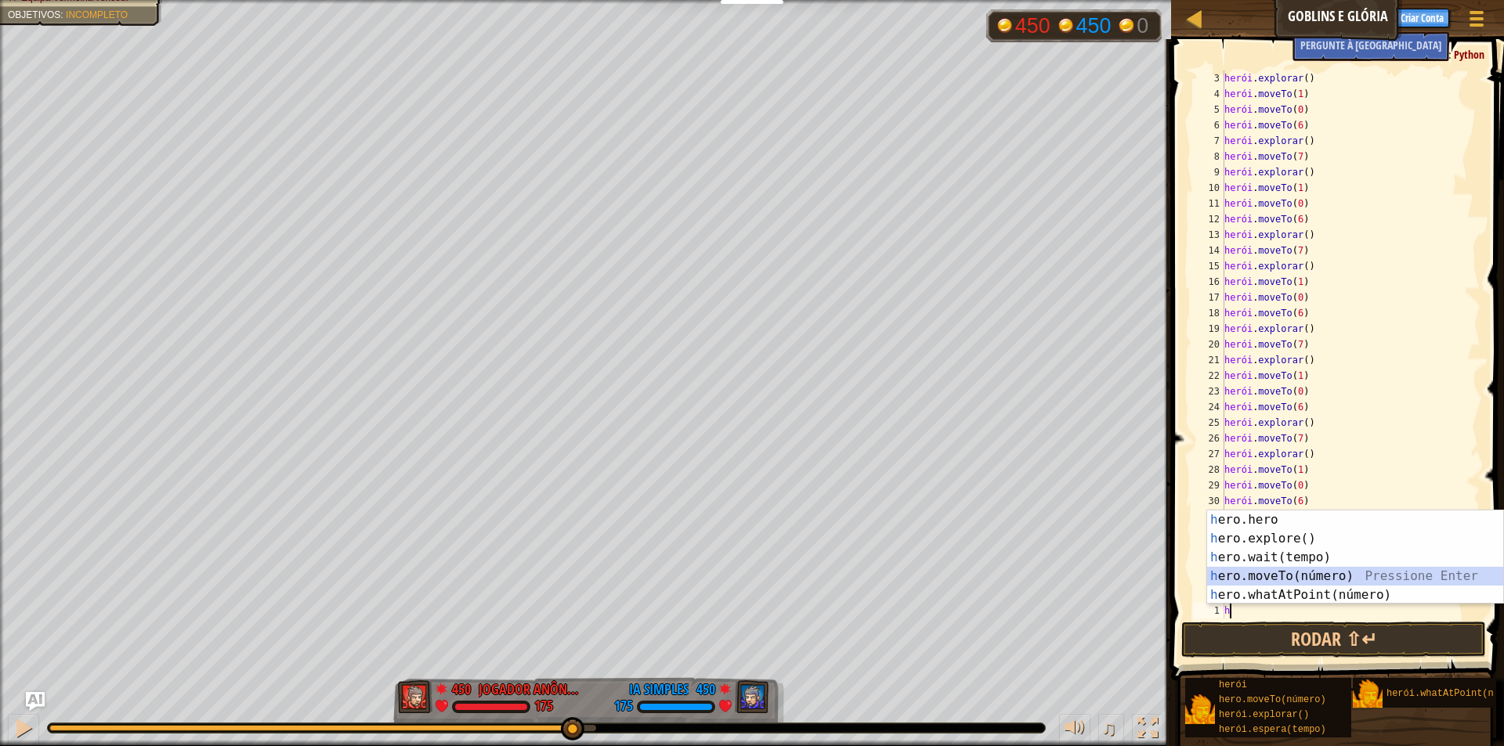
click at [1301, 575] on div "h ero.hero pressione enter h ero.explore() Pressione Enter h ero.wait(tempo) Pr…" at bounding box center [1355, 577] width 296 height 132
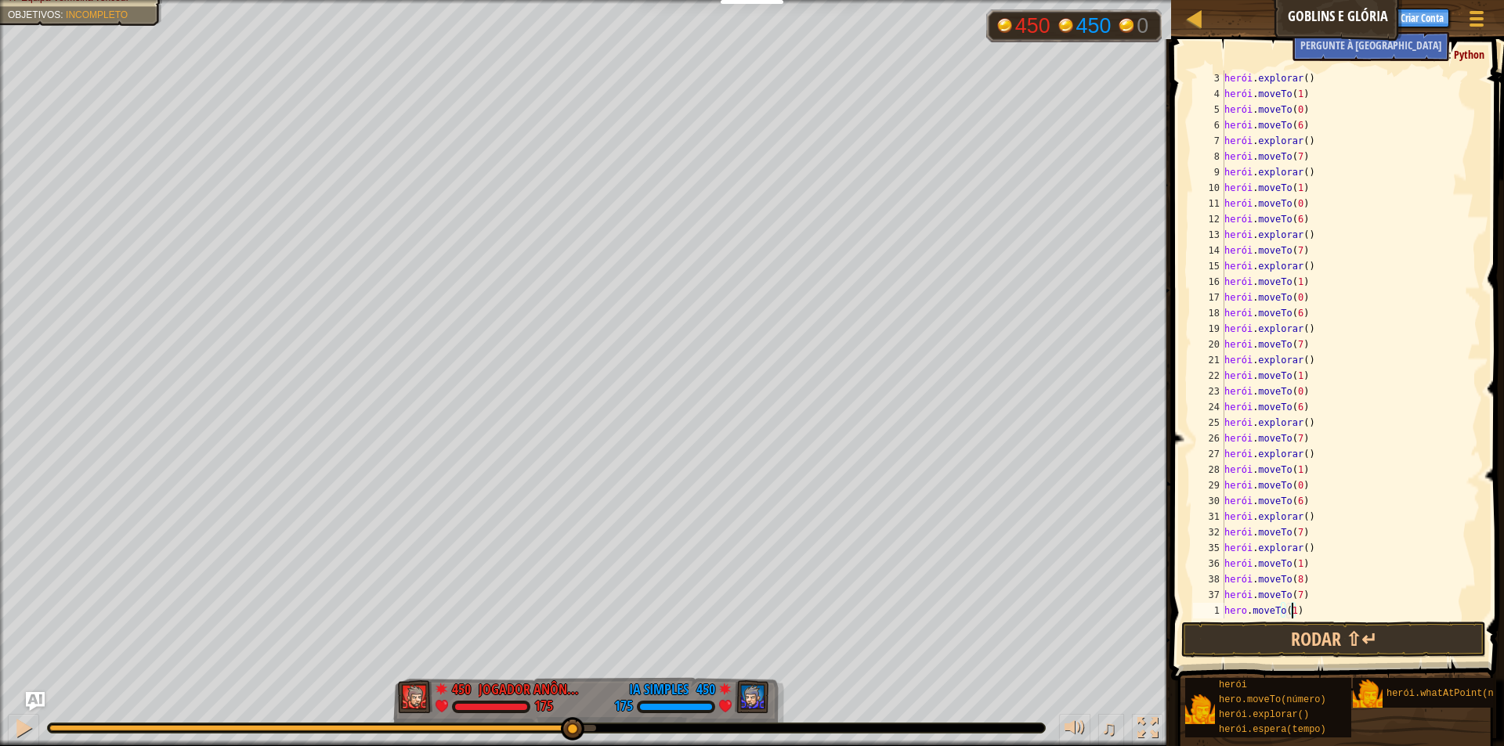
scroll to position [7, 5]
type textarea "hero.moveTo(14)"
click at [1386, 638] on button "Rodar ⇧↵" at bounding box center [1333, 640] width 305 height 36
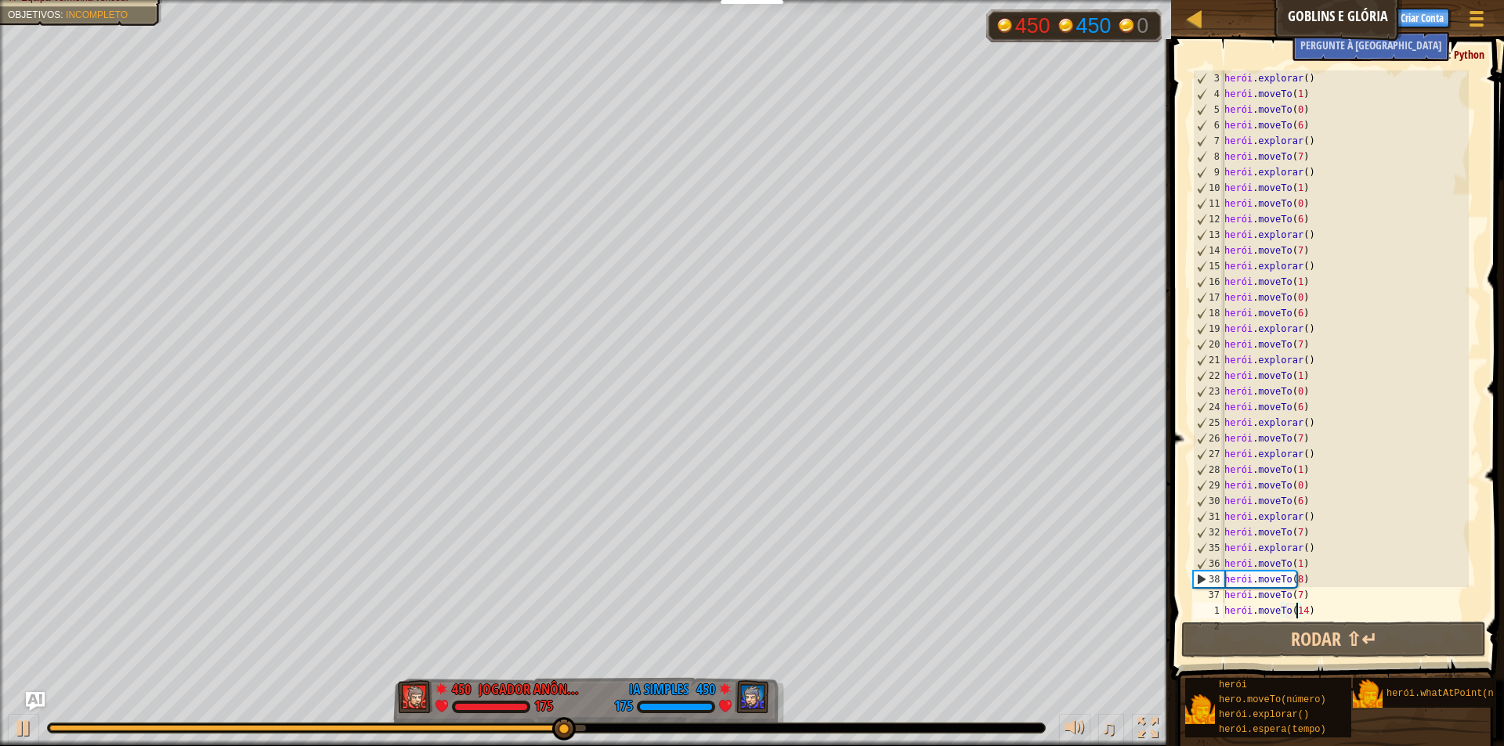
scroll to position [47, 0]
click at [1342, 584] on div "herói . explorar ( ) herói . moveTo ( 1 ) herói . moveTo ( 0 ) herói . moveTo (…" at bounding box center [1345, 360] width 248 height 580
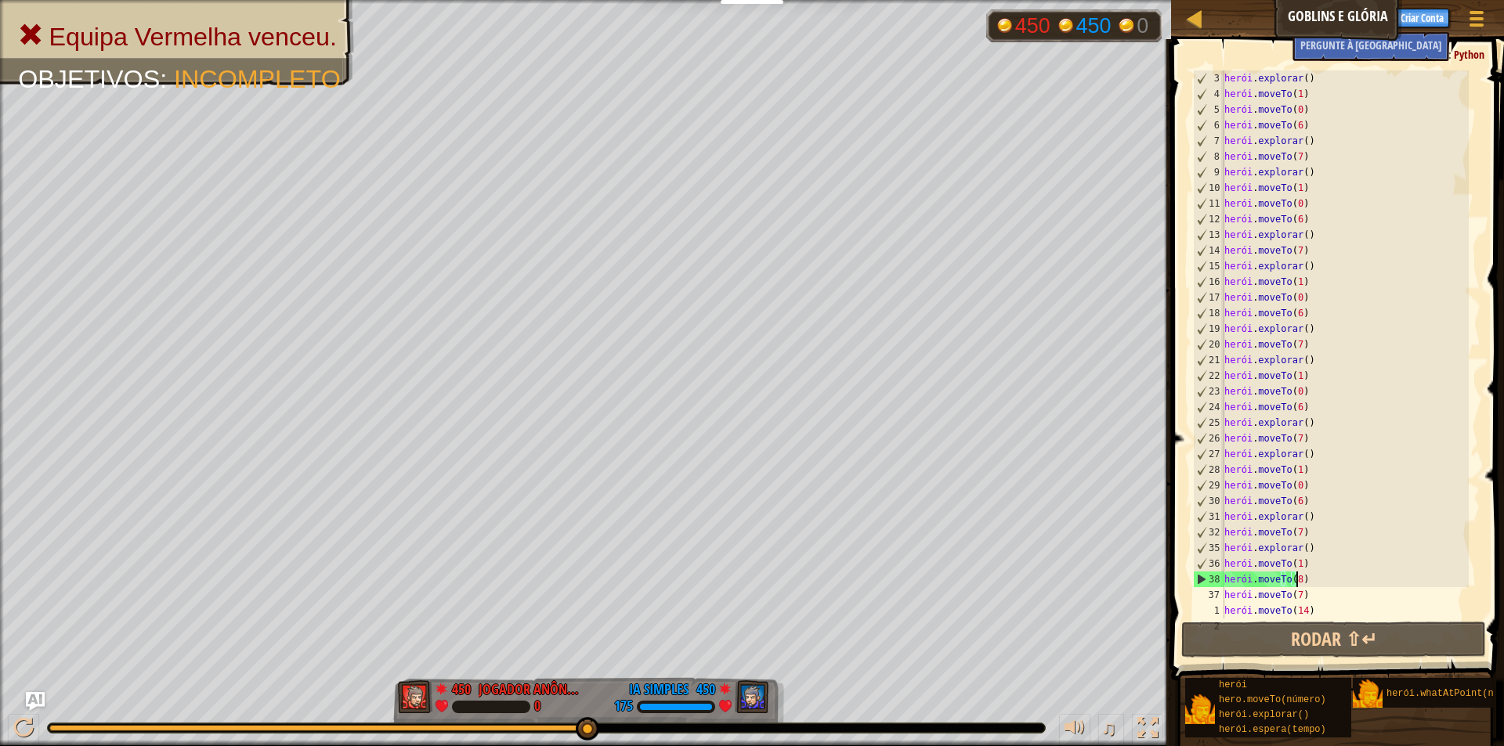
click at [1346, 577] on div "herói . explorar ( ) herói . moveTo ( 1 ) herói . moveTo ( 0 ) herói . moveTo (…" at bounding box center [1345, 360] width 248 height 580
click at [1322, 579] on div "herói . explorar ( ) herói . moveTo ( 1 ) herói . moveTo ( 0 ) herói . moveTo (…" at bounding box center [1345, 360] width 248 height 580
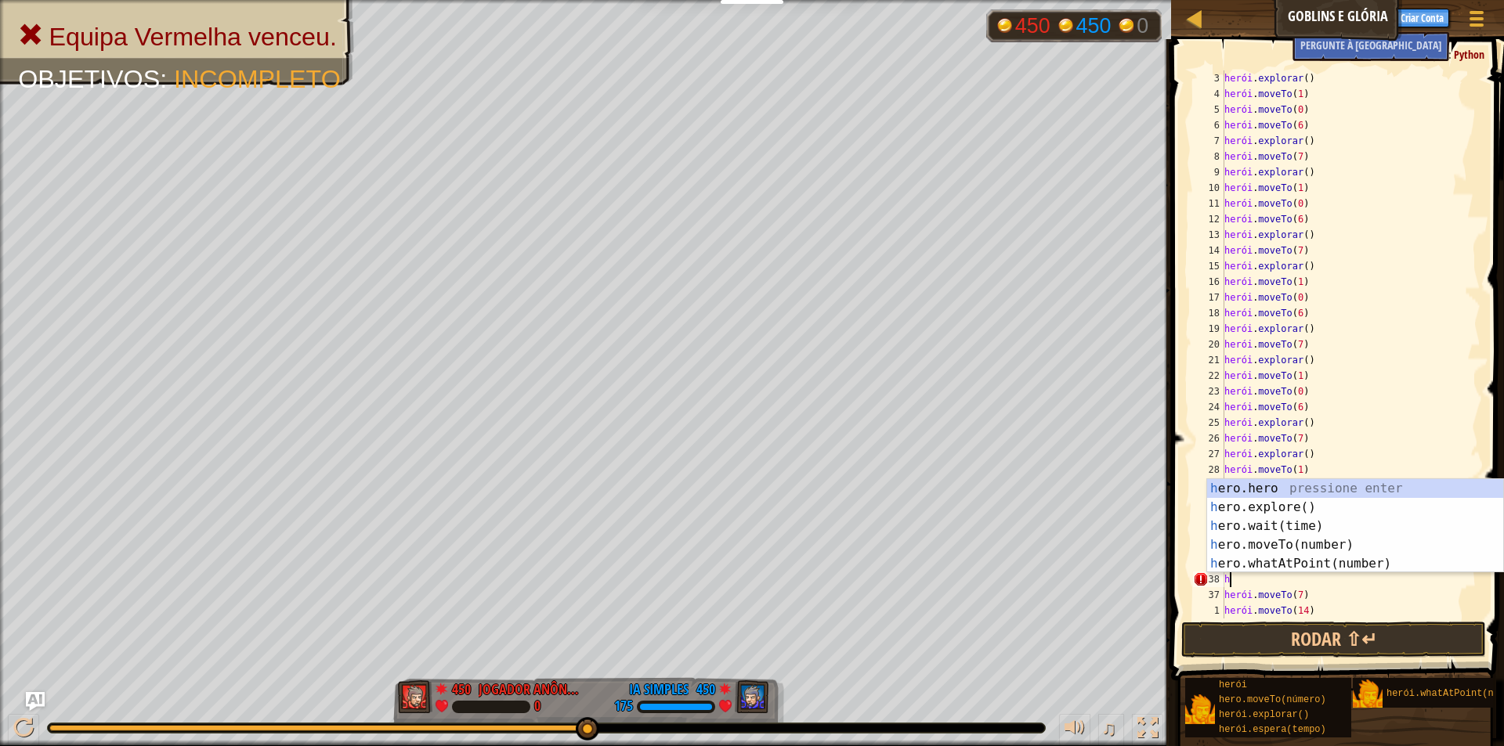
scroll to position [7, 0]
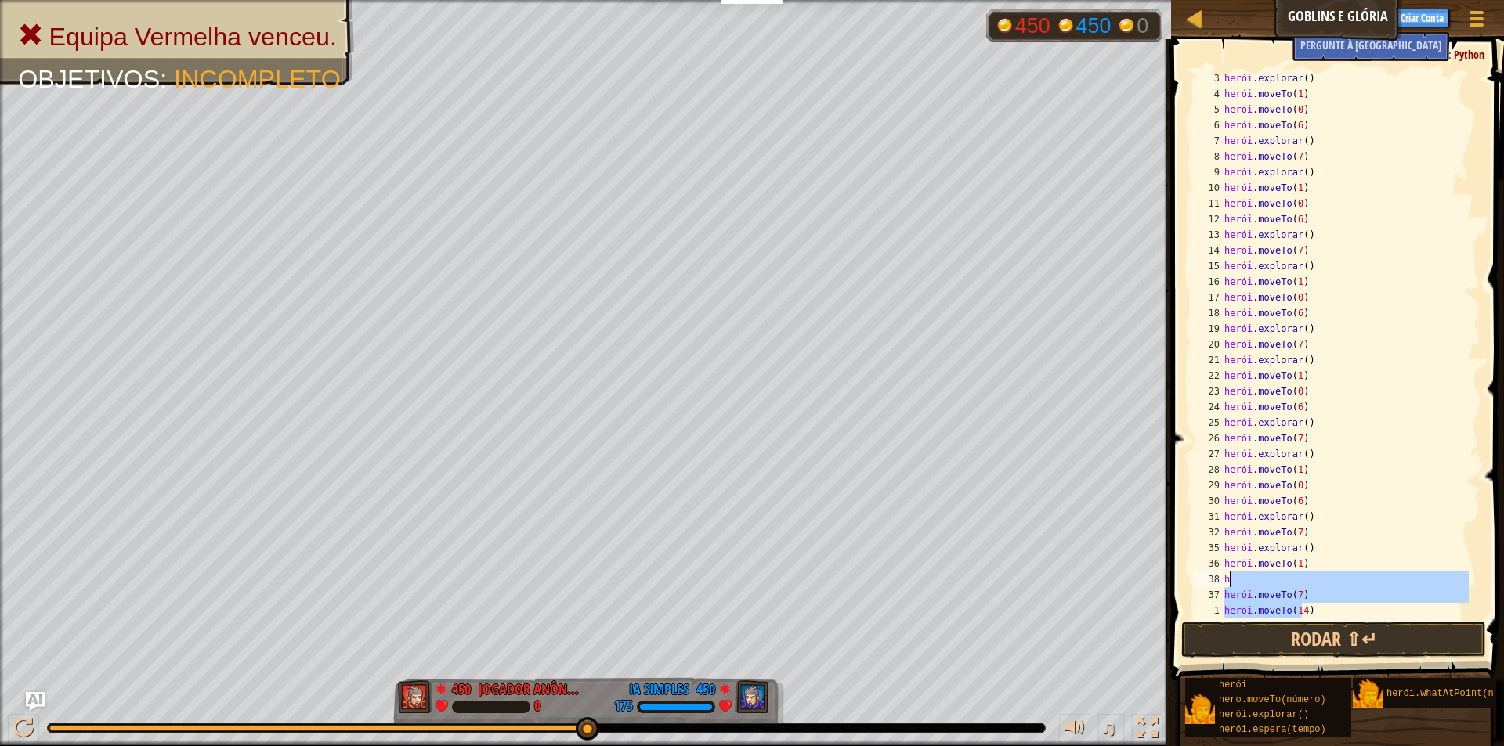
drag, startPoint x: 1335, startPoint y: 606, endPoint x: 1306, endPoint y: 580, distance: 39.4
click at [1306, 580] on div "herói . explorar ( ) herói . moveTo ( 1 ) herói . moveTo ( 0 ) herói . moveTo (…" at bounding box center [1345, 360] width 248 height 580
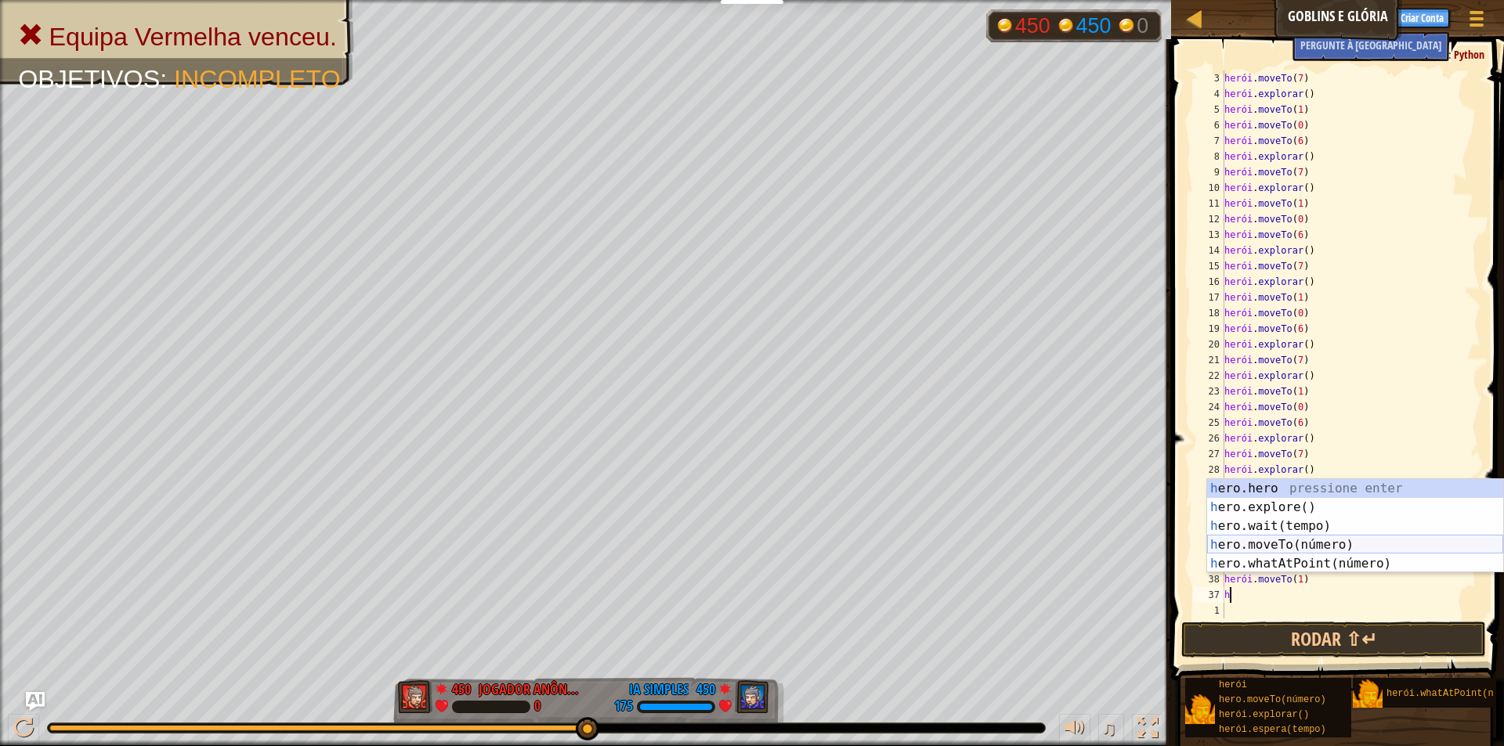
click at [1301, 543] on div "h ero.hero pressione enter h ero.explore() Pressione Enter h ero.wait(tempo) Pr…" at bounding box center [1355, 545] width 296 height 132
type textarea "hero.moveTo(7)"
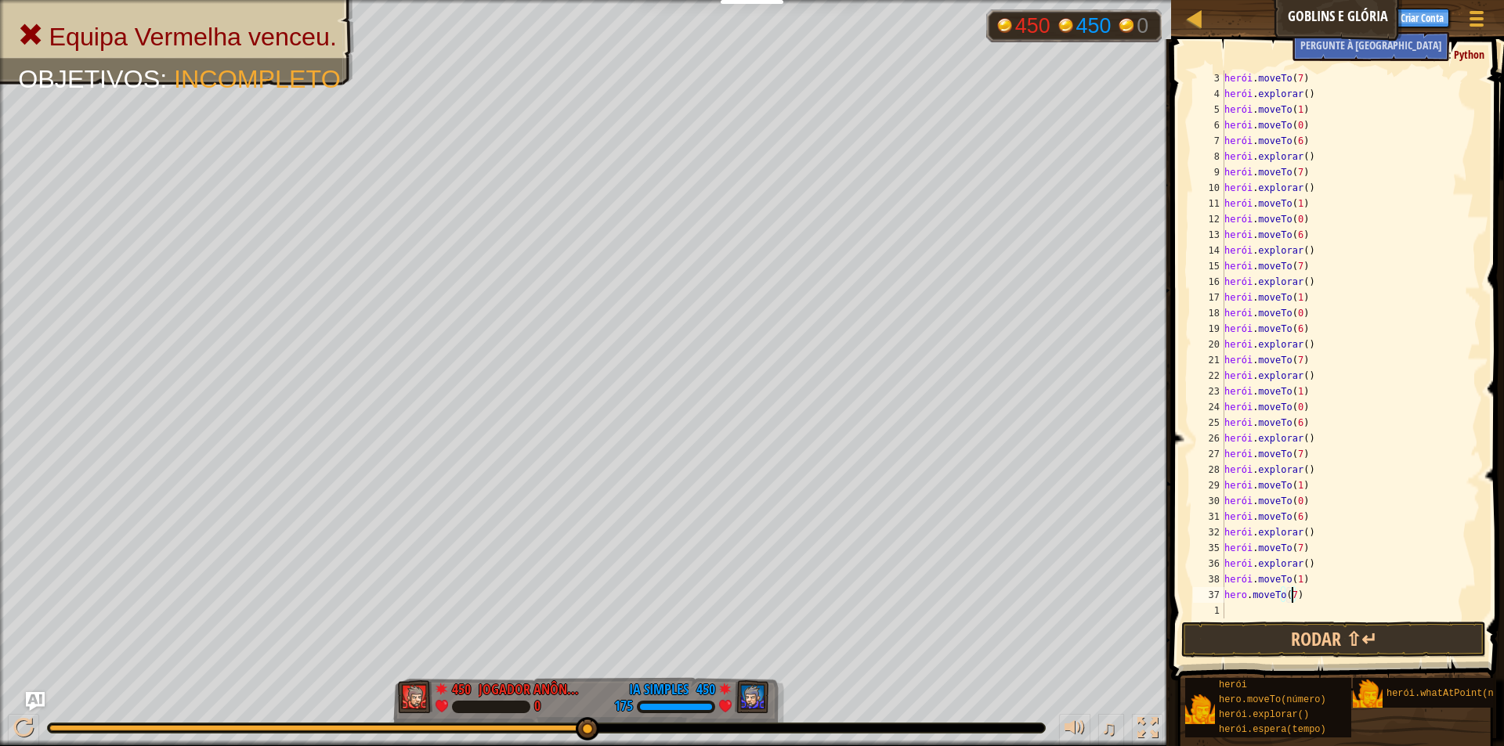
scroll to position [7, 5]
click at [1296, 609] on div "herói . moveTo ( 7 ) herói . explorar ( ) herói . moveTo ( 1 ) herói . moveTo (…" at bounding box center [1345, 360] width 248 height 580
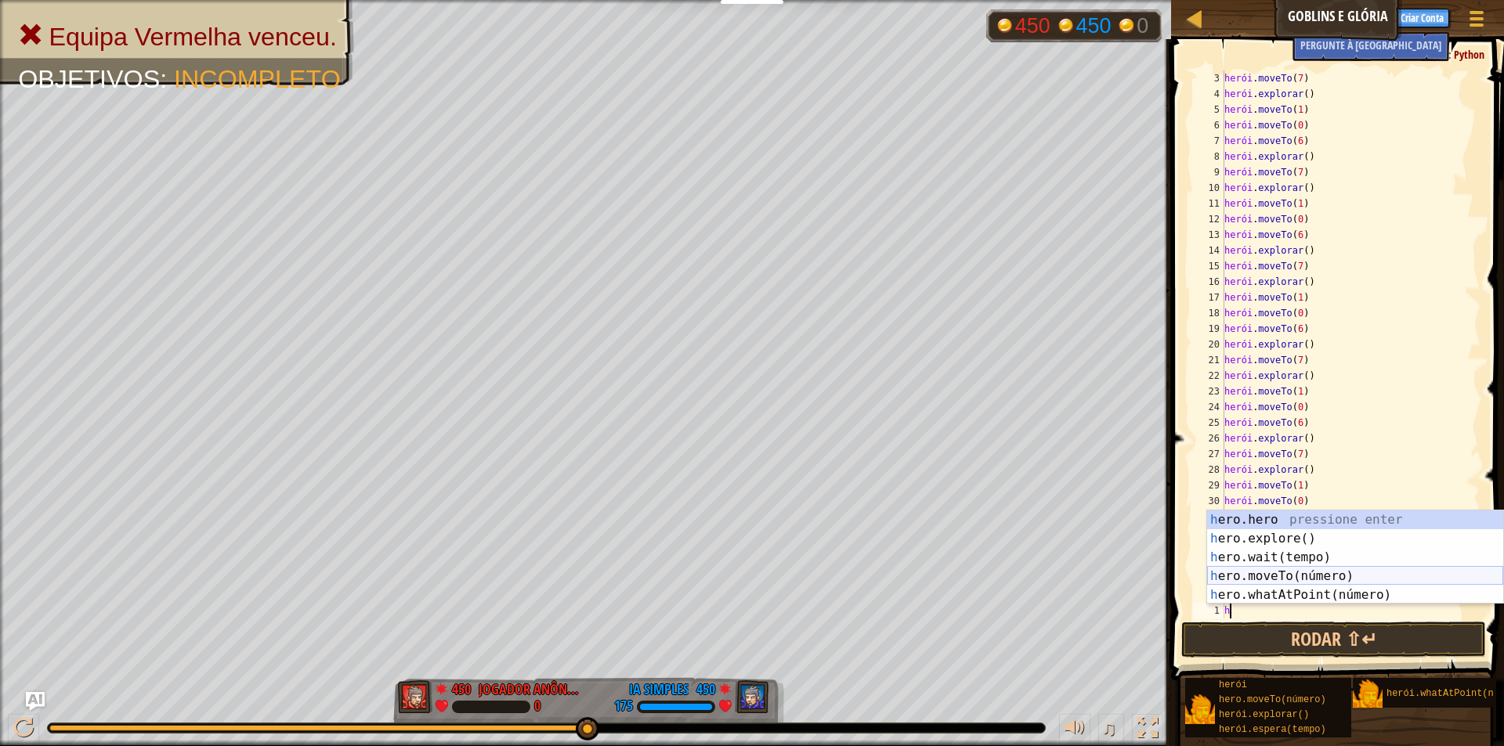
click at [1303, 579] on div "h ero.hero pressione enter h ero.explore() Pressione Enter h ero.wait(tempo) Pr…" at bounding box center [1355, 577] width 296 height 132
type textarea "hero.moveTo(8)"
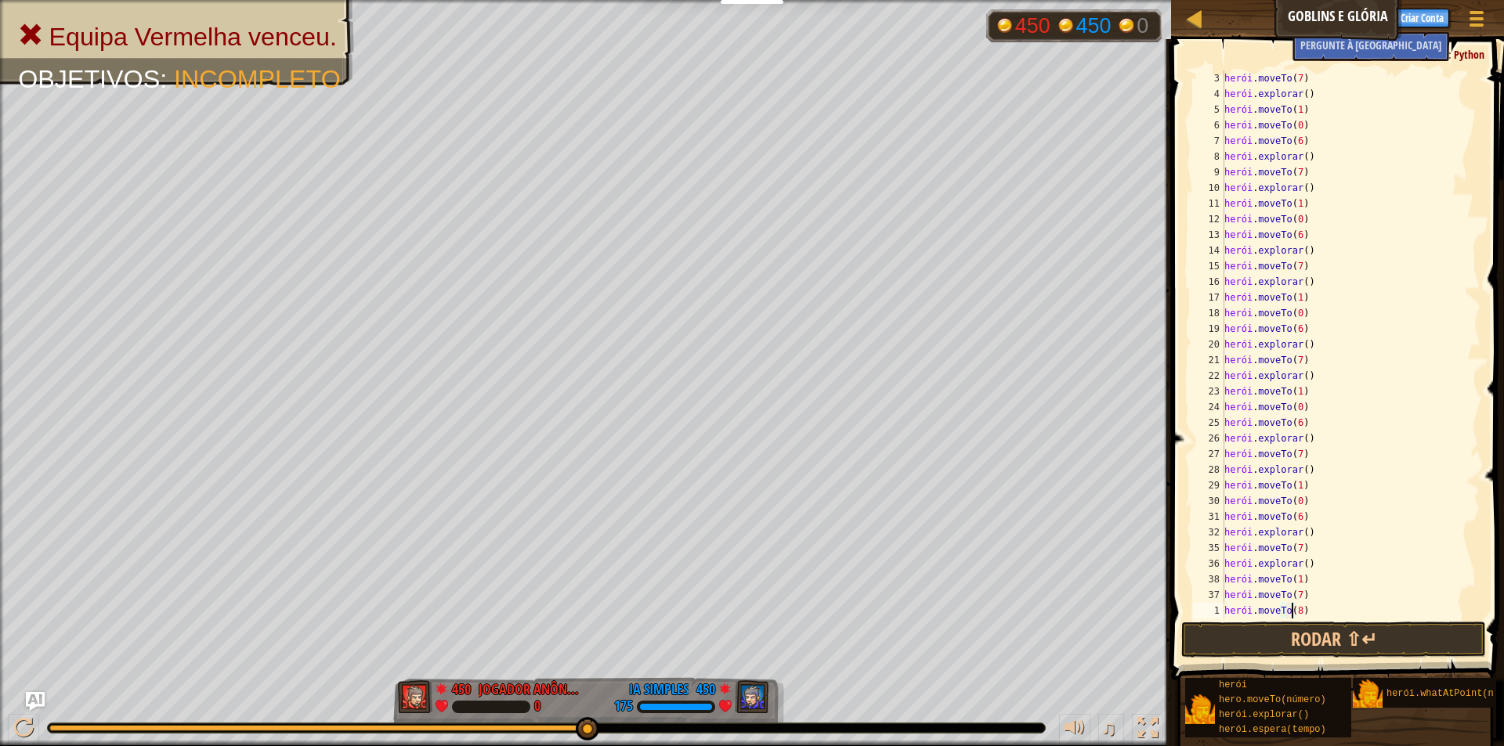
scroll to position [47, 0]
click at [1263, 606] on div "herói . explorar ( ) herói . moveTo ( 1 ) herói . moveTo ( 0 ) herói . moveTo (…" at bounding box center [1345, 360] width 248 height 580
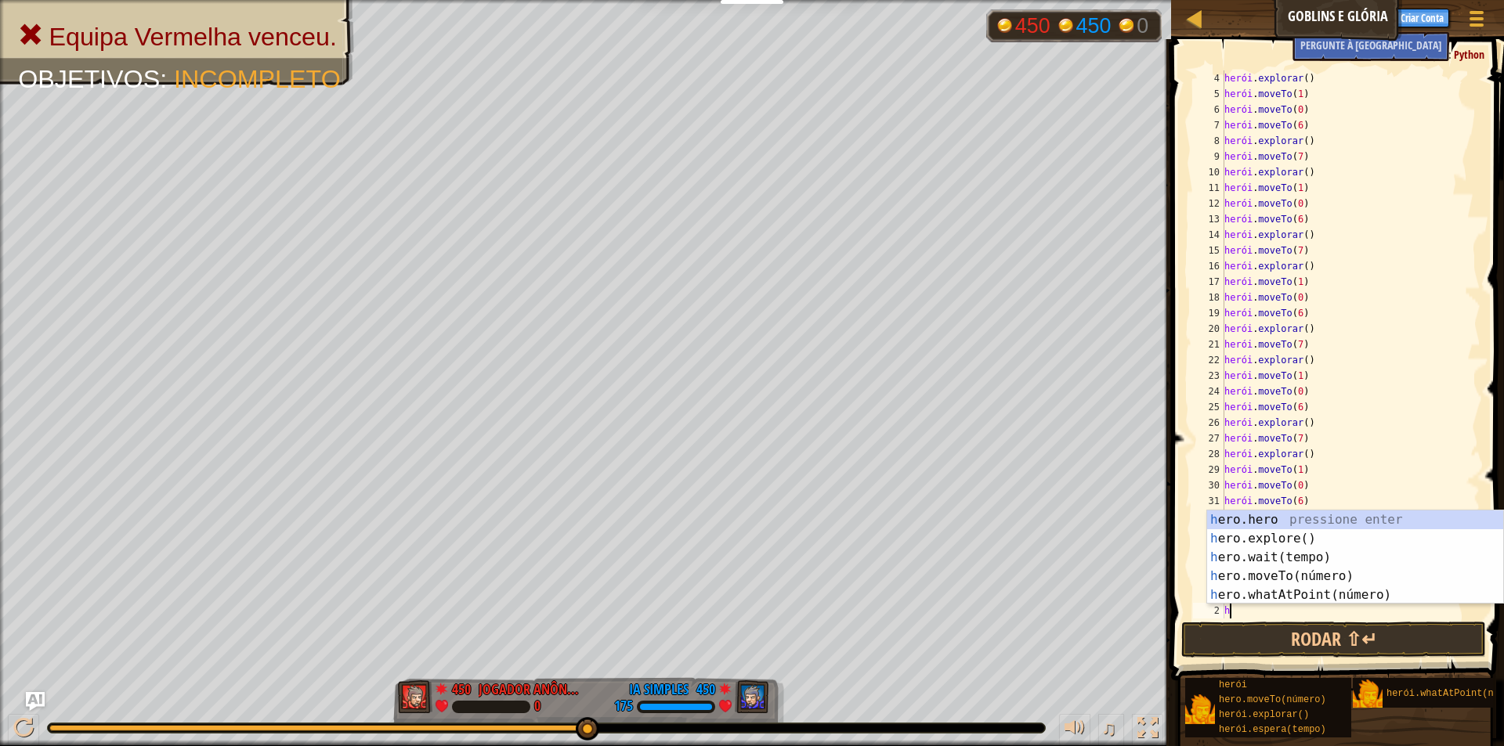
click at [1353, 453] on div "herói . explorar ( ) herói . moveTo ( 1 ) herói . moveTo ( 0 ) herói . moveTo (…" at bounding box center [1345, 360] width 248 height 580
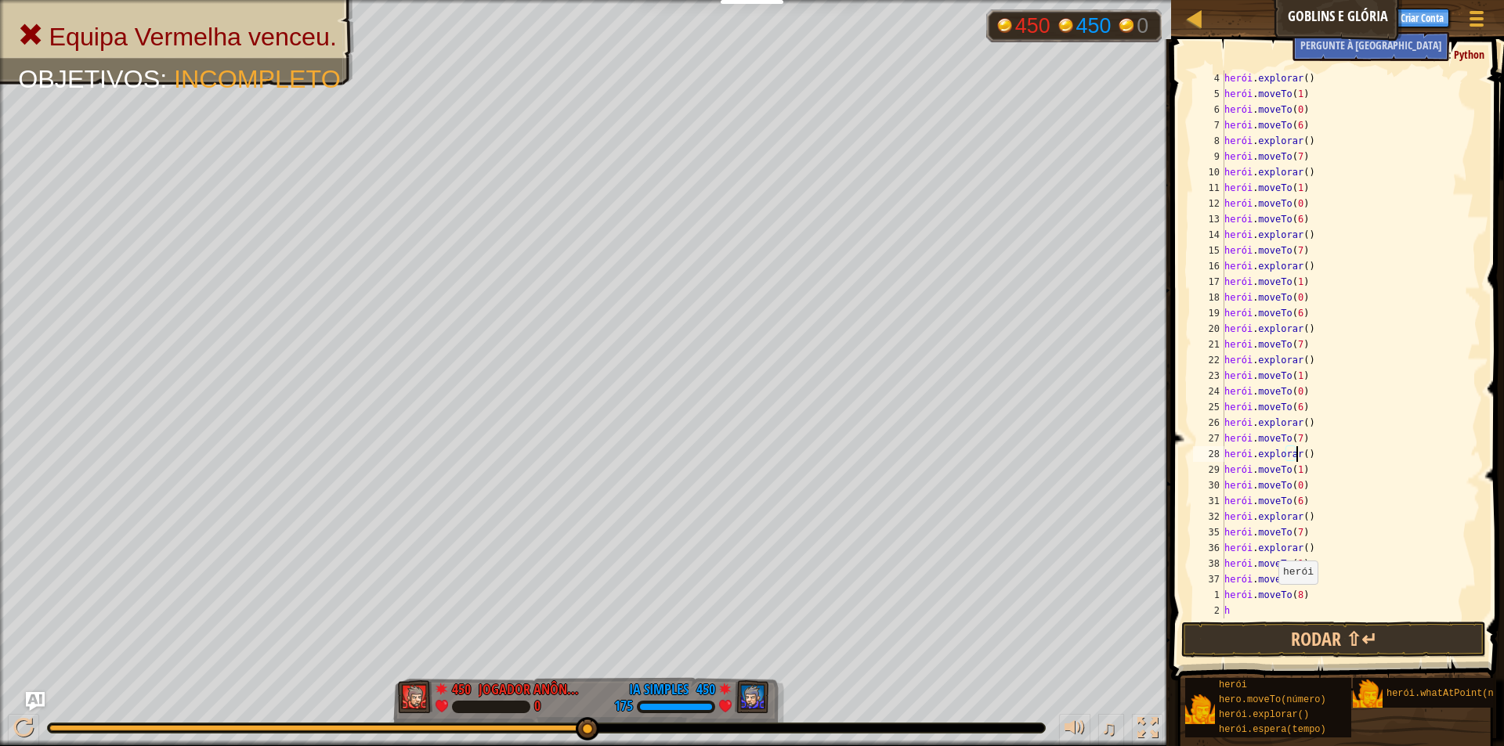
click at [1270, 600] on div "herói . explorar ( ) herói . moveTo ( 1 ) herói . moveTo ( 0 ) herói . moveTo (…" at bounding box center [1345, 360] width 248 height 580
click at [1277, 613] on div "herói . explorar ( ) herói . moveTo ( 1 ) herói . moveTo ( 0 ) herói . moveTo (…" at bounding box center [1345, 360] width 248 height 580
type textarea "h"
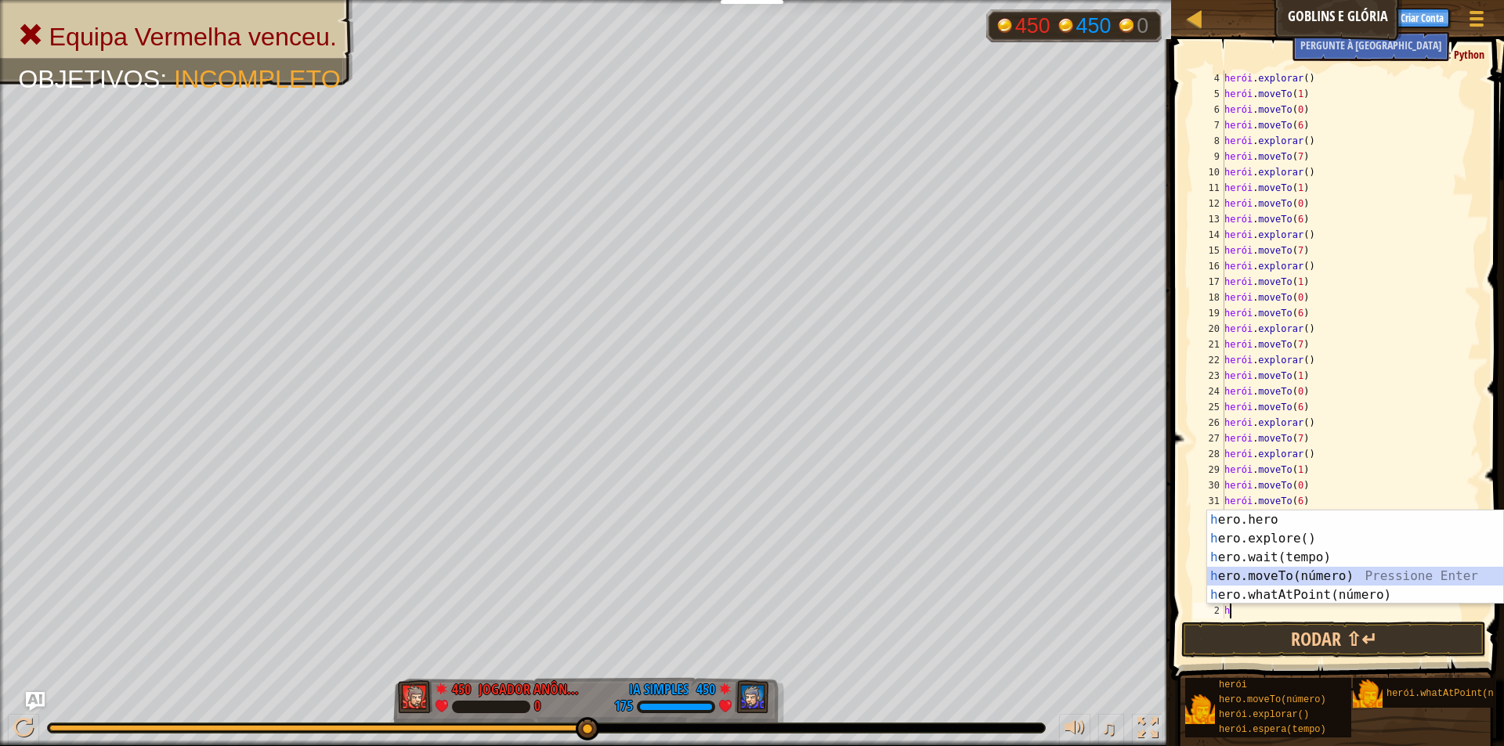
click at [1298, 582] on div "h ero.hero pressione enter h ero.explore() Pressione Enter h ero.wait(tempo) Pr…" at bounding box center [1355, 577] width 296 height 132
type textarea "hero.moveTo(7)"
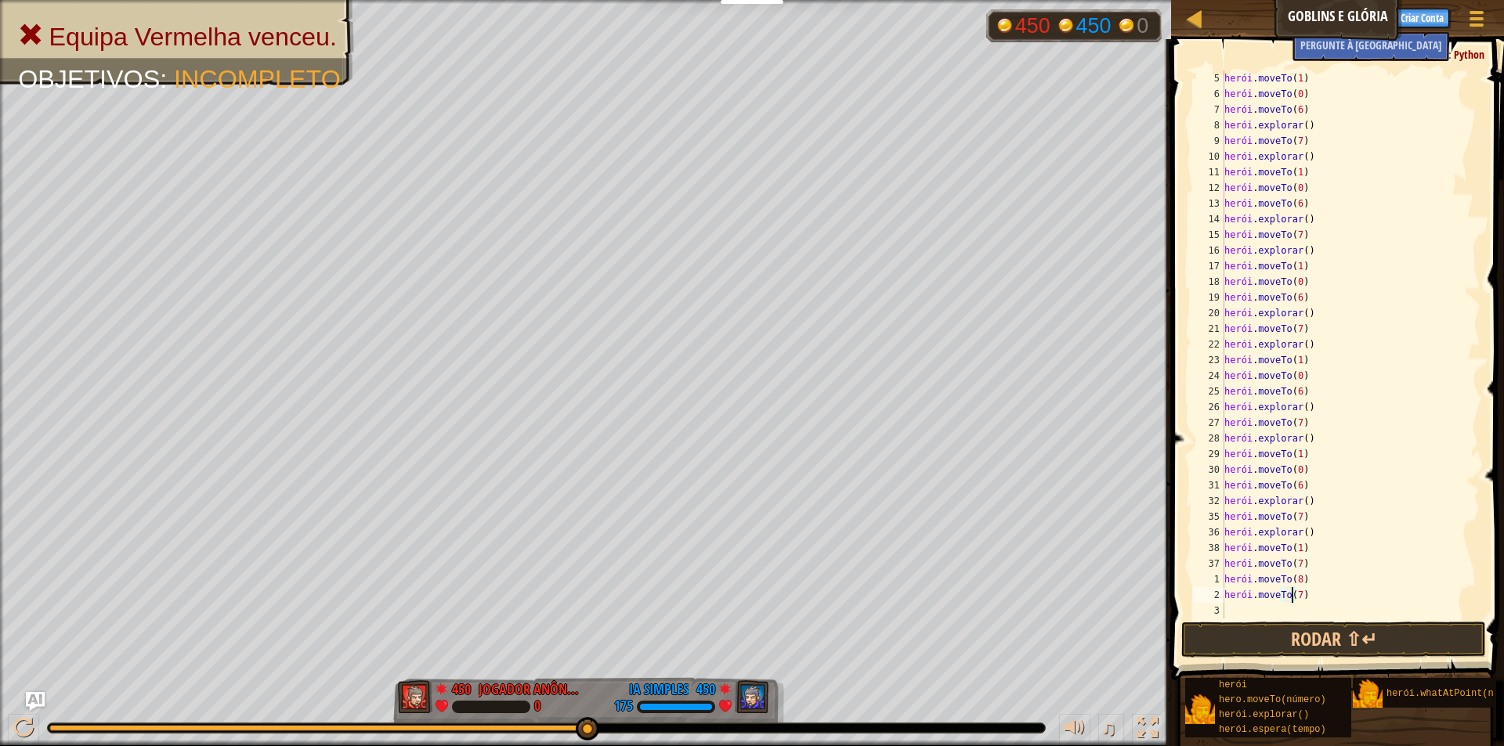
scroll to position [63, 0]
click at [1266, 609] on div "herói . moveTo ( 1 ) herói . moveTo ( 0 ) herói . moveTo ( 6 ) herói . explorar…" at bounding box center [1345, 360] width 248 height 580
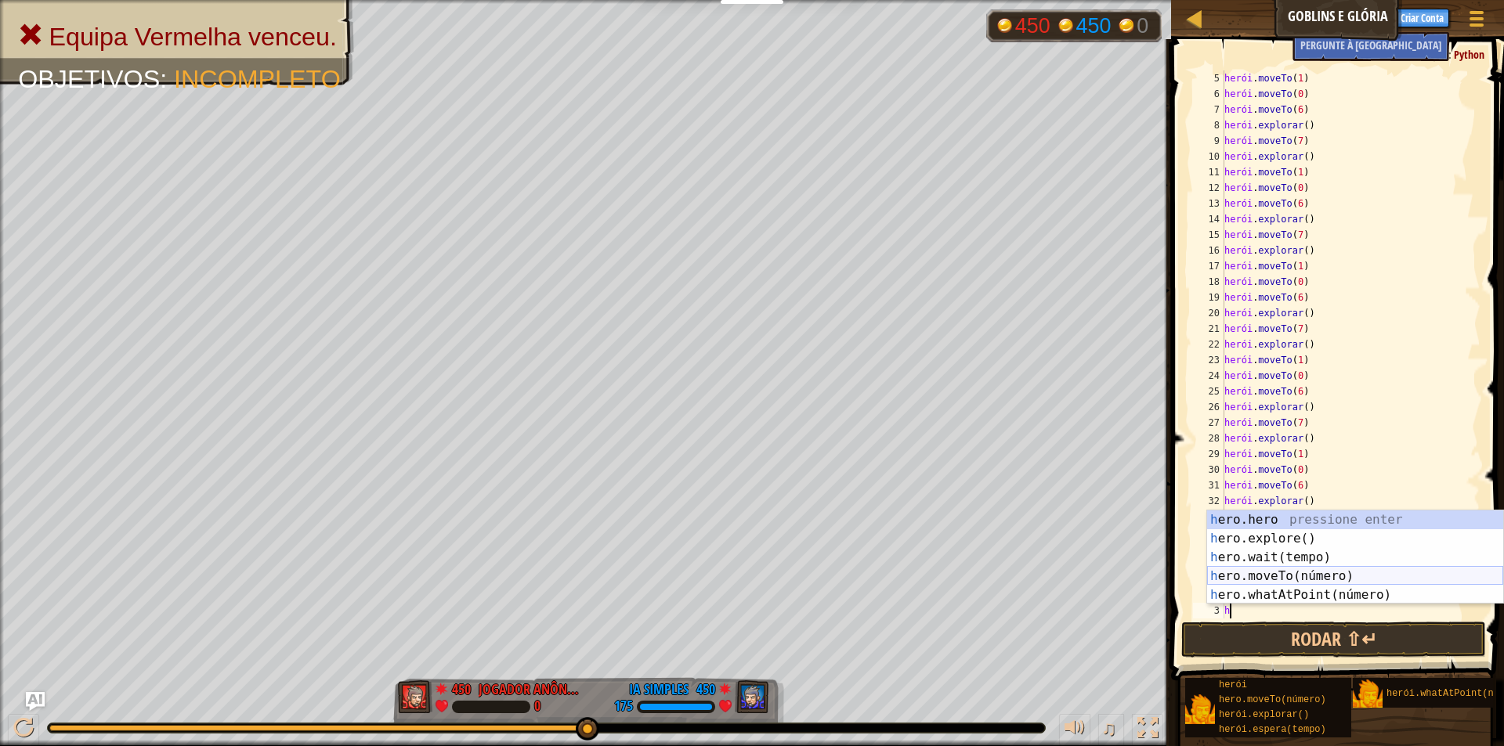
click at [1270, 570] on div "h ero.hero pressione enter h ero.explore() Pressione Enter h ero.wait(tempo) Pr…" at bounding box center [1355, 577] width 296 height 132
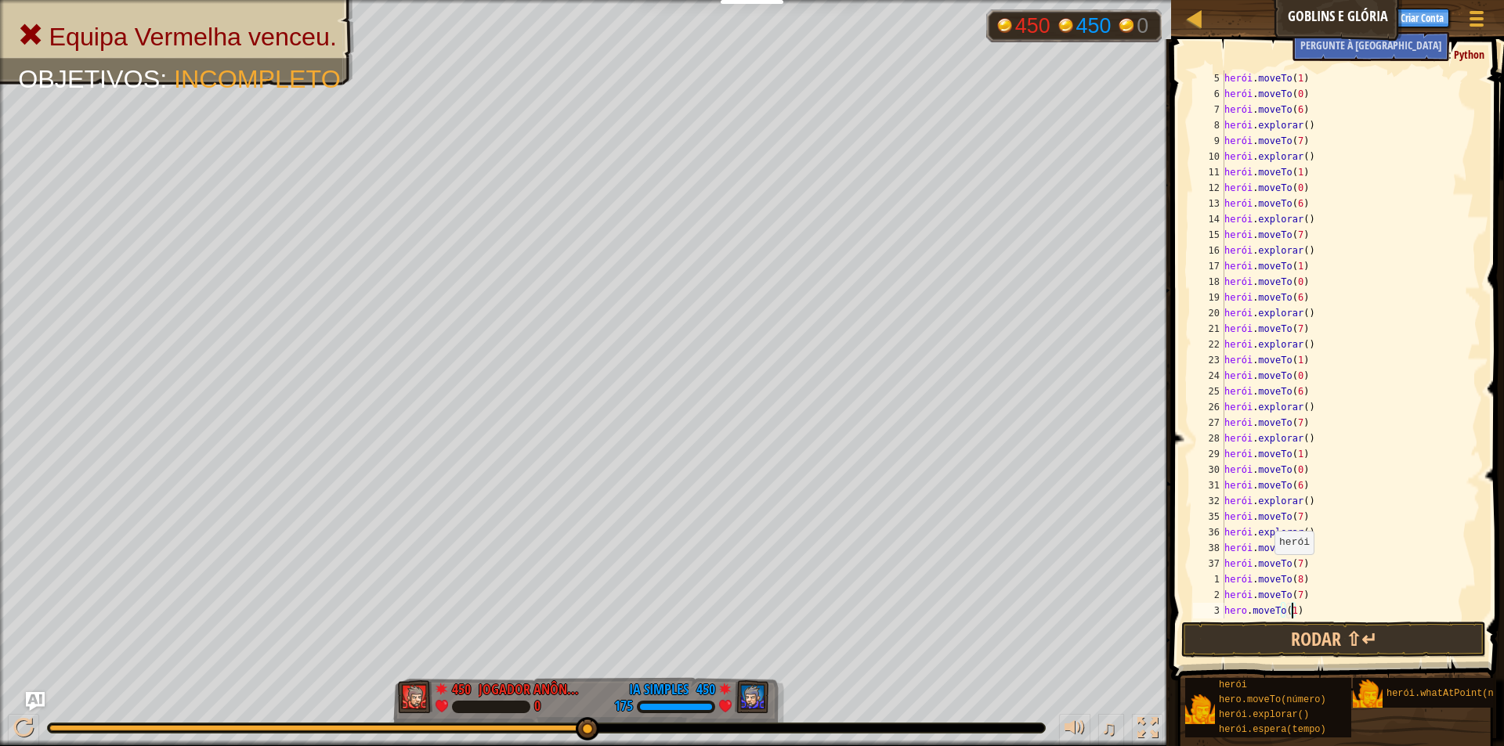
scroll to position [7, 5]
click at [1295, 647] on button "Rodar ⇧↵" at bounding box center [1333, 640] width 305 height 36
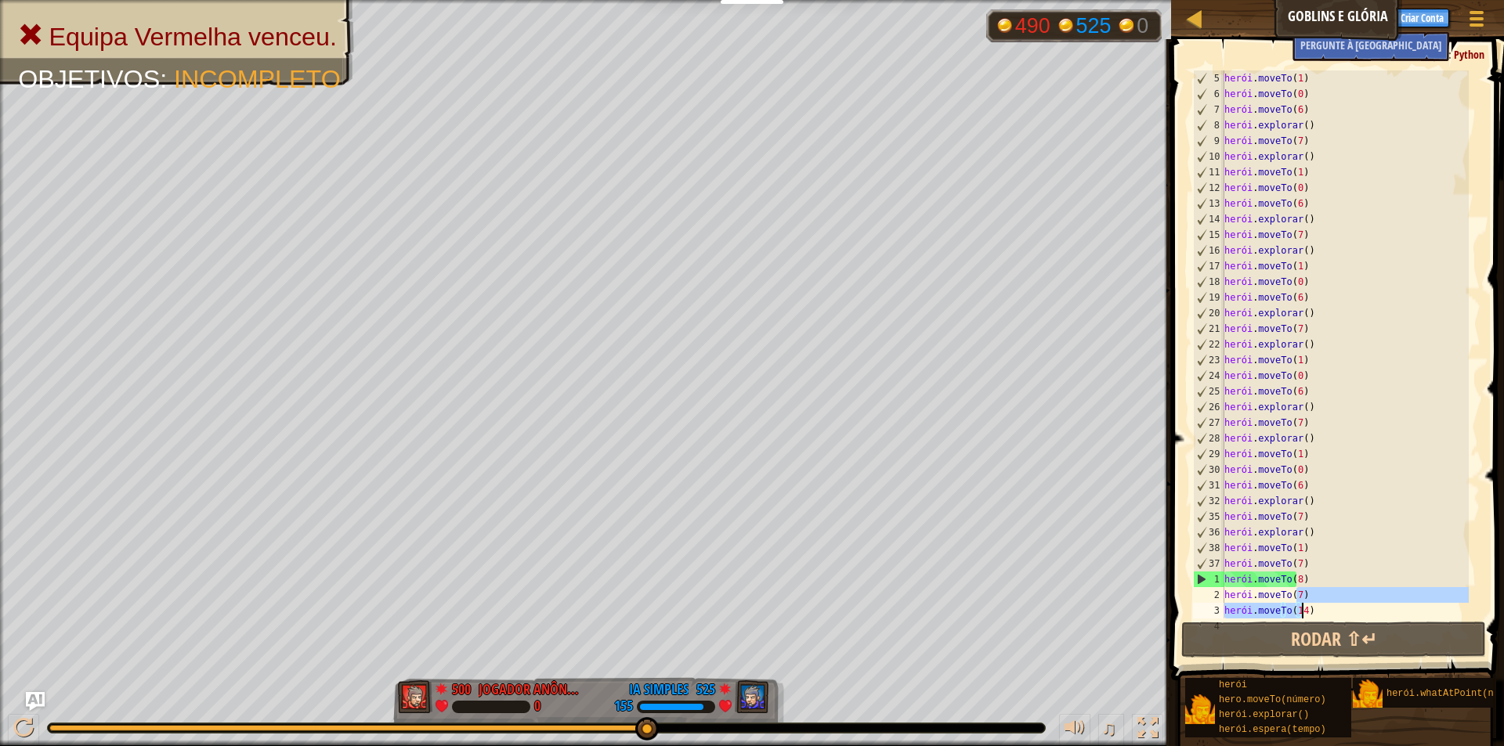
drag, startPoint x: 1382, startPoint y: 598, endPoint x: 1344, endPoint y: 615, distance: 41.0
click at [1345, 615] on div "herói . moveTo ( 1 ) herói . moveTo ( 0 ) herói . moveTo ( 6 ) herói . explorar…" at bounding box center [1345, 360] width 248 height 580
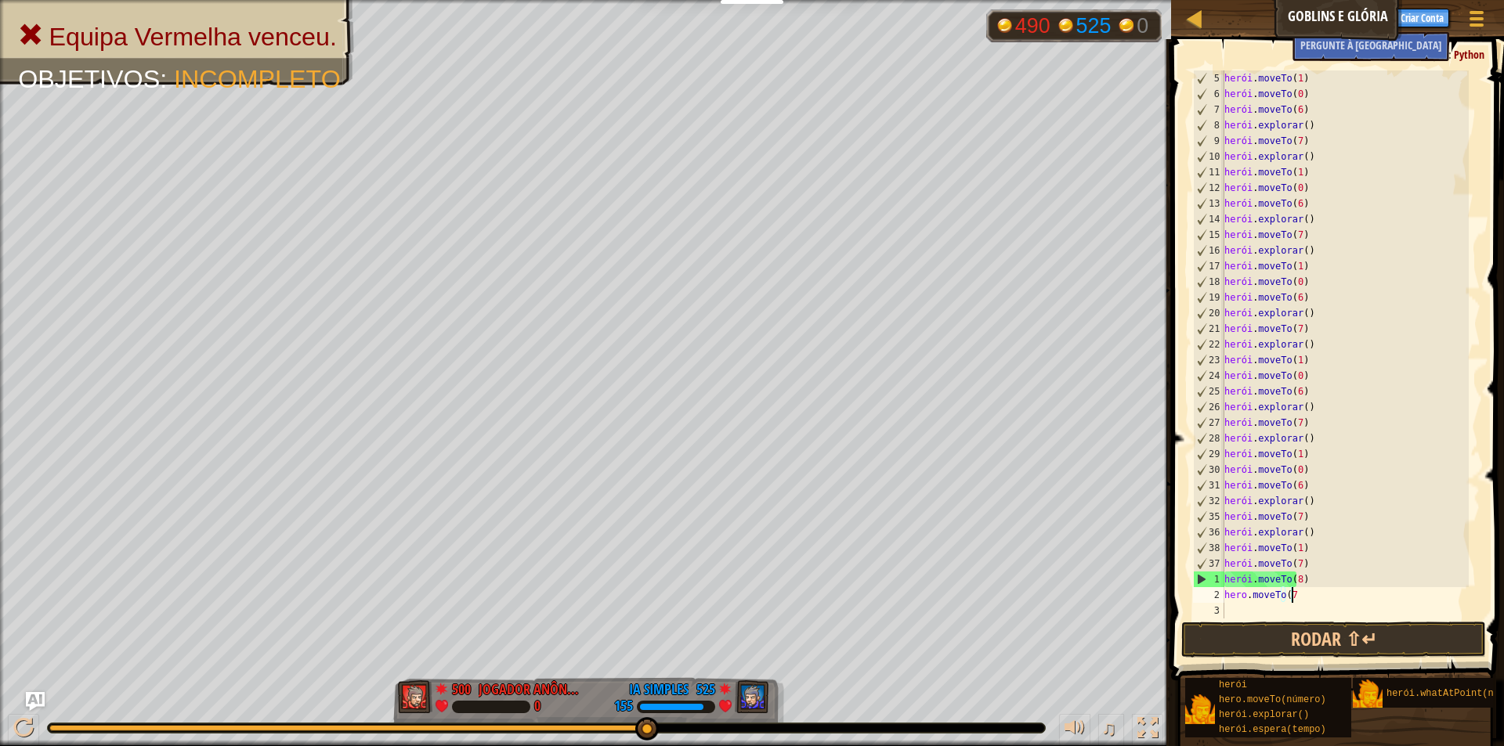
scroll to position [7, 5]
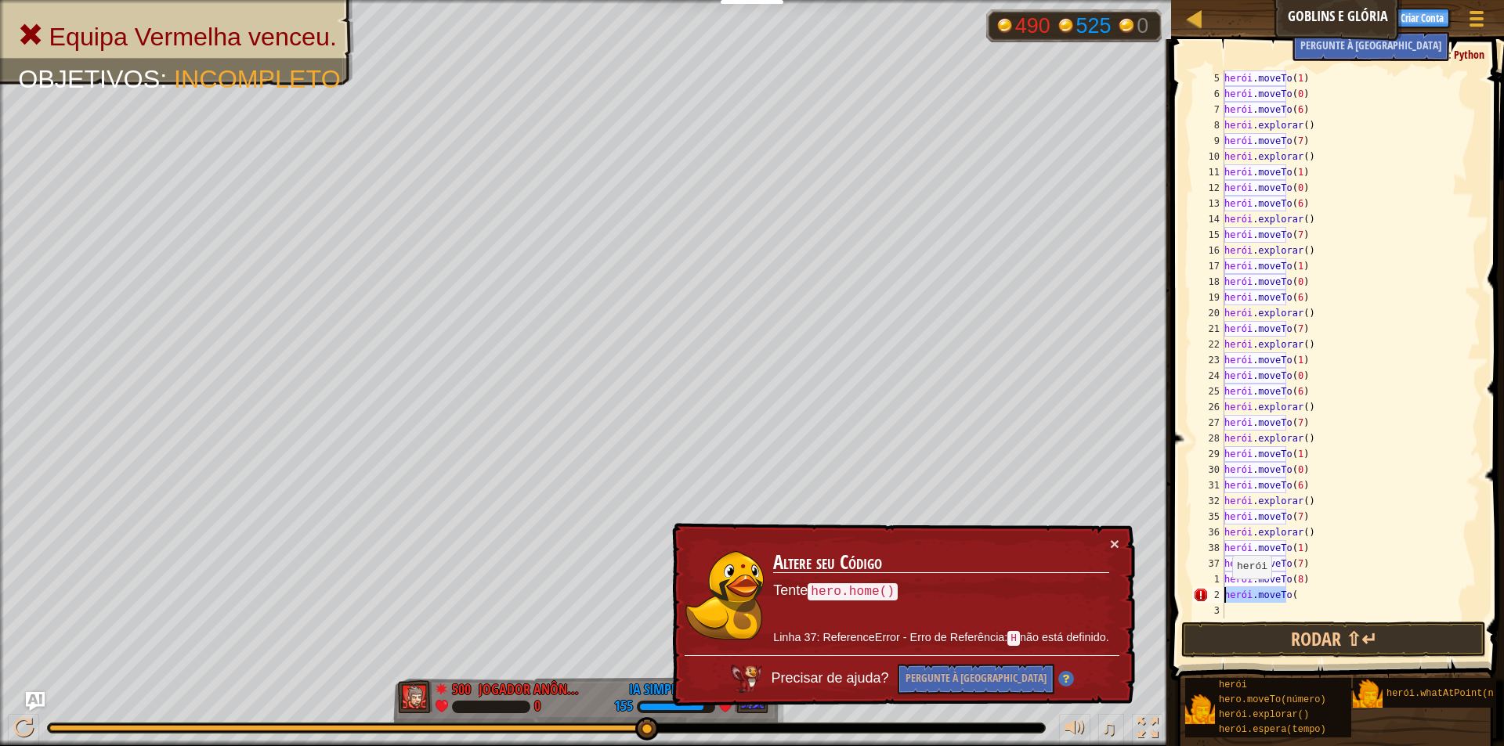
drag, startPoint x: 1309, startPoint y: 599, endPoint x: 1223, endPoint y: 594, distance: 85.5
click at [1223, 594] on div "hero.moveTo( 5 6 7 8 9 10 11 12 13 14 15 16 17 18 19 20 21 22 23 24 25 26 27 28…" at bounding box center [1335, 344] width 291 height 548
drag, startPoint x: 1368, startPoint y: 575, endPoint x: 1360, endPoint y: 582, distance: 10.0
click at [1368, 576] on div "herói . moveTo ( 1 ) herói . moveTo ( 0 ) herói . moveTo ( 6 ) herói . explorar…" at bounding box center [1345, 360] width 248 height 580
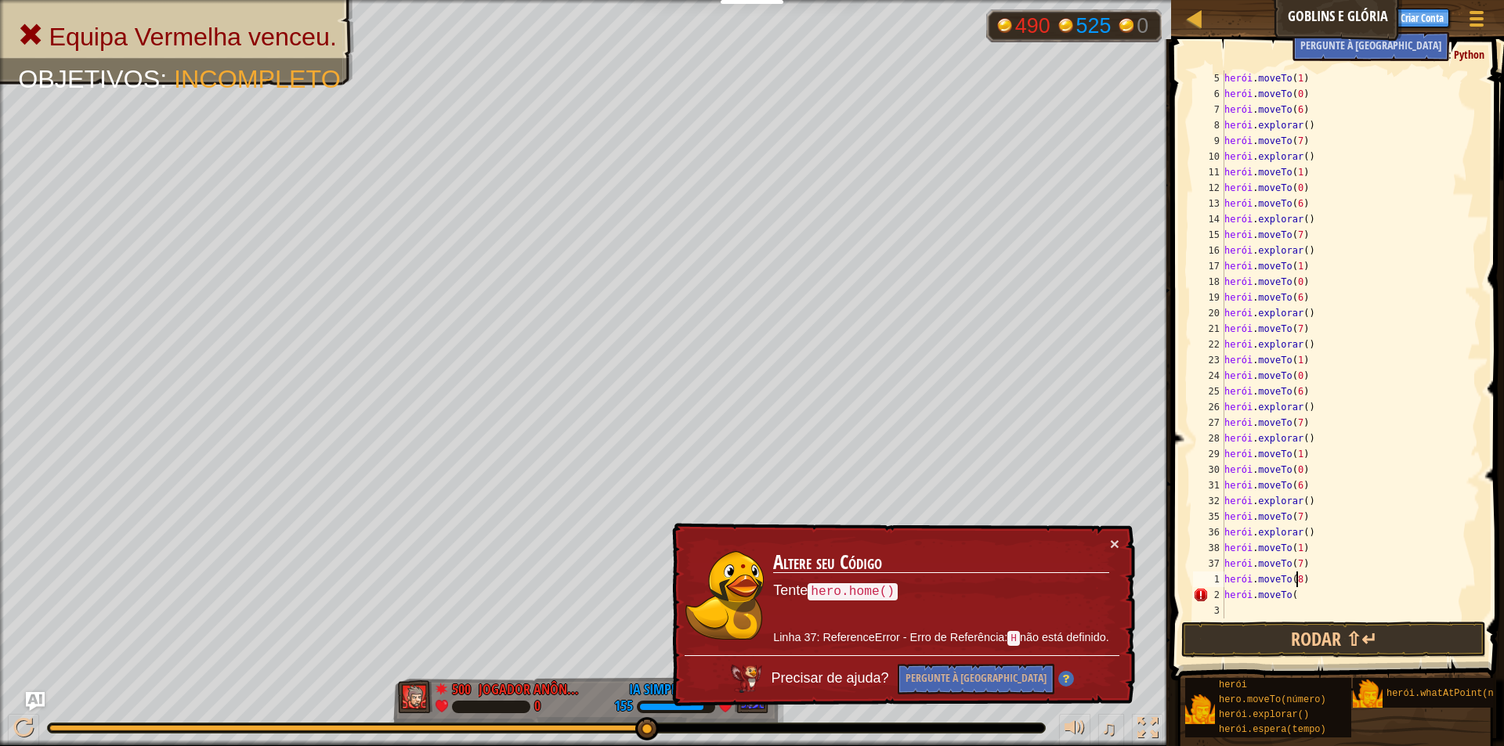
type textarea "hero.moveTo(8)"
drag, startPoint x: 1327, startPoint y: 603, endPoint x: 1317, endPoint y: 603, distance: 9.4
click at [1317, 603] on div "herói . moveTo ( 1 ) herói . moveTo ( 0 ) herói . moveTo ( 6 ) herói . explorar…" at bounding box center [1345, 360] width 248 height 580
click at [1317, 597] on div "herói . moveTo ( 1 ) herói . moveTo ( 0 ) herói . moveTo ( 6 ) herói . explorar…" at bounding box center [1345, 360] width 248 height 580
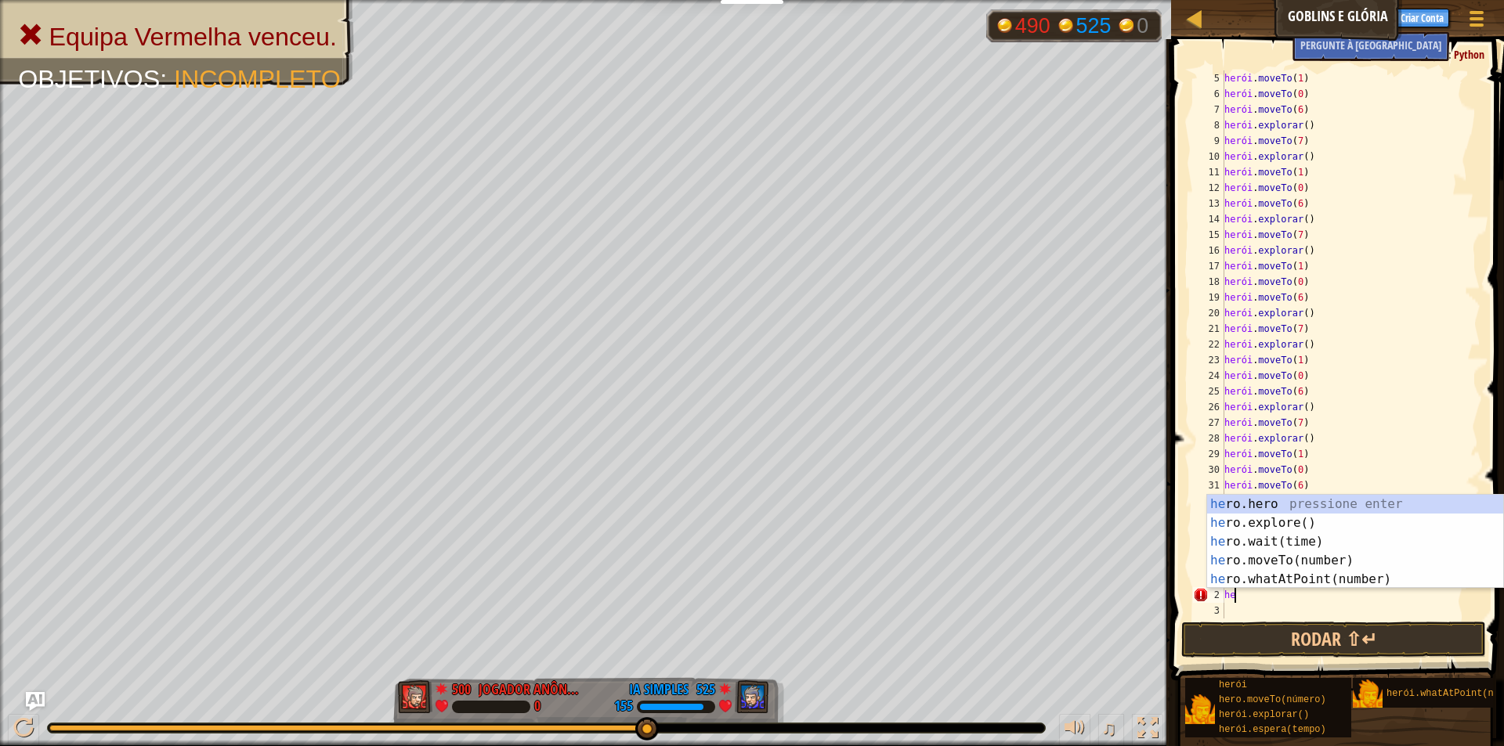
type textarea "h"
drag, startPoint x: 1256, startPoint y: 562, endPoint x: 1234, endPoint y: 568, distance: 22.8
click at [1240, 565] on div "h ero.hero pressione enter h ero.explore() Pressione Enter h ero.wait(tempo) Pr…" at bounding box center [1355, 561] width 296 height 132
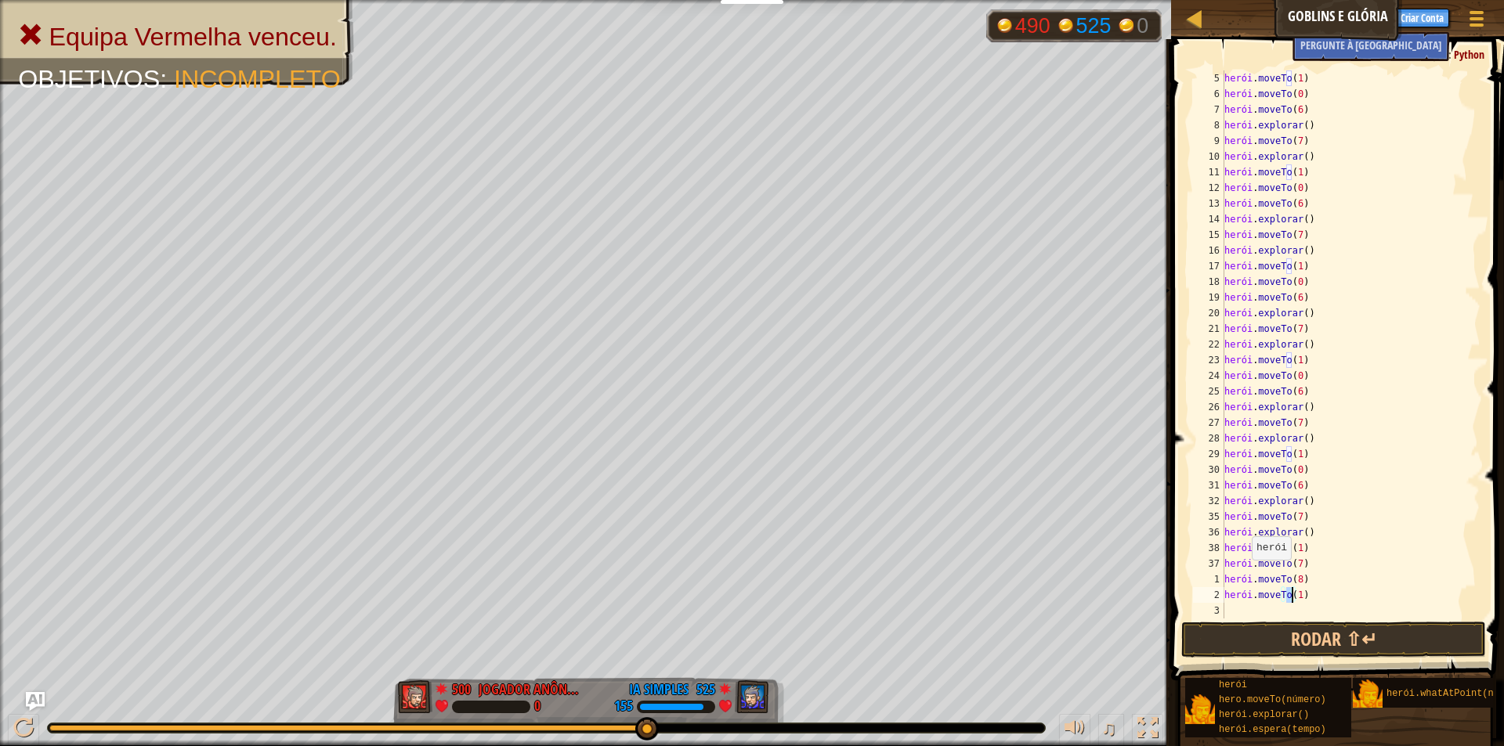
type textarea "hero.moveTo(7)"
click at [1307, 609] on div "herói . moveTo ( 1 ) herói . moveTo ( 0 ) herói . moveTo ( 6 ) herói . explorar…" at bounding box center [1345, 360] width 248 height 580
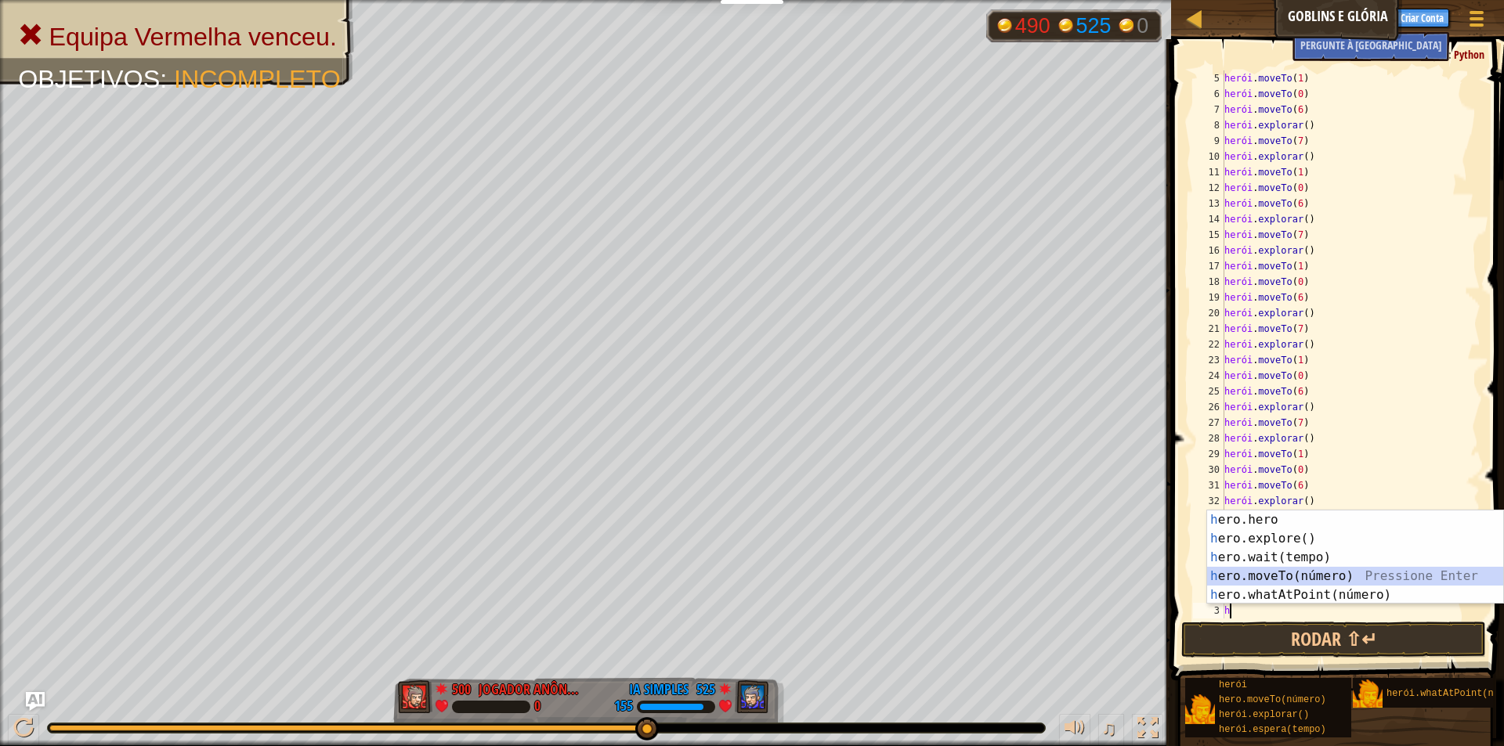
click at [1272, 574] on div "h ero.hero pressione enter h ero.explore() Pressione Enter h ero.wait(tempo) Pr…" at bounding box center [1355, 577] width 296 height 132
type textarea "hero.moveTo(8)"
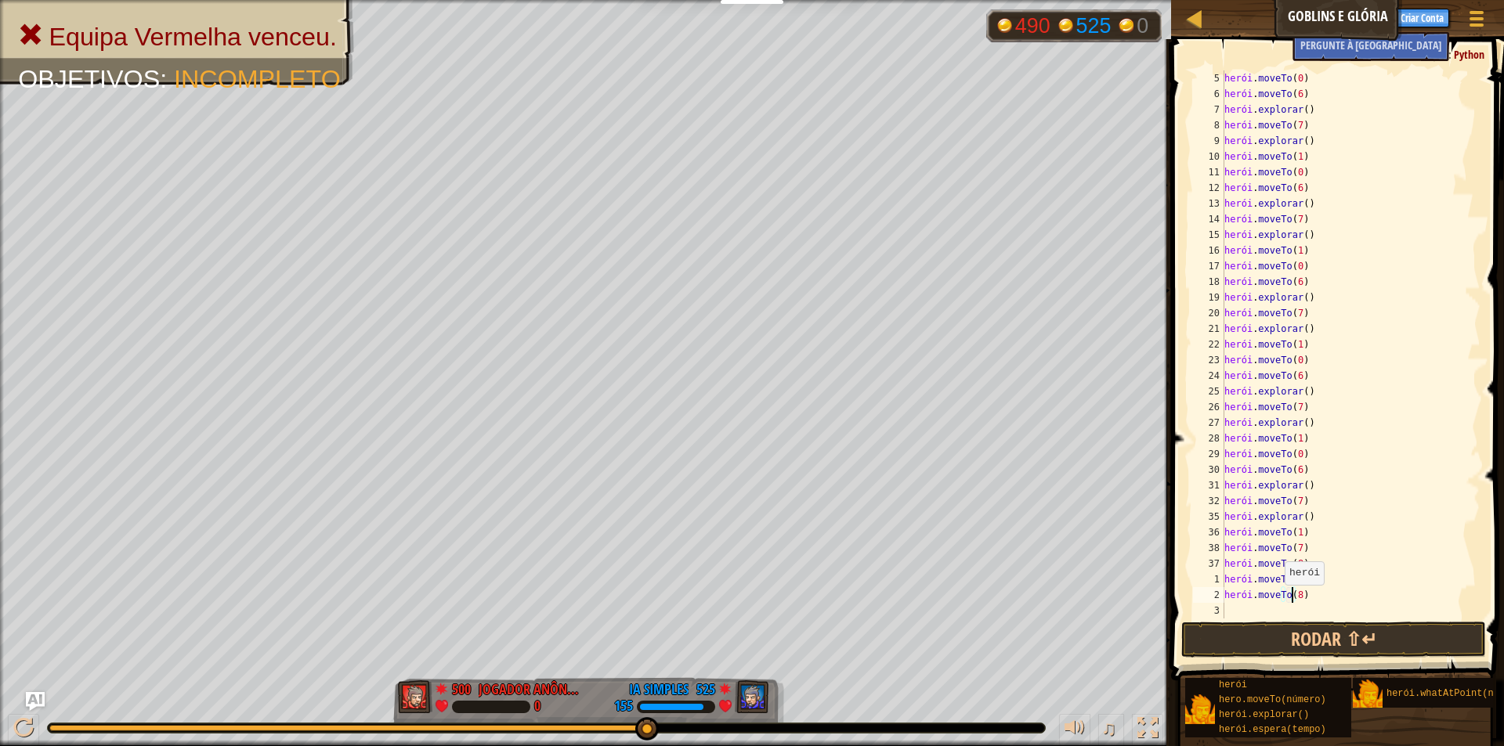
scroll to position [78, 0]
click at [1245, 605] on div "herói . moveTo ( 0 ) herói . moveTo ( 6 ) herói . explorar ( ) herói . moveTo (…" at bounding box center [1345, 360] width 248 height 580
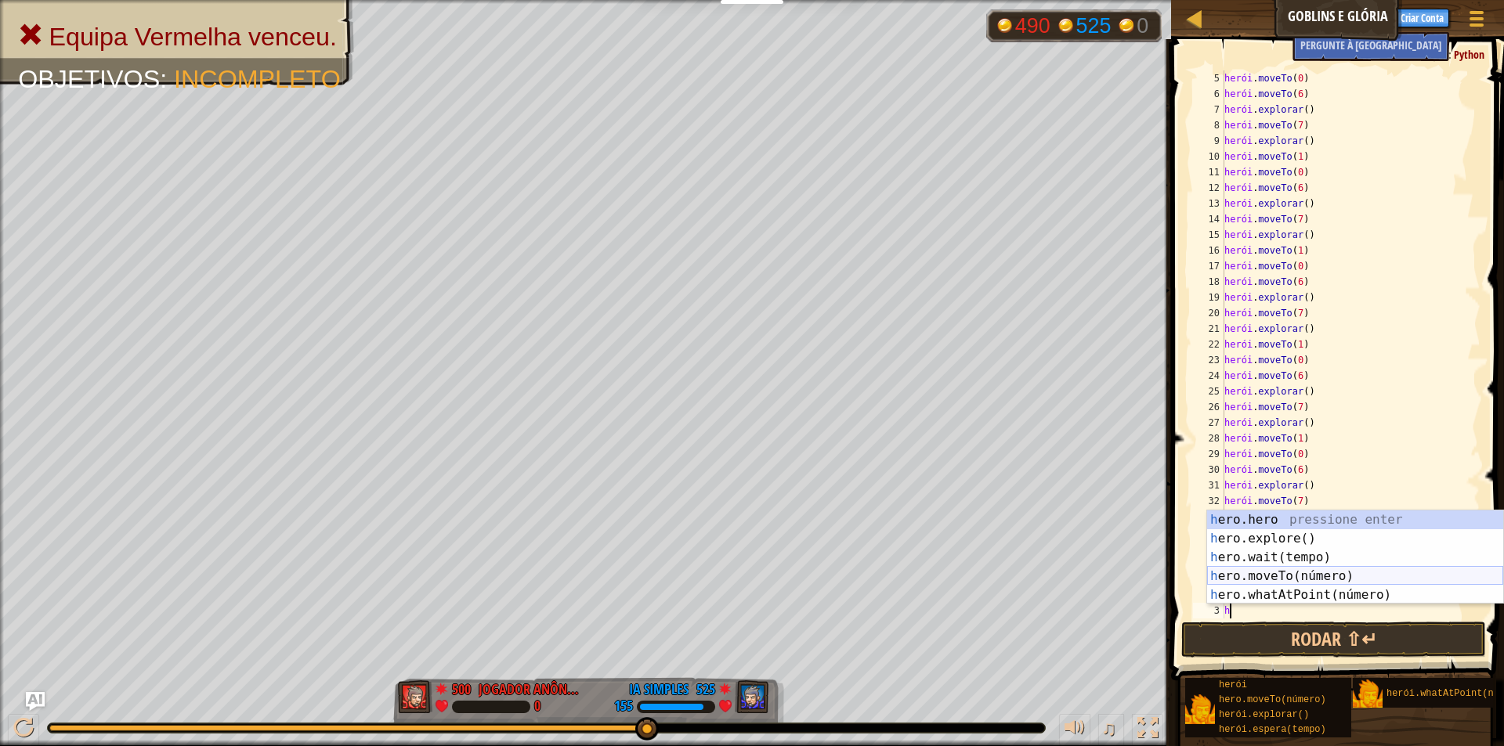
click at [1274, 575] on div "h ero.hero pressione enter h ero.explore() Pressione Enter h ero.wait(tempo) Pr…" at bounding box center [1355, 577] width 296 height 132
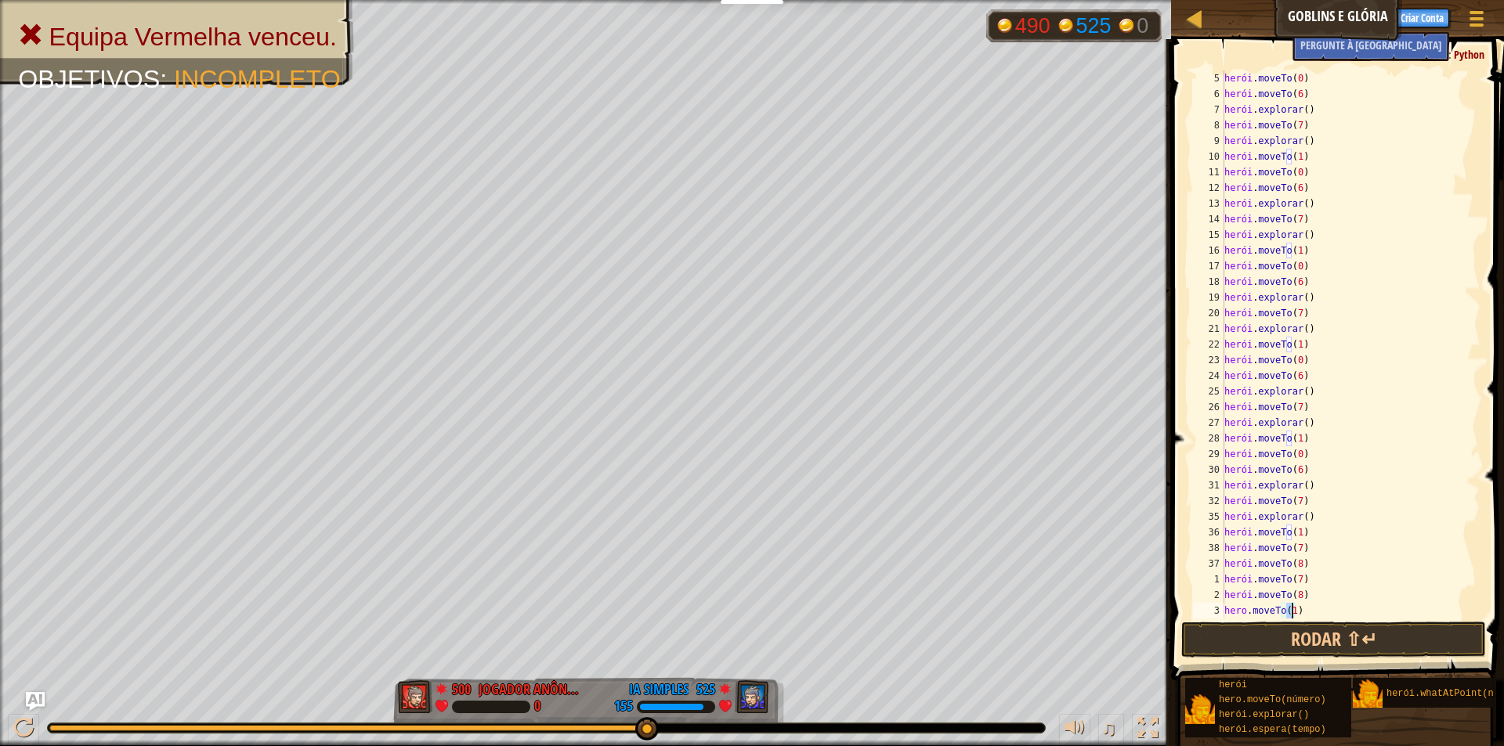
scroll to position [7, 5]
type textarea "hero.moveTo(14)"
click at [1276, 630] on button "Rodar ⇧↵" at bounding box center [1333, 640] width 305 height 36
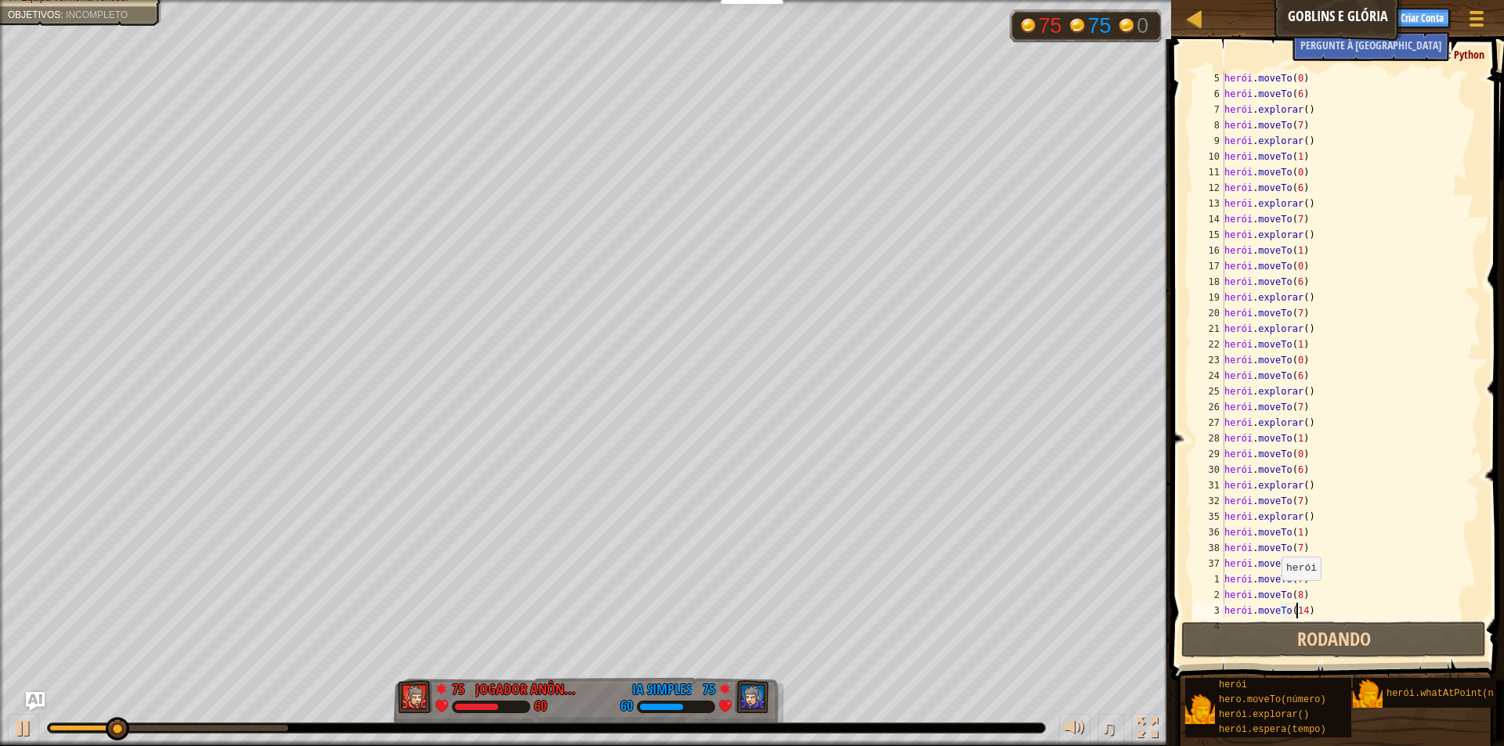
click at [625, 728] on div at bounding box center [546, 728] width 997 height 9
